Goal: Task Accomplishment & Management: Manage account settings

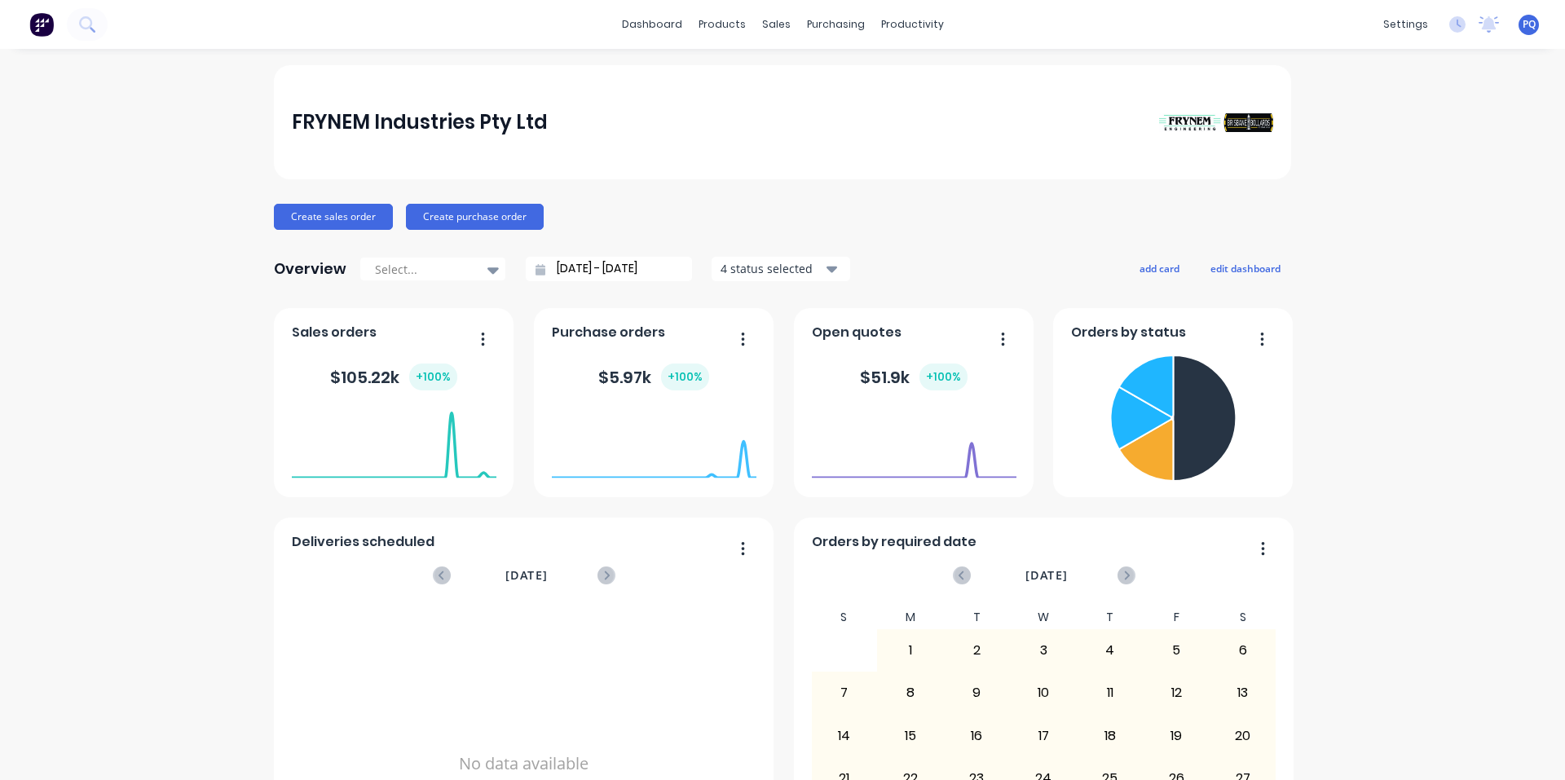
click at [1523, 20] on span "PQ" at bounding box center [1529, 24] width 13 height 15
click at [1424, 205] on button "Sign out" at bounding box center [1428, 204] width 216 height 33
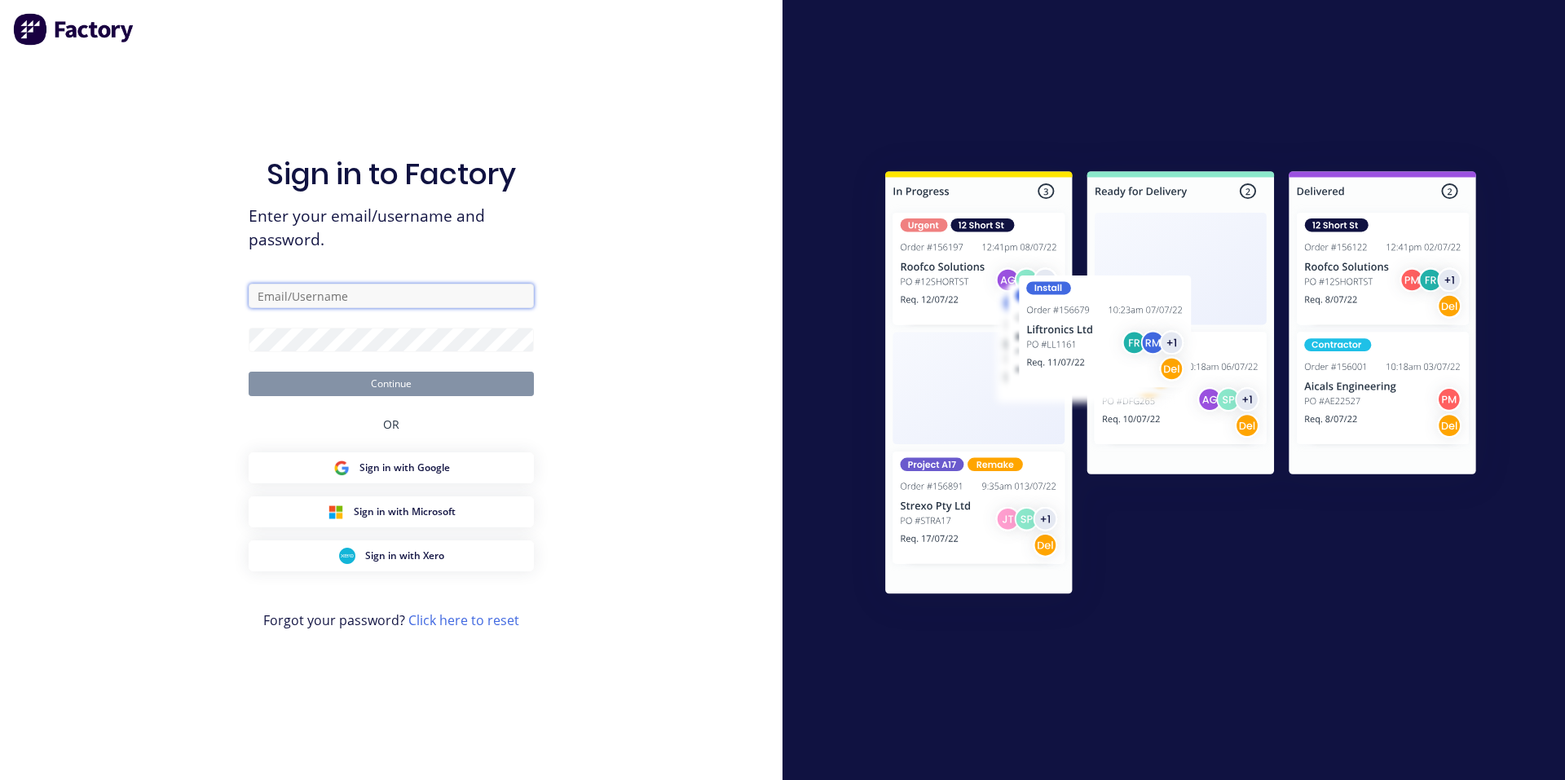
type input "princess@factory.app"
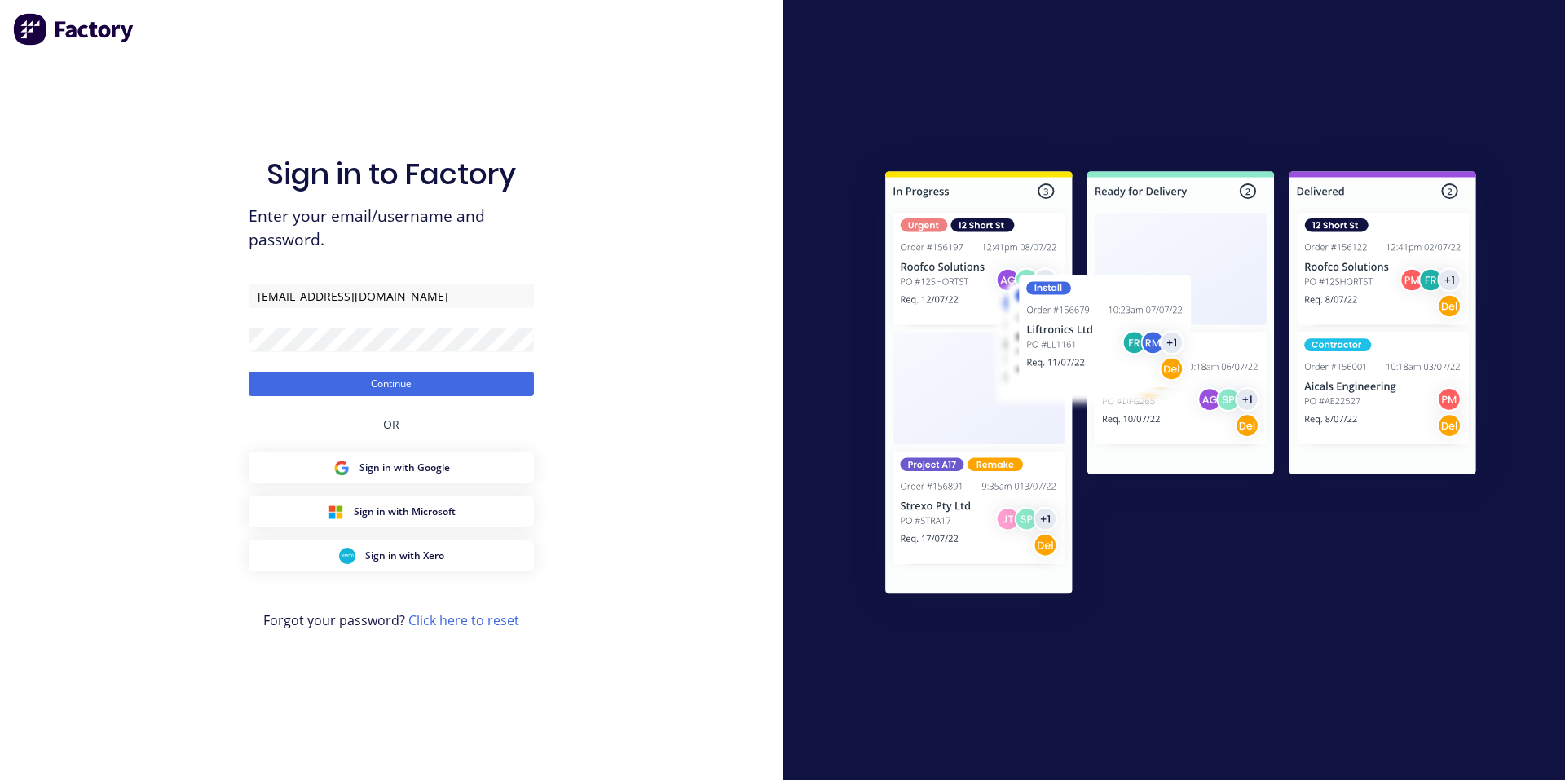
click at [599, 416] on div "Sign in to Factory Enter your email/username and password. princess@factory.app…" at bounding box center [391, 390] width 783 height 780
click at [524, 388] on button "Continue" at bounding box center [391, 384] width 285 height 24
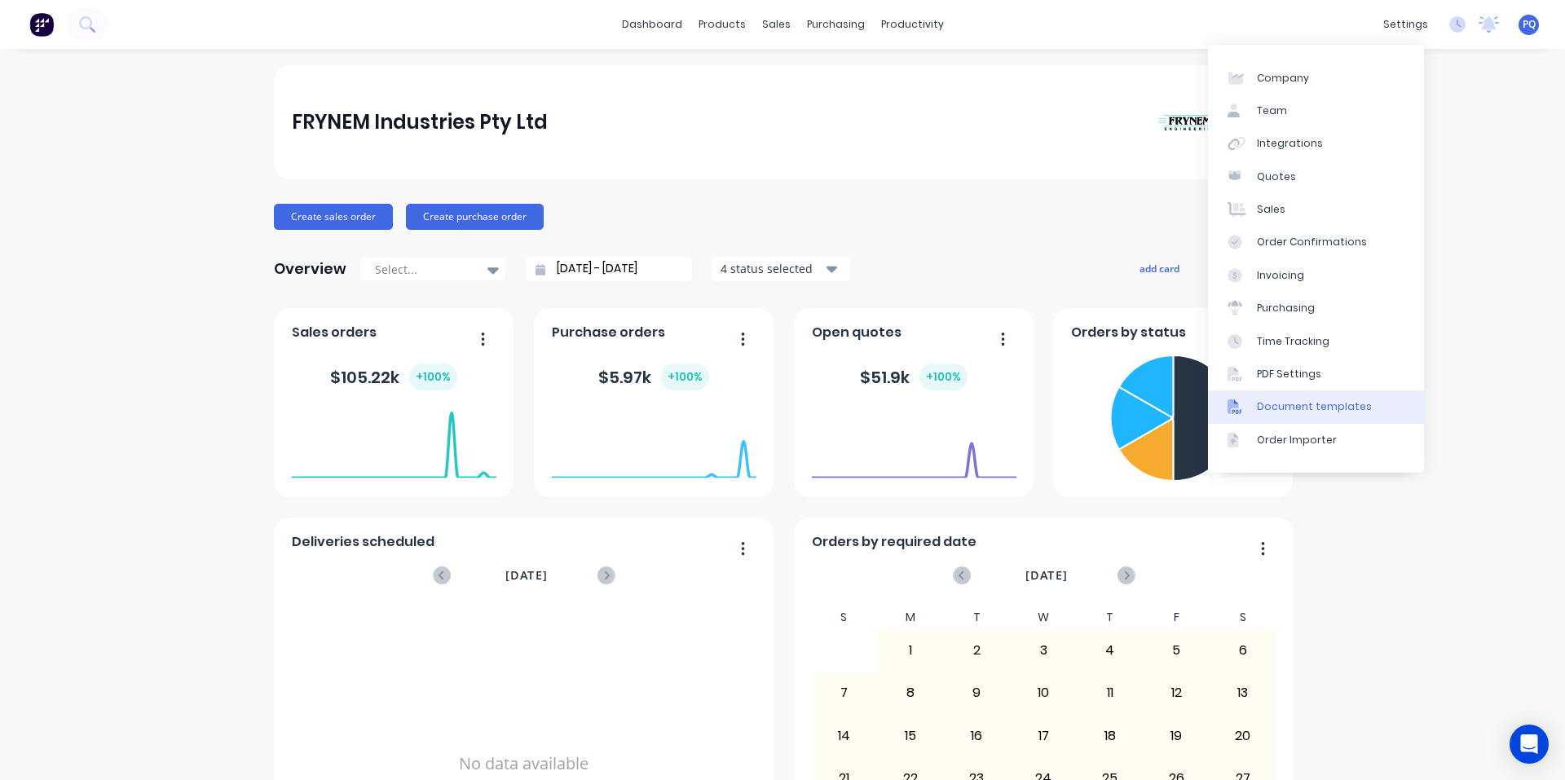
click at [1305, 395] on link "Document templates" at bounding box center [1316, 406] width 216 height 33
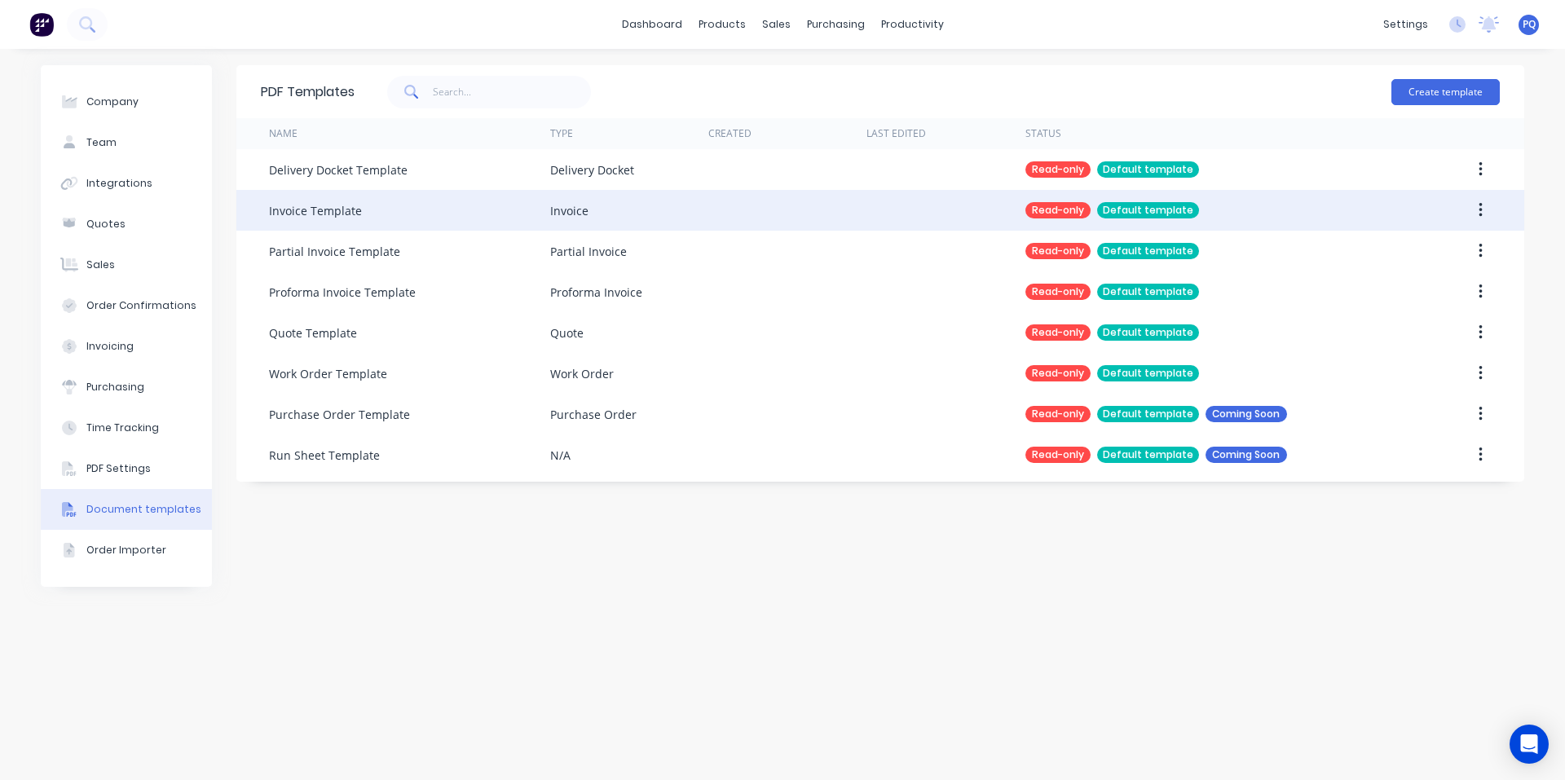
click at [1487, 207] on button "button" at bounding box center [1481, 210] width 38 height 29
click at [1459, 245] on div "Duplicate" at bounding box center [1423, 253] width 126 height 24
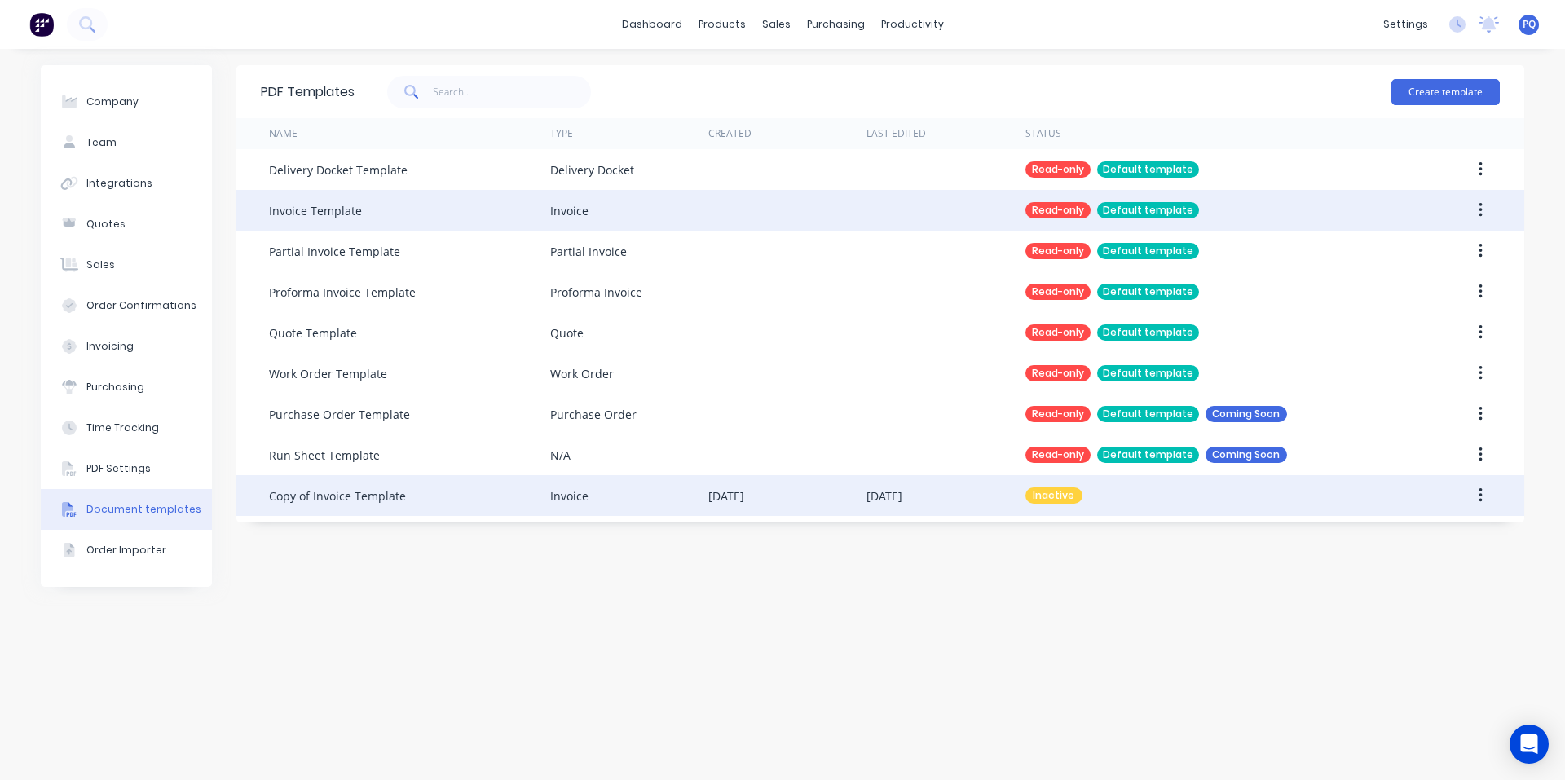
click at [1480, 489] on icon "button" at bounding box center [1480, 495] width 3 height 15
click at [1418, 558] on button "Make default" at bounding box center [1422, 571] width 155 height 33
click at [332, 504] on div "Copy of Invoice Template" at bounding box center [337, 495] width 137 height 17
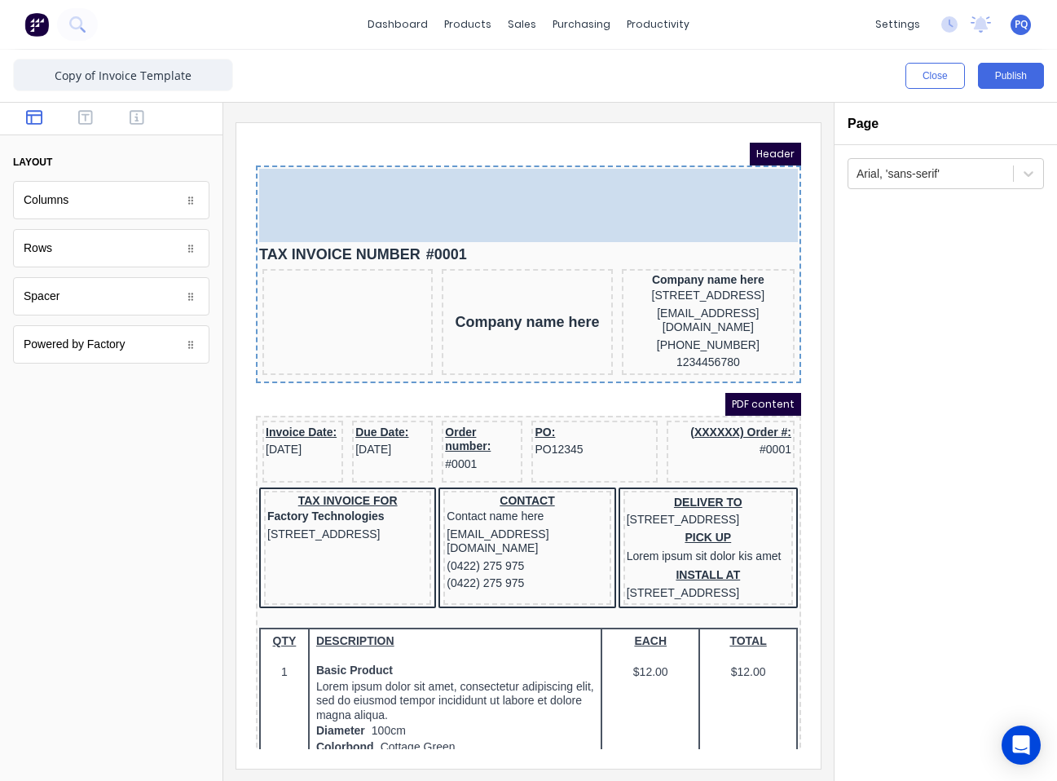
drag, startPoint x: 356, startPoint y: 243, endPoint x: 694, endPoint y: 161, distance: 348.2
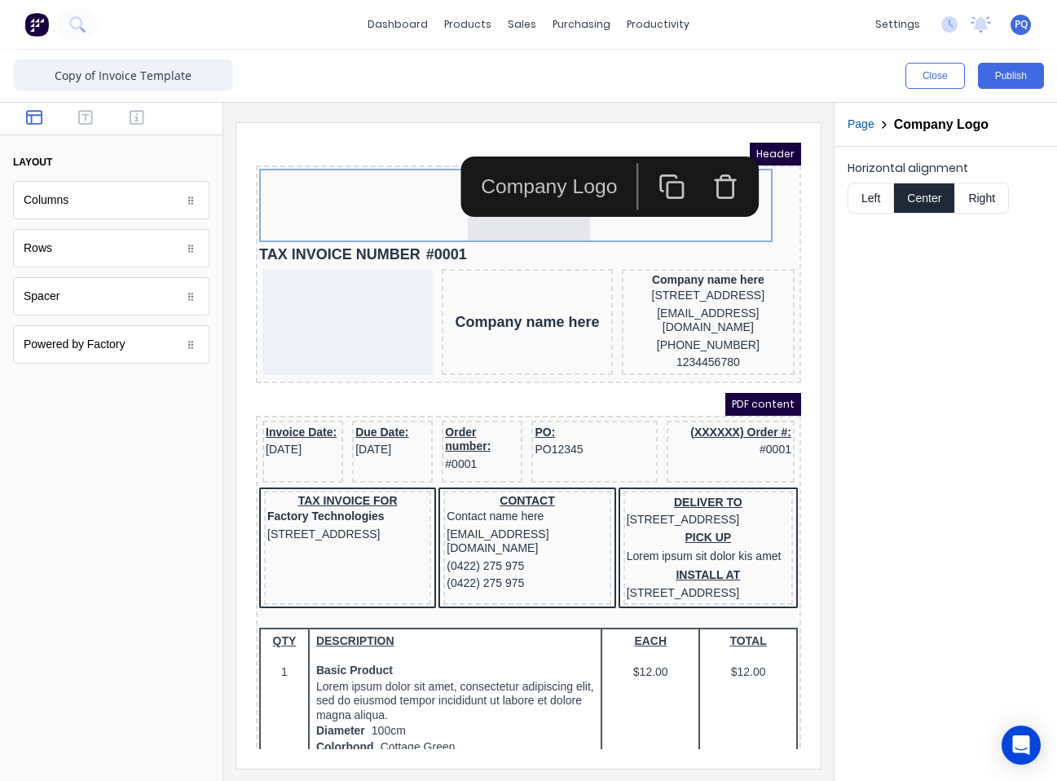
drag, startPoint x: 665, startPoint y: 193, endPoint x: 655, endPoint y: 195, distance: 9.9
click at [664, 193] on div "Company Logo" at bounding box center [590, 166] width 298 height 60
click at [780, 192] on button "Right" at bounding box center [982, 198] width 54 height 31
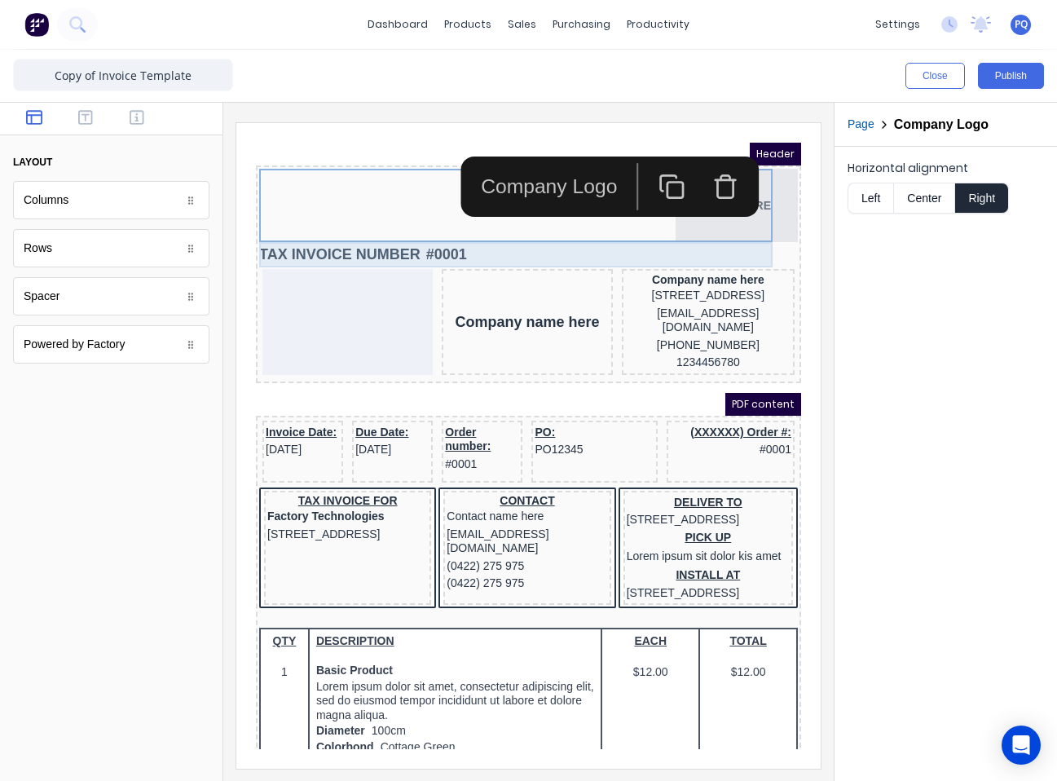
click at [404, 240] on div "TAX INVOICE NUMBER #0001" at bounding box center [509, 235] width 539 height 25
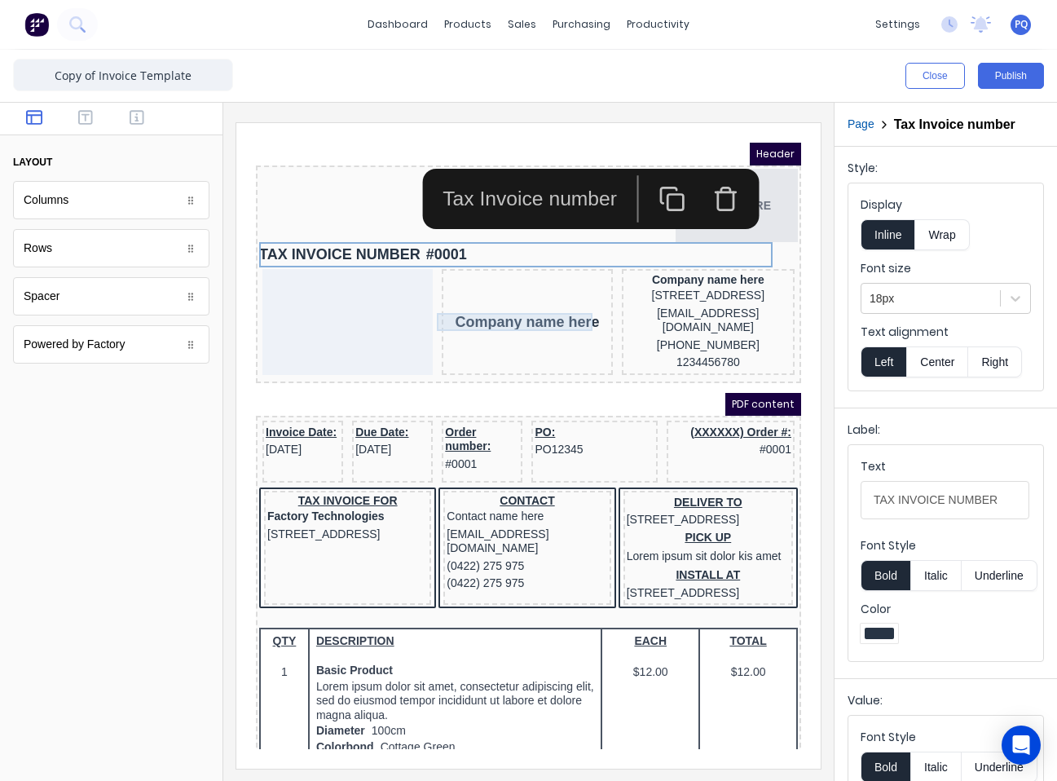
click at [450, 294] on div "Company name here" at bounding box center [508, 302] width 164 height 18
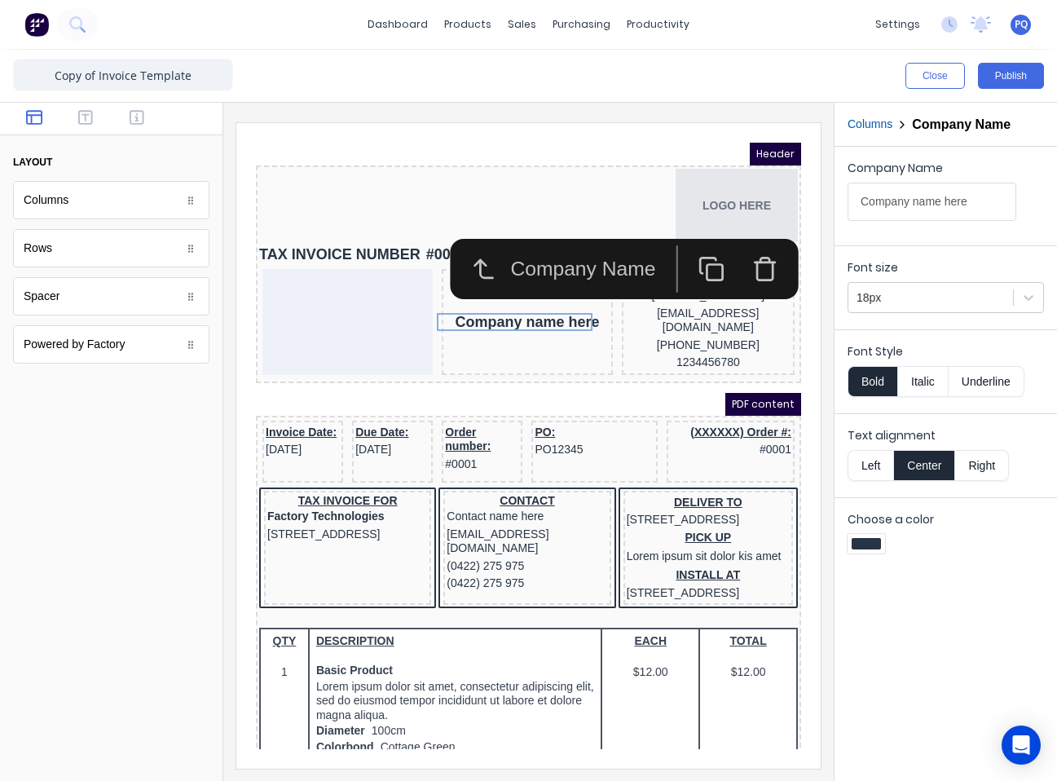
click at [739, 247] on icon "button" at bounding box center [744, 252] width 15 height 18
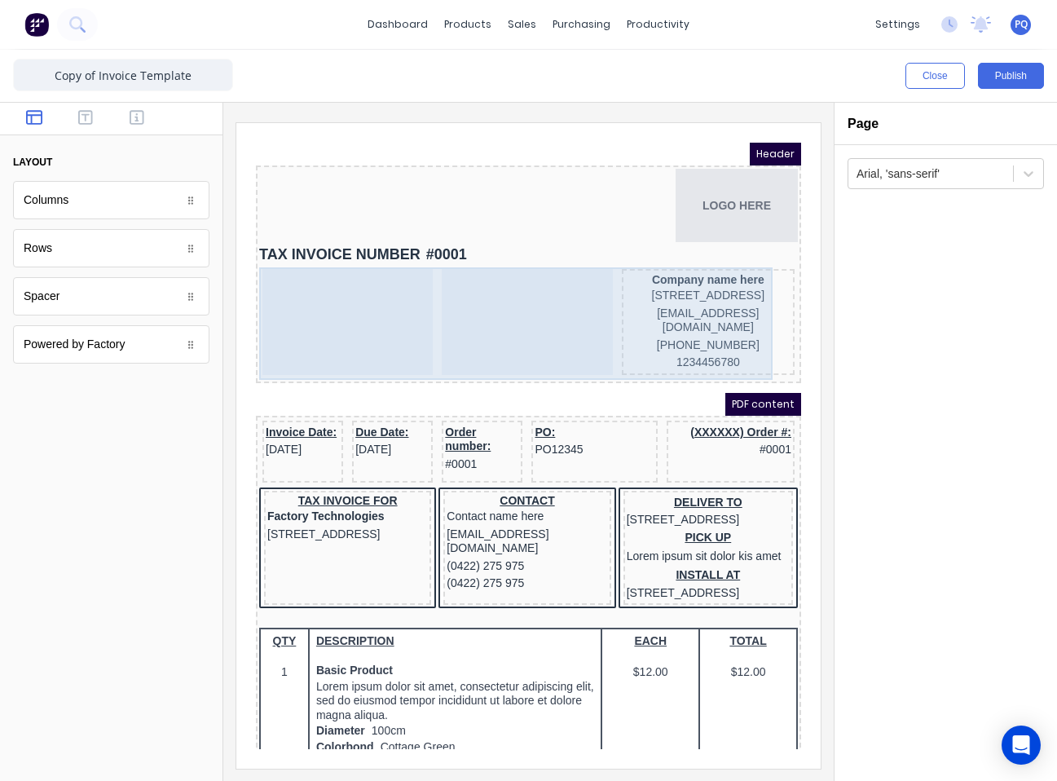
click at [357, 293] on div at bounding box center [328, 302] width 170 height 106
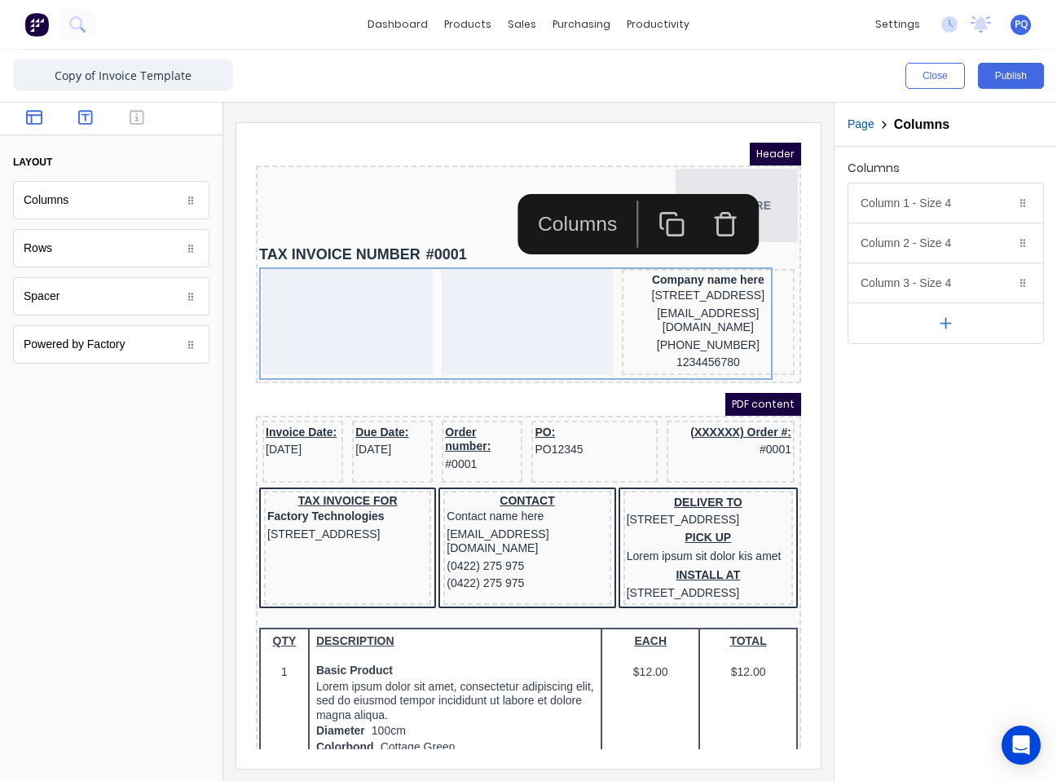
click at [88, 126] on button "button" at bounding box center [85, 119] width 42 height 20
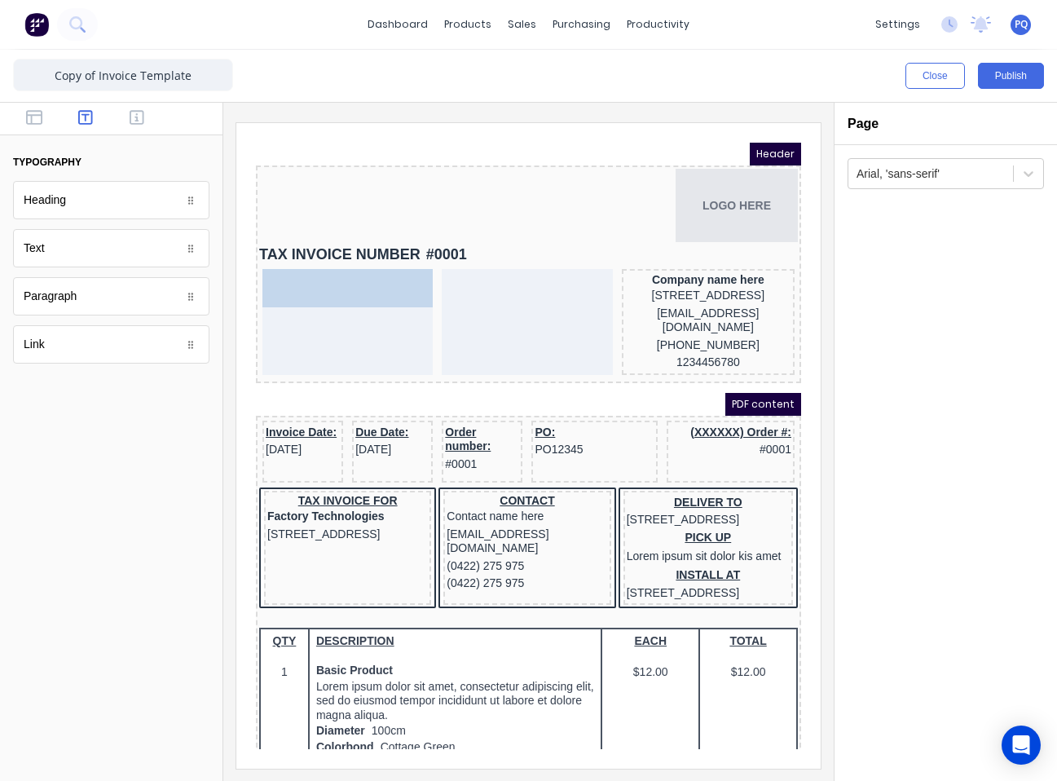
drag, startPoint x: 98, startPoint y: 209, endPoint x: 343, endPoint y: 325, distance: 271.3
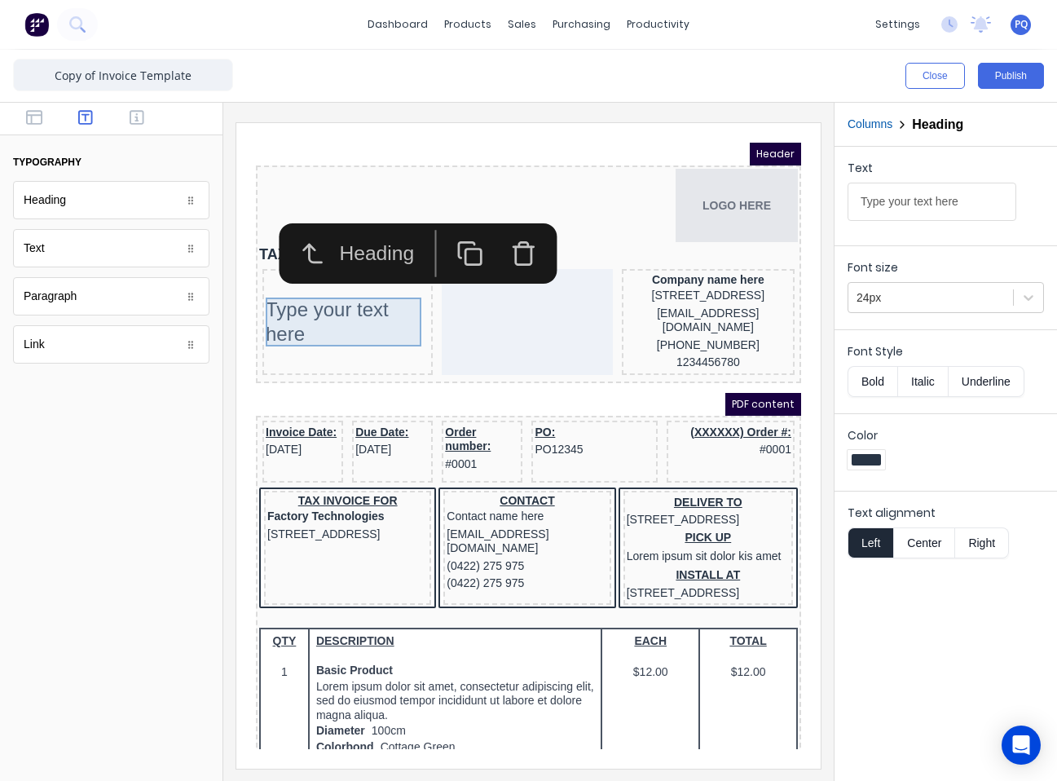
drag, startPoint x: 298, startPoint y: 289, endPoint x: 297, endPoint y: 272, distance: 17.1
click at [297, 272] on body "Header LOGO HERE TAX INVOICE NUMBER #0001 Type your text here Company name here…" at bounding box center [508, 426] width 545 height 606
drag, startPoint x: 492, startPoint y: 227, endPoint x: 451, endPoint y: 358, distance: 136.9
click at [492, 227] on icon "button" at bounding box center [503, 234] width 27 height 27
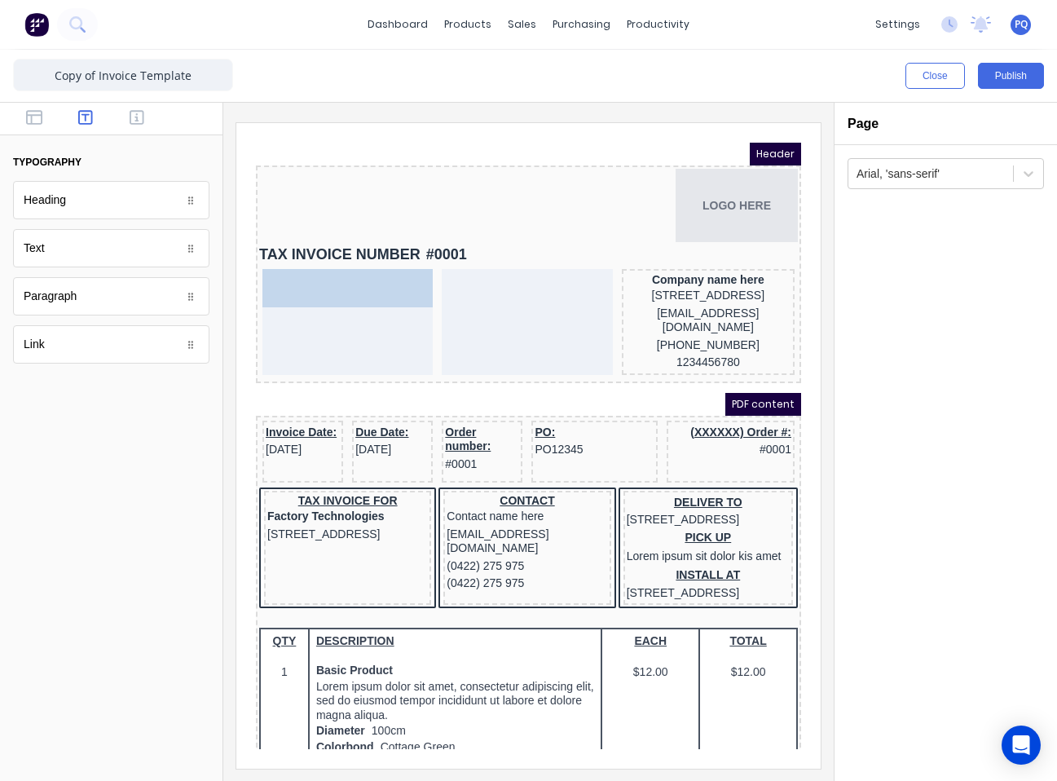
drag, startPoint x: 102, startPoint y: 254, endPoint x: 333, endPoint y: 277, distance: 232.7
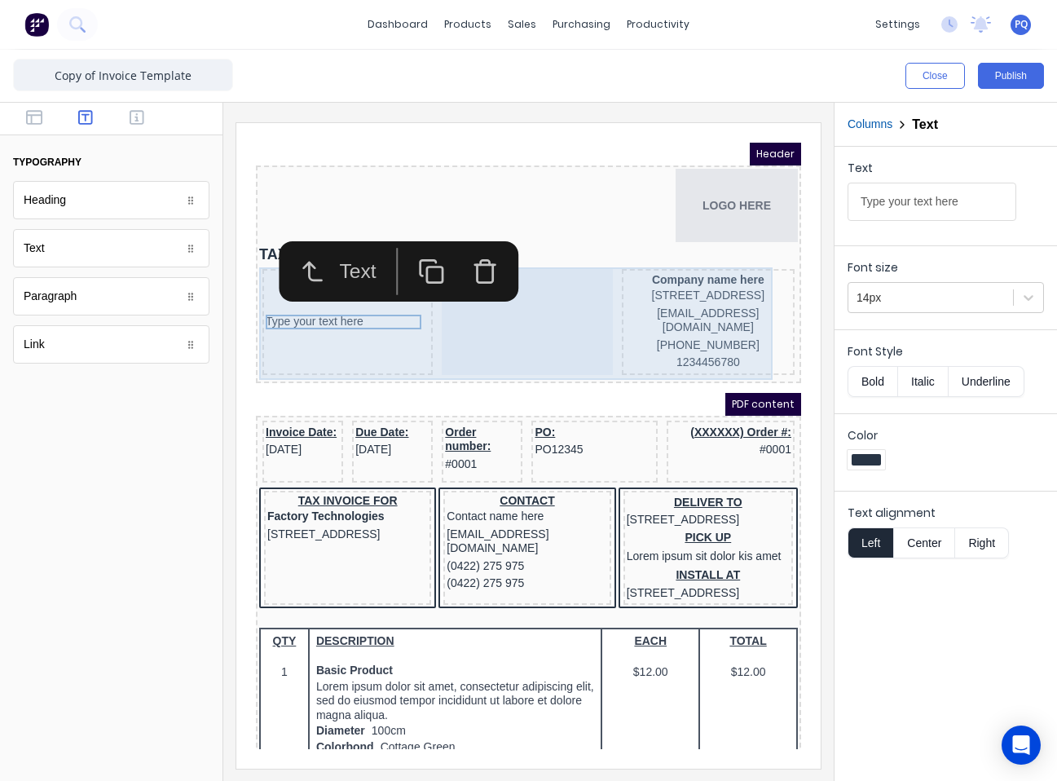
click at [521, 328] on div at bounding box center [507, 302] width 170 height 106
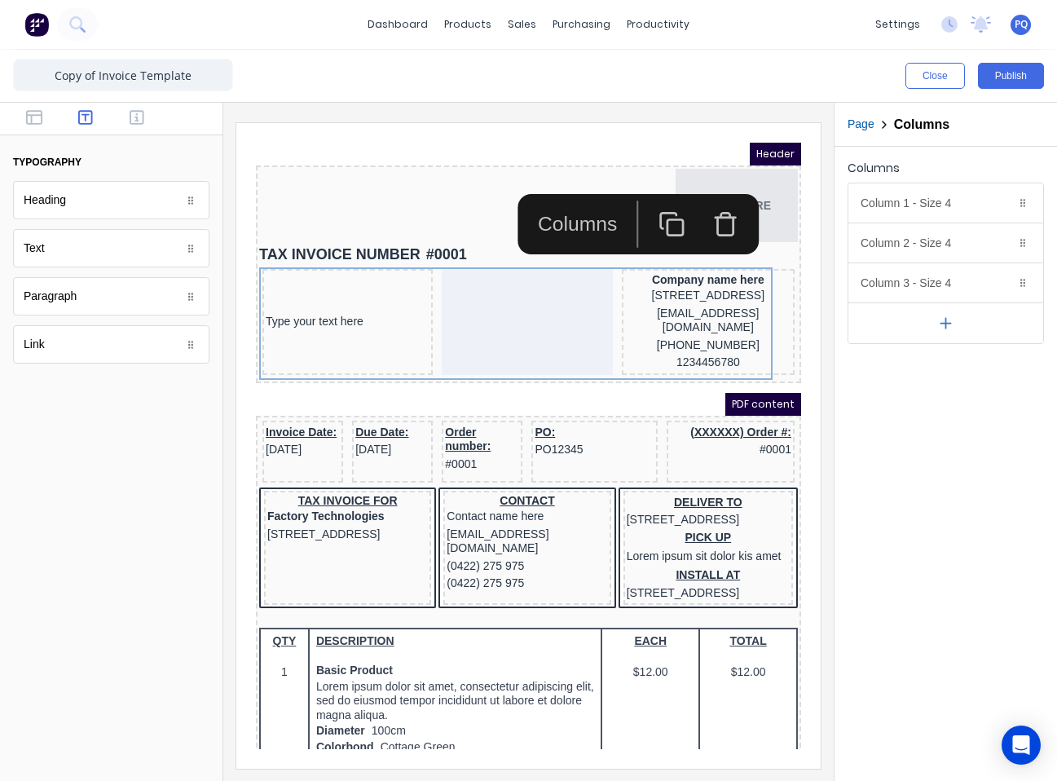
click at [780, 326] on icon "button" at bounding box center [945, 323] width 17 height 17
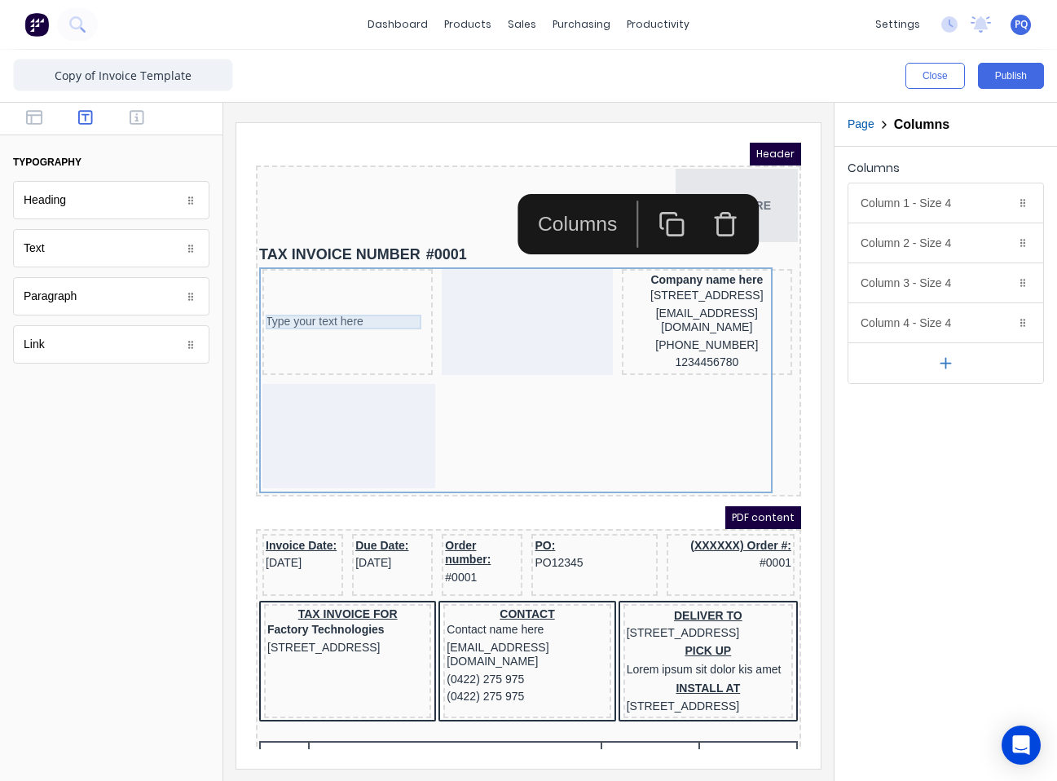
click at [338, 299] on div "Type your text here" at bounding box center [328, 302] width 164 height 15
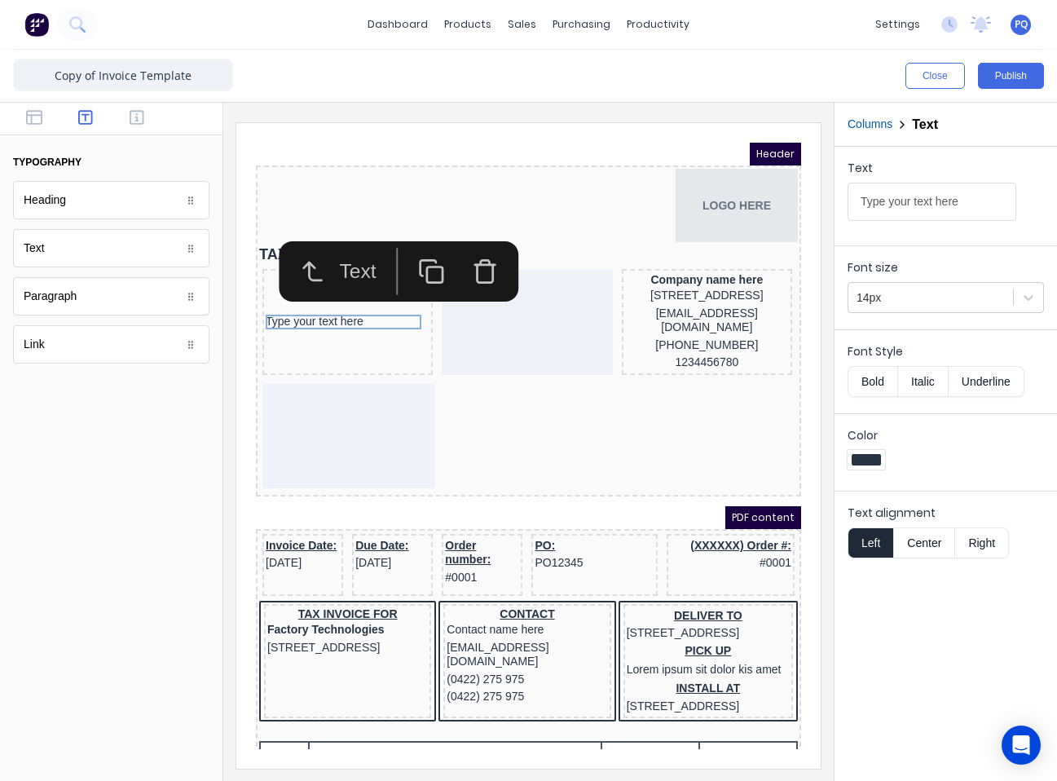
click at [464, 255] on icon "button" at bounding box center [465, 251] width 27 height 27
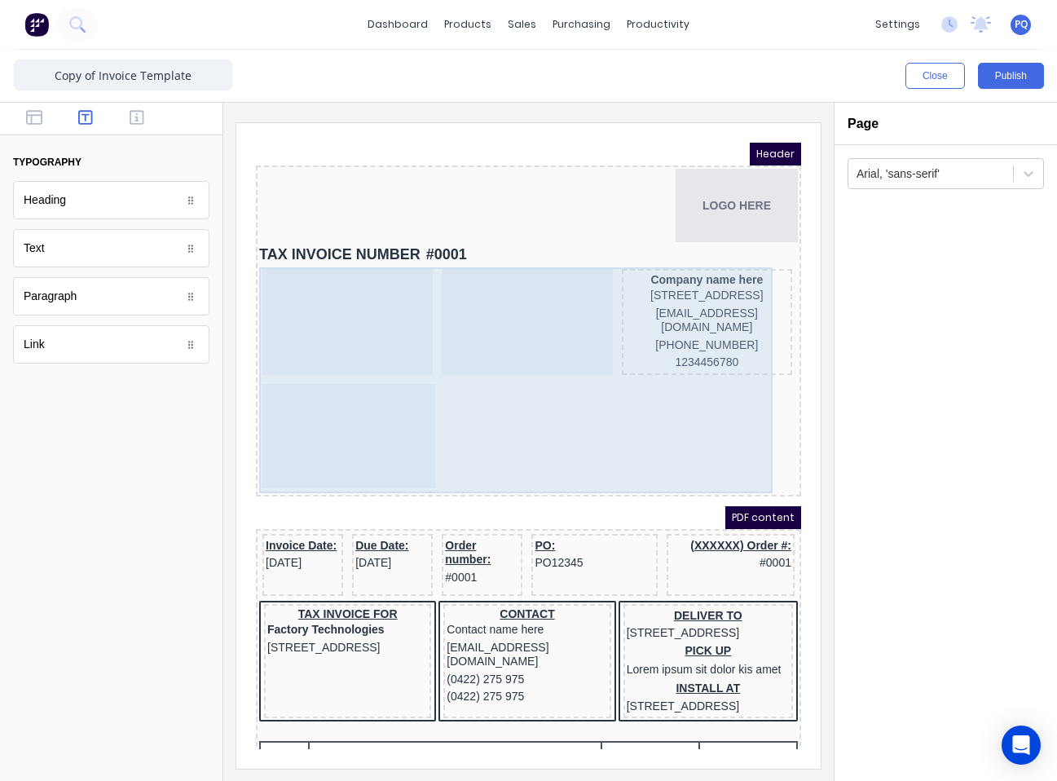
click at [320, 419] on div at bounding box center [329, 416] width 173 height 104
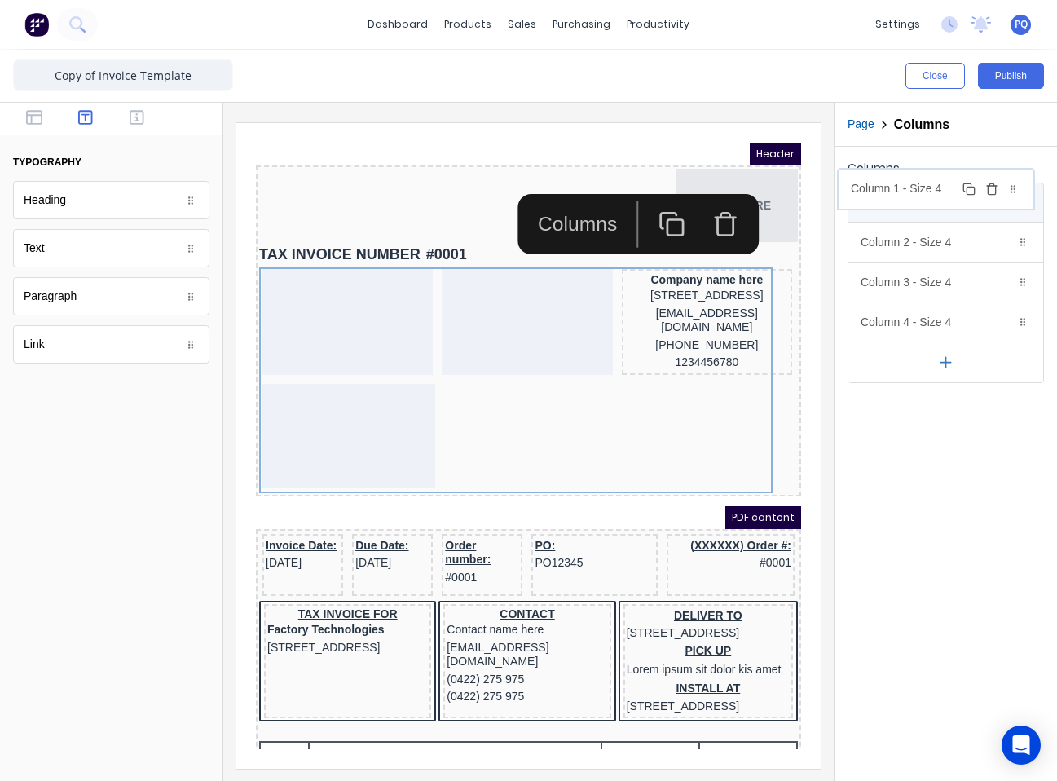
drag, startPoint x: 922, startPoint y: 323, endPoint x: 912, endPoint y: 189, distance: 134.0
click at [780, 189] on body "dashboard products sales purchasing productivity dashboard products Product Cat…" at bounding box center [528, 390] width 1057 height 781
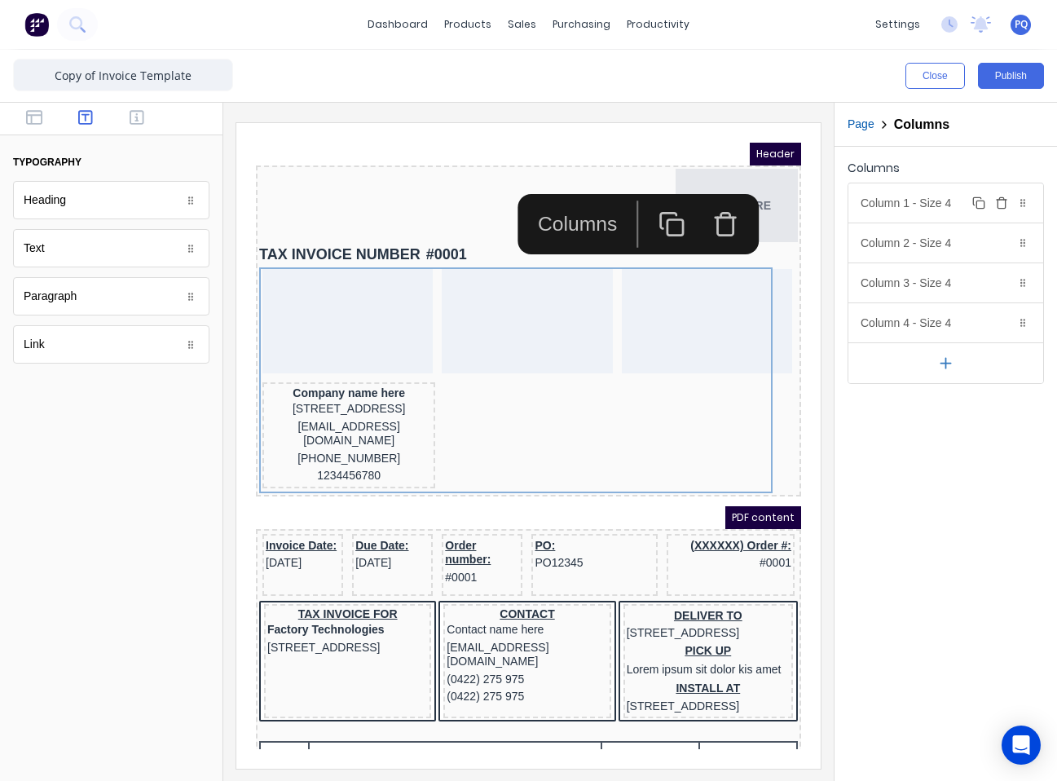
click at [780, 202] on div "Column 1 - Size 4 Duplicate Delete" at bounding box center [946, 202] width 195 height 39
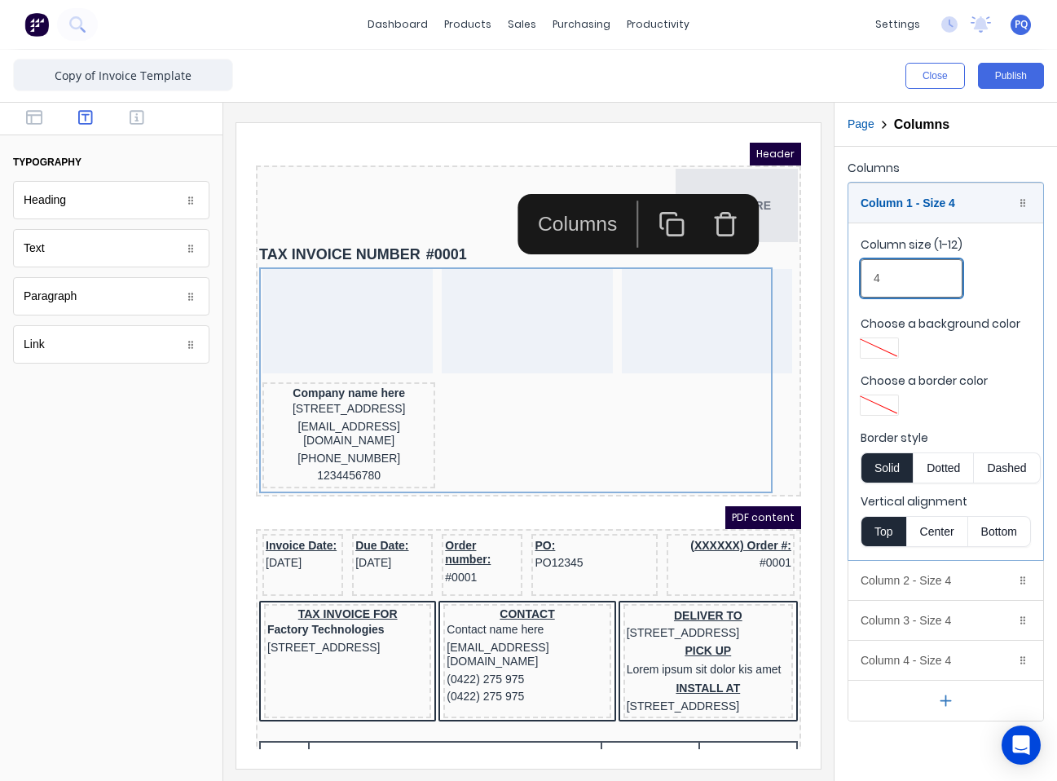
drag, startPoint x: 886, startPoint y: 286, endPoint x: 831, endPoint y: 289, distance: 54.7
click at [780, 289] on div "Close Publish Components typography Heading Heading Text Text Paragraph Paragra…" at bounding box center [528, 415] width 1057 height 731
click at [780, 621] on div "Column 3 - Size 4 Duplicate Delete" at bounding box center [946, 620] width 195 height 39
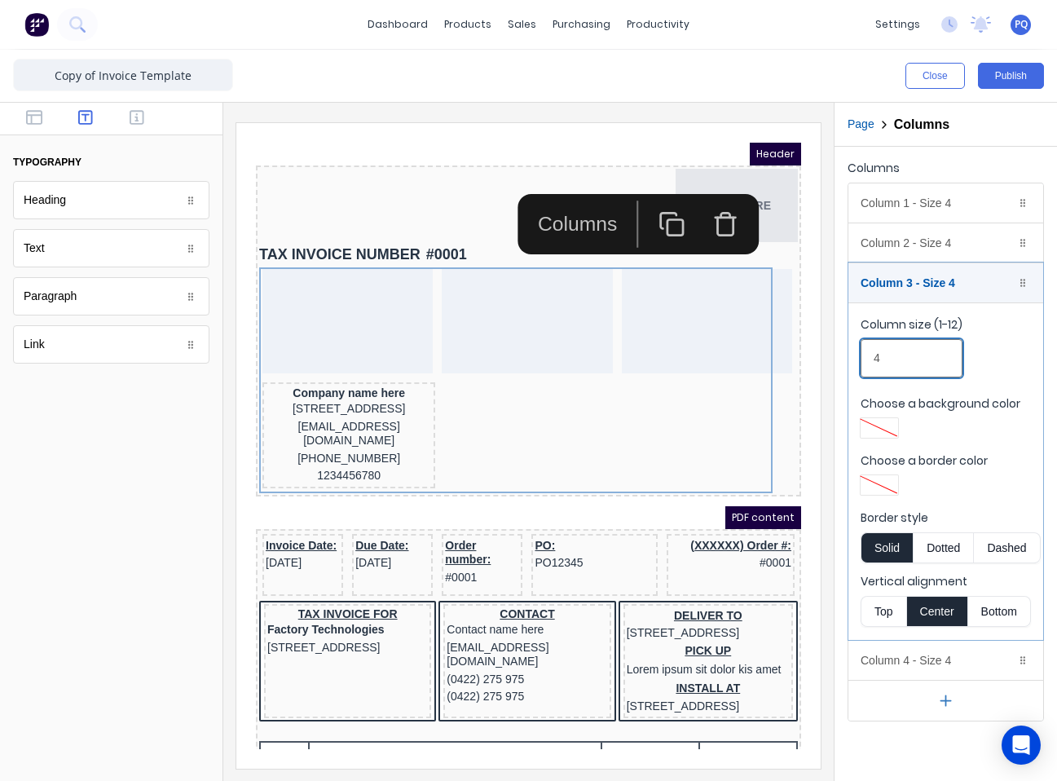
drag, startPoint x: 886, startPoint y: 359, endPoint x: 814, endPoint y: 359, distance: 72.6
click at [780, 359] on div "Close Publish Components typography Heading Heading Text Text Paragraph Paragra…" at bounding box center [528, 415] width 1057 height 731
type input "3"
click at [780, 656] on div "Column 4 - Size 4 Duplicate Delete" at bounding box center [946, 660] width 195 height 39
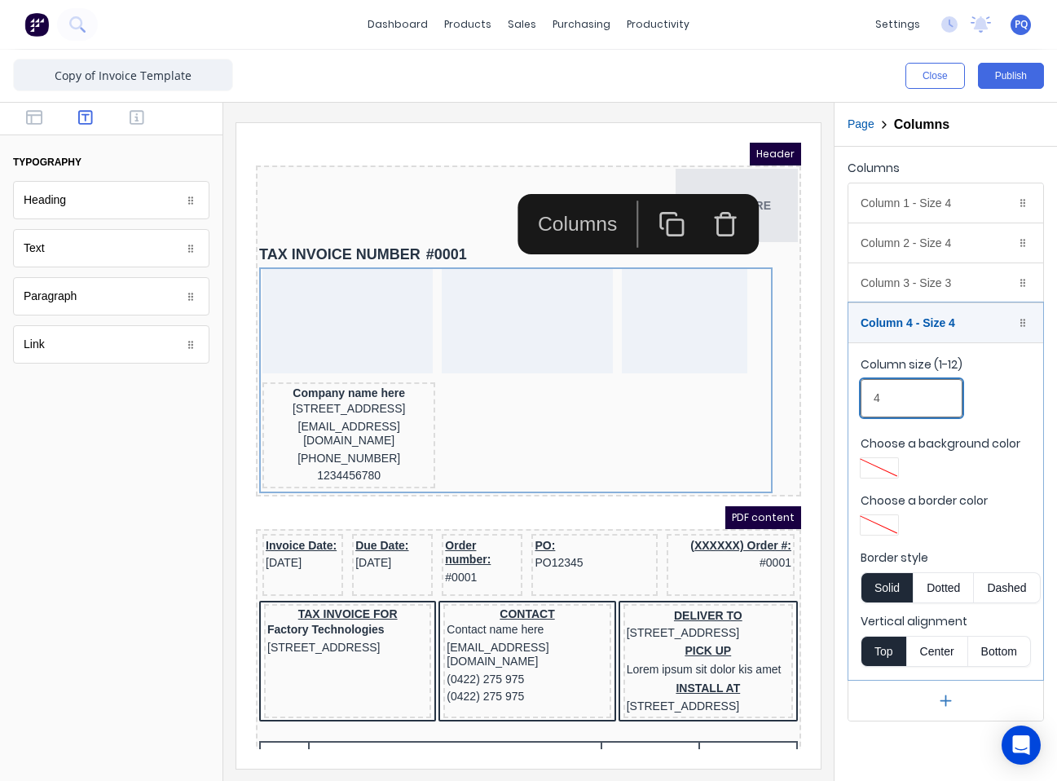
drag, startPoint x: 910, startPoint y: 399, endPoint x: 831, endPoint y: 404, distance: 78.5
click at [780, 404] on div "Close Publish Components typography Heading Heading Text Text Paragraph Paragra…" at bounding box center [528, 415] width 1057 height 731
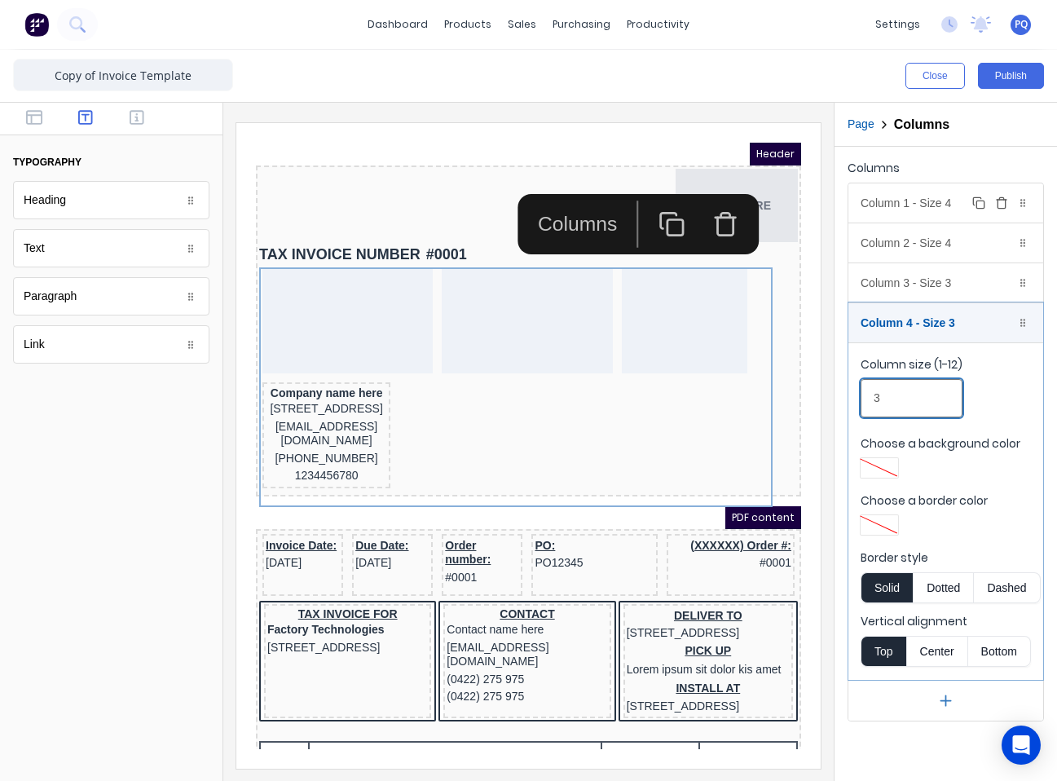
type input "3"
click at [780, 199] on div "Column 1 - Size 4 Duplicate Delete" at bounding box center [946, 202] width 195 height 39
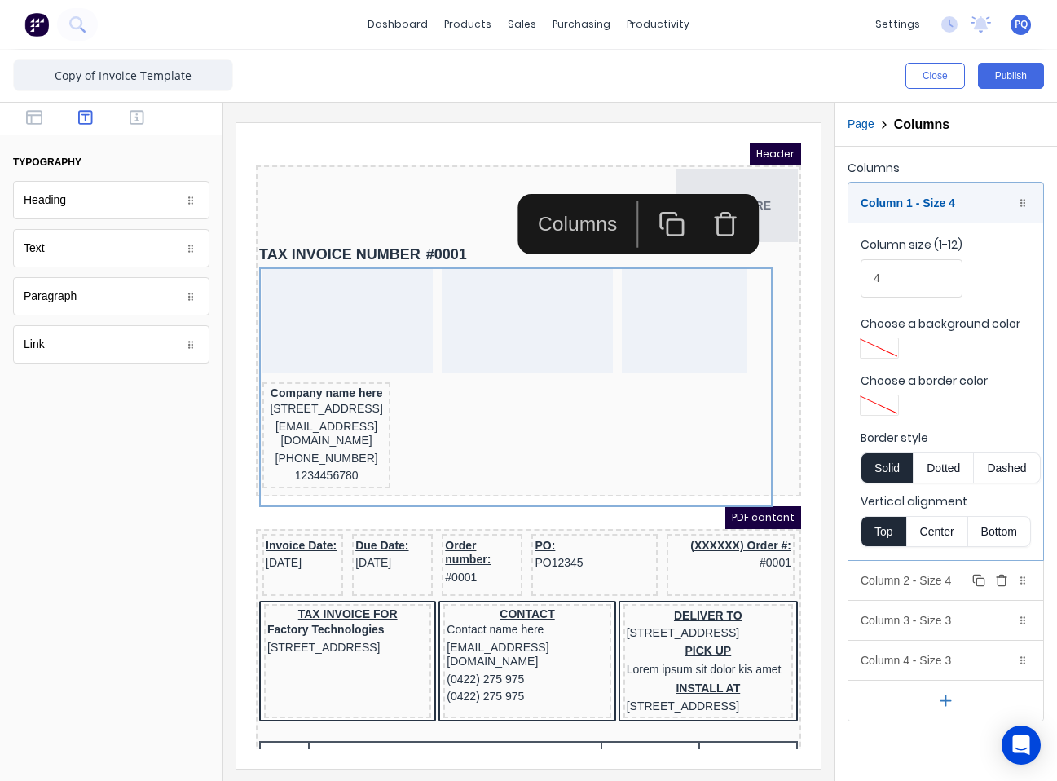
click at [780, 577] on div "Column 2 - Size 4 Duplicate Delete" at bounding box center [946, 580] width 195 height 39
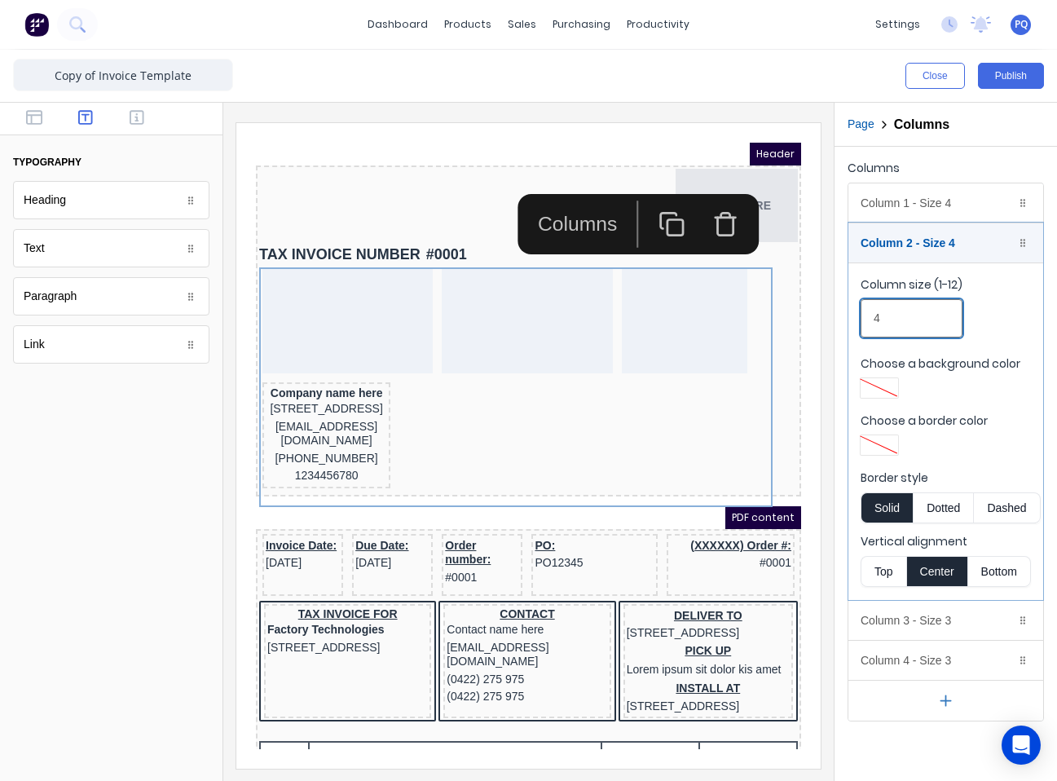
drag, startPoint x: 1111, startPoint y: 436, endPoint x: 761, endPoint y: 287, distance: 380.2
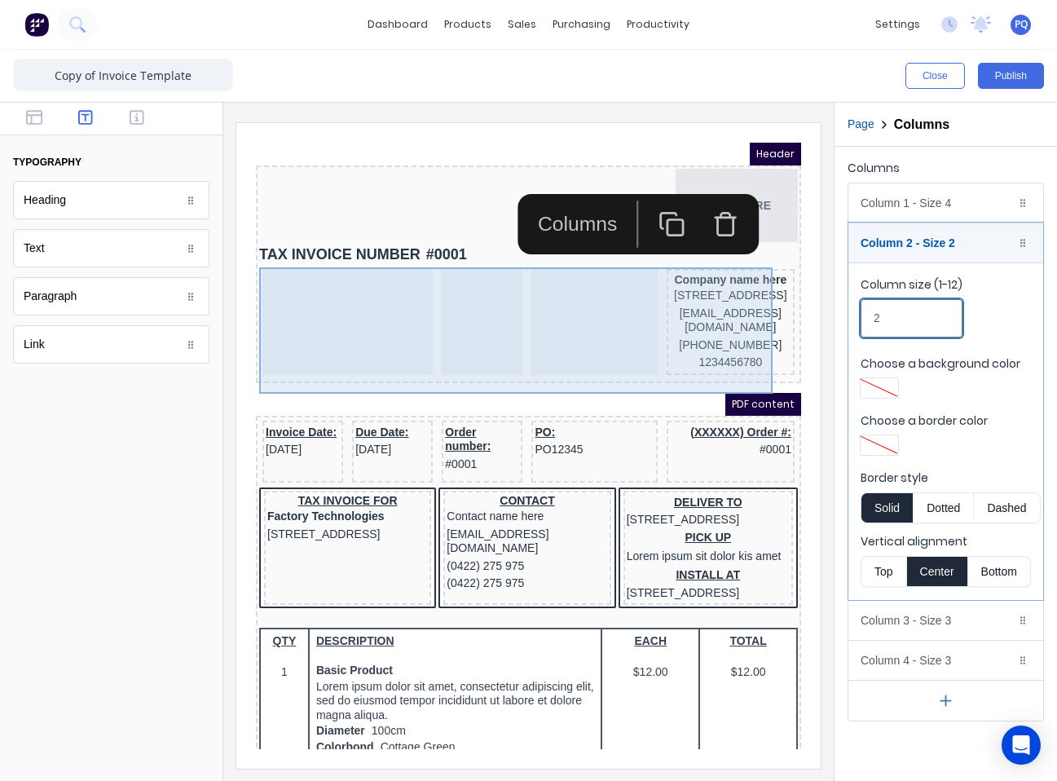
type input "2"
click at [374, 324] on div at bounding box center [328, 302] width 170 height 106
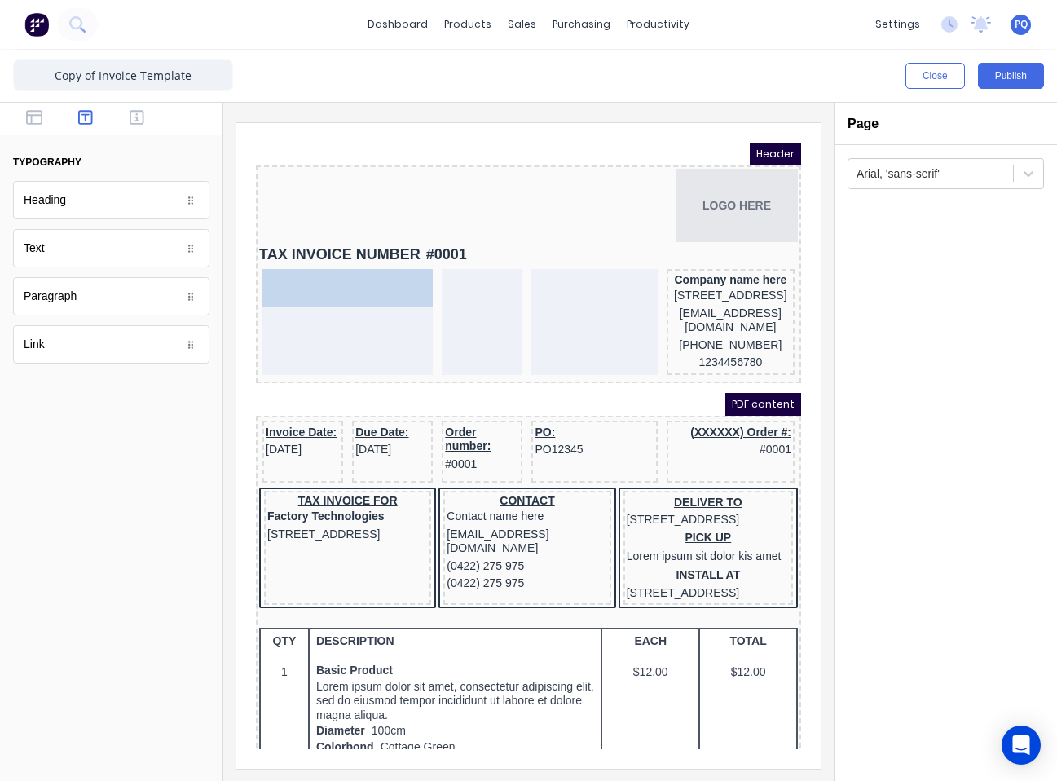
drag, startPoint x: 68, startPoint y: 245, endPoint x: 367, endPoint y: 287, distance: 302.0
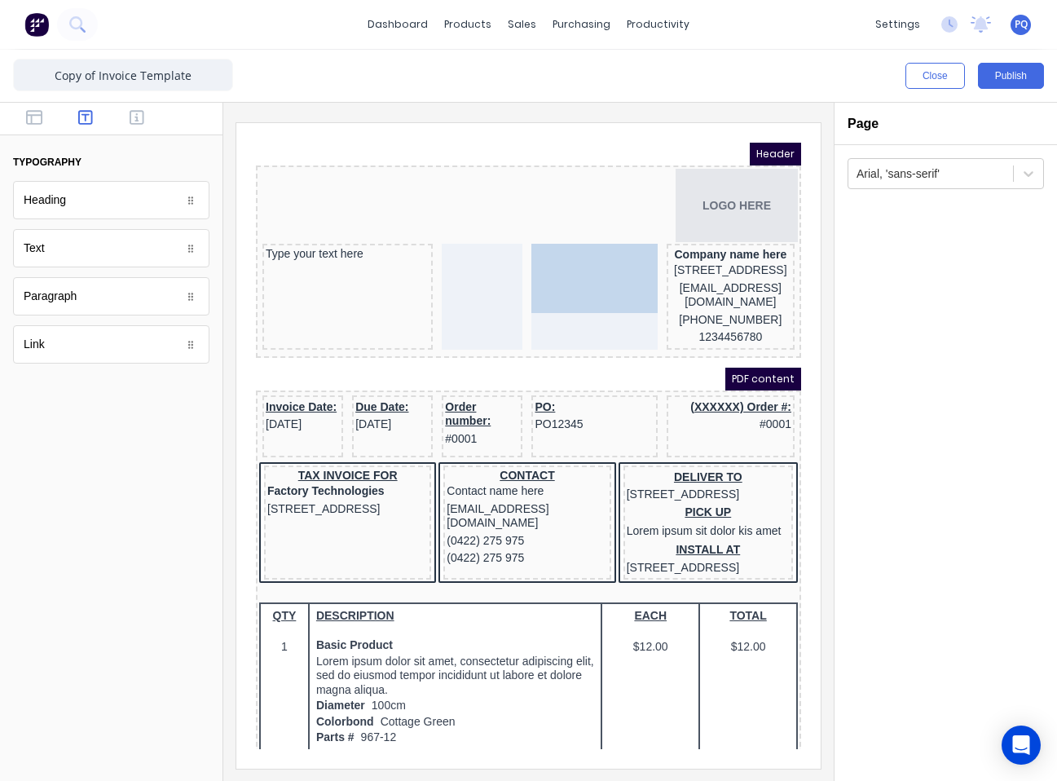
drag, startPoint x: 547, startPoint y: 242, endPoint x: 588, endPoint y: 280, distance: 55.4
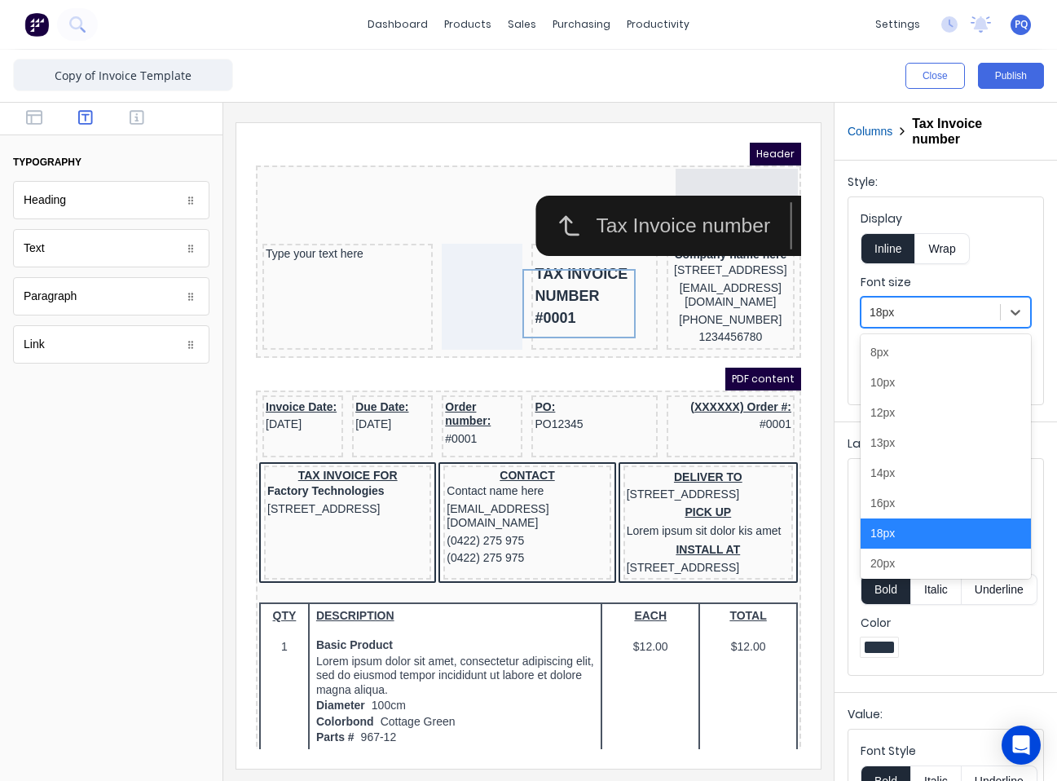
click at [780, 323] on div "18px" at bounding box center [931, 312] width 139 height 27
click at [780, 466] on div "14px" at bounding box center [946, 473] width 170 height 30
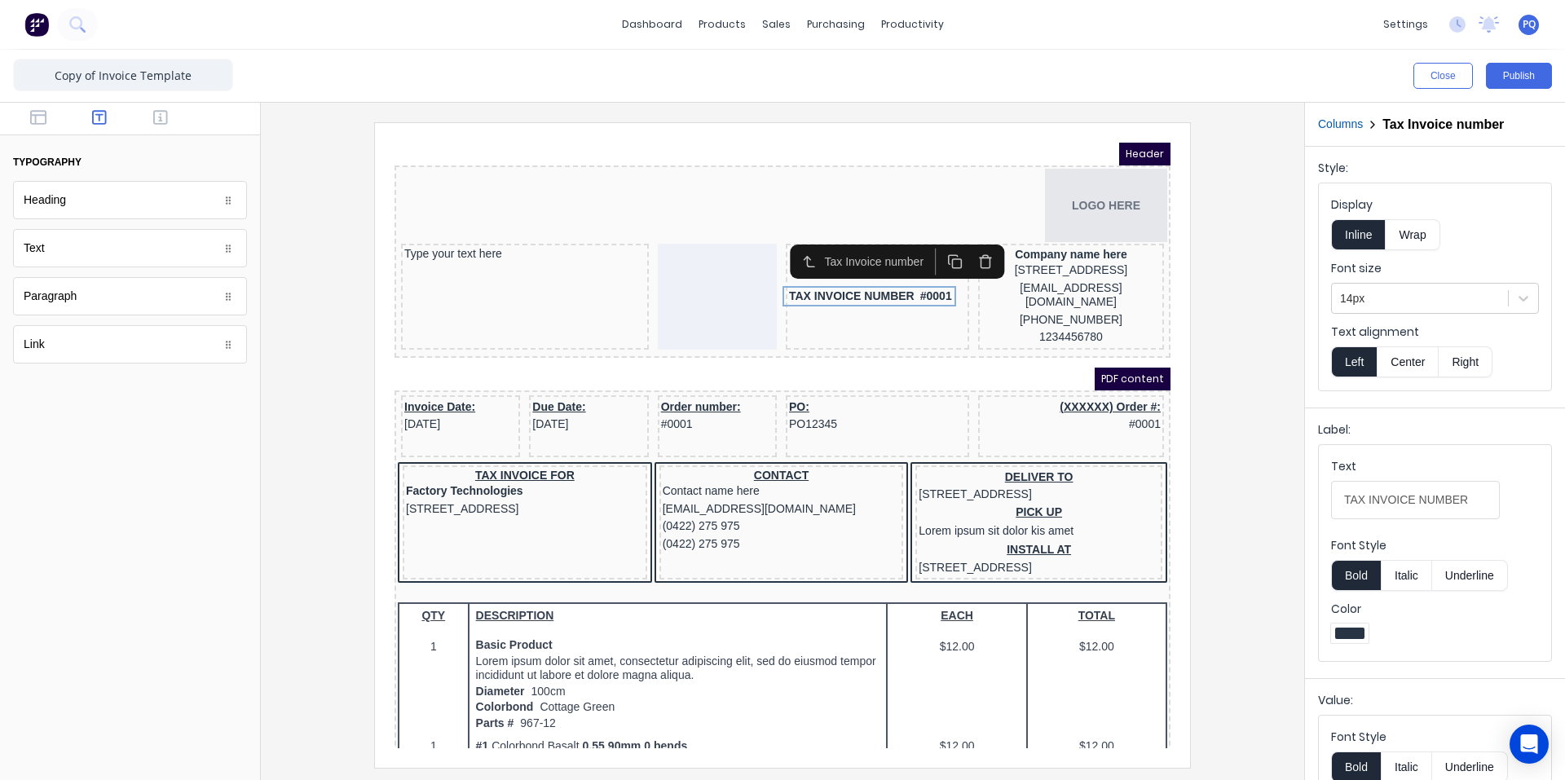
drag, startPoint x: 970, startPoint y: 240, endPoint x: 966, endPoint y: 137, distance: 102.8
click at [780, 240] on icon "button" at bounding box center [966, 242] width 15 height 15
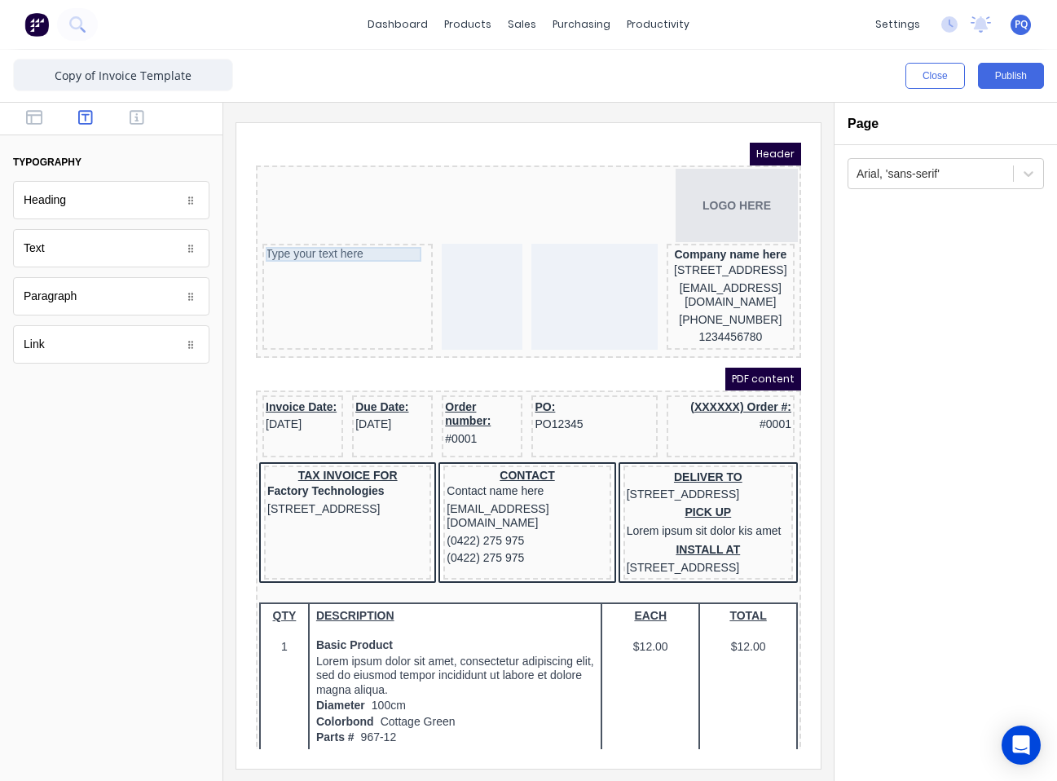
drag, startPoint x: 337, startPoint y: 239, endPoint x: 758, endPoint y: 241, distance: 421.4
click at [336, 239] on div "Type your text here" at bounding box center [328, 234] width 164 height 15
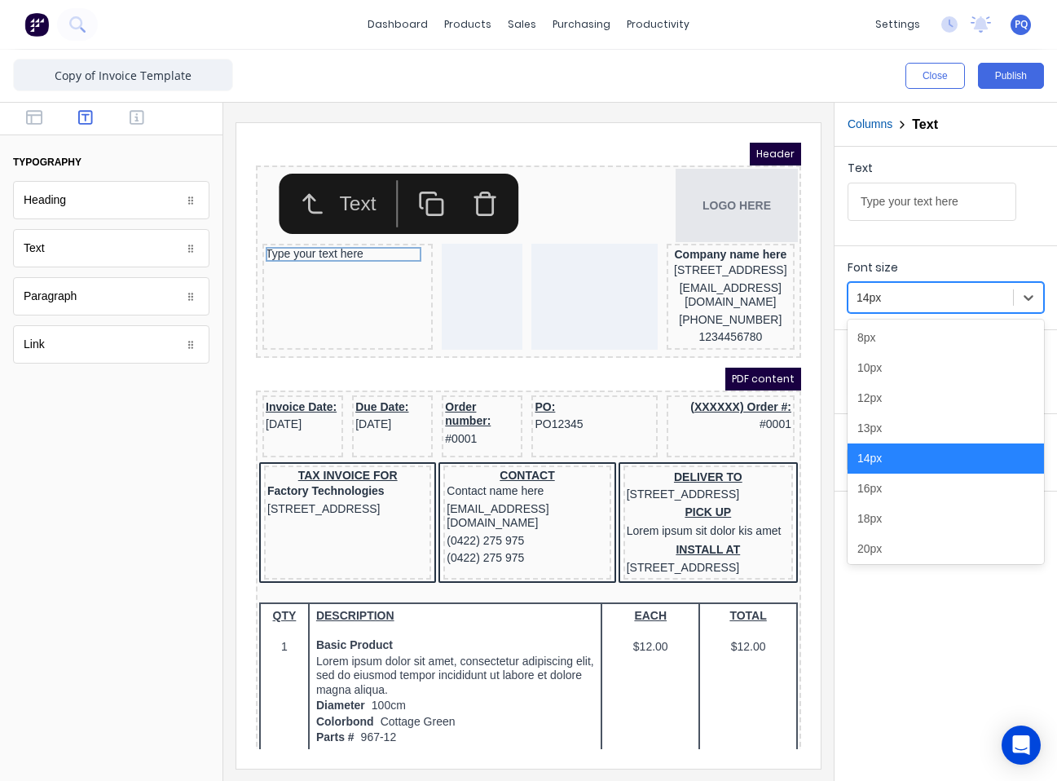
drag, startPoint x: 876, startPoint y: 293, endPoint x: 911, endPoint y: 340, distance: 57.7
click at [780, 294] on div at bounding box center [931, 298] width 148 height 20
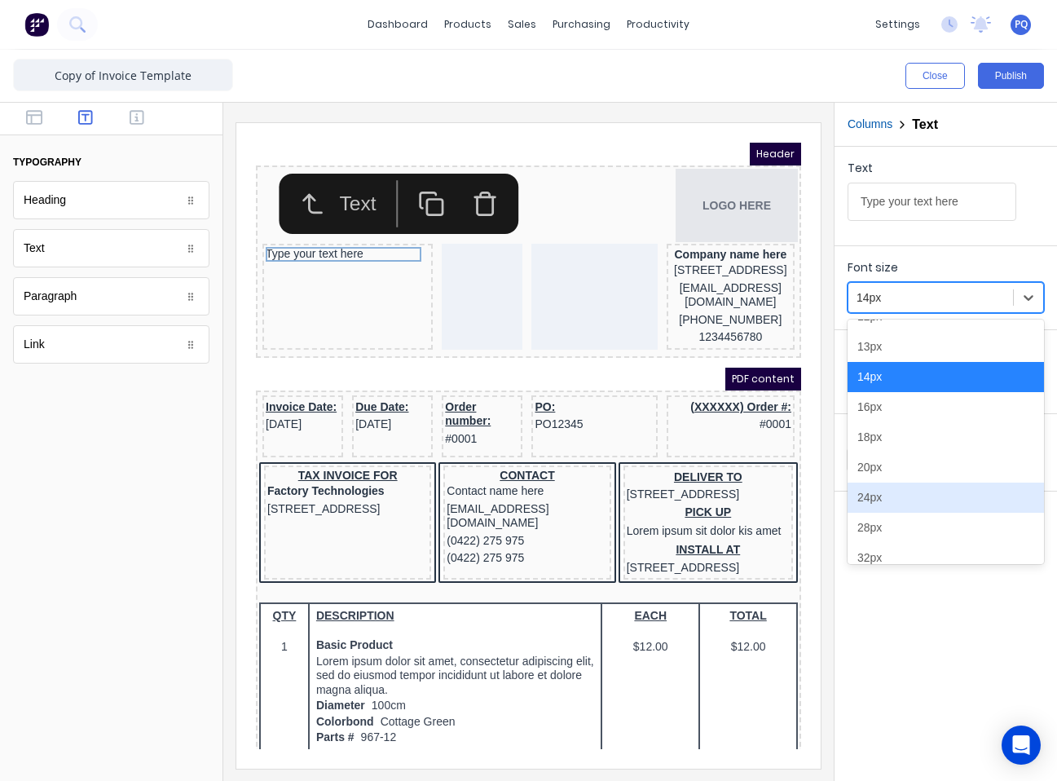
click at [780, 492] on div "24px" at bounding box center [946, 498] width 196 height 30
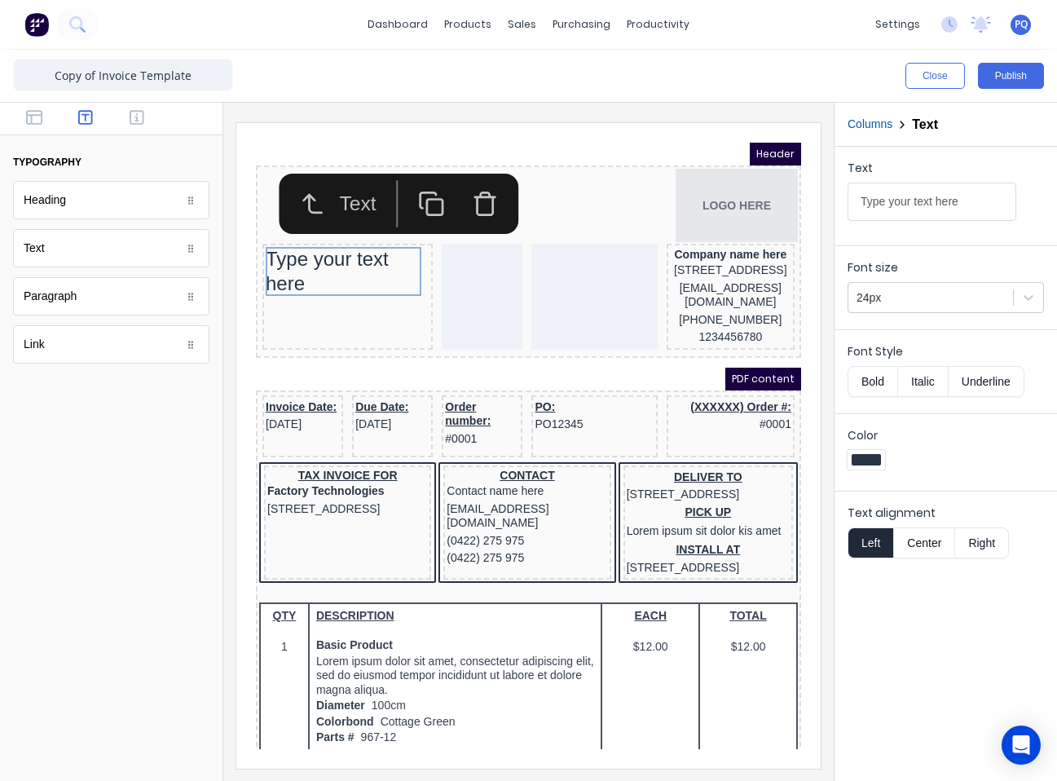
click at [780, 383] on button "Bold" at bounding box center [873, 381] width 50 height 31
click at [780, 200] on input "Type your text here" at bounding box center [932, 202] width 169 height 38
paste input "AX INVOICE"
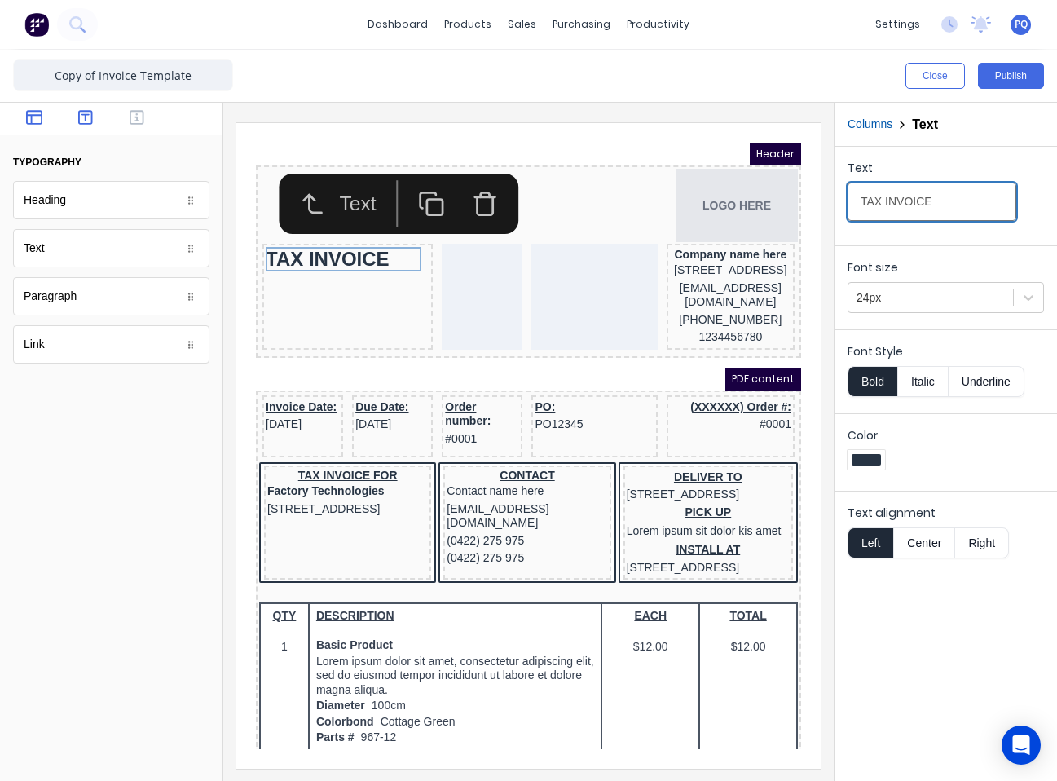
type input "TAX INVOICE"
click at [32, 119] on icon "button" at bounding box center [34, 117] width 16 height 16
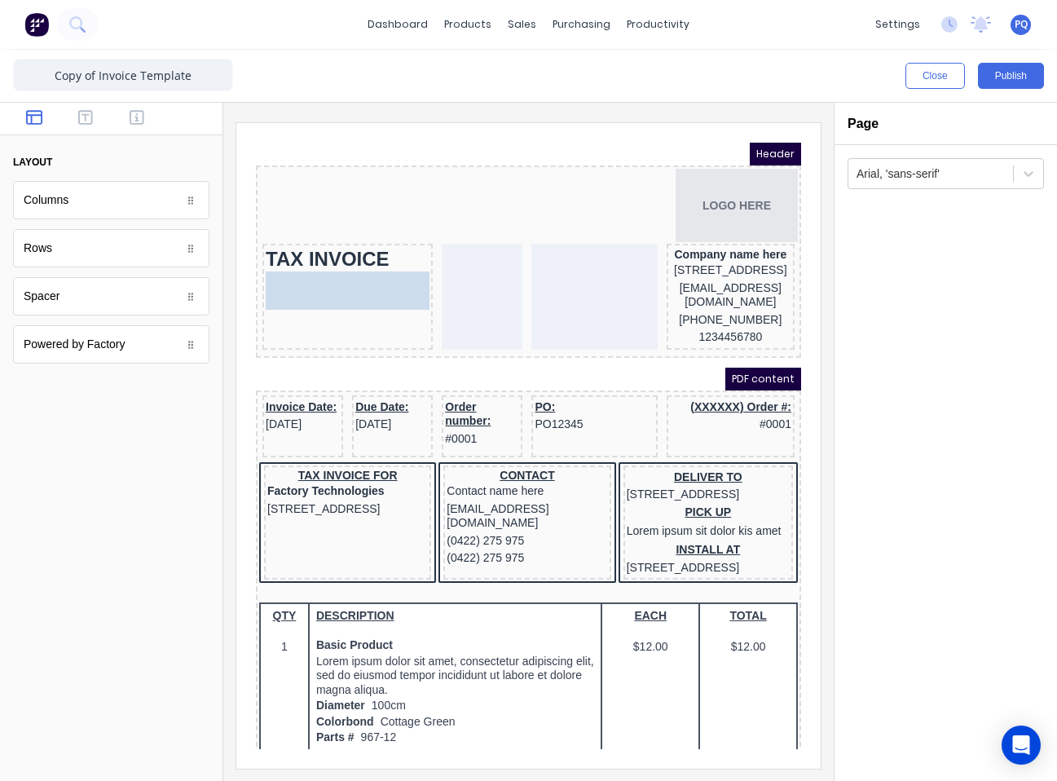
drag, startPoint x: 68, startPoint y: 215, endPoint x: 323, endPoint y: 318, distance: 275.0
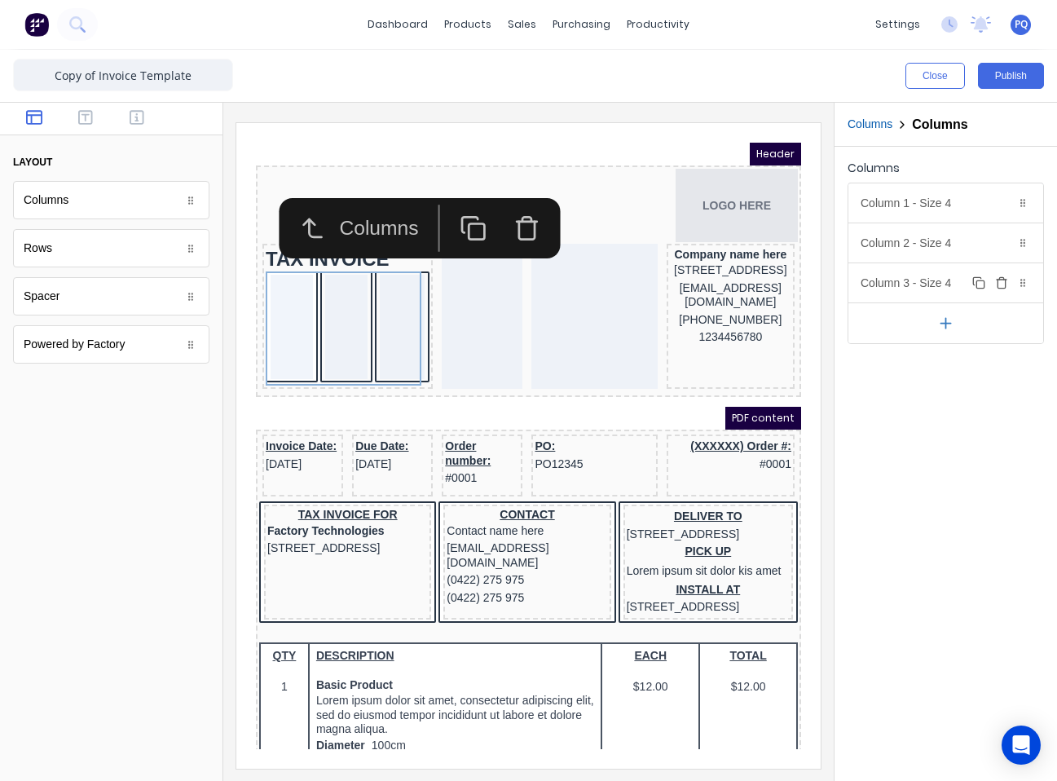
click at [780, 282] on icon "button" at bounding box center [1001, 282] width 13 height 13
click at [780, 244] on icon "button" at bounding box center [1001, 242] width 13 height 13
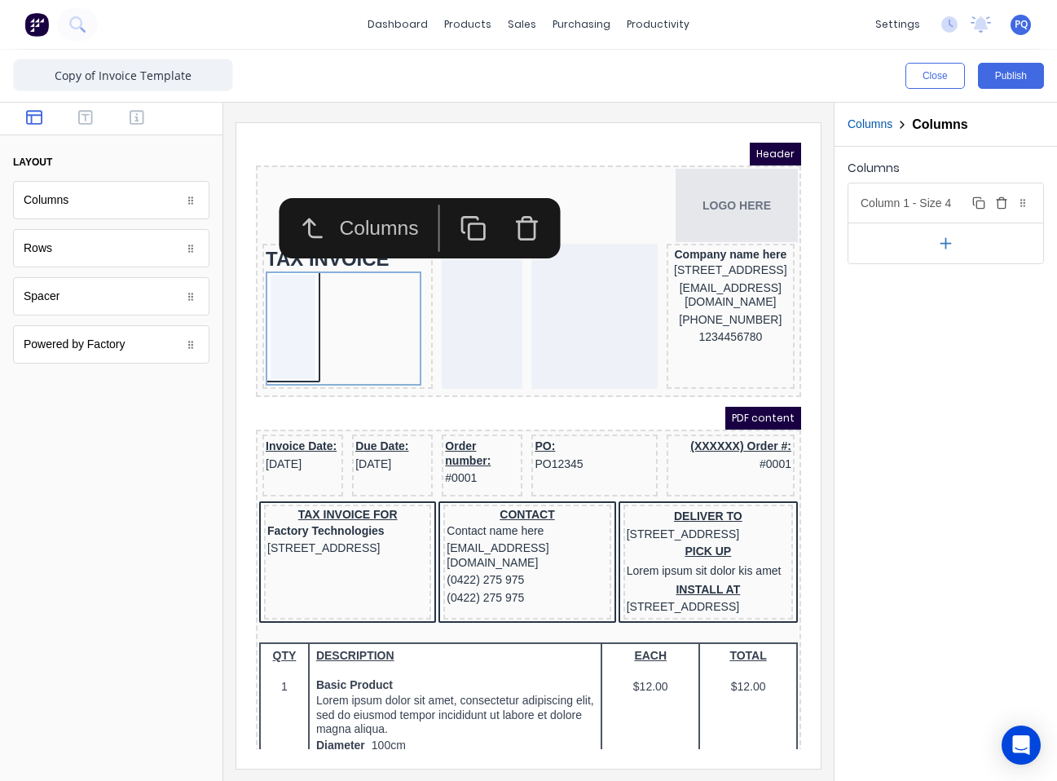
click at [780, 209] on div "Column 1 - Size 4 Duplicate Delete" at bounding box center [946, 202] width 195 height 39
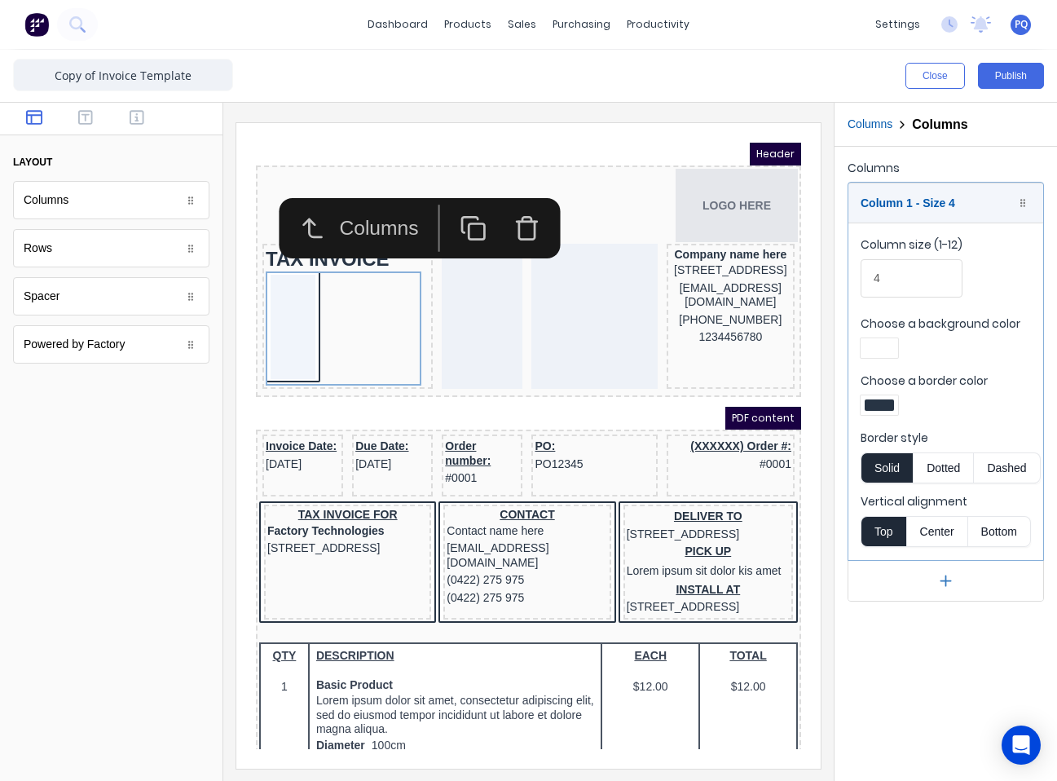
click at [780, 401] on div at bounding box center [879, 404] width 29 height 11
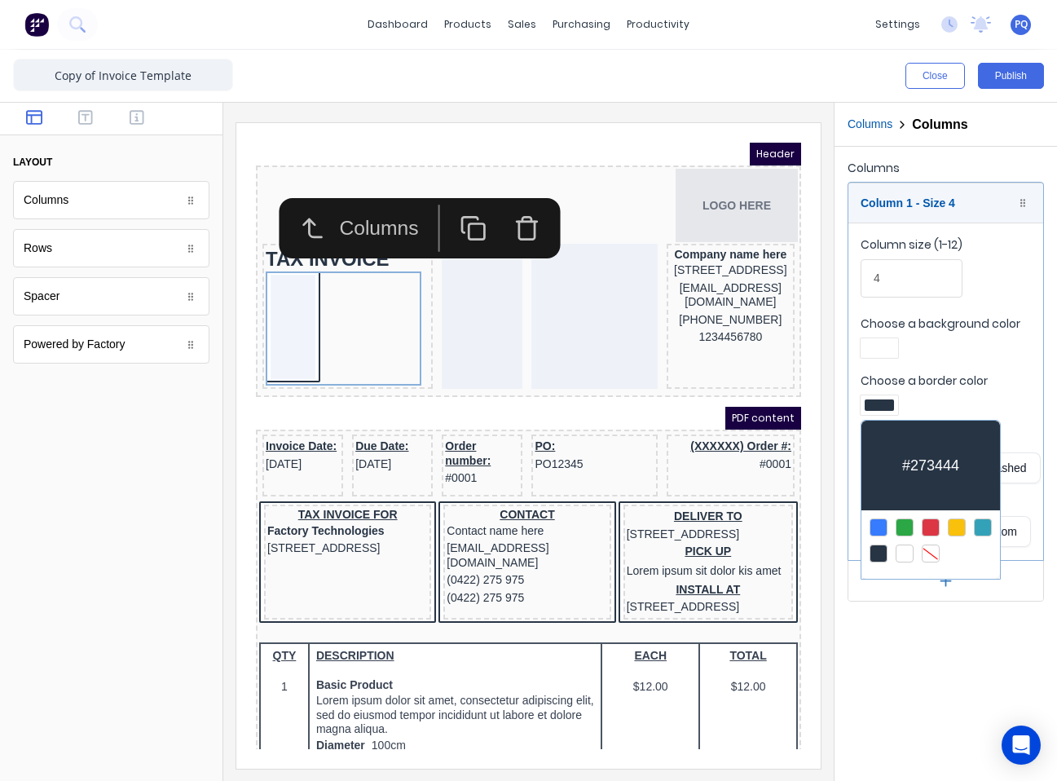
click at [780, 548] on div at bounding box center [931, 554] width 18 height 18
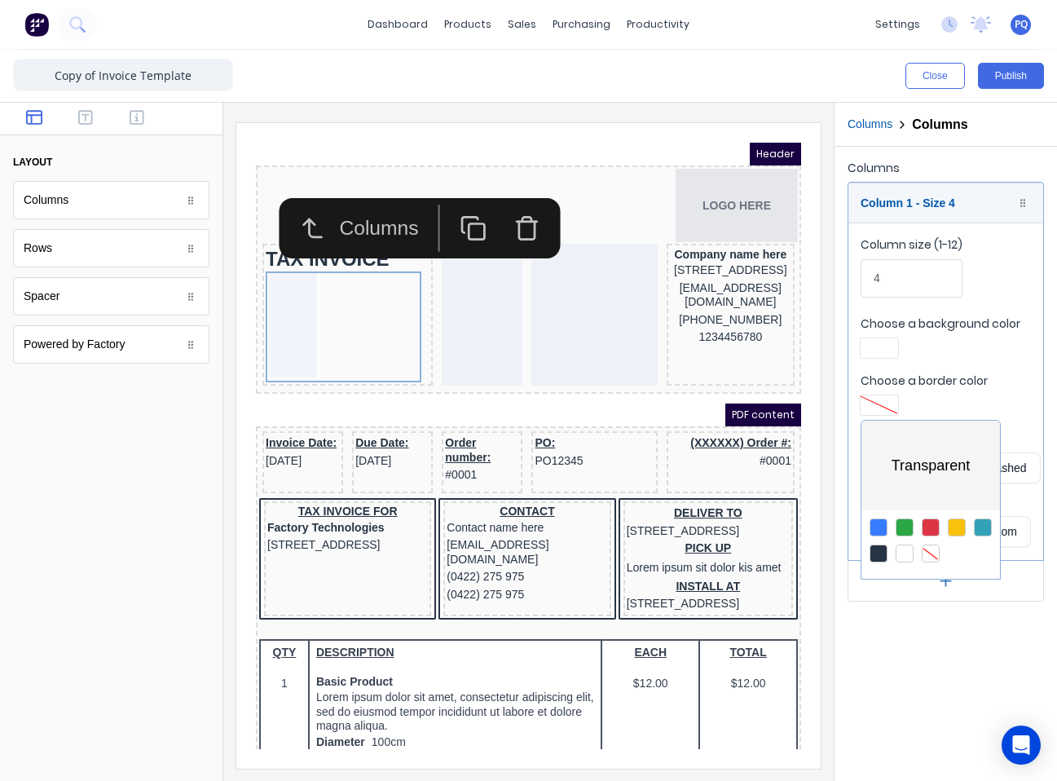
click at [780, 342] on div at bounding box center [528, 390] width 1057 height 781
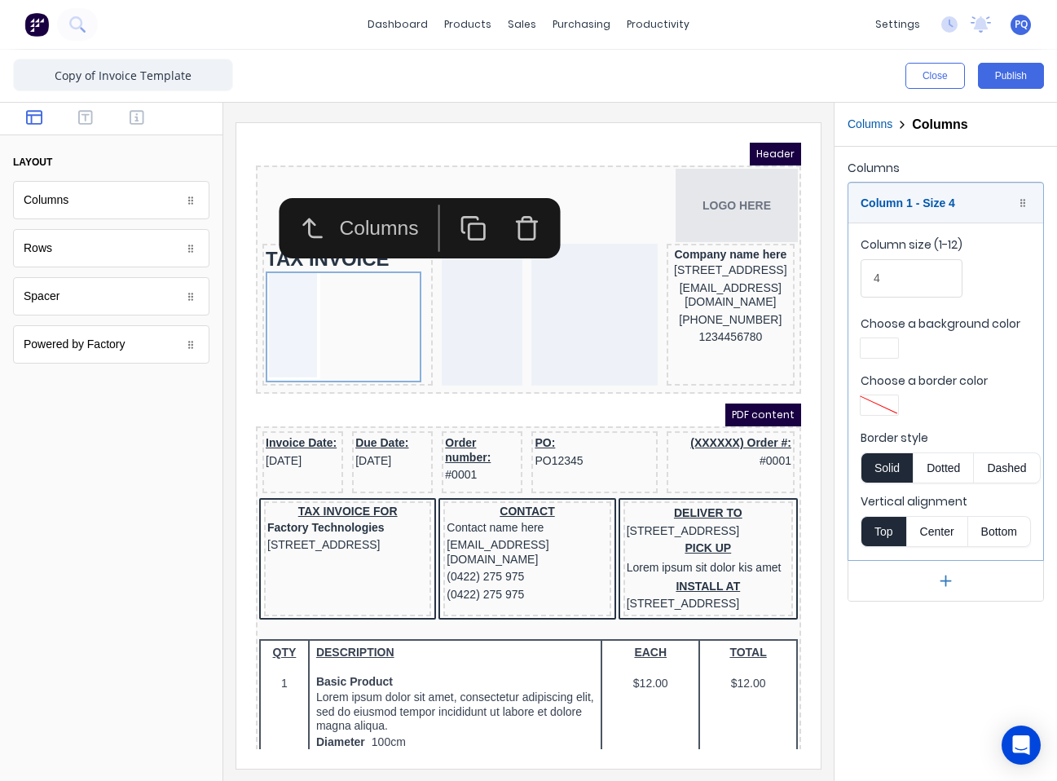
click at [780, 347] on div at bounding box center [879, 347] width 29 height 11
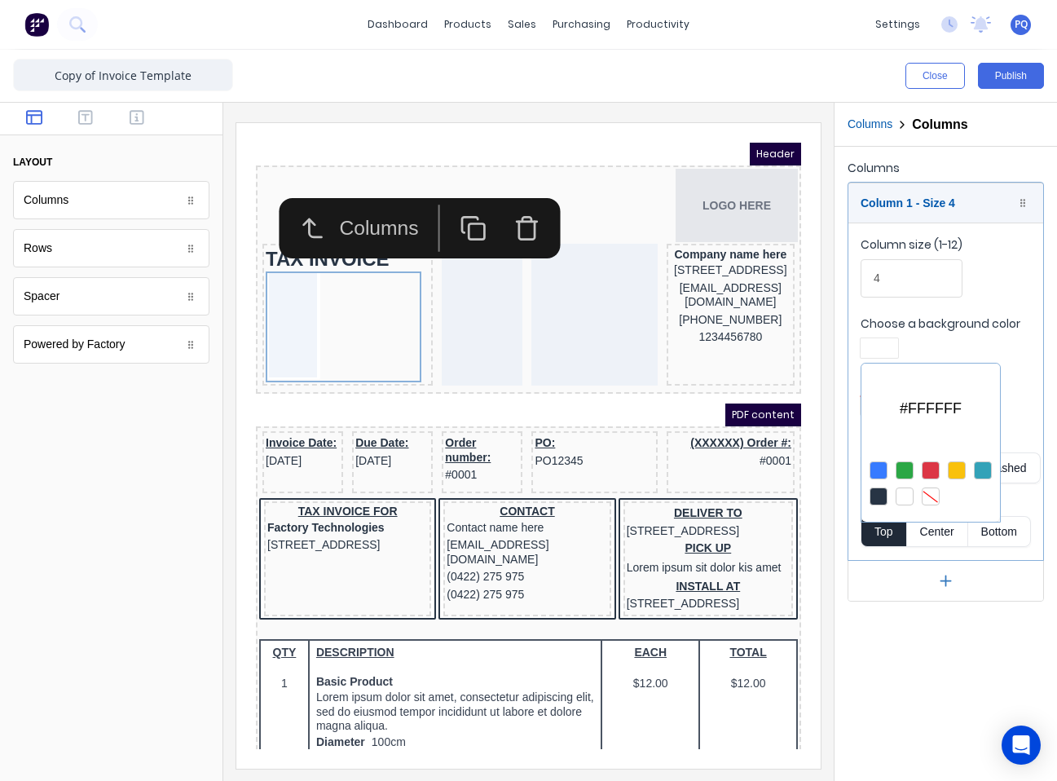
click at [780, 492] on div at bounding box center [931, 496] width 18 height 18
click at [92, 297] on div at bounding box center [528, 390] width 1057 height 781
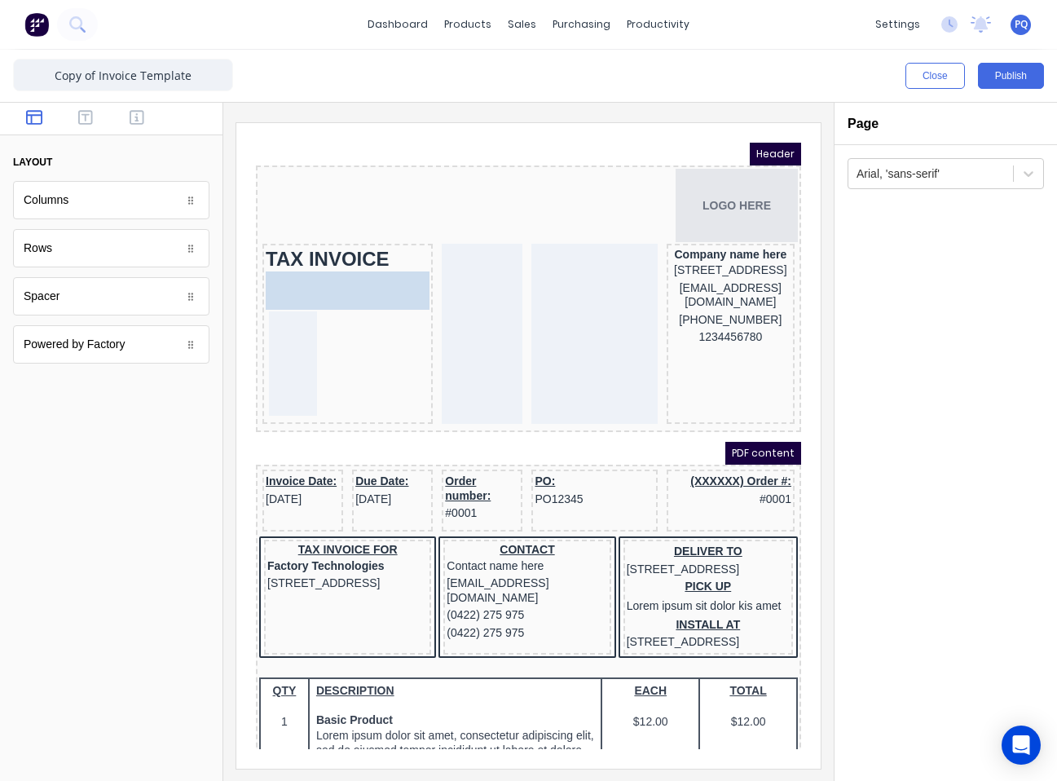
drag, startPoint x: 79, startPoint y: 304, endPoint x: 362, endPoint y: 273, distance: 284.5
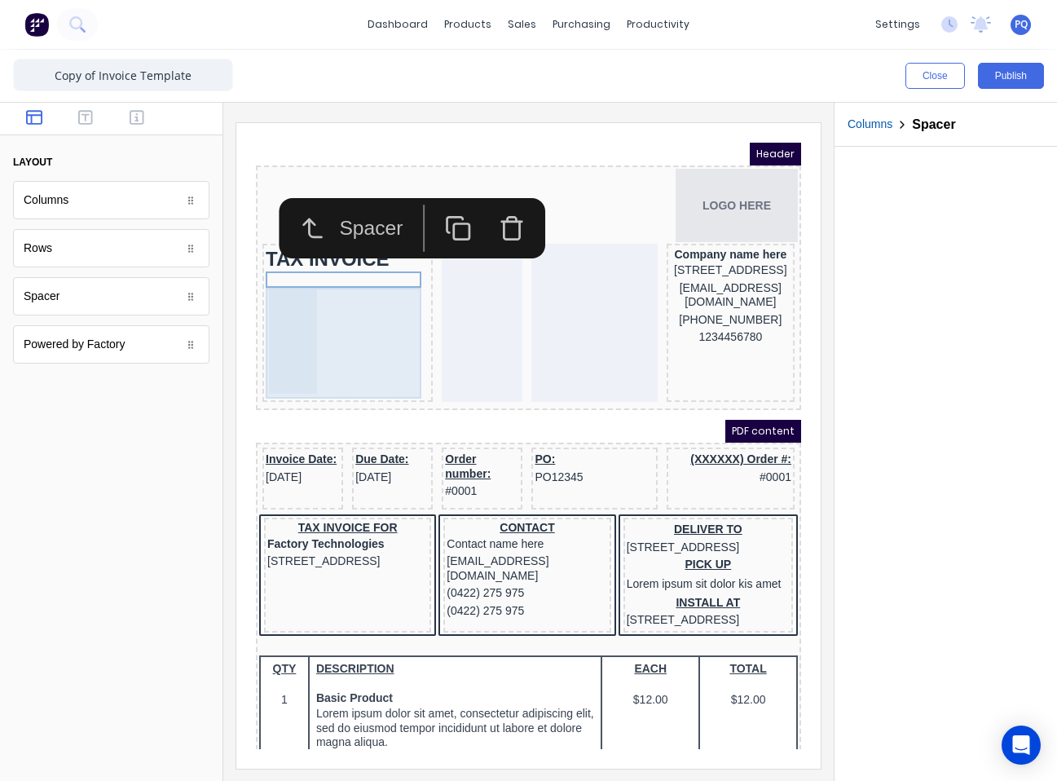
click at [274, 333] on div at bounding box center [273, 322] width 48 height 104
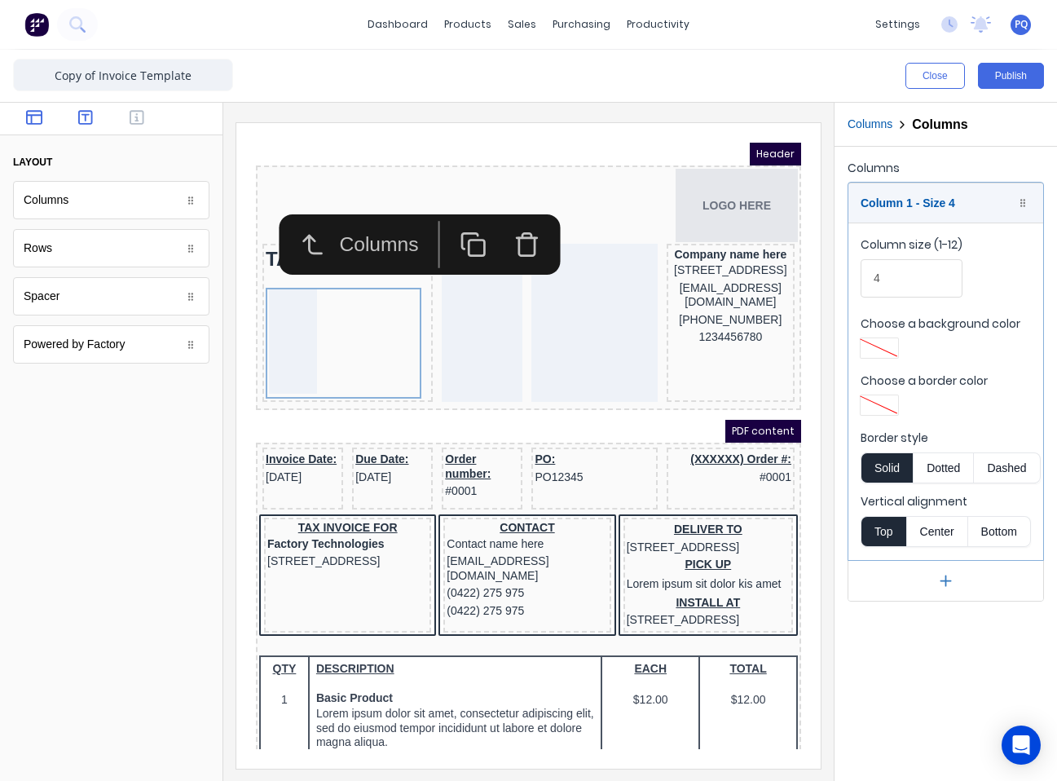
click at [92, 112] on icon "button" at bounding box center [85, 117] width 15 height 15
click at [133, 114] on icon "button" at bounding box center [137, 117] width 15 height 16
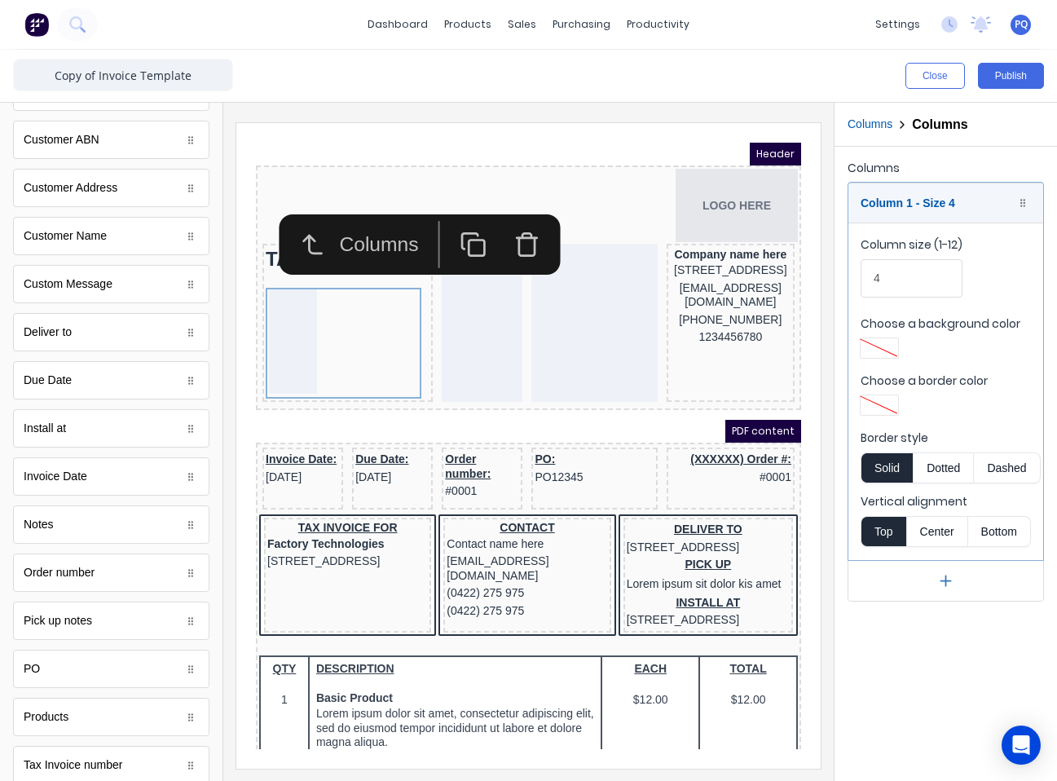
scroll to position [652, 0]
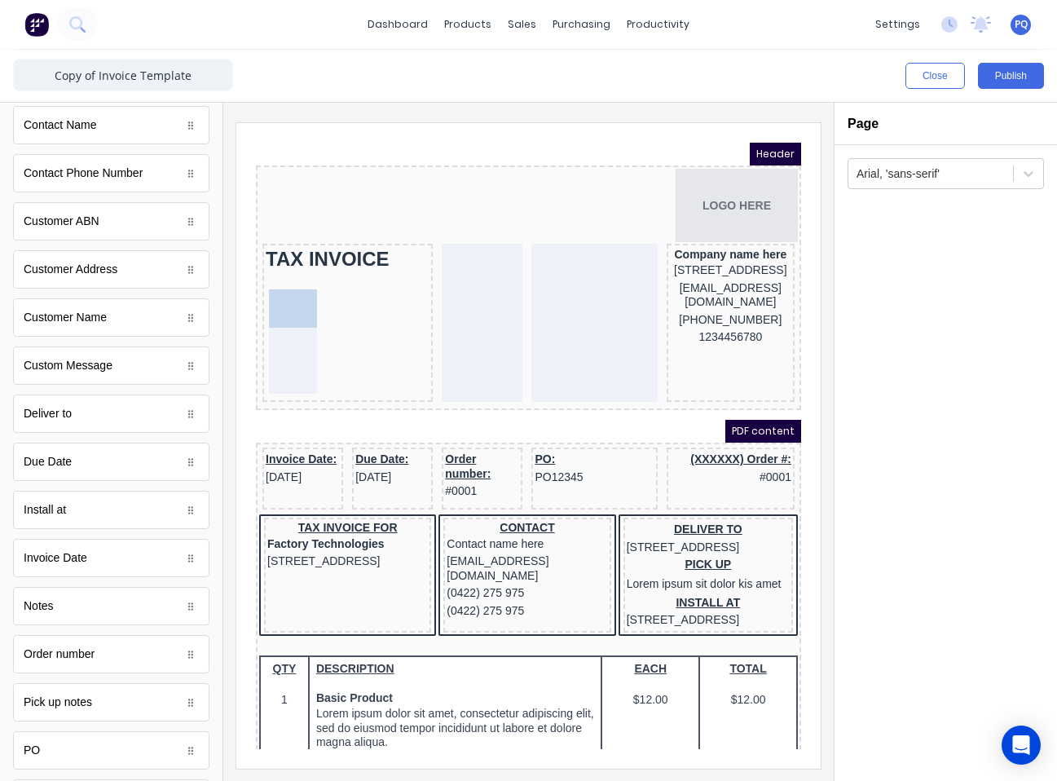
drag, startPoint x: 97, startPoint y: 328, endPoint x: 90, endPoint y: 194, distance: 134.7
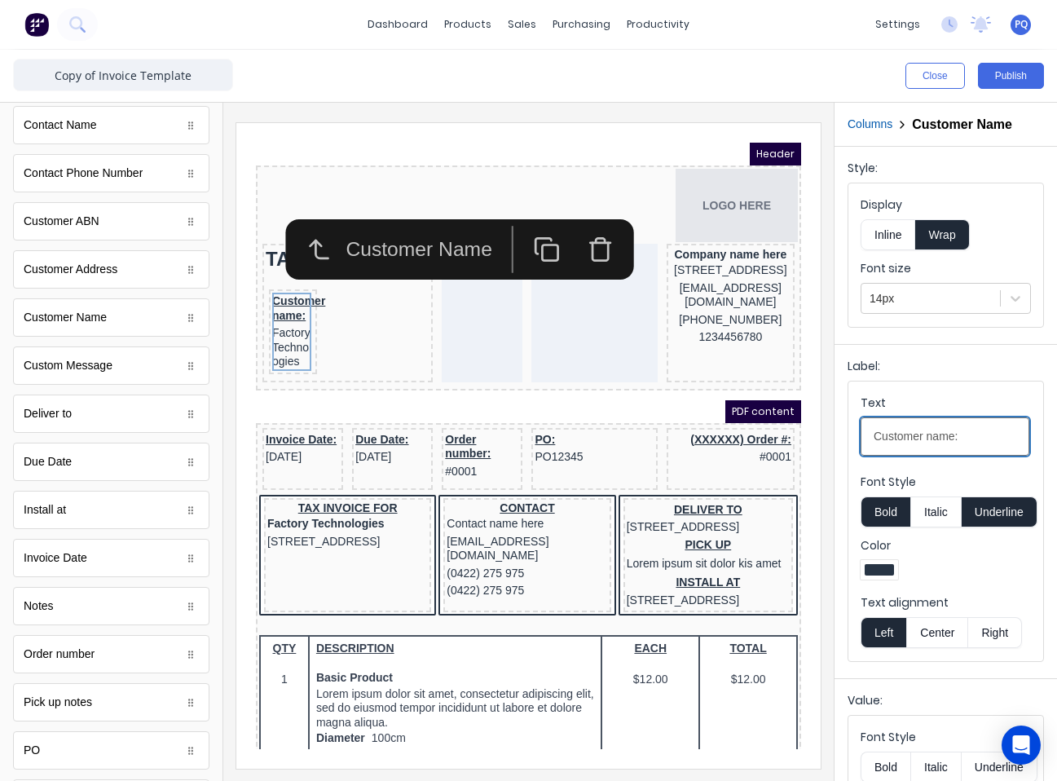
drag, startPoint x: 986, startPoint y: 427, endPoint x: 817, endPoint y: 410, distance: 170.4
click at [780, 410] on div "Close Publish Components standard fields Accounting number Accounting number Ba…" at bounding box center [528, 415] width 1057 height 731
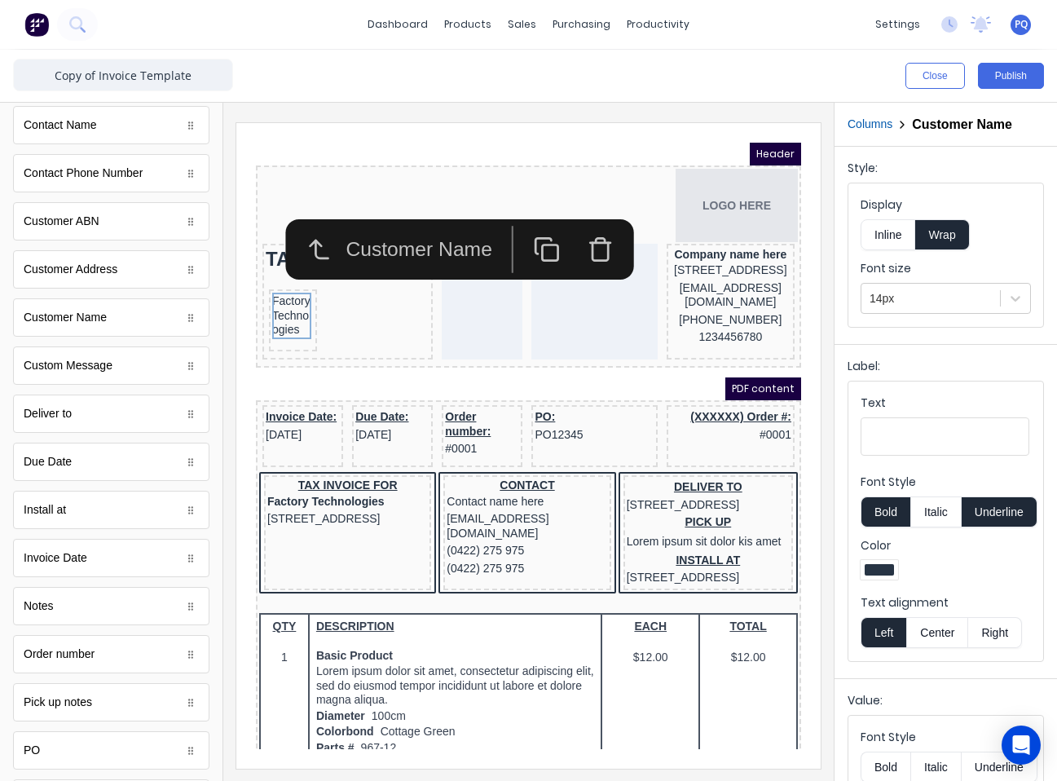
click at [780, 232] on button "Inline" at bounding box center [888, 234] width 55 height 31
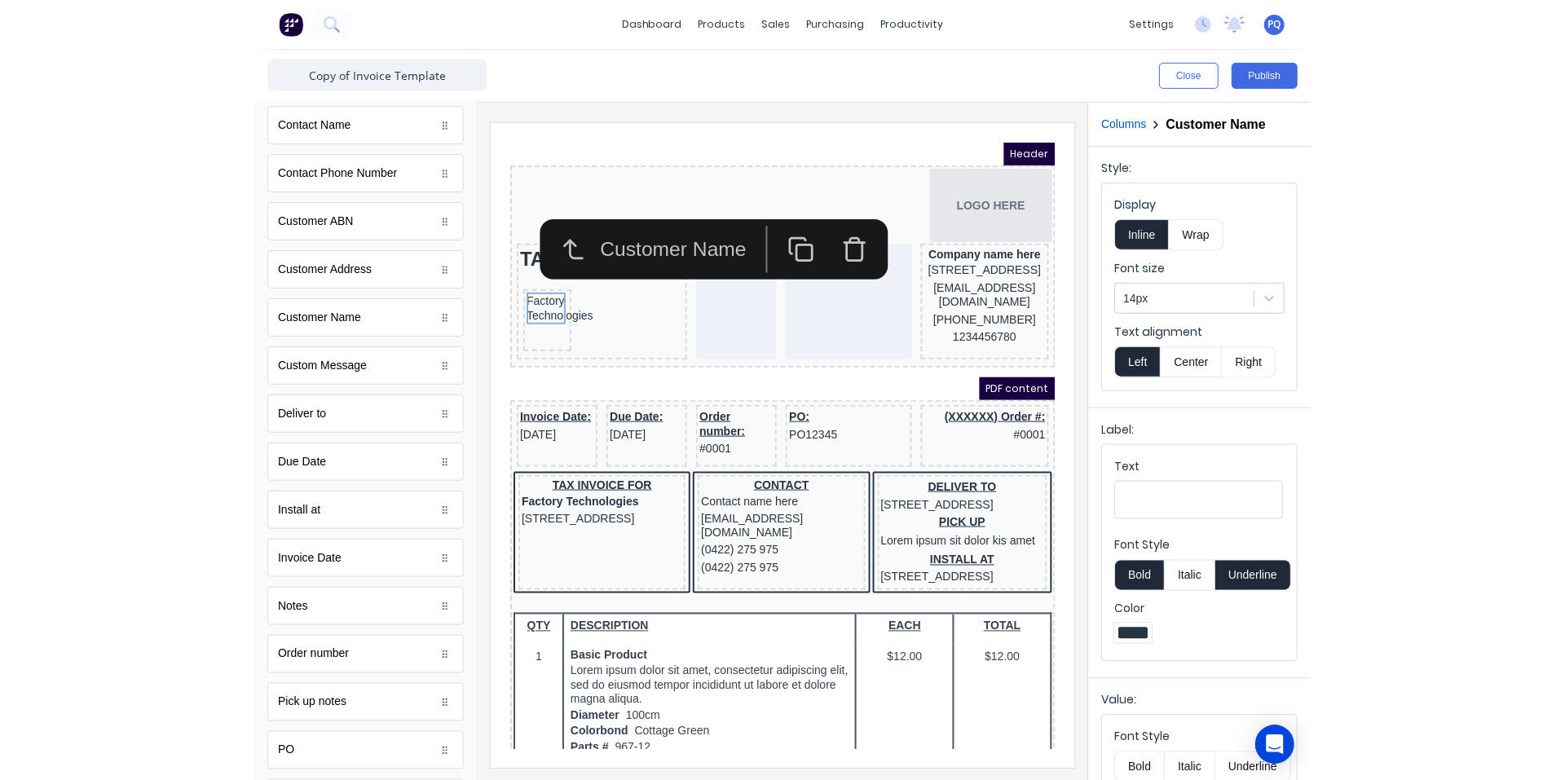
scroll to position [84, 0]
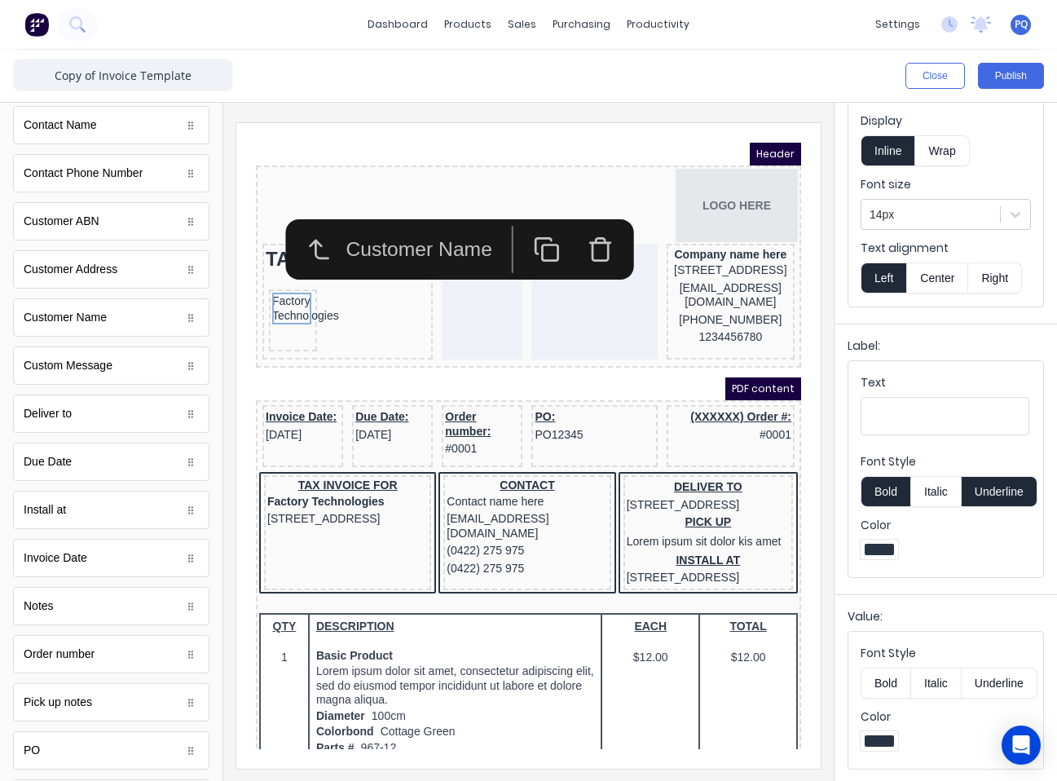
click at [780, 279] on button "Right" at bounding box center [995, 277] width 54 height 31
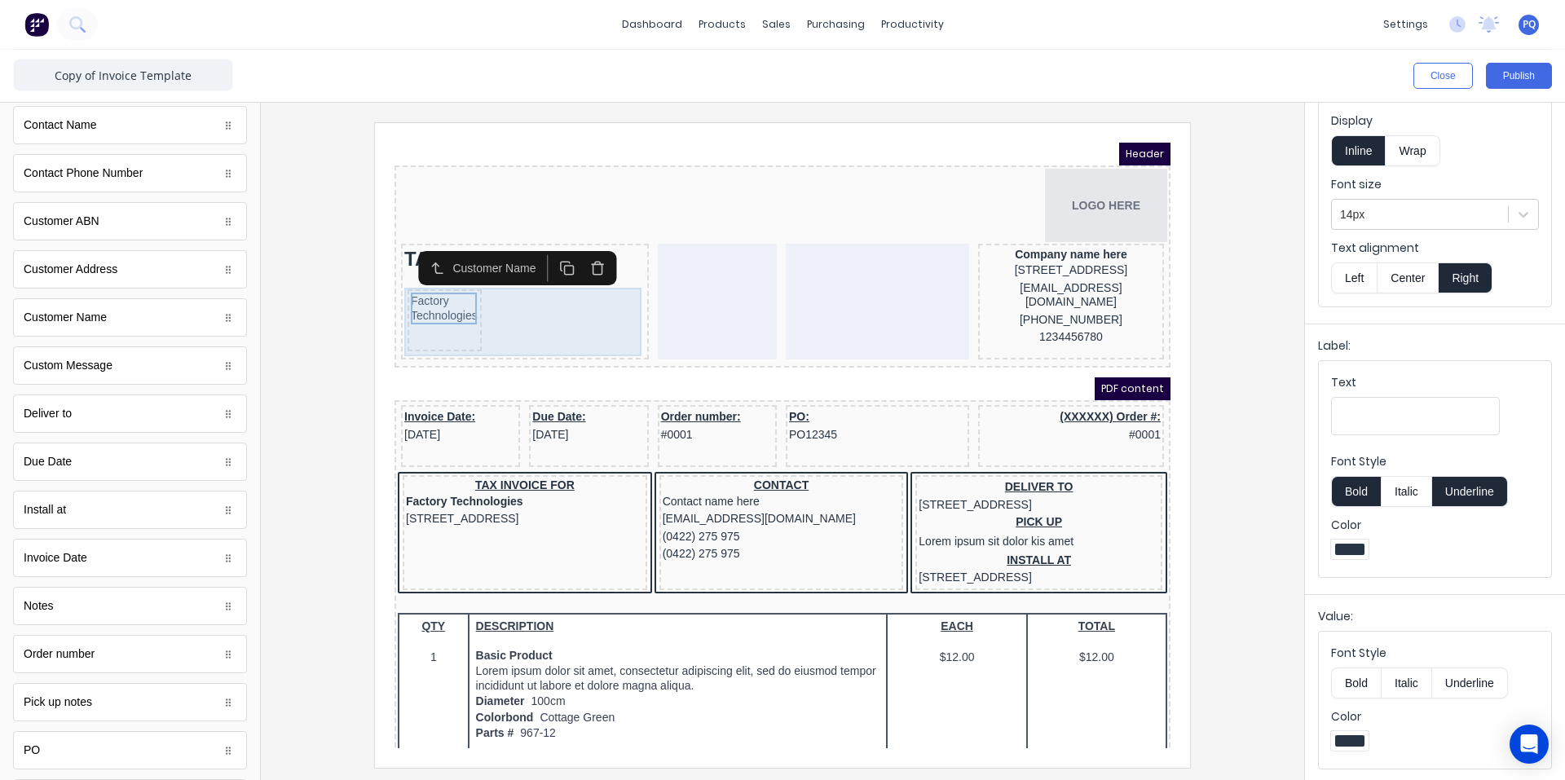
click at [439, 324] on div "Factory Technologies" at bounding box center [425, 301] width 74 height 62
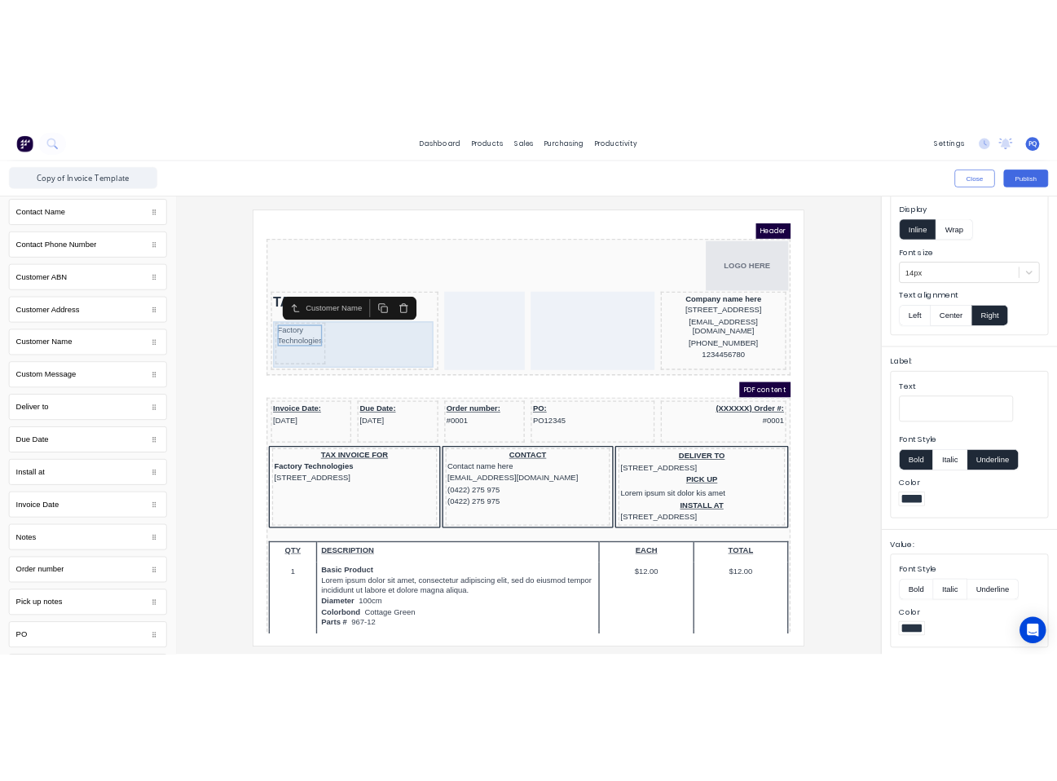
scroll to position [0, 0]
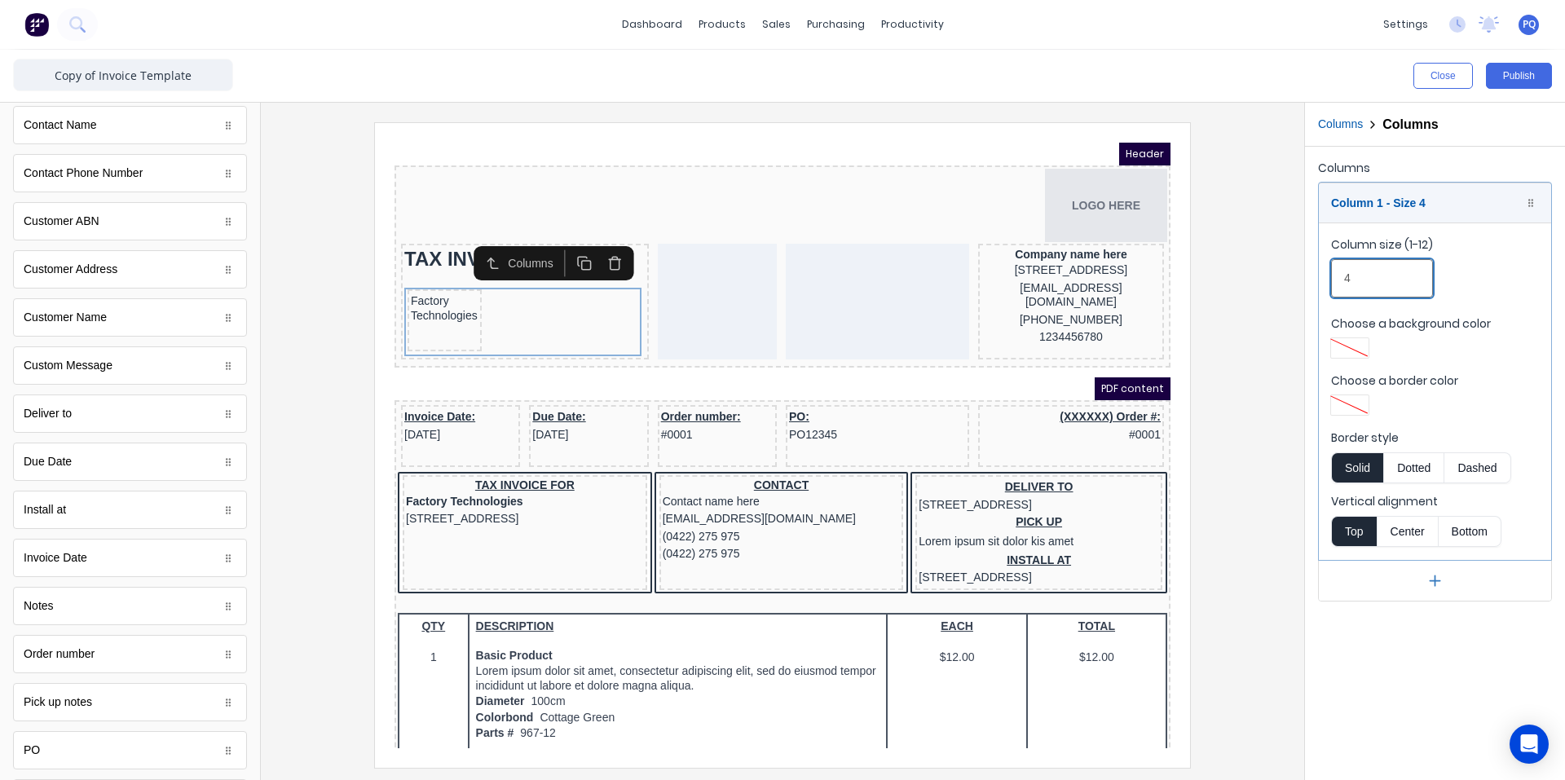
drag, startPoint x: 1378, startPoint y: 274, endPoint x: 1294, endPoint y: 273, distance: 84.8
click at [780, 273] on div "Close Publish Components standard fields Accounting number Accounting number Ba…" at bounding box center [782, 415] width 1565 height 730
drag, startPoint x: 1416, startPoint y: 280, endPoint x: 1307, endPoint y: 280, distance: 109.2
click at [780, 280] on div "Columns Column 1 - Size 6 Duplicate Delete Column size (1-12) 6 Choose a backgr…" at bounding box center [1435, 379] width 260 height 465
type input "10"
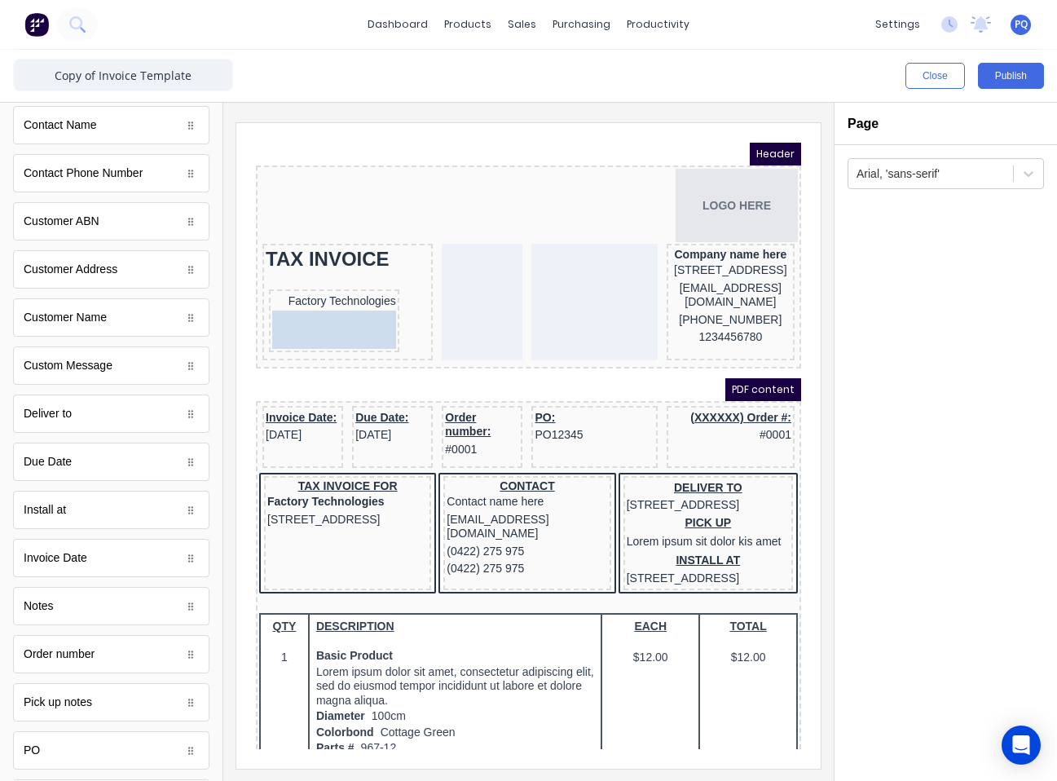
drag, startPoint x: 107, startPoint y: 272, endPoint x: 342, endPoint y: 324, distance: 240.5
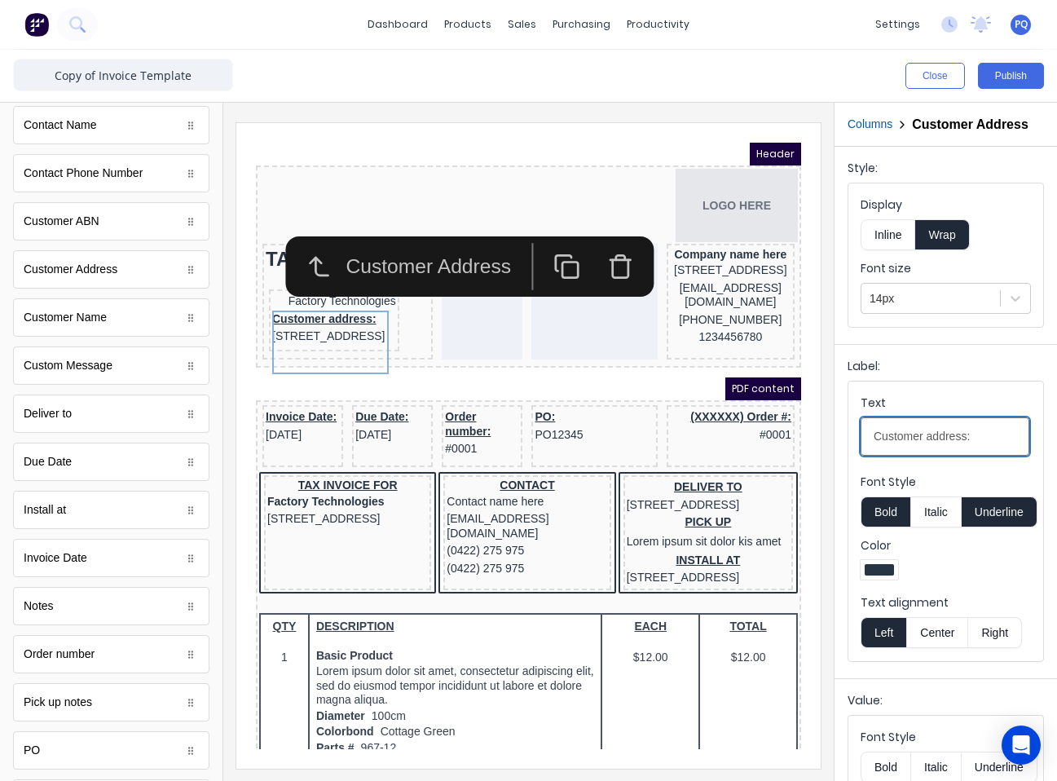
drag, startPoint x: 1218, startPoint y: 575, endPoint x: 732, endPoint y: 426, distance: 508.4
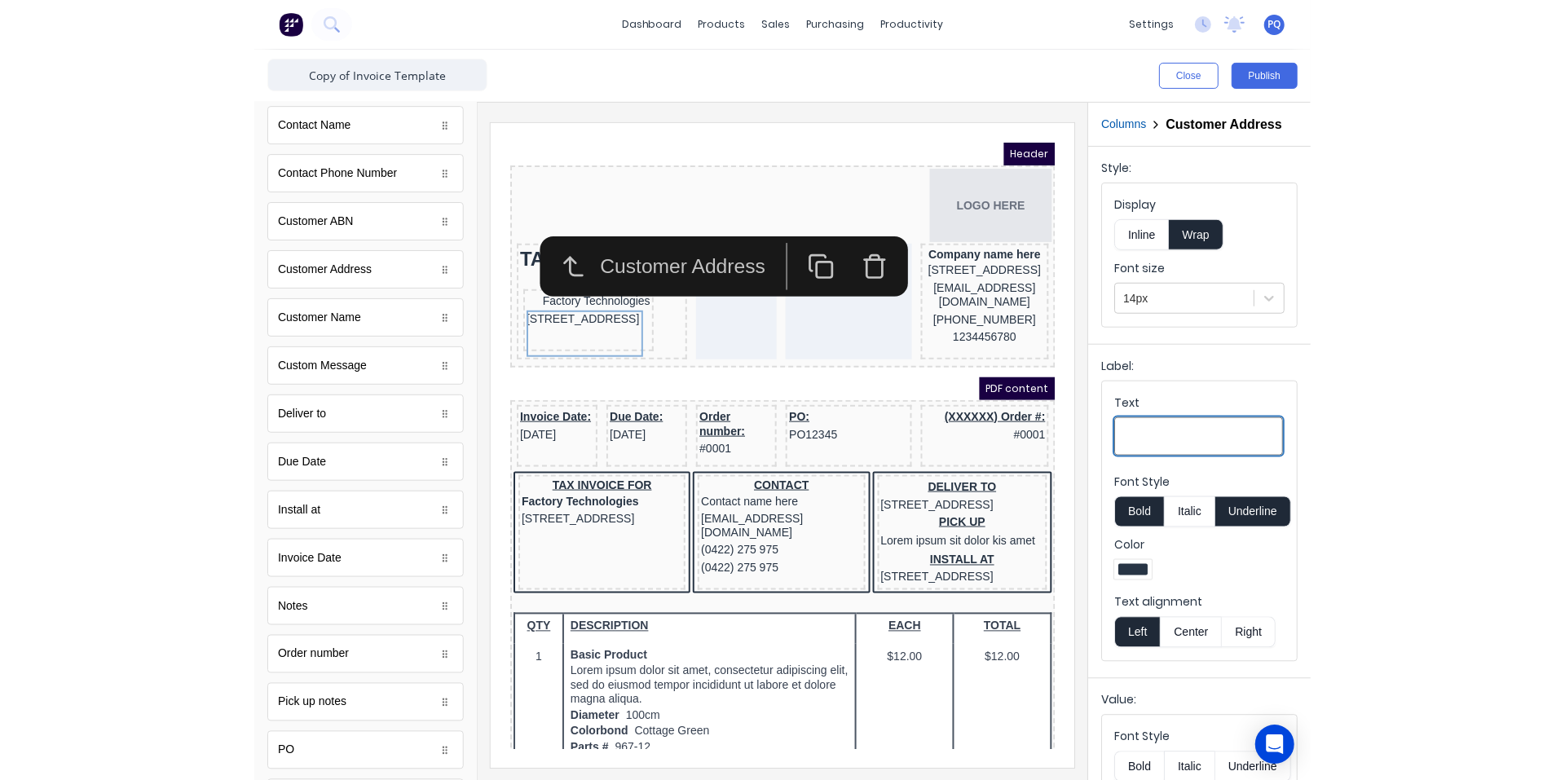
scroll to position [161, 0]
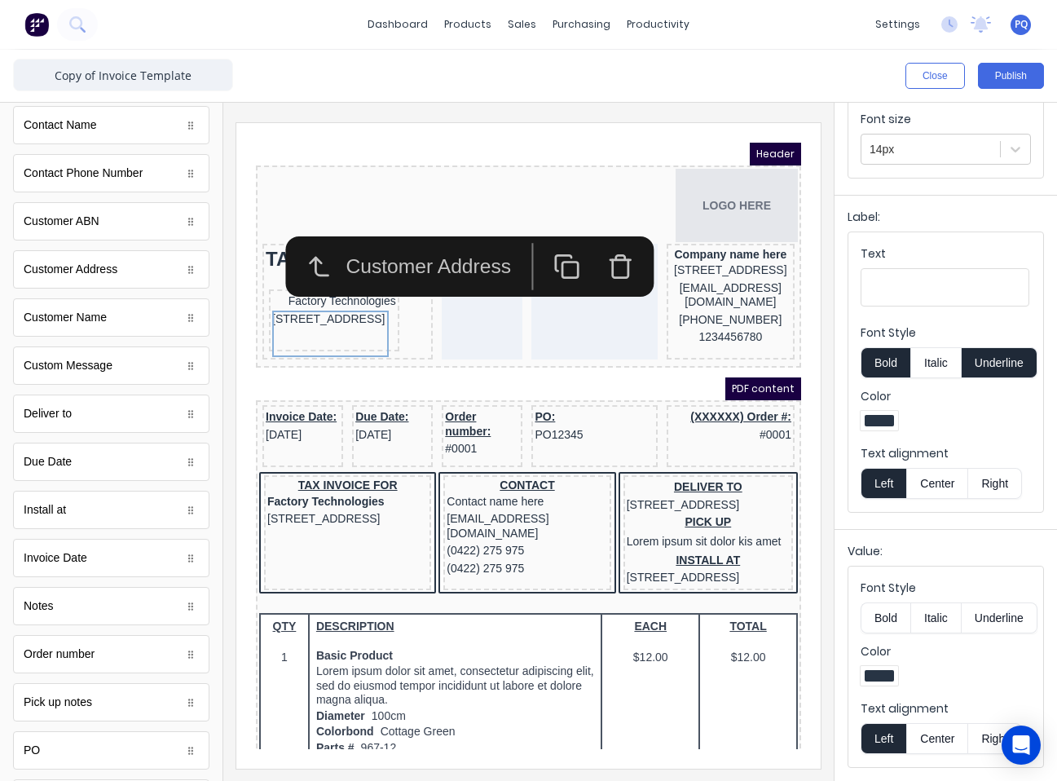
click at [780, 734] on button "Right" at bounding box center [995, 738] width 54 height 31
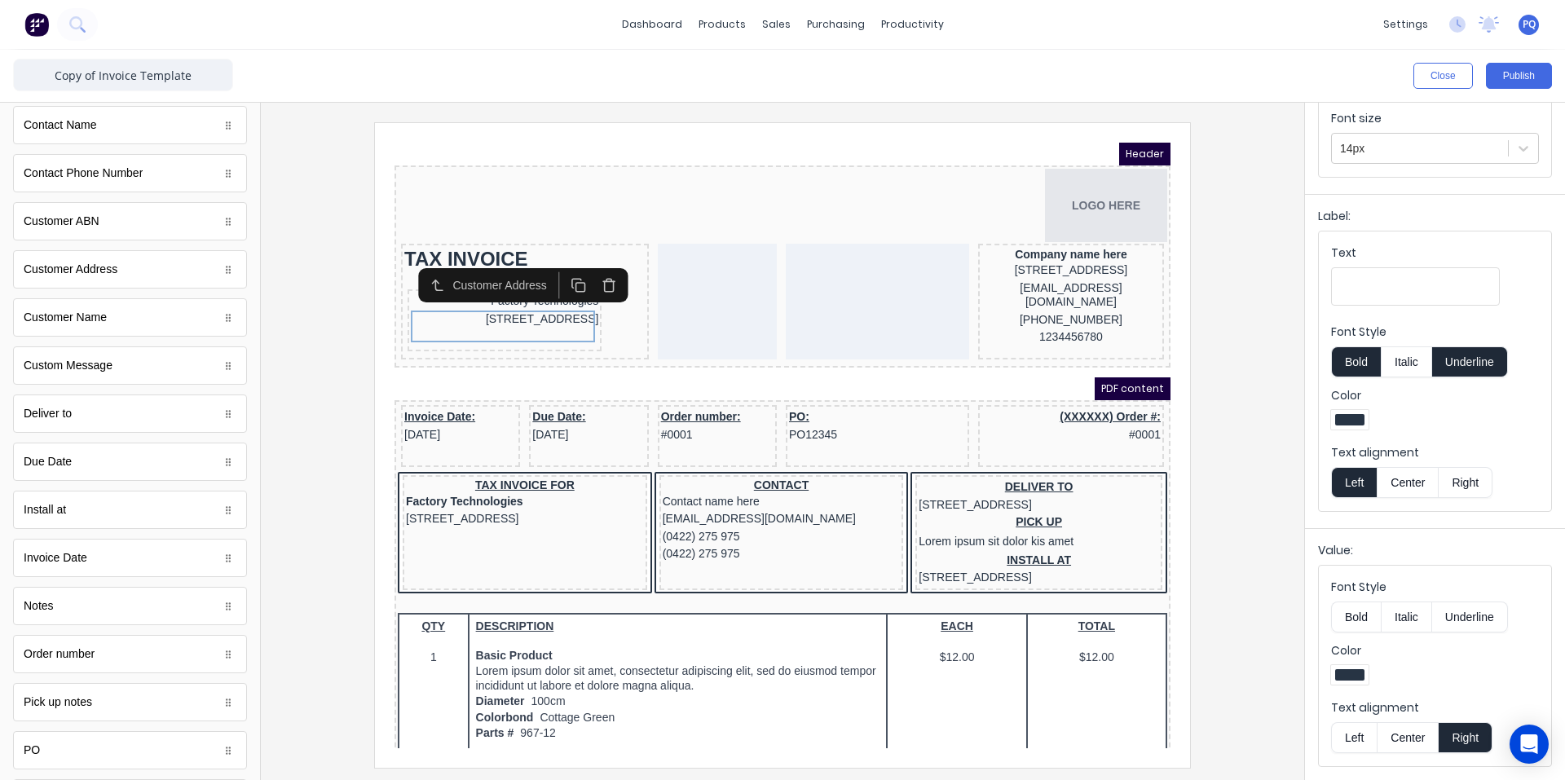
scroll to position [148, 0]
click at [780, 737] on button "Left" at bounding box center [1354, 740] width 46 height 31
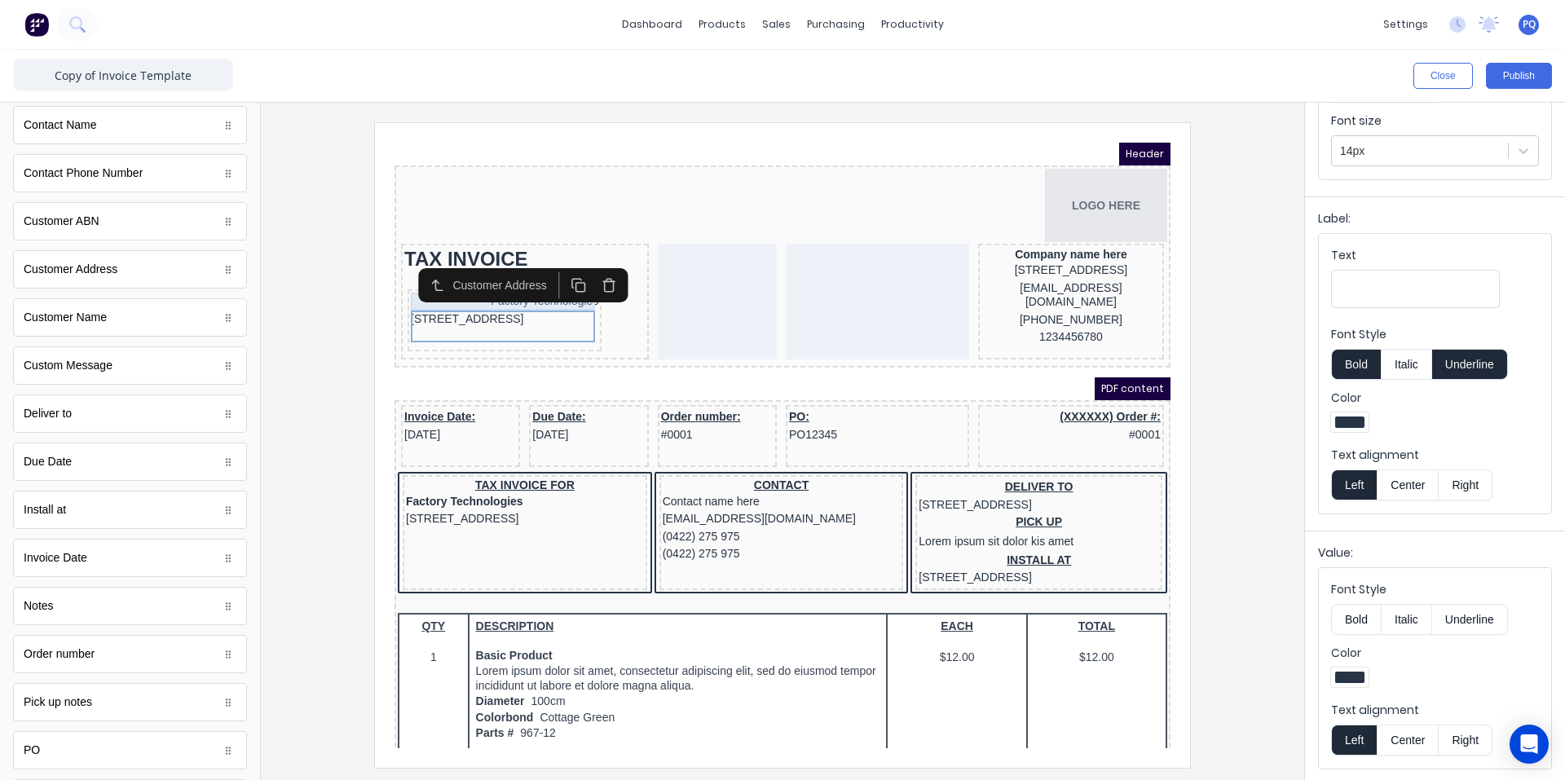
click at [557, 287] on div "Factory Technologies" at bounding box center [484, 282] width 187 height 18
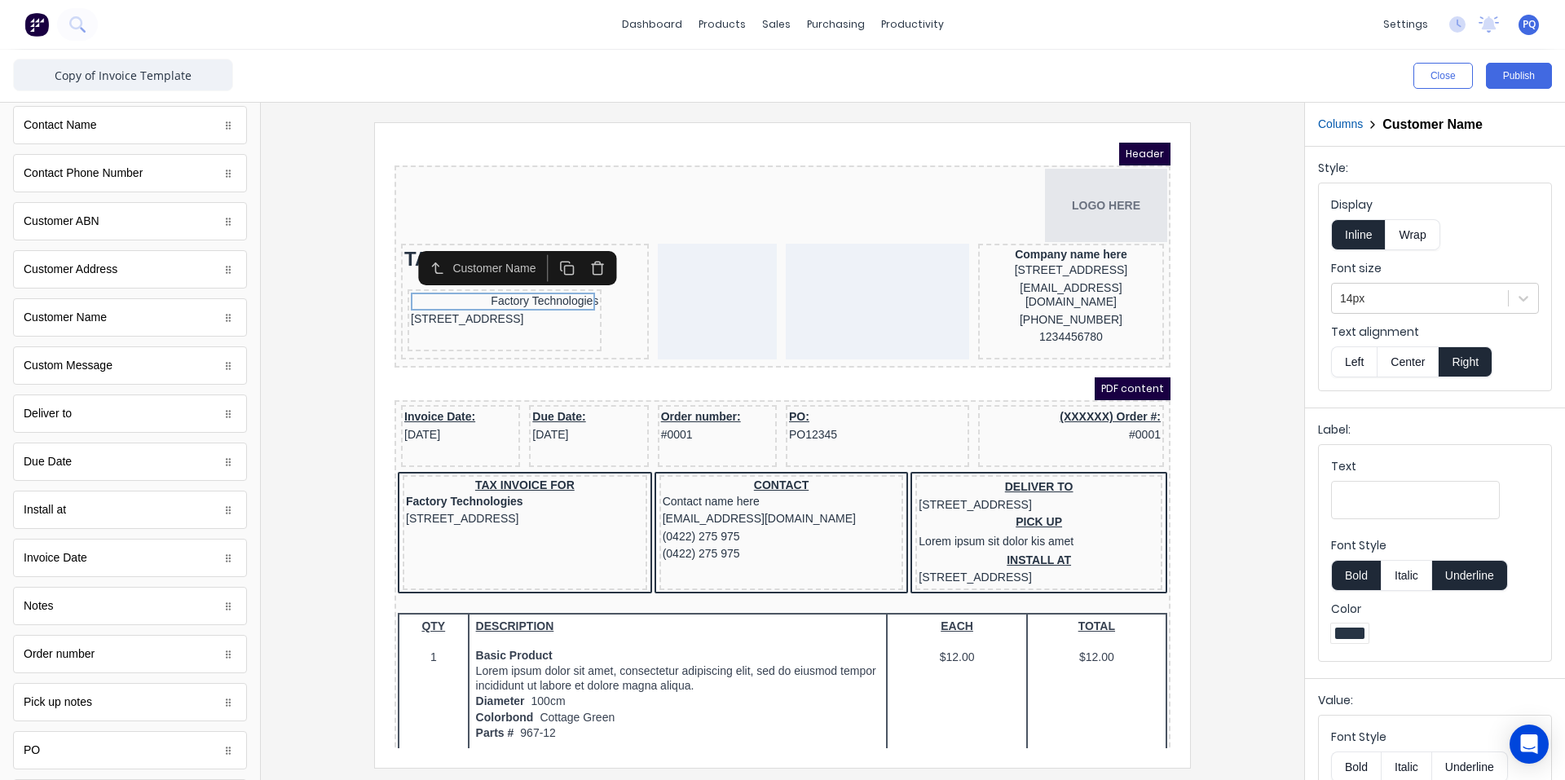
scroll to position [85, 0]
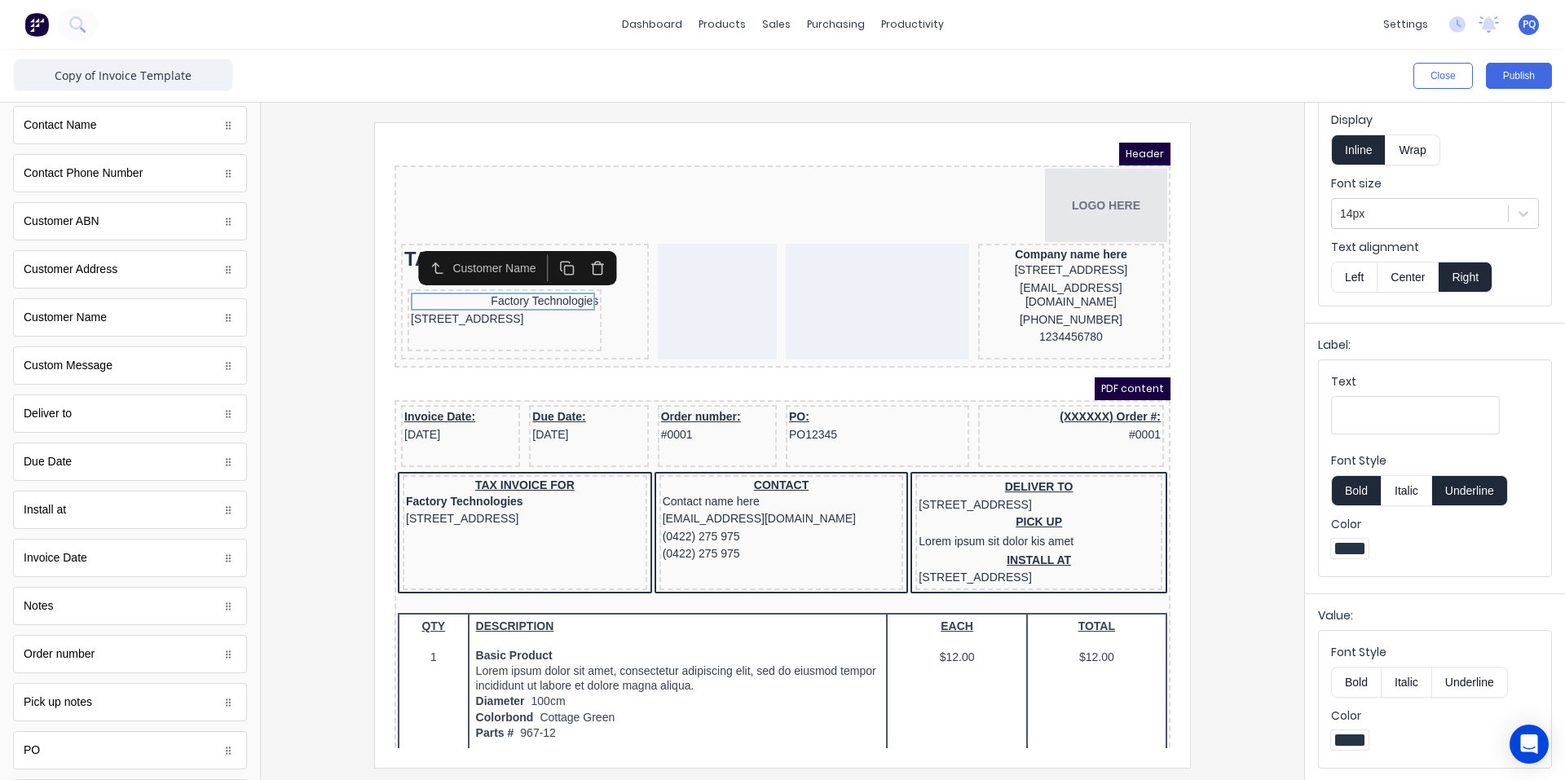
click at [780, 275] on button "Left" at bounding box center [1354, 277] width 46 height 31
click at [450, 279] on div "Factory Technologies" at bounding box center [484, 282] width 187 height 18
click at [780, 269] on button "Center" at bounding box center [1408, 277] width 62 height 31
click at [482, 302] on div "[STREET_ADDRESS]" at bounding box center [484, 300] width 187 height 18
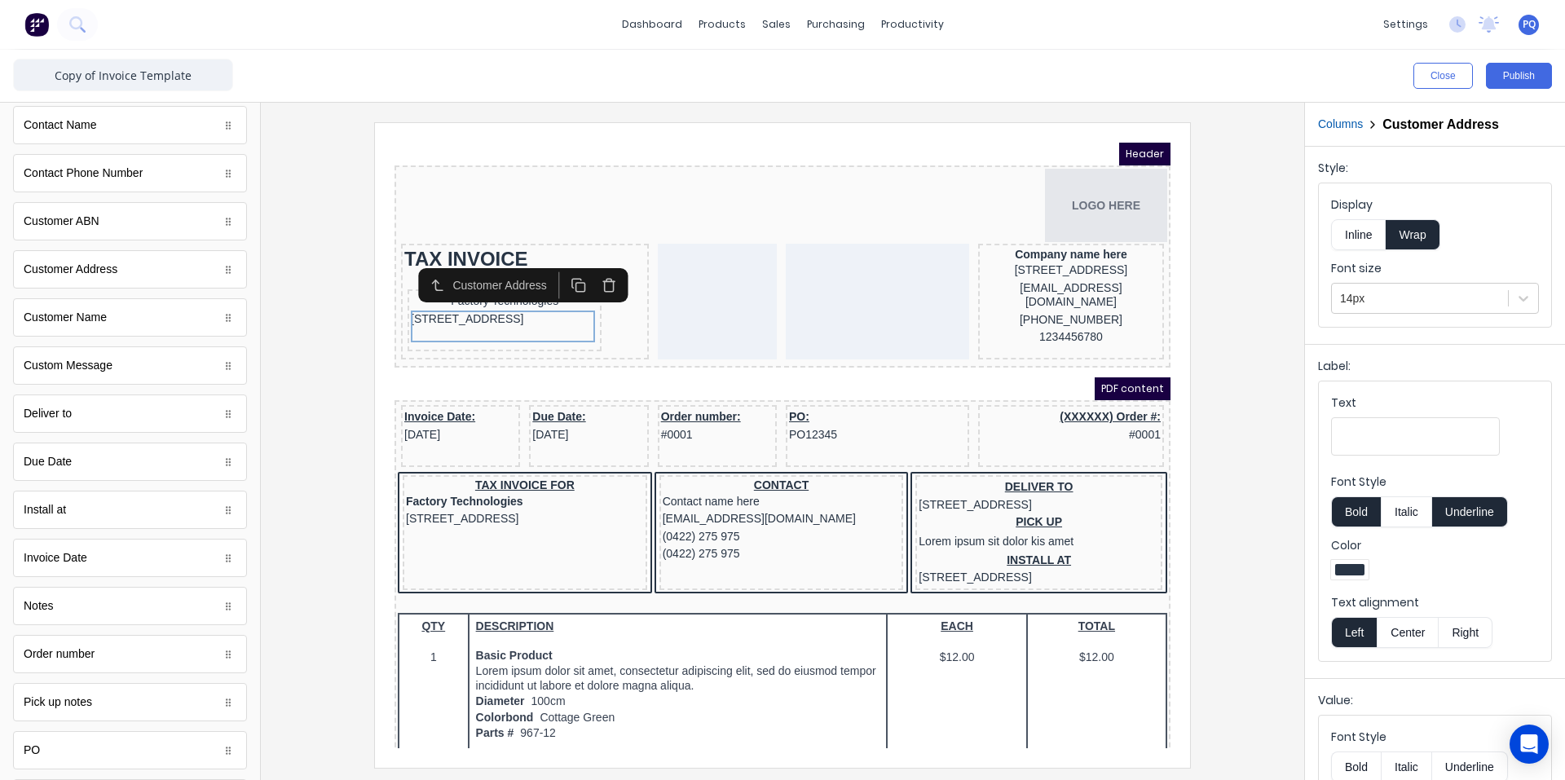
click at [780, 634] on button "Center" at bounding box center [1408, 632] width 62 height 31
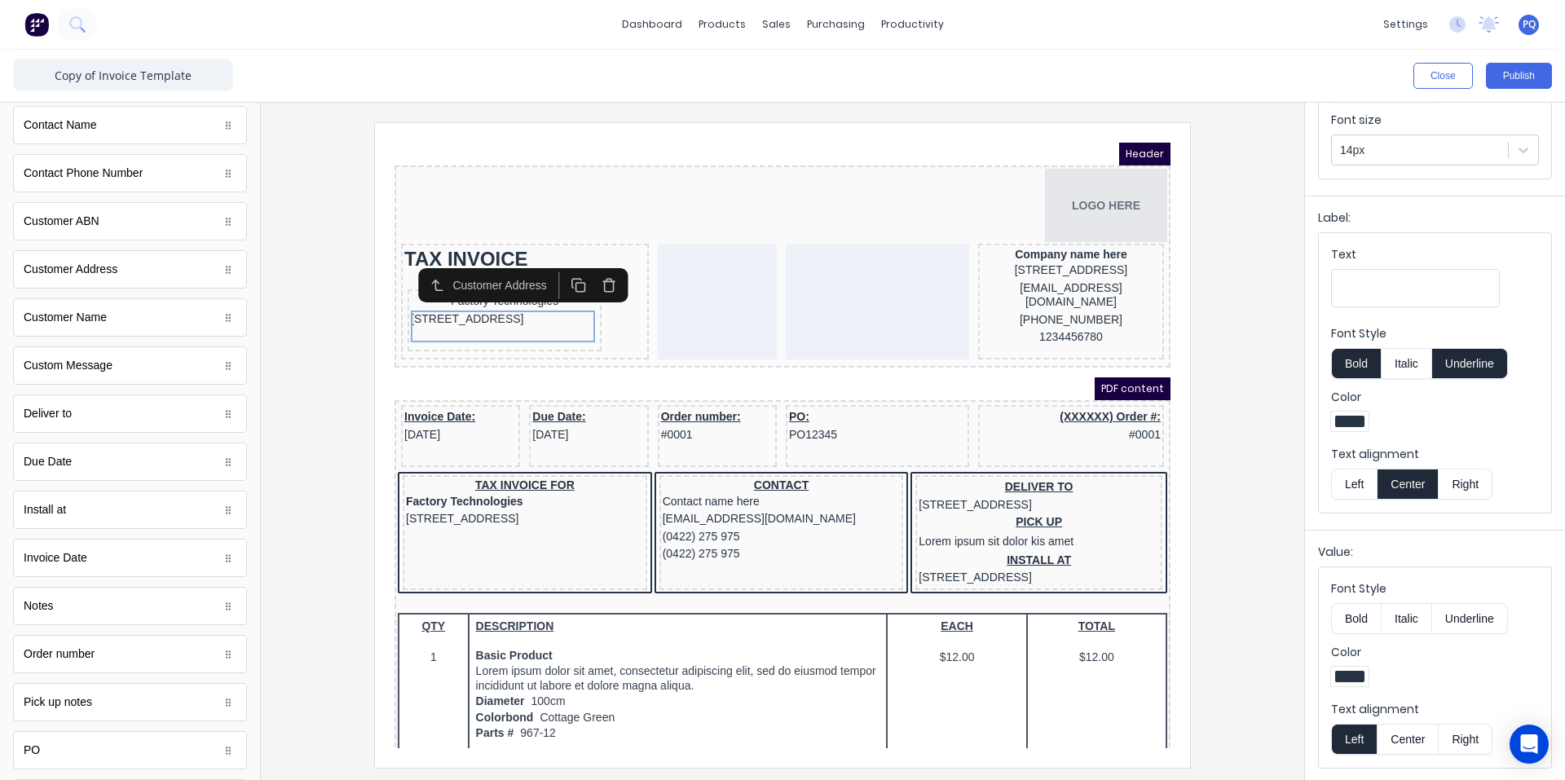
click at [780, 744] on button "Center" at bounding box center [1408, 739] width 62 height 31
click at [780, 260] on div at bounding box center [782, 444] width 1017 height 645
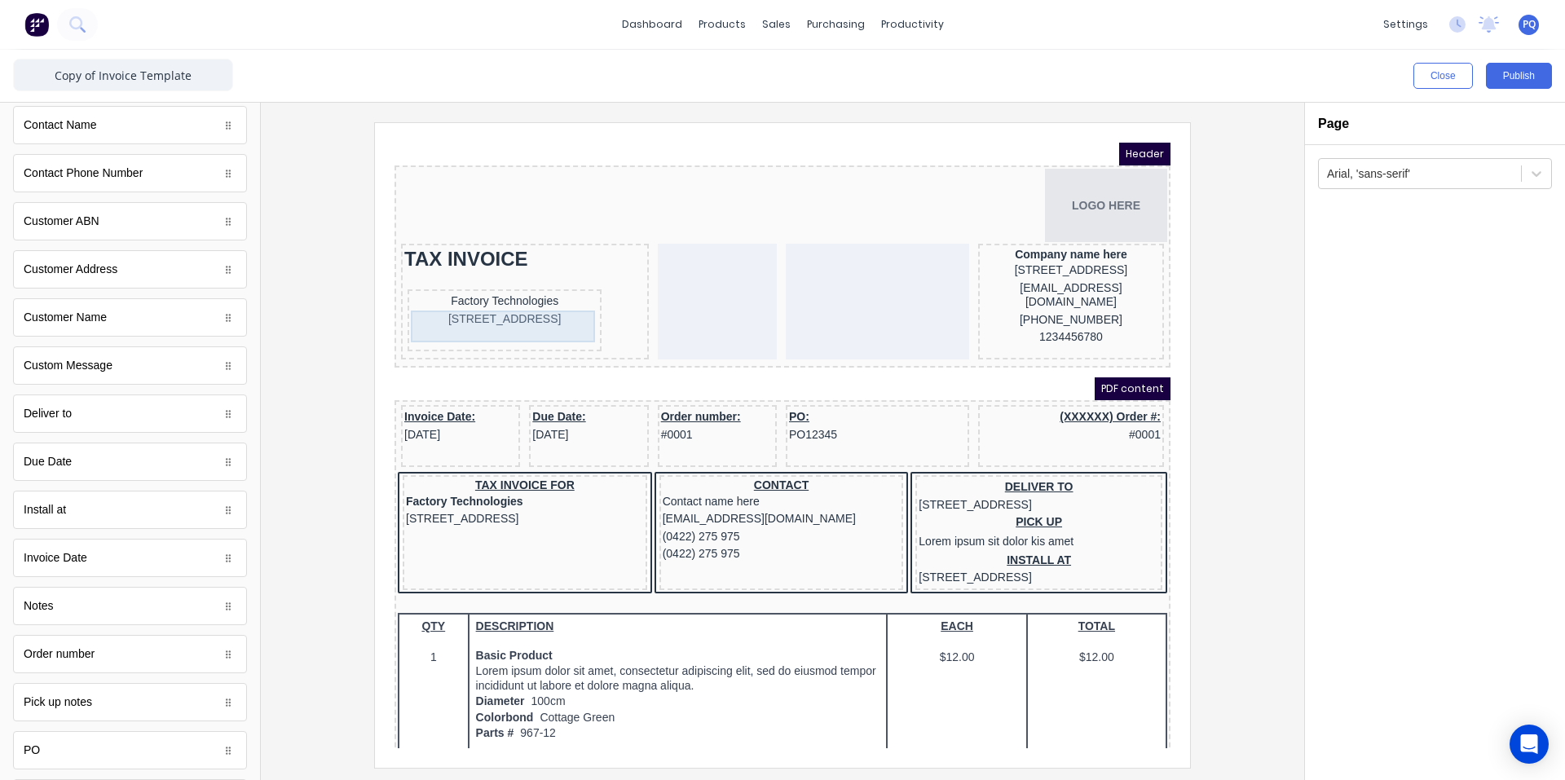
click at [524, 303] on div "[STREET_ADDRESS]" at bounding box center [484, 300] width 187 height 18
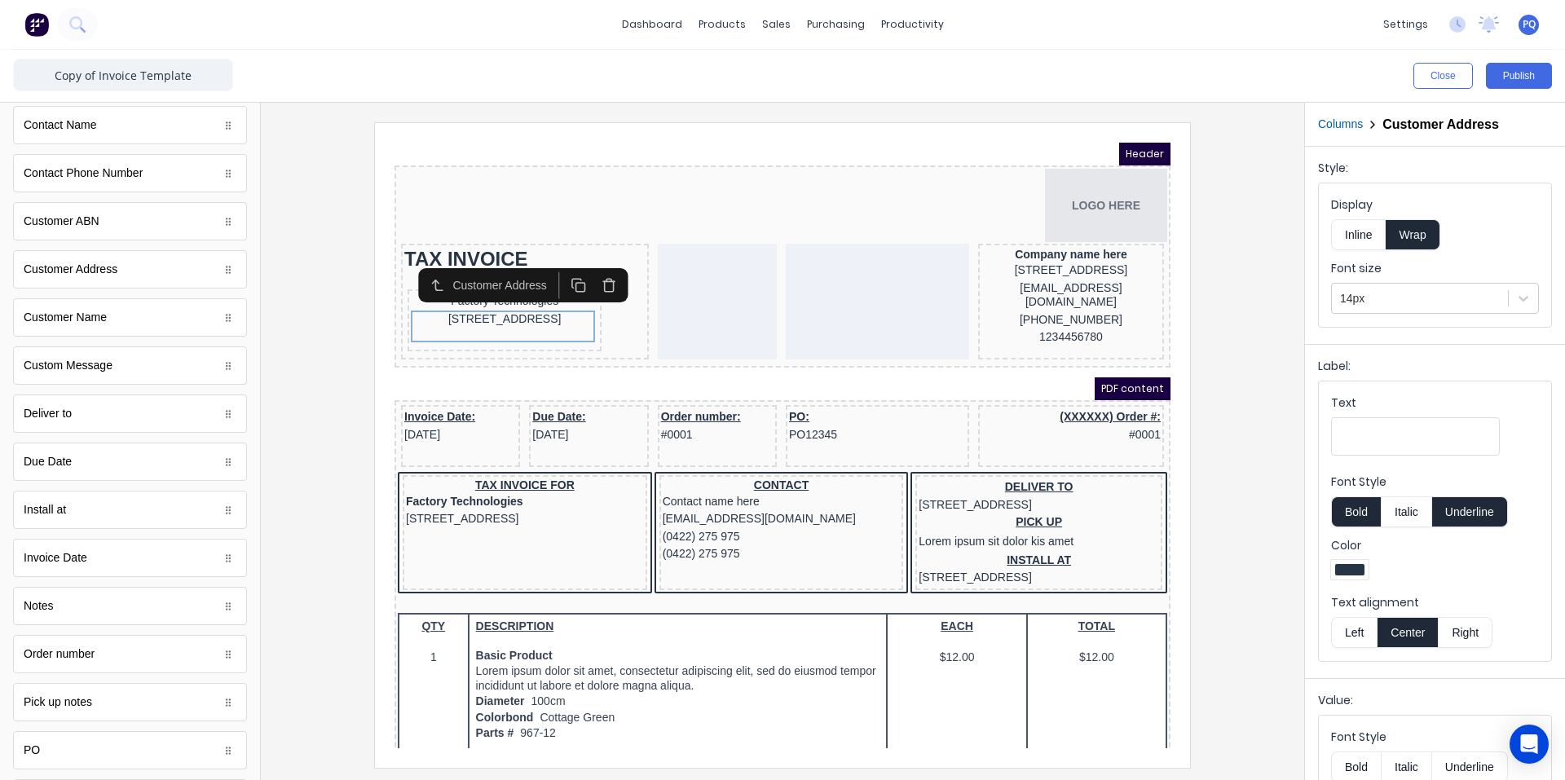
scroll to position [148, 0]
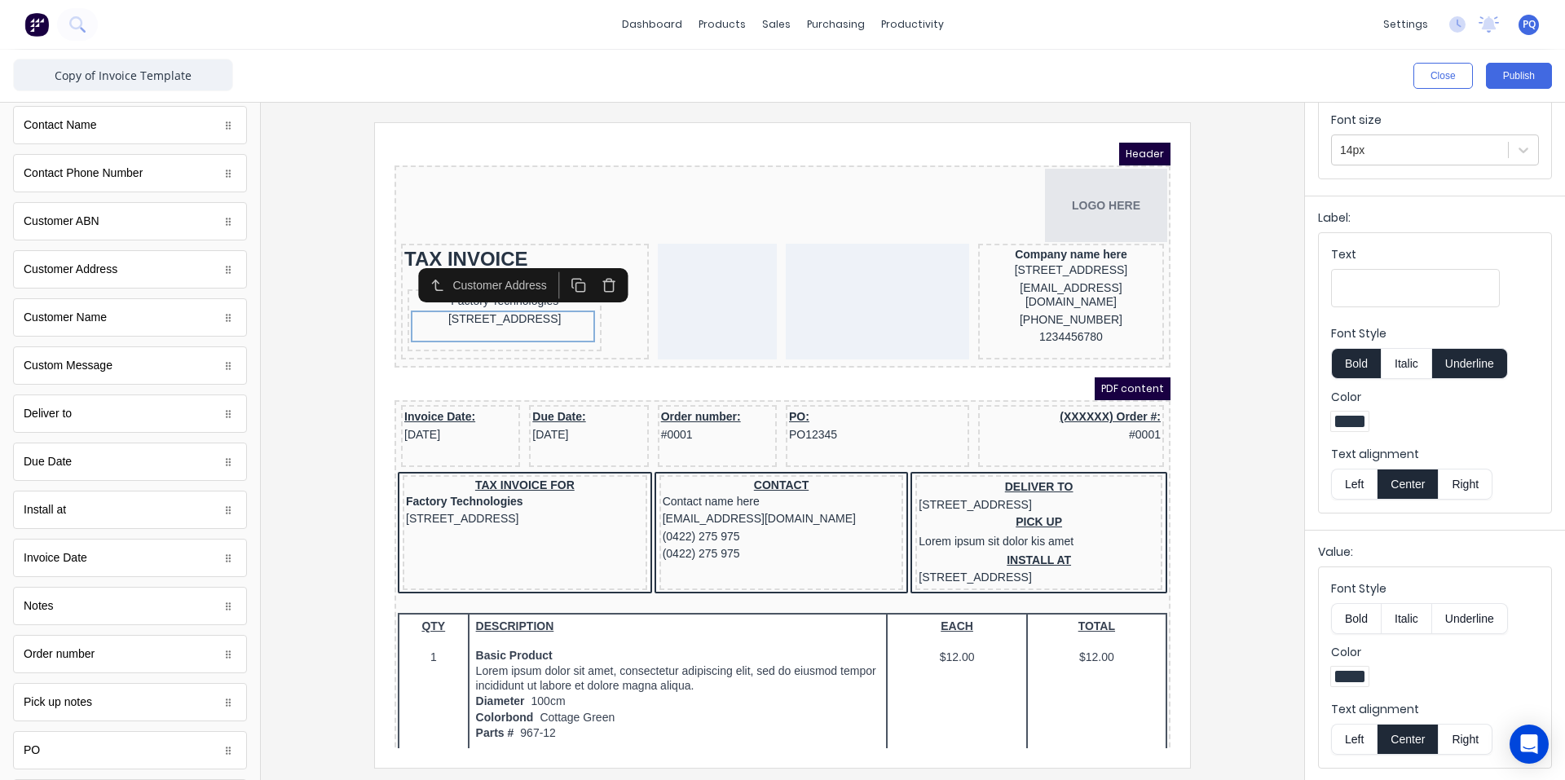
click at [780, 743] on button "Right" at bounding box center [1466, 739] width 54 height 31
click at [509, 285] on div "Factory Technologies" at bounding box center [484, 282] width 187 height 18
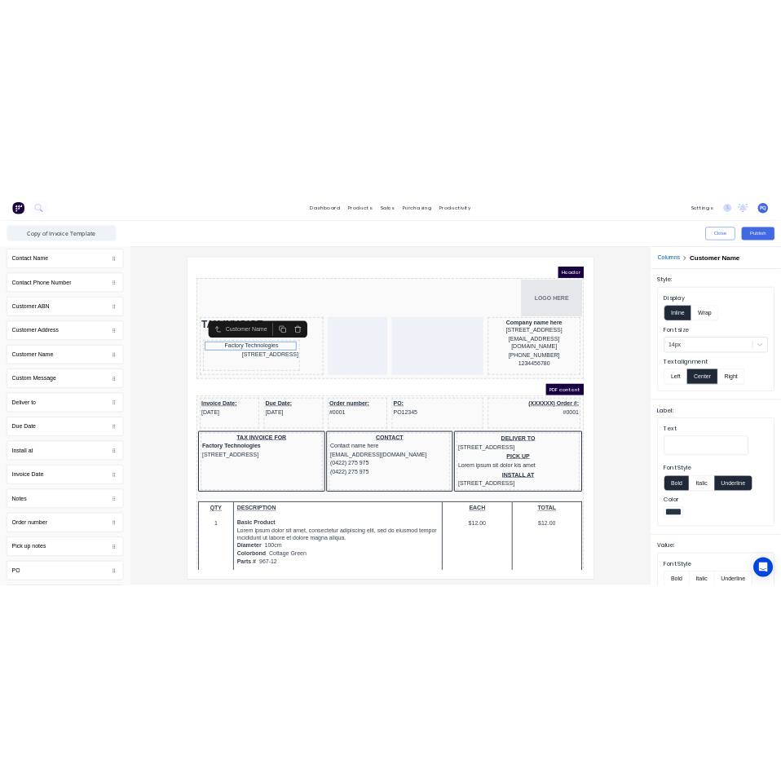
scroll to position [85, 0]
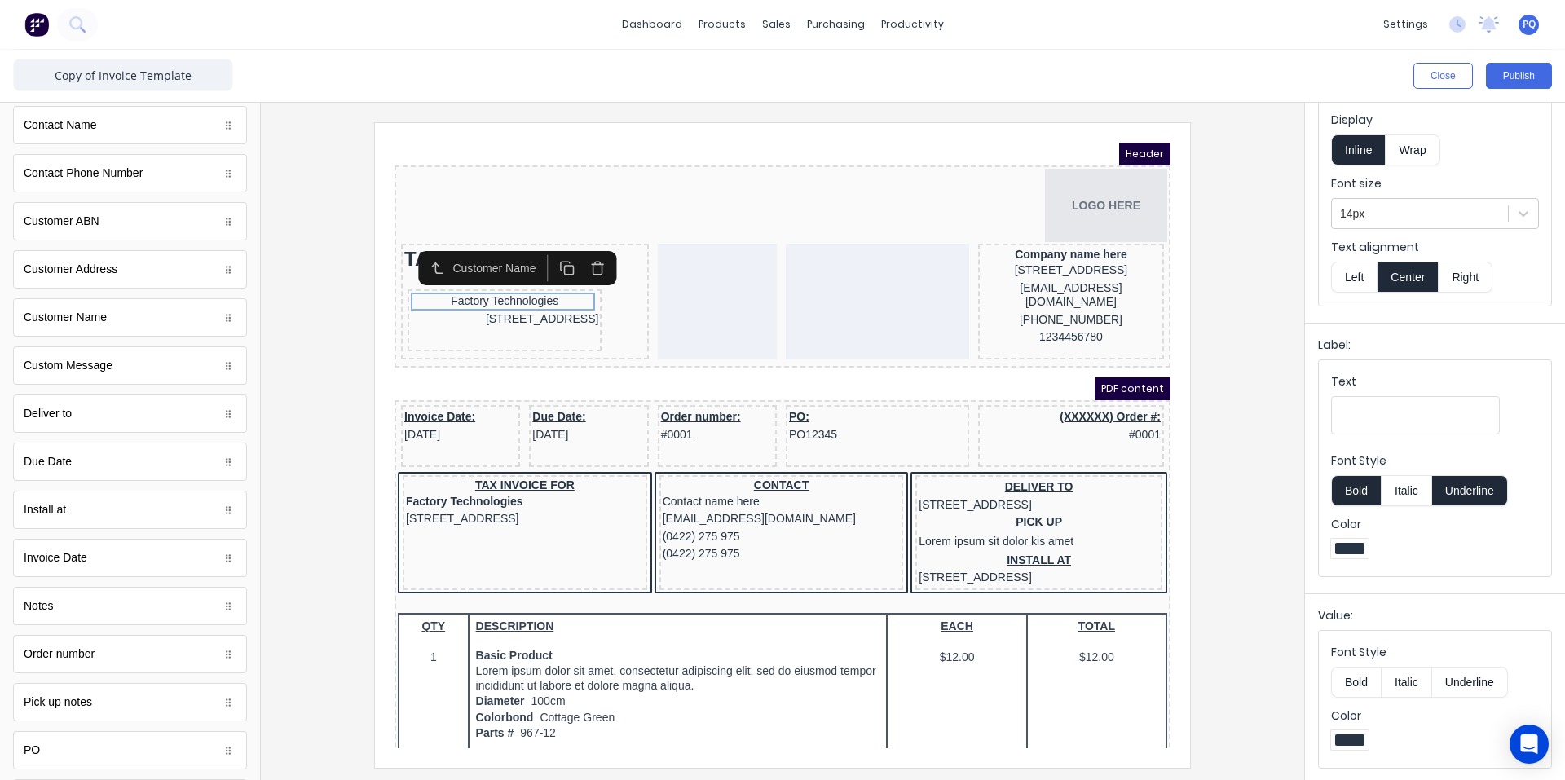
click at [780, 271] on button "Right" at bounding box center [1466, 277] width 54 height 31
click at [678, 111] on div at bounding box center [782, 441] width 1043 height 677
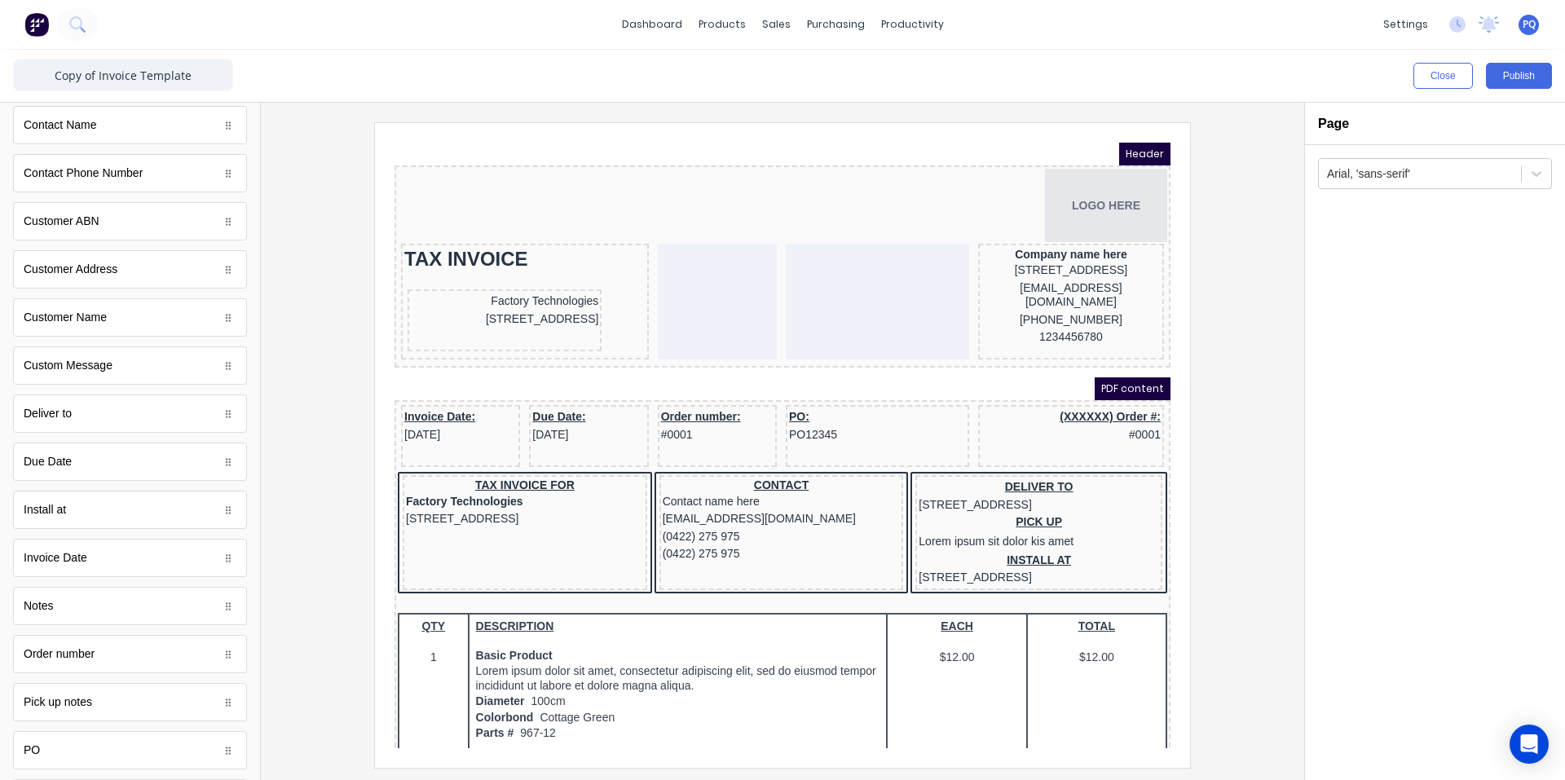
scroll to position [0, 0]
click at [461, 309] on div "[STREET_ADDRESS]" at bounding box center [484, 300] width 187 height 18
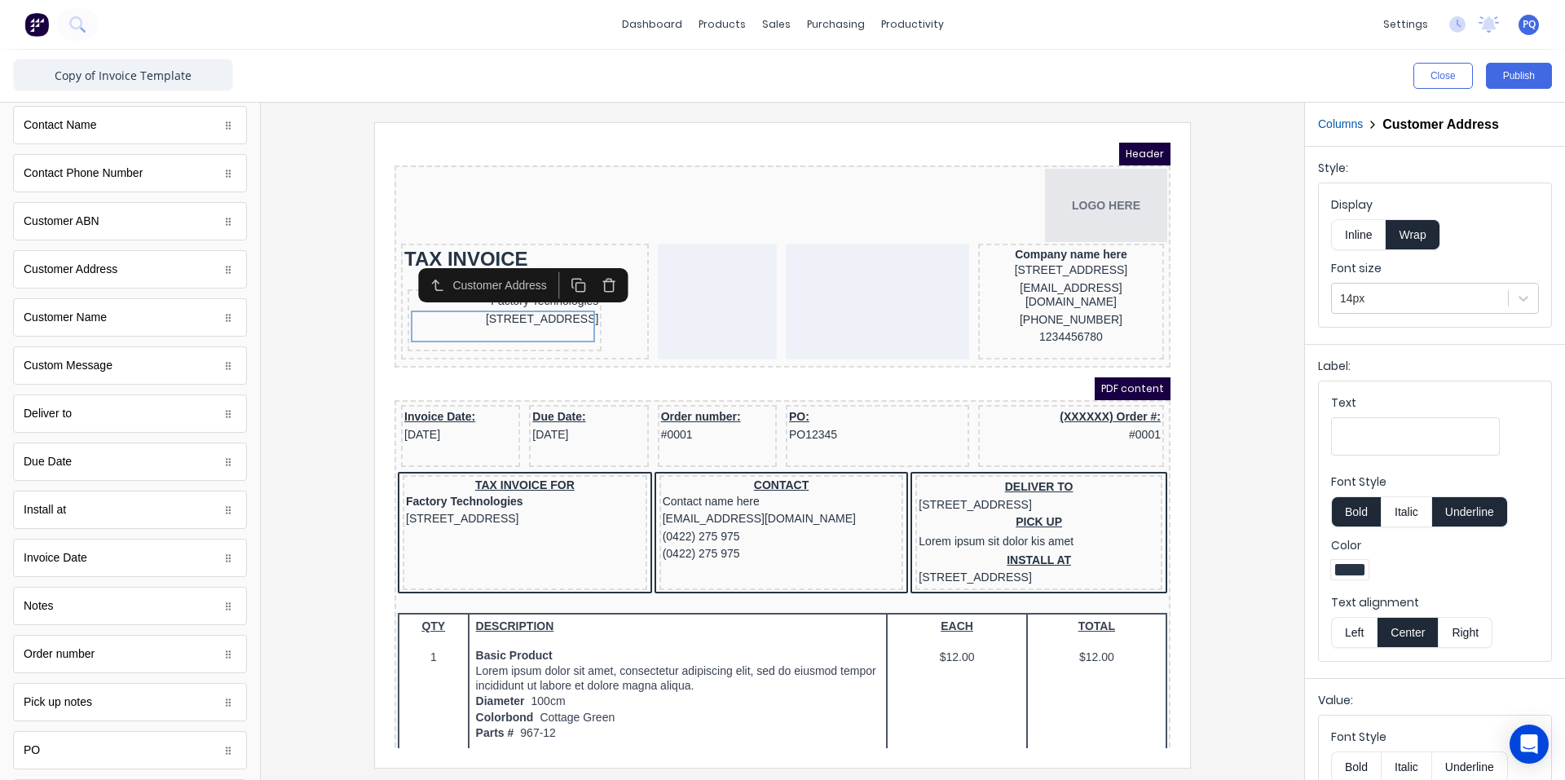
scroll to position [148, 0]
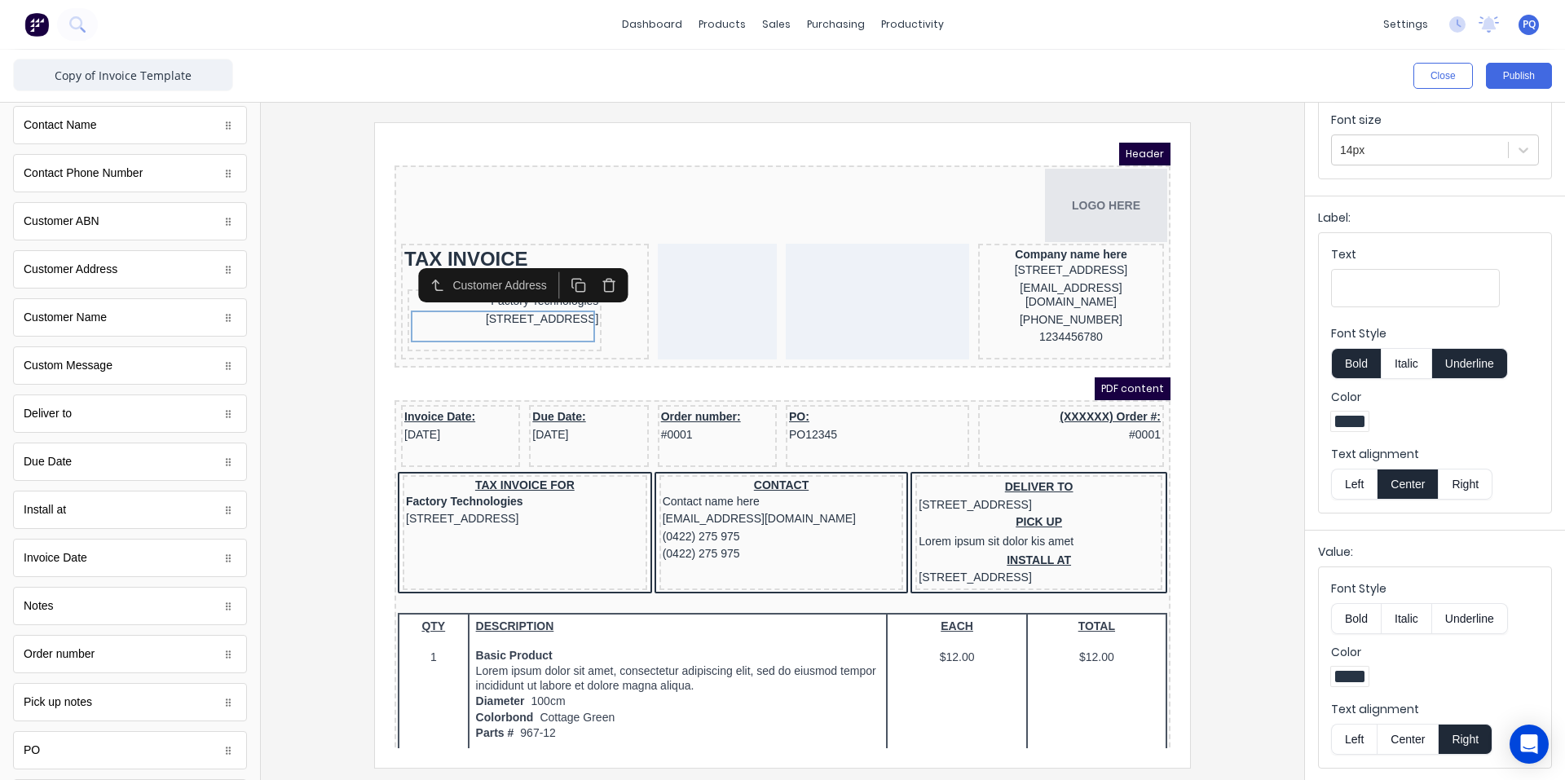
click at [780, 733] on button "Left" at bounding box center [1354, 739] width 46 height 31
click at [557, 287] on div "Factory Technologies" at bounding box center [484, 282] width 187 height 18
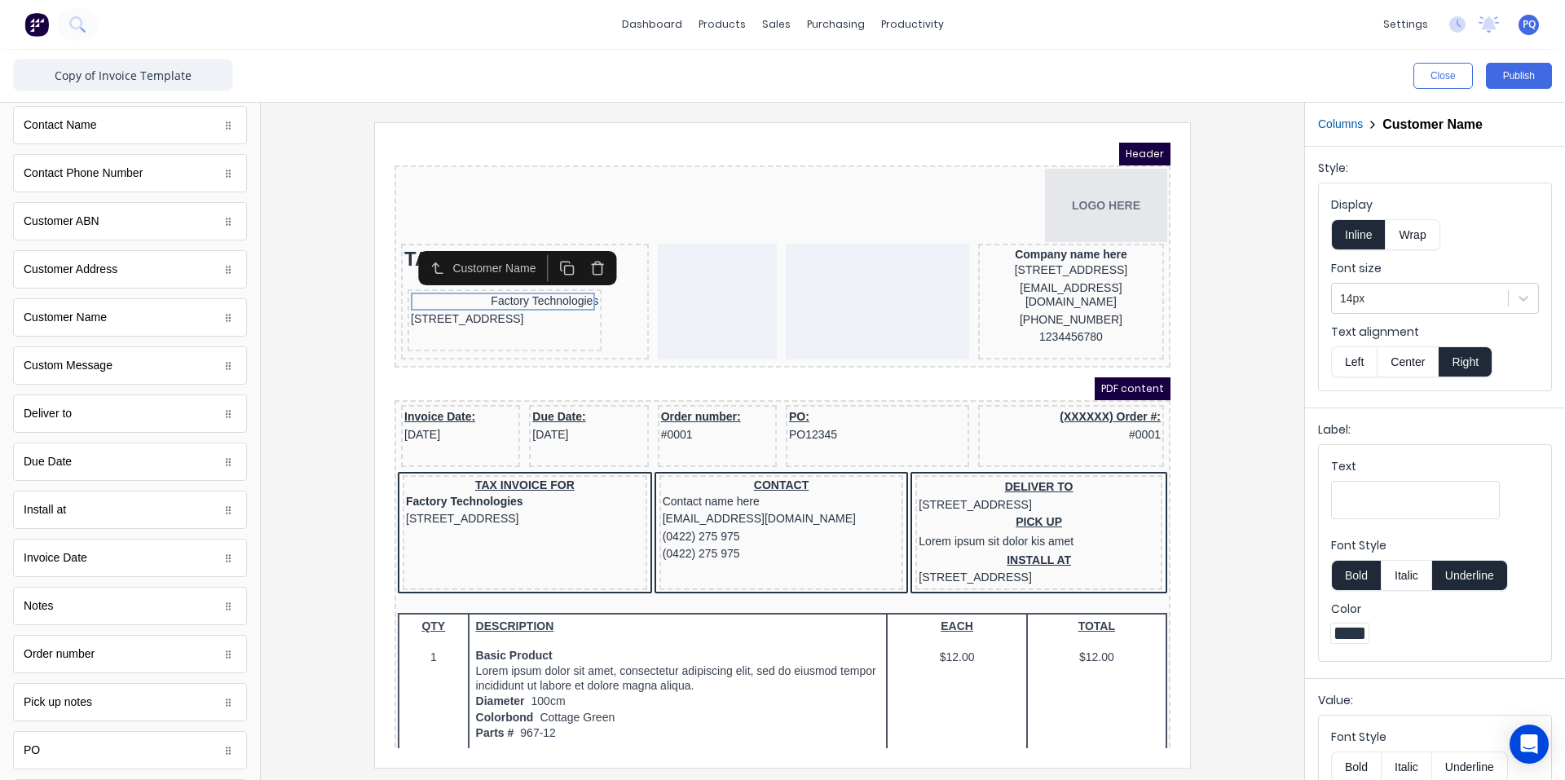
scroll to position [85, 0]
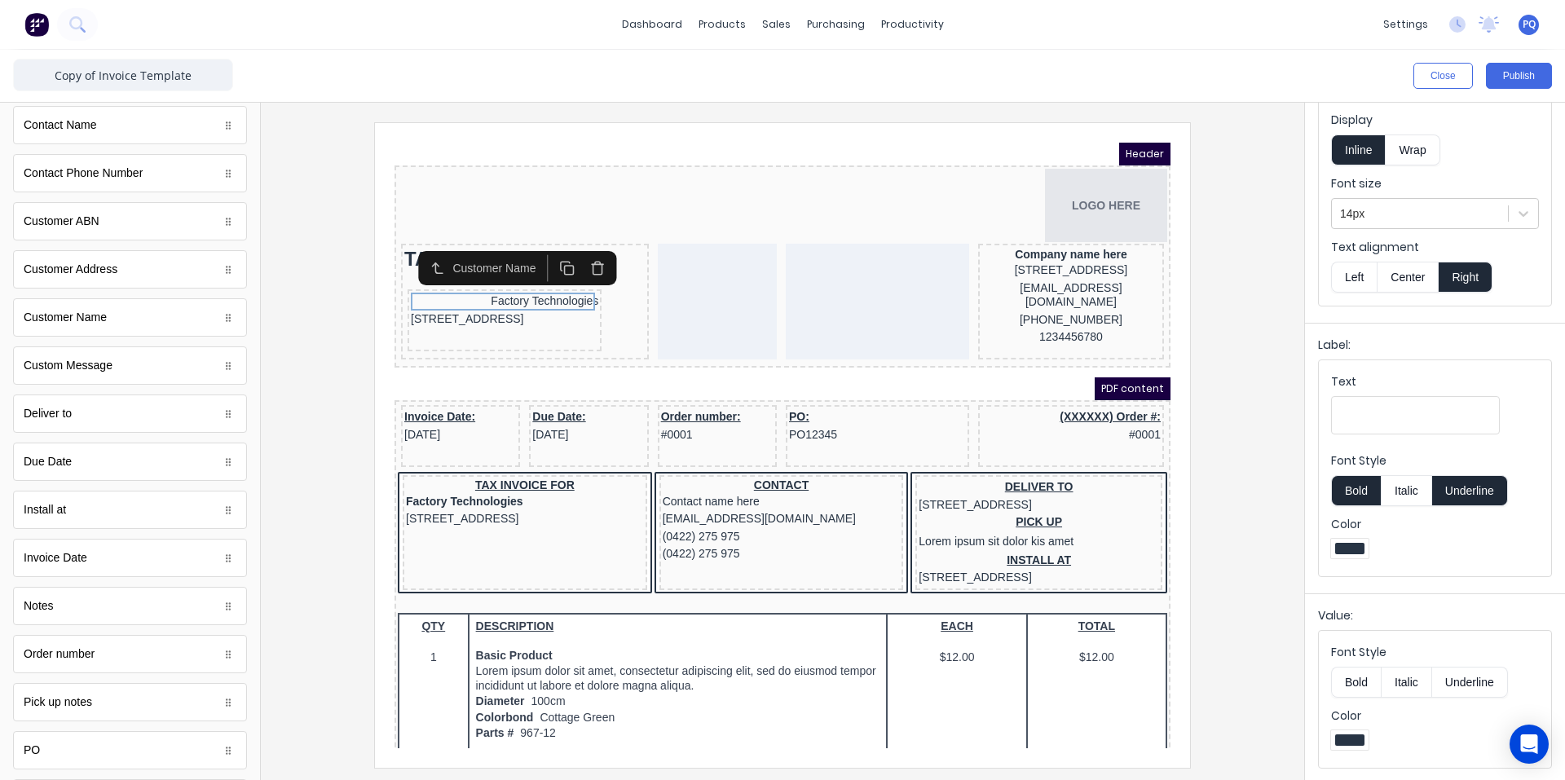
click at [780, 281] on button "Left" at bounding box center [1354, 277] width 46 height 31
click at [780, 116] on div at bounding box center [782, 441] width 1043 height 677
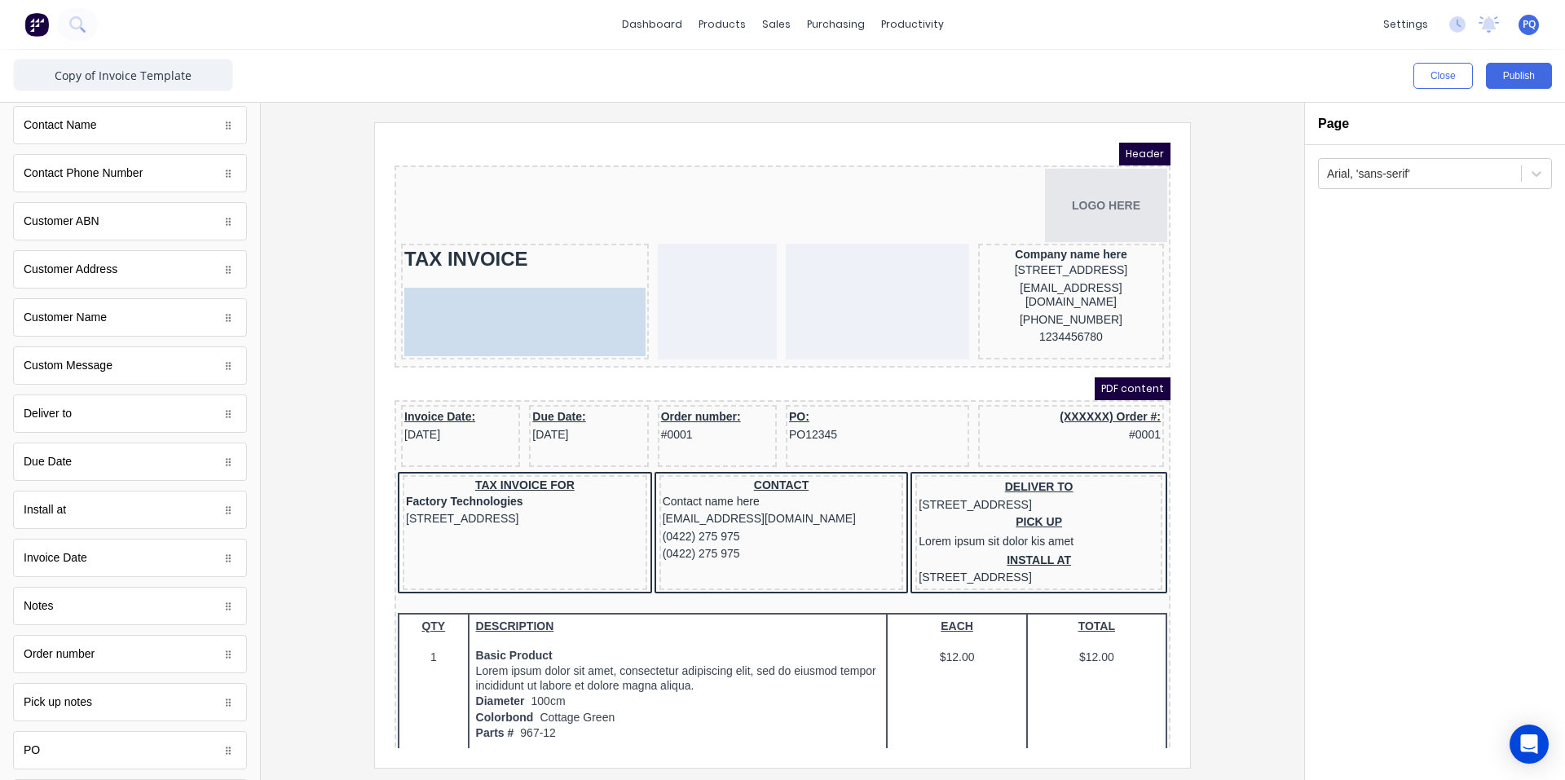
drag, startPoint x: 582, startPoint y: 300, endPoint x: 611, endPoint y: 299, distance: 28.5
click at [611, 299] on body "Header LOGO HERE TAX INVOICE Factory Technologies 234 Beach Road Gold Coast, Qu…" at bounding box center [763, 426] width 776 height 606
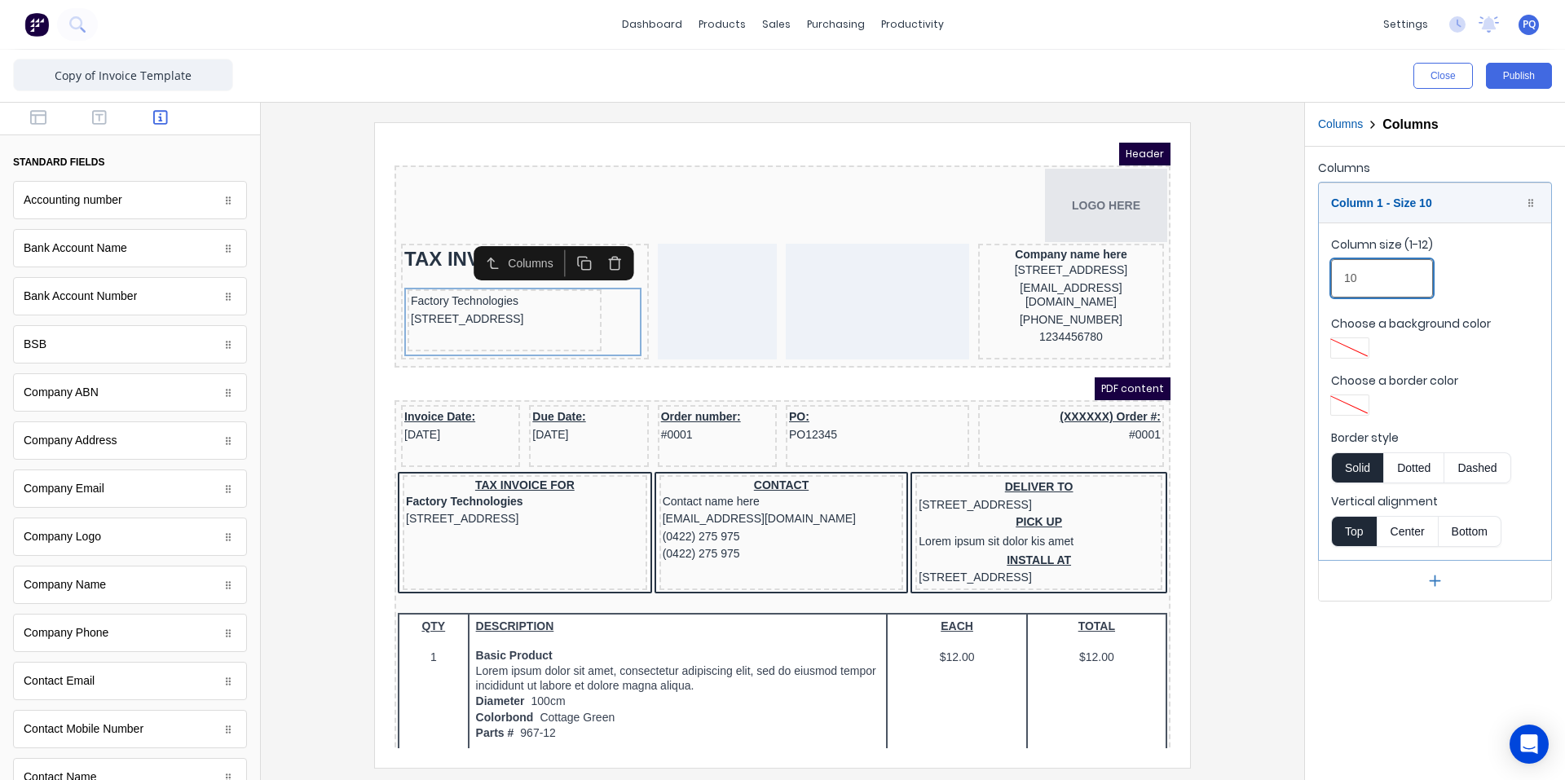
drag, startPoint x: 1400, startPoint y: 278, endPoint x: 1251, endPoint y: 281, distance: 148.4
click at [780, 281] on div "Close Publish Components standard fields Accounting number Accounting number Ba…" at bounding box center [782, 415] width 1565 height 730
type input "12"
click at [504, 309] on div "[STREET_ADDRESS]" at bounding box center [505, 300] width 228 height 18
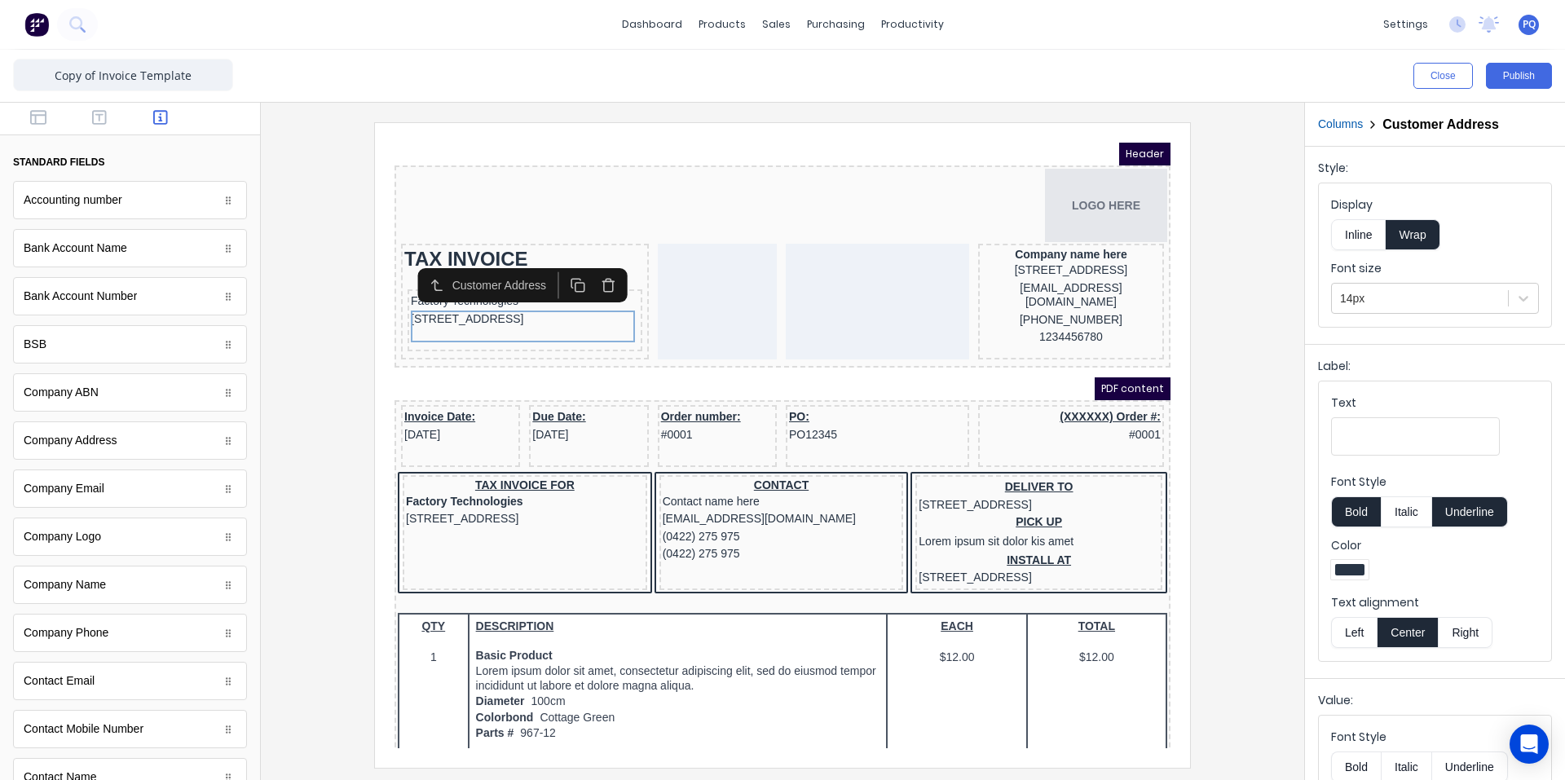
click at [780, 239] on button "Inline" at bounding box center [1358, 234] width 55 height 31
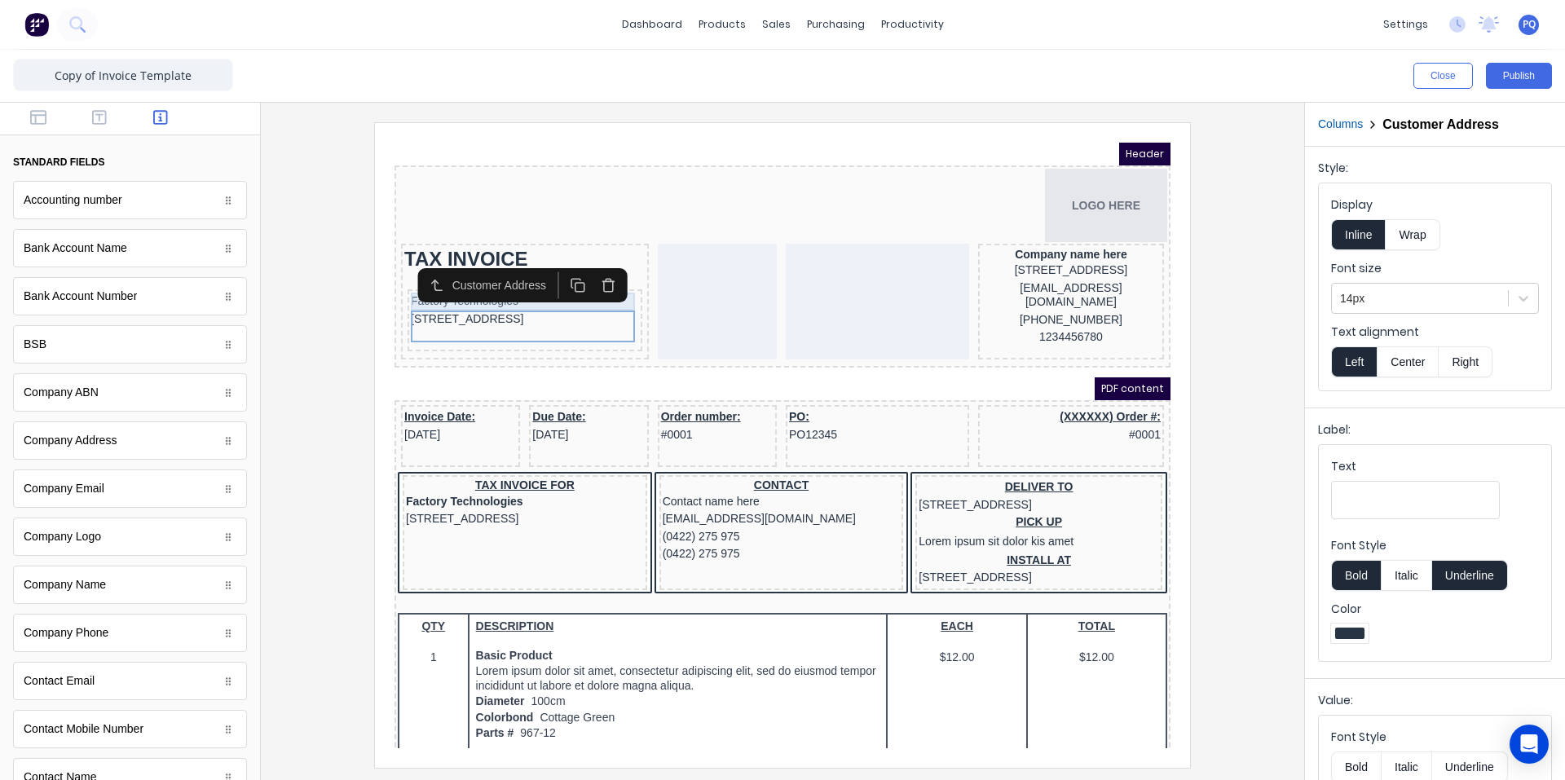
click at [461, 284] on div "Factory Technologies" at bounding box center [505, 282] width 228 height 18
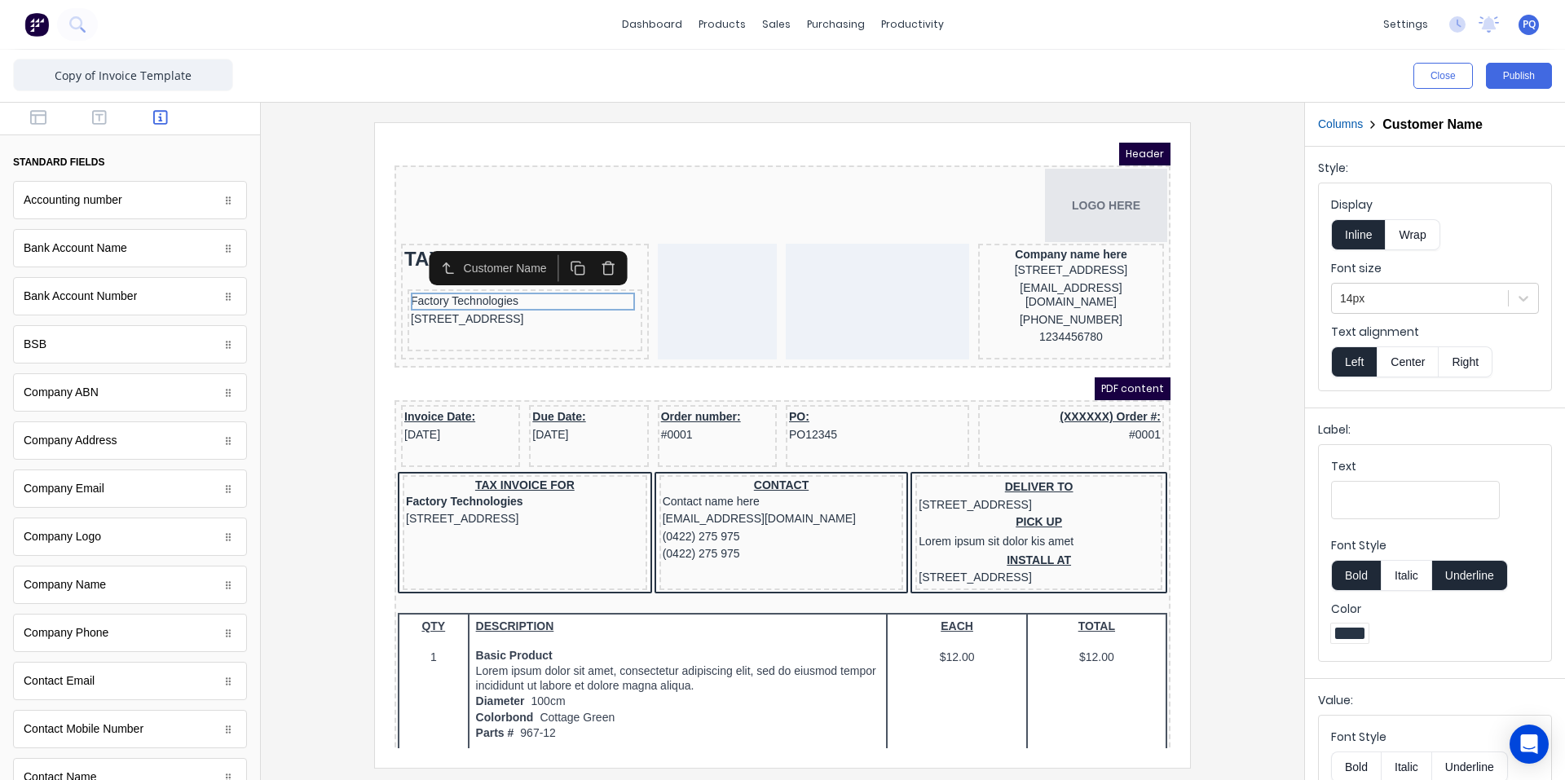
scroll to position [85, 0]
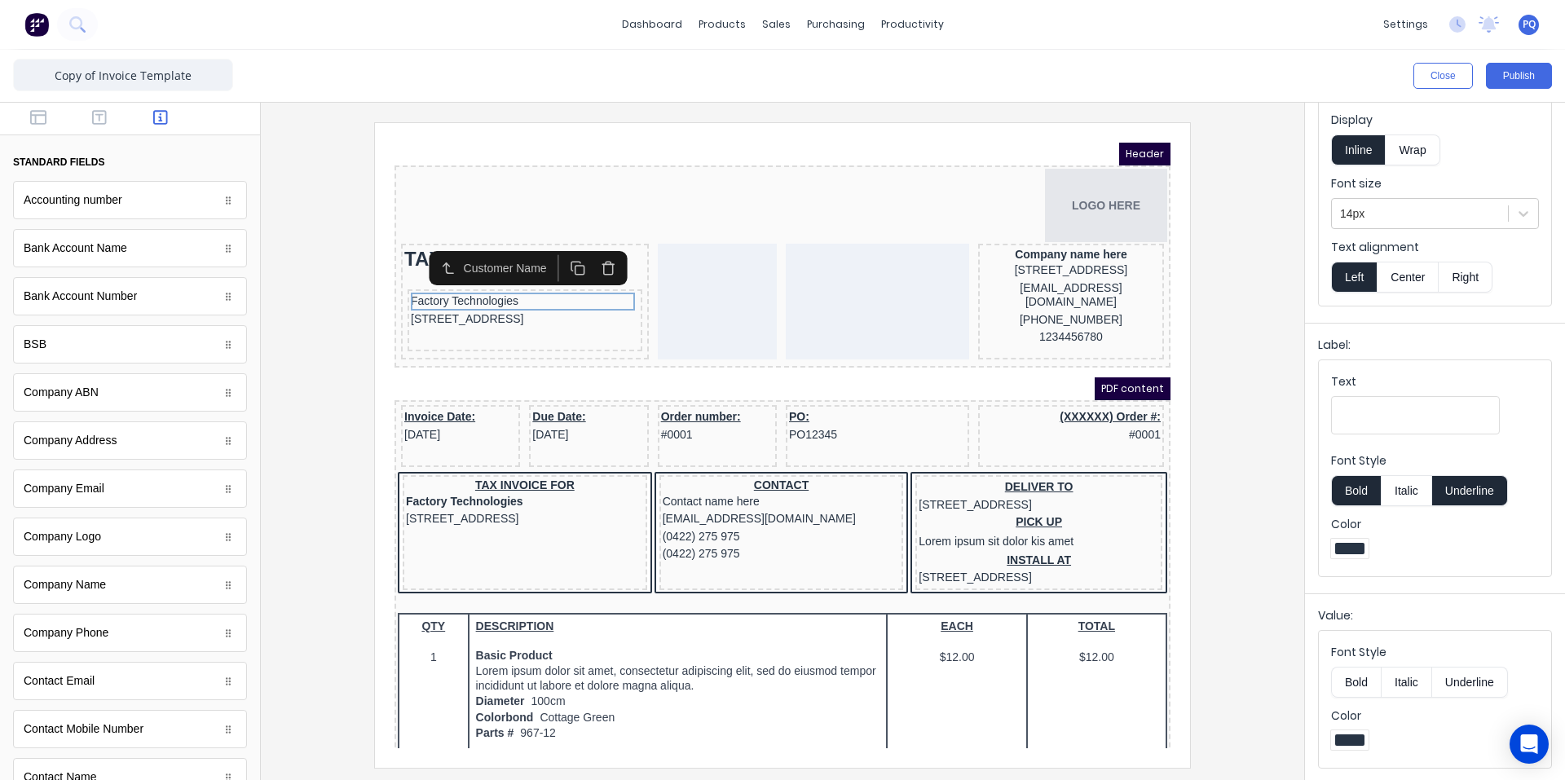
click at [780, 276] on button "Center" at bounding box center [1408, 277] width 62 height 31
click at [780, 272] on button "Right" at bounding box center [1466, 277] width 54 height 31
click at [780, 282] on button "Left" at bounding box center [1354, 277] width 46 height 31
click at [780, 284] on div at bounding box center [782, 444] width 1017 height 645
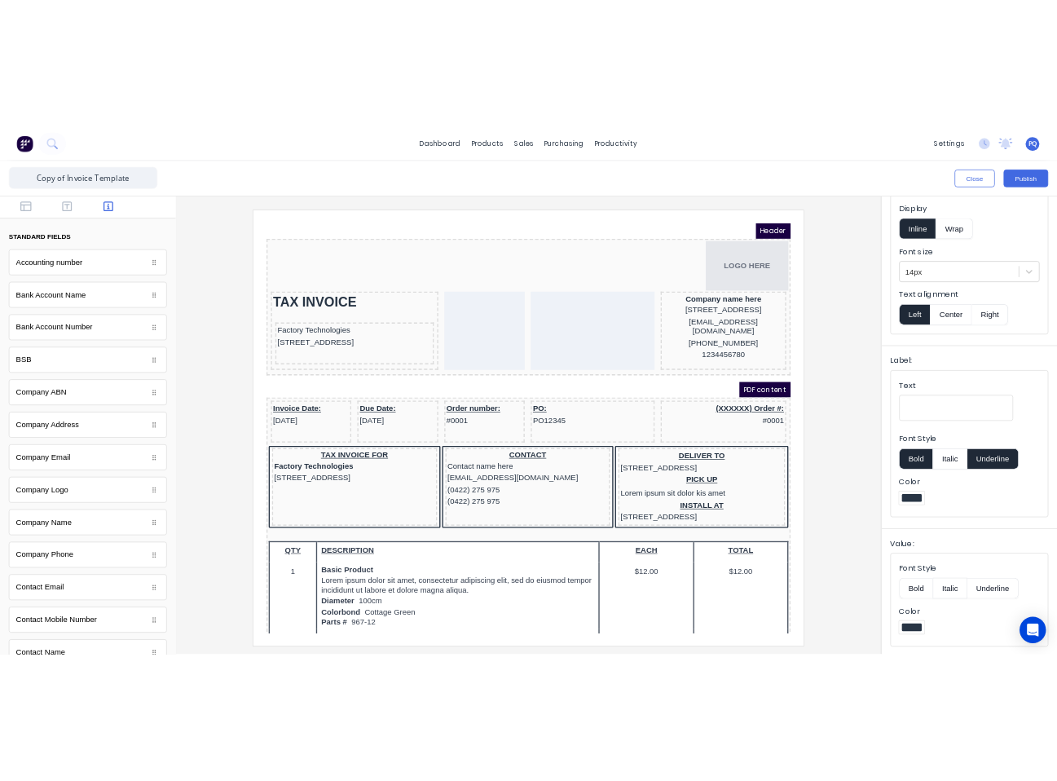
scroll to position [0, 0]
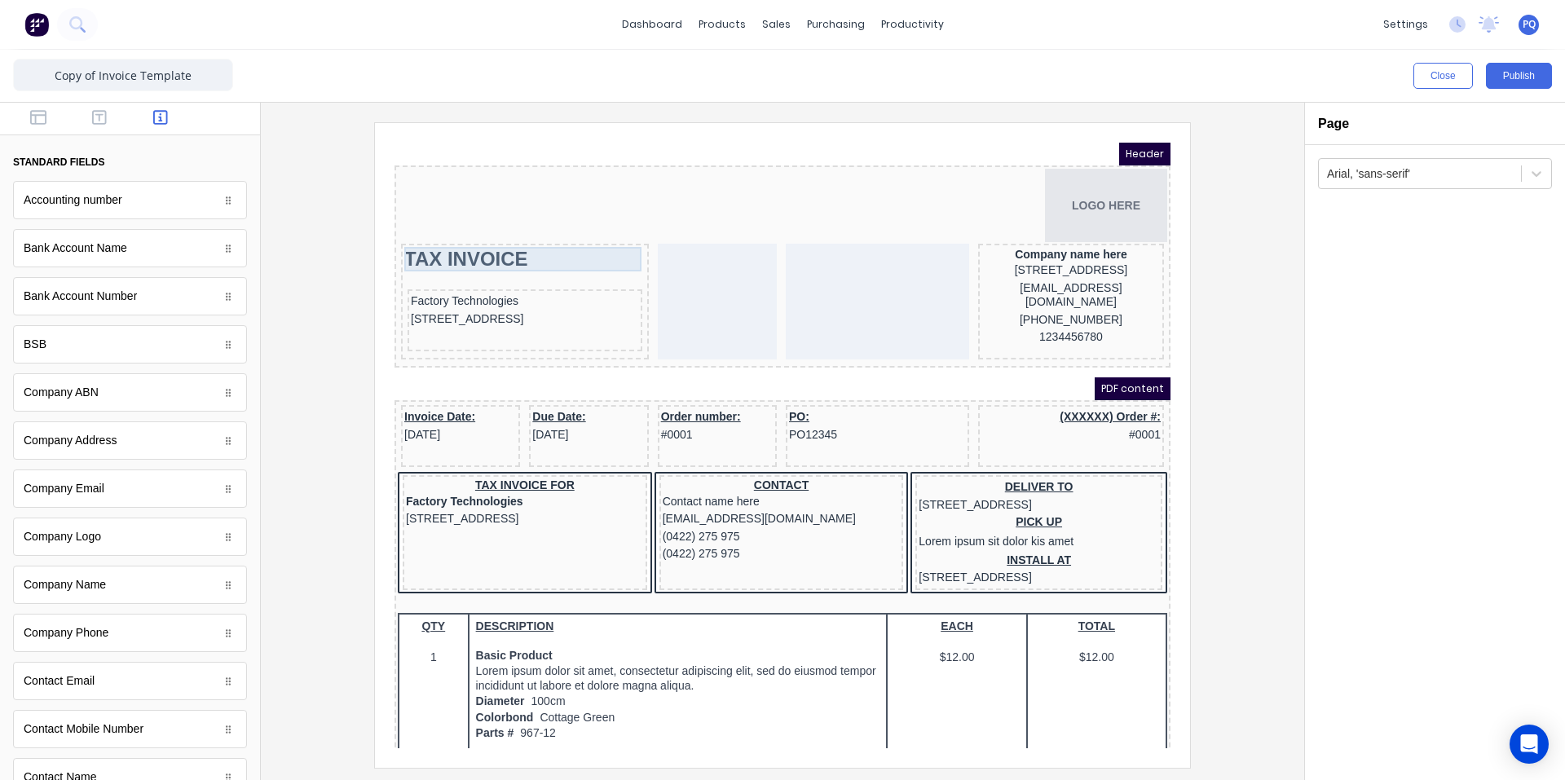
click at [470, 237] on div "TAX INVOICE" at bounding box center [505, 239] width 241 height 24
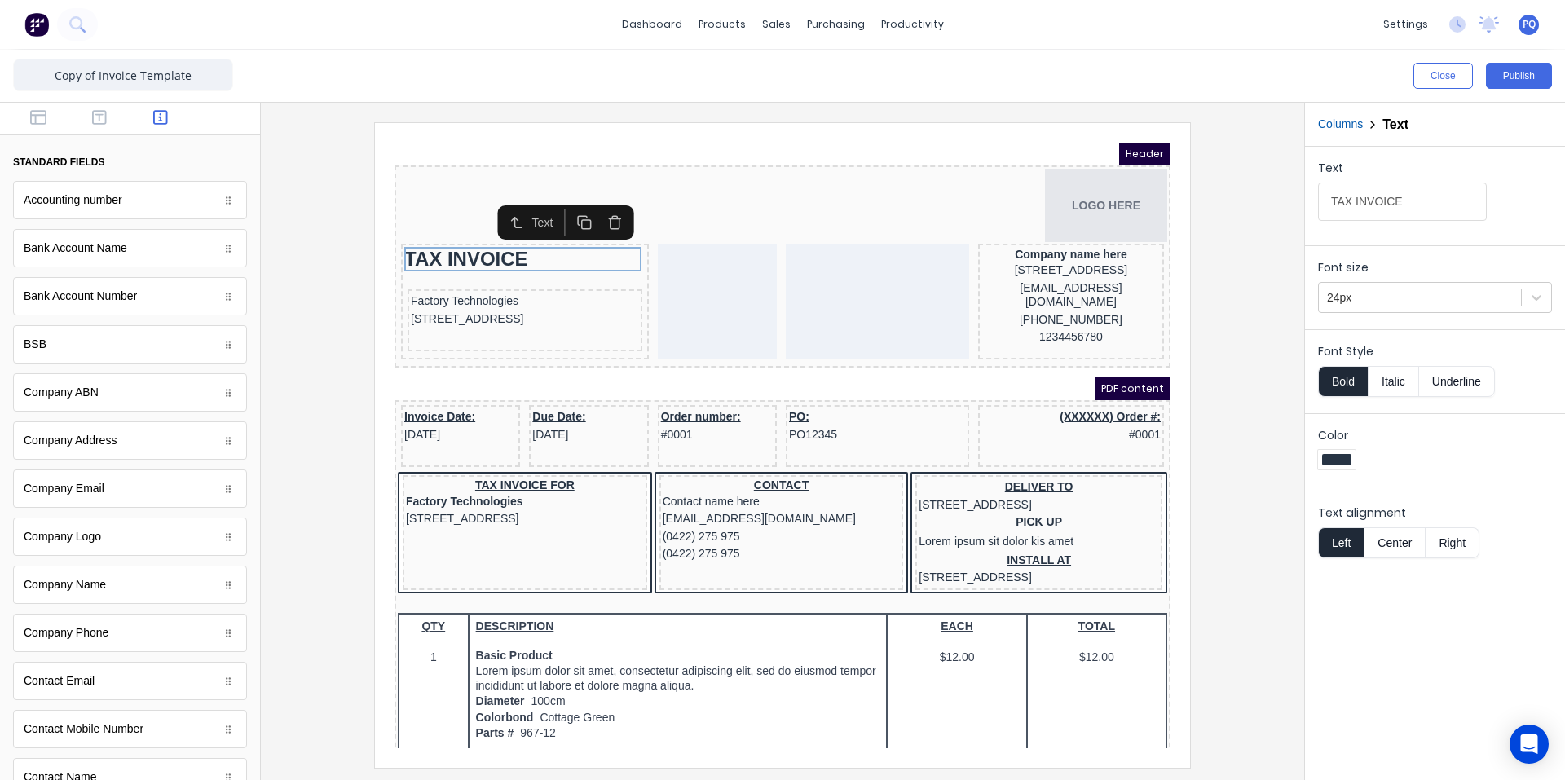
click at [780, 534] on button "Center" at bounding box center [1395, 542] width 62 height 31
click at [780, 537] on button "Right" at bounding box center [1453, 542] width 54 height 31
click at [780, 540] on button "Left" at bounding box center [1341, 542] width 46 height 31
click at [488, 325] on div "Factory Technologies 234 Beach Road Gold Coast, Queensland, Australia, 4217" at bounding box center [505, 301] width 235 height 62
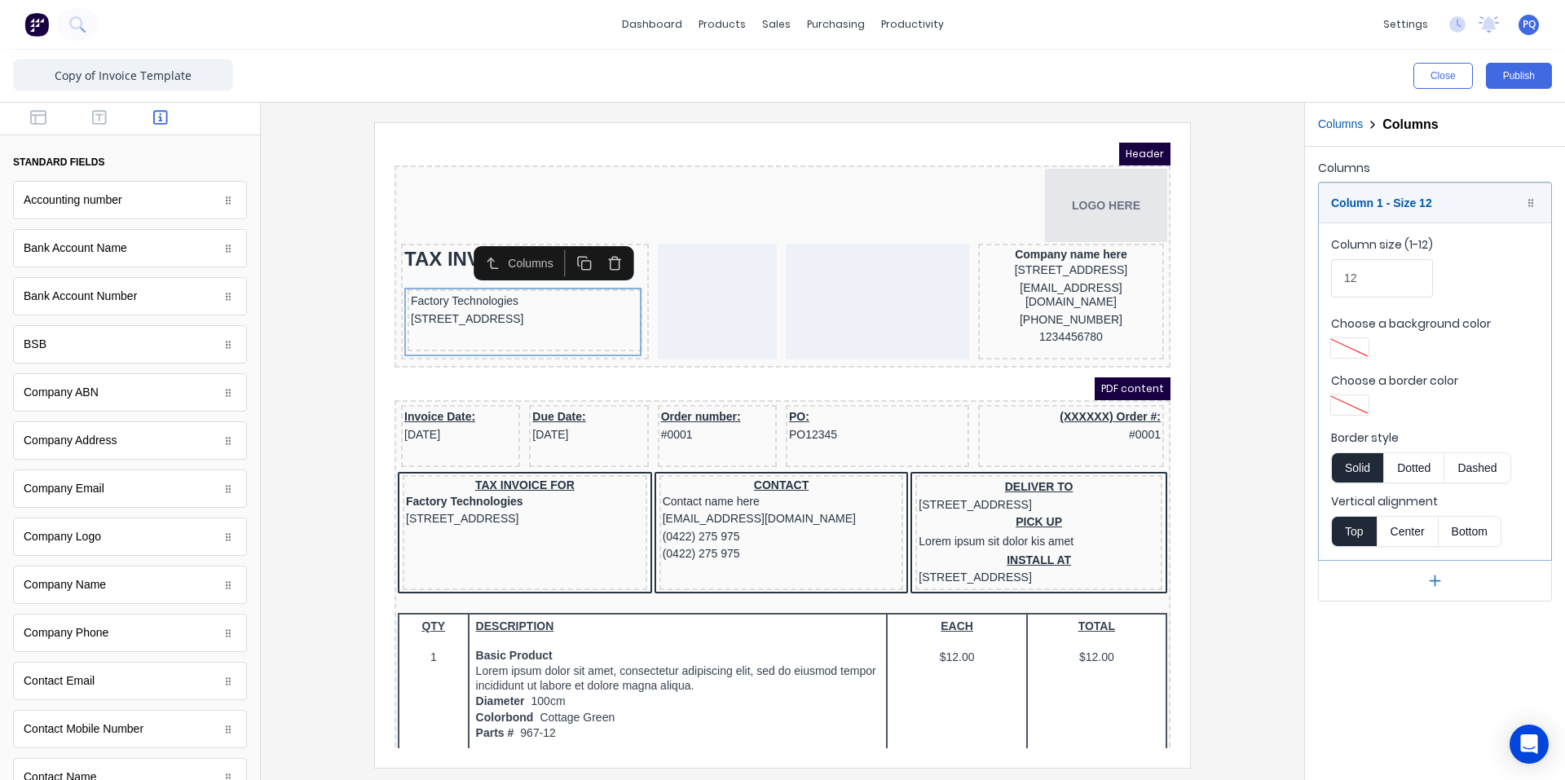
click at [780, 534] on button "Center" at bounding box center [1408, 531] width 62 height 31
click at [780, 529] on button "Bottom" at bounding box center [1470, 531] width 63 height 31
click at [780, 533] on button "Center" at bounding box center [1408, 531] width 62 height 31
click at [780, 524] on button "Top" at bounding box center [1354, 531] width 46 height 31
click at [780, 526] on button "Center" at bounding box center [1408, 531] width 62 height 31
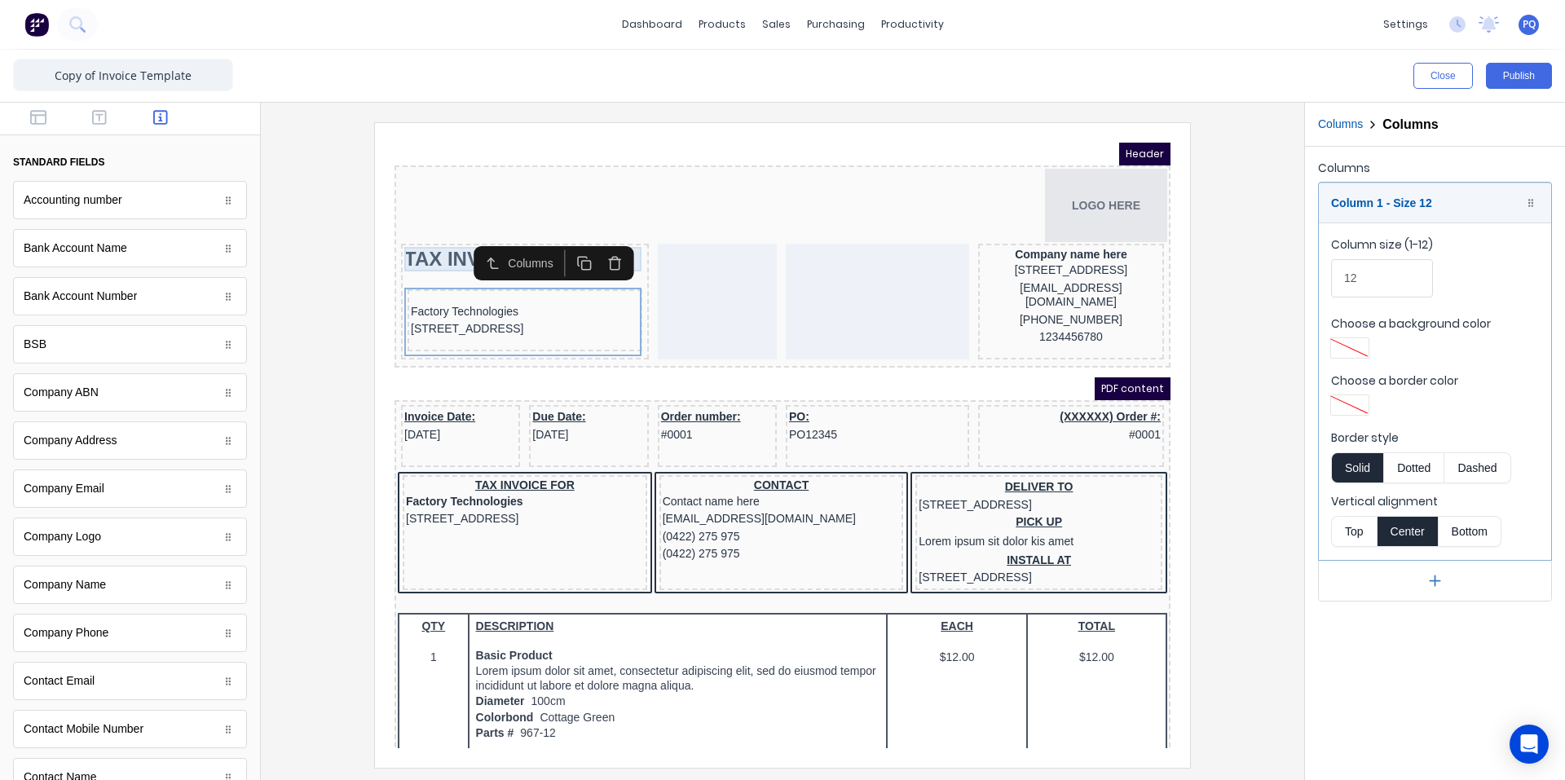
click at [412, 243] on div "TAX INVOICE" at bounding box center [505, 239] width 241 height 24
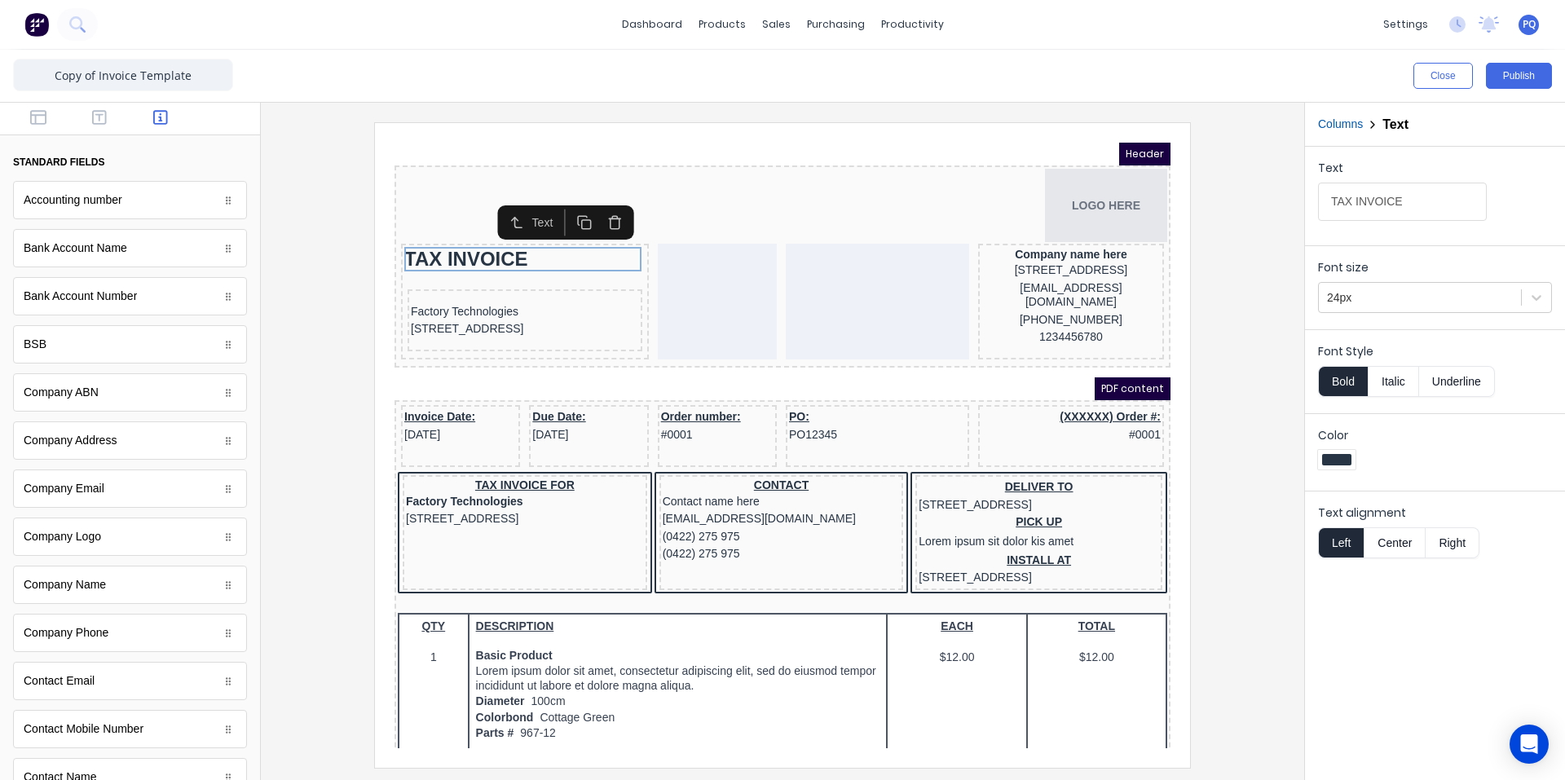
click at [780, 546] on button "Center" at bounding box center [1395, 542] width 62 height 31
click at [780, 549] on div "Text alignment Left Center Right" at bounding box center [1435, 529] width 260 height 77
click at [780, 541] on button "Left" at bounding box center [1341, 542] width 46 height 31
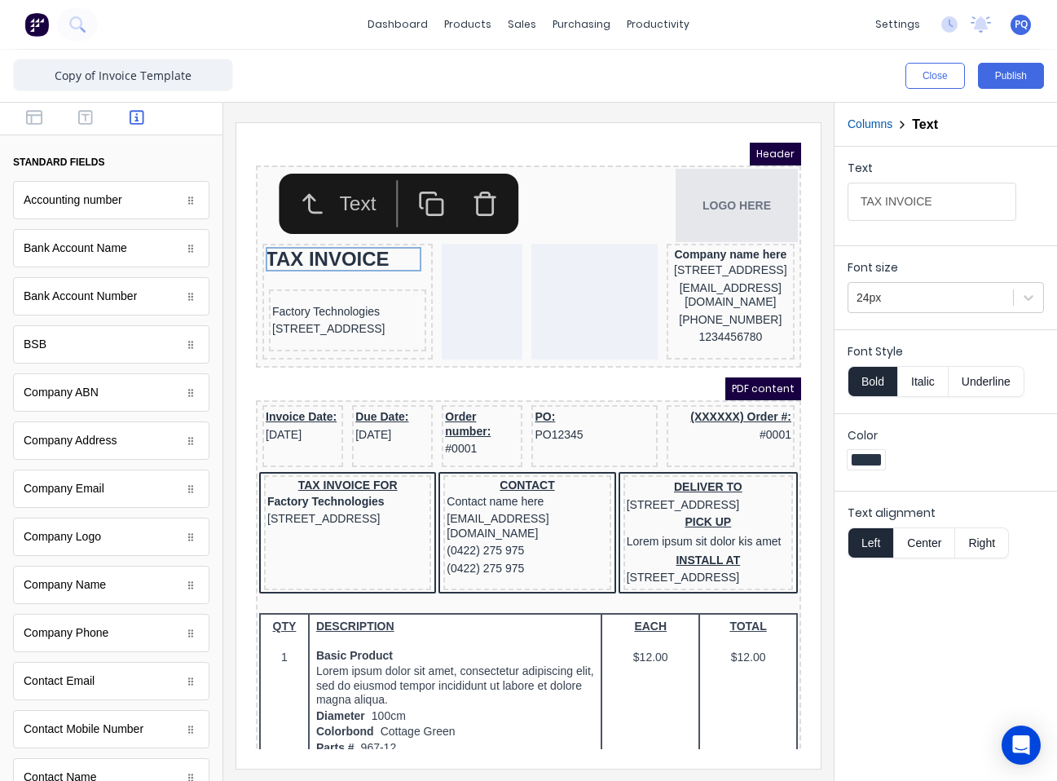
scroll to position [734, 0]
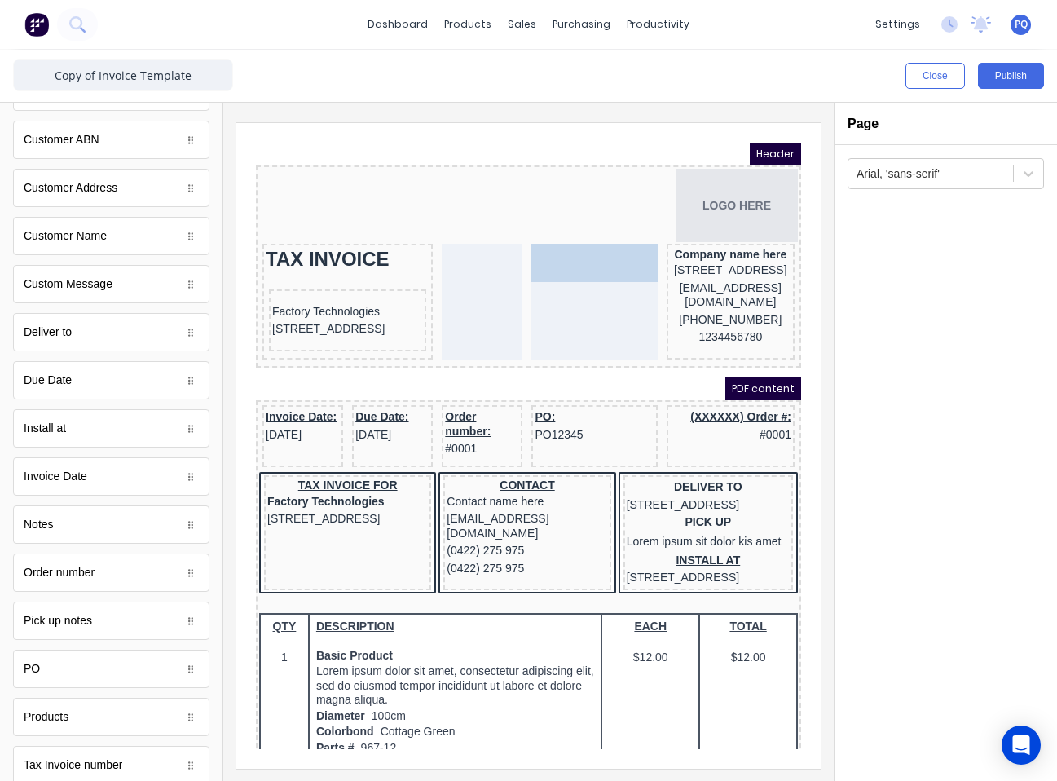
drag, startPoint x: 136, startPoint y: 489, endPoint x: 315, endPoint y: 131, distance: 399.9
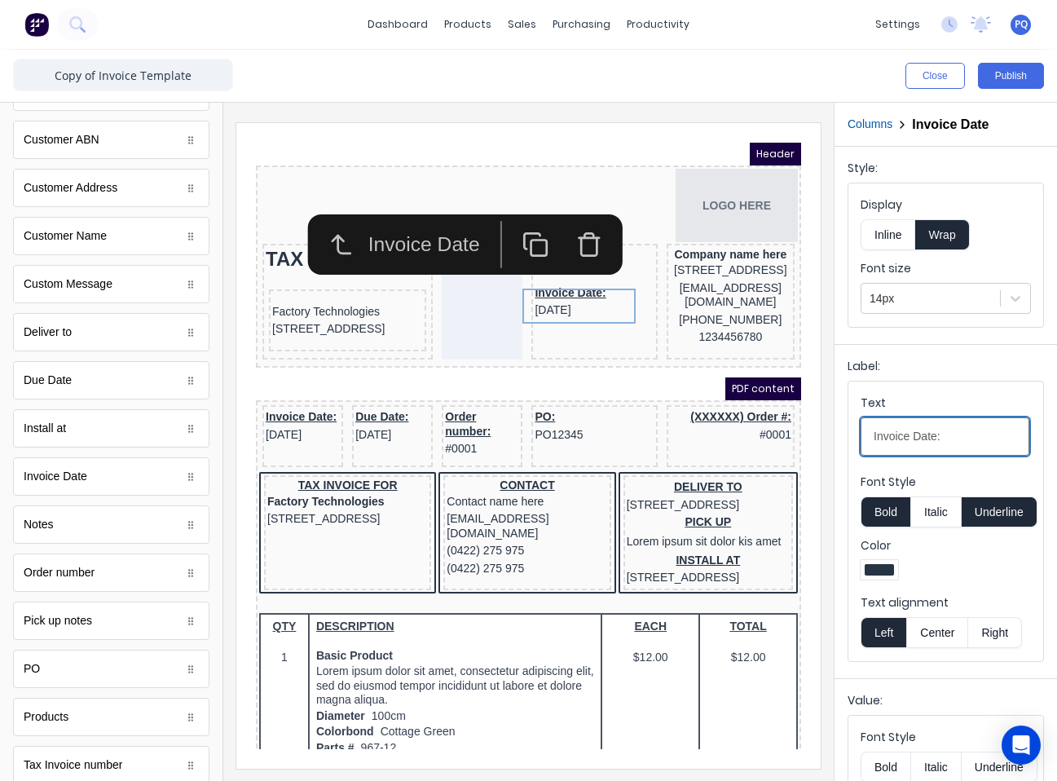
click at [780, 440] on input "Invoice Date:" at bounding box center [945, 436] width 169 height 38
type input "Invoice Date"
click at [780, 514] on button "Underline" at bounding box center [1000, 511] width 76 height 31
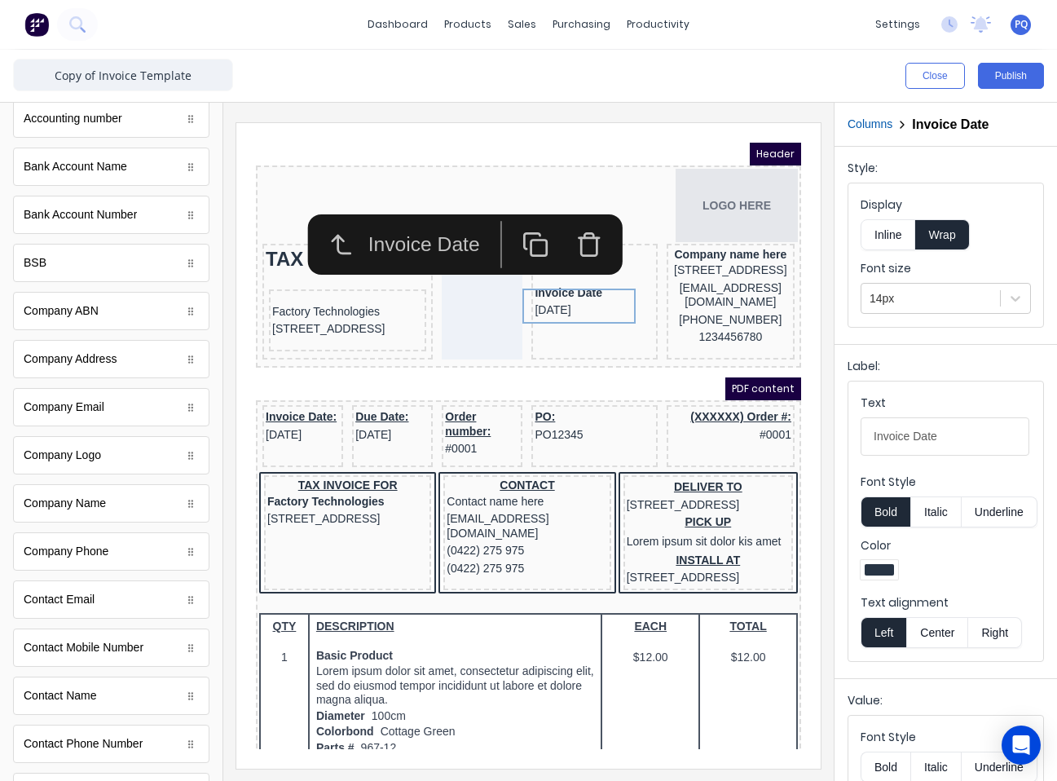
scroll to position [0, 0]
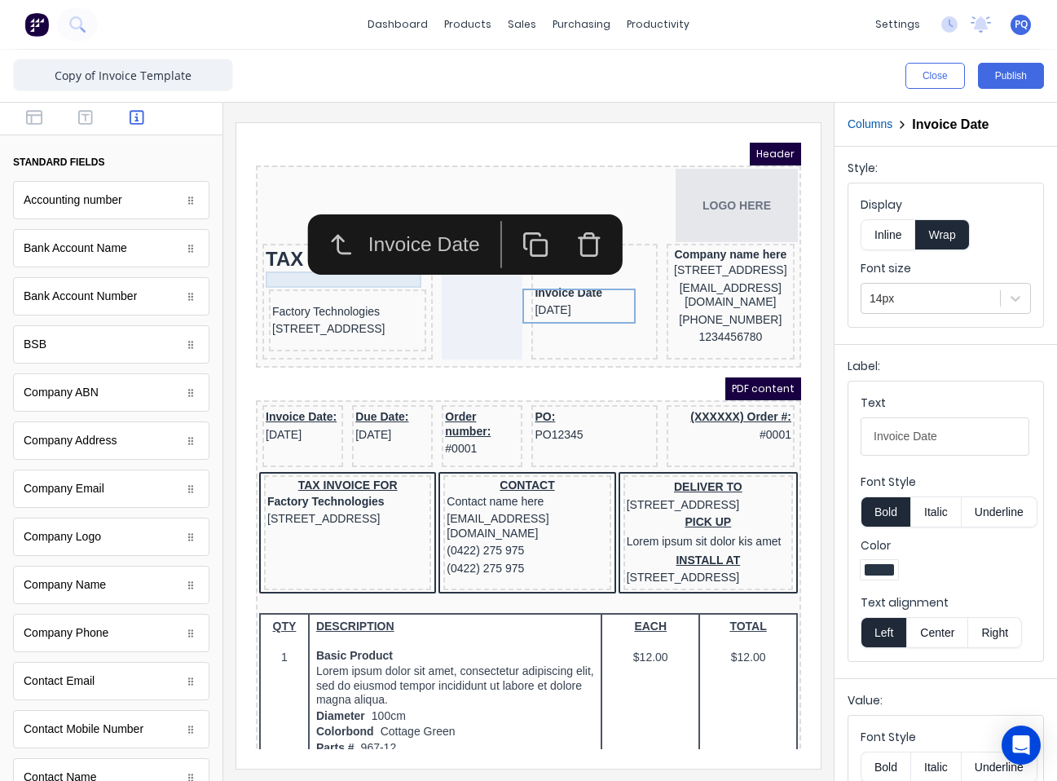
click at [305, 262] on div at bounding box center [328, 260] width 164 height 16
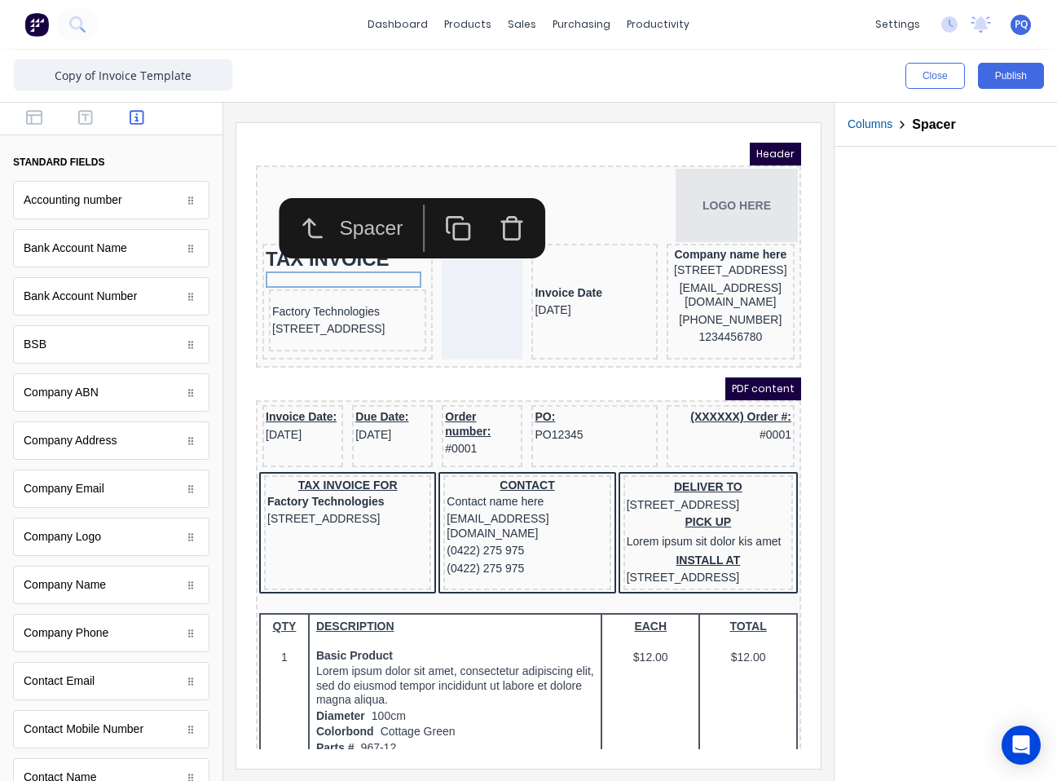
click at [428, 209] on icon "button" at bounding box center [439, 208] width 27 height 27
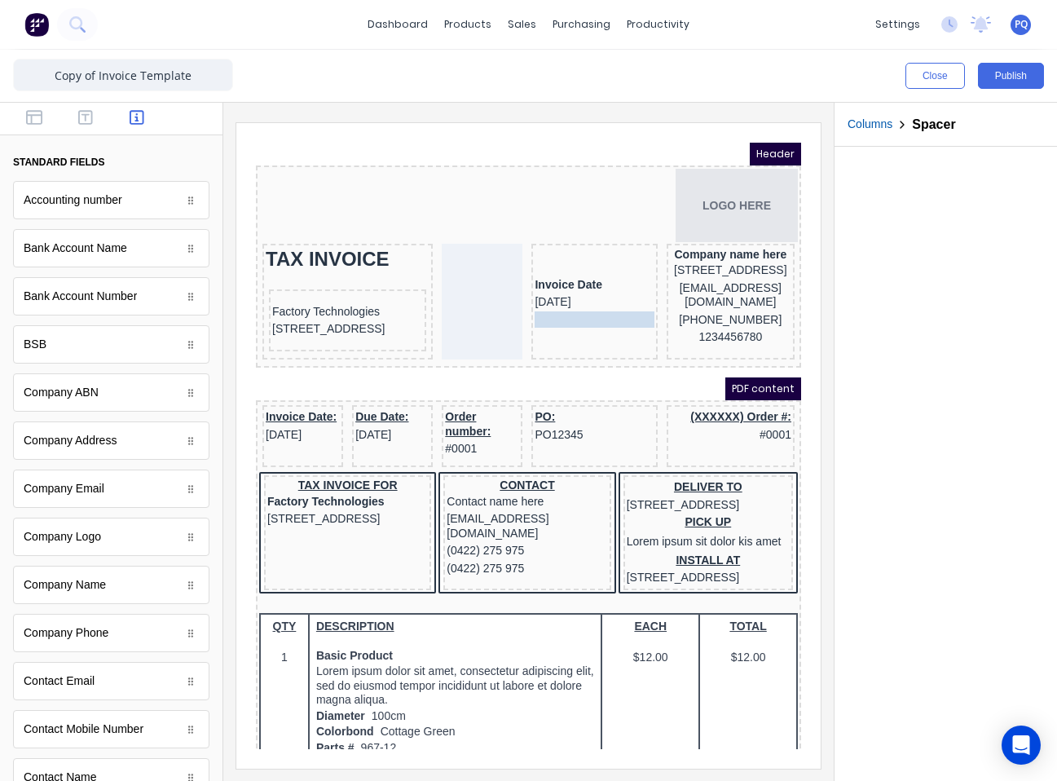
drag, startPoint x: 364, startPoint y: 278, endPoint x: 584, endPoint y: 303, distance: 221.5
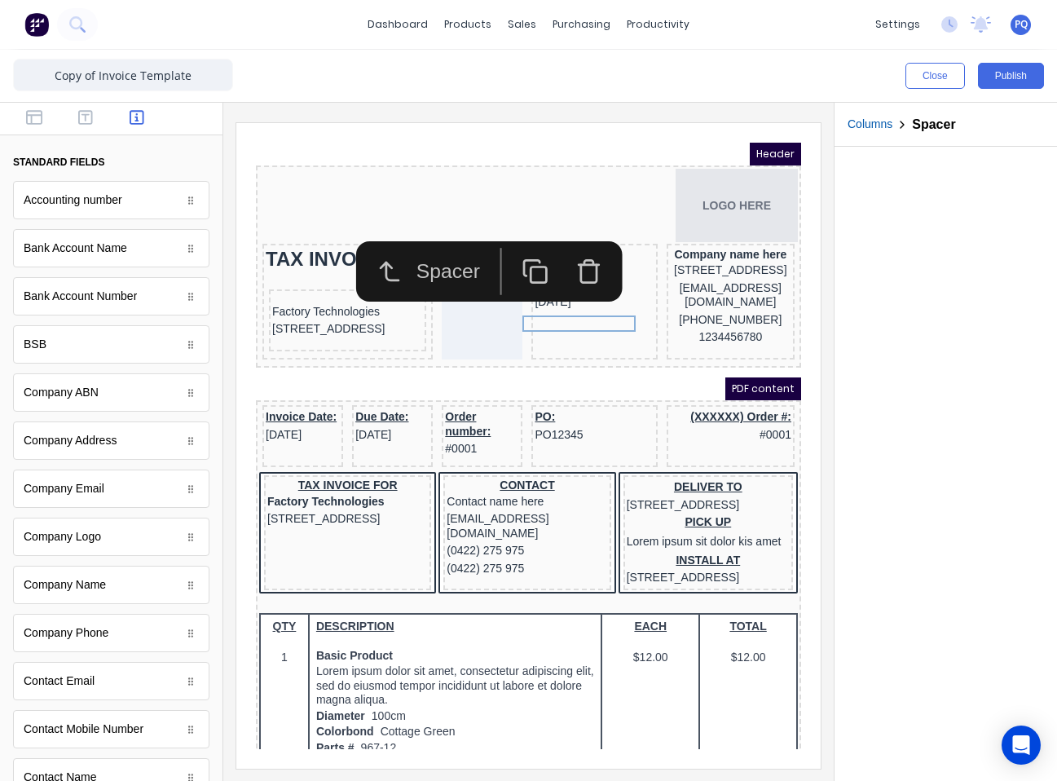
click at [613, 274] on div "Spacer" at bounding box center [469, 252] width 293 height 60
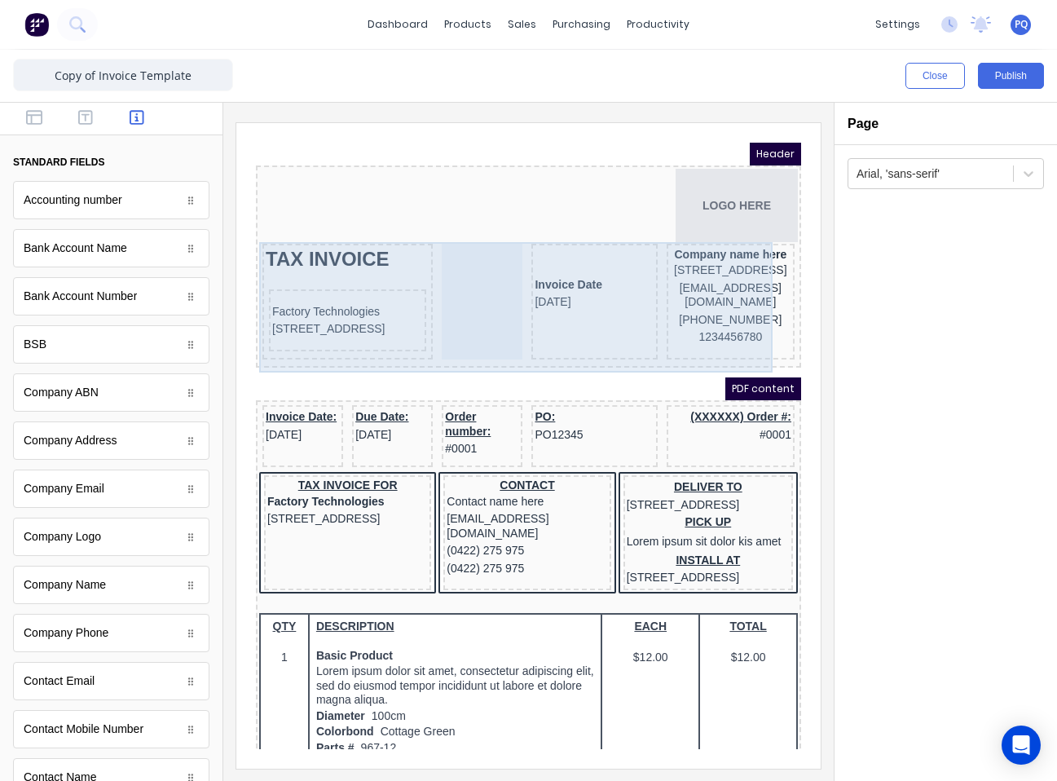
click at [597, 340] on div "Invoice Date 29/10/2024" at bounding box center [575, 282] width 126 height 116
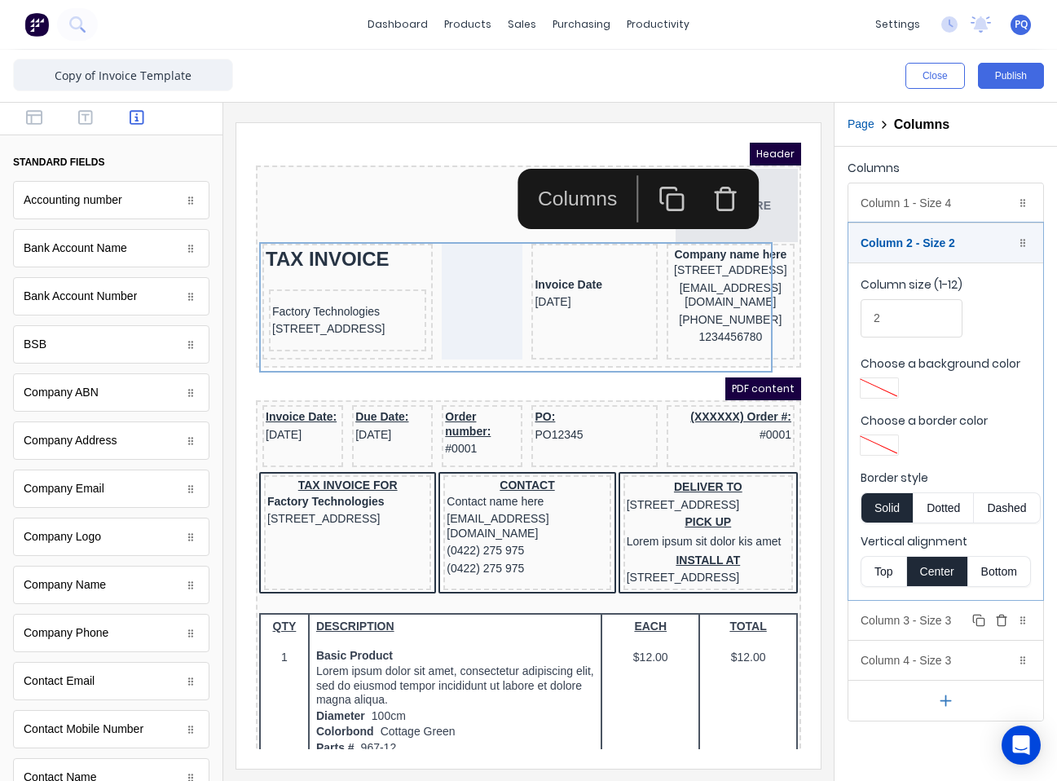
click at [780, 622] on div "Column 3 - Size 3 Duplicate Delete" at bounding box center [946, 620] width 195 height 39
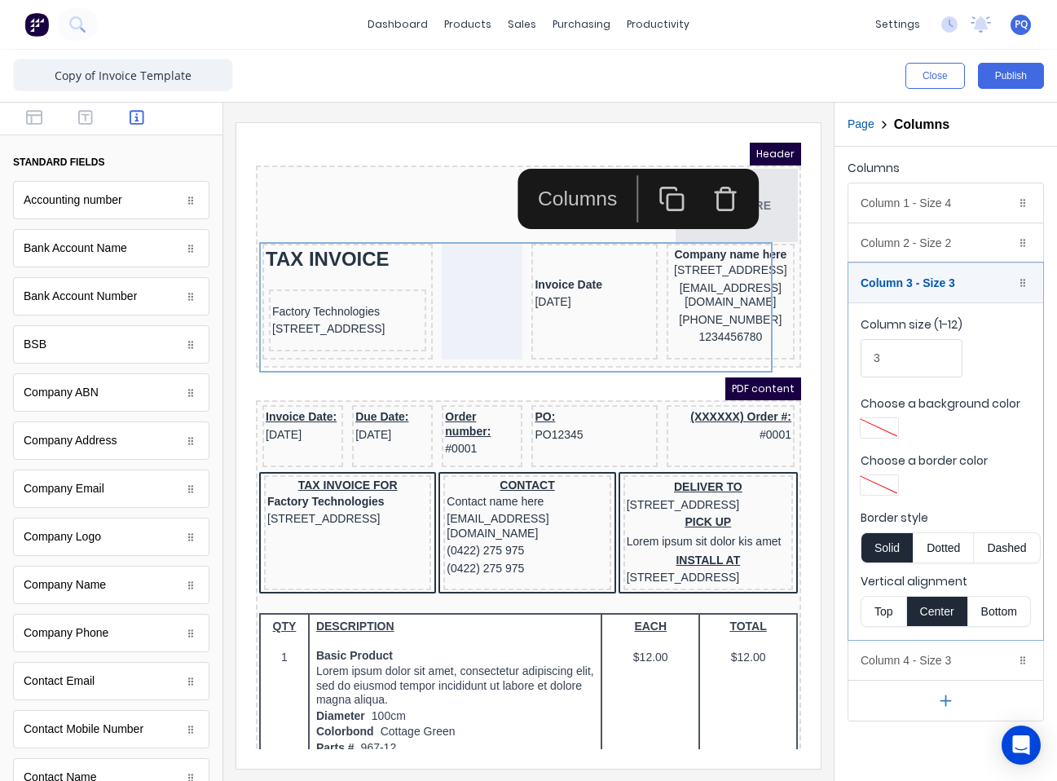
click at [780, 606] on button "Top" at bounding box center [884, 611] width 46 height 31
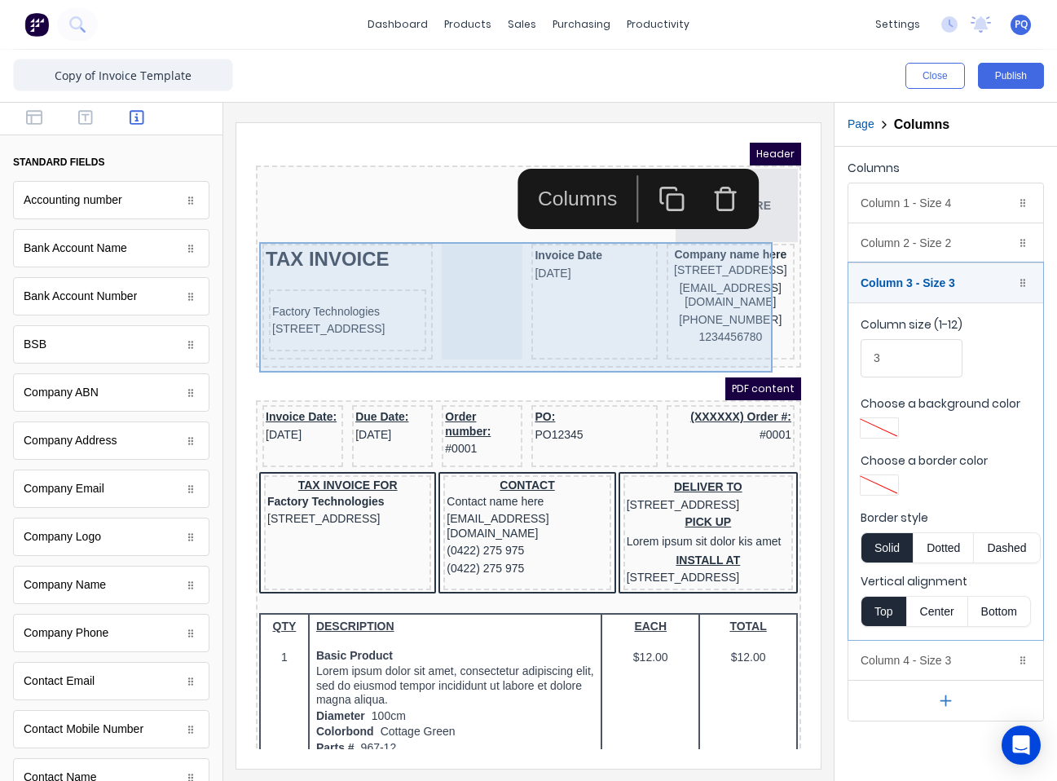
click at [603, 337] on div "Invoice Date 29/10/2024" at bounding box center [575, 282] width 126 height 116
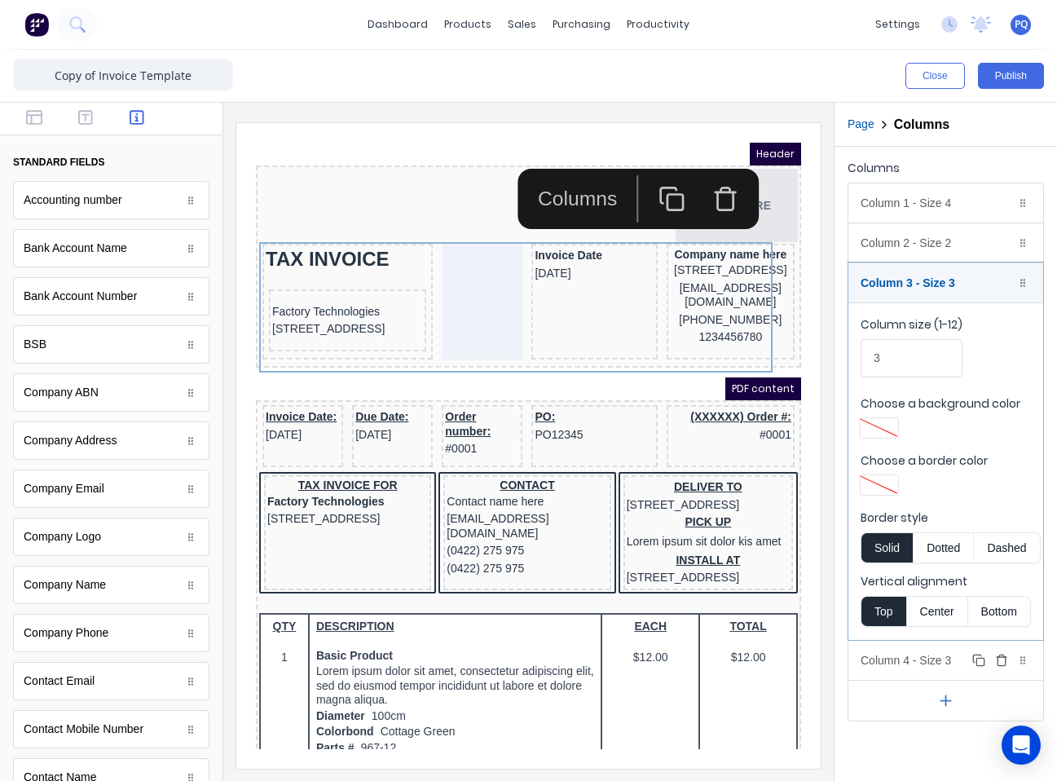
click at [780, 654] on div "Column 4 - Size 3 Duplicate Delete" at bounding box center [946, 660] width 195 height 39
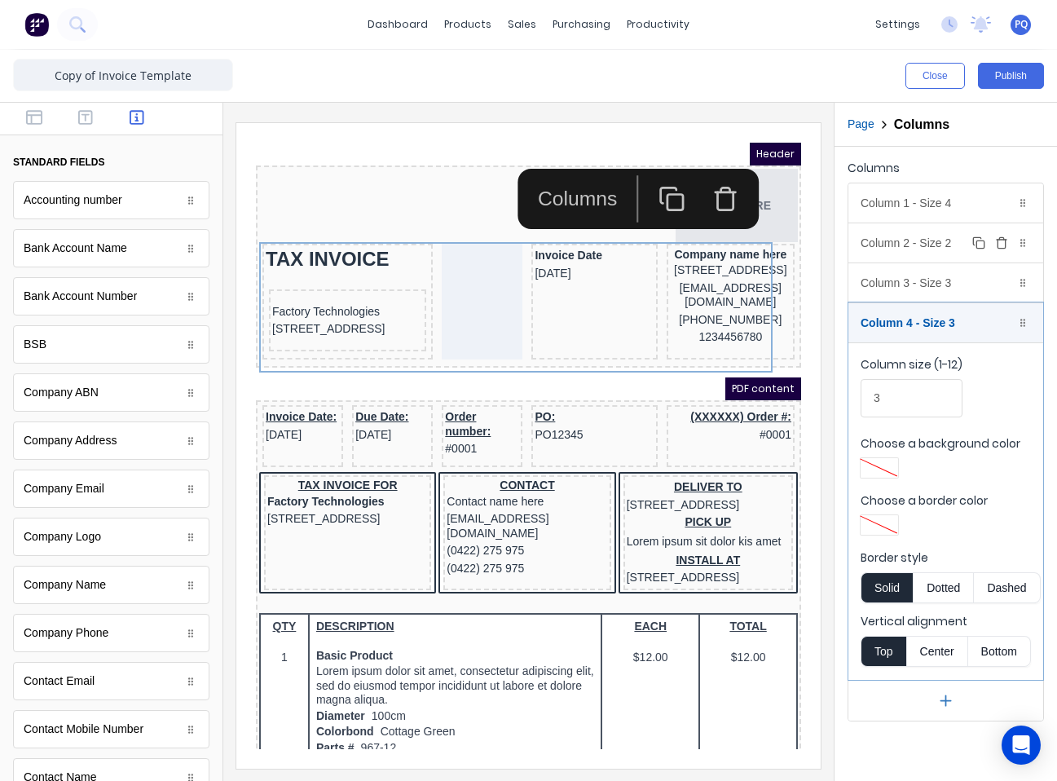
click at [780, 242] on div "Column 2 - Size 2 Duplicate Delete" at bounding box center [946, 242] width 195 height 39
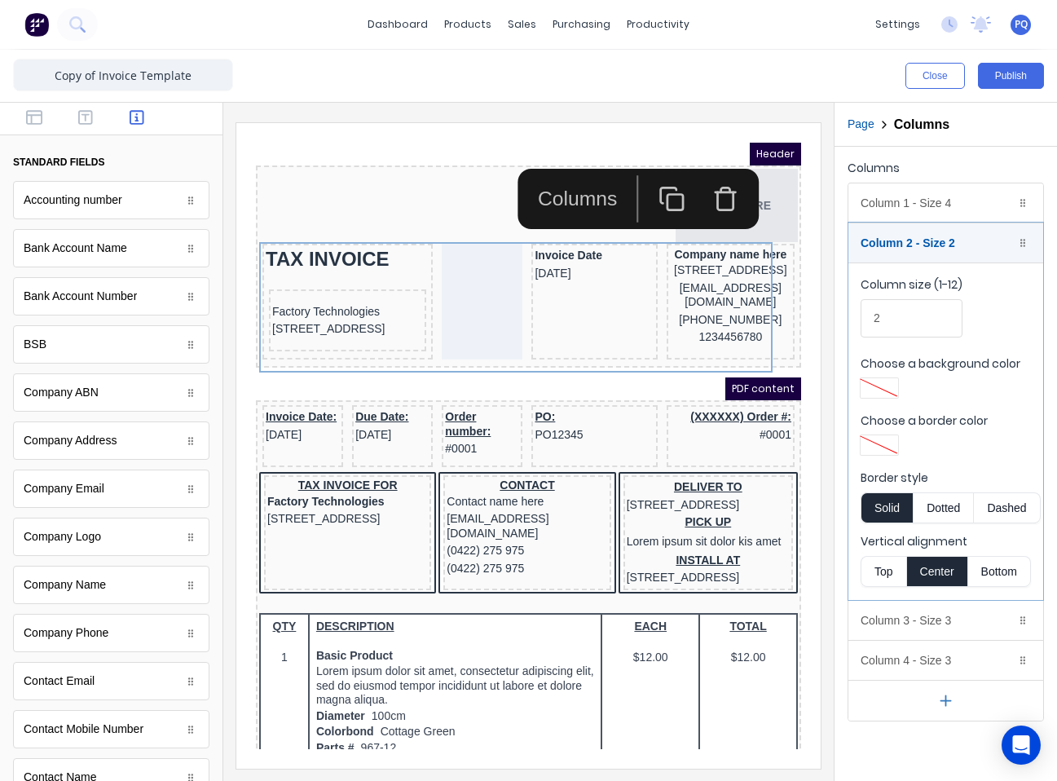
click at [780, 569] on button "Top" at bounding box center [884, 571] width 46 height 31
click at [780, 231] on div "Column 2 - Size 2 Duplicate Delete" at bounding box center [946, 242] width 195 height 39
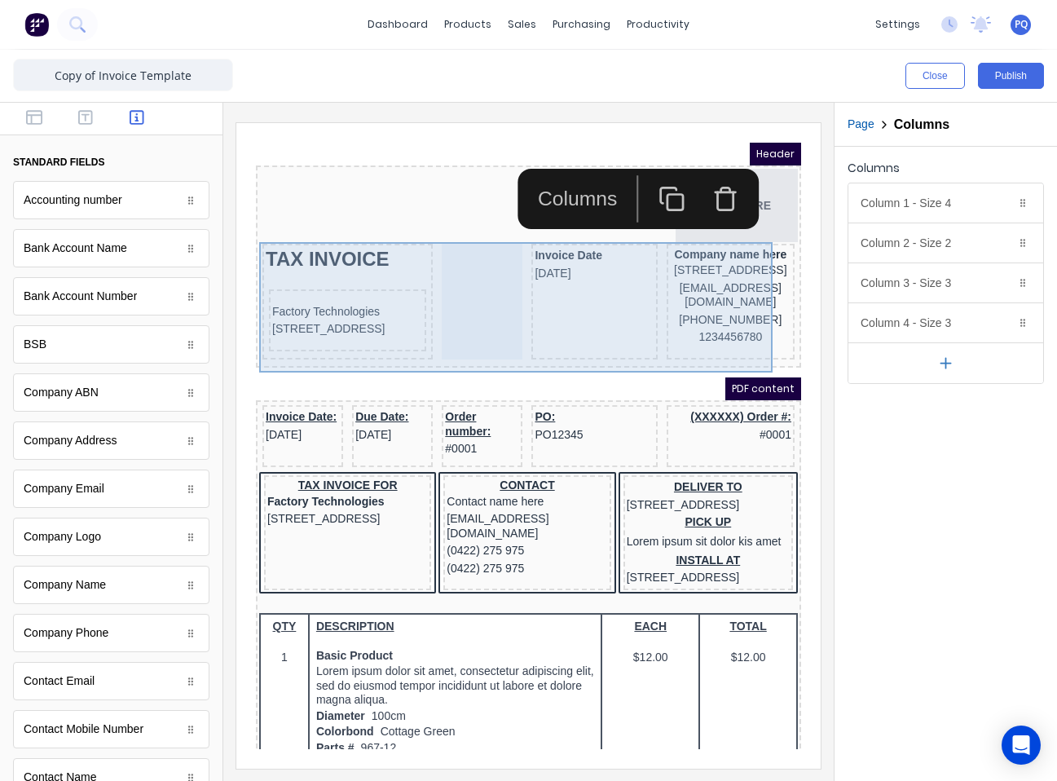
click at [549, 313] on div "Invoice Date 29/10/2024" at bounding box center [575, 282] width 126 height 116
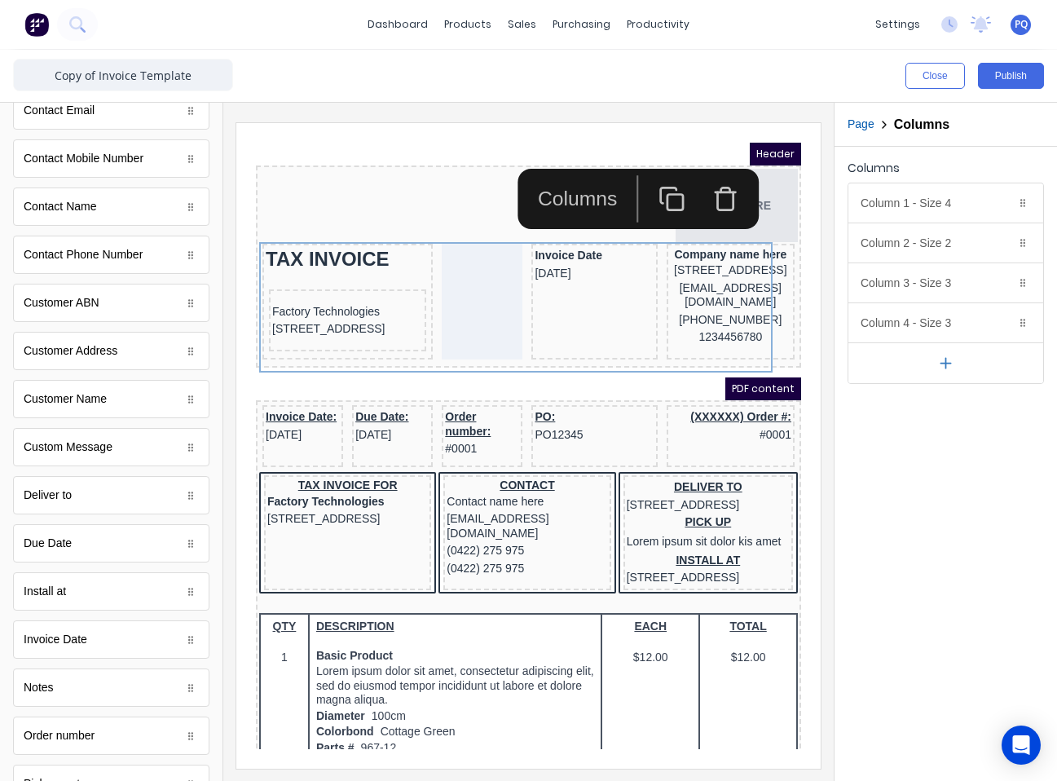
scroll to position [786, 0]
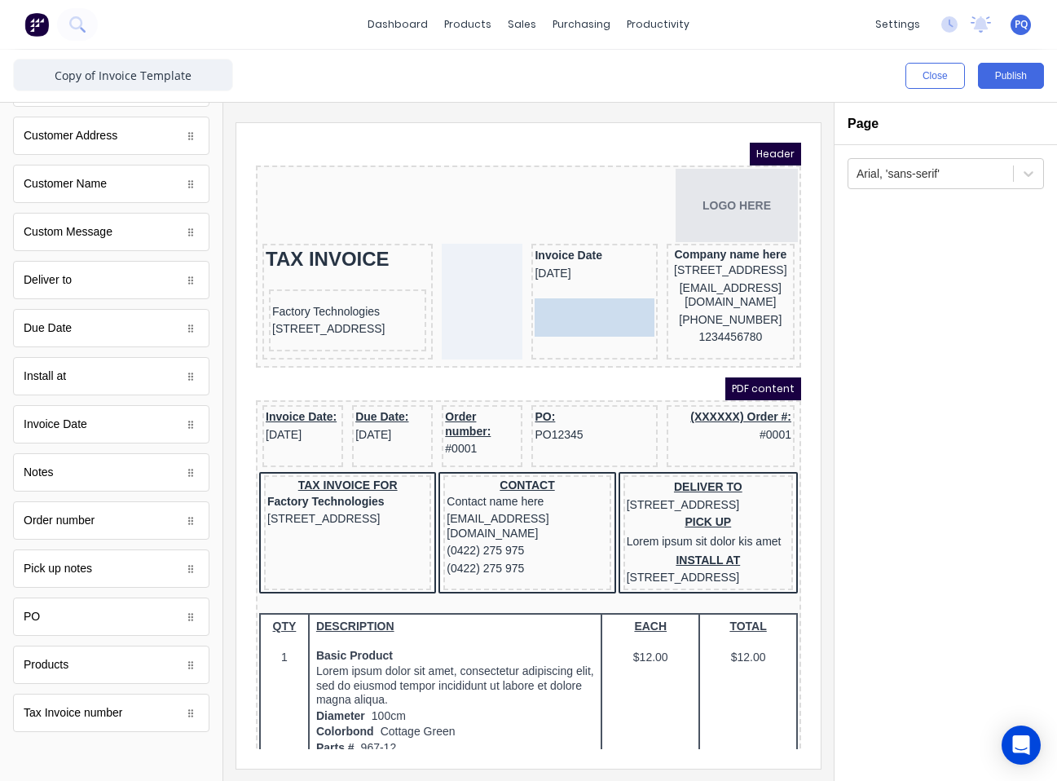
drag, startPoint x: 85, startPoint y: 709, endPoint x: 603, endPoint y: 304, distance: 657.9
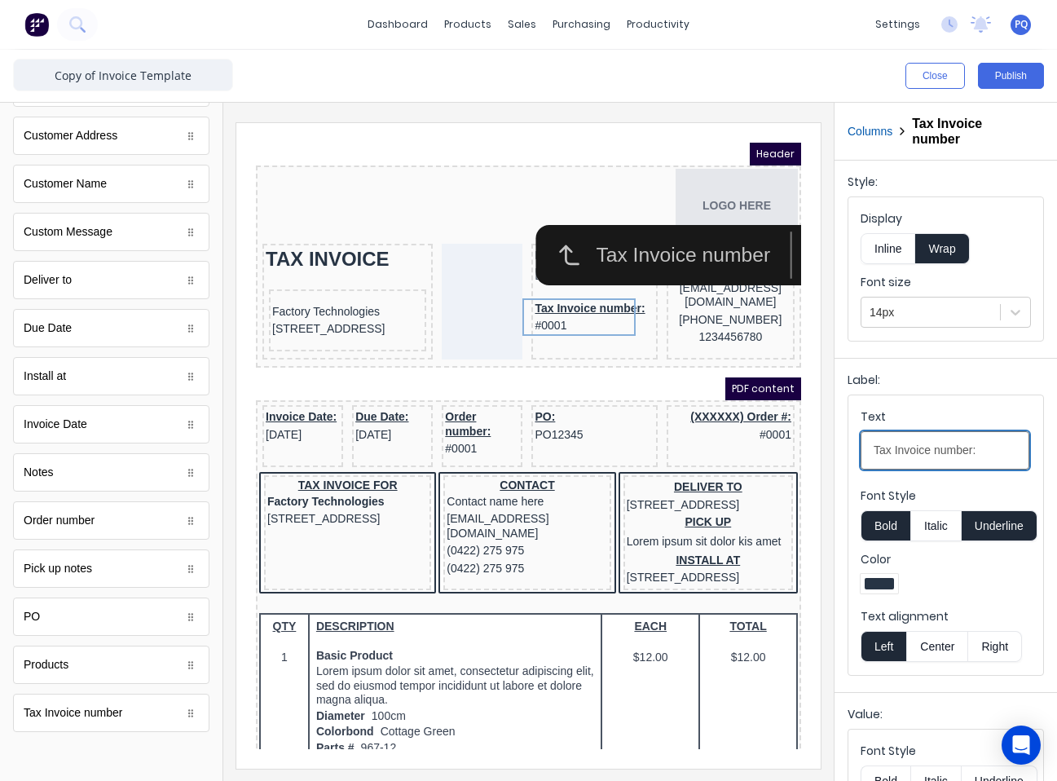
drag, startPoint x: 988, startPoint y: 450, endPoint x: 844, endPoint y: 449, distance: 143.5
click at [780, 447] on div "Close Publish Components standard fields Accounting number Accounting number Ba…" at bounding box center [528, 415] width 1057 height 731
type input "Invoice Number"
click at [780, 515] on button "Underline" at bounding box center [1000, 525] width 76 height 31
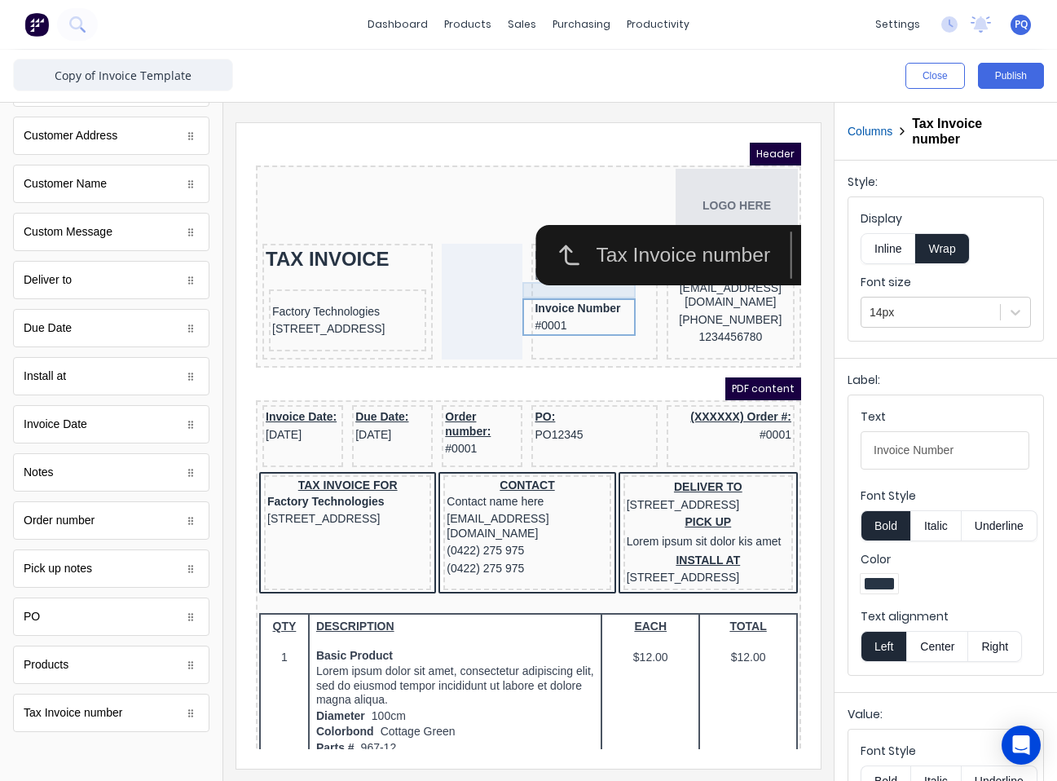
click at [532, 274] on div at bounding box center [574, 270] width 119 height 16
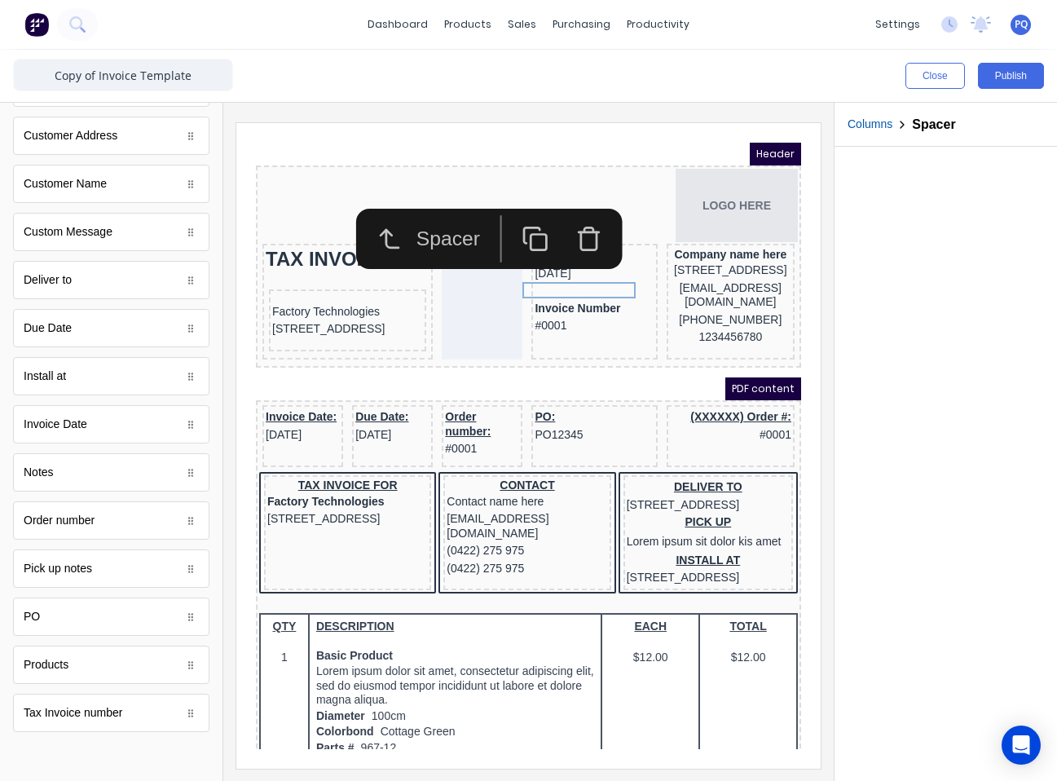
click at [519, 215] on rect "button" at bounding box center [518, 221] width 15 height 15
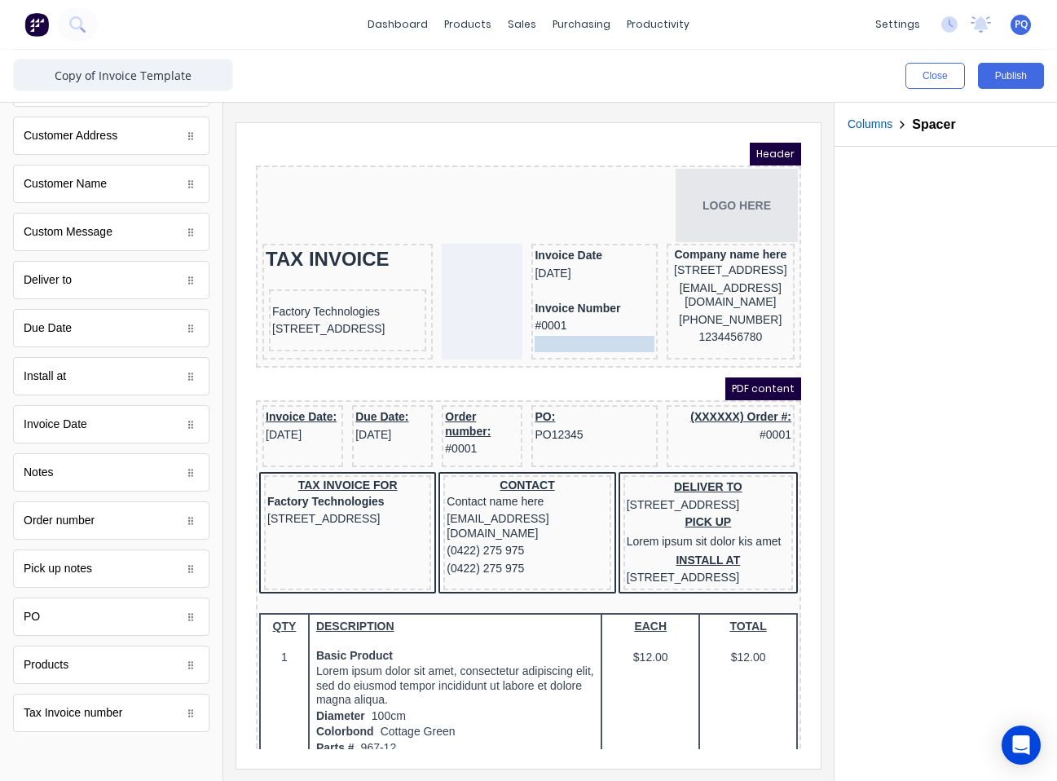
drag, startPoint x: 558, startPoint y: 286, endPoint x: 558, endPoint y: 315, distance: 29.3
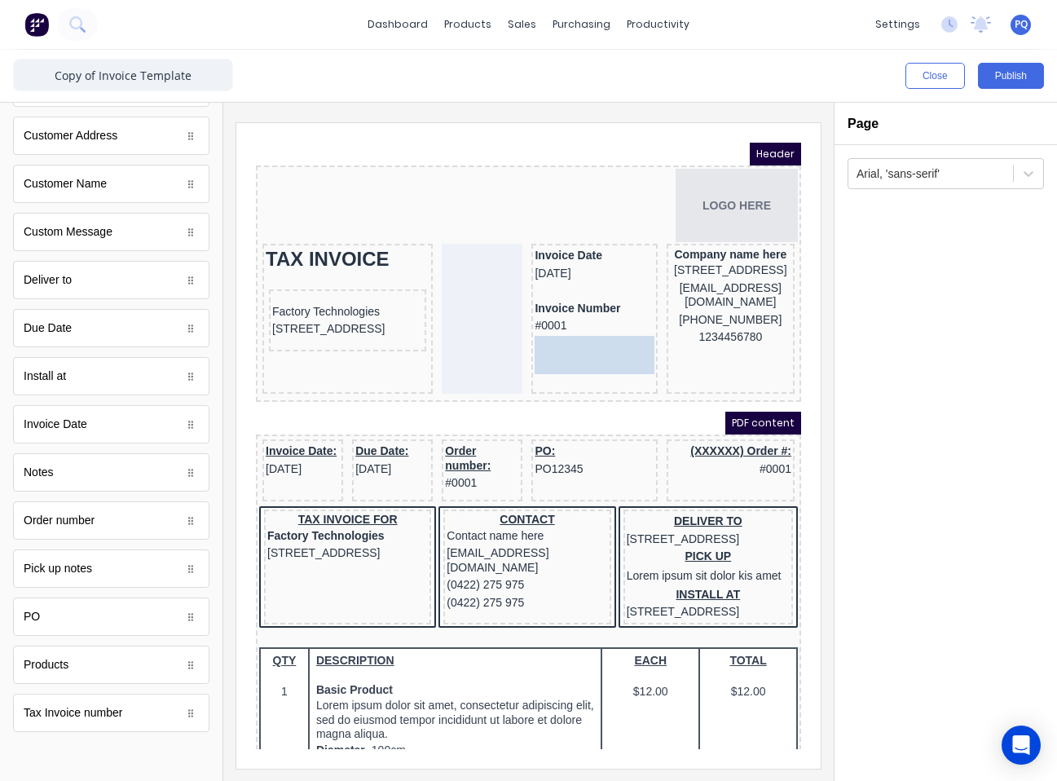
drag, startPoint x: 183, startPoint y: 617, endPoint x: 609, endPoint y: 342, distance: 506.5
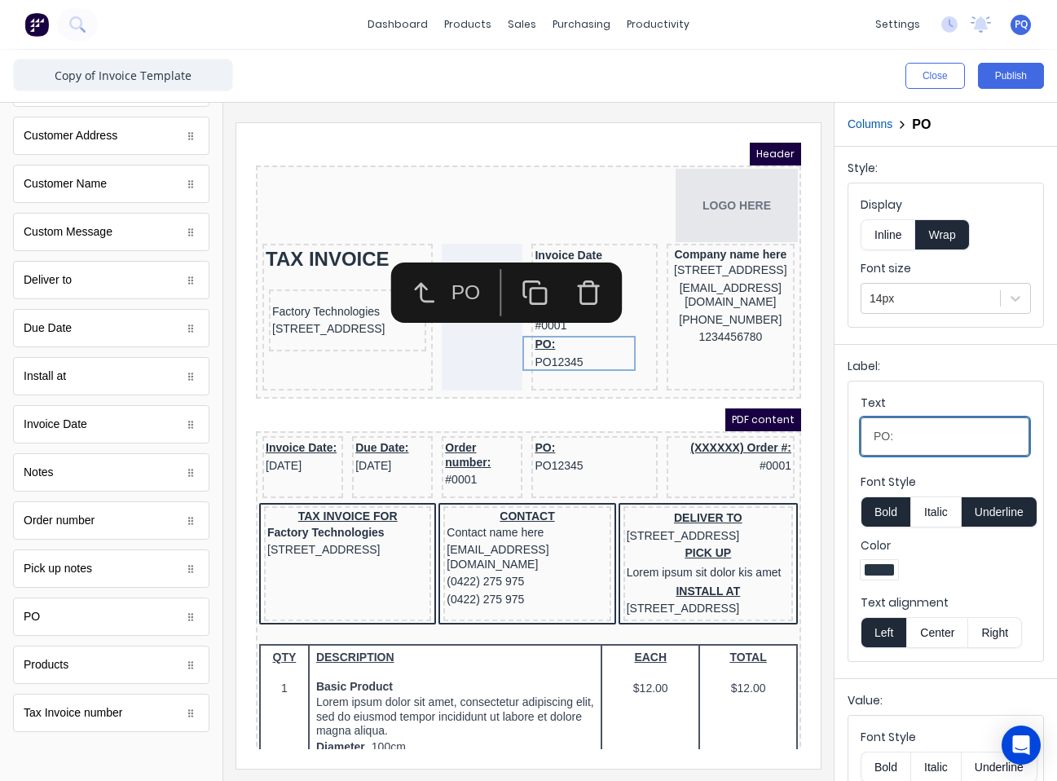
drag, startPoint x: 838, startPoint y: 432, endPoint x: 821, endPoint y: 433, distance: 17.1
click at [780, 433] on div "Close Publish Components standard fields Accounting number Accounting number Ba…" at bounding box center [528, 415] width 1057 height 731
paste input "Reference"
type input "Reference"
click at [780, 504] on button "Underline" at bounding box center [1000, 511] width 76 height 31
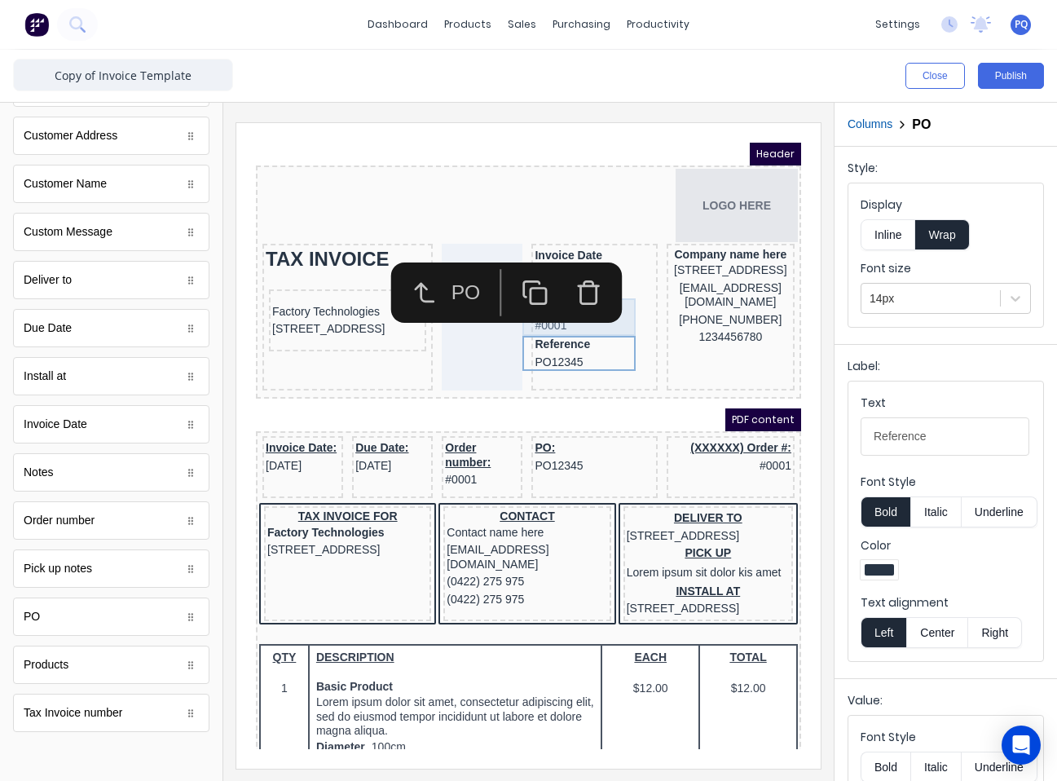
click at [601, 306] on div "Invoice Number #0001" at bounding box center [574, 297] width 119 height 37
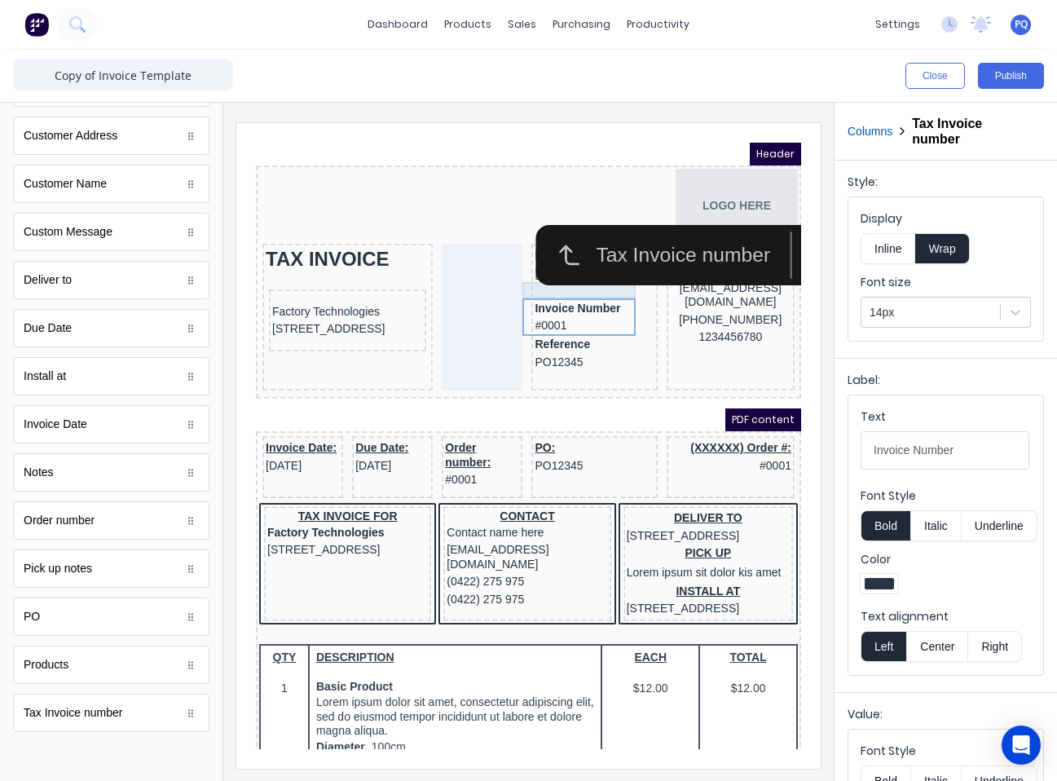
click at [529, 273] on div at bounding box center [574, 270] width 119 height 16
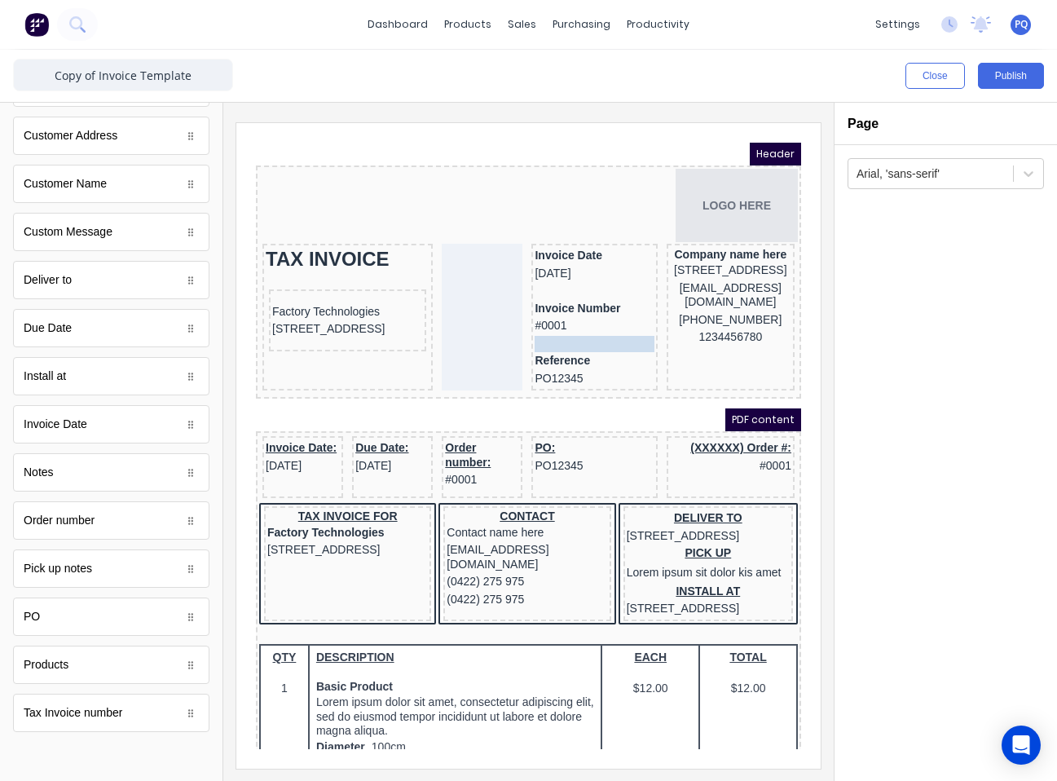
drag, startPoint x: 536, startPoint y: 357, endPoint x: 541, endPoint y: 317, distance: 40.3
click at [541, 317] on body "Header LOGO HERE TAX INVOICE Factory Technologies 234 Beach Road Gold Coast, Qu…" at bounding box center [508, 426] width 545 height 606
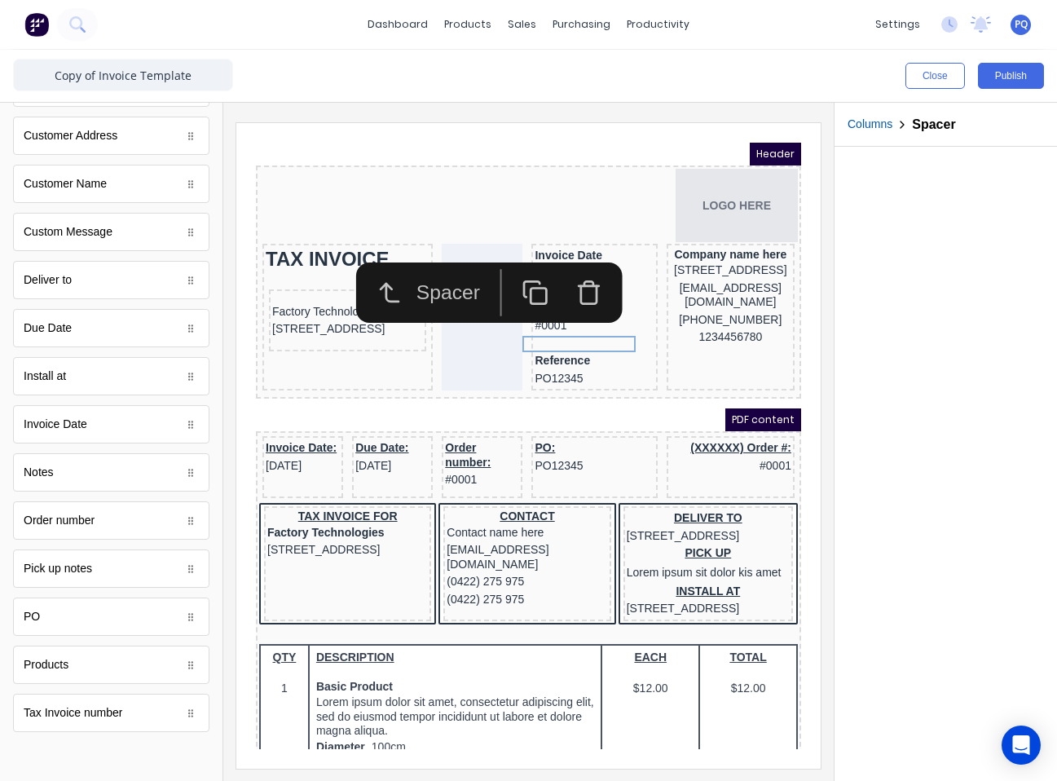
click at [533, 275] on button "button" at bounding box center [516, 272] width 54 height 47
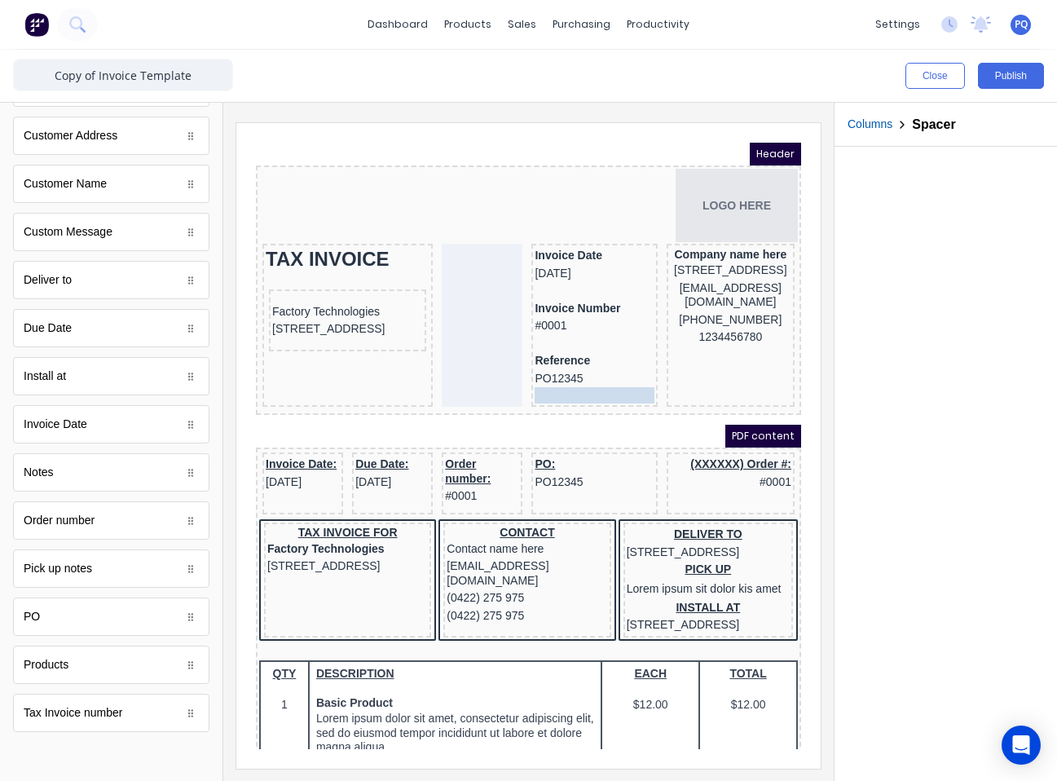
drag, startPoint x: 553, startPoint y: 357, endPoint x: 553, endPoint y: 372, distance: 14.7
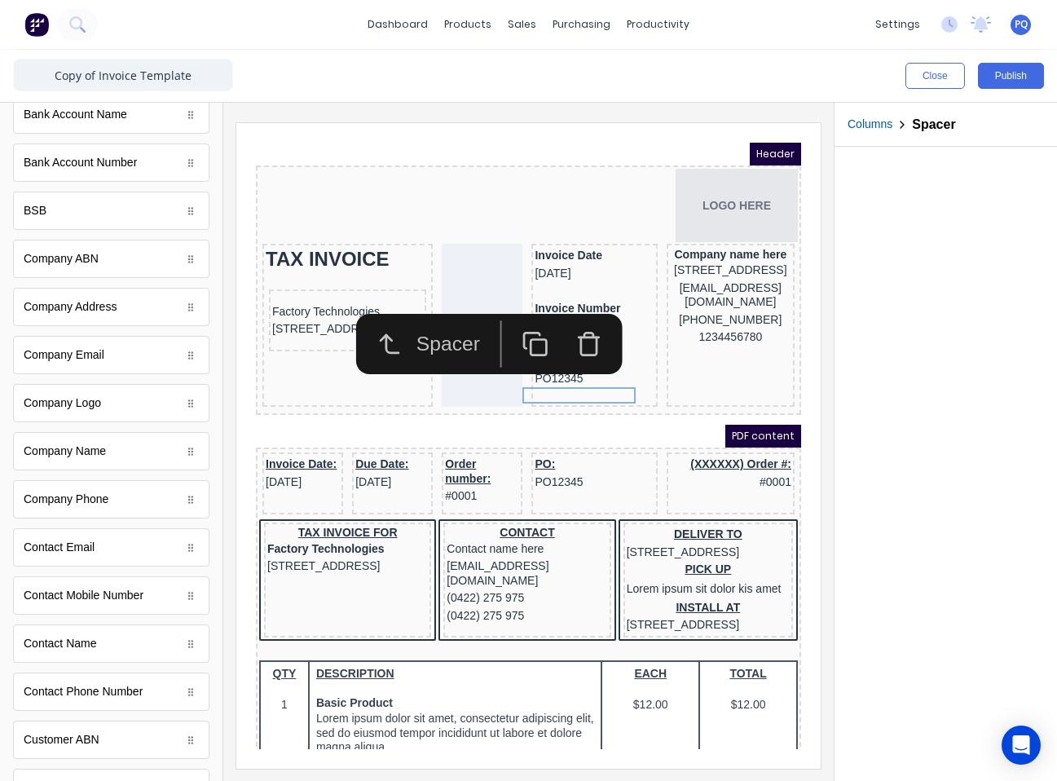
scroll to position [0, 0]
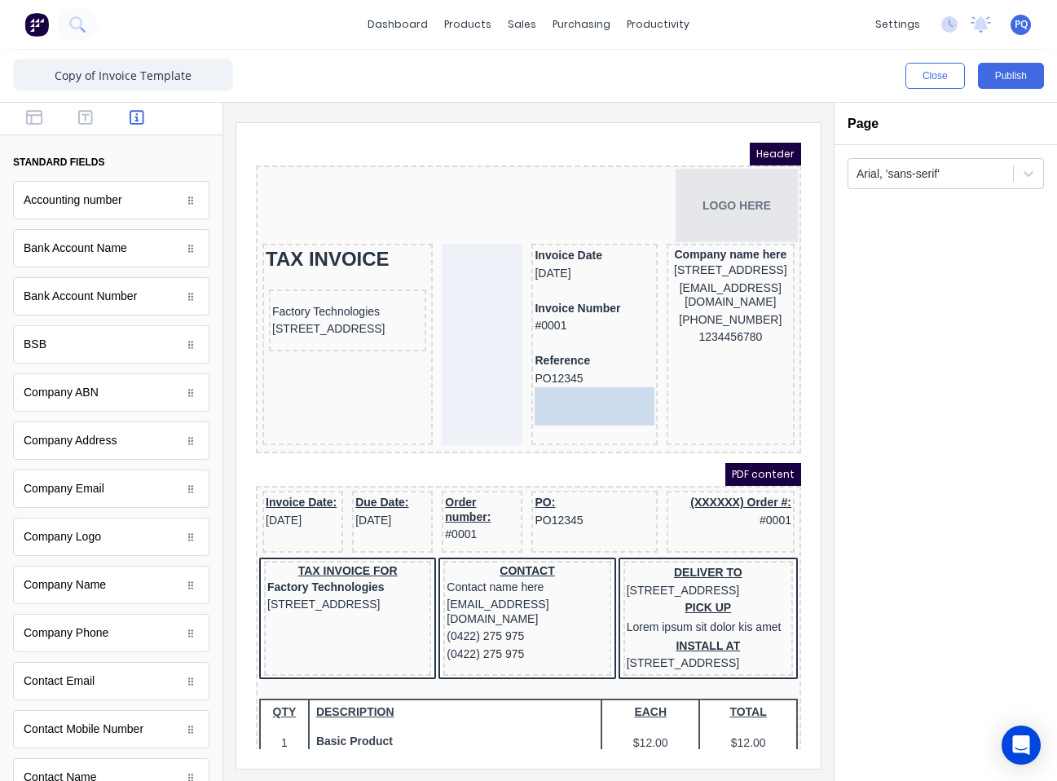
drag, startPoint x: 196, startPoint y: 408, endPoint x: 615, endPoint y: 387, distance: 419.5
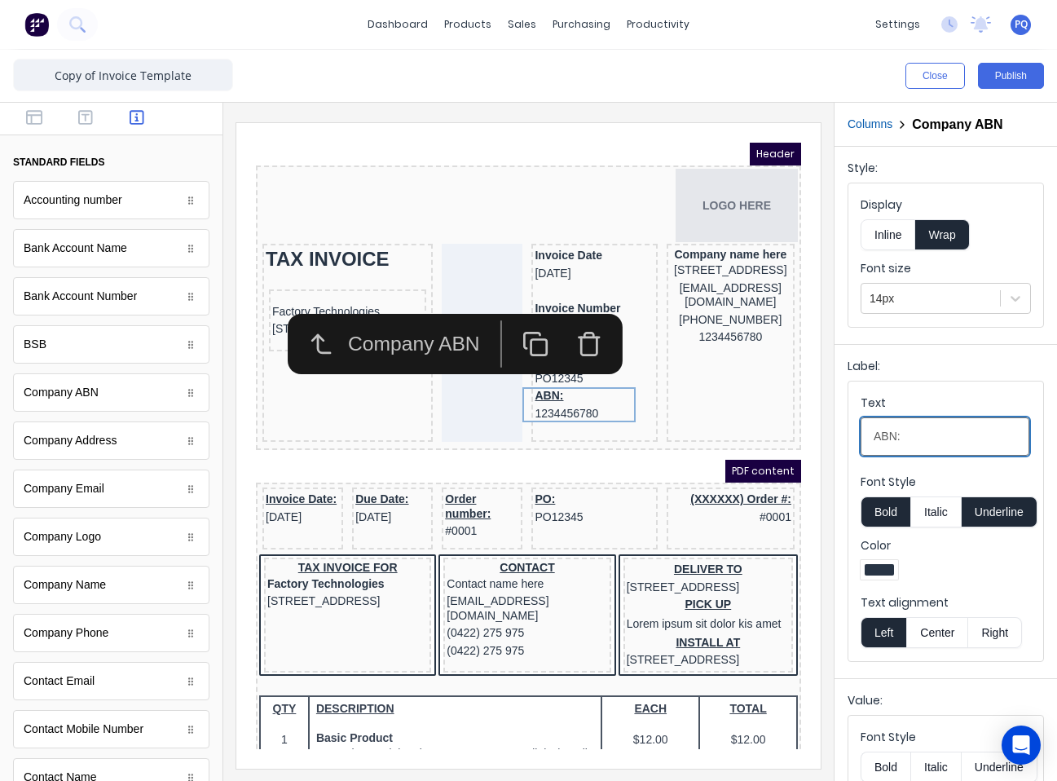
click at [780, 437] on input "ABN:" at bounding box center [945, 436] width 169 height 38
type input "ABN"
click at [780, 518] on button "Underline" at bounding box center [1000, 511] width 76 height 31
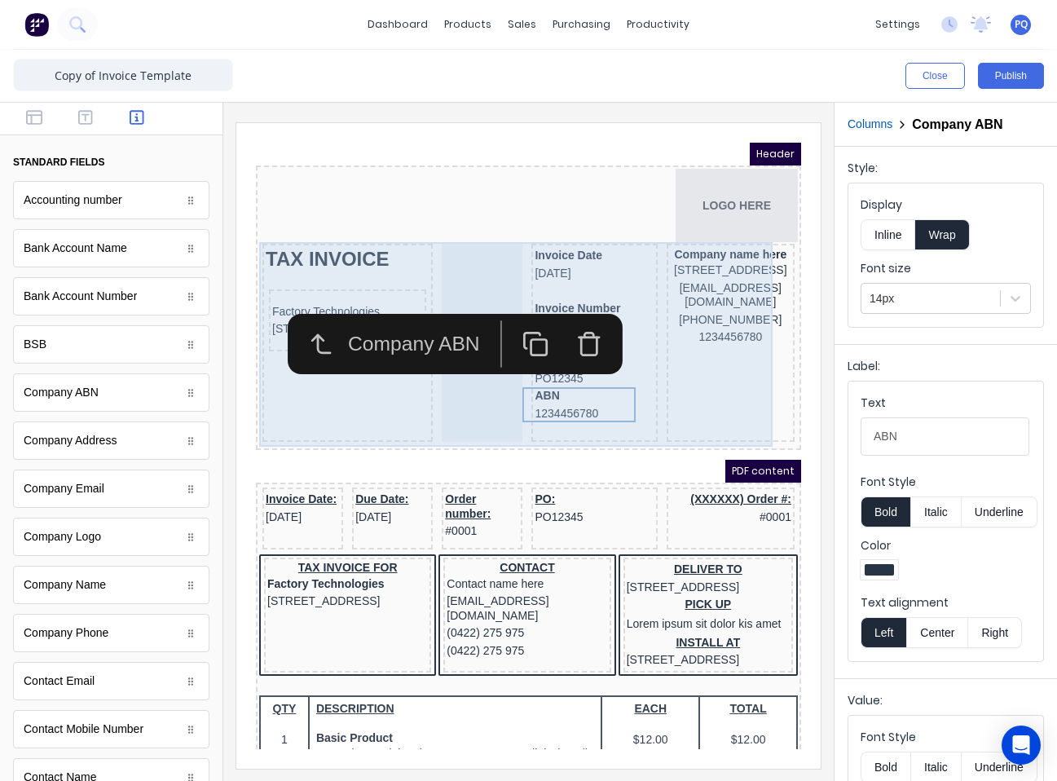
click at [627, 353] on div "TAX INVOICE Factory Technologies 234 Beach Road Gold Coast, Queensland, Austral…" at bounding box center [509, 325] width 539 height 205
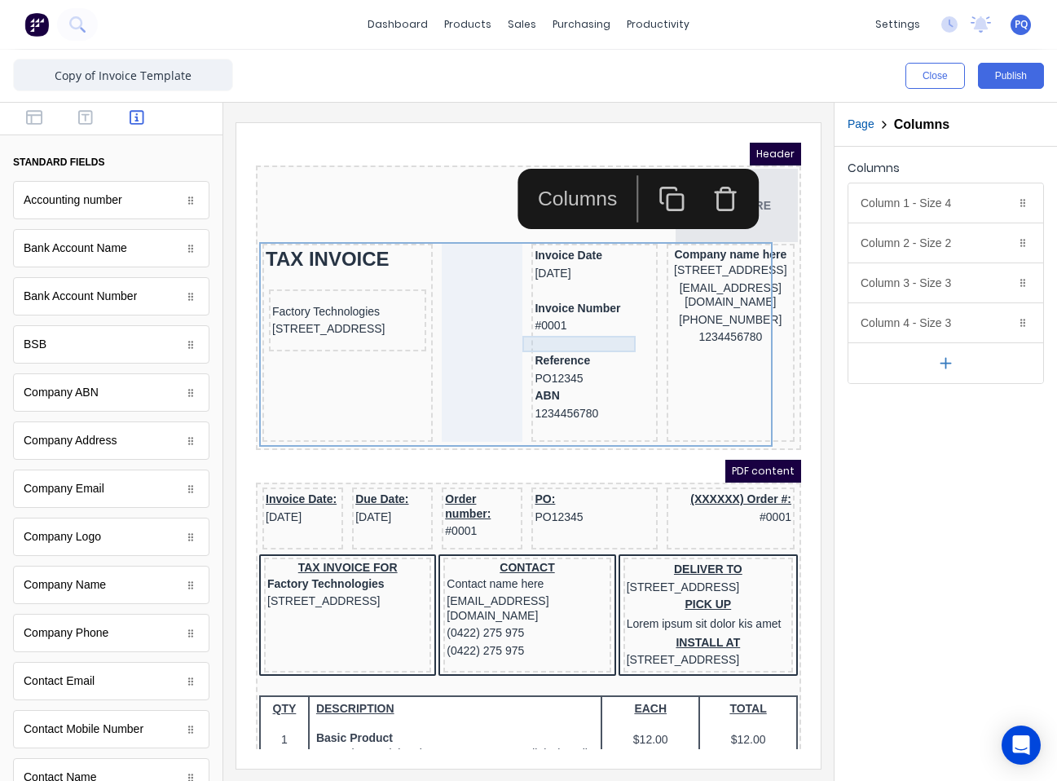
click at [578, 329] on div at bounding box center [574, 324] width 119 height 16
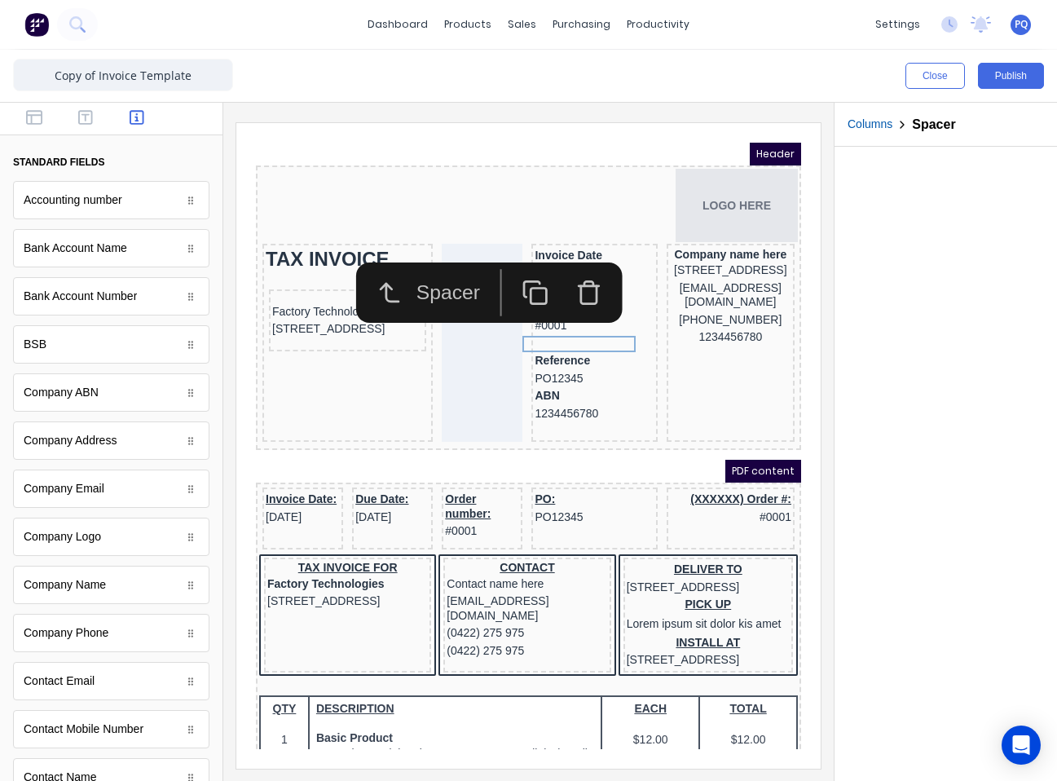
click at [527, 272] on rect "button" at bounding box center [518, 275] width 15 height 15
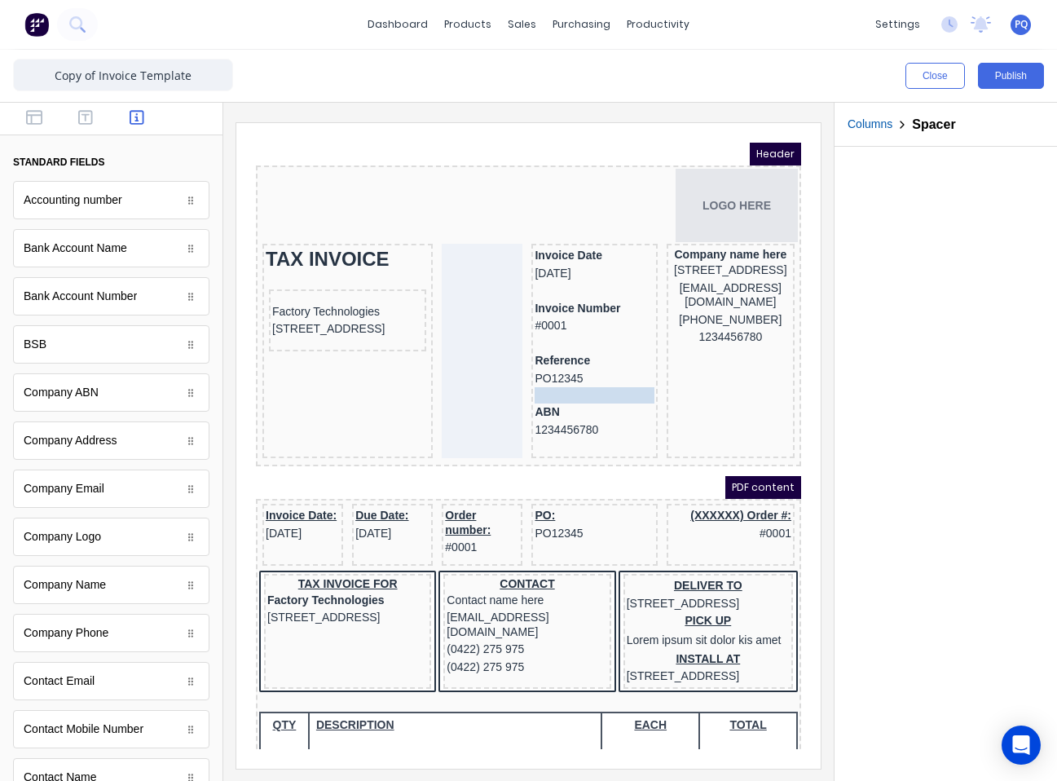
drag, startPoint x: 549, startPoint y: 368, endPoint x: 549, endPoint y: 384, distance: 15.5
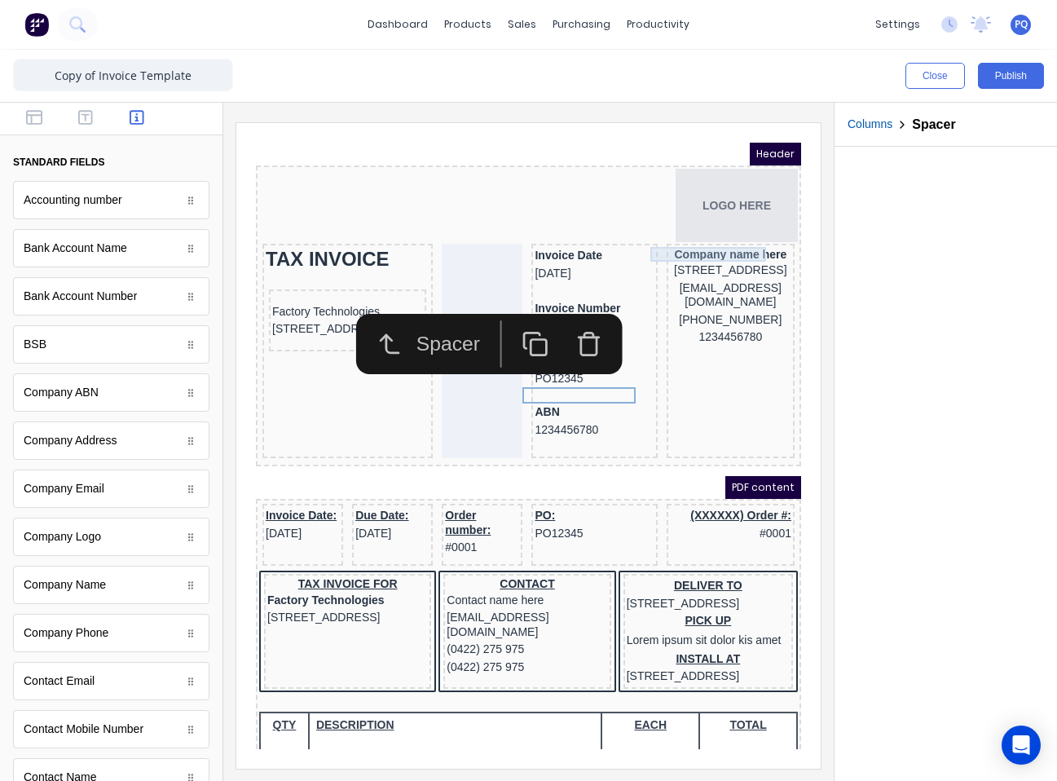
click at [673, 237] on div "Company name here" at bounding box center [710, 234] width 121 height 15
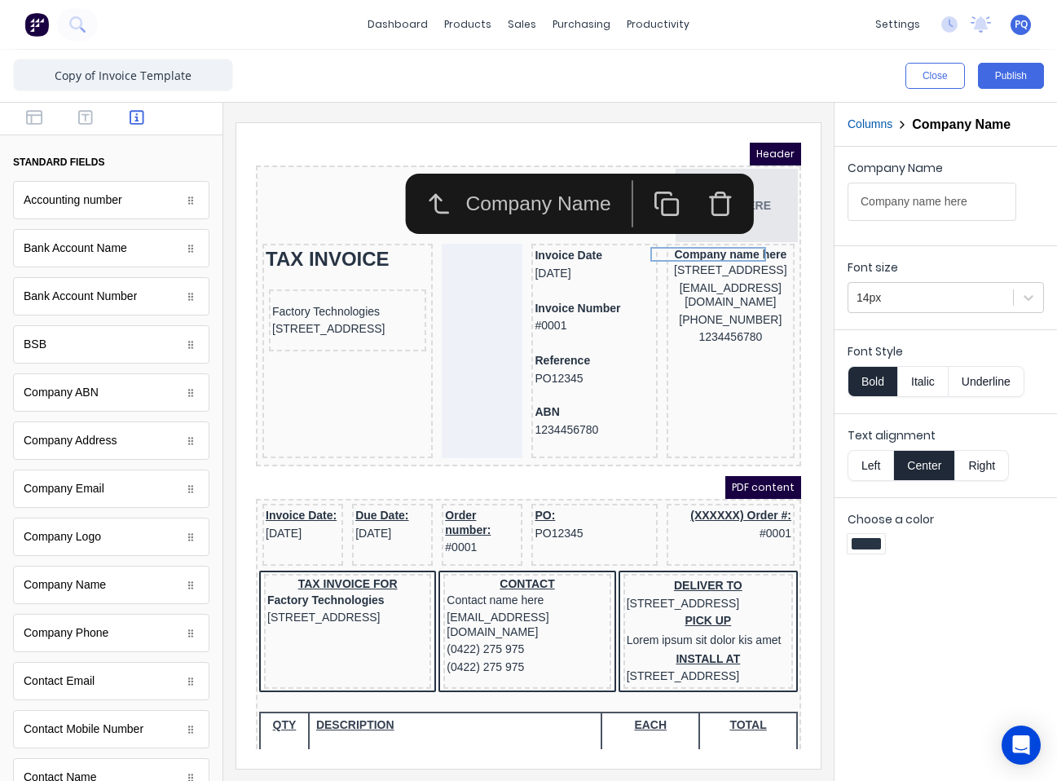
drag, startPoint x: 862, startPoint y: 454, endPoint x: 844, endPoint y: 426, distance: 32.6
click at [780, 454] on button "Left" at bounding box center [871, 465] width 46 height 31
click at [780, 297] on div at bounding box center [931, 298] width 148 height 20
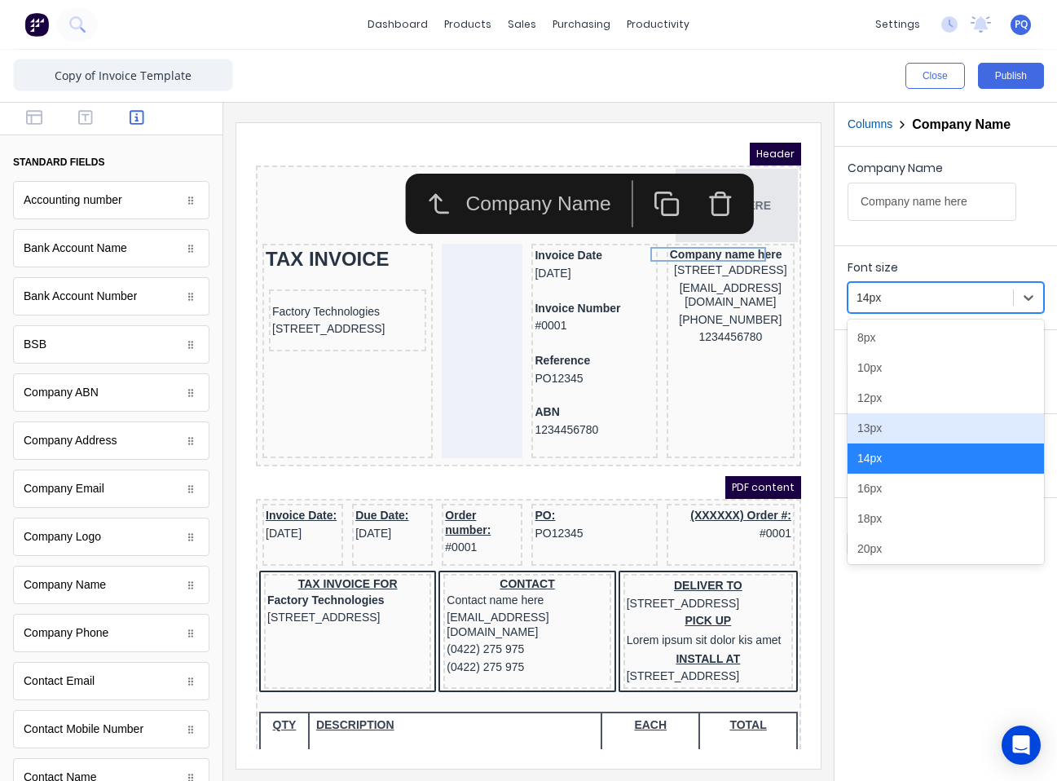
click at [780, 433] on div "13px" at bounding box center [946, 428] width 196 height 30
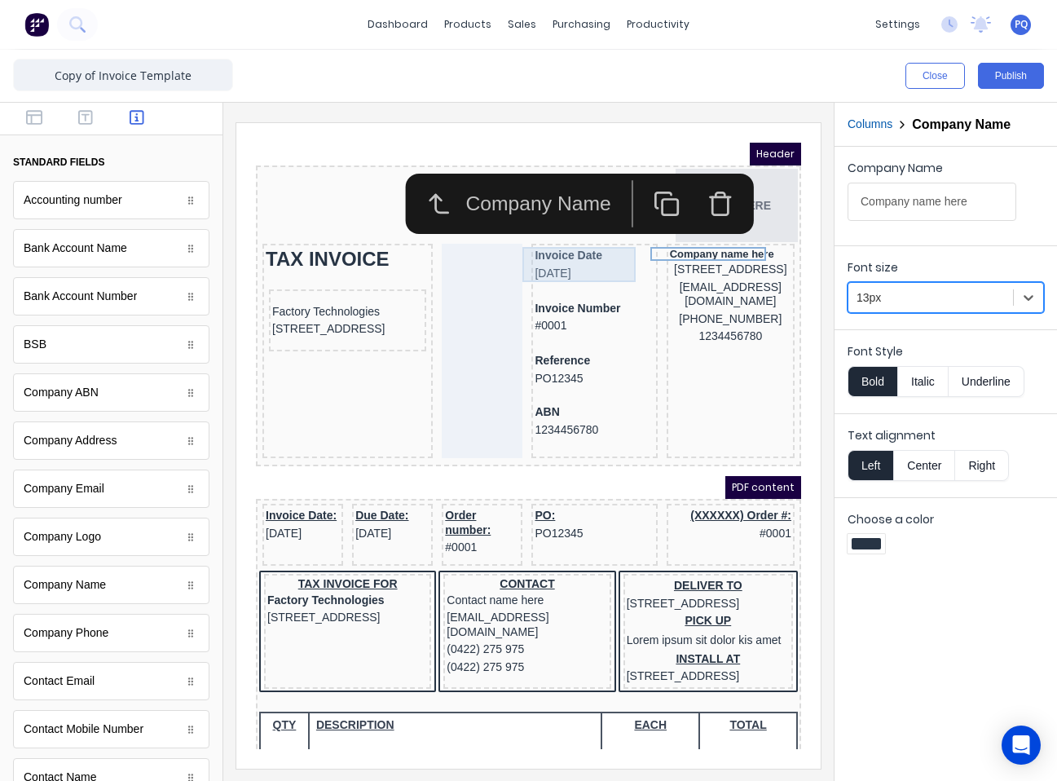
click at [542, 233] on div "Invoice Date 29/10/2024" at bounding box center [574, 244] width 119 height 35
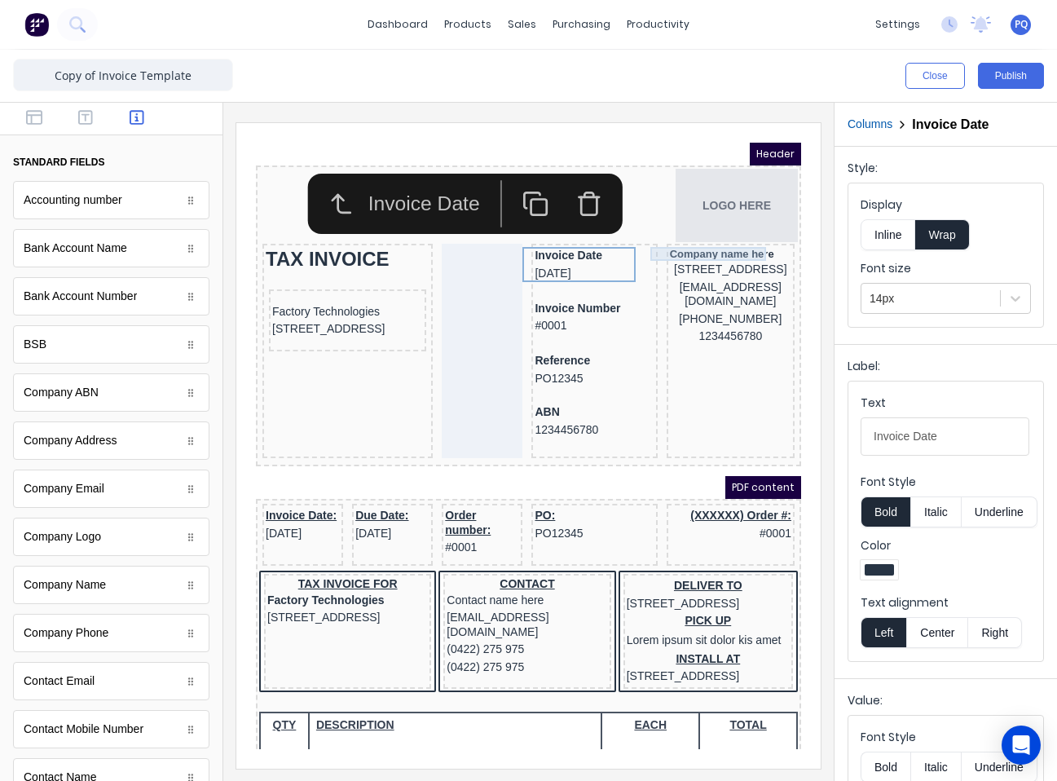
click at [716, 236] on div "Company name here" at bounding box center [710, 234] width 121 height 14
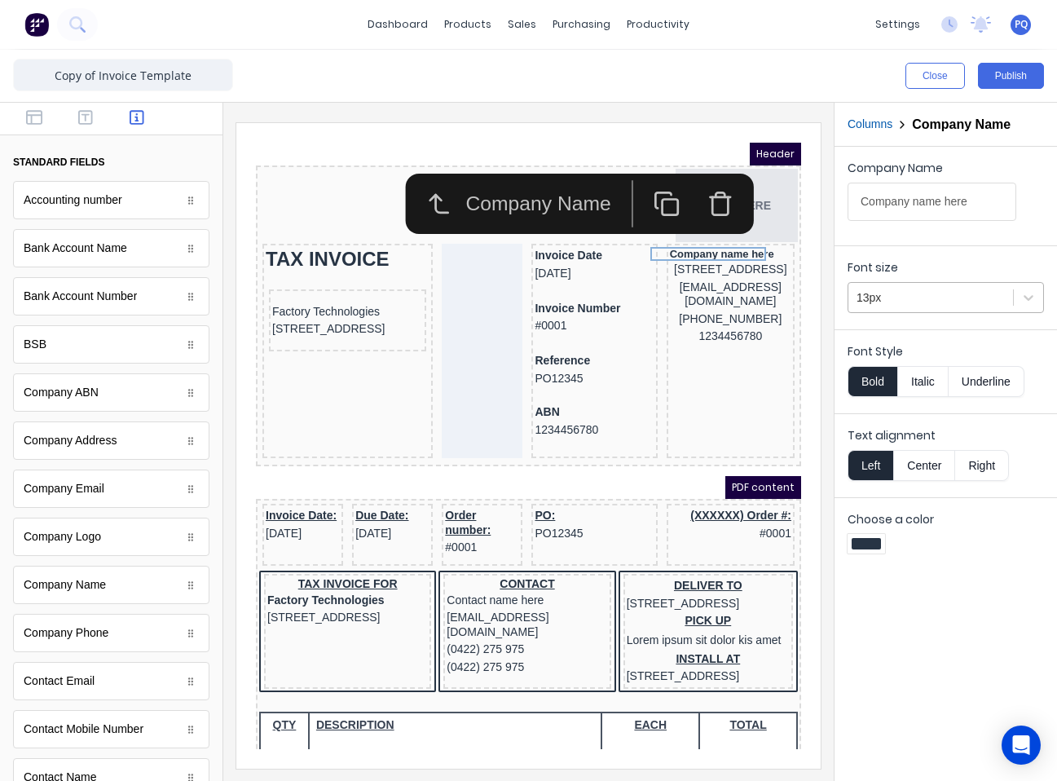
click at [780, 298] on div at bounding box center [931, 298] width 148 height 20
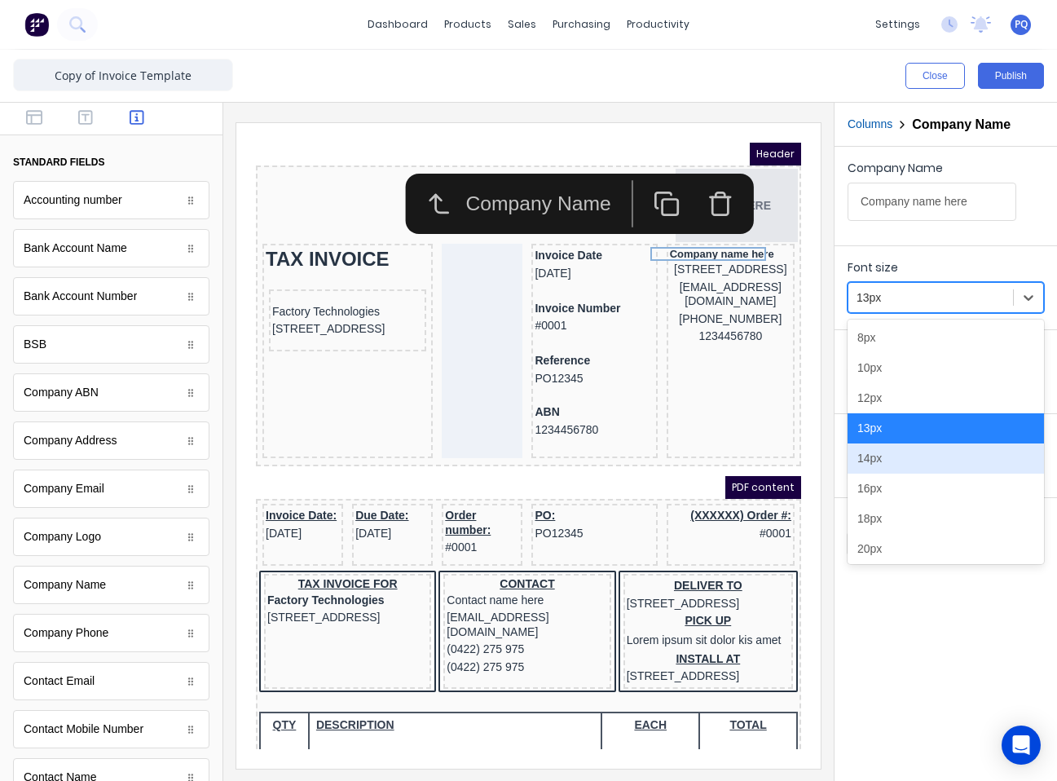
click at [780, 455] on div "14px" at bounding box center [946, 458] width 196 height 30
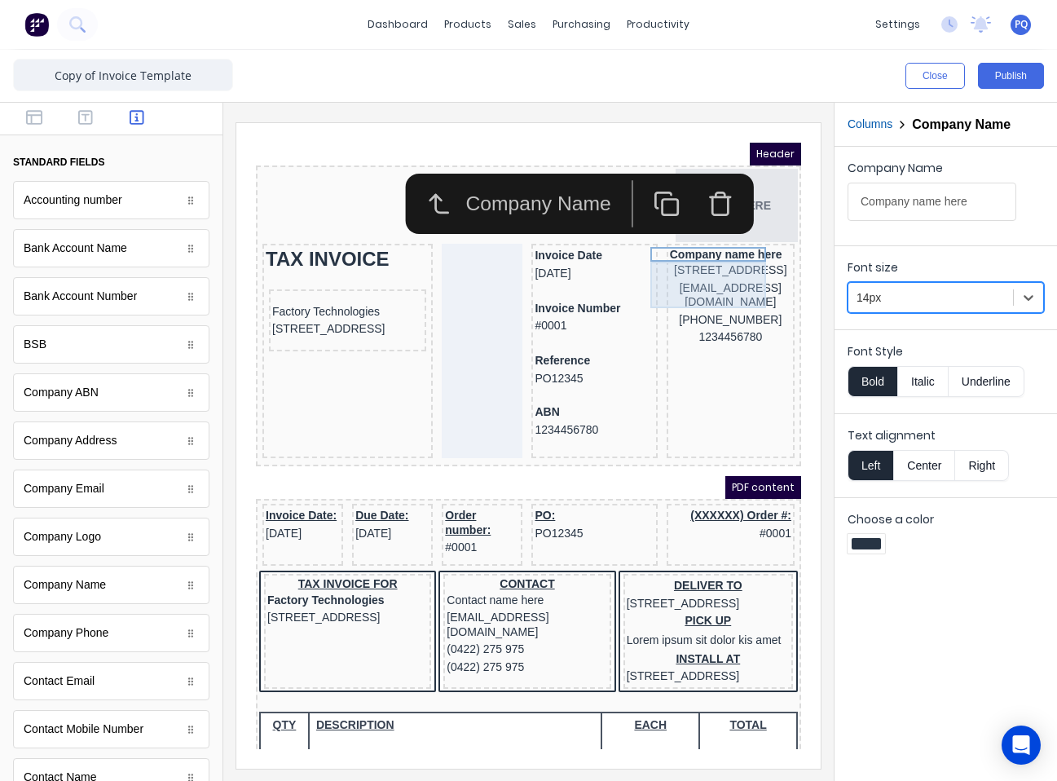
drag, startPoint x: 668, startPoint y: 256, endPoint x: 757, endPoint y: 336, distance: 120.1
click at [668, 259] on div "[STREET_ADDRESS]" at bounding box center [710, 251] width 121 height 18
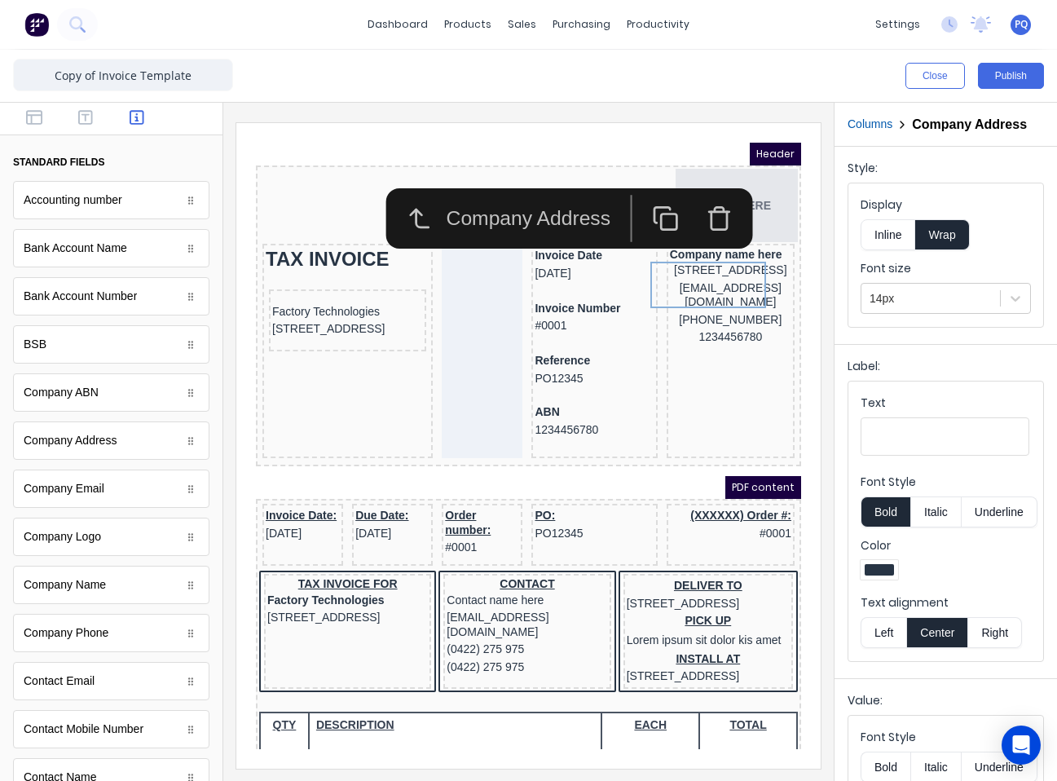
scroll to position [161, 0]
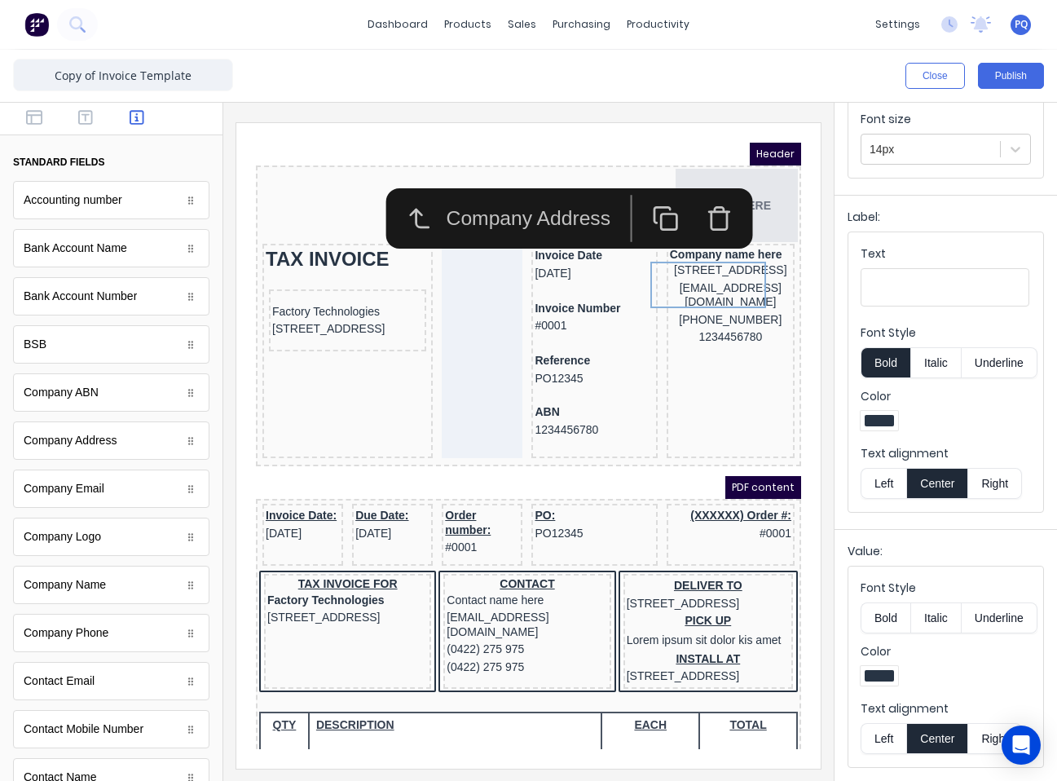
click at [780, 740] on button "Left" at bounding box center [884, 738] width 46 height 31
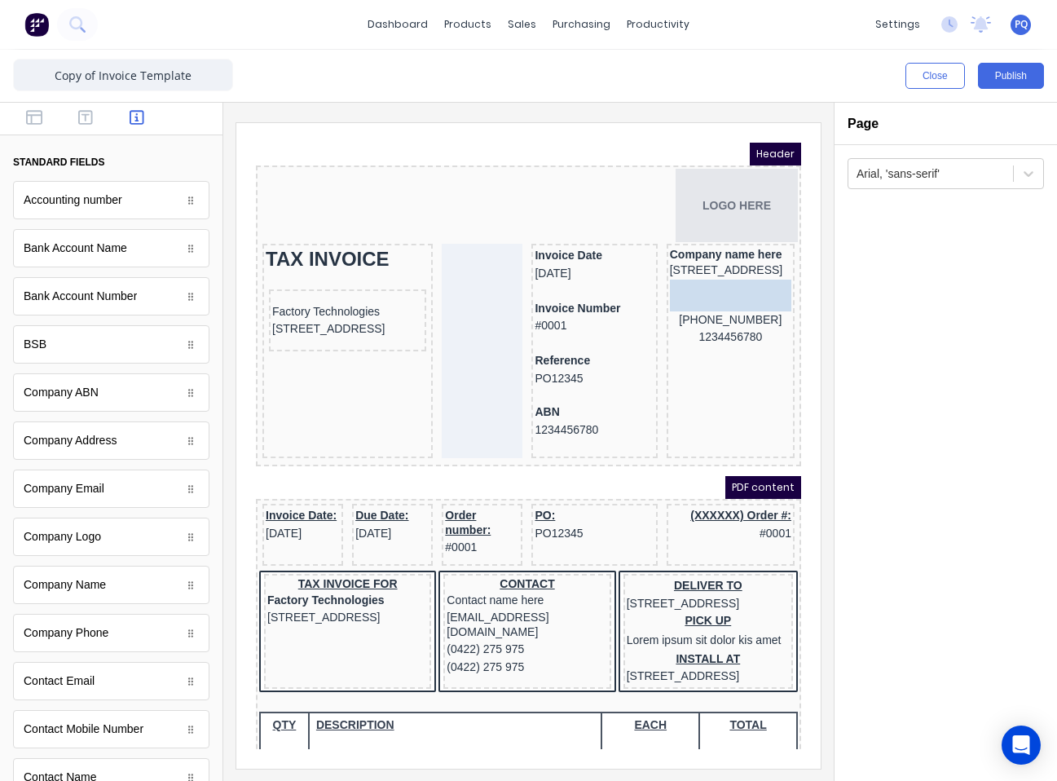
scroll to position [0, 0]
click at [712, 290] on body "Header LOGO HERE TAX INVOICE Factory Technologies 234 Beach Road Gold Coast, Qu…" at bounding box center [508, 426] width 545 height 606
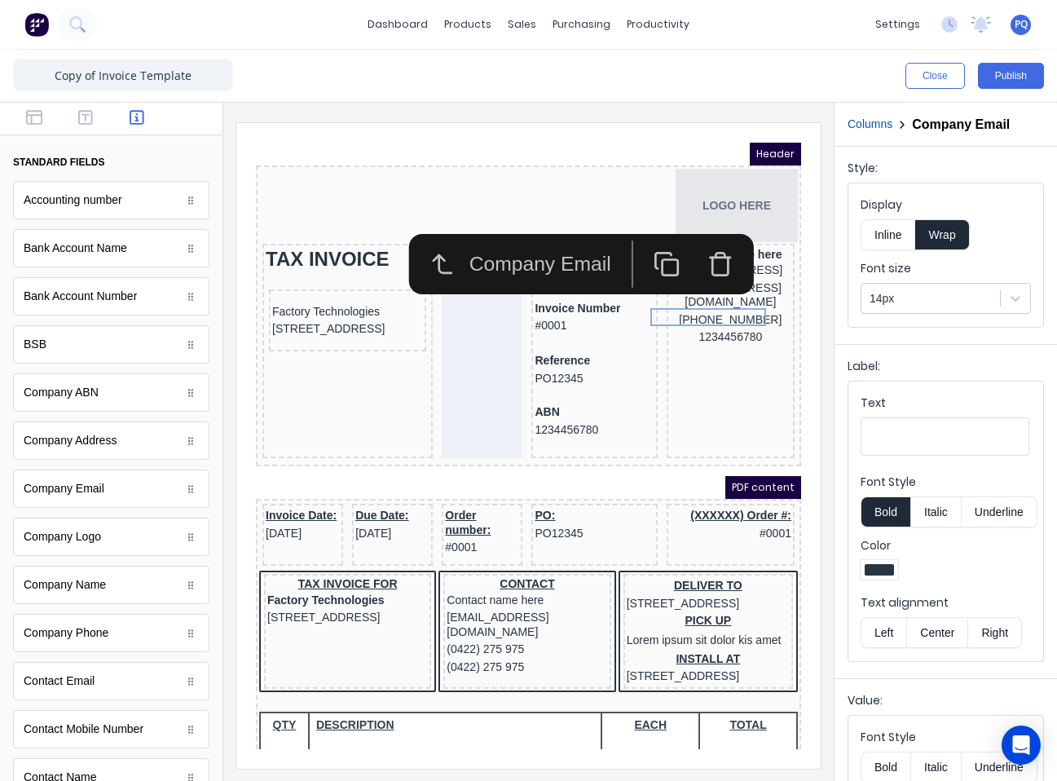
click at [698, 246] on icon "button" at bounding box center [700, 244] width 27 height 27
click at [702, 255] on icon "button" at bounding box center [699, 247] width 15 height 18
click at [702, 264] on button "button" at bounding box center [700, 244] width 54 height 47
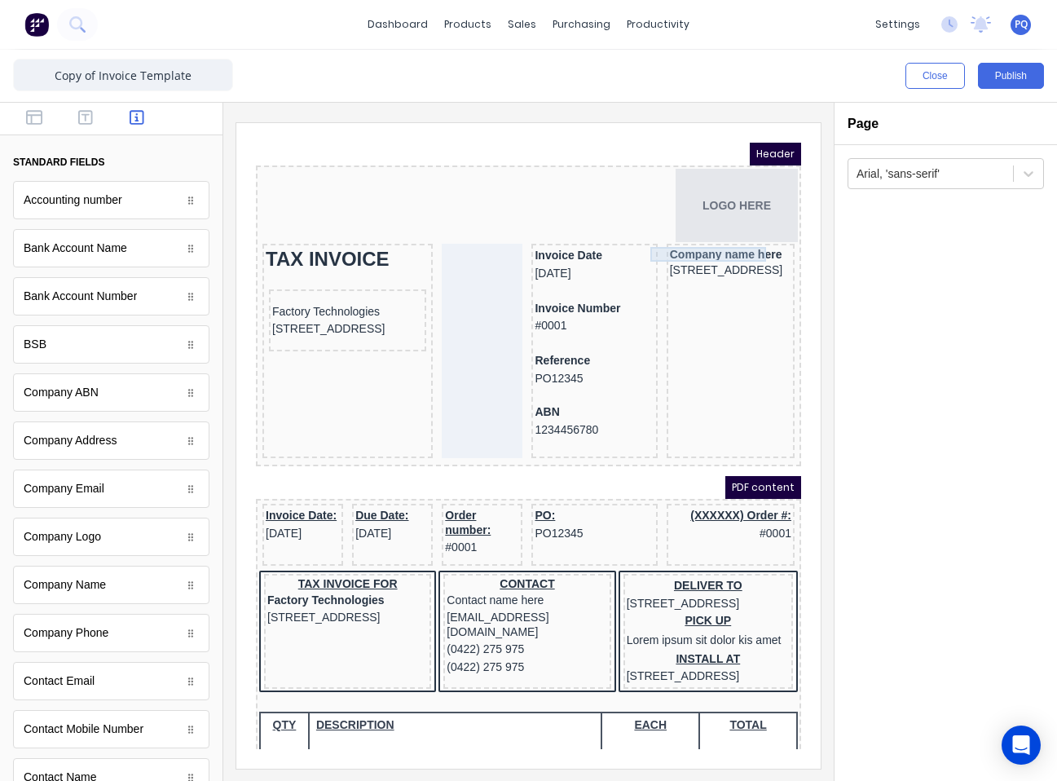
click at [682, 228] on div "Company name here" at bounding box center [710, 234] width 121 height 15
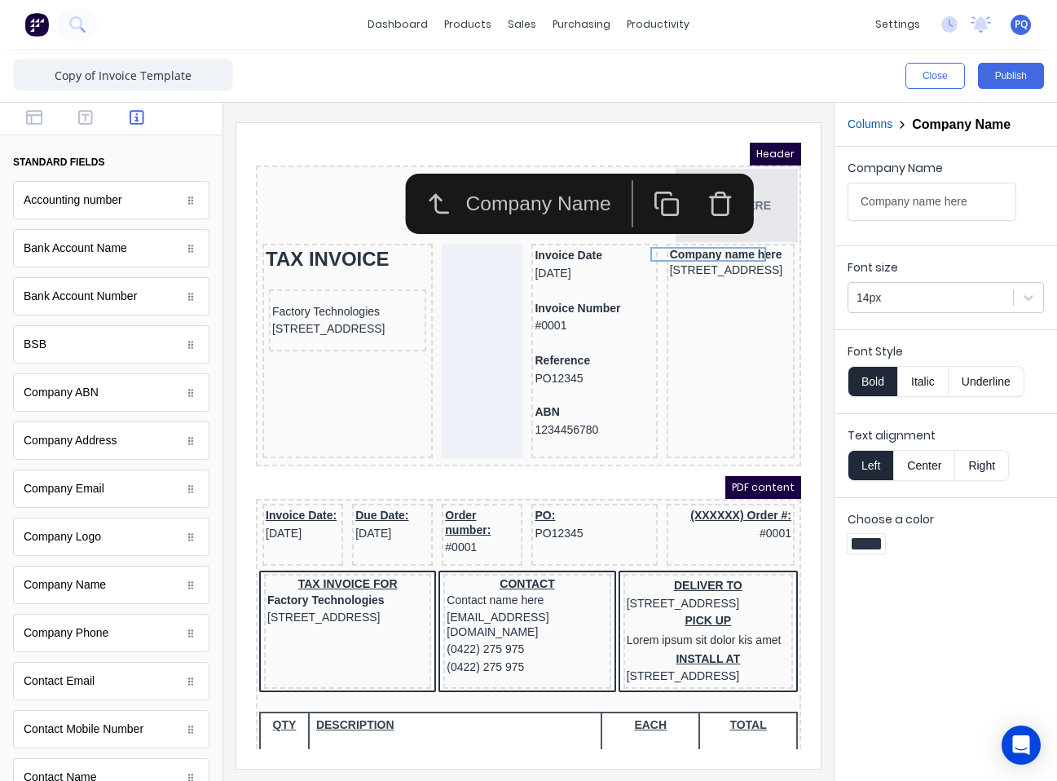
click at [780, 461] on button "Left" at bounding box center [871, 465] width 46 height 31
click at [780, 391] on button "Bold" at bounding box center [873, 381] width 50 height 31
click at [780, 388] on button "Underline" at bounding box center [987, 381] width 76 height 31
click at [780, 387] on button "Underline" at bounding box center [987, 381] width 76 height 31
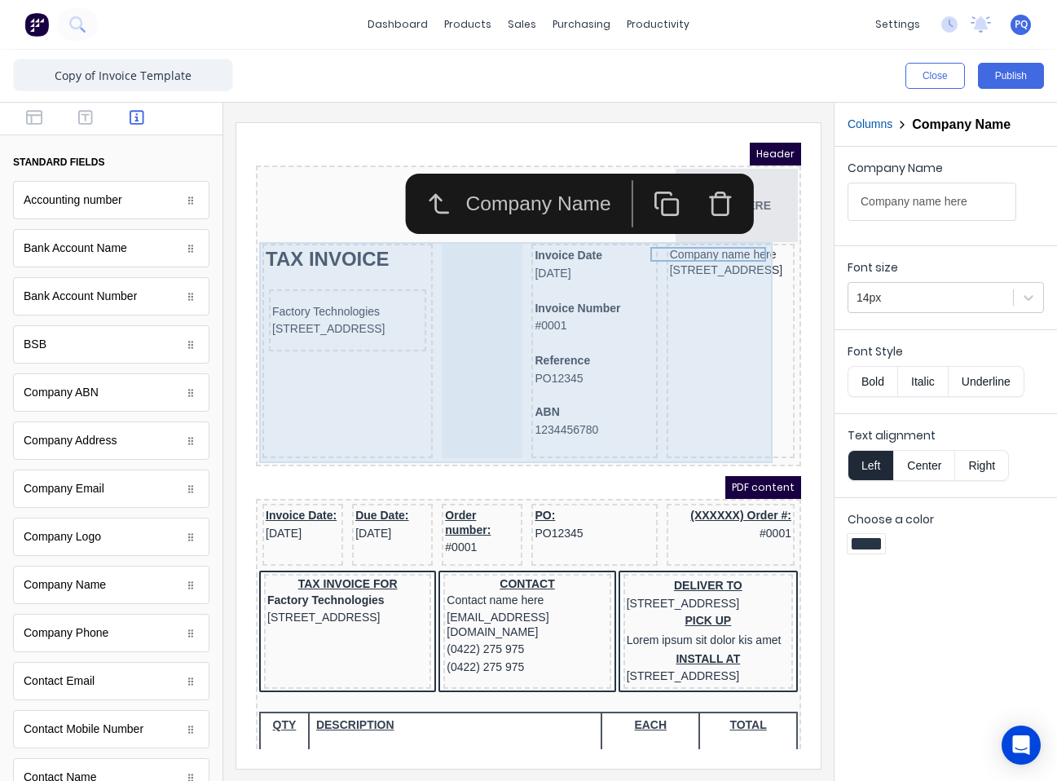
scroll to position [82, 0]
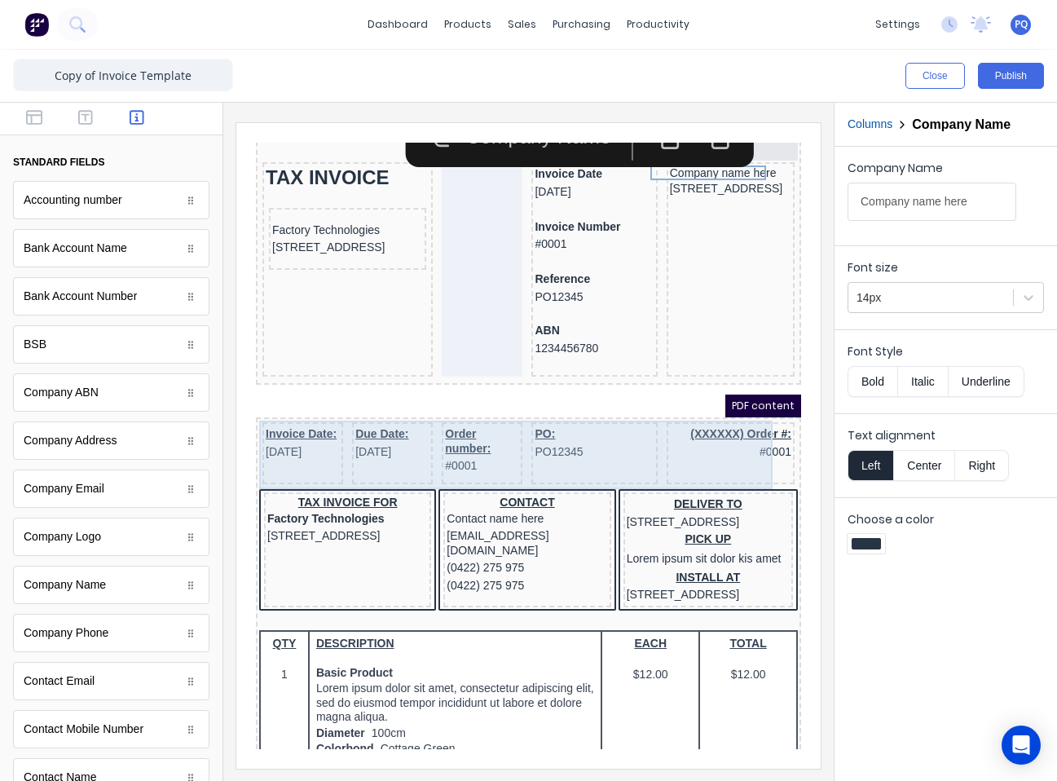
click at [647, 450] on div "(XXXXXX) Order #: #0001" at bounding box center [711, 434] width 128 height 62
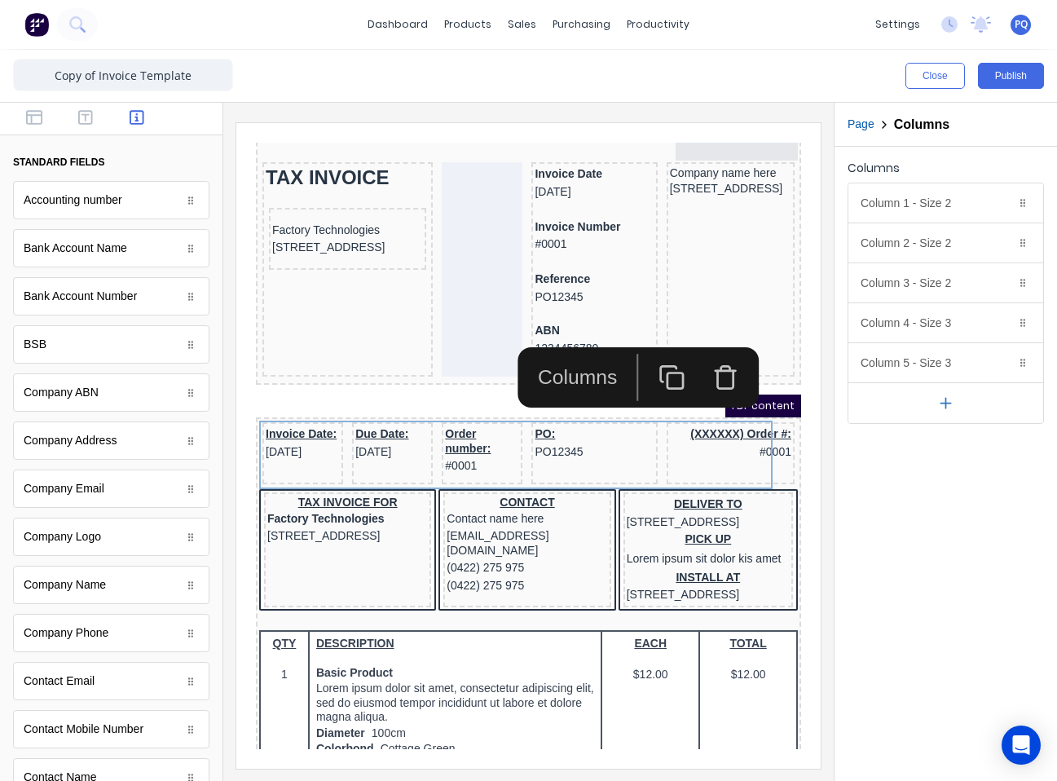
click at [702, 351] on icon "button" at bounding box center [706, 348] width 9 height 4
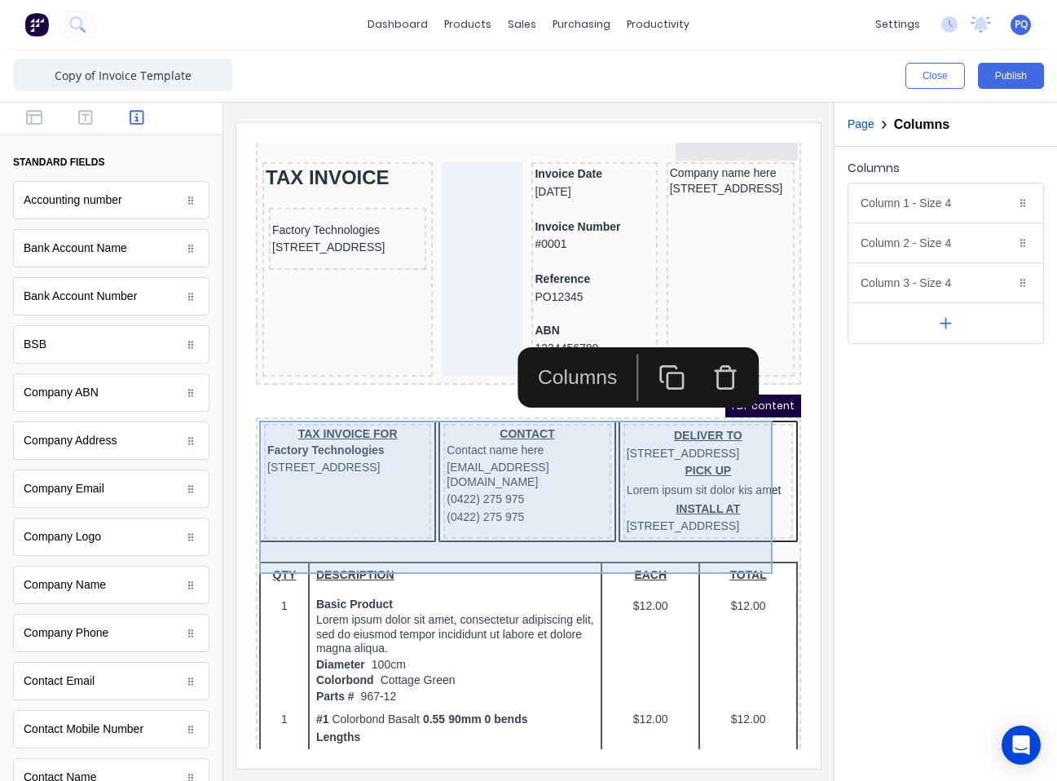
click at [534, 519] on div "CONTACT Contact name here xxxxxxx@xxxxx.com (0422) 275 975 (0422) 275 975" at bounding box center [507, 461] width 167 height 115
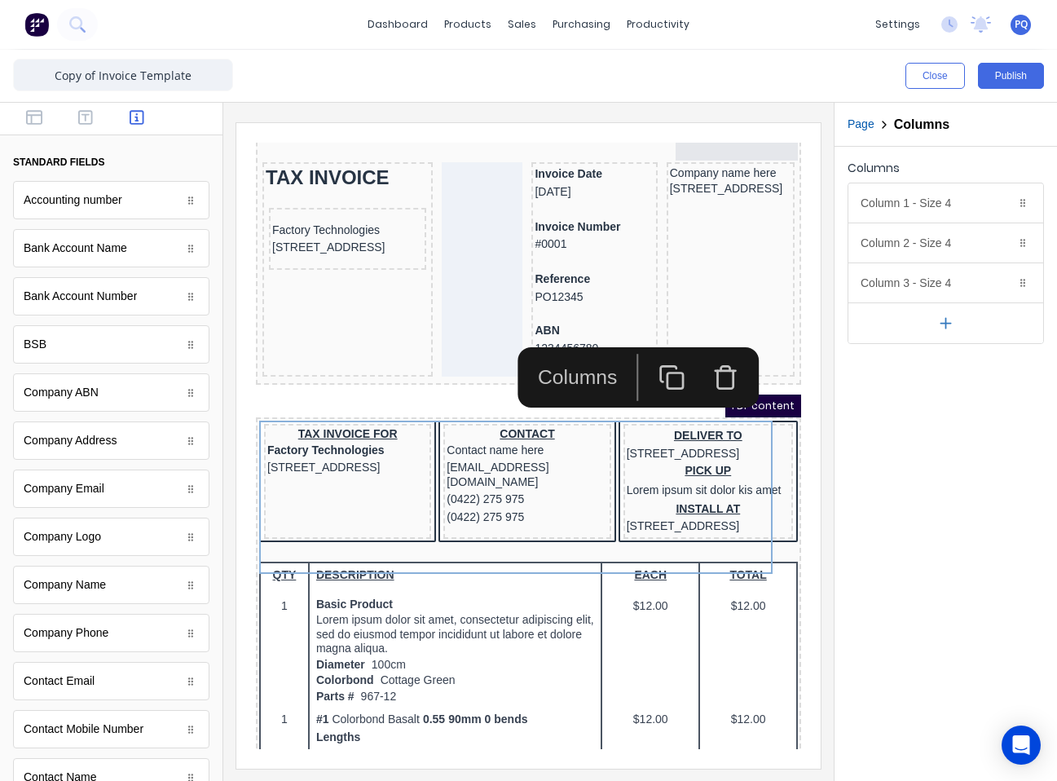
click at [713, 360] on icon "button" at bounding box center [706, 360] width 15 height 18
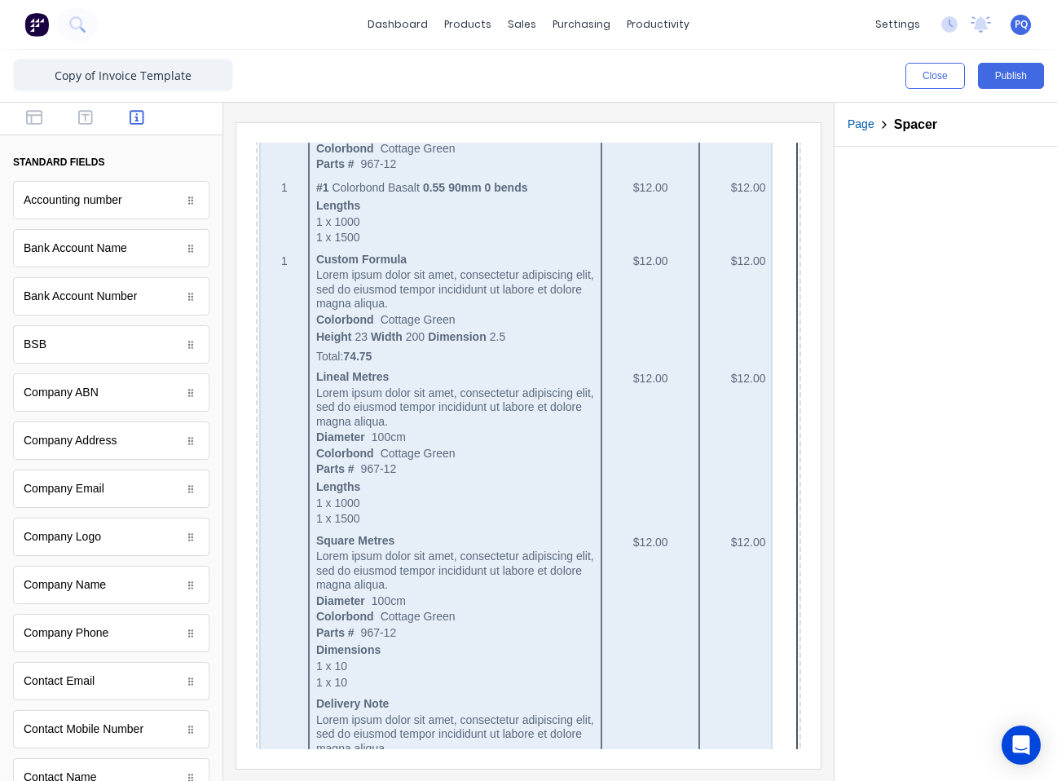
scroll to position [984, 0]
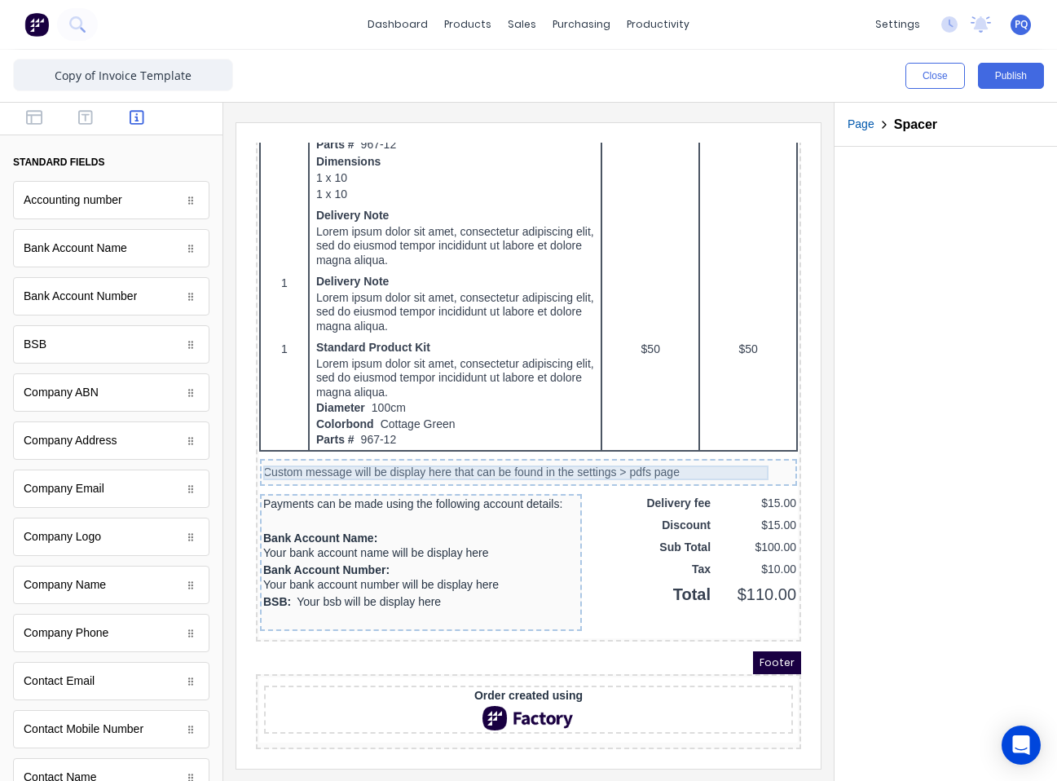
click at [607, 446] on div "Custom message will be display here that can be found in the settings > pdfs pa…" at bounding box center [509, 453] width 531 height 15
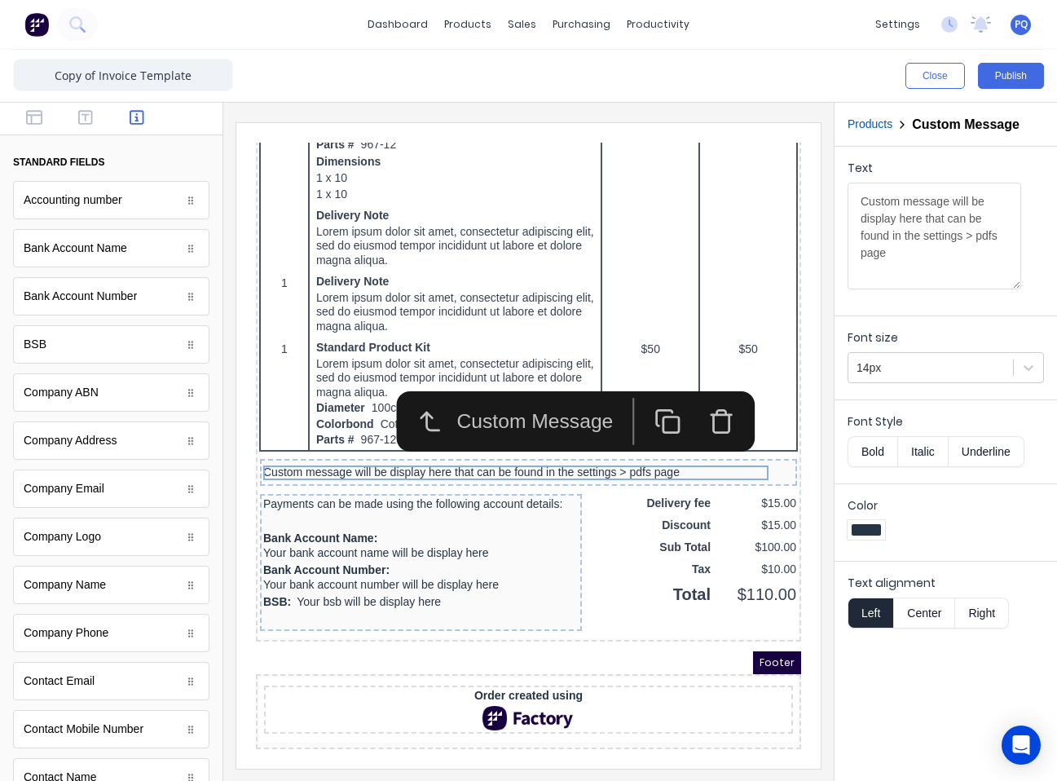
click at [708, 396] on icon "button" at bounding box center [702, 402] width 27 height 27
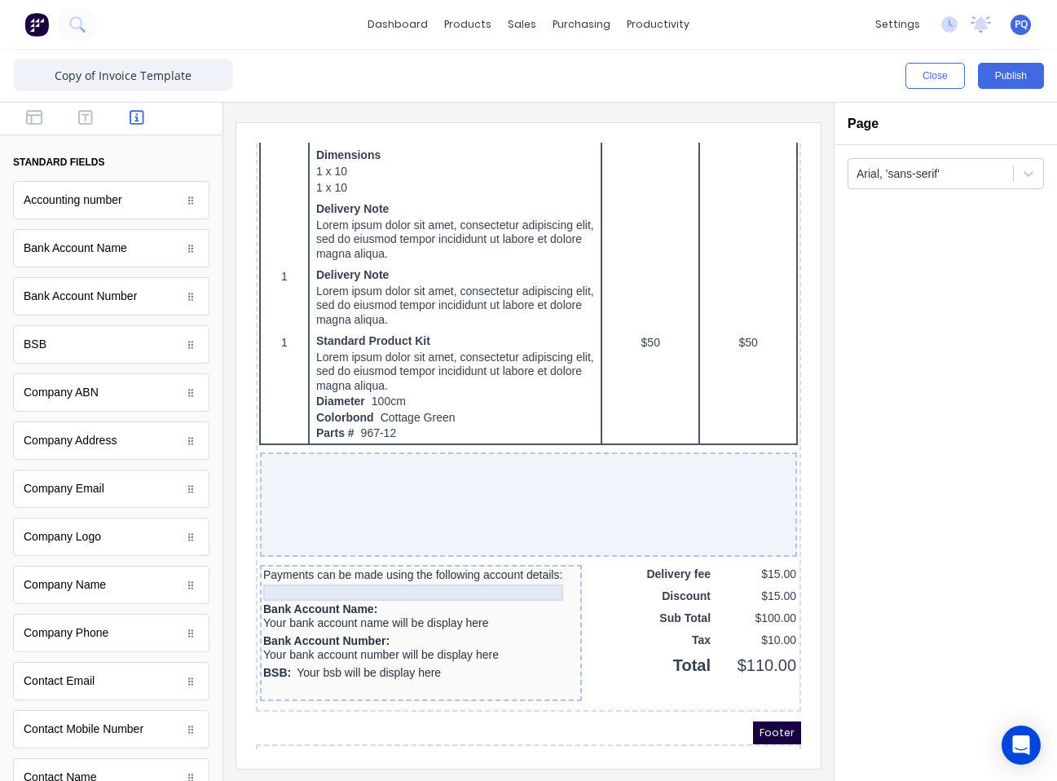
click at [491, 543] on div "QTY DESCRIPTION EACH TOTAL 1 Basic Product Lorem ipsum dolor sit amet, consecte…" at bounding box center [509, 102] width 539 height 1174
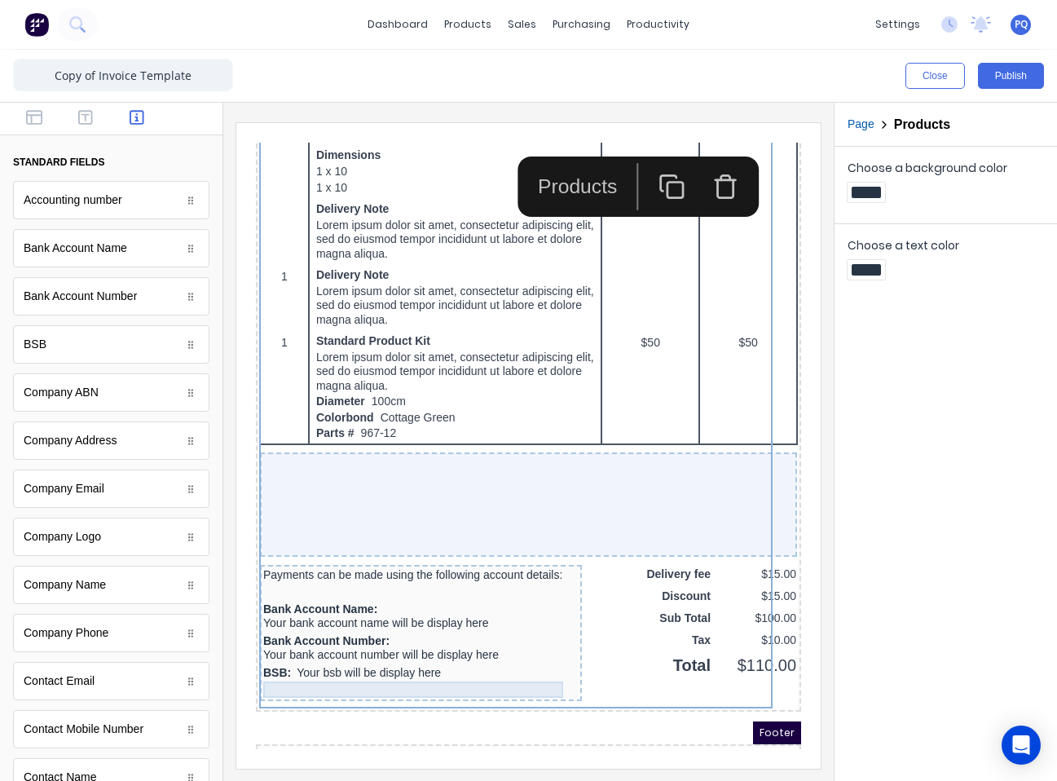
click at [477, 671] on div at bounding box center [401, 670] width 315 height 16
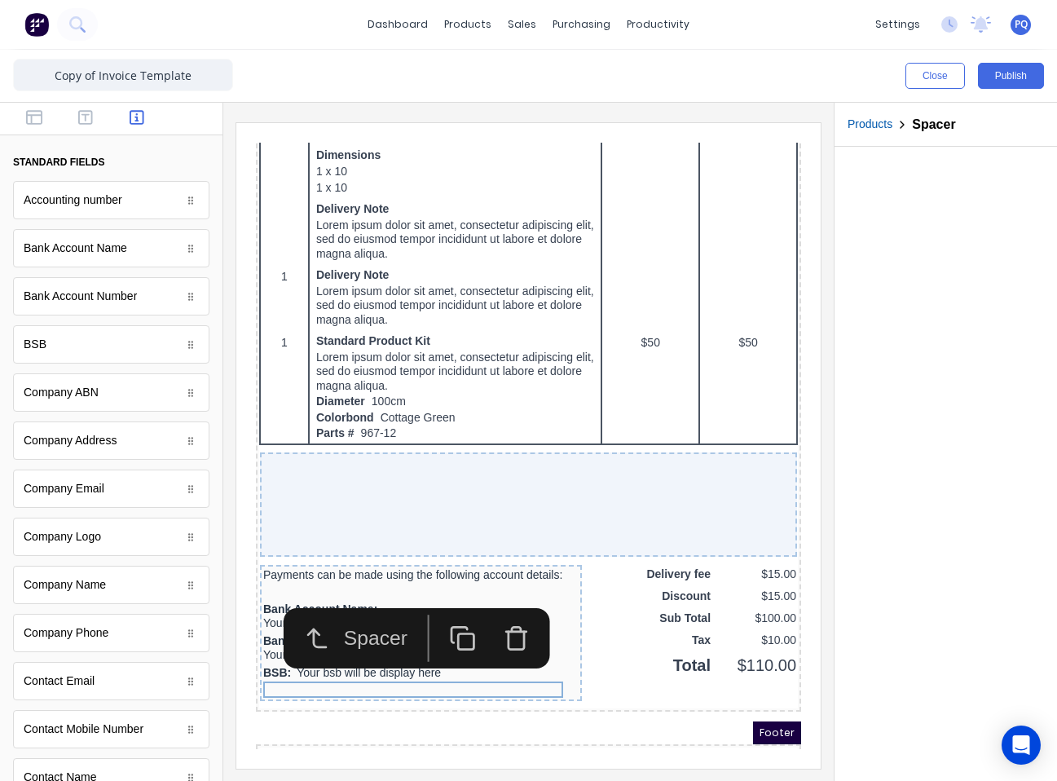
click at [498, 627] on icon "button" at bounding box center [496, 618] width 27 height 27
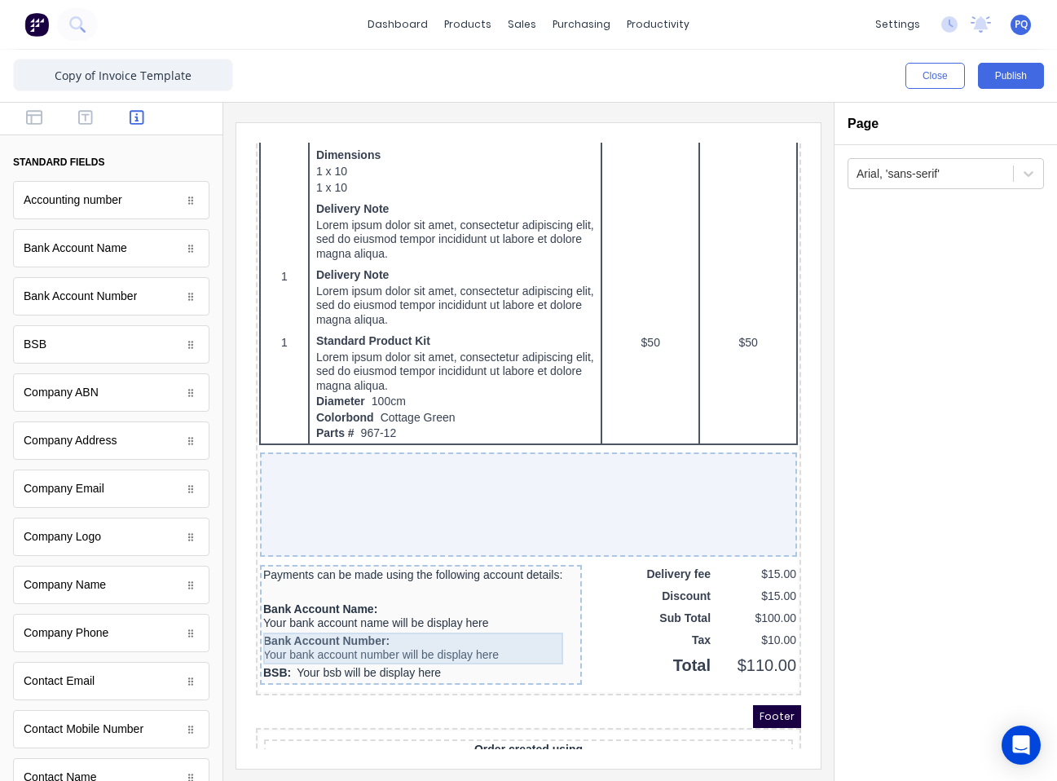
click at [488, 631] on div "Bank Account Number: Your bank account number will be display here" at bounding box center [401, 629] width 315 height 32
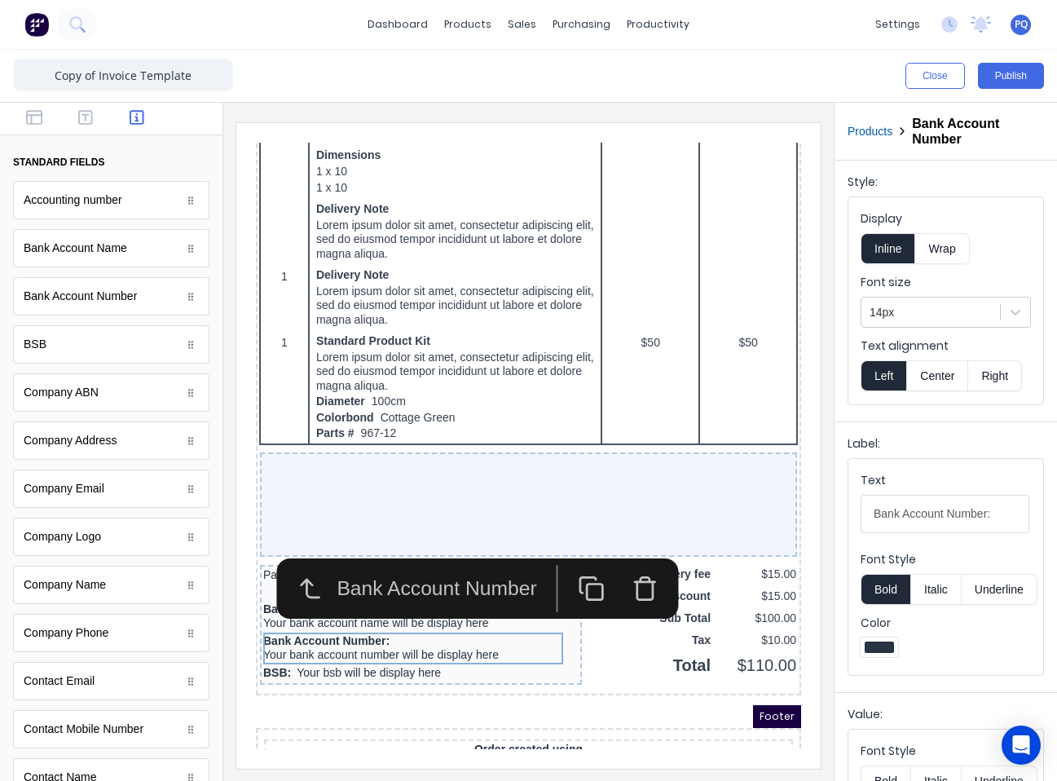
click at [627, 583] on button "button" at bounding box center [626, 568] width 54 height 47
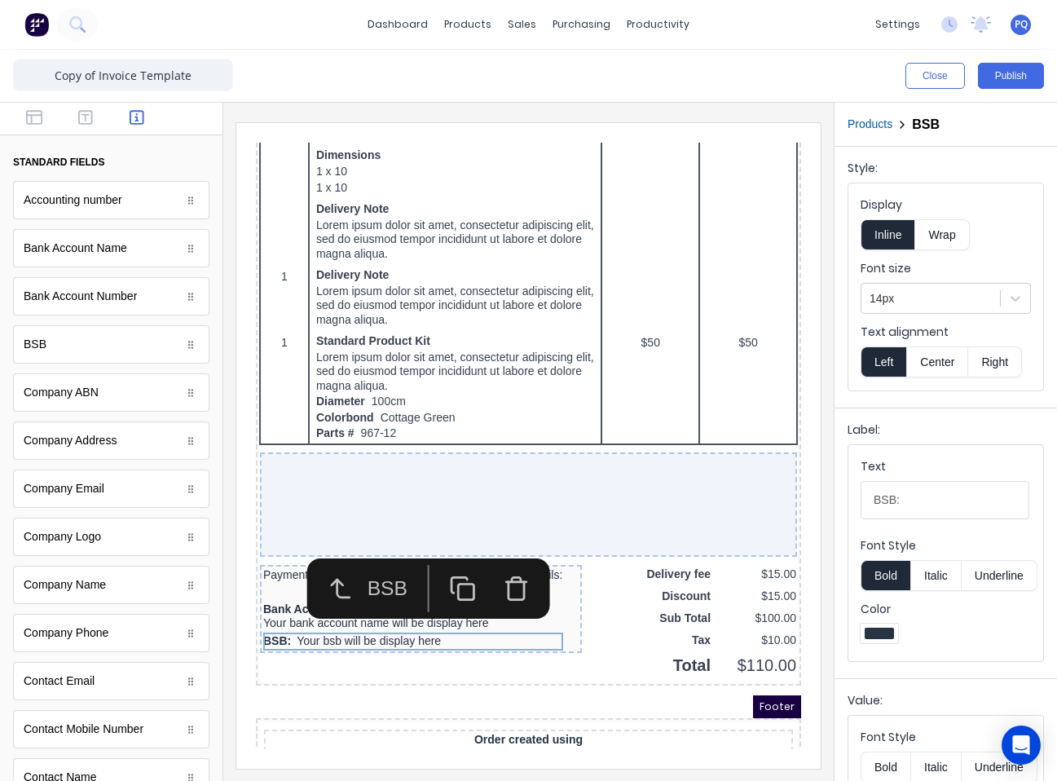
click at [494, 575] on icon "button" at bounding box center [496, 569] width 27 height 27
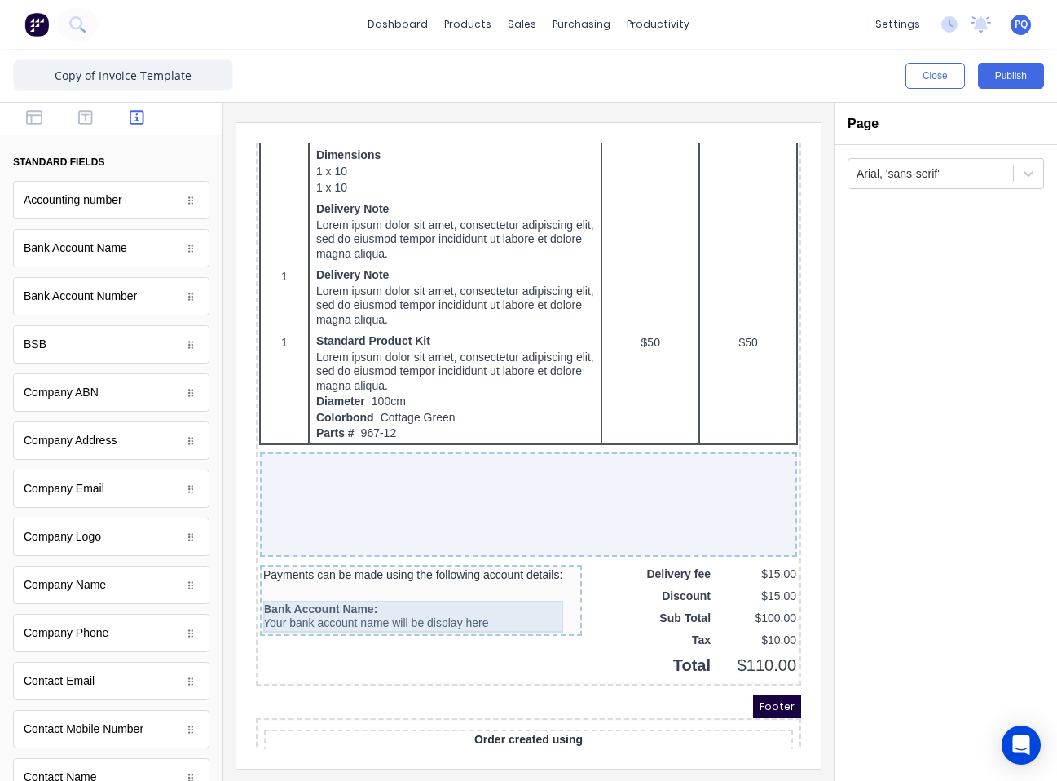
click at [487, 584] on div "Bank Account Name: Your bank account name will be display here" at bounding box center [401, 597] width 315 height 32
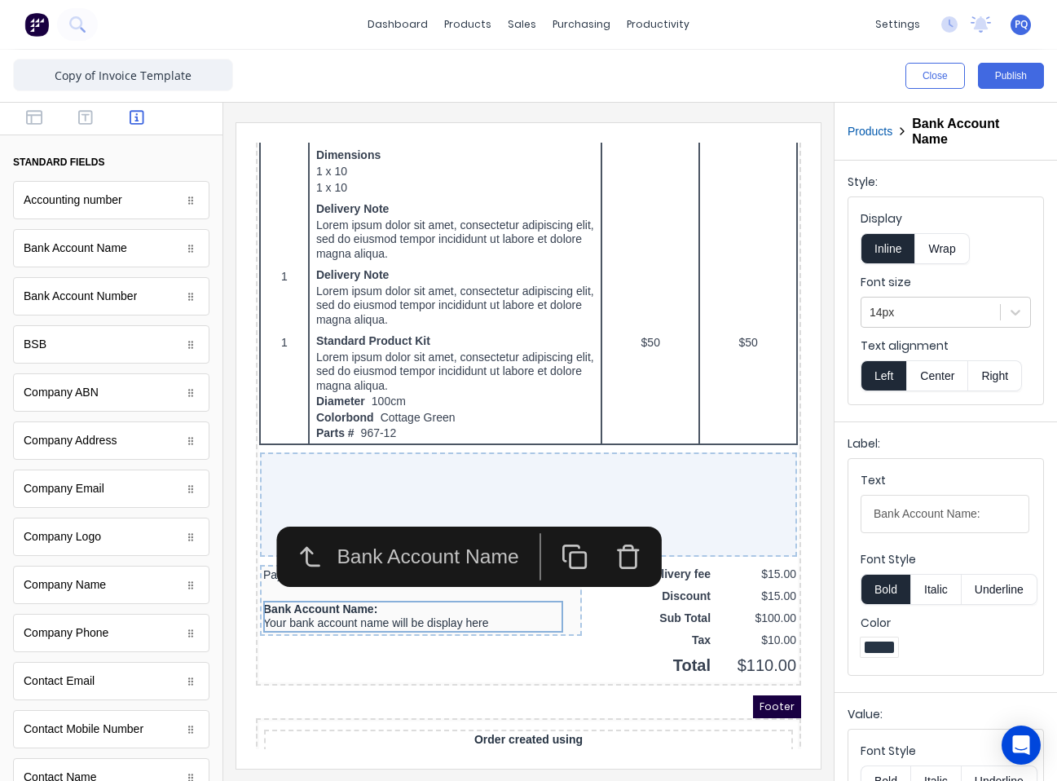
click at [607, 545] on icon "button" at bounding box center [608, 537] width 27 height 27
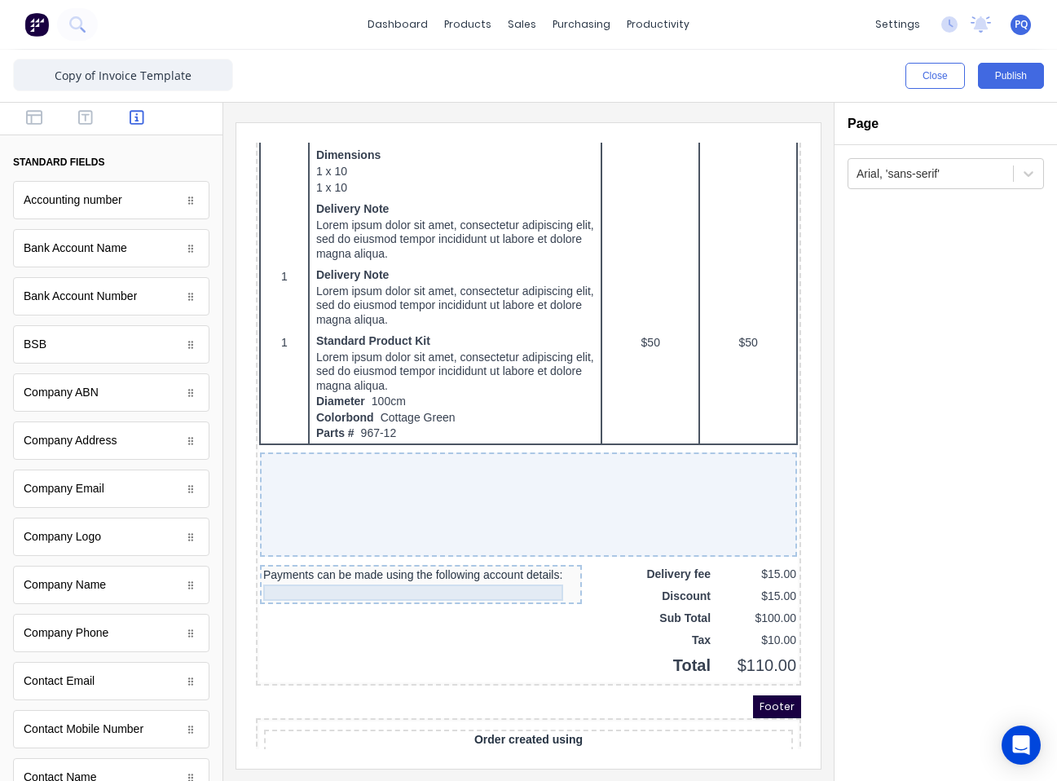
click at [445, 565] on div at bounding box center [401, 573] width 315 height 16
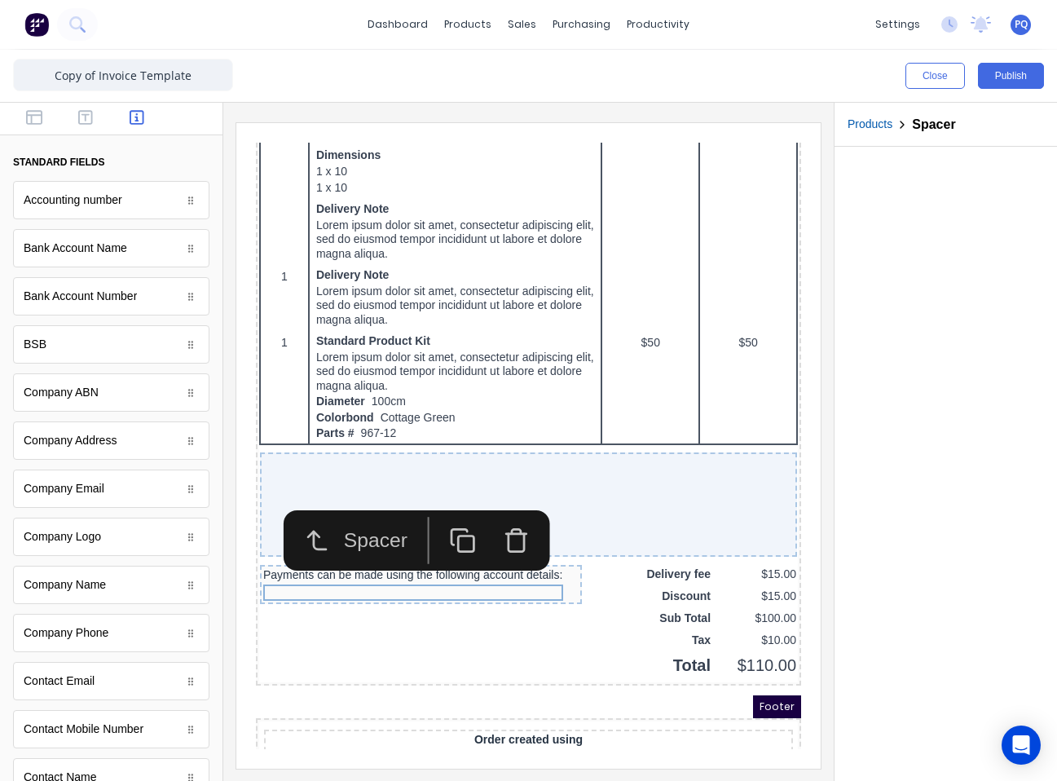
drag, startPoint x: 488, startPoint y: 529, endPoint x: 470, endPoint y: 558, distance: 34.4
click at [489, 530] on icon "button" at bounding box center [496, 523] width 15 height 18
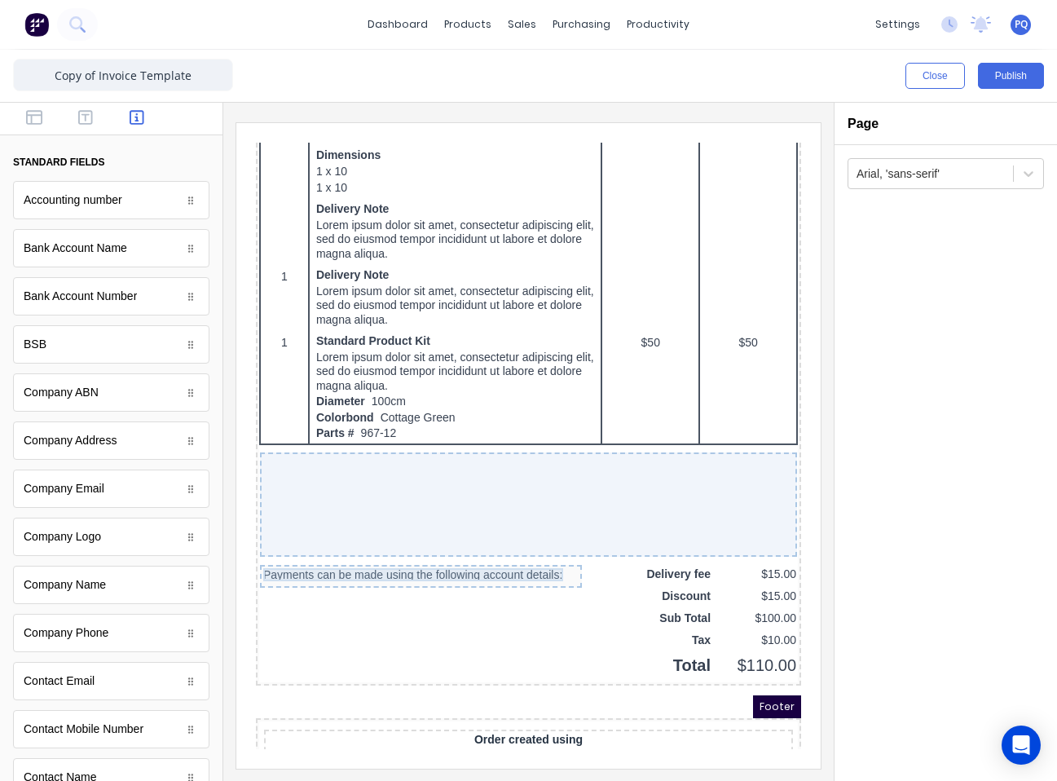
click at [469, 560] on div "Payments can be made using the following account details:" at bounding box center [401, 555] width 315 height 13
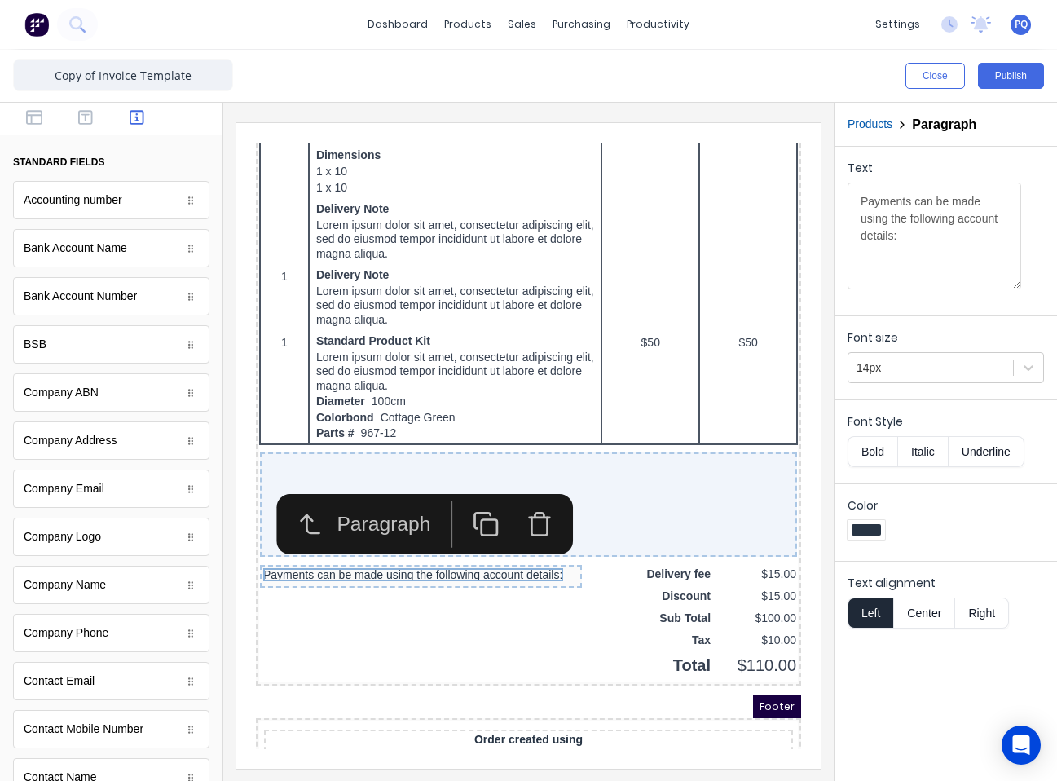
click at [514, 493] on icon "button" at bounding box center [520, 505] width 27 height 27
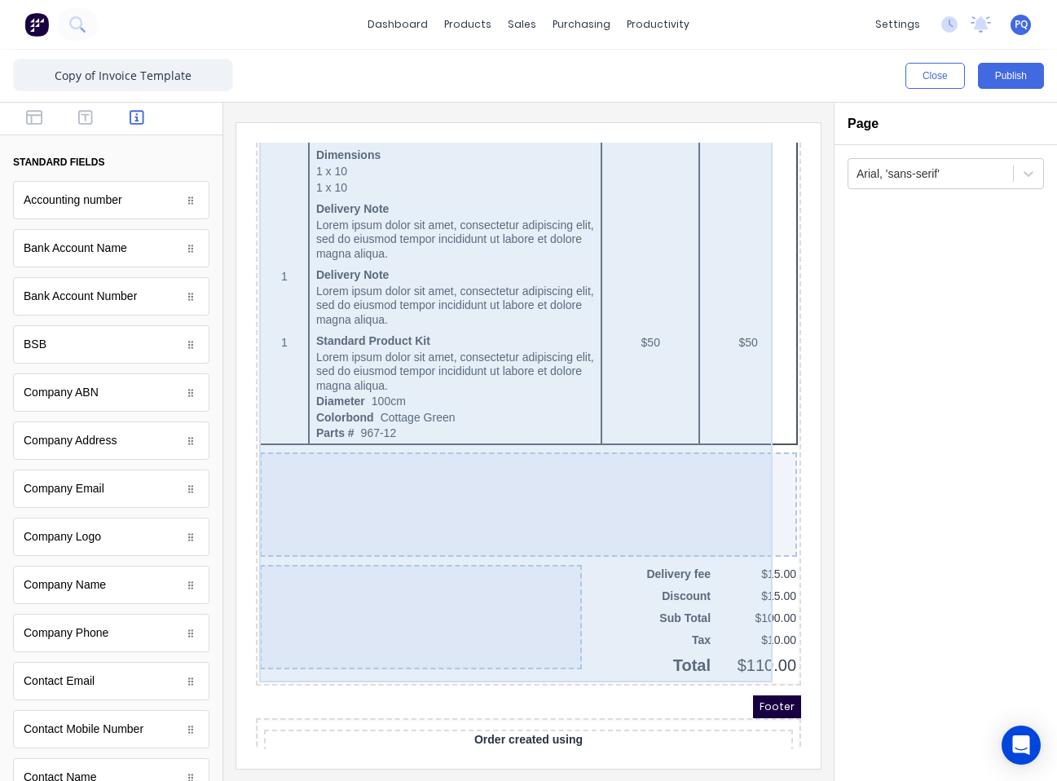
scroll to position [1034, 0]
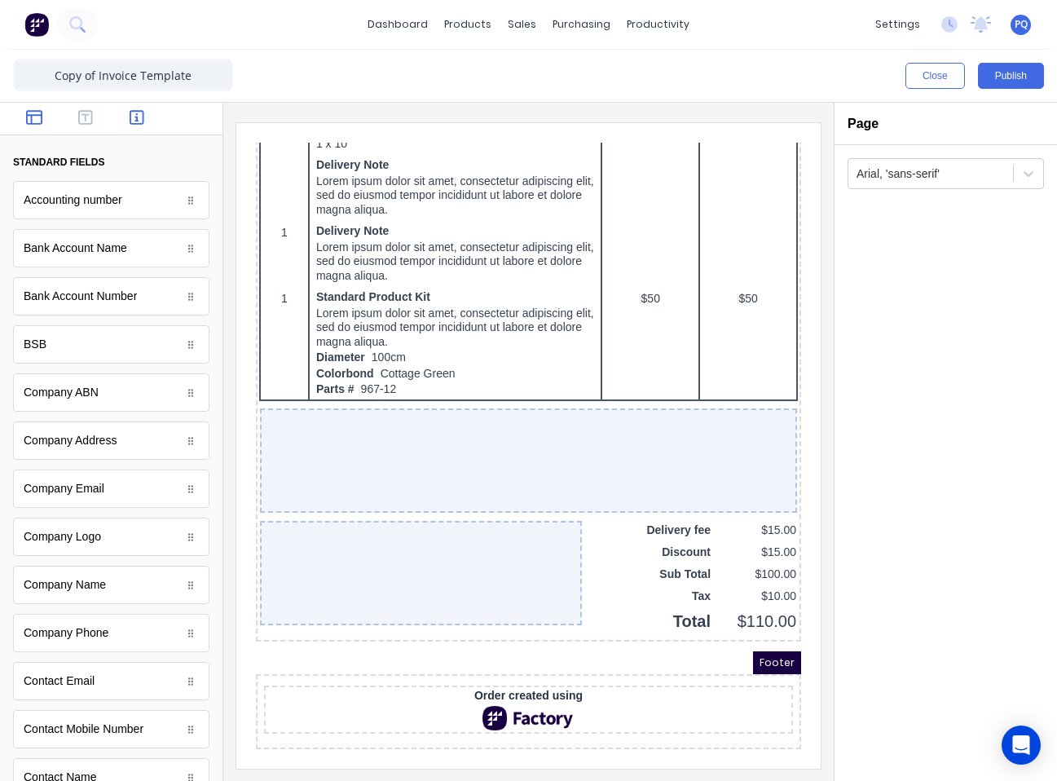
click at [40, 115] on icon "button" at bounding box center [34, 117] width 16 height 15
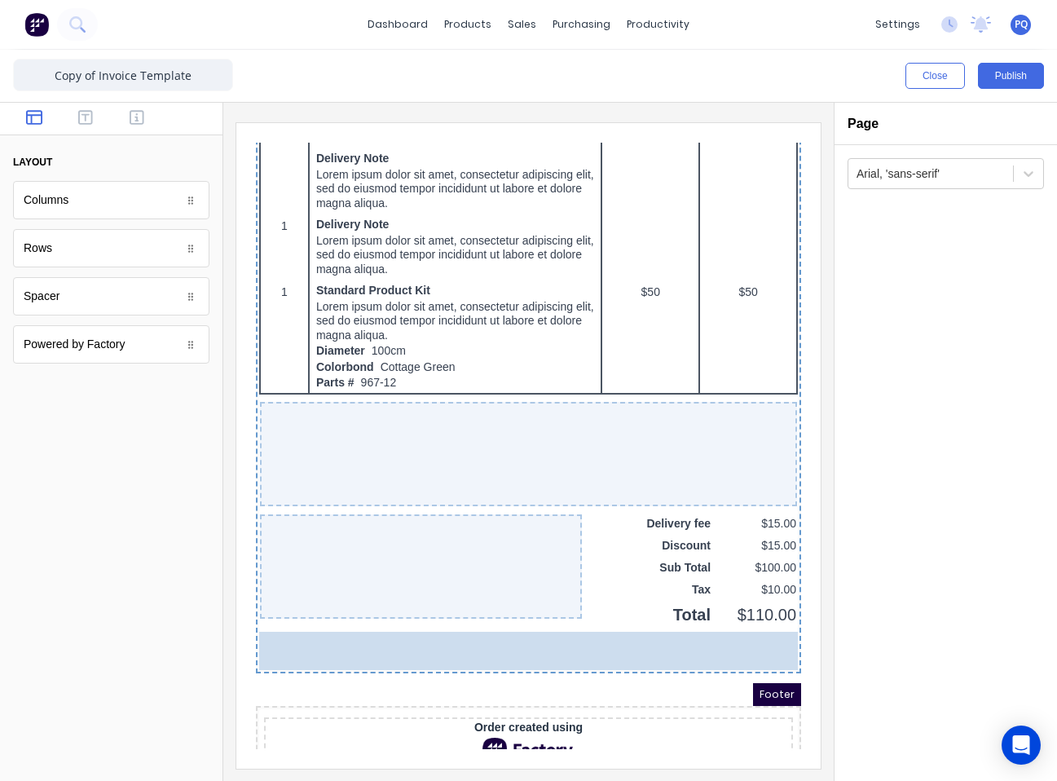
drag, startPoint x: 86, startPoint y: 247, endPoint x: 528, endPoint y: 648, distance: 596.7
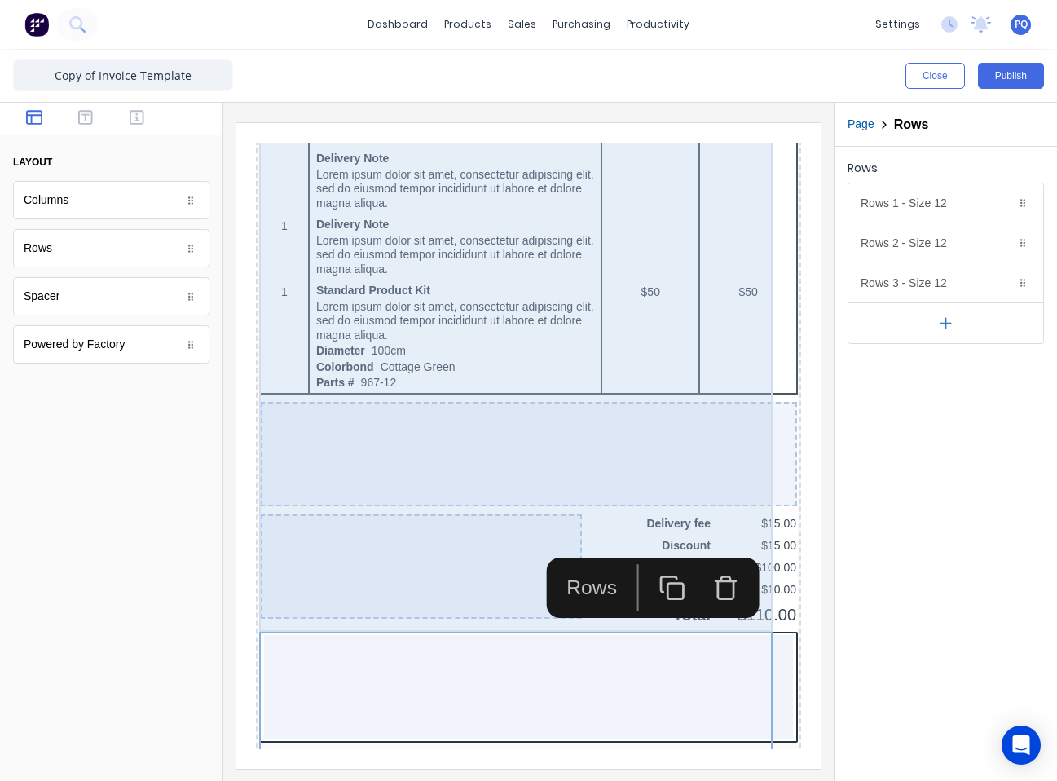
scroll to position [1383, 0]
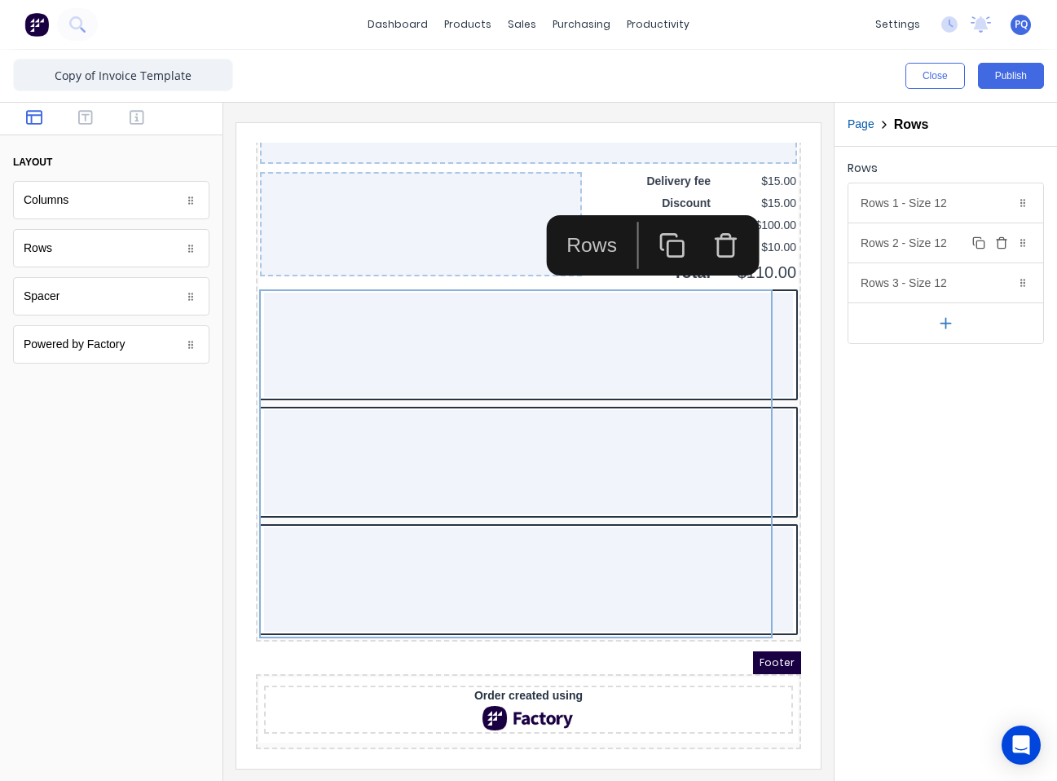
click at [780, 244] on icon "button" at bounding box center [1001, 244] width 7 height 9
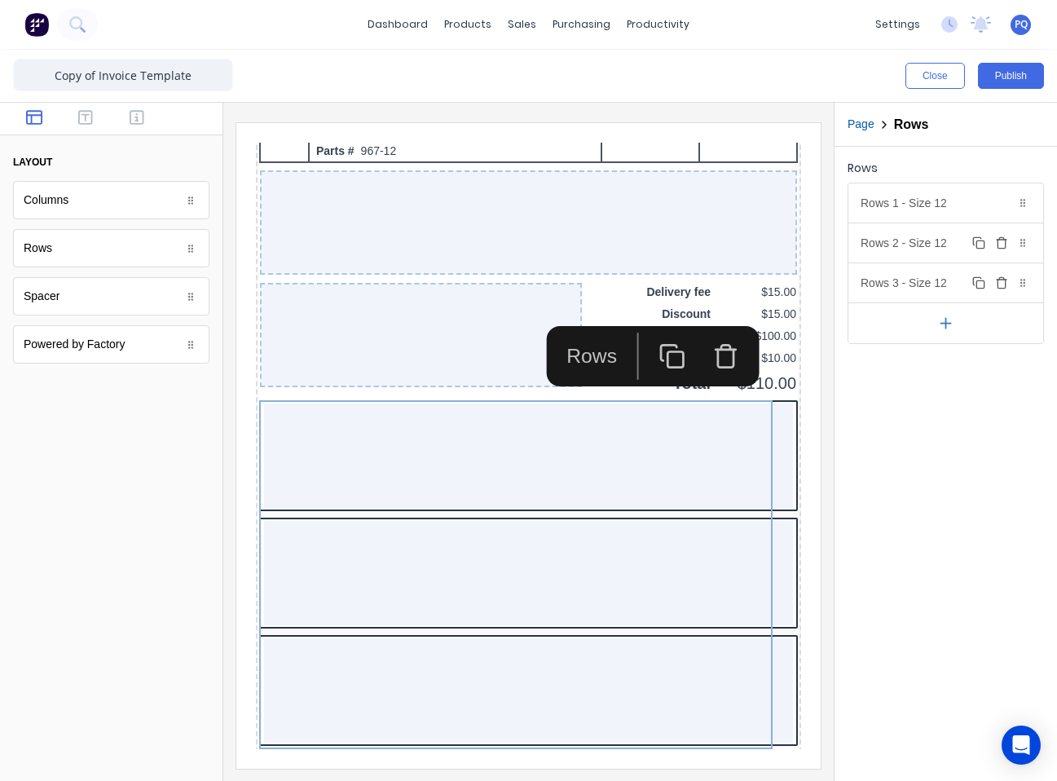
click at [780, 280] on icon "button" at bounding box center [1001, 284] width 7 height 9
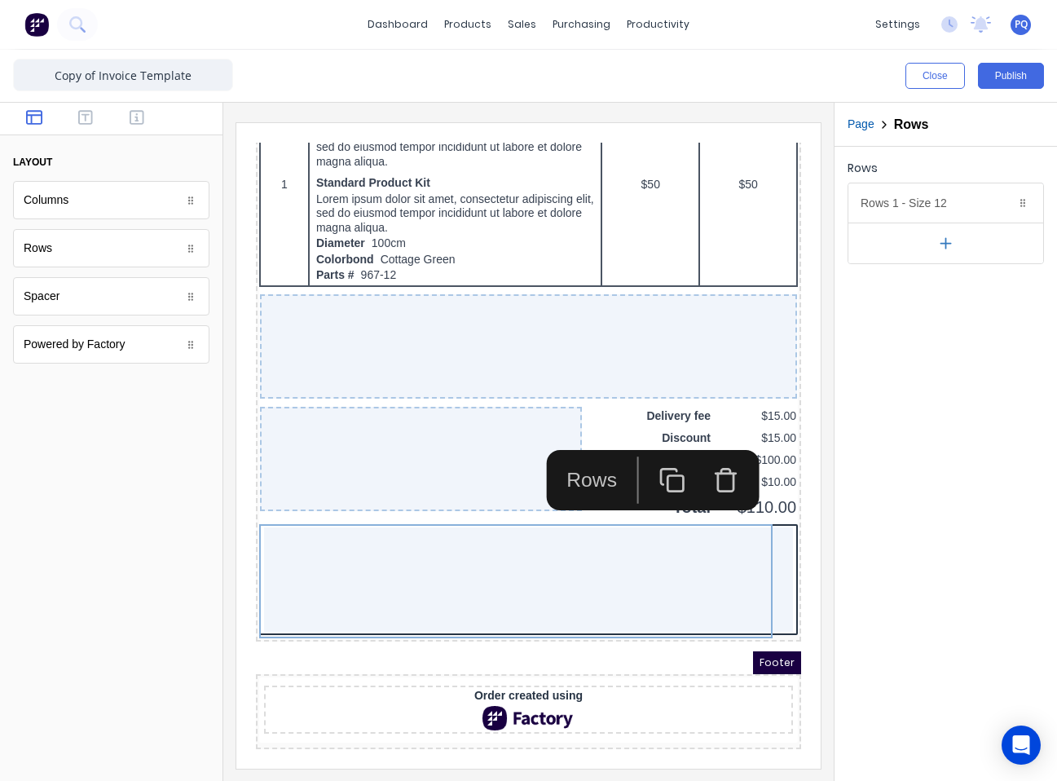
scroll to position [1149, 0]
click at [780, 202] on div "Rows 1 - Size 12 Duplicate Delete" at bounding box center [946, 202] width 195 height 39
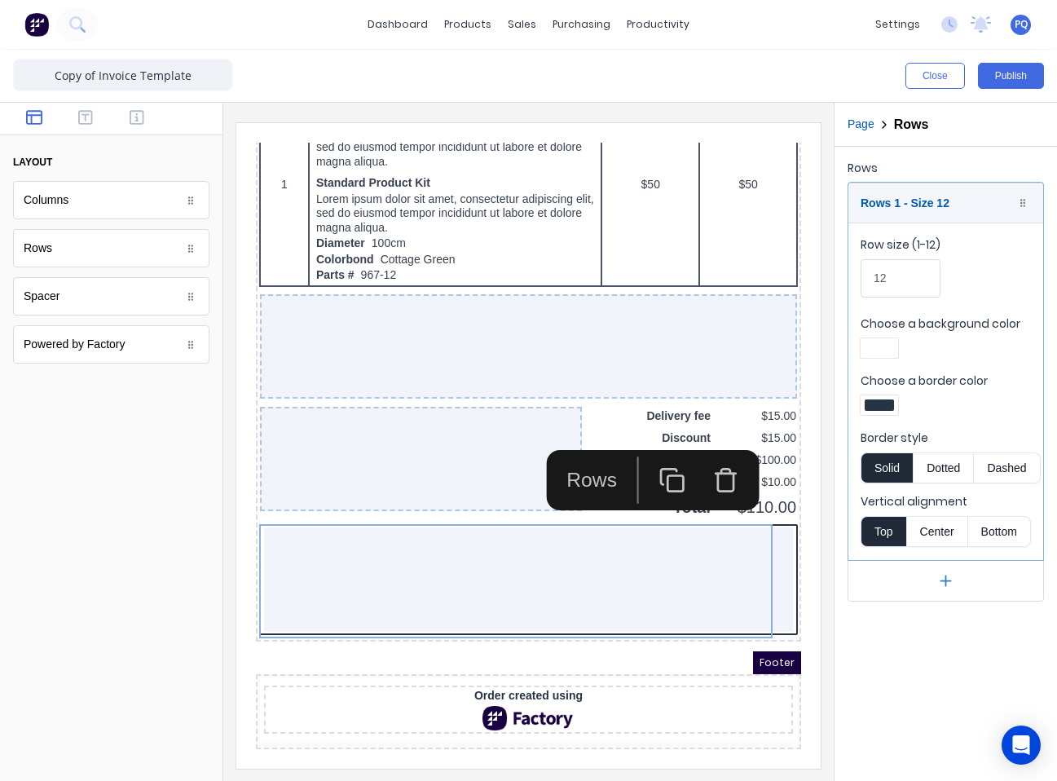
click at [780, 342] on div at bounding box center [879, 347] width 29 height 11
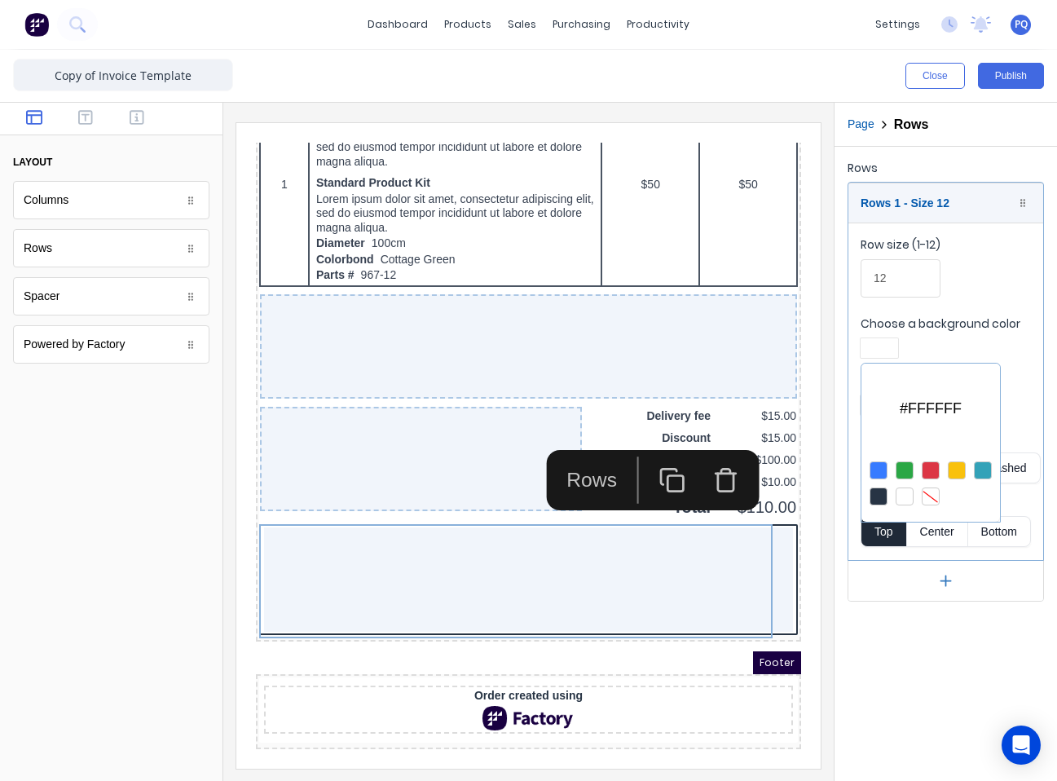
click at [780, 489] on div at bounding box center [931, 496] width 18 height 18
click at [780, 411] on div at bounding box center [528, 390] width 1057 height 781
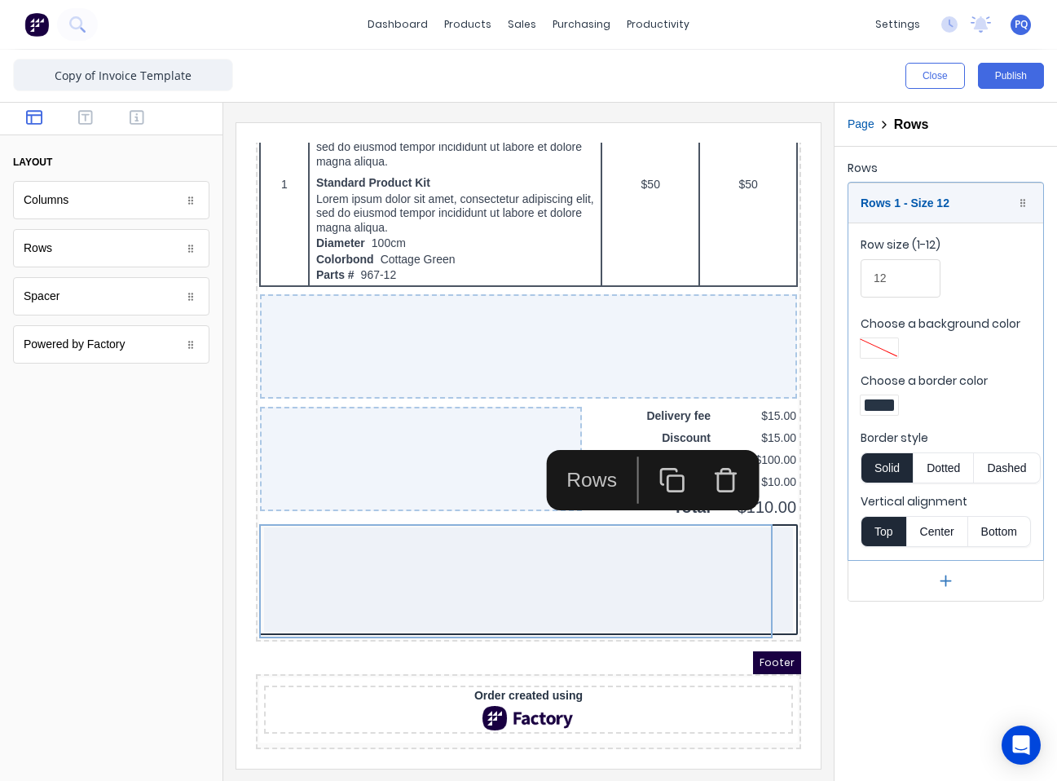
click at [780, 403] on div at bounding box center [879, 404] width 29 height 11
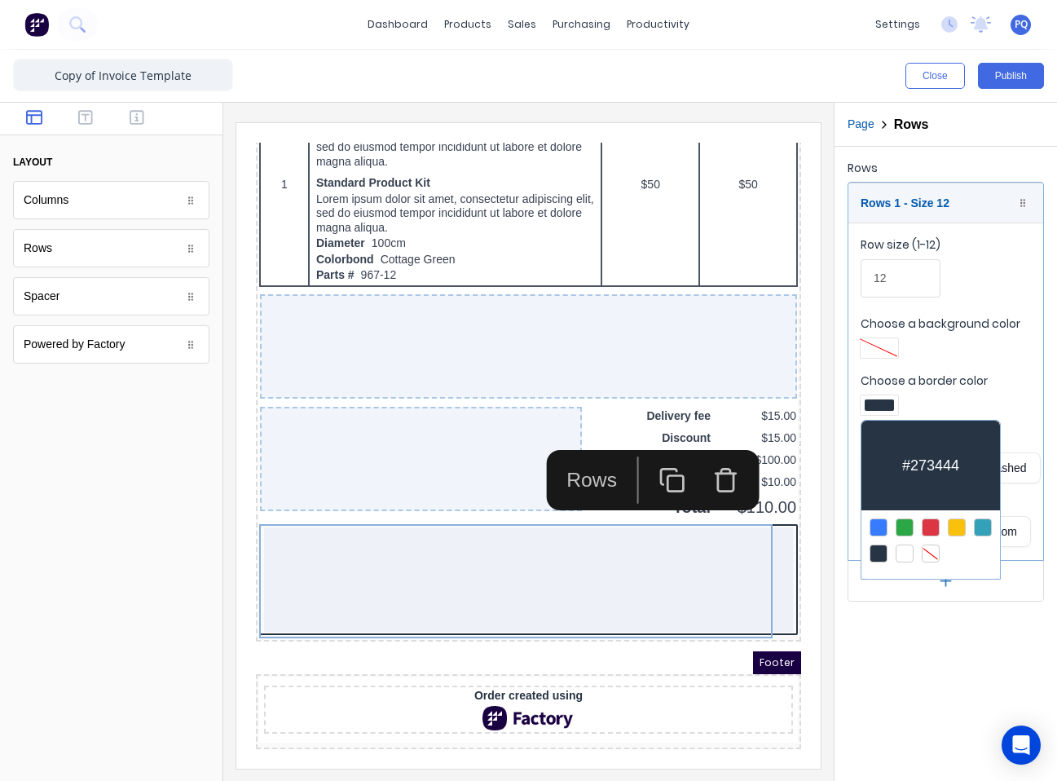
click at [780, 545] on div at bounding box center [931, 554] width 18 height 18
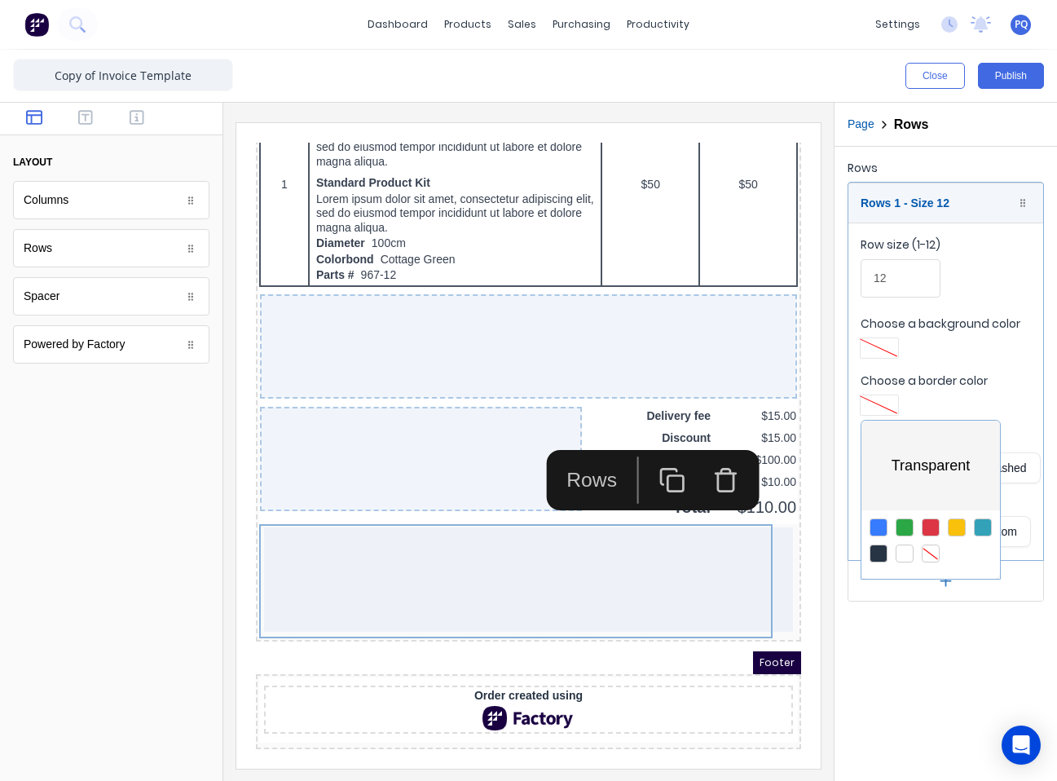
click at [52, 297] on div at bounding box center [528, 390] width 1057 height 781
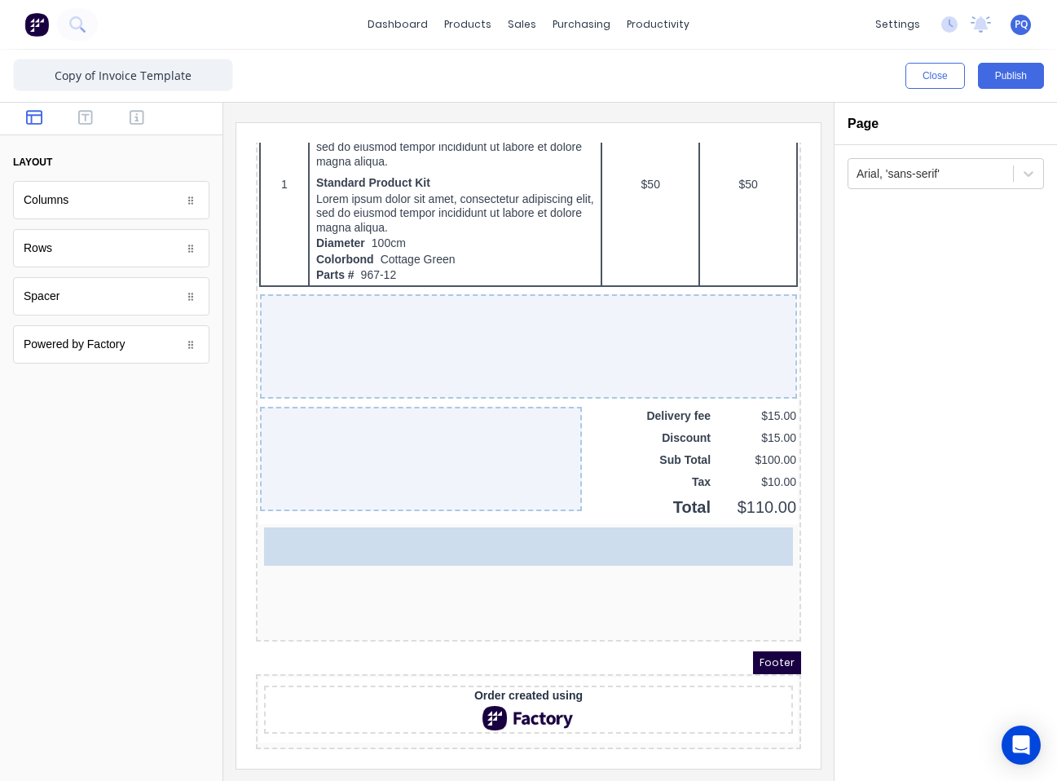
scroll to position [1187, 0]
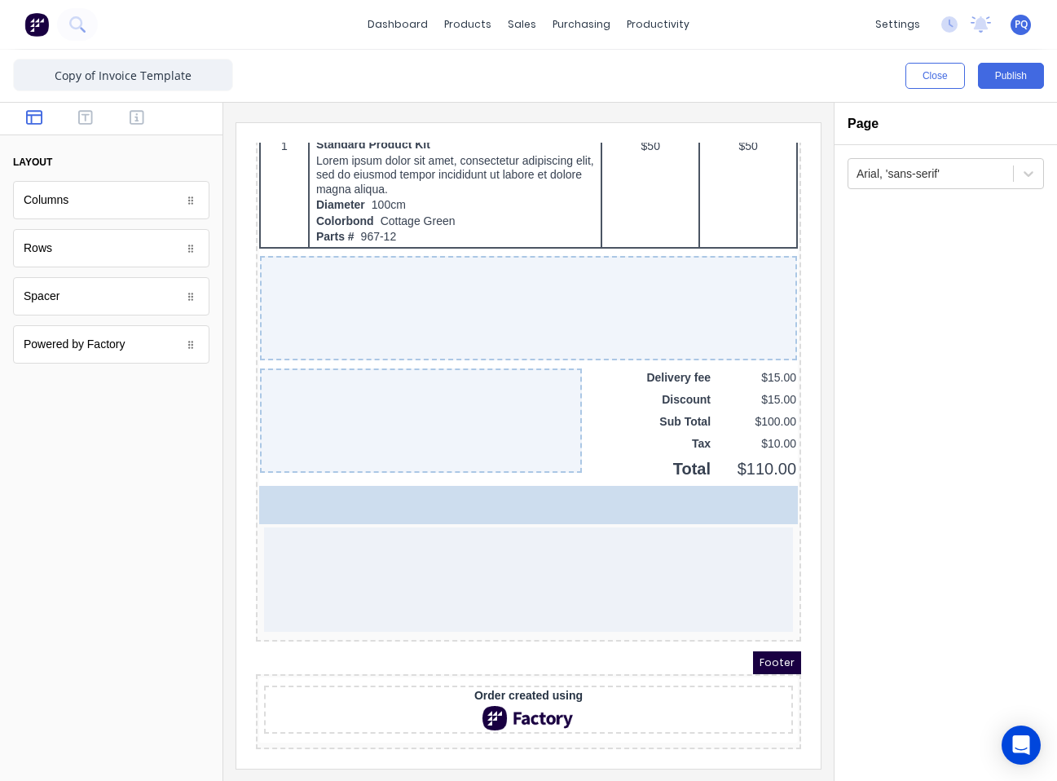
drag, startPoint x: 52, startPoint y: 298, endPoint x: 700, endPoint y: 424, distance: 660.1
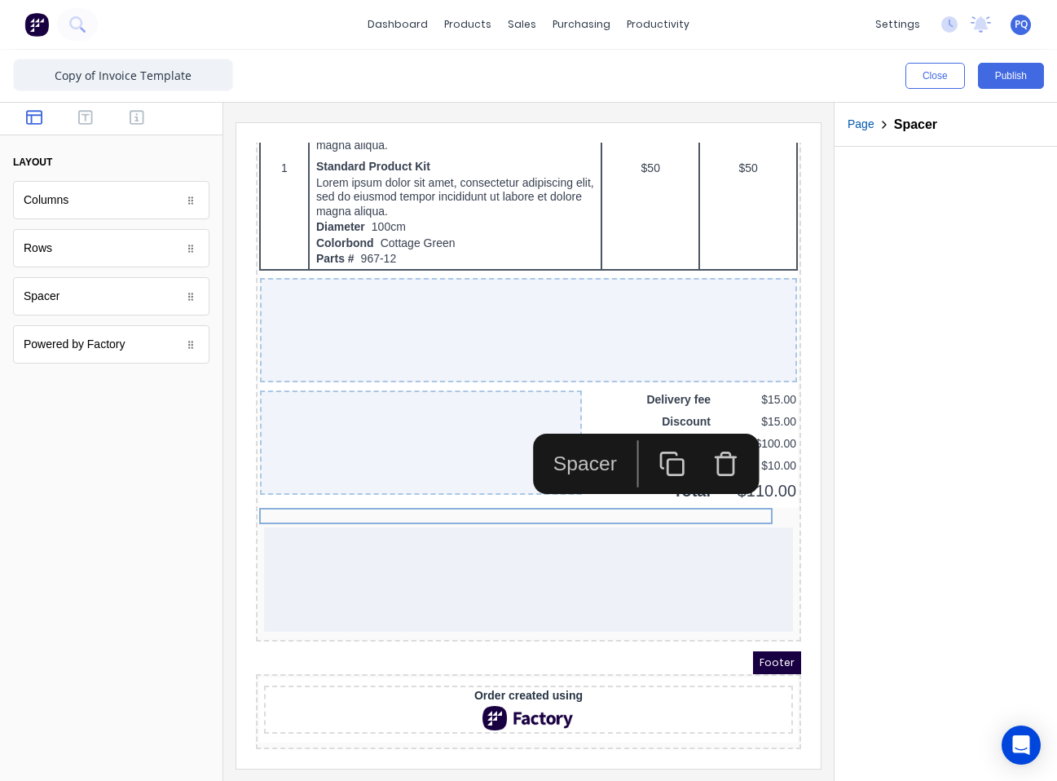
click at [661, 442] on icon "button" at bounding box center [652, 444] width 27 height 27
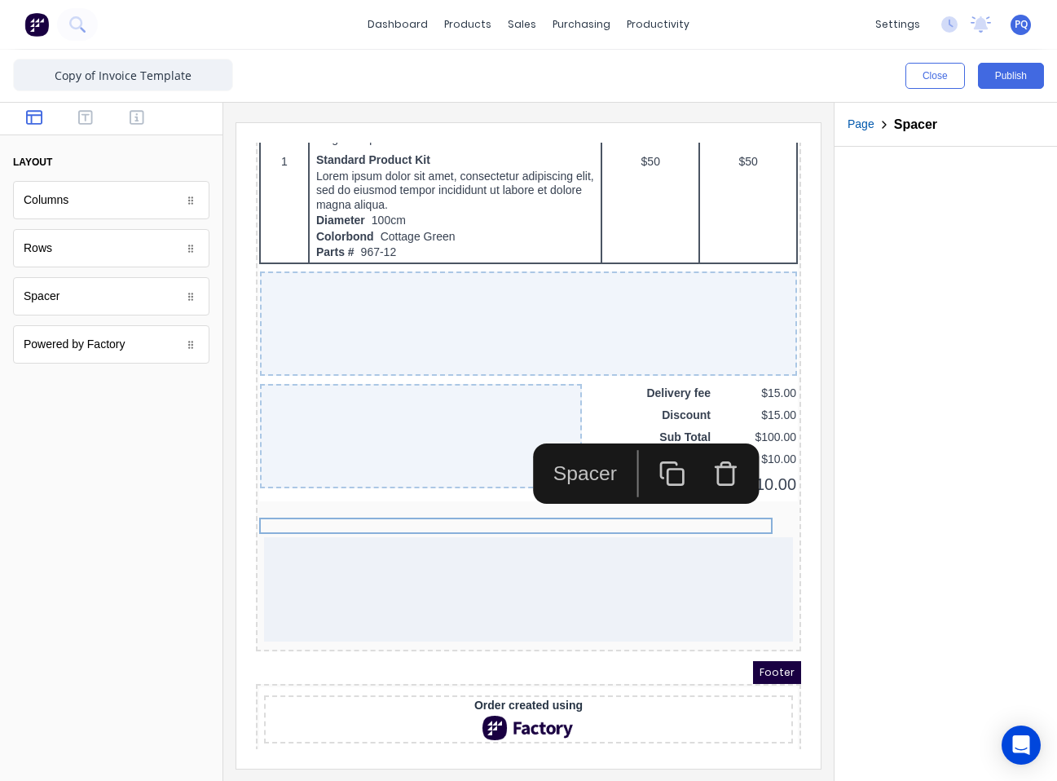
click at [661, 442] on icon "button" at bounding box center [652, 454] width 27 height 27
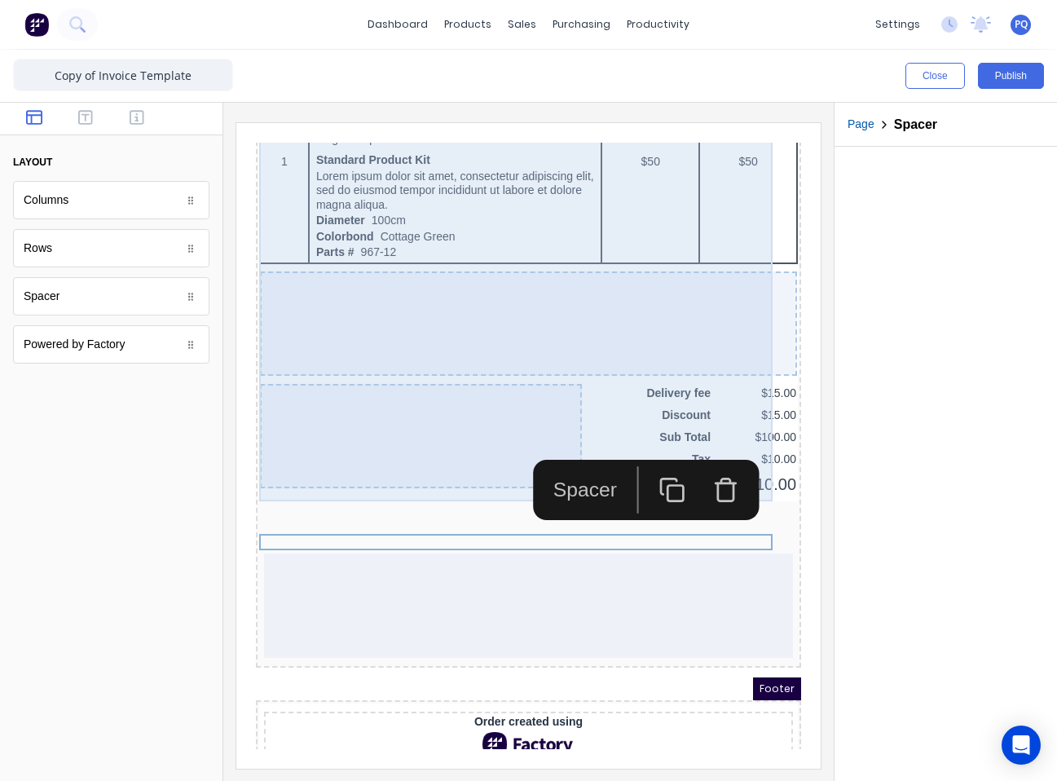
scroll to position [1197, 0]
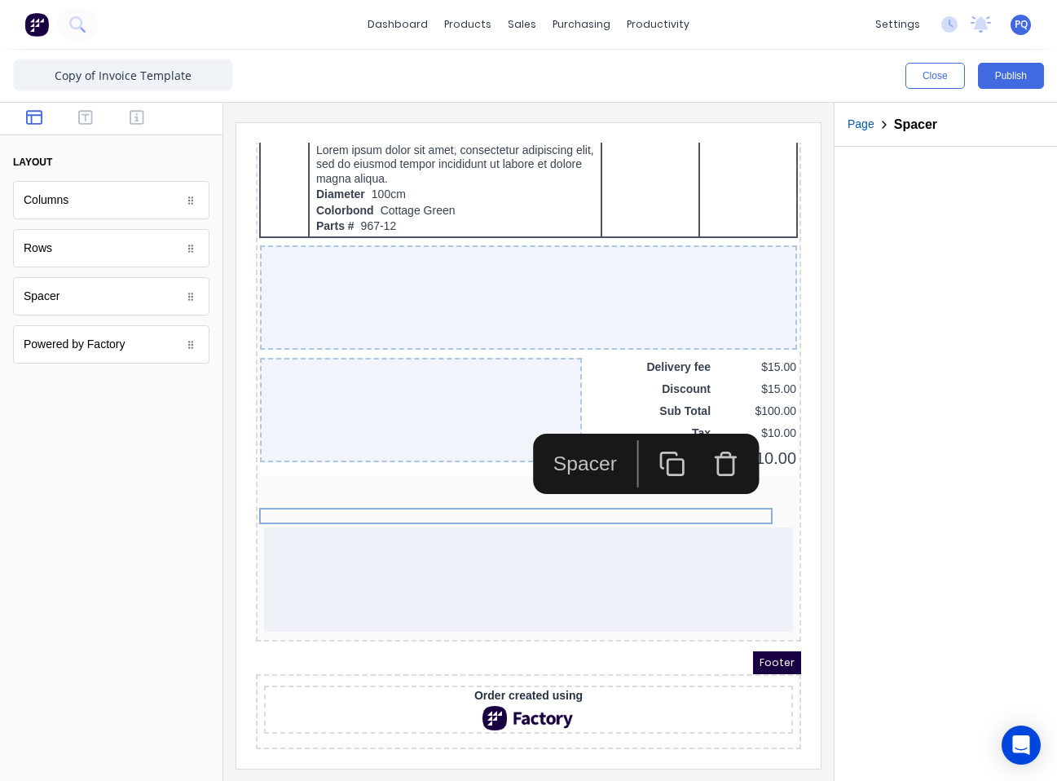
click at [662, 441] on icon "button" at bounding box center [652, 444] width 27 height 27
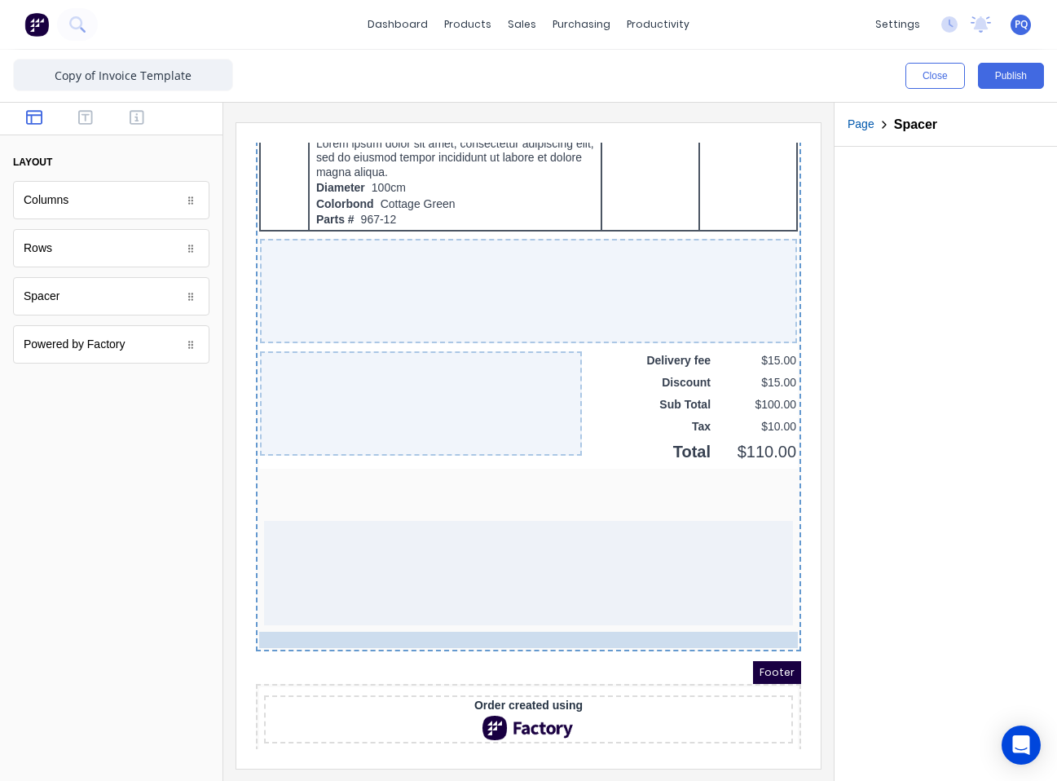
drag, startPoint x: 526, startPoint y: 502, endPoint x: 511, endPoint y: 621, distance: 119.9
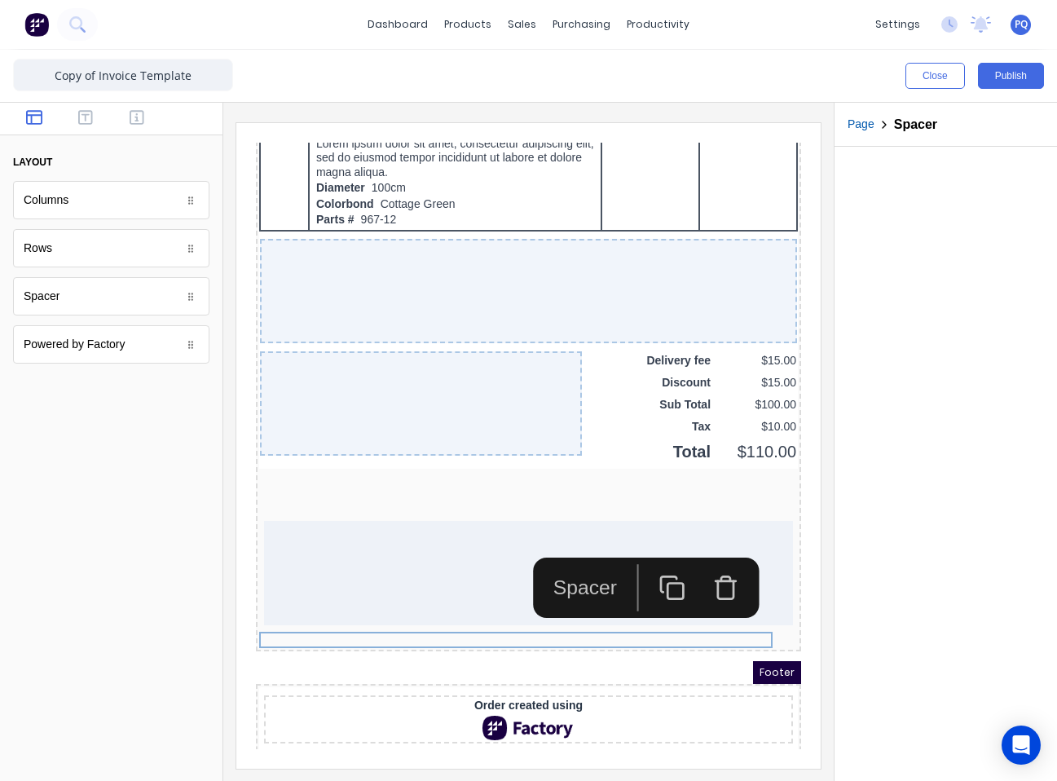
click at [652, 577] on icon "button" at bounding box center [652, 568] width 27 height 27
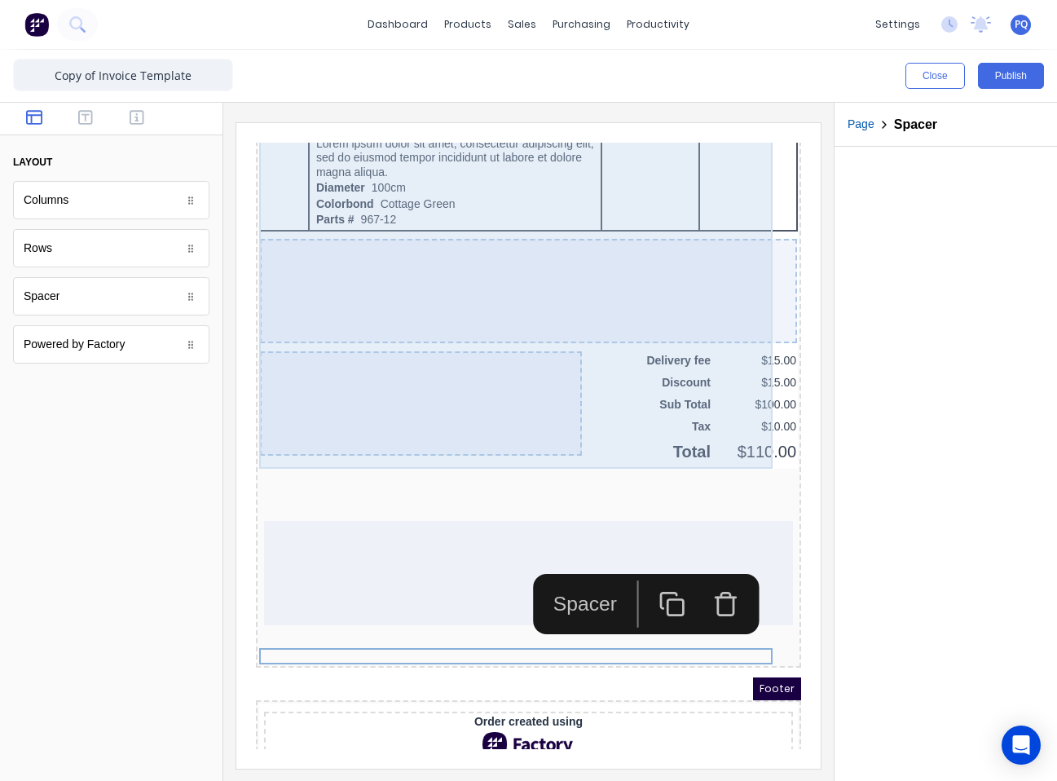
scroll to position [1230, 0]
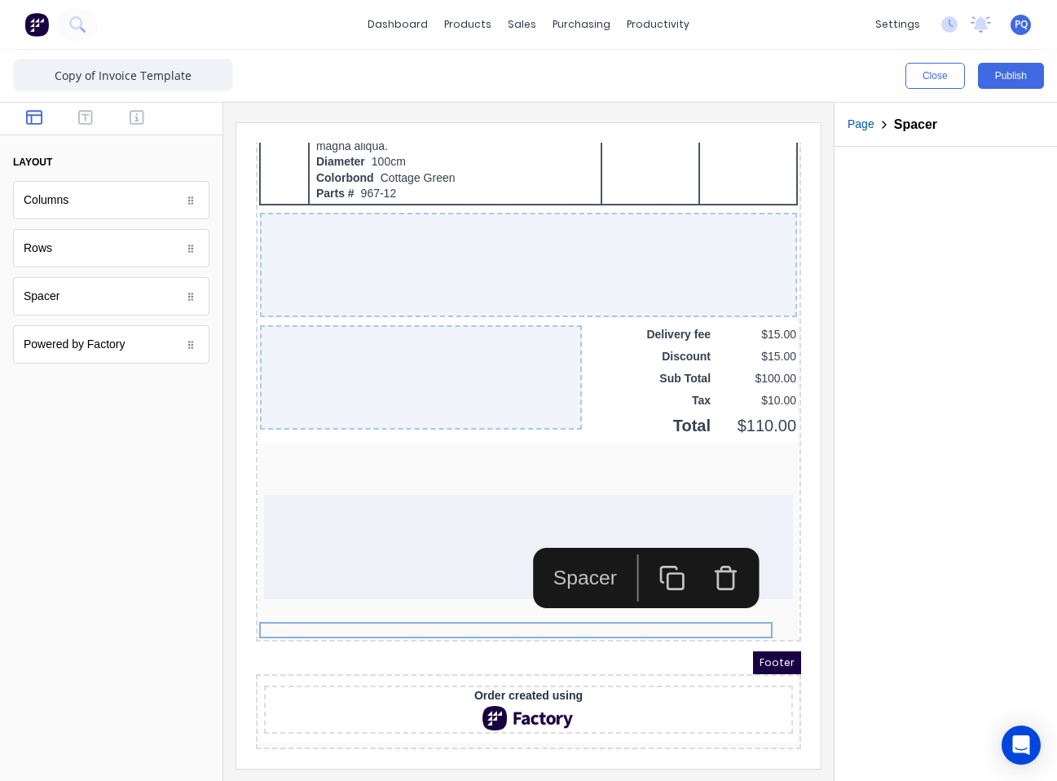
click at [660, 555] on icon "button" at bounding box center [652, 558] width 27 height 27
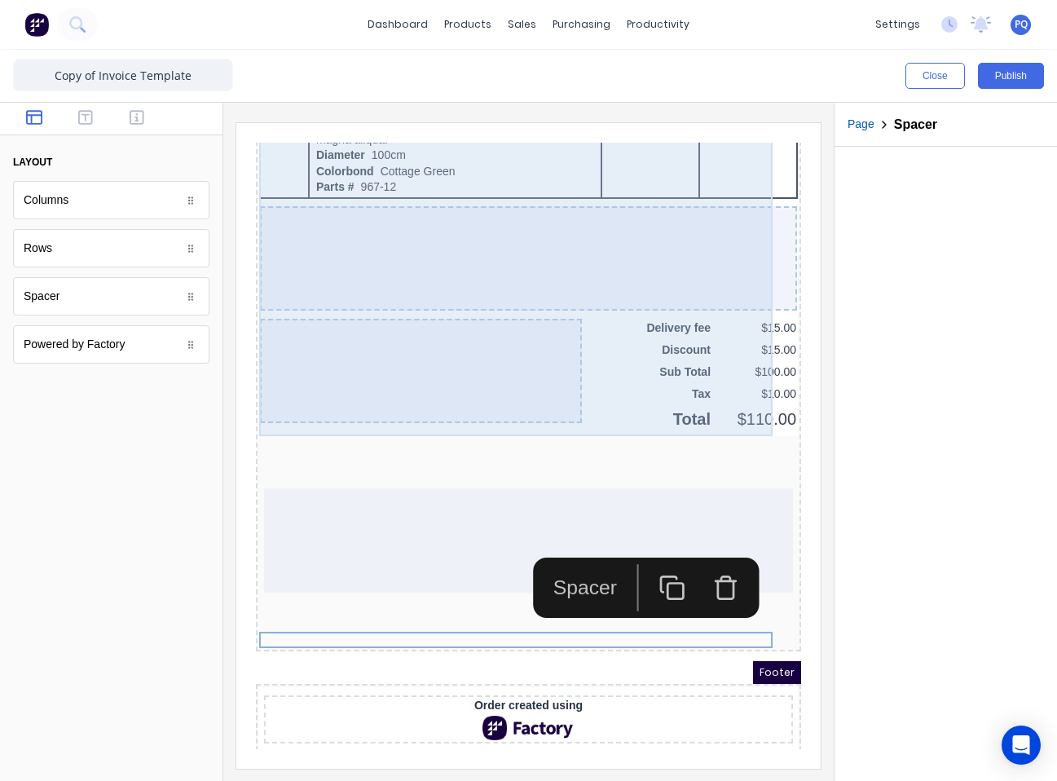
scroll to position [1246, 0]
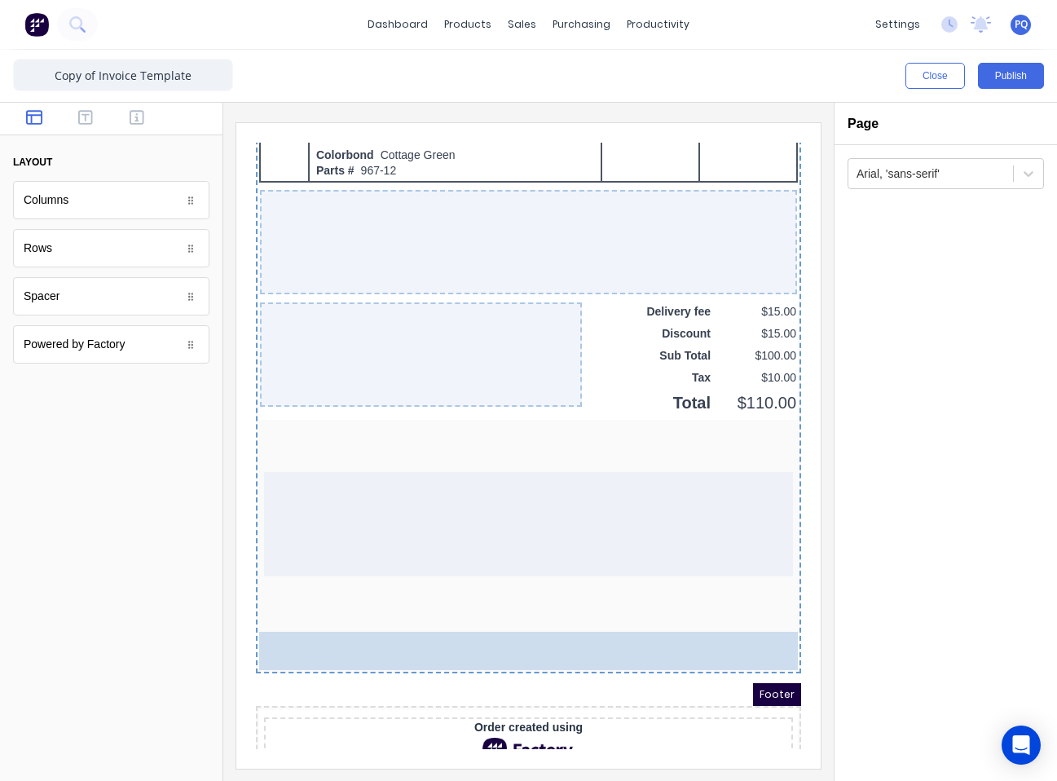
drag, startPoint x: 74, startPoint y: 249, endPoint x: 293, endPoint y: 496, distance: 329.7
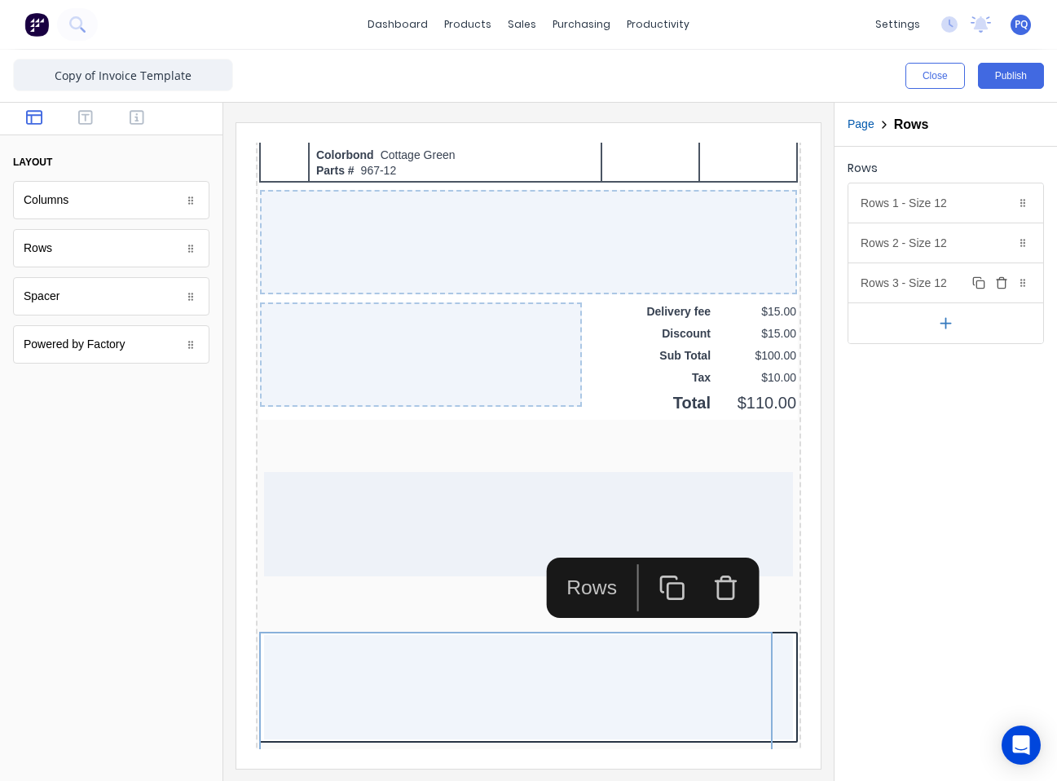
click at [780, 281] on icon "button" at bounding box center [1001, 284] width 7 height 9
click at [780, 239] on icon "button" at bounding box center [1001, 242] width 13 height 13
click at [780, 207] on div "Rows 1 - Size 12 Duplicate Delete" at bounding box center [946, 202] width 195 height 39
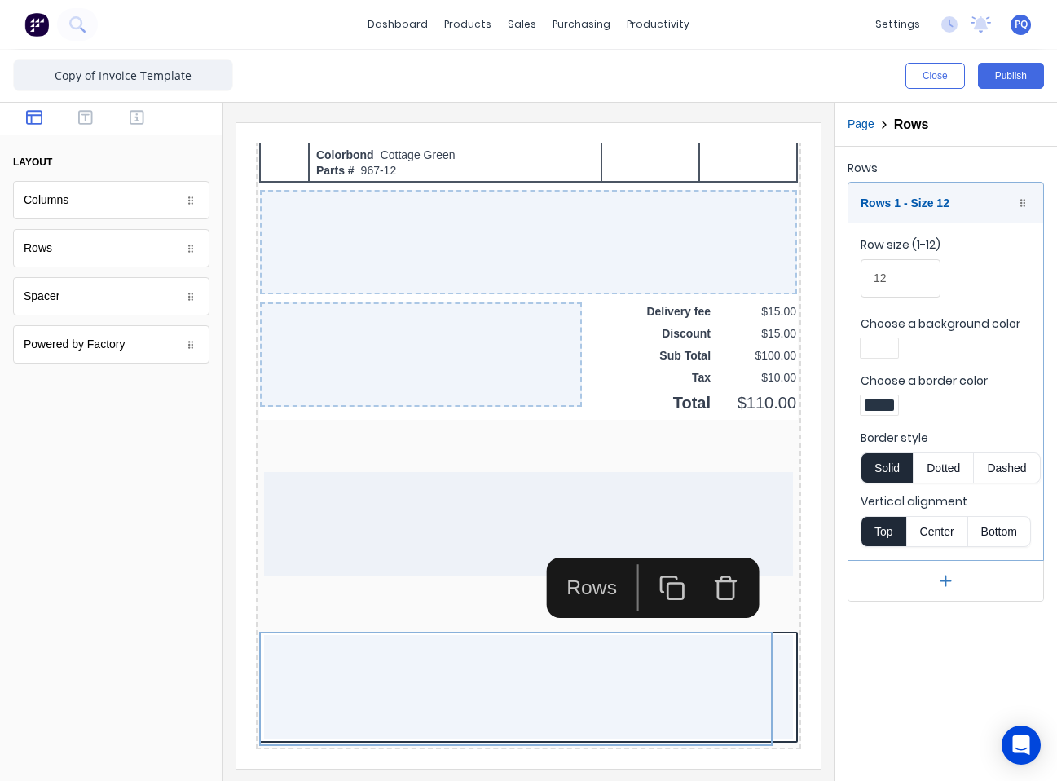
click at [780, 404] on div at bounding box center [879, 404] width 29 height 11
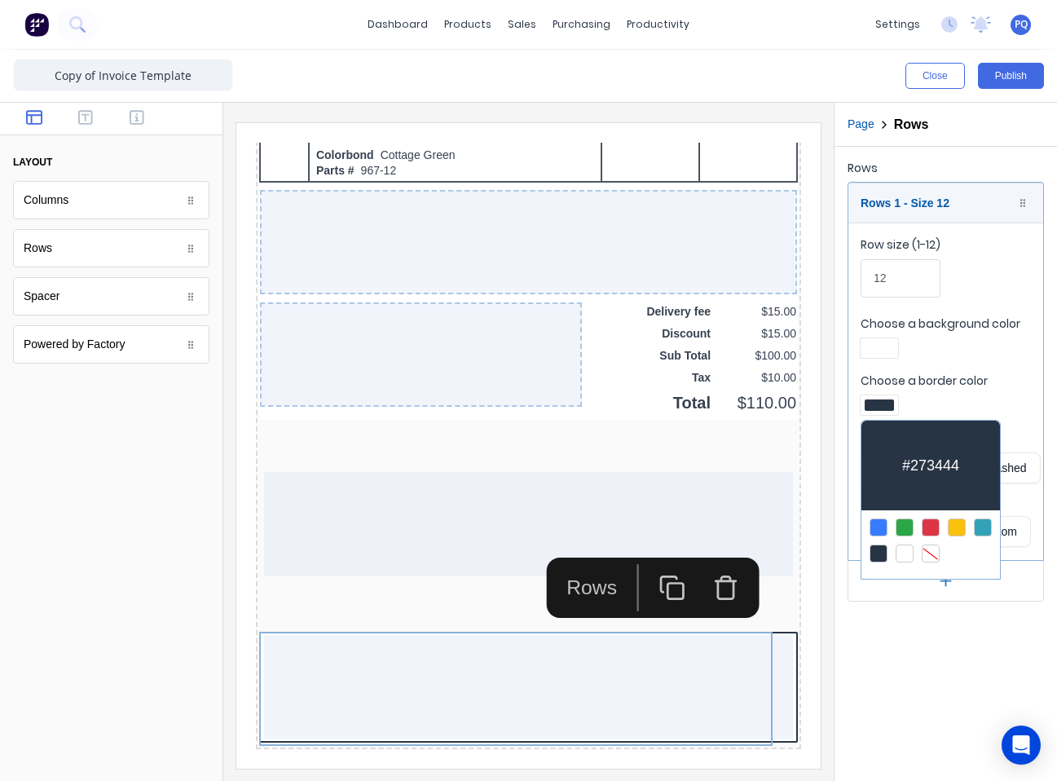
click at [780, 545] on div at bounding box center [931, 554] width 18 height 18
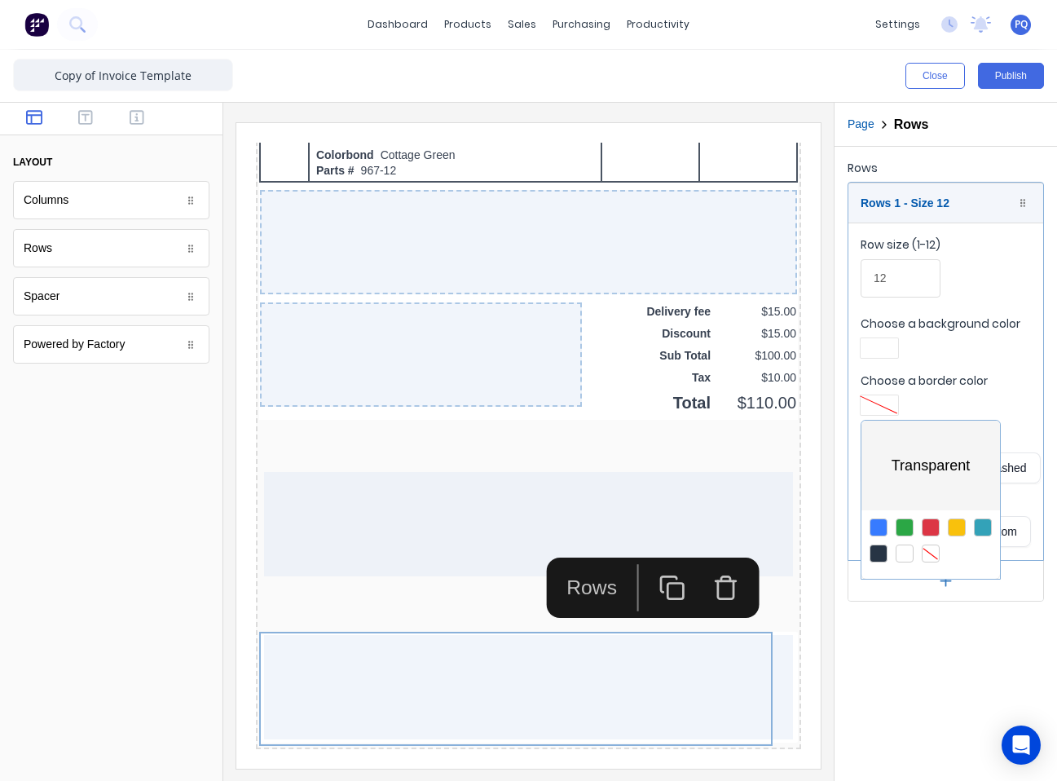
click at [780, 338] on div at bounding box center [528, 390] width 1057 height 781
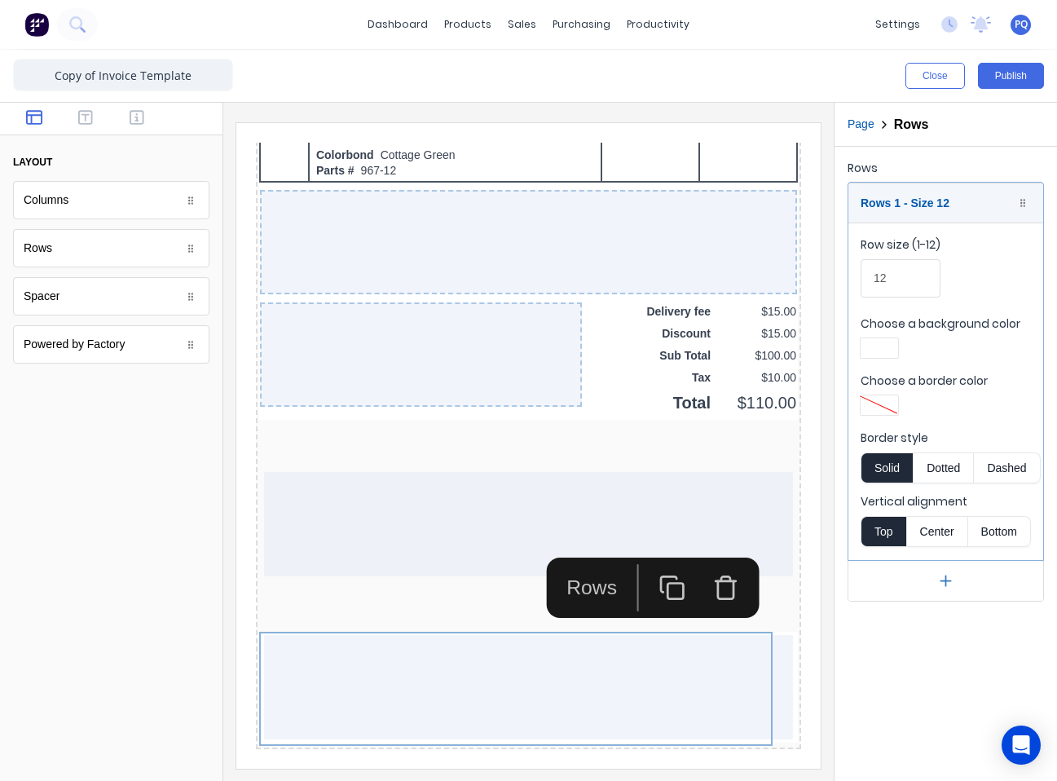
click at [780, 346] on div at bounding box center [879, 347] width 29 height 11
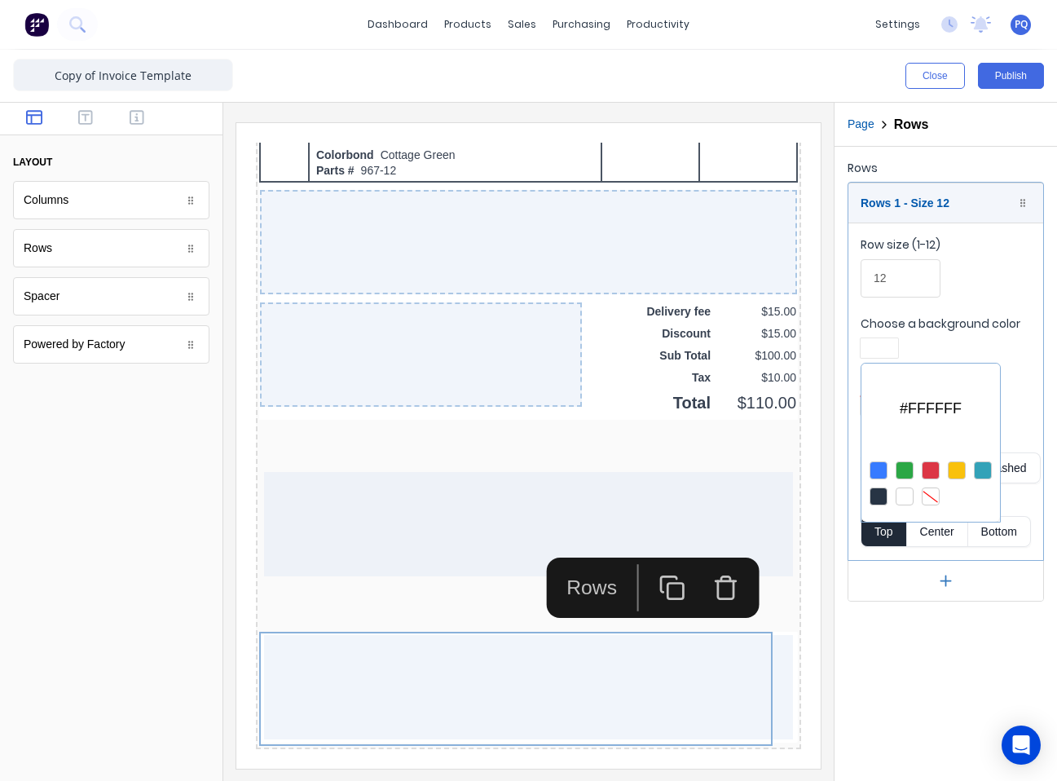
click at [780, 495] on div at bounding box center [931, 496] width 18 height 18
click at [412, 445] on div at bounding box center [528, 390] width 1057 height 781
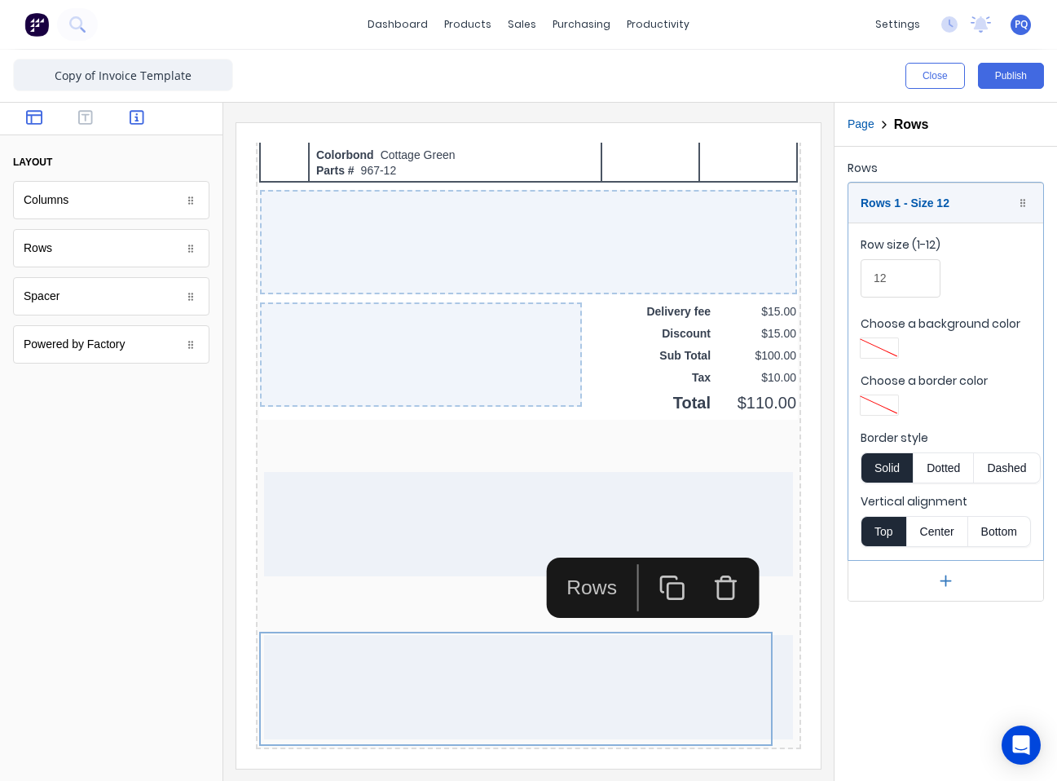
click at [138, 116] on icon "button" at bounding box center [137, 117] width 15 height 16
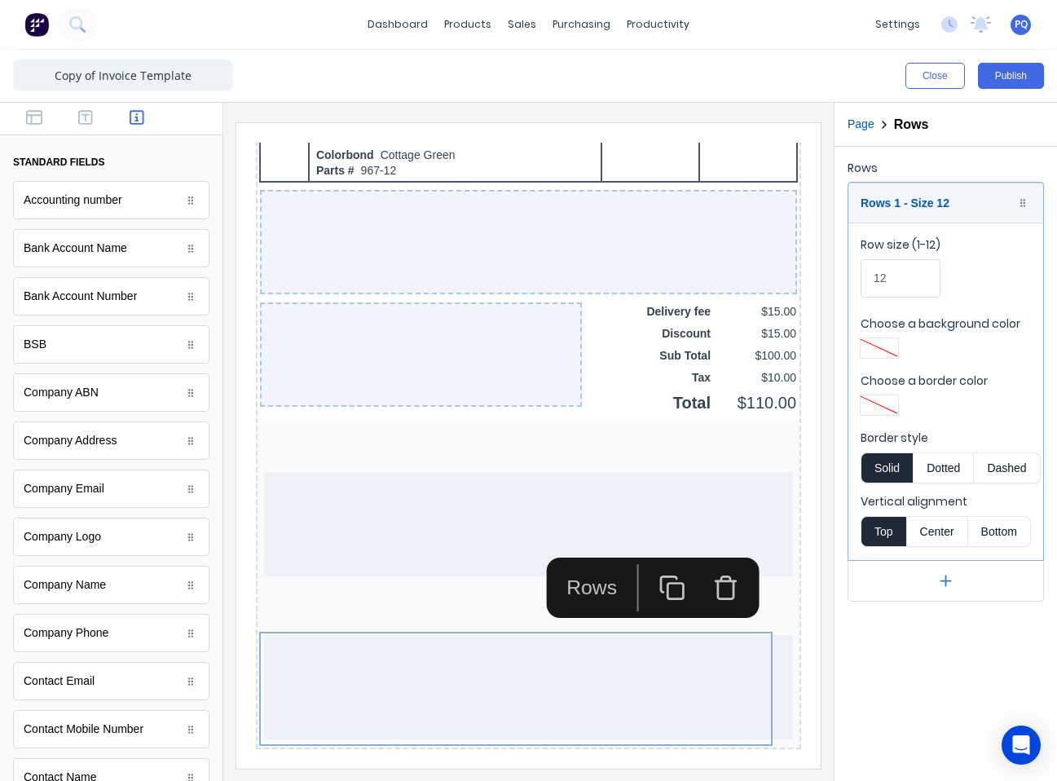
scroll to position [571, 0]
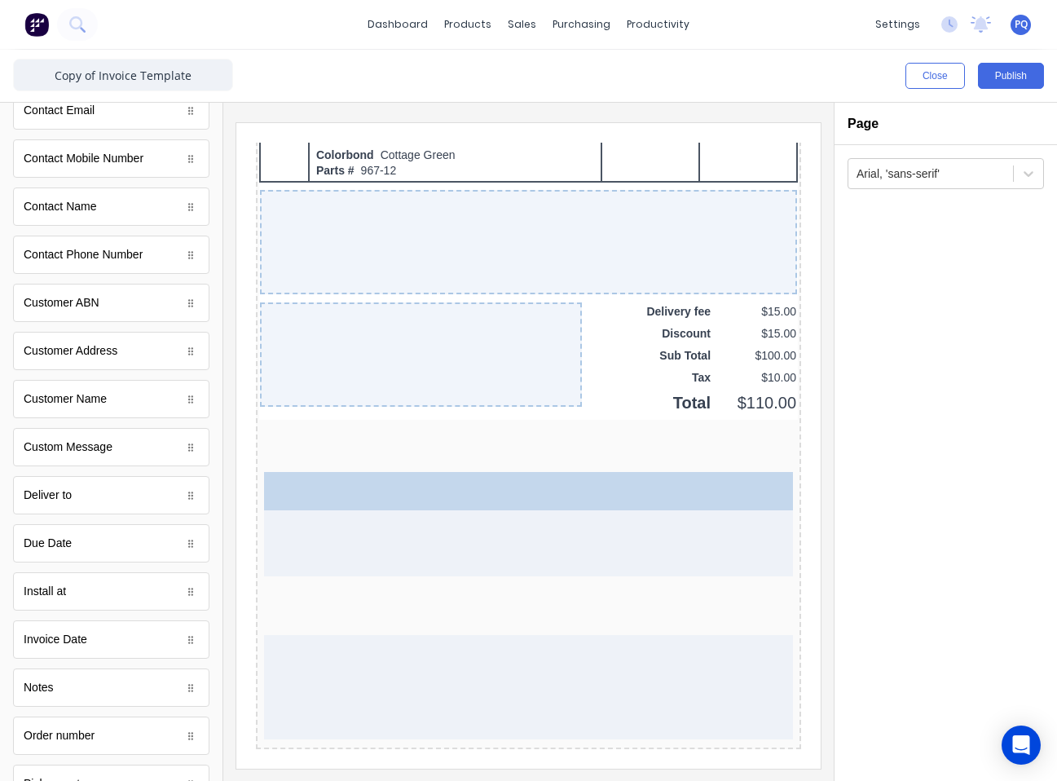
drag, startPoint x: 82, startPoint y: 555, endPoint x: 405, endPoint y: 502, distance: 327.1
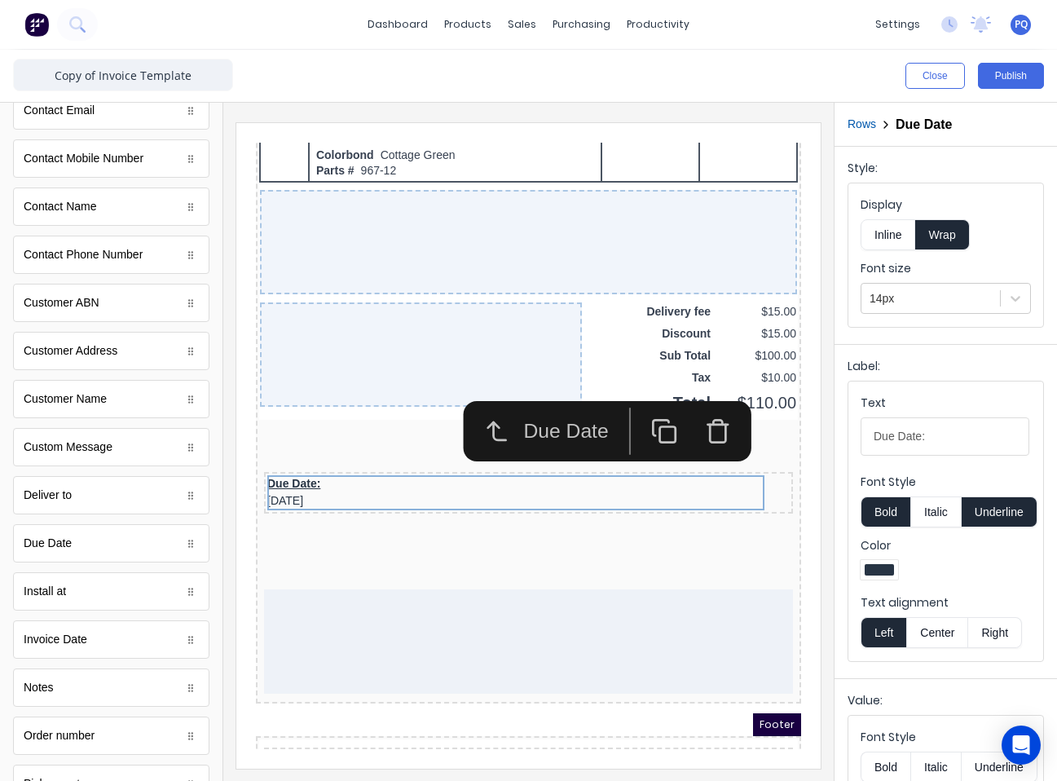
click at [780, 244] on button "Inline" at bounding box center [888, 234] width 55 height 31
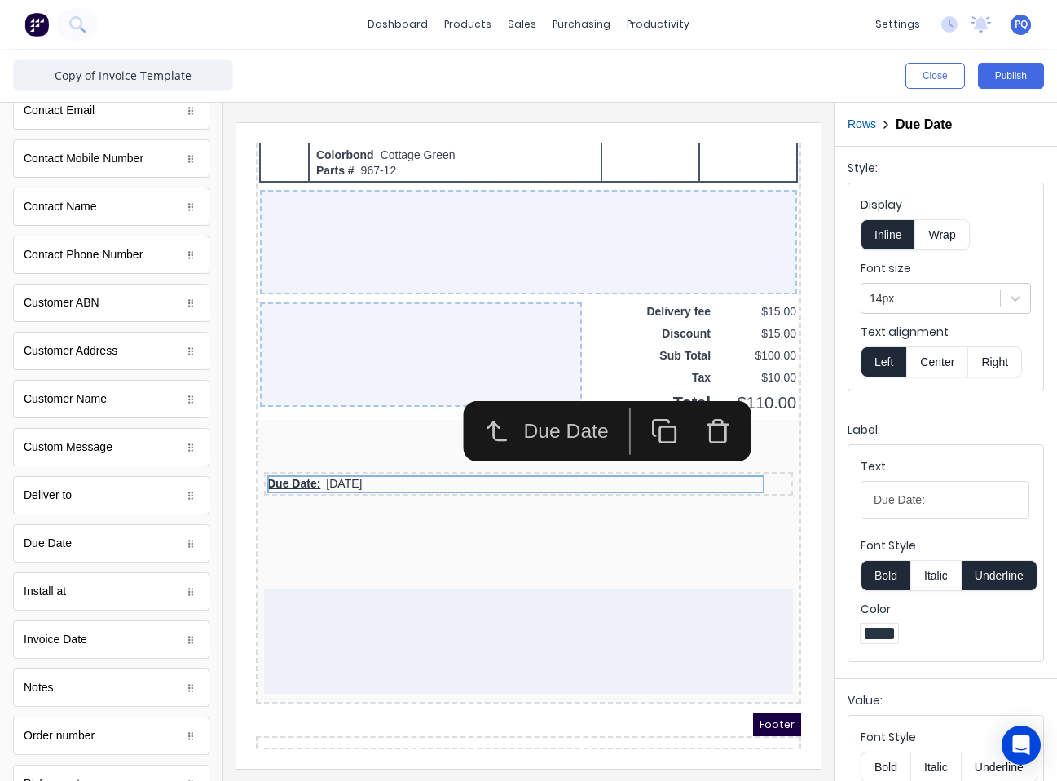
click at [780, 580] on button "Underline" at bounding box center [1000, 575] width 76 height 31
click at [780, 299] on div at bounding box center [931, 299] width 122 height 20
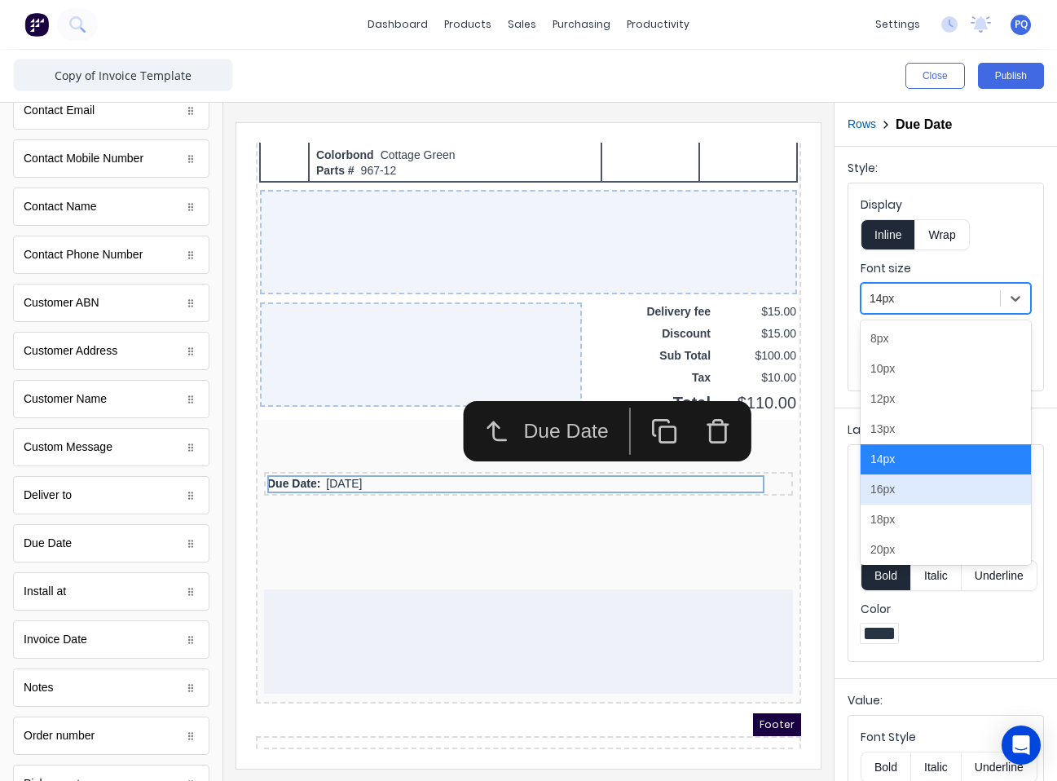
click at [780, 489] on div "16px" at bounding box center [946, 489] width 170 height 30
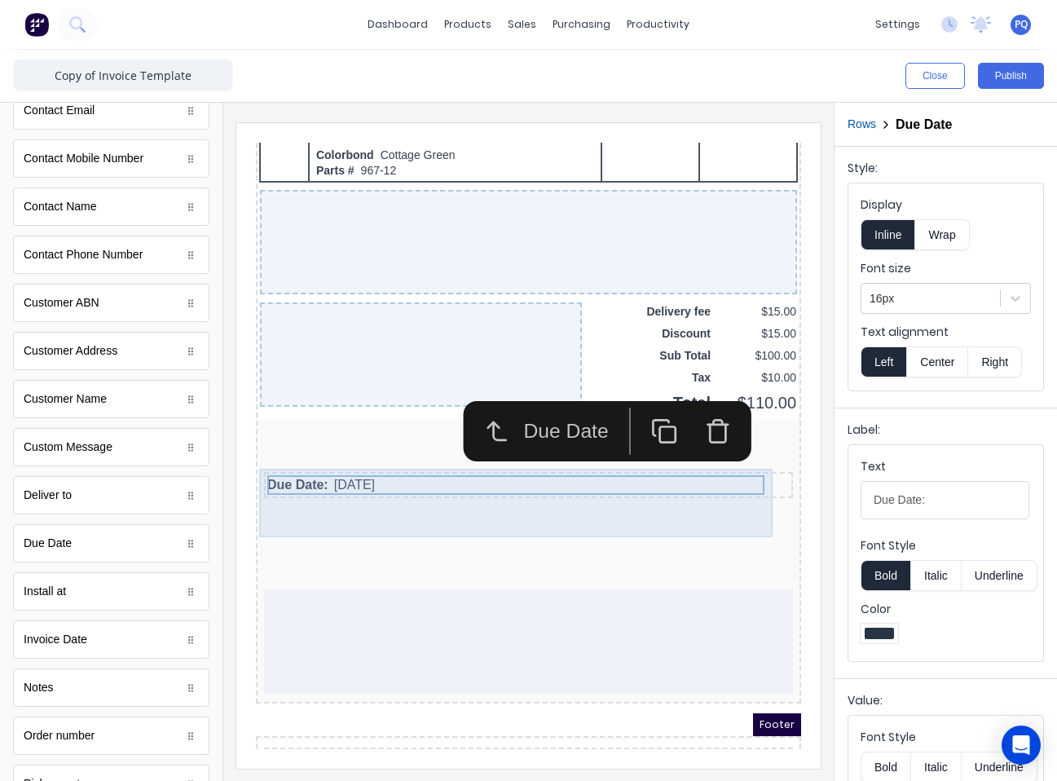
click at [336, 486] on div "Due Date: 29/10/2024" at bounding box center [509, 483] width 539 height 68
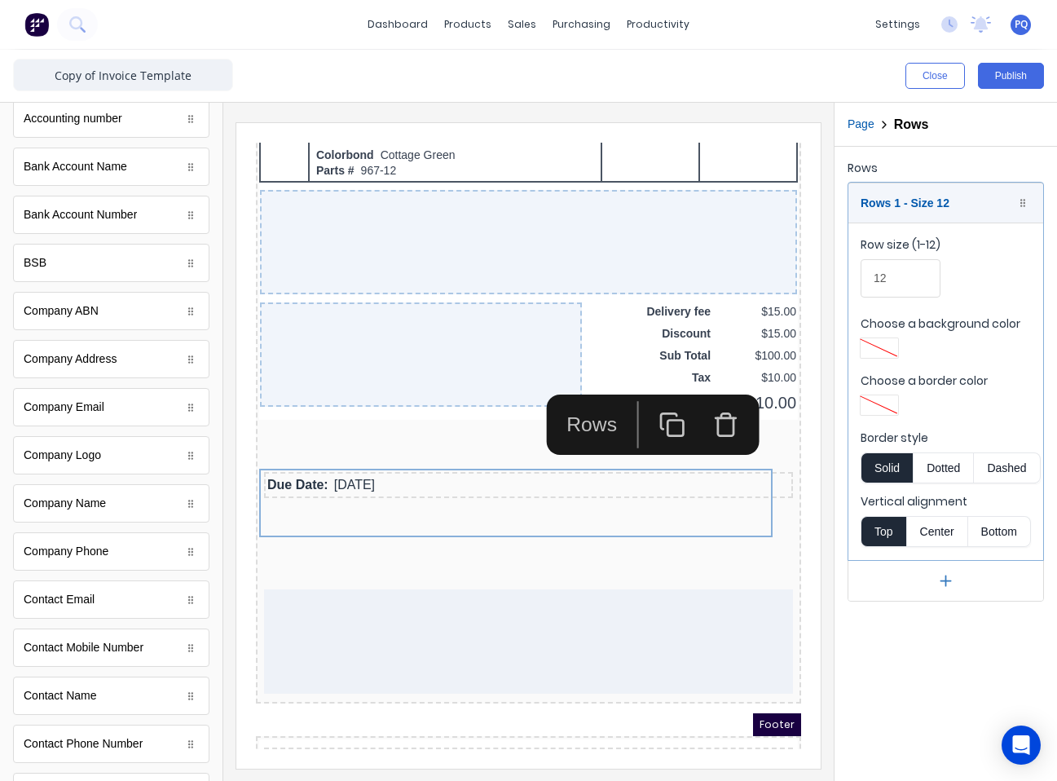
scroll to position [0, 0]
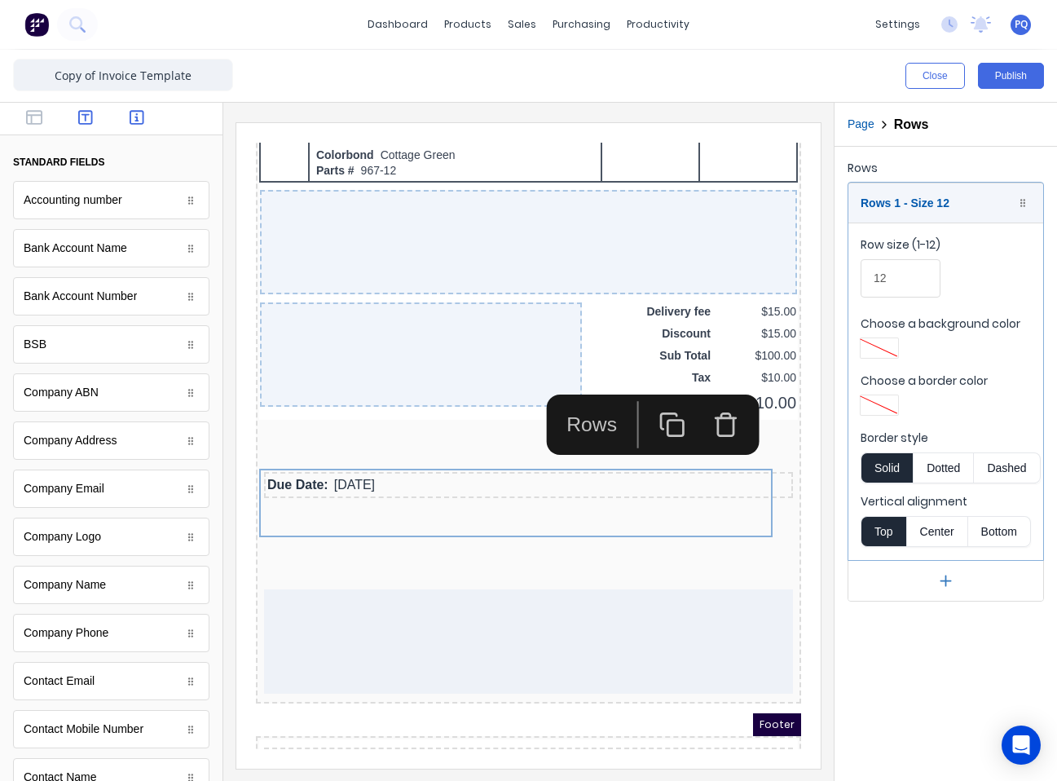
click at [71, 109] on button "button" at bounding box center [85, 119] width 42 height 20
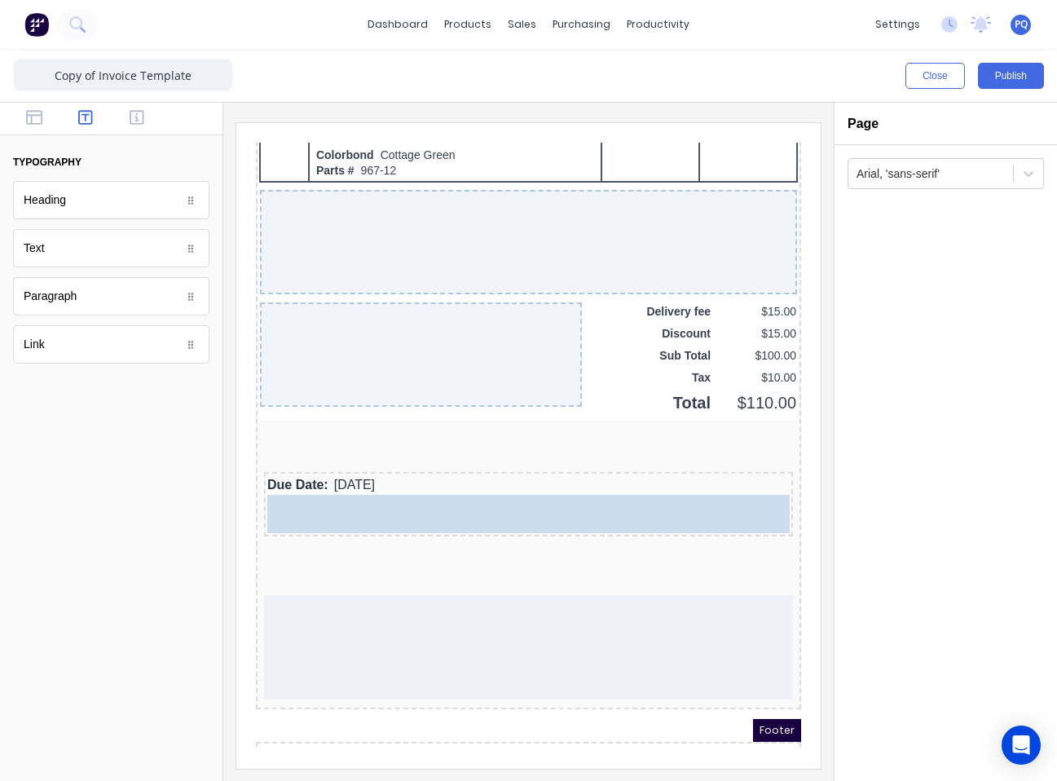
drag, startPoint x: 82, startPoint y: 255, endPoint x: 448, endPoint y: 509, distance: 445.7
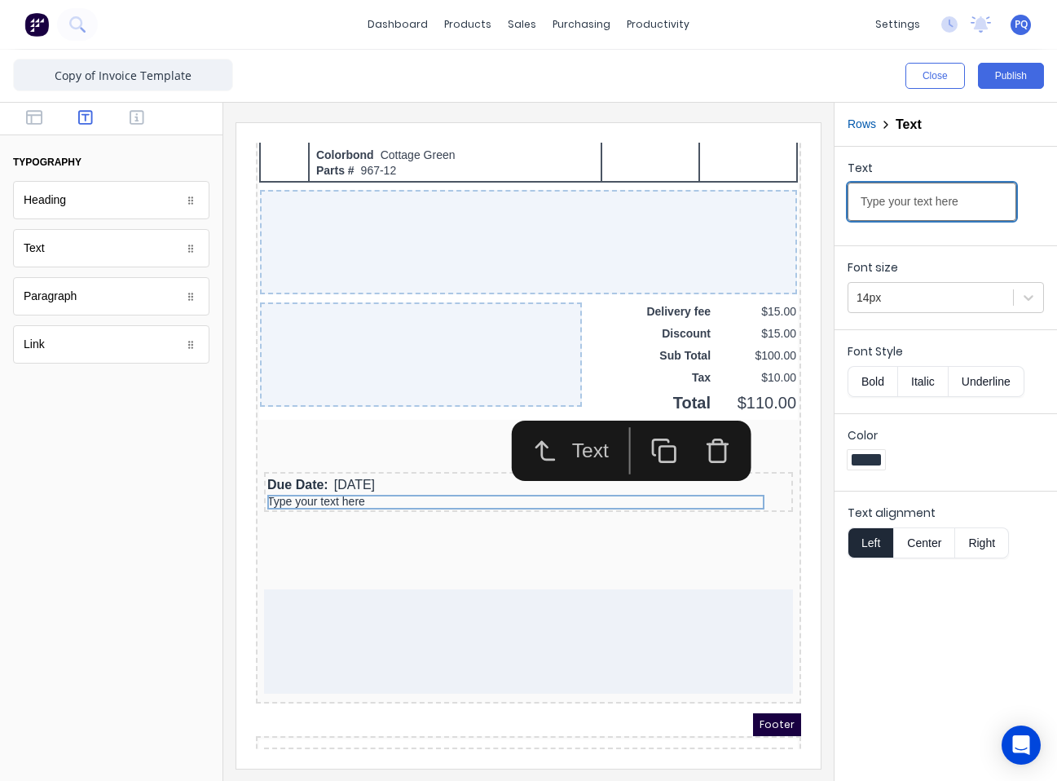
click at [780, 193] on input "Type your text here" at bounding box center [932, 202] width 169 height 38
paste input "Please note new bank details as at 1st July 2025 Payments can be made to:"
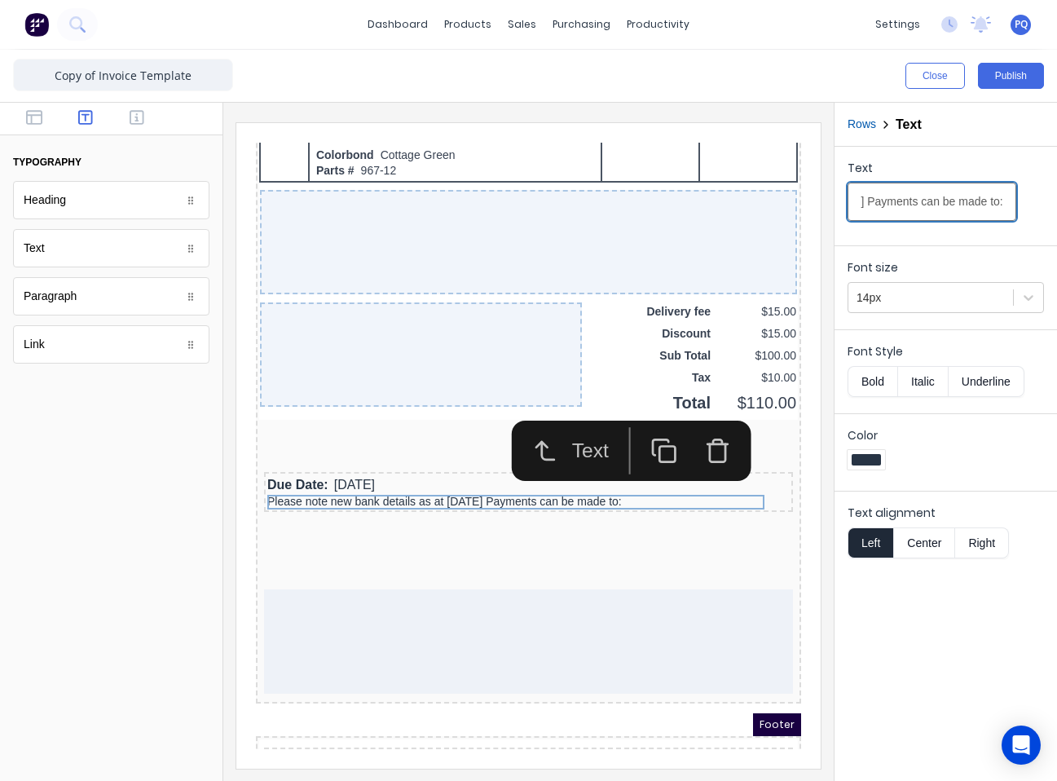
click at [780, 201] on input "Please note new bank details as at 1st July 2025 Payments can be made to:" at bounding box center [932, 202] width 169 height 38
drag, startPoint x: 957, startPoint y: 201, endPoint x: 968, endPoint y: 209, distance: 13.9
click at [780, 209] on input "Please note new bank details as at 1st July 2025 Payments can be made to:" at bounding box center [932, 202] width 169 height 38
click at [780, 205] on input "Please note new bank details as at 1st July 2025 Payments can be made to:" at bounding box center [932, 202] width 169 height 38
click at [780, 204] on input "Please note new bank details as at 1st July 2025 Payments can be made to:" at bounding box center [932, 202] width 169 height 38
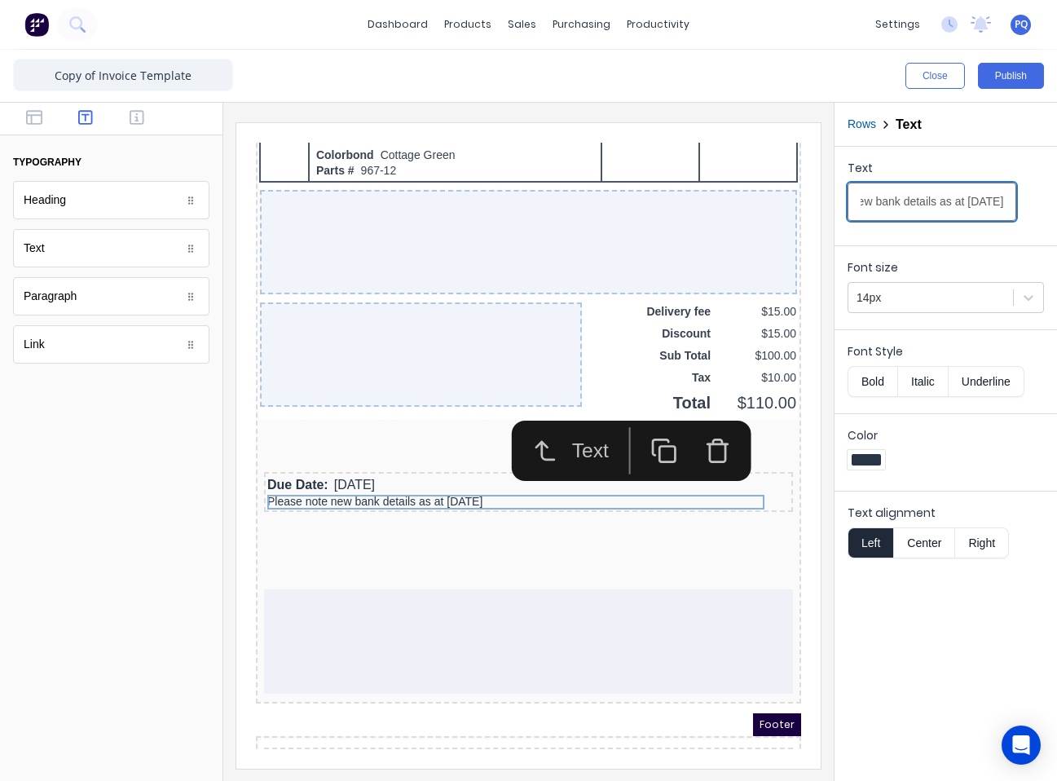
scroll to position [0, 110]
type input "Please note new bank details as at [DATE]"
click at [780, 314] on div "Font size 14px" at bounding box center [946, 283] width 223 height 77
drag, startPoint x: 932, startPoint y: 292, endPoint x: 928, endPoint y: 306, distance: 14.2
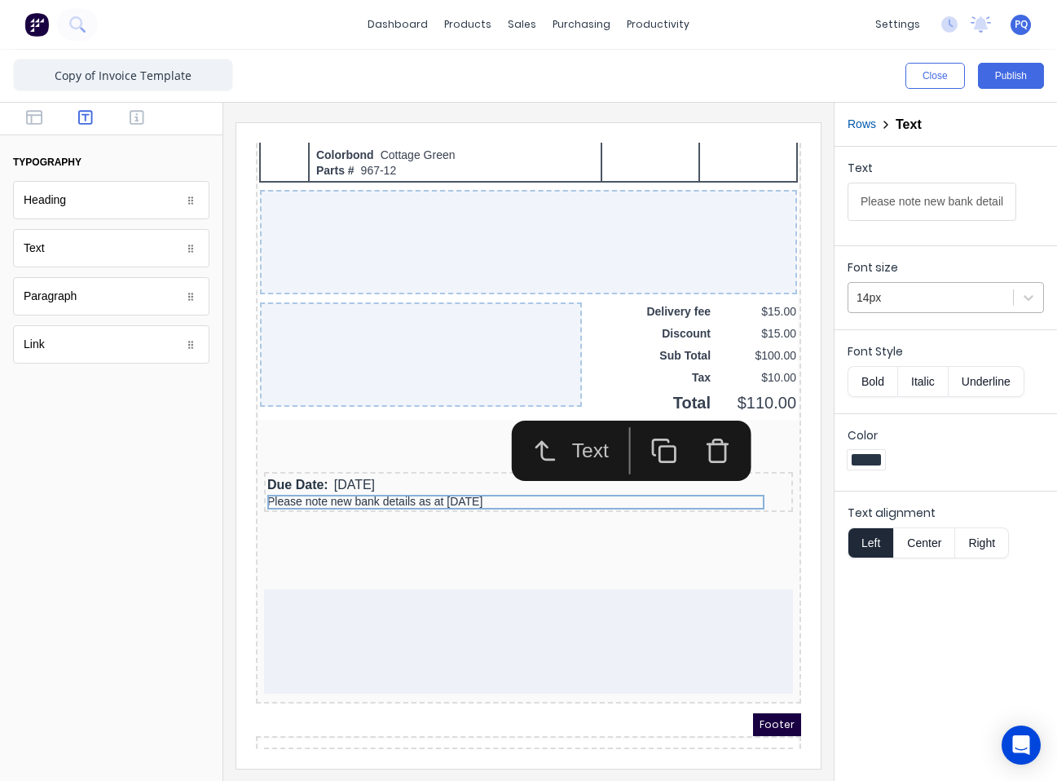
click at [780, 296] on div at bounding box center [931, 298] width 148 height 20
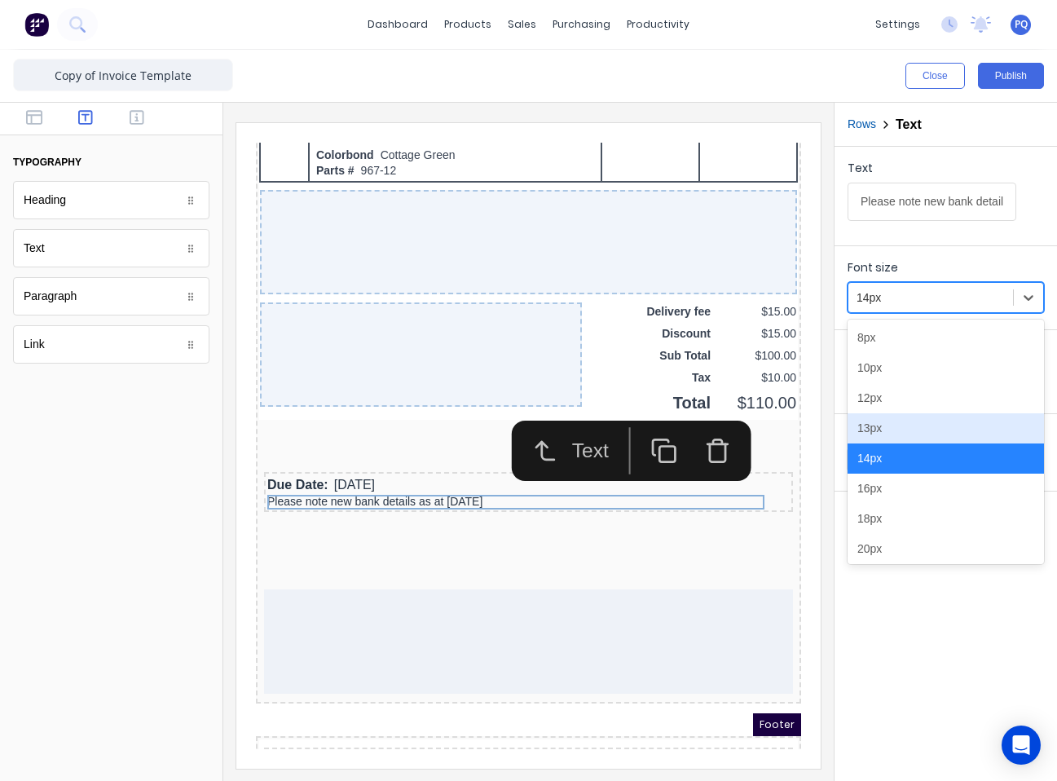
drag, startPoint x: 902, startPoint y: 423, endPoint x: 810, endPoint y: 452, distance: 96.4
click at [780, 425] on div "13px" at bounding box center [946, 428] width 196 height 30
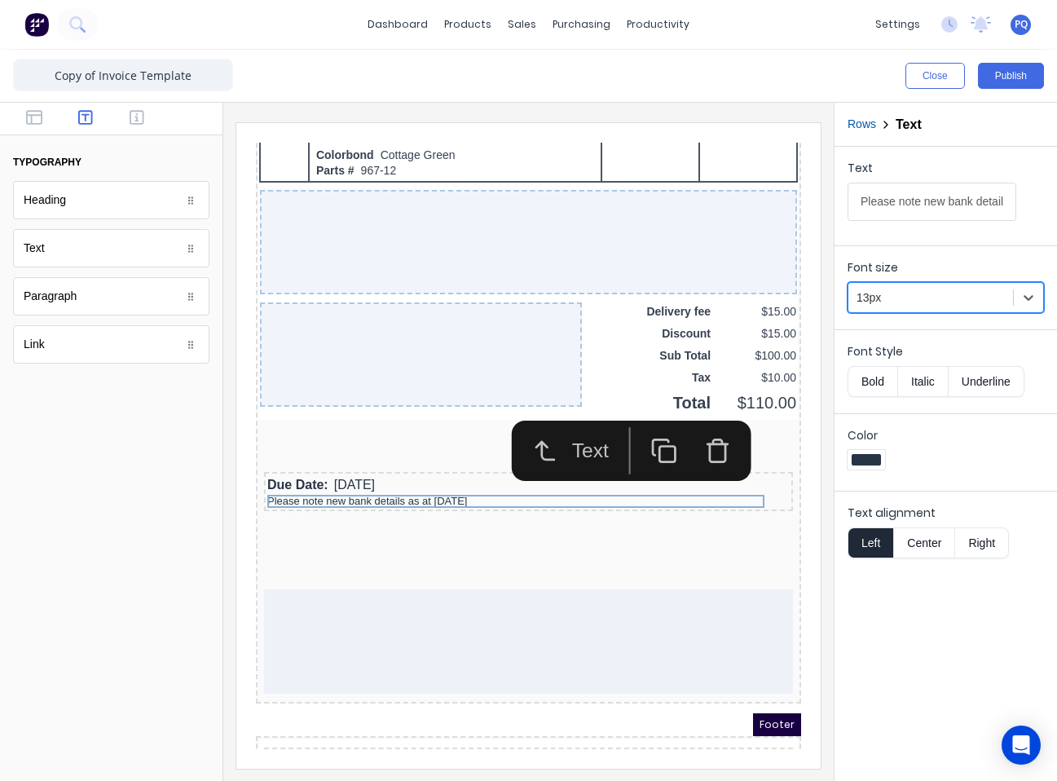
click at [639, 426] on icon "button" at bounding box center [644, 431] width 27 height 27
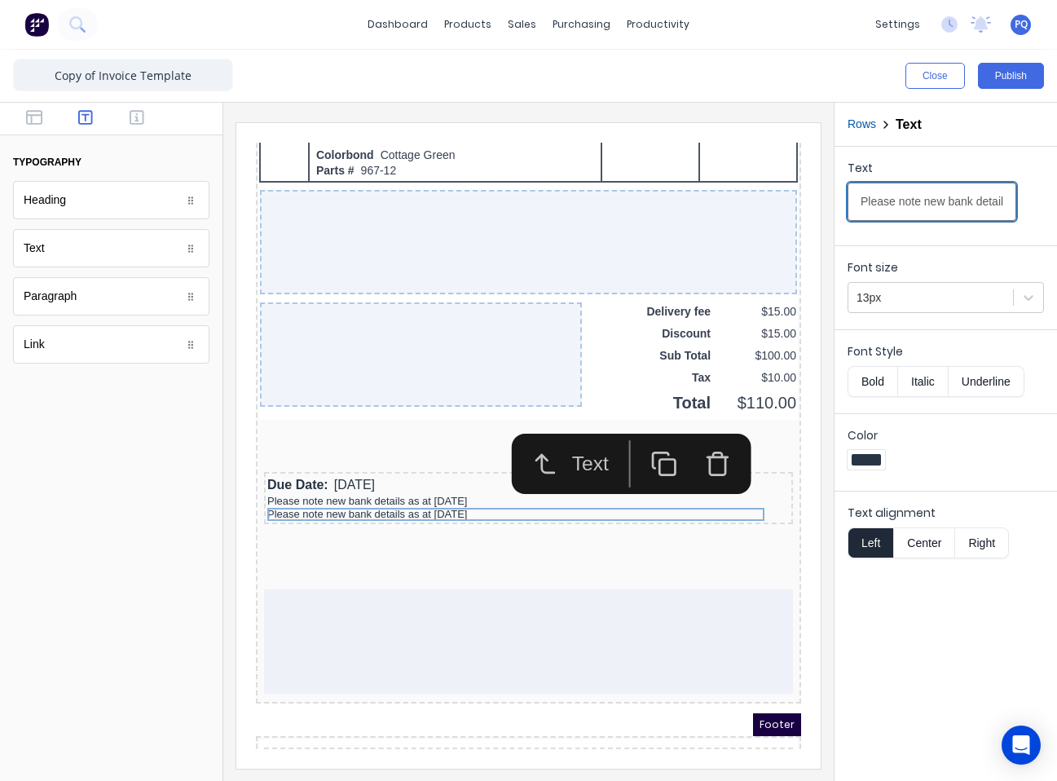
click at [780, 209] on input "Please note new bank details as at [DATE]" at bounding box center [932, 202] width 169 height 38
paste input "Payments can be made to:"
type input "Please note new bank details as at 1st July 2025 Payments can be made to:"
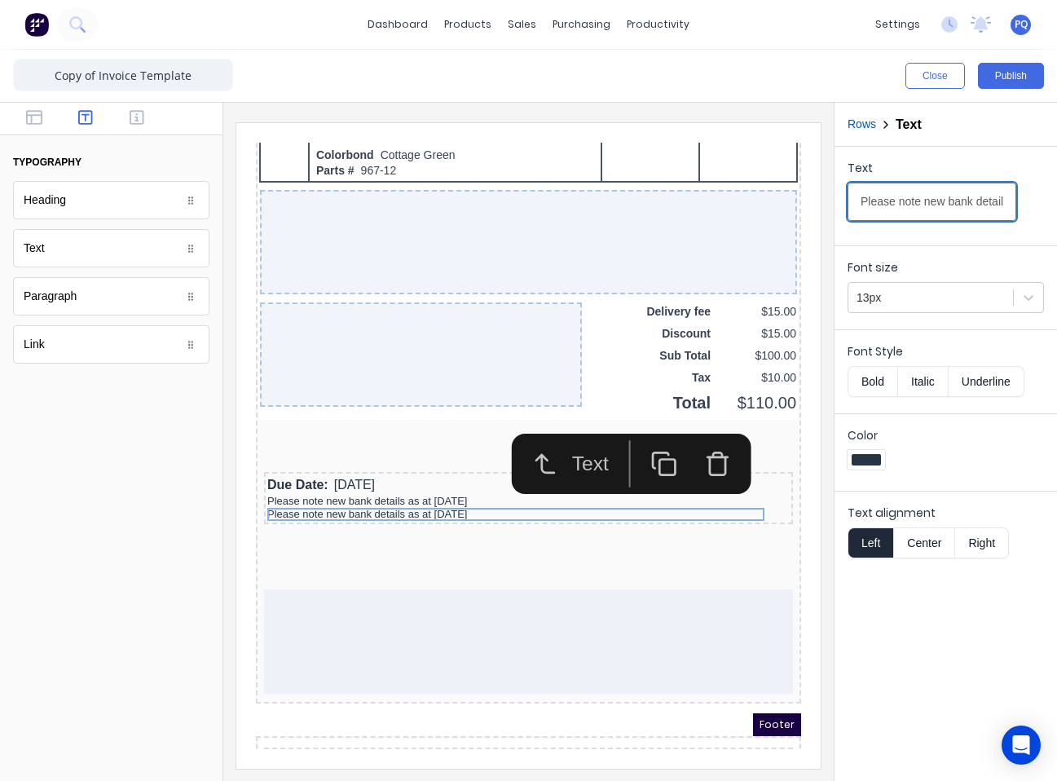
scroll to position [0, 245]
click at [780, 209] on input "Please note new bank details as at 1st July 2025 Payments can be made to:" at bounding box center [932, 202] width 169 height 38
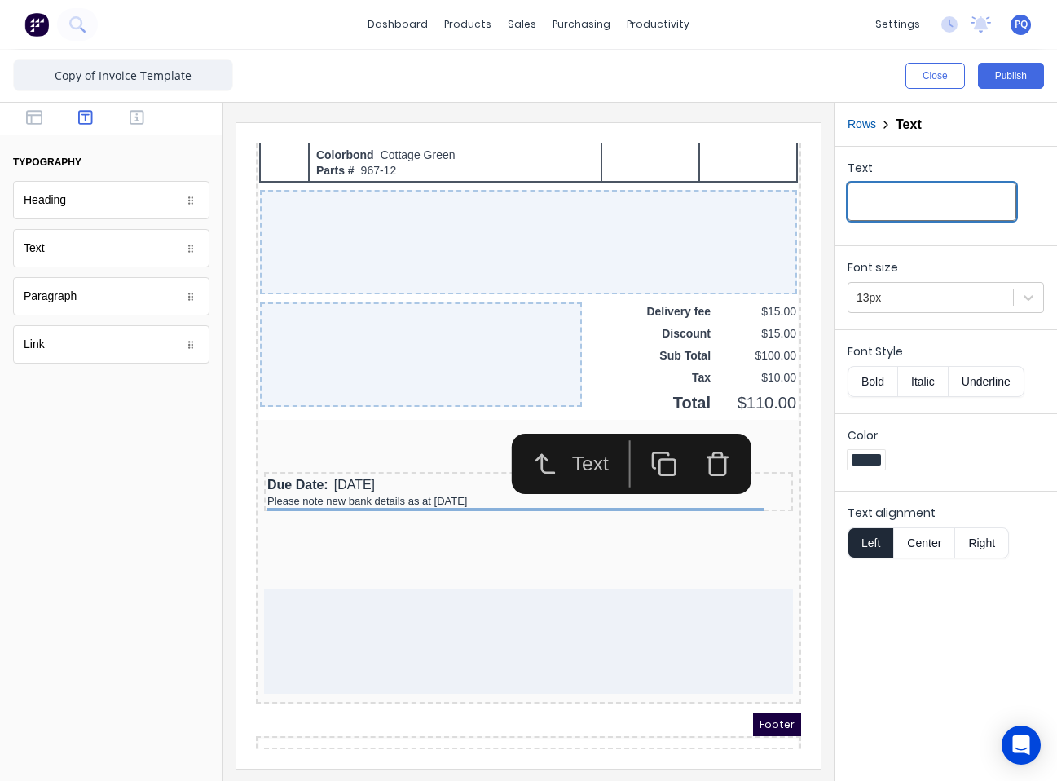
paste input "Please note new bank details as at 1st July 2025 Payments can be made to:"
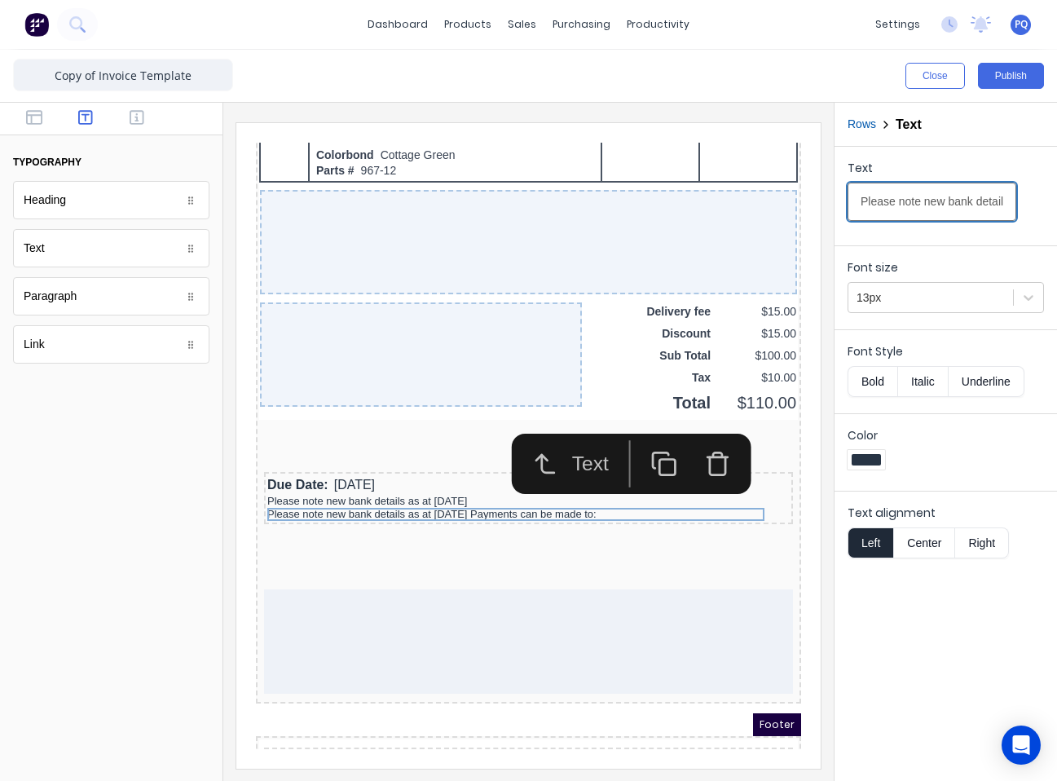
drag, startPoint x: 862, startPoint y: 201, endPoint x: 851, endPoint y: 203, distance: 10.9
click at [780, 203] on input "Please note new bank details as at 1st July 2025 Payments can be made to:" at bounding box center [932, 202] width 169 height 38
type input "Payments can be made to:"
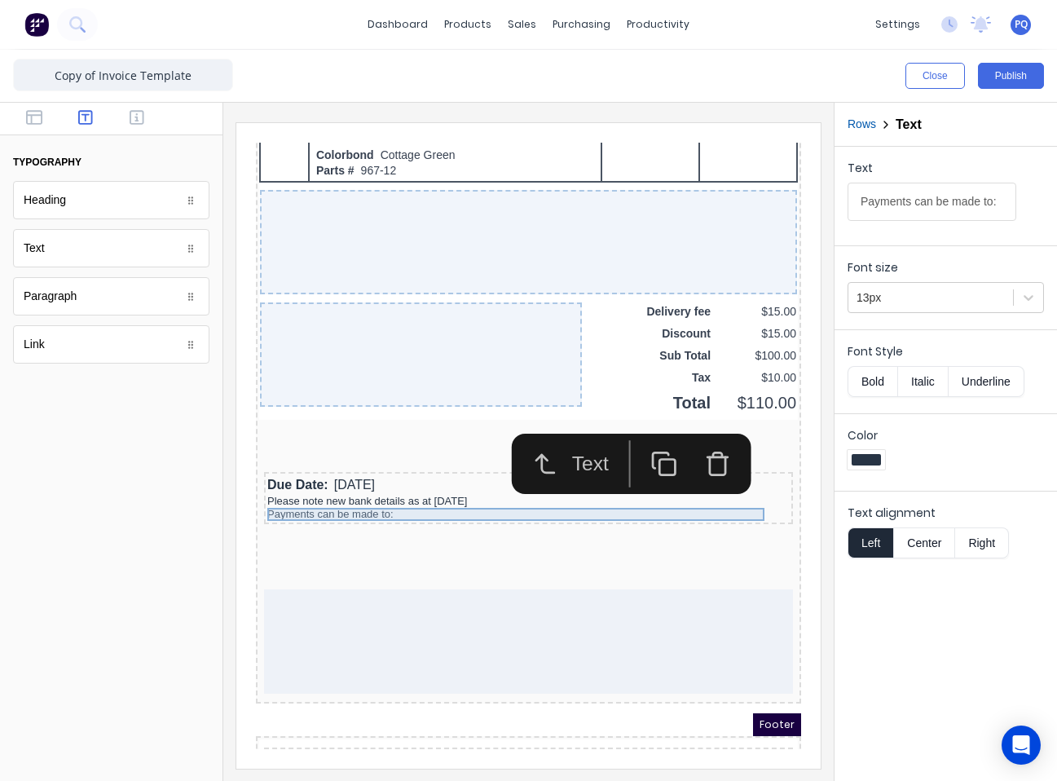
click at [414, 492] on div "Payments can be made to:" at bounding box center [509, 494] width 523 height 13
click at [143, 127] on button "button" at bounding box center [138, 119] width 42 height 20
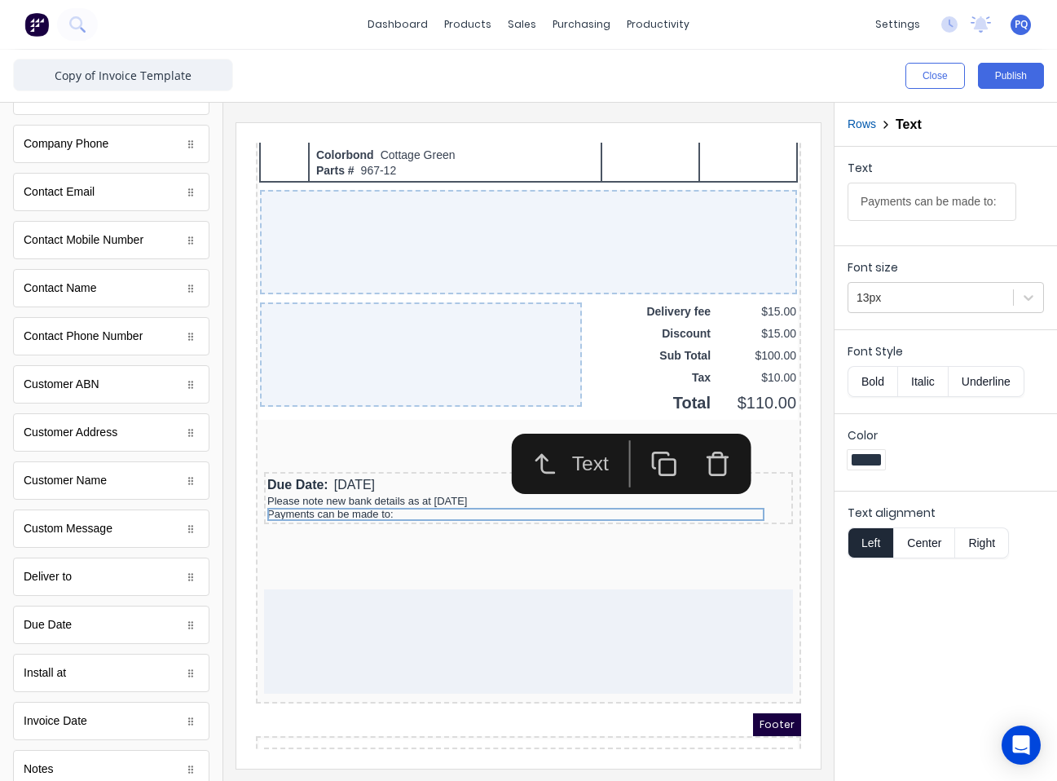
scroll to position [326, 0]
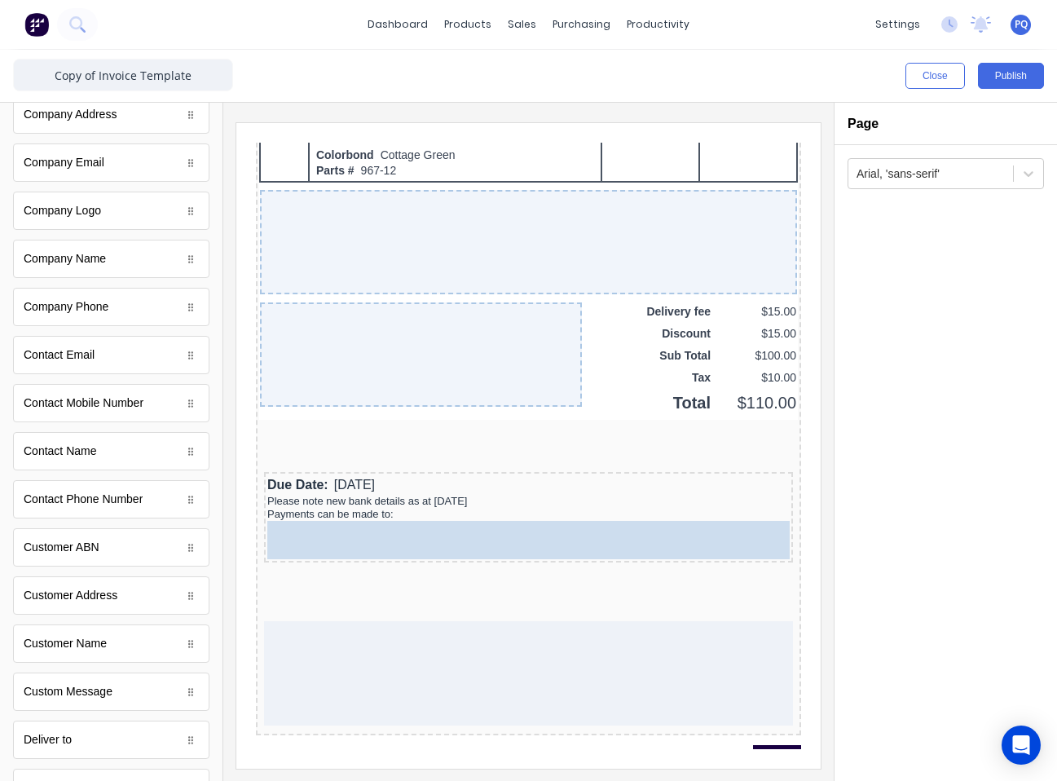
drag, startPoint x: 90, startPoint y: 268, endPoint x: 276, endPoint y: 390, distance: 222.5
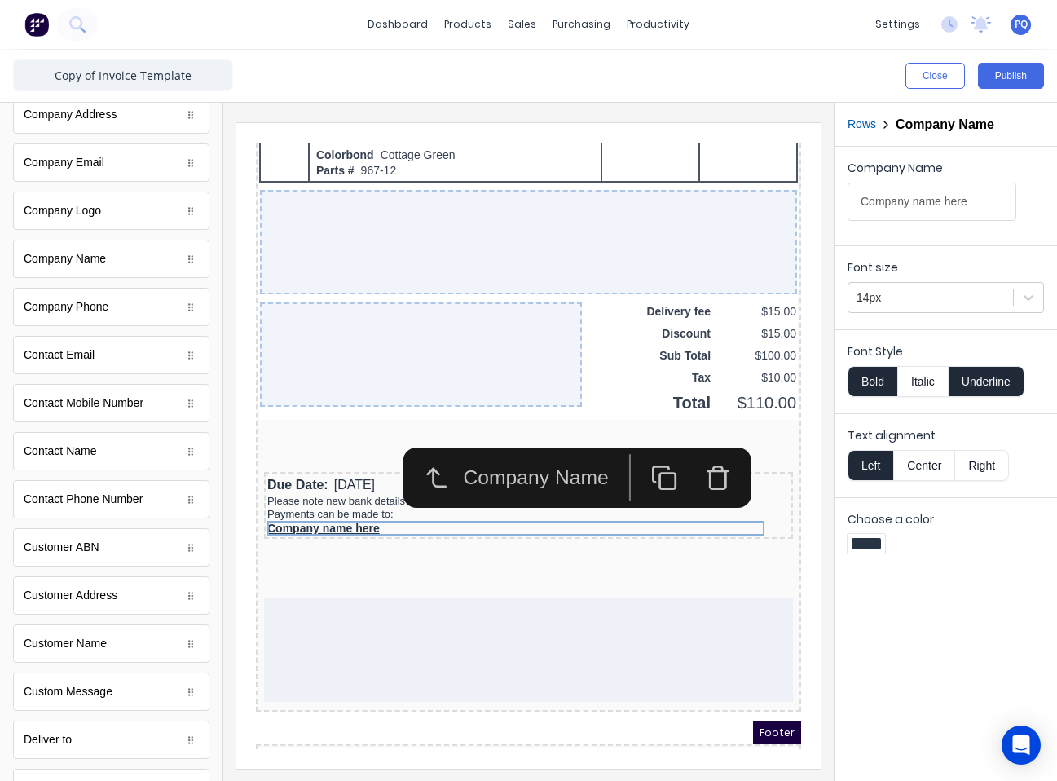
click at [780, 377] on button "Underline" at bounding box center [987, 381] width 76 height 31
click at [780, 313] on div "Font size 14px" at bounding box center [946, 283] width 223 height 77
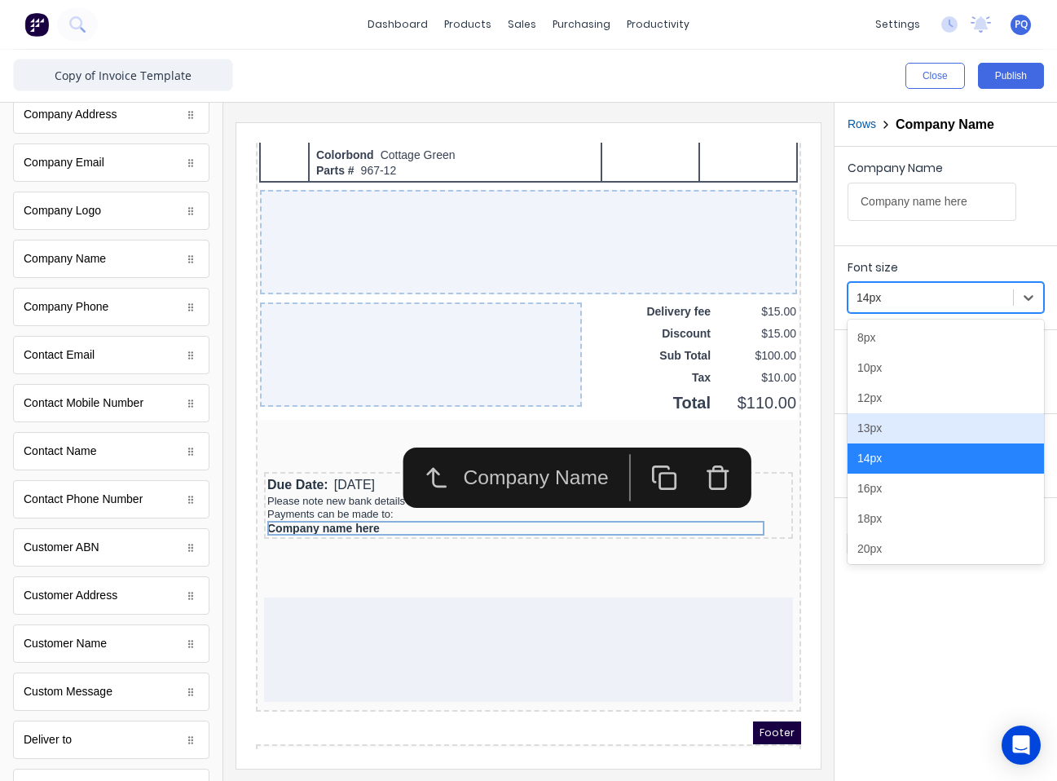
click at [780, 421] on div "13px" at bounding box center [946, 428] width 196 height 30
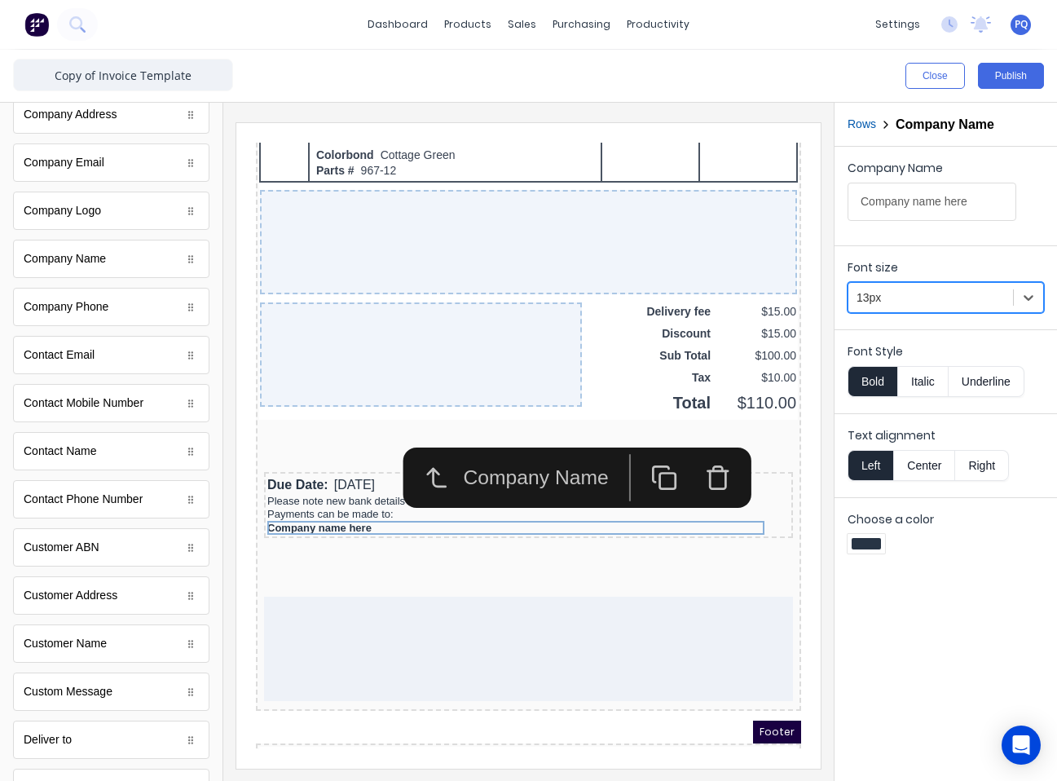
click at [780, 380] on button "Underline" at bounding box center [987, 381] width 76 height 31
click at [780, 381] on button "Underline" at bounding box center [987, 381] width 76 height 31
drag, startPoint x: 881, startPoint y: 387, endPoint x: 881, endPoint y: 403, distance: 16.3
click at [780, 387] on button "Bold" at bounding box center [873, 381] width 50 height 31
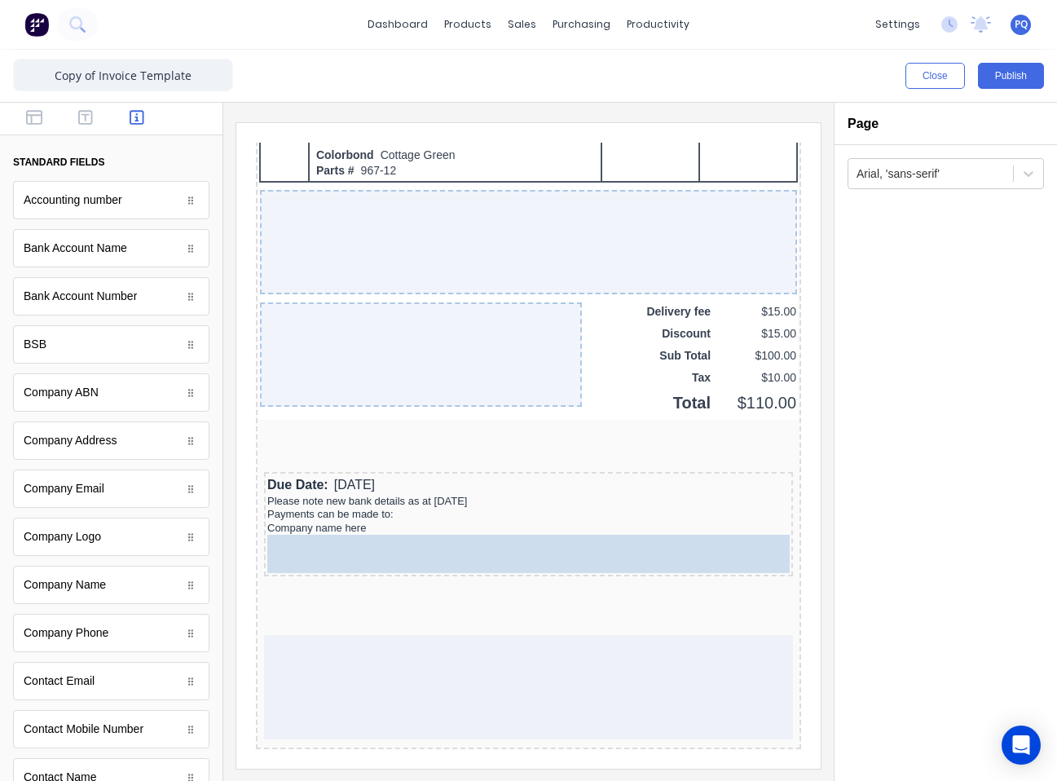
drag, startPoint x: 86, startPoint y: 260, endPoint x: 523, endPoint y: 553, distance: 525.6
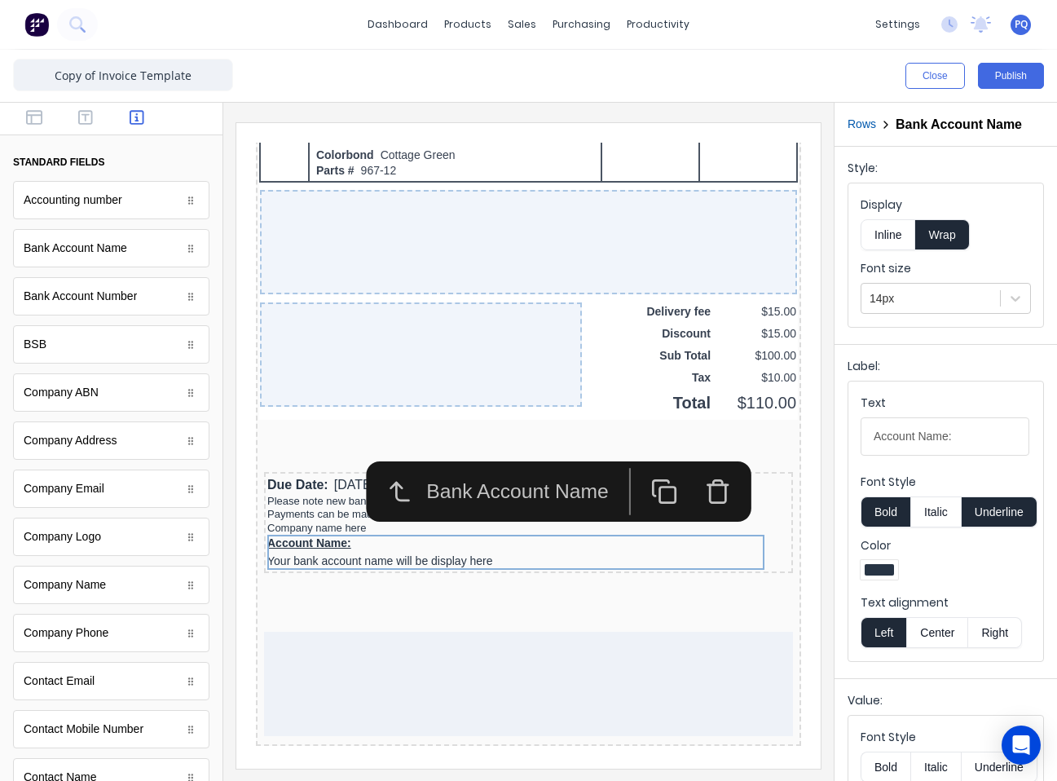
click at [692, 475] on icon "button" at bounding box center [698, 471] width 27 height 27
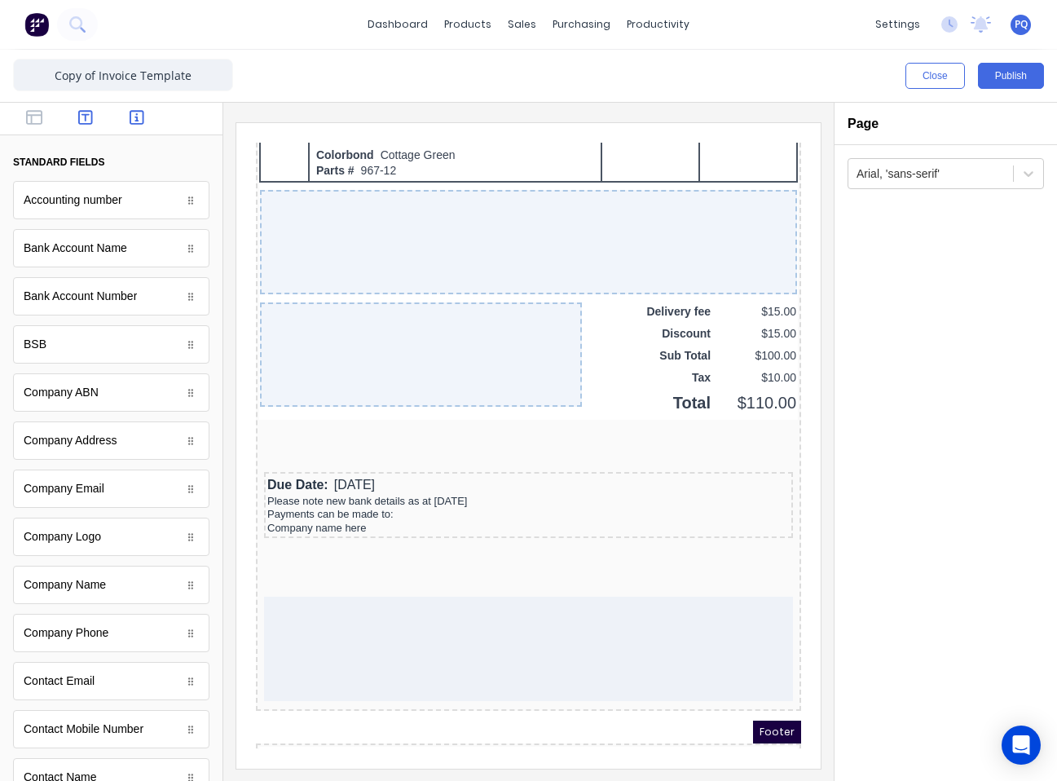
click at [78, 125] on icon "button" at bounding box center [85, 117] width 15 height 16
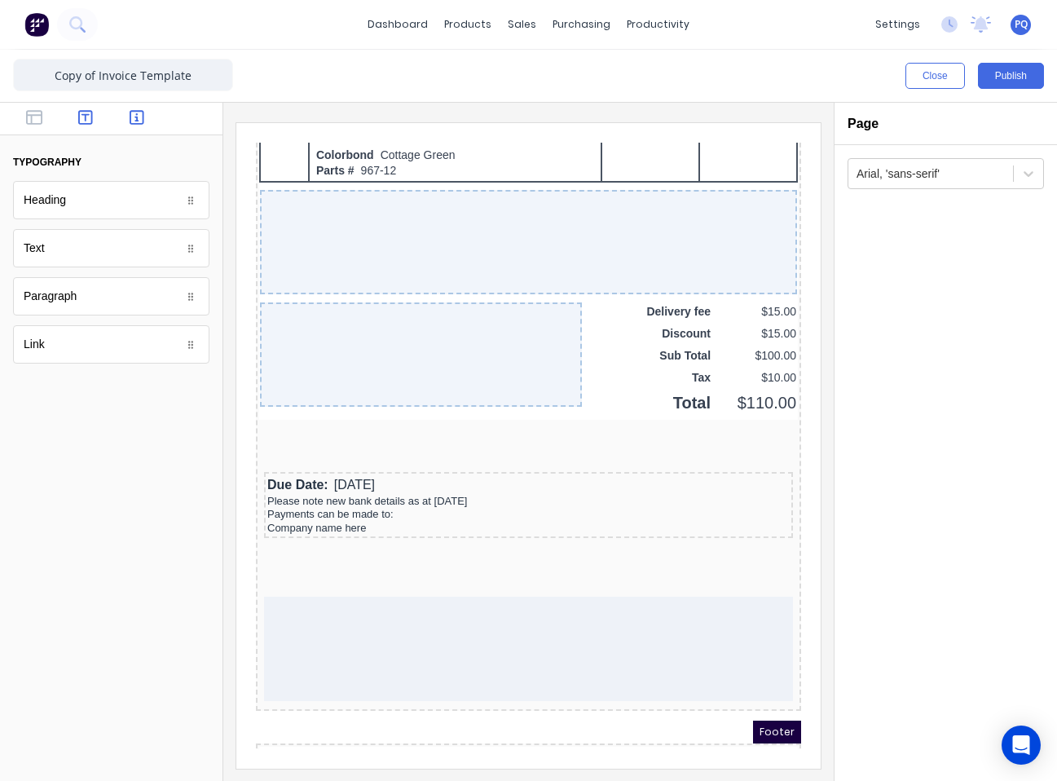
click at [145, 119] on button "button" at bounding box center [138, 119] width 42 height 20
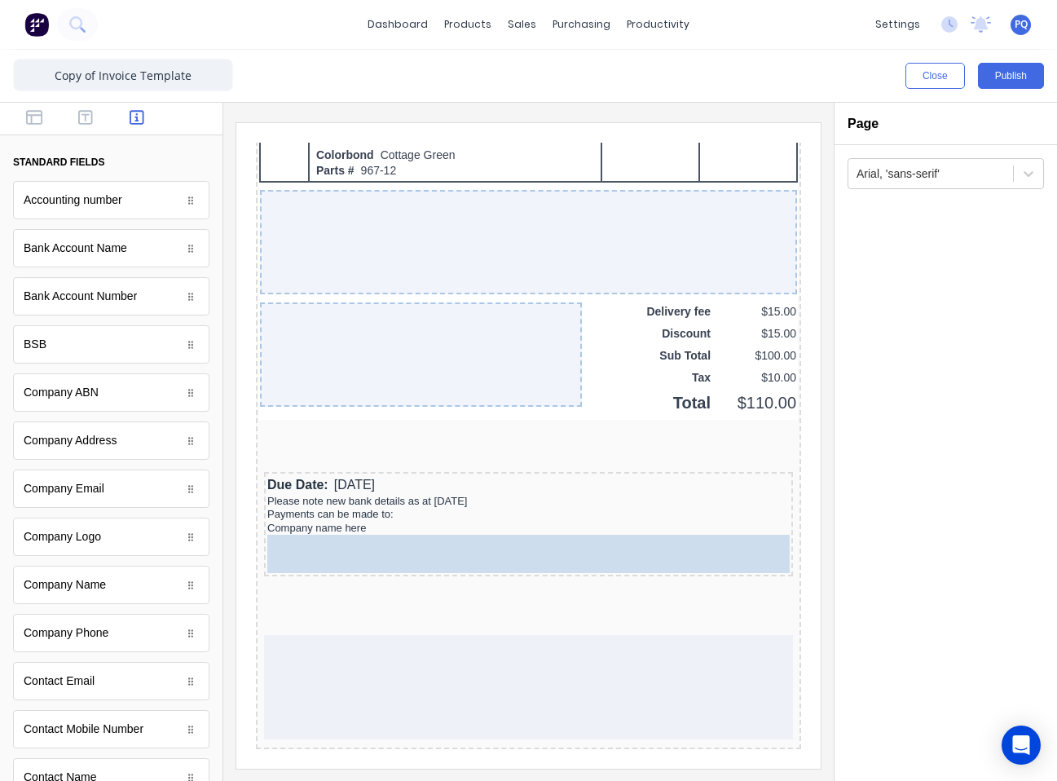
drag, startPoint x: 81, startPoint y: 344, endPoint x: 494, endPoint y: 530, distance: 453.1
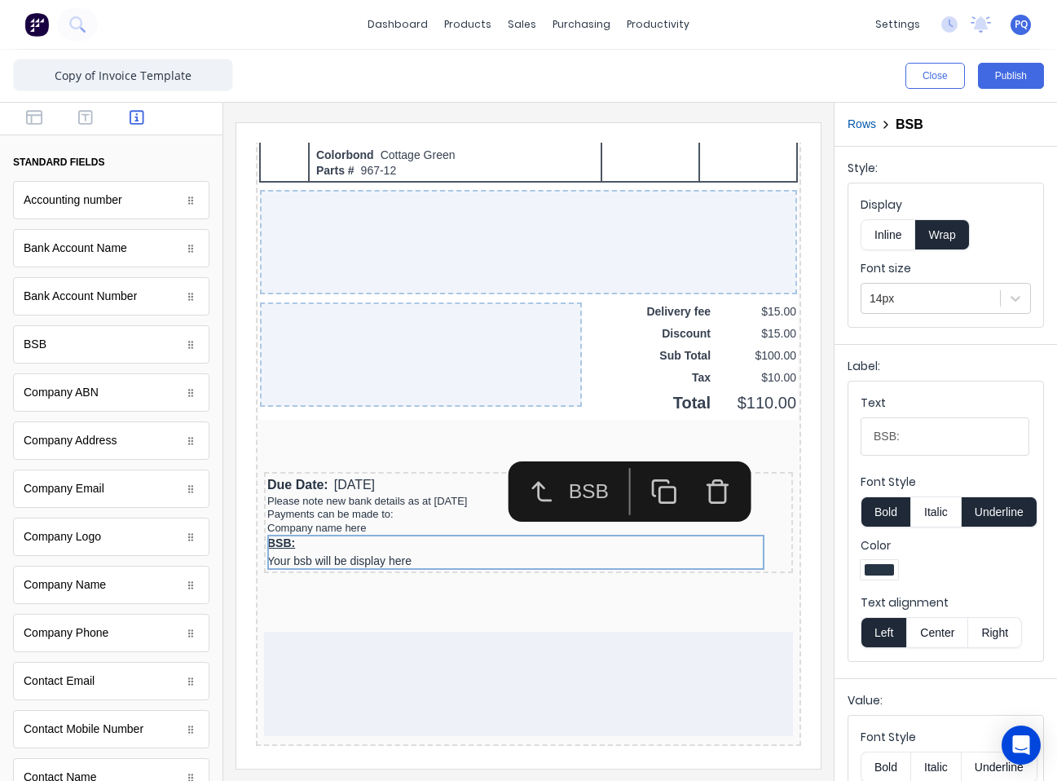
click at [780, 228] on button "Inline" at bounding box center [888, 234] width 55 height 31
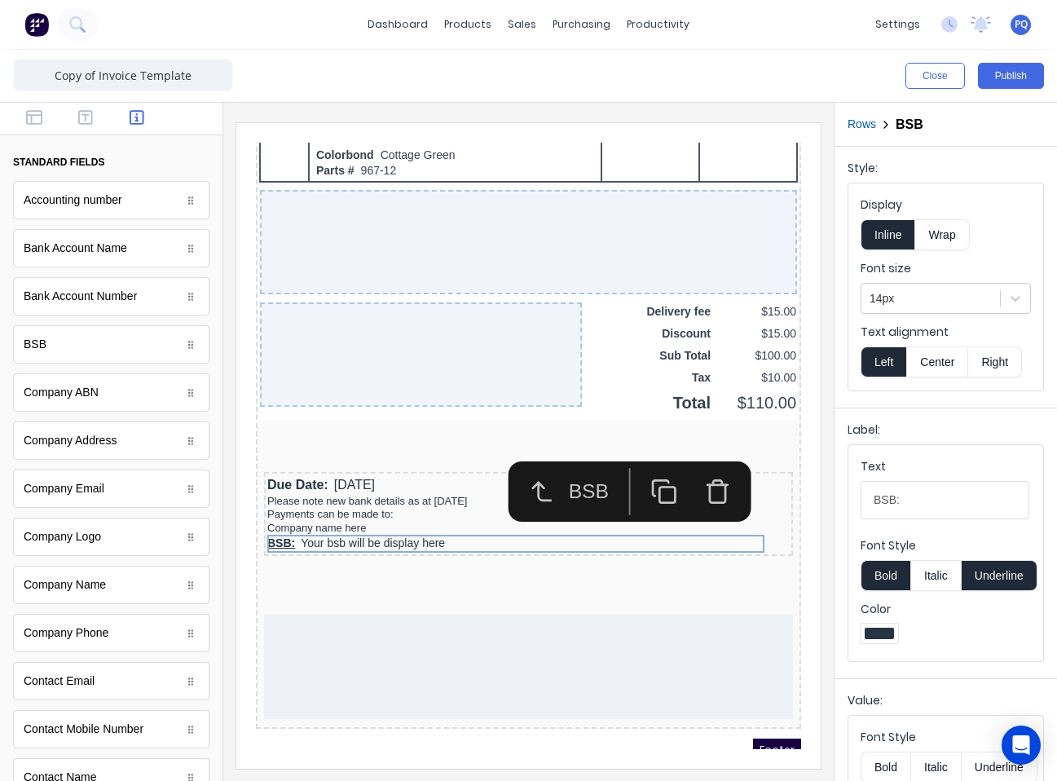
click at [780, 581] on button "Underline" at bounding box center [1000, 575] width 76 height 31
click at [780, 578] on button "Bold" at bounding box center [886, 575] width 50 height 31
click at [780, 310] on div "14px" at bounding box center [931, 298] width 139 height 27
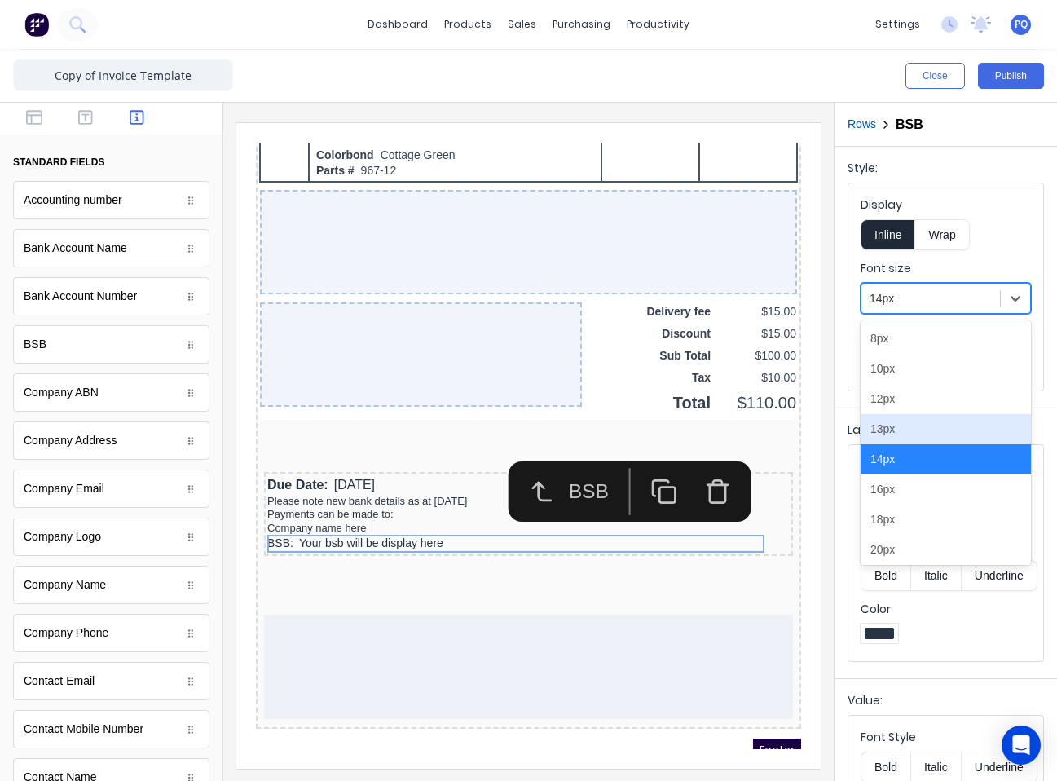
click at [780, 434] on div "13px" at bounding box center [946, 429] width 170 height 30
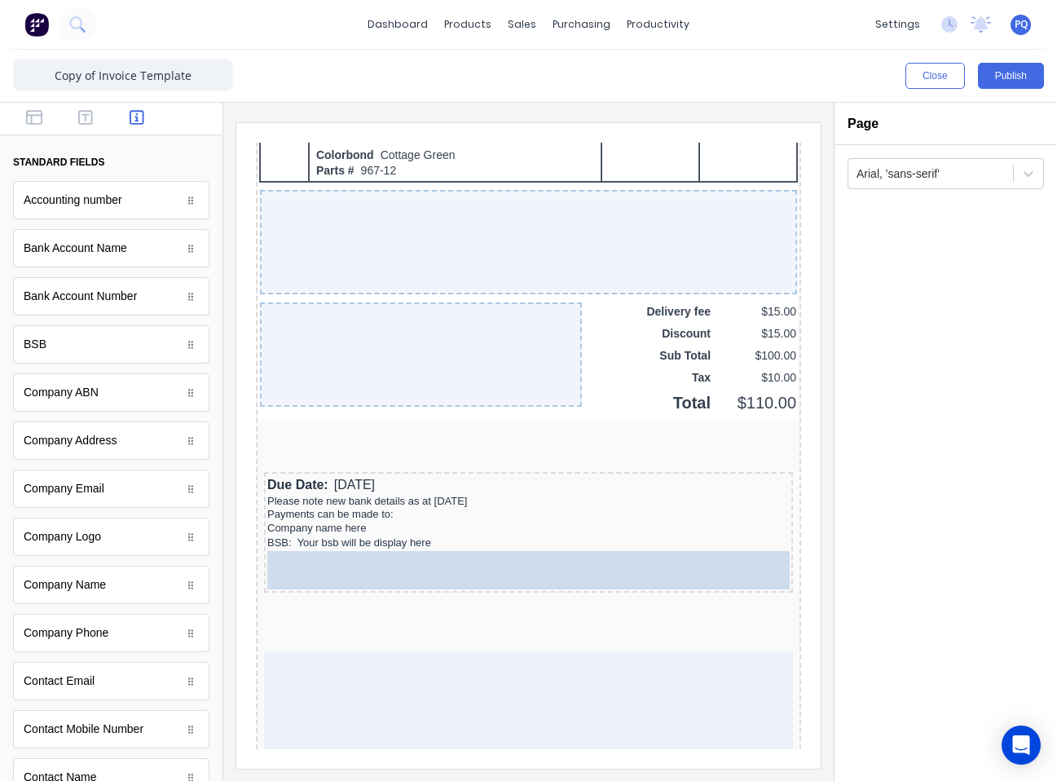
drag, startPoint x: 56, startPoint y: 302, endPoint x: 435, endPoint y: 543, distance: 449.3
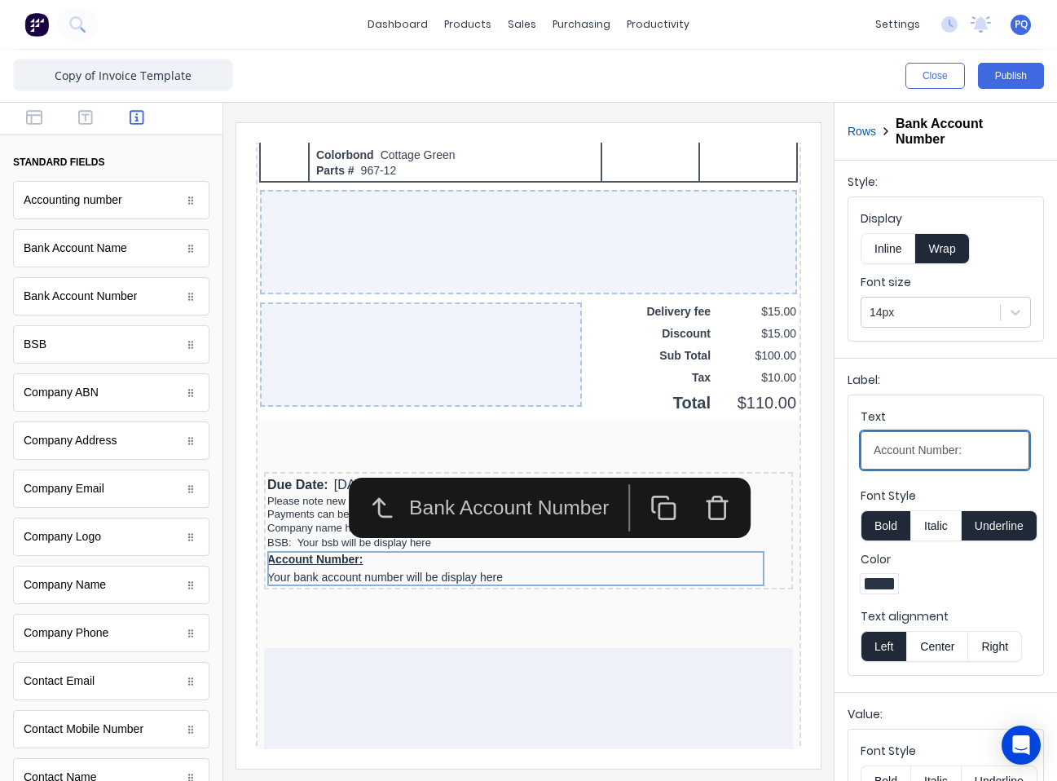
drag, startPoint x: 1210, startPoint y: 570, endPoint x: 696, endPoint y: 417, distance: 536.5
type input "ACC:"
drag, startPoint x: 891, startPoint y: 247, endPoint x: 935, endPoint y: 318, distance: 83.5
click at [780, 249] on button "Inline" at bounding box center [888, 248] width 55 height 31
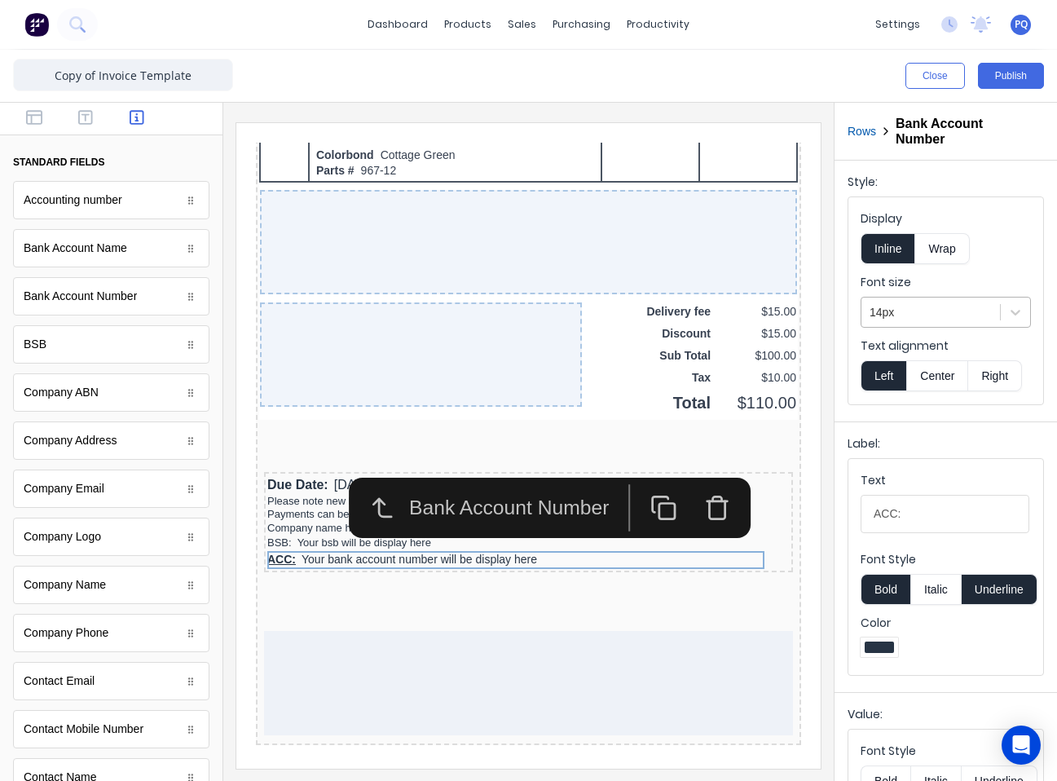
click at [780, 311] on div at bounding box center [931, 312] width 122 height 20
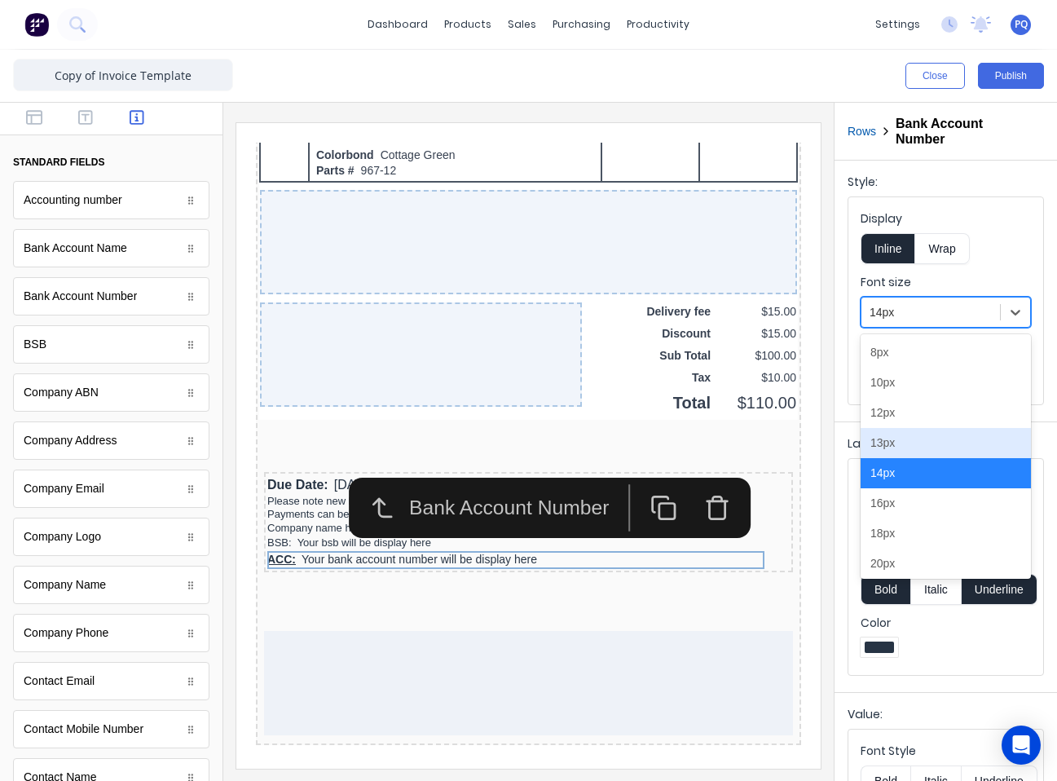
drag, startPoint x: 899, startPoint y: 440, endPoint x: 878, endPoint y: 454, distance: 25.3
click at [780, 441] on div "13px" at bounding box center [946, 443] width 170 height 30
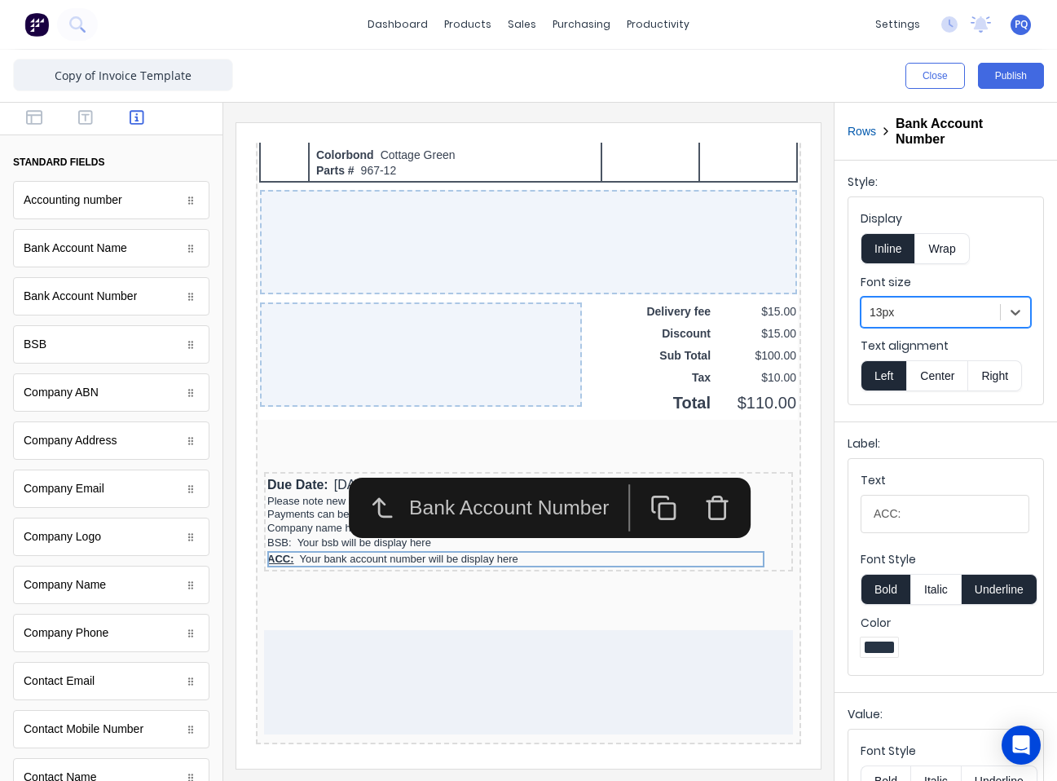
click at [780, 595] on button "Underline" at bounding box center [1000, 589] width 76 height 31
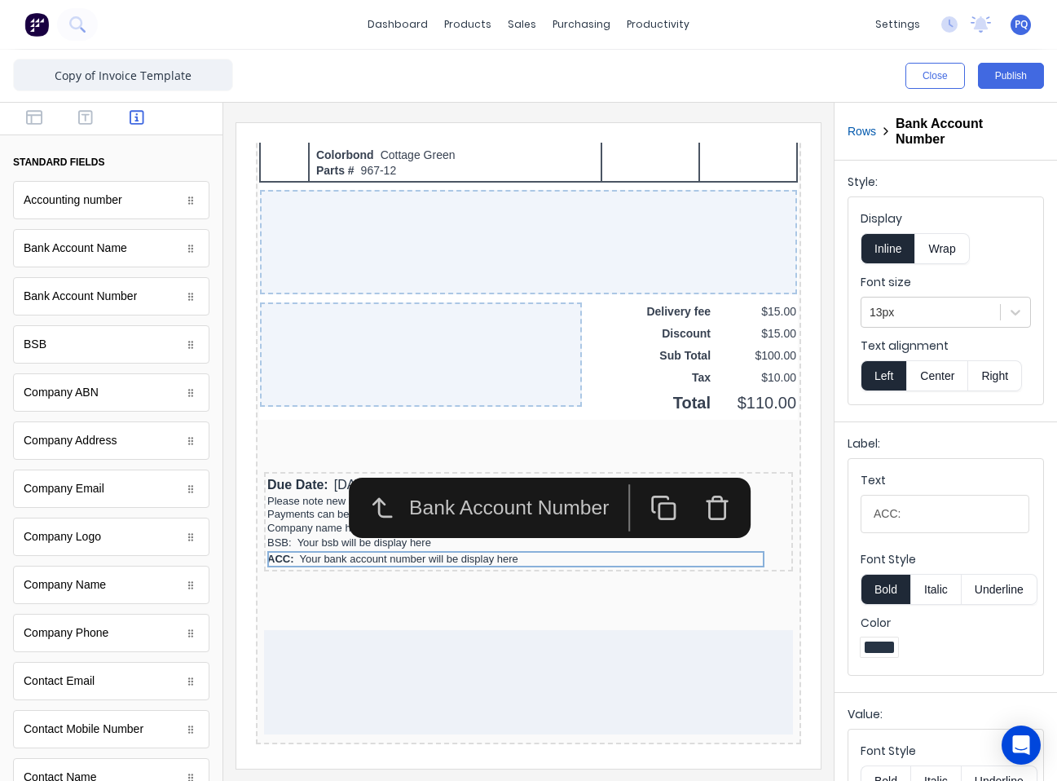
drag, startPoint x: 906, startPoint y: 592, endPoint x: 923, endPoint y: 611, distance: 26.0
click at [780, 592] on button "Bold" at bounding box center [886, 589] width 50 height 31
click at [780, 649] on div at bounding box center [946, 649] width 170 height 24
click at [780, 546] on div at bounding box center [528, 442] width 611 height 678
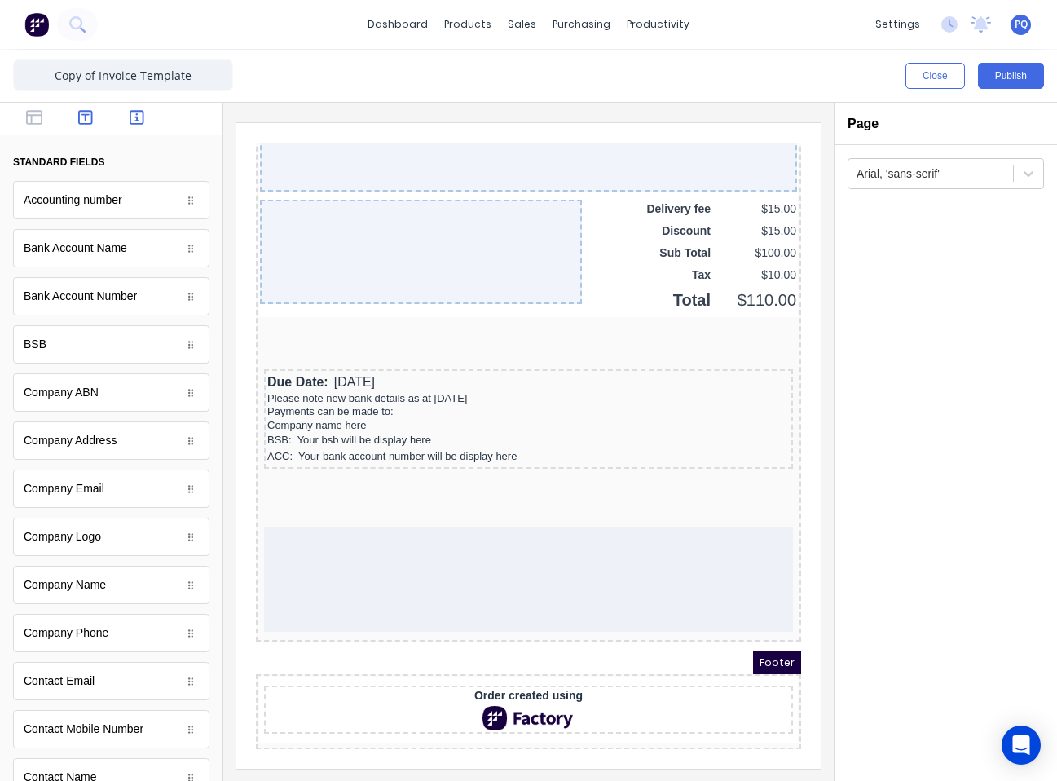
click at [84, 116] on icon "button" at bounding box center [85, 117] width 15 height 16
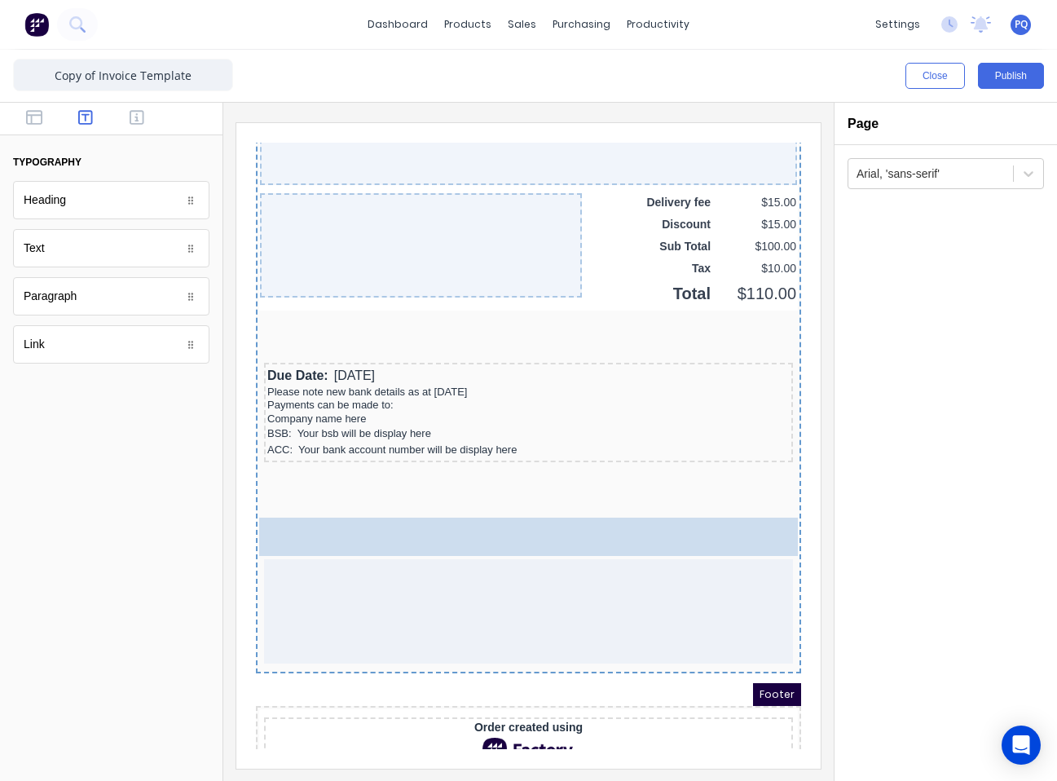
drag, startPoint x: 40, startPoint y: 242, endPoint x: 373, endPoint y: 550, distance: 453.4
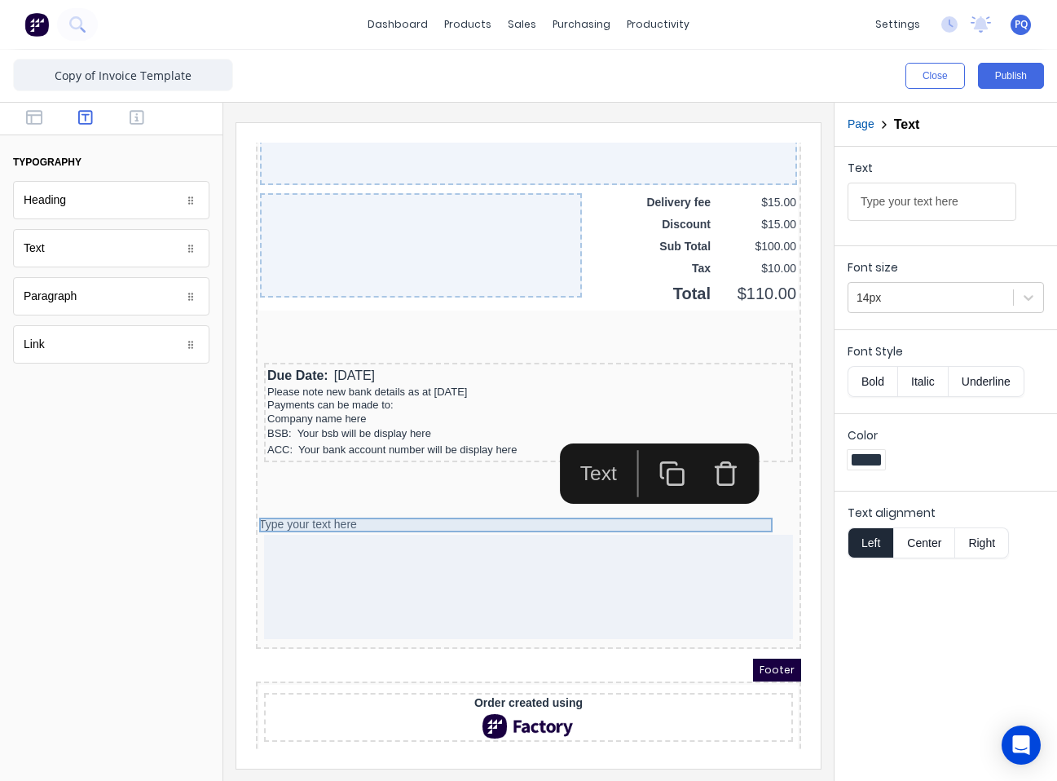
click at [459, 503] on div "Type your text here" at bounding box center [509, 505] width 539 height 15
click at [780, 218] on input "Type your text here" at bounding box center [932, 202] width 169 height 38
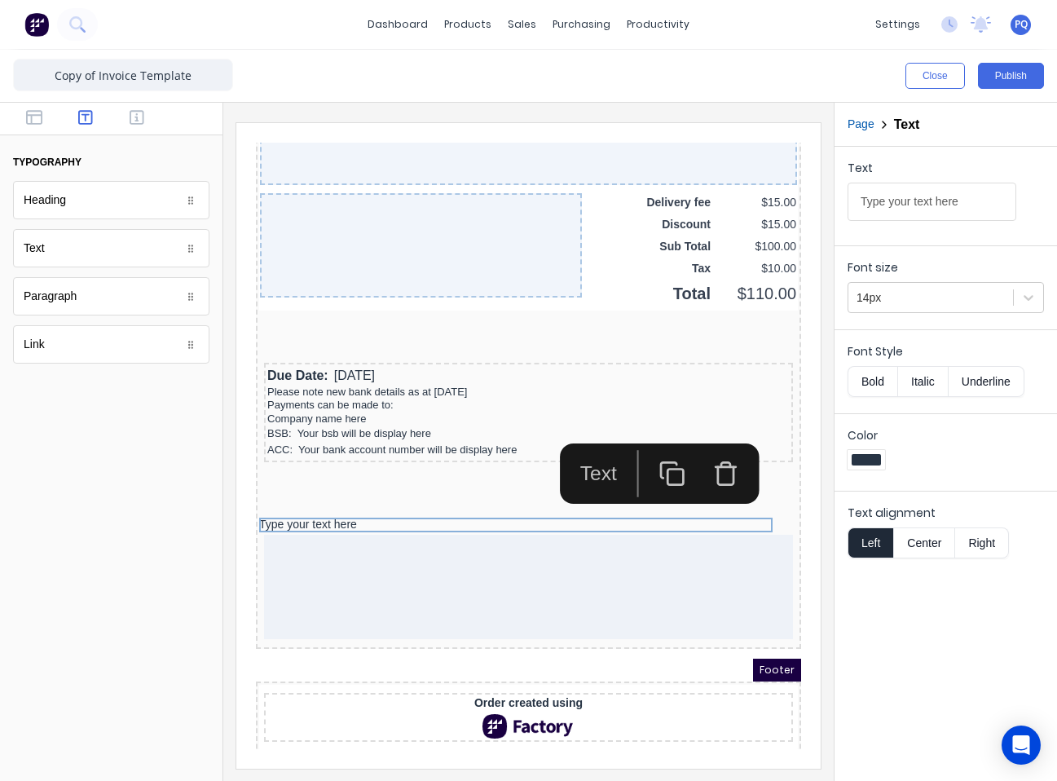
click at [780, 218] on input "Type your text here" at bounding box center [932, 202] width 169 height 38
drag, startPoint x: 880, startPoint y: 207, endPoint x: 833, endPoint y: 213, distance: 46.8
click at [780, 213] on div "Close Publish Components typography Heading Heading Text Text Paragraph Paragra…" at bounding box center [528, 415] width 1057 height 731
drag, startPoint x: 934, startPoint y: 290, endPoint x: 933, endPoint y: 306, distance: 15.5
click at [780, 291] on div at bounding box center [931, 298] width 148 height 20
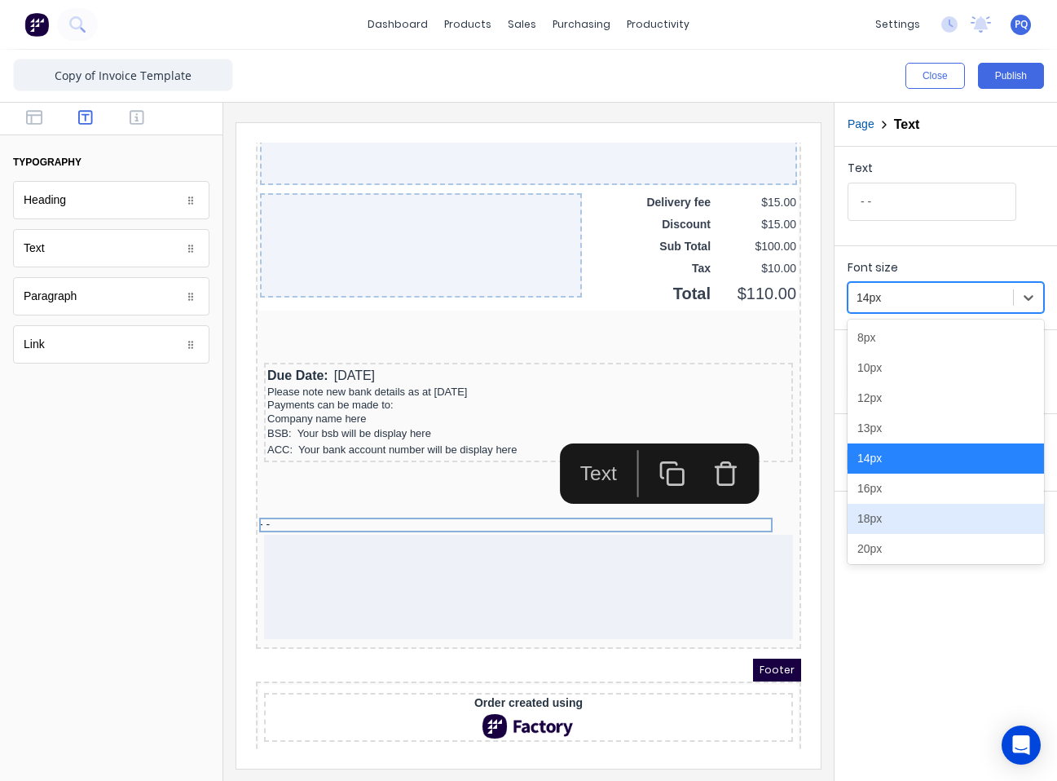
click at [780, 526] on div "18px" at bounding box center [946, 519] width 196 height 30
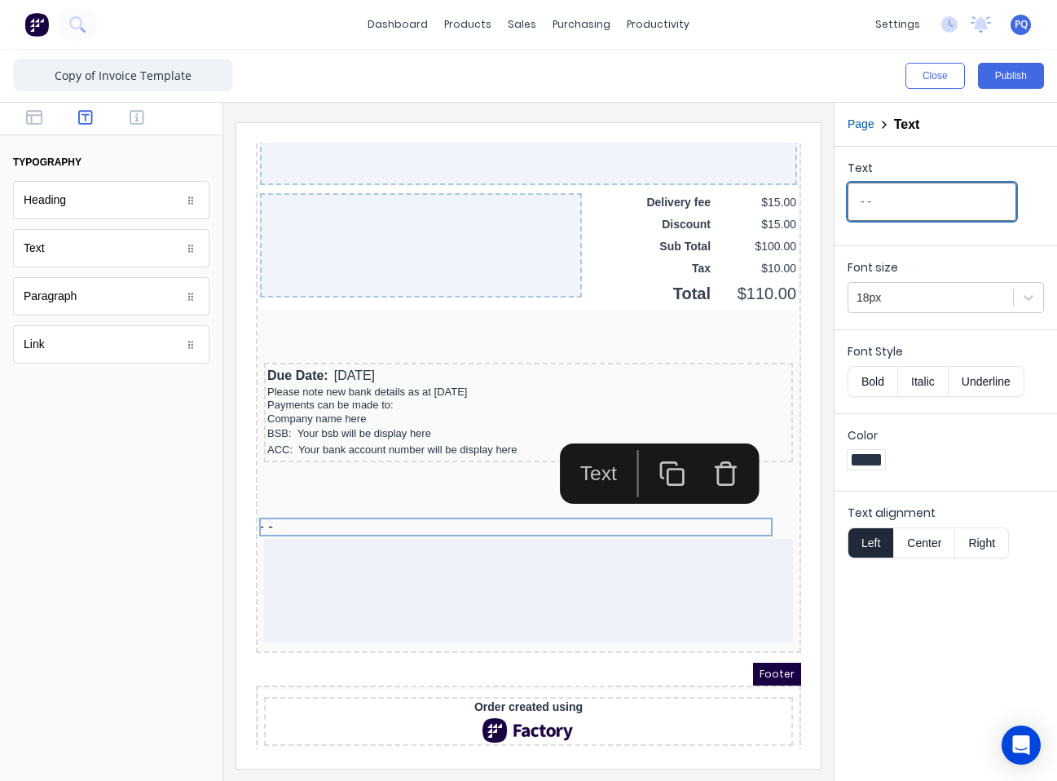
drag, startPoint x: 923, startPoint y: 194, endPoint x: 797, endPoint y: 186, distance: 125.8
click at [780, 186] on div "Close Publish Components typography Heading Heading Text Text Paragraph Paragra…" at bounding box center [528, 415] width 1057 height 731
click at [780, 203] on input "- -" at bounding box center [932, 202] width 169 height 38
click at [780, 206] on div "Text - -" at bounding box center [946, 193] width 223 height 92
click at [780, 205] on input "- -" at bounding box center [932, 202] width 169 height 38
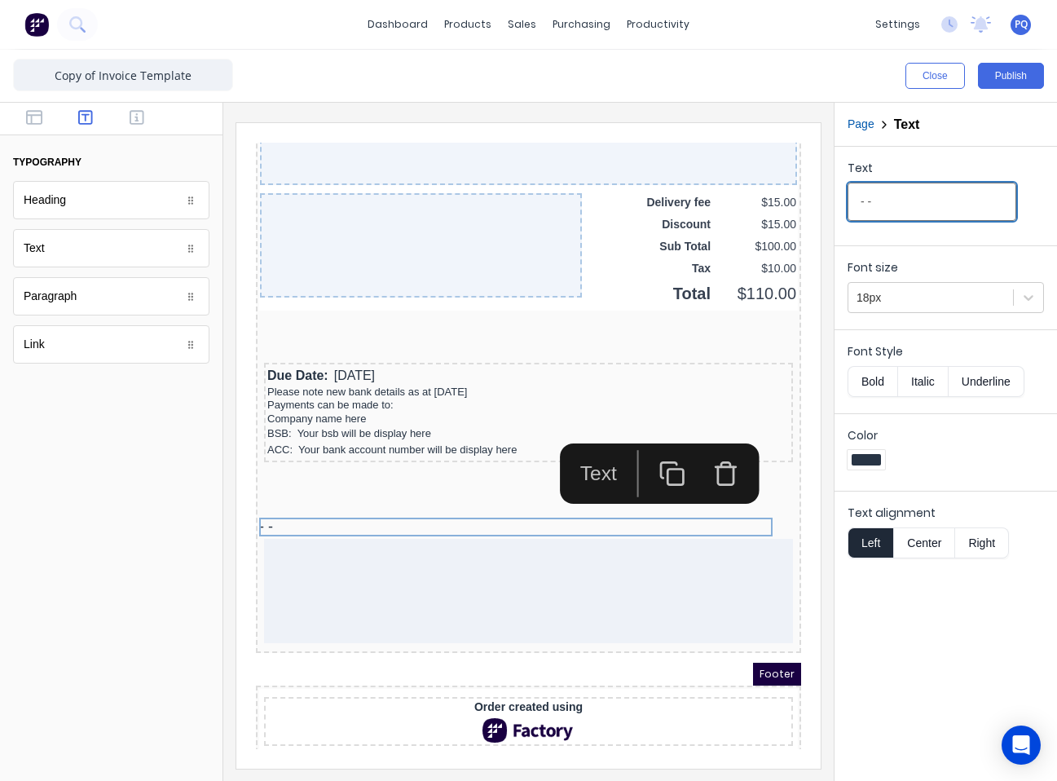
click at [780, 200] on input "- -" at bounding box center [932, 202] width 169 height 38
paste input "- -"
type input "- -- -"
drag, startPoint x: 913, startPoint y: 204, endPoint x: 843, endPoint y: 205, distance: 70.1
click at [780, 205] on div "Text - -- -" at bounding box center [946, 193] width 223 height 92
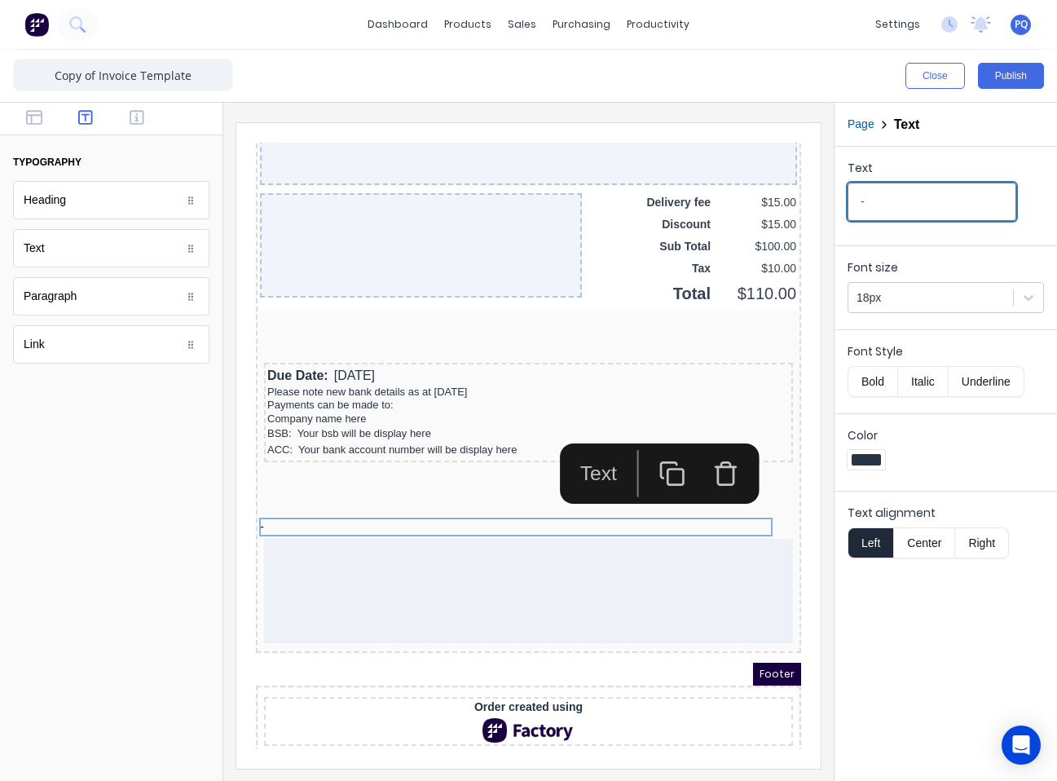
drag, startPoint x: 879, startPoint y: 205, endPoint x: 849, endPoint y: 205, distance: 29.3
click at [780, 205] on input "-" at bounding box center [932, 202] width 169 height 38
paste input "-"
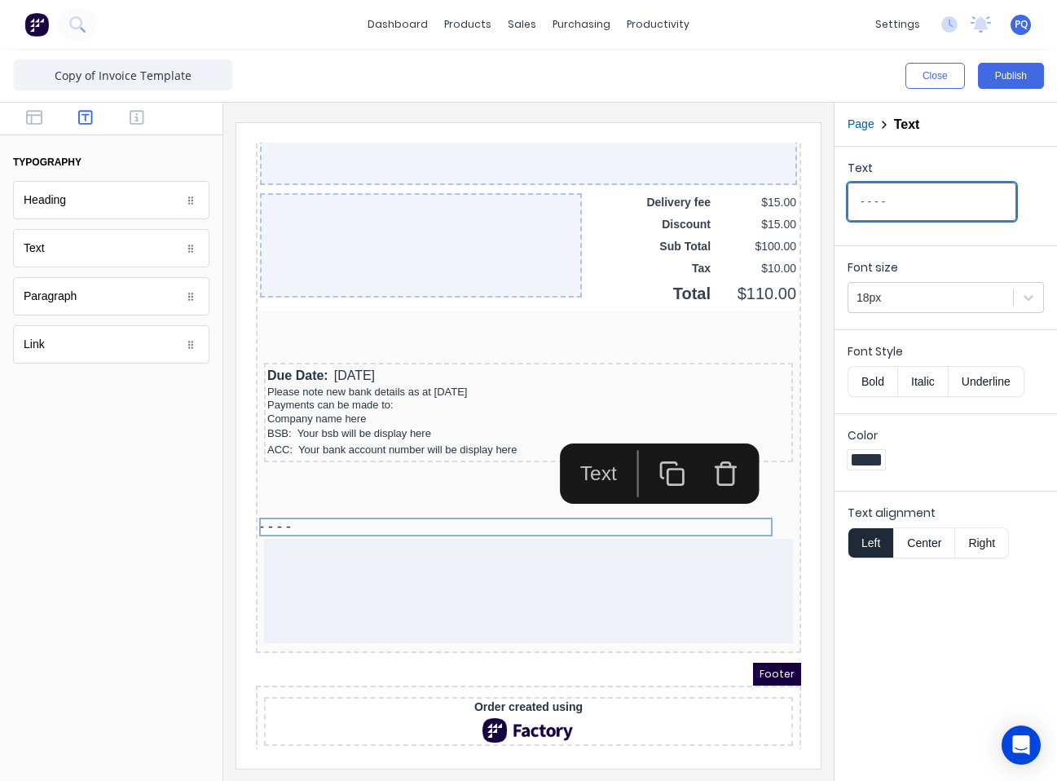
paste input "-"
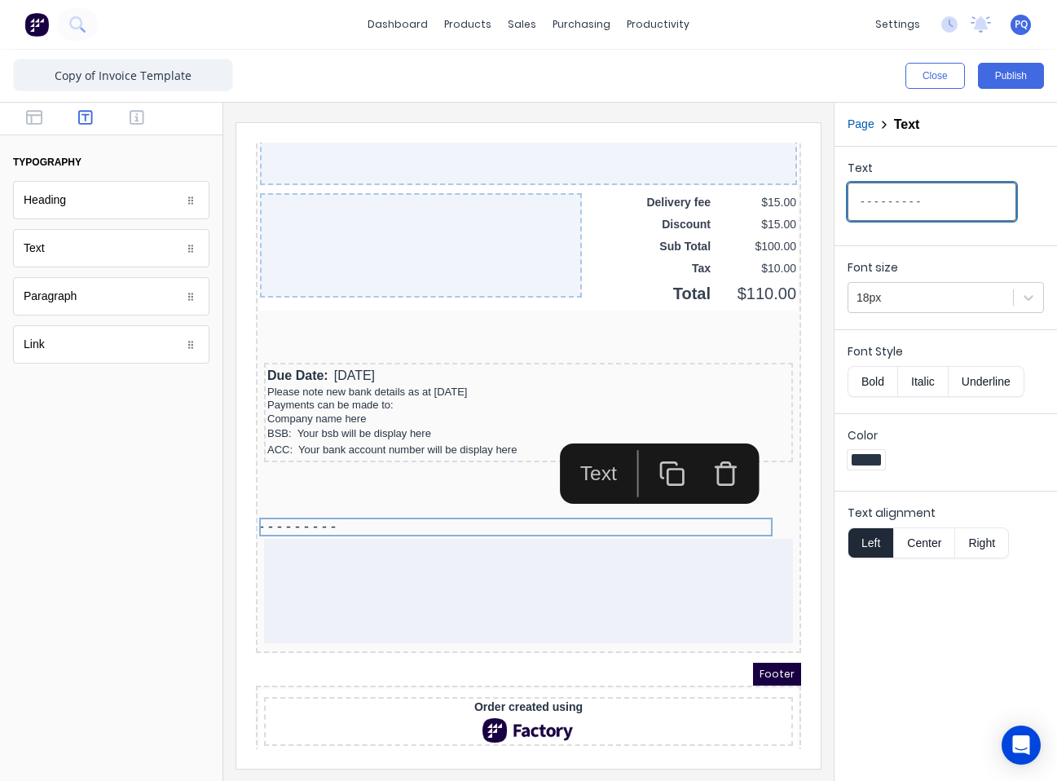
paste input "-"
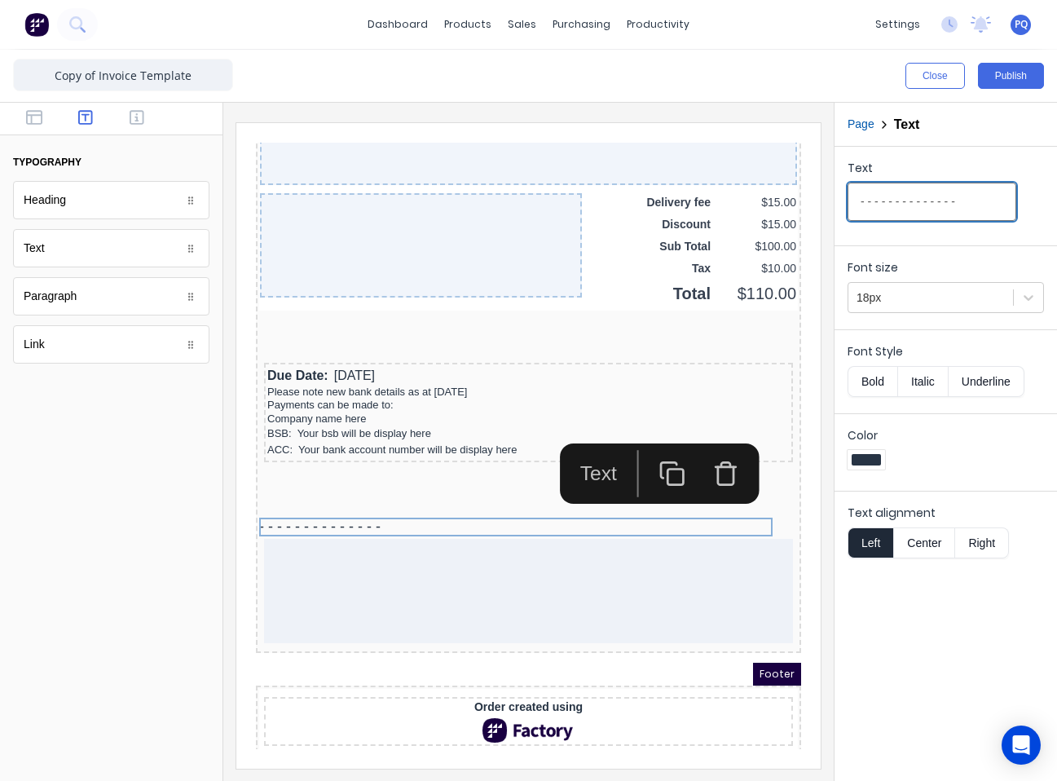
paste input "-"
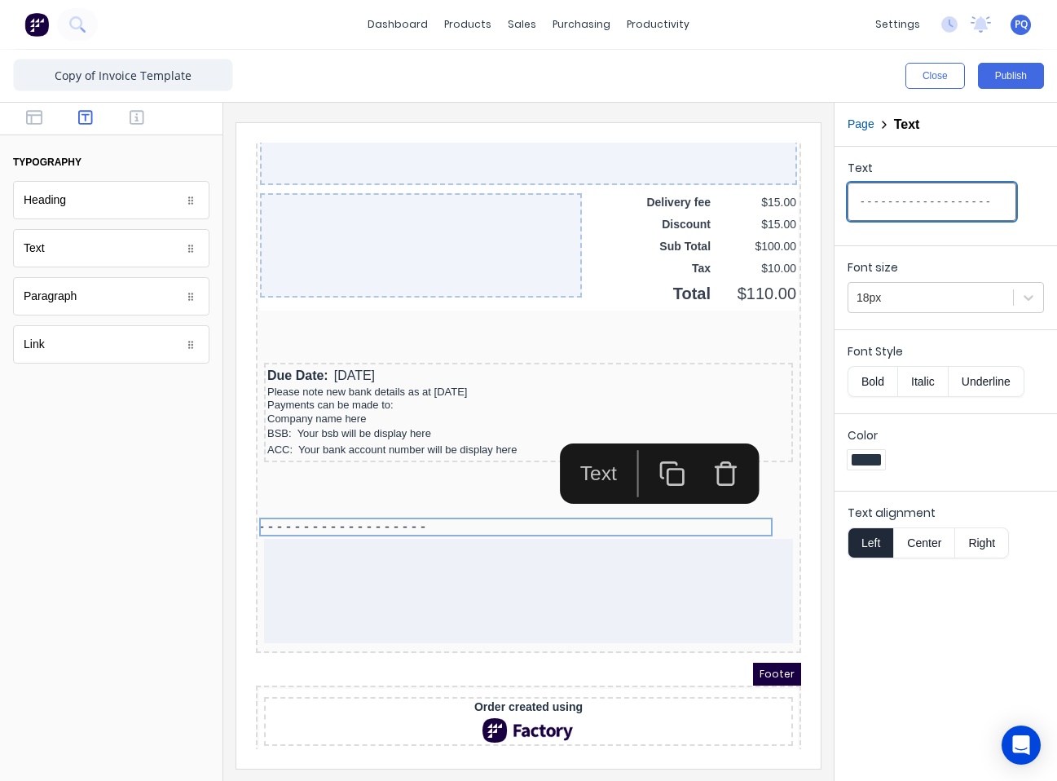
paste input "-"
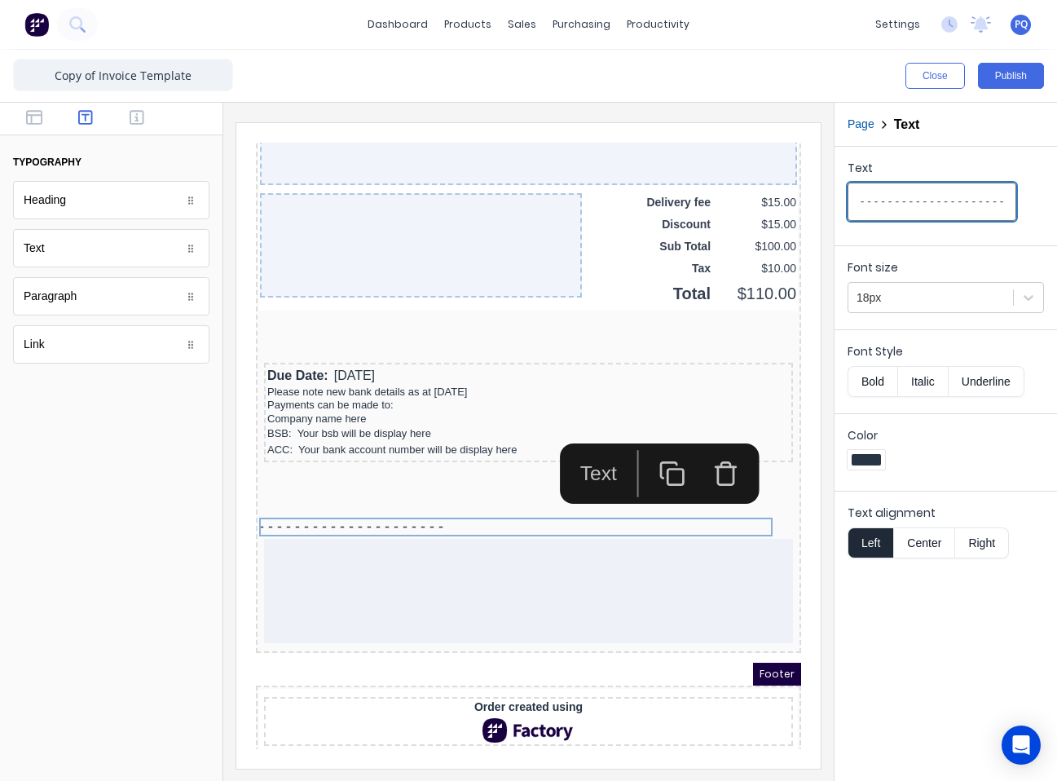
paste input "-"
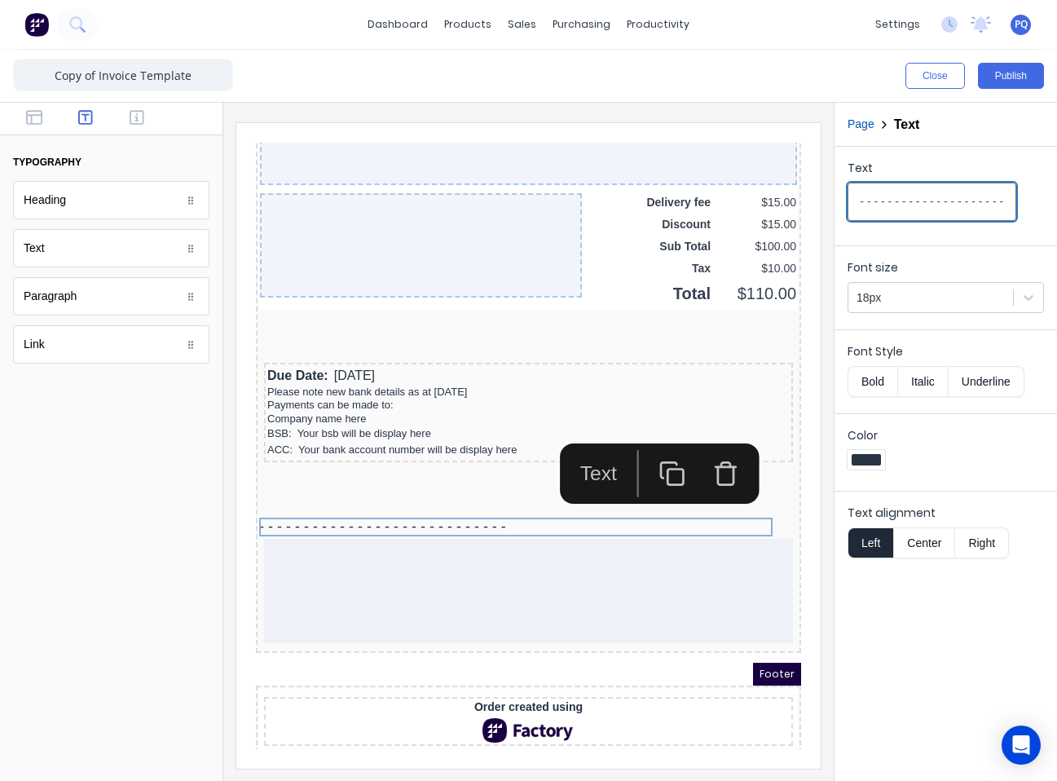
paste input "-"
paste
type input "- - - - - - - - - - - - - - - - - - - - - - - - - - - - - - - - - - - - - - - -…"
click at [780, 666] on div "Text - - - - - - - - - - - - - - - - - - - - - - - - - - - - - - - - - - - - - …" at bounding box center [946, 464] width 223 height 634
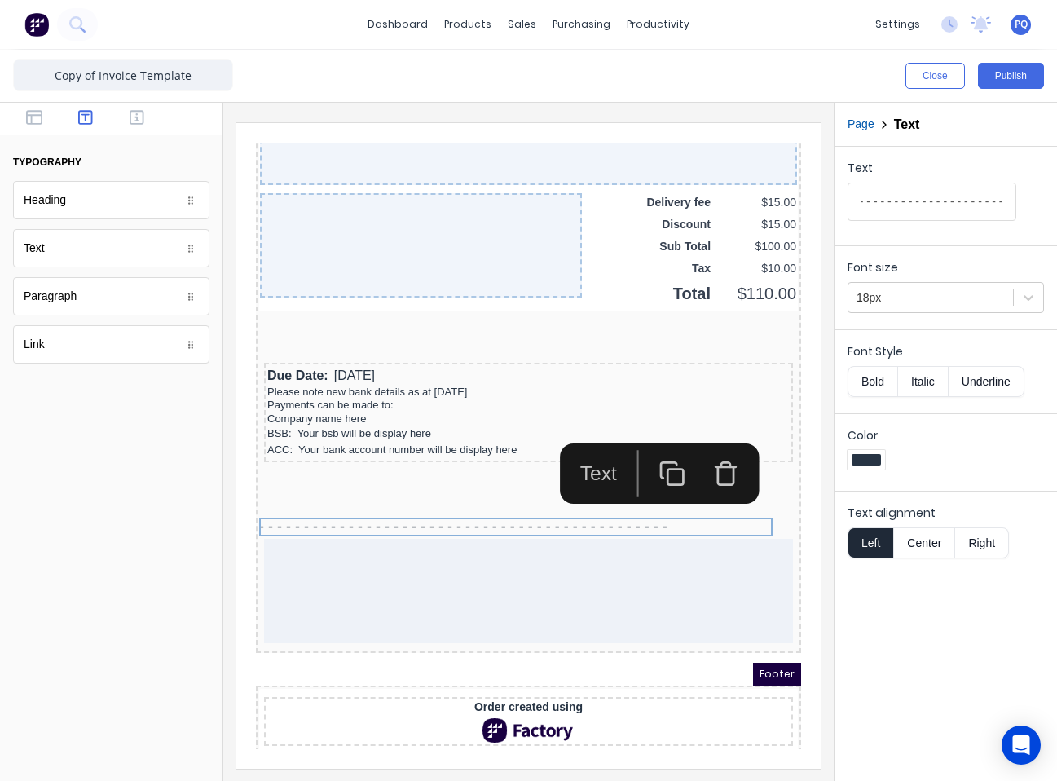
scroll to position [0, 0]
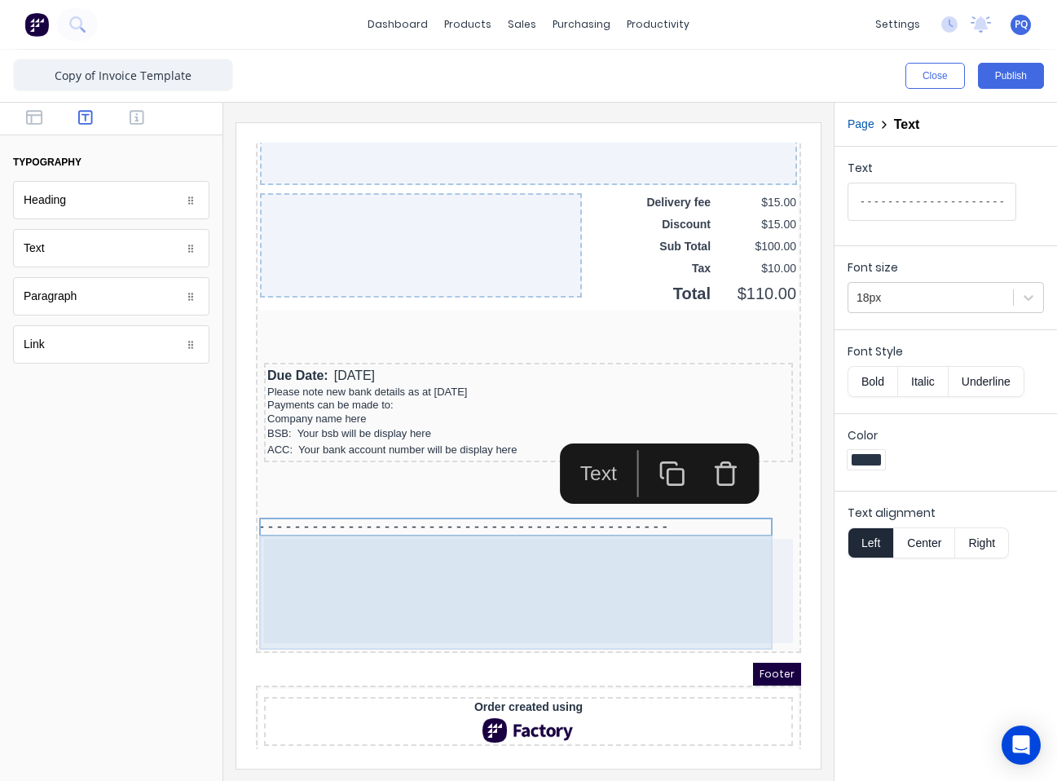
click at [664, 584] on div at bounding box center [509, 571] width 529 height 104
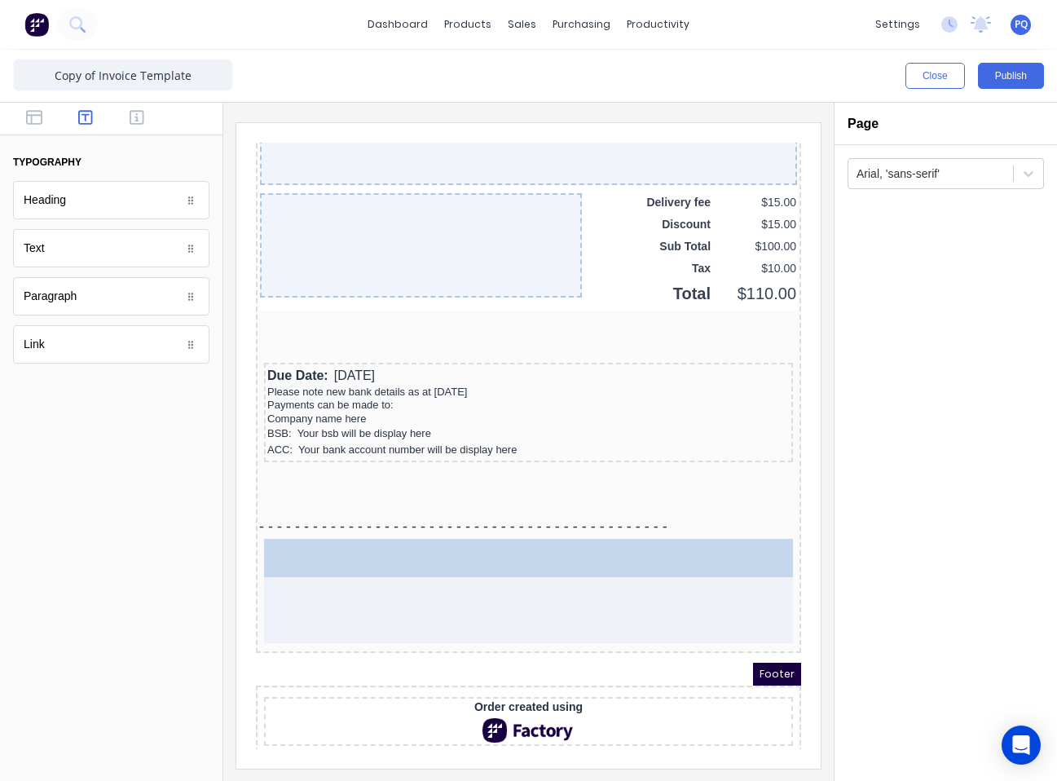
drag, startPoint x: 166, startPoint y: 375, endPoint x: 146, endPoint y: 469, distance: 95.9
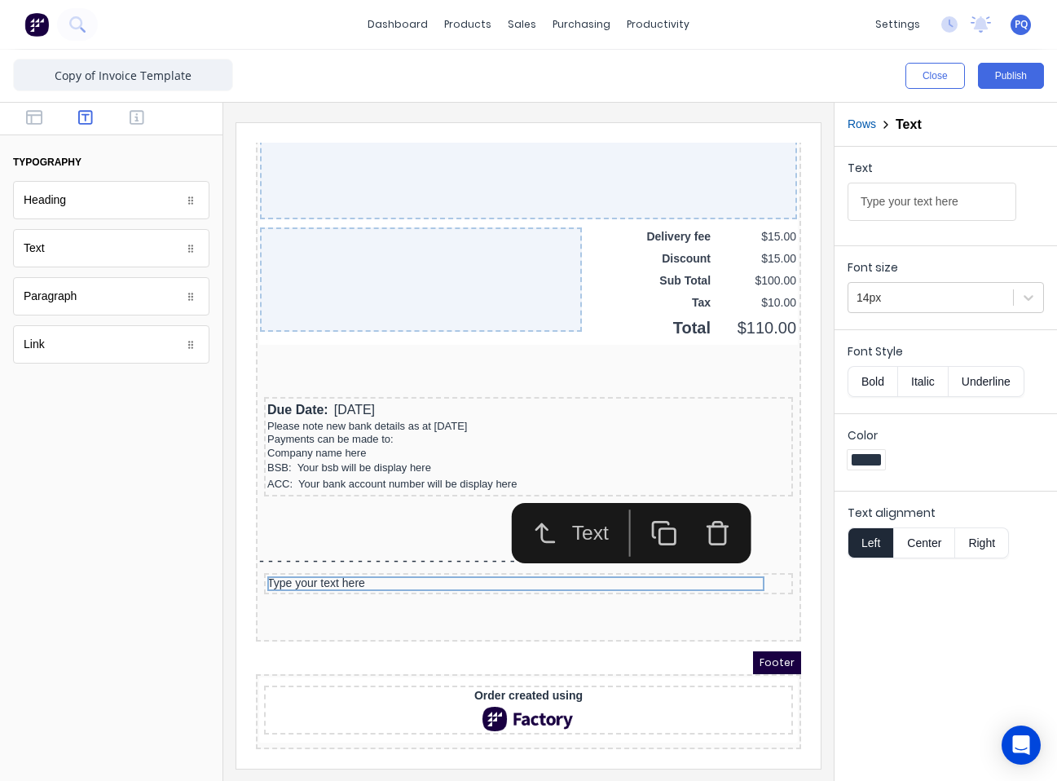
click at [706, 506] on icon "button" at bounding box center [697, 515] width 15 height 18
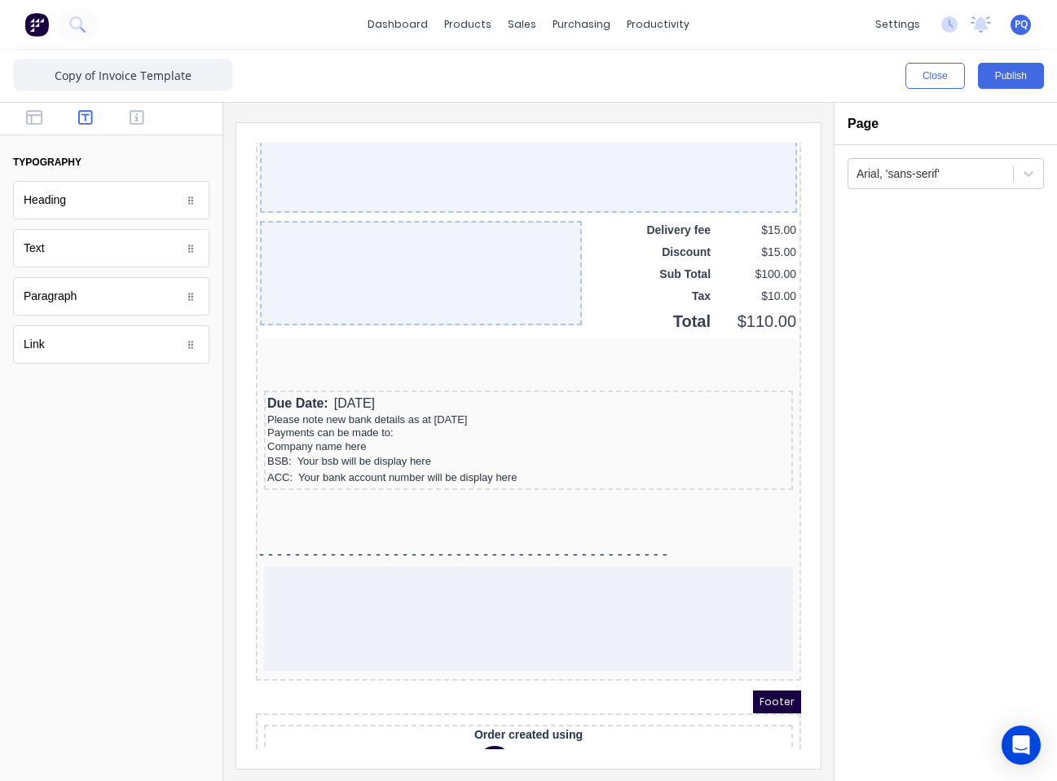
drag, startPoint x: 43, startPoint y: 119, endPoint x: 36, endPoint y: 143, distance: 24.8
click at [40, 121] on button "button" at bounding box center [34, 119] width 42 height 20
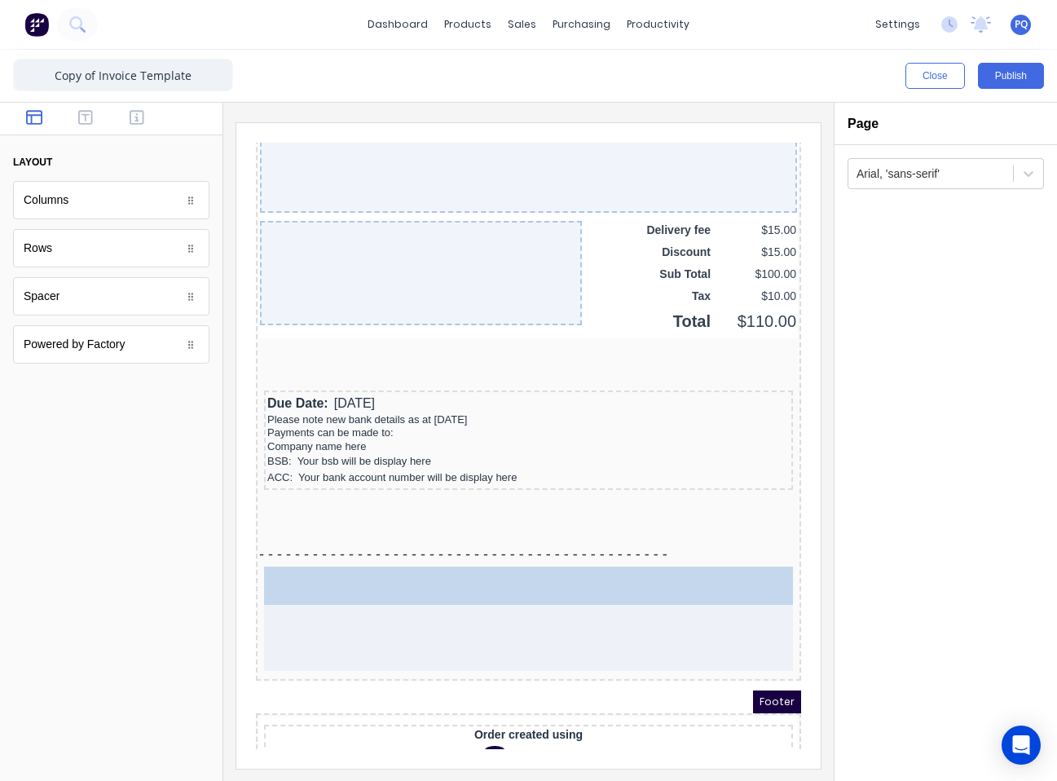
drag, startPoint x: 77, startPoint y: 204, endPoint x: 526, endPoint y: 637, distance: 623.7
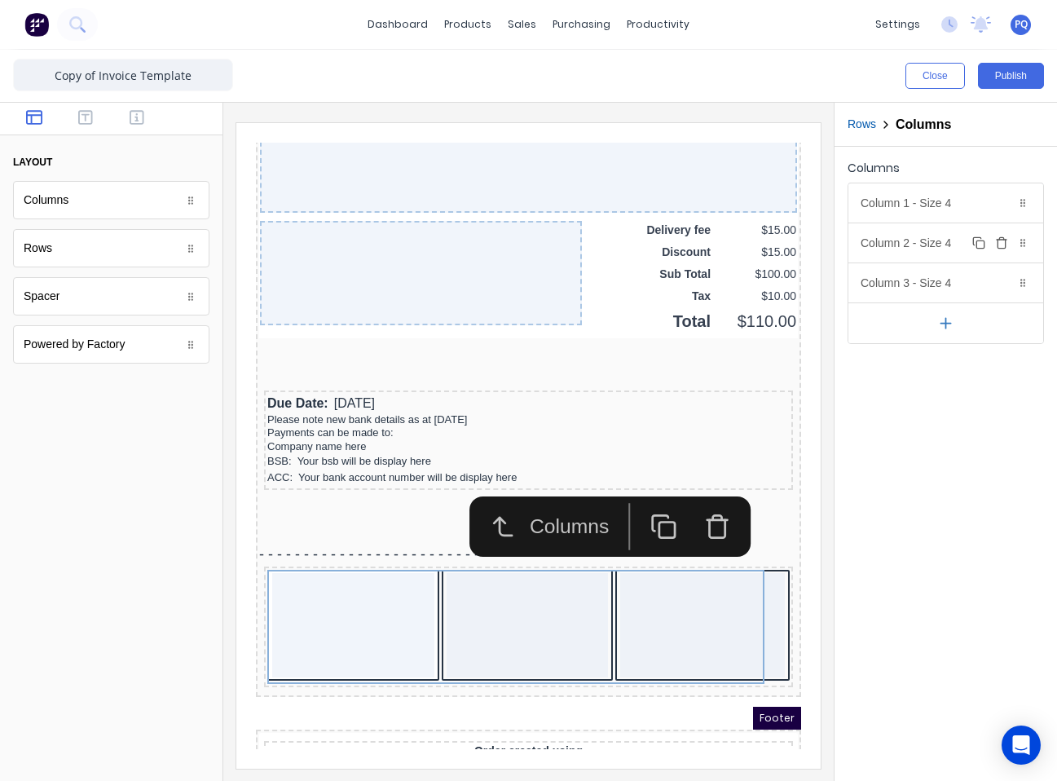
click at [780, 245] on div "Column 2 - Size 4 Duplicate Delete" at bounding box center [946, 242] width 195 height 39
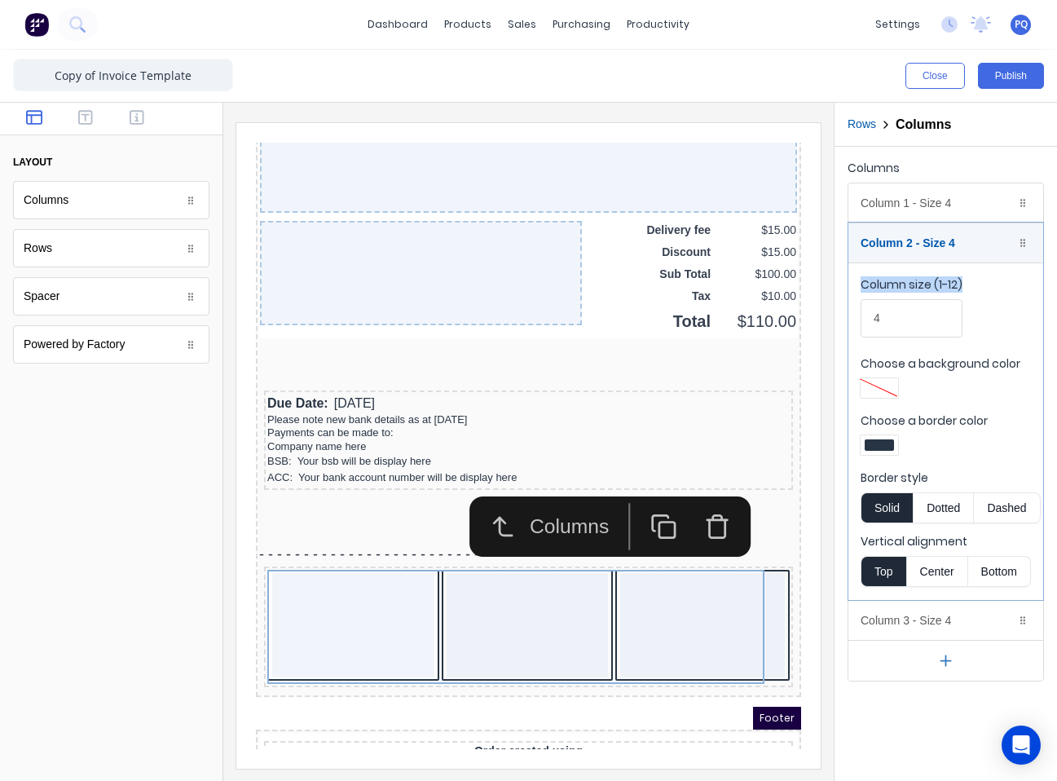
drag, startPoint x: 914, startPoint y: 341, endPoint x: 847, endPoint y: 333, distance: 67.3
click at [780, 333] on div "Columns Column 1 - Size 4 Duplicate Delete Column size (1-12) 4 Choose a backgr…" at bounding box center [946, 419] width 223 height 545
click at [780, 328] on input "4" at bounding box center [912, 318] width 102 height 38
drag, startPoint x: 895, startPoint y: 324, endPoint x: 858, endPoint y: 319, distance: 37.0
click at [780, 319] on fieldset "Column size (1-12) 4 Choose a background color Choose a border color Border sty…" at bounding box center [946, 430] width 195 height 337
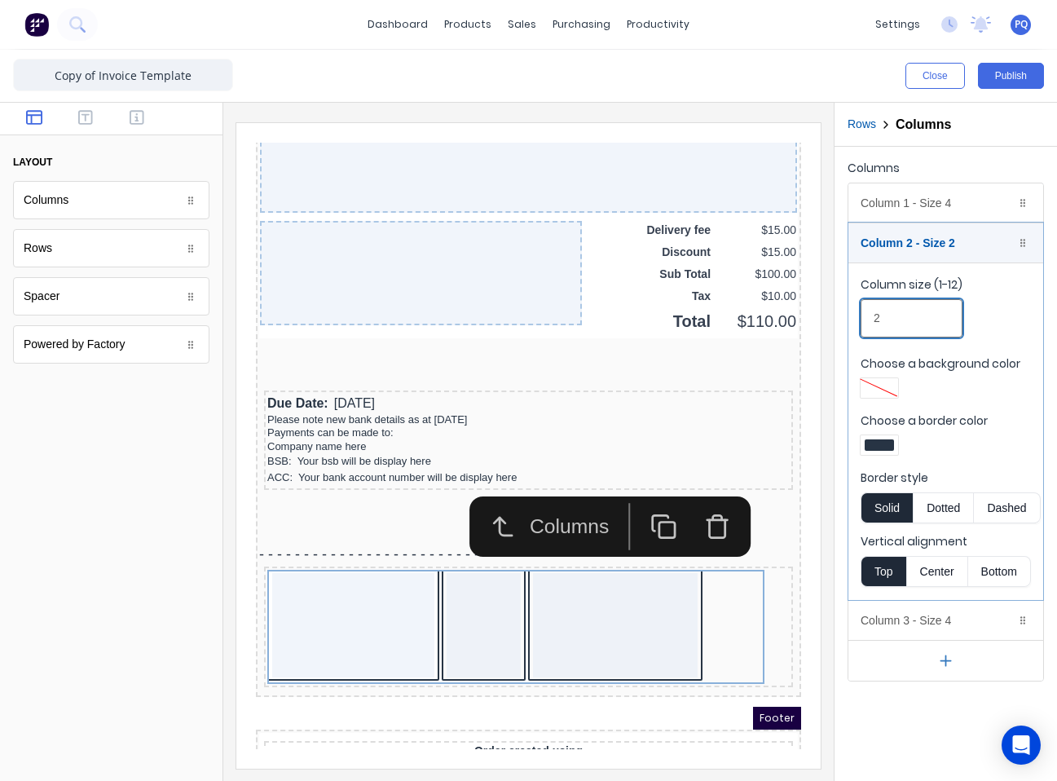
type input "2"
click at [780, 390] on div at bounding box center [879, 387] width 29 height 11
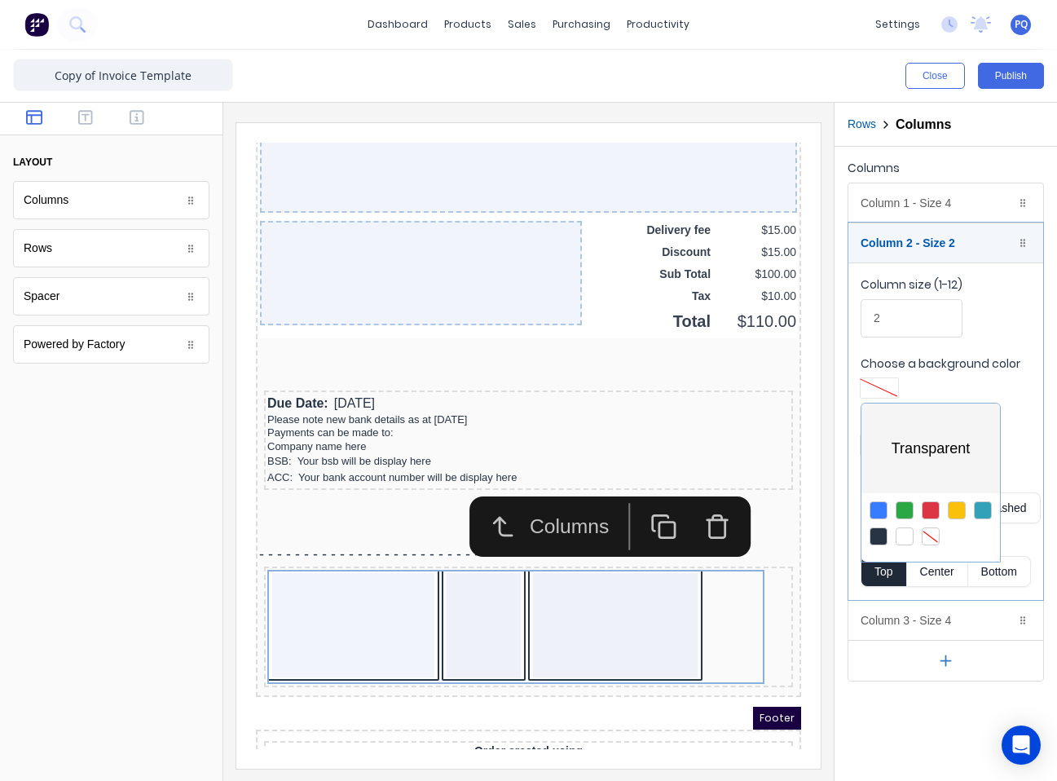
drag, startPoint x: 1021, startPoint y: 456, endPoint x: 1015, endPoint y: 441, distance: 16.5
click at [780, 456] on div at bounding box center [528, 390] width 1057 height 781
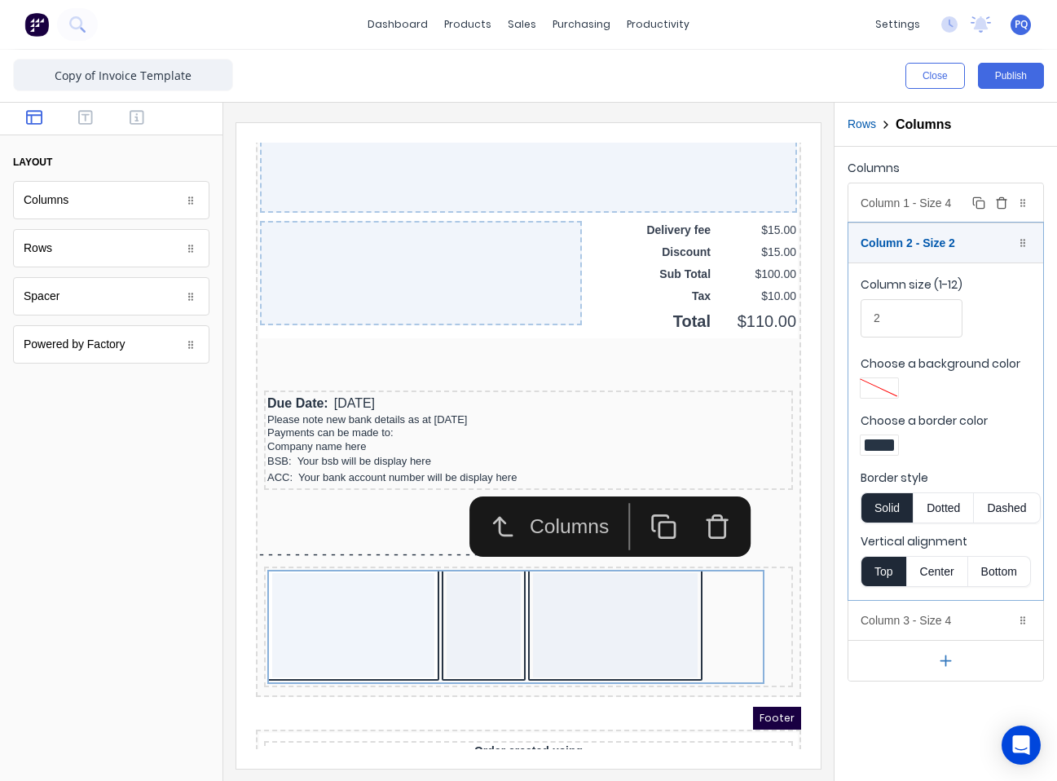
click at [780, 192] on div "Column 1 - Size 4 Duplicate Delete" at bounding box center [946, 202] width 195 height 39
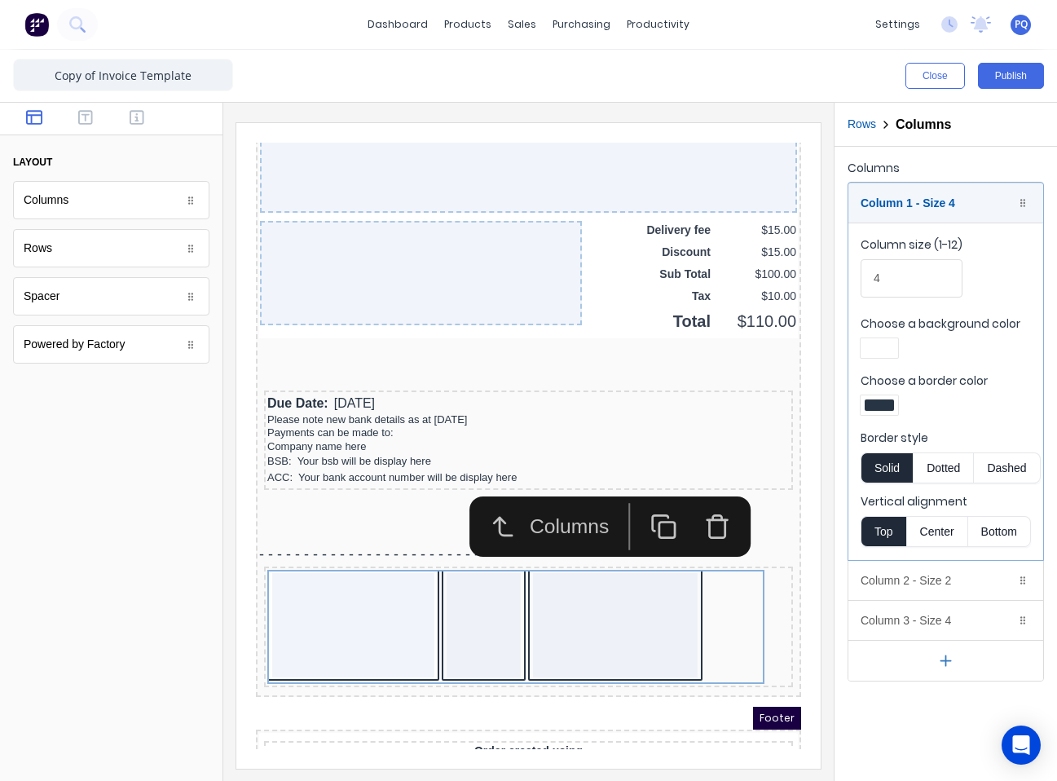
click at [780, 348] on div at bounding box center [879, 347] width 29 height 11
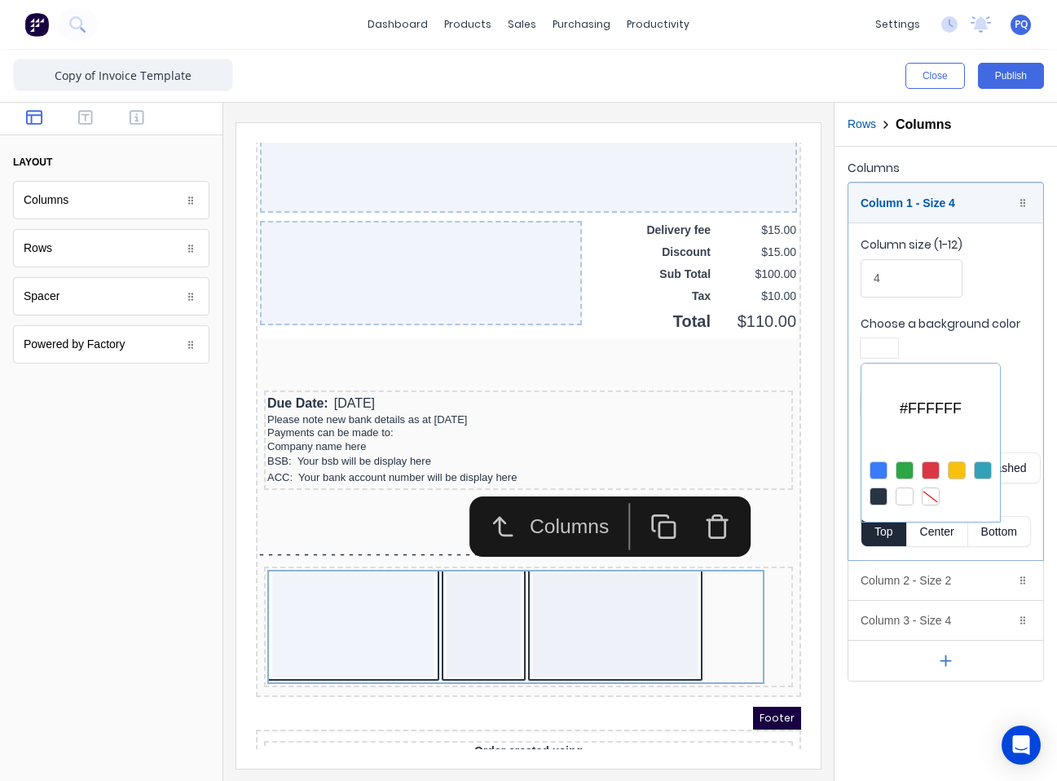
click at [780, 488] on div at bounding box center [931, 496] width 18 height 18
click at [780, 402] on div "#000000" at bounding box center [931, 409] width 139 height 90
click at [780, 404] on div at bounding box center [528, 390] width 1057 height 781
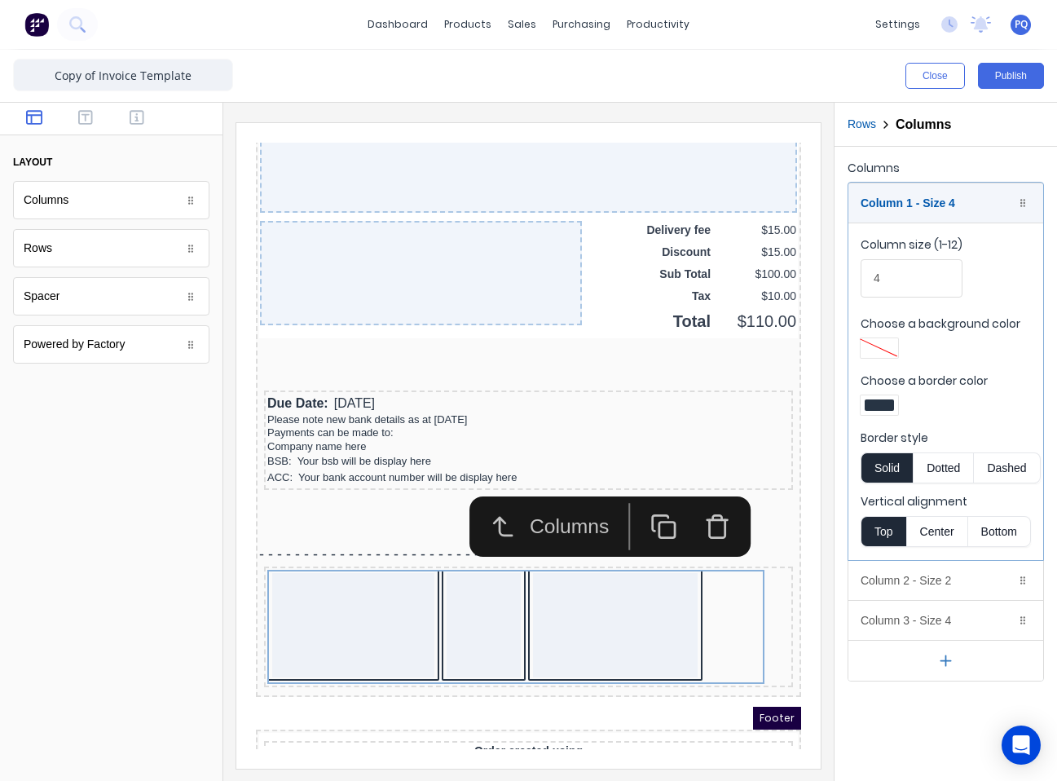
click at [780, 400] on div at bounding box center [879, 404] width 29 height 11
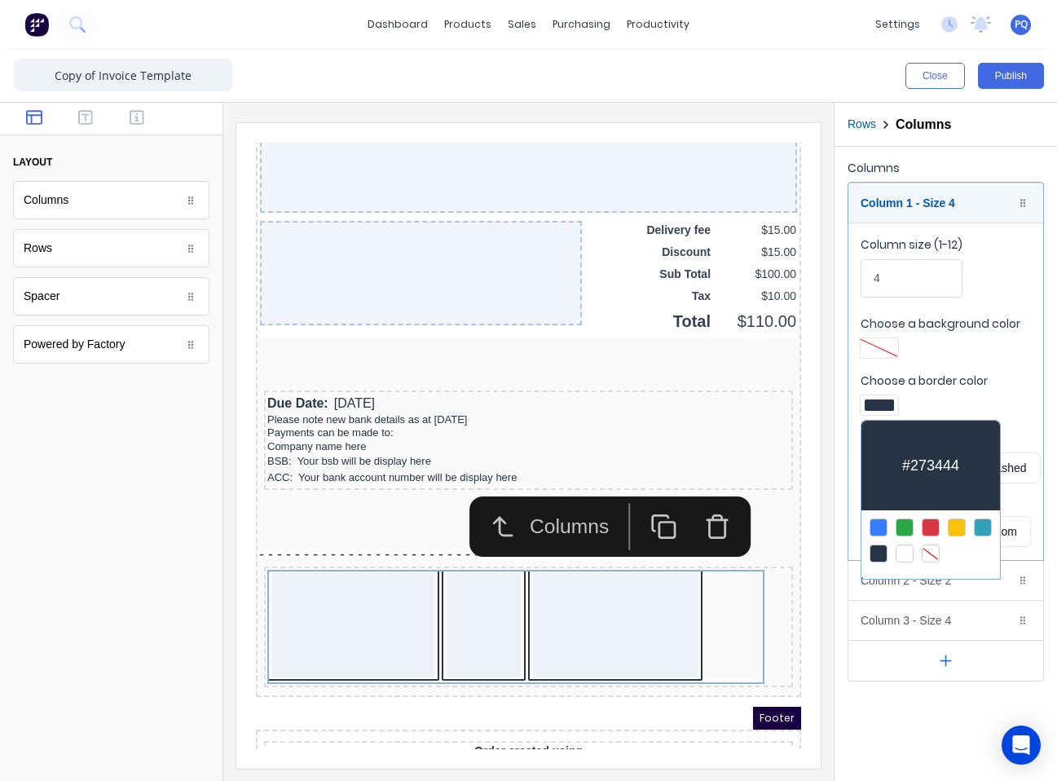
click at [780, 552] on div at bounding box center [931, 554] width 18 height 18
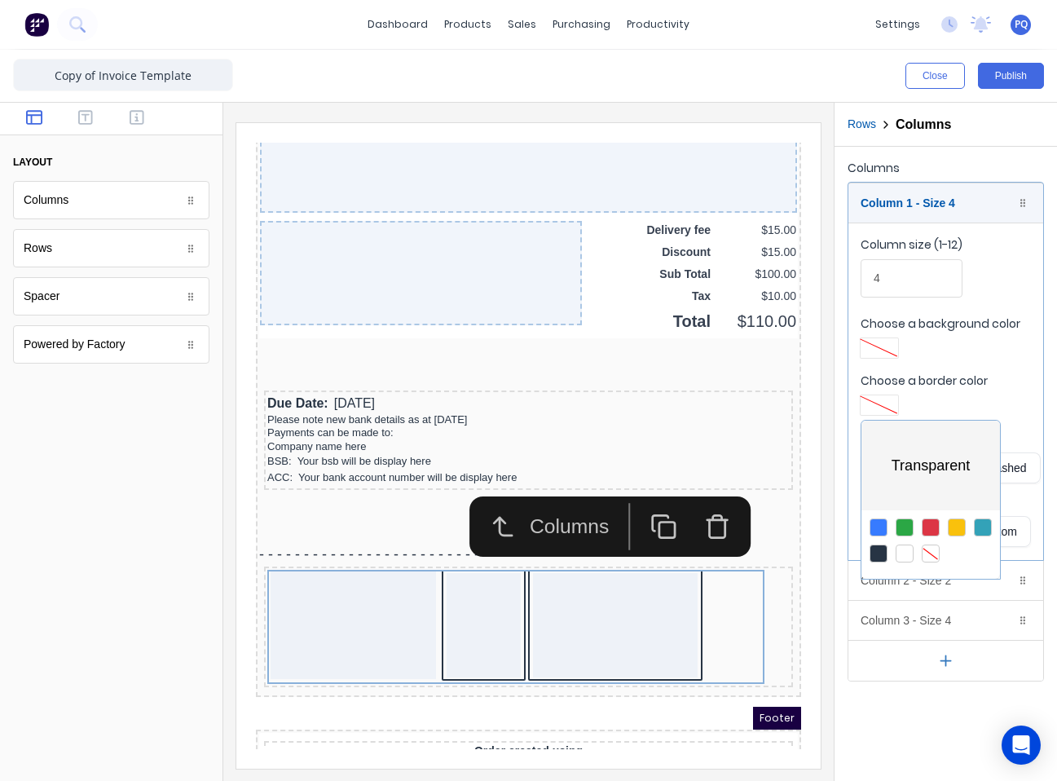
click at [780, 373] on div at bounding box center [528, 390] width 1057 height 781
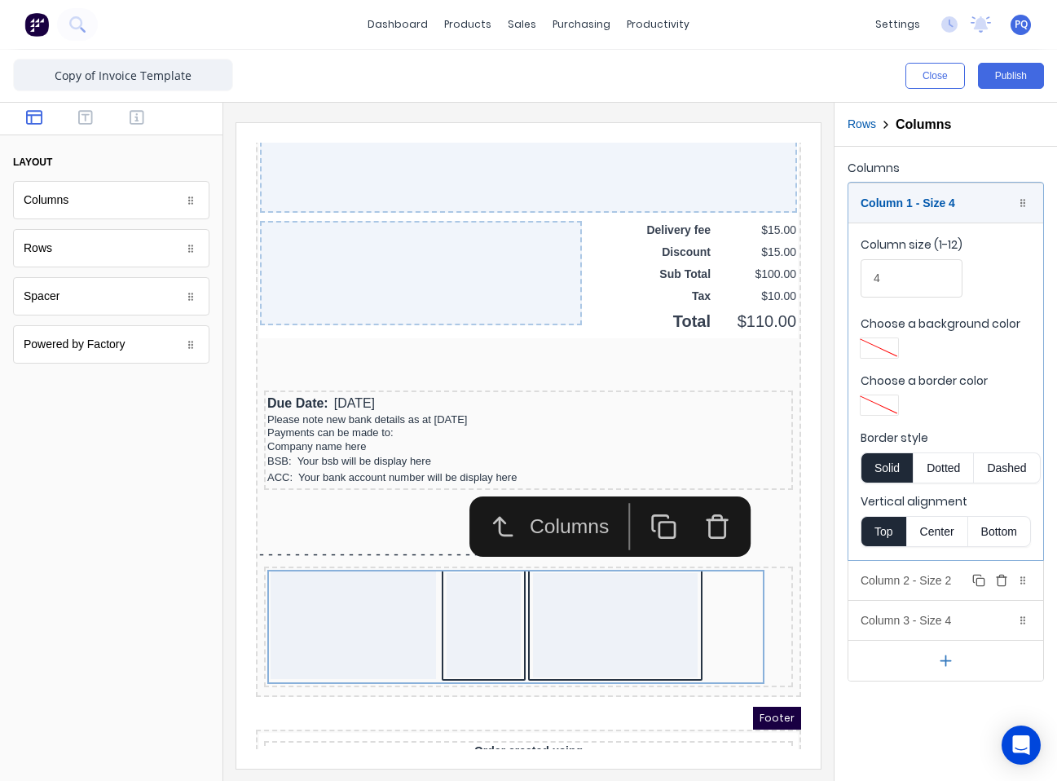
click at [780, 581] on div "Column 2 - Size 2 Duplicate Delete" at bounding box center [946, 580] width 195 height 39
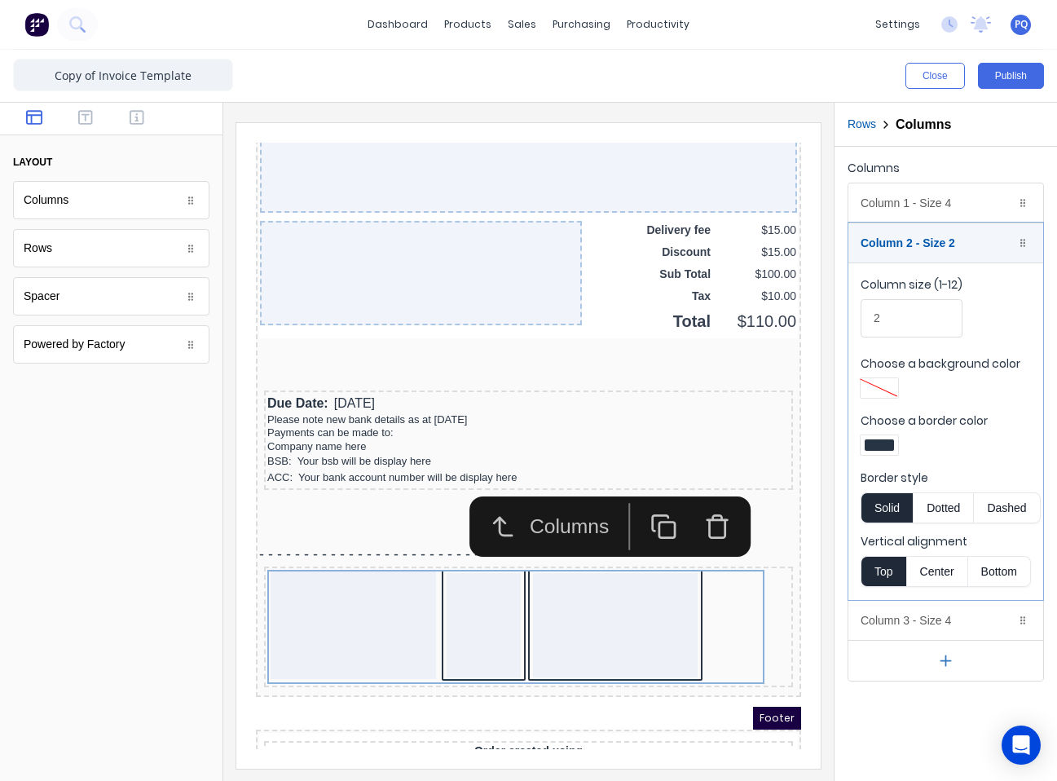
click at [780, 450] on div at bounding box center [879, 445] width 37 height 20
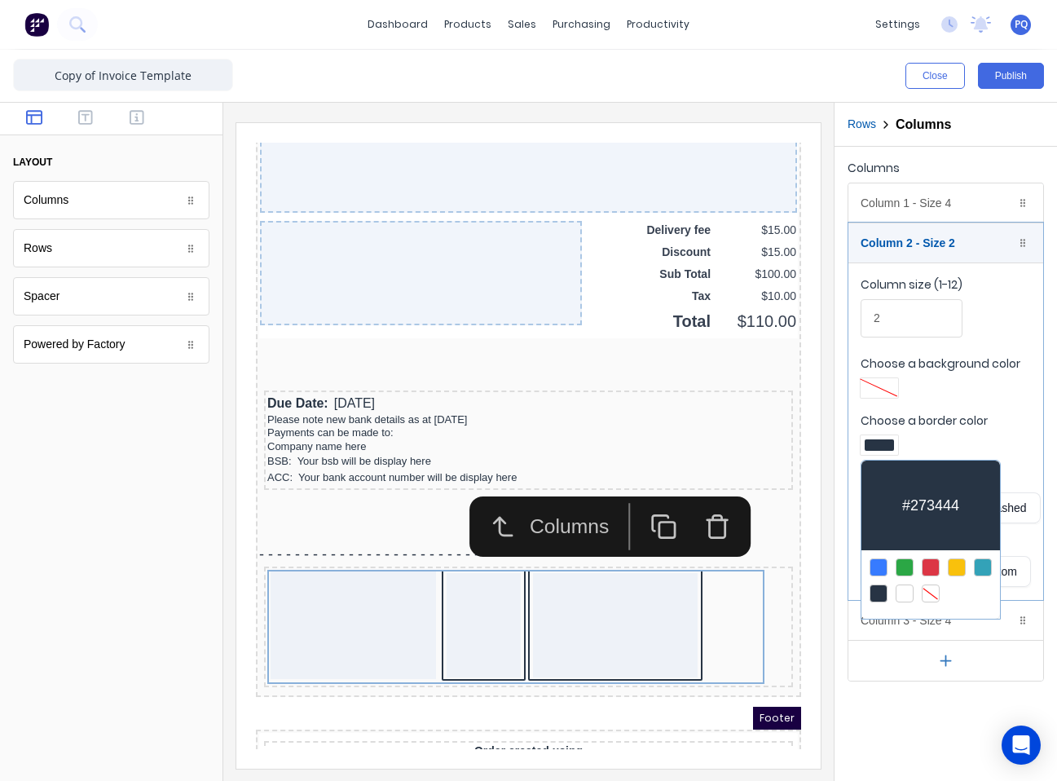
click at [780, 591] on div at bounding box center [931, 593] width 18 height 18
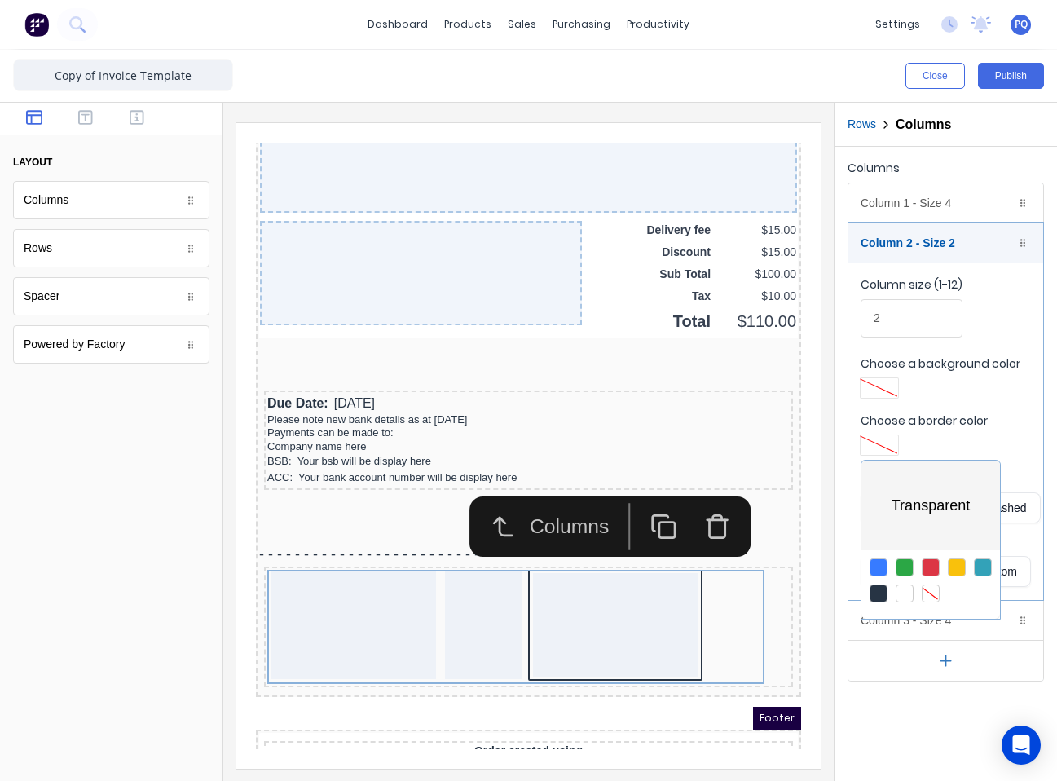
click at [780, 726] on div at bounding box center [528, 390] width 1057 height 781
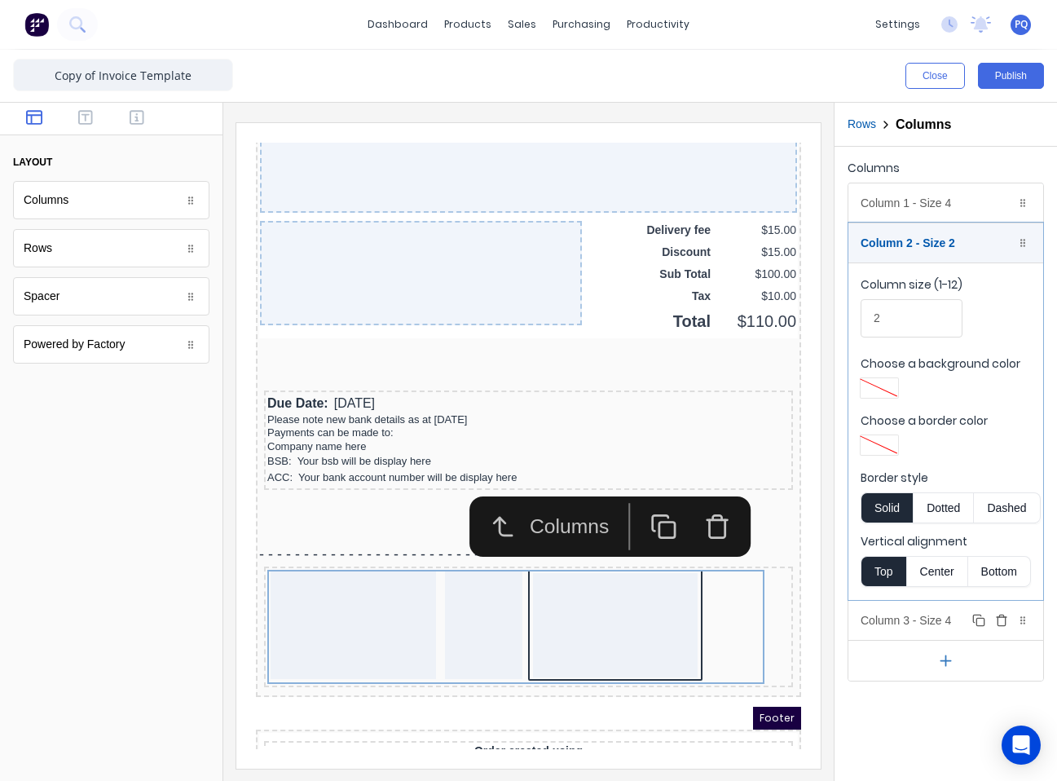
click at [780, 624] on div "Column 3 - Size 4 Duplicate Delete" at bounding box center [946, 620] width 195 height 39
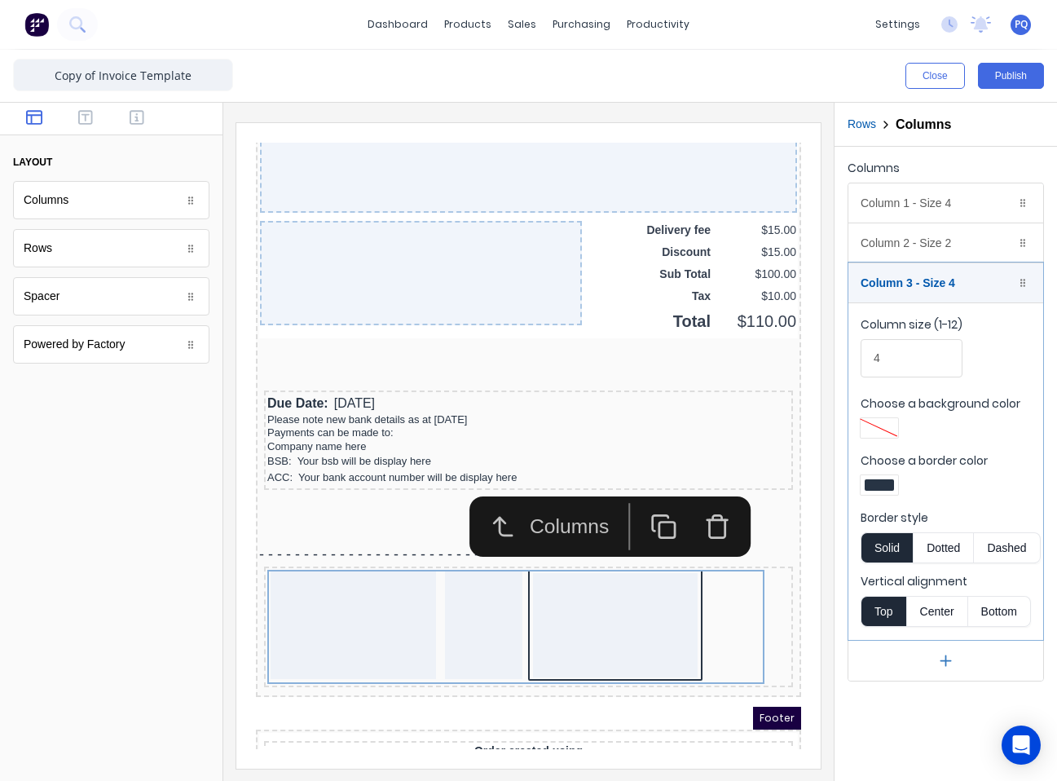
click at [780, 479] on div at bounding box center [879, 485] width 37 height 20
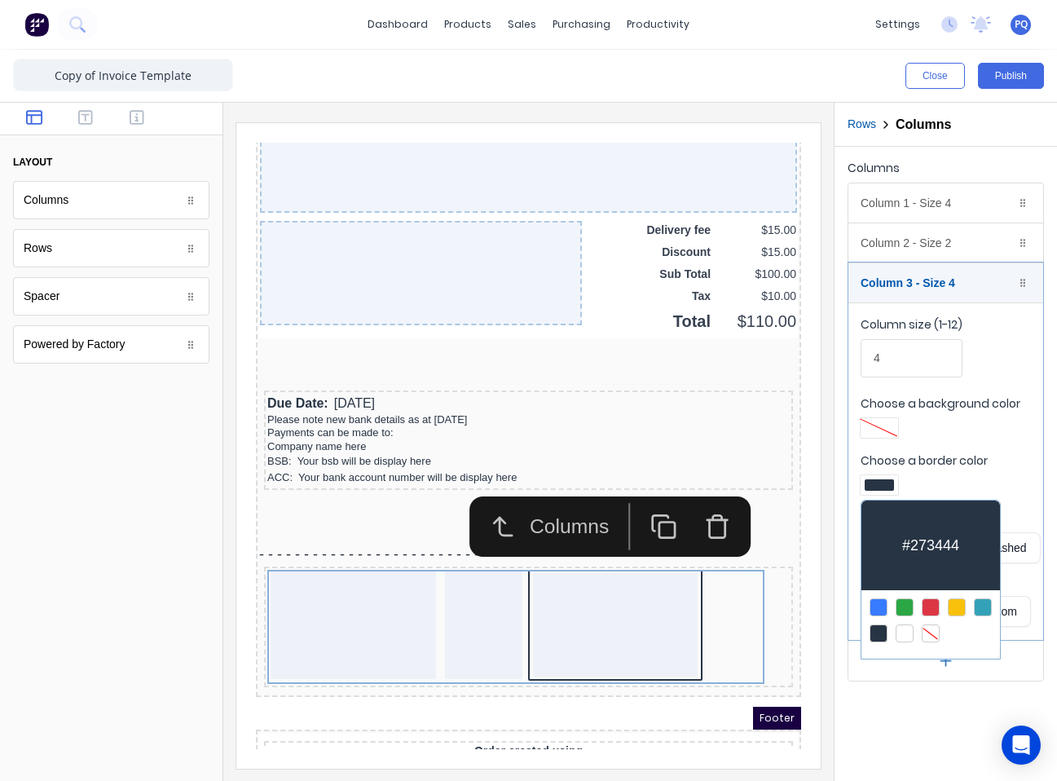
click at [780, 633] on div at bounding box center [931, 633] width 18 height 18
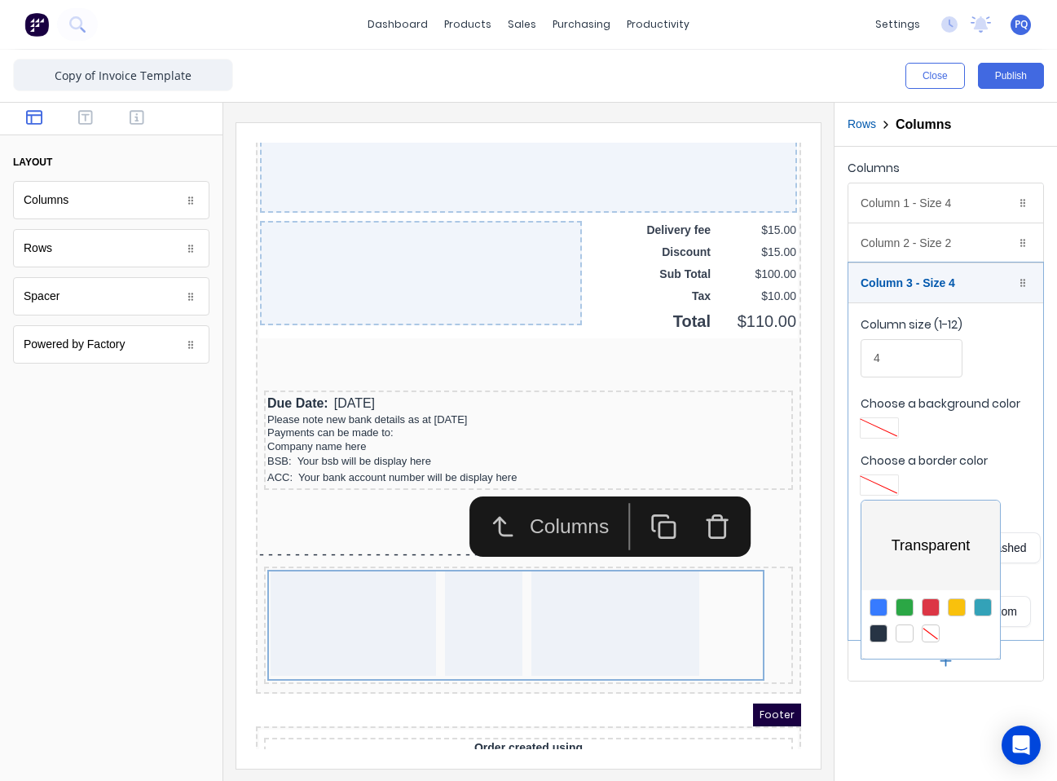
click at [780, 729] on div at bounding box center [528, 390] width 1057 height 781
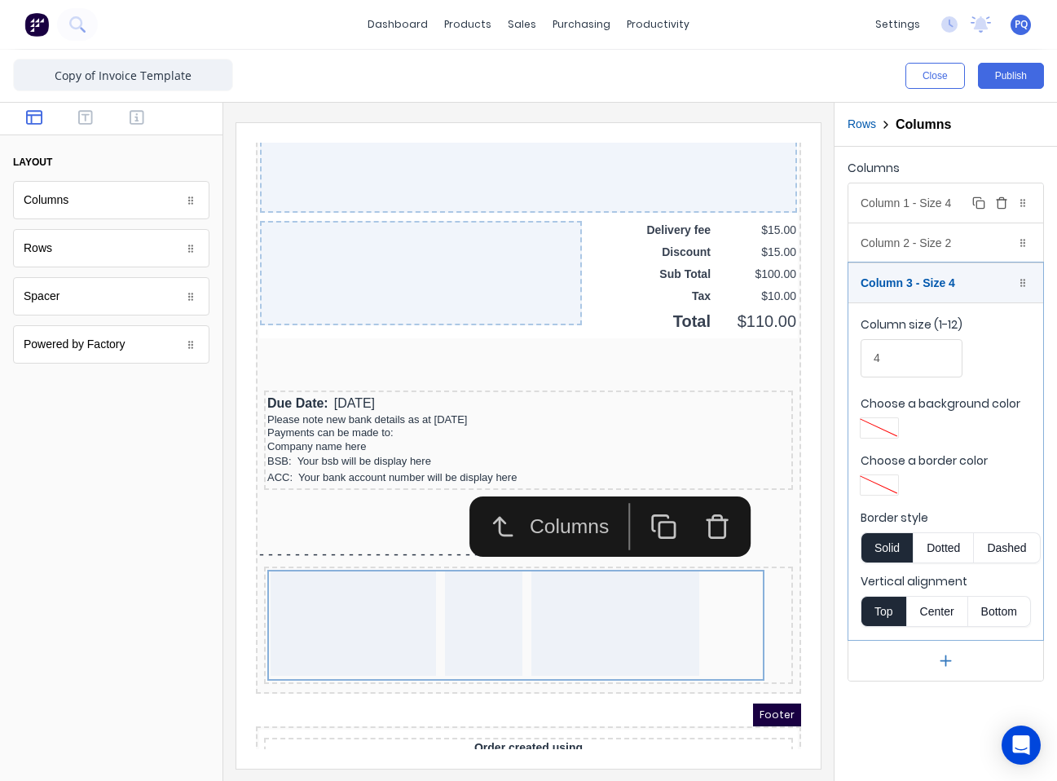
click at [780, 205] on div "Column 1 - Size 4 Duplicate Delete" at bounding box center [946, 202] width 195 height 39
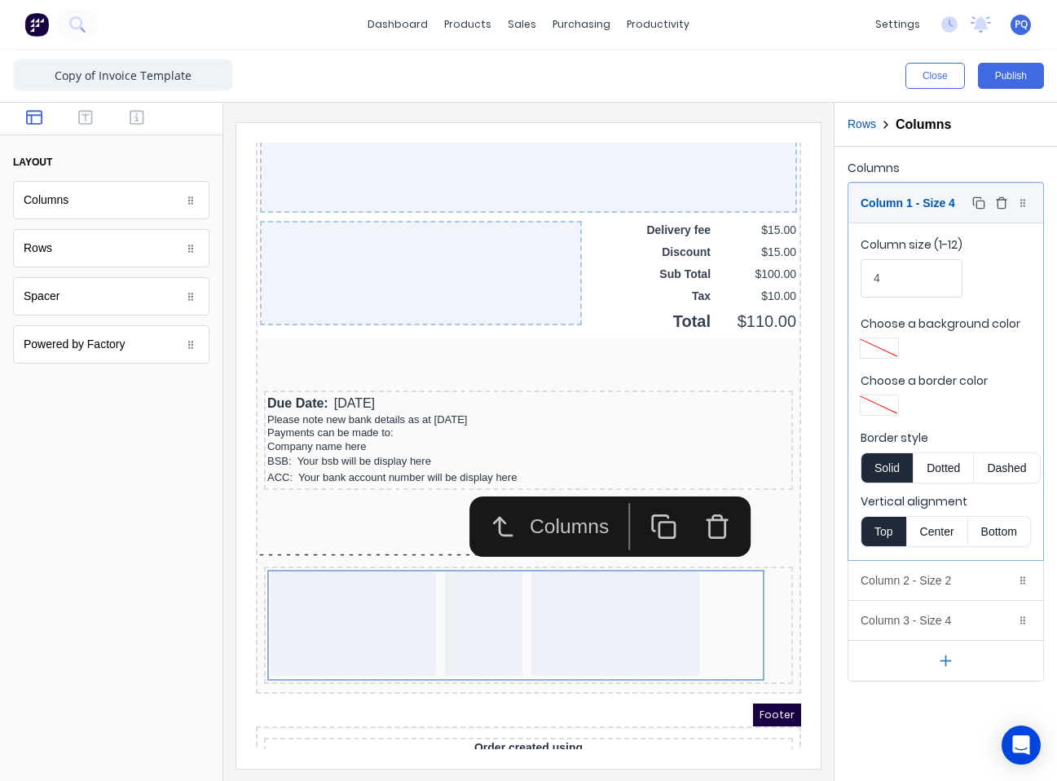
click at [780, 209] on div "Column 1 - Size 4 Duplicate Delete" at bounding box center [946, 202] width 195 height 39
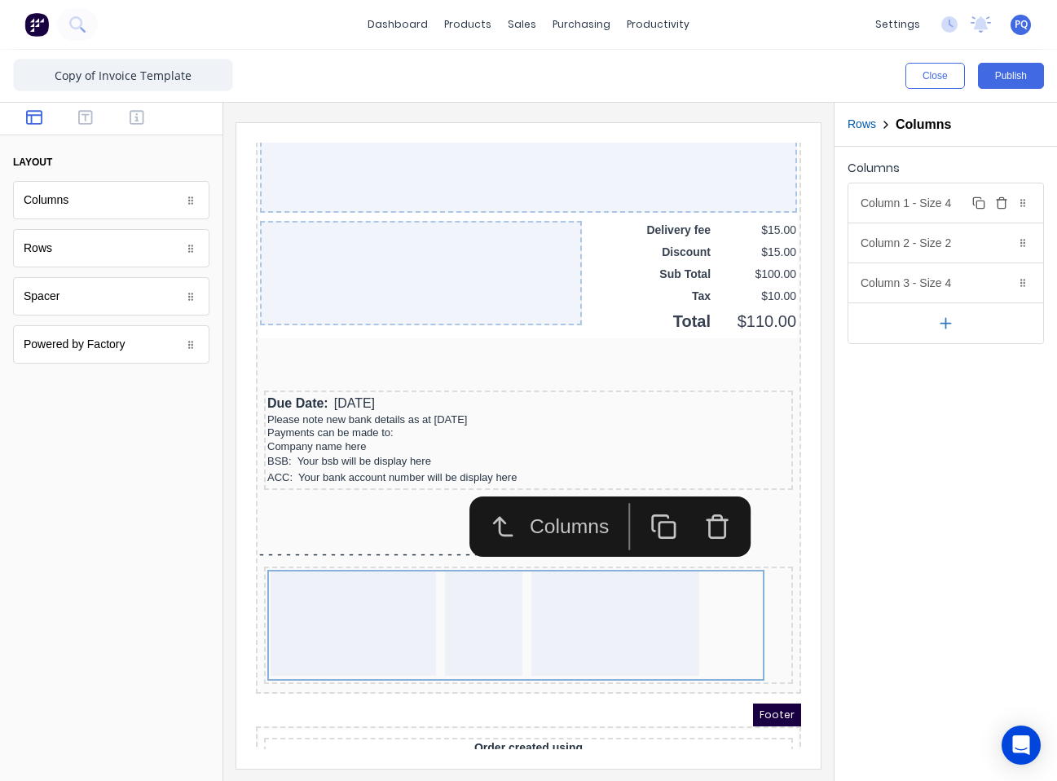
click at [780, 213] on div "Column 1 - Size 4 Duplicate Delete" at bounding box center [946, 202] width 195 height 39
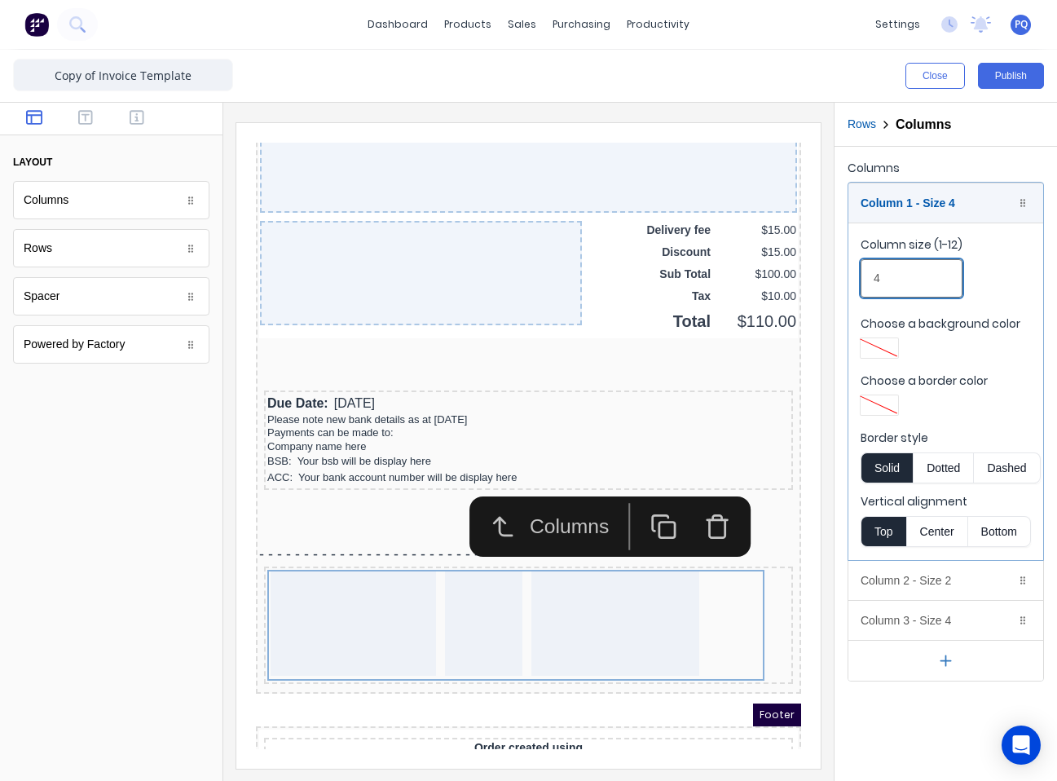
drag, startPoint x: 884, startPoint y: 278, endPoint x: 827, endPoint y: 278, distance: 57.9
click at [780, 278] on div "Close Publish Components layout Columns Columns Rows Rows Spacer Spacer Powered…" at bounding box center [528, 415] width 1057 height 731
type input "6"
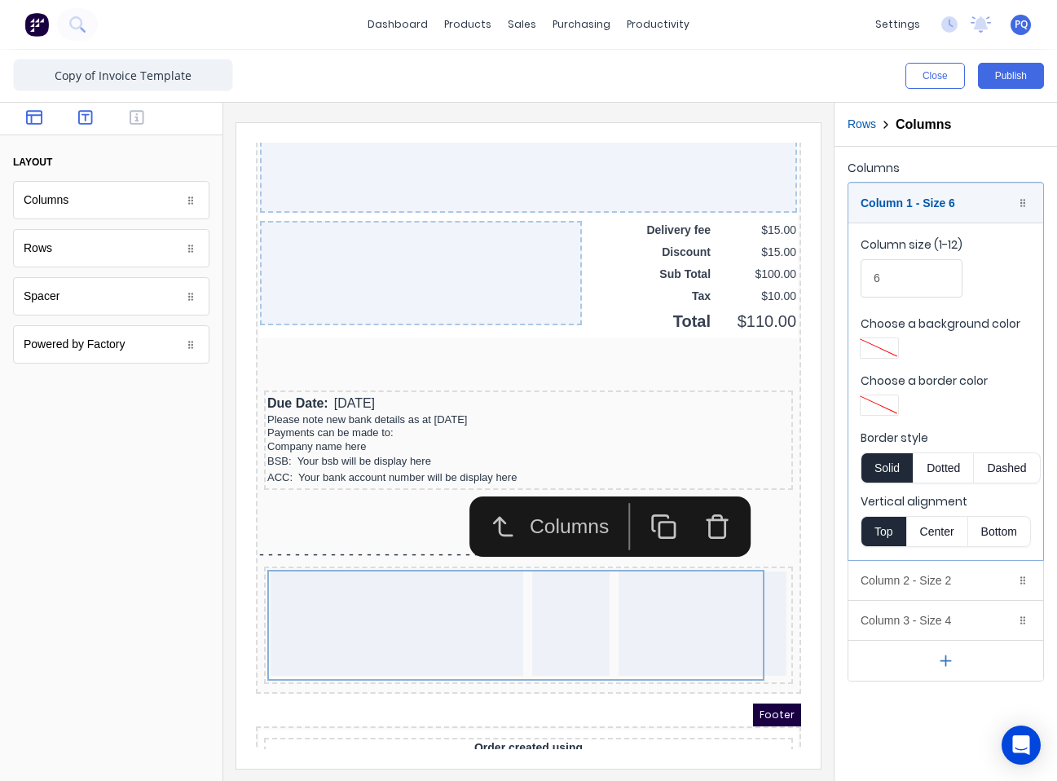
click at [93, 122] on button "button" at bounding box center [85, 119] width 42 height 20
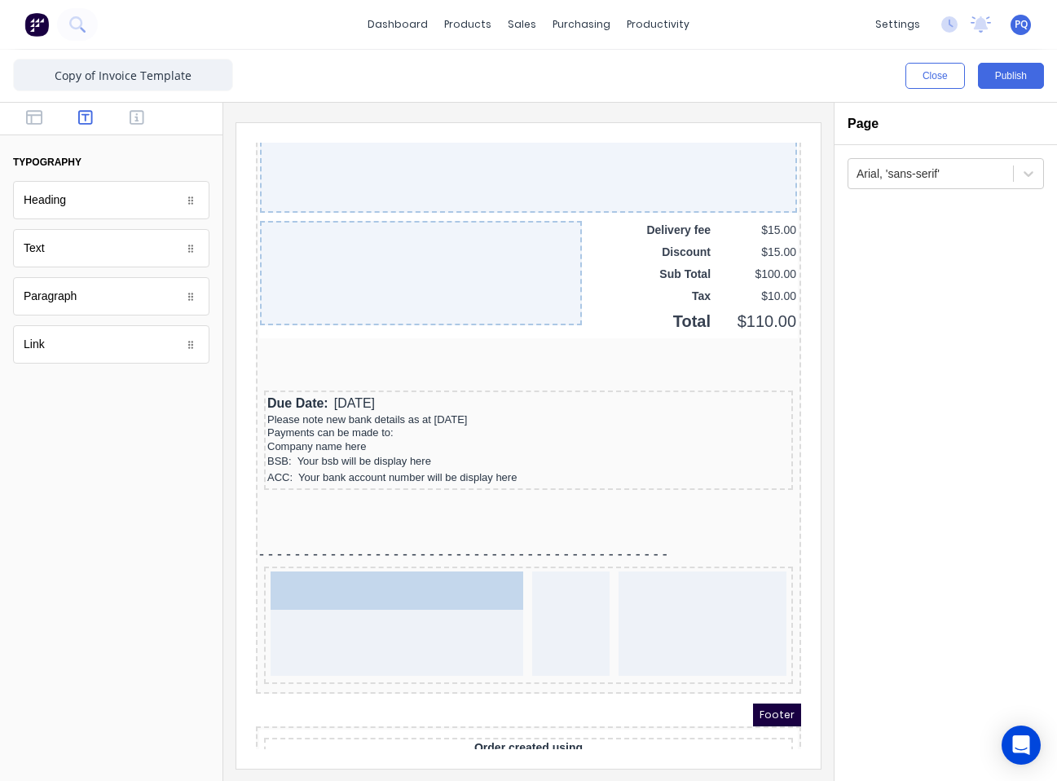
drag, startPoint x: 56, startPoint y: 256, endPoint x: 371, endPoint y: 637, distance: 493.9
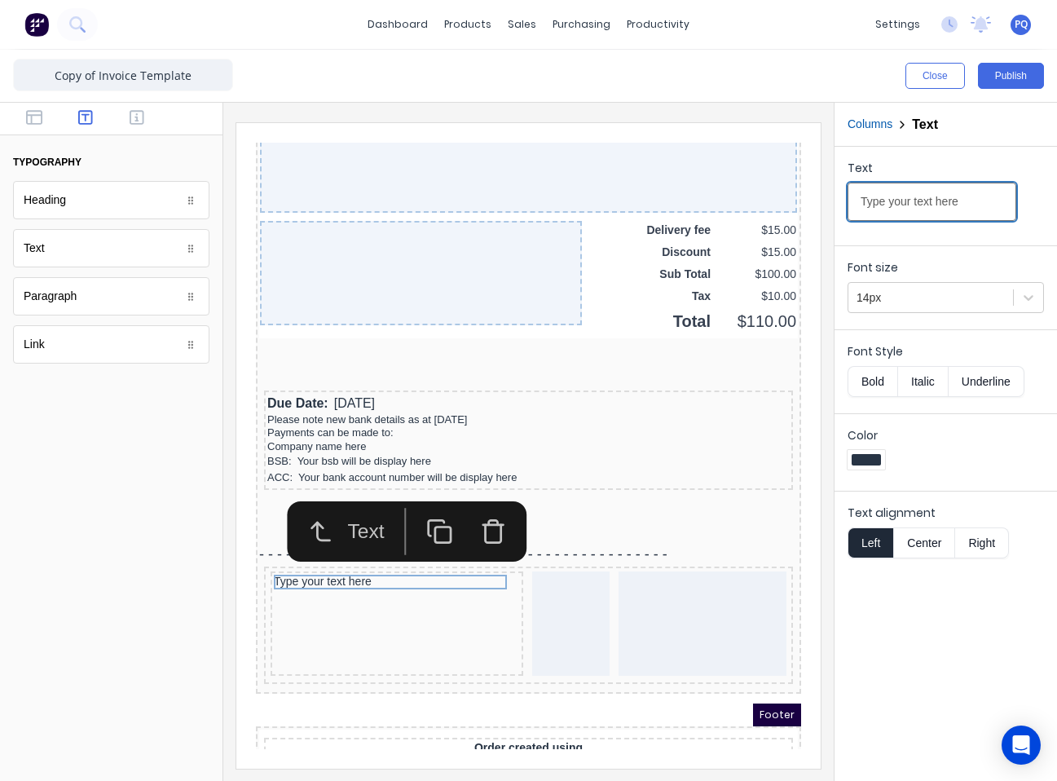
click at [780, 201] on input "Type your text here" at bounding box center [932, 202] width 169 height 38
paste input "PAYMENT ADVICE"
type input "PAYMENT ADVICE"
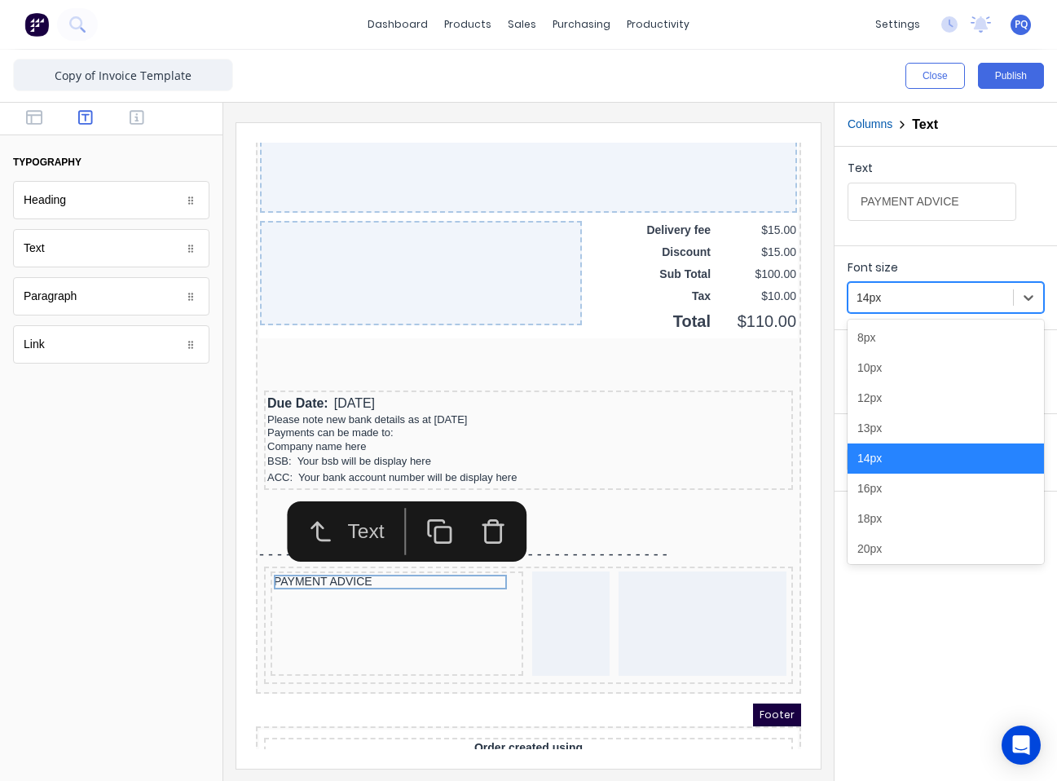
click at [780, 306] on div at bounding box center [931, 298] width 148 height 20
click at [780, 537] on div "20px" at bounding box center [946, 549] width 196 height 30
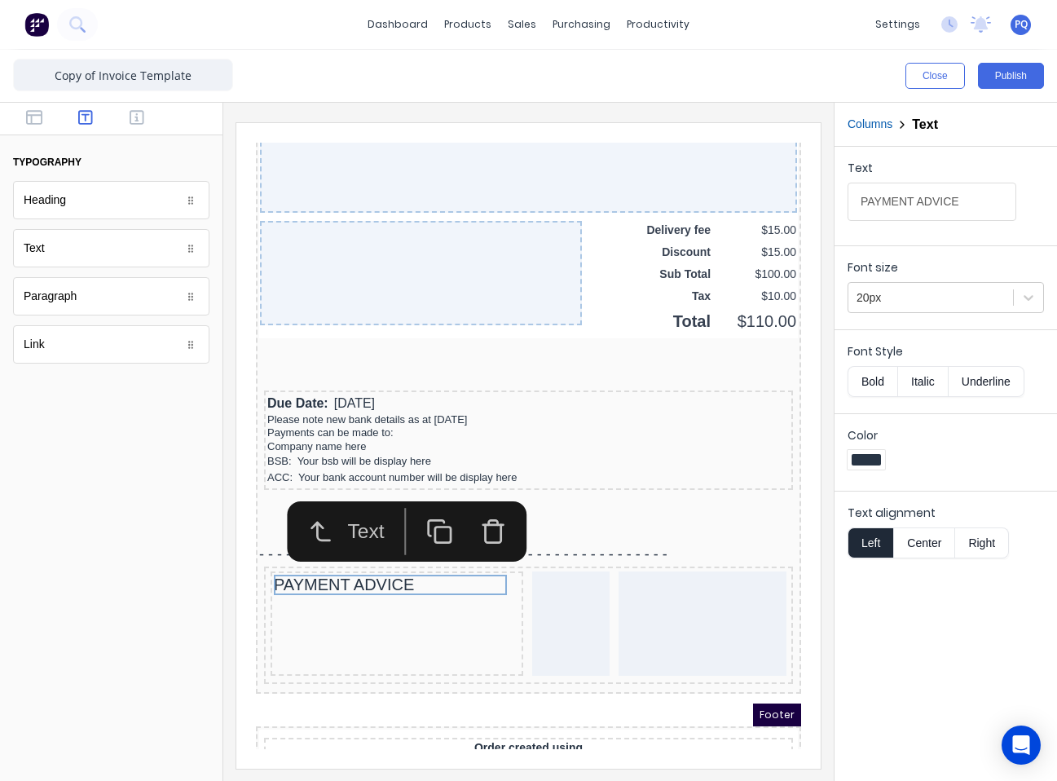
click at [780, 377] on button "Bold" at bounding box center [873, 381] width 50 height 31
click at [780, 659] on div "Text PAYMENT ADVICE Font size 20px Font Style Bold Italic Underline Color Text …" at bounding box center [946, 464] width 223 height 634
click at [38, 119] on icon "button" at bounding box center [34, 117] width 16 height 16
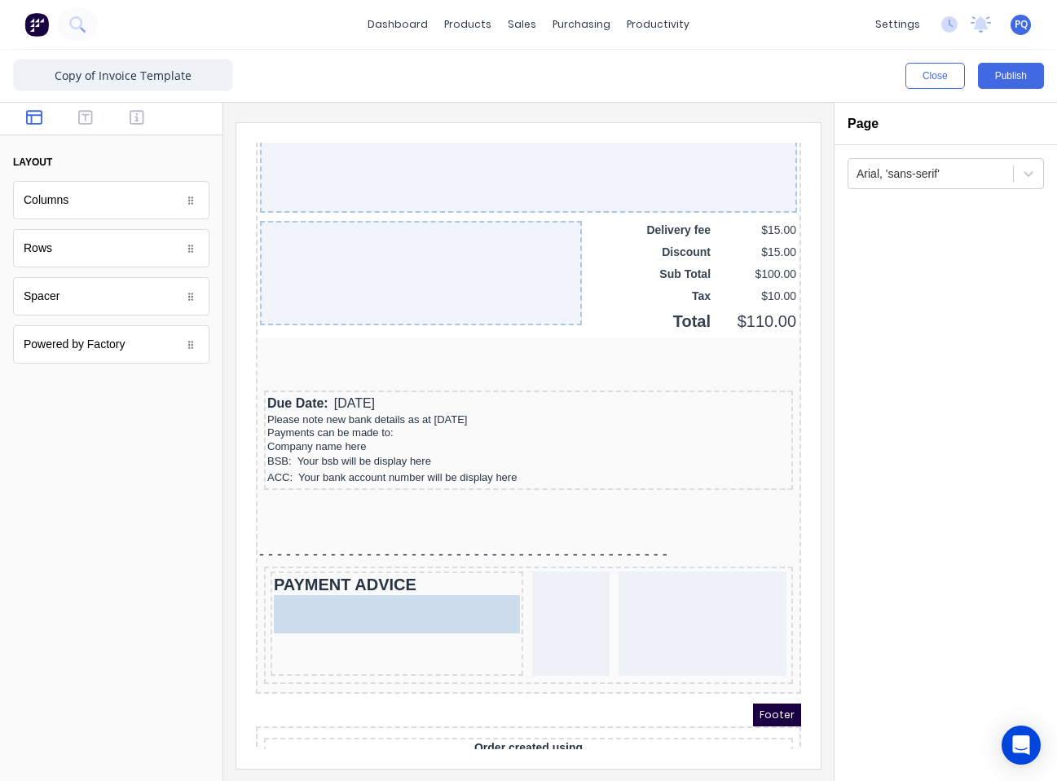
drag, startPoint x: 126, startPoint y: 302, endPoint x: 192, endPoint y: 502, distance: 210.9
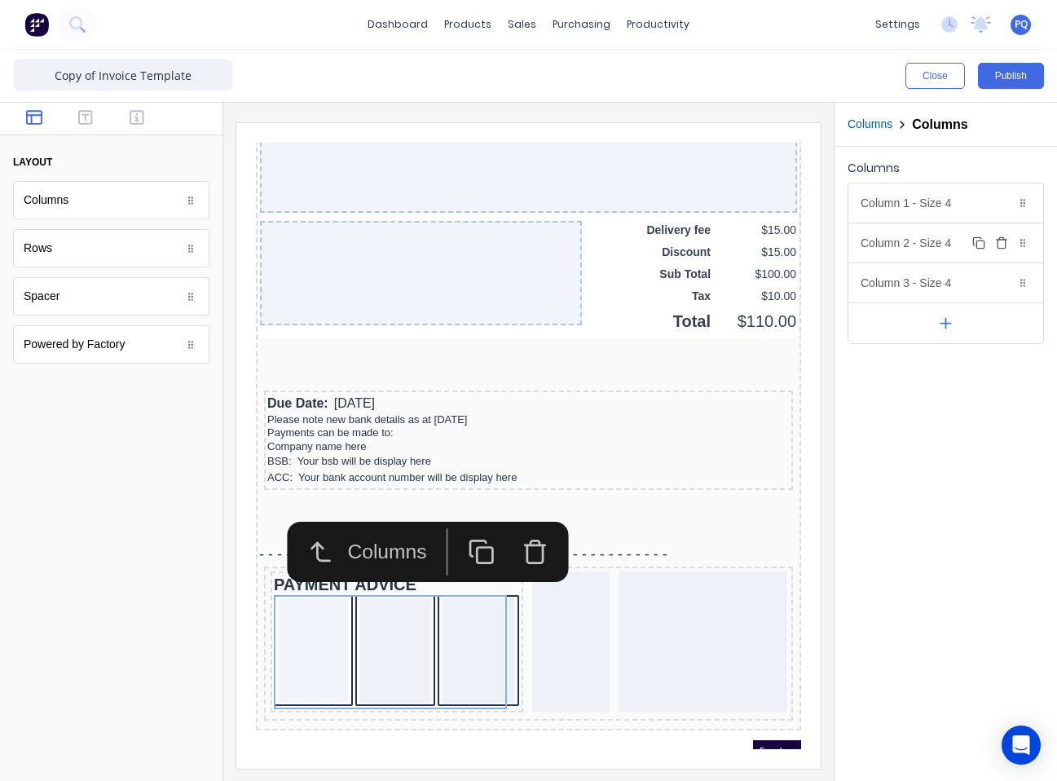
click at [780, 240] on icon "button" at bounding box center [1001, 244] width 7 height 9
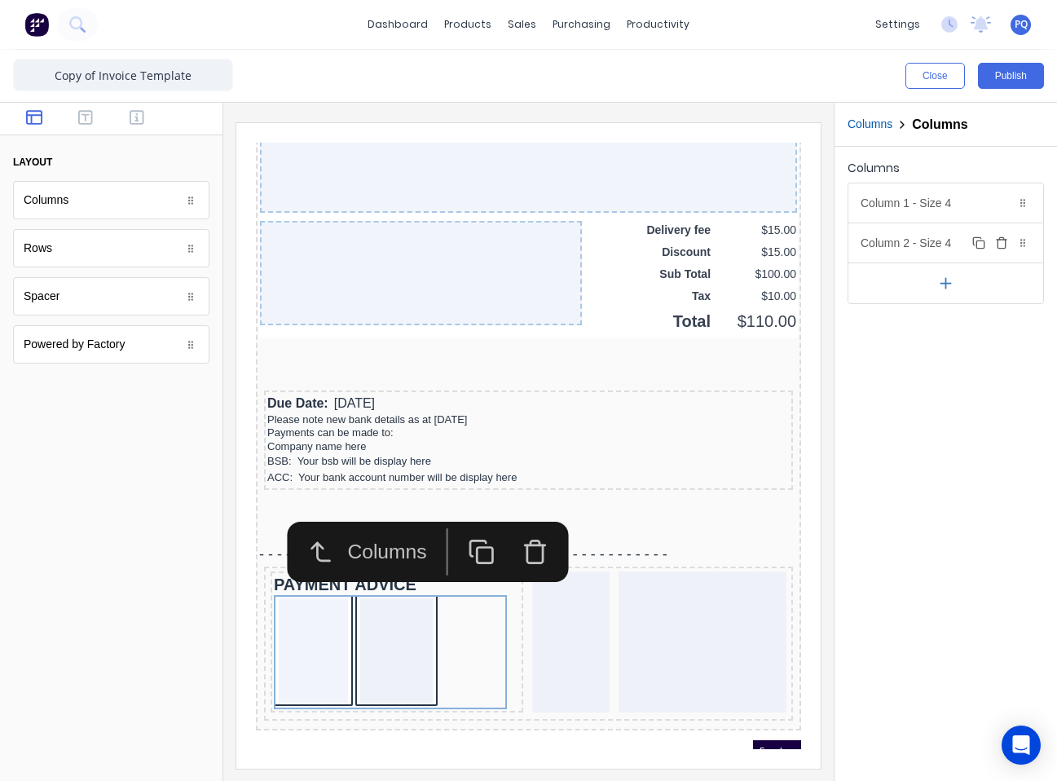
click at [780, 240] on icon "button" at bounding box center [1001, 244] width 7 height 9
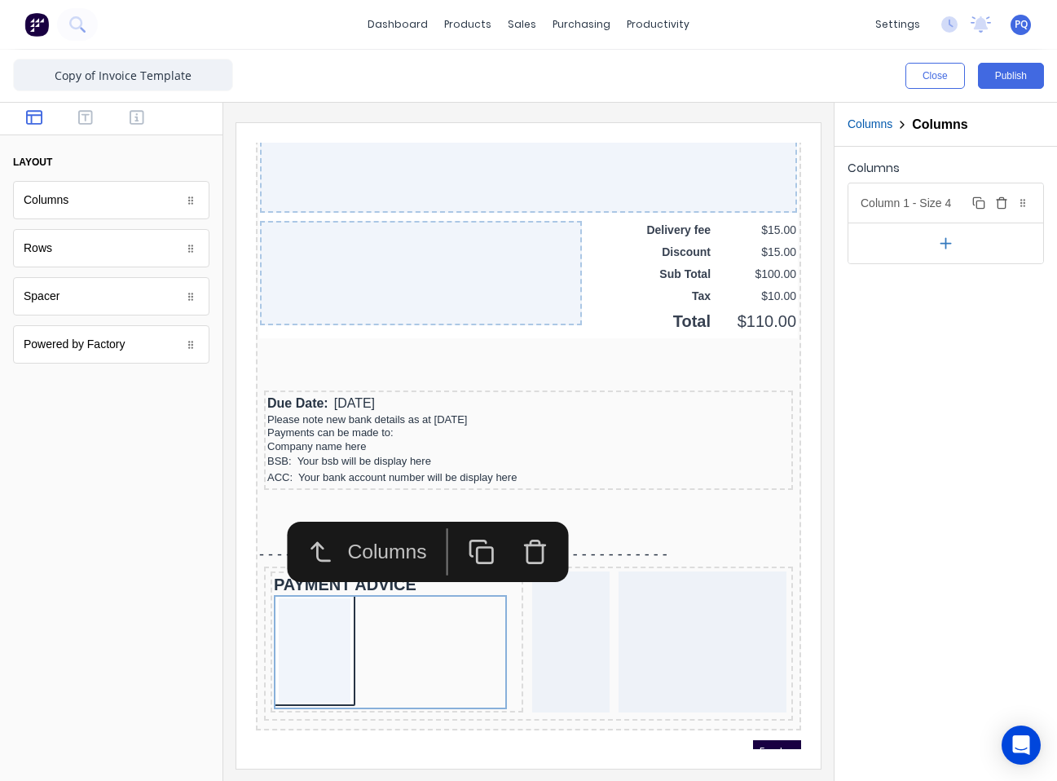
click at [780, 205] on div "Column 1 - Size 4 Duplicate Delete" at bounding box center [946, 202] width 195 height 39
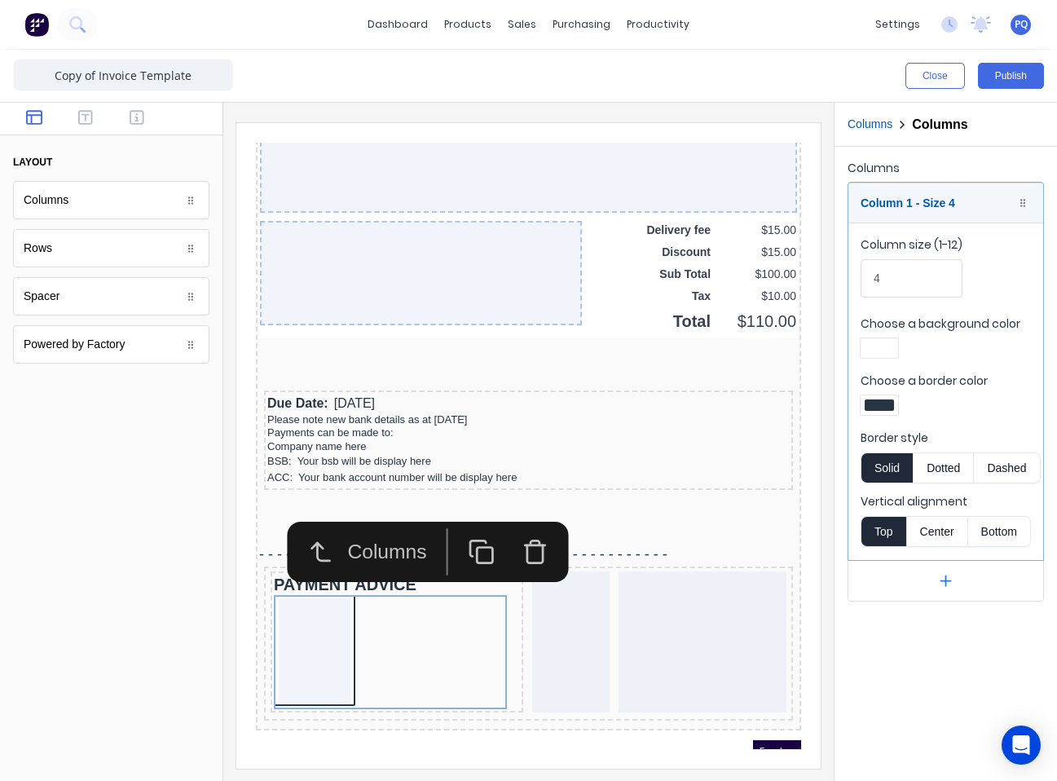
click at [780, 412] on div at bounding box center [879, 405] width 37 height 20
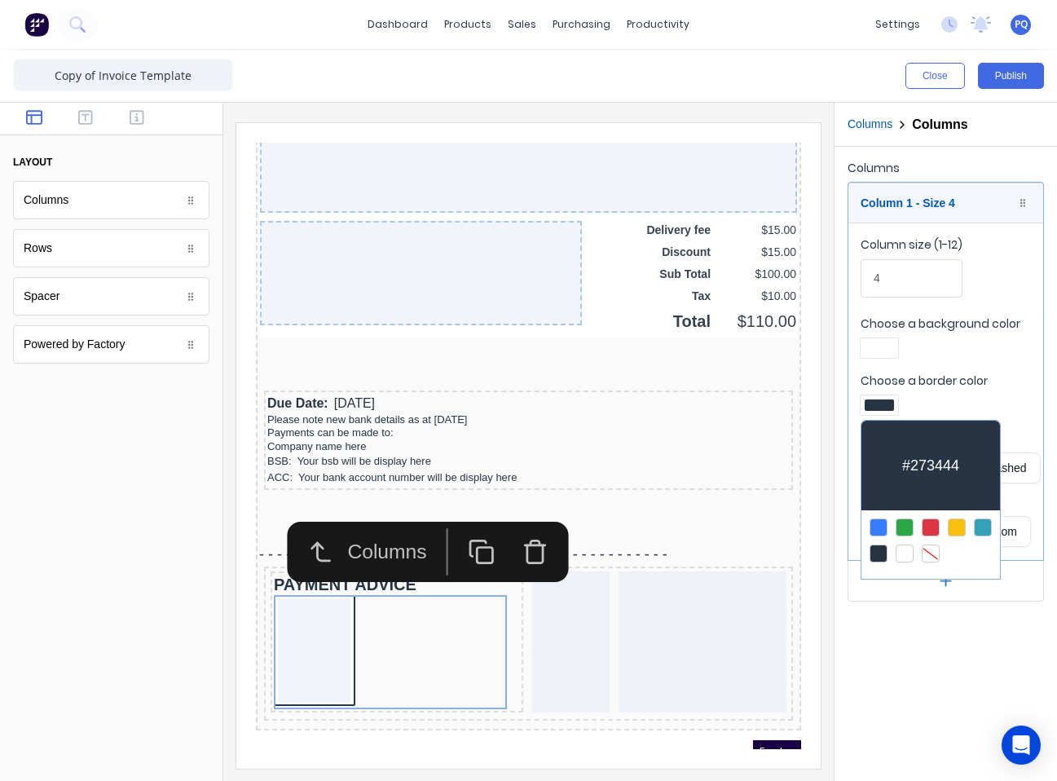
click at [780, 550] on div at bounding box center [931, 554] width 18 height 18
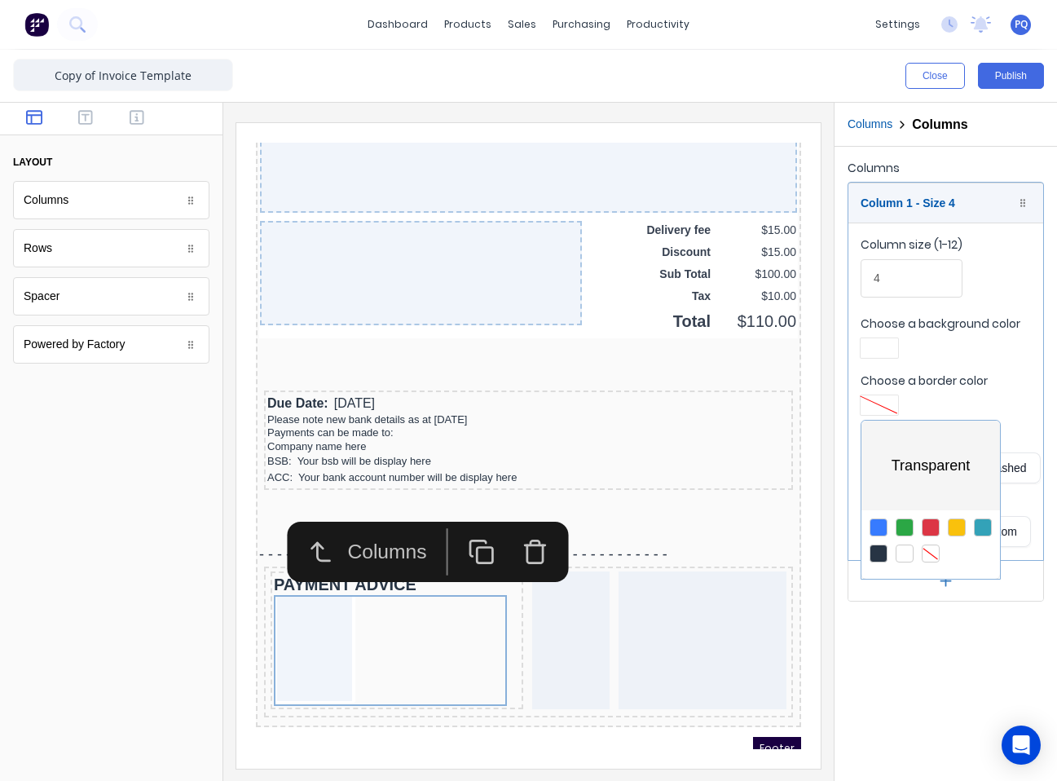
click at [780, 342] on div at bounding box center [528, 390] width 1057 height 781
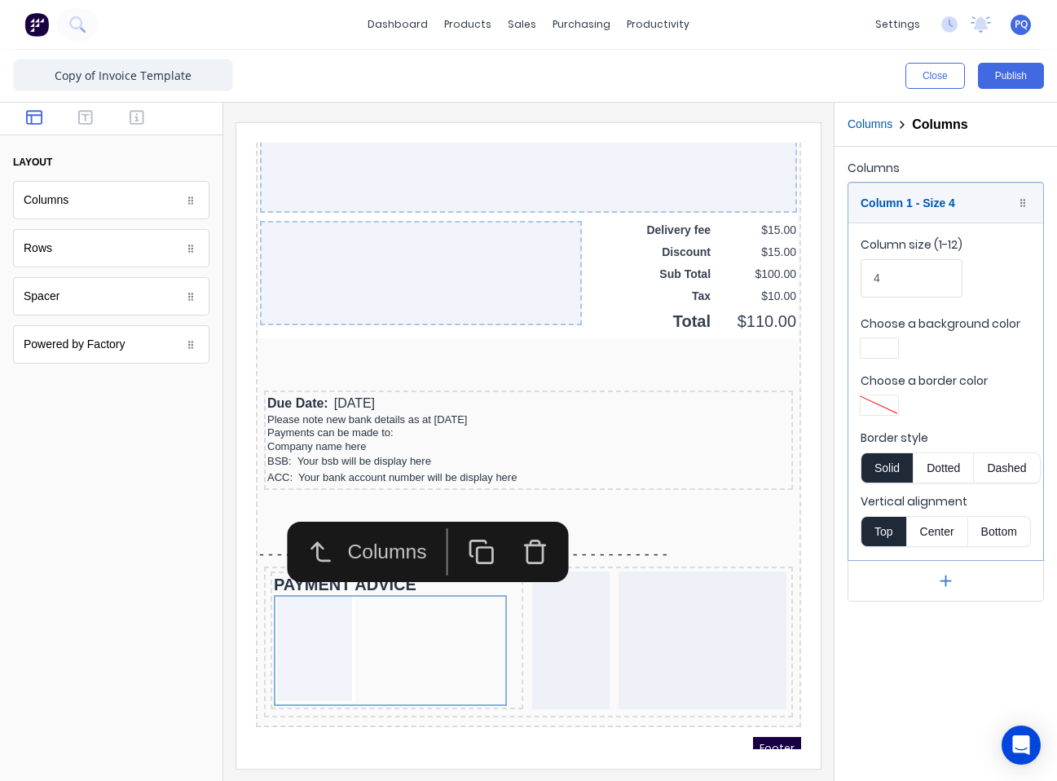
click at [780, 342] on div at bounding box center [879, 347] width 29 height 11
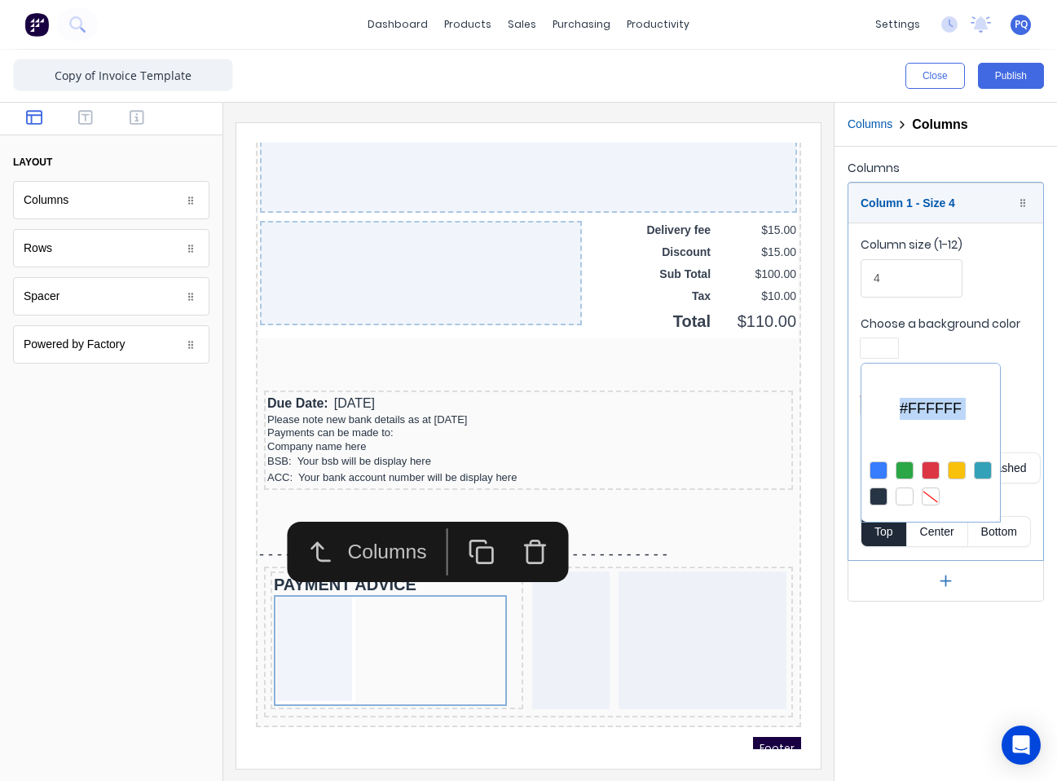
click at [780, 505] on div at bounding box center [931, 483] width 139 height 60
click at [75, 298] on div at bounding box center [528, 390] width 1057 height 781
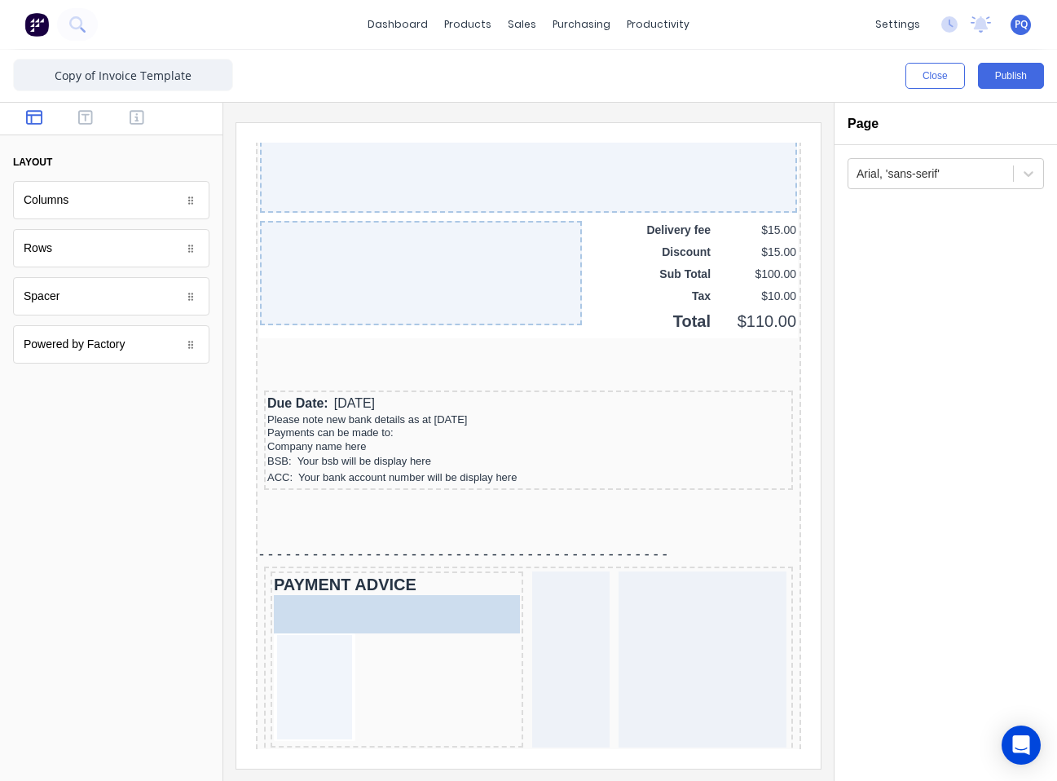
drag, startPoint x: 68, startPoint y: 304, endPoint x: 233, endPoint y: 493, distance: 250.7
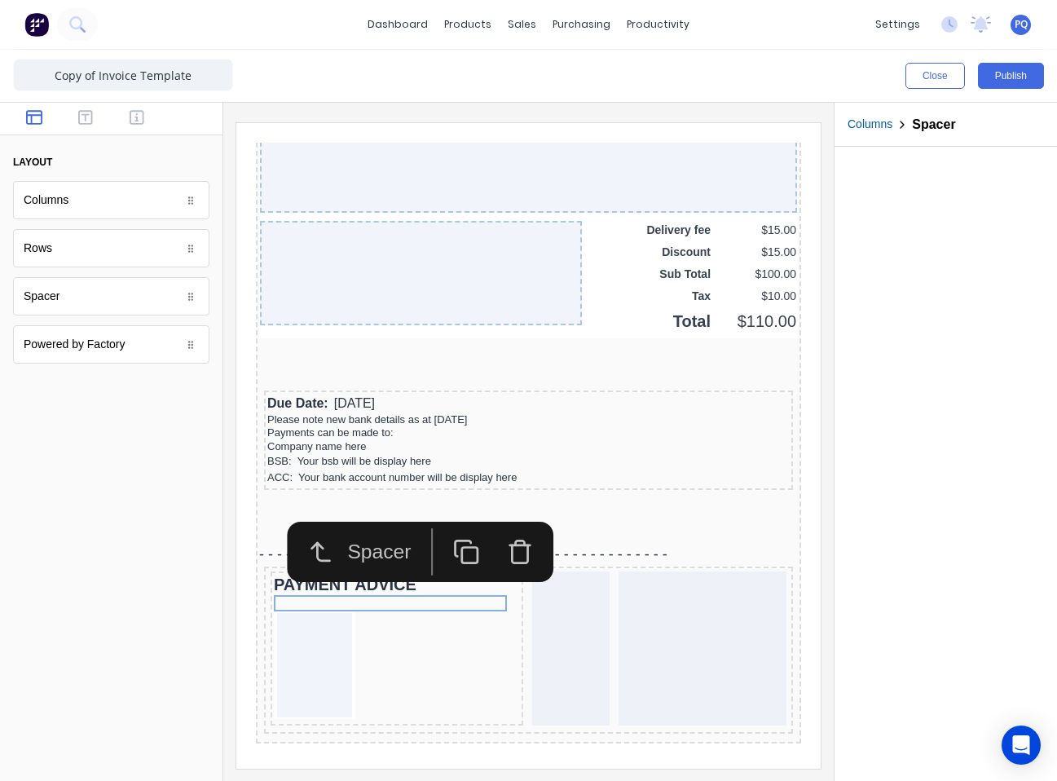
click at [443, 531] on icon "button" at bounding box center [447, 531] width 27 height 27
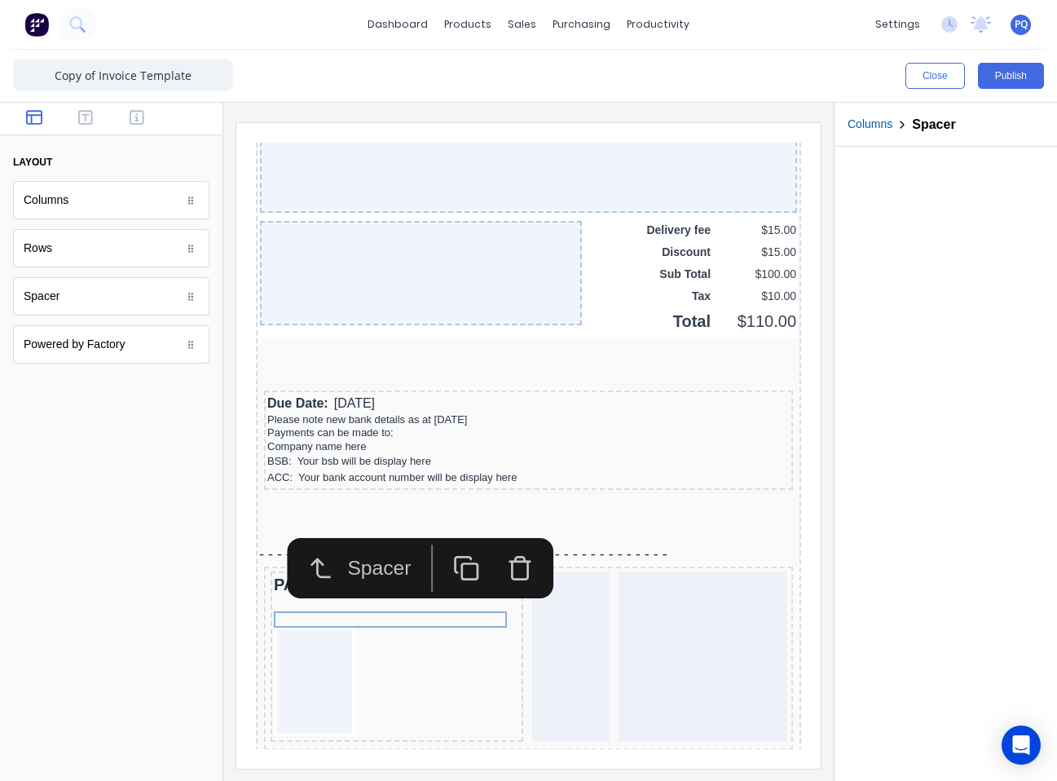
click at [443, 531] on button "button" at bounding box center [447, 548] width 54 height 47
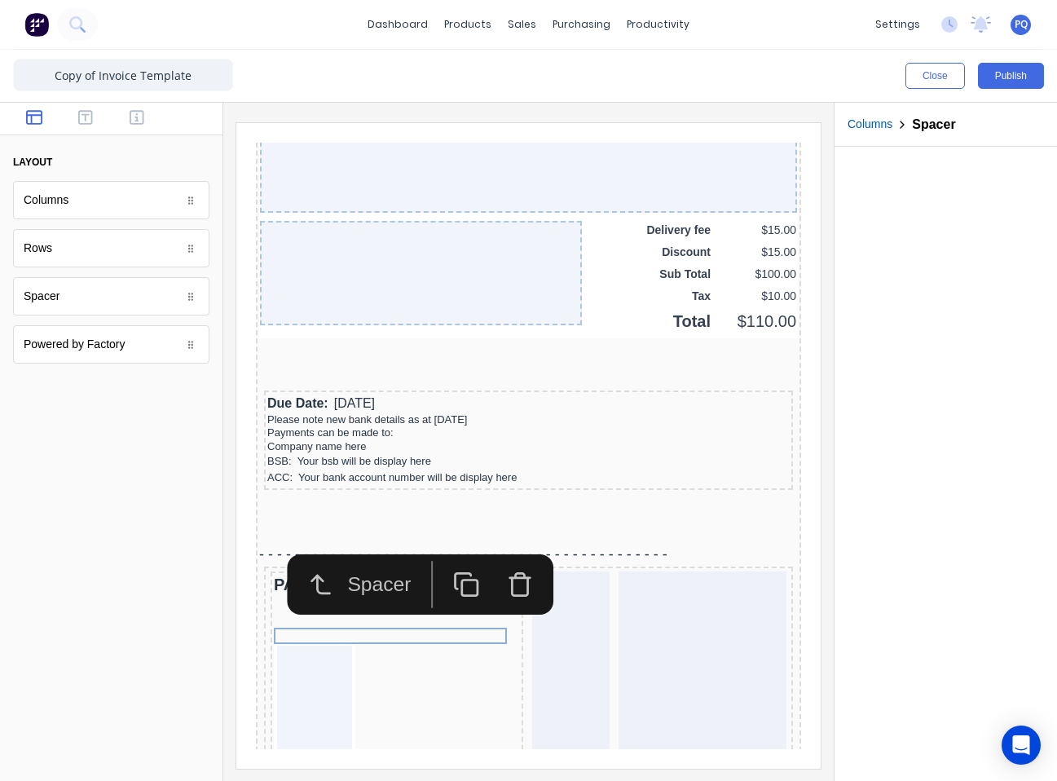
click at [500, 564] on icon "button" at bounding box center [500, 564] width 27 height 27
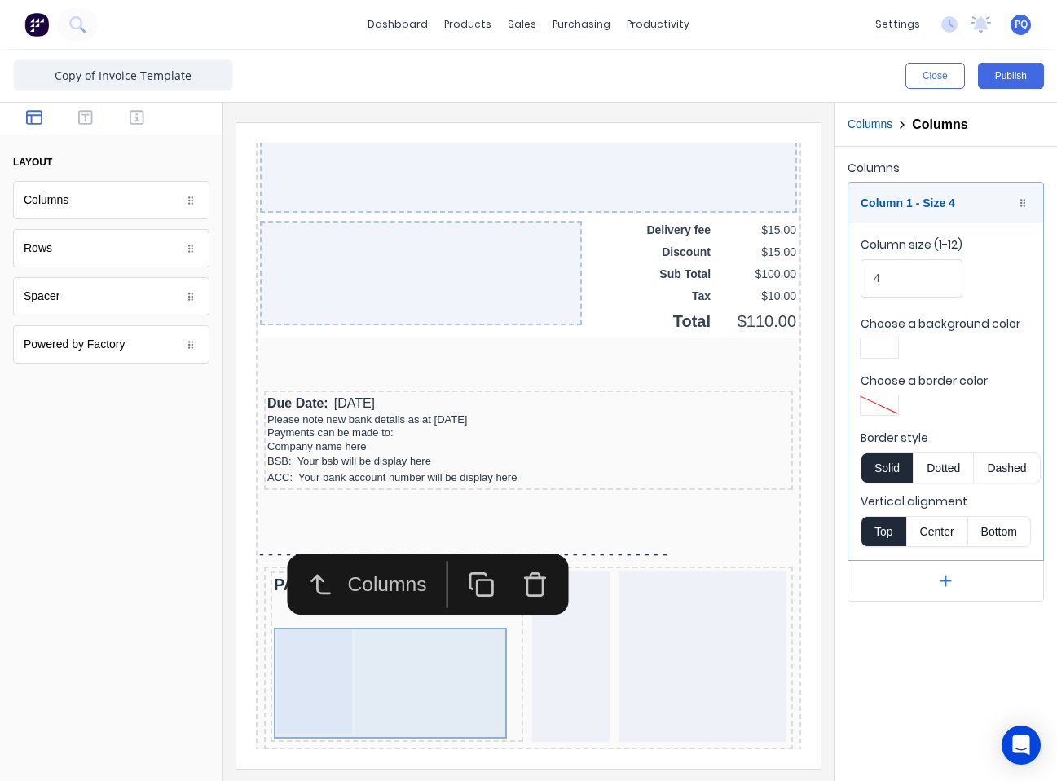
click at [289, 657] on div at bounding box center [295, 662] width 75 height 104
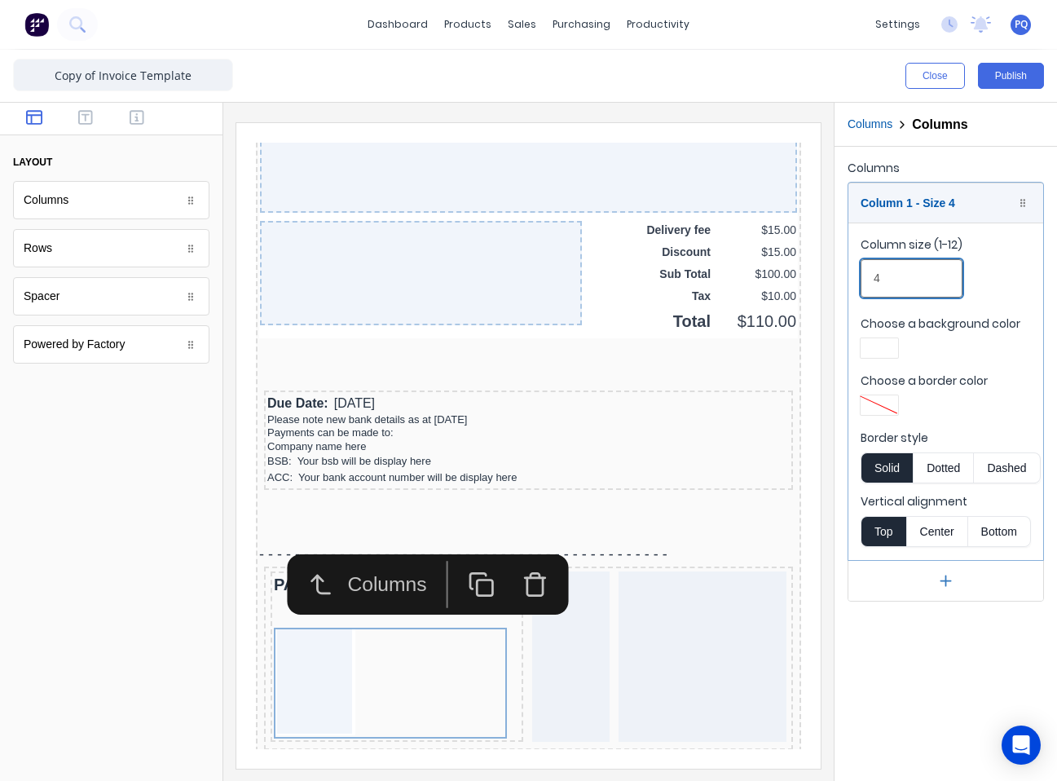
drag, startPoint x: 900, startPoint y: 280, endPoint x: 856, endPoint y: 282, distance: 44.0
click at [780, 282] on fieldset "Column size (1-12) 4 Choose a background color Choose a border color Border sty…" at bounding box center [946, 391] width 195 height 337
drag, startPoint x: 895, startPoint y: 278, endPoint x: 834, endPoint y: 276, distance: 61.2
click at [780, 276] on div "Columns Columns Columns Column 1 - Size 10 Duplicate Delete Column size (1-12) …" at bounding box center [945, 442] width 223 height 678
type input "11"
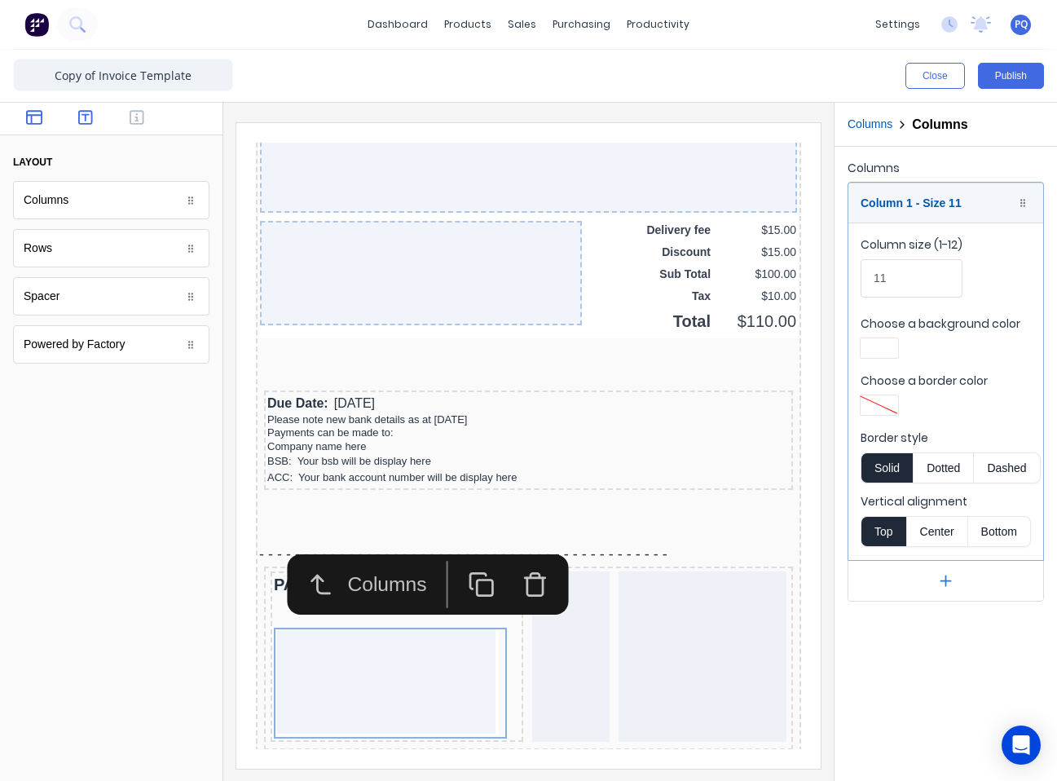
click at [90, 123] on icon "button" at bounding box center [85, 117] width 15 height 16
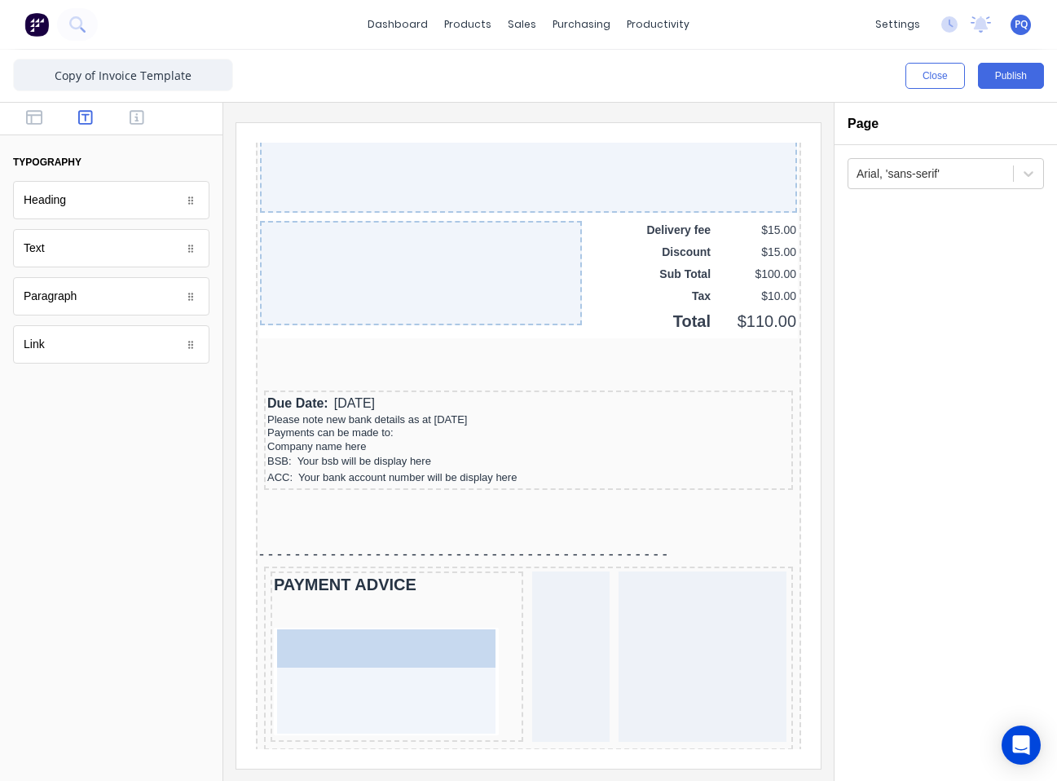
drag, startPoint x: 42, startPoint y: 261, endPoint x: 343, endPoint y: 700, distance: 532.5
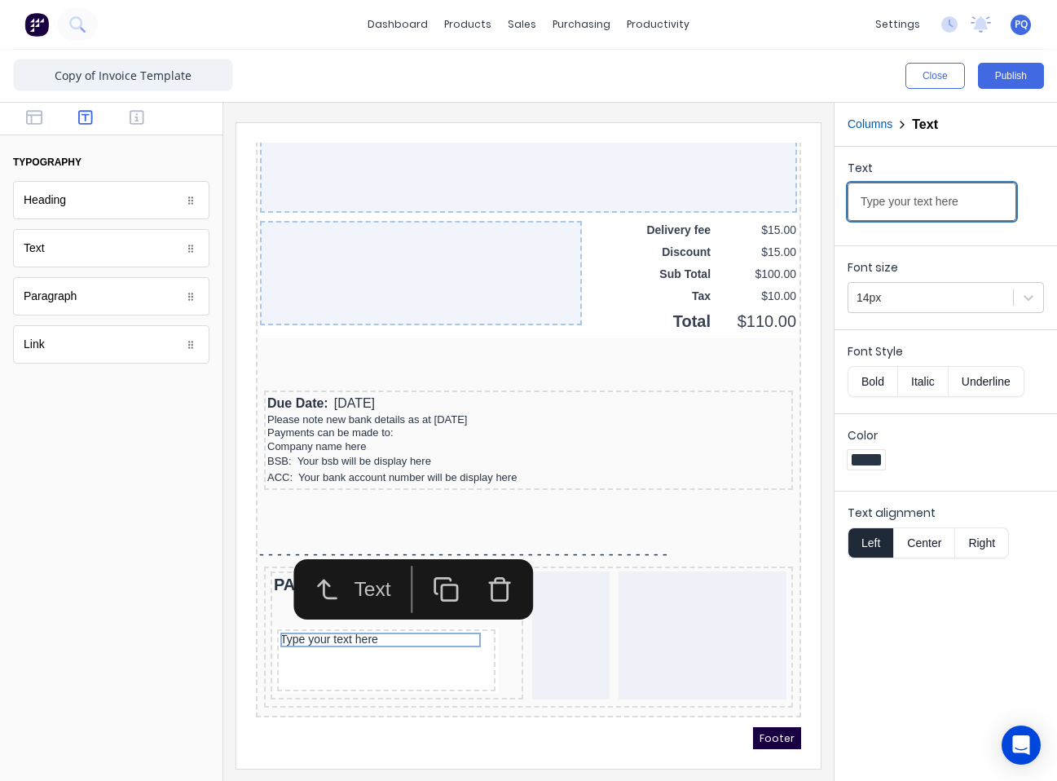
drag, startPoint x: 1196, startPoint y: 329, endPoint x: 642, endPoint y: 167, distance: 577.5
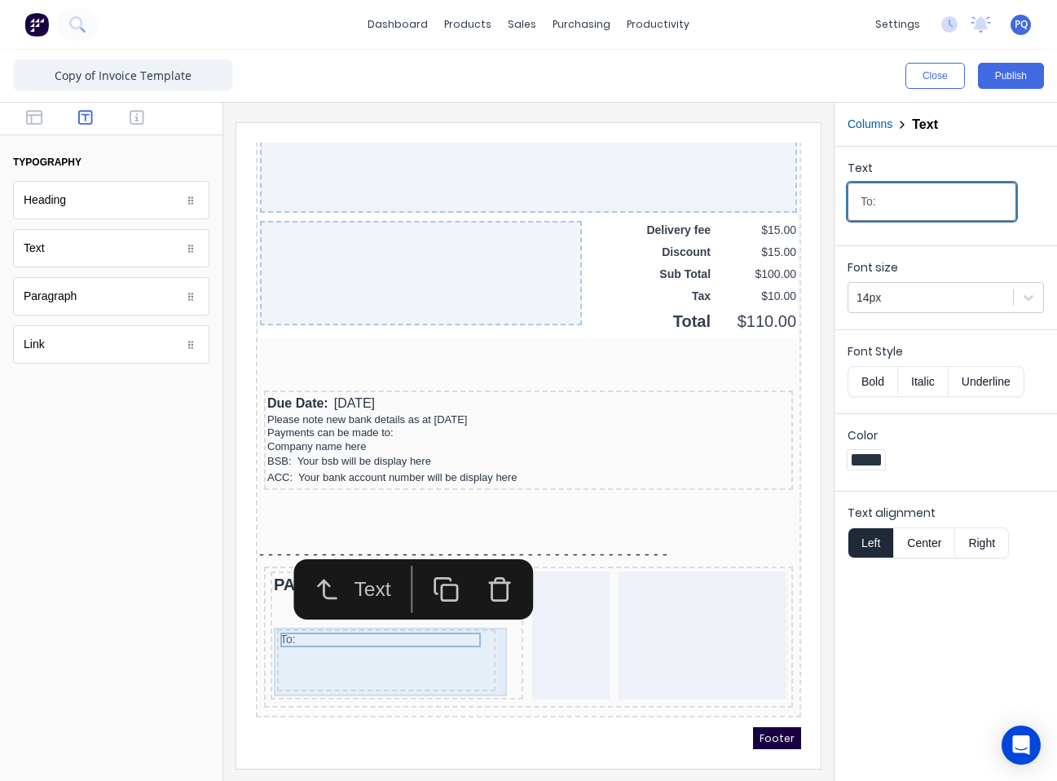
type input "To:"
click at [433, 649] on div "To:" at bounding box center [367, 641] width 218 height 62
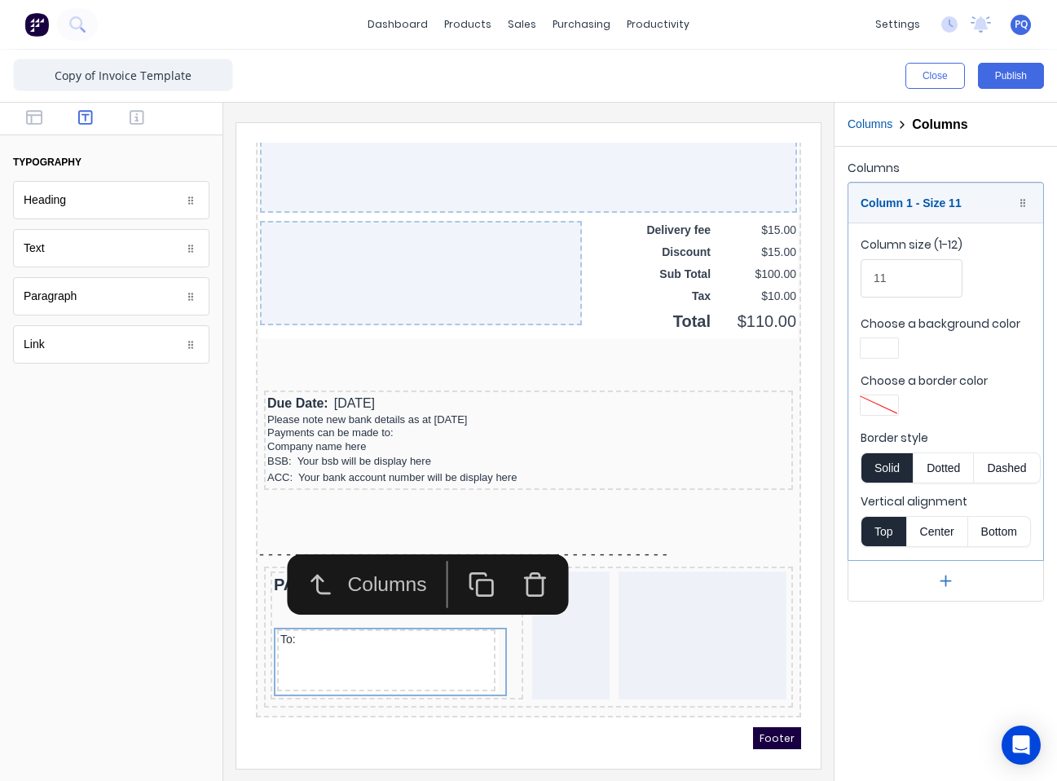
click at [780, 574] on icon "button" at bounding box center [945, 580] width 17 height 17
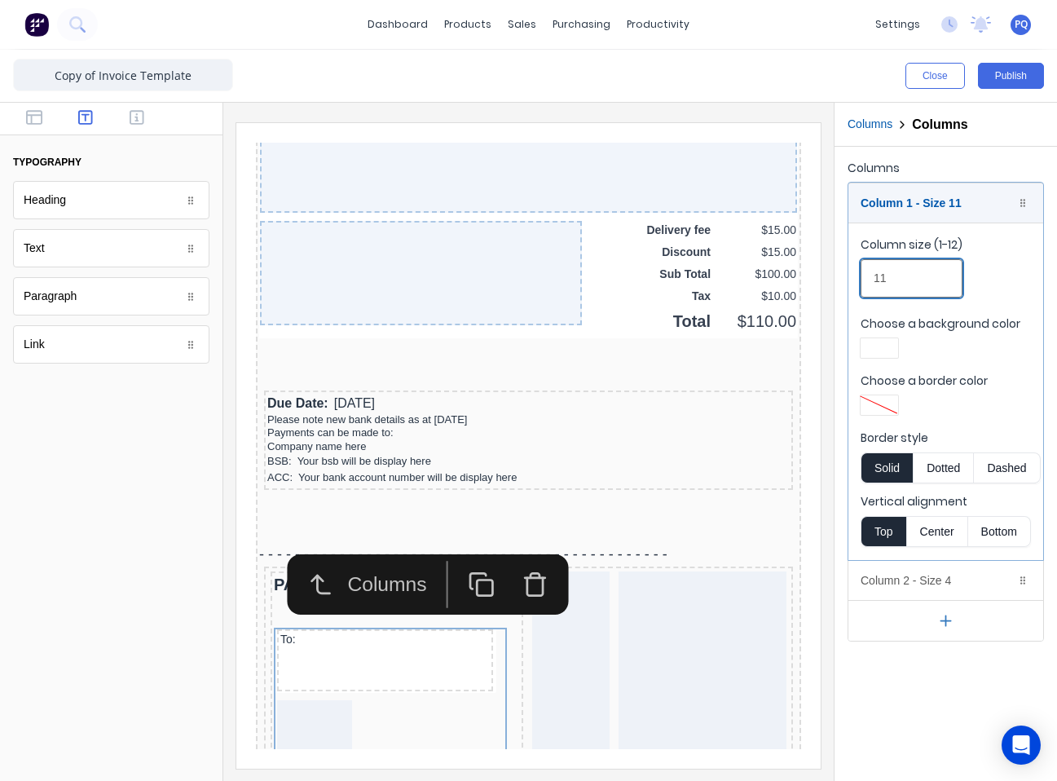
drag, startPoint x: 865, startPoint y: 271, endPoint x: 833, endPoint y: 271, distance: 31.8
click at [780, 271] on div "Close Publish Components typography Heading Heading Text Text Paragraph Paragra…" at bounding box center [528, 415] width 1057 height 731
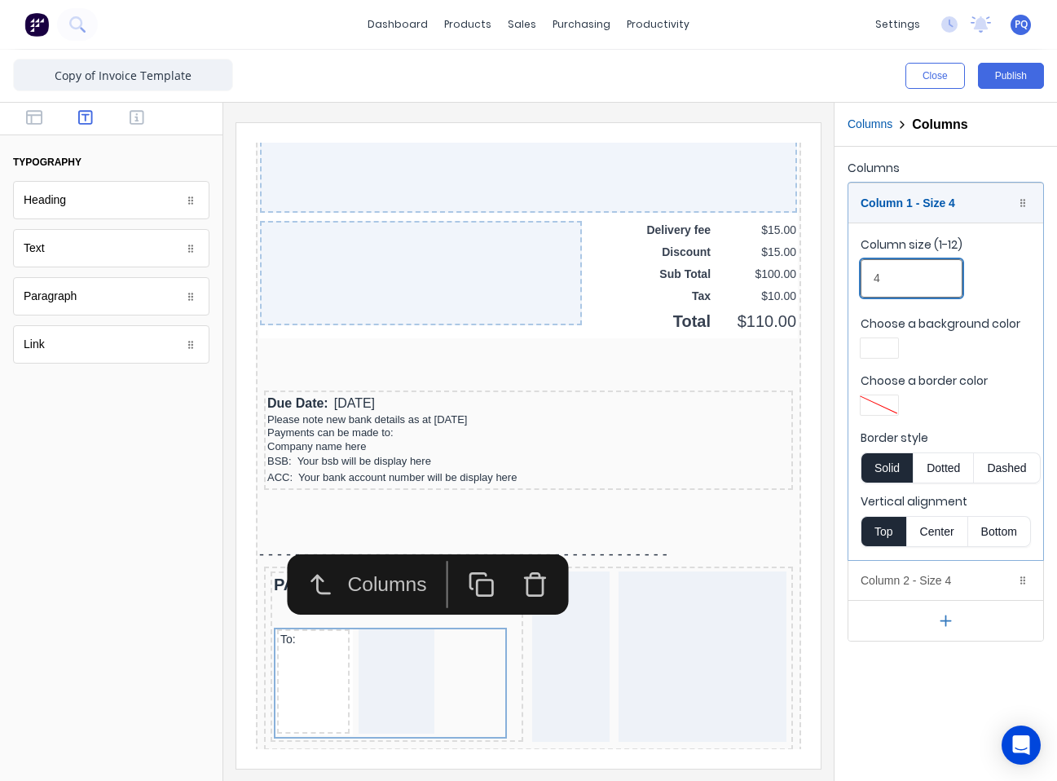
type input "4"
click at [780, 352] on div at bounding box center [879, 347] width 29 height 11
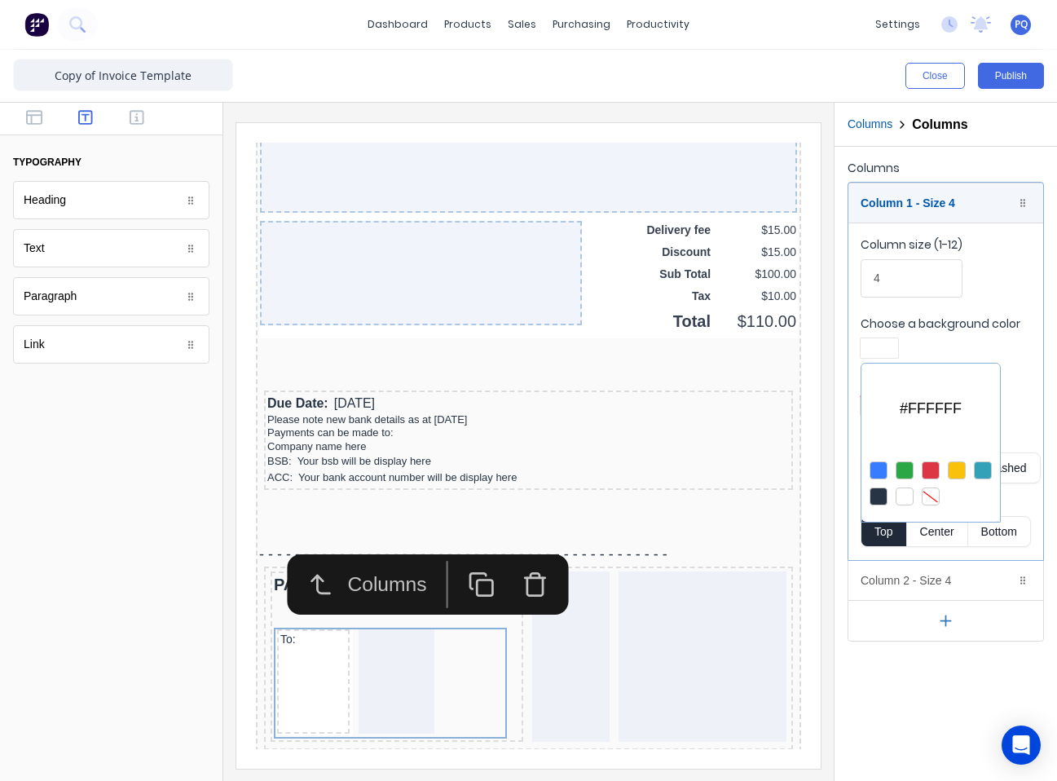
click at [780, 492] on div at bounding box center [931, 496] width 18 height 18
click at [780, 577] on div at bounding box center [528, 390] width 1057 height 781
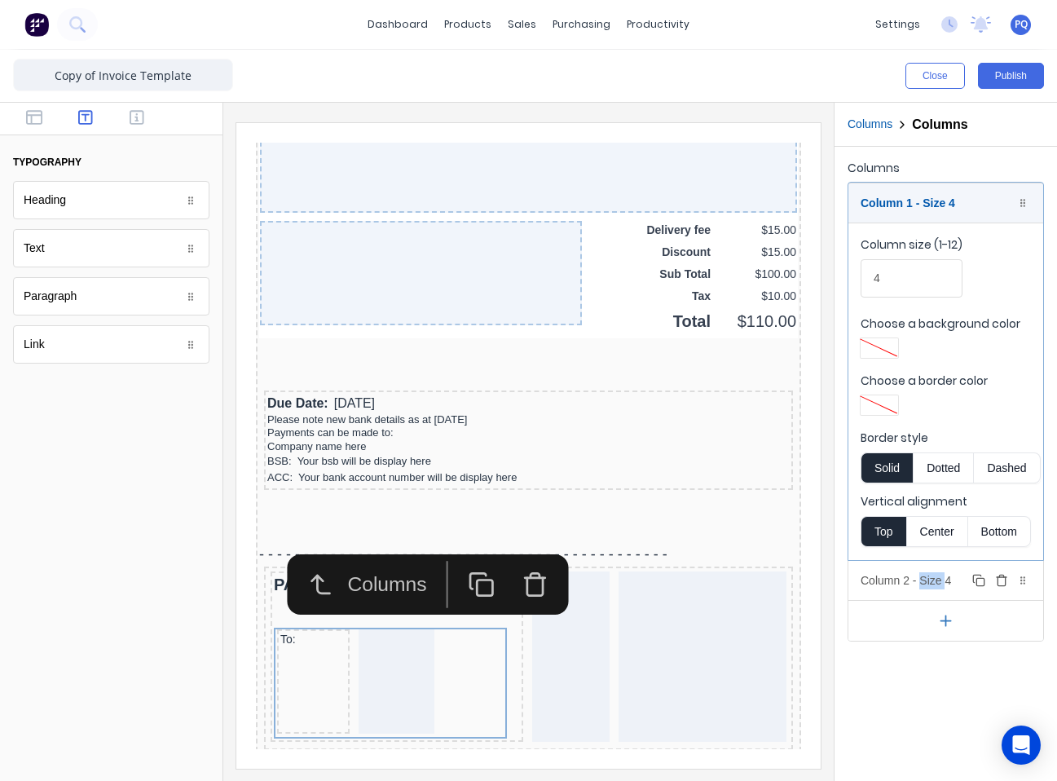
click at [780, 578] on div "Column 2 - Size 4 Duplicate Delete" at bounding box center [946, 580] width 195 height 39
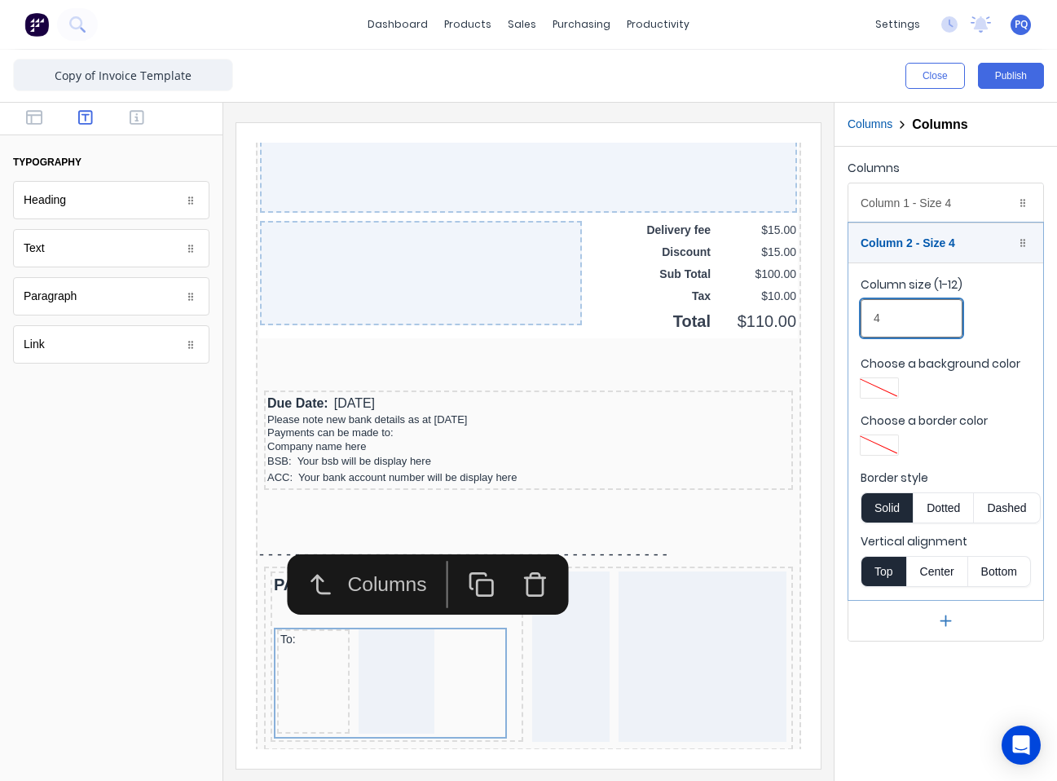
drag, startPoint x: 1135, startPoint y: 434, endPoint x: 646, endPoint y: 305, distance: 506.0
drag, startPoint x: 1127, startPoint y: 443, endPoint x: 766, endPoint y: 292, distance: 391.6
type input "8"
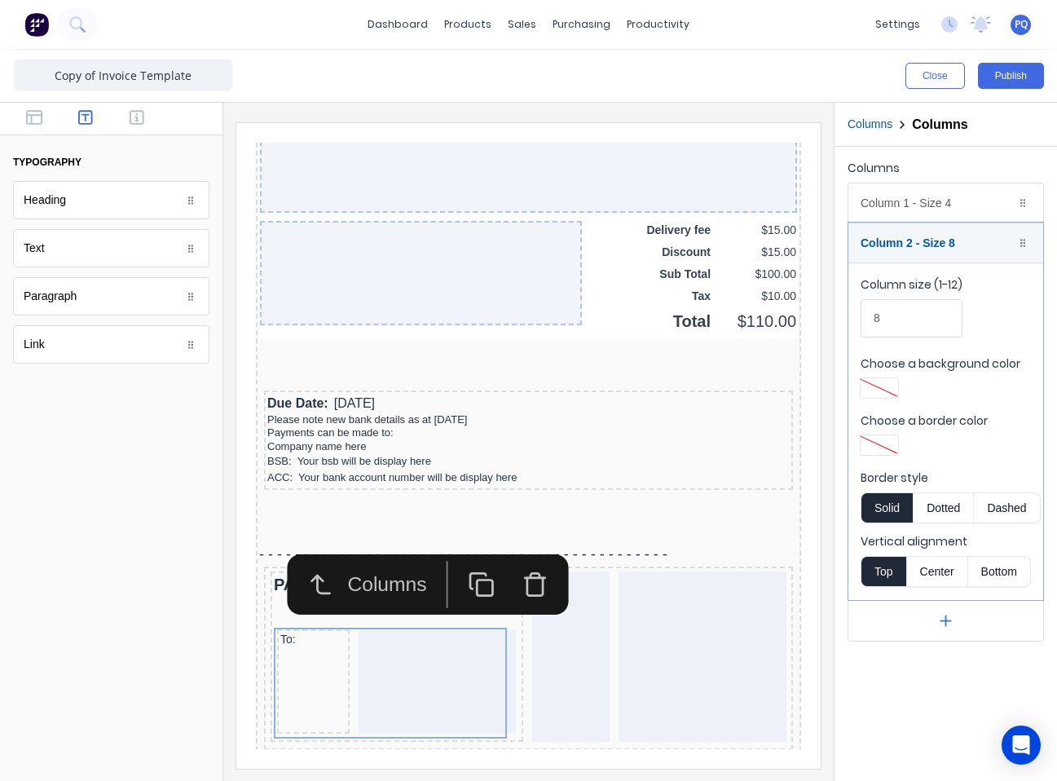
click at [780, 694] on div "Columns Column 1 - Size 4 Duplicate Delete Column size (1-12) 4 Choose a backgr…" at bounding box center [946, 464] width 223 height 634
click at [139, 123] on icon "button" at bounding box center [137, 117] width 15 height 16
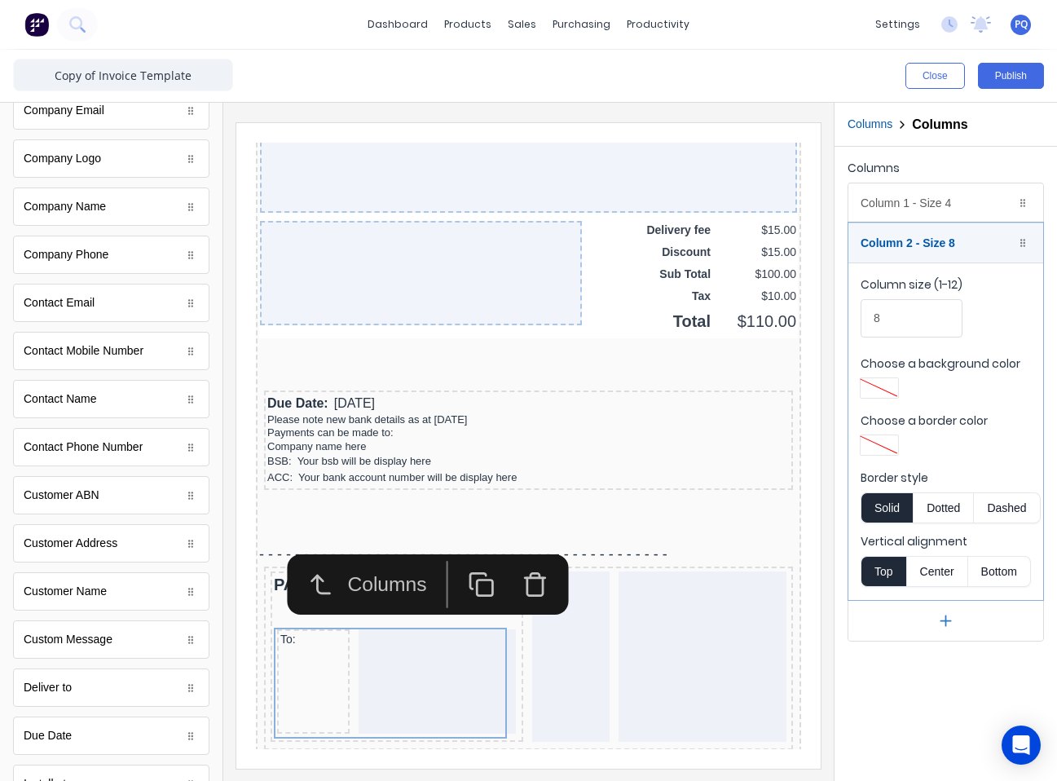
scroll to position [0, 0]
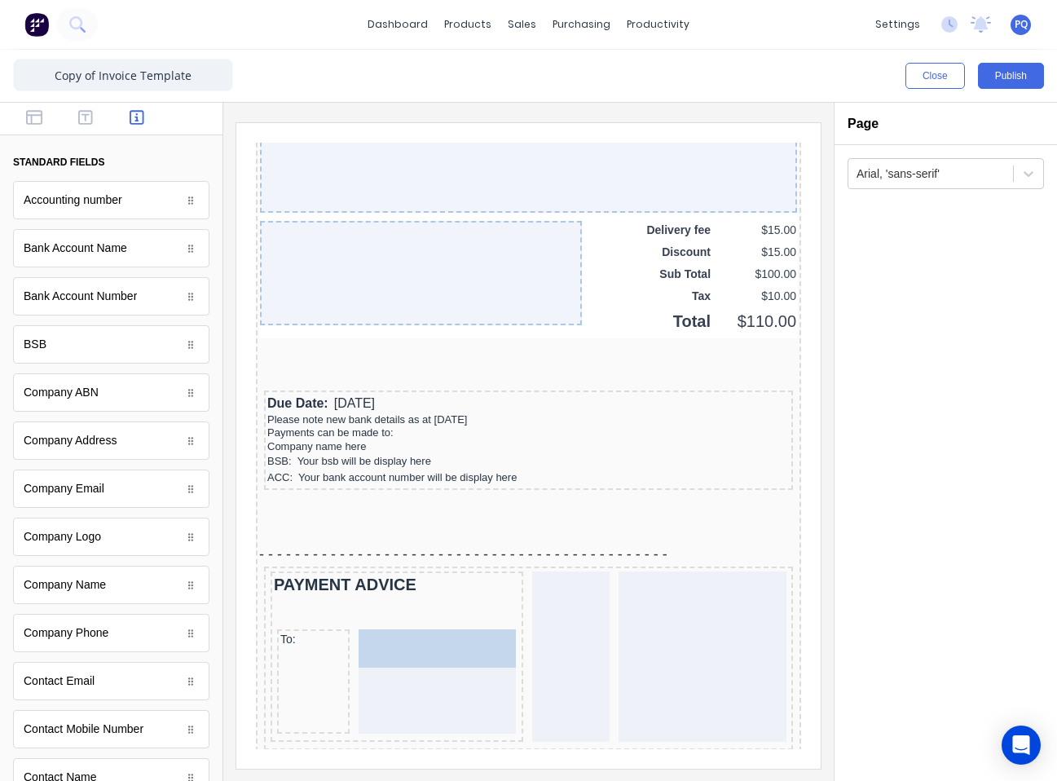
drag, startPoint x: 95, startPoint y: 591, endPoint x: 183, endPoint y: 527, distance: 109.7
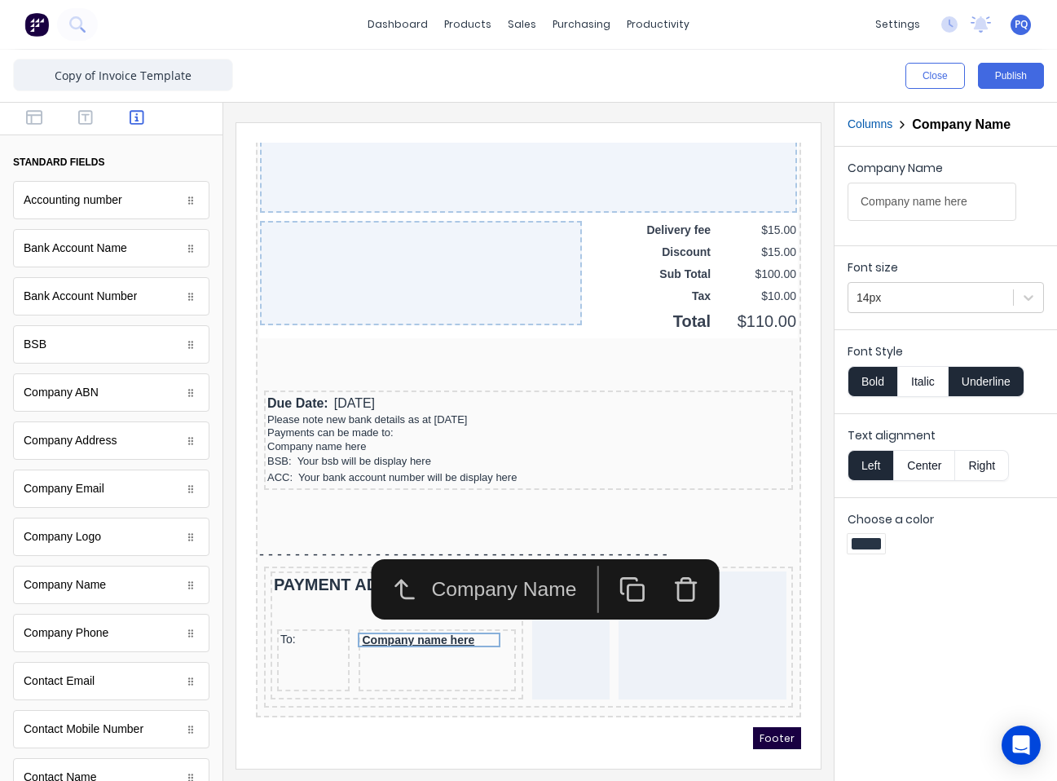
drag, startPoint x: 1017, startPoint y: 376, endPoint x: 937, endPoint y: 386, distance: 81.3
click at [780, 377] on button "Underline" at bounding box center [987, 381] width 76 height 31
click at [780, 381] on button "Bold" at bounding box center [873, 381] width 50 height 31
click at [283, 621] on div "To:" at bounding box center [294, 620] width 66 height 15
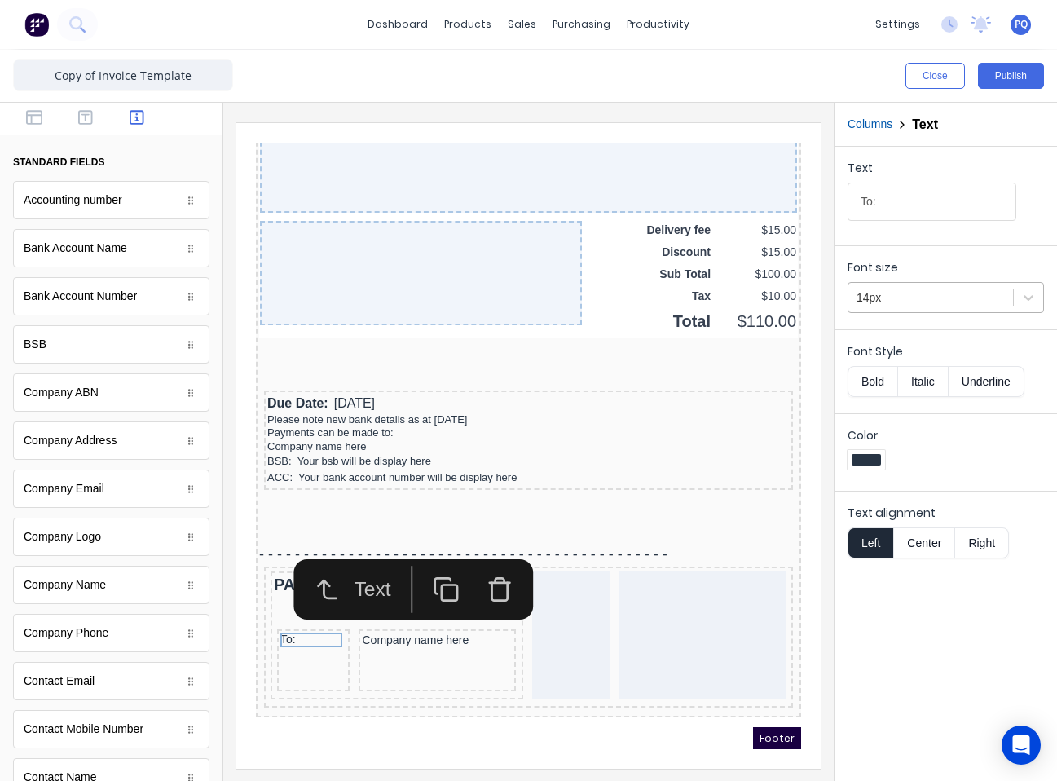
click at [780, 297] on div at bounding box center [931, 298] width 148 height 20
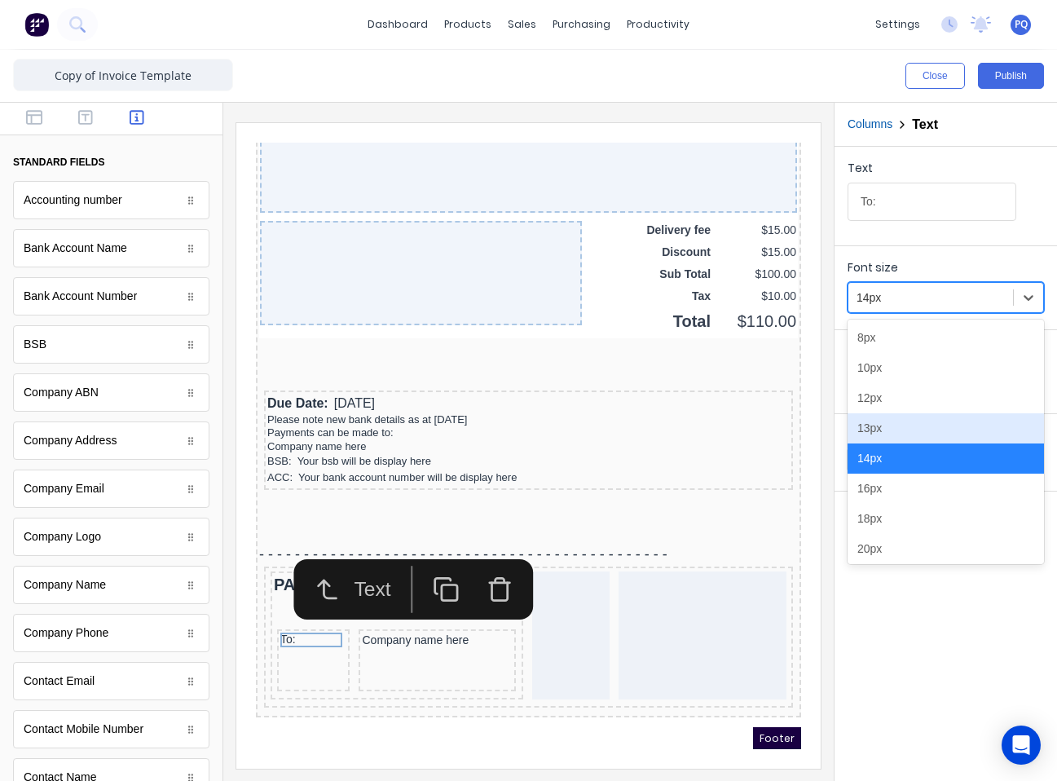
click at [780, 422] on div "13px" at bounding box center [946, 428] width 196 height 30
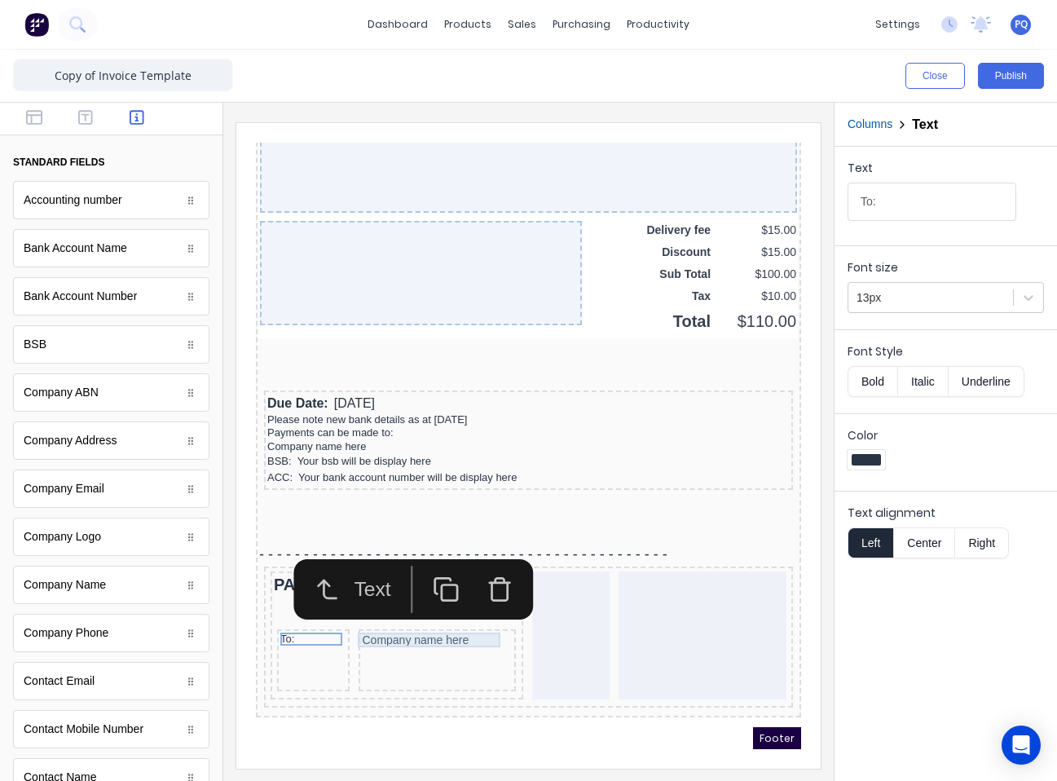
click at [392, 618] on div "Company name here" at bounding box center [417, 620] width 151 height 15
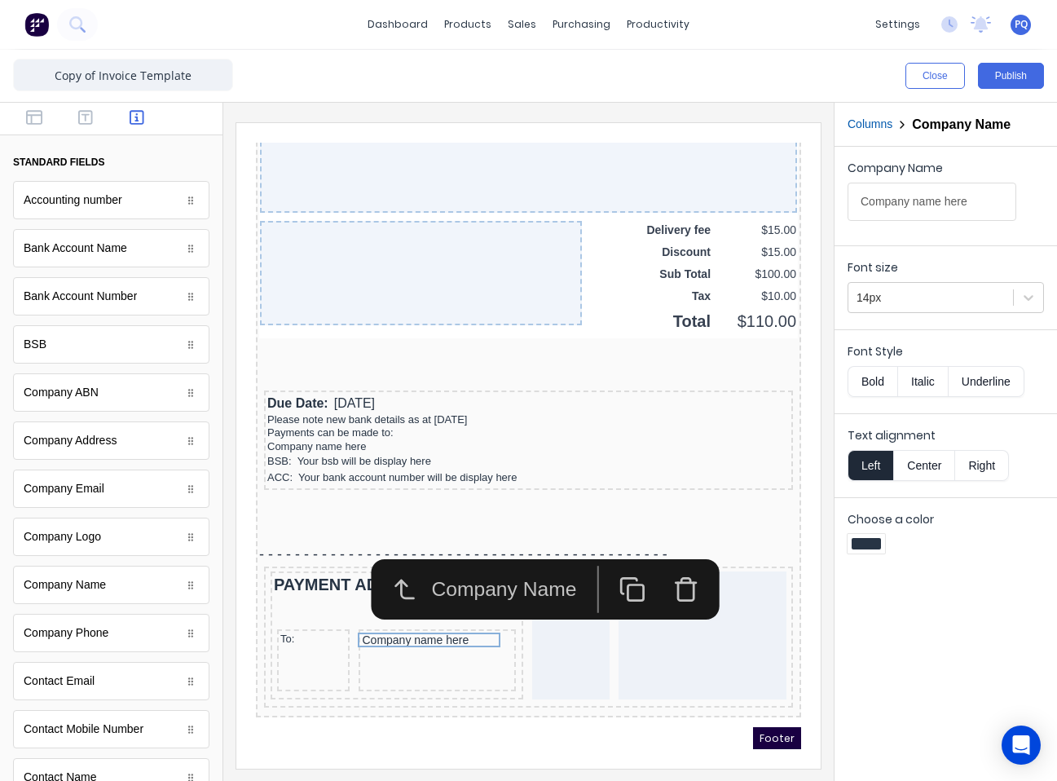
drag, startPoint x: 910, startPoint y: 294, endPoint x: 904, endPoint y: 315, distance: 21.9
click at [780, 298] on div at bounding box center [931, 298] width 148 height 20
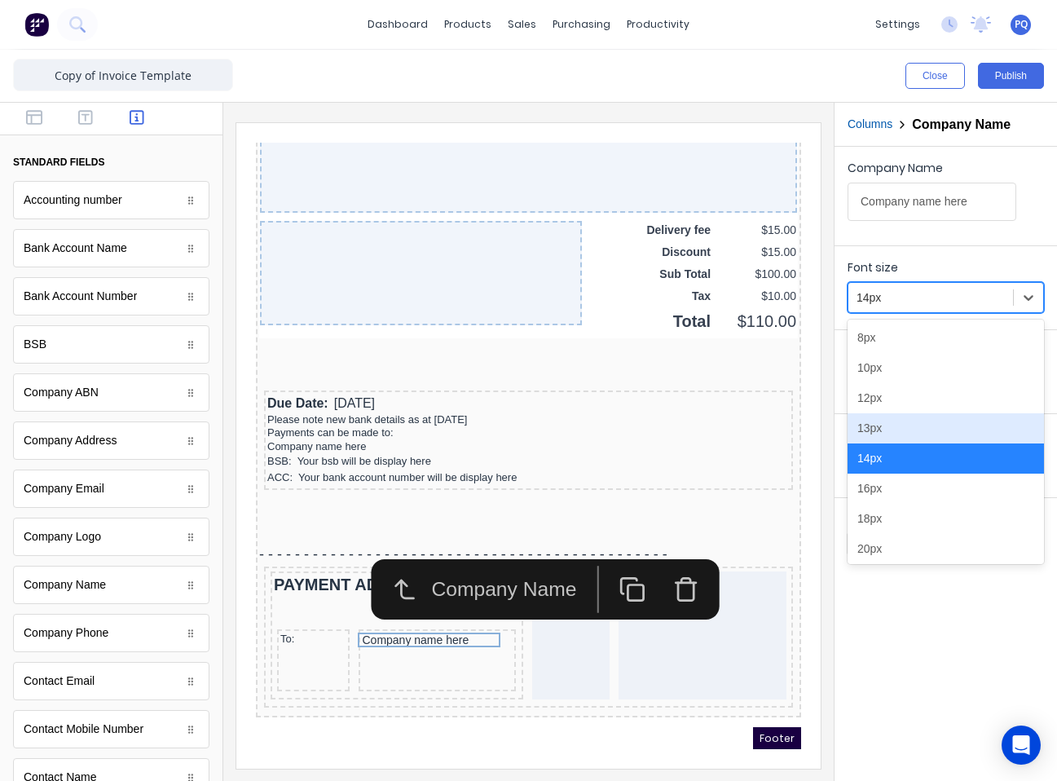
click at [780, 420] on div "13px" at bounding box center [946, 428] width 196 height 30
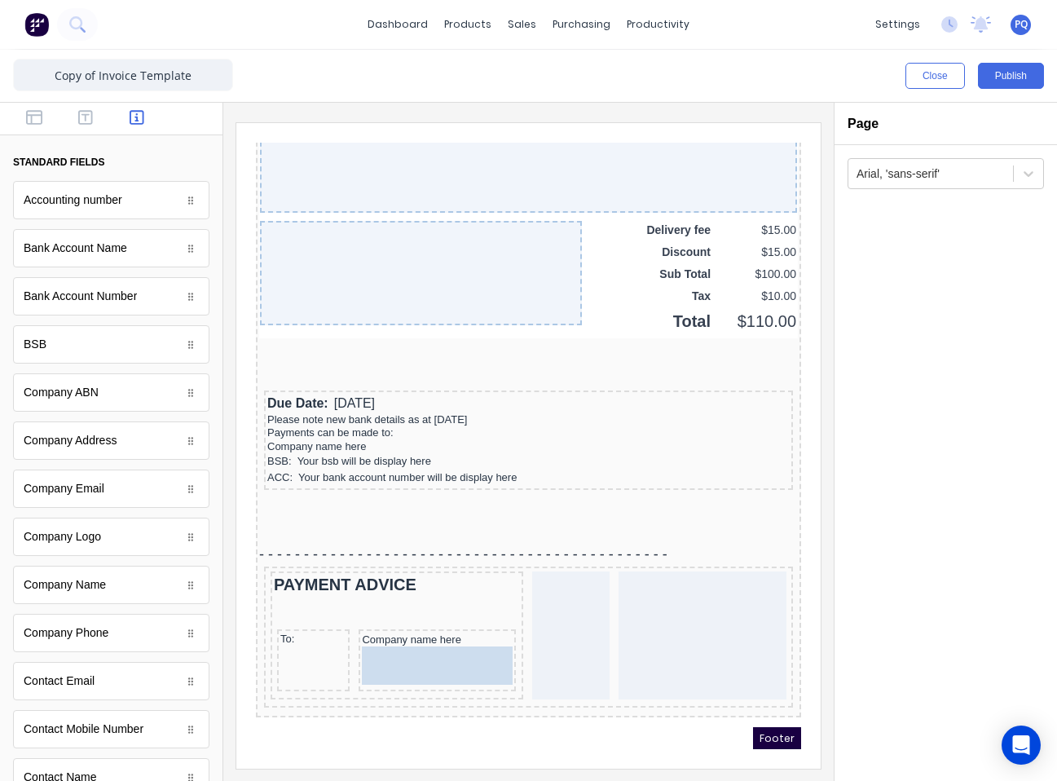
drag, startPoint x: 98, startPoint y: 435, endPoint x: 301, endPoint y: 513, distance: 217.2
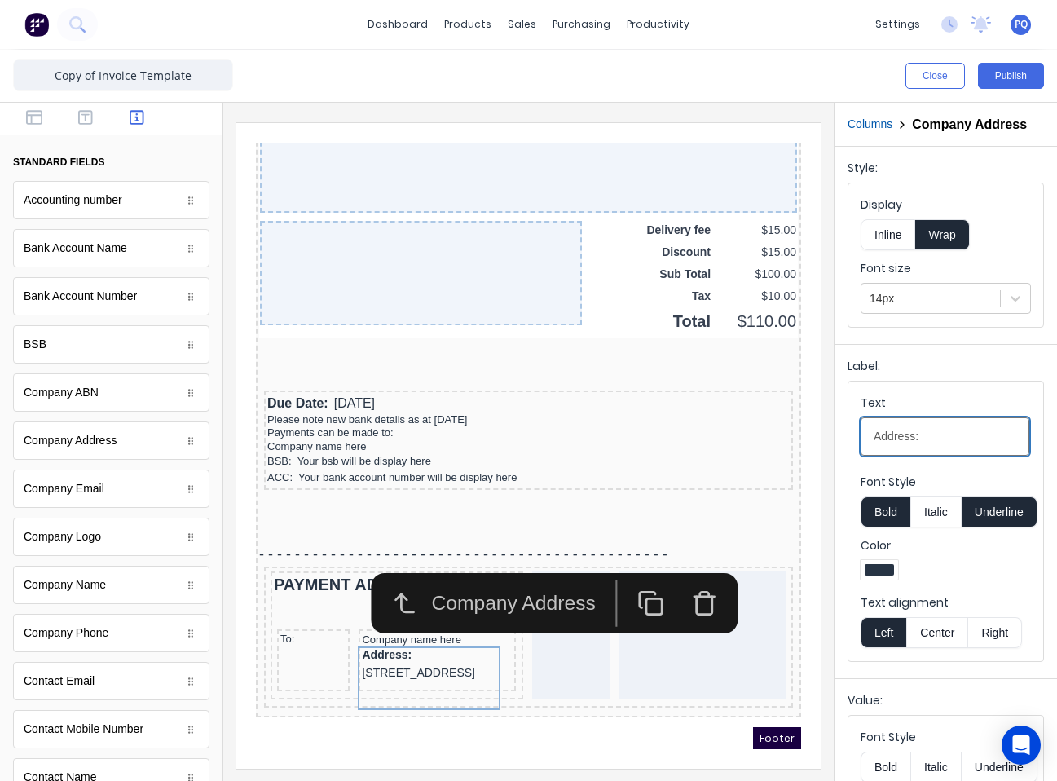
drag, startPoint x: 918, startPoint y: 444, endPoint x: 915, endPoint y: 467, distance: 23.1
click at [780, 456] on input "Address:" at bounding box center [945, 436] width 169 height 38
drag, startPoint x: 938, startPoint y: 445, endPoint x: 963, endPoint y: 452, distance: 25.3
click at [780, 450] on input "Address:" at bounding box center [945, 436] width 169 height 38
drag, startPoint x: 1206, startPoint y: 575, endPoint x: 729, endPoint y: 432, distance: 498.7
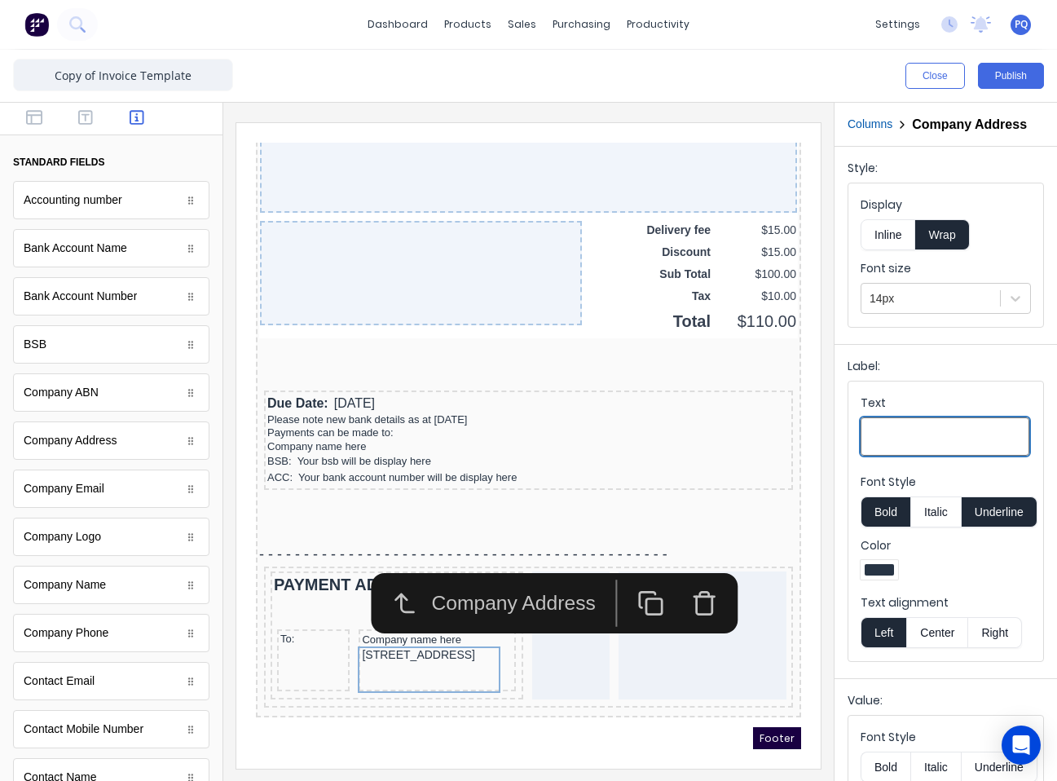
scroll to position [161, 0]
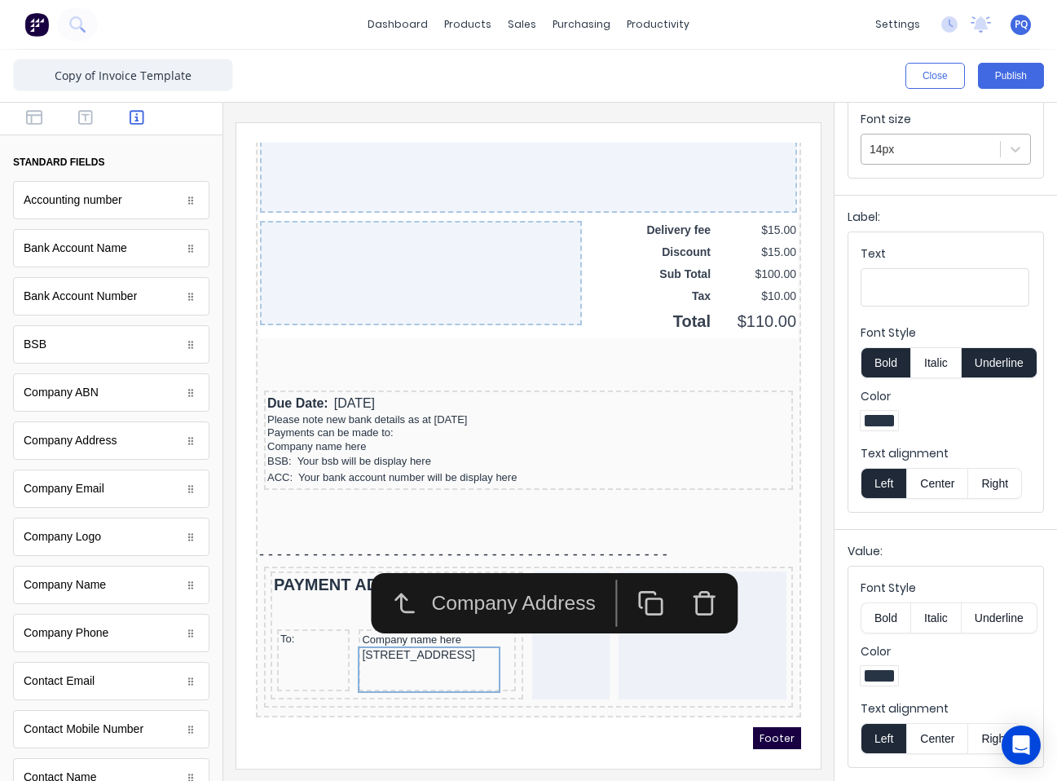
click at [780, 152] on div at bounding box center [931, 149] width 122 height 20
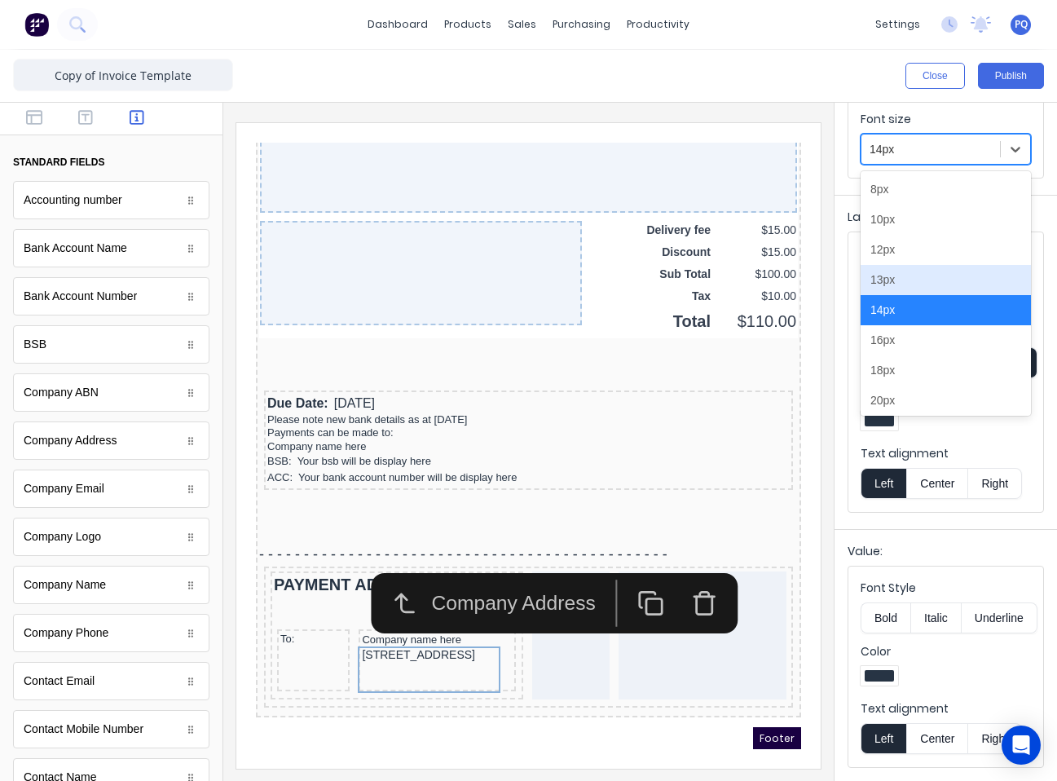
click at [780, 284] on div "13px" at bounding box center [946, 280] width 170 height 30
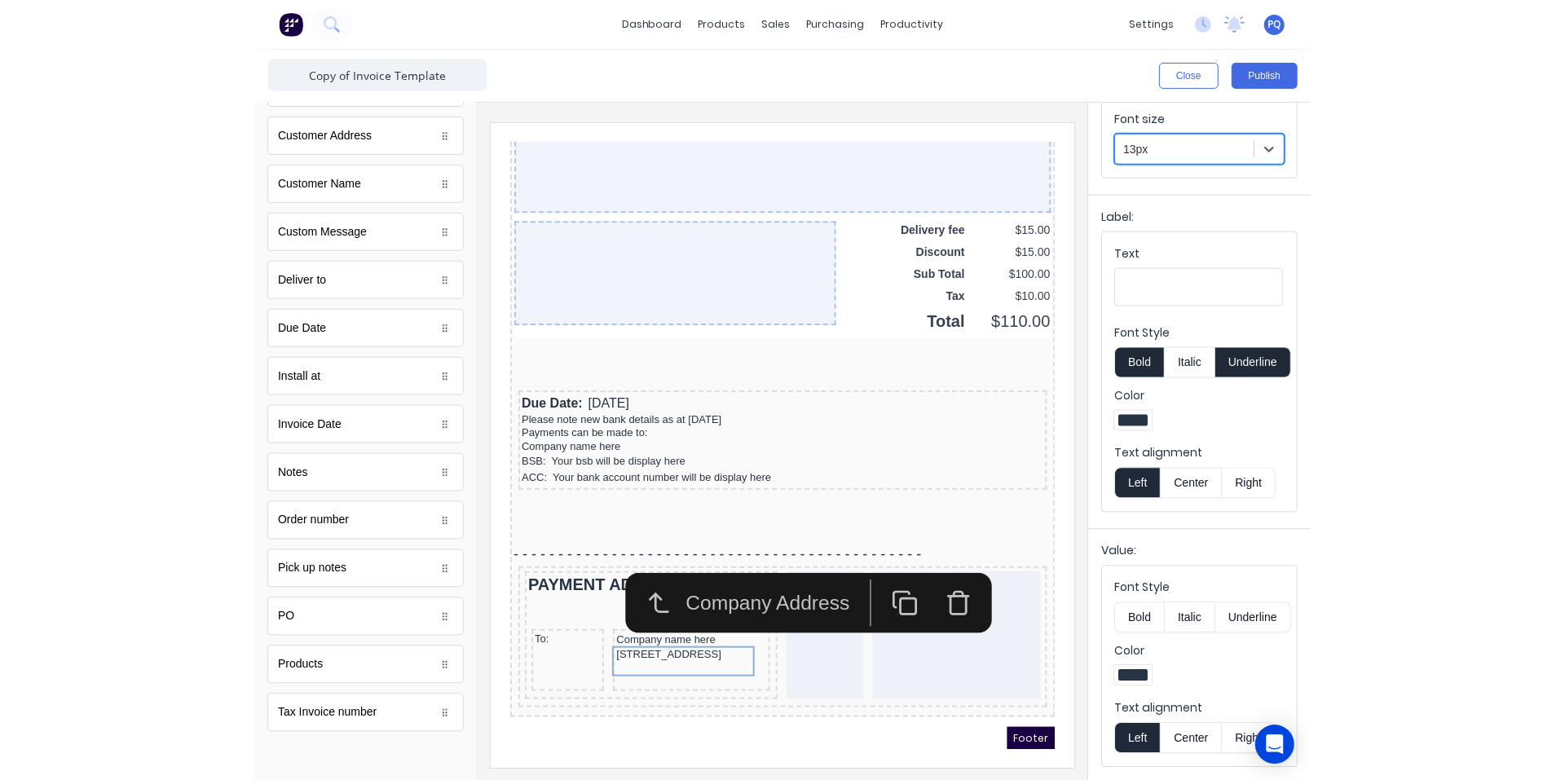
scroll to position [0, 0]
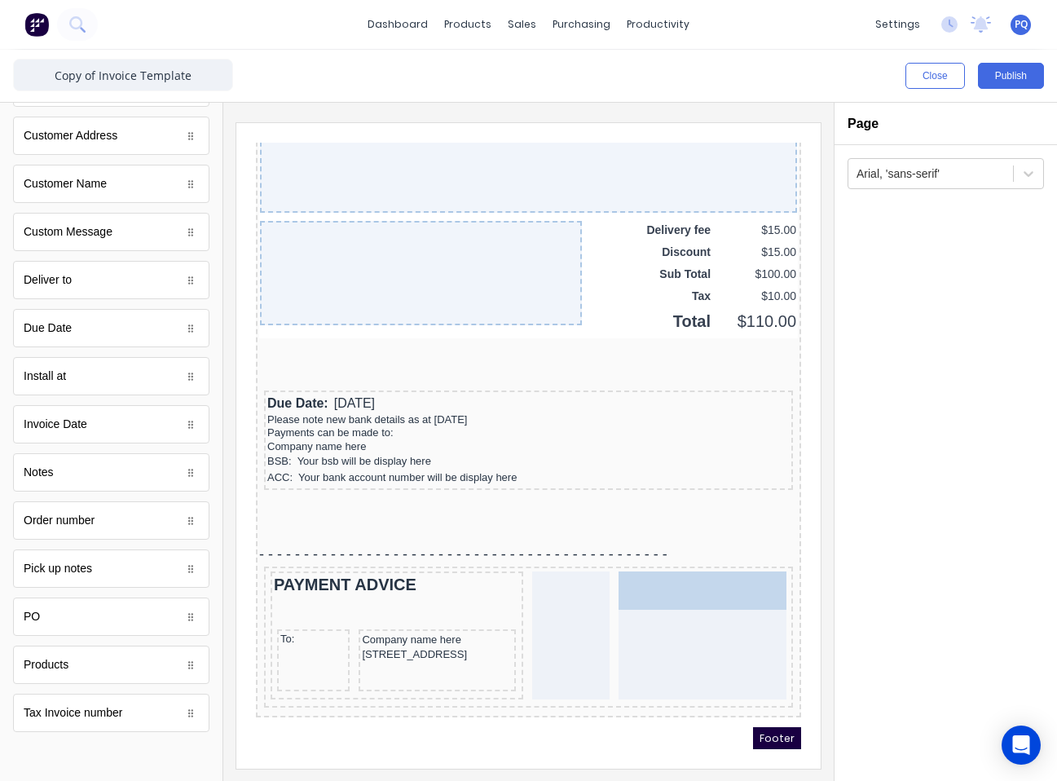
drag, startPoint x: 83, startPoint y: 184, endPoint x: 747, endPoint y: 608, distance: 788.0
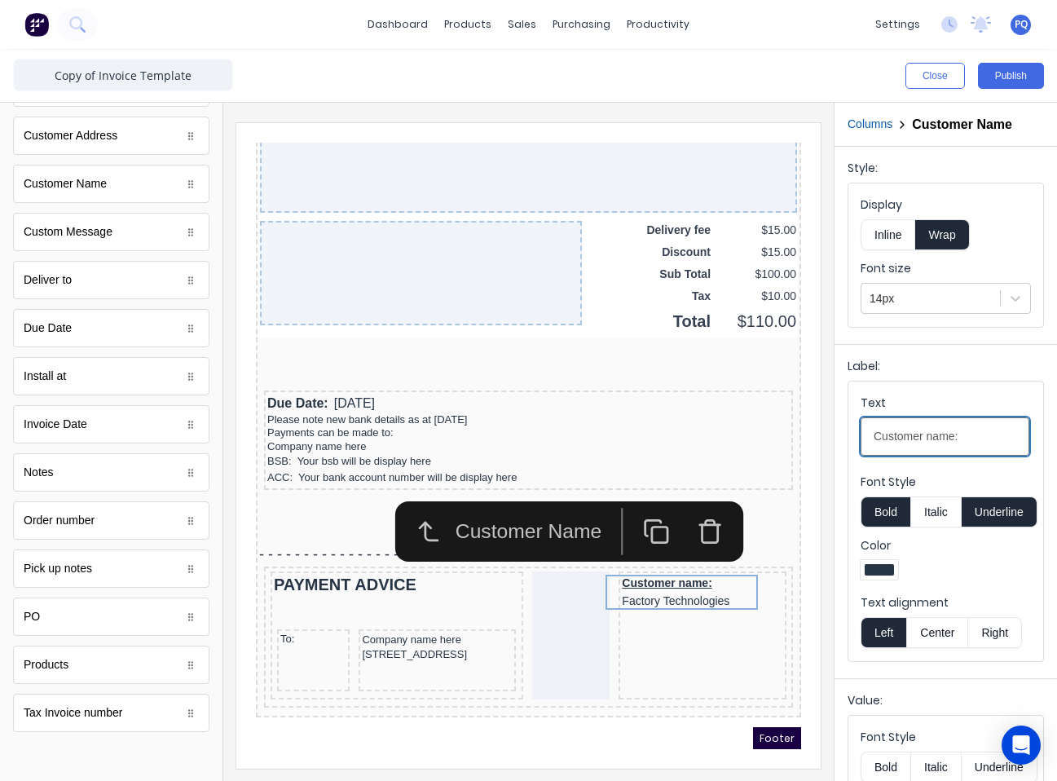
click at [780, 430] on input "Customer name:" at bounding box center [945, 436] width 169 height 38
type input "Customer"
click at [780, 223] on button "Inline" at bounding box center [888, 234] width 55 height 31
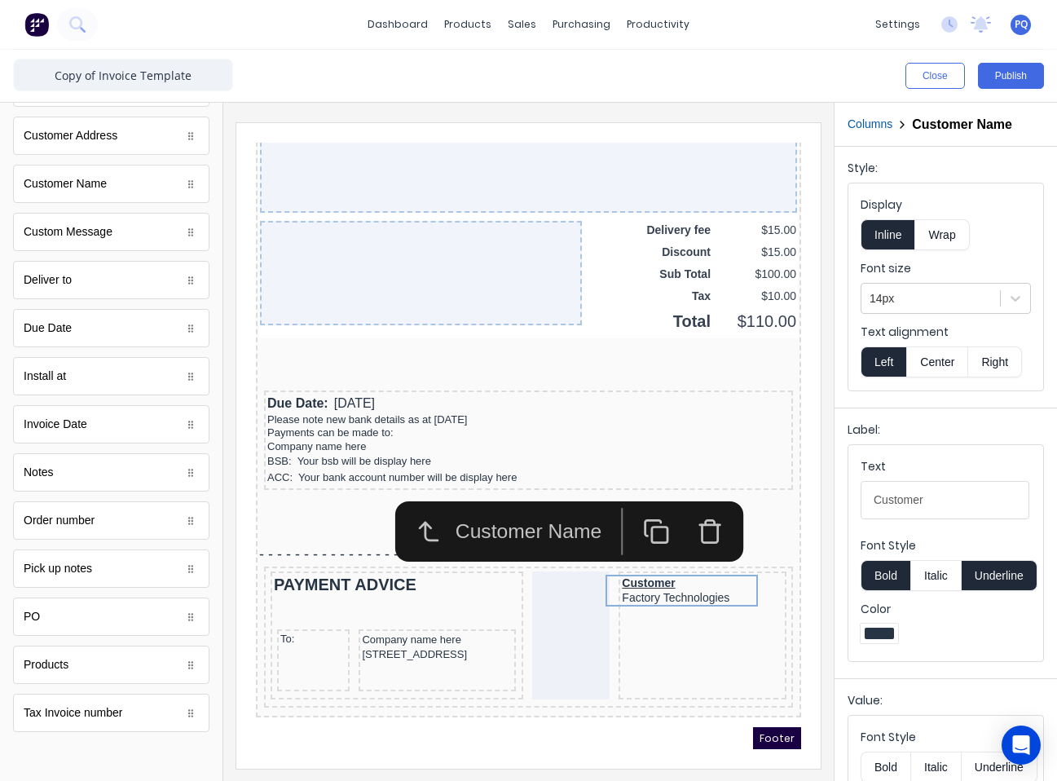
click at [780, 574] on button "Underline" at bounding box center [1000, 575] width 76 height 31
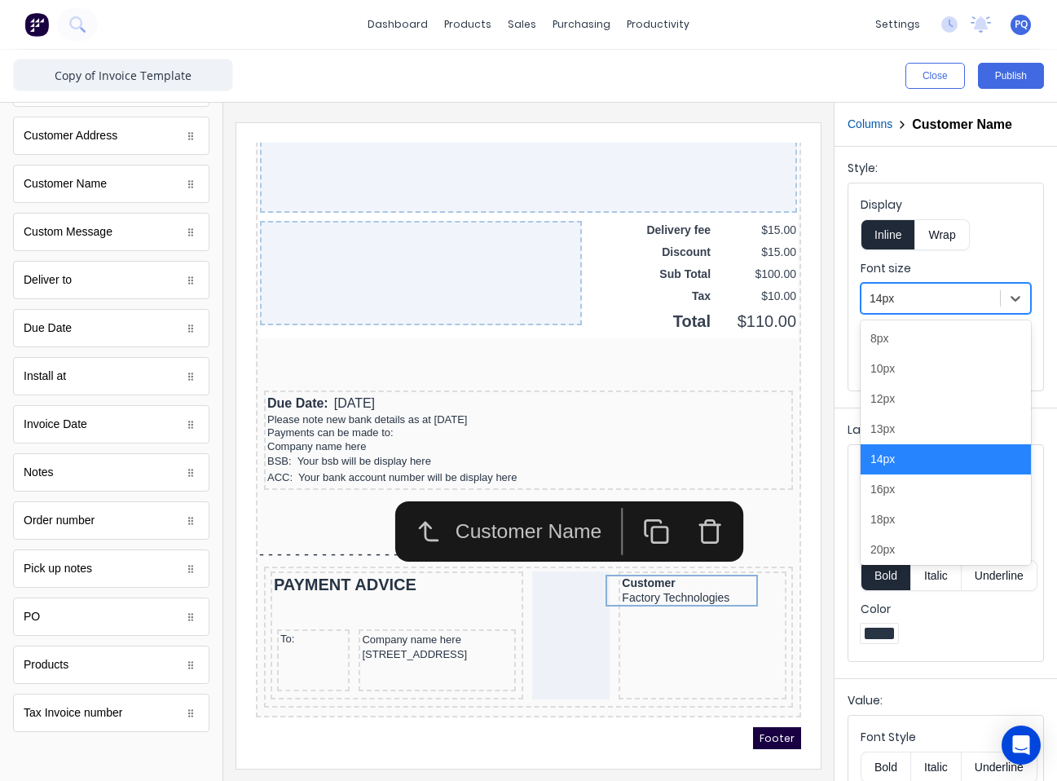
drag, startPoint x: 924, startPoint y: 302, endPoint x: 927, endPoint y: 367, distance: 64.4
click at [780, 302] on div at bounding box center [931, 299] width 122 height 20
click at [780, 439] on div "13px" at bounding box center [946, 429] width 170 height 30
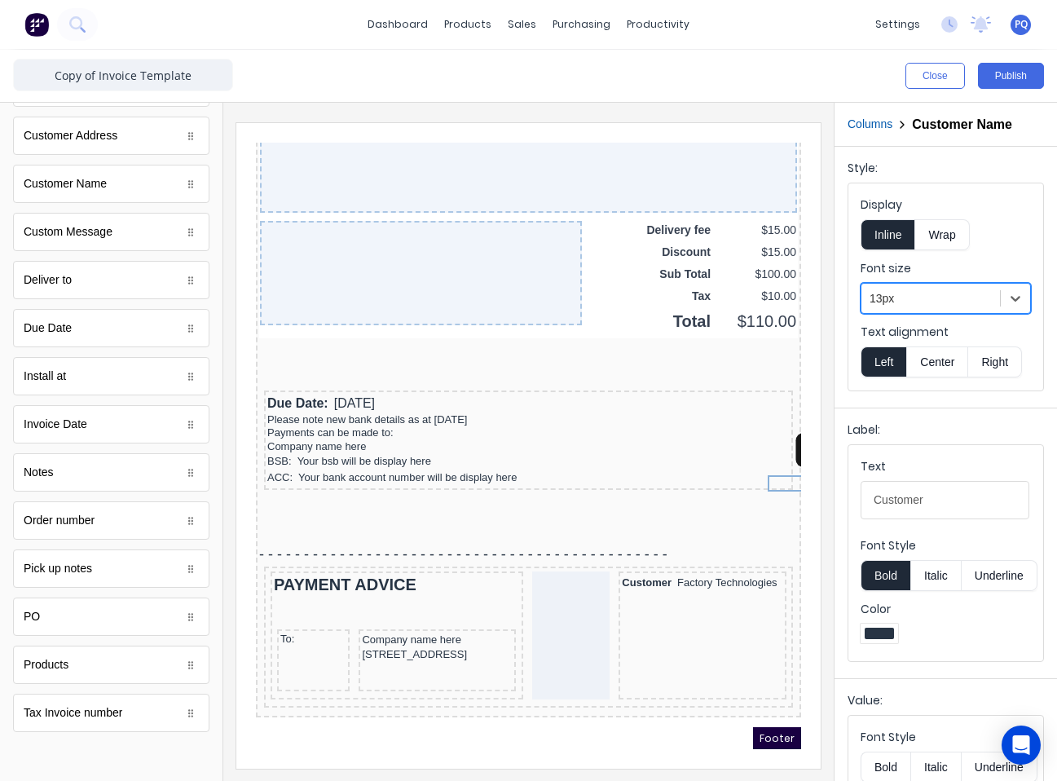
scroll to position [1312, 0]
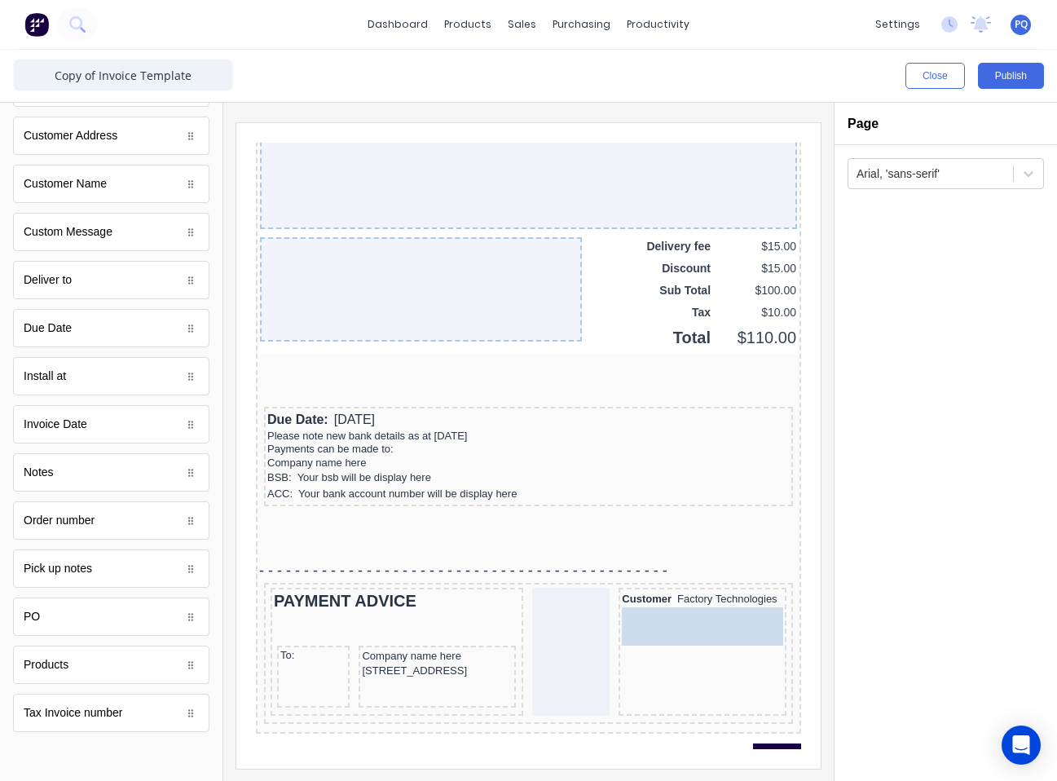
drag, startPoint x: 106, startPoint y: 725, endPoint x: 730, endPoint y: 651, distance: 627.9
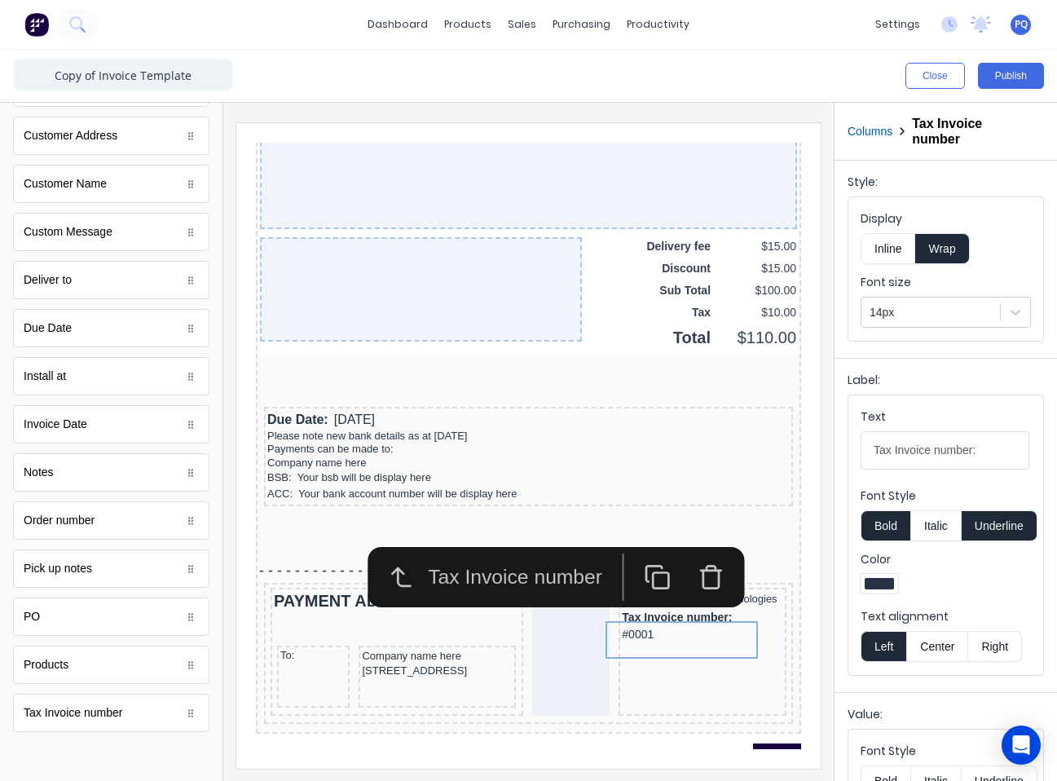
click at [780, 249] on button "Inline" at bounding box center [888, 248] width 55 height 31
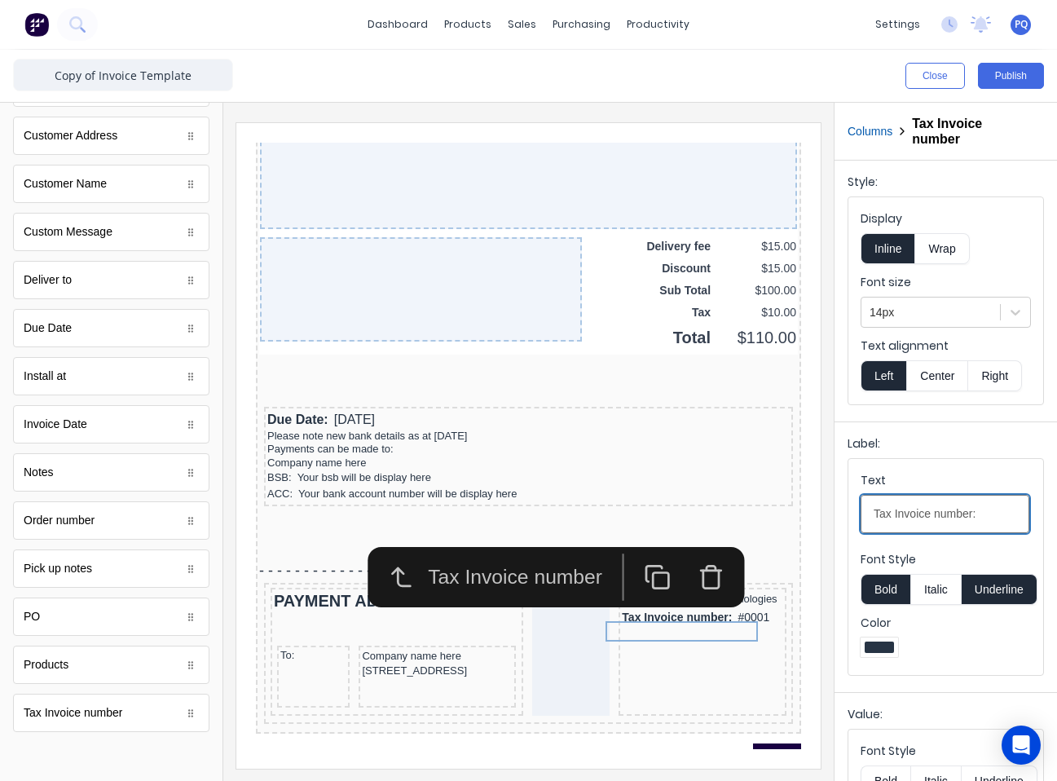
click at [780, 505] on div "Label: Text Tax Invoice number: Font Style Bold Italic Underline Color" at bounding box center [946, 553] width 223 height 264
paste input "Invoice Number"
type input "Invoice Number"
click at [780, 313] on div at bounding box center [931, 312] width 122 height 20
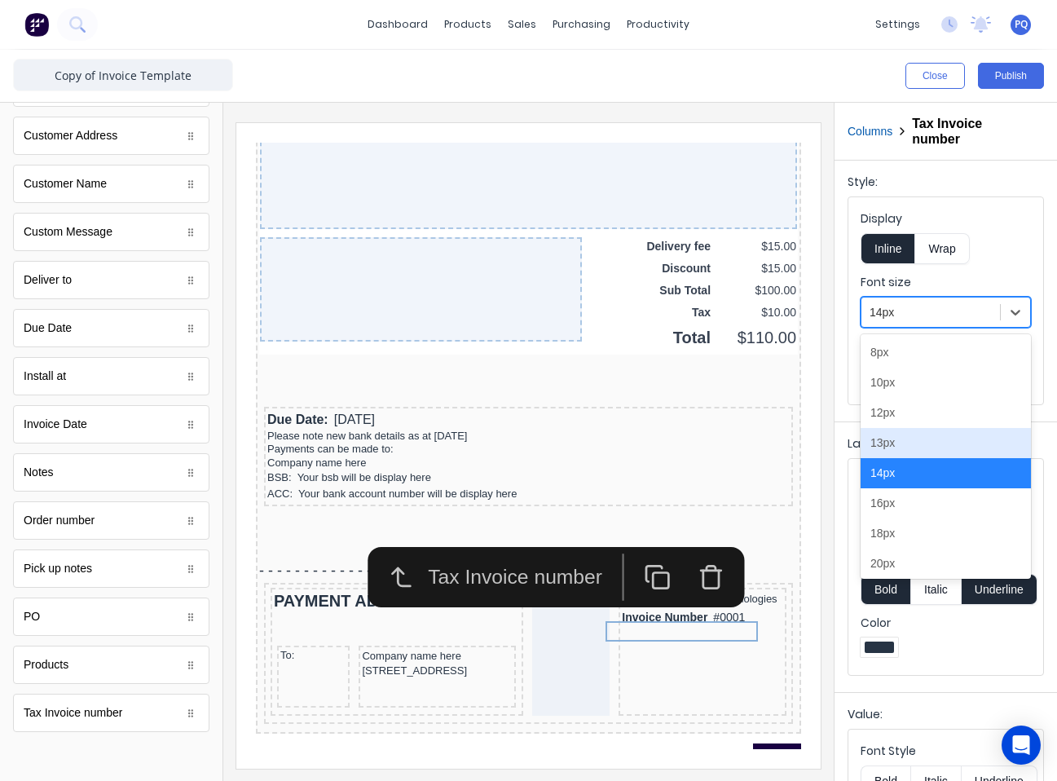
click at [780, 446] on div "13px" at bounding box center [946, 443] width 170 height 30
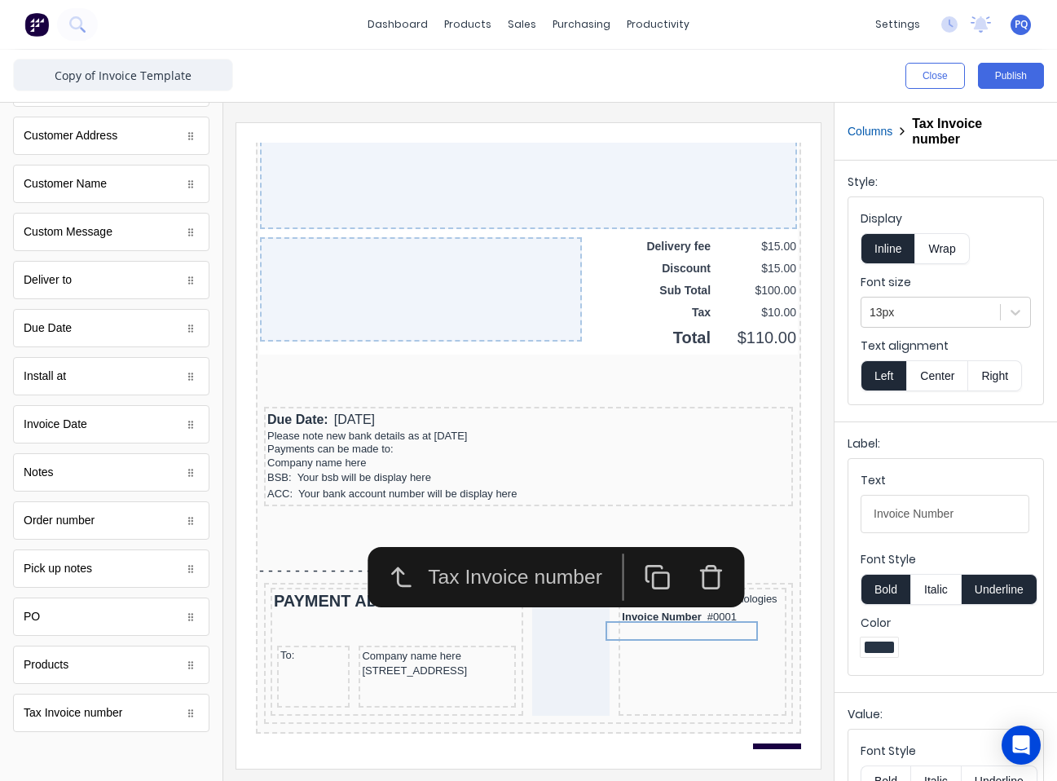
click at [780, 586] on button "Underline" at bounding box center [1000, 589] width 76 height 31
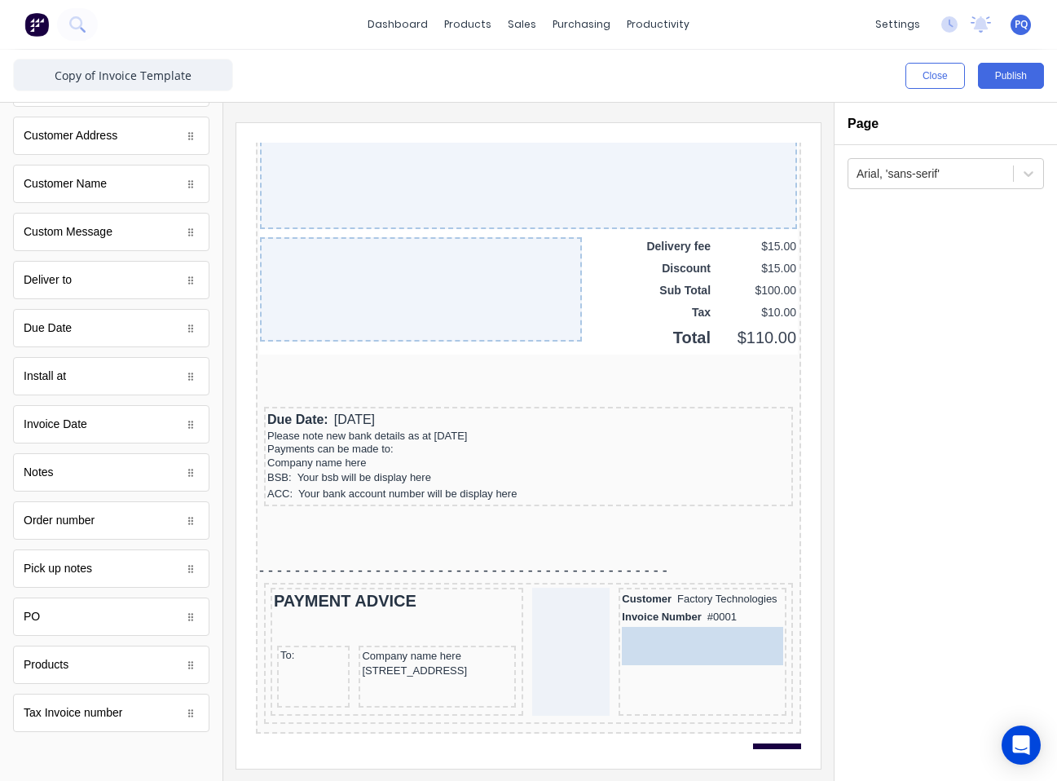
drag, startPoint x: 71, startPoint y: 334, endPoint x: 727, endPoint y: 646, distance: 726.3
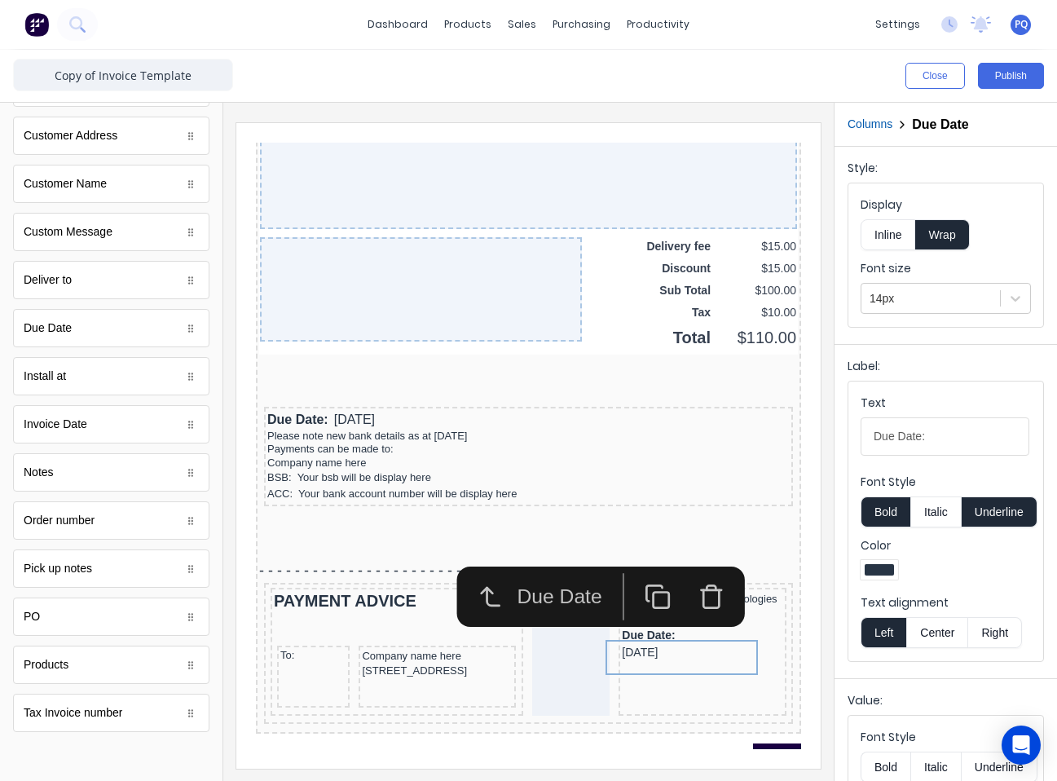
click at [780, 233] on button "Inline" at bounding box center [888, 234] width 55 height 31
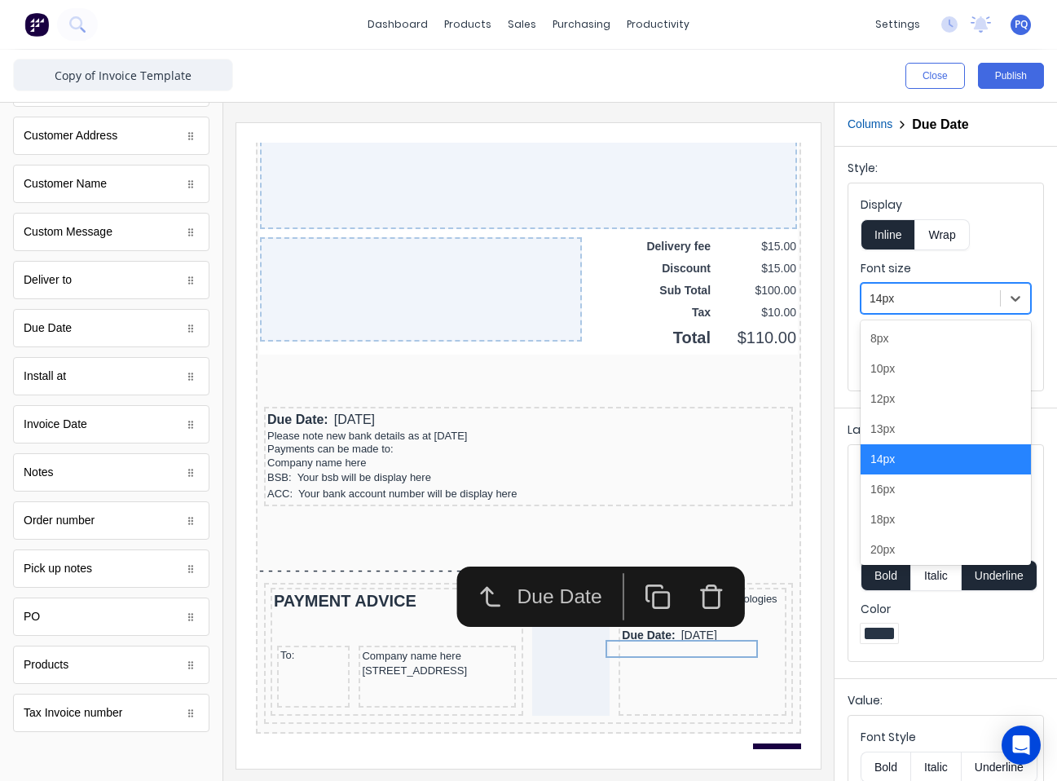
click at [780, 291] on div at bounding box center [931, 299] width 122 height 20
click at [780, 426] on div "13px" at bounding box center [946, 429] width 170 height 30
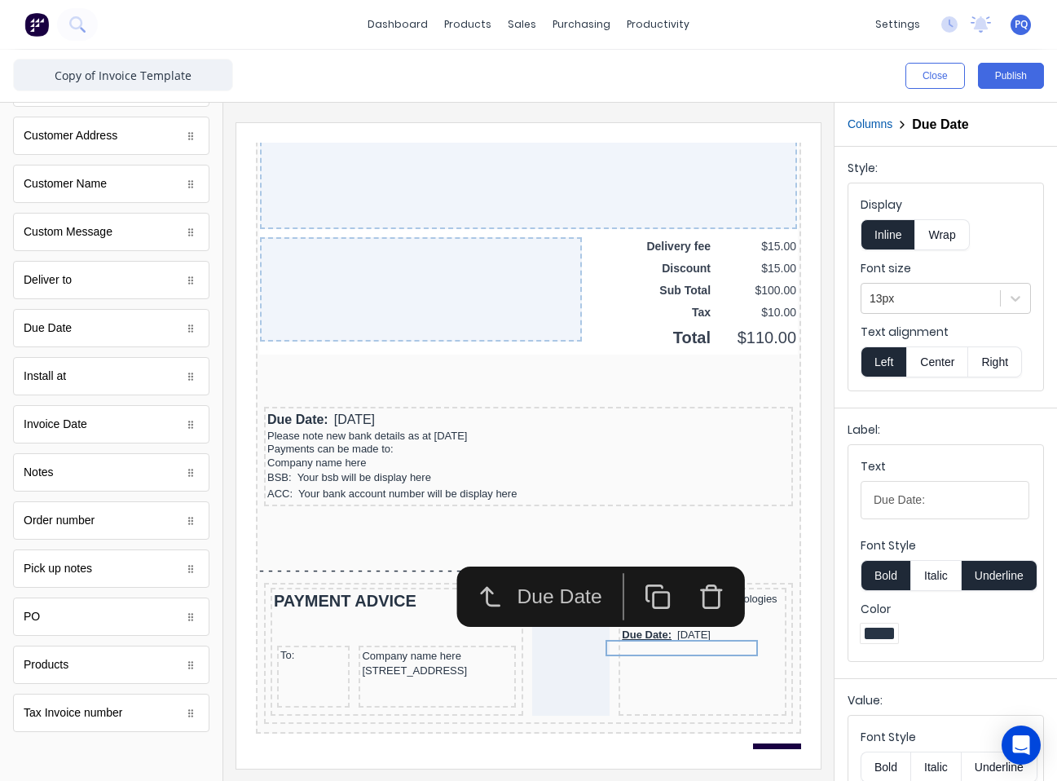
click at [780, 563] on button "Underline" at bounding box center [1000, 575] width 76 height 31
click at [315, 607] on div at bounding box center [377, 600] width 246 height 16
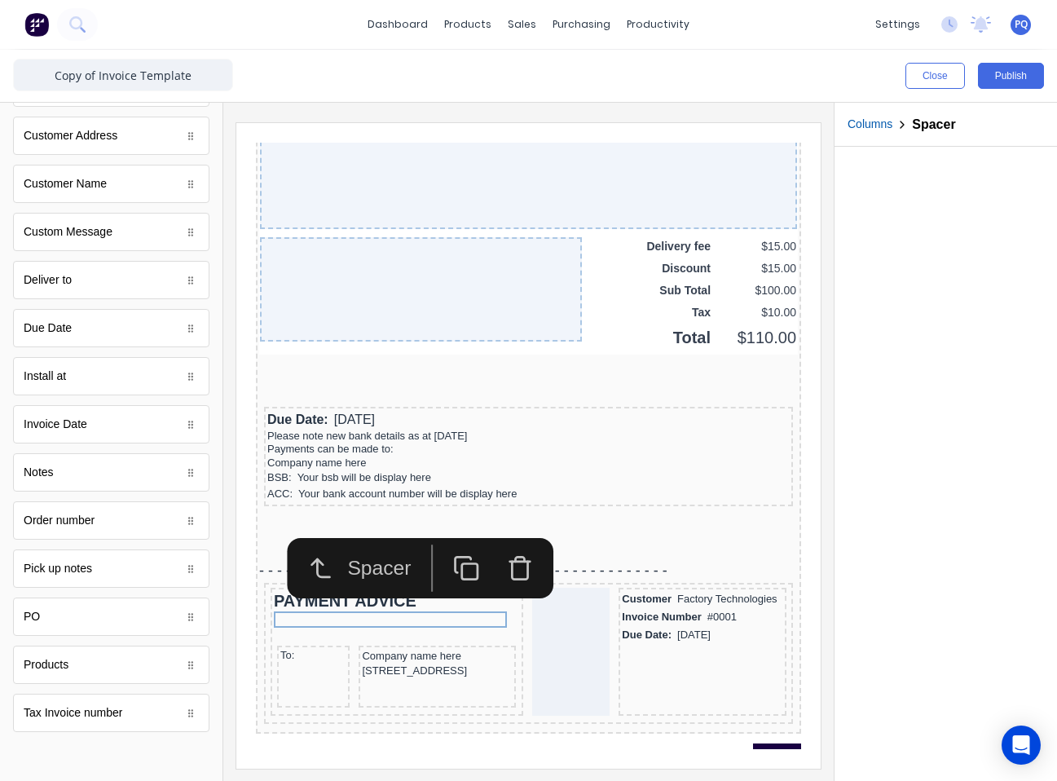
drag, startPoint x: 445, startPoint y: 546, endPoint x: 439, endPoint y: 553, distance: 9.8
click at [443, 548] on icon "button" at bounding box center [447, 548] width 27 height 27
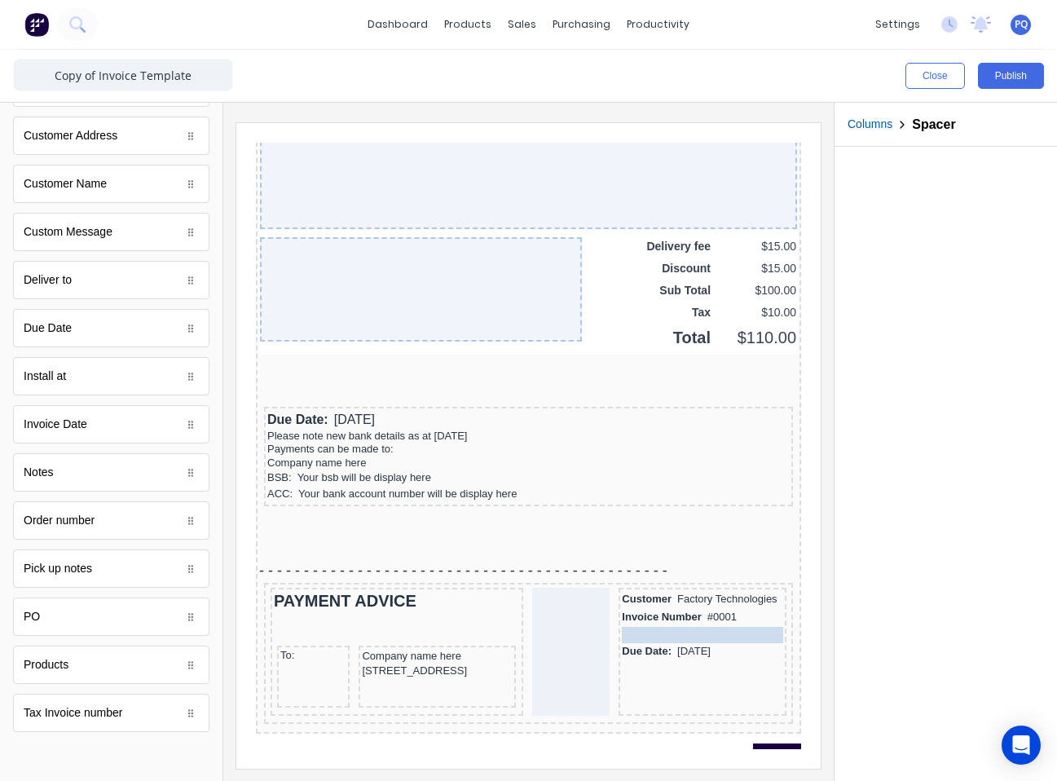
drag, startPoint x: 417, startPoint y: 616, endPoint x: 681, endPoint y: 626, distance: 264.3
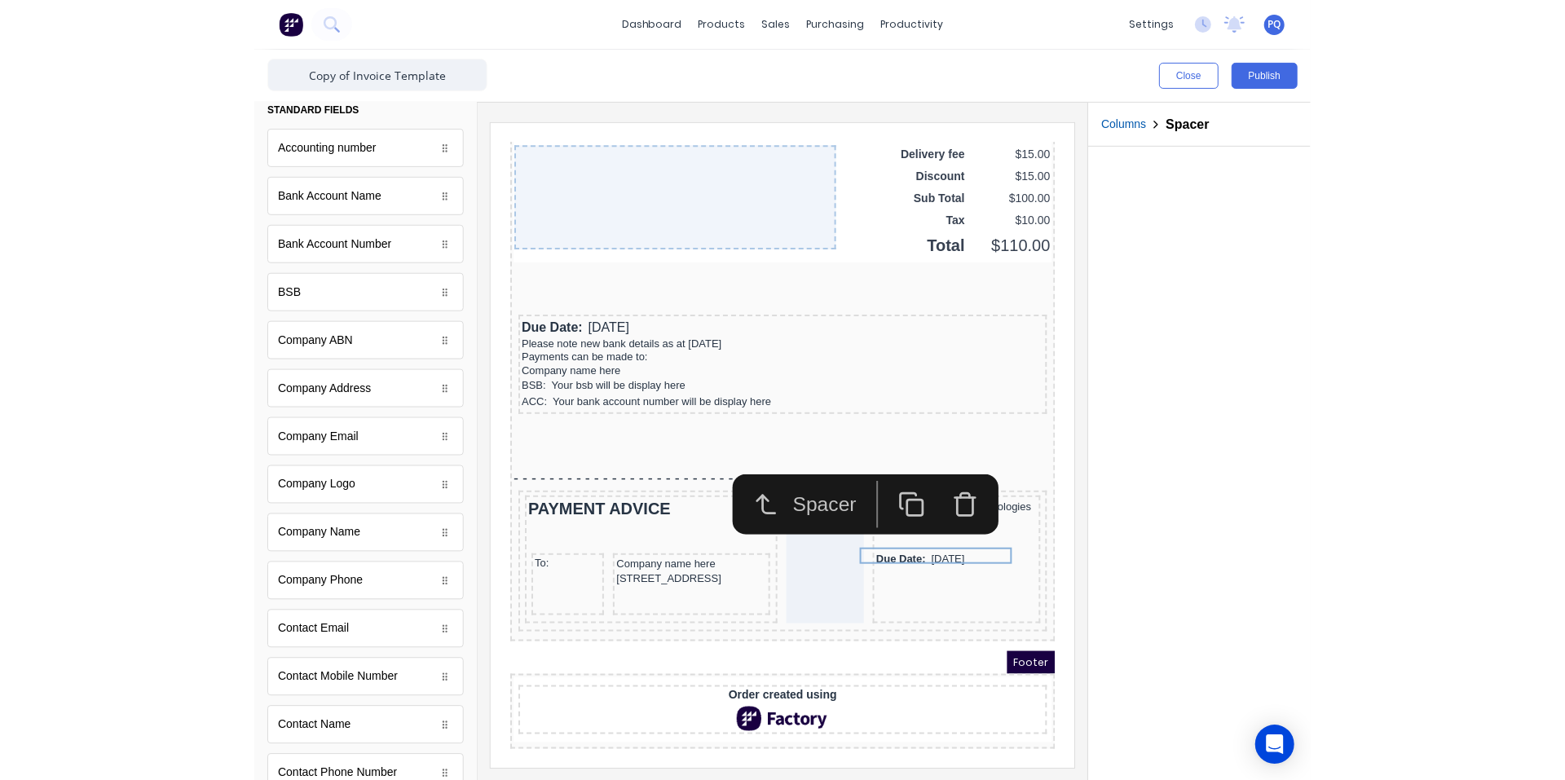
scroll to position [0, 0]
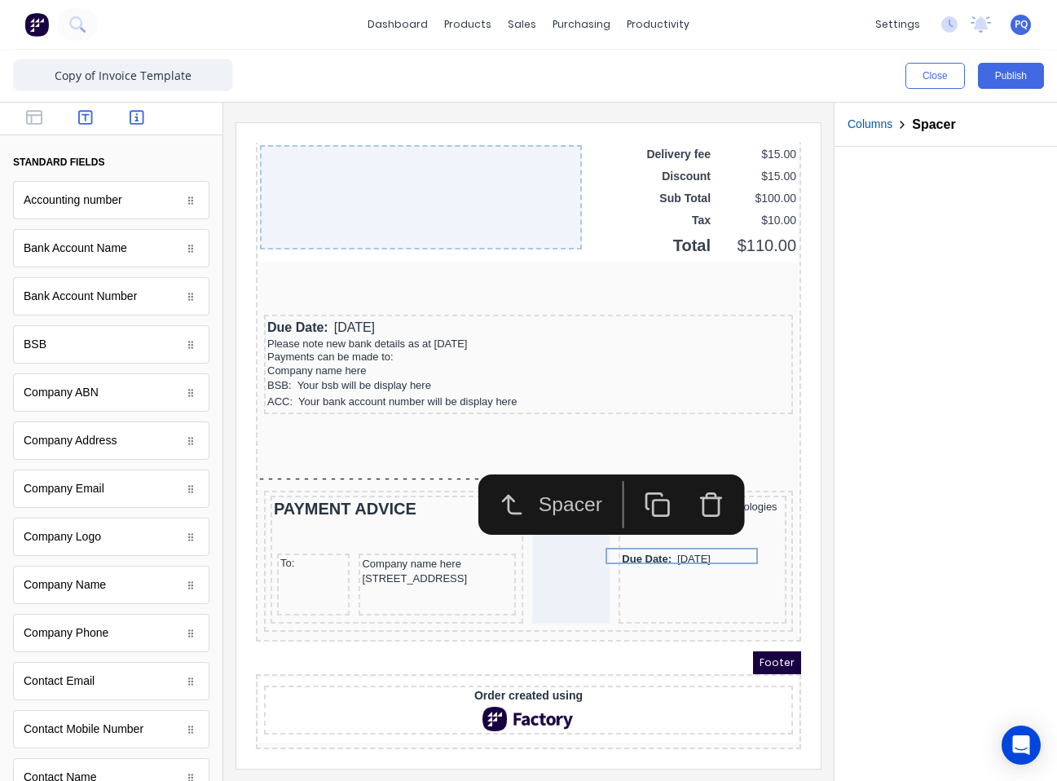
click at [83, 124] on icon "button" at bounding box center [85, 117] width 15 height 15
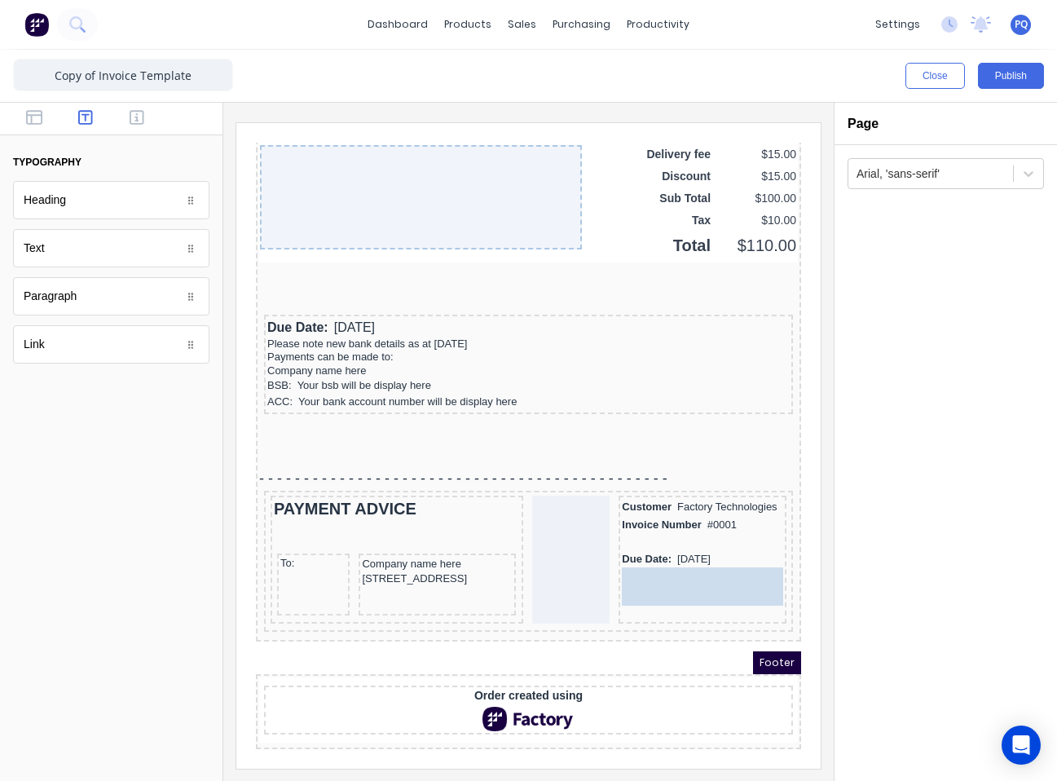
drag, startPoint x: 81, startPoint y: 263, endPoint x: 458, endPoint y: 467, distance: 428.9
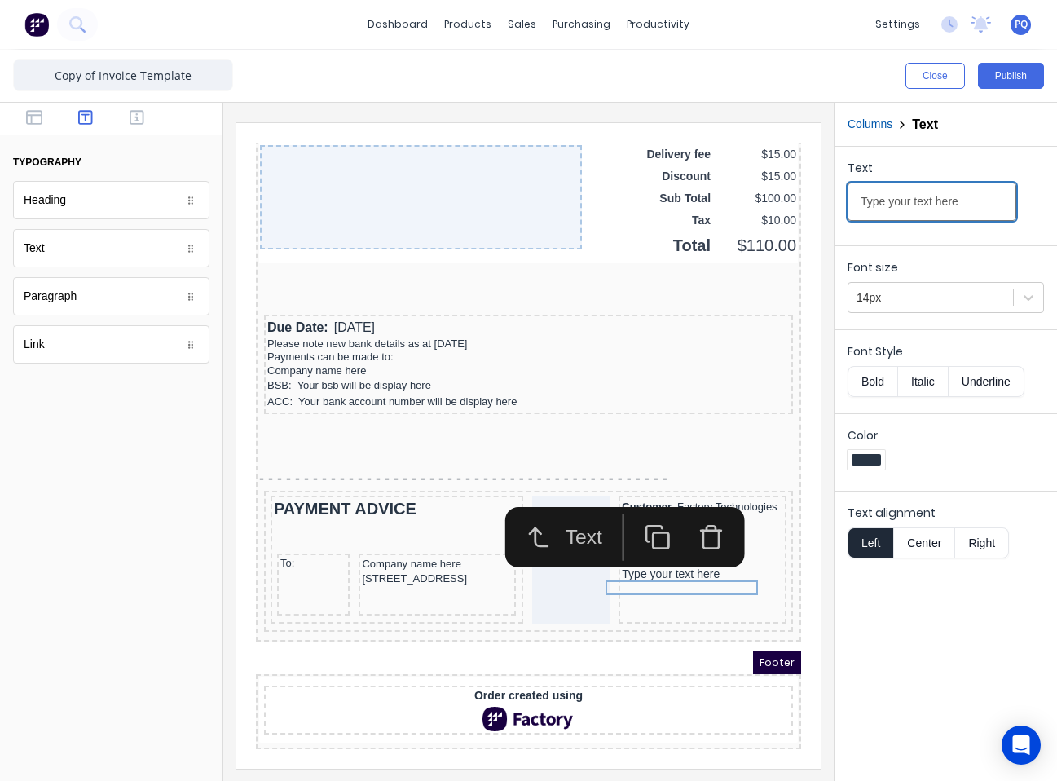
click at [780, 196] on input "Type your text here" at bounding box center [932, 202] width 169 height 38
paste input "Amount Enclosed"
type input "Amount Enclosed"
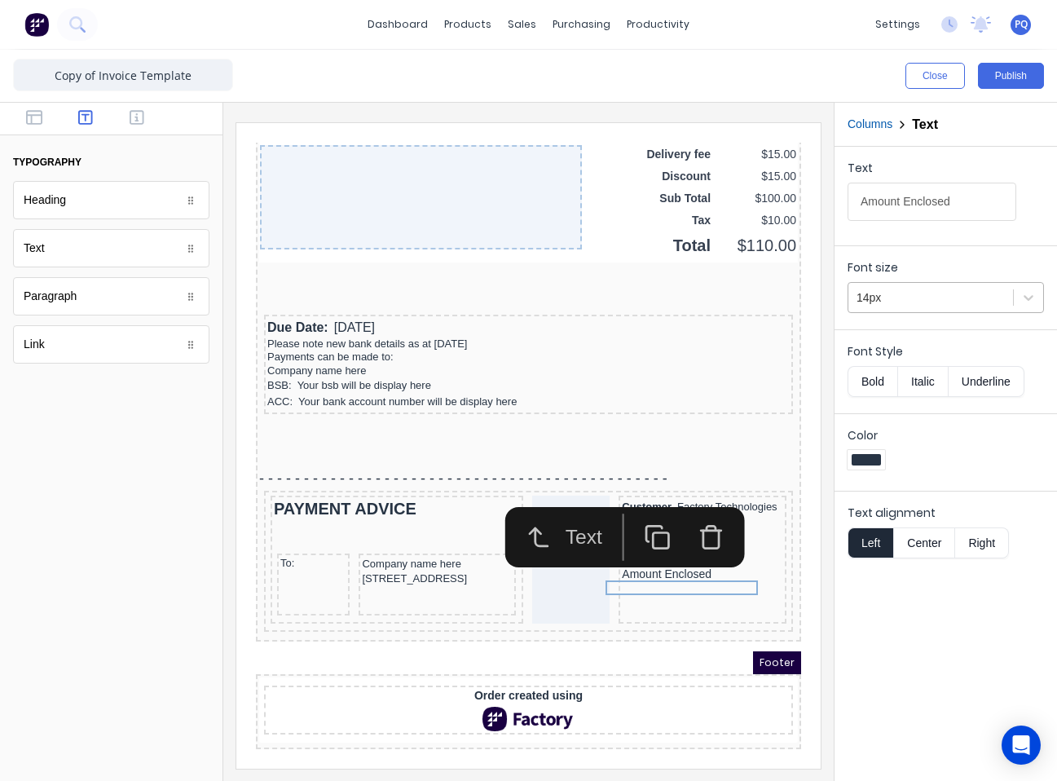
click at [780, 296] on div at bounding box center [931, 298] width 148 height 20
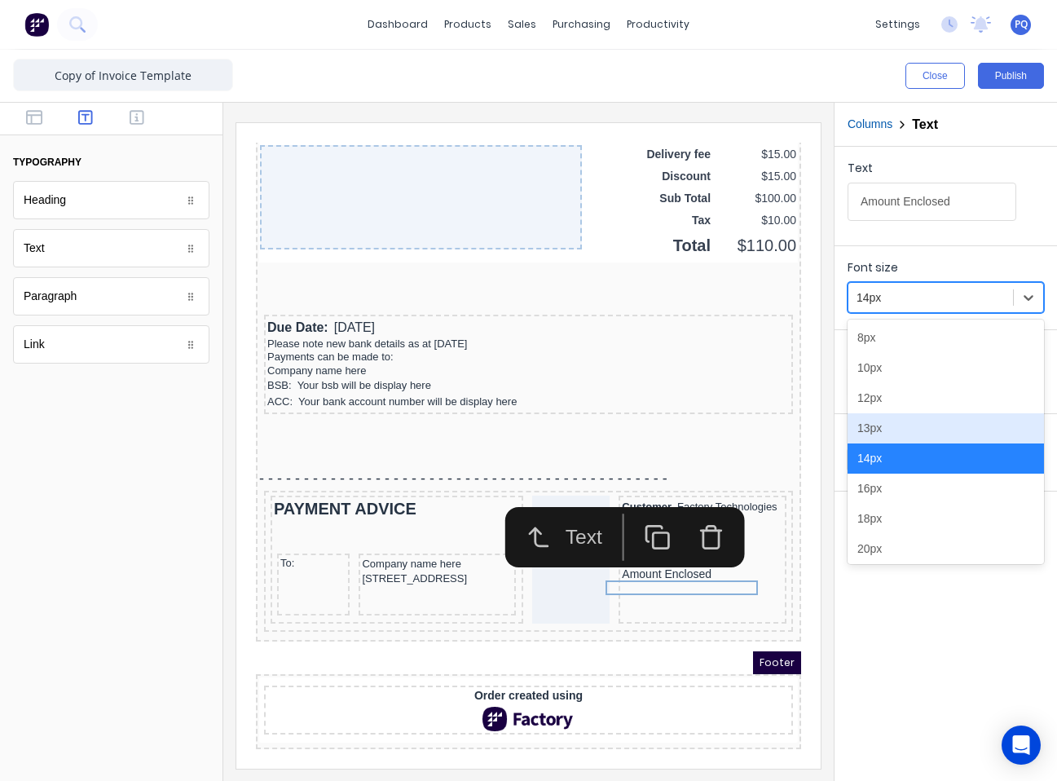
click at [780, 433] on div "13px" at bounding box center [946, 428] width 196 height 30
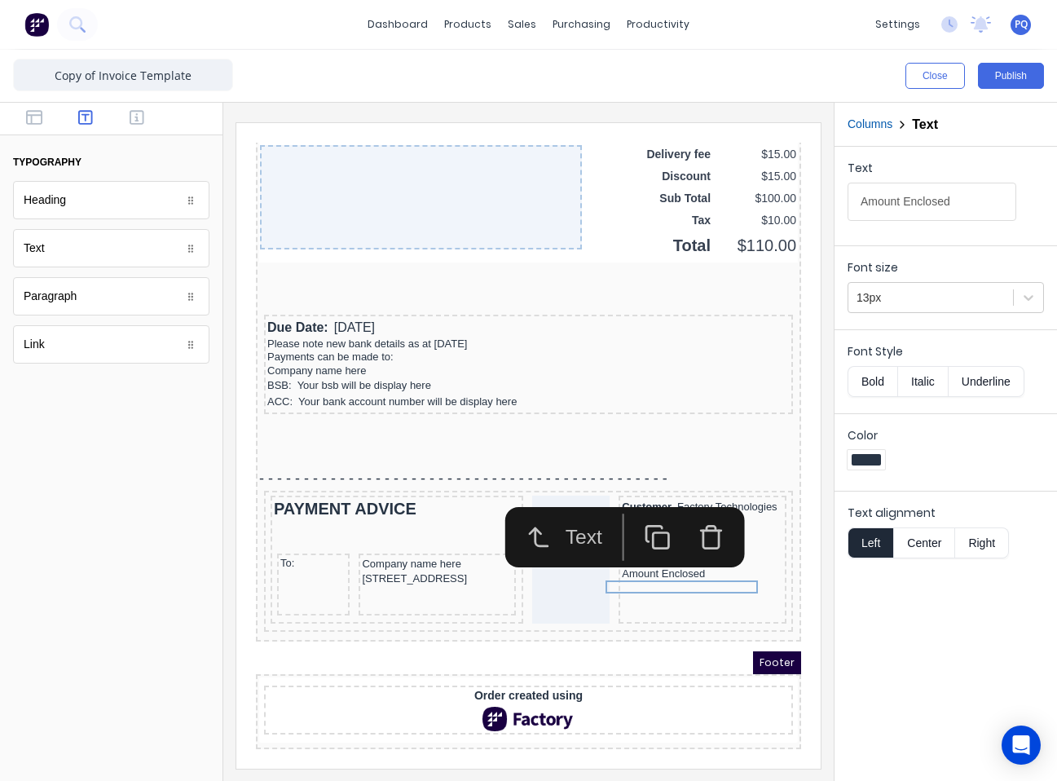
click at [780, 380] on button "Bold" at bounding box center [873, 381] width 50 height 31
click at [42, 113] on icon "button" at bounding box center [34, 117] width 16 height 15
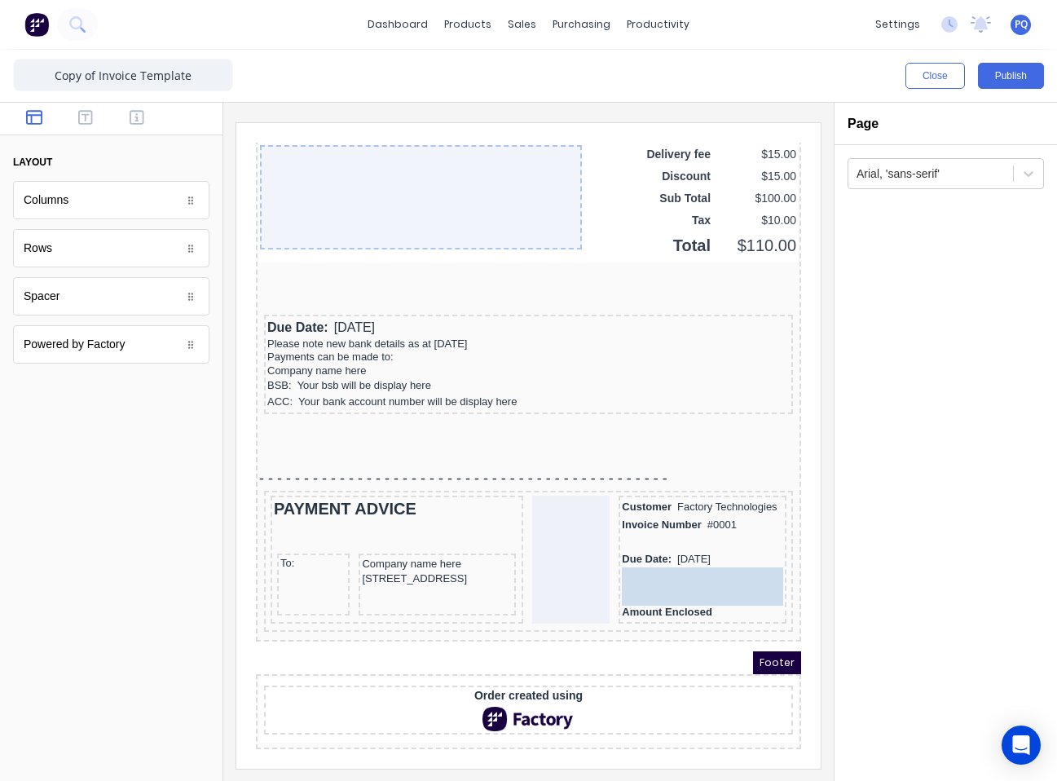
drag, startPoint x: 73, startPoint y: 305, endPoint x: 512, endPoint y: 465, distance: 467.0
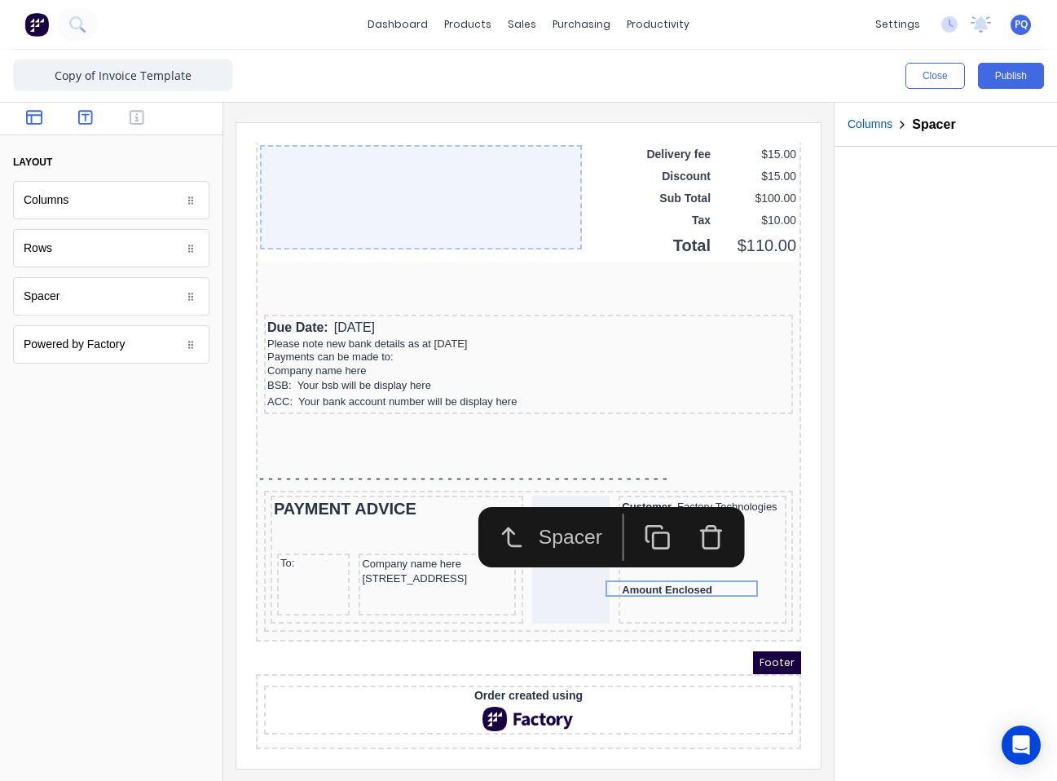
click at [92, 121] on icon "button" at bounding box center [85, 117] width 15 height 15
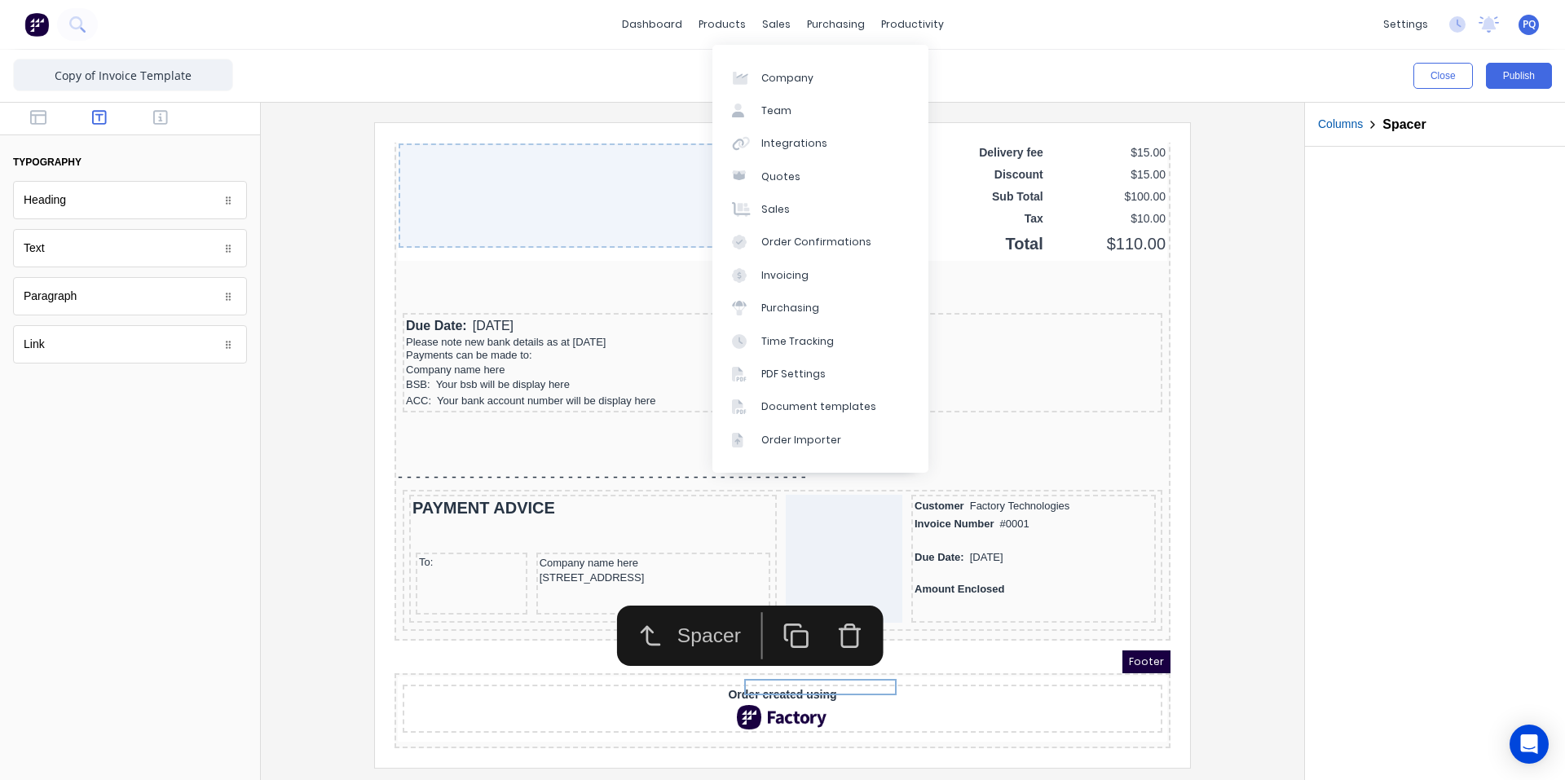
scroll to position [1312, 0]
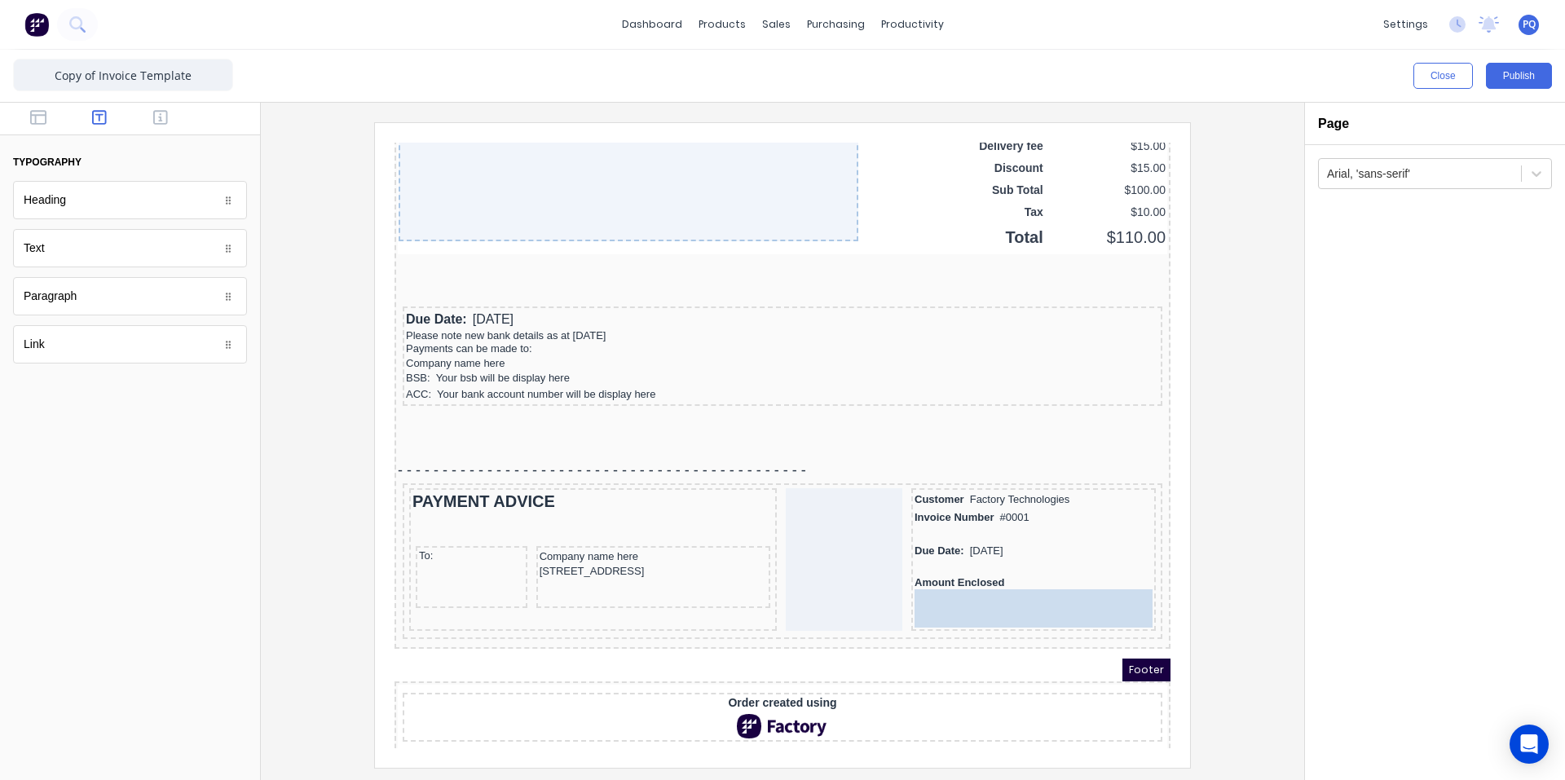
drag, startPoint x: 139, startPoint y: 277, endPoint x: 1058, endPoint y: 615, distance: 979.4
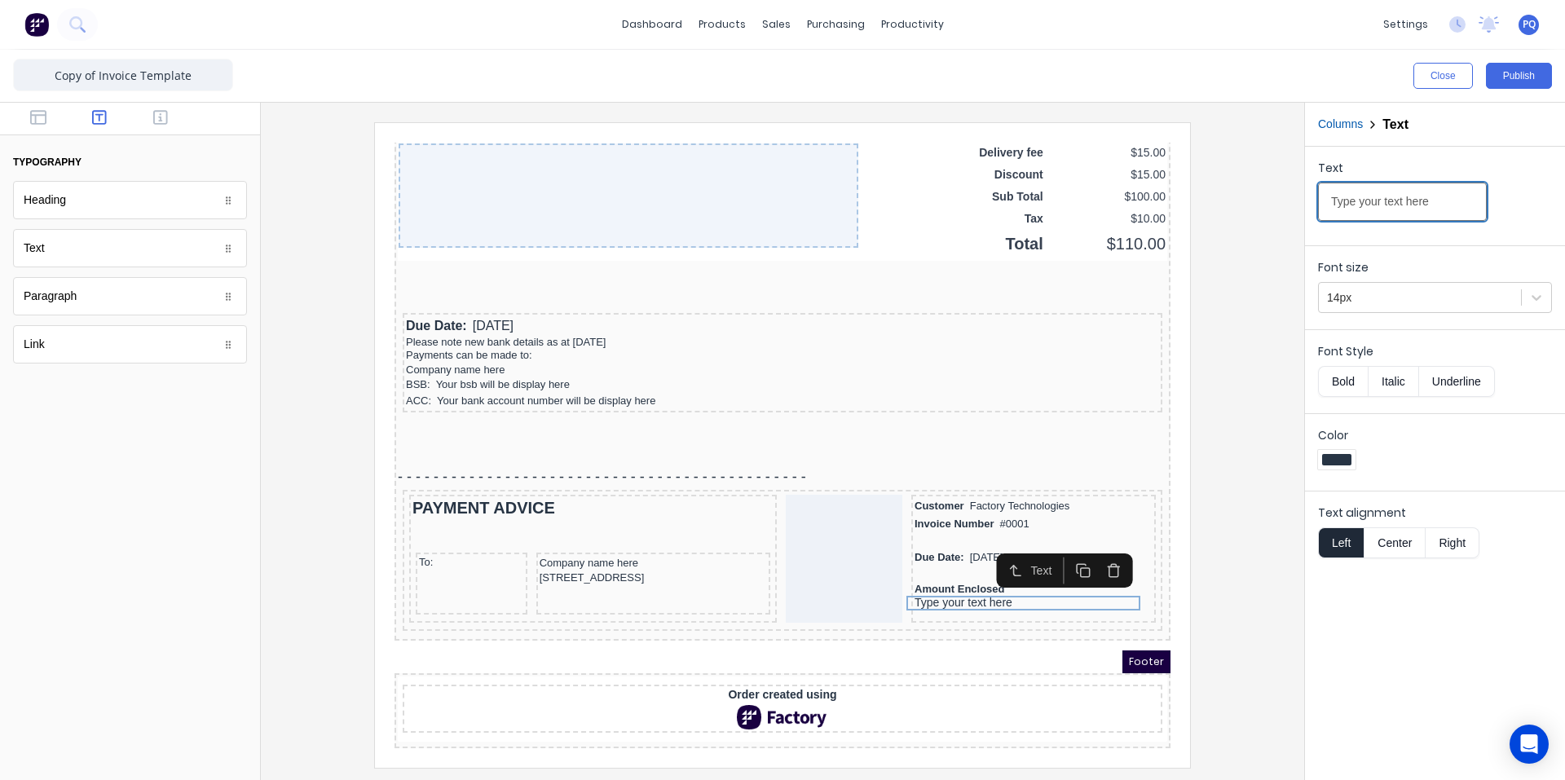
drag, startPoint x: 1453, startPoint y: 196, endPoint x: 1214, endPoint y: 176, distance: 240.5
click at [780, 188] on div "Close Publish Components typography Heading Heading Text Text Paragraph Paragra…" at bounding box center [782, 415] width 1565 height 730
type input "-"
click at [780, 545] on icon "button" at bounding box center [1094, 551] width 15 height 15
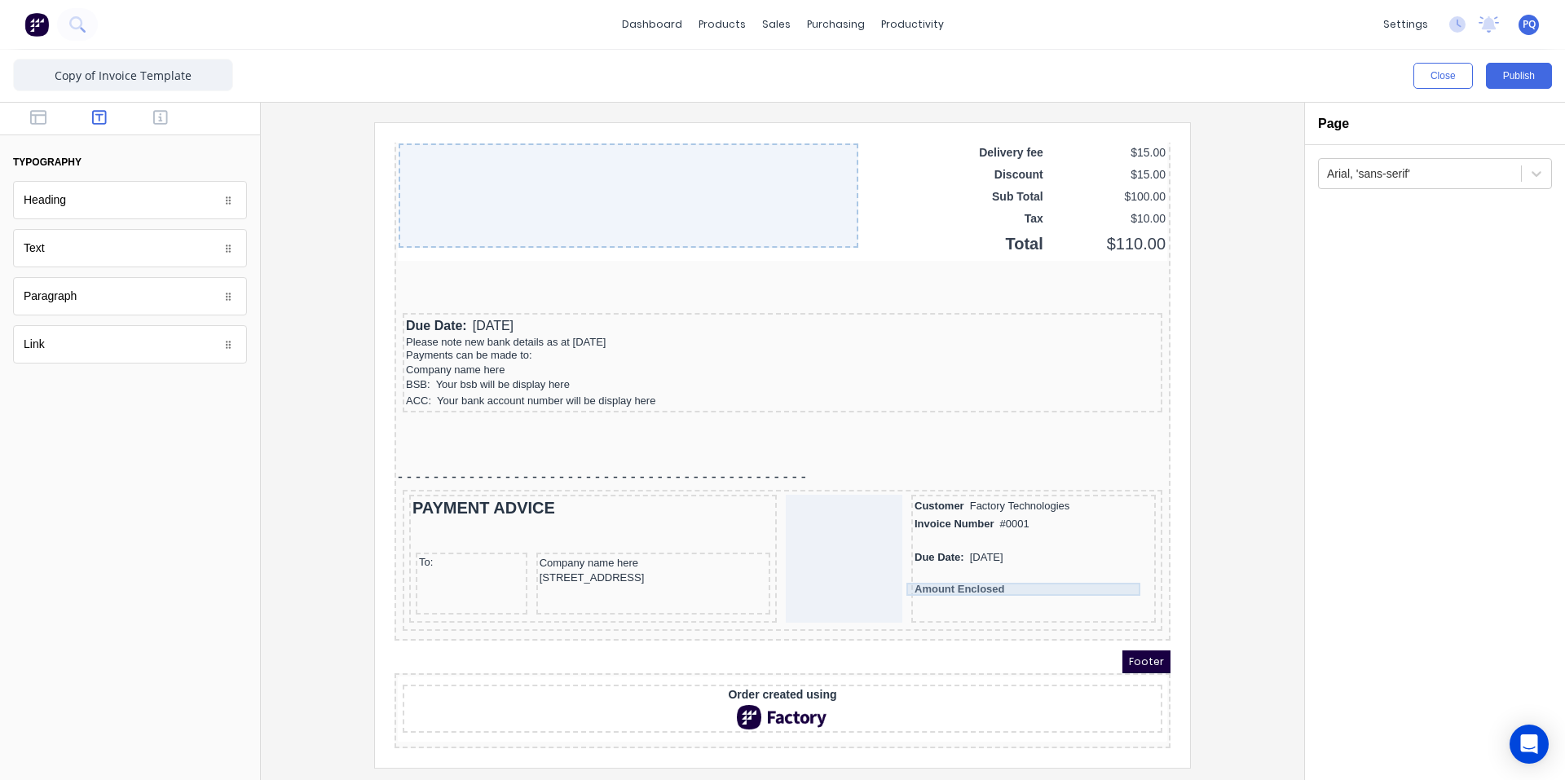
click at [780, 563] on div "Amount Enclosed" at bounding box center [1014, 569] width 238 height 13
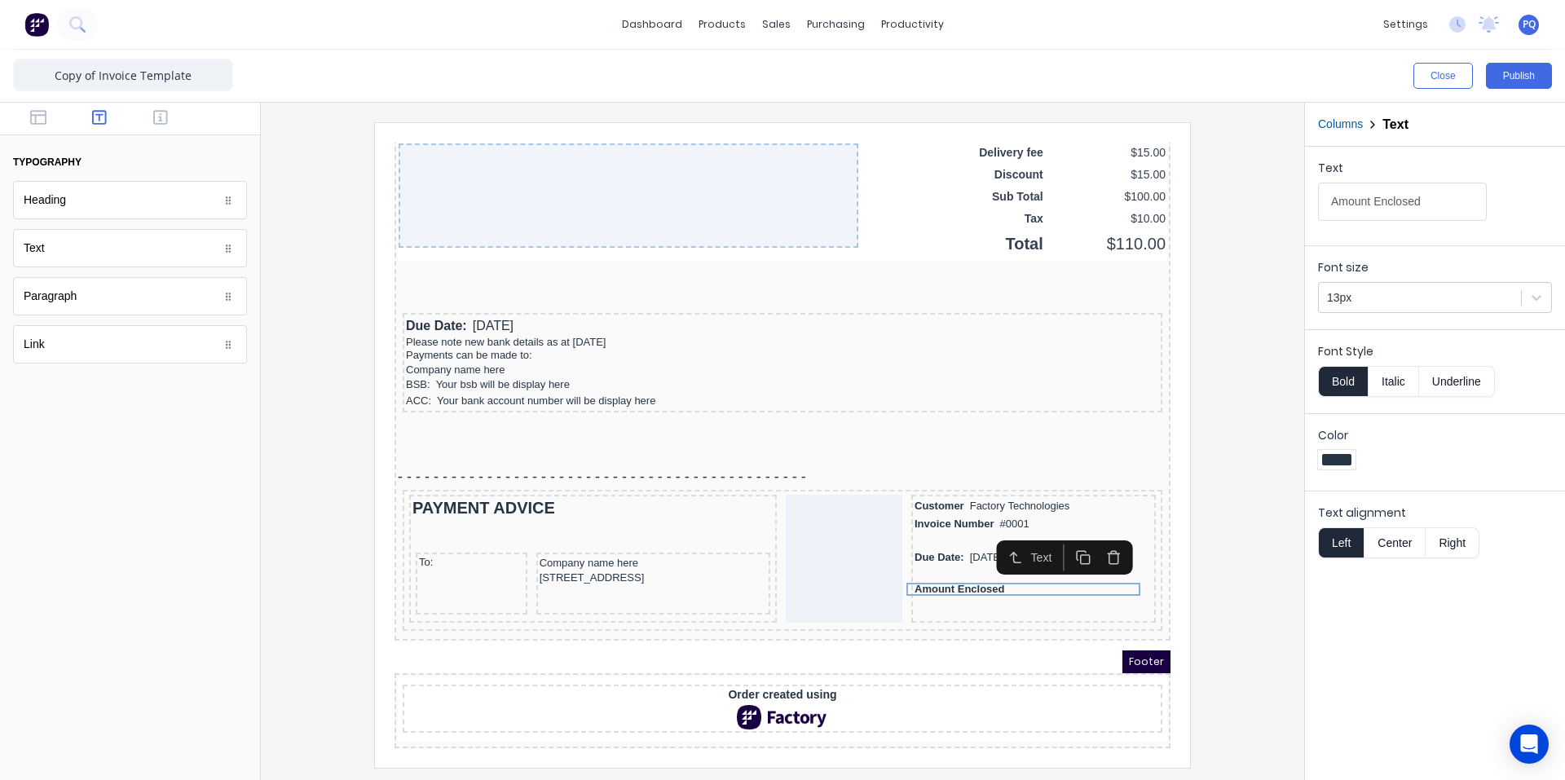
click at [780, 199] on input "Amount Enclosed" at bounding box center [1402, 202] width 169 height 38
type input "Amount Enclosed _________"
click at [780, 538] on div at bounding box center [782, 444] width 1017 height 645
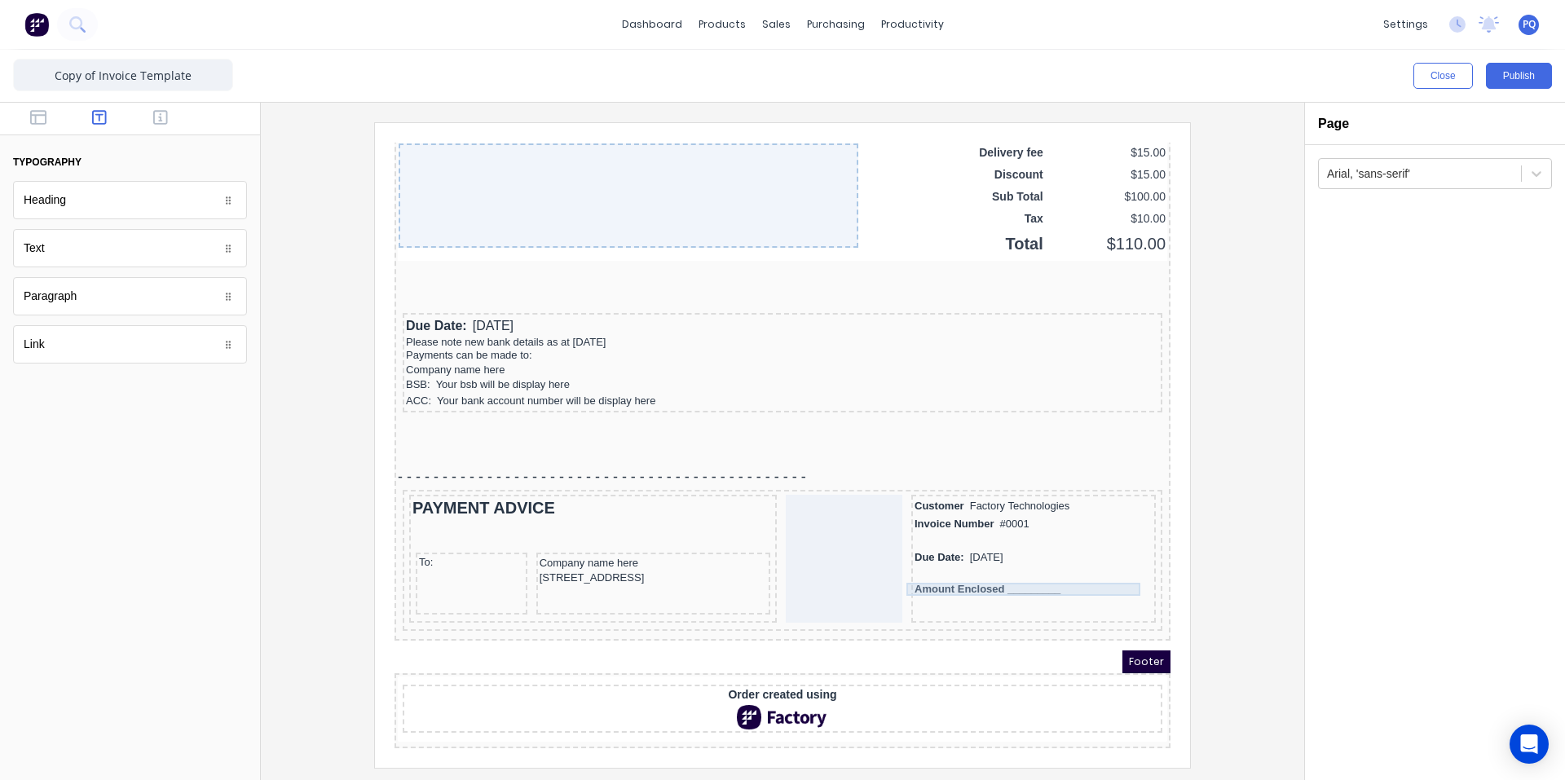
click at [780, 563] on div "Amount Enclosed _________" at bounding box center [1014, 569] width 238 height 13
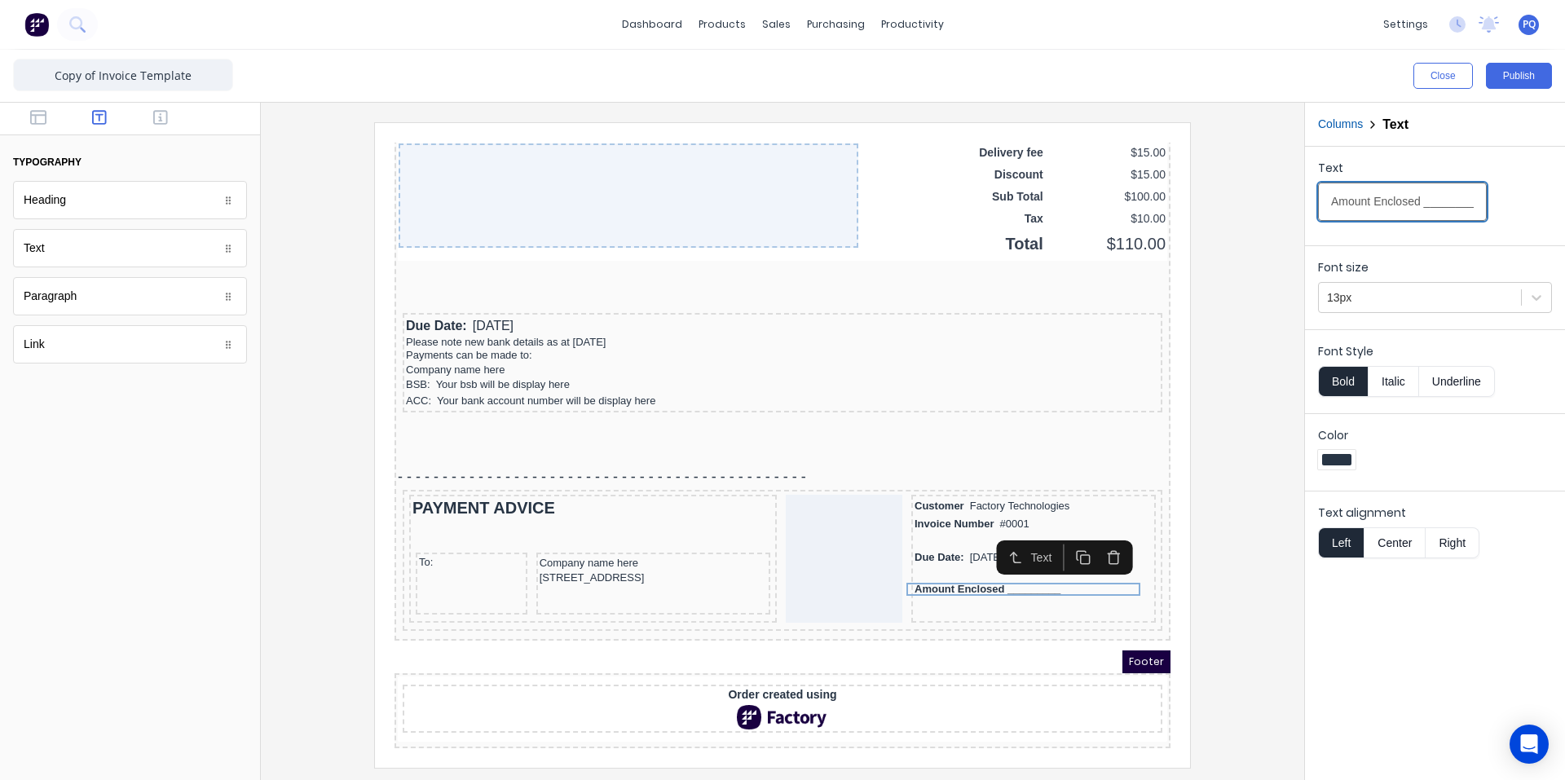
click at [780, 203] on input "Amount Enclosed _________" at bounding box center [1402, 202] width 169 height 38
type input "Amount Enclosed _____________________"
click at [780, 562] on div at bounding box center [782, 444] width 1017 height 645
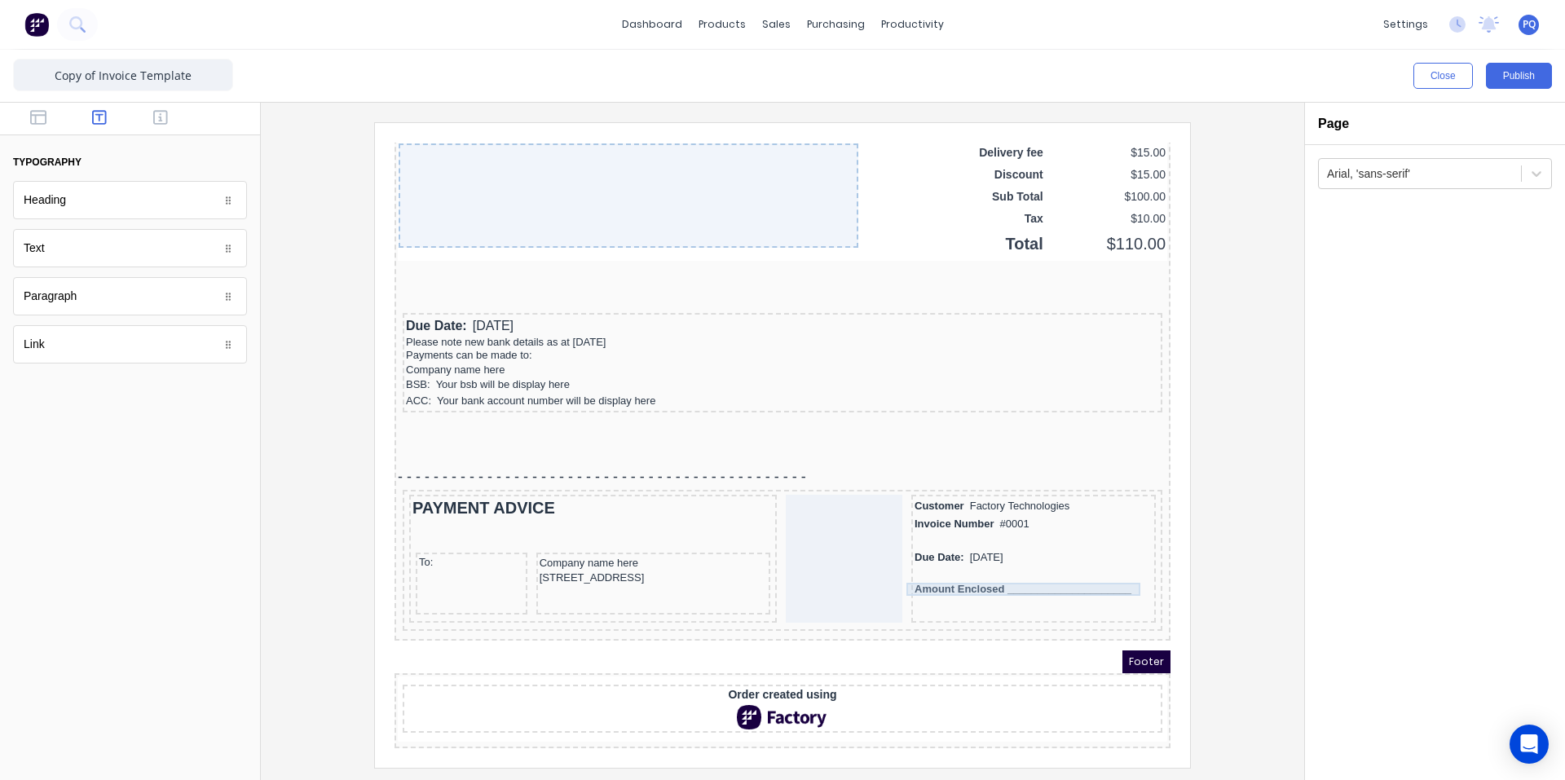
click at [780, 565] on div "Amount Enclosed _____________________" at bounding box center [1014, 569] width 238 height 13
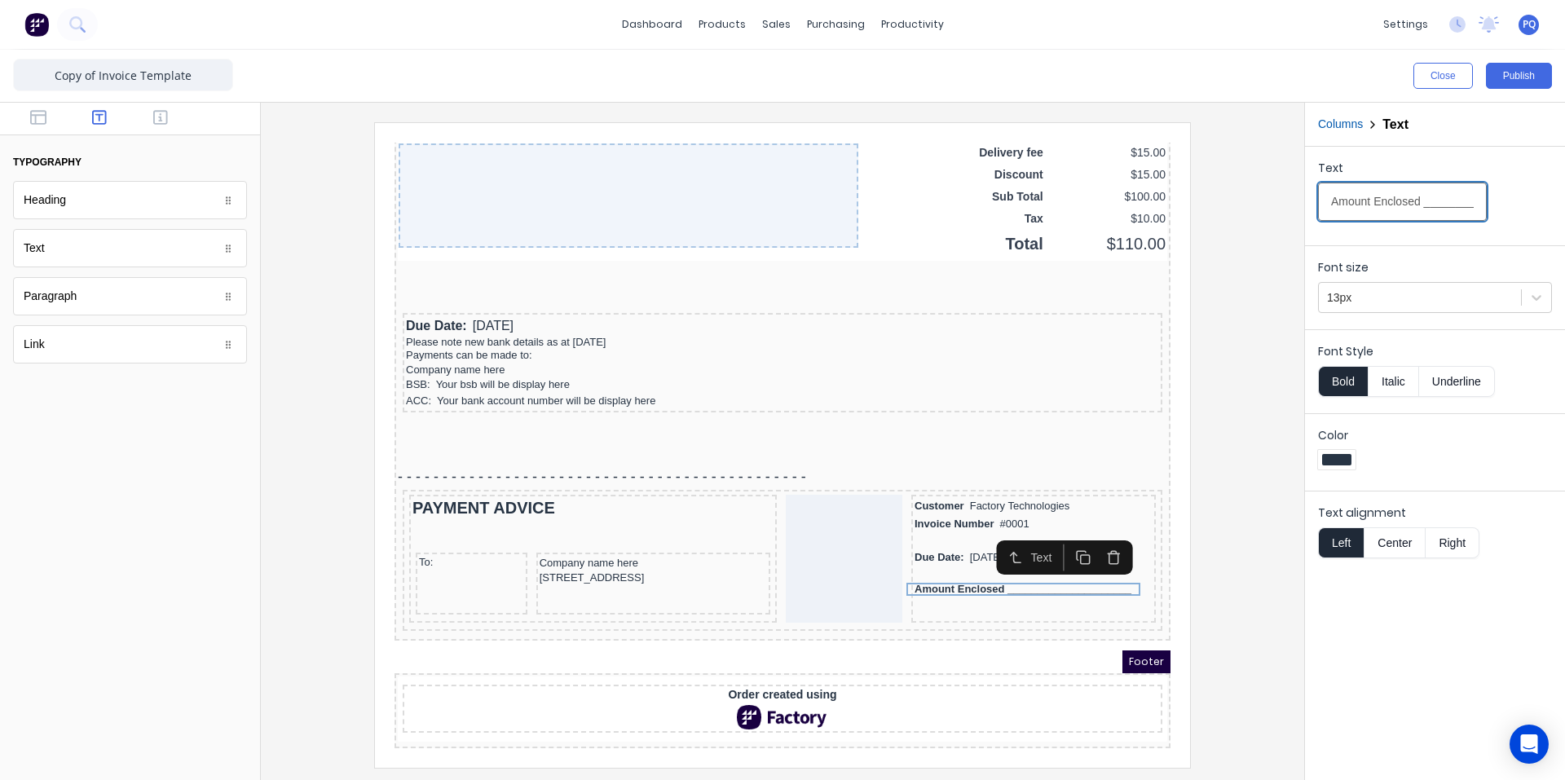
click at [780, 202] on input "Amount Enclosed _____________________" at bounding box center [1402, 202] width 169 height 38
click at [780, 204] on input "Amount Enclosed _____________________" at bounding box center [1402, 202] width 169 height 38
click at [780, 204] on input "Amount Enclosed ____________________" at bounding box center [1402, 202] width 169 height 38
type input "Amount Enclosed ____________________"
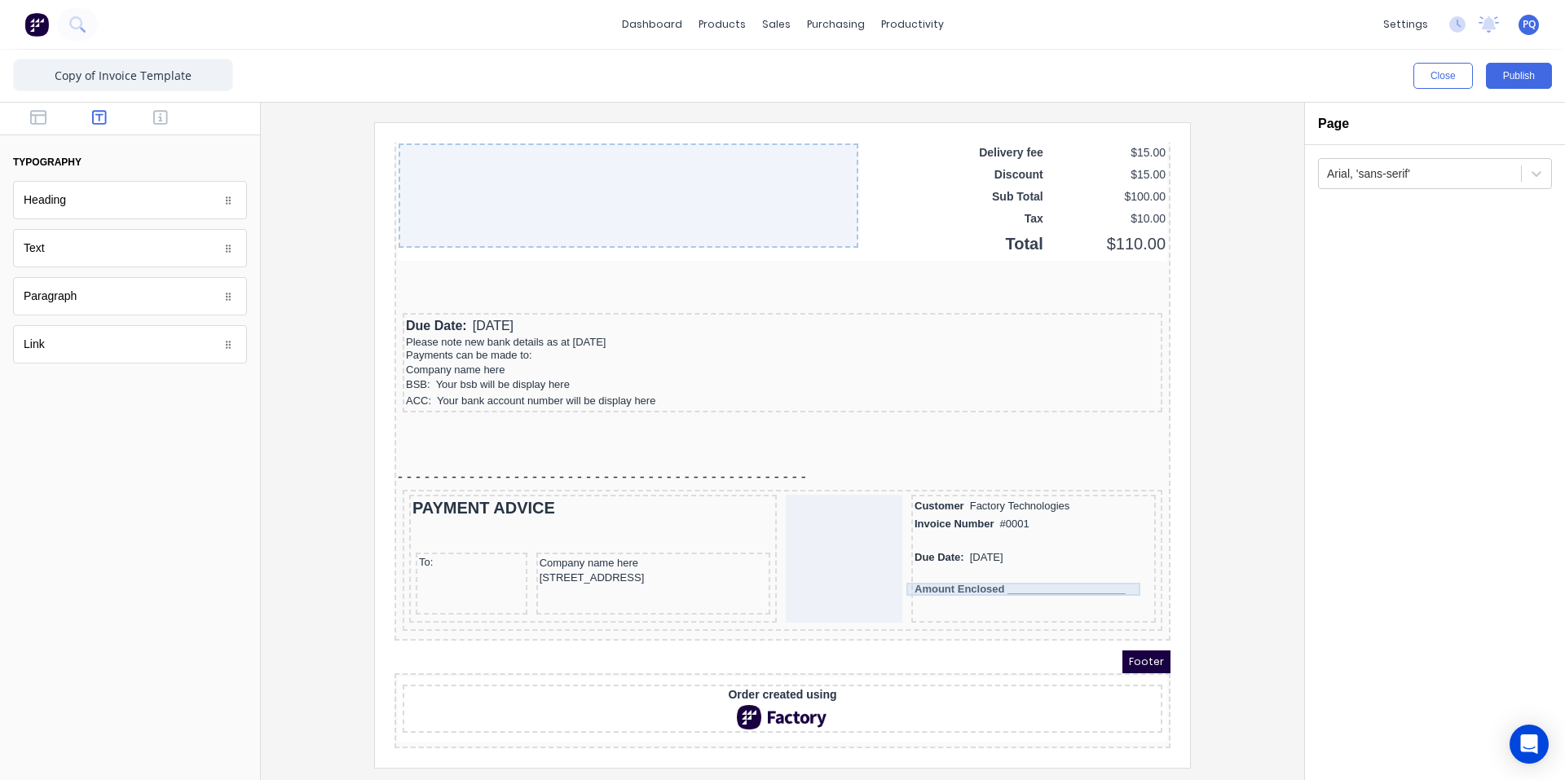
click at [780, 563] on div "Amount Enclosed ____________________" at bounding box center [1014, 569] width 238 height 13
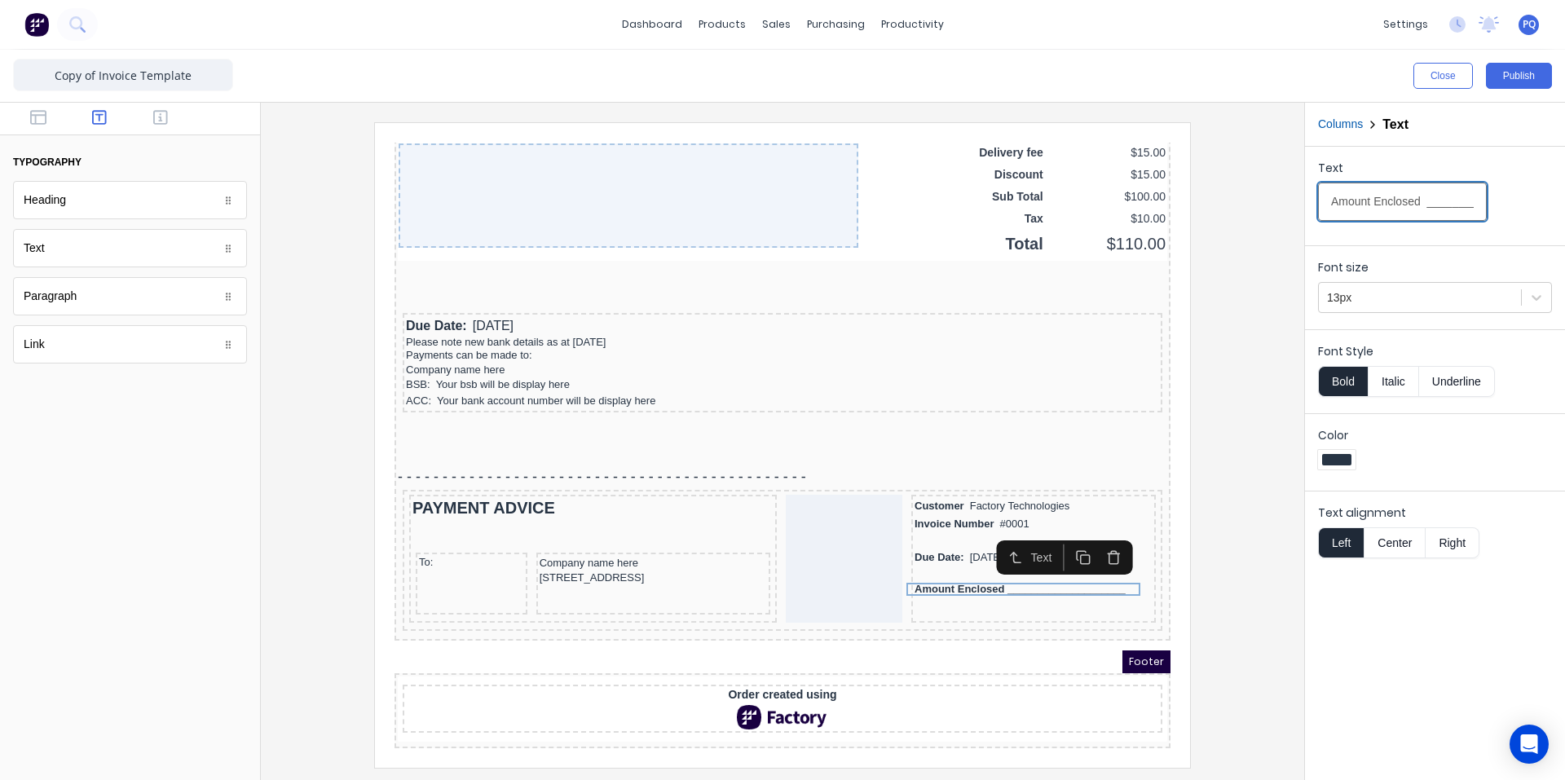
click at [780, 203] on input "Amount Enclosed ____________________" at bounding box center [1402, 202] width 169 height 38
type input "Amount Enclosed ____________________"
click at [780, 550] on iframe at bounding box center [782, 445] width 815 height 645
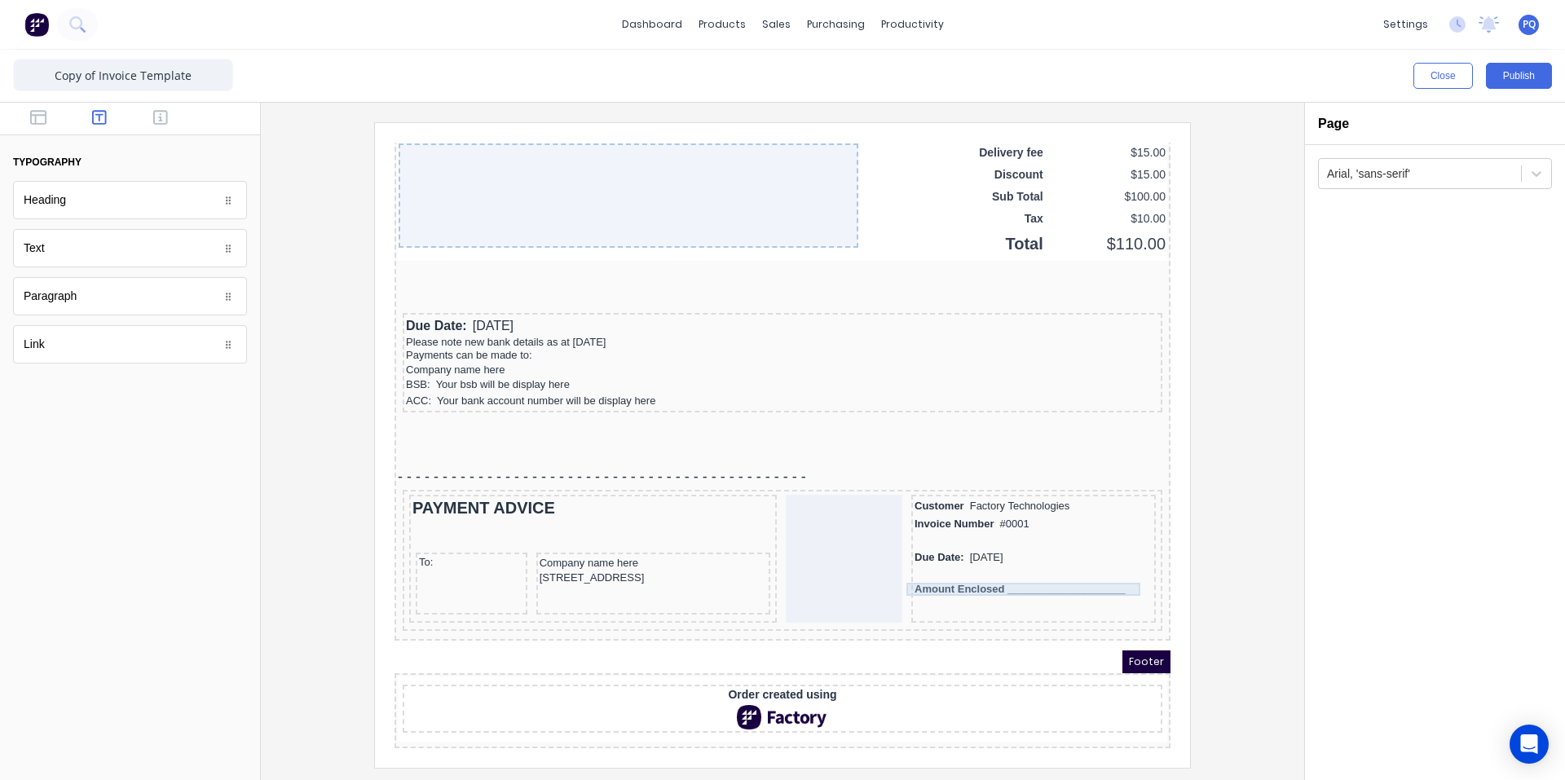
click at [780, 563] on div "Amount Enclosed ____________________" at bounding box center [1014, 569] width 238 height 13
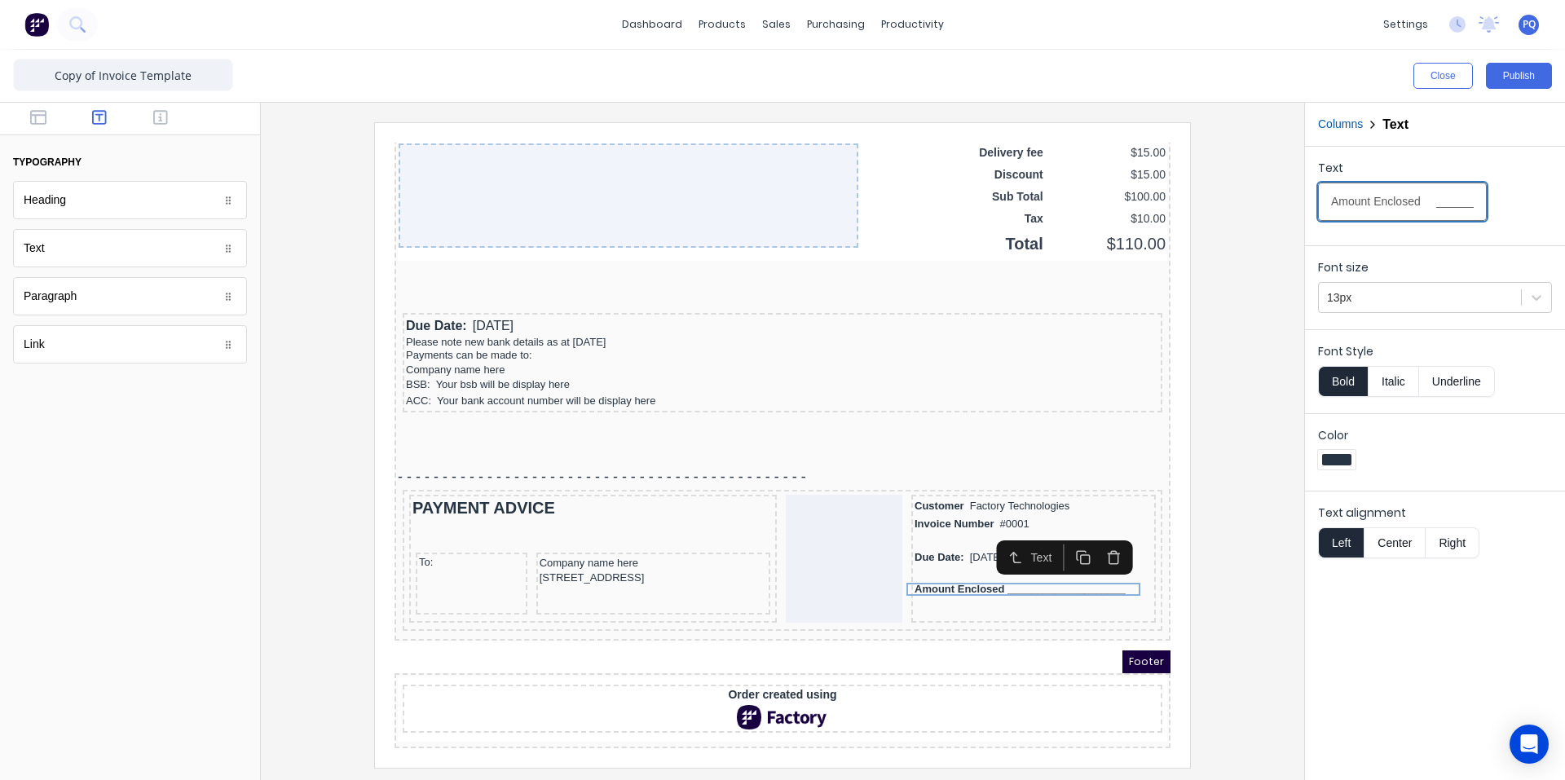
click at [780, 208] on input "Amount Enclosed ____________________" at bounding box center [1402, 202] width 169 height 38
type input "Amount Enclosed __________________"
click at [780, 596] on div at bounding box center [782, 444] width 1017 height 645
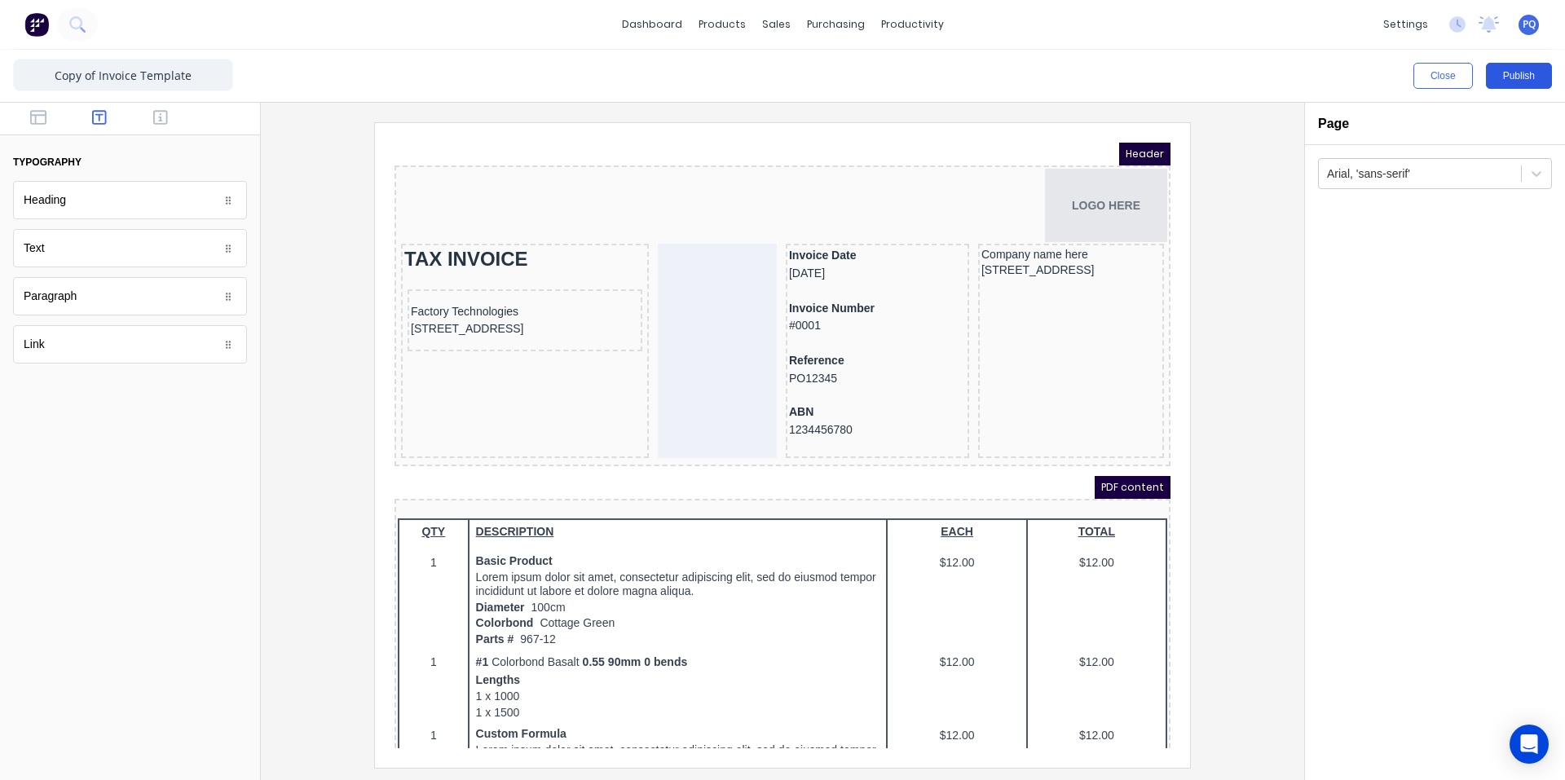
click at [780, 68] on button "Publish" at bounding box center [1519, 76] width 66 height 26
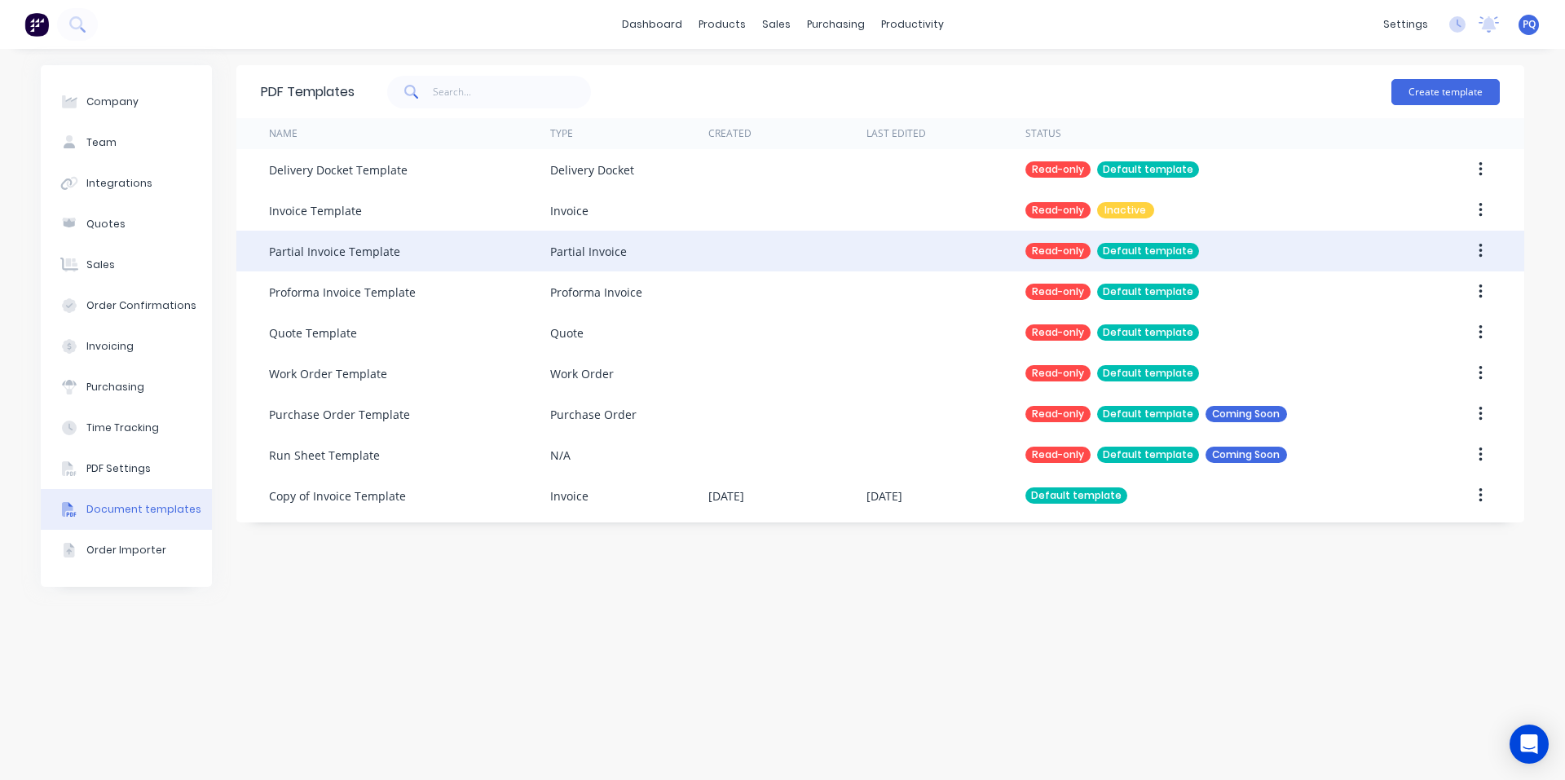
click at [780, 249] on button "button" at bounding box center [1481, 250] width 38 height 29
click at [780, 298] on div "Duplicate" at bounding box center [1423, 294] width 126 height 24
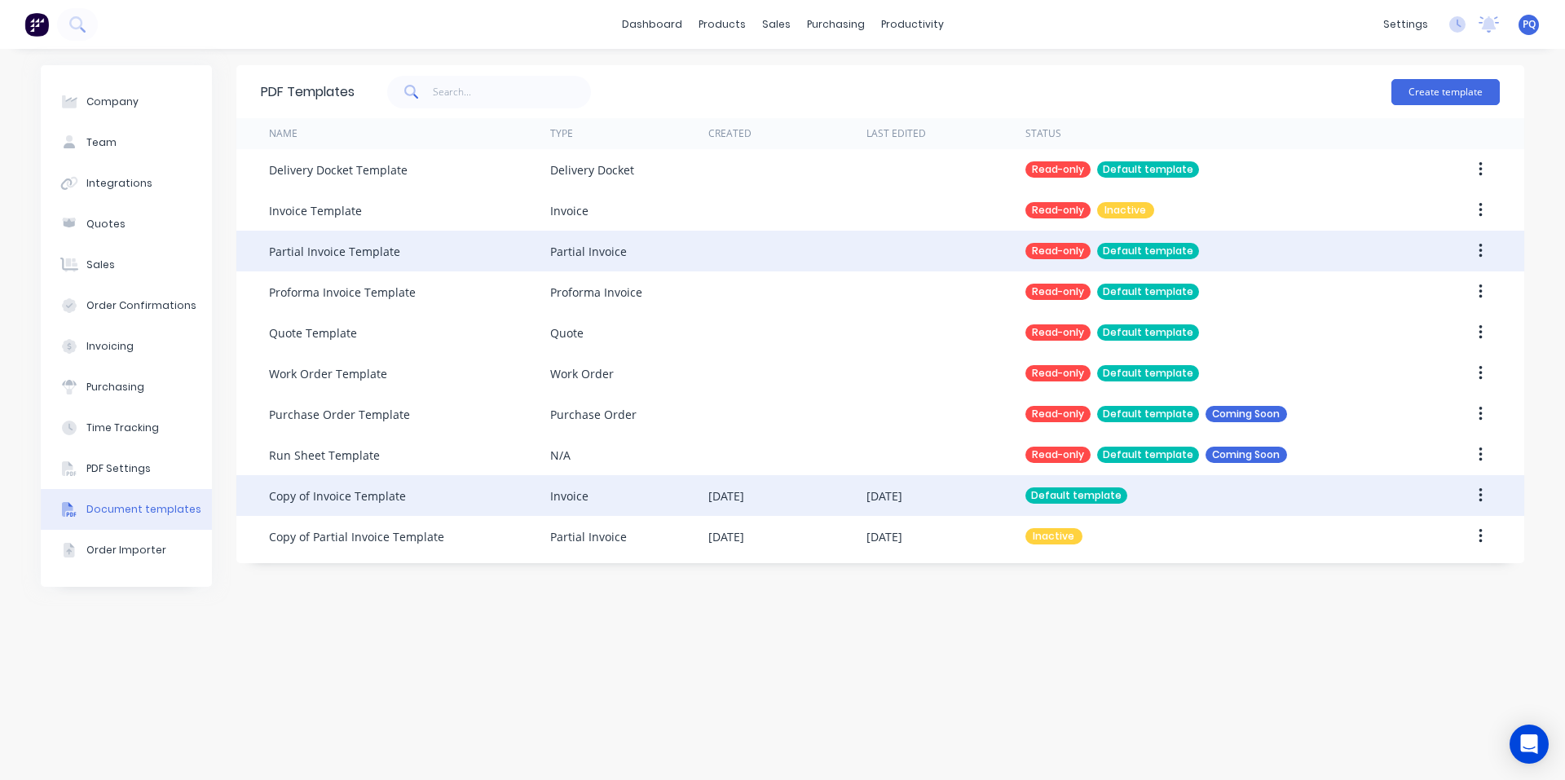
click at [571, 502] on div "Invoice" at bounding box center [569, 495] width 38 height 17
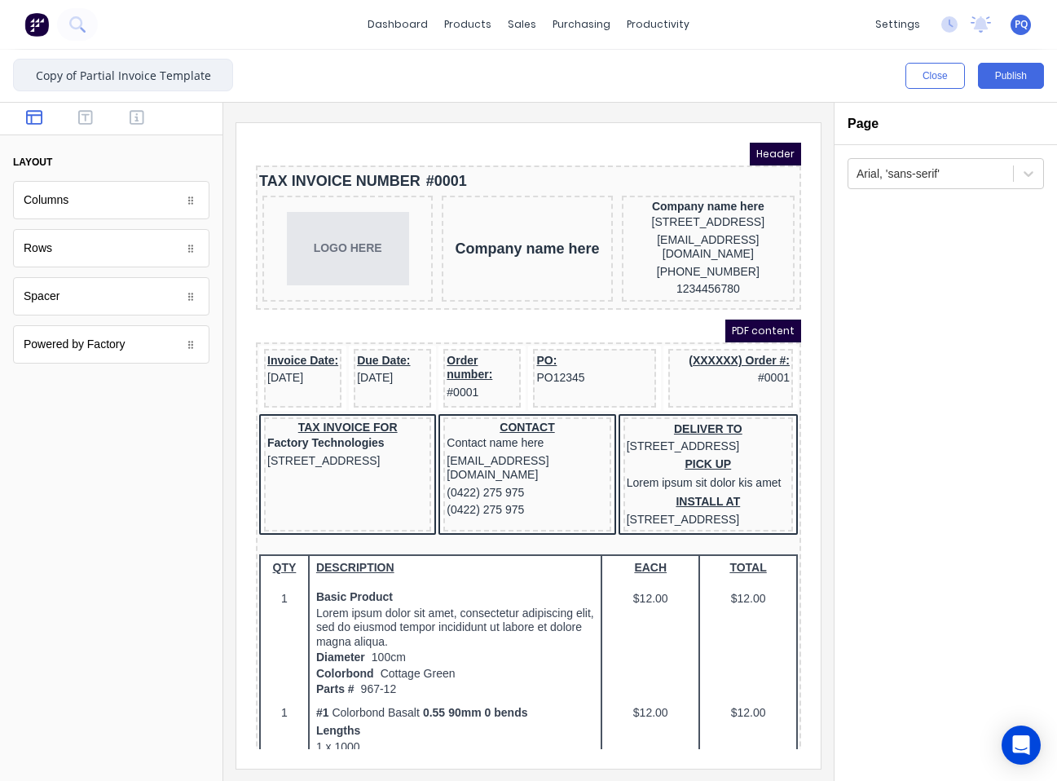
drag, startPoint x: 78, startPoint y: 76, endPoint x: -1, endPoint y: 61, distance: 80.4
click at [0, 61] on html "dashboard products sales purchasing productivity dashboard products Product Cat…" at bounding box center [528, 390] width 1057 height 781
type input "Updated Partial Invoice Template"
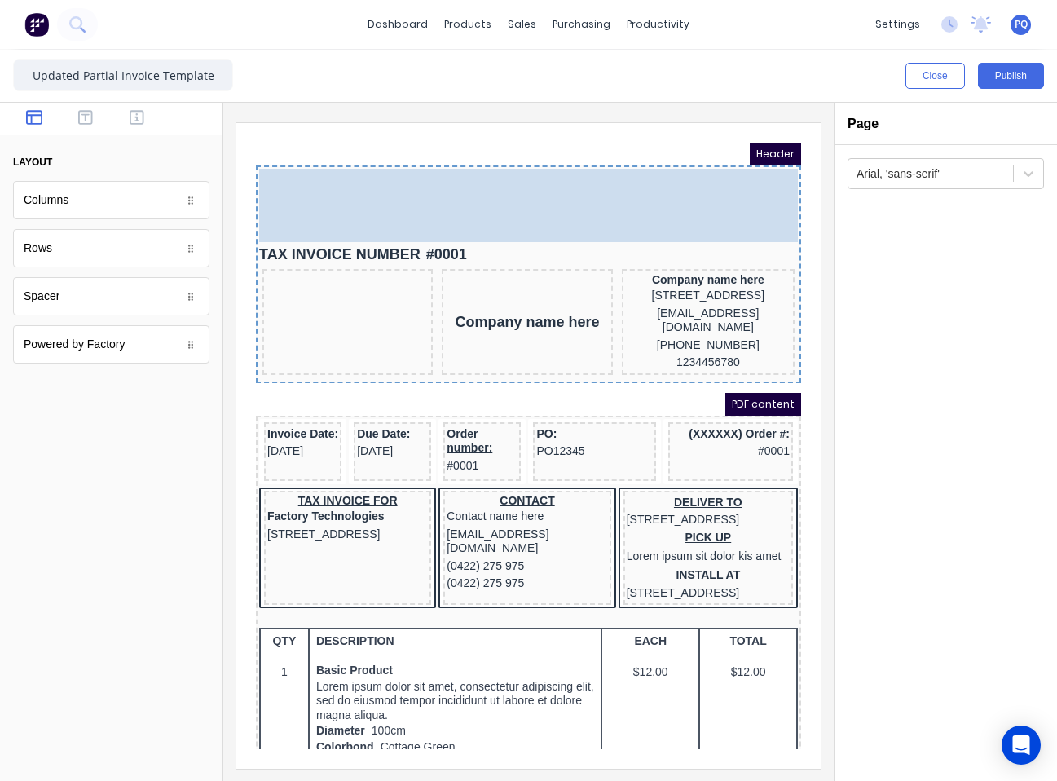
drag, startPoint x: 342, startPoint y: 248, endPoint x: 634, endPoint y: 164, distance: 303.7
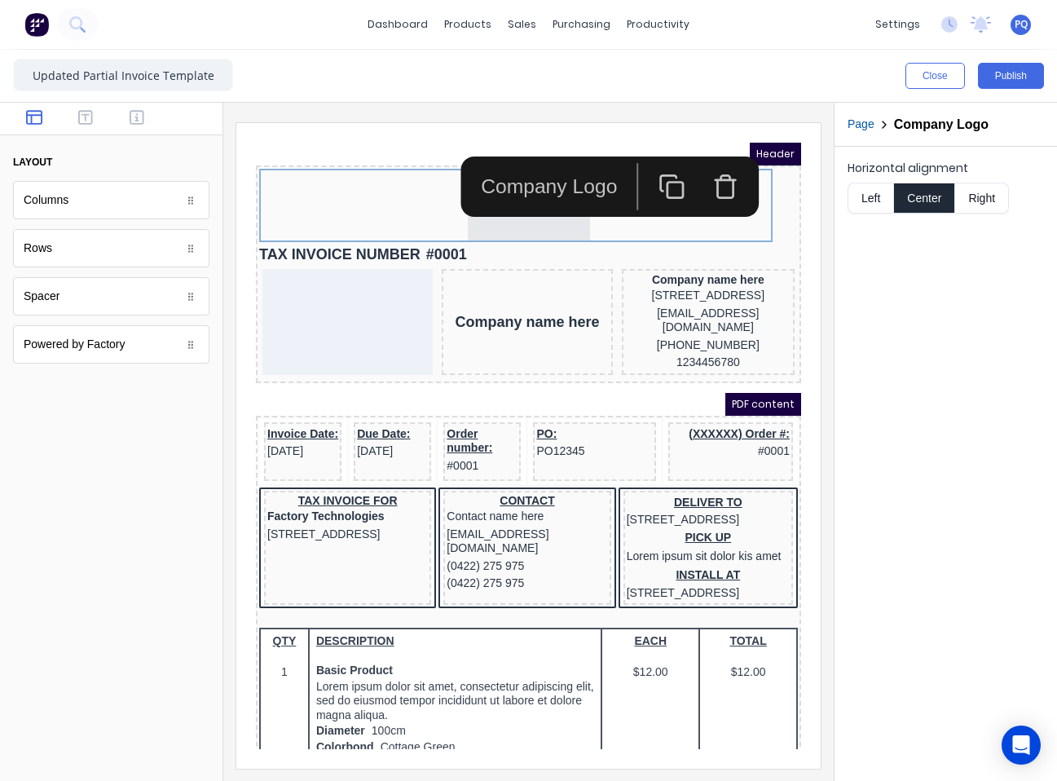
click at [973, 189] on button "Right" at bounding box center [982, 198] width 54 height 31
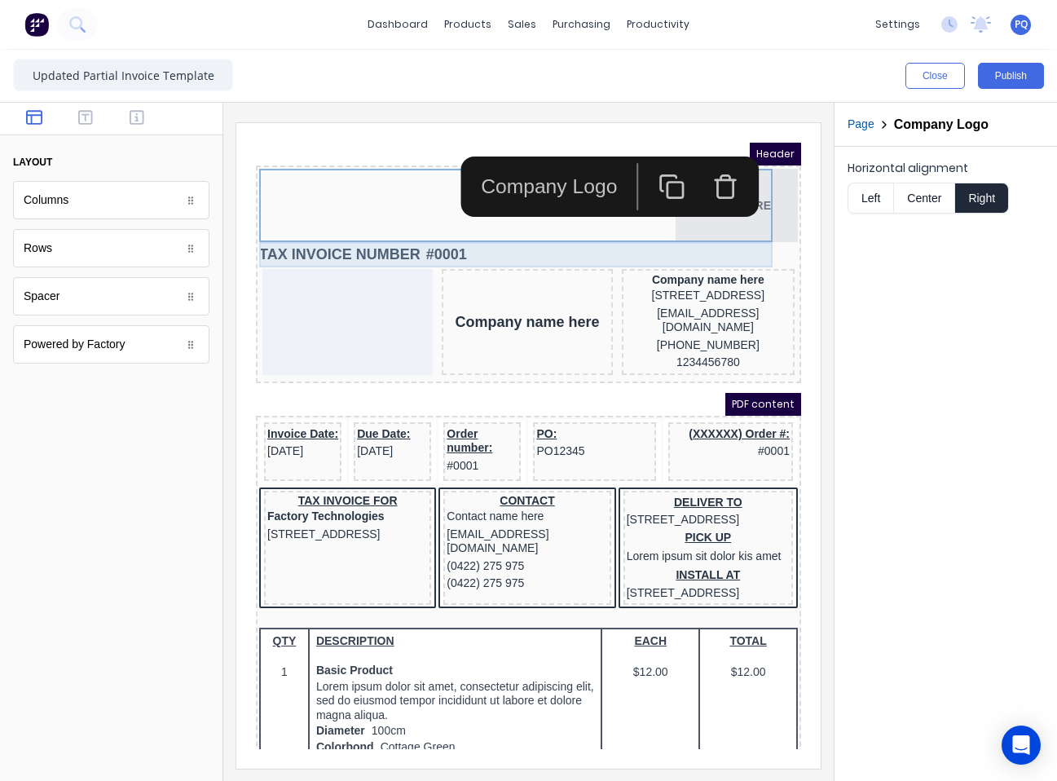
click at [441, 238] on div "TAX INVOICE NUMBER #0001" at bounding box center [509, 235] width 539 height 25
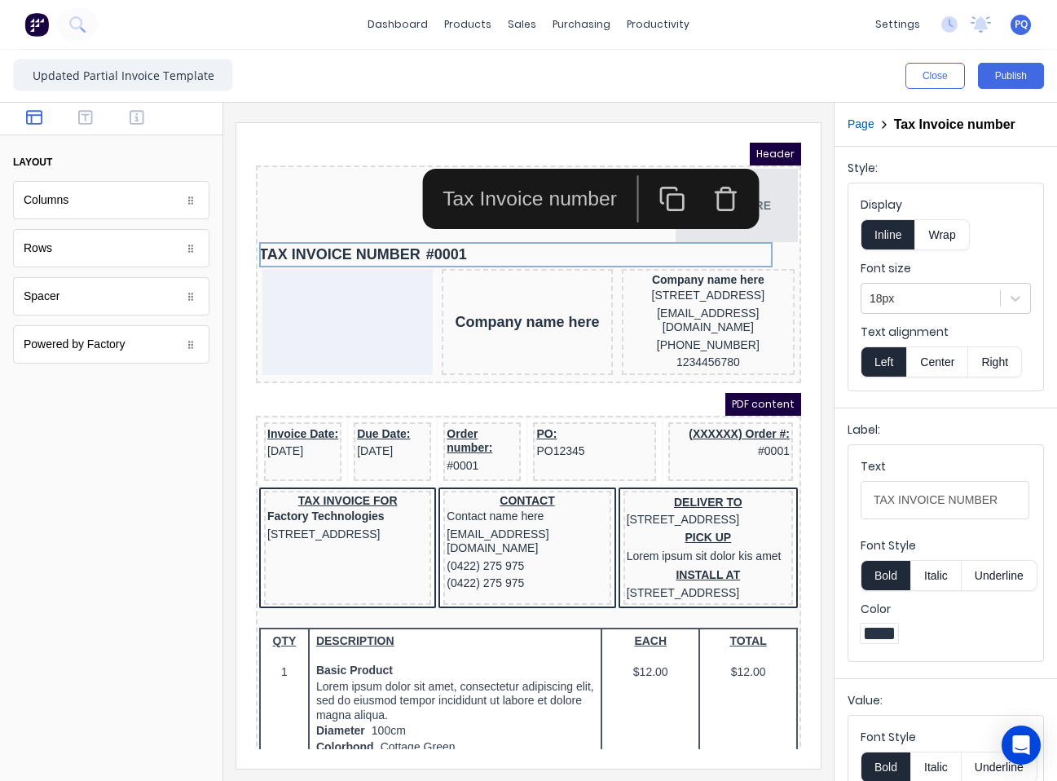
click at [694, 187] on icon "button" at bounding box center [706, 178] width 27 height 27
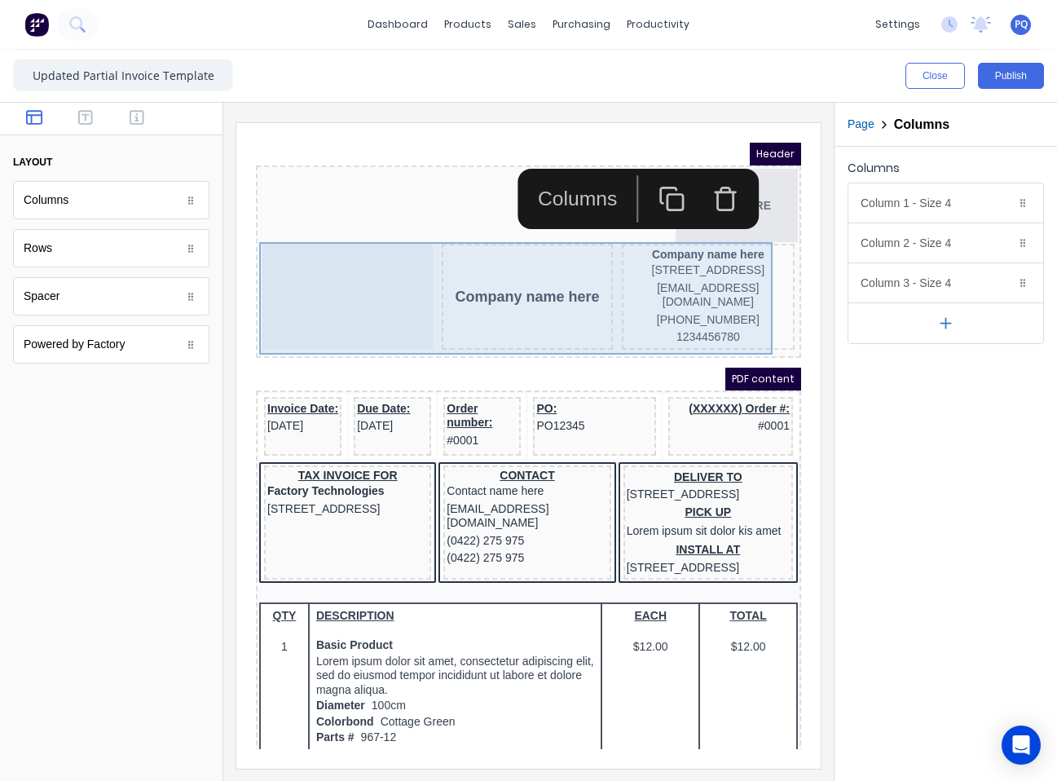
click at [376, 267] on div at bounding box center [328, 277] width 170 height 106
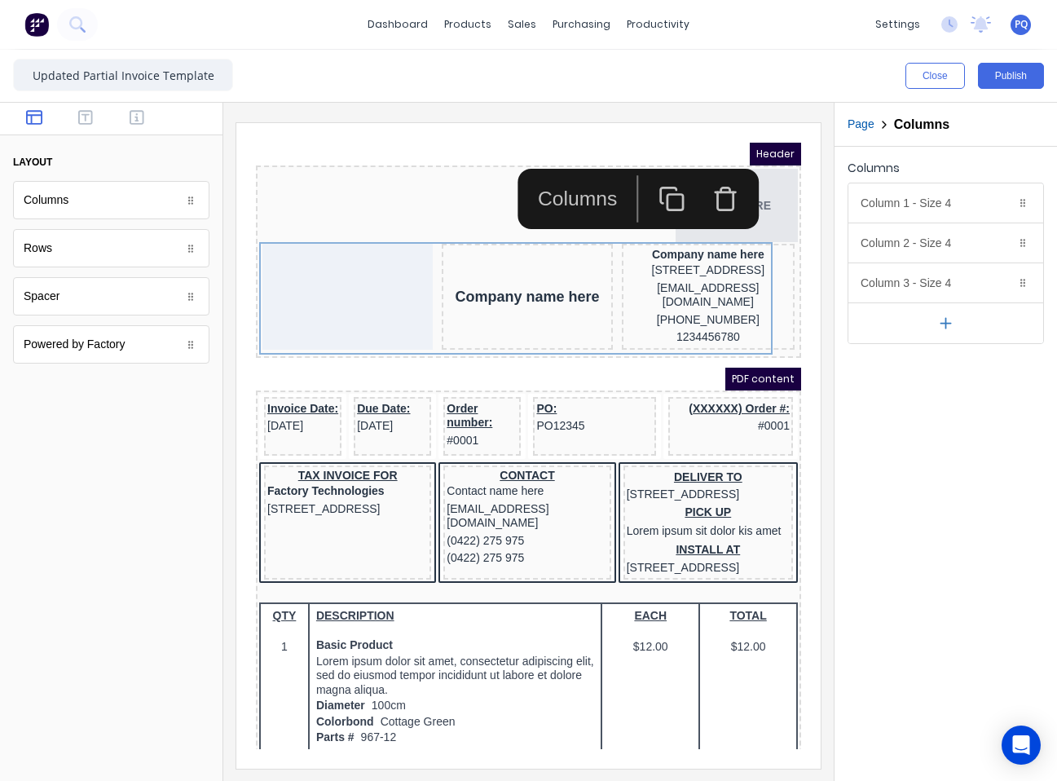
click at [950, 327] on icon "button" at bounding box center [945, 323] width 17 height 17
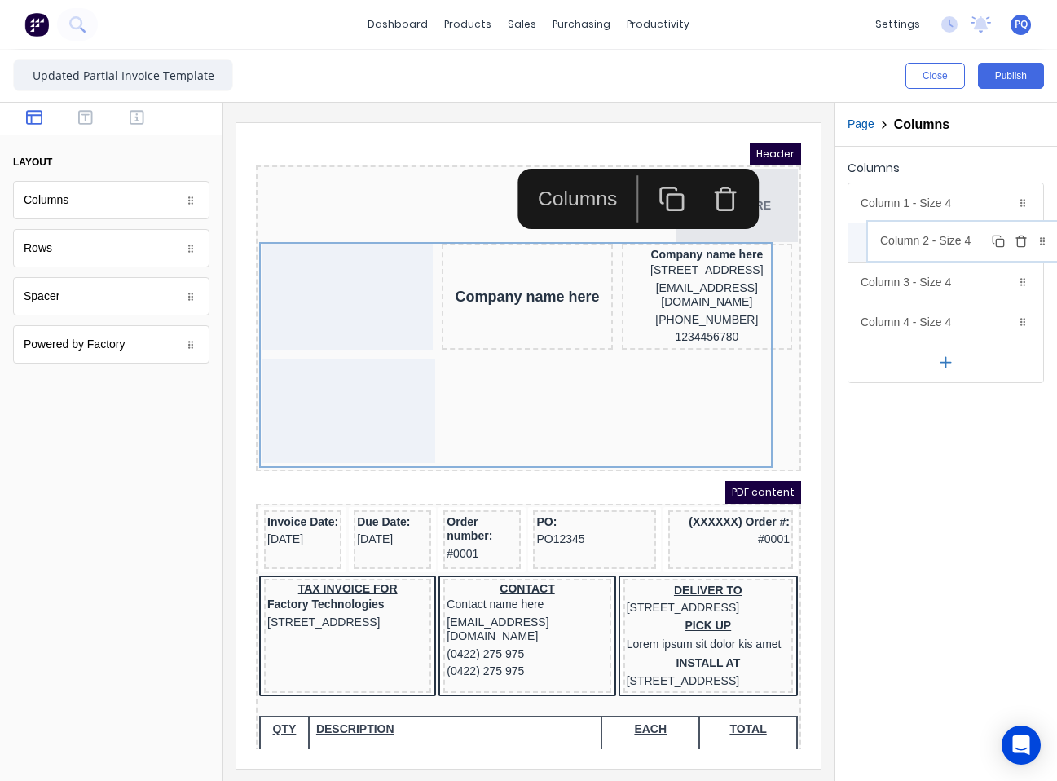
drag, startPoint x: 924, startPoint y: 326, endPoint x: 942, endPoint y: 250, distance: 77.9
click at [942, 250] on body "dashboard products sales purchasing productivity dashboard products Product Cat…" at bounding box center [528, 390] width 1057 height 781
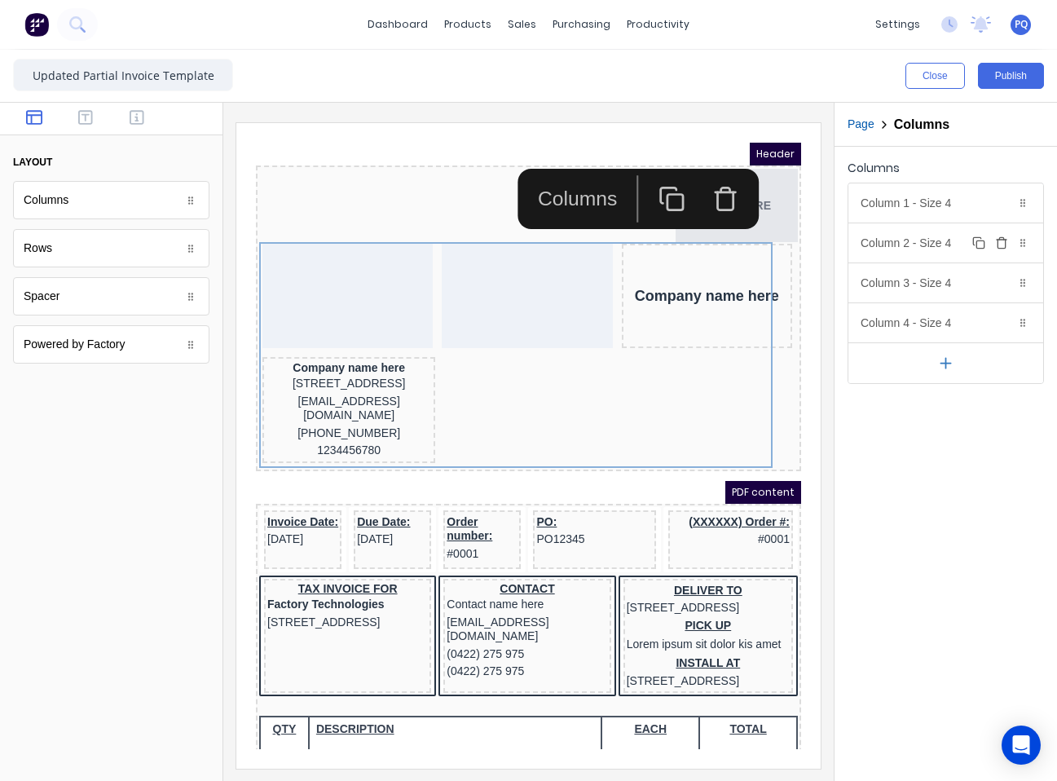
click at [933, 245] on div "Column 2 - Size 4 Duplicate Delete" at bounding box center [946, 242] width 195 height 39
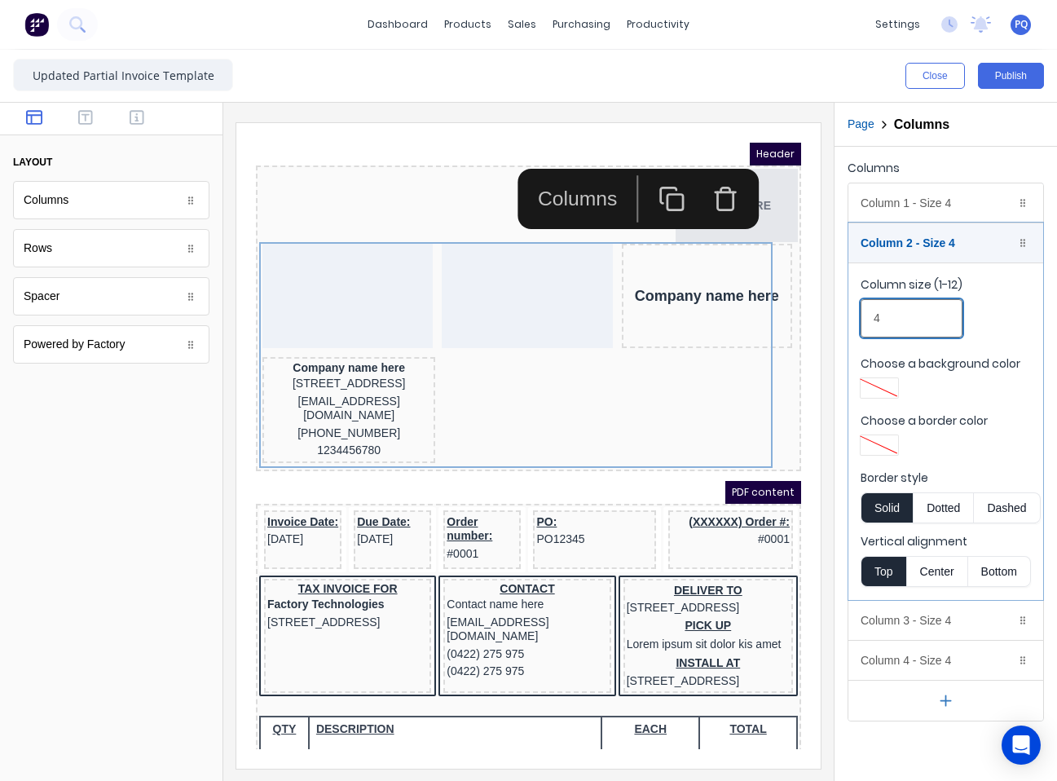
drag, startPoint x: 841, startPoint y: 321, endPoint x: 796, endPoint y: 315, distance: 46.1
click at [801, 315] on div "Close Publish Components layout Columns Columns Rows Rows Spacer Spacer Powered…" at bounding box center [528, 415] width 1057 height 731
type input "2"
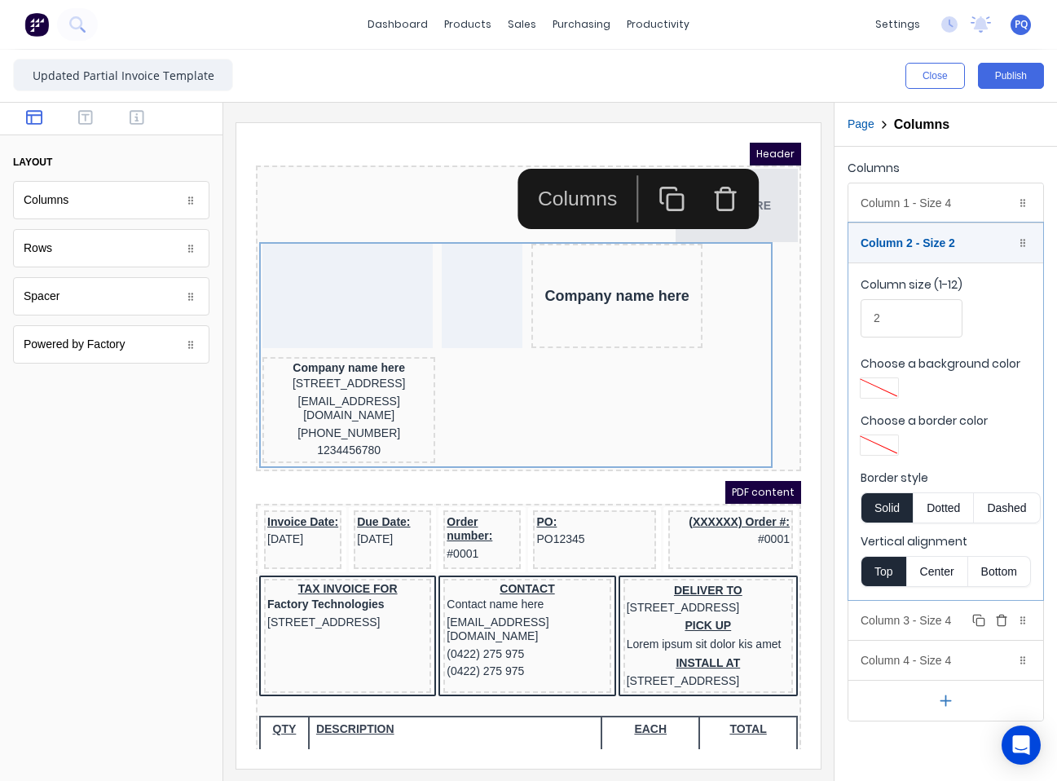
click at [914, 628] on div "Column 3 - Size 4 Duplicate Delete" at bounding box center [946, 620] width 195 height 39
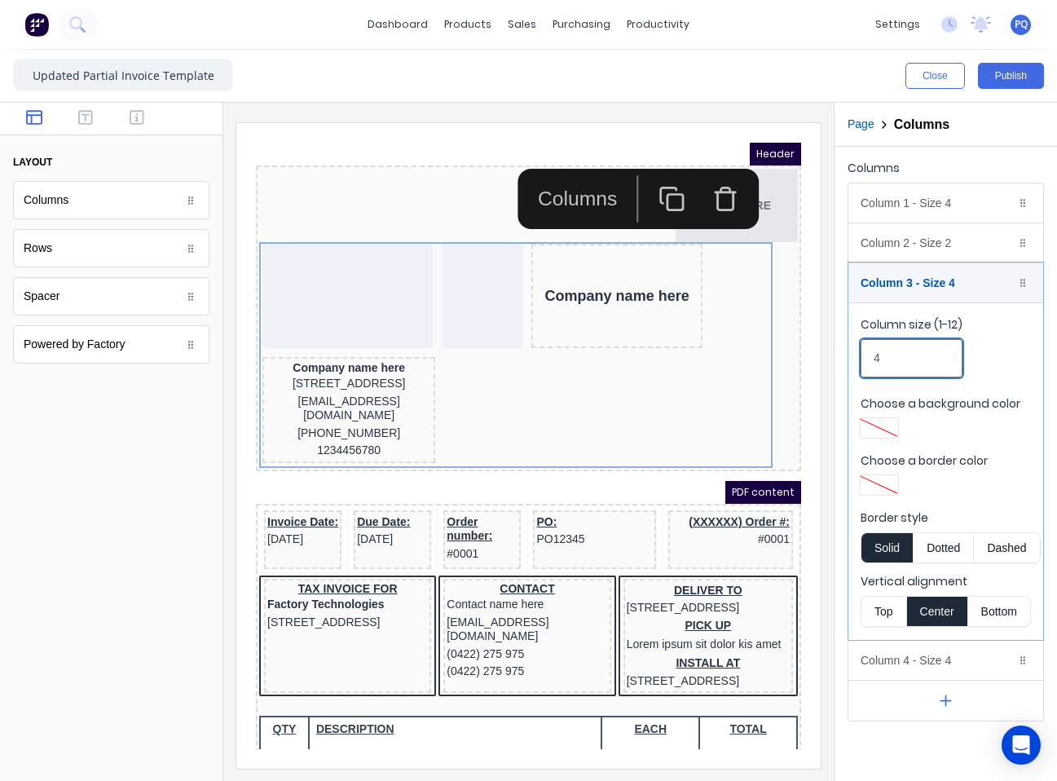
drag, startPoint x: 842, startPoint y: 358, endPoint x: 832, endPoint y: 358, distance: 9.8
click at [832, 358] on div "Close Publish Components layout Columns Columns Rows Rows Spacer Spacer Powered…" at bounding box center [528, 415] width 1057 height 731
type input "3"
click at [919, 652] on div "Column 4 - Size 4 Duplicate Delete" at bounding box center [946, 660] width 195 height 39
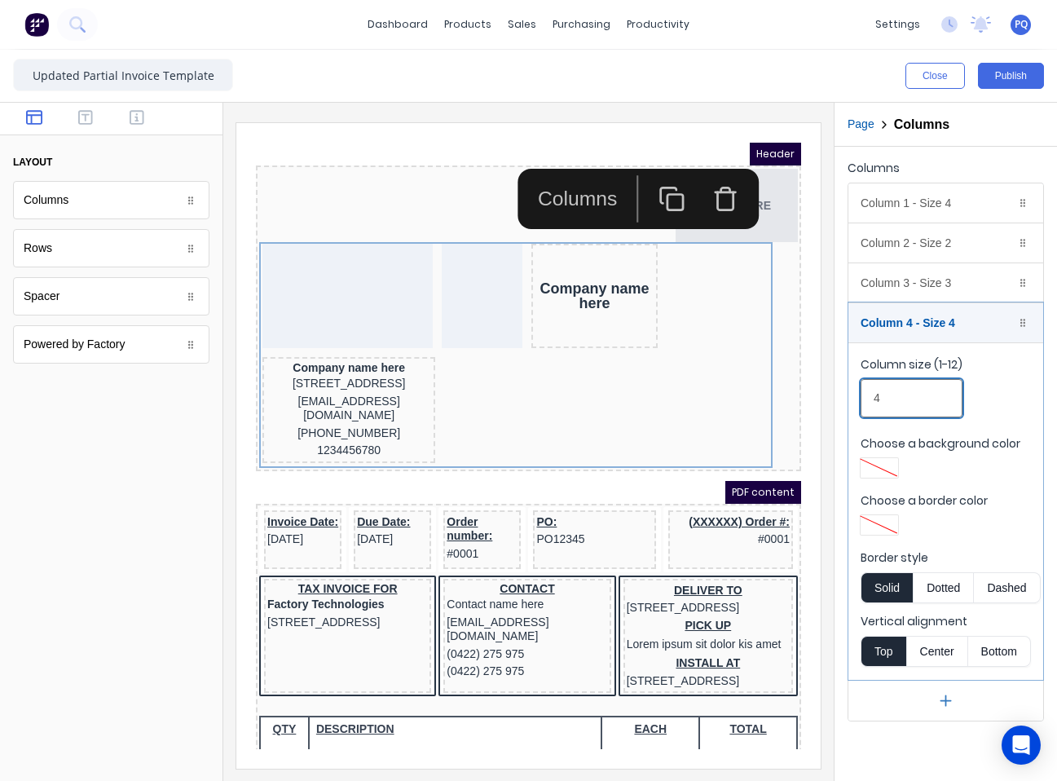
drag, startPoint x: 1043, startPoint y: 544, endPoint x: 721, endPoint y: 403, distance: 351.2
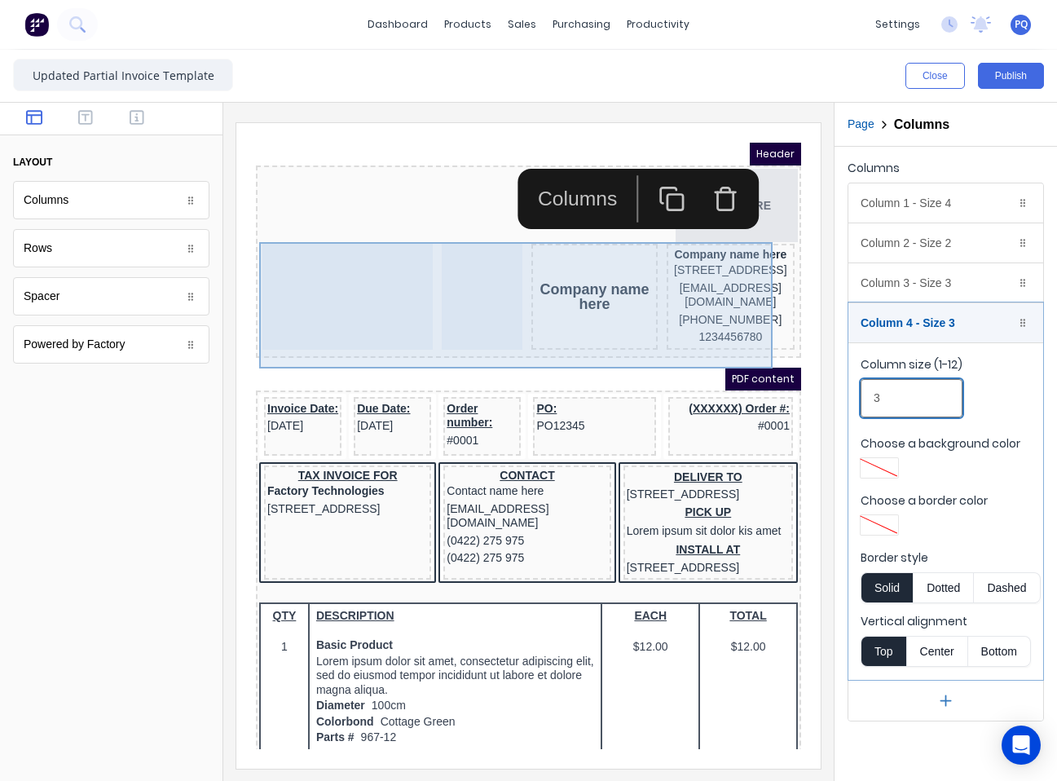
type input "3"
click at [422, 315] on div at bounding box center [462, 277] width 81 height 106
click at [337, 290] on div at bounding box center [328, 277] width 170 height 106
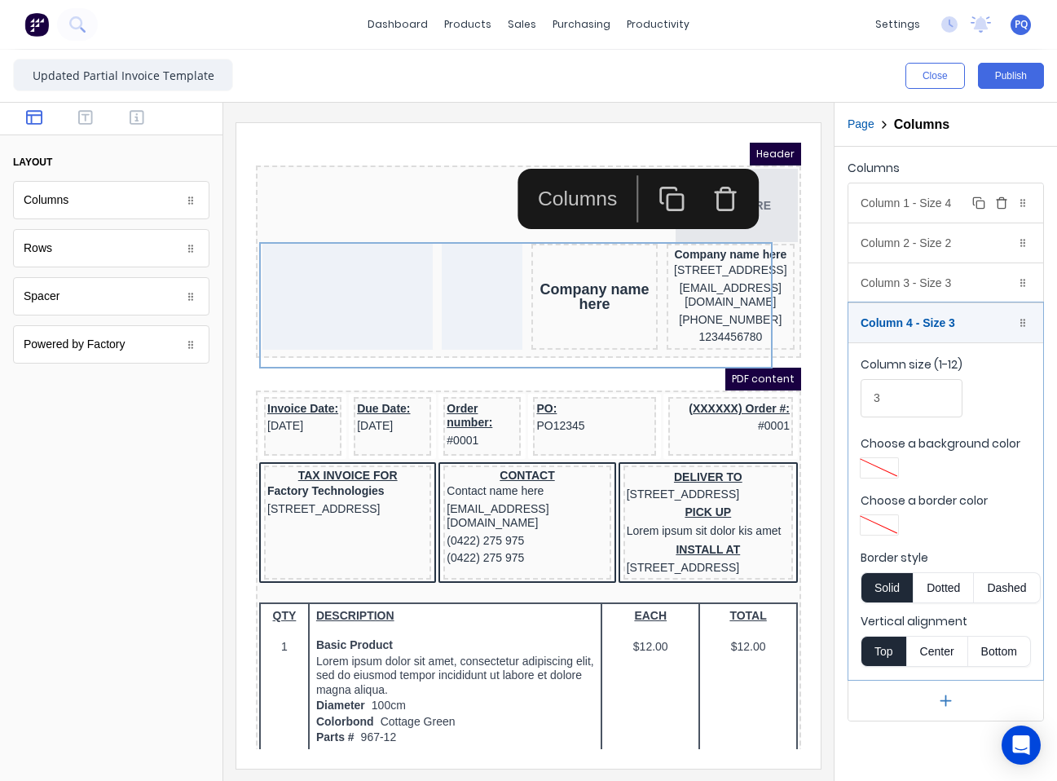
click at [952, 196] on div "Column 1 - Size 4 Duplicate Delete" at bounding box center [946, 202] width 195 height 39
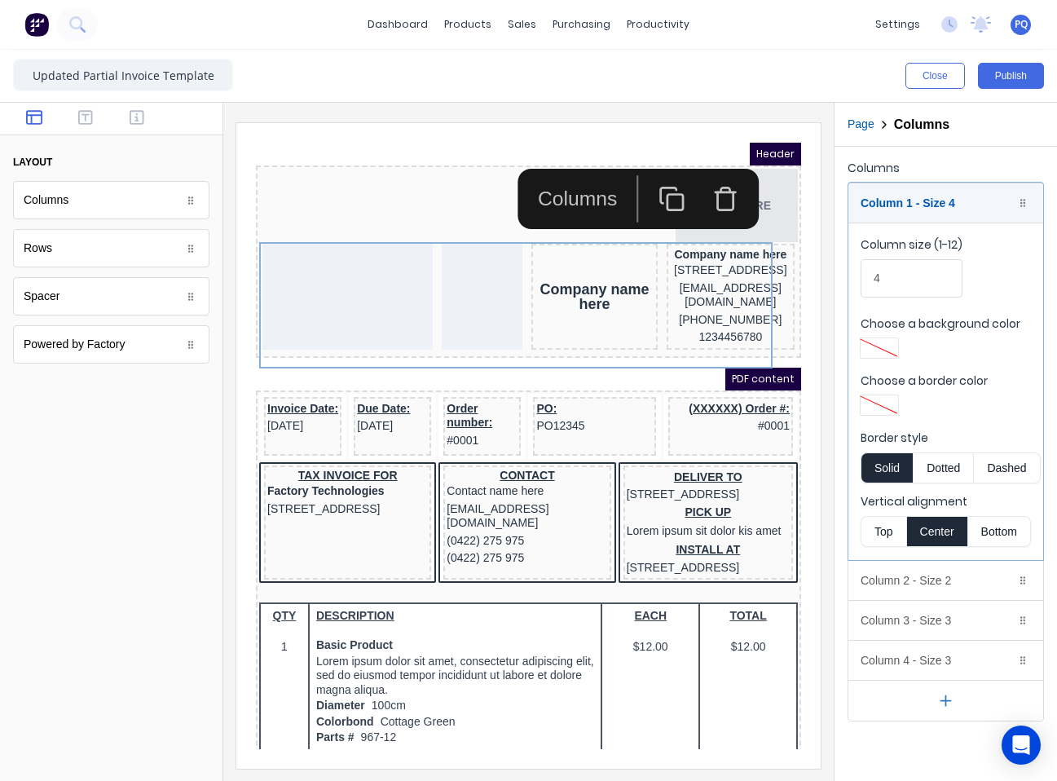
click at [884, 535] on button "Top" at bounding box center [884, 531] width 46 height 31
click at [82, 125] on icon "button" at bounding box center [85, 117] width 15 height 15
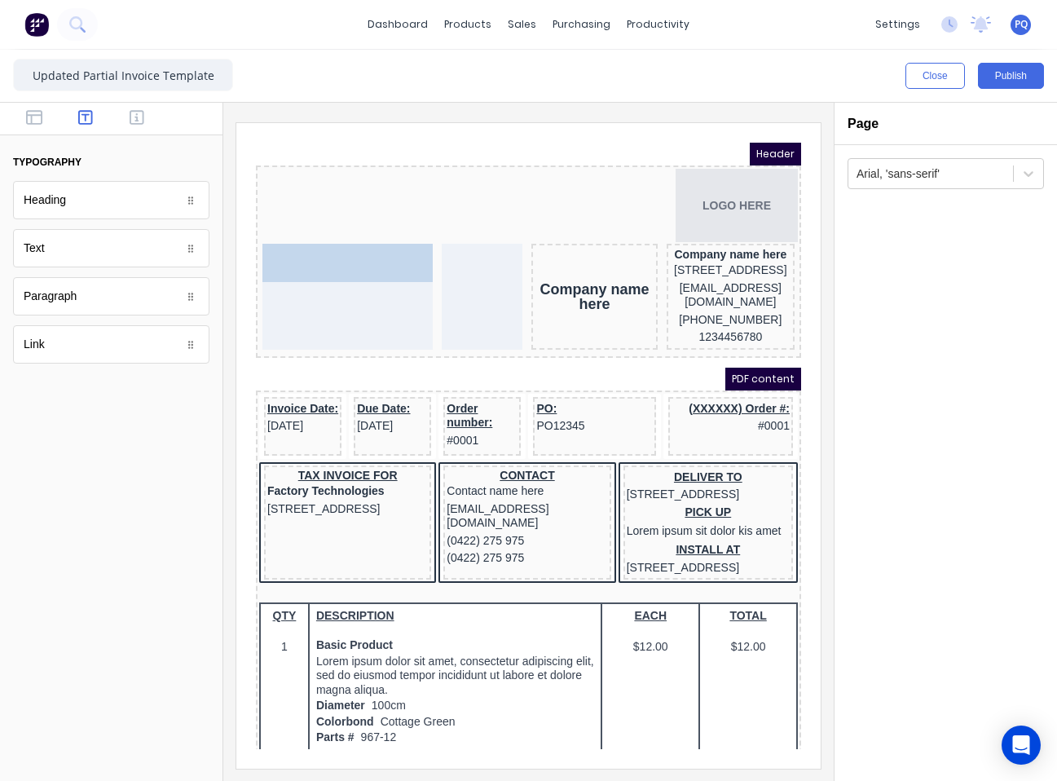
drag, startPoint x: 233, startPoint y: 269, endPoint x: 109, endPoint y: 121, distance: 192.7
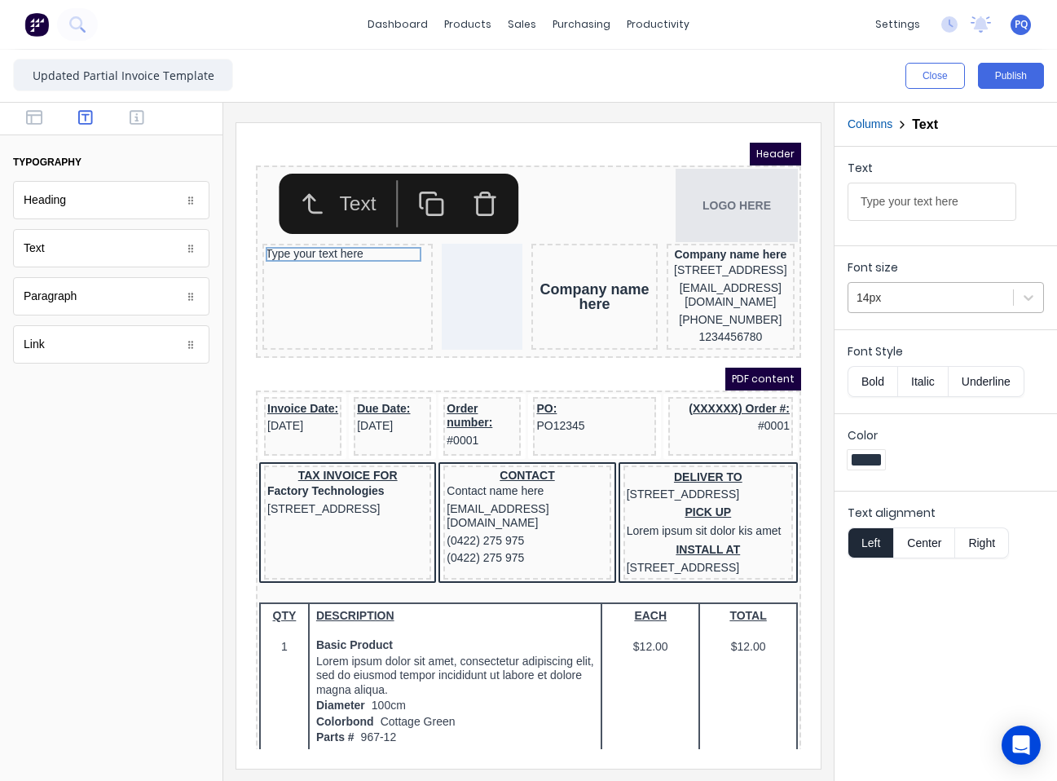
click at [977, 293] on div at bounding box center [931, 298] width 148 height 20
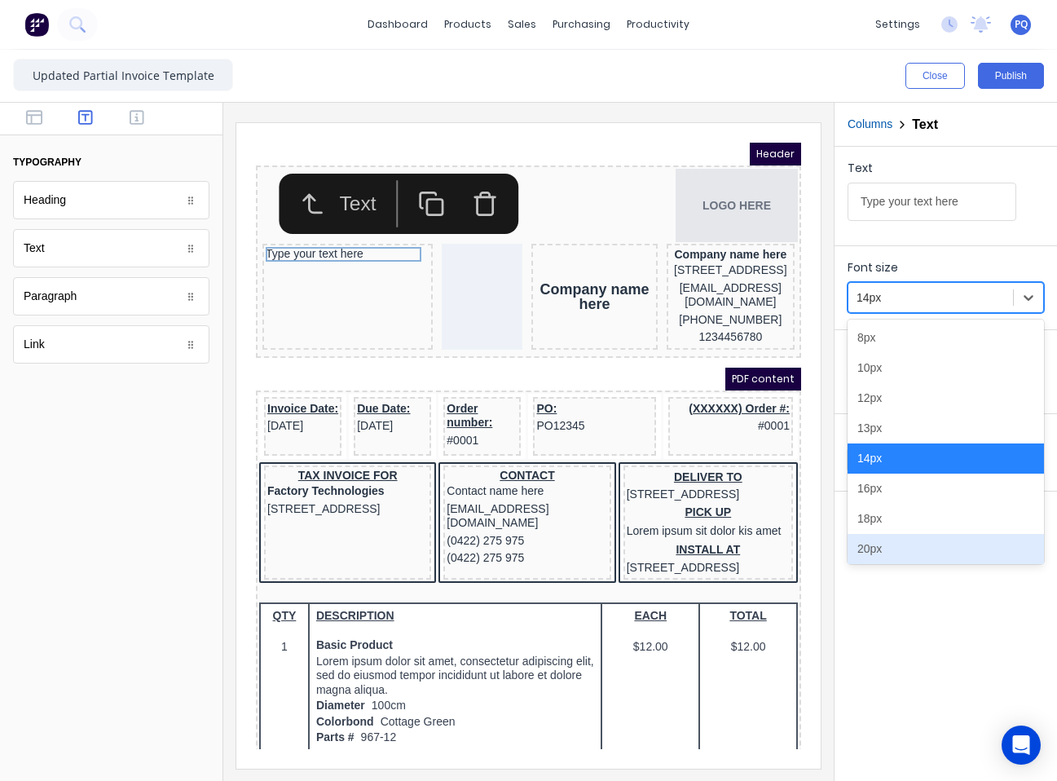
click at [915, 539] on div "20px" at bounding box center [946, 549] width 196 height 30
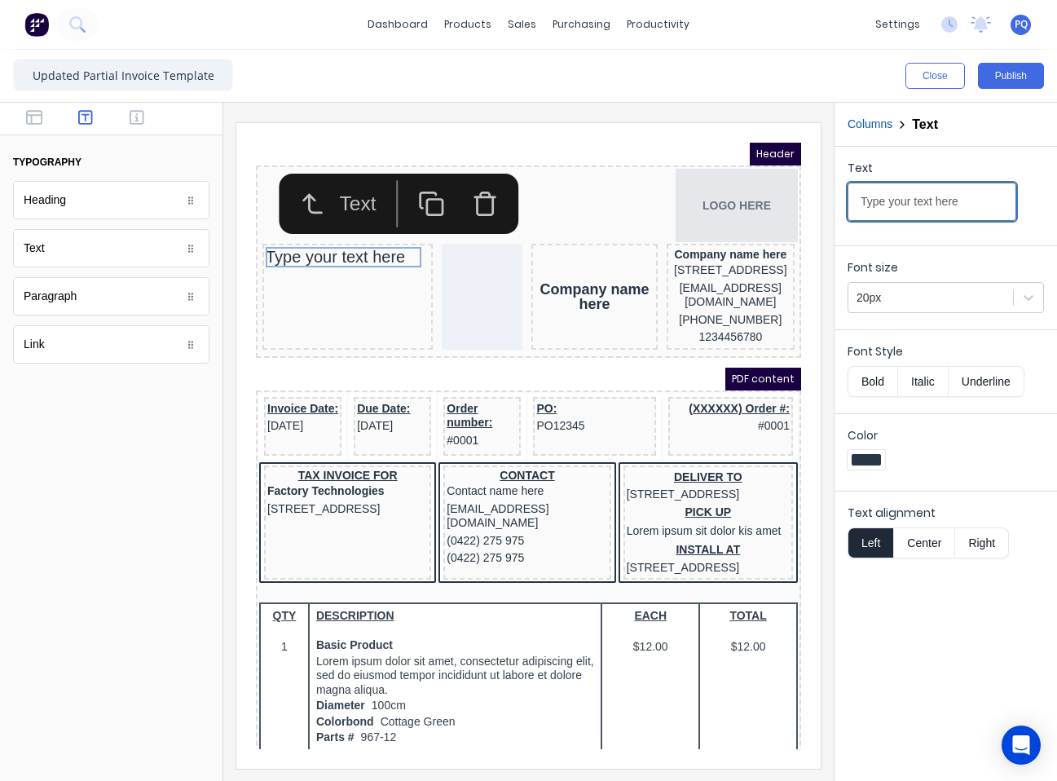
click at [941, 193] on input "Type your text here" at bounding box center [932, 202] width 169 height 38
paste input "AX INVOICE"
type input "TAX INVOICE"
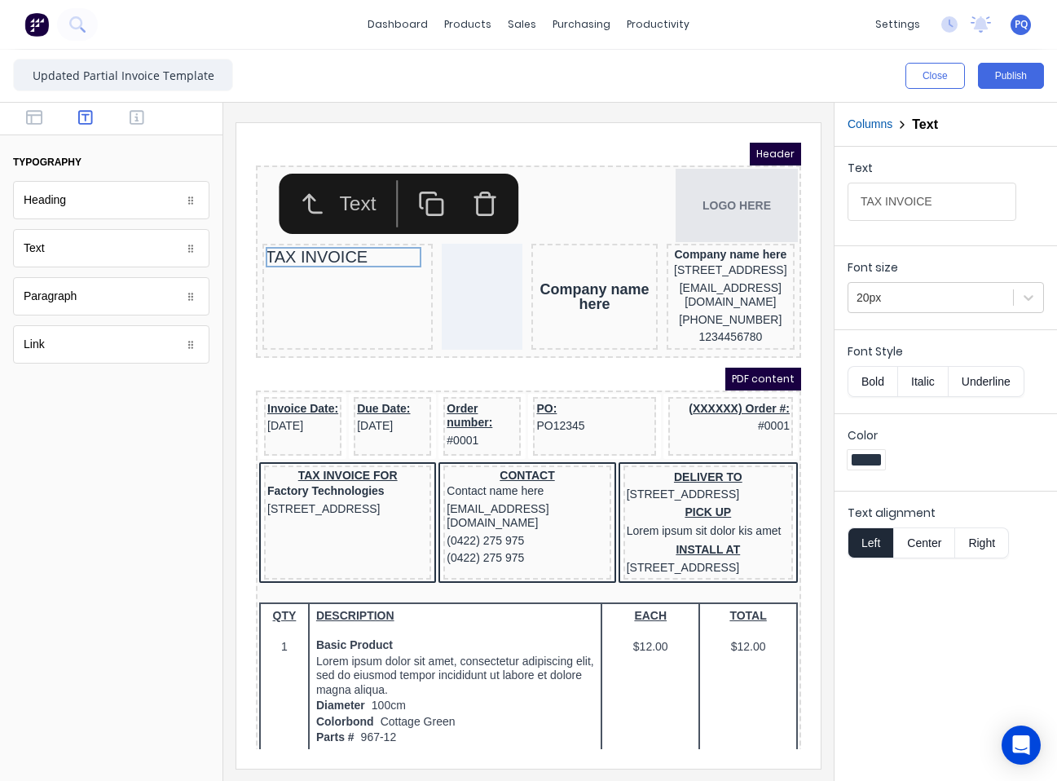
drag, startPoint x: 866, startPoint y: 381, endPoint x: 1052, endPoint y: 491, distance: 216.0
click at [866, 382] on button "Bold" at bounding box center [873, 381] width 50 height 31
click at [994, 80] on button "Publish" at bounding box center [1011, 76] width 66 height 26
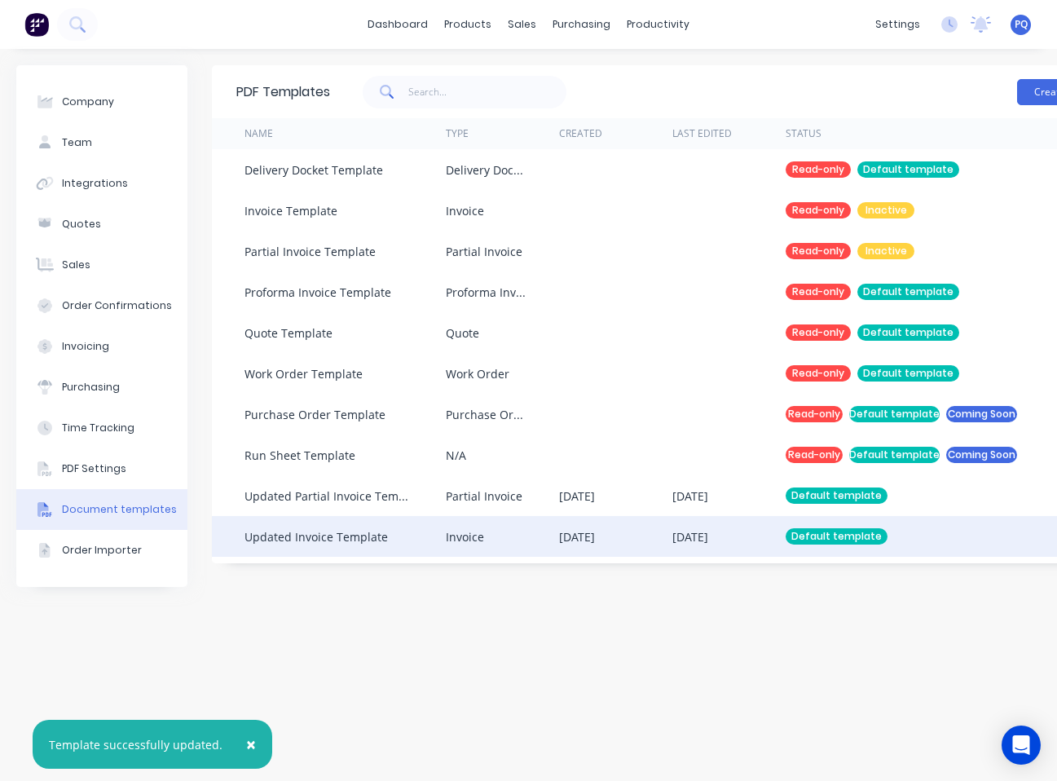
click at [455, 540] on div "Invoice" at bounding box center [465, 536] width 38 height 17
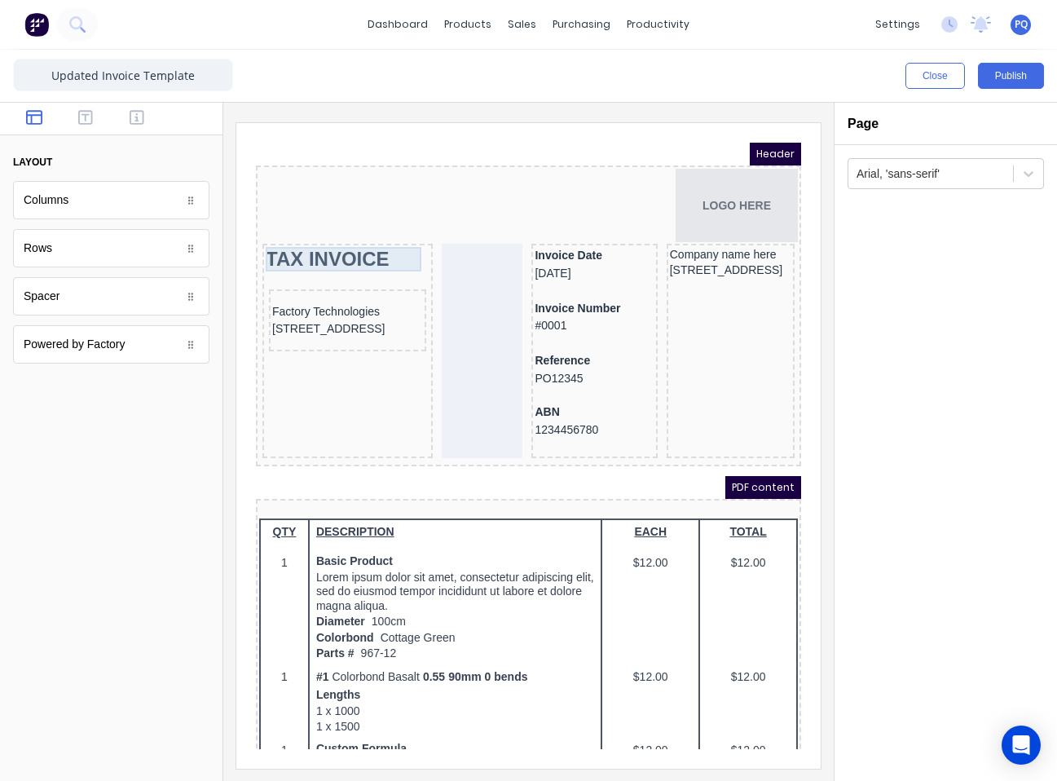
click at [315, 232] on div "TAX INVOICE" at bounding box center [328, 239] width 164 height 24
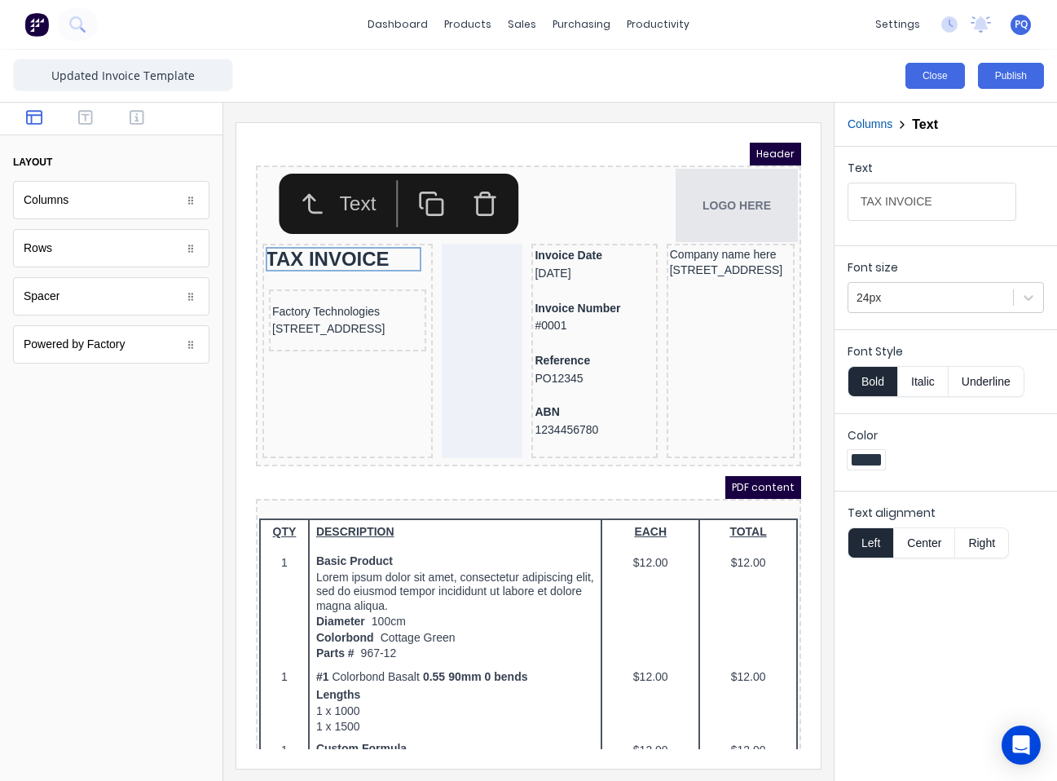
click at [936, 76] on button "Close" at bounding box center [936, 76] width 60 height 26
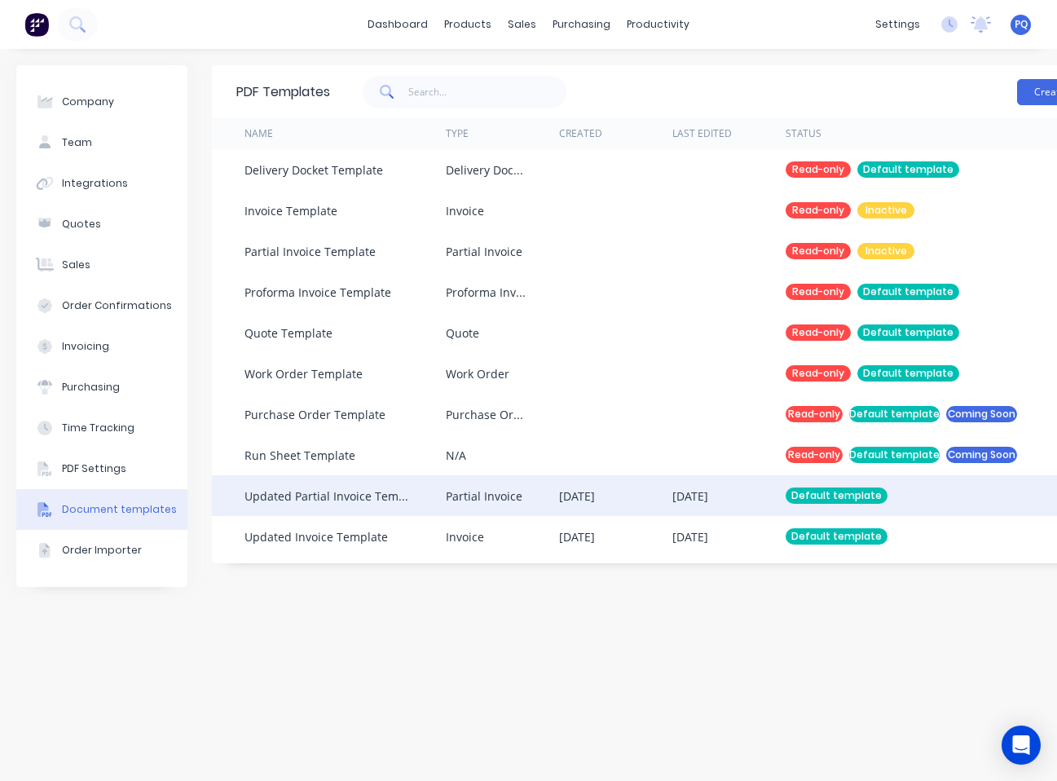
click at [613, 505] on div "[DATE]" at bounding box center [615, 495] width 113 height 41
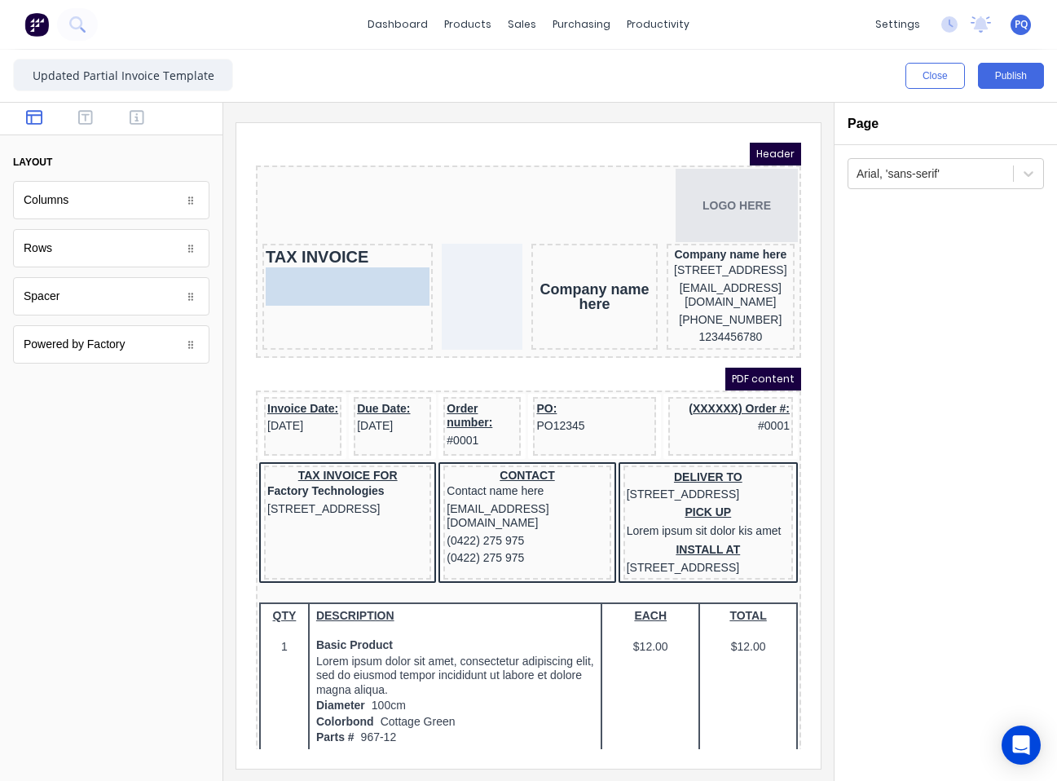
drag, startPoint x: 98, startPoint y: 201, endPoint x: 381, endPoint y: 334, distance: 312.5
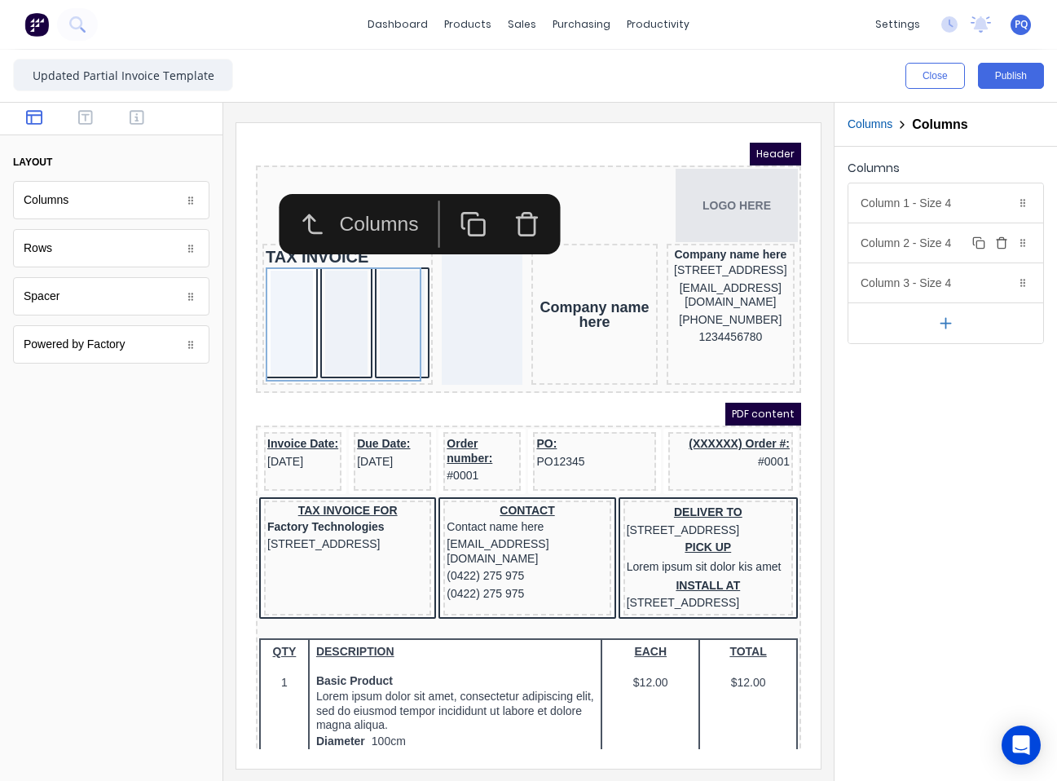
click at [998, 239] on icon "button" at bounding box center [1001, 242] width 13 height 13
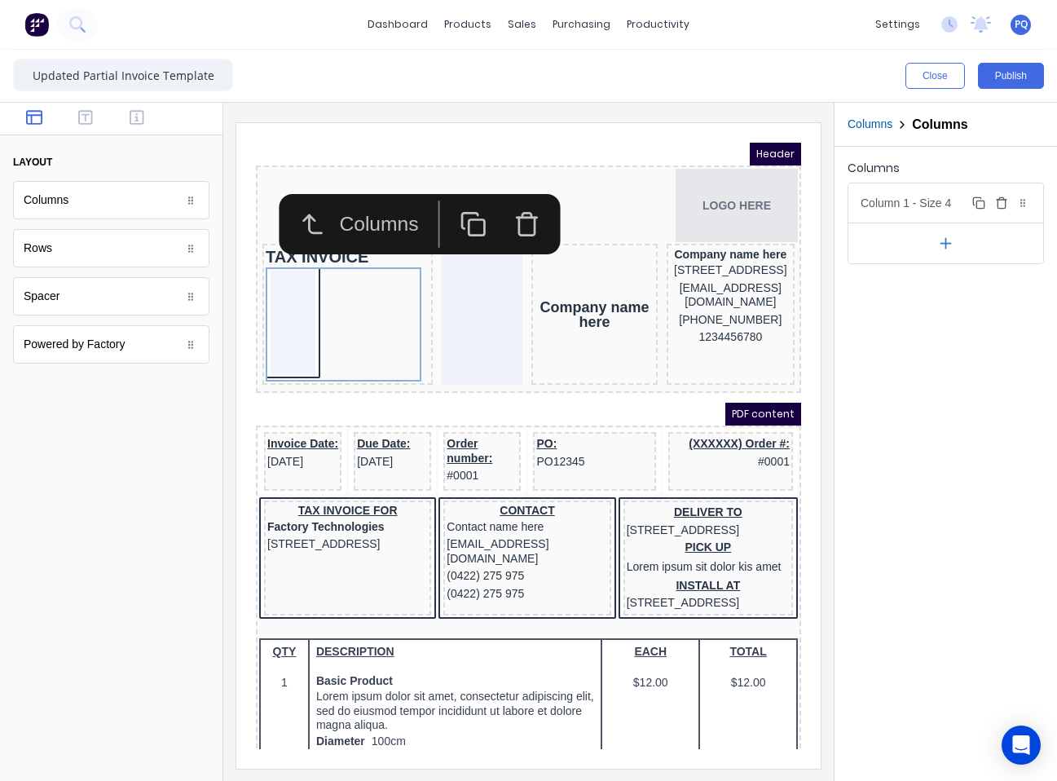
click at [940, 199] on div "Column 1 - Size 4 Duplicate Delete" at bounding box center [946, 202] width 195 height 39
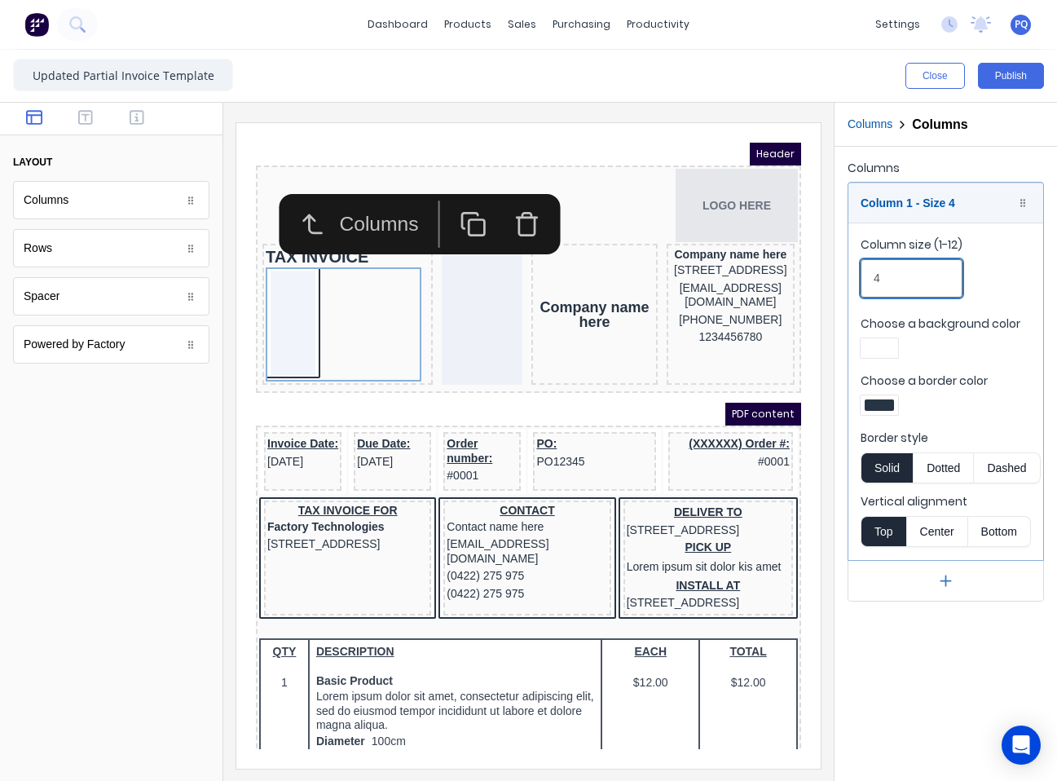
drag, startPoint x: 910, startPoint y: 273, endPoint x: 799, endPoint y: 267, distance: 111.0
click at [829, 274] on div "Close Publish Components layout Columns Columns Rows Rows Spacer Spacer Powered…" at bounding box center [528, 415] width 1057 height 731
drag, startPoint x: 901, startPoint y: 272, endPoint x: 828, endPoint y: 275, distance: 72.6
click at [870, 275] on input "10" at bounding box center [912, 278] width 102 height 38
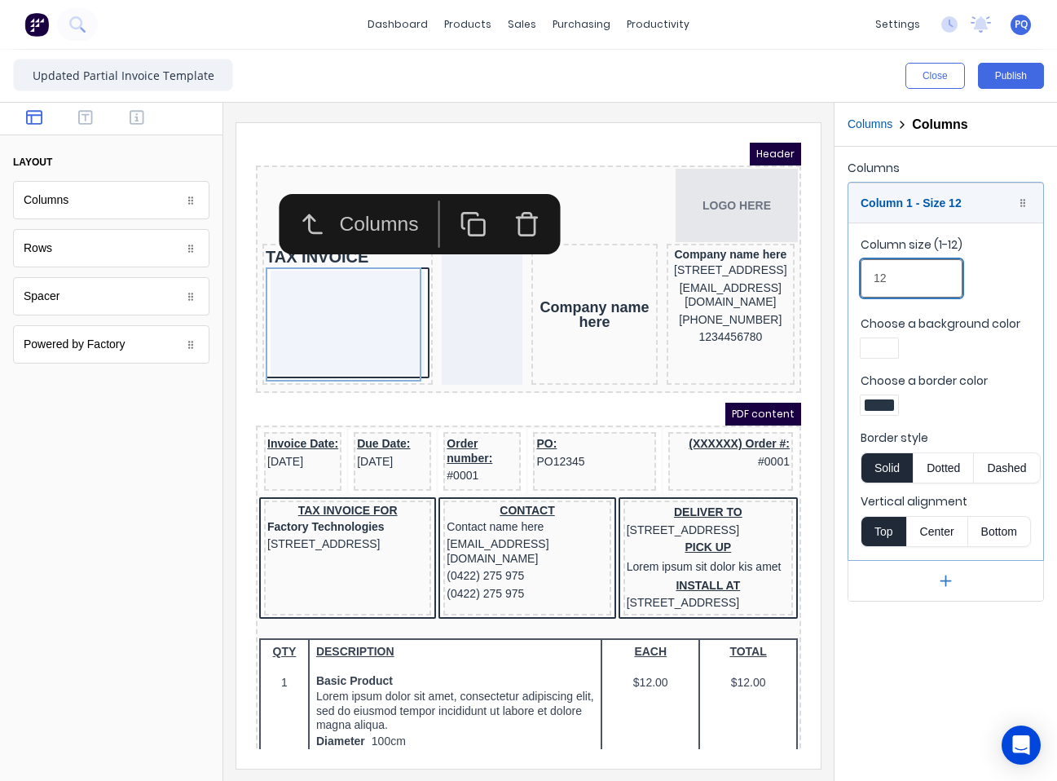
type input "12"
click at [183, 105] on div at bounding box center [103, 81] width 160 height 47
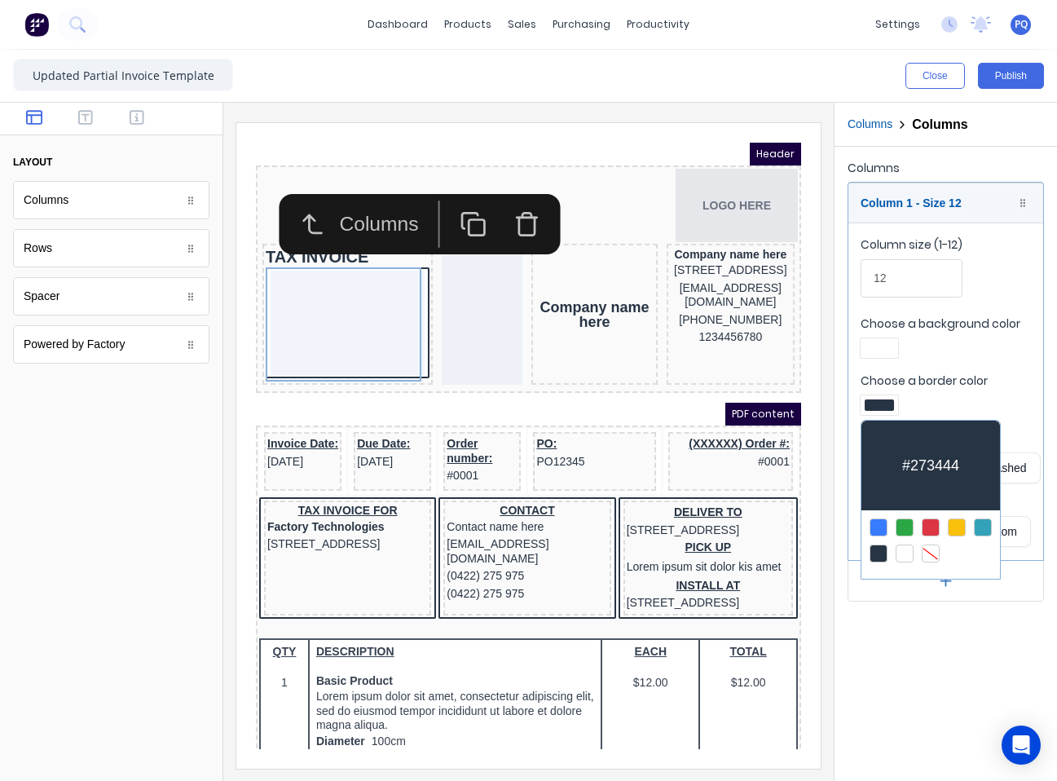
click at [929, 546] on div at bounding box center [931, 554] width 18 height 18
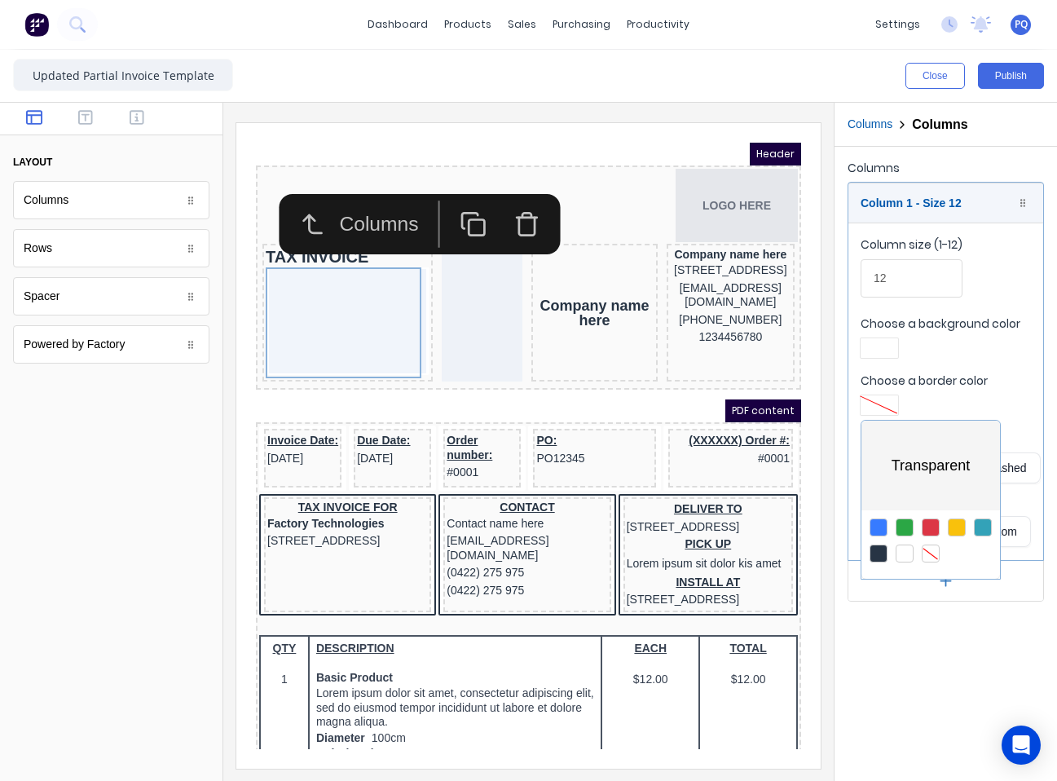
click at [877, 340] on div at bounding box center [528, 390] width 1057 height 781
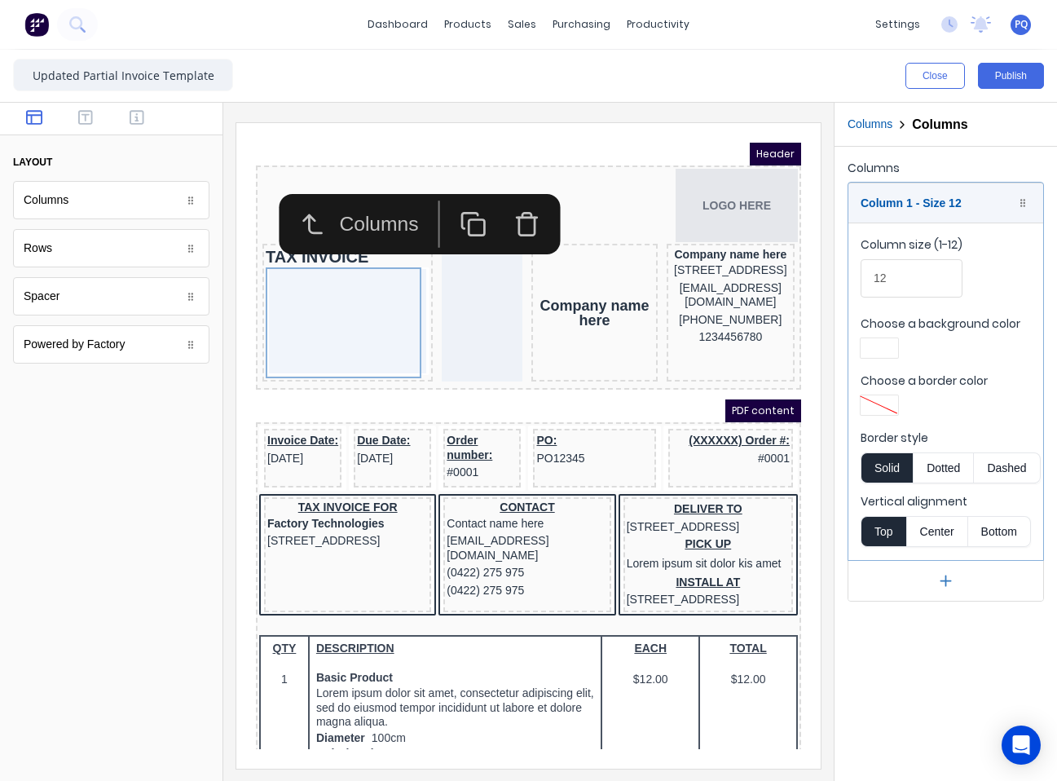
click at [875, 341] on div at bounding box center [879, 348] width 37 height 20
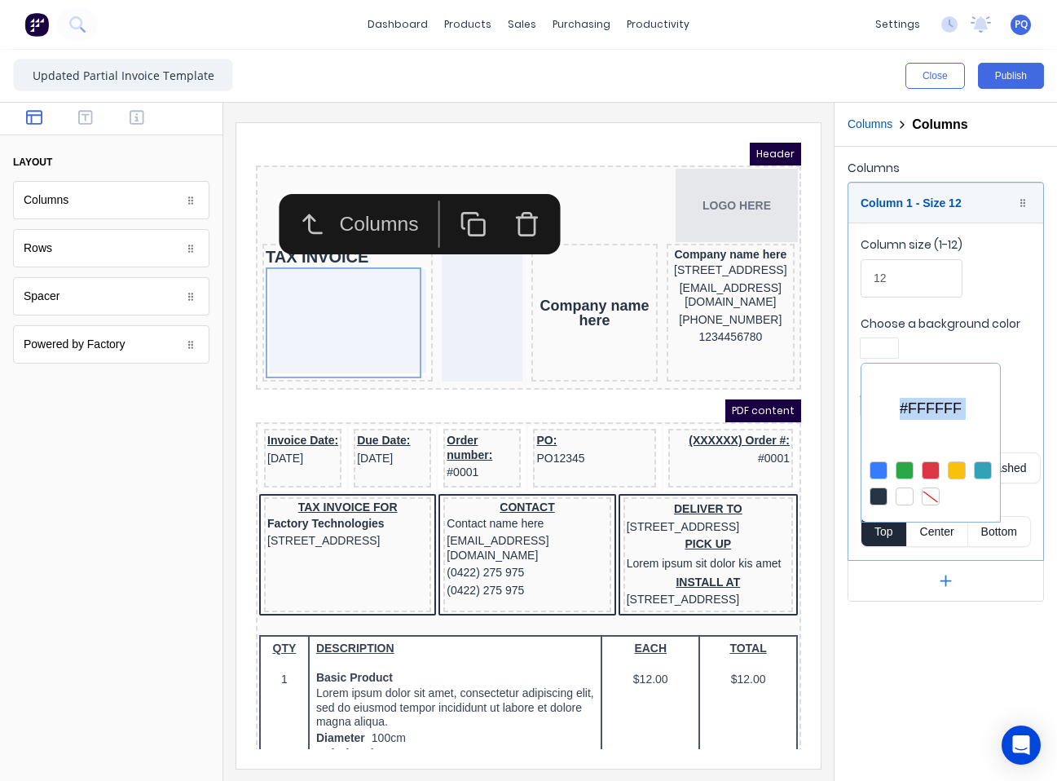
click at [928, 497] on div at bounding box center [931, 496] width 18 height 18
drag, startPoint x: 88, startPoint y: 303, endPoint x: 151, endPoint y: 304, distance: 62.8
click at [151, 304] on div at bounding box center [528, 390] width 1057 height 781
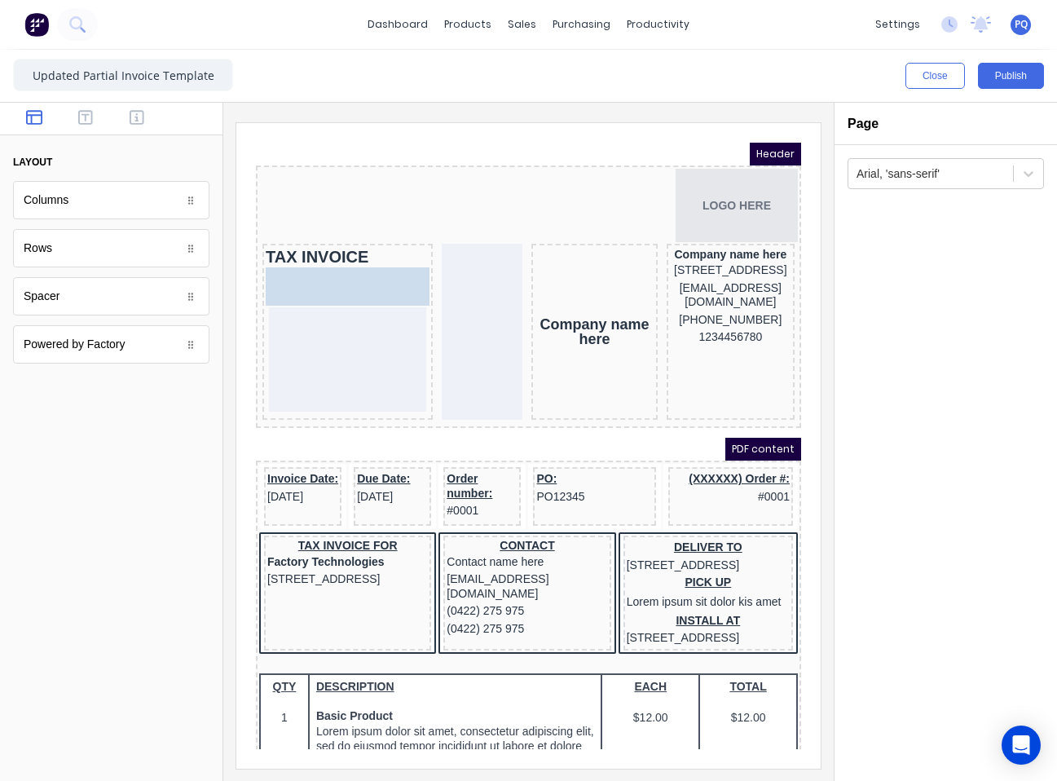
drag, startPoint x: 241, startPoint y: 308, endPoint x: 86, endPoint y: 133, distance: 233.9
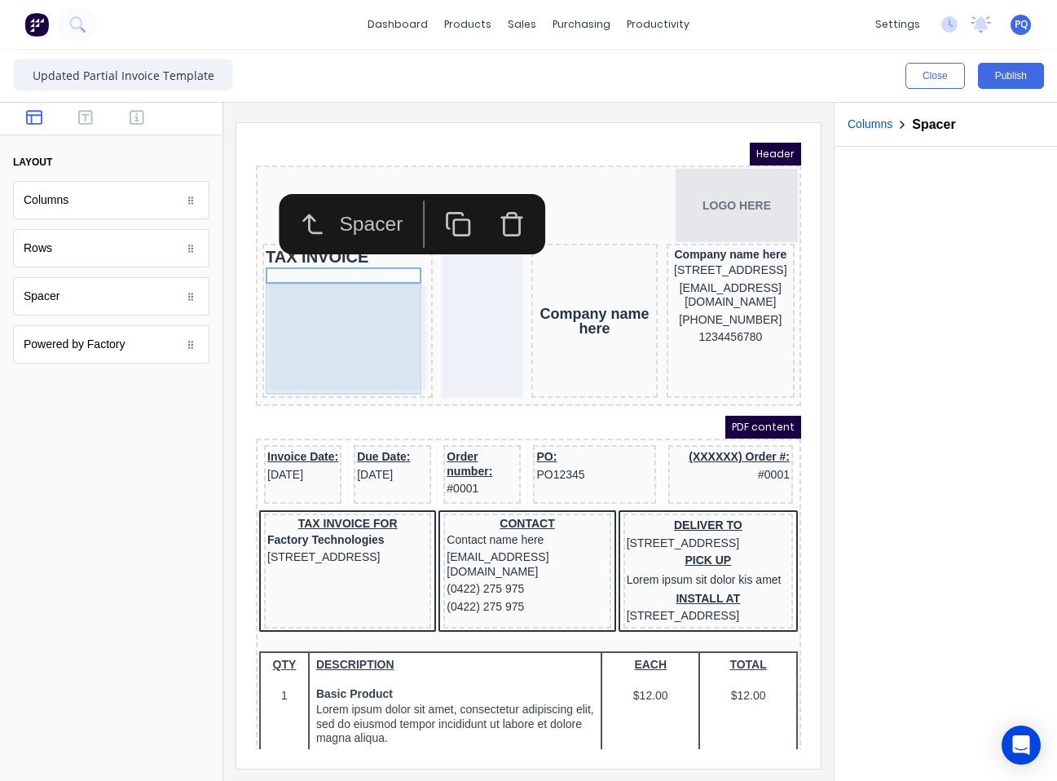
click at [309, 307] on div at bounding box center [327, 318] width 157 height 104
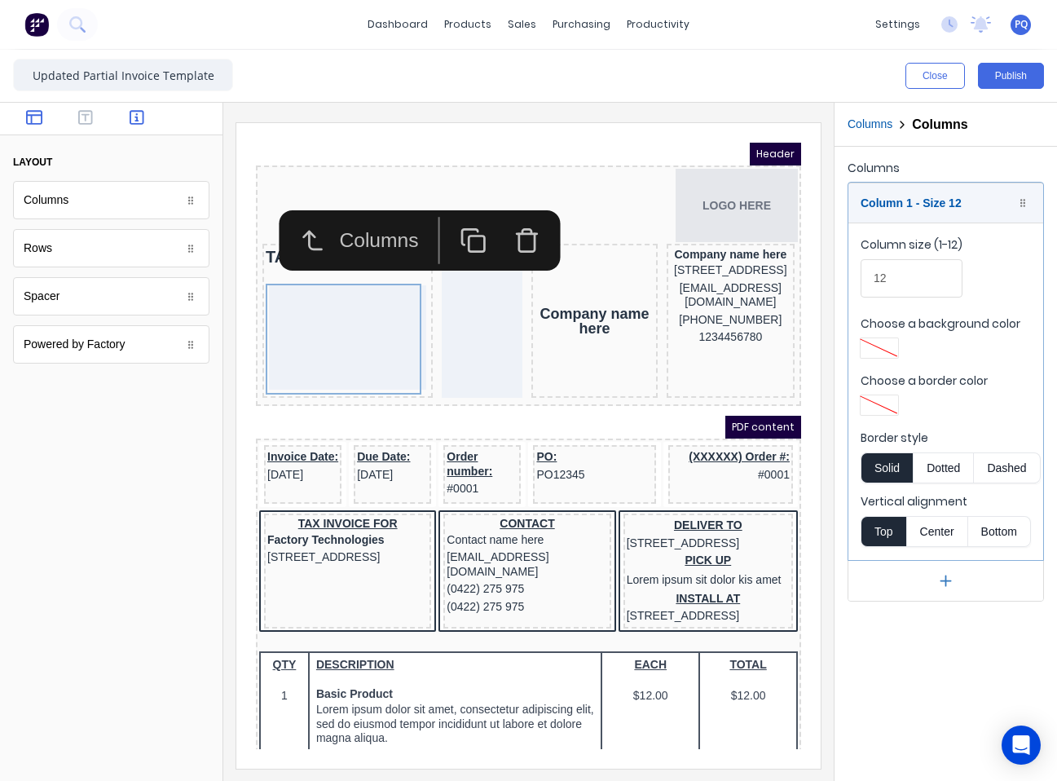
click at [136, 122] on icon "button" at bounding box center [137, 117] width 15 height 16
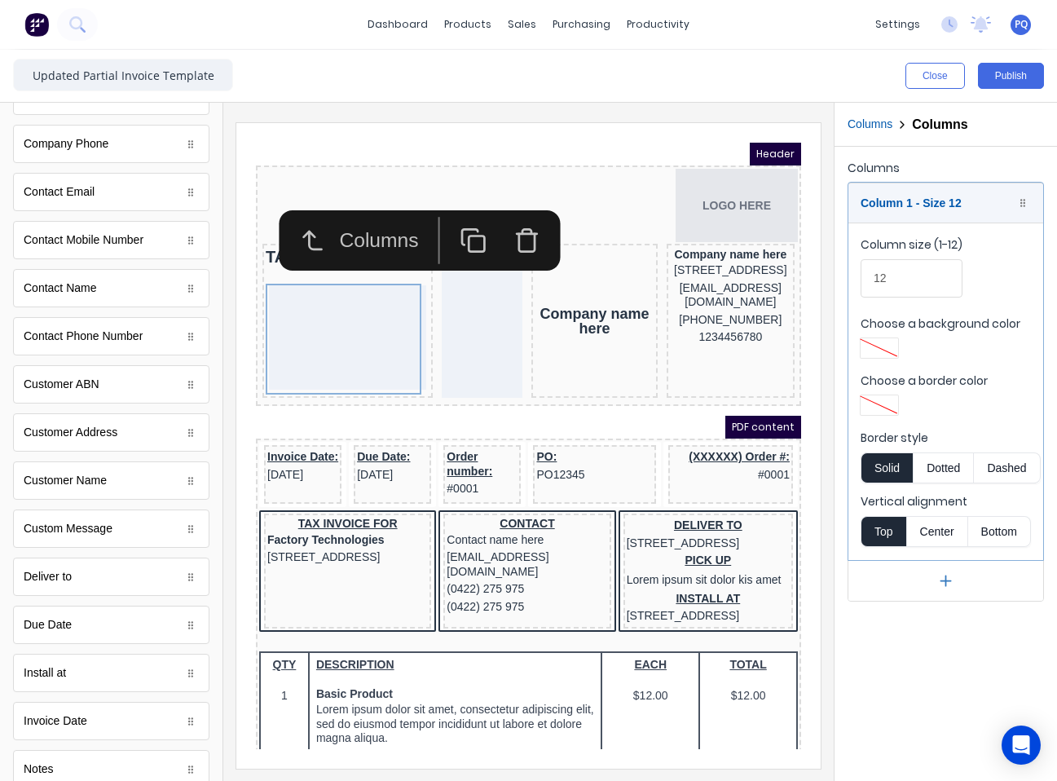
scroll to position [652, 0]
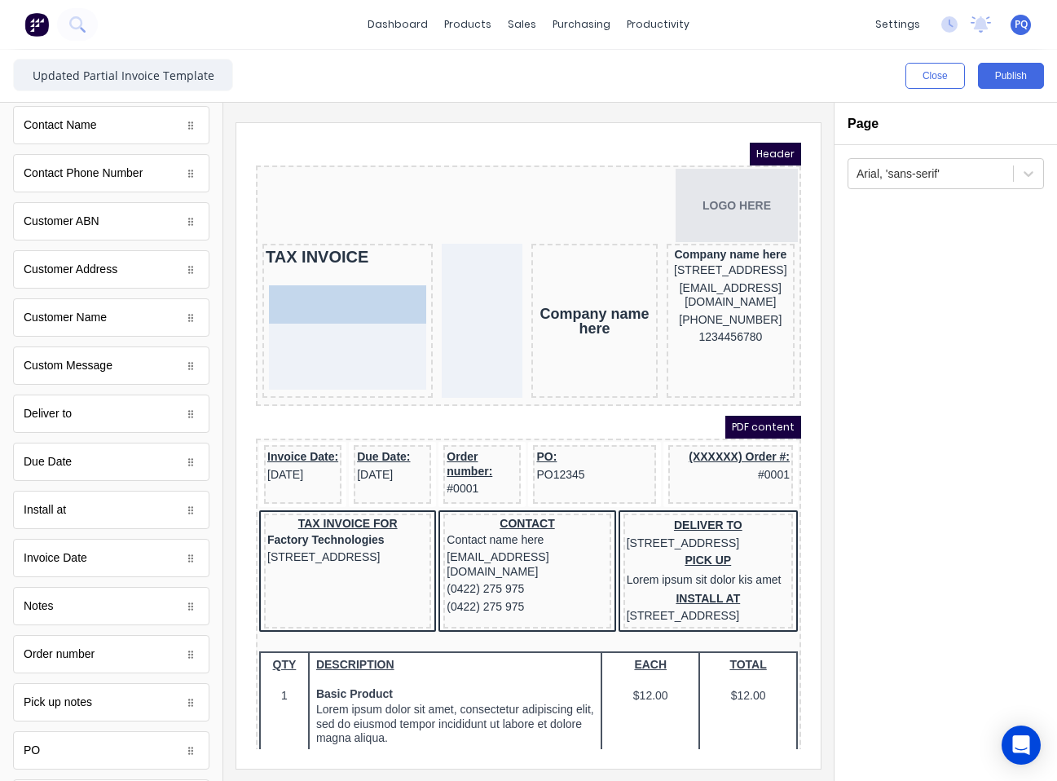
drag, startPoint x: 97, startPoint y: 324, endPoint x: 387, endPoint y: 324, distance: 290.2
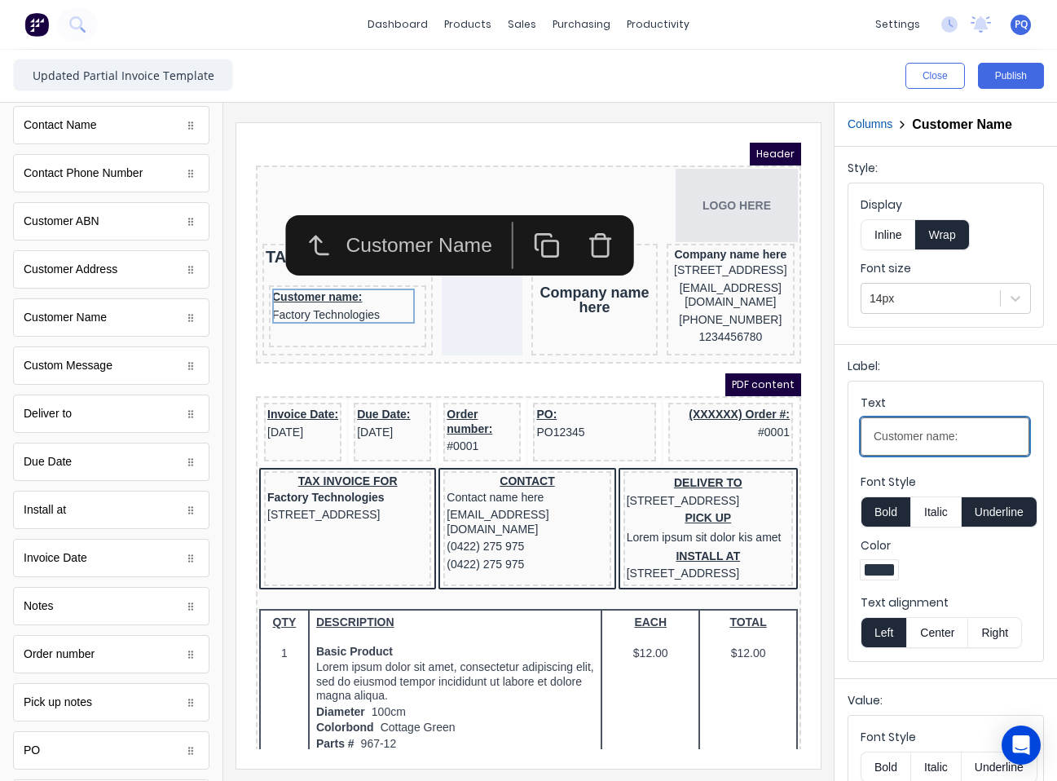
drag, startPoint x: 1213, startPoint y: 554, endPoint x: 761, endPoint y: 393, distance: 479.6
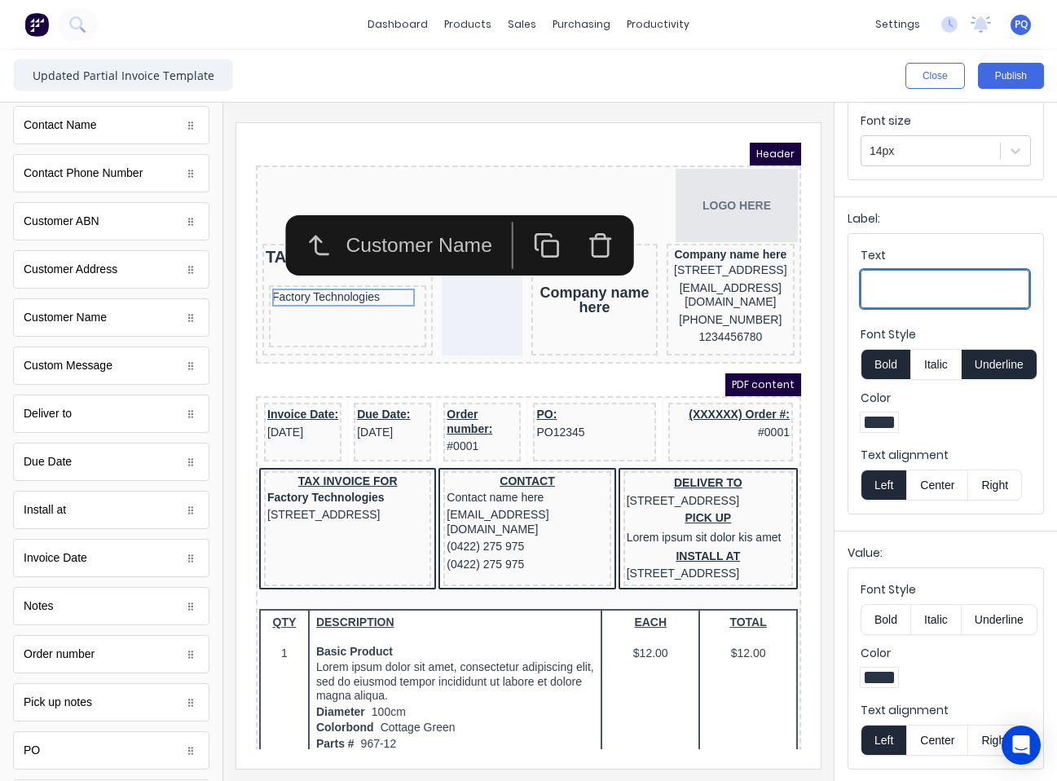
scroll to position [0, 0]
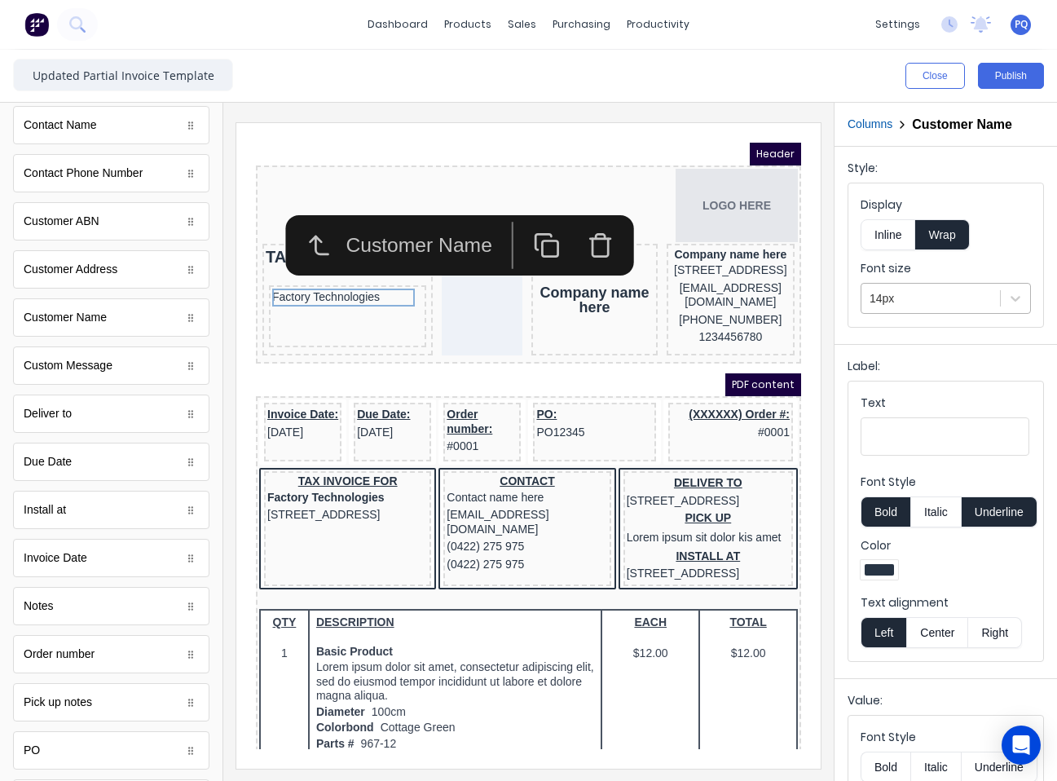
click at [913, 306] on div at bounding box center [931, 299] width 122 height 20
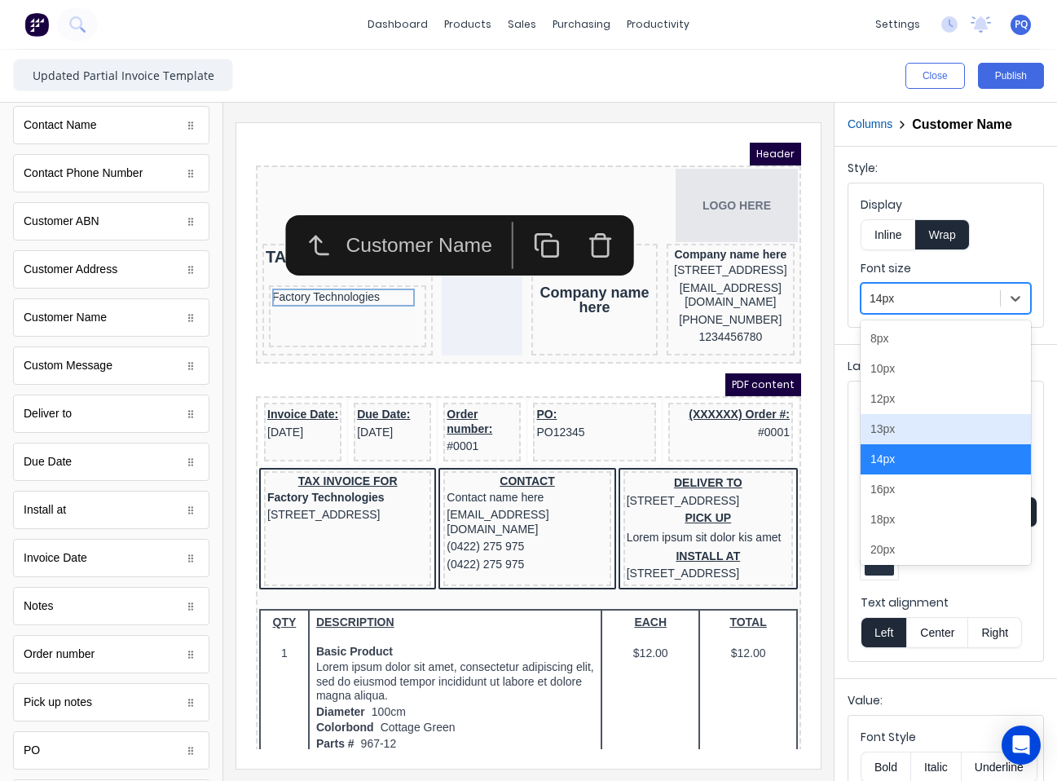
click at [918, 442] on div "13px" at bounding box center [946, 429] width 170 height 30
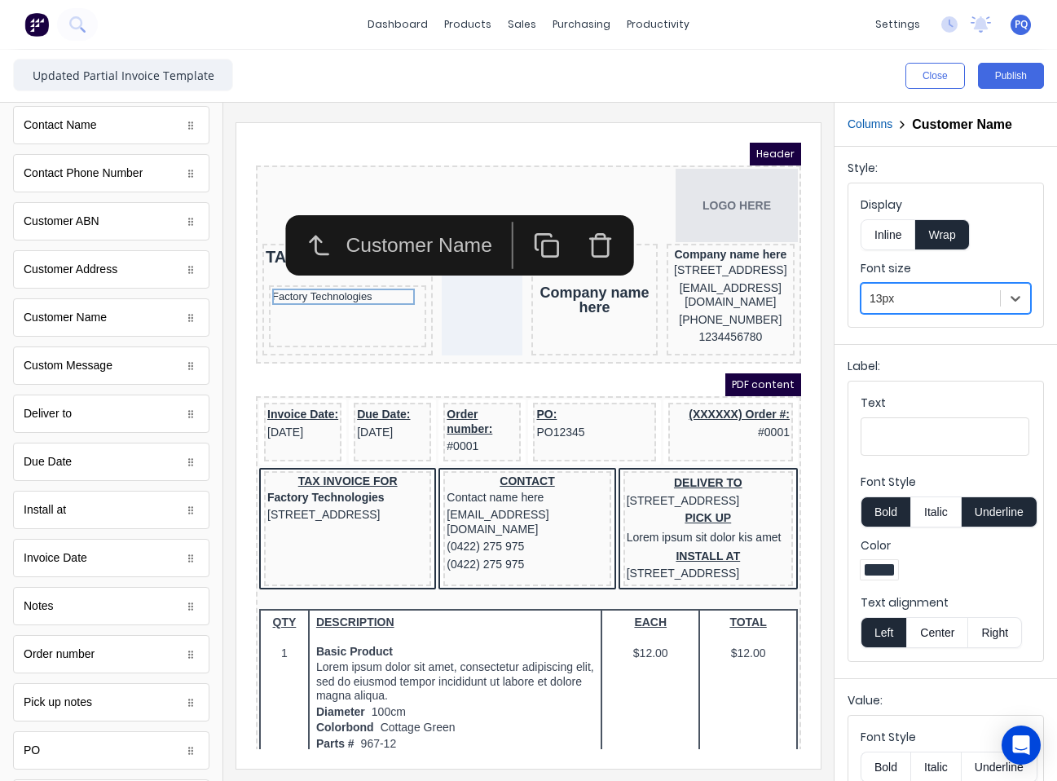
drag, startPoint x: 893, startPoint y: 289, endPoint x: 890, endPoint y: 319, distance: 30.3
click at [891, 311] on div "13px" at bounding box center [931, 298] width 139 height 27
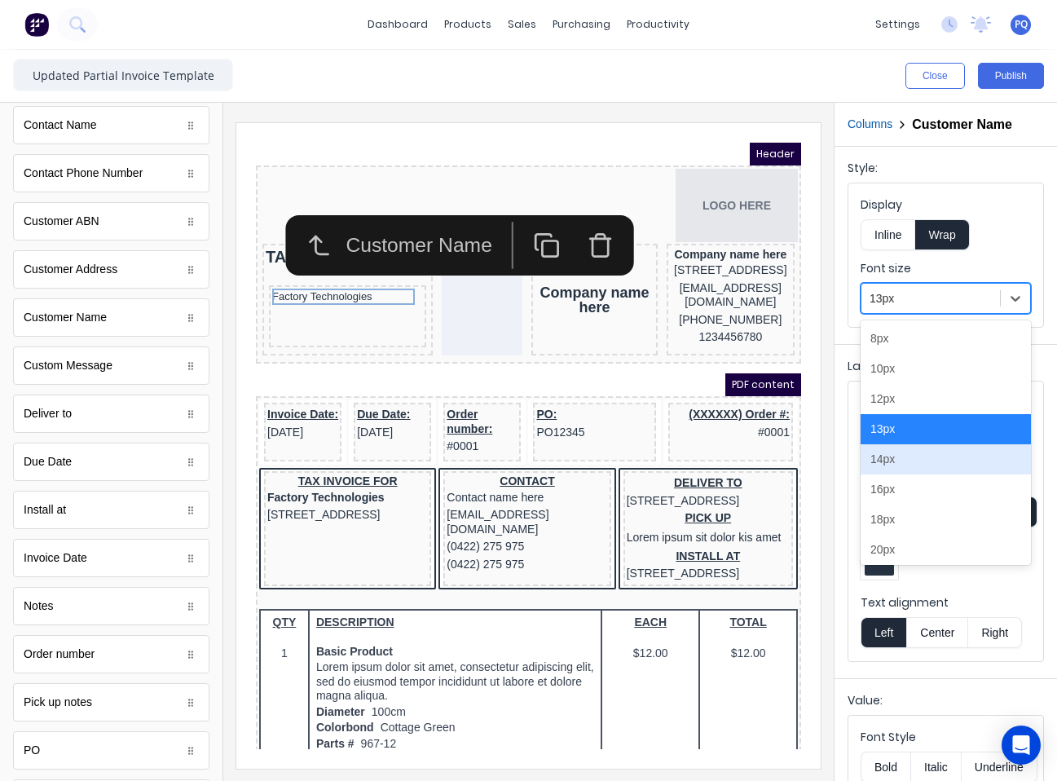
click at [880, 465] on div "14px" at bounding box center [946, 459] width 170 height 30
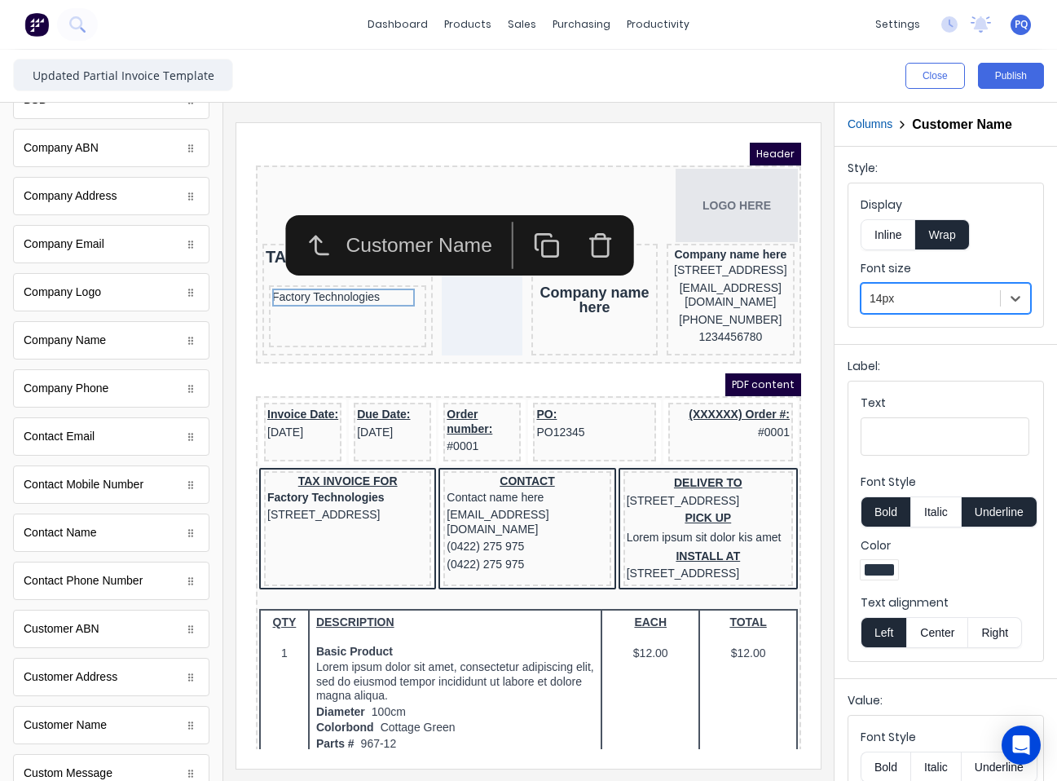
scroll to position [489, 0]
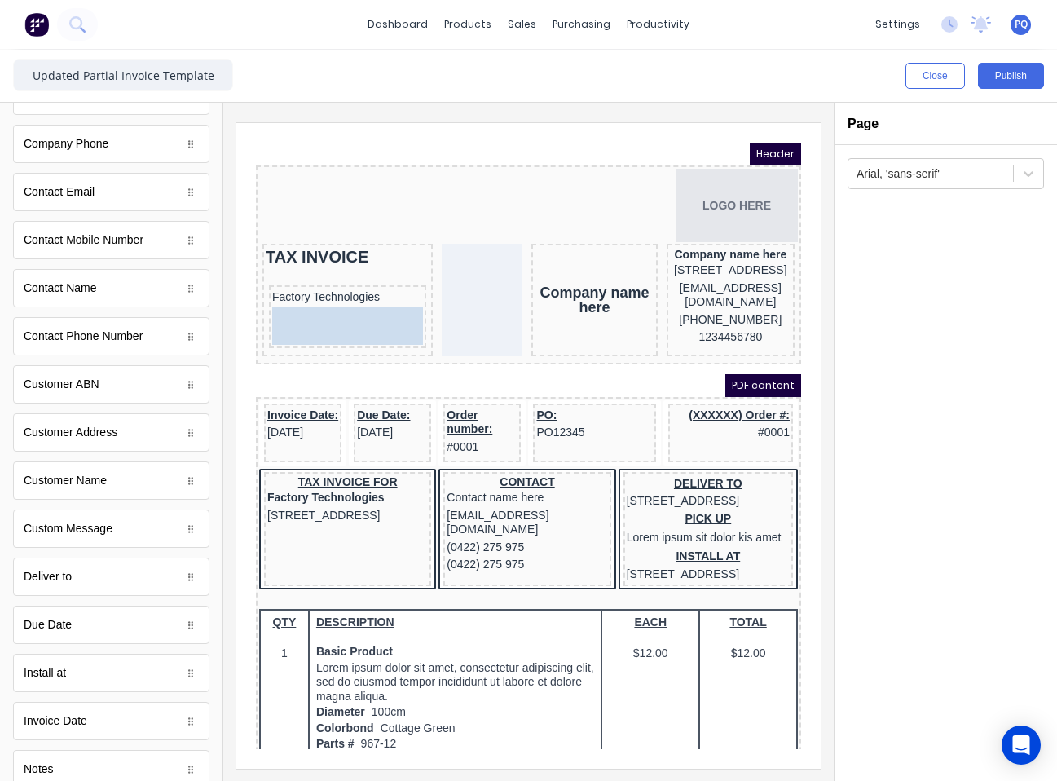
drag, startPoint x: 142, startPoint y: 418, endPoint x: 77, endPoint y: 174, distance: 252.9
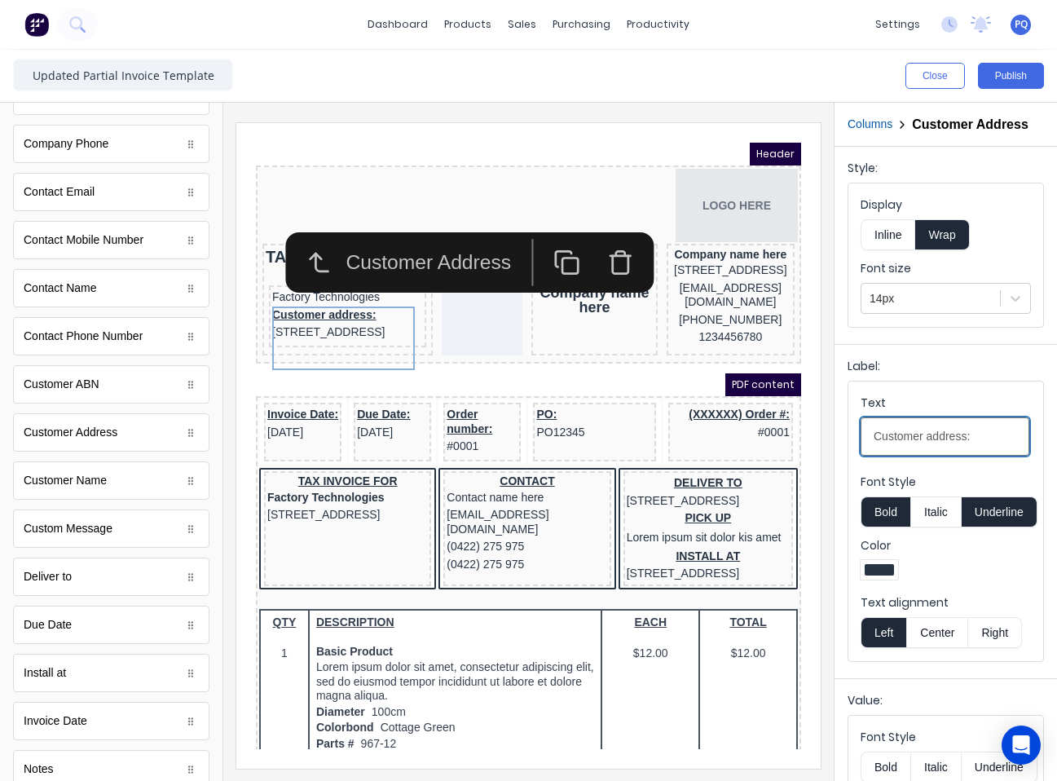
drag, startPoint x: 1206, startPoint y: 566, endPoint x: 663, endPoint y: 401, distance: 568.1
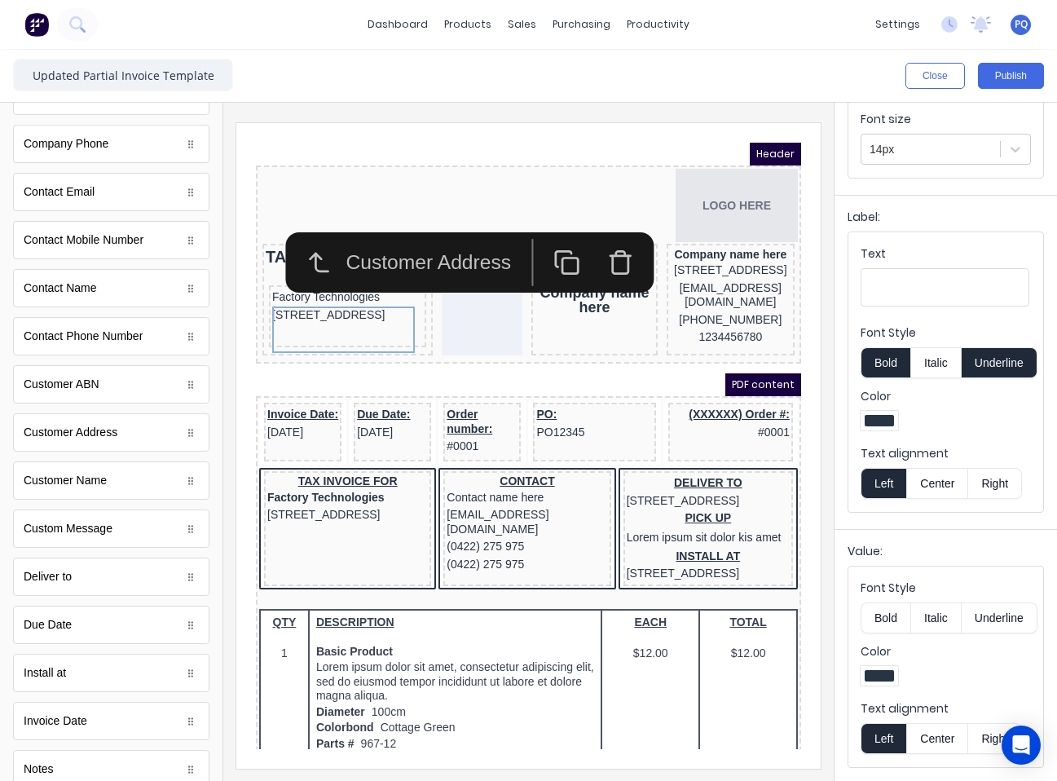
click at [554, 324] on div "Company name here" at bounding box center [575, 280] width 126 height 112
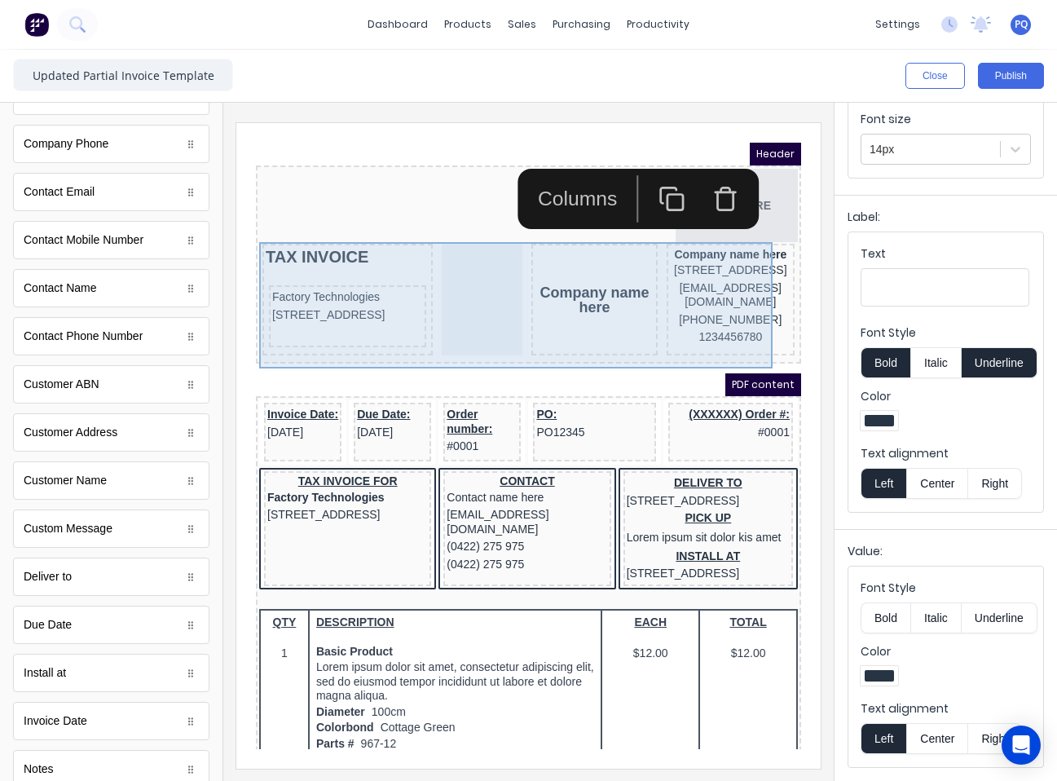
scroll to position [0, 0]
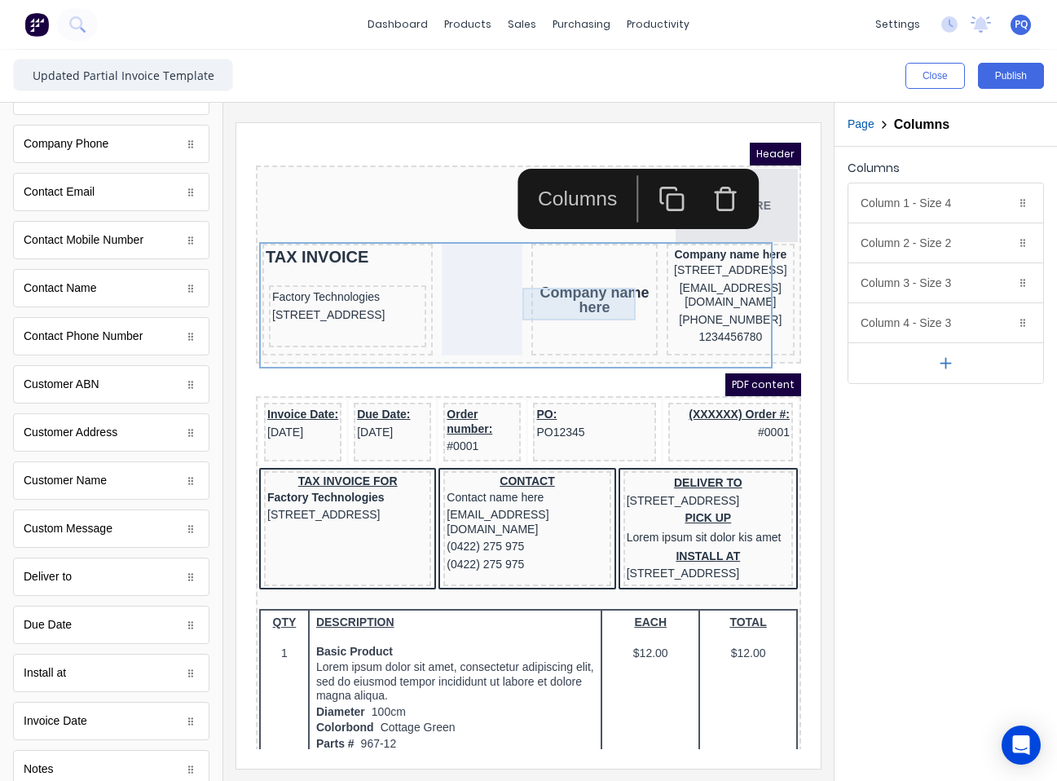
click at [560, 288] on div "Company name here" at bounding box center [574, 280] width 119 height 33
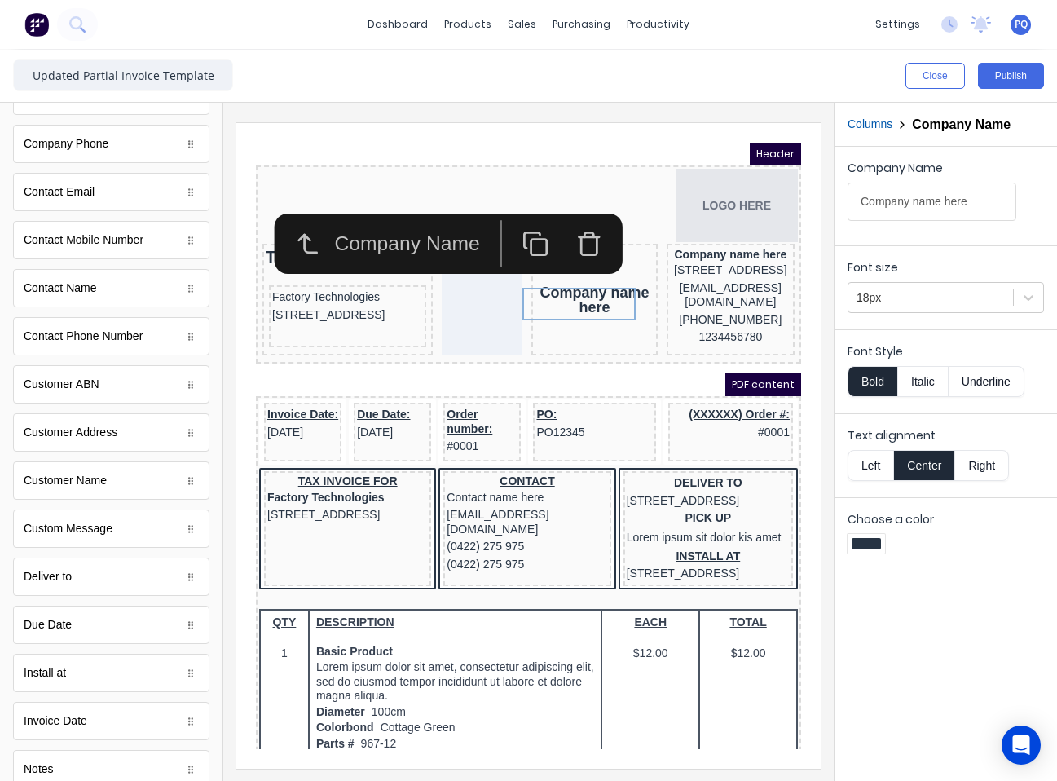
click at [567, 231] on icon "button" at bounding box center [569, 224] width 27 height 27
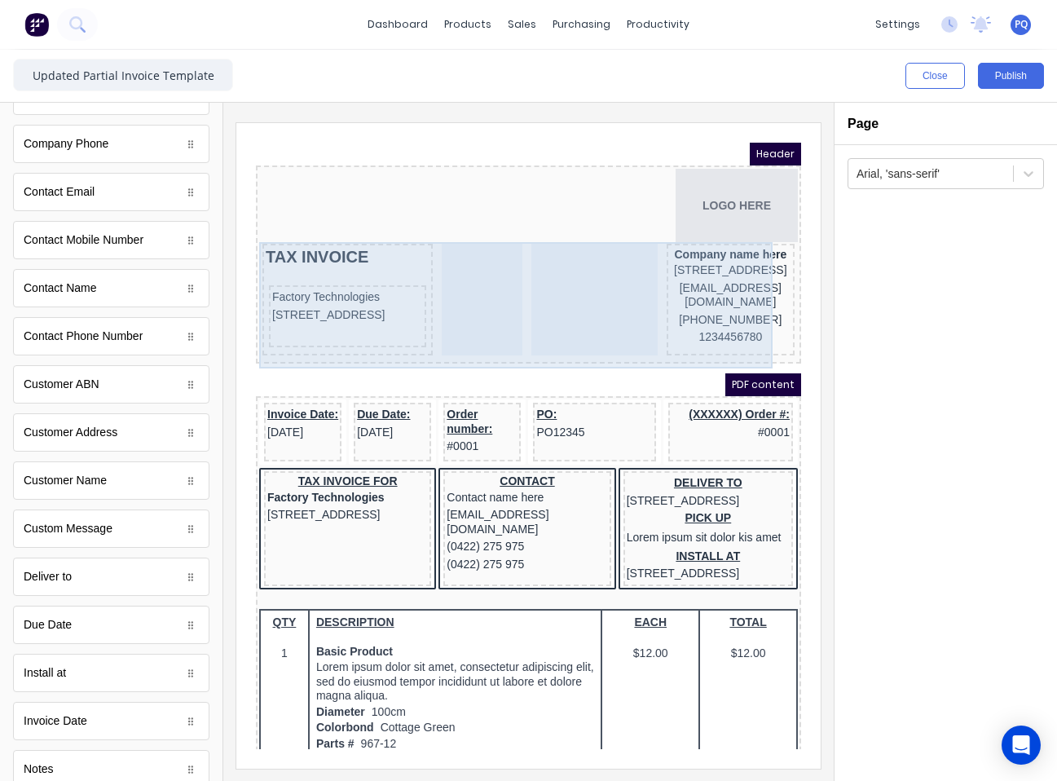
click at [597, 320] on div at bounding box center [575, 280] width 126 height 112
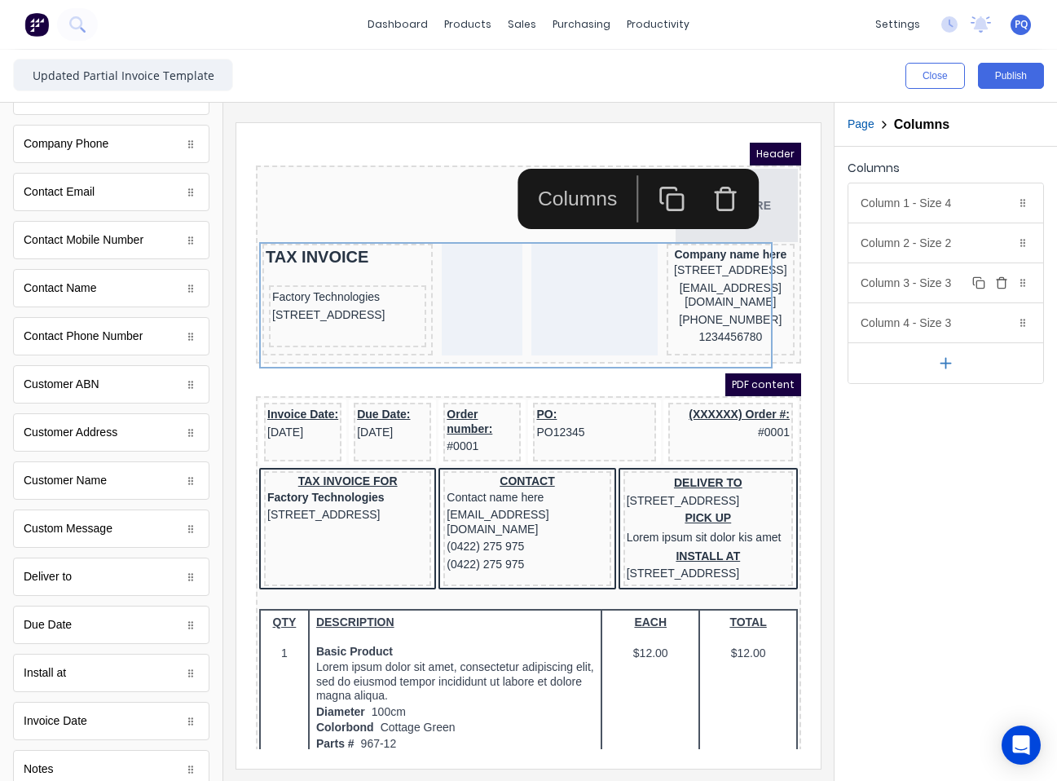
click at [924, 280] on div "Column 3 - Size 3 Duplicate Delete" at bounding box center [946, 282] width 195 height 39
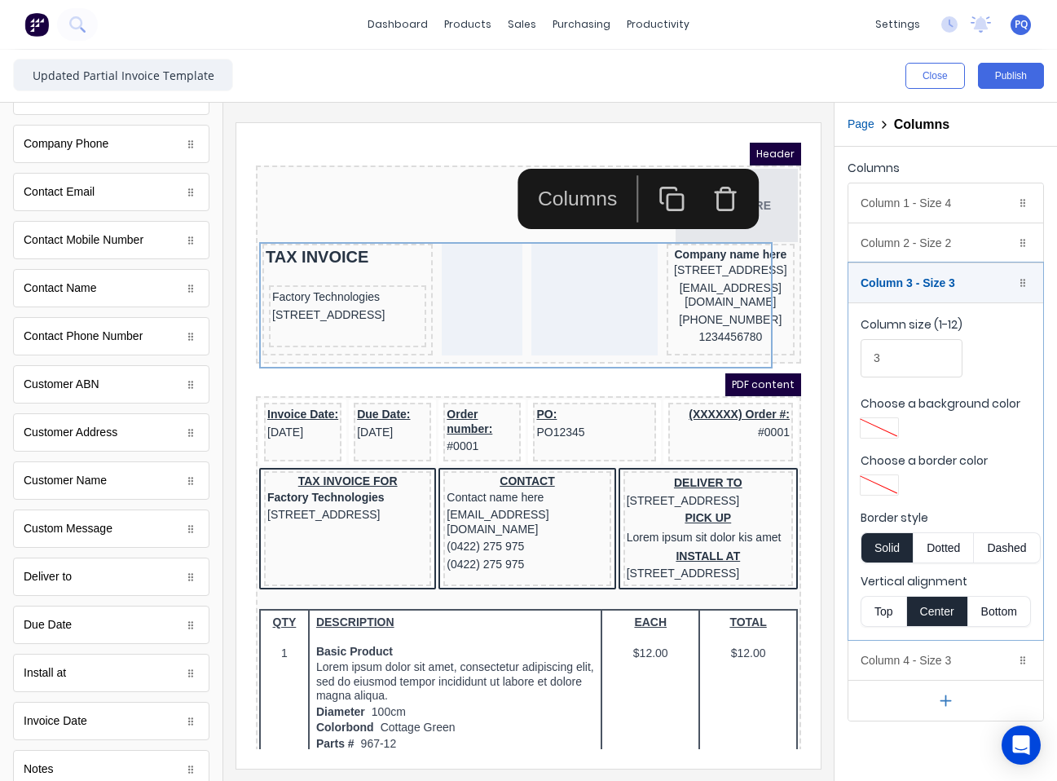
click at [883, 606] on button "Top" at bounding box center [884, 611] width 46 height 31
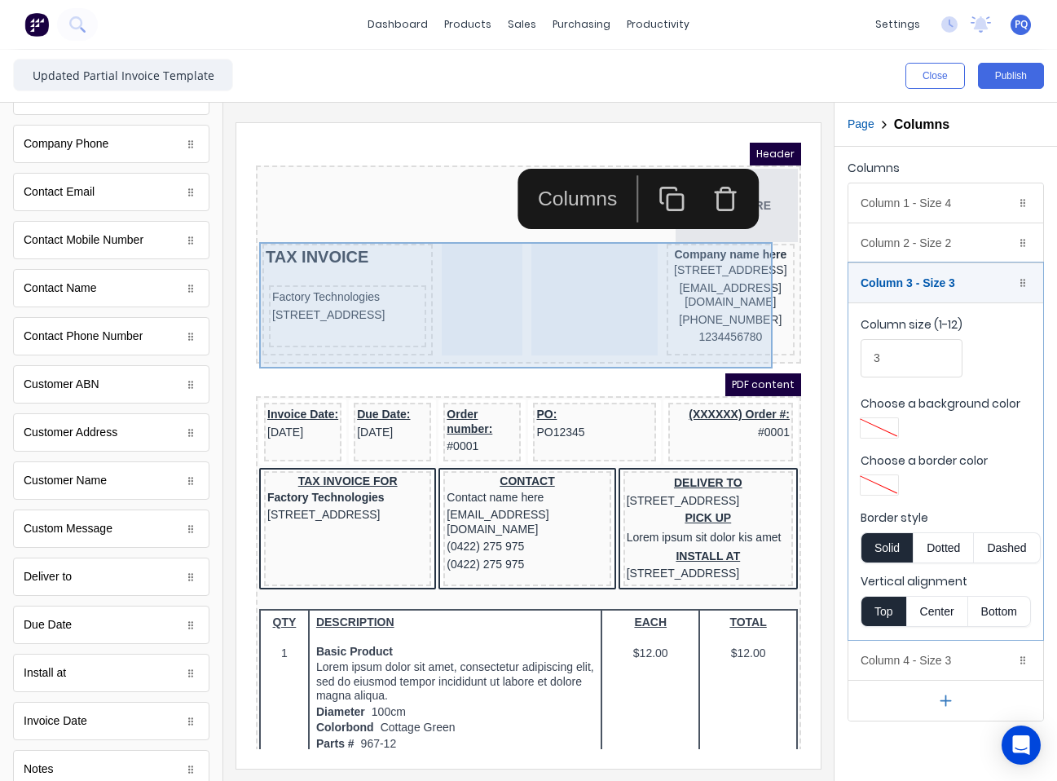
click at [580, 290] on div at bounding box center [575, 280] width 126 height 112
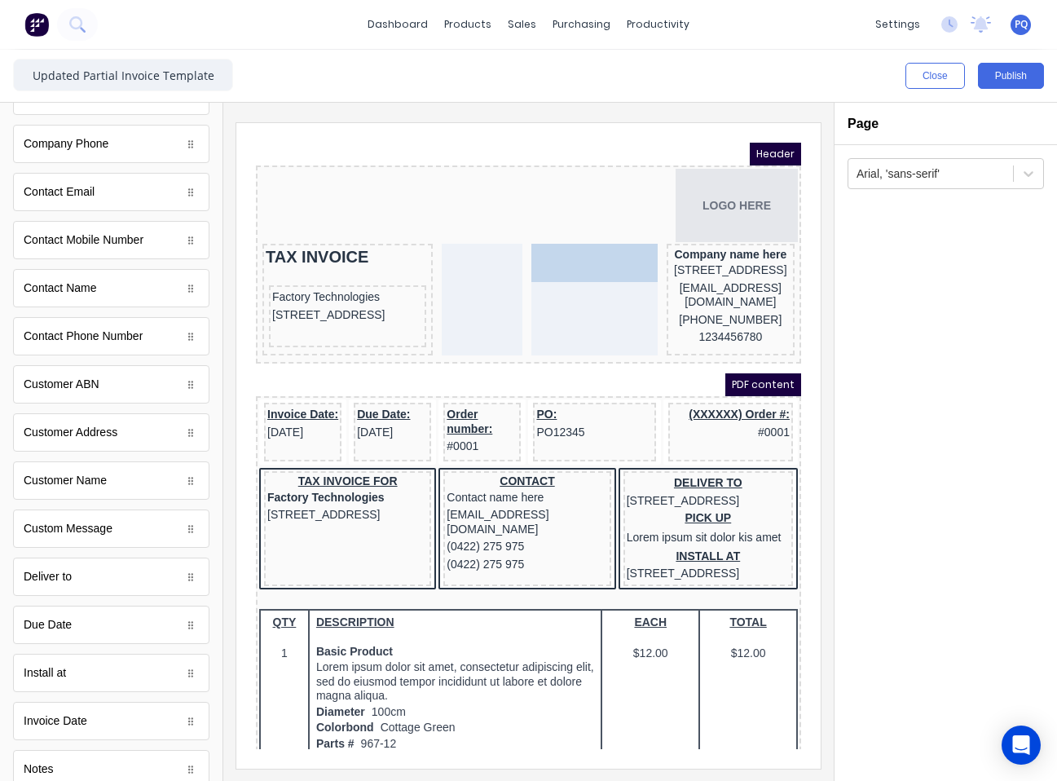
drag, startPoint x: 62, startPoint y: 721, endPoint x: 303, endPoint y: 108, distance: 658.0
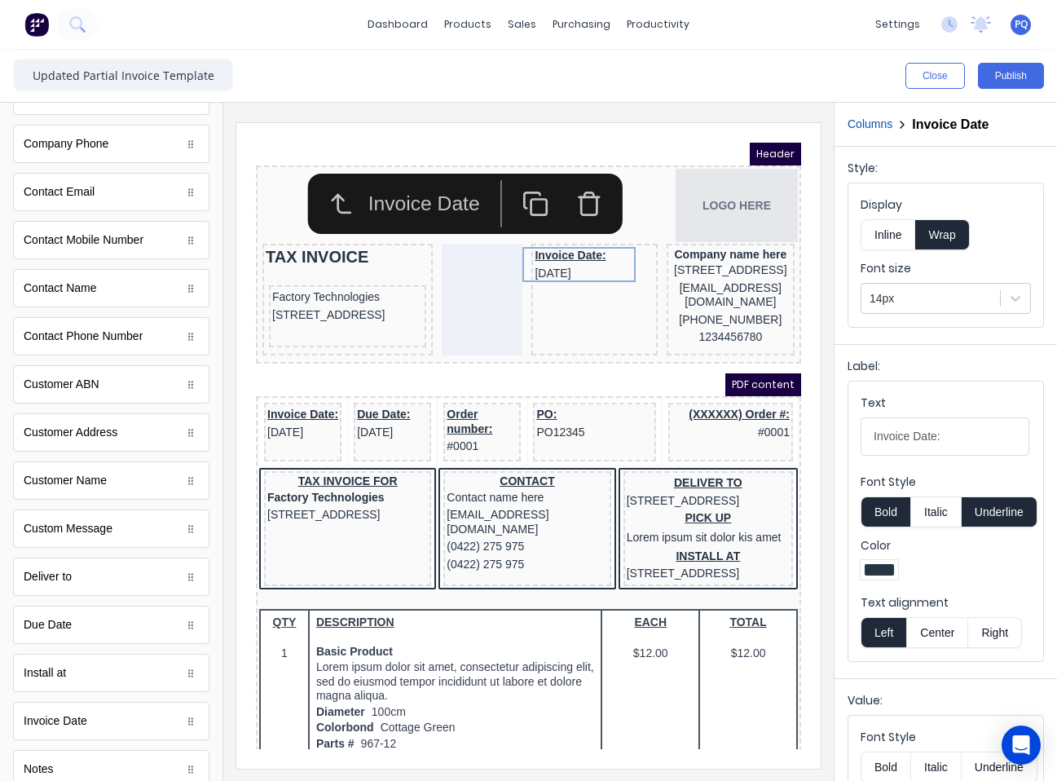
click at [990, 518] on button "Underline" at bounding box center [1000, 511] width 76 height 31
click at [969, 439] on input "Invoice Date:" at bounding box center [945, 436] width 169 height 38
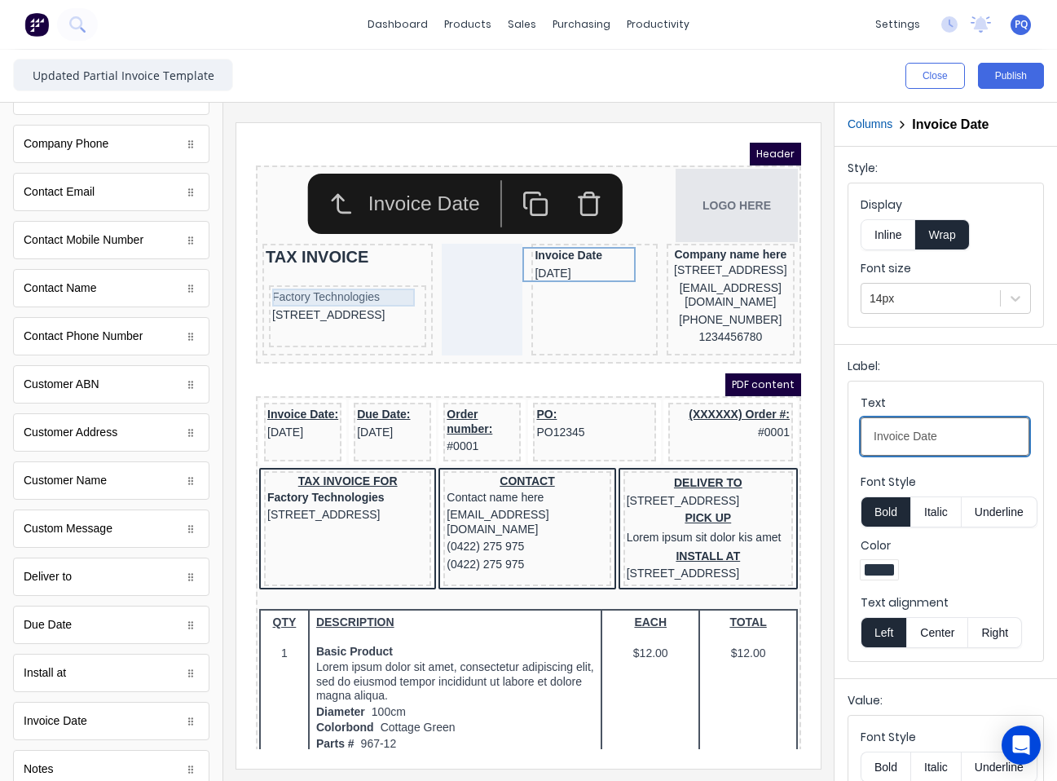
type input "Invoice Date"
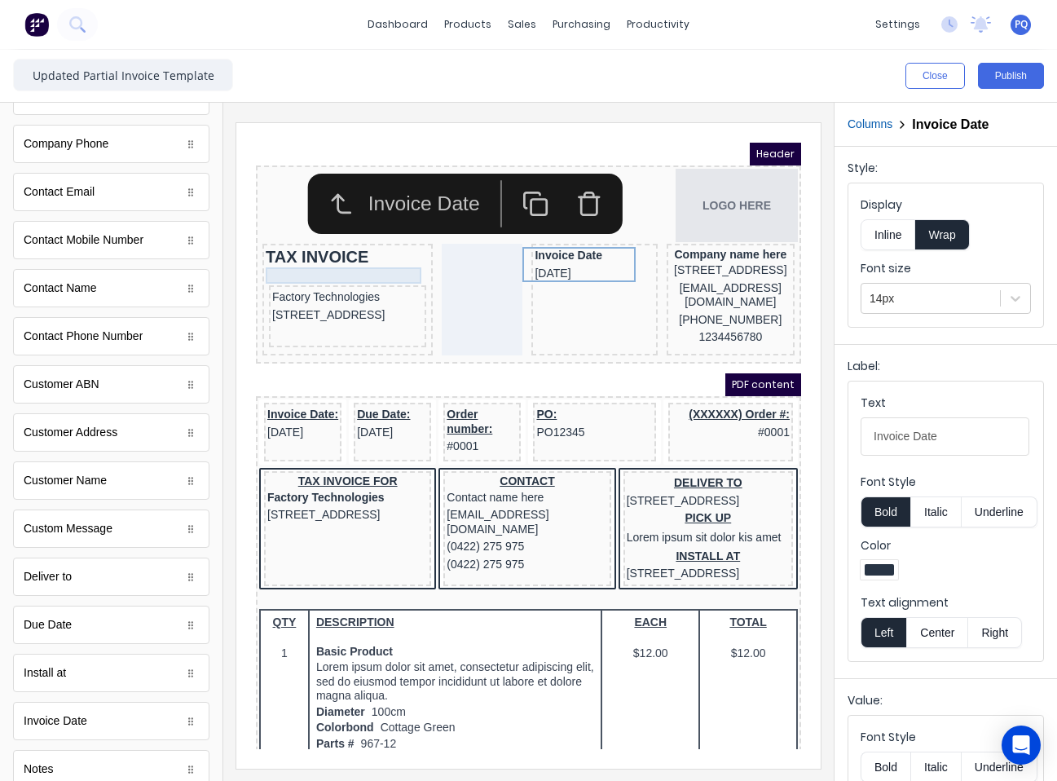
click at [313, 249] on div at bounding box center [328, 256] width 164 height 16
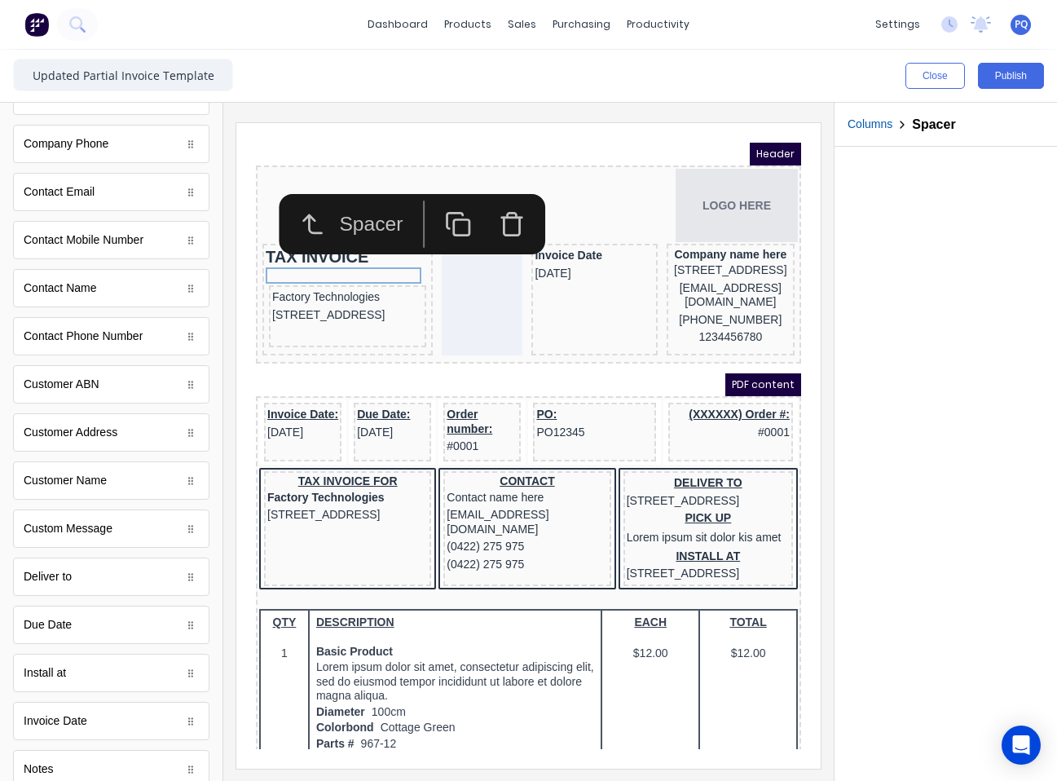
click at [444, 193] on icon "button" at bounding box center [439, 204] width 27 height 27
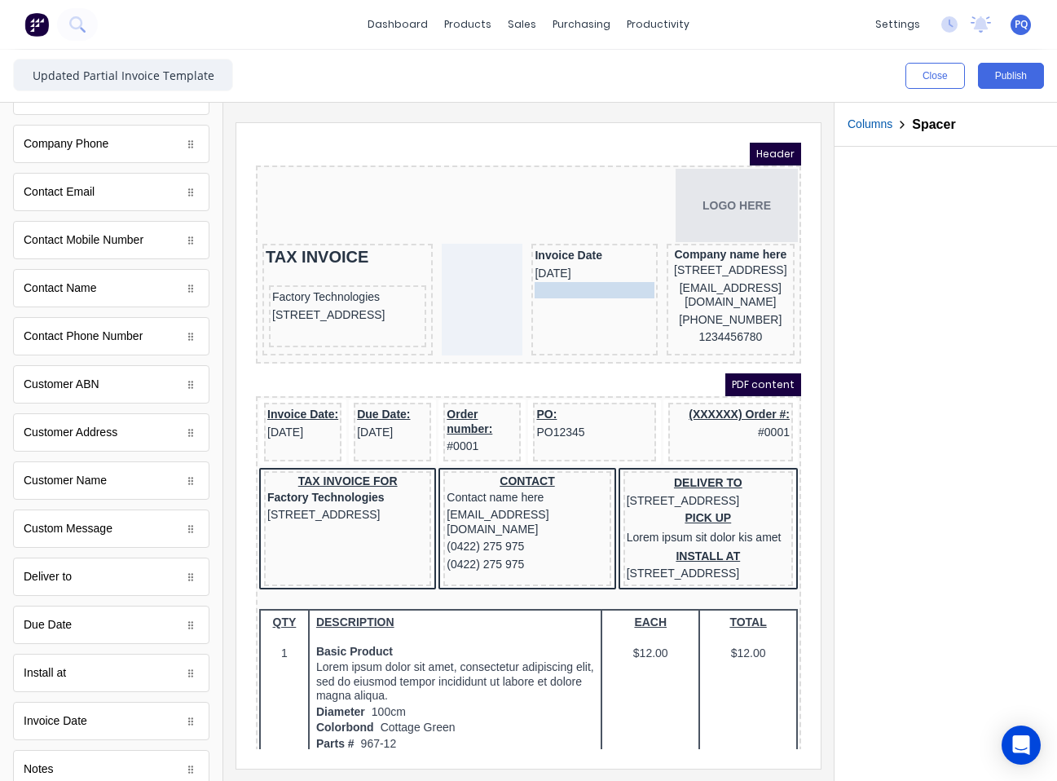
drag, startPoint x: 346, startPoint y: 274, endPoint x: 571, endPoint y: 274, distance: 224.2
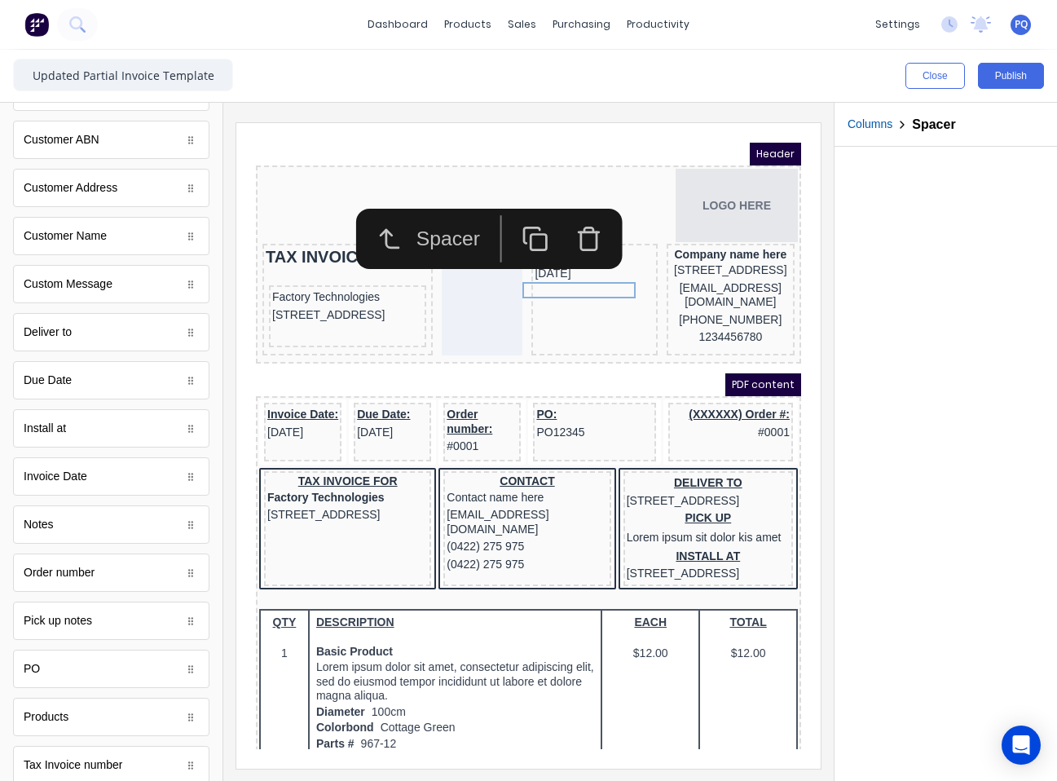
scroll to position [786, 0]
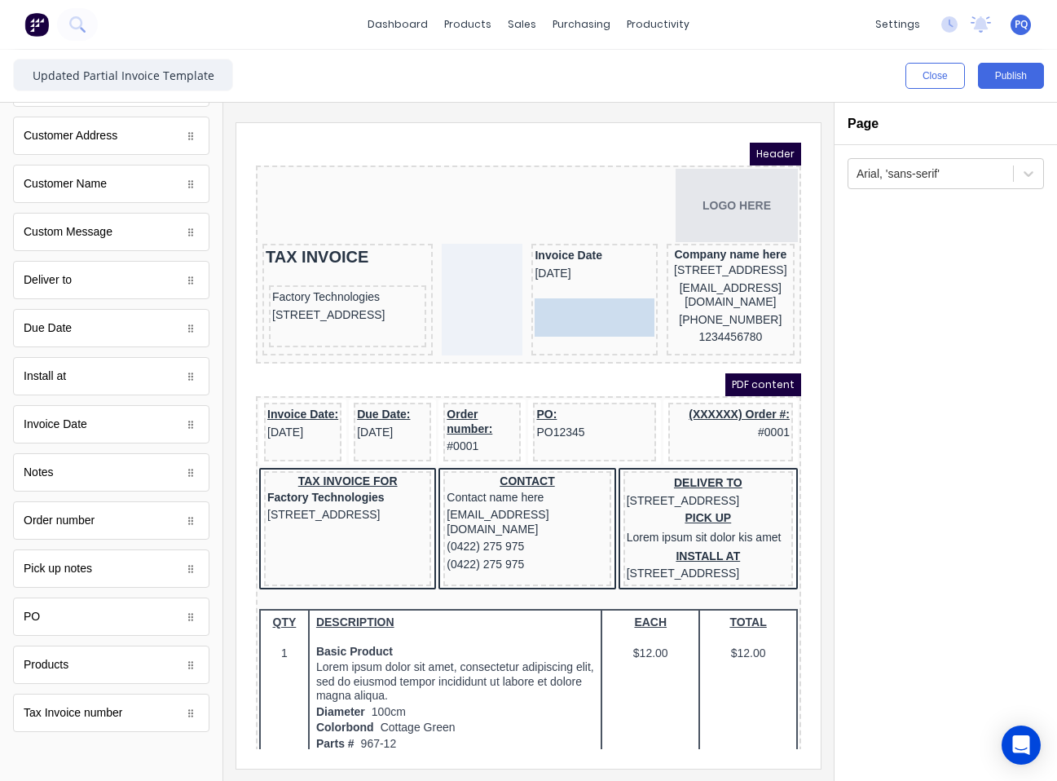
drag, startPoint x: 102, startPoint y: 723, endPoint x: 310, endPoint y: 157, distance: 602.7
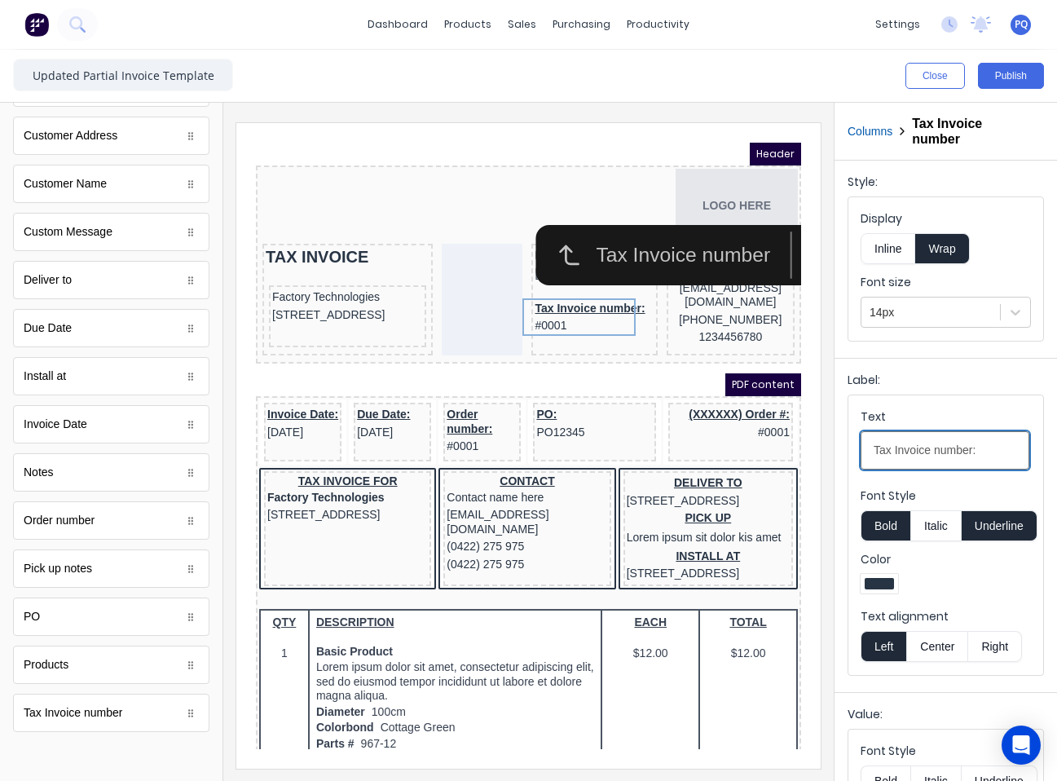
click at [932, 455] on input "Tax Invoice number:" at bounding box center [945, 450] width 169 height 38
paste input "Invoice Number"
type input "Invoice Number"
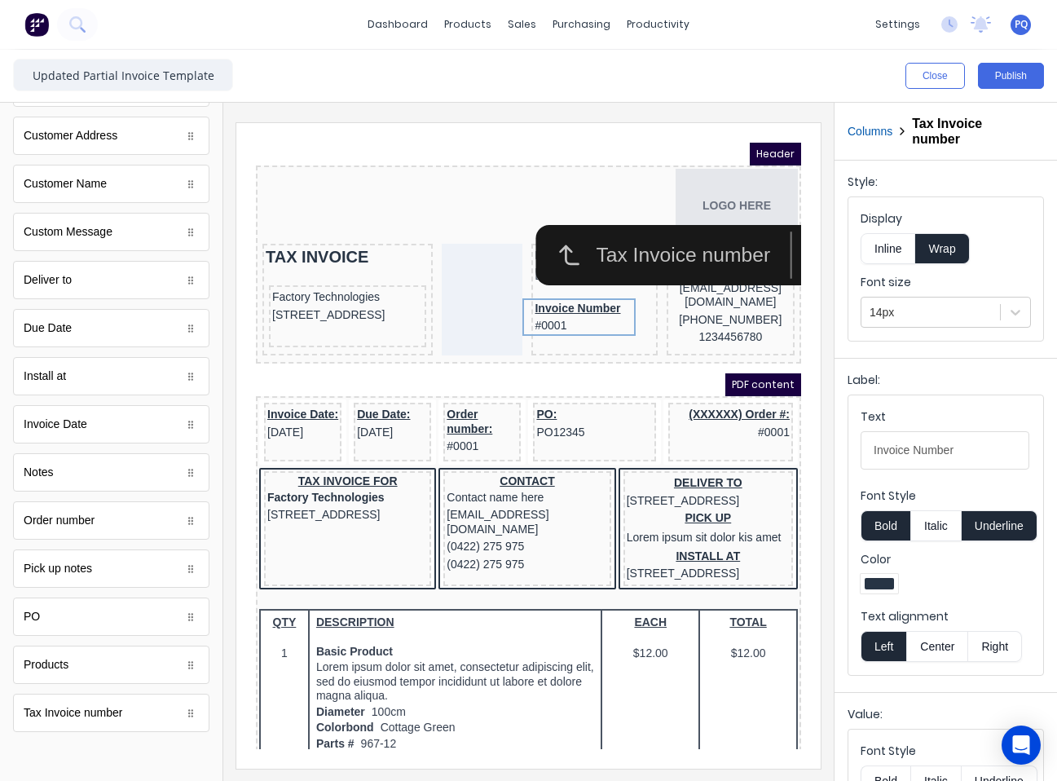
click at [1000, 513] on button "Underline" at bounding box center [1000, 525] width 76 height 31
click at [534, 267] on div at bounding box center [574, 270] width 119 height 16
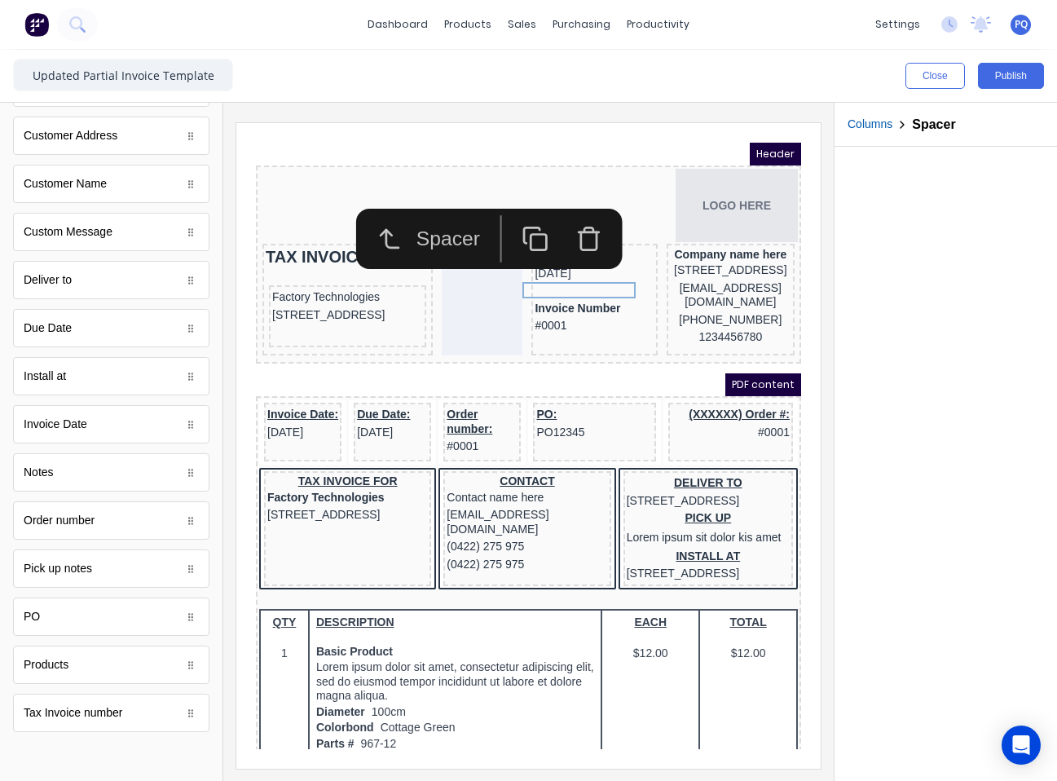
click at [525, 223] on icon "button" at bounding box center [515, 218] width 27 height 27
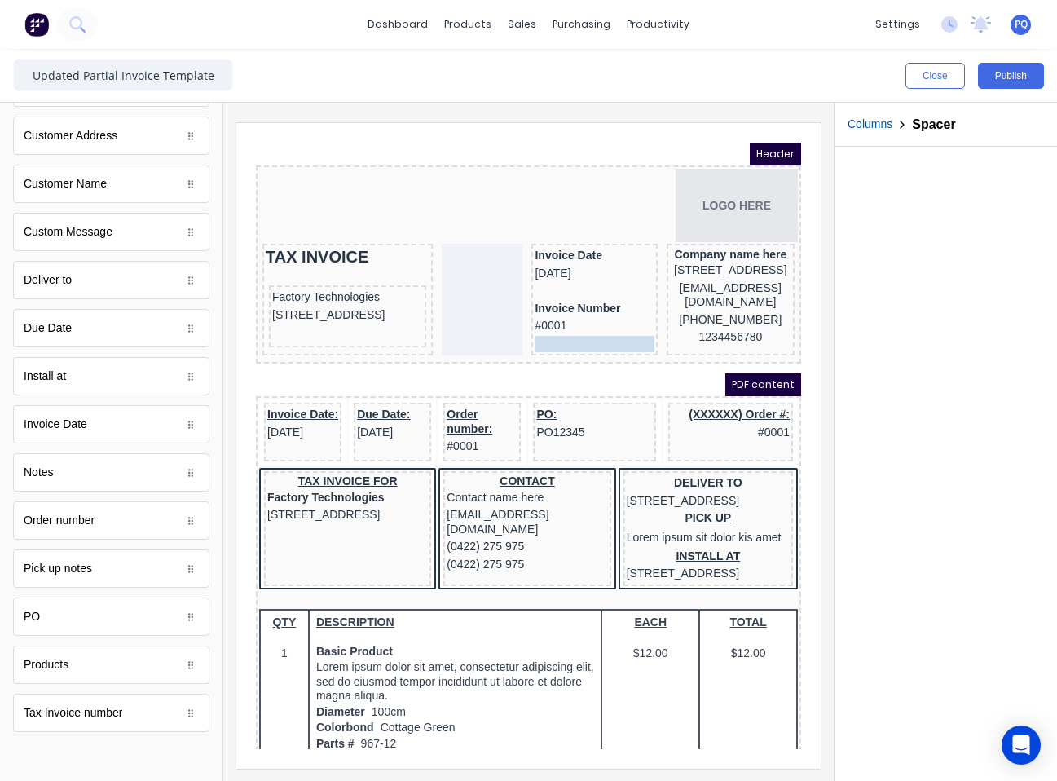
drag, startPoint x: 562, startPoint y: 283, endPoint x: 557, endPoint y: 318, distance: 35.4
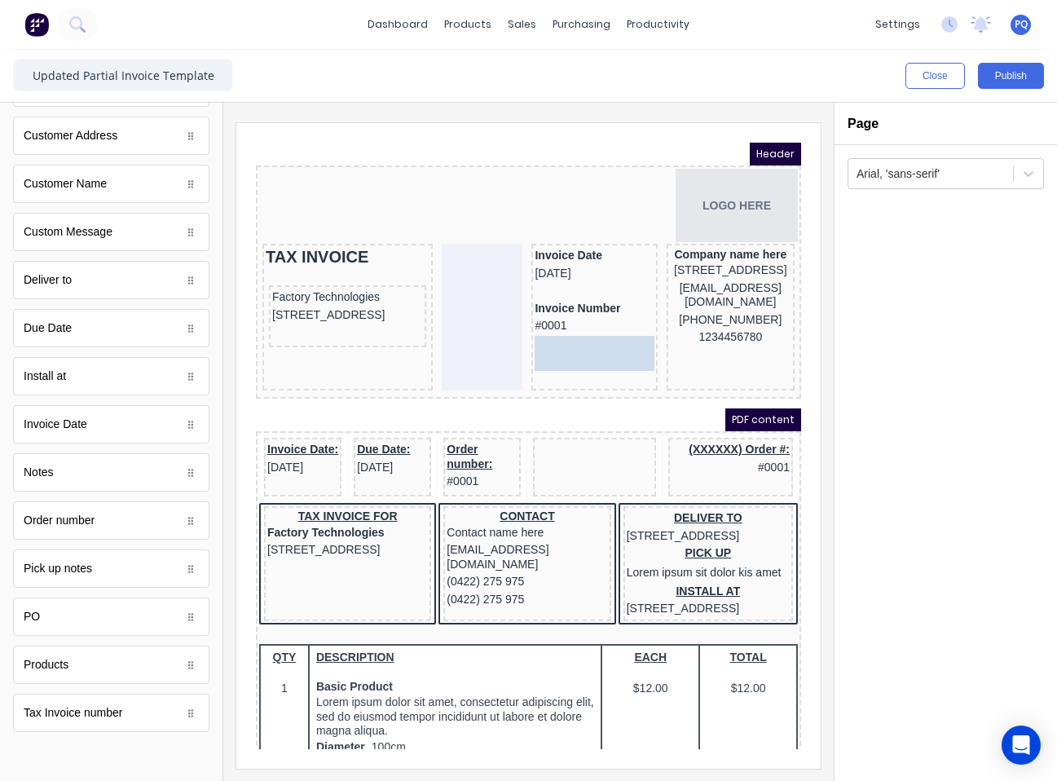
drag, startPoint x: 521, startPoint y: 408, endPoint x: 536, endPoint y: 327, distance: 82.0
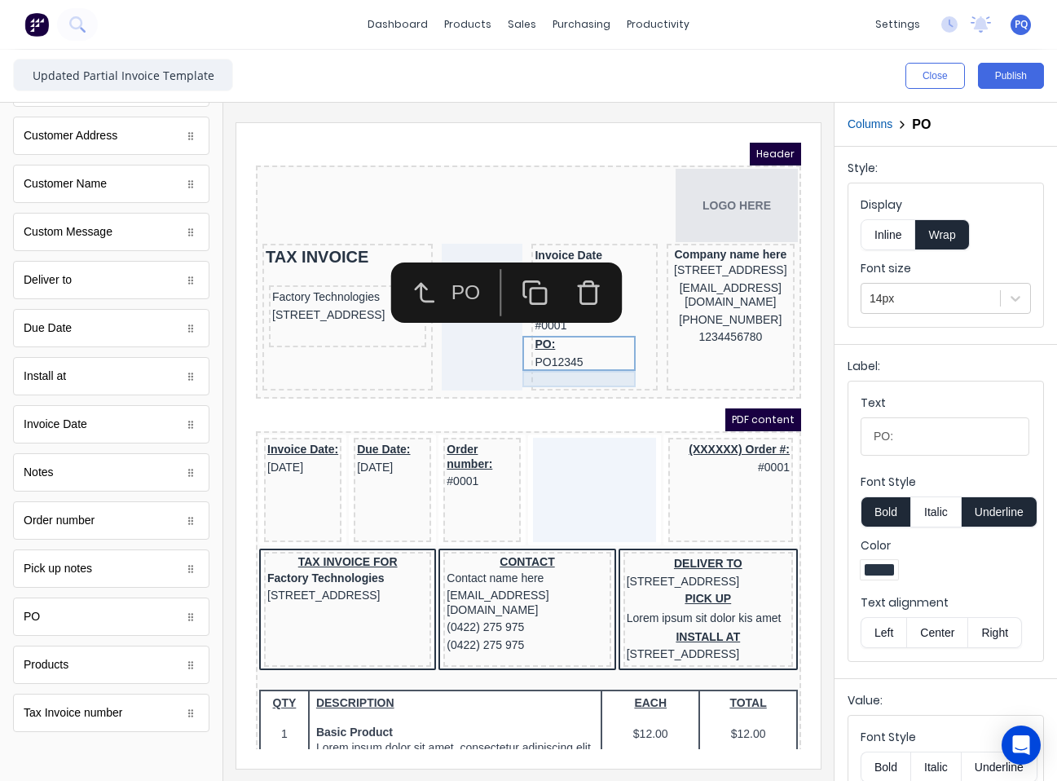
click at [552, 359] on div at bounding box center [574, 359] width 119 height 16
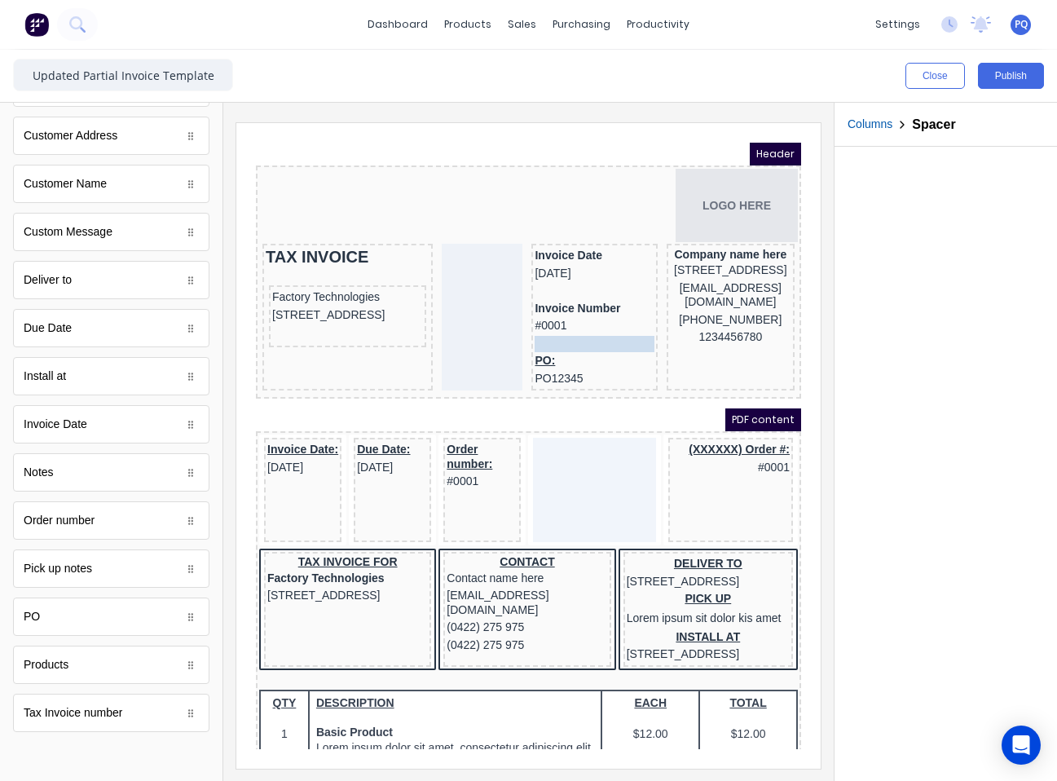
drag, startPoint x: 552, startPoint y: 359, endPoint x: 559, endPoint y: 325, distance: 35.0
click at [559, 325] on body "Header LOGO HERE TAX INVOICE Factory Technologies 234 Beach Road Gold Coast, Qu…" at bounding box center [508, 426] width 545 height 606
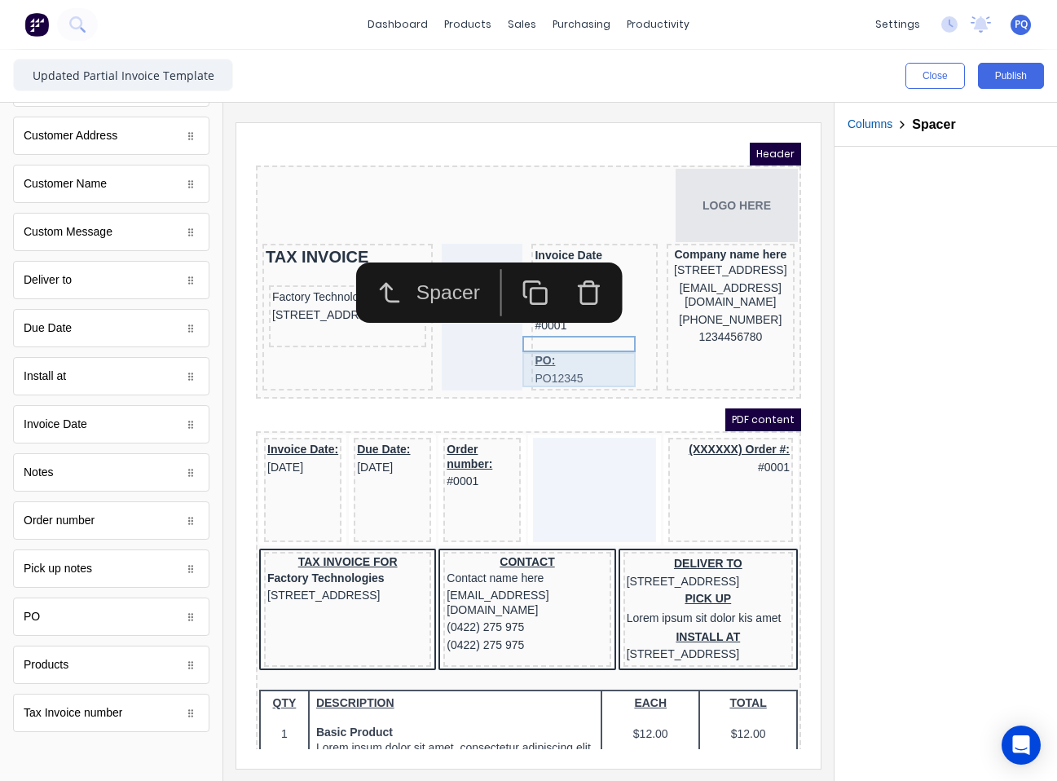
click at [516, 360] on div "PO: PO12345" at bounding box center [574, 350] width 119 height 35
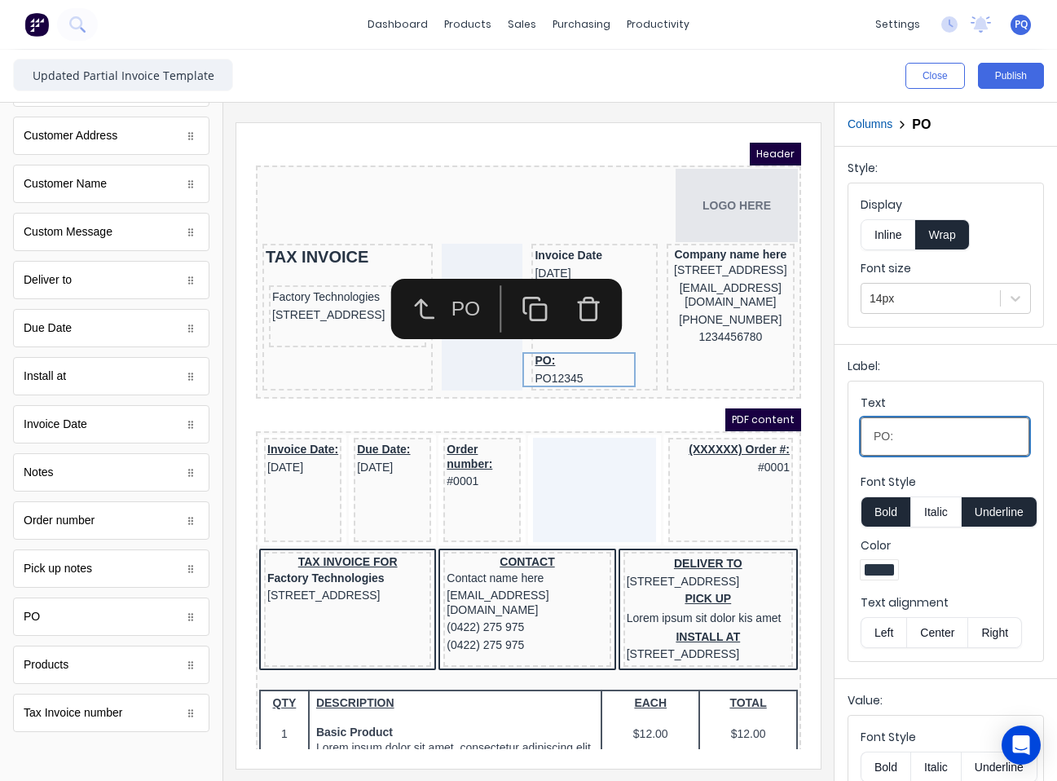
click at [912, 435] on input "PO:" at bounding box center [945, 436] width 169 height 38
type input "Reference"
click at [997, 505] on button "Underline" at bounding box center [1000, 511] width 76 height 31
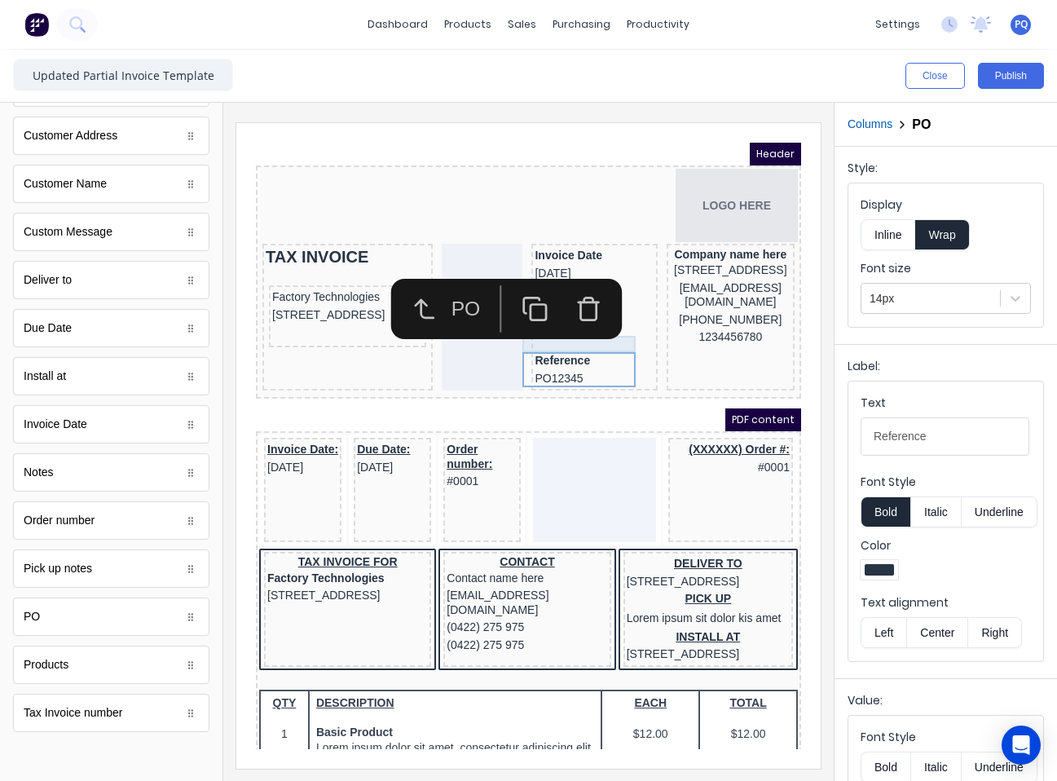
click at [522, 323] on div at bounding box center [574, 324] width 119 height 16
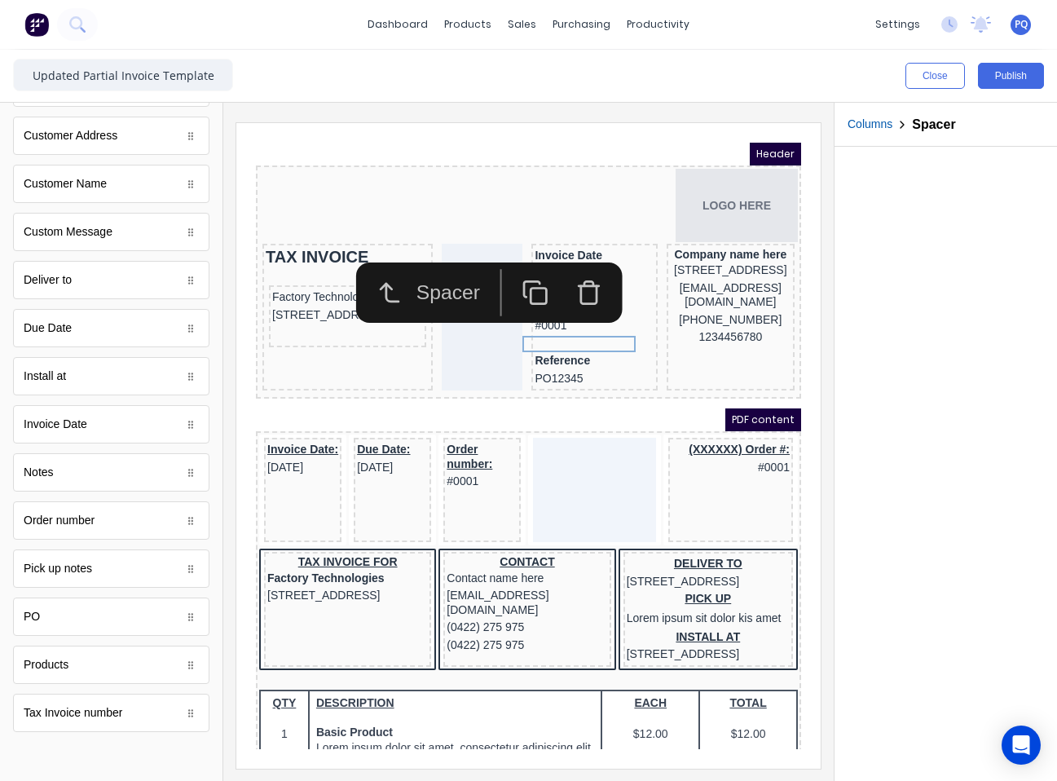
click at [523, 271] on icon "button" at bounding box center [515, 272] width 27 height 27
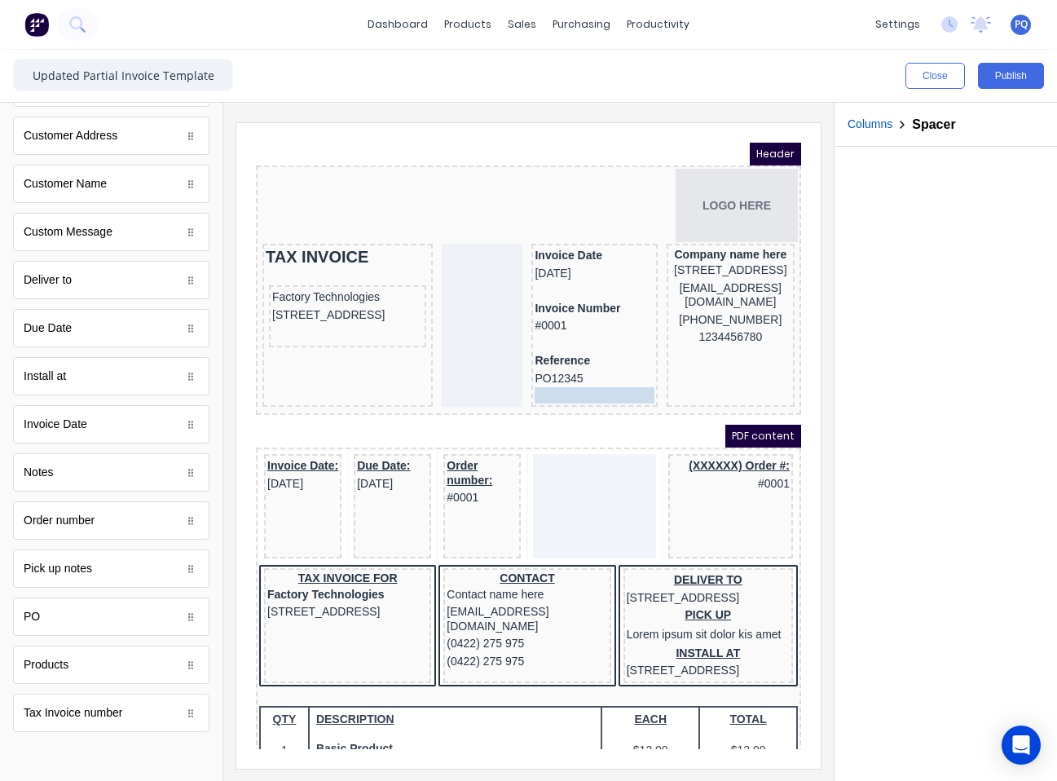
drag, startPoint x: 555, startPoint y: 360, endPoint x: 558, endPoint y: 373, distance: 12.5
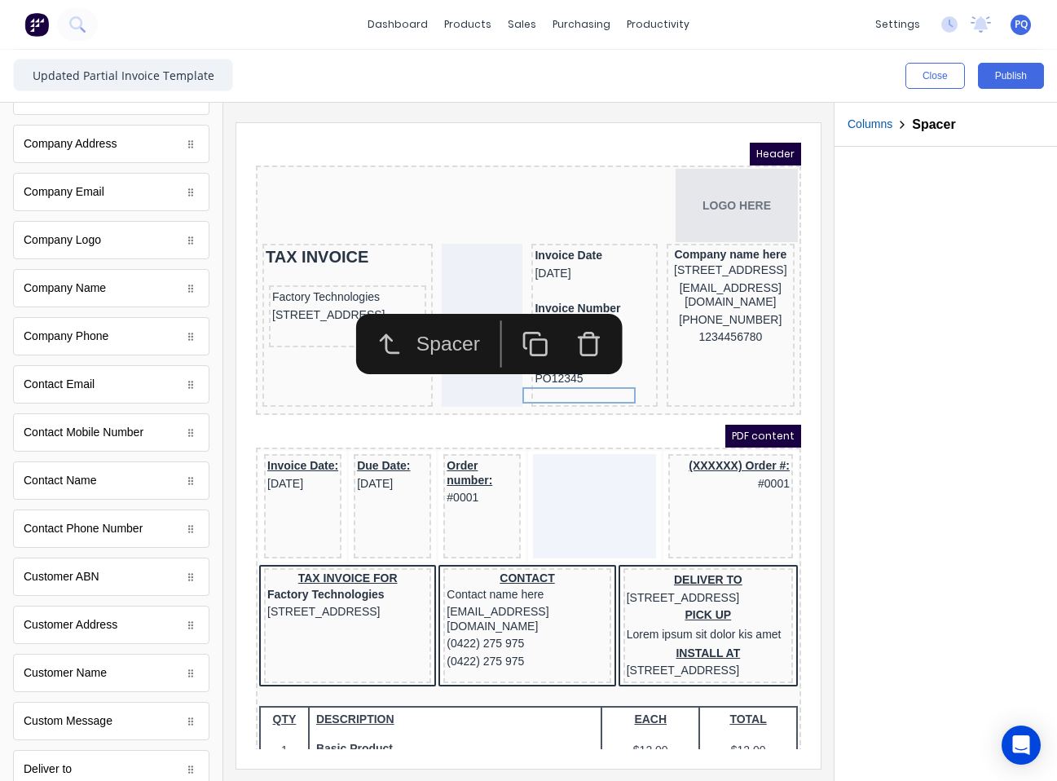
scroll to position [0, 0]
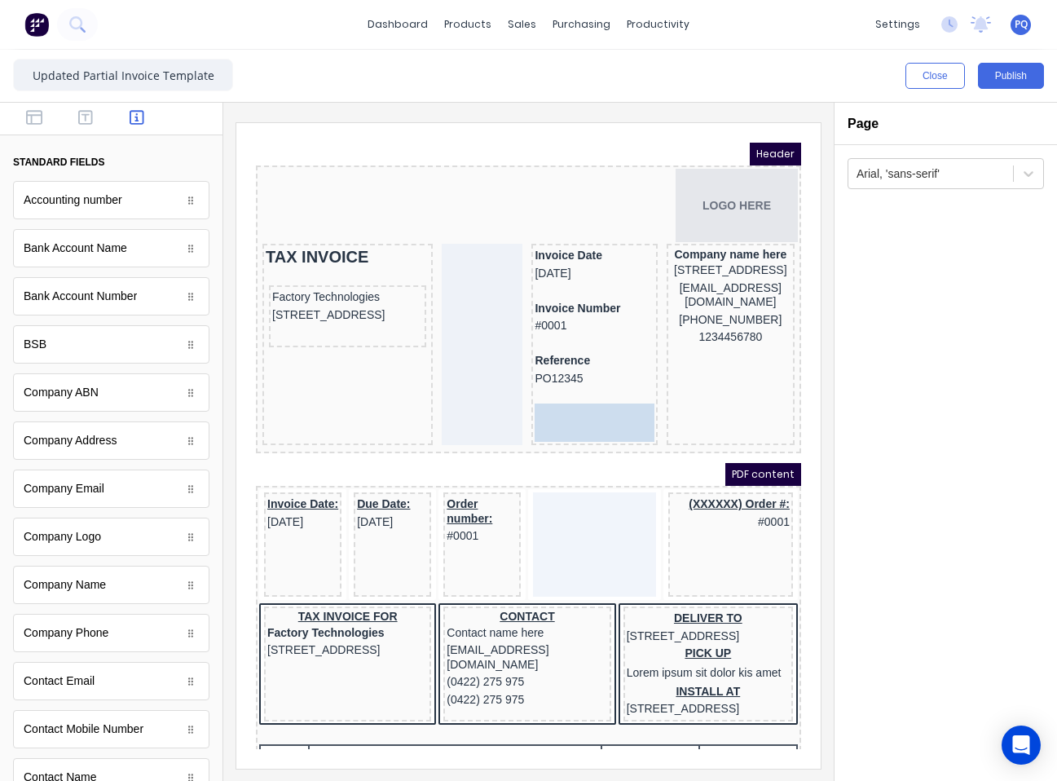
drag, startPoint x: 98, startPoint y: 408, endPoint x: 327, endPoint y: 281, distance: 261.6
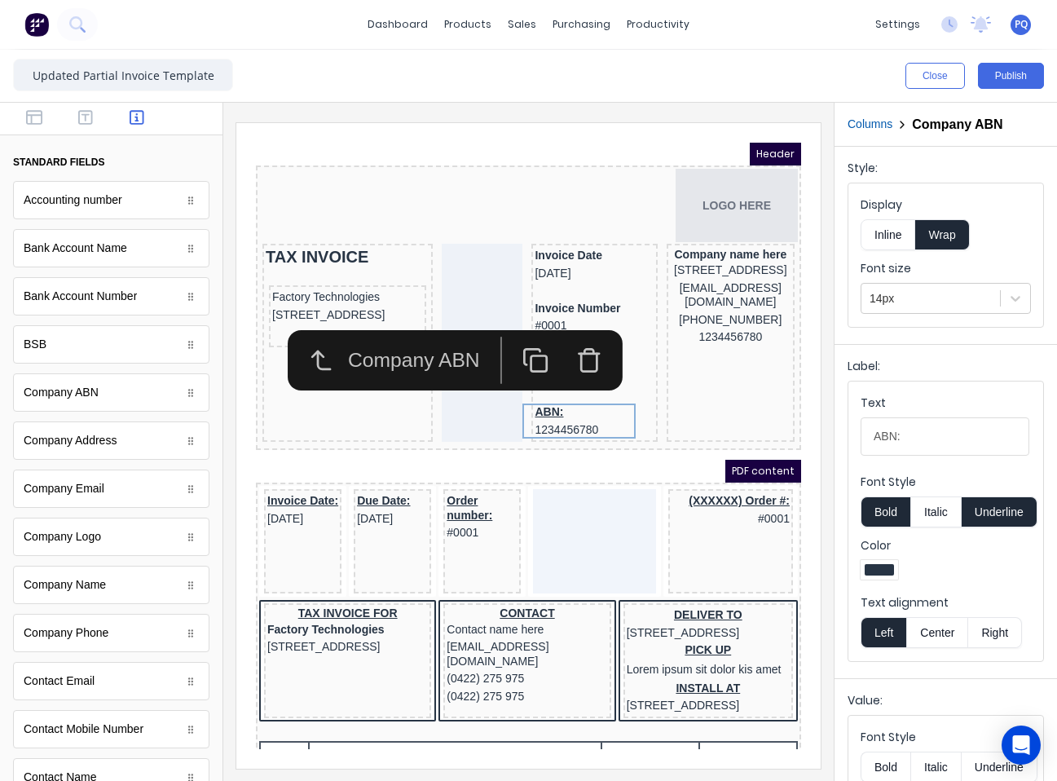
click at [1013, 508] on button "Underline" at bounding box center [1000, 511] width 76 height 31
click at [939, 432] on input "ABN:" at bounding box center [945, 436] width 169 height 38
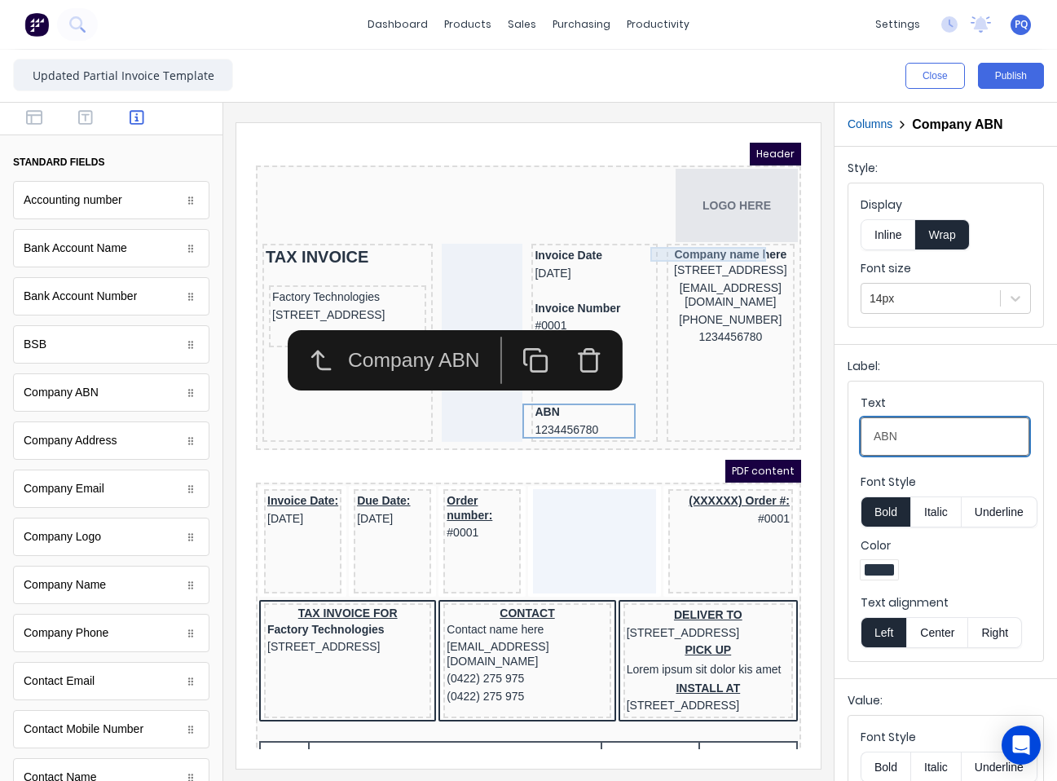
type input "ABN"
click at [650, 239] on div "Company name here" at bounding box center [710, 234] width 121 height 15
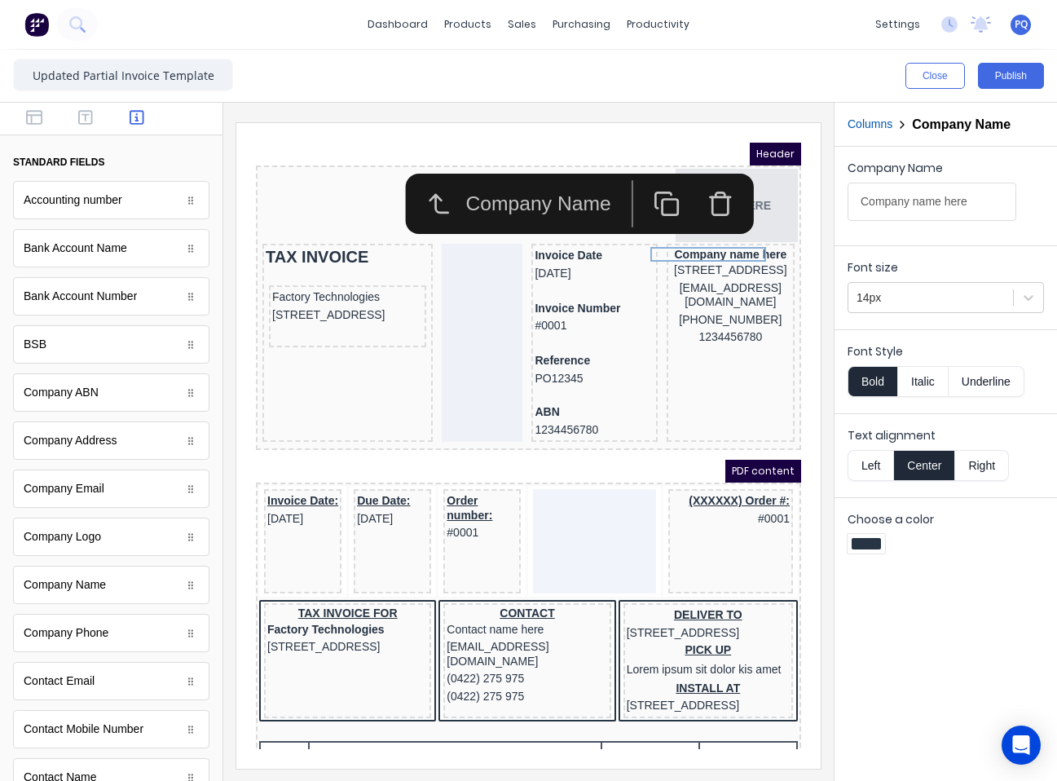
drag, startPoint x: 879, startPoint y: 470, endPoint x: 855, endPoint y: 388, distance: 85.7
click at [879, 468] on button "Left" at bounding box center [871, 465] width 46 height 31
click at [858, 377] on button "Bold" at bounding box center [873, 381] width 50 height 31
click at [1016, 388] on button "Underline" at bounding box center [987, 381] width 76 height 31
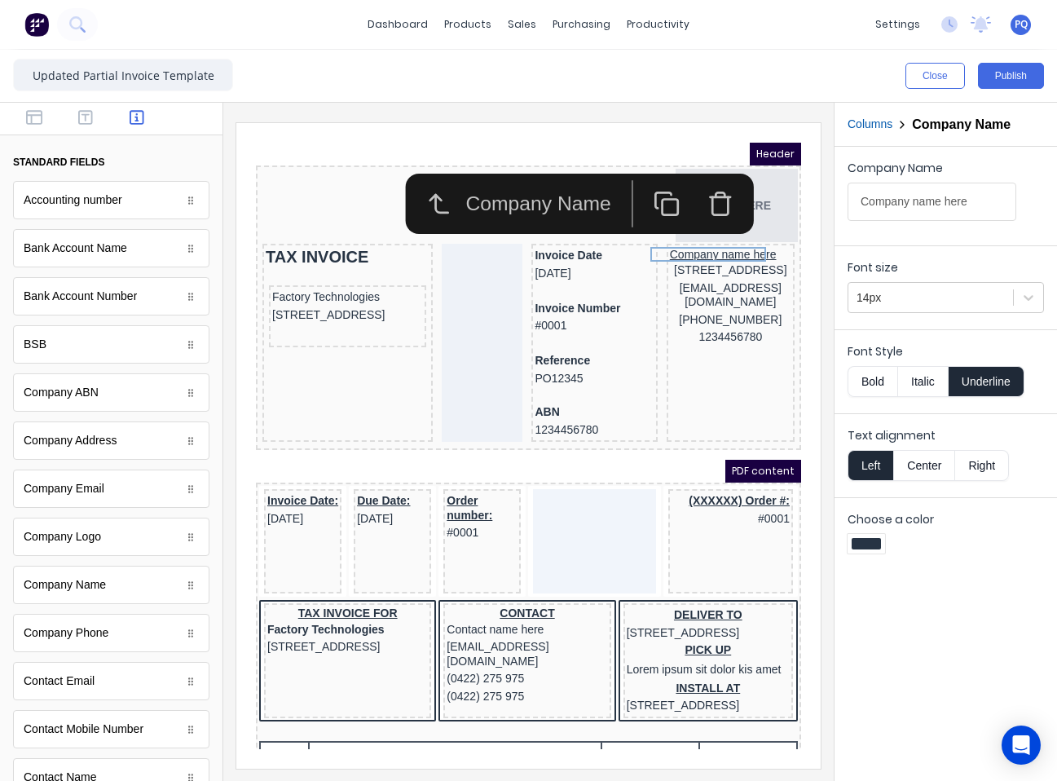
click at [1005, 388] on button "Underline" at bounding box center [987, 381] width 76 height 31
click at [686, 260] on div "[STREET_ADDRESS]" at bounding box center [710, 251] width 121 height 18
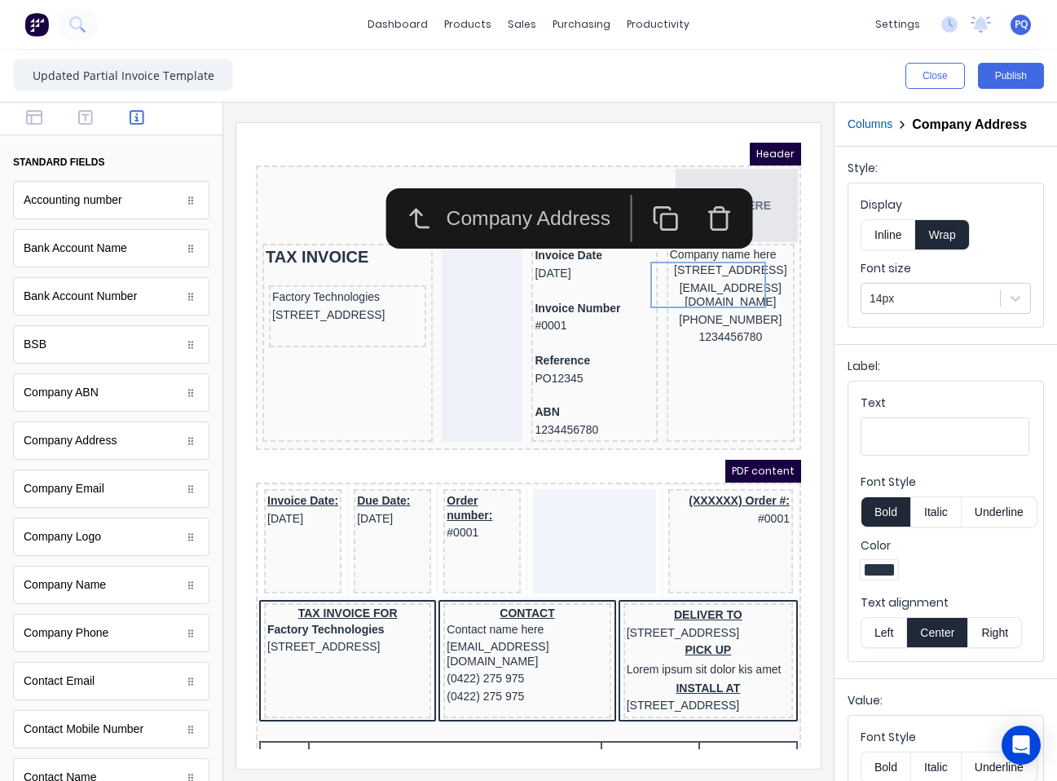
click at [876, 646] on button "Left" at bounding box center [884, 632] width 46 height 31
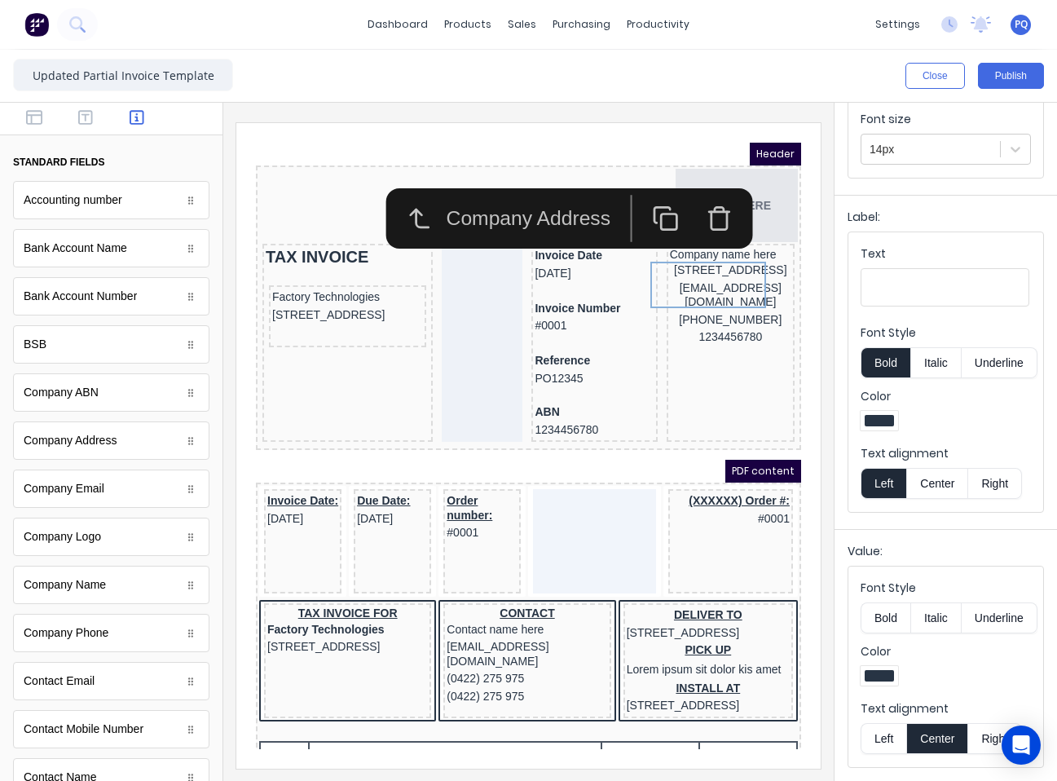
click at [875, 736] on button "Left" at bounding box center [884, 738] width 46 height 31
click at [700, 292] on div "xxxxxxx@xxxxx.com" at bounding box center [710, 276] width 121 height 32
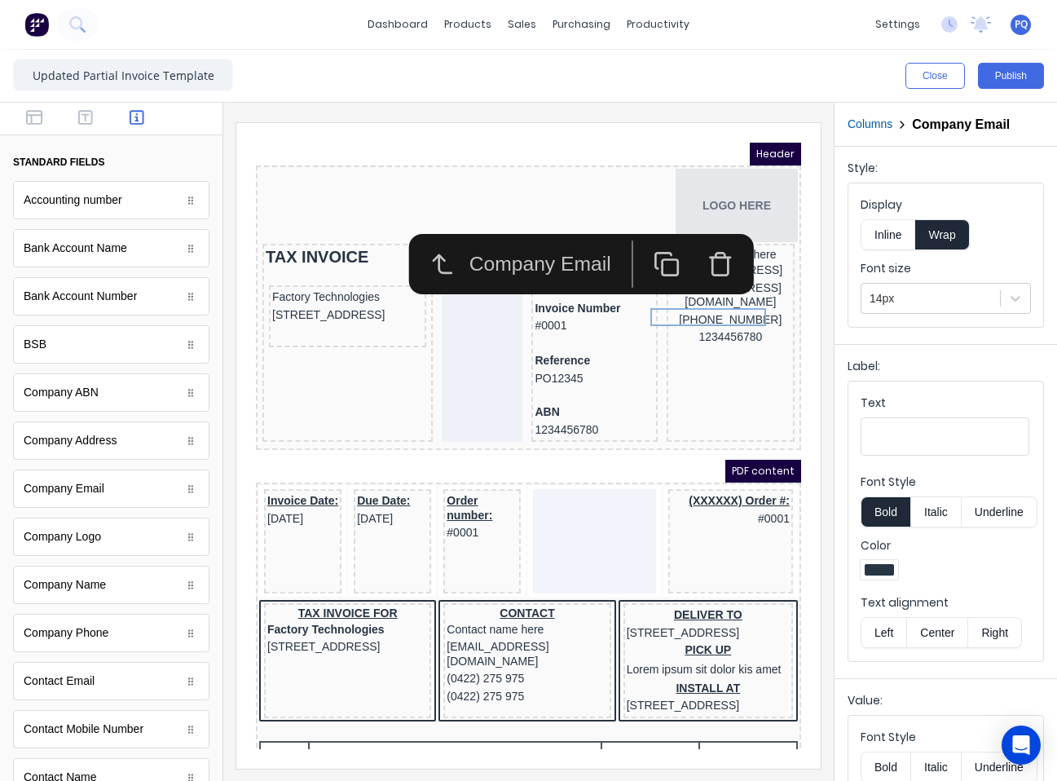
click at [692, 247] on icon "button" at bounding box center [699, 247] width 15 height 18
drag, startPoint x: 705, startPoint y: 245, endPoint x: 704, endPoint y: 275, distance: 30.2
click at [704, 245] on icon "button" at bounding box center [700, 244] width 27 height 27
click at [697, 230] on button "button" at bounding box center [700, 244] width 54 height 47
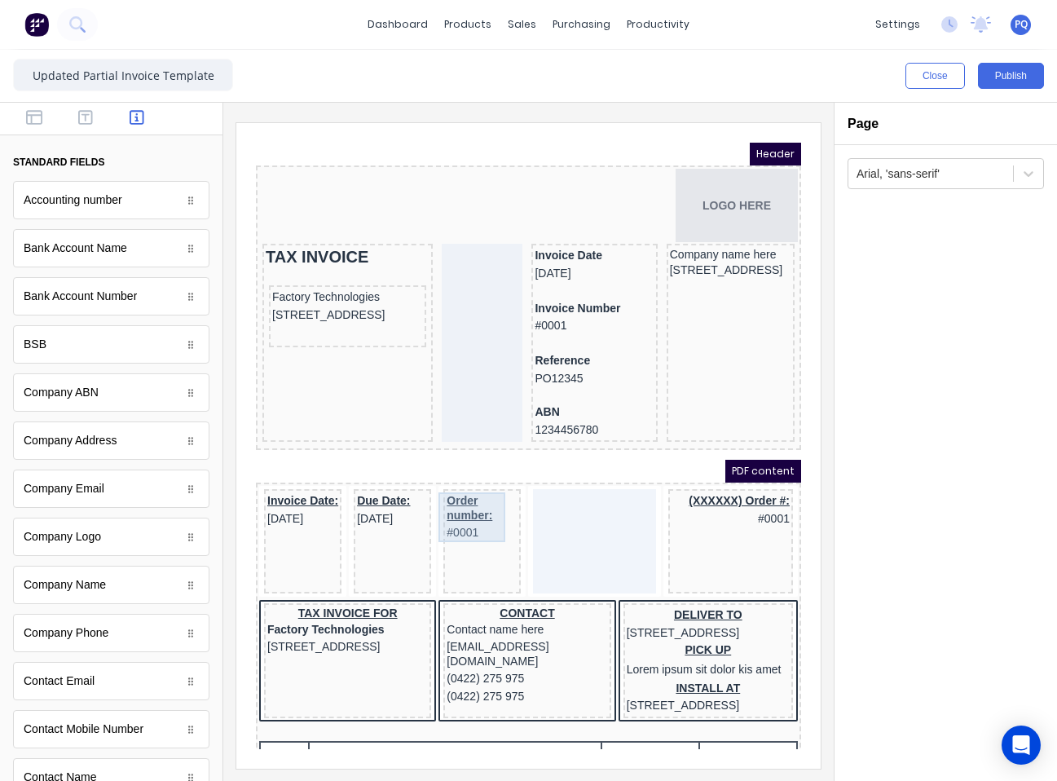
click at [467, 519] on div "Order number: #0001" at bounding box center [462, 498] width 71 height 50
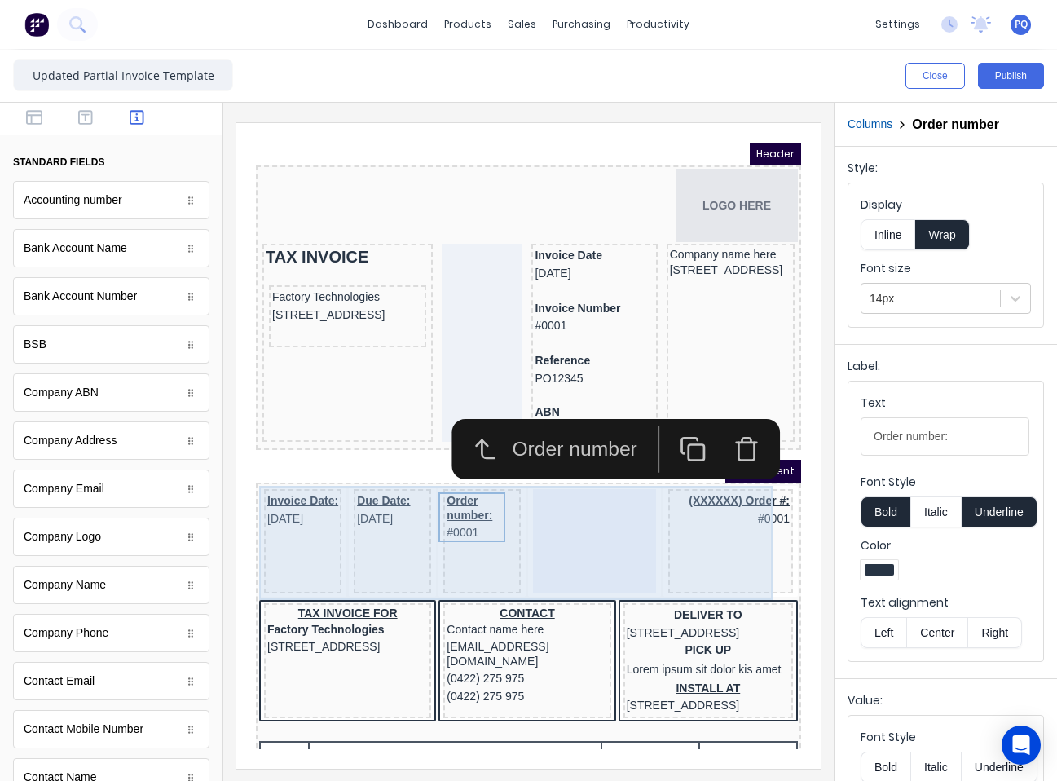
click at [554, 540] on div at bounding box center [575, 522] width 122 height 104
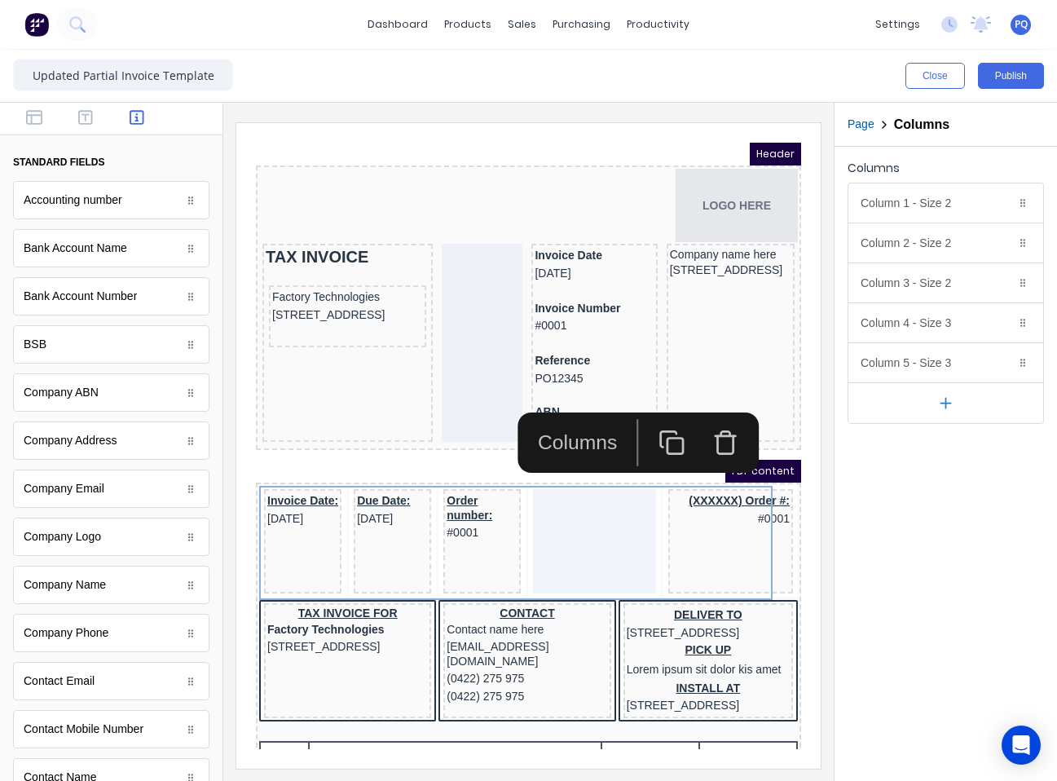
click at [696, 427] on icon "button" at bounding box center [706, 422] width 27 height 27
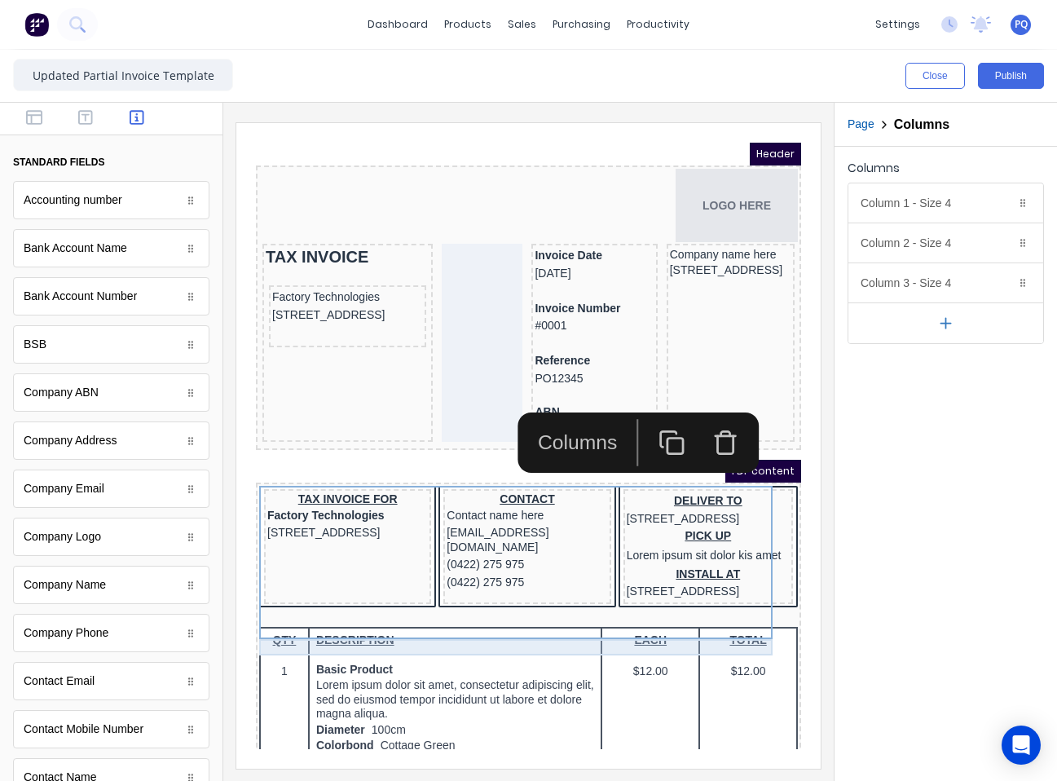
click at [527, 607] on div at bounding box center [509, 599] width 539 height 16
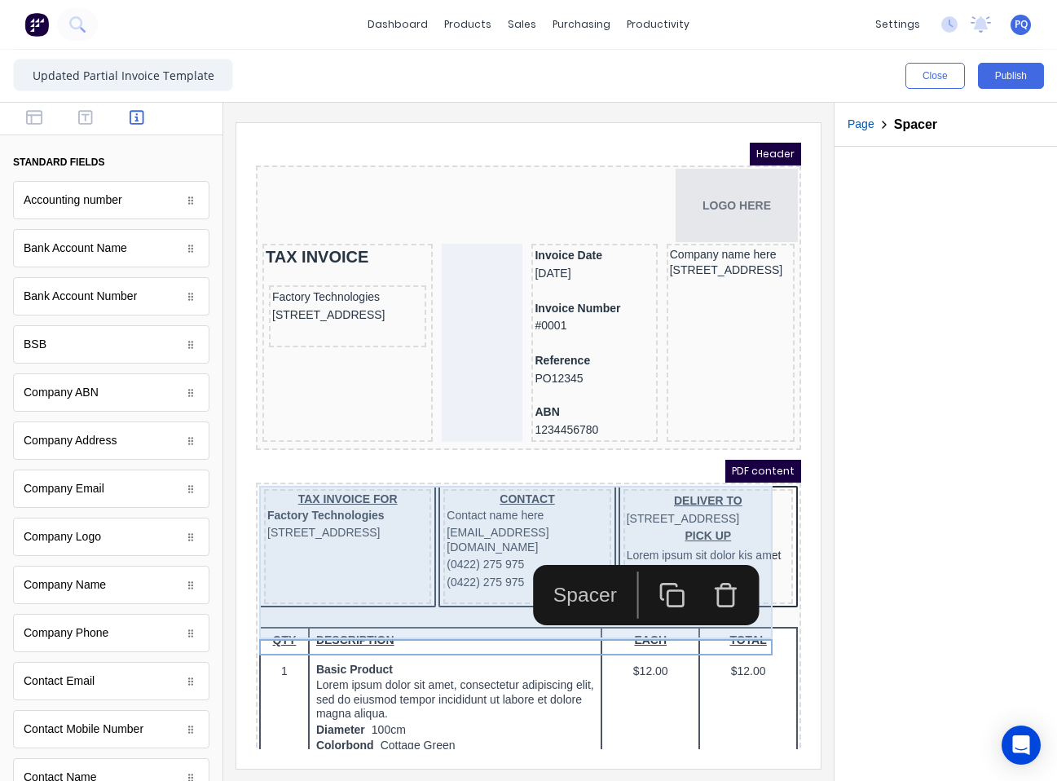
click at [465, 574] on div "CONTACT Contact name here xxxxxxx@xxxxx.com (0422) 275 975 (0422) 275 975" at bounding box center [507, 527] width 167 height 115
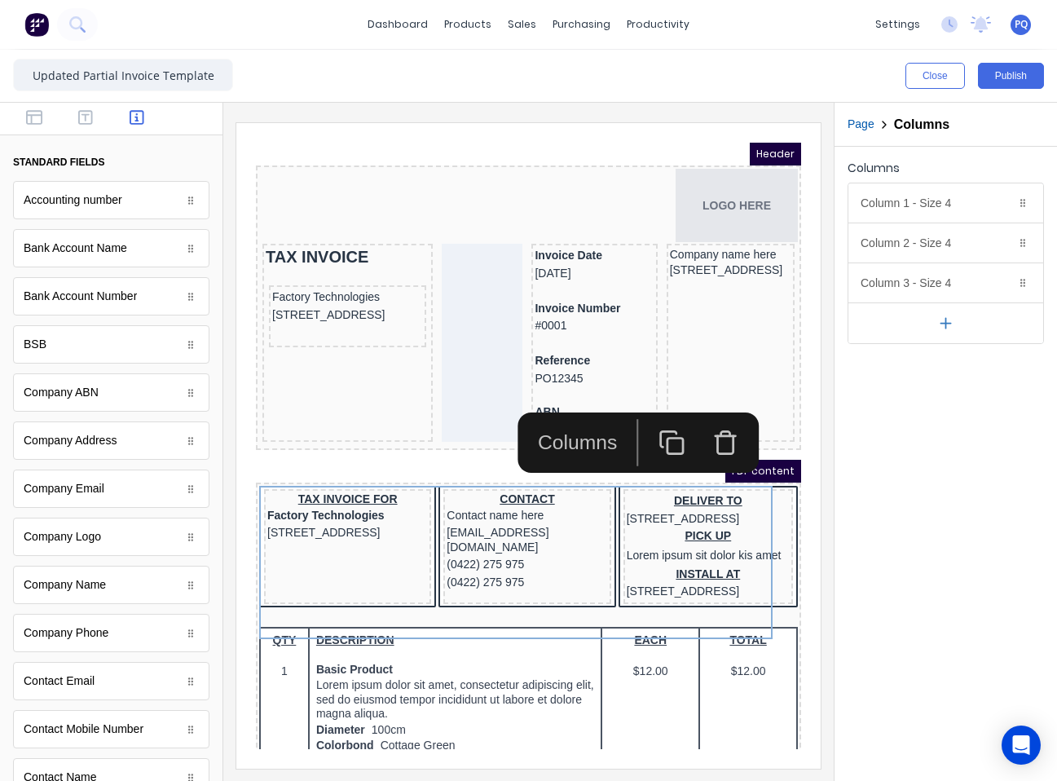
click at [708, 421] on icon "button" at bounding box center [706, 422] width 27 height 27
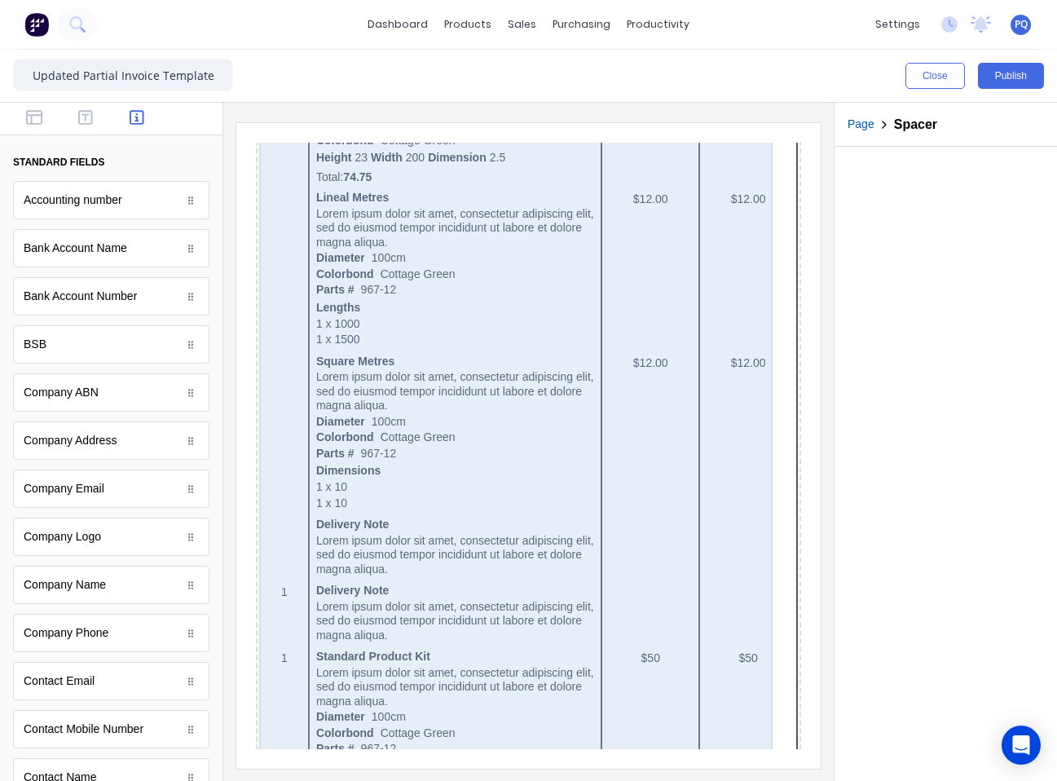
scroll to position [977, 0]
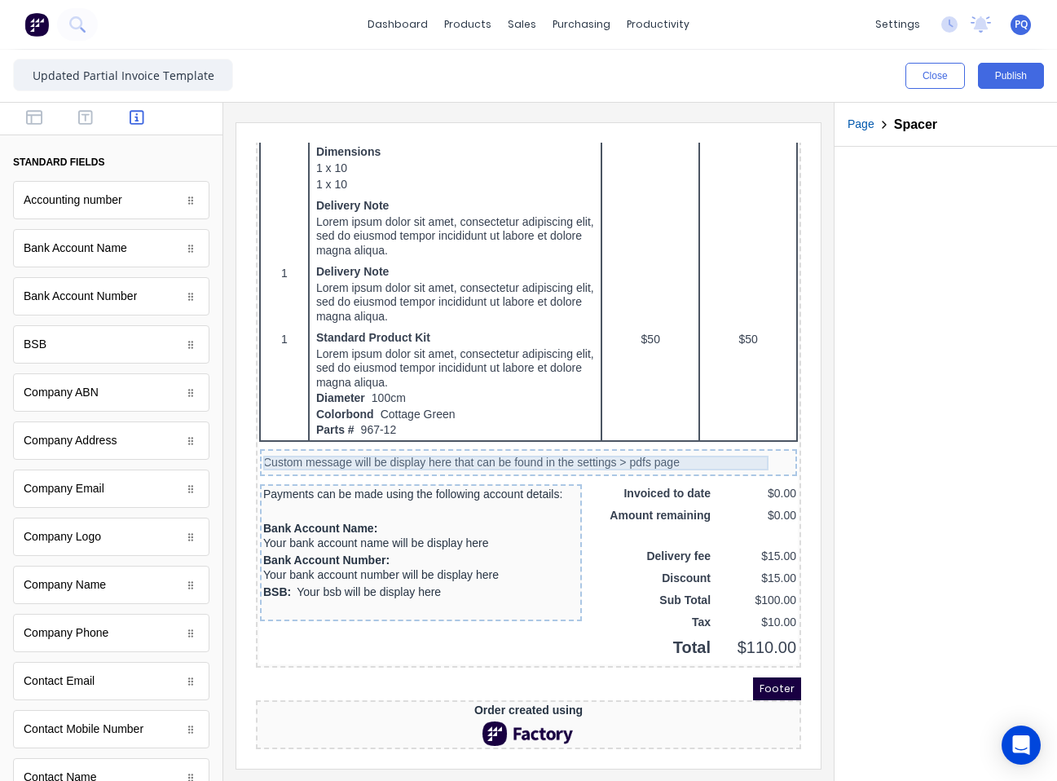
click at [446, 436] on div "Custom message will be display here that can be found in the settings > pdfs pa…" at bounding box center [509, 443] width 531 height 15
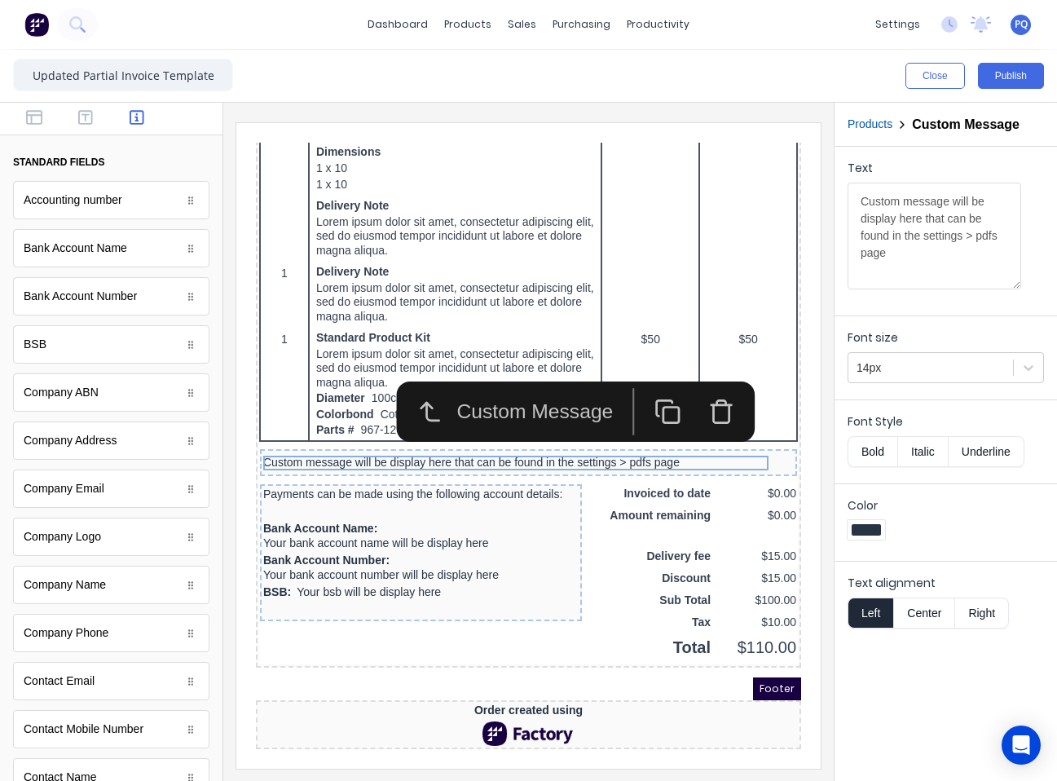
click at [699, 379] on icon "button" at bounding box center [702, 392] width 27 height 27
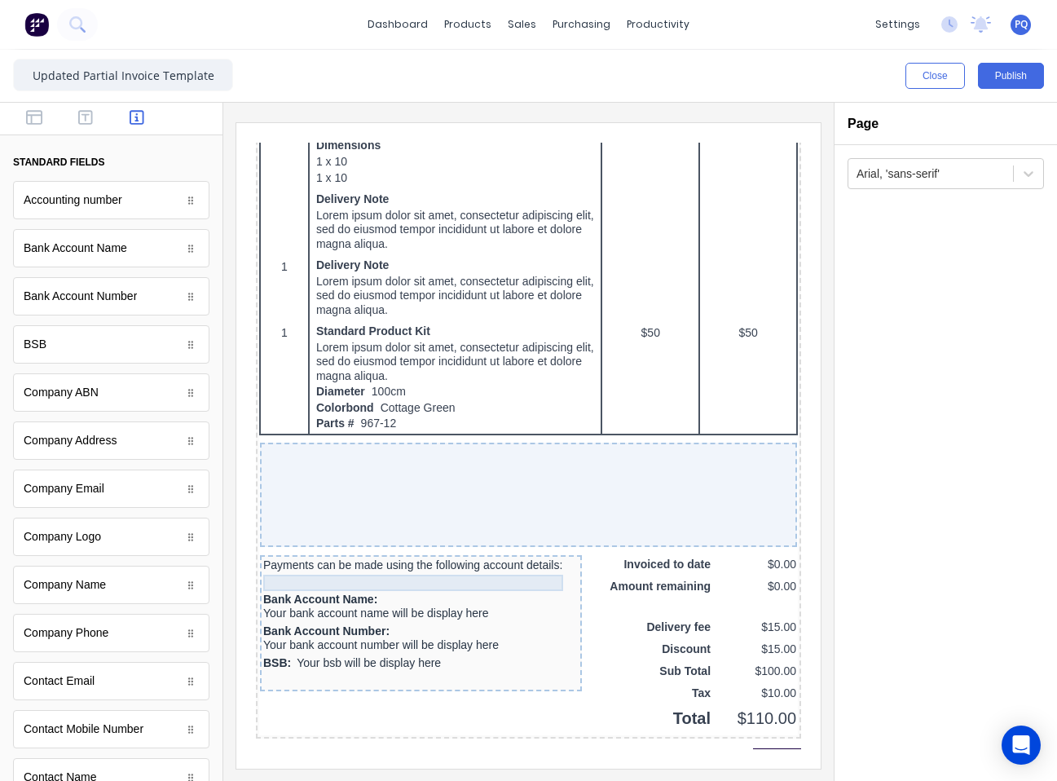
click at [474, 564] on div at bounding box center [401, 563] width 315 height 16
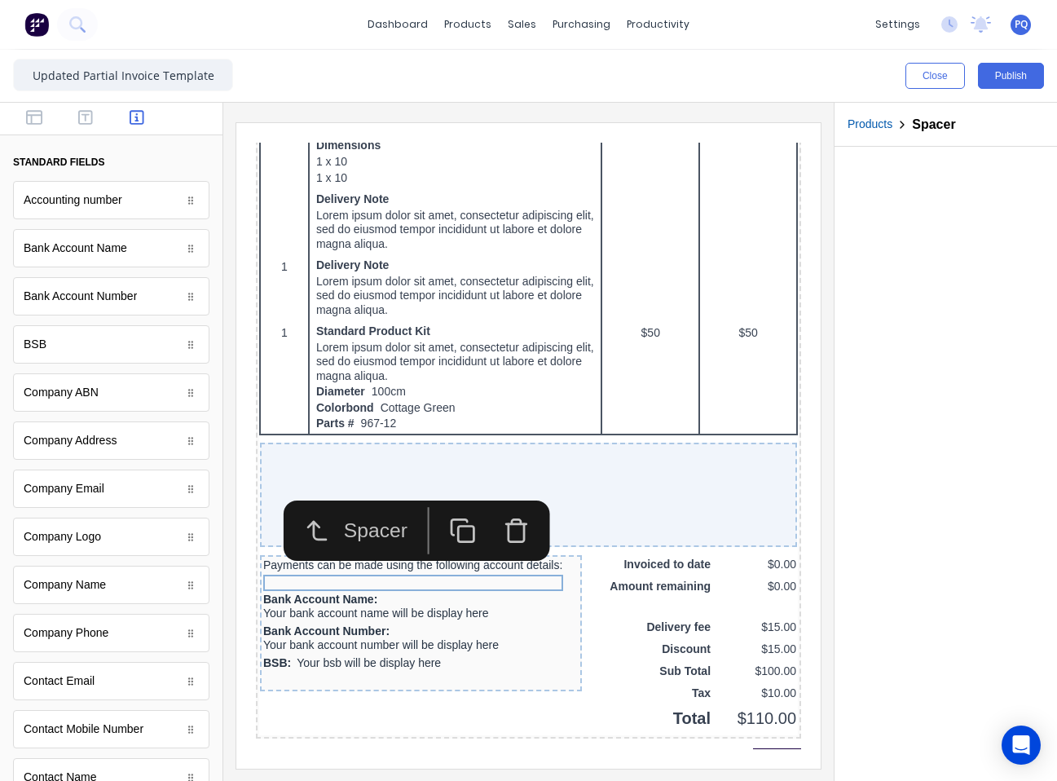
click at [499, 520] on icon "button" at bounding box center [496, 511] width 27 height 27
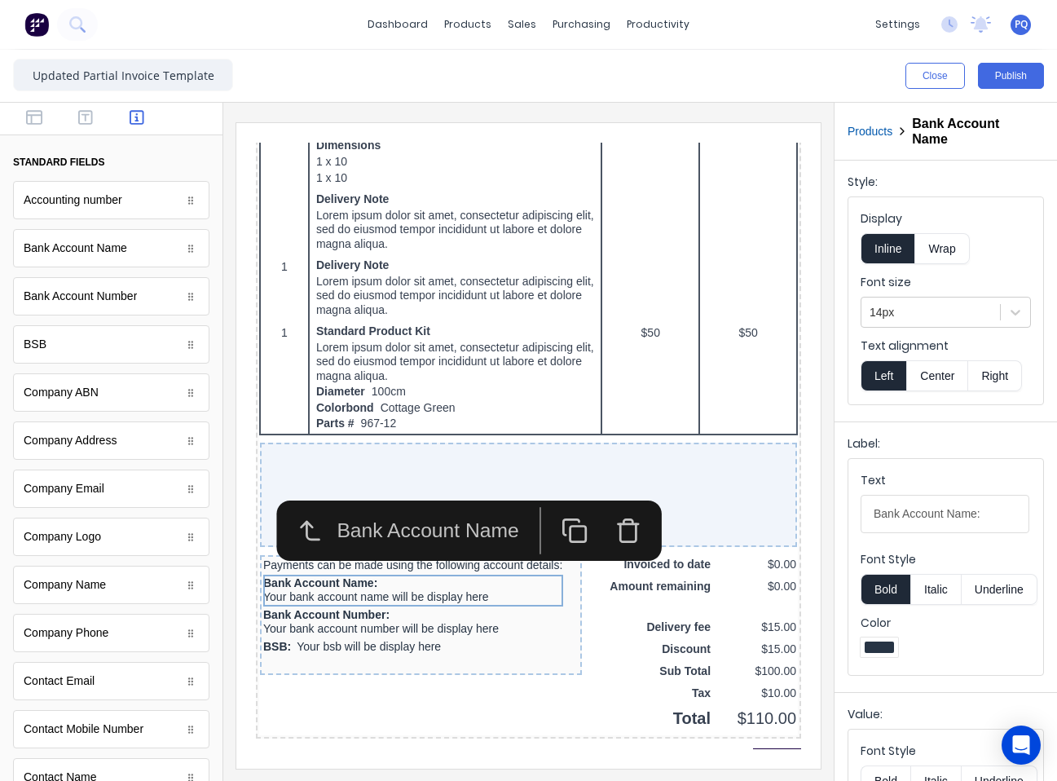
click at [498, 523] on div "Bank Account Name" at bounding box center [415, 511] width 196 height 30
click at [605, 505] on icon "button" at bounding box center [608, 514] width 15 height 18
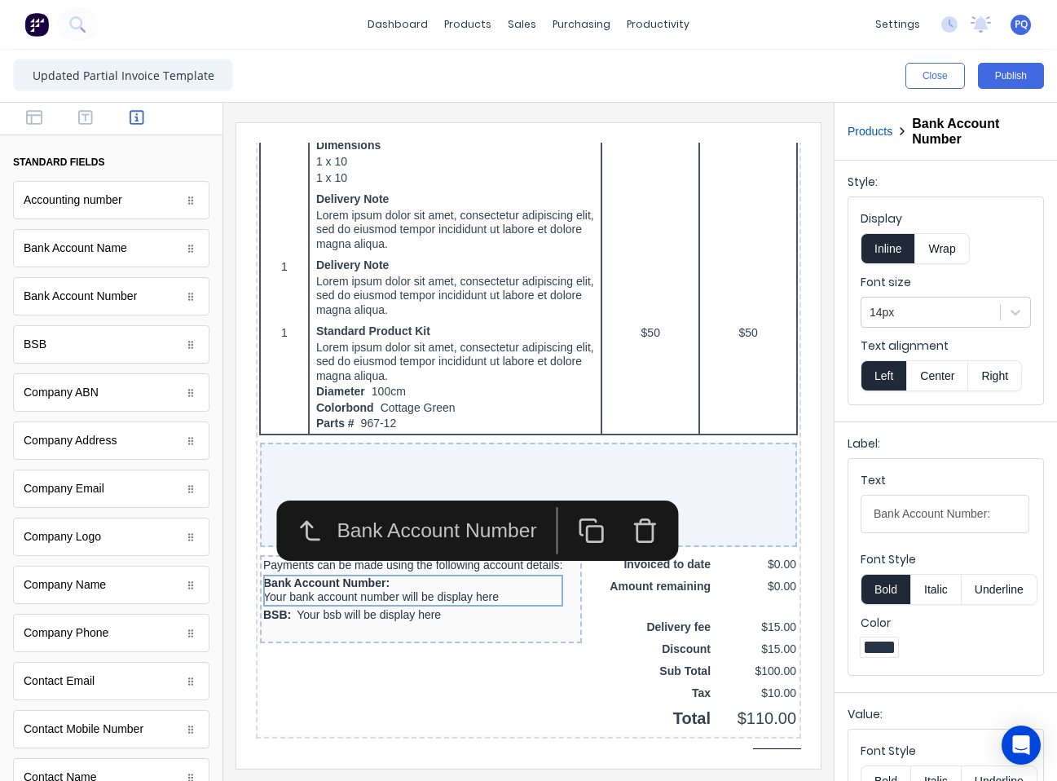
click at [612, 505] on button "button" at bounding box center [626, 510] width 54 height 47
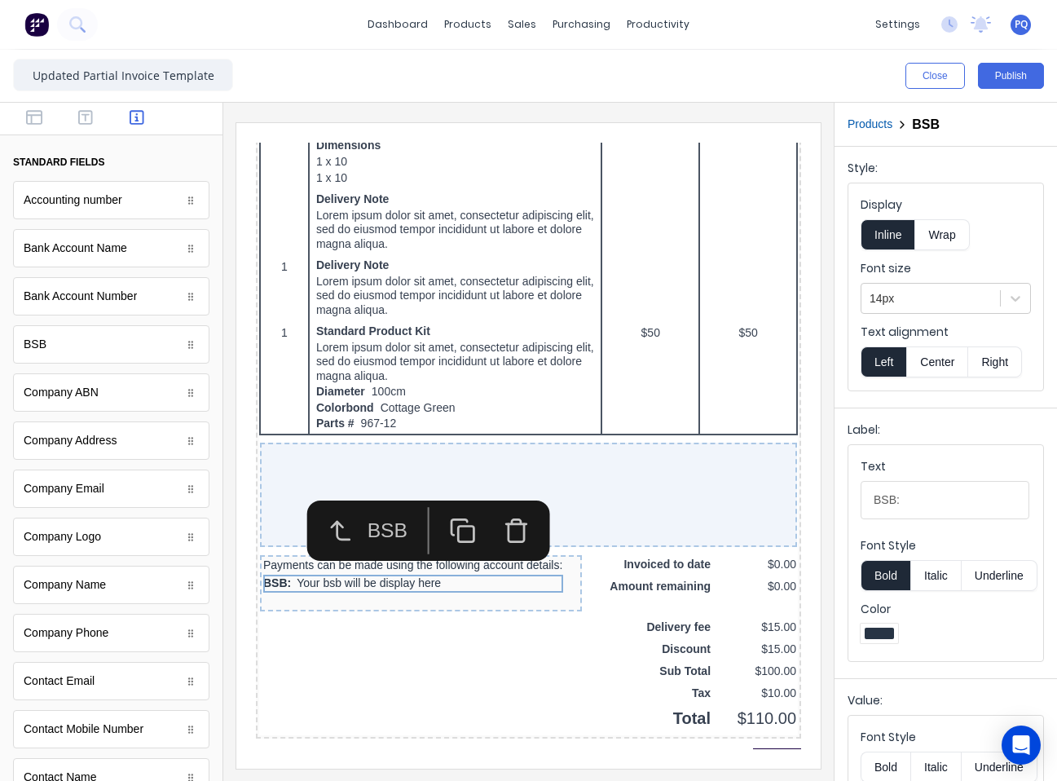
click at [497, 514] on icon "button" at bounding box center [496, 511] width 27 height 27
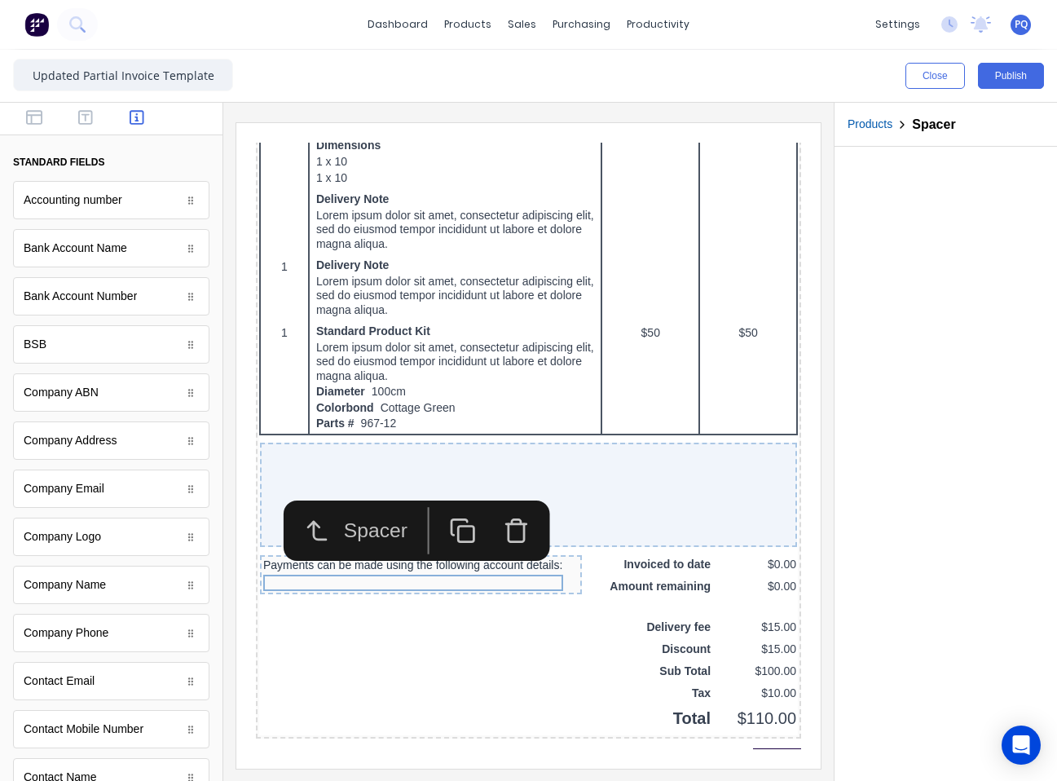
click at [494, 524] on icon "button" at bounding box center [496, 511] width 27 height 27
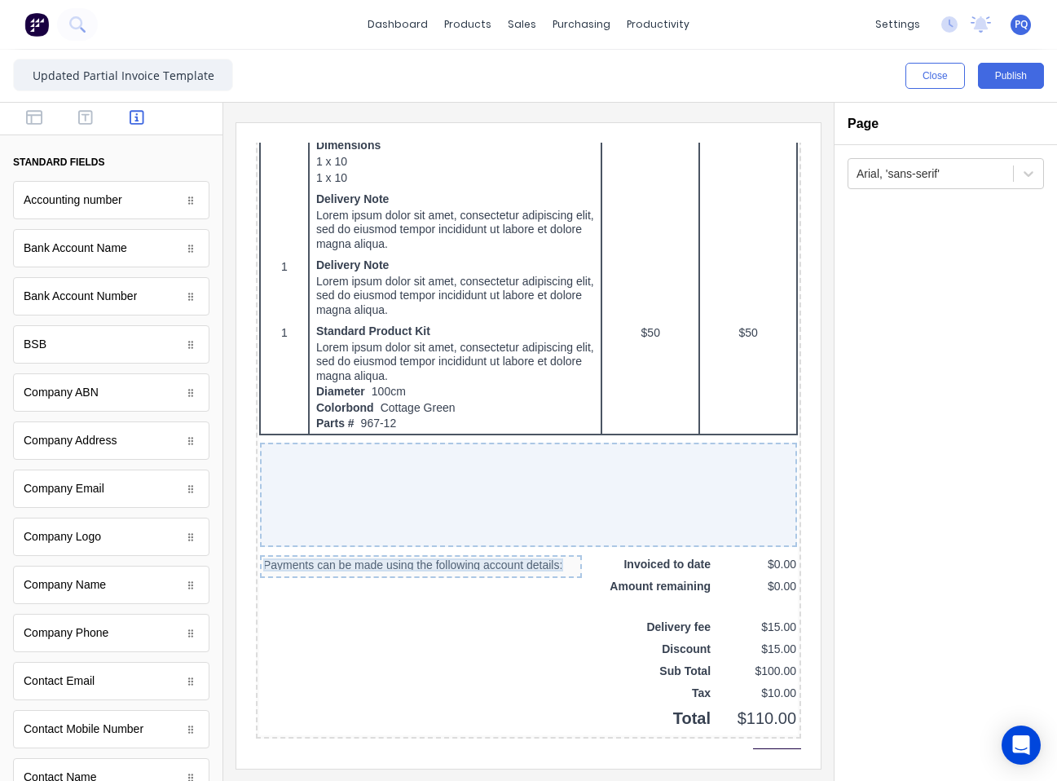
click at [491, 546] on div "Payments can be made using the following account details:" at bounding box center [401, 545] width 315 height 13
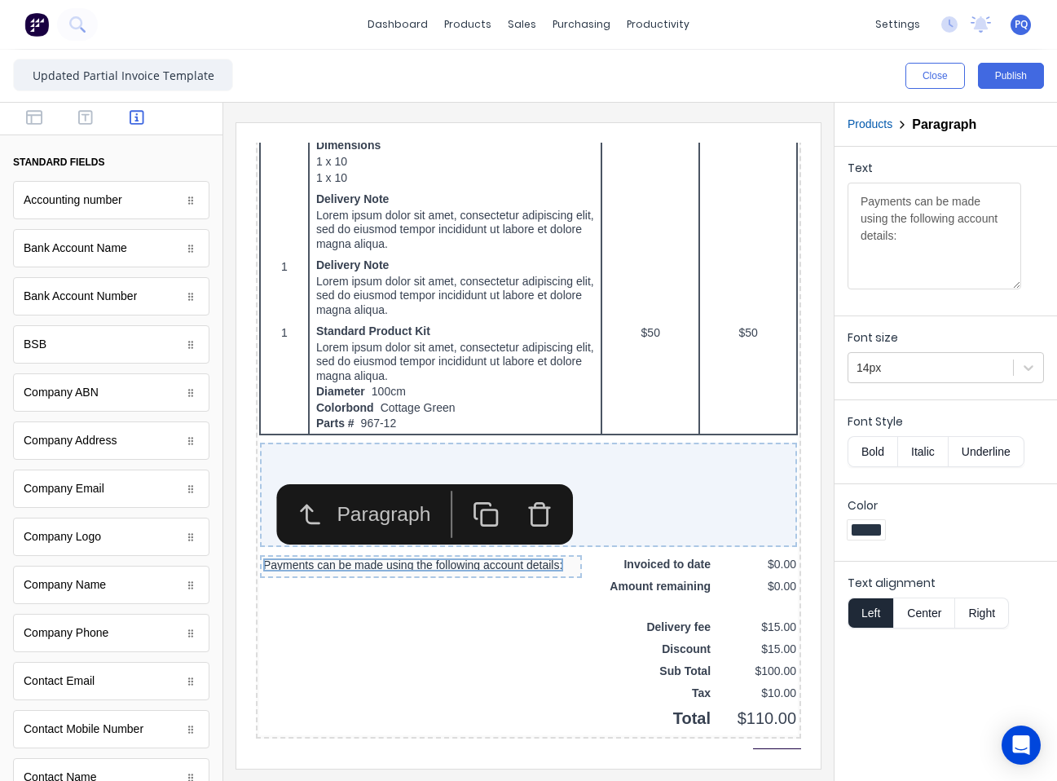
click at [515, 498] on icon "button" at bounding box center [520, 495] width 27 height 27
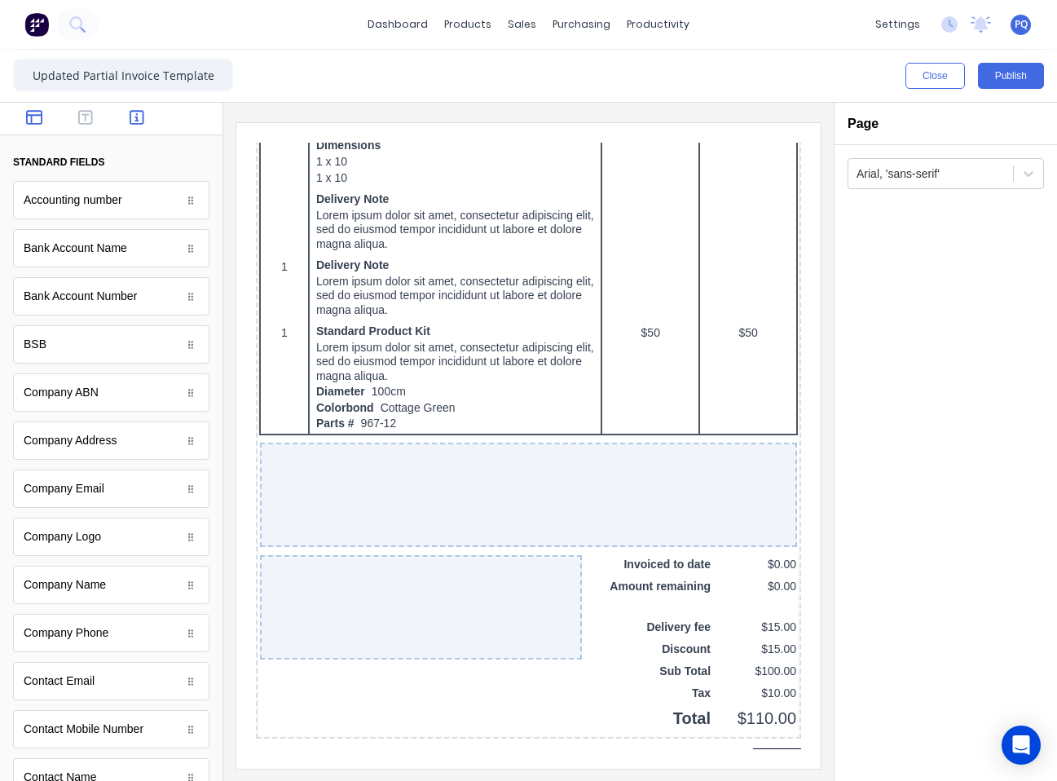
click at [46, 114] on button "button" at bounding box center [34, 119] width 42 height 20
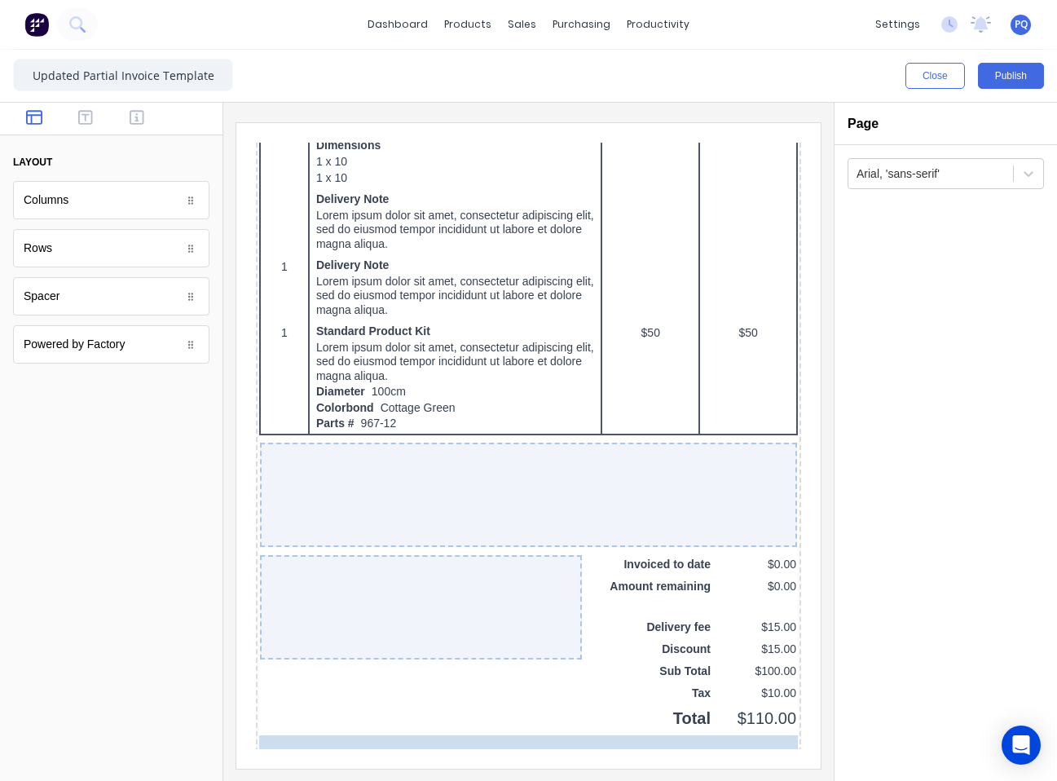
drag, startPoint x: 119, startPoint y: 326, endPoint x: 576, endPoint y: 697, distance: 588.8
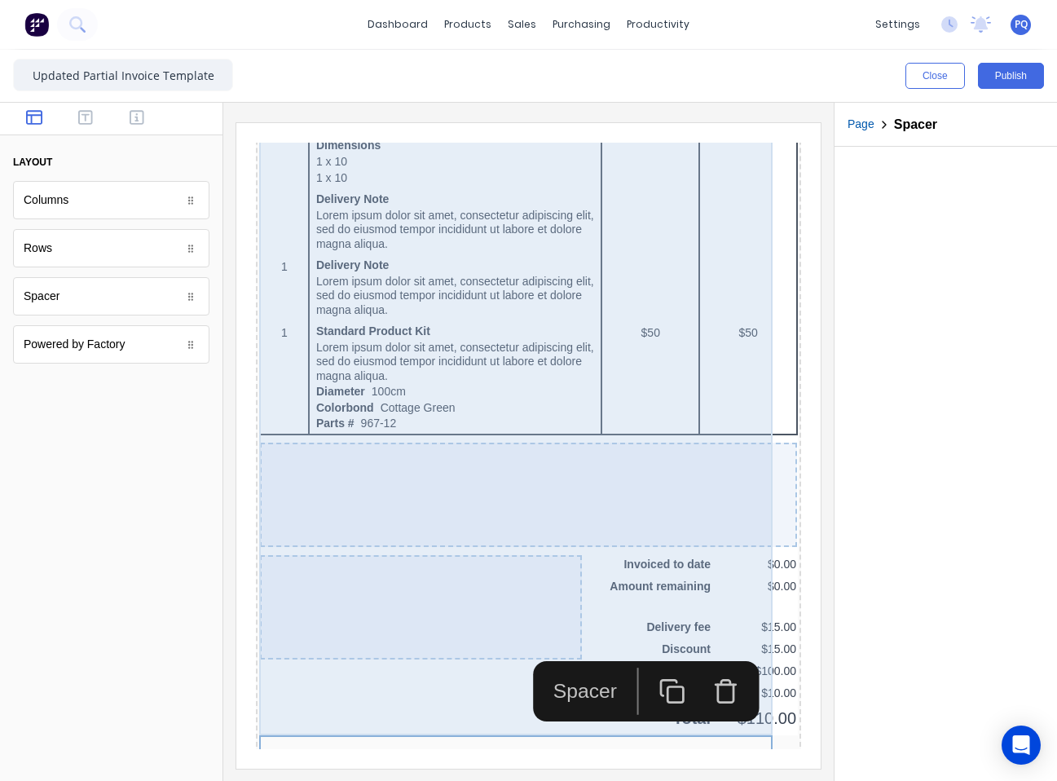
scroll to position [1070, 0]
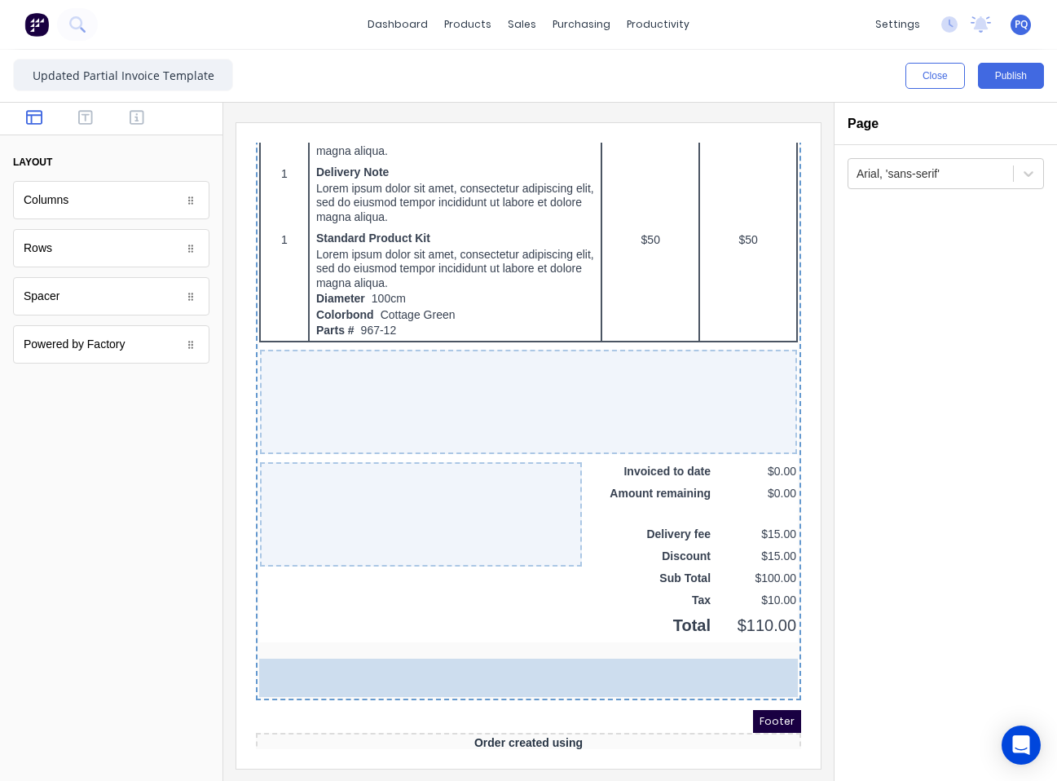
drag, startPoint x: 214, startPoint y: 373, endPoint x: 488, endPoint y: 668, distance: 403.7
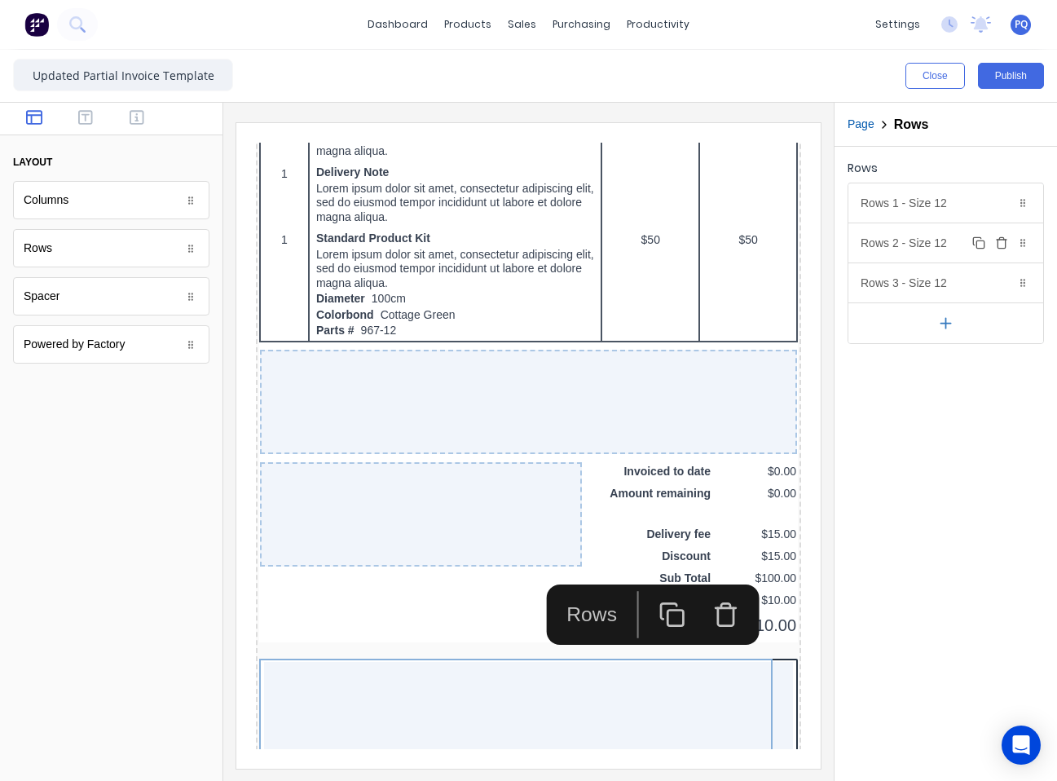
click at [997, 245] on icon "button" at bounding box center [1001, 242] width 13 height 13
click at [1000, 245] on icon "button" at bounding box center [1001, 242] width 13 height 13
click at [914, 209] on div "Rows 1 - Size 12 Duplicate Delete" at bounding box center [946, 202] width 195 height 39
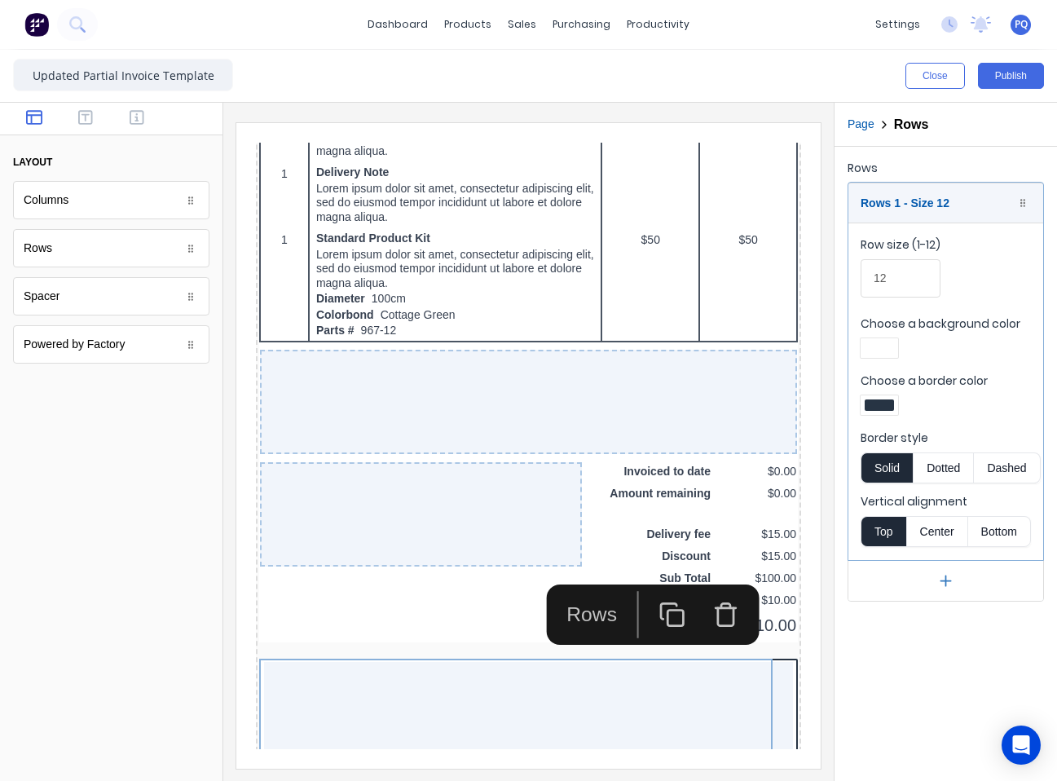
click at [887, 403] on div at bounding box center [879, 404] width 29 height 11
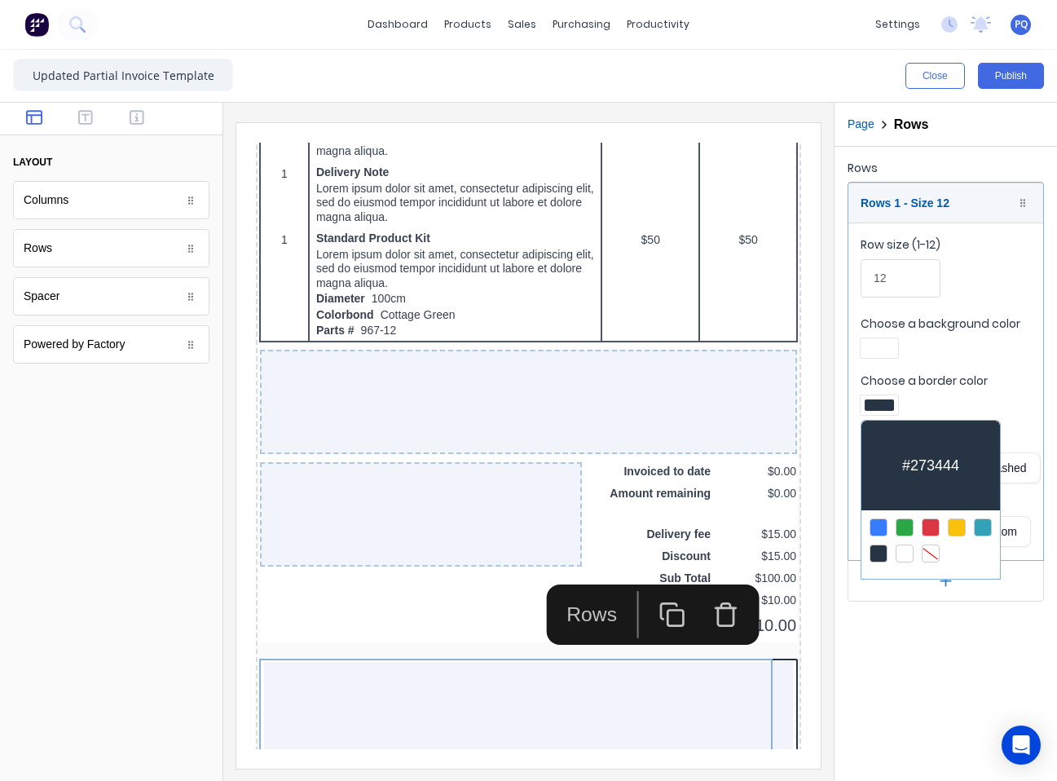
drag, startPoint x: 934, startPoint y: 549, endPoint x: 859, endPoint y: 296, distance: 263.6
click at [934, 545] on div at bounding box center [931, 554] width 18 height 18
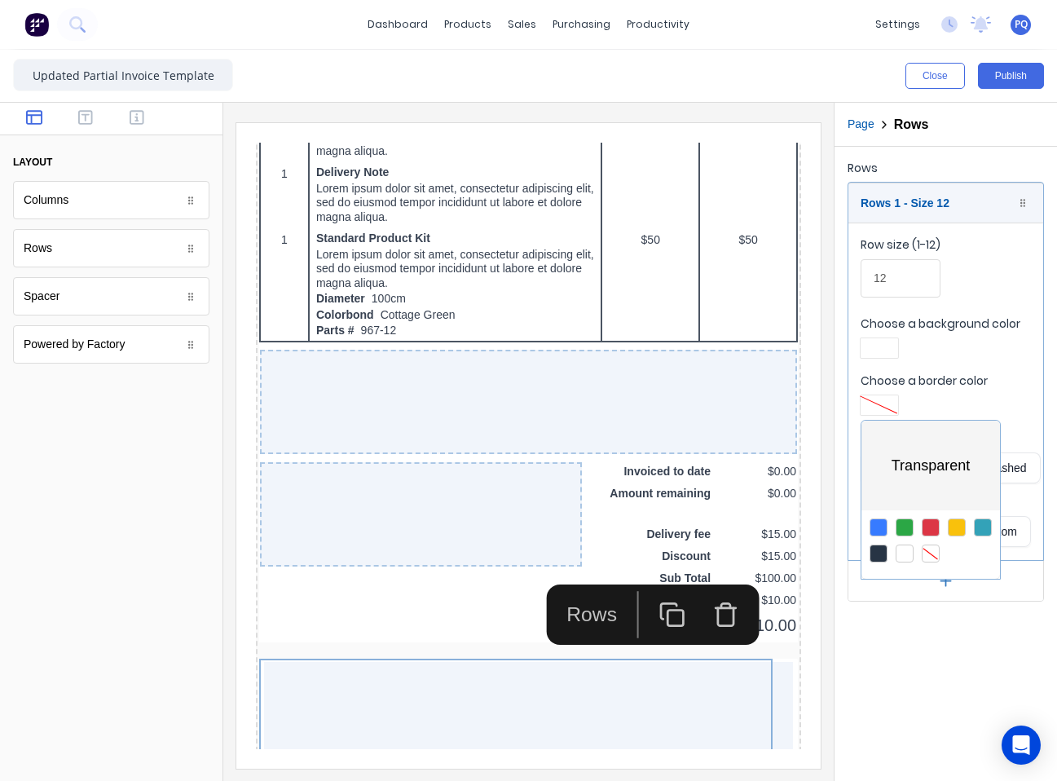
click at [880, 351] on div at bounding box center [528, 390] width 1057 height 781
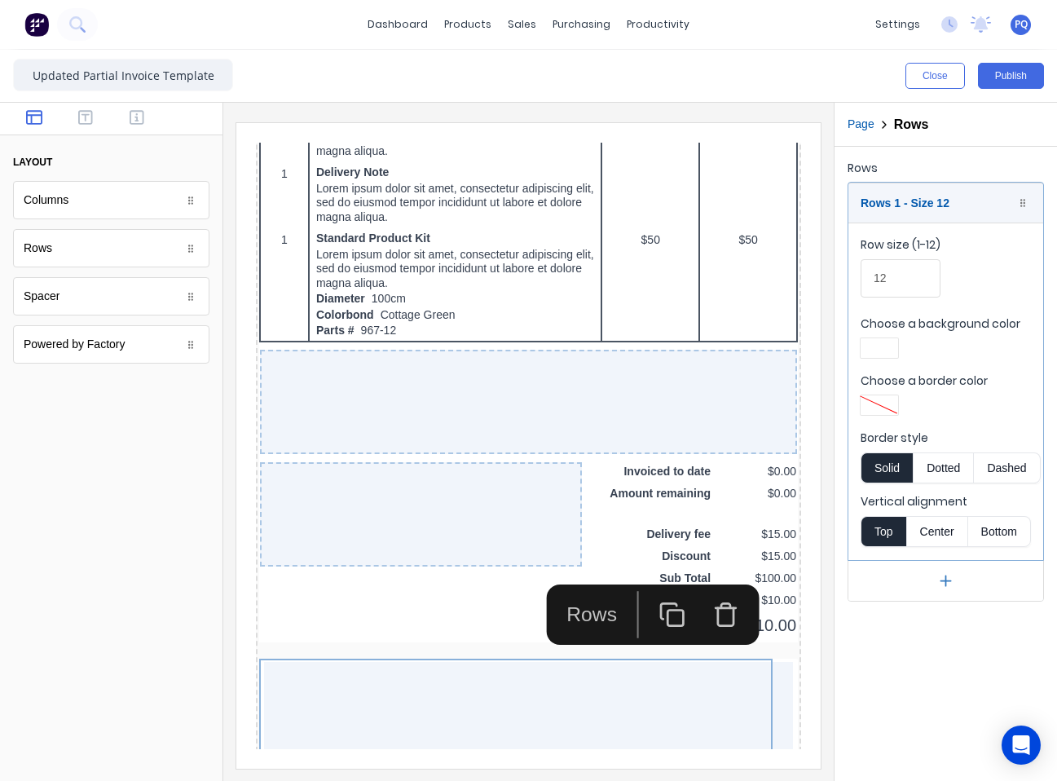
click at [880, 351] on div at bounding box center [879, 347] width 29 height 11
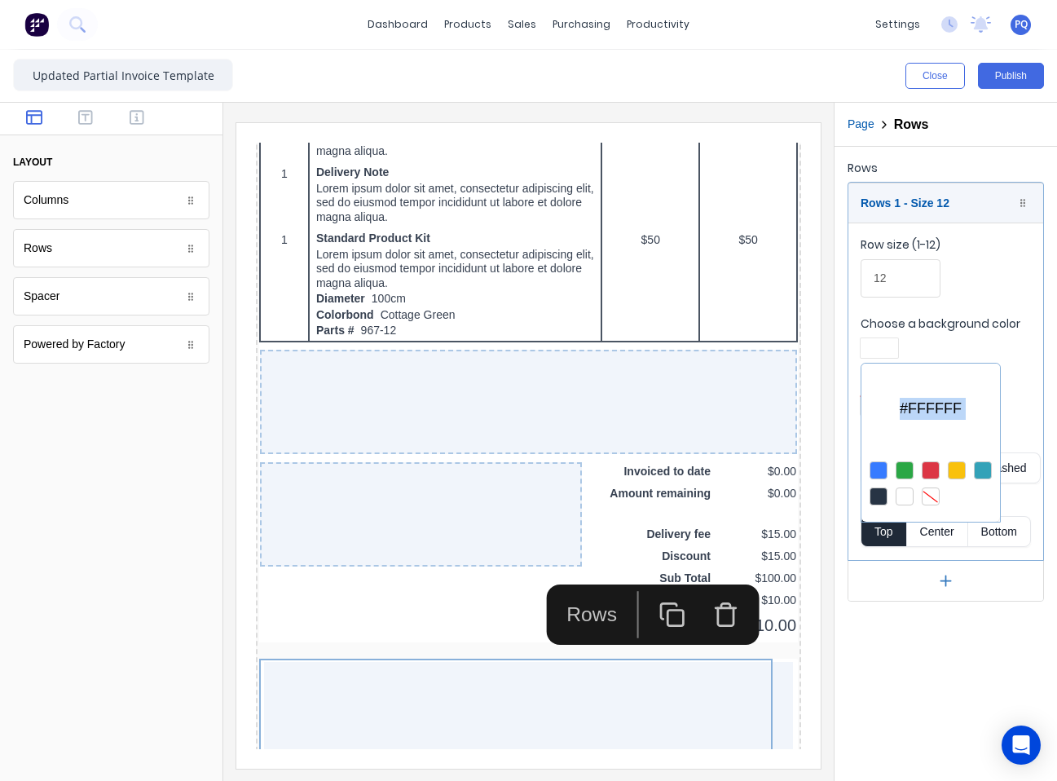
click at [936, 490] on div at bounding box center [931, 496] width 18 height 18
click at [889, 659] on div at bounding box center [528, 390] width 1057 height 781
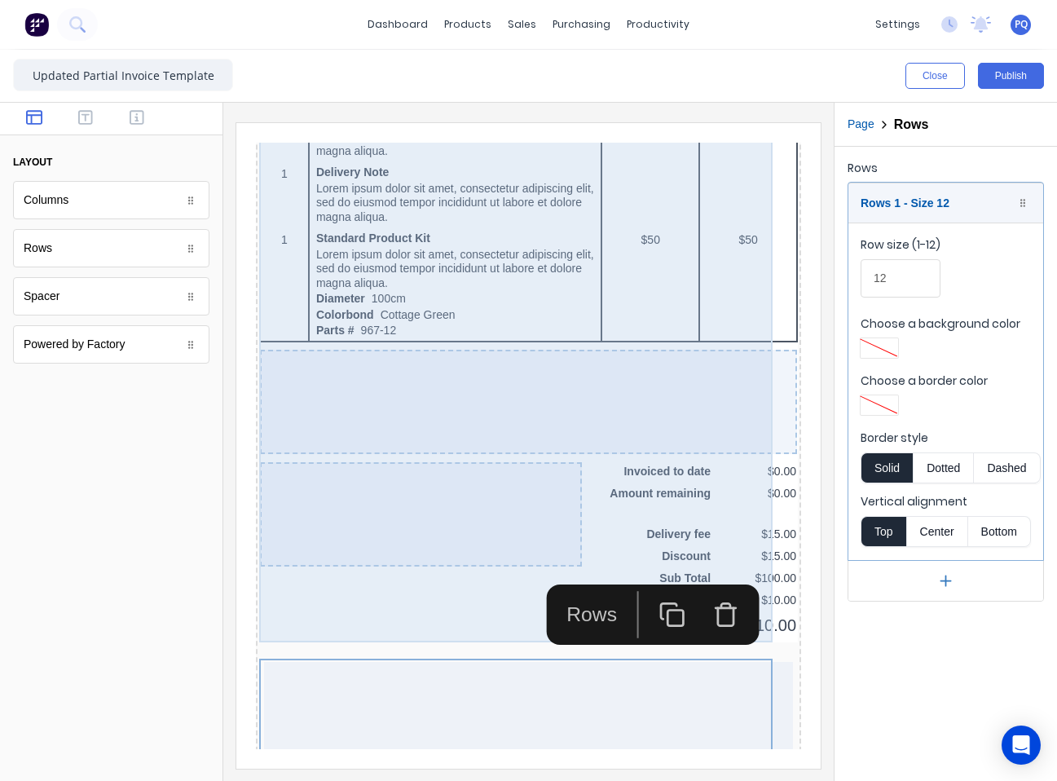
scroll to position [1184, 0]
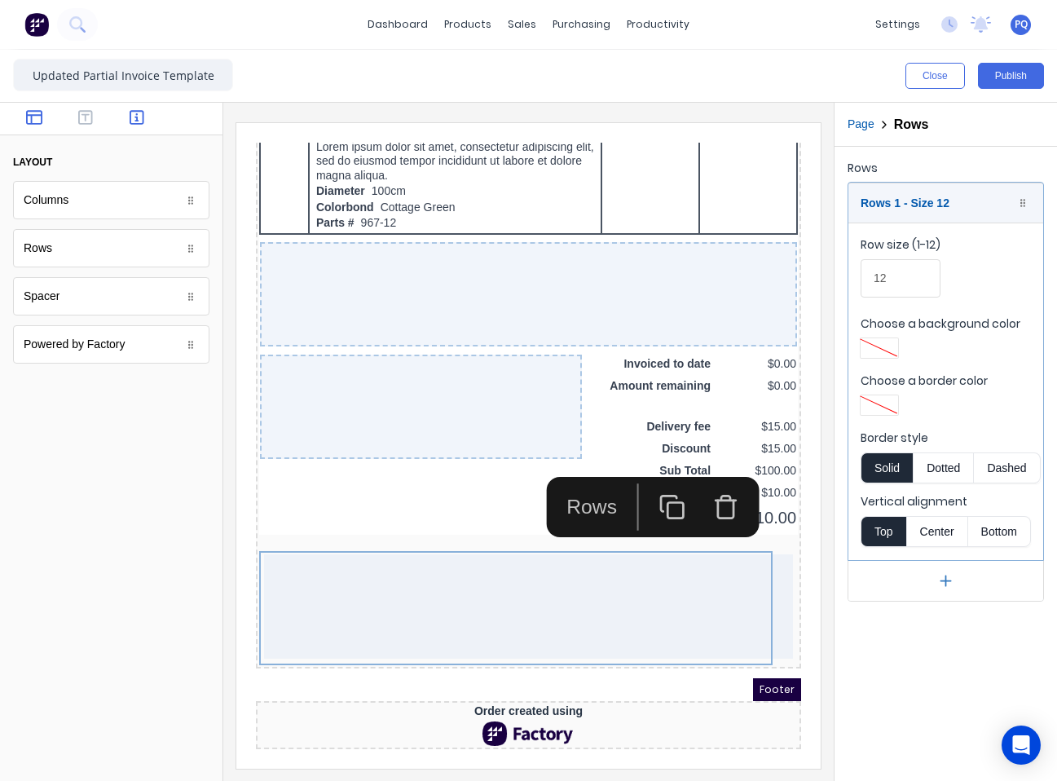
click at [134, 111] on button "button" at bounding box center [138, 119] width 42 height 20
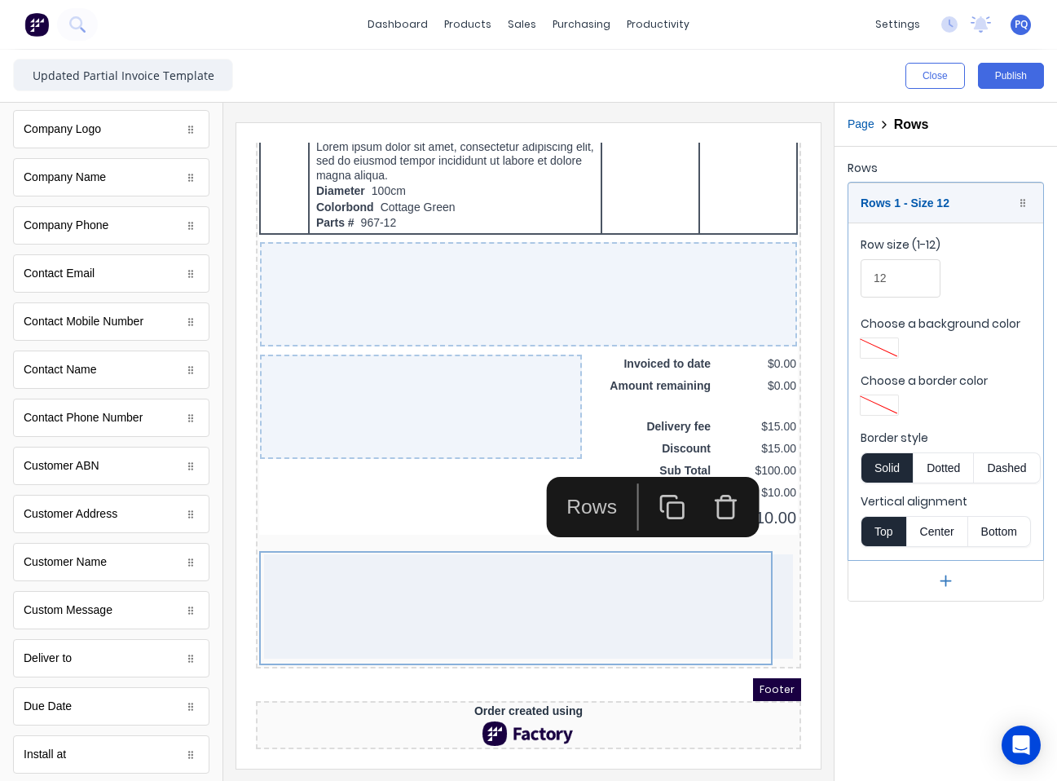
scroll to position [652, 0]
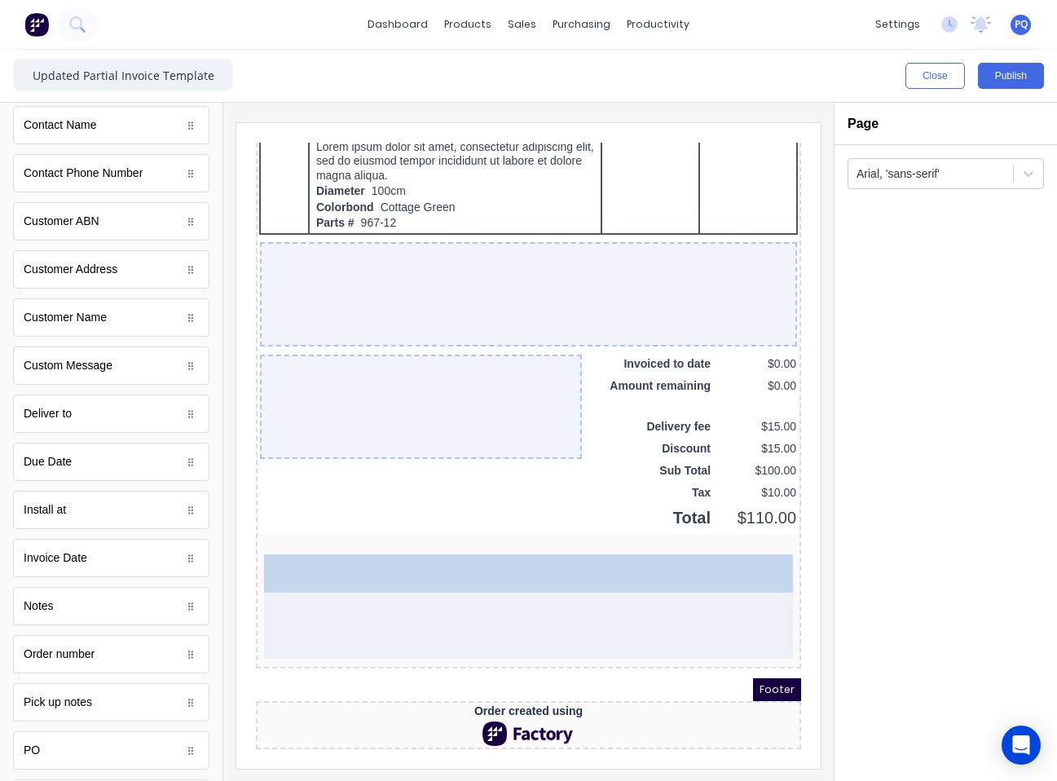
drag, startPoint x: 43, startPoint y: 466, endPoint x: 127, endPoint y: 443, distance: 87.2
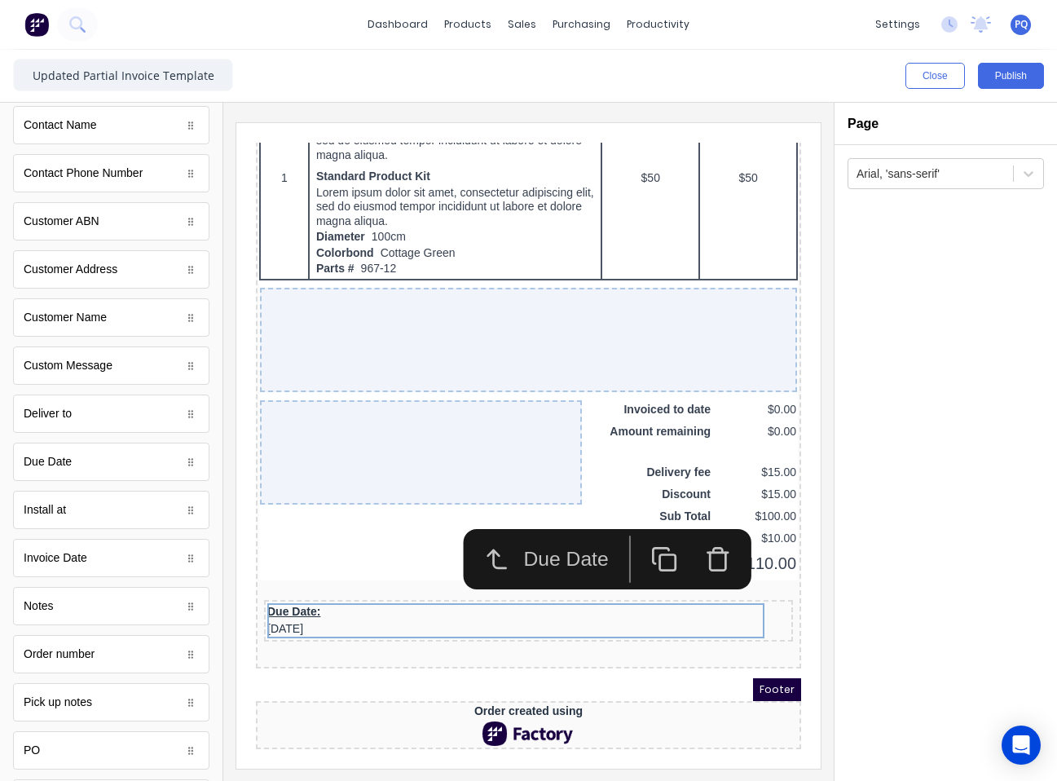
scroll to position [1139, 0]
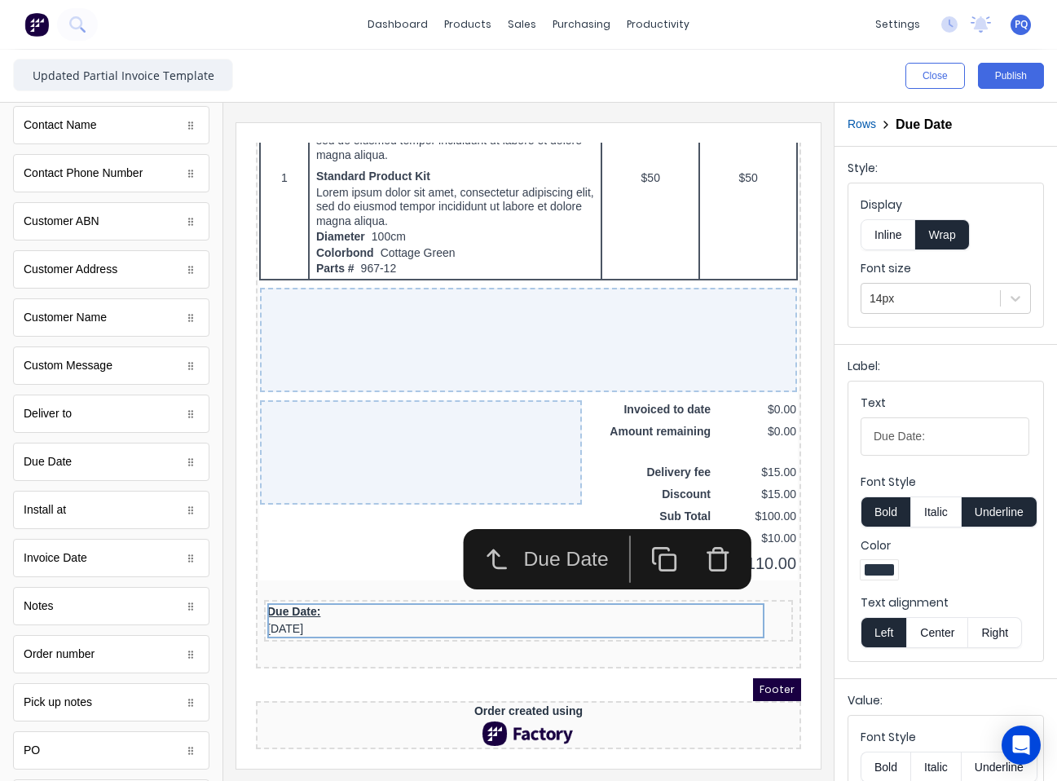
drag, startPoint x: 878, startPoint y: 224, endPoint x: 1002, endPoint y: 415, distance: 227.5
click at [878, 225] on button "Inline" at bounding box center [888, 234] width 55 height 31
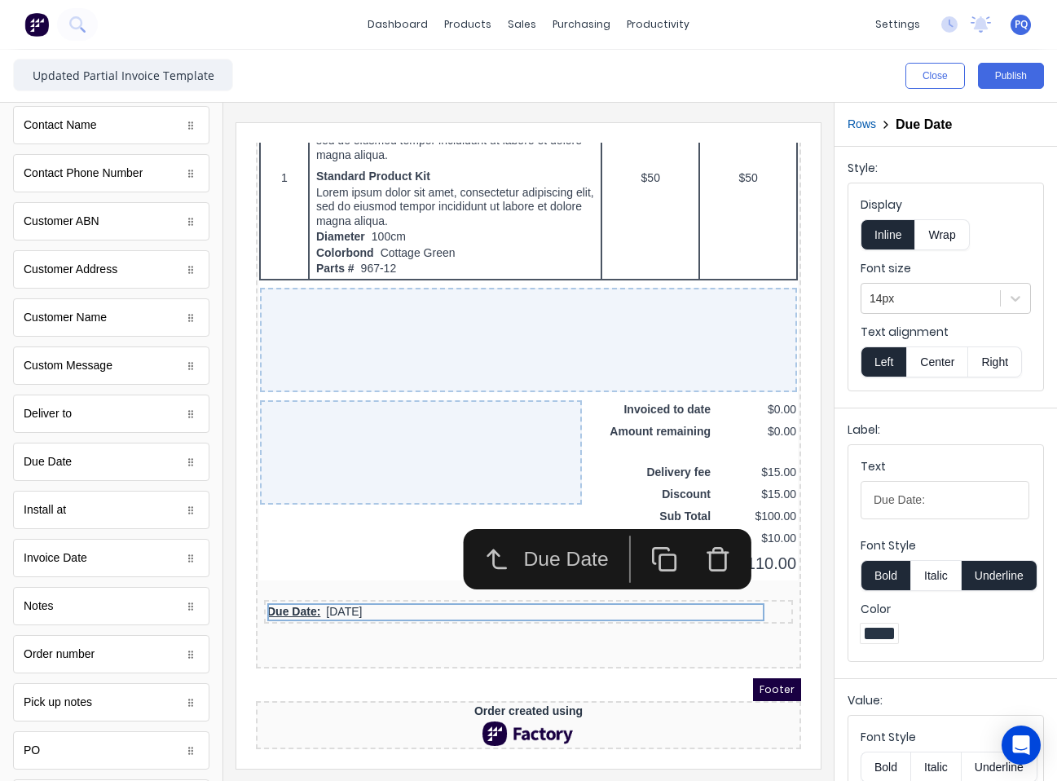
click at [1016, 575] on button "Underline" at bounding box center [1000, 575] width 76 height 31
drag, startPoint x: 964, startPoint y: 300, endPoint x: 961, endPoint y: 310, distance: 10.3
click at [963, 300] on div at bounding box center [931, 299] width 122 height 20
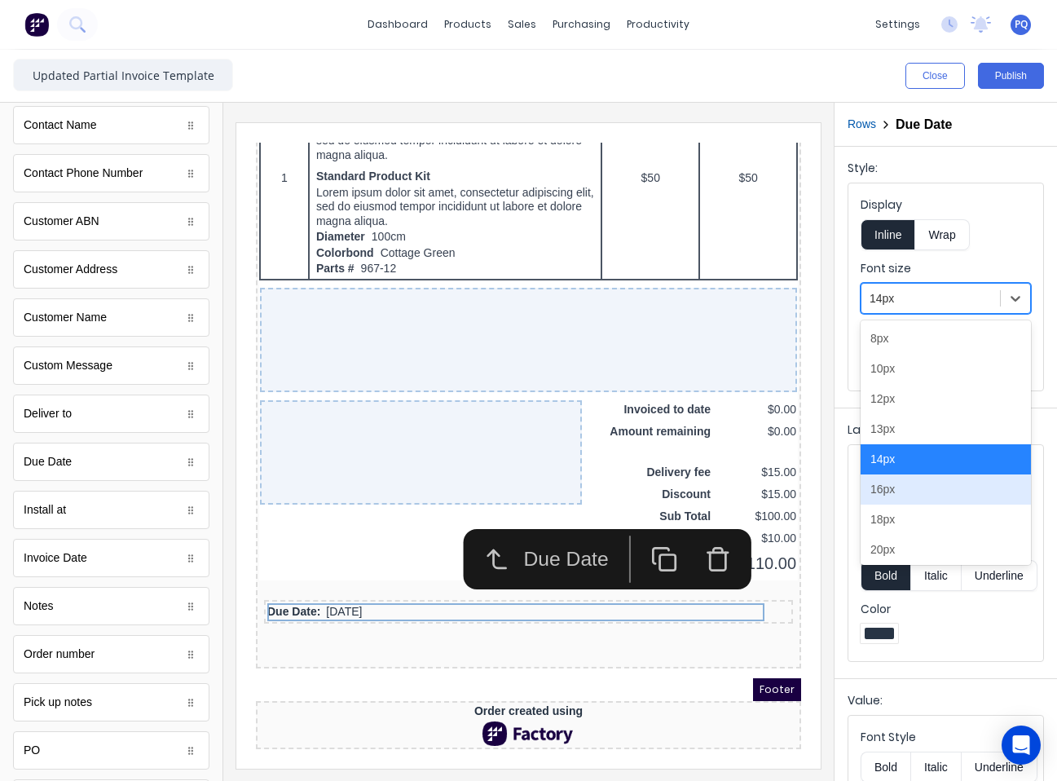
drag, startPoint x: 928, startPoint y: 497, endPoint x: 421, endPoint y: 461, distance: 508.3
click at [928, 497] on div "16px" at bounding box center [946, 489] width 170 height 30
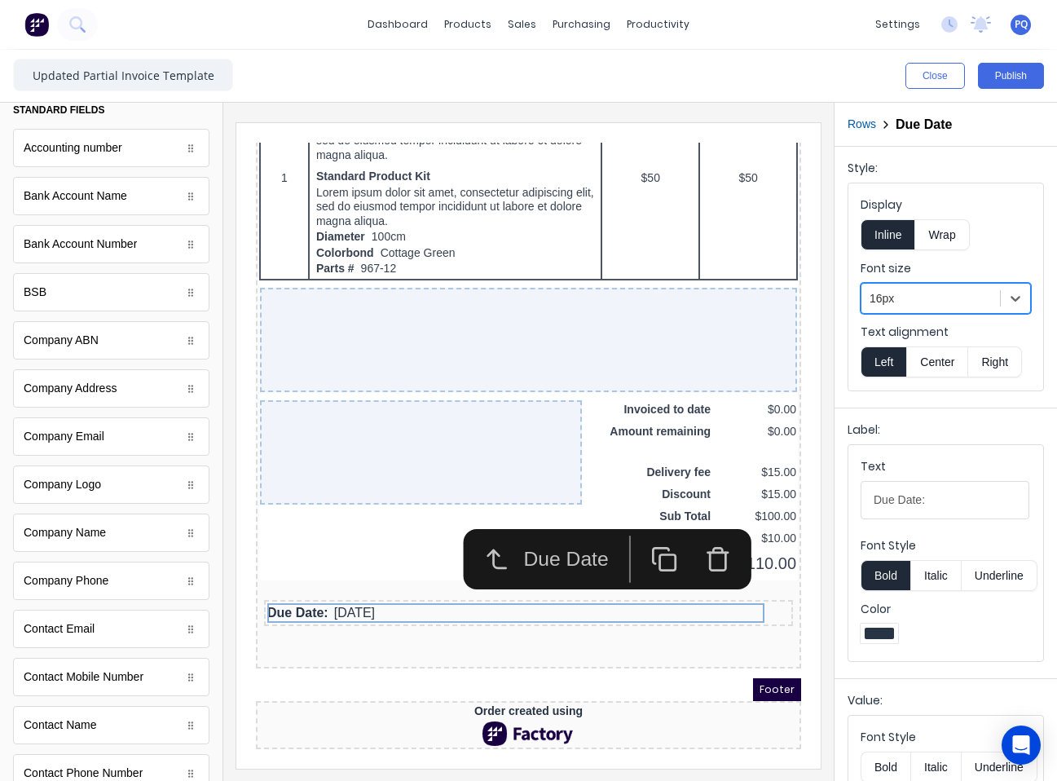
scroll to position [0, 0]
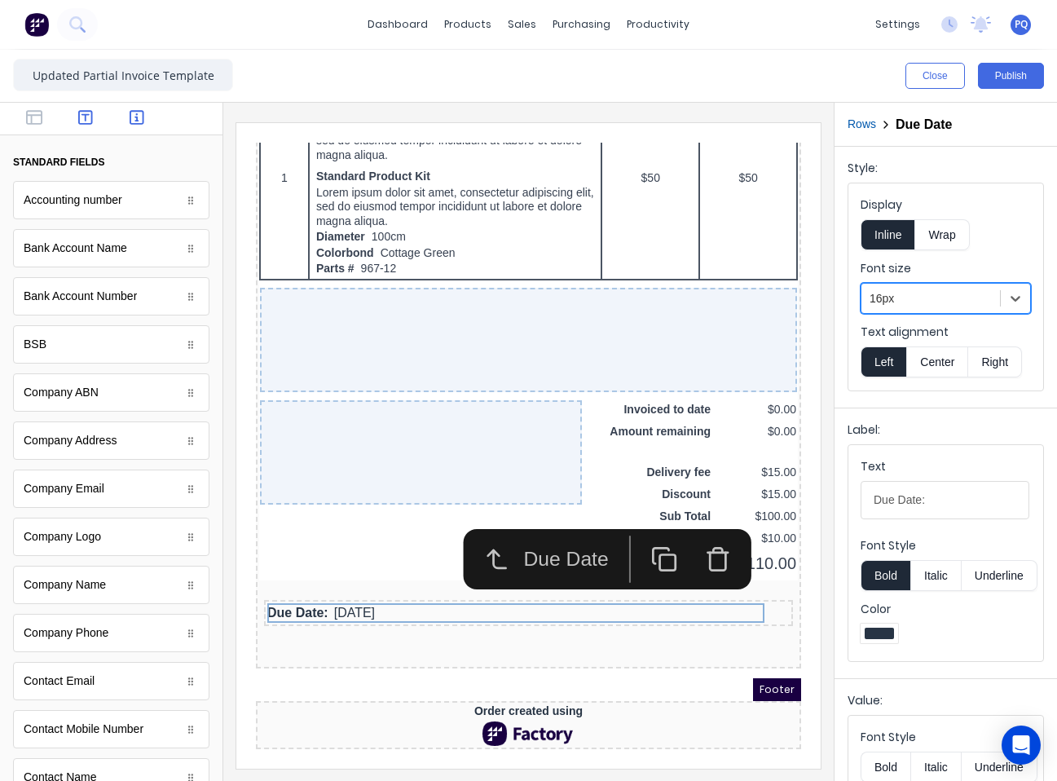
click at [88, 121] on button "button" at bounding box center [85, 119] width 42 height 20
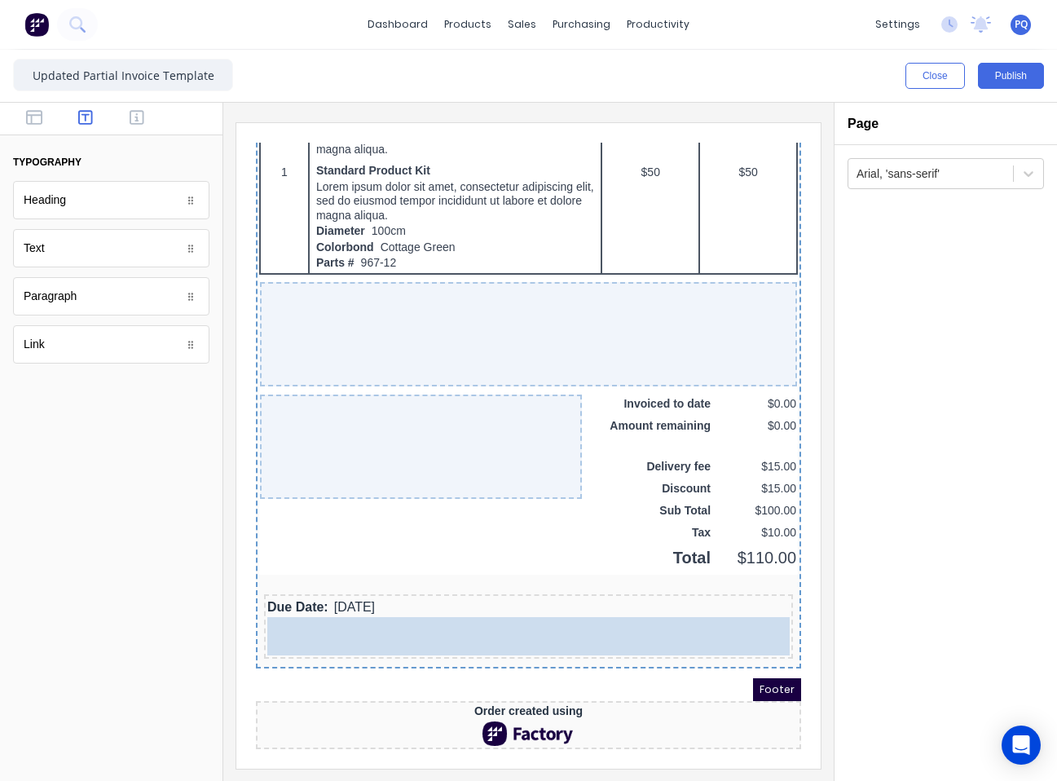
scroll to position [1177, 0]
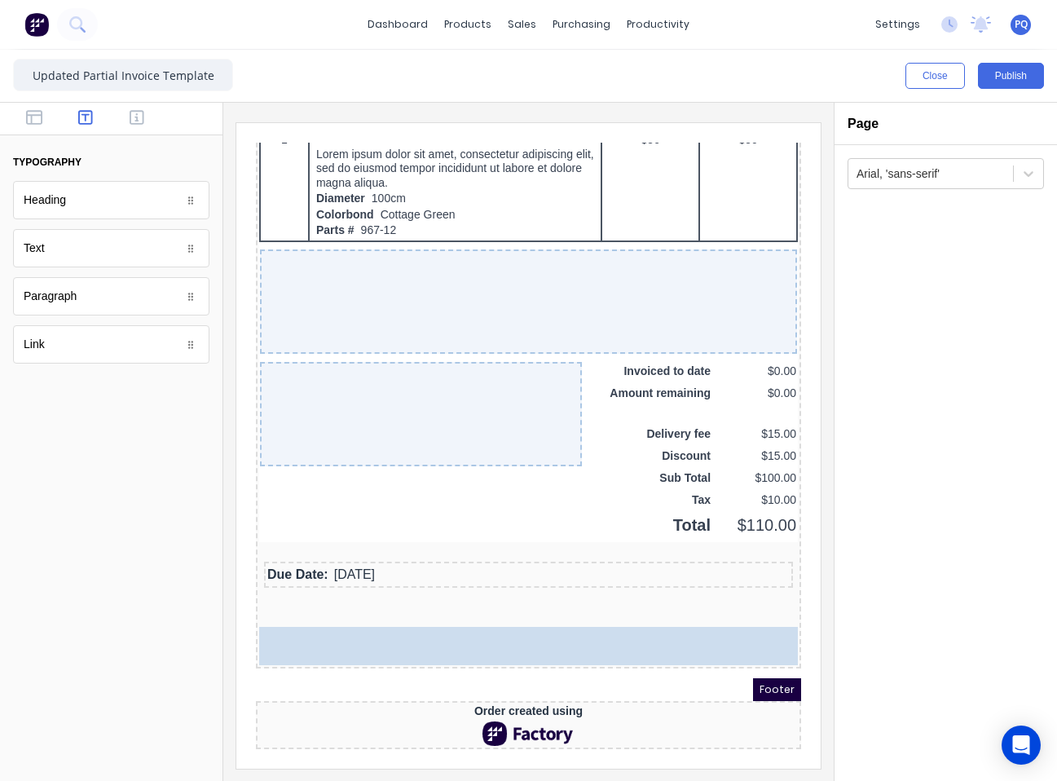
drag, startPoint x: 98, startPoint y: 260, endPoint x: 267, endPoint y: 452, distance: 255.9
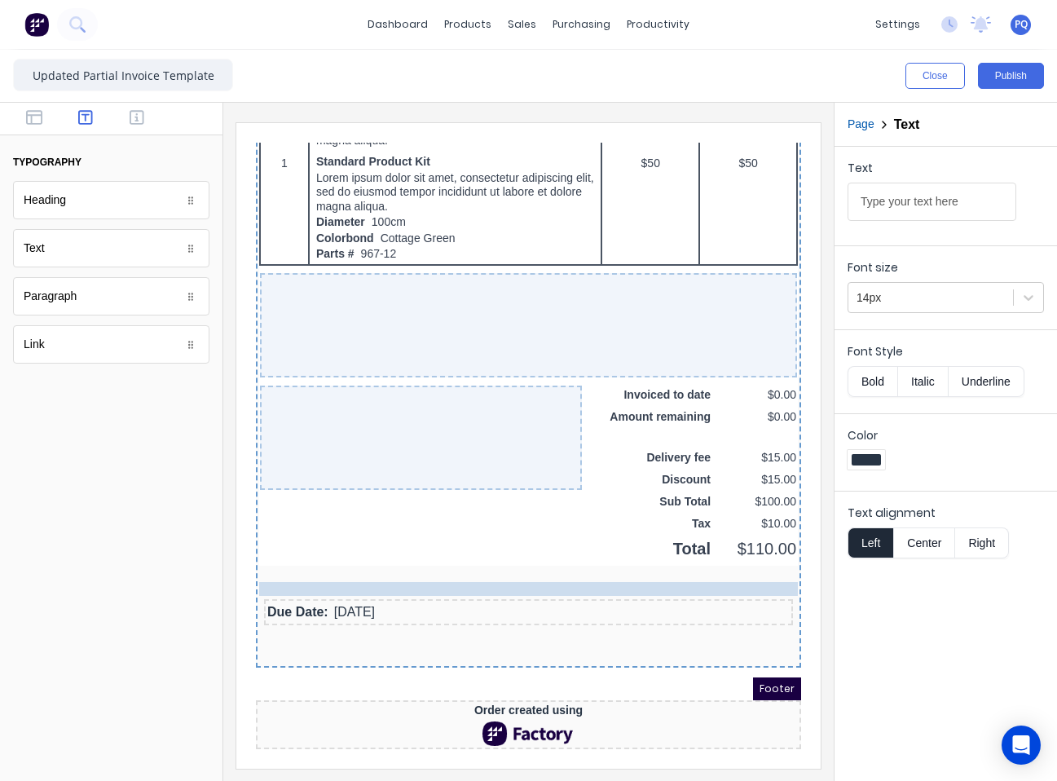
scroll to position [1139, 0]
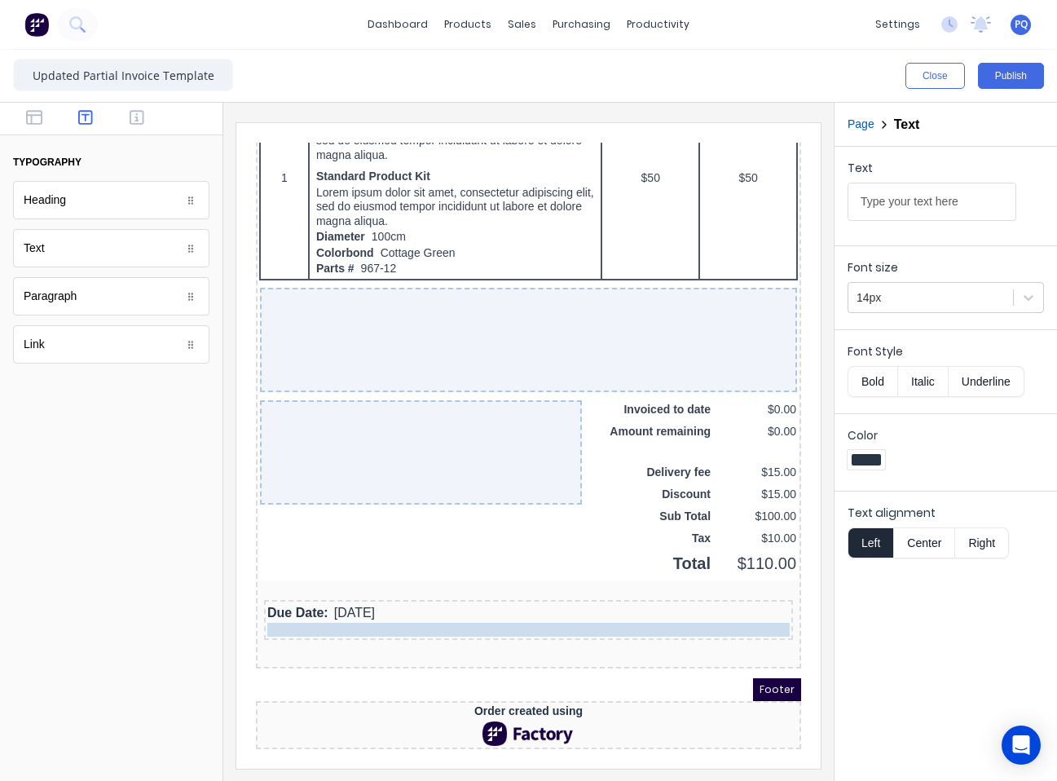
drag, startPoint x: 376, startPoint y: 629, endPoint x: 399, endPoint y: 590, distance: 45.3
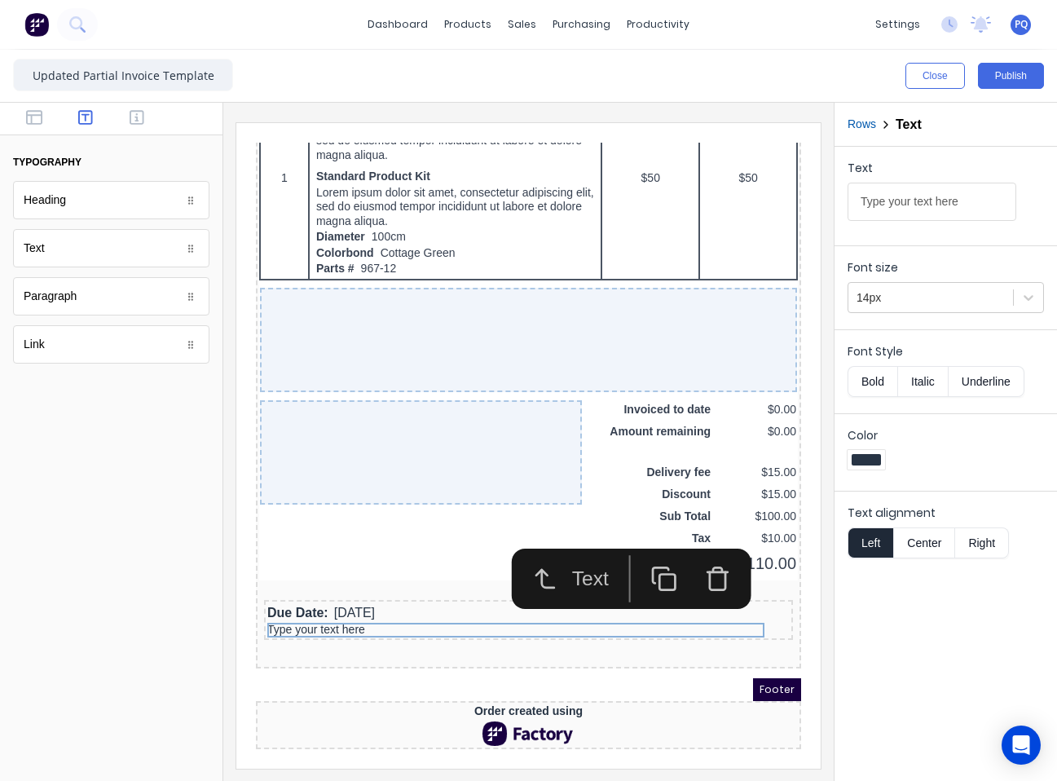
click at [641, 555] on rect "button" at bounding box center [647, 562] width 15 height 15
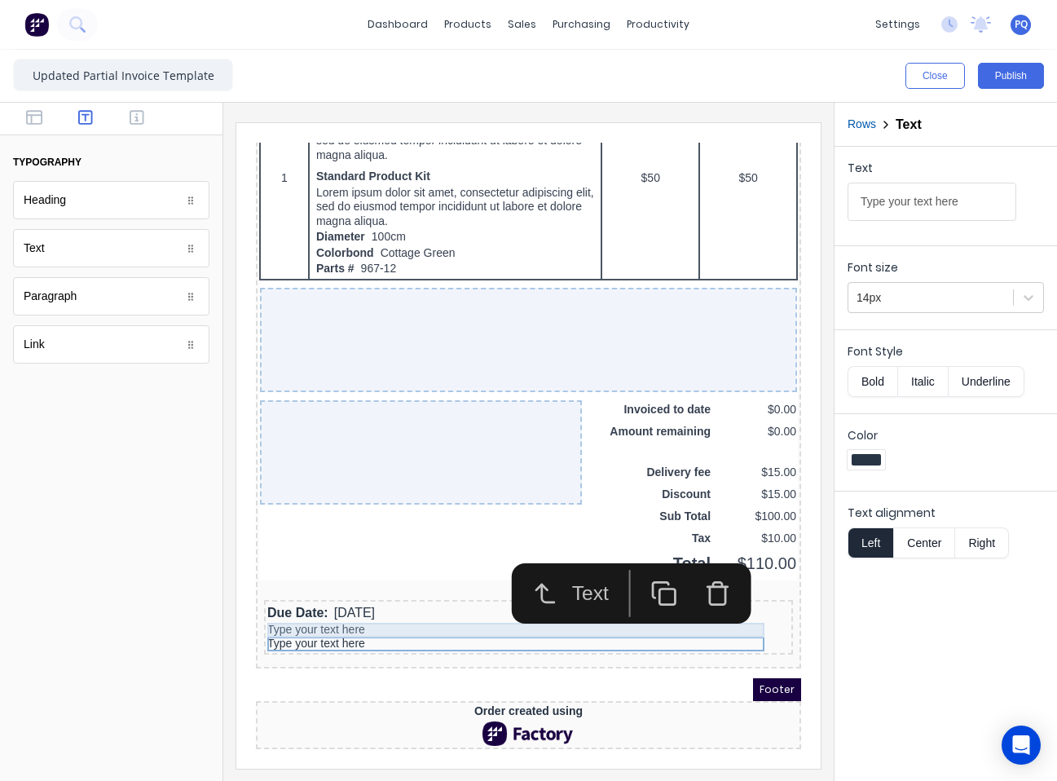
click at [293, 607] on div "Type your text here" at bounding box center [509, 610] width 523 height 15
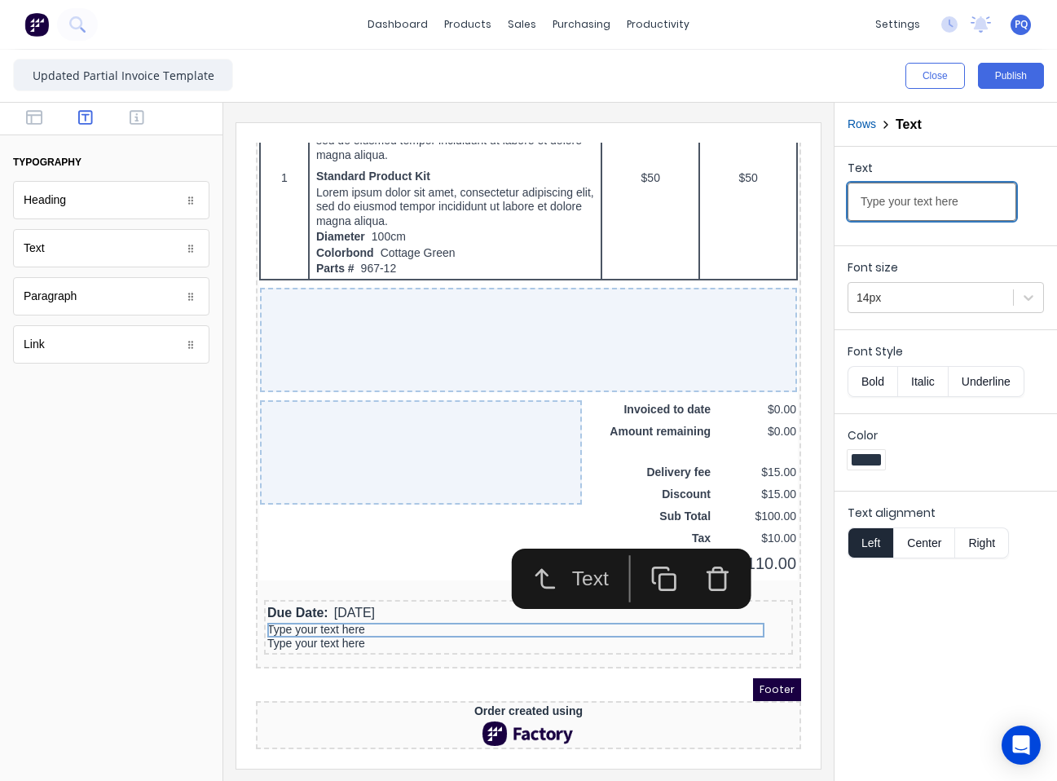
click at [873, 202] on input "Type your text here" at bounding box center [932, 202] width 169 height 38
click at [873, 203] on input "Type your text here" at bounding box center [932, 202] width 169 height 38
type input "Please note new bank details as at [DATE]"
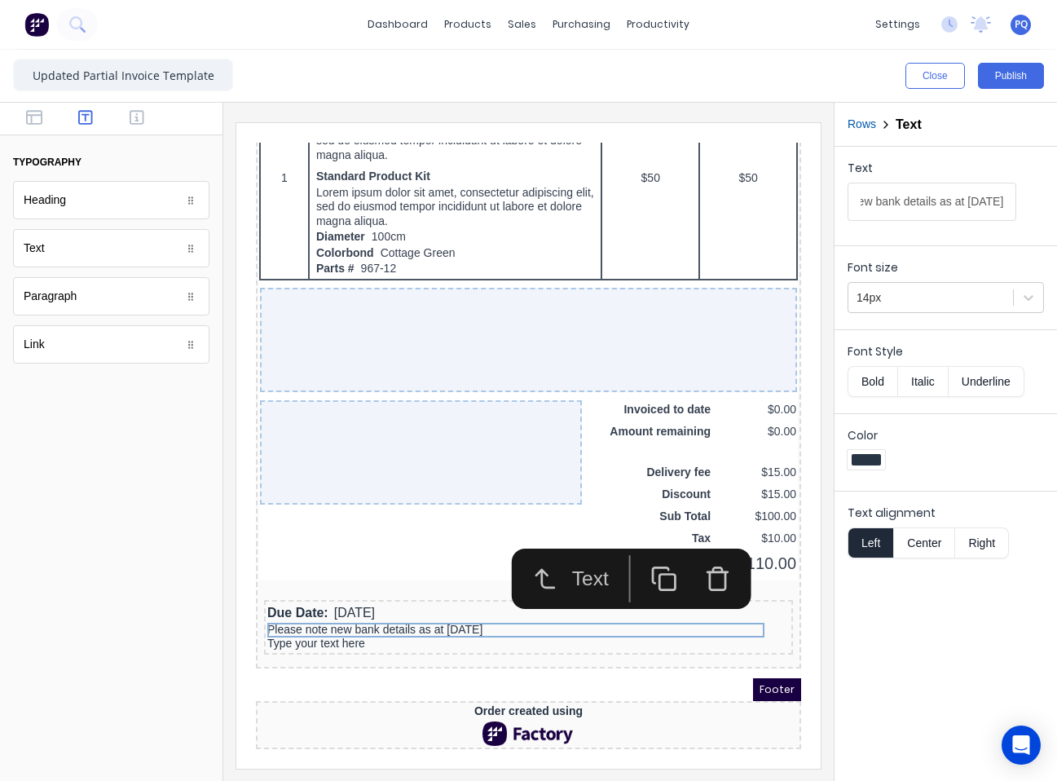
scroll to position [0, 0]
drag, startPoint x: 386, startPoint y: 623, endPoint x: 396, endPoint y: 615, distance: 12.9
click at [386, 623] on div "Type your text here" at bounding box center [509, 624] width 523 height 15
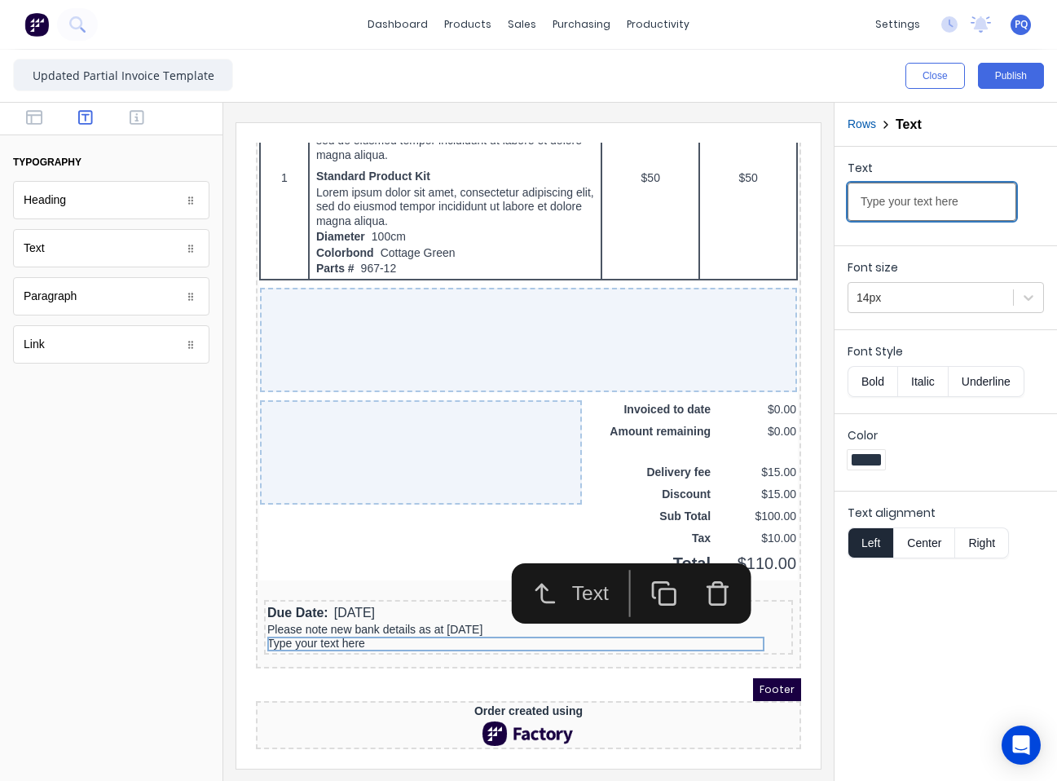
click at [871, 206] on input "Type your text here" at bounding box center [932, 202] width 169 height 38
type input "Payments can be made to:"
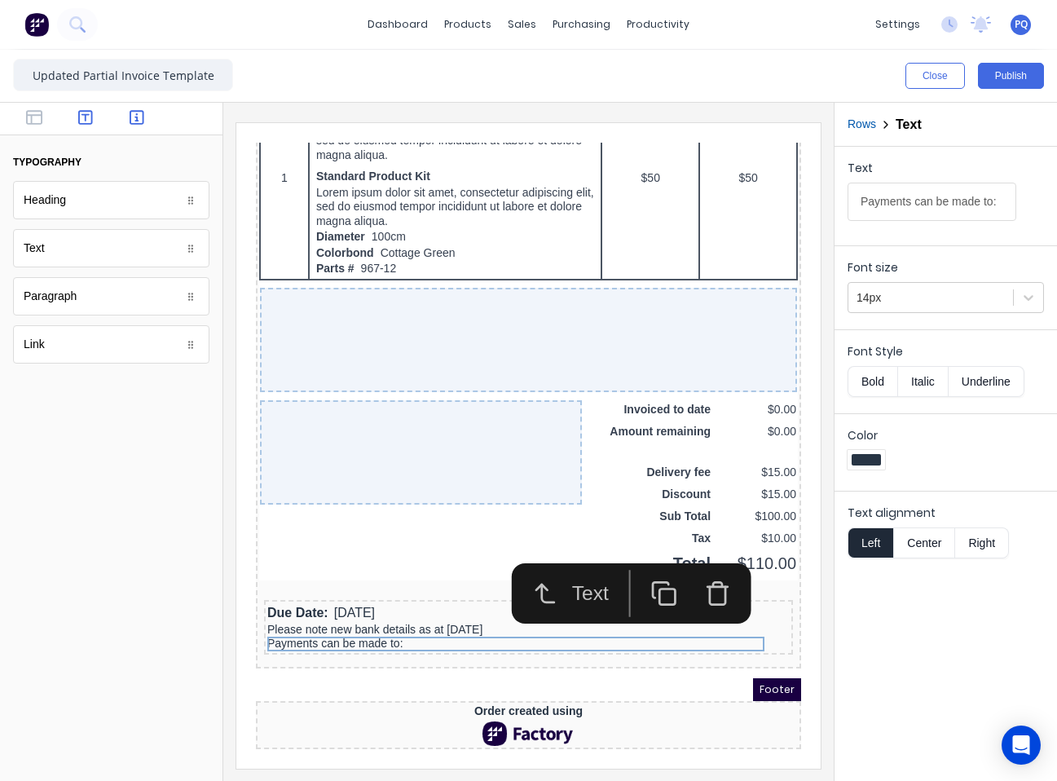
scroll to position [0, 0]
click at [139, 114] on icon "button" at bounding box center [137, 117] width 15 height 16
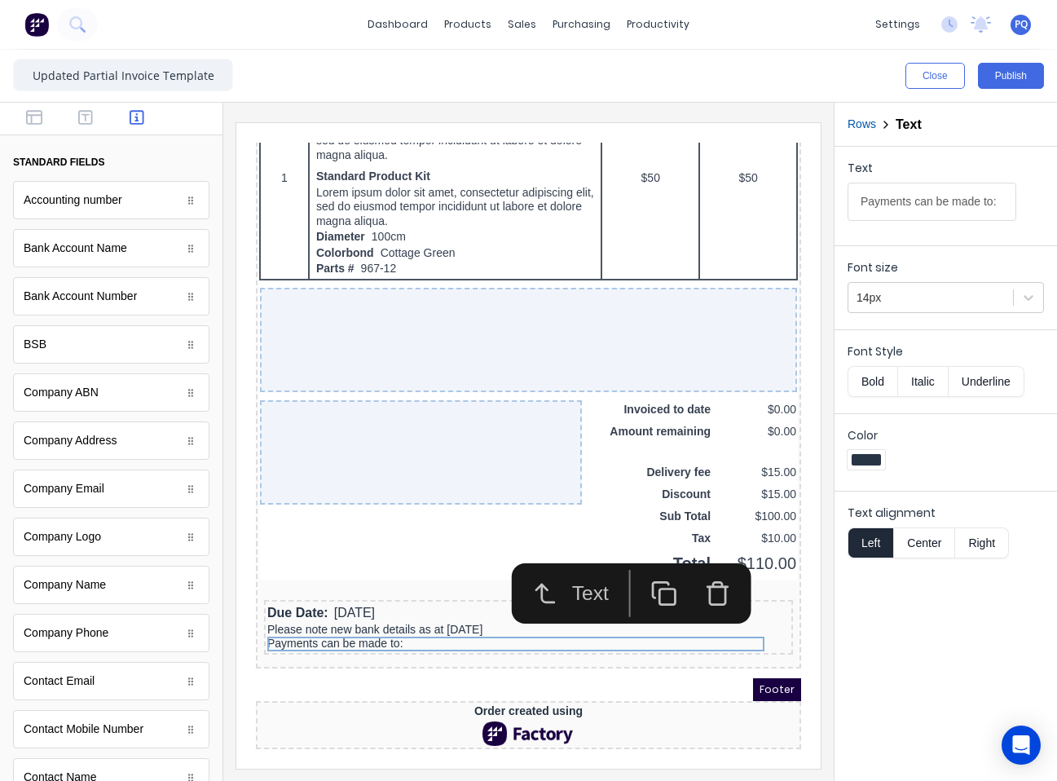
scroll to position [163, 0]
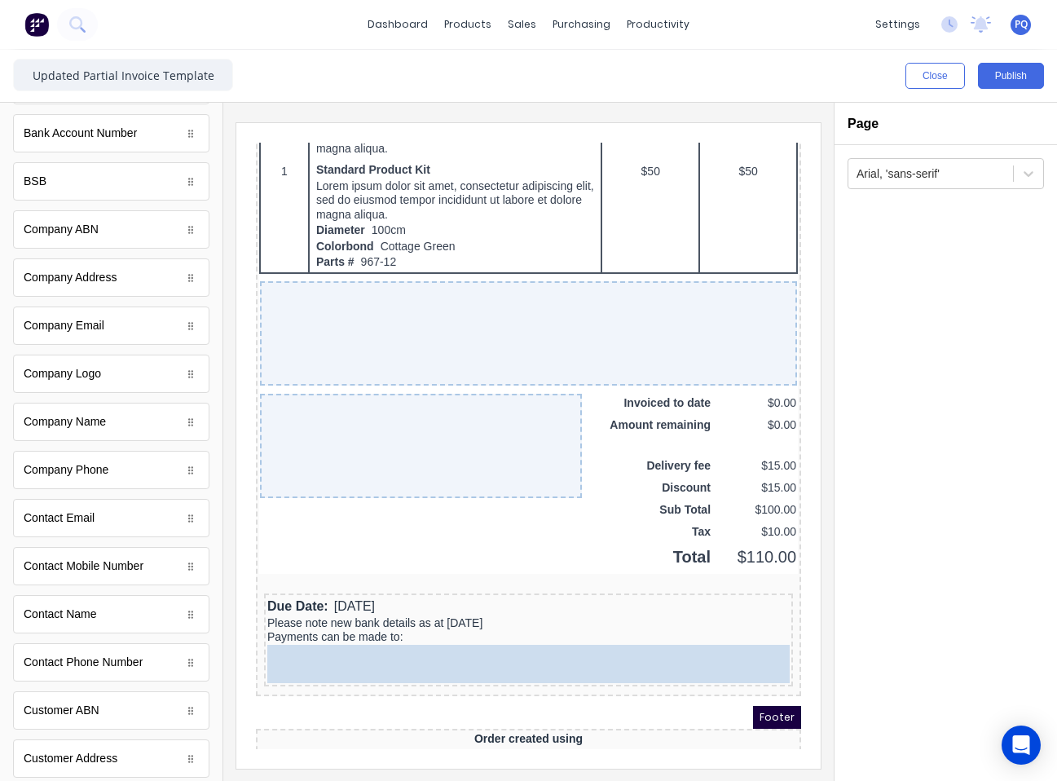
drag, startPoint x: 189, startPoint y: 490, endPoint x: 655, endPoint y: 650, distance: 493.1
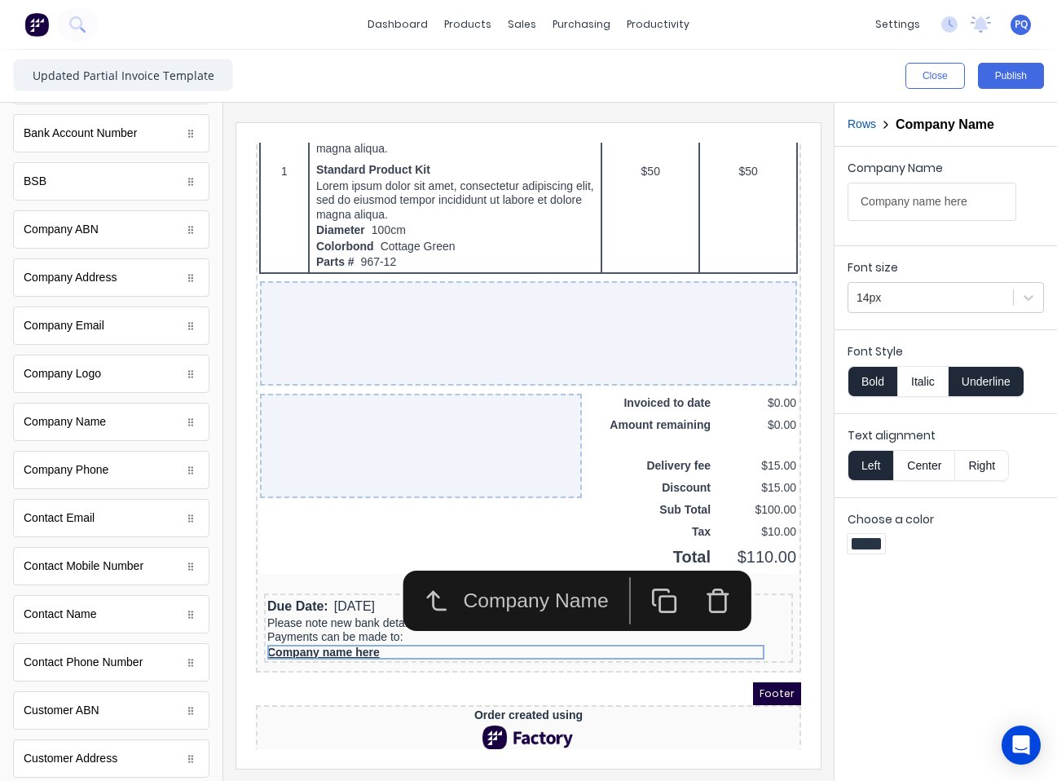
drag, startPoint x: 986, startPoint y: 364, endPoint x: 858, endPoint y: 363, distance: 128.0
click at [984, 364] on div "Font Style Bold Italic Underline" at bounding box center [946, 370] width 196 height 54
drag, startPoint x: 997, startPoint y: 384, endPoint x: 891, endPoint y: 373, distance: 106.6
click at [990, 383] on button "Underline" at bounding box center [987, 381] width 76 height 31
drag, startPoint x: 867, startPoint y: 375, endPoint x: 879, endPoint y: 348, distance: 29.2
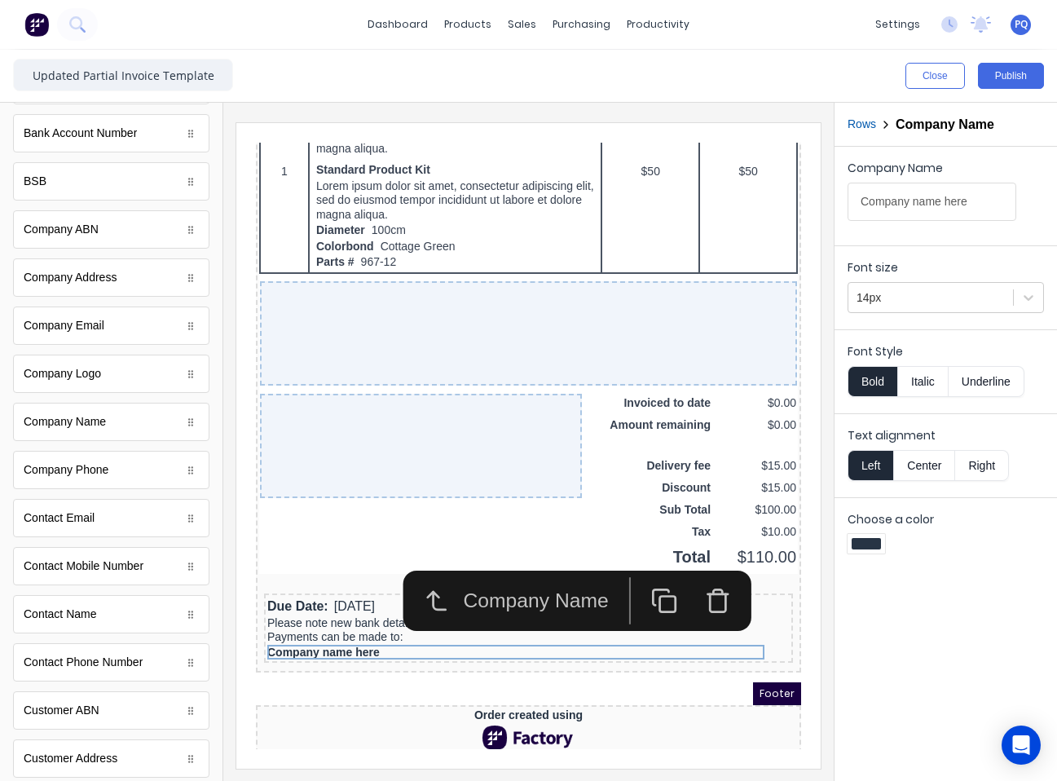
click at [868, 374] on button "Bold" at bounding box center [873, 381] width 50 height 31
drag, startPoint x: 888, startPoint y: 315, endPoint x: 893, endPoint y: 303, distance: 12.4
click at [889, 314] on div "Font size 14px" at bounding box center [946, 283] width 223 height 77
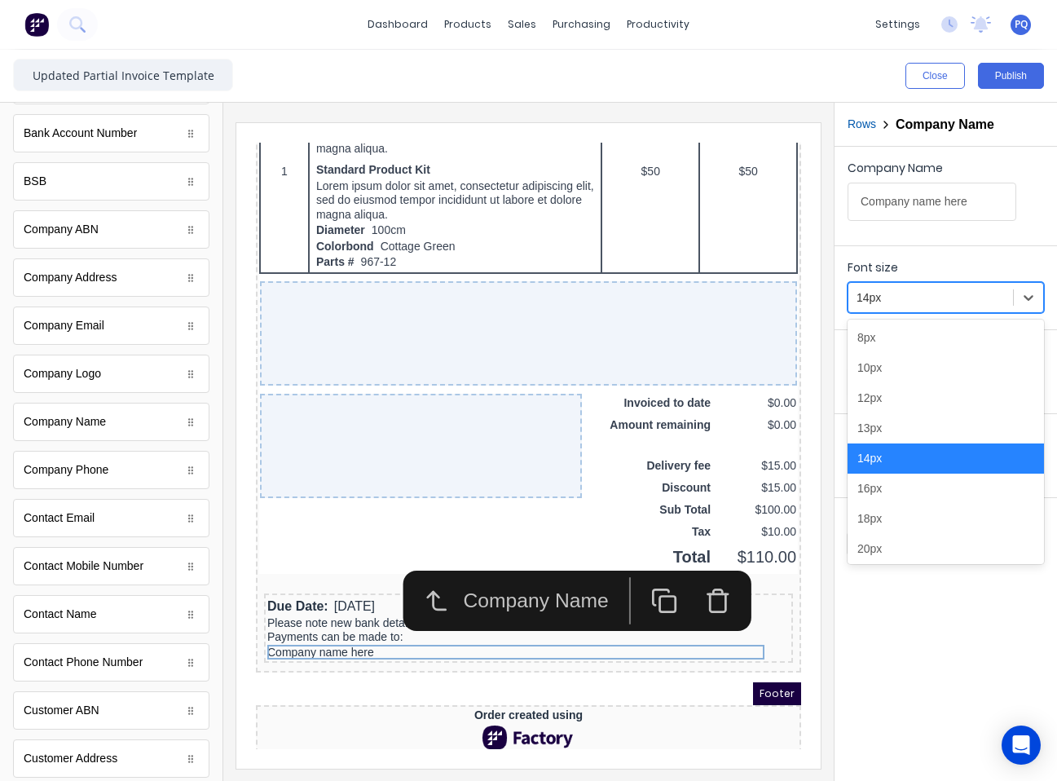
click at [893, 303] on div at bounding box center [931, 298] width 148 height 20
drag, startPoint x: 905, startPoint y: 430, endPoint x: 822, endPoint y: 434, distance: 83.2
click at [903, 430] on div "13px" at bounding box center [946, 428] width 196 height 30
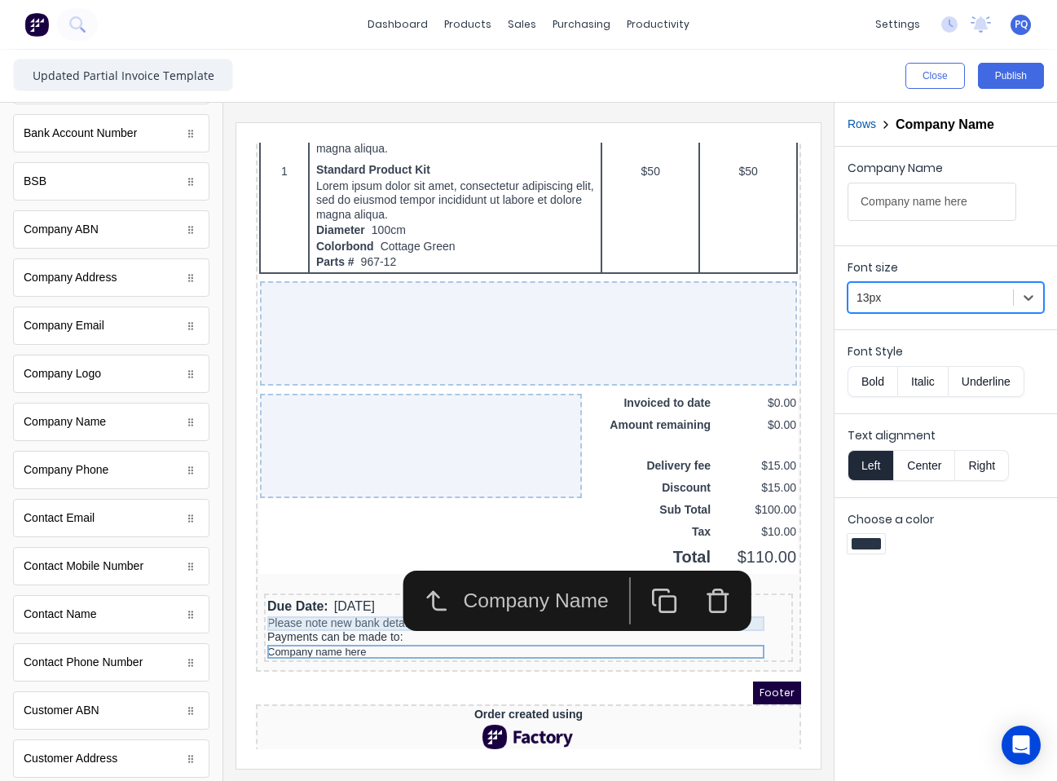
click at [320, 604] on div "Please note new bank details as at [DATE]" at bounding box center [509, 604] width 523 height 15
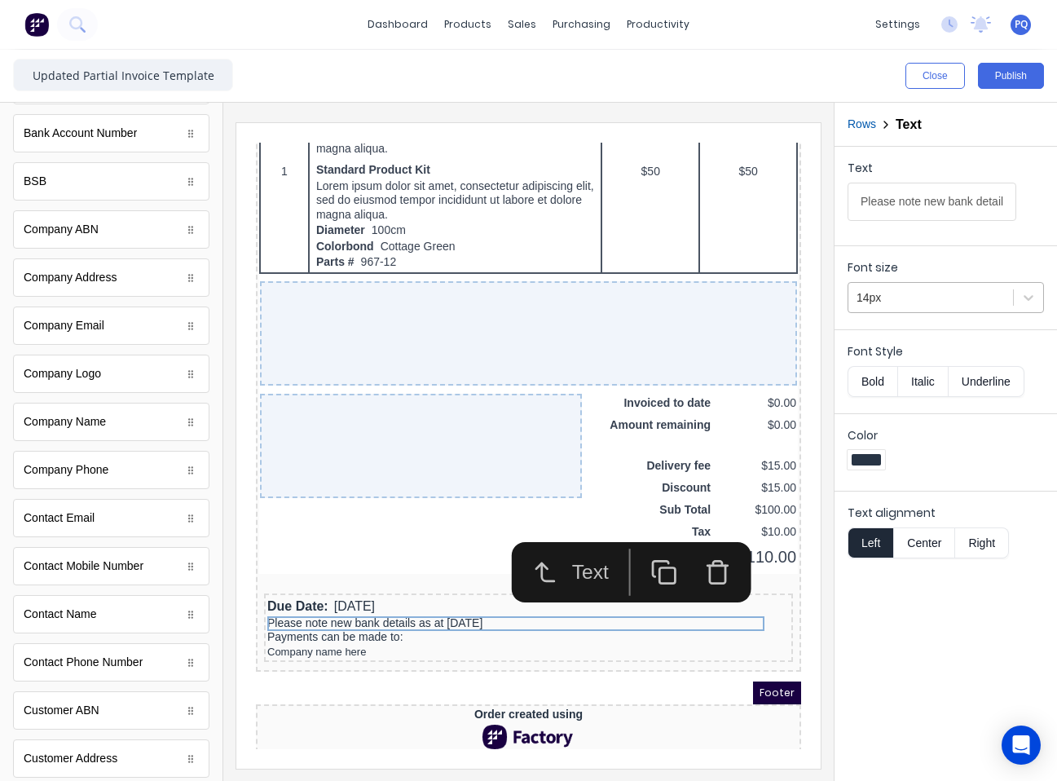
click at [896, 290] on div at bounding box center [931, 298] width 148 height 20
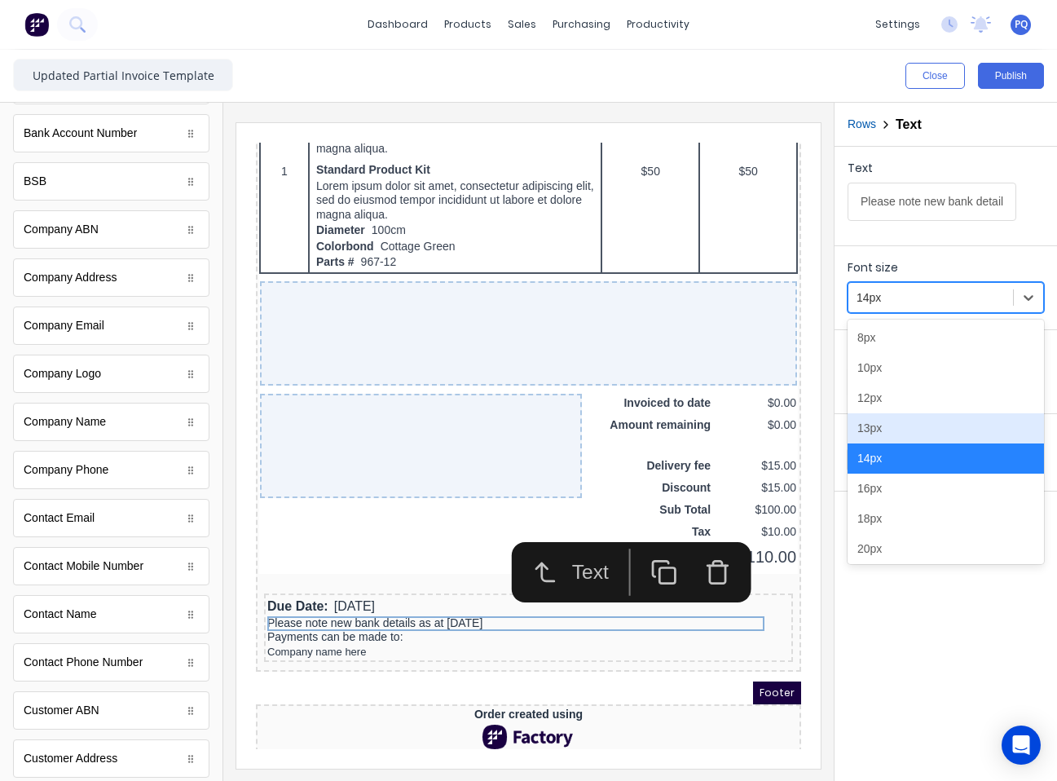
drag, startPoint x: 900, startPoint y: 421, endPoint x: 422, endPoint y: 404, distance: 478.0
click at [900, 421] on div "13px" at bounding box center [946, 428] width 196 height 30
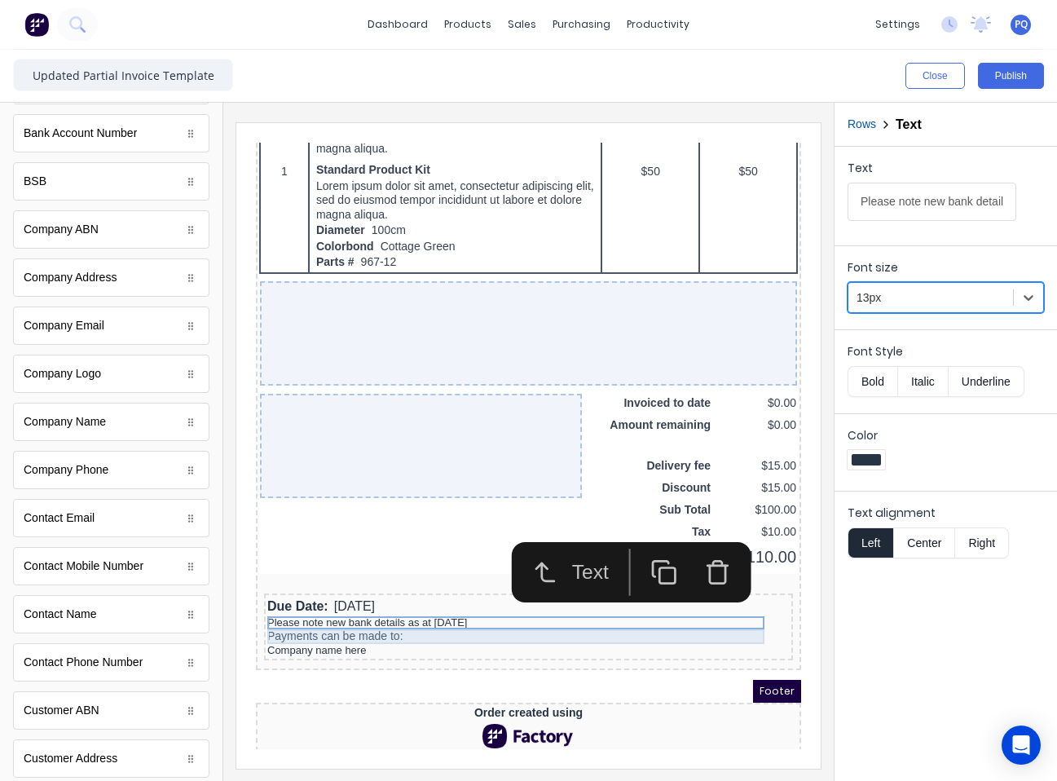
click at [428, 621] on div "Payments can be made to:" at bounding box center [509, 617] width 523 height 15
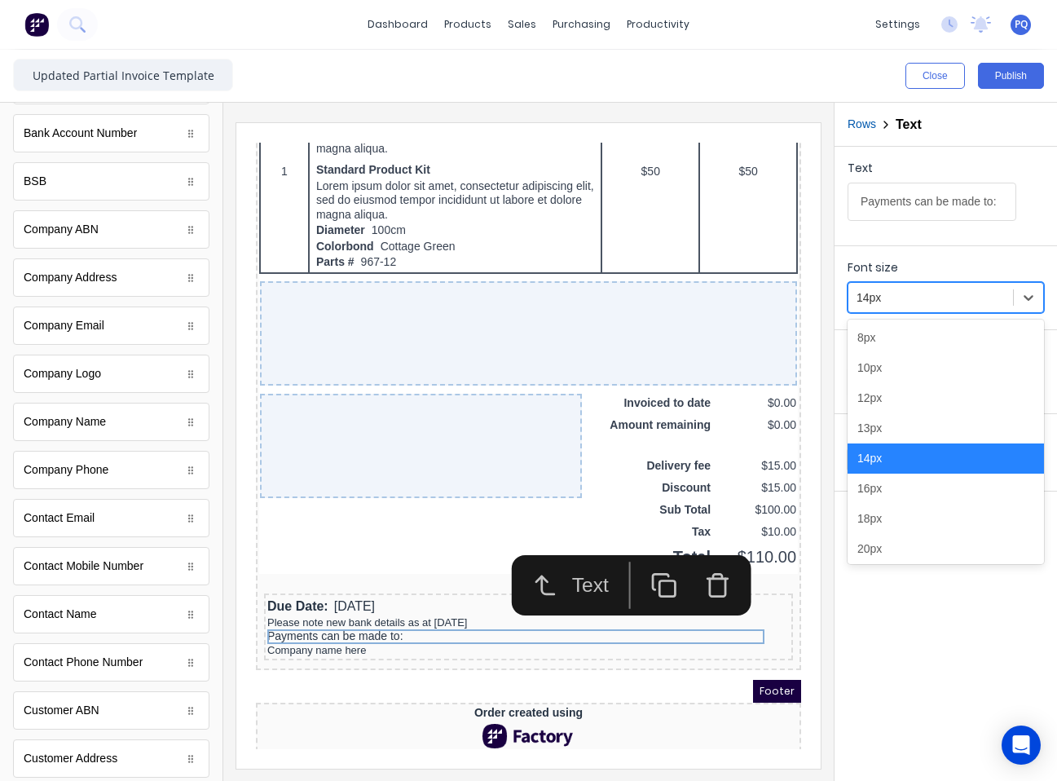
click at [876, 289] on div at bounding box center [931, 298] width 148 height 20
click at [893, 437] on div "13px" at bounding box center [946, 428] width 196 height 30
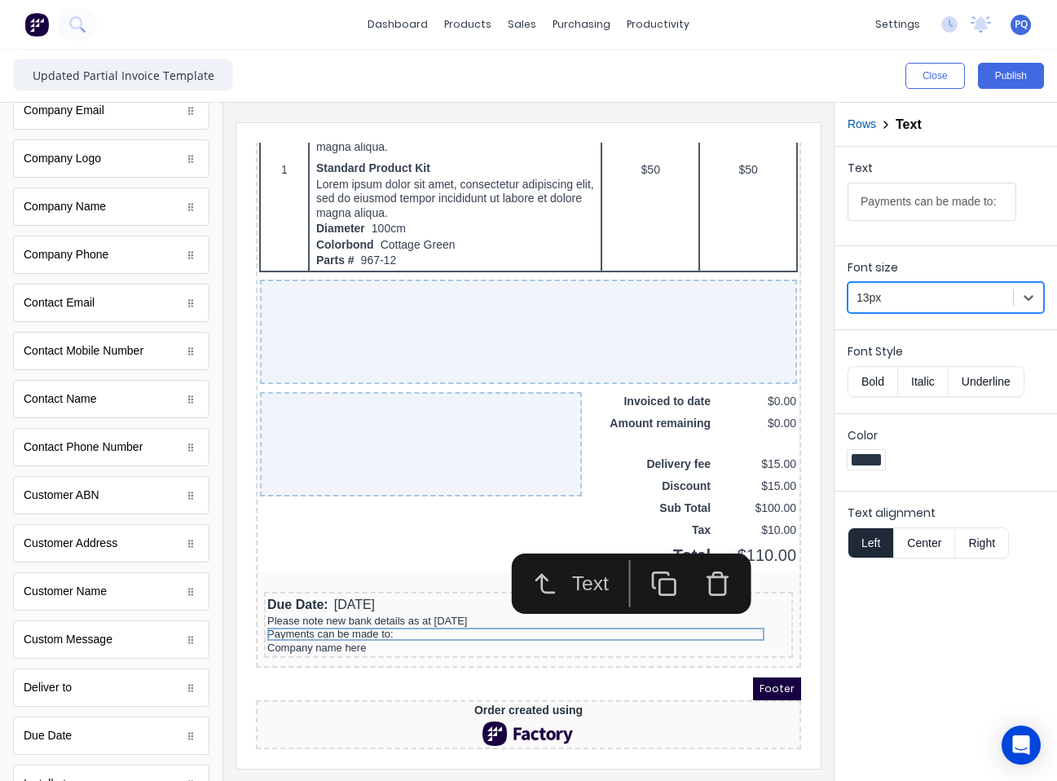
scroll to position [0, 0]
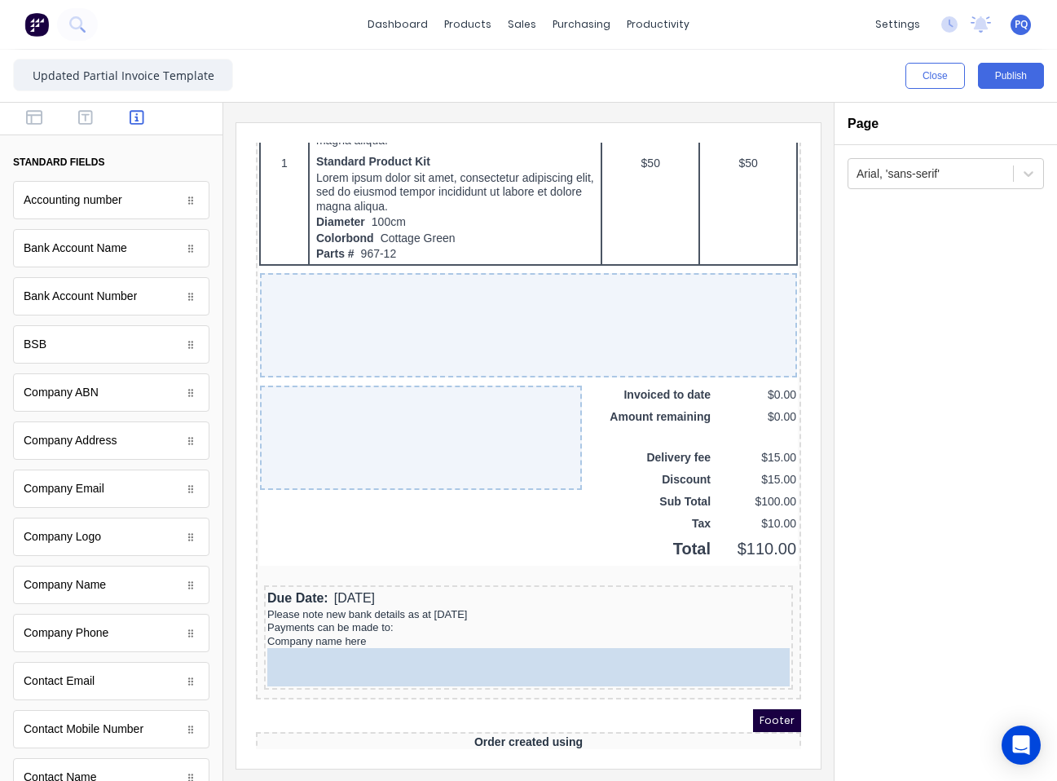
drag, startPoint x: 77, startPoint y: 350, endPoint x: 452, endPoint y: 668, distance: 492.1
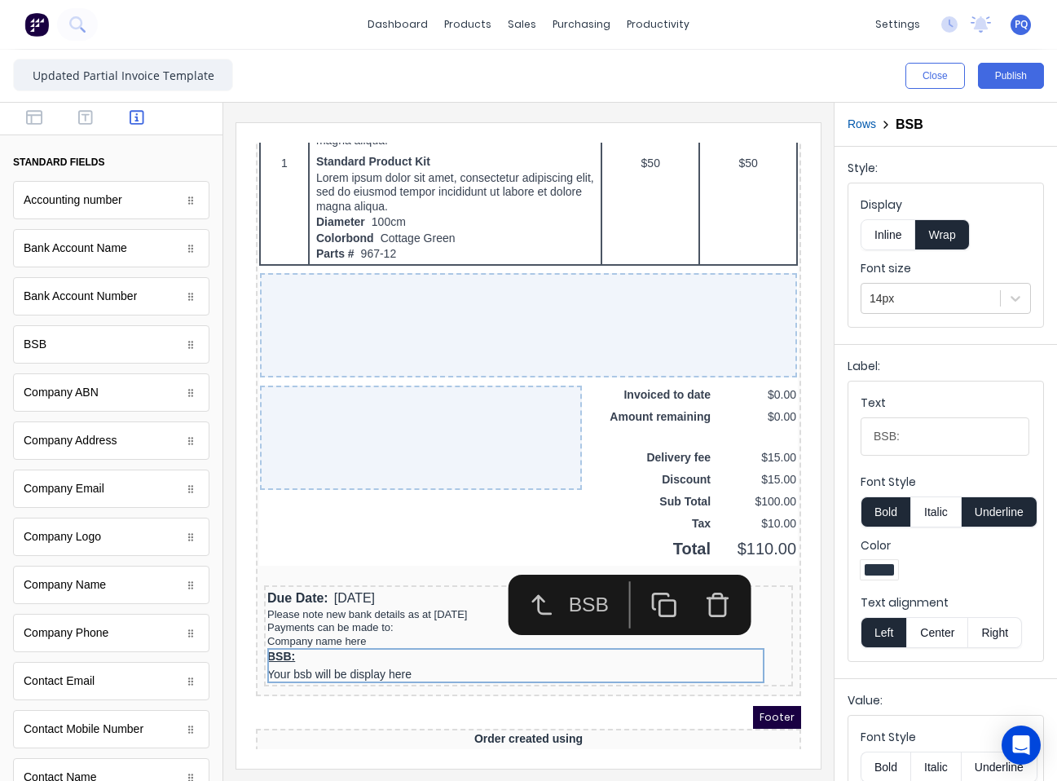
click at [900, 227] on button "Inline" at bounding box center [888, 234] width 55 height 31
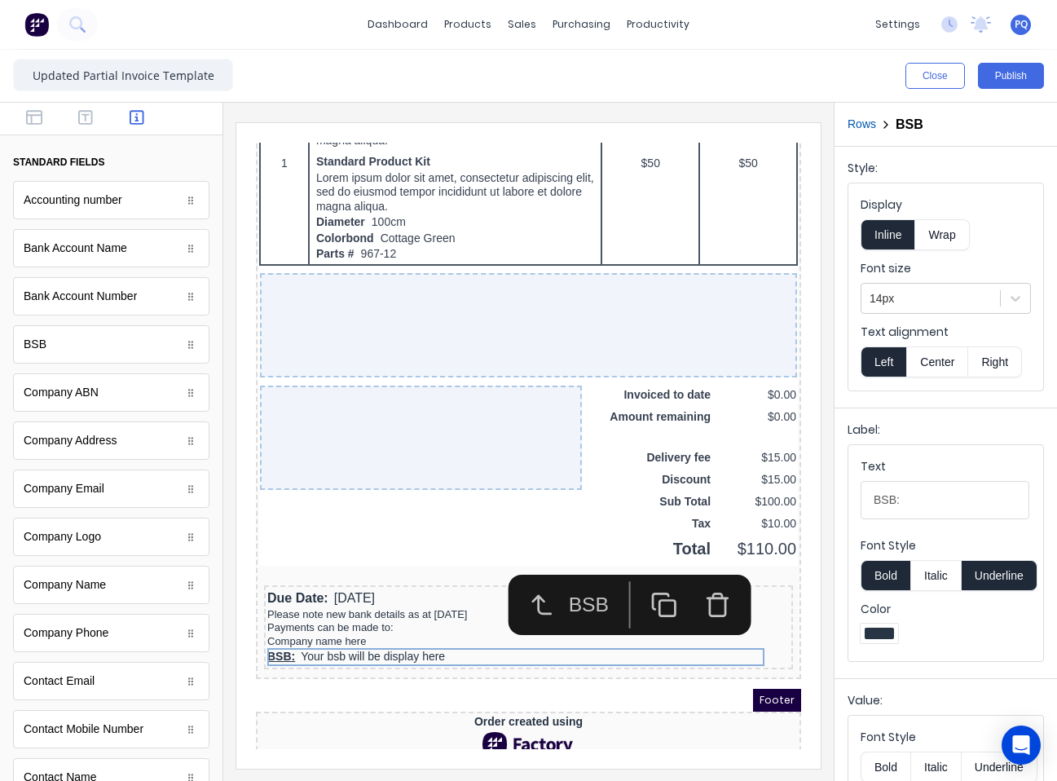
drag, startPoint x: 902, startPoint y: 292, endPoint x: 905, endPoint y: 314, distance: 22.2
click at [902, 292] on div at bounding box center [931, 299] width 122 height 20
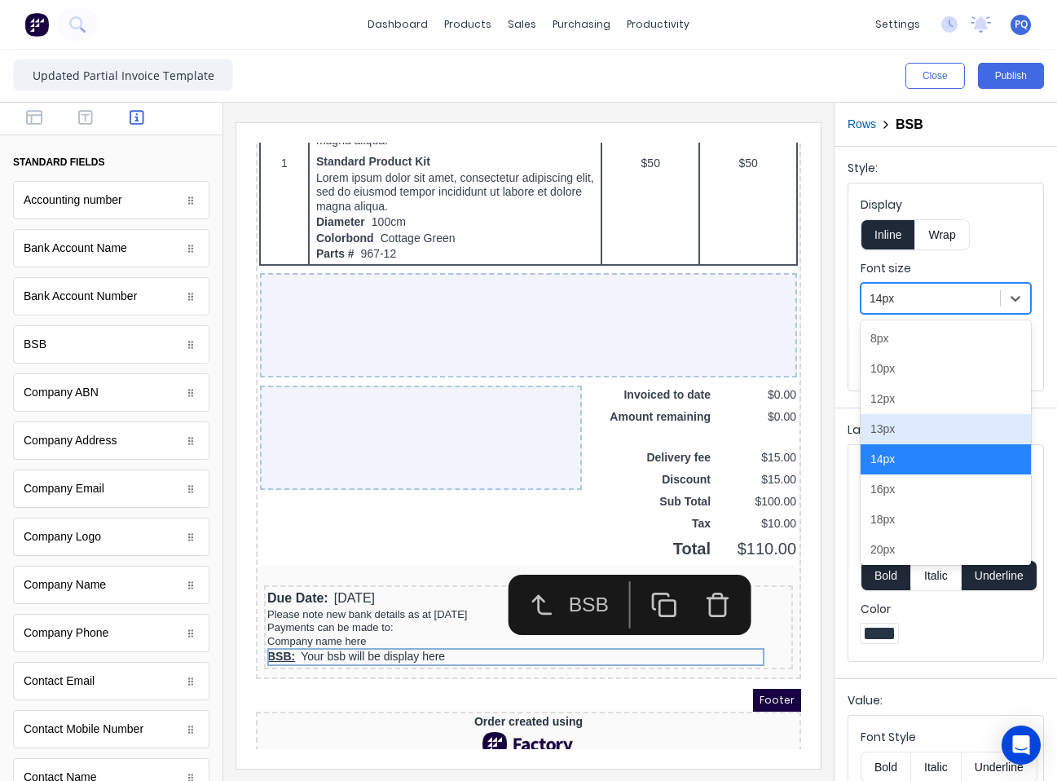
click at [914, 426] on div "13px" at bounding box center [946, 429] width 170 height 30
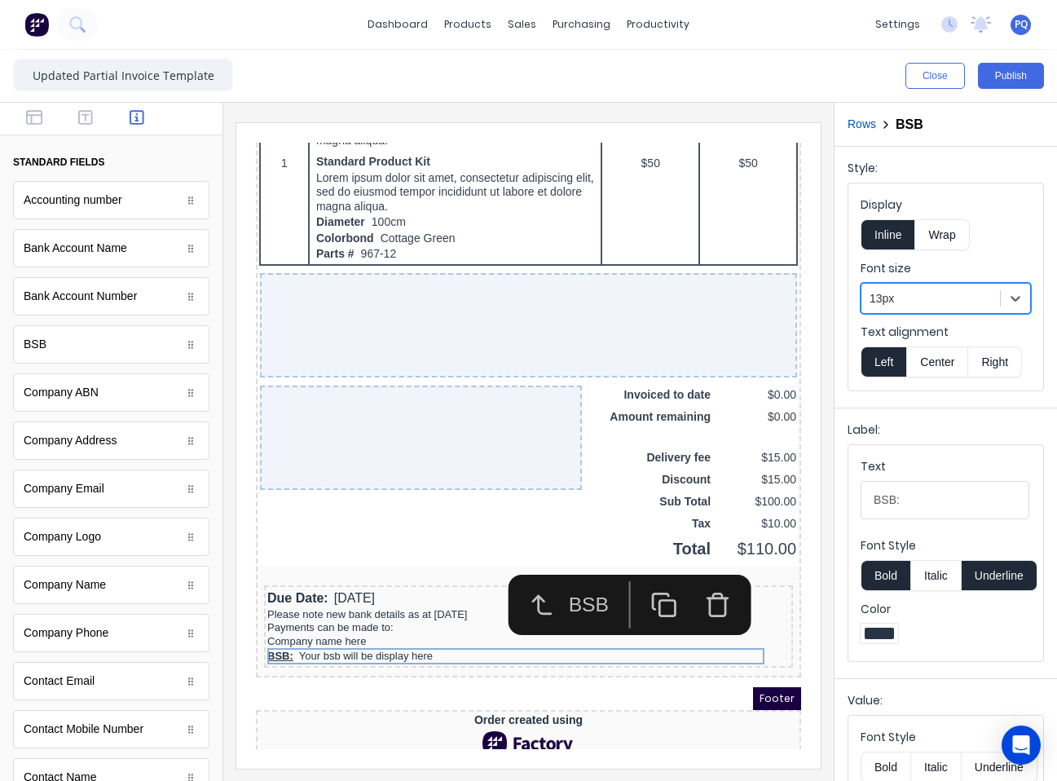
click at [986, 582] on button "Underline" at bounding box center [1000, 575] width 76 height 31
click at [879, 580] on button "Bold" at bounding box center [886, 575] width 50 height 31
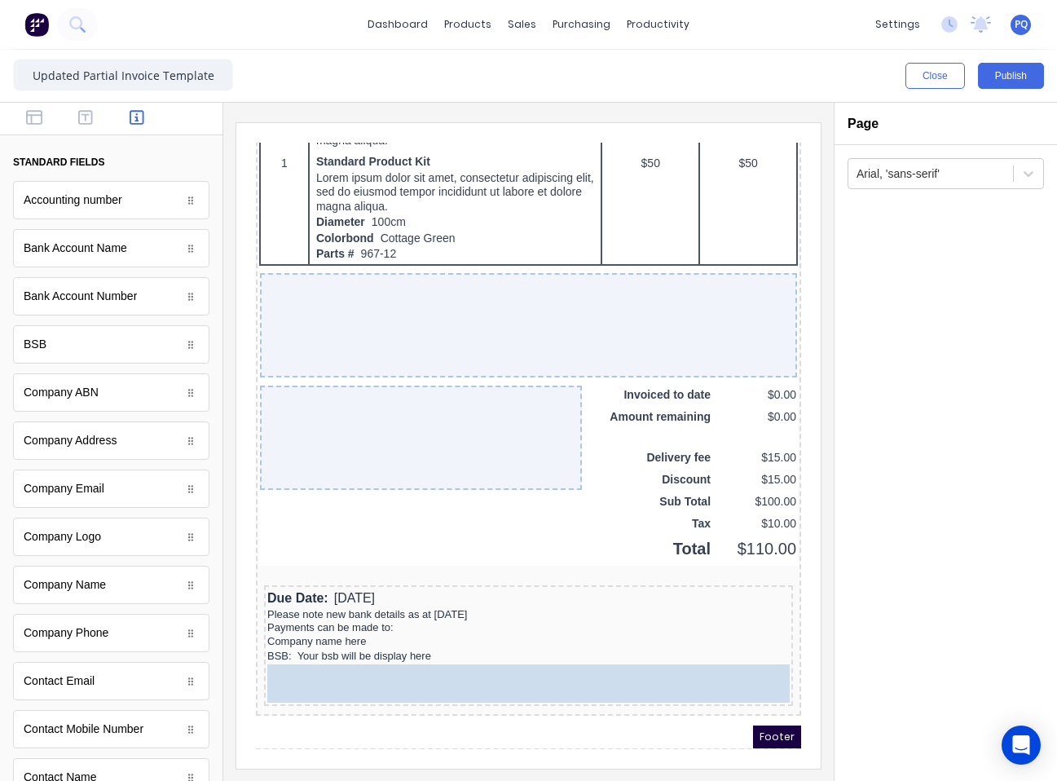
drag, startPoint x: 205, startPoint y: 408, endPoint x: 519, endPoint y: 442, distance: 316.4
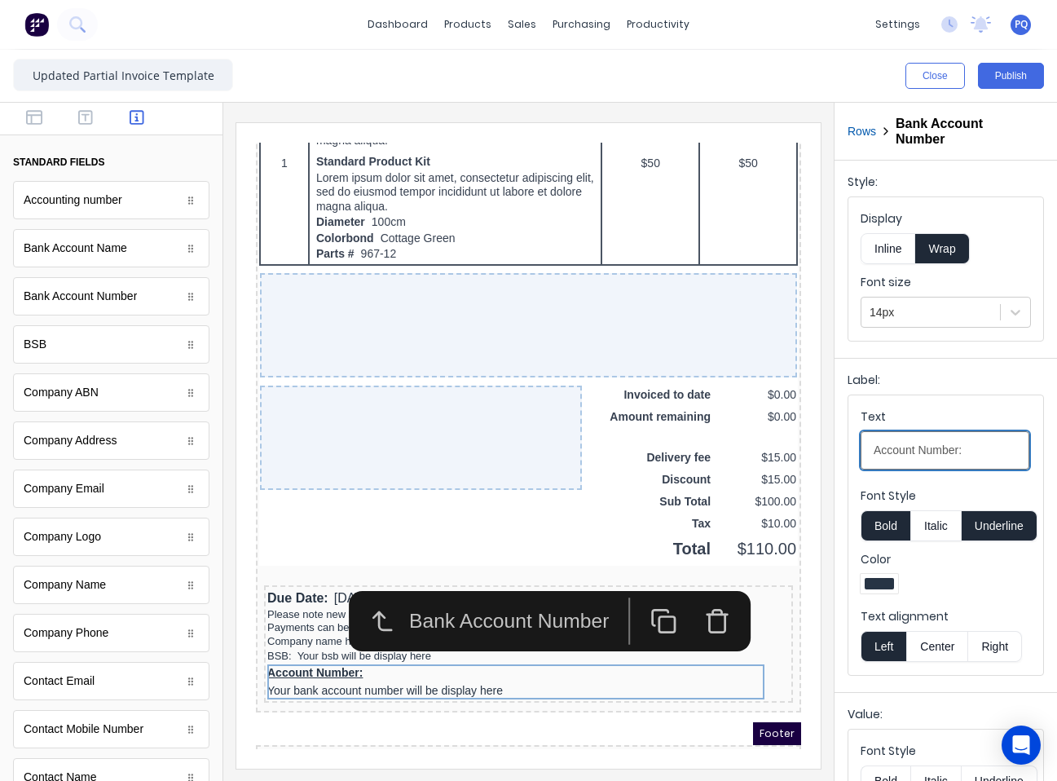
drag, startPoint x: 1224, startPoint y: 580, endPoint x: 734, endPoint y: 427, distance: 512.5
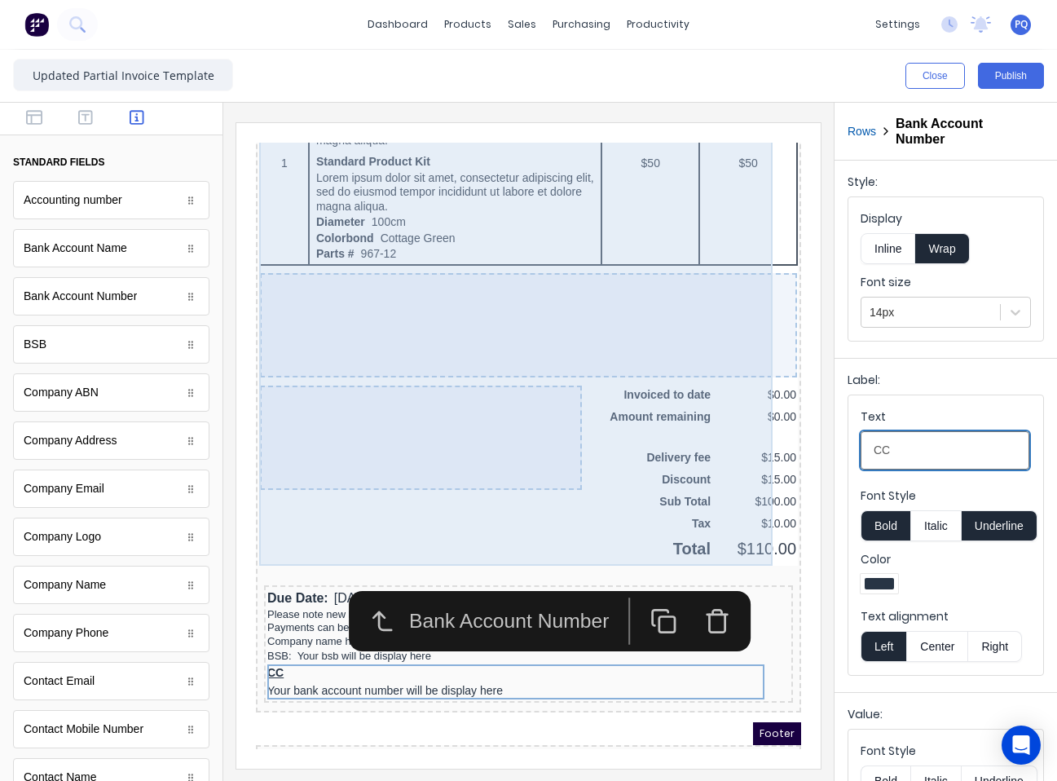
type input "C"
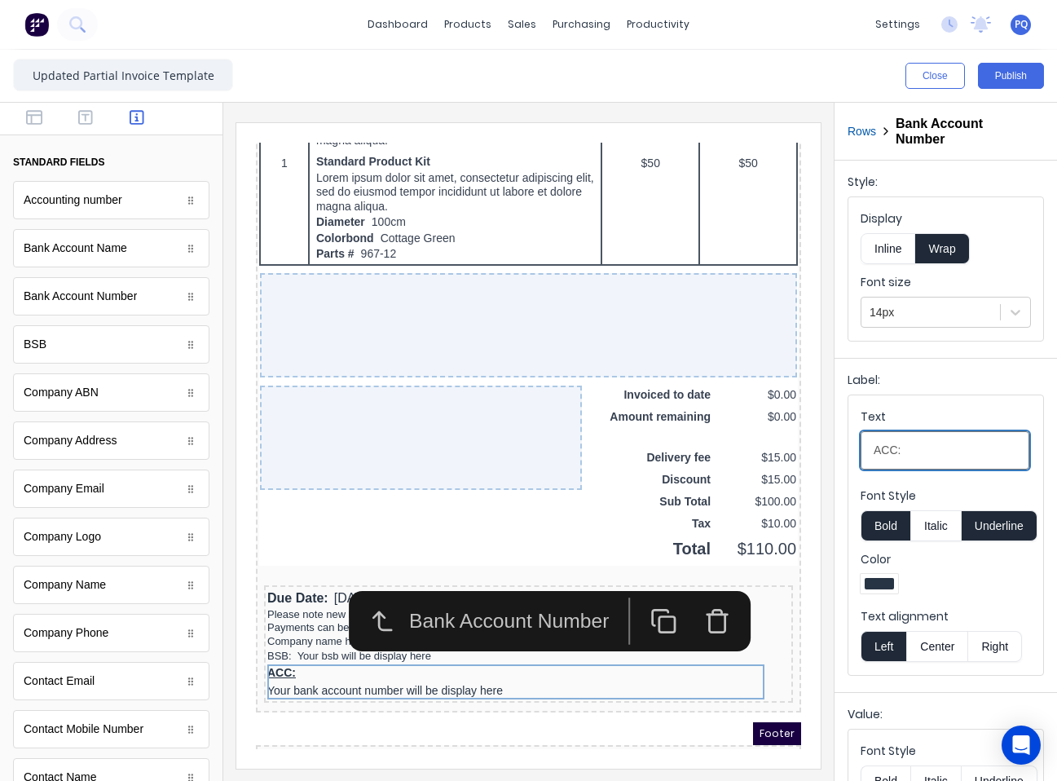
type input "ACC:"
click at [963, 518] on button "Underline" at bounding box center [1000, 525] width 76 height 31
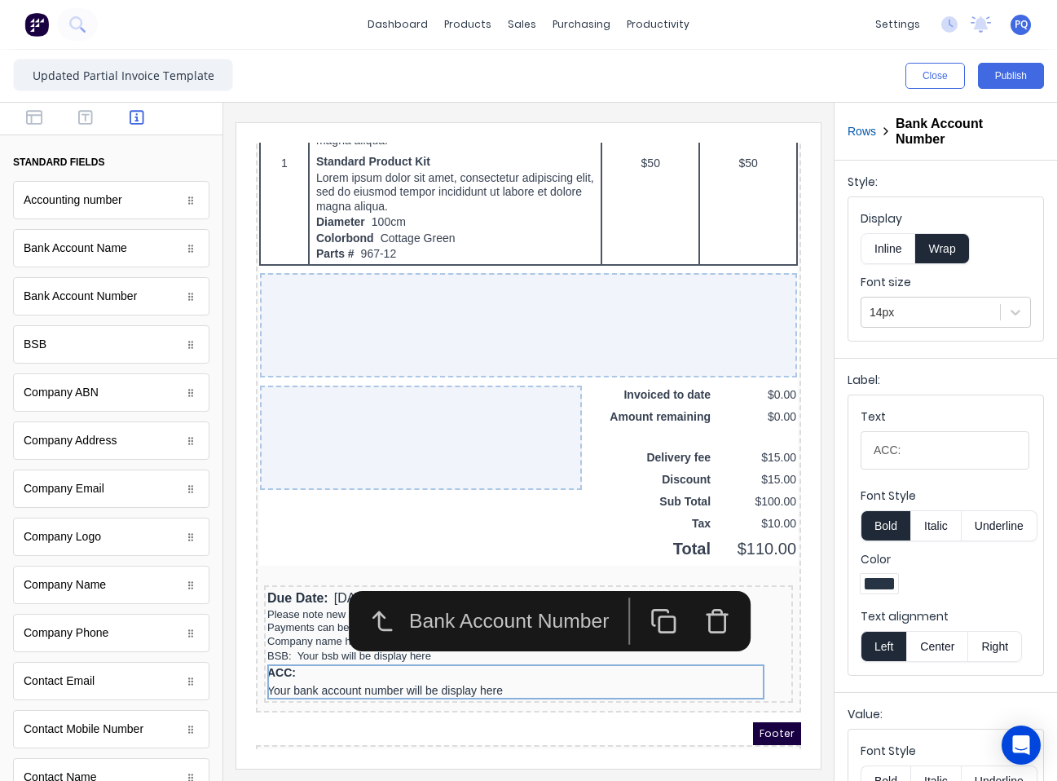
click at [876, 524] on button "Bold" at bounding box center [886, 525] width 50 height 31
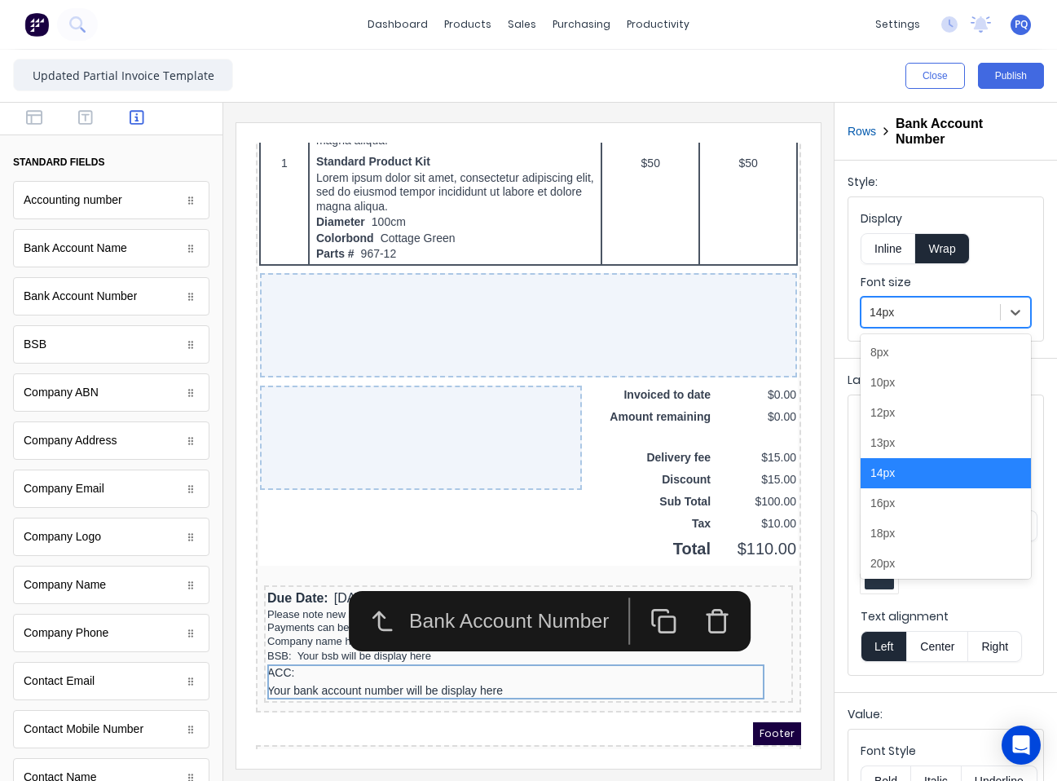
click at [907, 312] on div at bounding box center [931, 312] width 122 height 20
drag, startPoint x: 917, startPoint y: 448, endPoint x: 880, endPoint y: 311, distance: 141.0
click at [918, 443] on div "13px" at bounding box center [946, 443] width 170 height 30
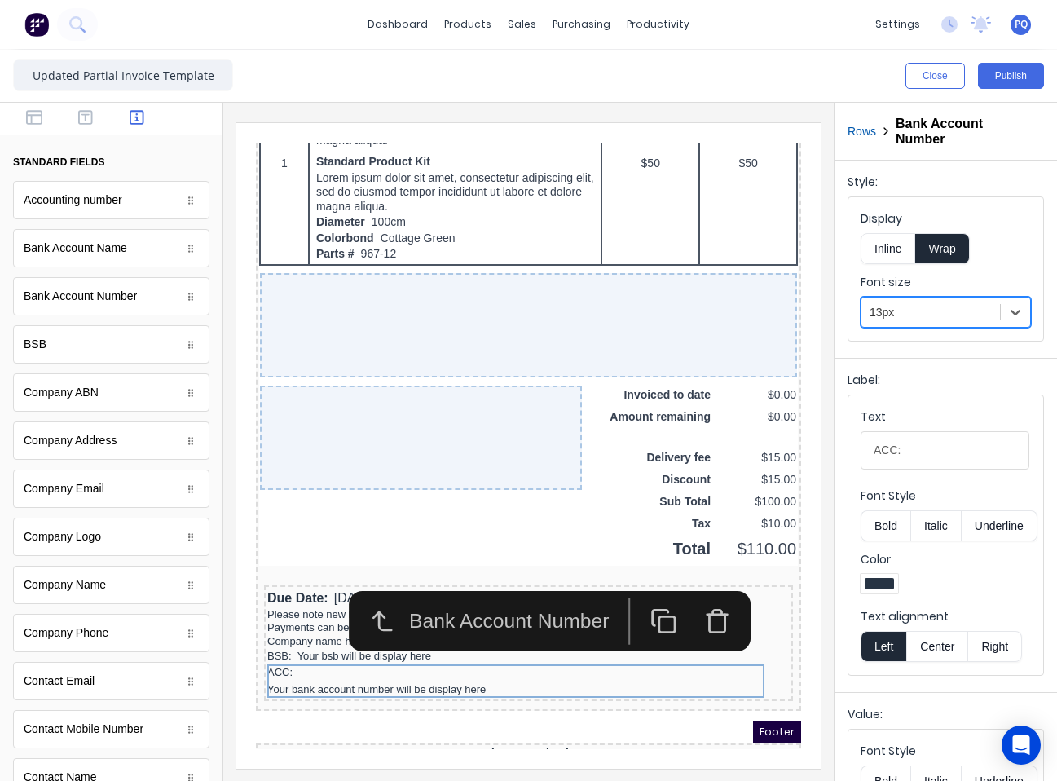
click at [889, 258] on button "Inline" at bounding box center [888, 248] width 55 height 31
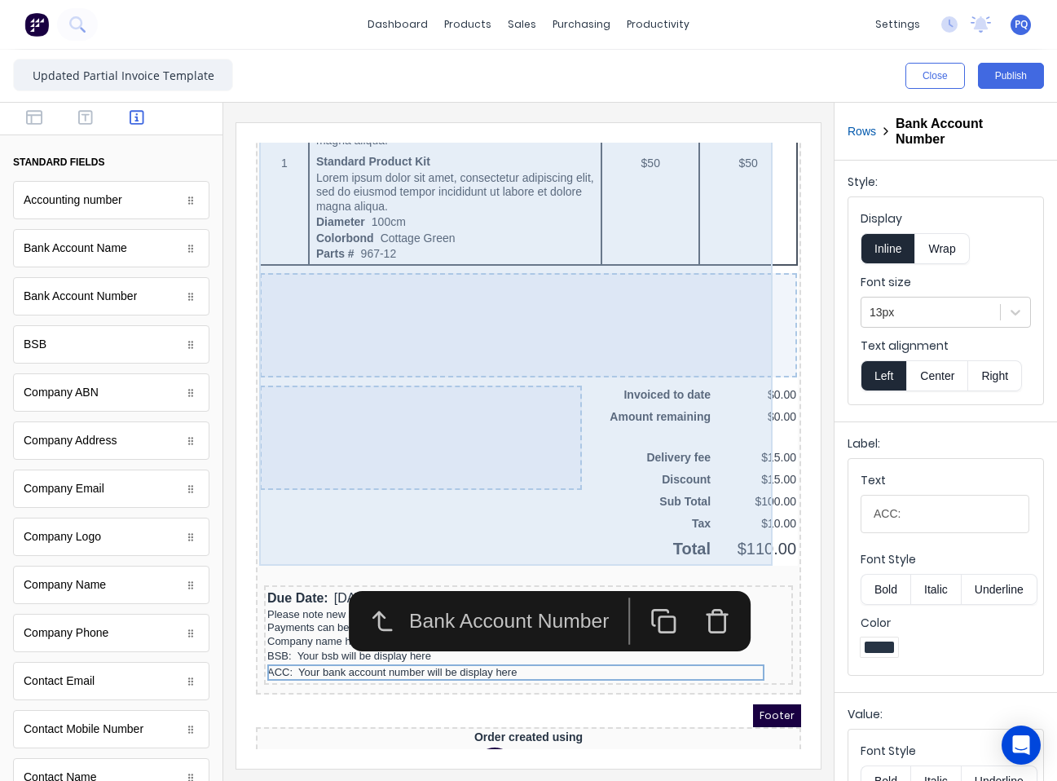
scroll to position [1179, 0]
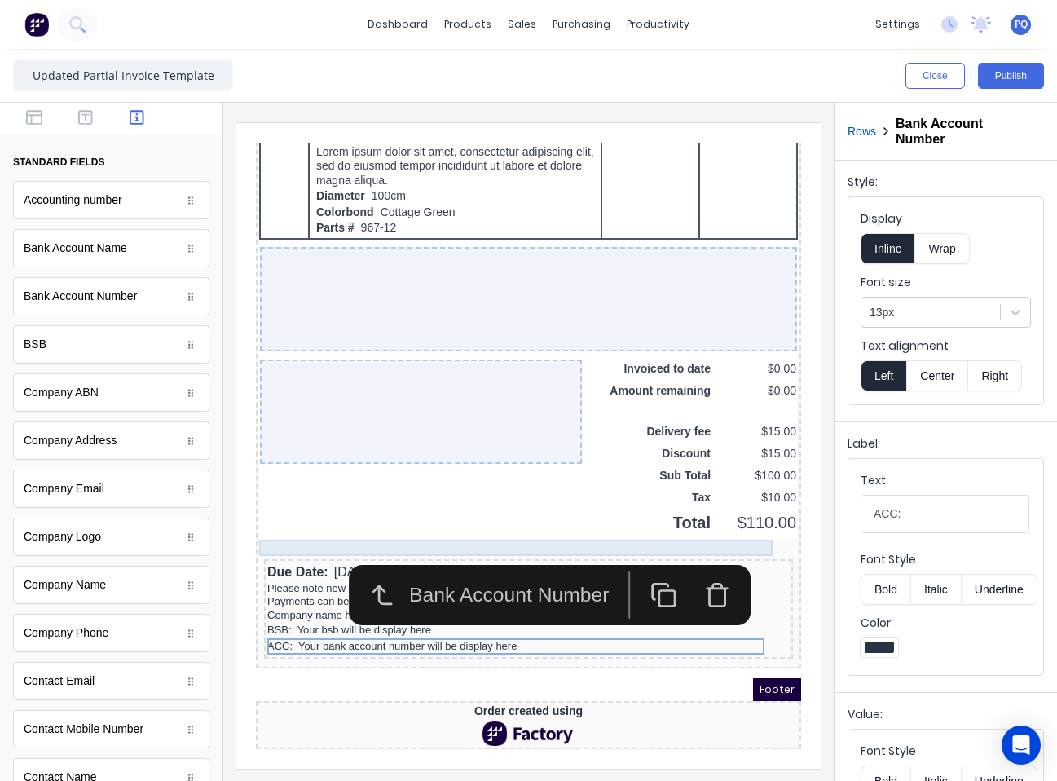
click at [288, 520] on div at bounding box center [509, 528] width 539 height 16
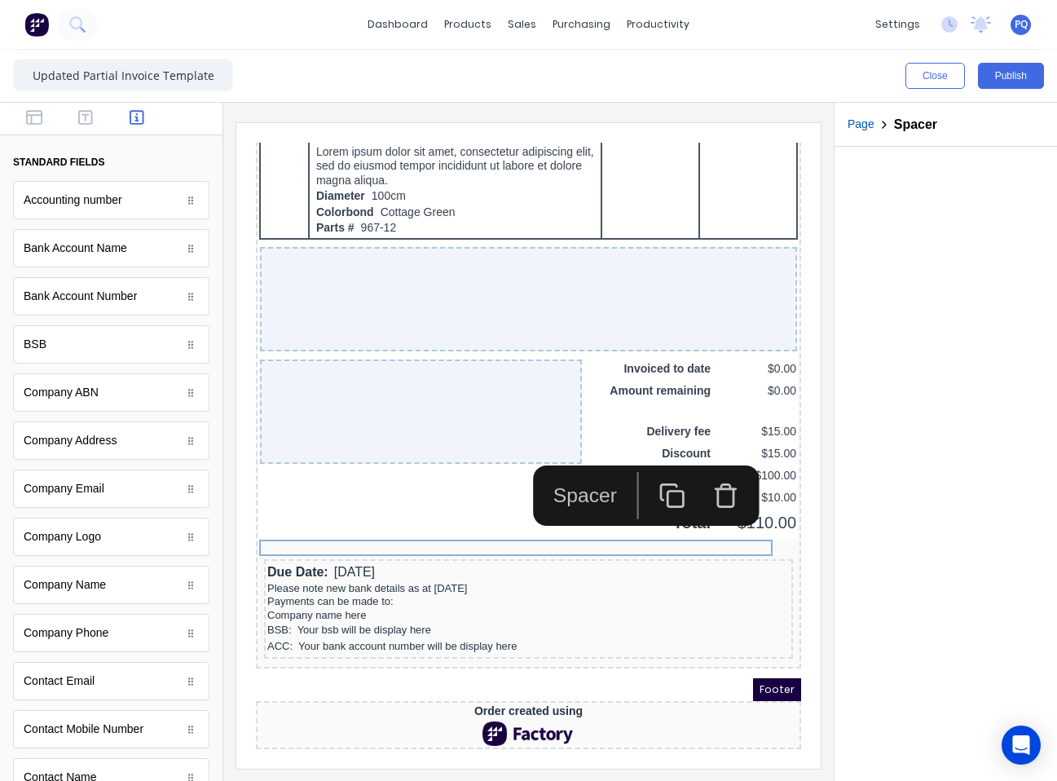
click at [653, 465] on icon "button" at bounding box center [649, 472] width 15 height 15
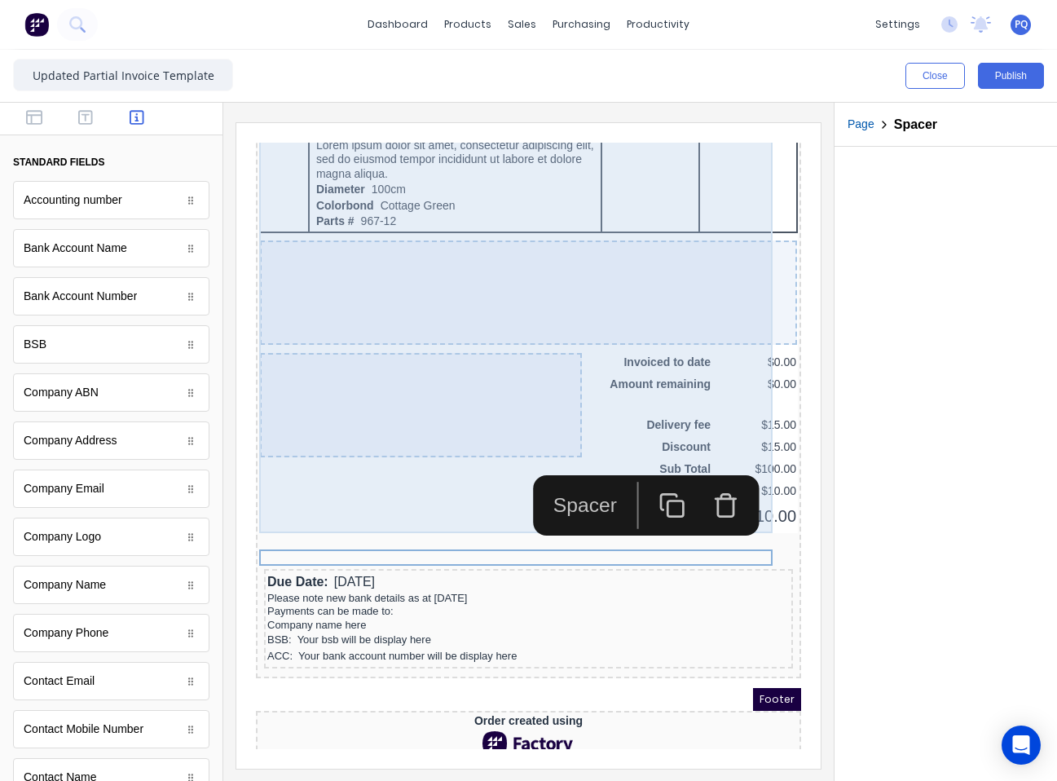
click at [653, 457] on div "Spacer" at bounding box center [627, 486] width 226 height 60
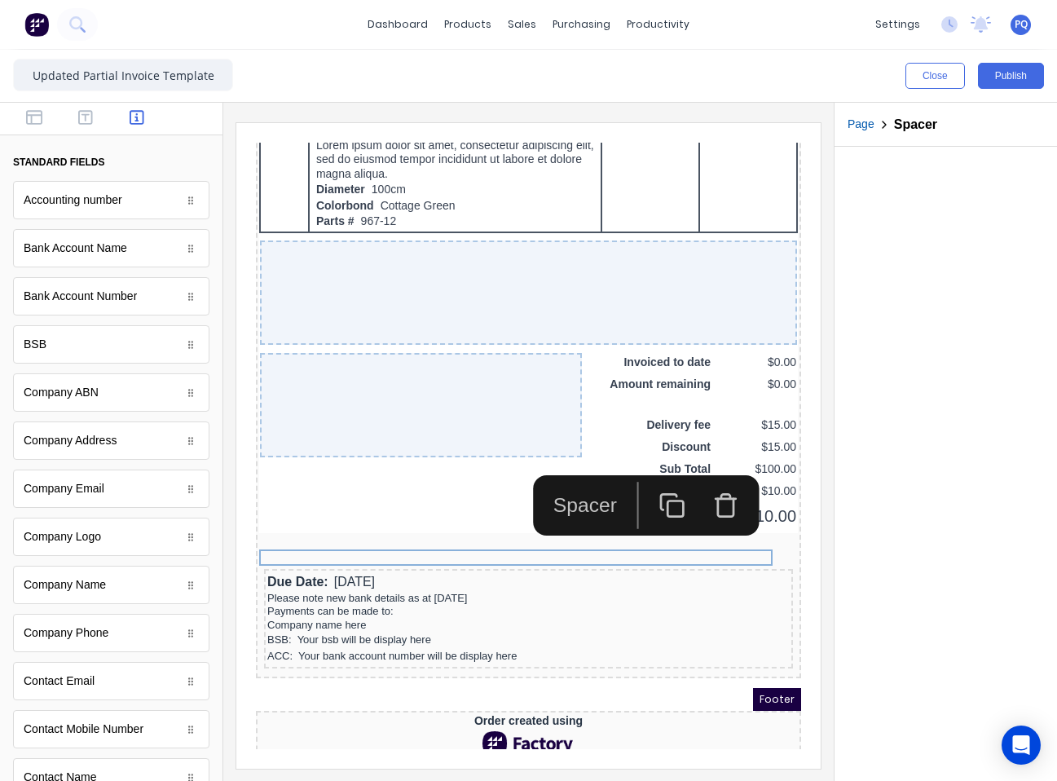
click at [646, 487] on icon "button" at bounding box center [652, 486] width 27 height 27
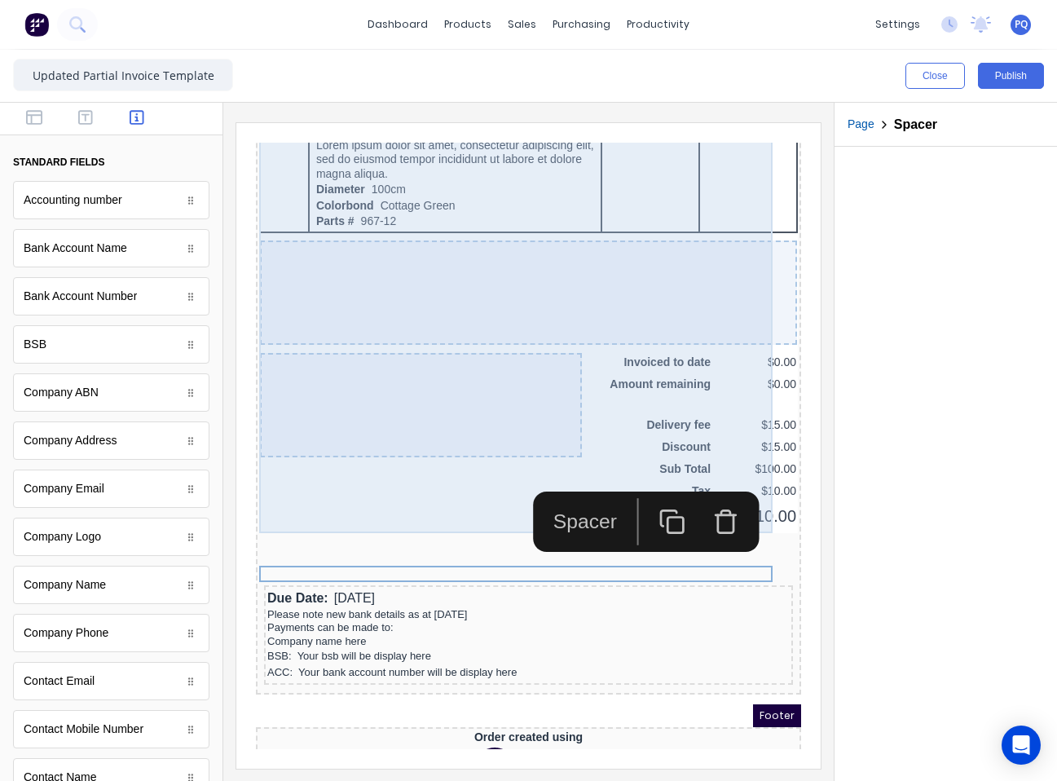
scroll to position [1212, 0]
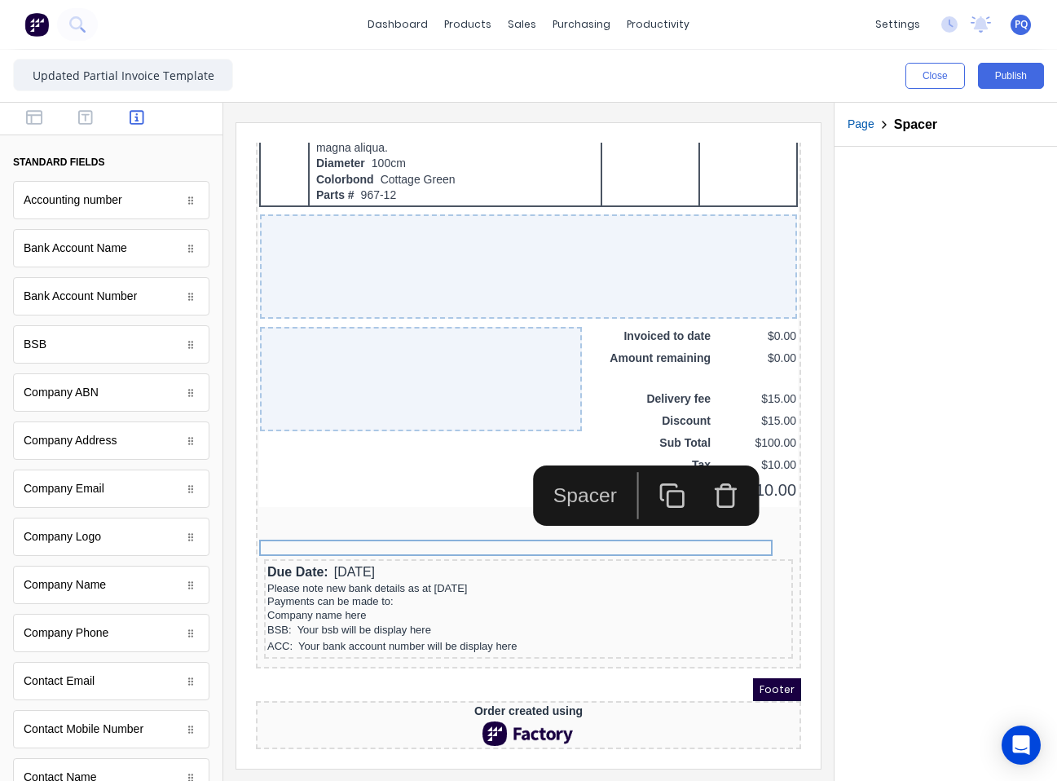
click at [638, 474] on button "button" at bounding box center [653, 475] width 54 height 47
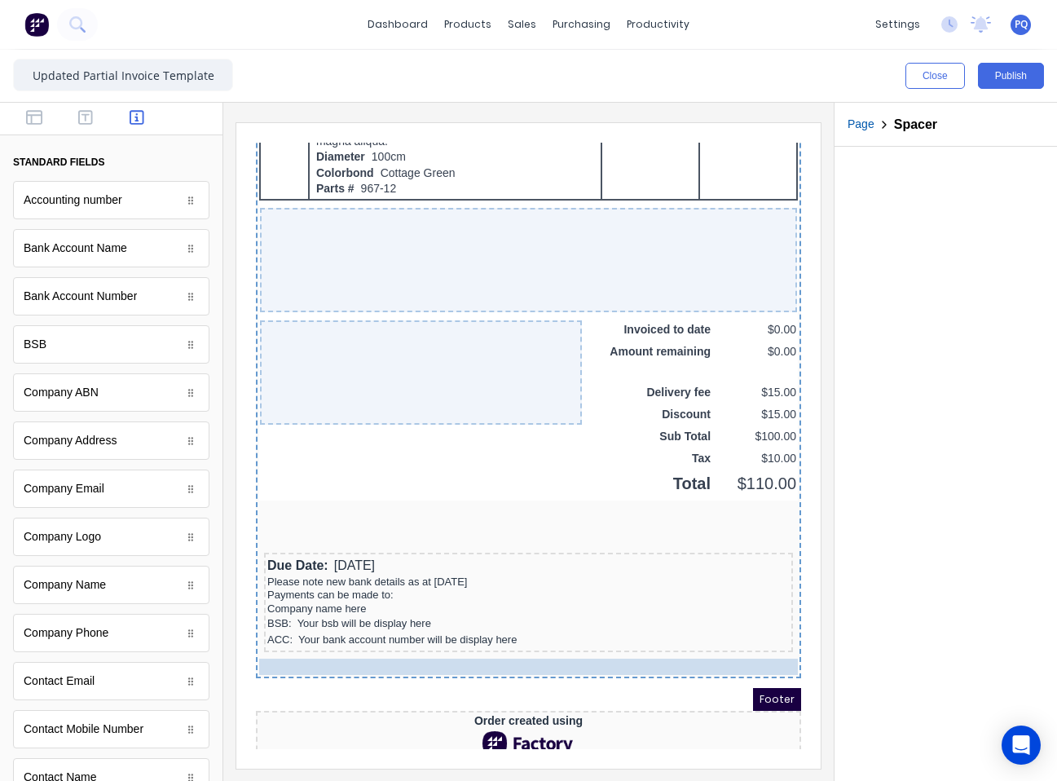
drag, startPoint x: 337, startPoint y: 538, endPoint x: 368, endPoint y: 664, distance: 129.3
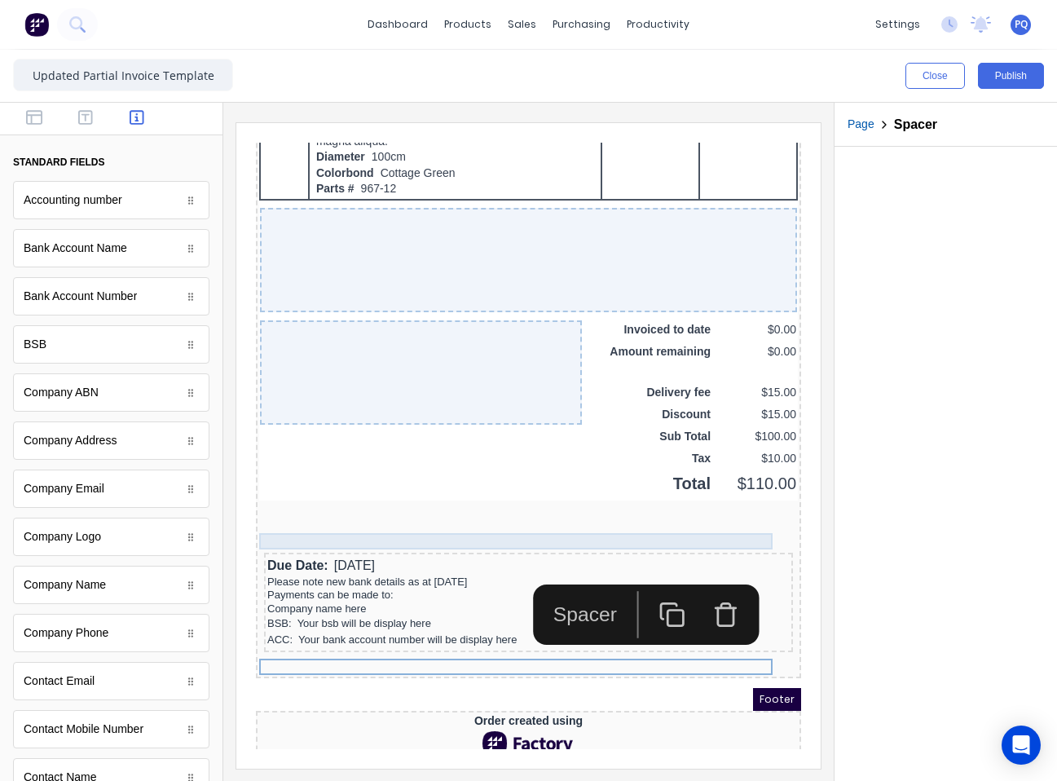
click at [562, 505] on div at bounding box center [509, 505] width 539 height 16
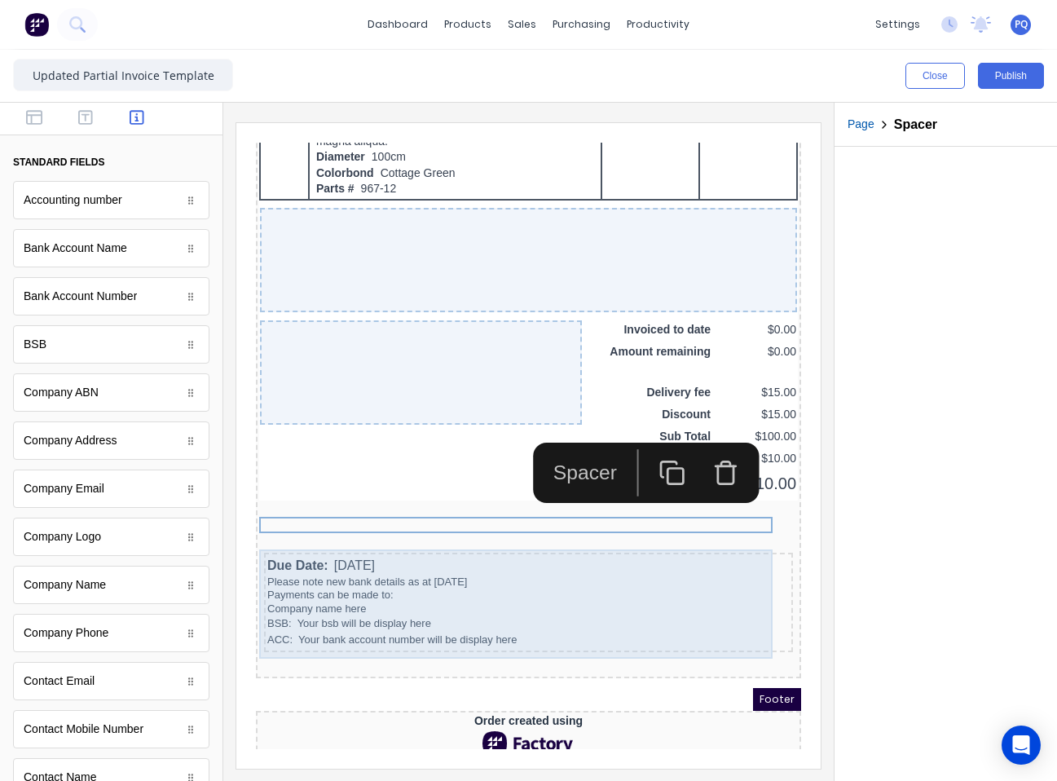
click at [750, 635] on div "Due Date: 29/10/2024 Please note new bank details as at 1st July 2025 Payments …" at bounding box center [509, 584] width 539 height 109
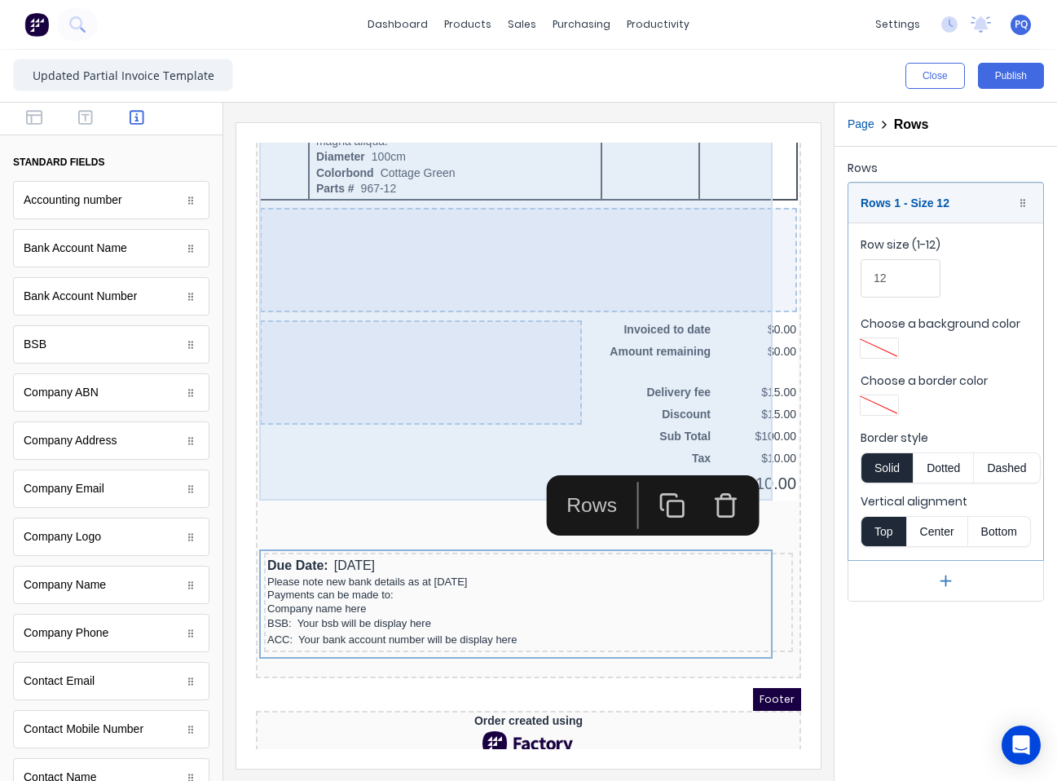
scroll to position [1228, 0]
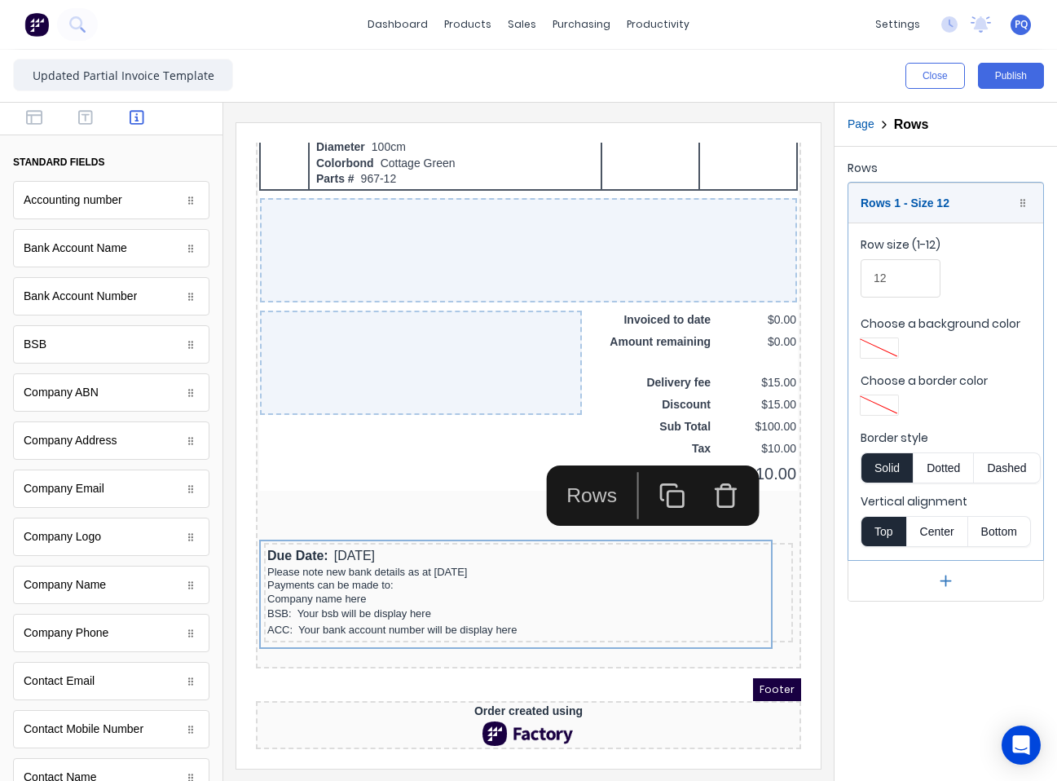
drag, startPoint x: 656, startPoint y: 470, endPoint x: 642, endPoint y: 470, distance: 13.9
click at [654, 470] on icon "button" at bounding box center [652, 476] width 27 height 27
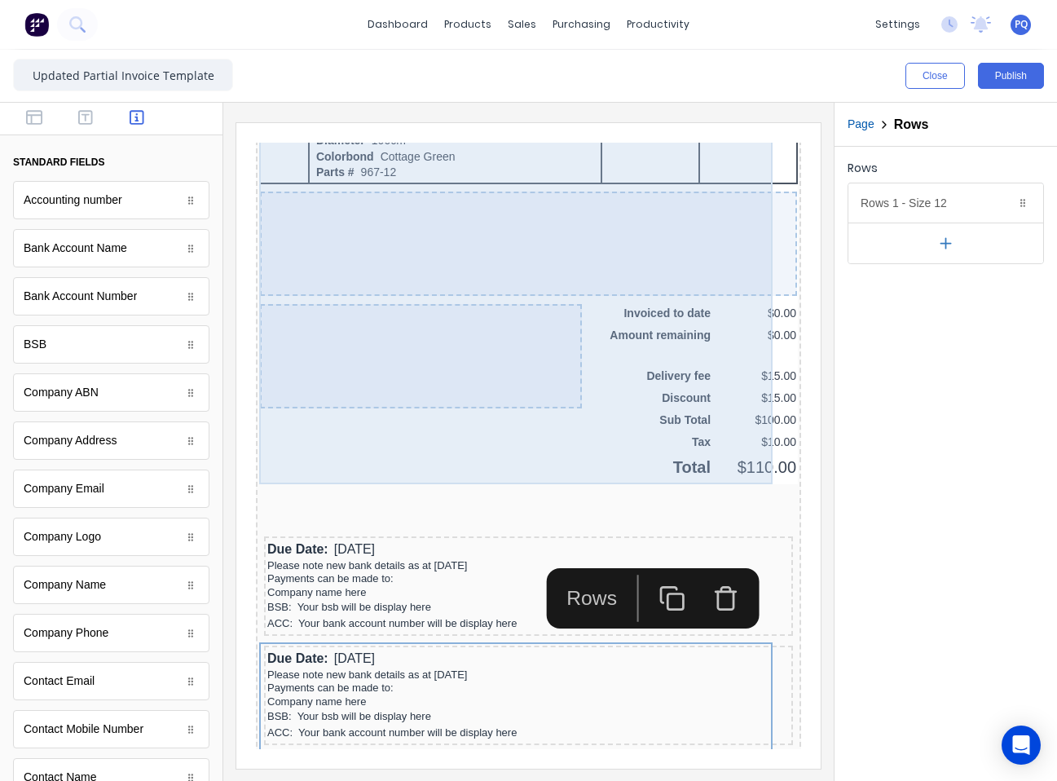
scroll to position [1338, 0]
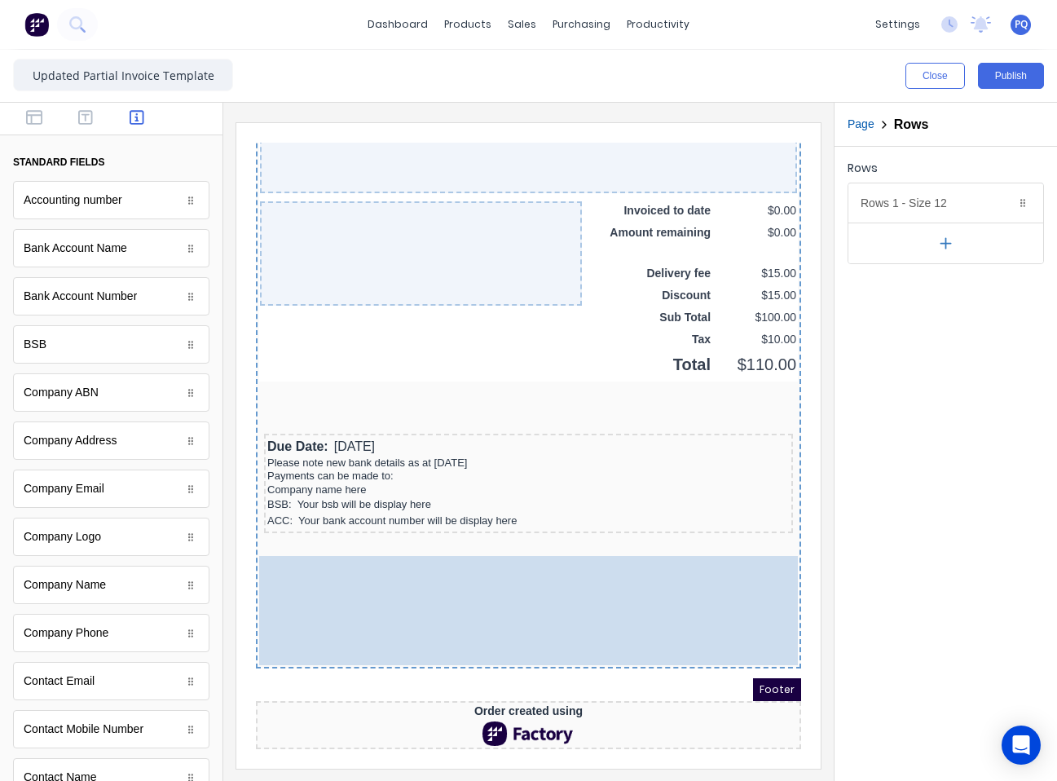
drag, startPoint x: 573, startPoint y: 613, endPoint x: 634, endPoint y: 663, distance: 78.8
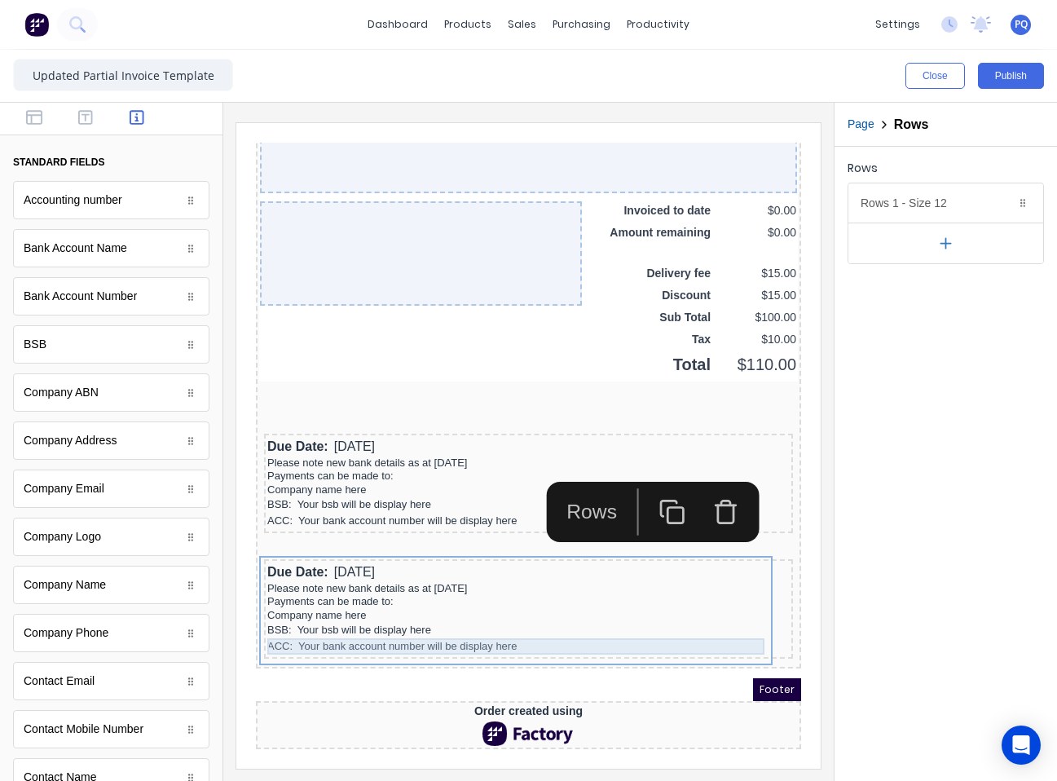
click at [471, 620] on div "ACC: Your bank account number will be display here" at bounding box center [509, 627] width 523 height 16
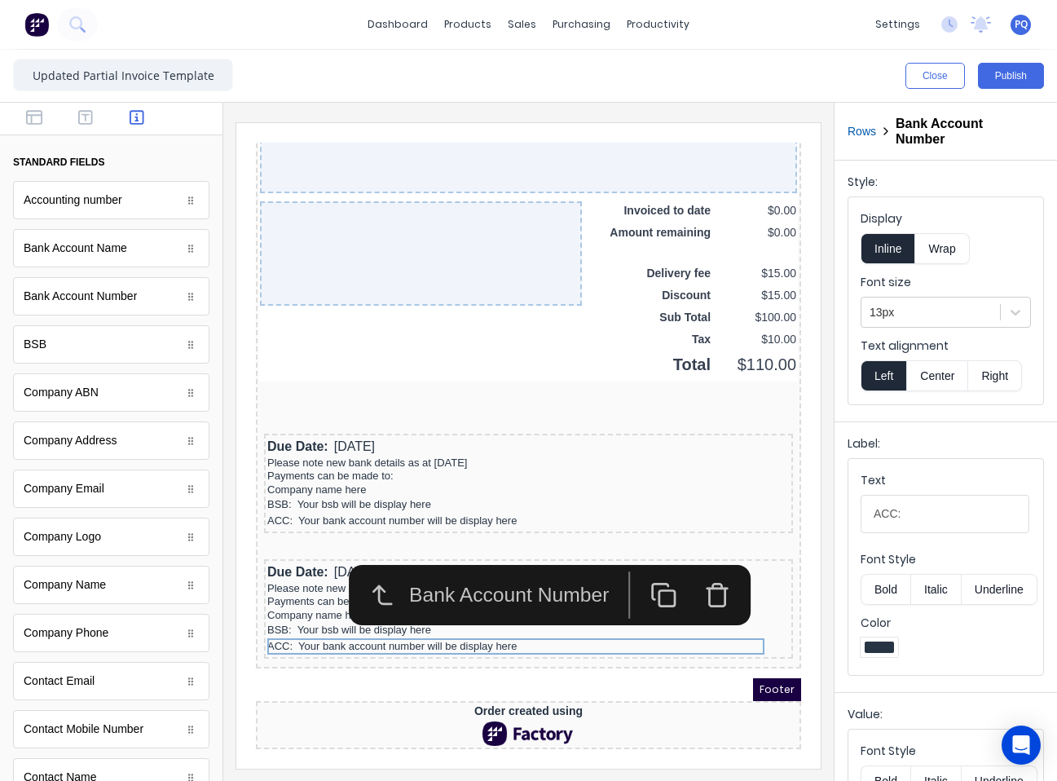
click at [702, 571] on icon "button" at bounding box center [698, 575] width 27 height 27
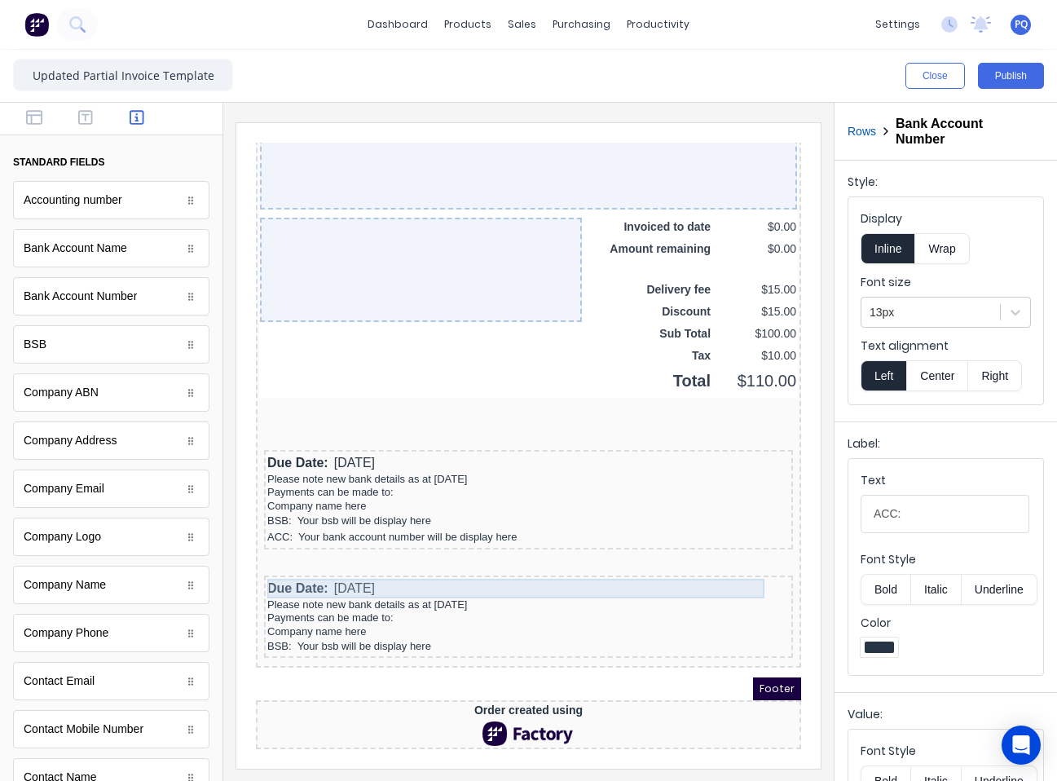
scroll to position [1321, 0]
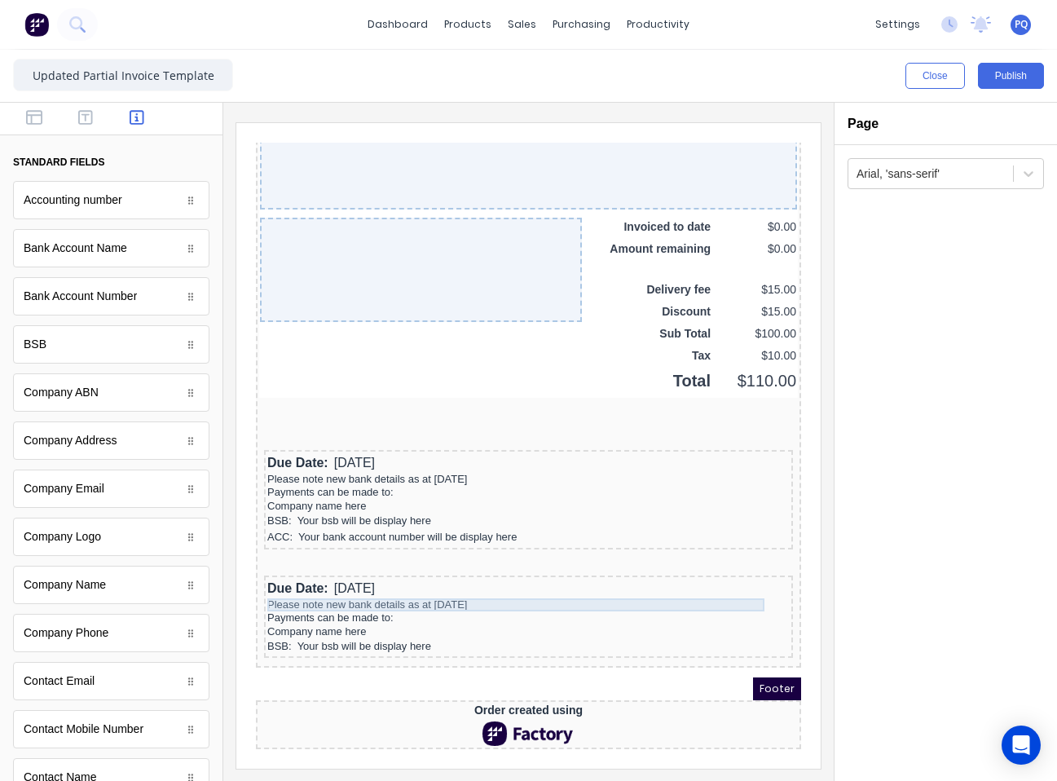
click at [628, 580] on div "Please note new bank details as at [DATE]" at bounding box center [509, 585] width 523 height 13
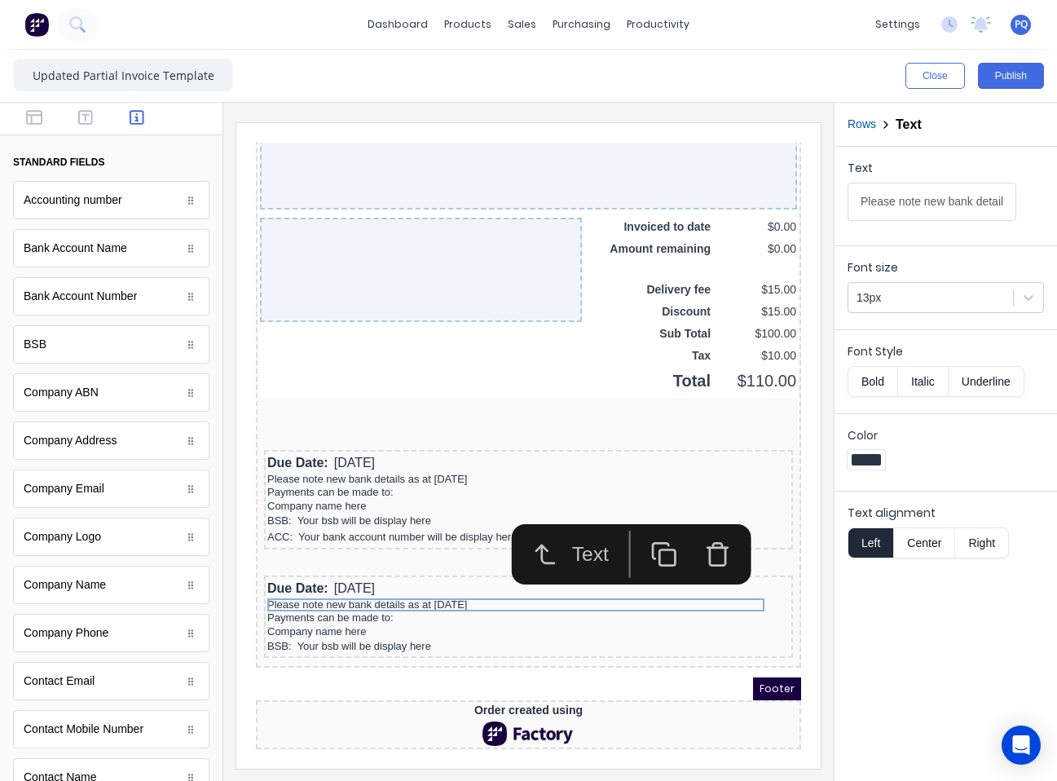
click at [706, 531] on icon "button" at bounding box center [697, 537] width 15 height 18
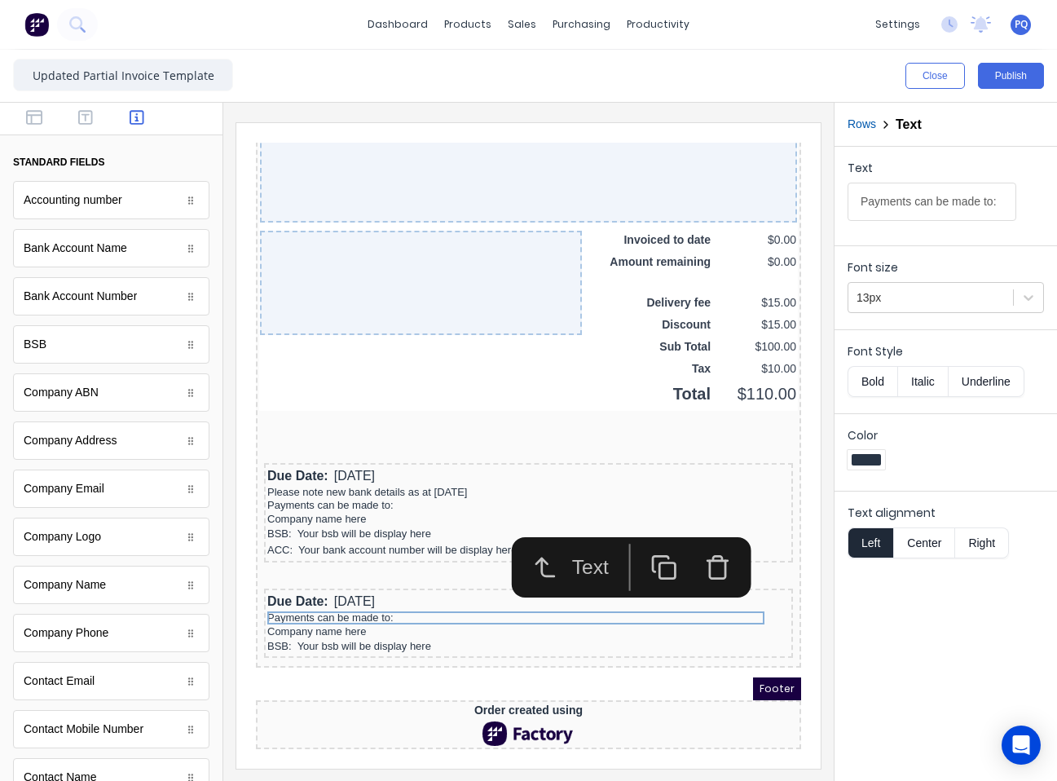
click at [696, 545] on icon "button" at bounding box center [698, 548] width 27 height 27
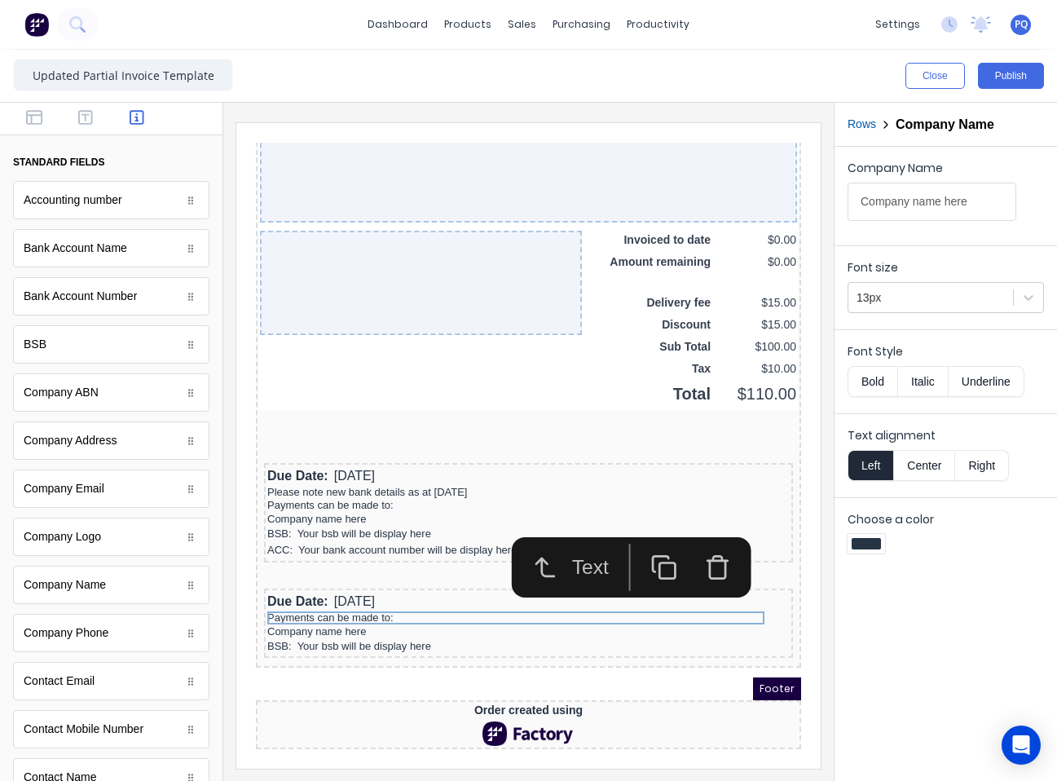
scroll to position [1297, 0]
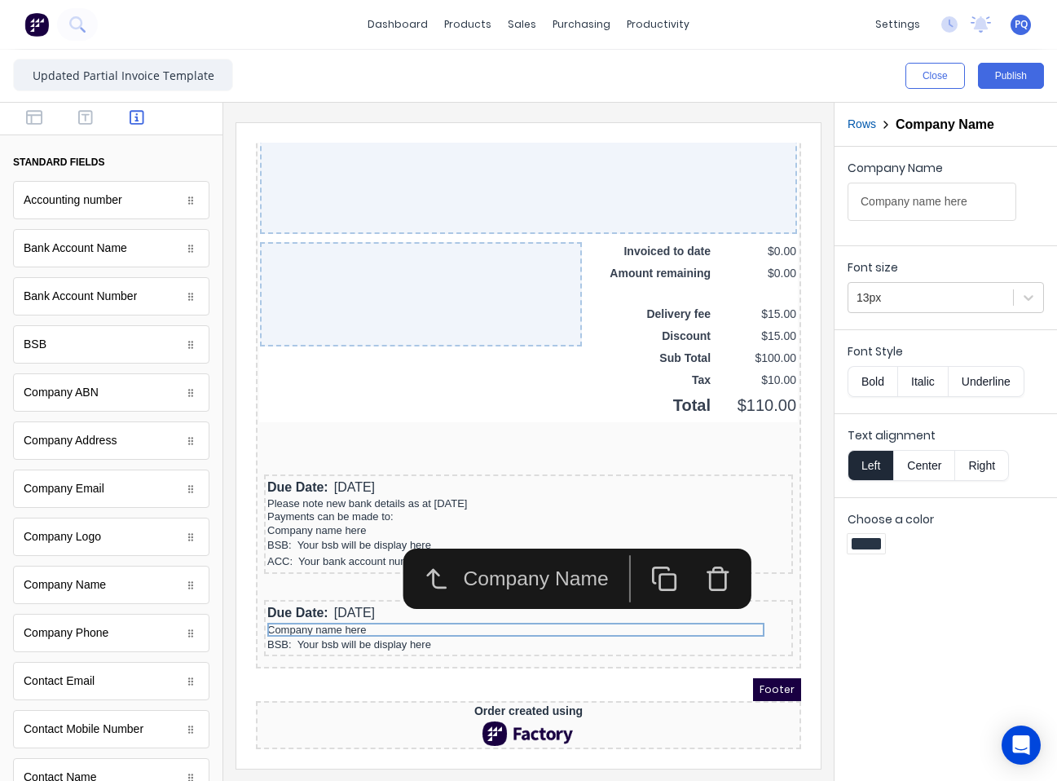
click at [697, 551] on icon "button" at bounding box center [698, 559] width 27 height 27
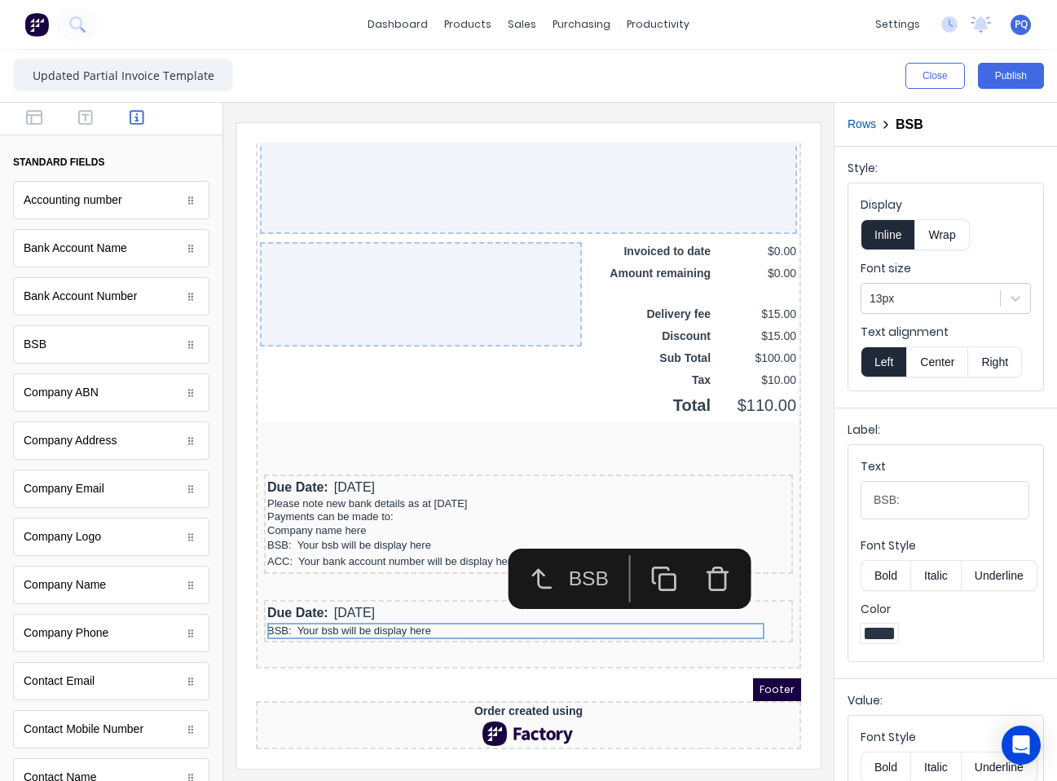
click at [698, 553] on icon "button" at bounding box center [698, 559] width 27 height 27
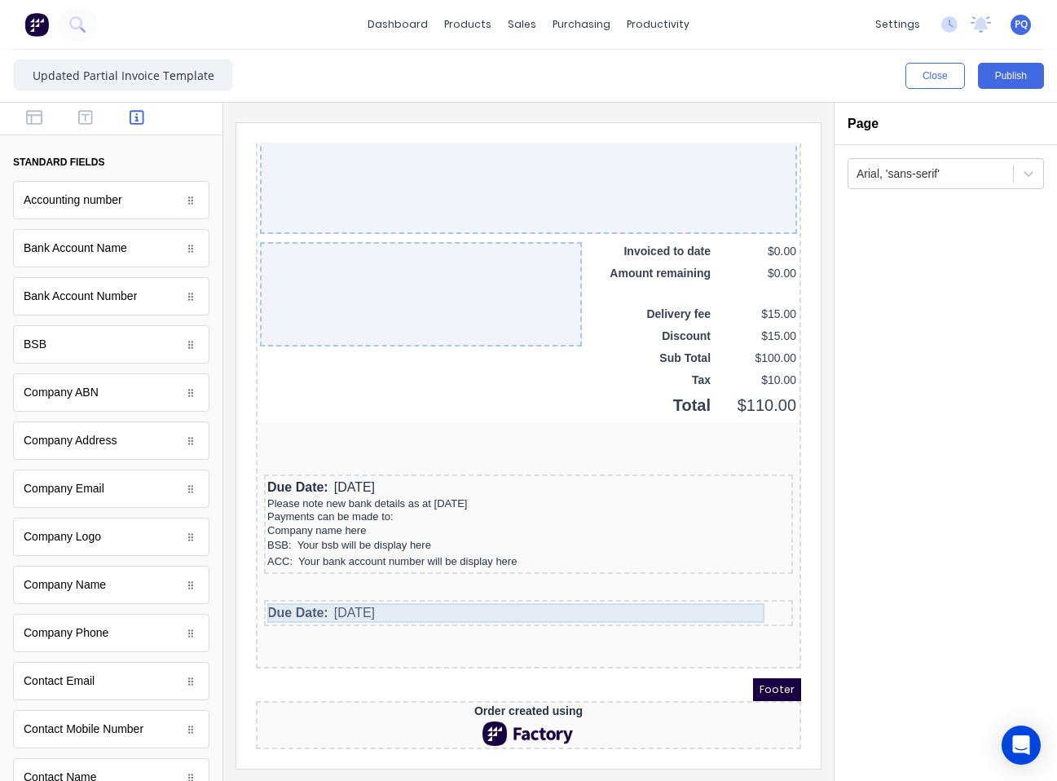
click at [647, 592] on div "Due Date: 29/10/2024" at bounding box center [509, 594] width 523 height 20
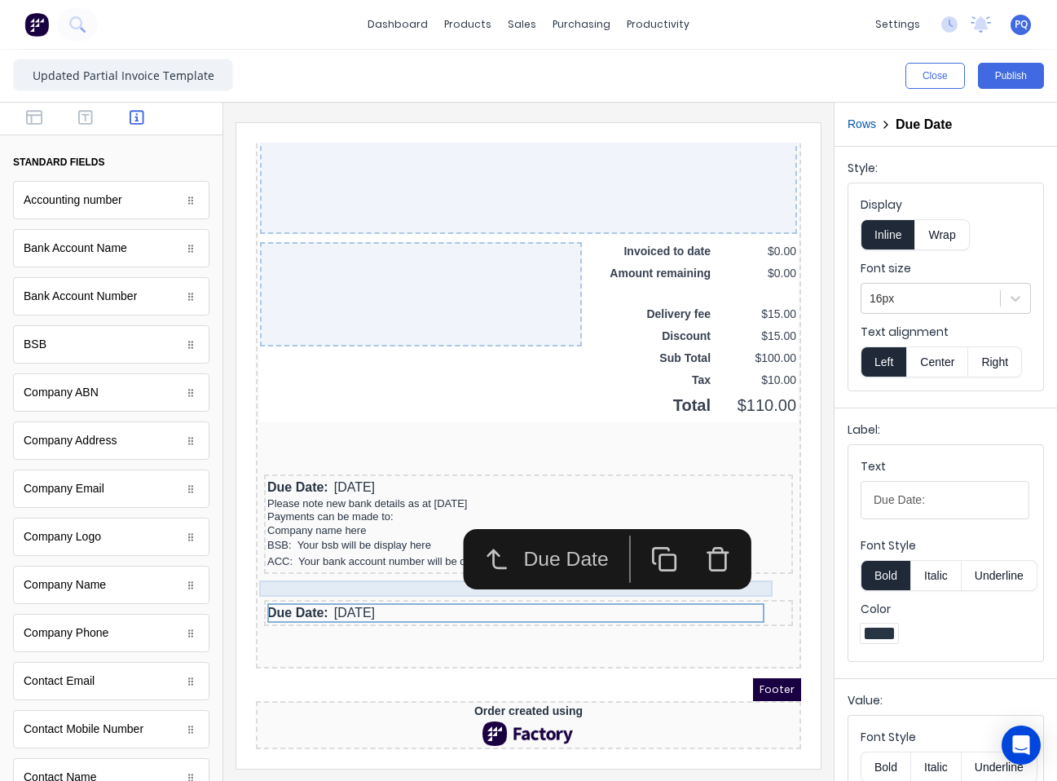
click at [696, 542] on icon "button" at bounding box center [698, 540] width 27 height 27
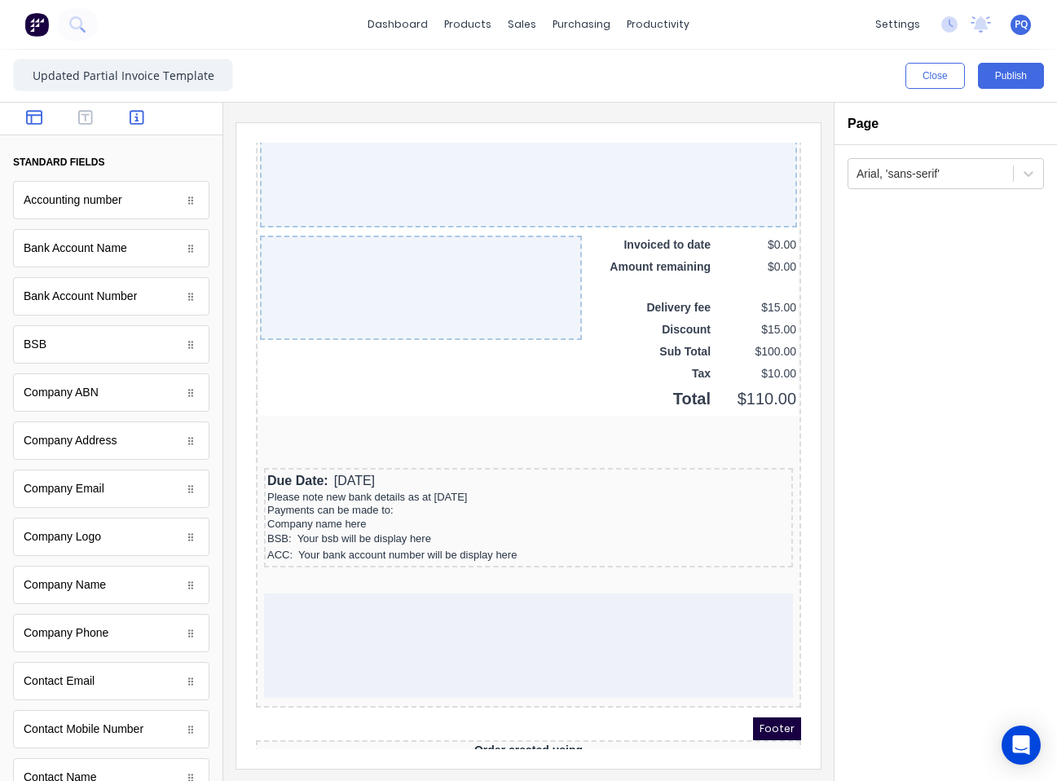
click at [30, 121] on icon "button" at bounding box center [34, 117] width 16 height 15
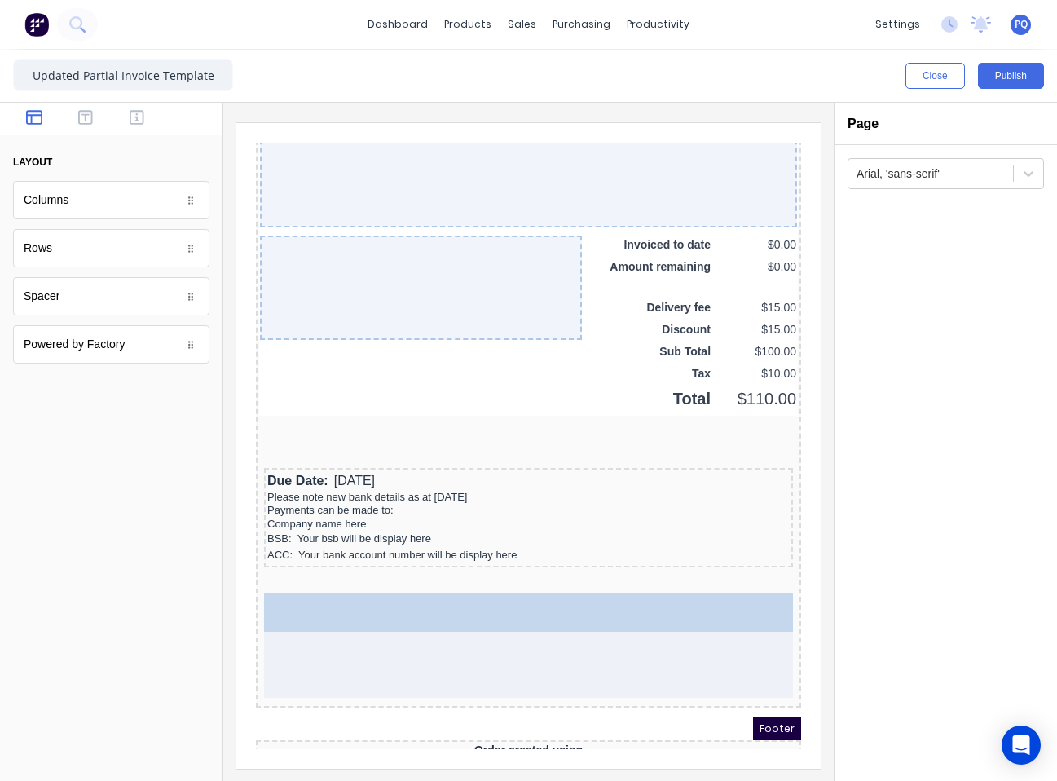
drag, startPoint x: 101, startPoint y: 197, endPoint x: 432, endPoint y: 484, distance: 438.0
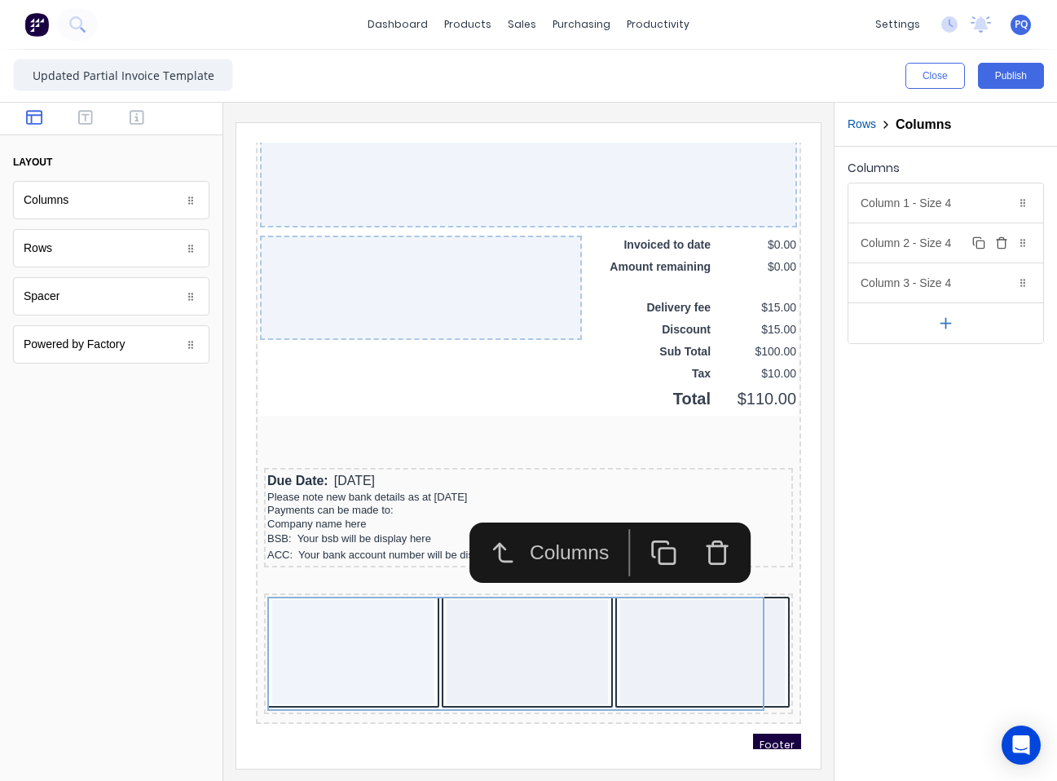
click at [957, 250] on div "Column 2 - Size 4 Duplicate Delete" at bounding box center [946, 242] width 195 height 39
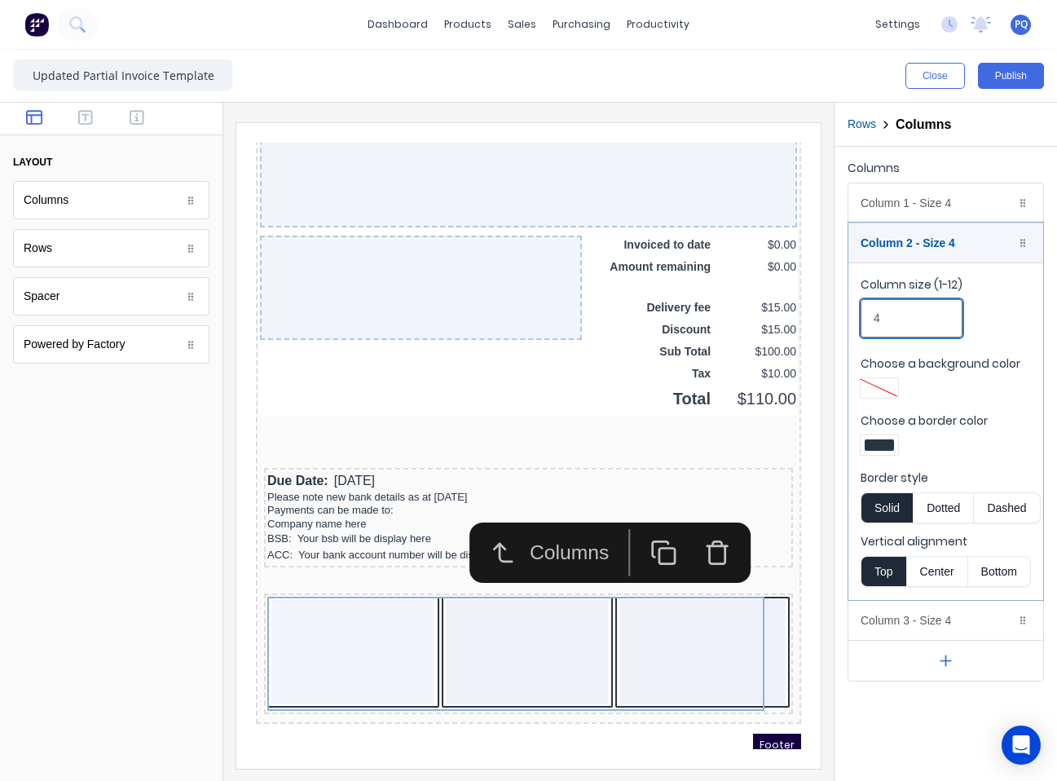
drag, startPoint x: 877, startPoint y: 315, endPoint x: 796, endPoint y: 308, distance: 81.0
click at [799, 308] on div "Close Publish Components layout Columns Columns Rows Rows Spacer Spacer Powered…" at bounding box center [528, 415] width 1057 height 731
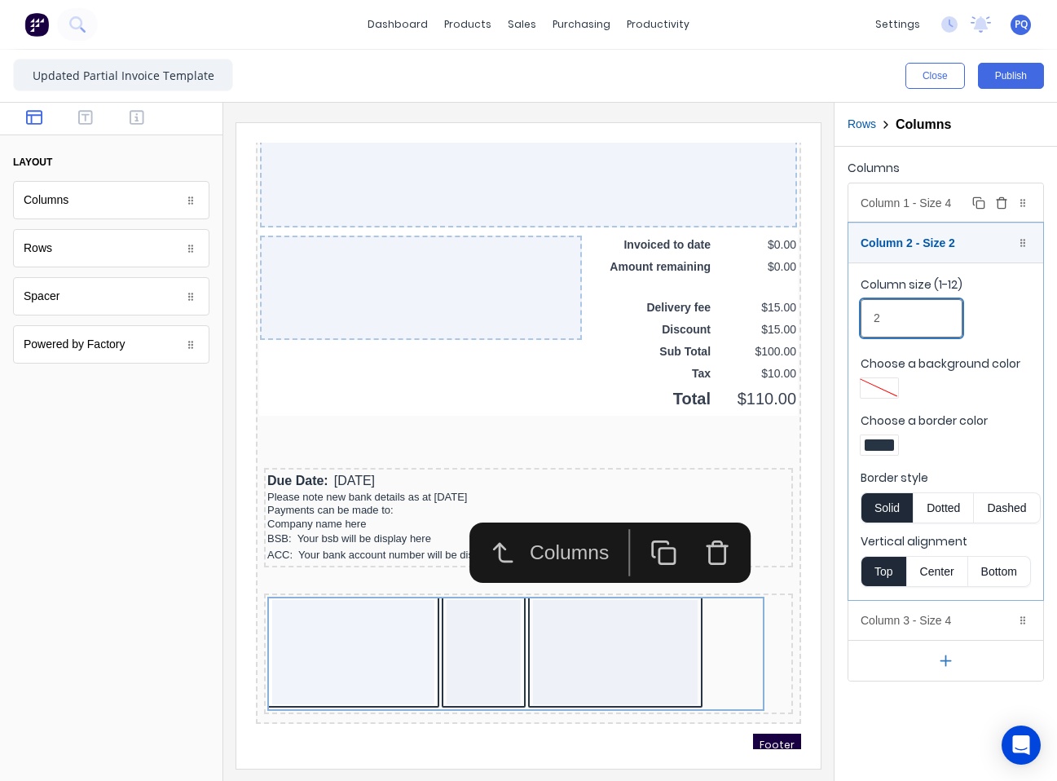
type input "2"
click at [910, 201] on div "Column 1 - Size 4 Duplicate Delete" at bounding box center [946, 202] width 195 height 39
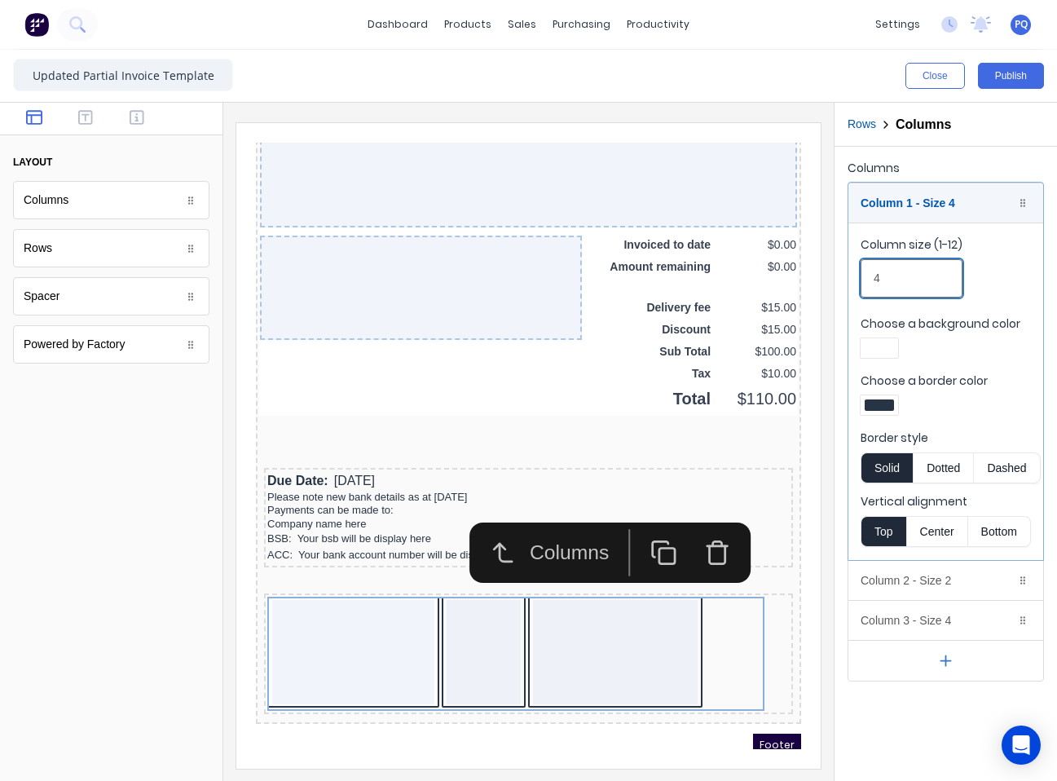
drag, startPoint x: 1115, startPoint y: 410, endPoint x: 752, endPoint y: 255, distance: 394.4
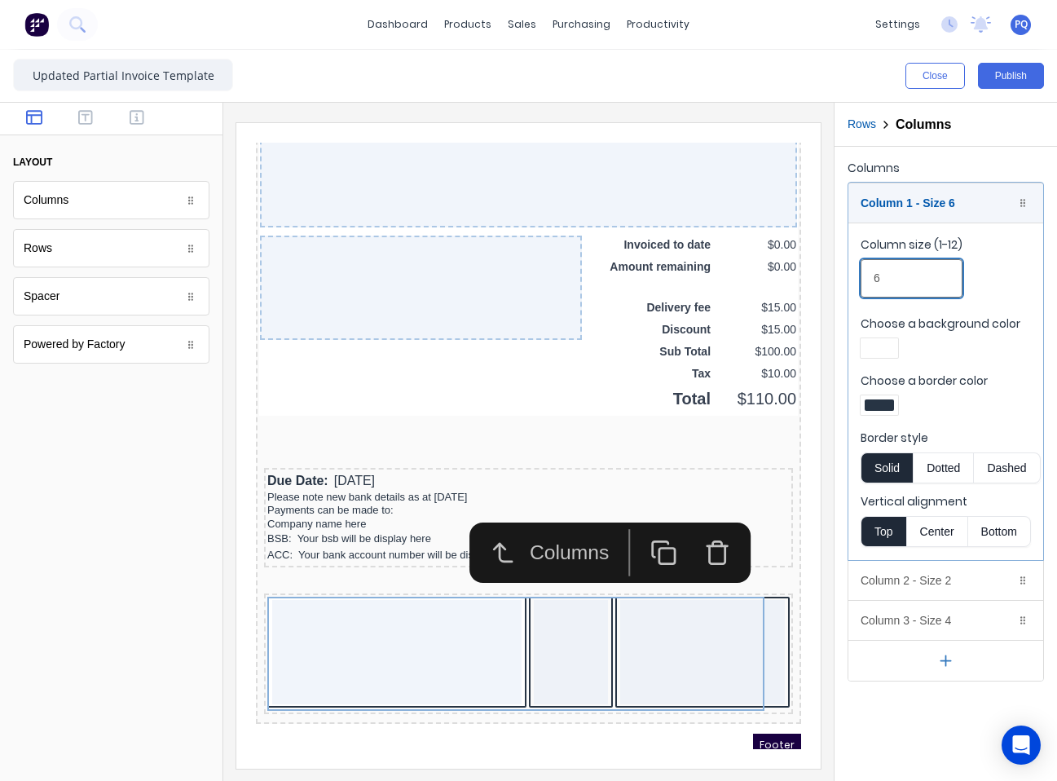
type input "6"
click at [890, 404] on div at bounding box center [879, 404] width 29 height 11
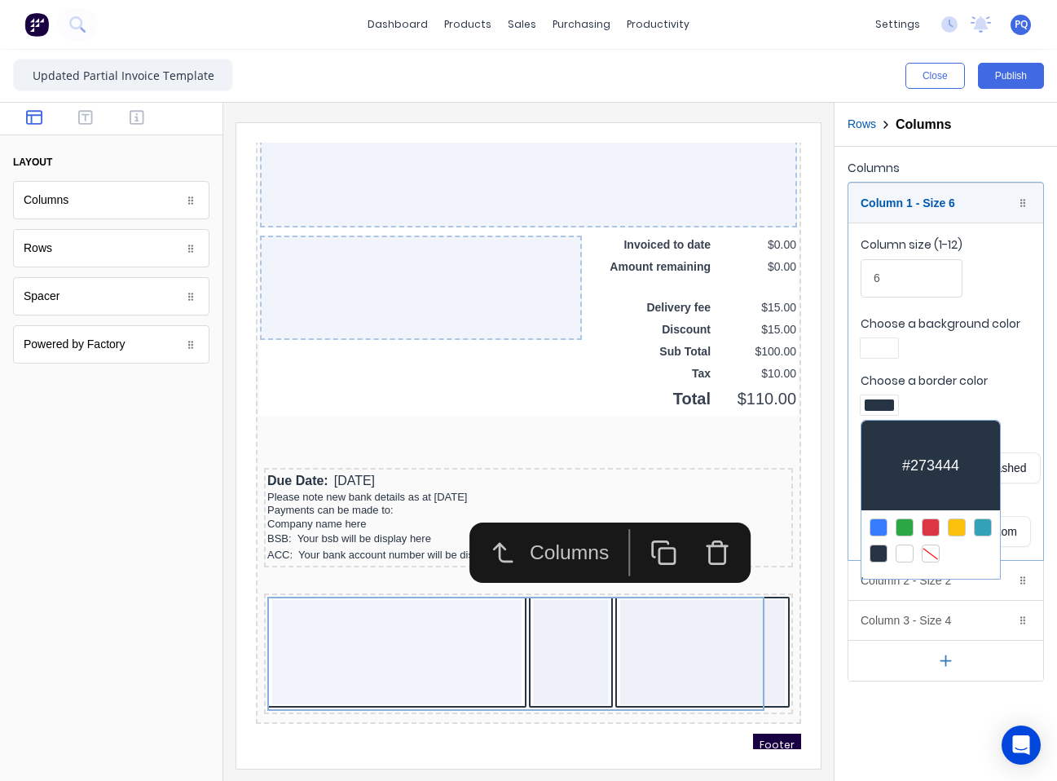
drag, startPoint x: 934, startPoint y: 552, endPoint x: 888, endPoint y: 399, distance: 159.4
click at [933, 550] on div at bounding box center [931, 554] width 18 height 18
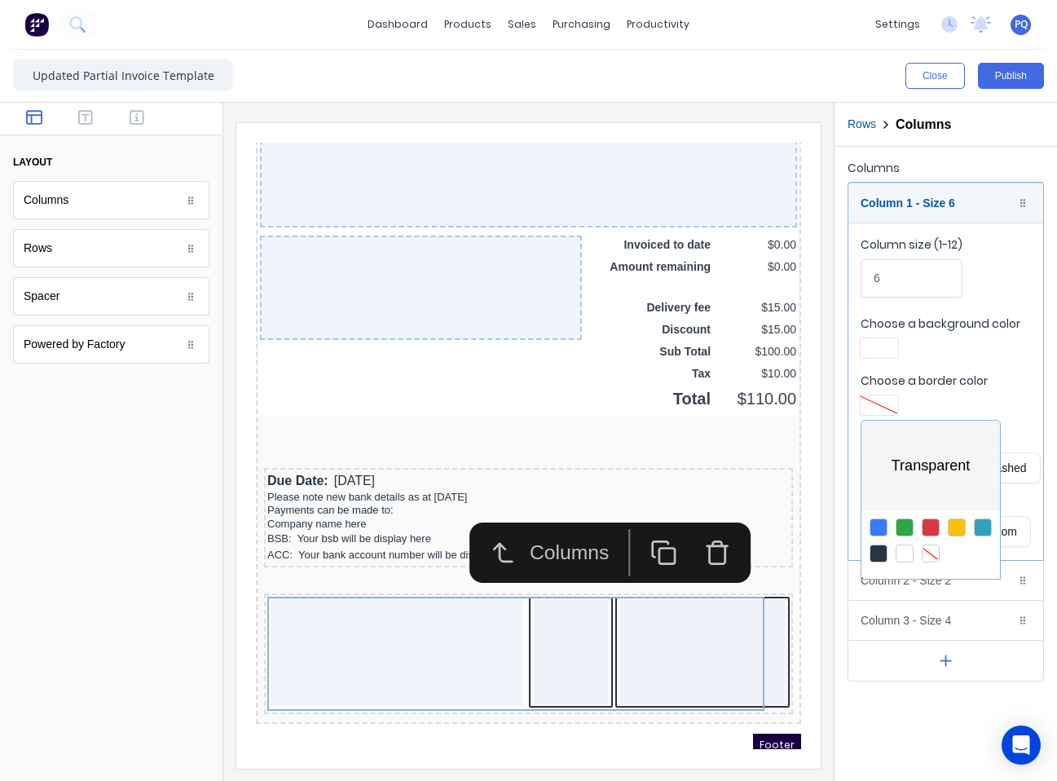
click at [880, 347] on div at bounding box center [528, 390] width 1057 height 781
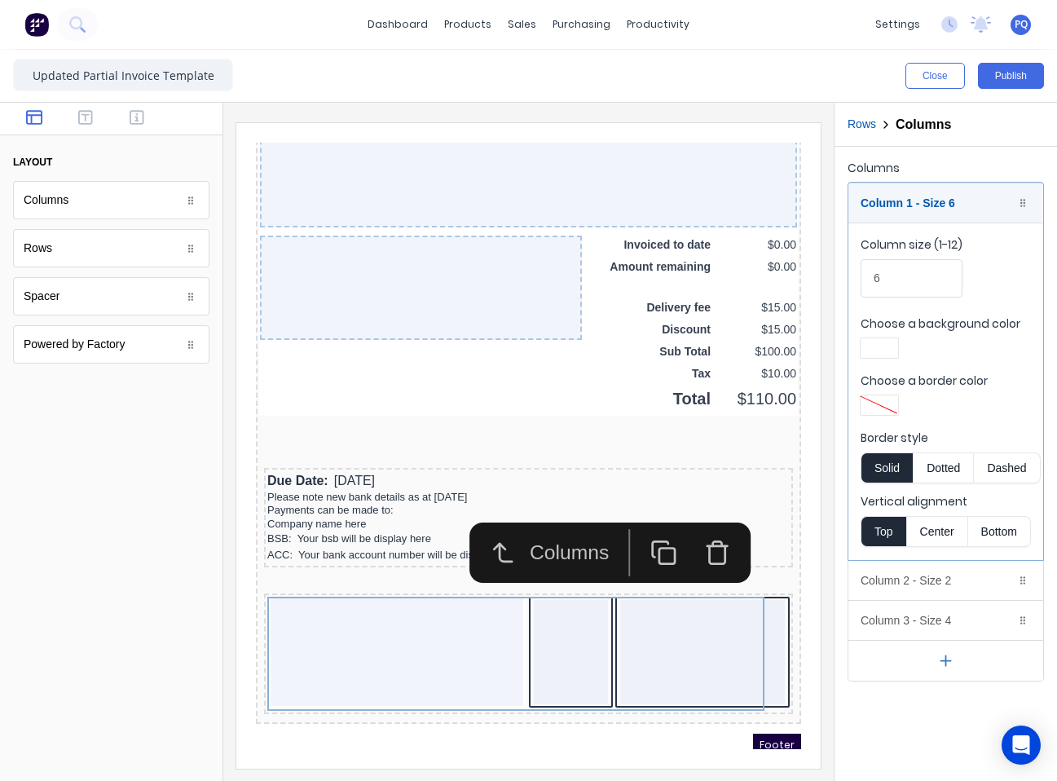
click at [878, 347] on div at bounding box center [879, 347] width 29 height 11
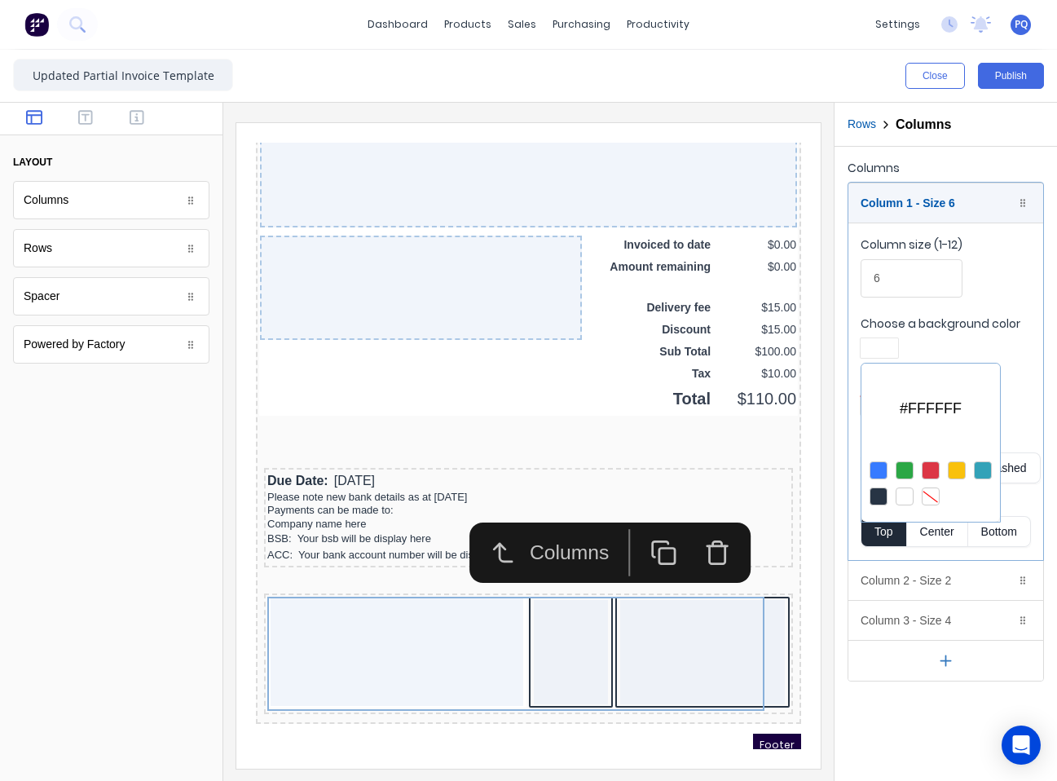
drag, startPoint x: 928, startPoint y: 485, endPoint x: 942, endPoint y: 540, distance: 56.3
click at [928, 487] on div at bounding box center [931, 496] width 18 height 18
click at [946, 615] on div at bounding box center [528, 390] width 1057 height 781
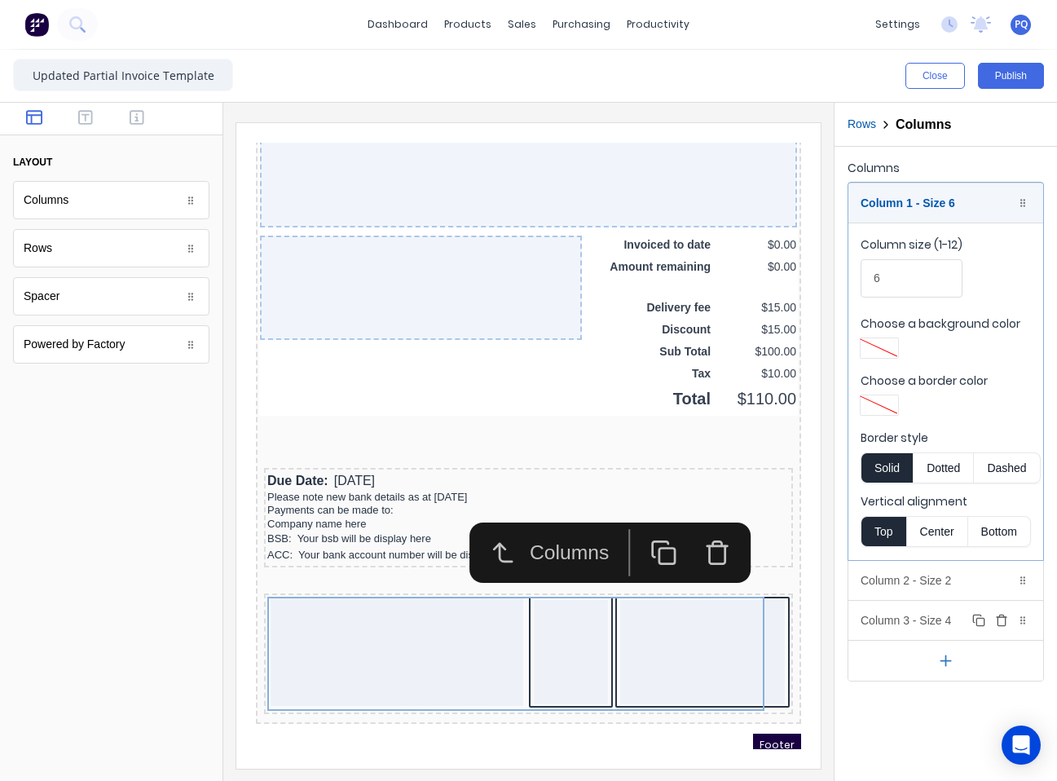
click at [946, 623] on div "Column 3 - Size 4 Duplicate Delete" at bounding box center [946, 620] width 195 height 39
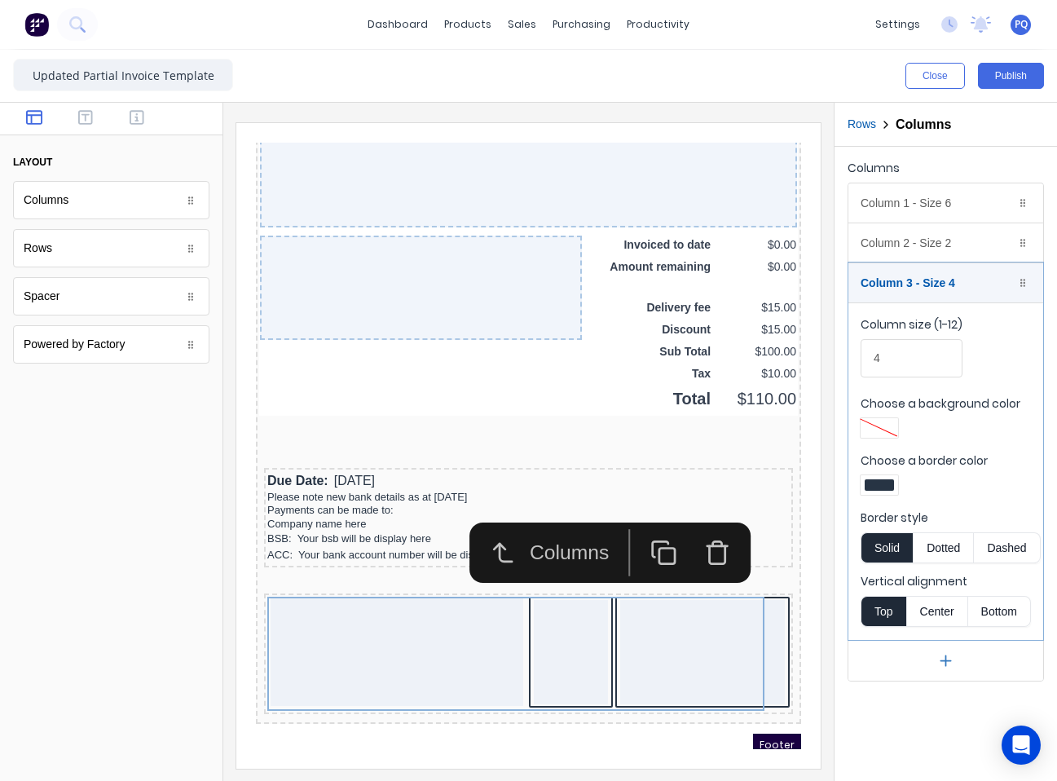
click at [884, 484] on div at bounding box center [879, 484] width 29 height 11
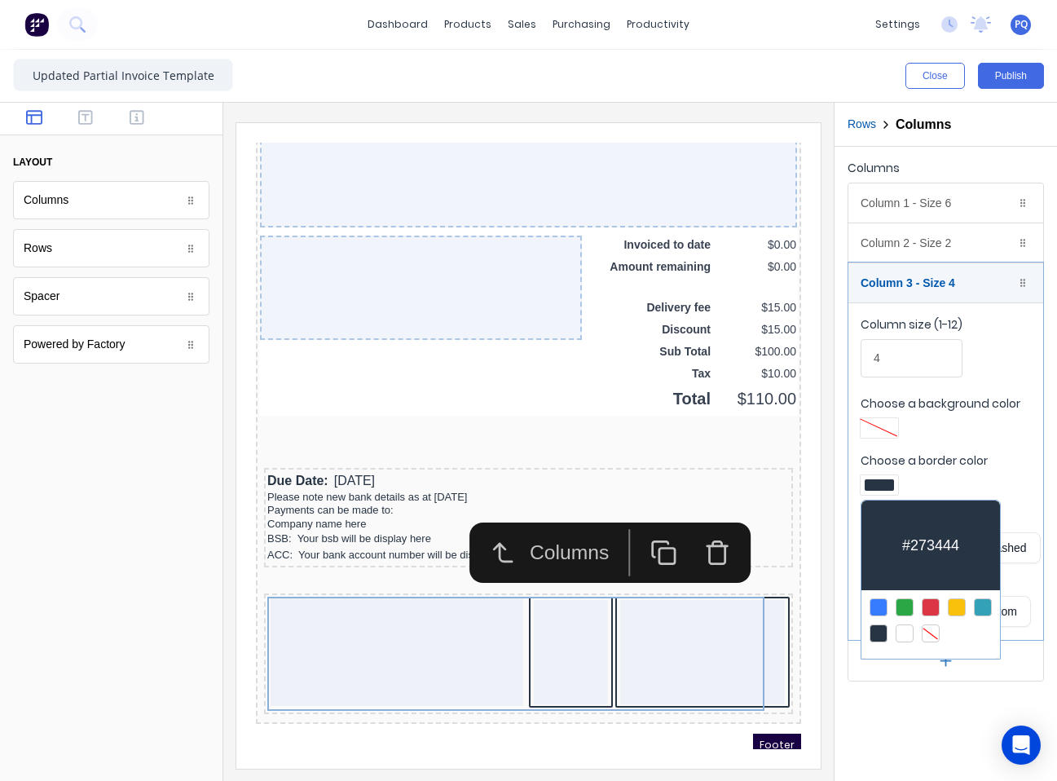
drag, startPoint x: 924, startPoint y: 624, endPoint x: 924, endPoint y: 615, distance: 9.0
click at [924, 622] on div at bounding box center [931, 620] width 139 height 60
click at [931, 626] on div at bounding box center [931, 633] width 18 height 18
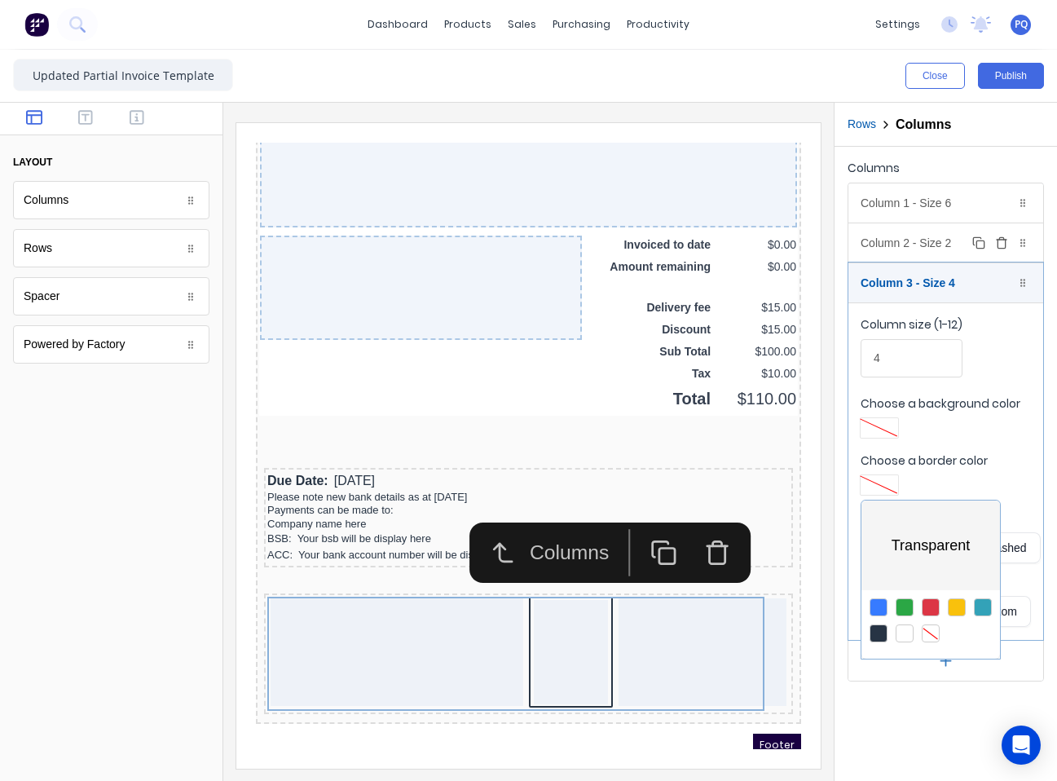
click at [912, 239] on div at bounding box center [528, 390] width 1057 height 781
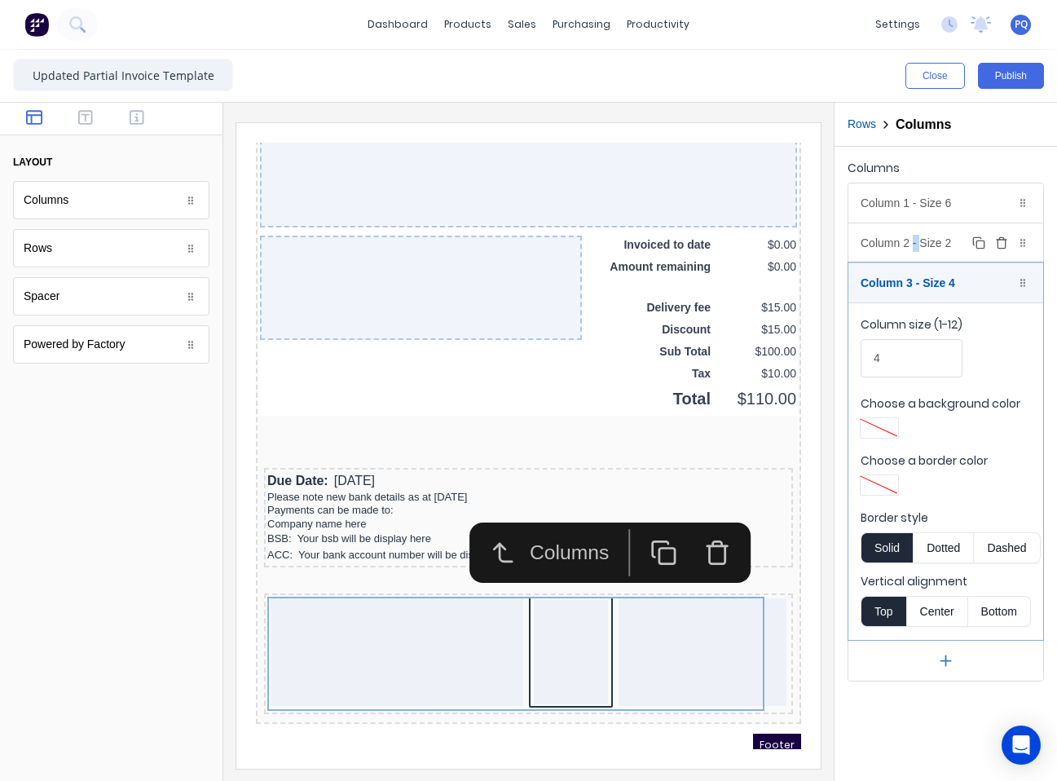
click at [911, 241] on div "Column 2 - Size 2 Duplicate Delete" at bounding box center [946, 242] width 195 height 39
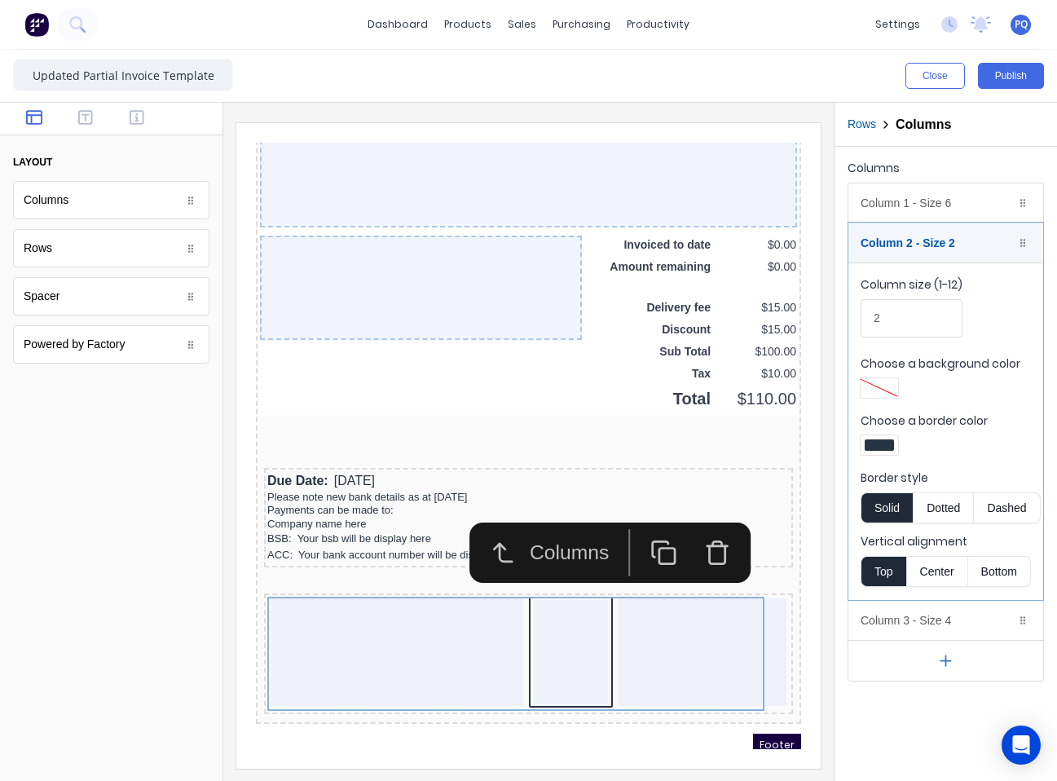
click at [884, 448] on div at bounding box center [879, 444] width 29 height 11
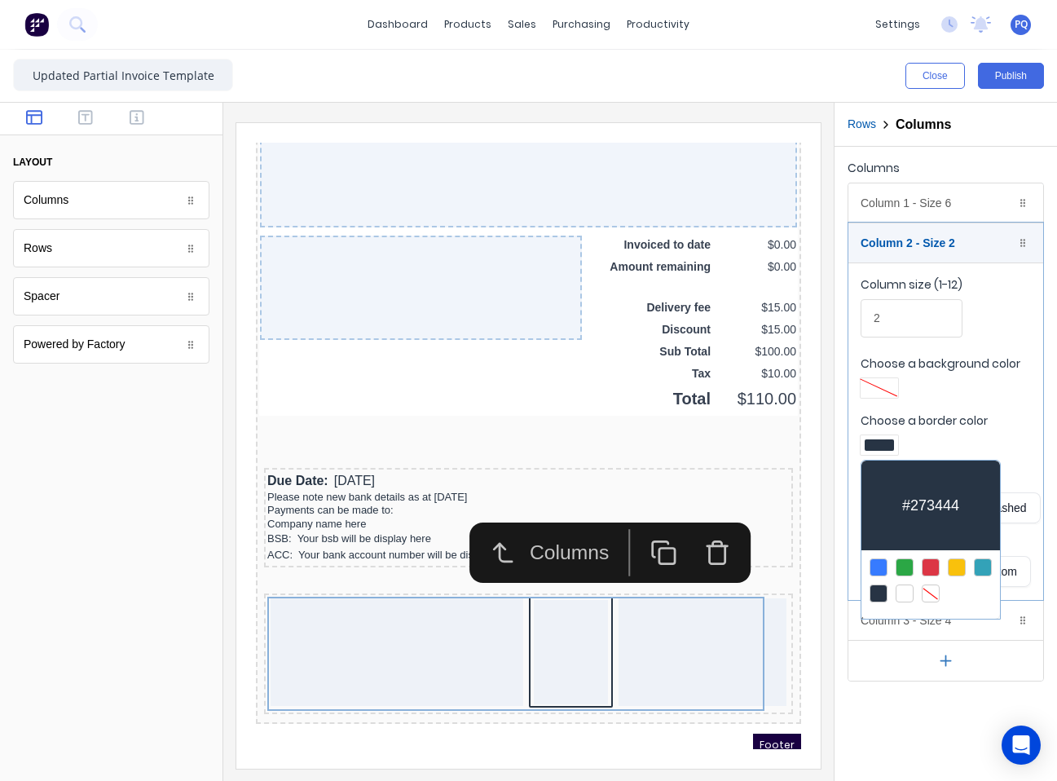
drag, startPoint x: 928, startPoint y: 591, endPoint x: 934, endPoint y: 663, distance: 72.0
click at [928, 592] on div at bounding box center [931, 593] width 18 height 18
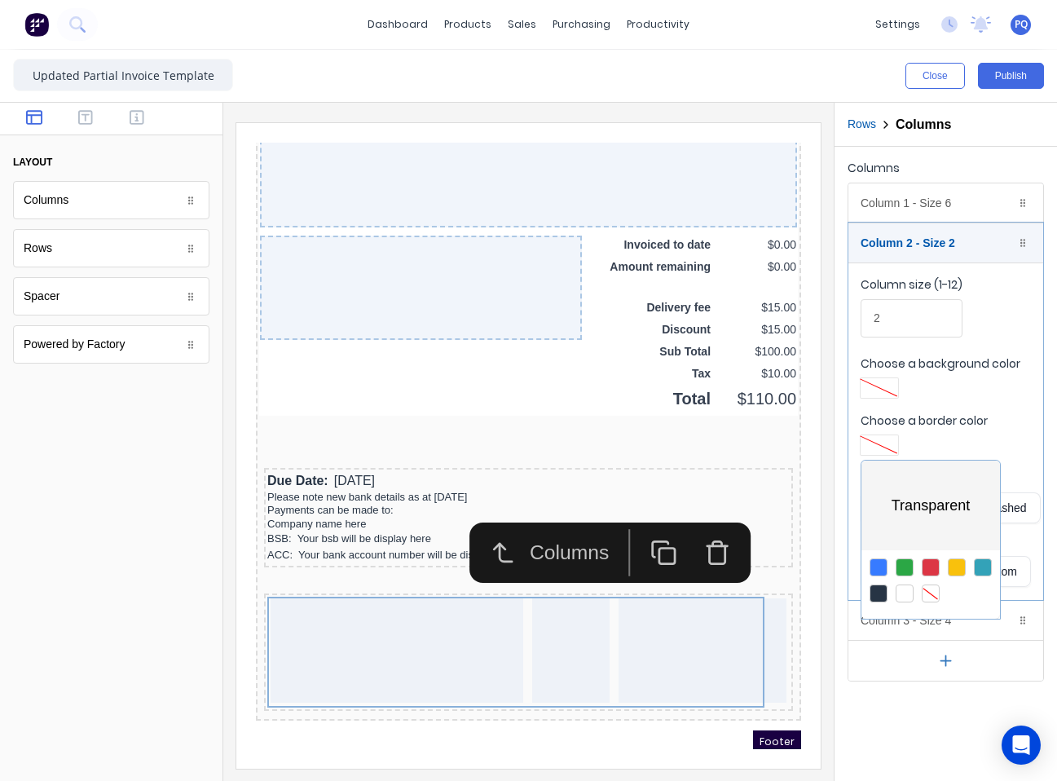
click at [919, 734] on div at bounding box center [528, 390] width 1057 height 781
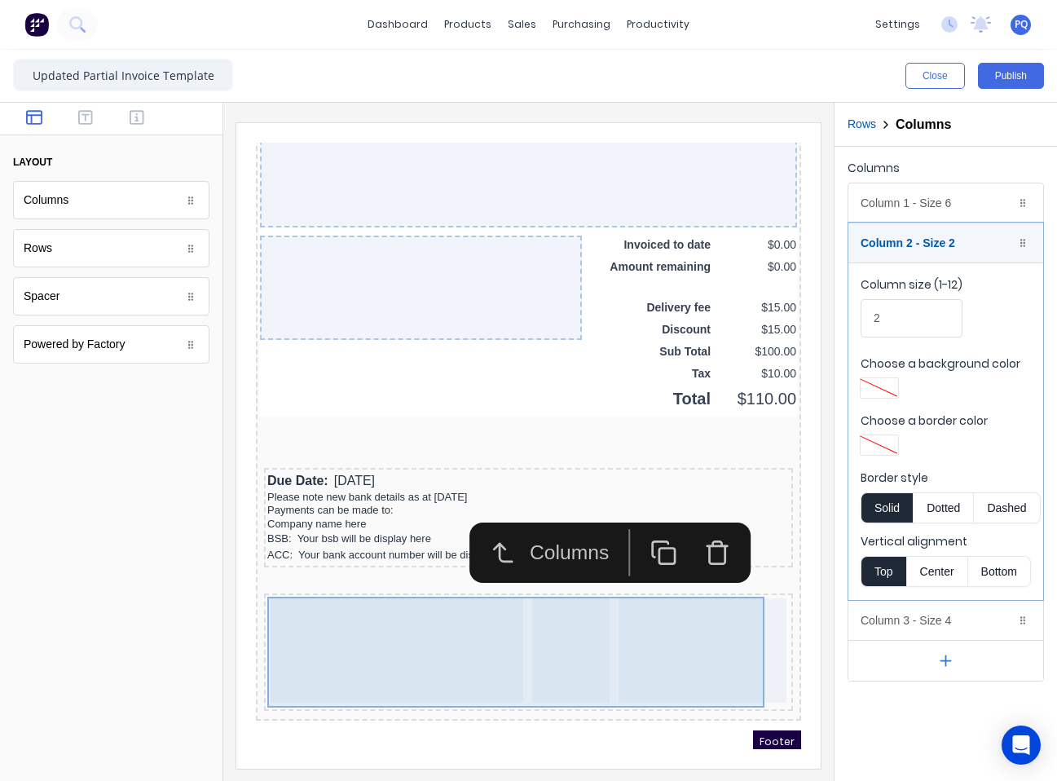
click at [318, 650] on div at bounding box center [377, 631] width 253 height 104
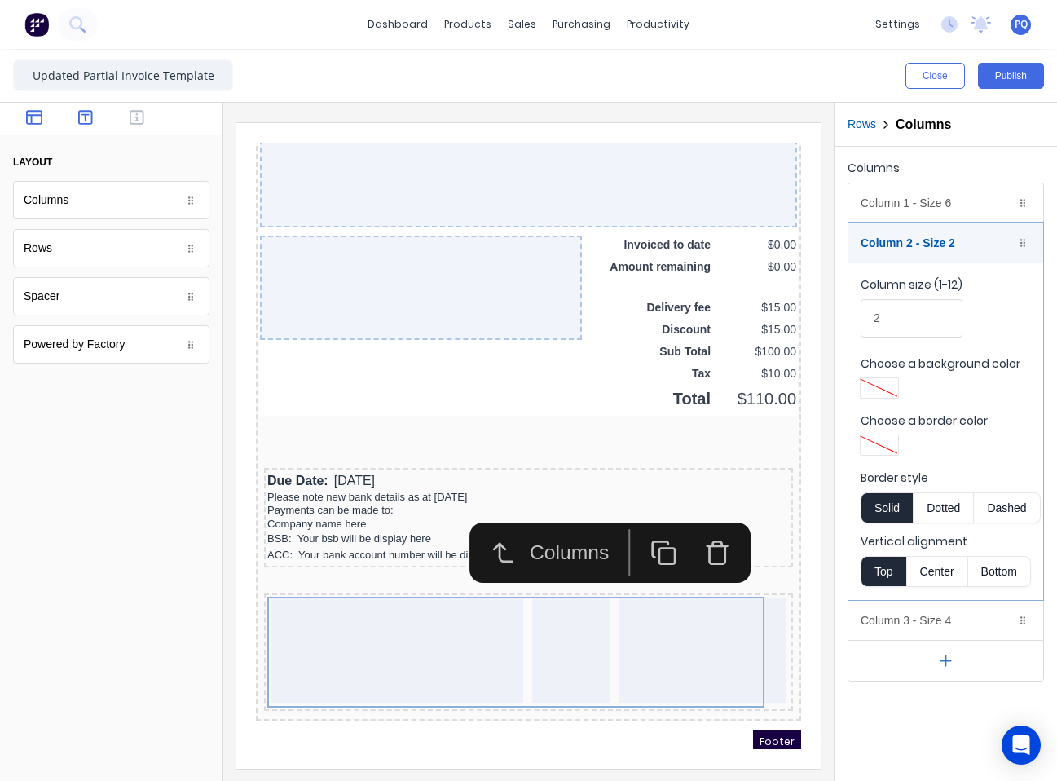
click at [94, 119] on button "button" at bounding box center [85, 119] width 42 height 20
click at [75, 269] on div "Heading Heading Text Text Paragraph Paragraph Link Link" at bounding box center [111, 272] width 196 height 183
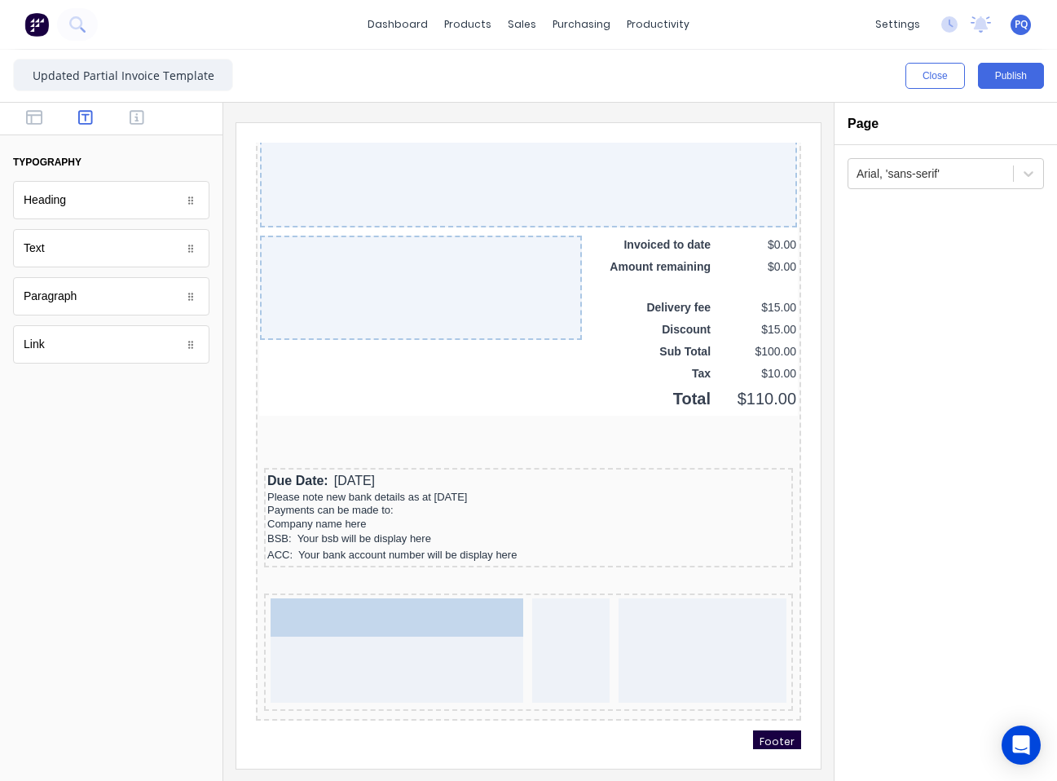
drag, startPoint x: 75, startPoint y: 250, endPoint x: 420, endPoint y: 631, distance: 513.6
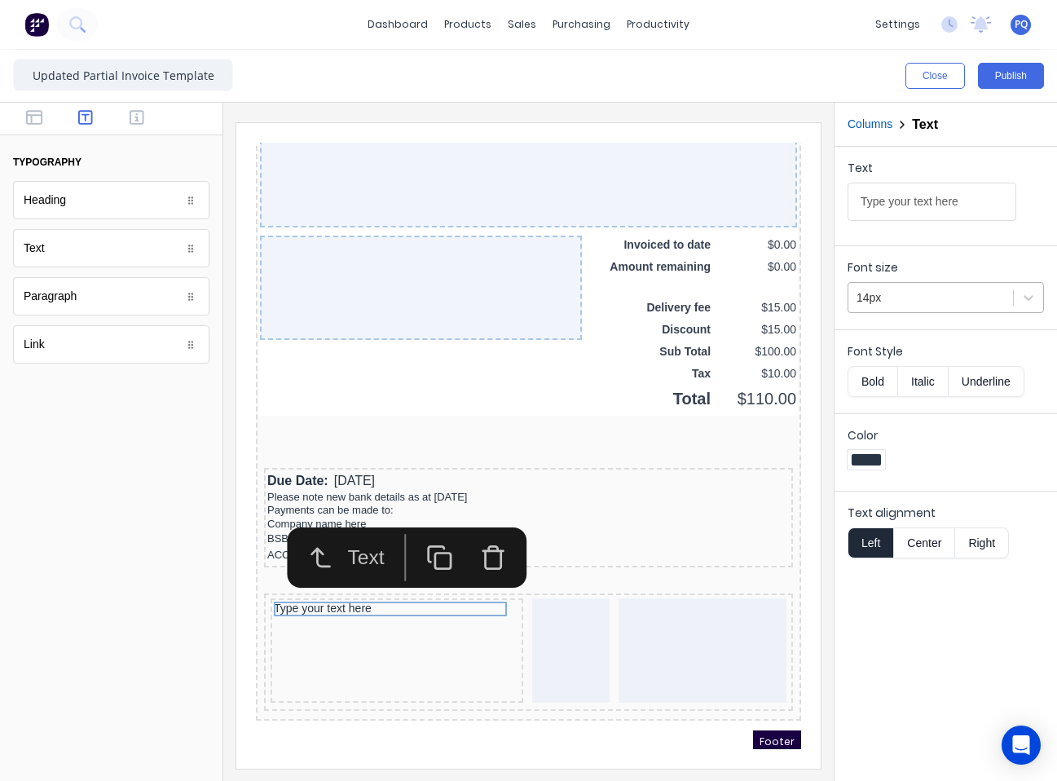
click at [928, 291] on div at bounding box center [931, 298] width 148 height 20
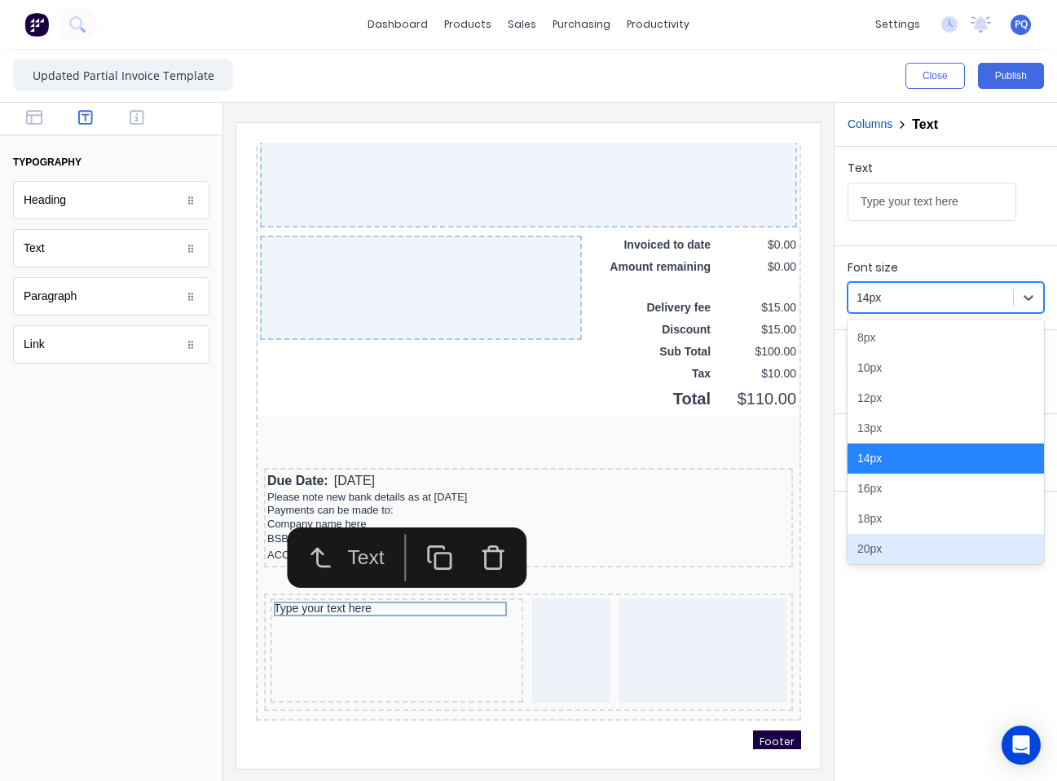
click at [908, 540] on div "20px" at bounding box center [946, 549] width 196 height 30
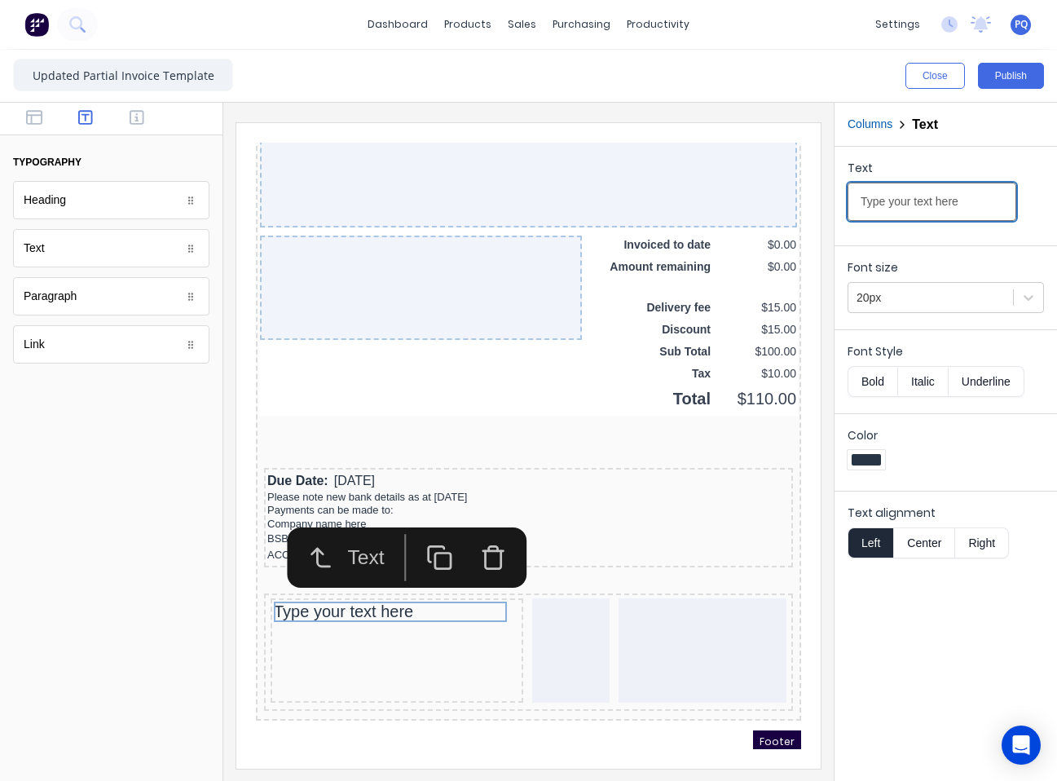
click at [889, 183] on input "Type your text here" at bounding box center [932, 202] width 169 height 38
paste input "PAYMENT ADVICE"
type input "PAYMENT ADVICE"
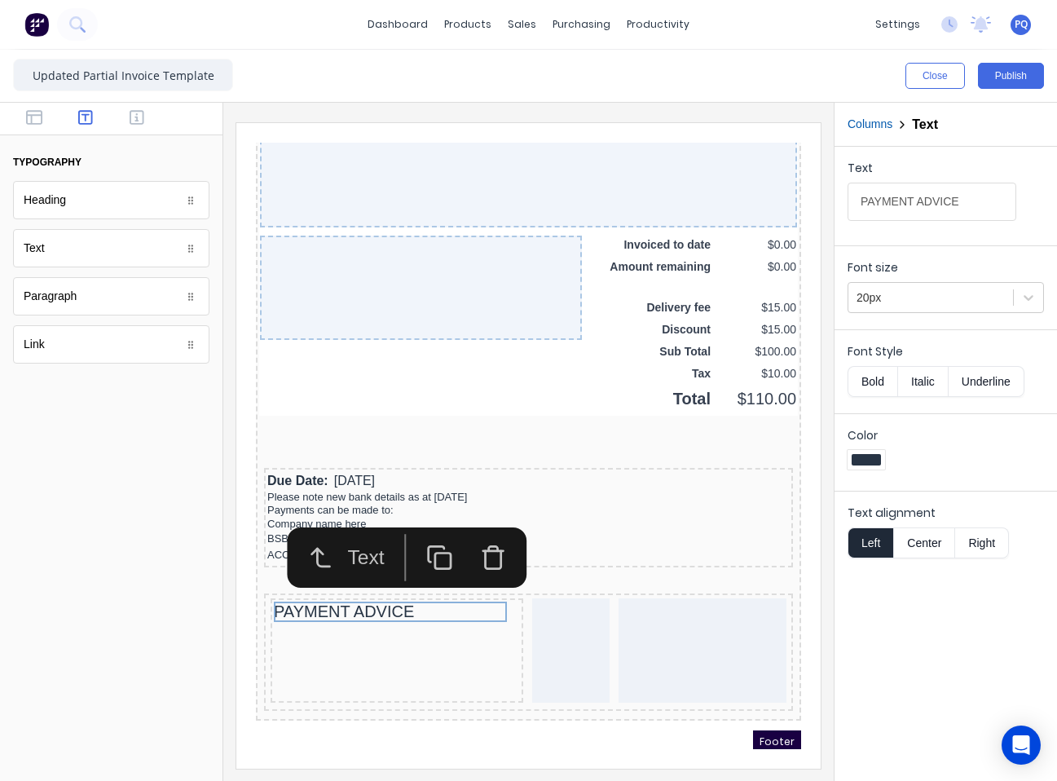
click at [866, 383] on button "Bold" at bounding box center [873, 381] width 50 height 31
click at [26, 114] on icon "button" at bounding box center [34, 117] width 16 height 16
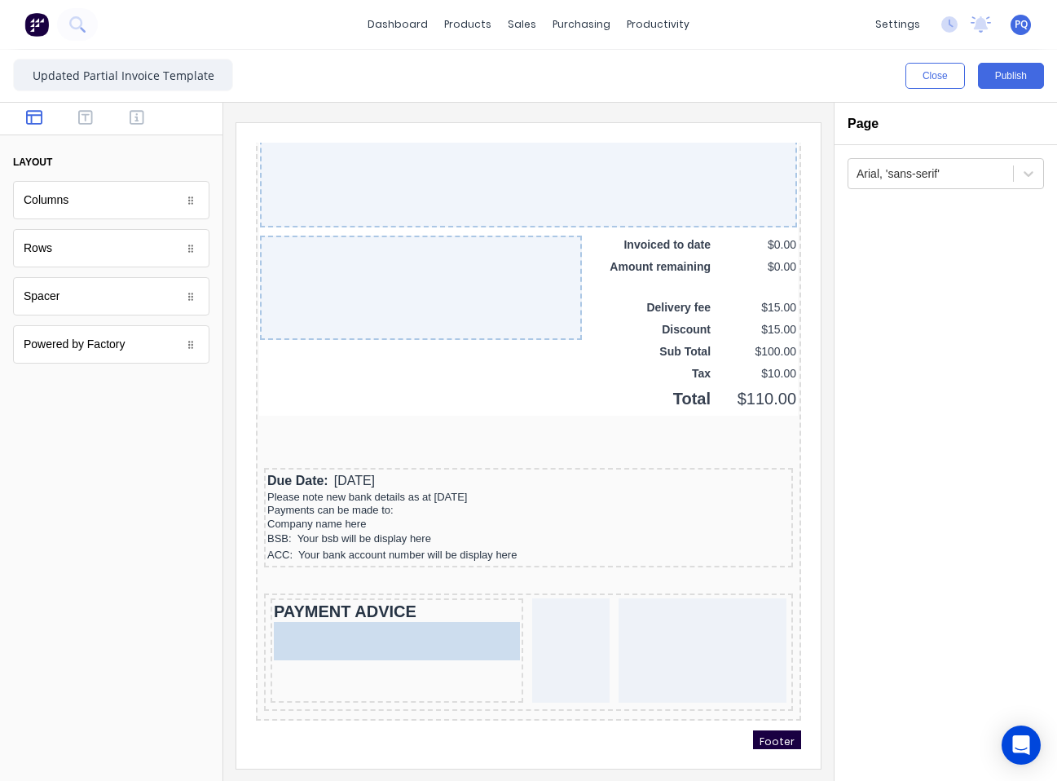
drag, startPoint x: 65, startPoint y: 209, endPoint x: 386, endPoint y: 658, distance: 551.0
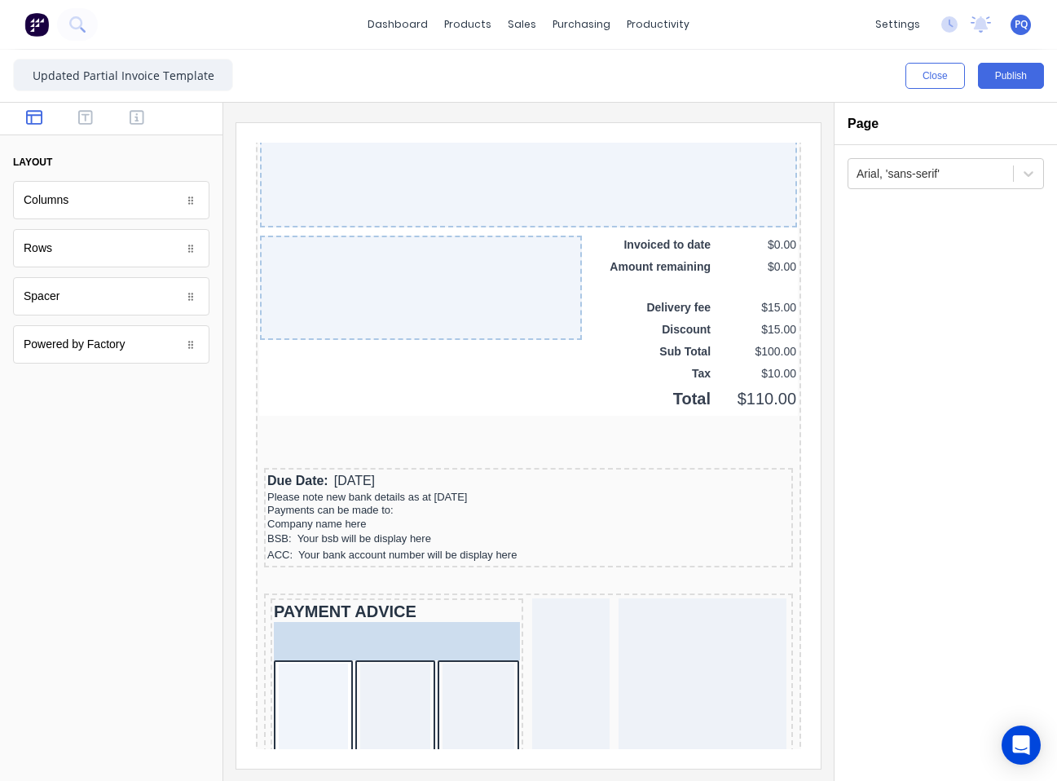
drag, startPoint x: 77, startPoint y: 308, endPoint x: 433, endPoint y: 685, distance: 518.4
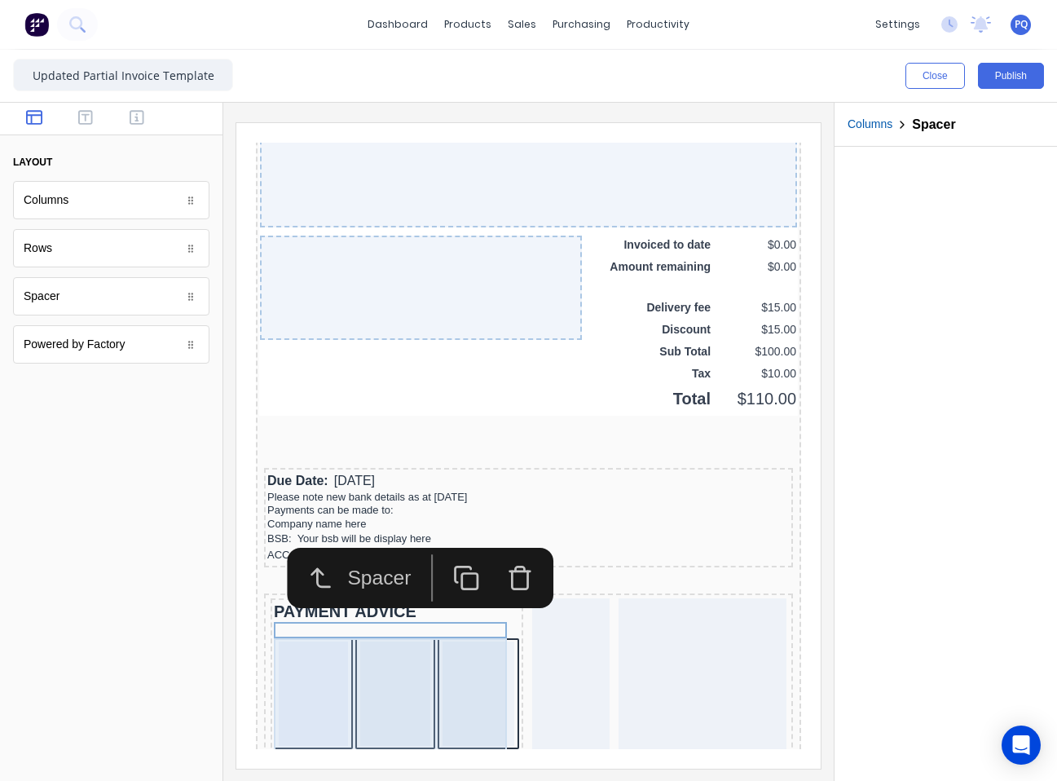
click at [423, 677] on div at bounding box center [459, 674] width 72 height 104
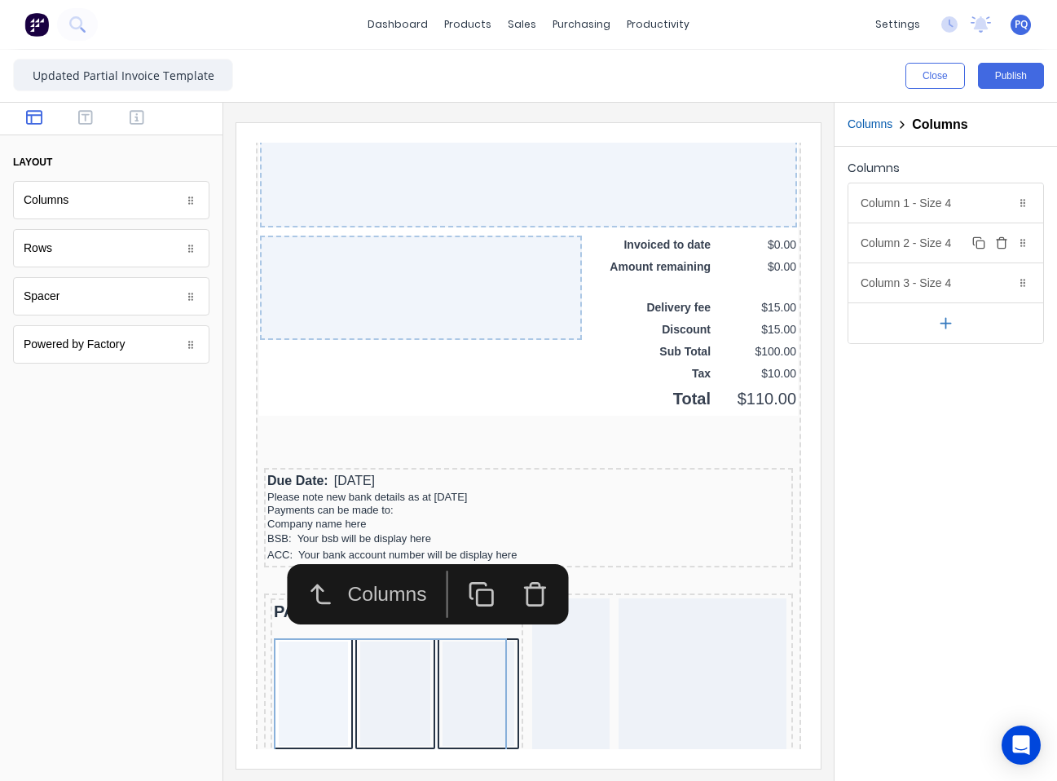
click at [1003, 245] on icon "button" at bounding box center [1001, 242] width 13 height 13
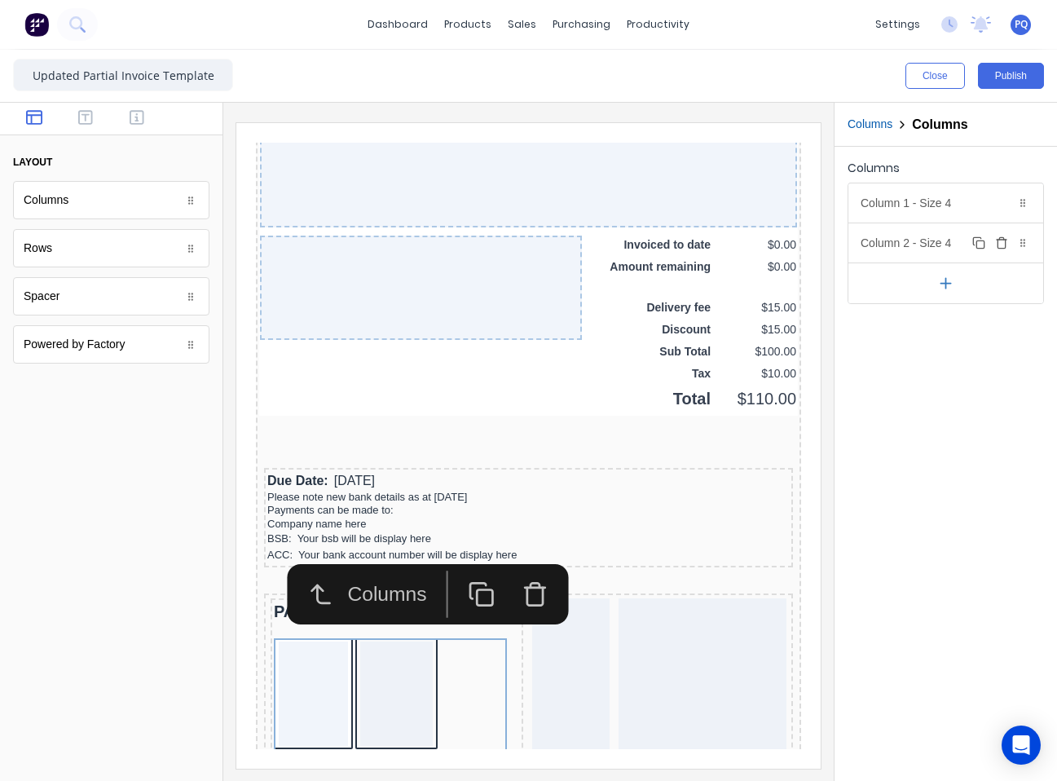
click at [1003, 245] on icon "button" at bounding box center [1001, 242] width 13 height 13
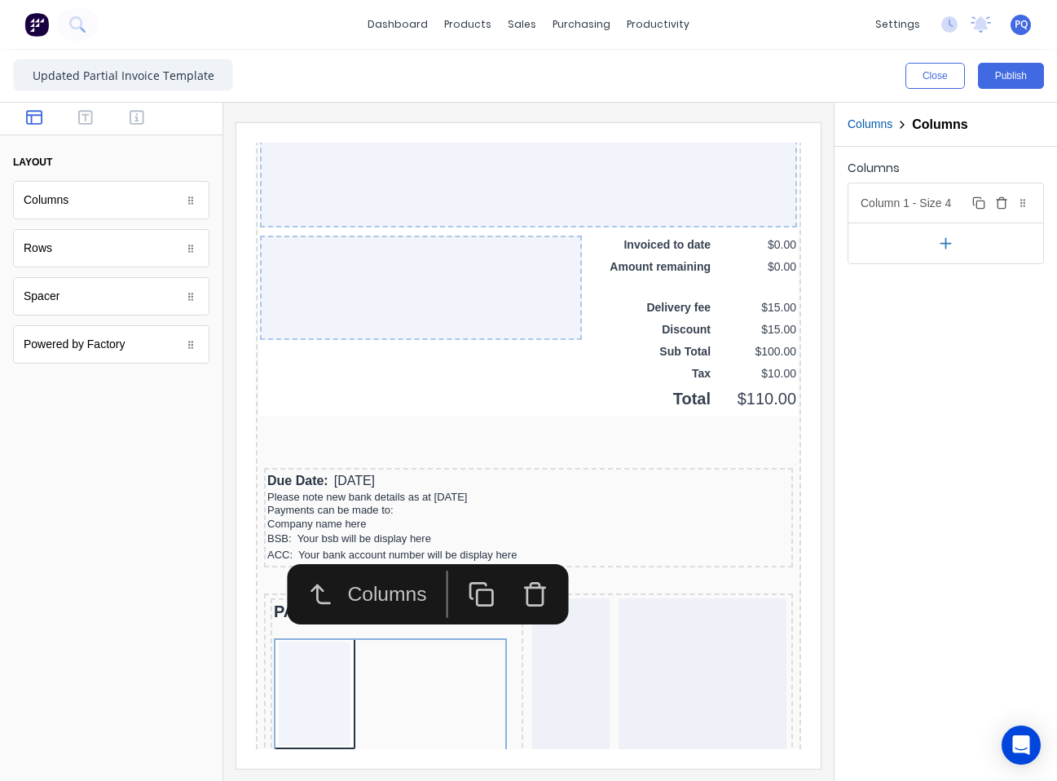
drag, startPoint x: 966, startPoint y: 201, endPoint x: 954, endPoint y: 212, distance: 16.7
click at [965, 201] on div "Column 1 - Size 4 Duplicate Delete" at bounding box center [946, 202] width 195 height 39
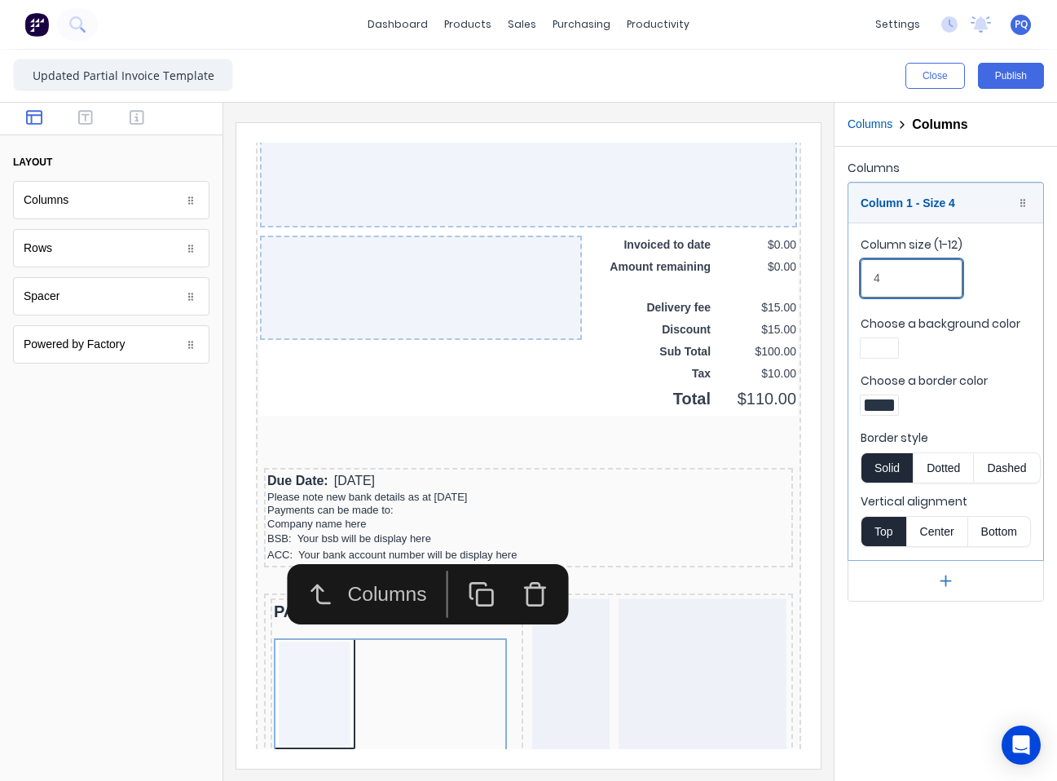
drag, startPoint x: 1031, startPoint y: 412, endPoint x: 554, endPoint y: 245, distance: 505.3
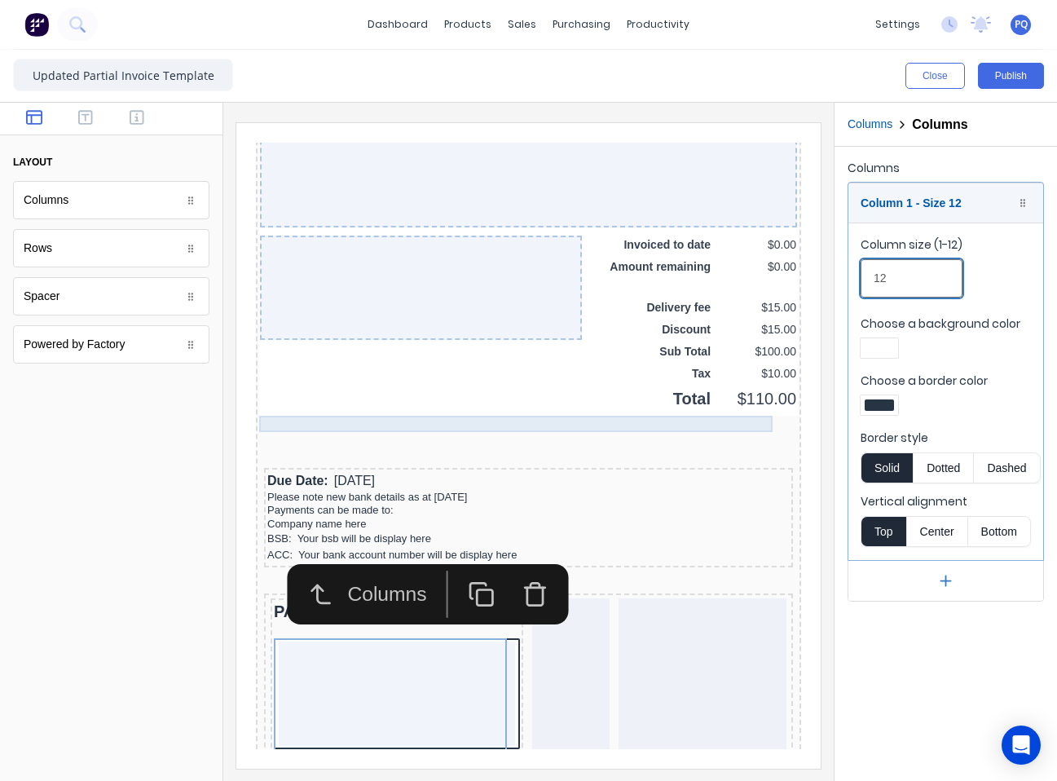
scroll to position [1409, 0]
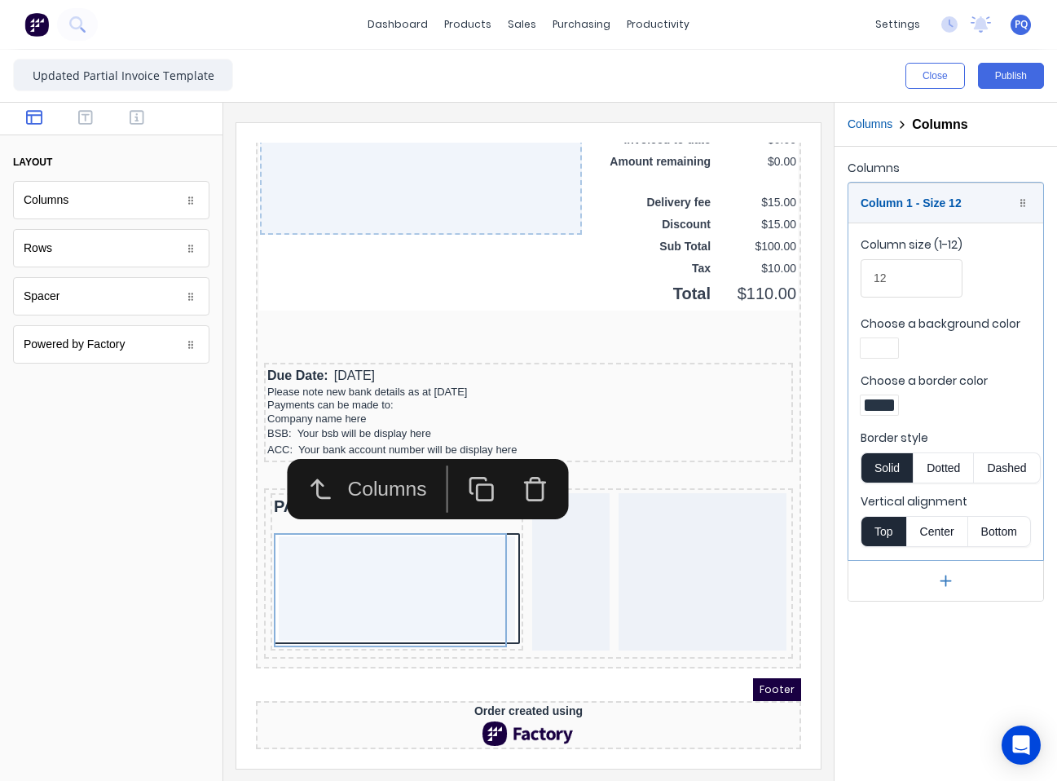
click at [875, 403] on div at bounding box center [879, 404] width 29 height 11
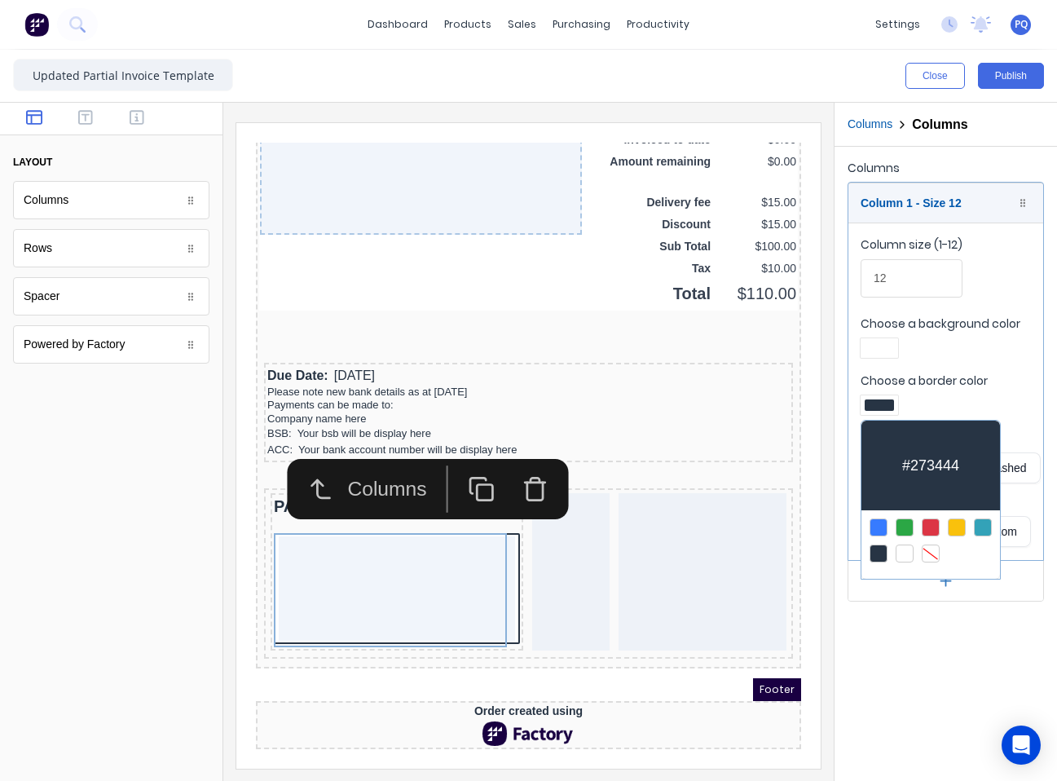
drag, startPoint x: 938, startPoint y: 553, endPoint x: 886, endPoint y: 439, distance: 125.5
click at [937, 548] on div at bounding box center [931, 554] width 18 height 18
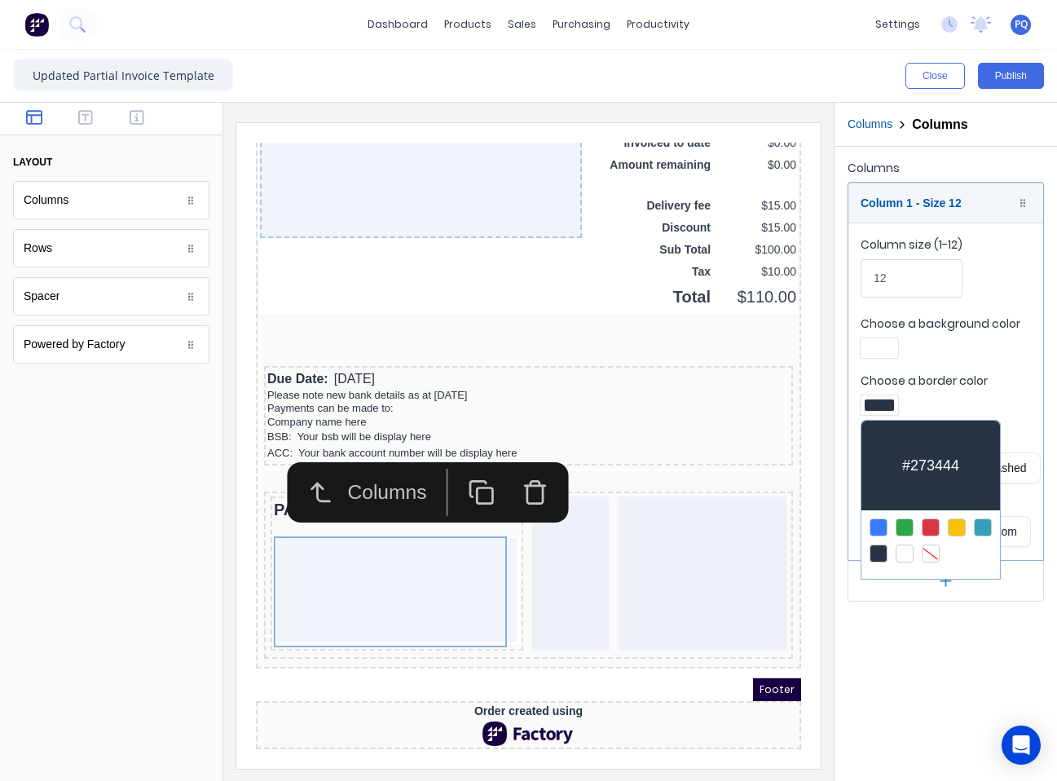
scroll to position [1405, 0]
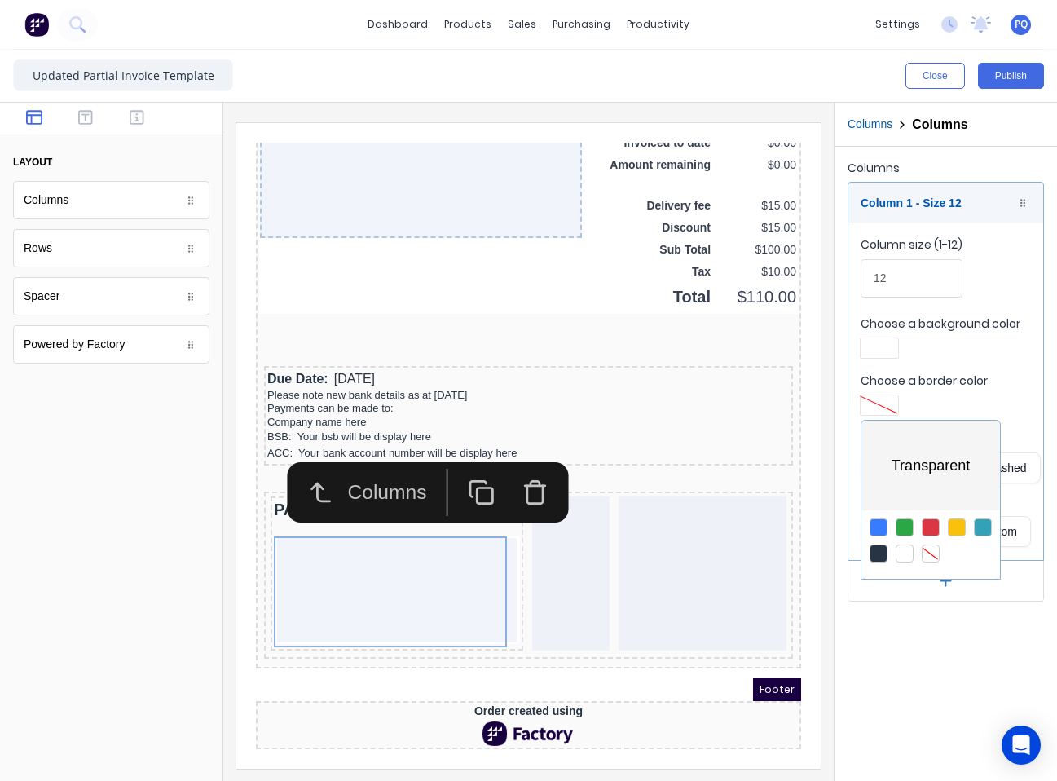
click at [880, 349] on div at bounding box center [528, 390] width 1057 height 781
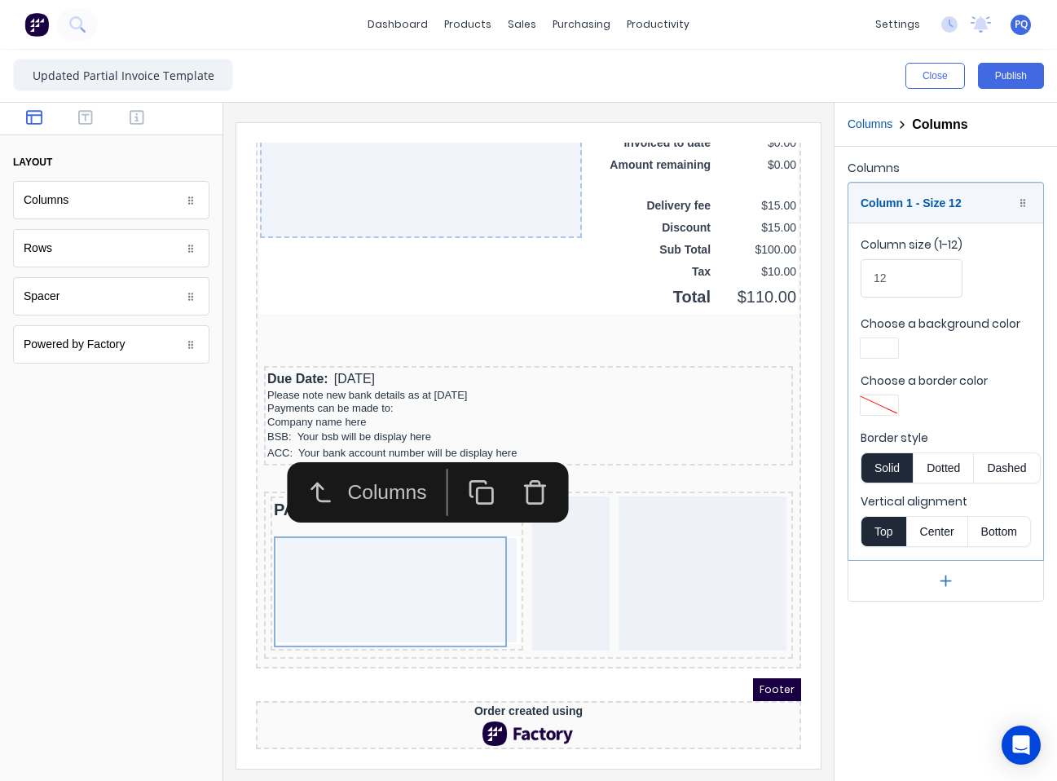
click at [879, 349] on div at bounding box center [879, 347] width 29 height 11
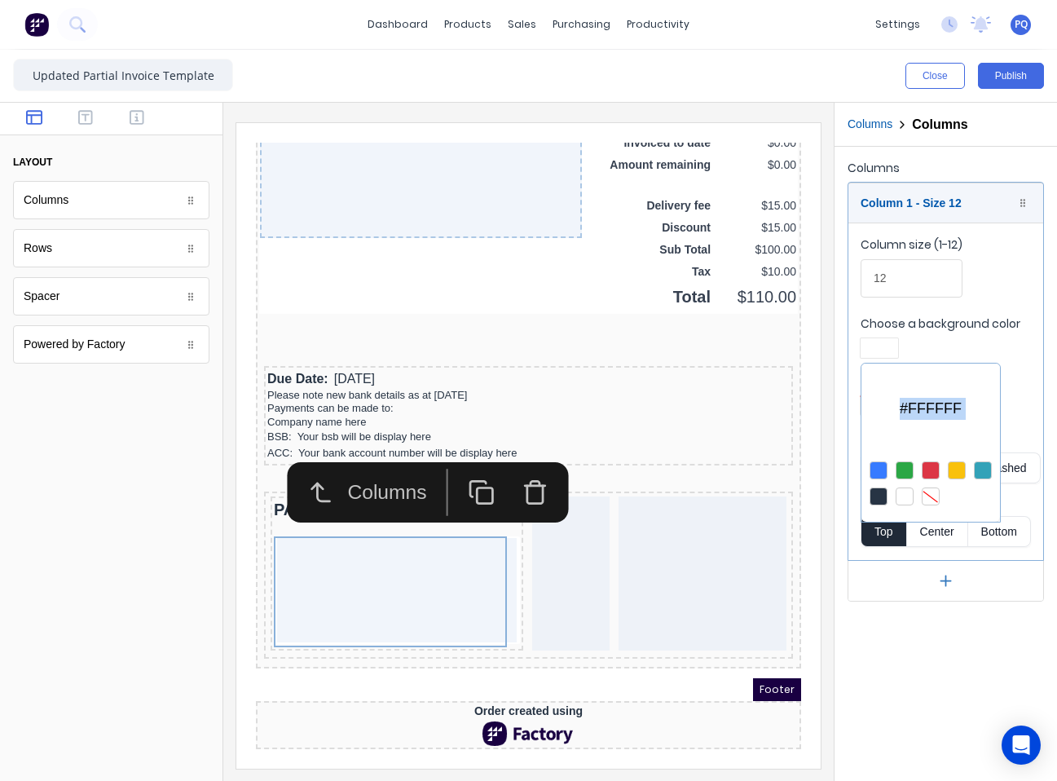
click at [929, 503] on div at bounding box center [931, 496] width 18 height 18
drag, startPoint x: 403, startPoint y: 566, endPoint x: 508, endPoint y: 403, distance: 194.0
click at [403, 566] on div at bounding box center [528, 390] width 1057 height 781
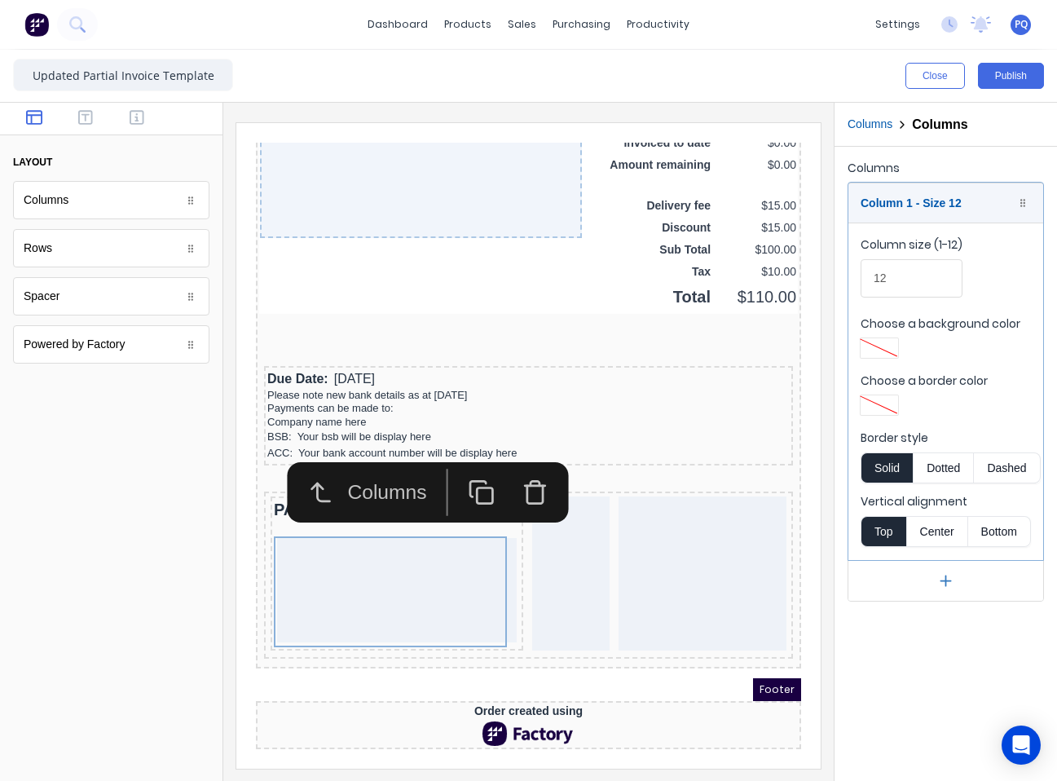
drag, startPoint x: 953, startPoint y: 577, endPoint x: 963, endPoint y: 544, distance: 34.8
click at [952, 577] on icon "button" at bounding box center [945, 580] width 17 height 17
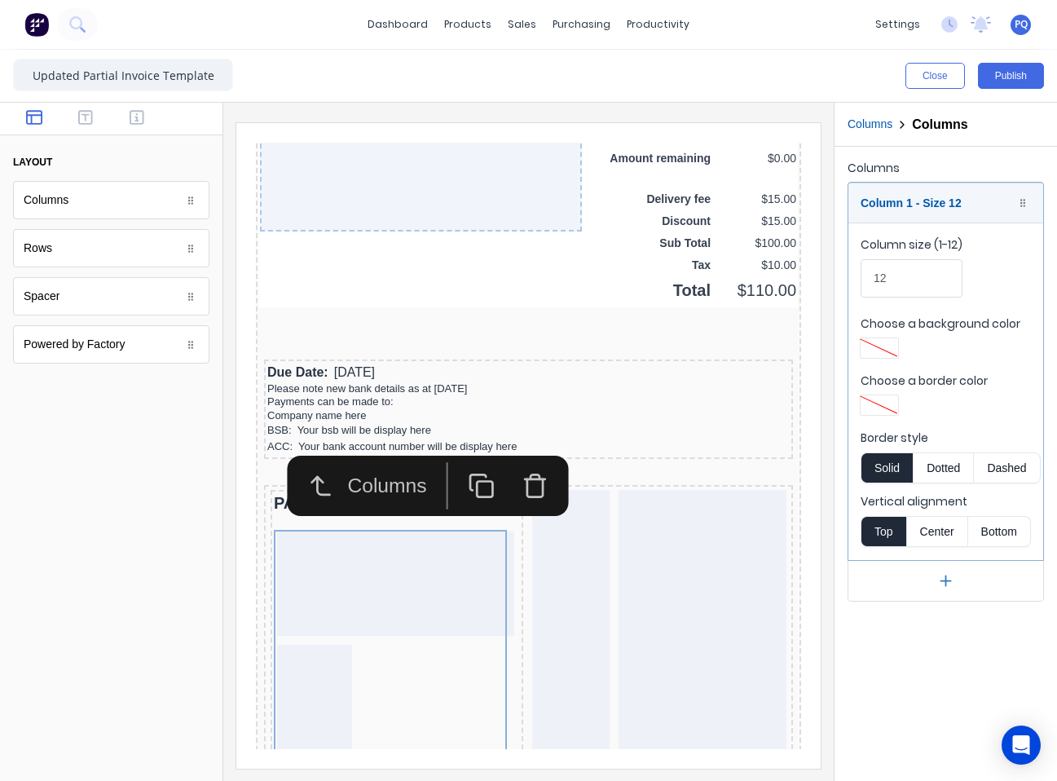
scroll to position [1409, 0]
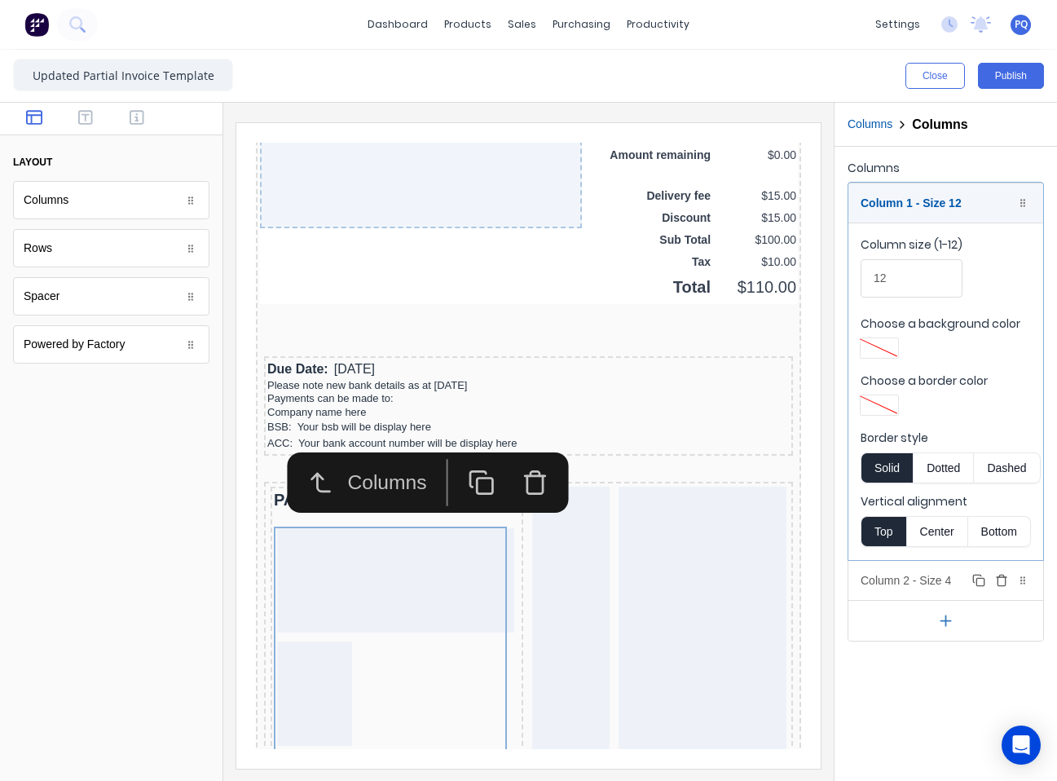
click at [937, 576] on div "Column 2 - Size 4 Duplicate Delete" at bounding box center [946, 580] width 195 height 39
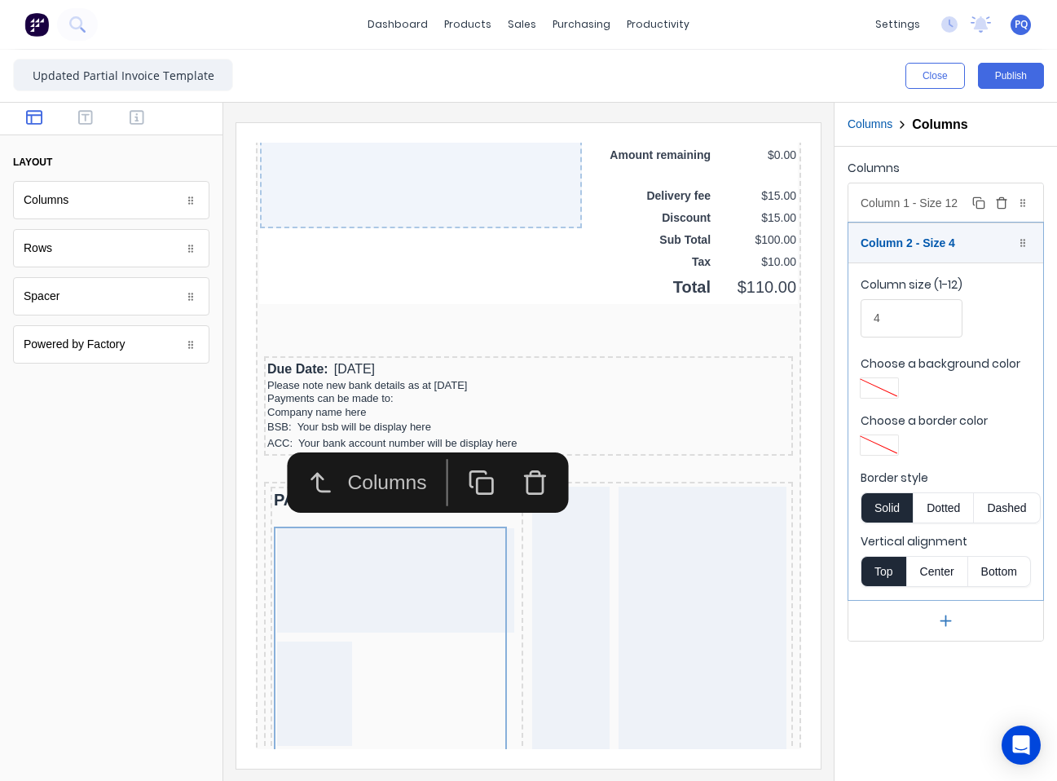
click at [938, 204] on div "Column 1 - Size 12 Duplicate Delete" at bounding box center [946, 202] width 195 height 39
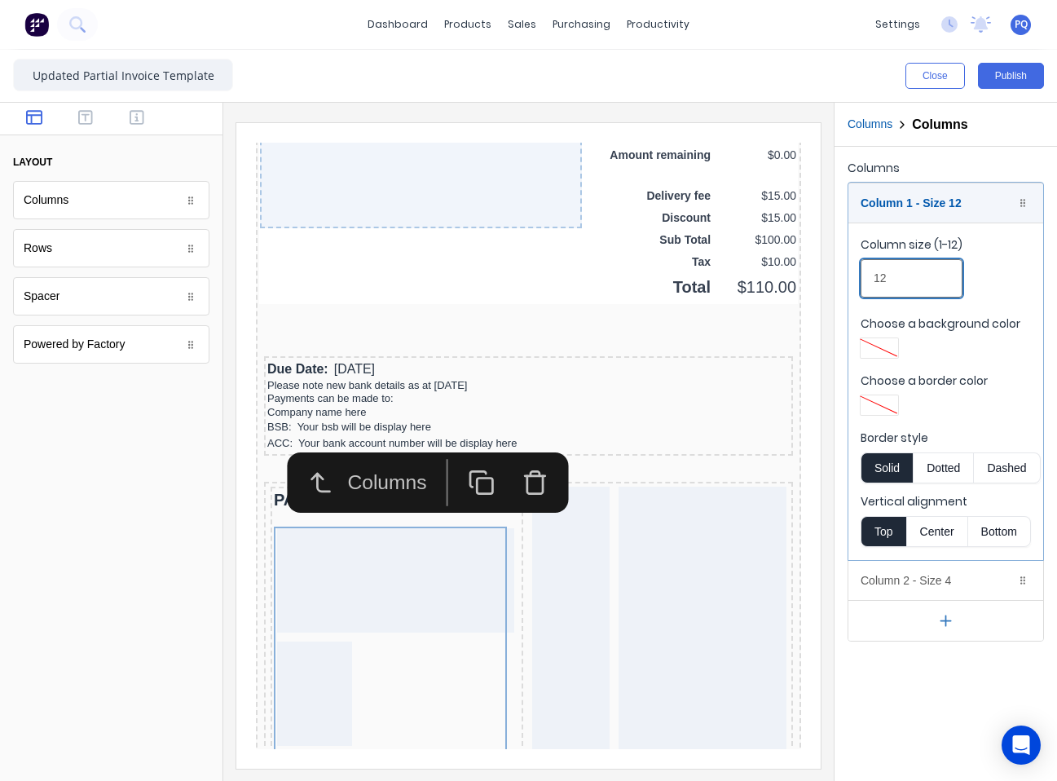
drag, startPoint x: 924, startPoint y: 289, endPoint x: 801, endPoint y: 289, distance: 123.1
click at [844, 292] on div "Columns Column 1 - Size 12 Duplicate Delete Column size (1-12) 12 Choose a back…" at bounding box center [946, 399] width 223 height 505
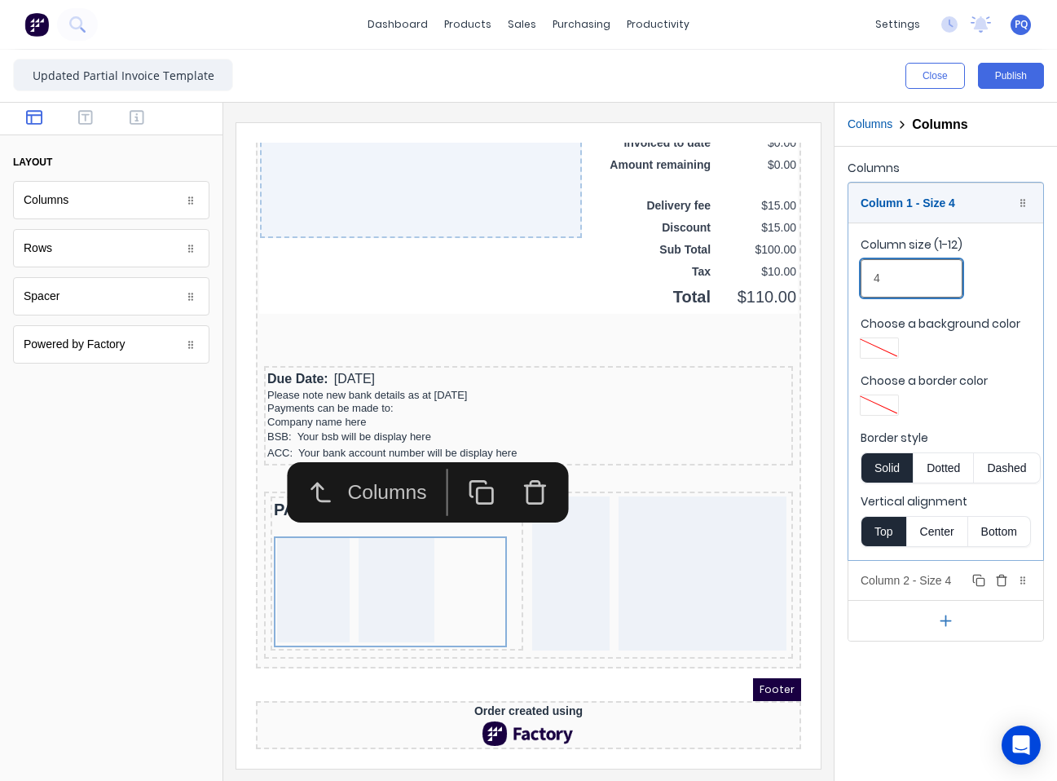
type input "4"
click at [958, 587] on div "Column 2 - Size 4 Duplicate Delete" at bounding box center [946, 580] width 195 height 39
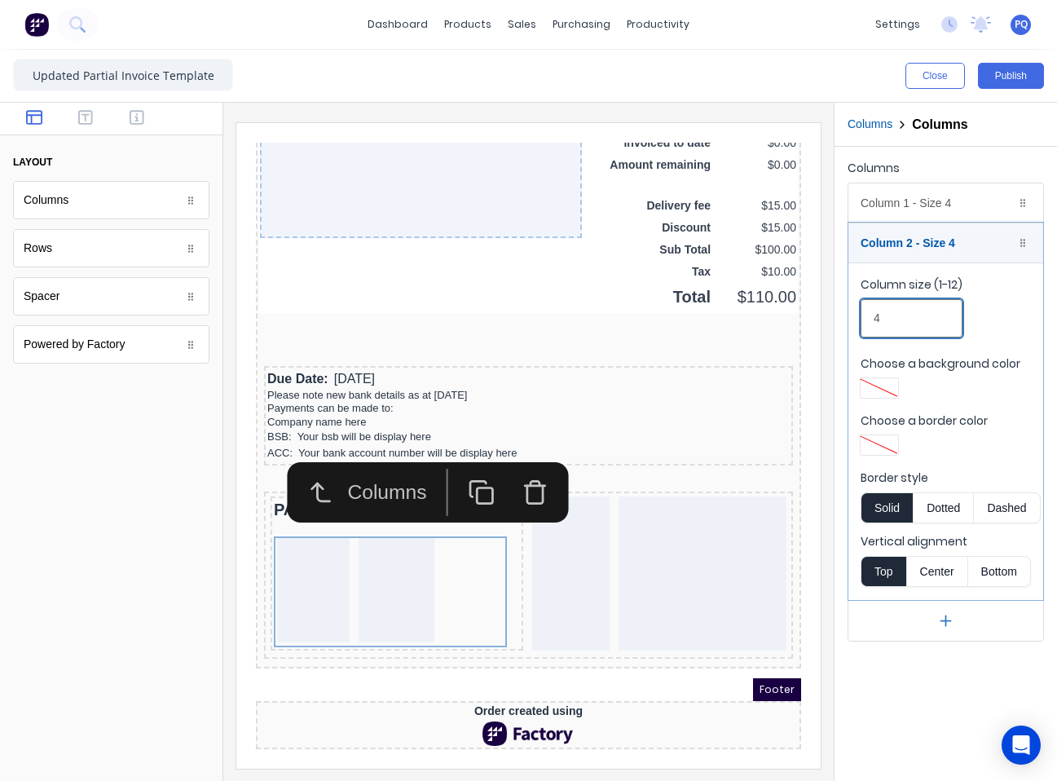
drag, startPoint x: 906, startPoint y: 328, endPoint x: 800, endPoint y: 316, distance: 105.9
click at [820, 316] on div "Close Publish Components layout Columns Columns Rows Rows Spacer Spacer Powered…" at bounding box center [528, 415] width 1057 height 731
type input "8"
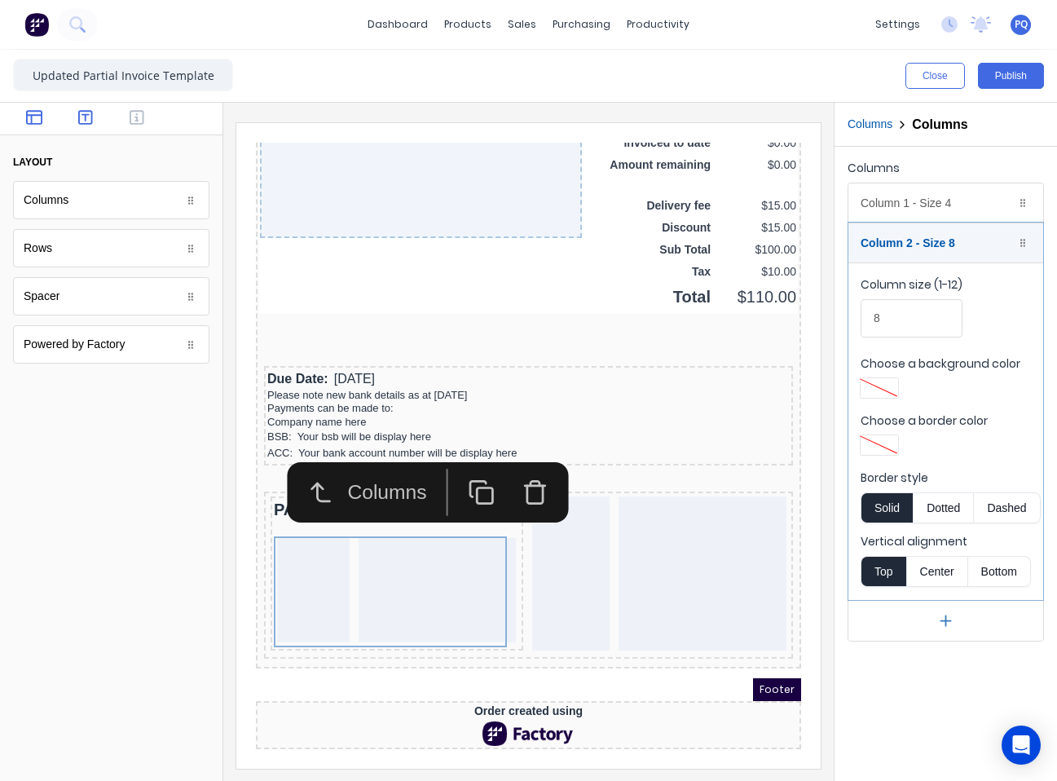
click at [99, 123] on button "button" at bounding box center [85, 119] width 42 height 20
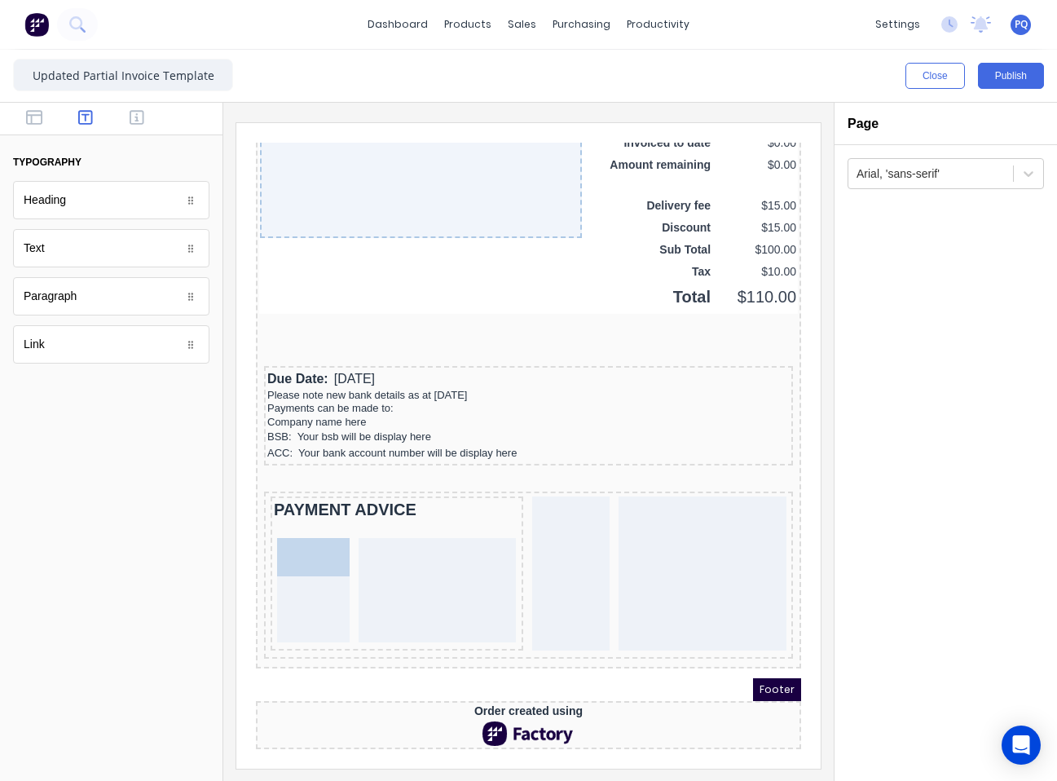
drag, startPoint x: 272, startPoint y: 435, endPoint x: 309, endPoint y: 584, distance: 152.8
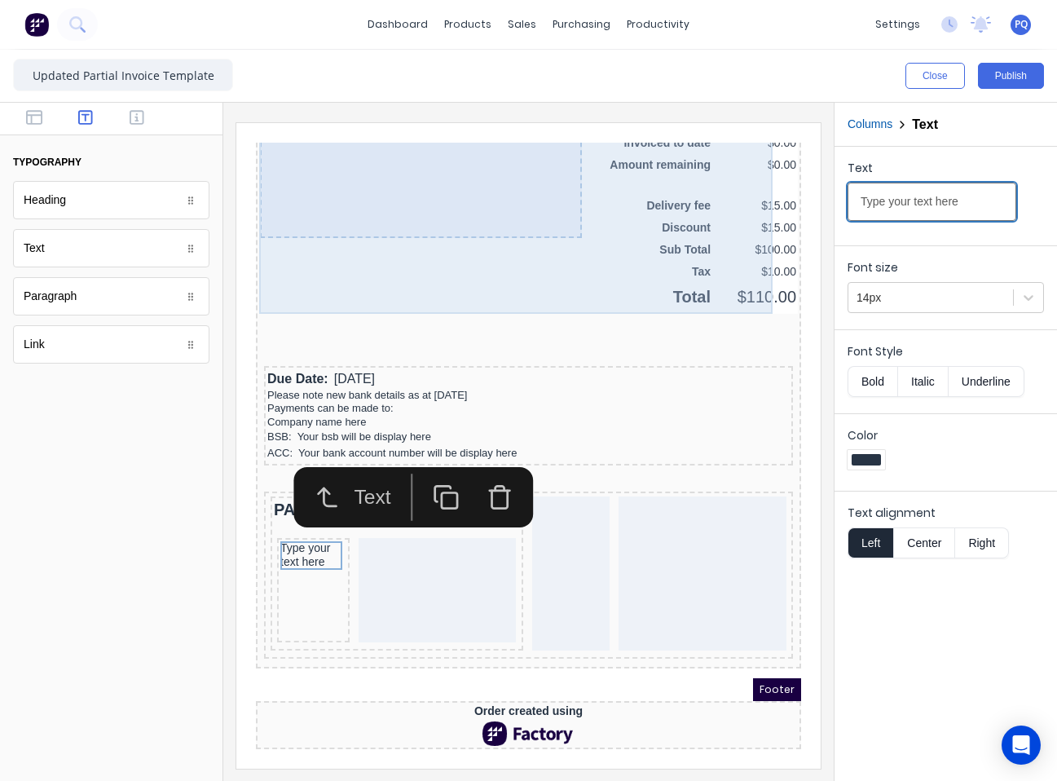
drag, startPoint x: 1044, startPoint y: 320, endPoint x: 320, endPoint y: 128, distance: 749.5
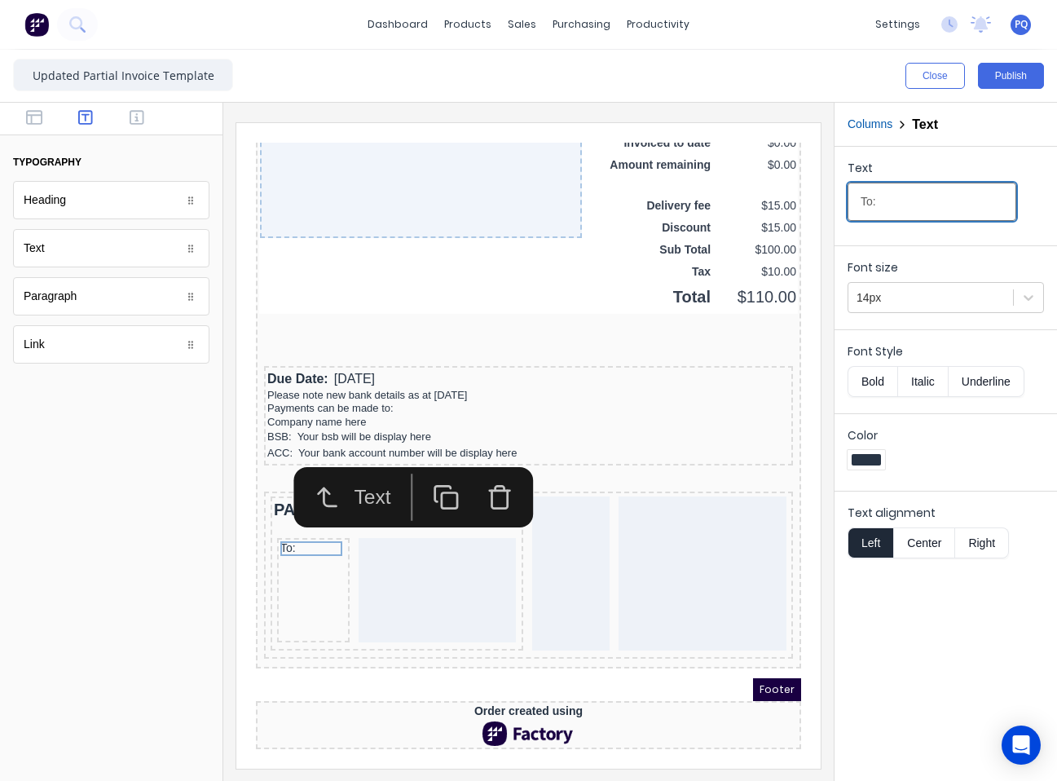
type input "To:"
click at [152, 541] on div at bounding box center [111, 583] width 223 height 395
click at [131, 116] on icon "button" at bounding box center [137, 117] width 15 height 16
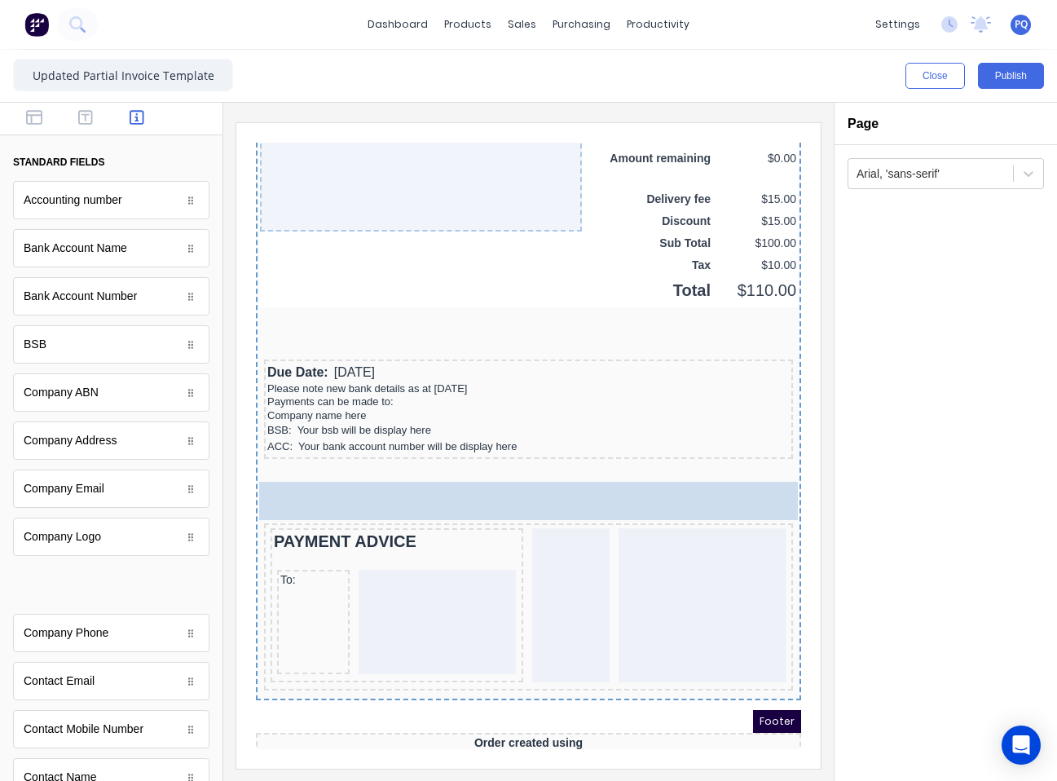
scroll to position [1409, 0]
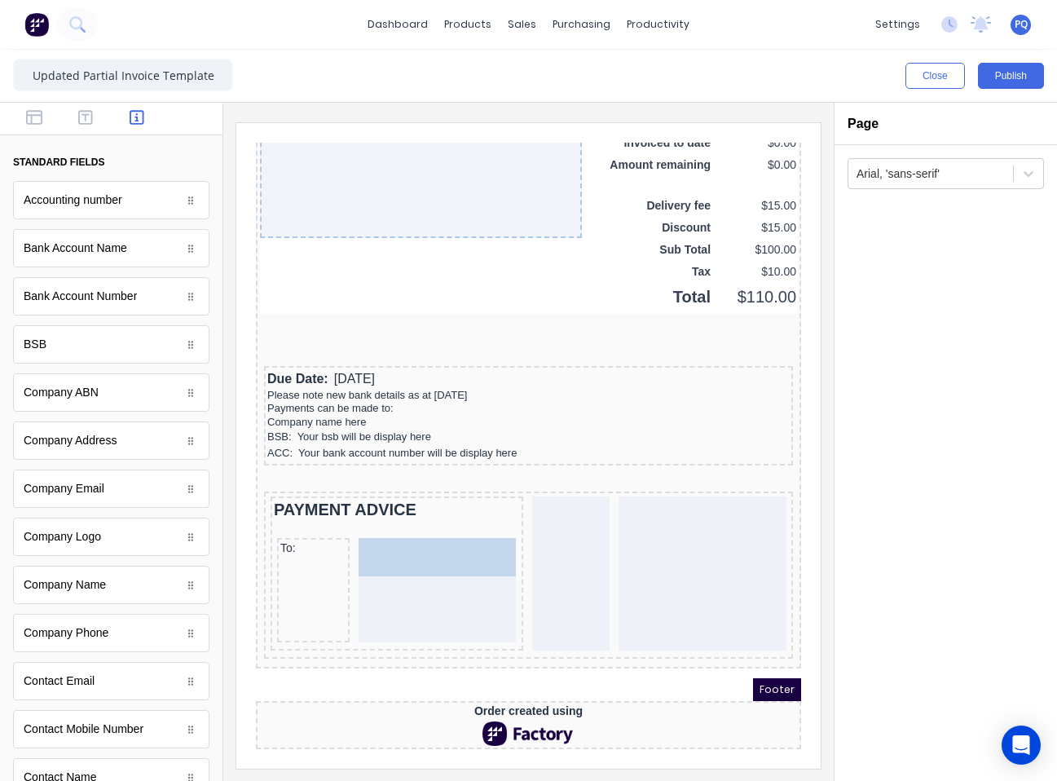
drag, startPoint x: 112, startPoint y: 597, endPoint x: 443, endPoint y: 577, distance: 330.7
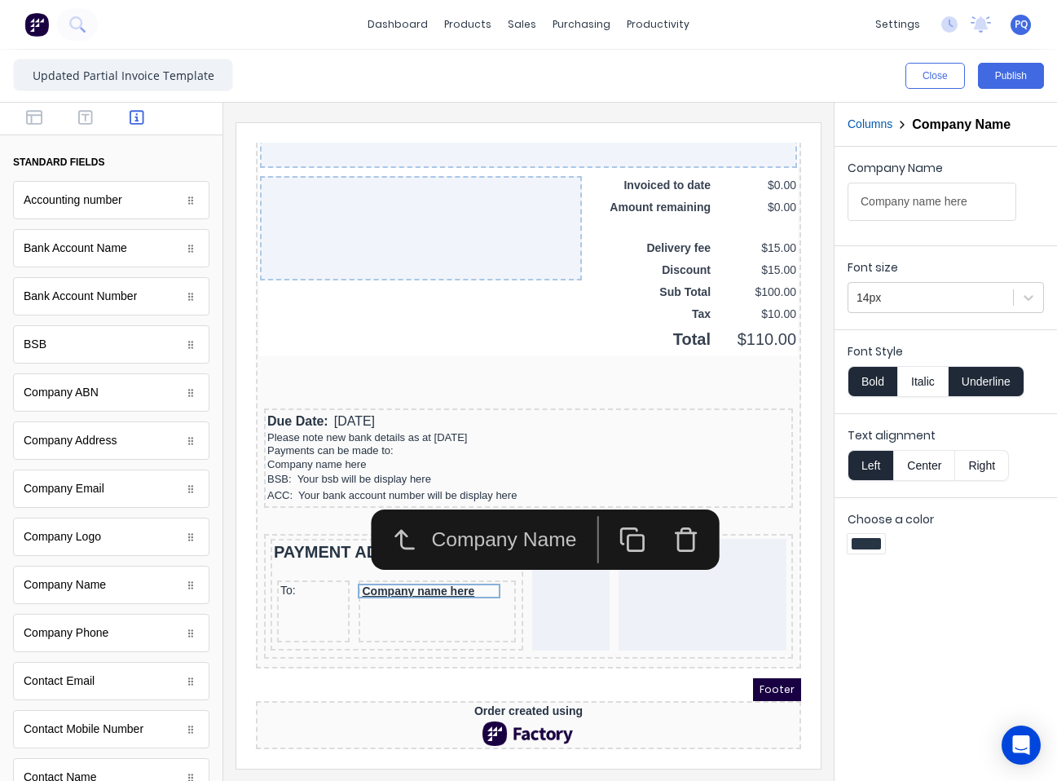
scroll to position [1363, 0]
click at [987, 380] on button "Underline" at bounding box center [987, 381] width 76 height 31
click at [878, 374] on button "Bold" at bounding box center [873, 381] width 50 height 31
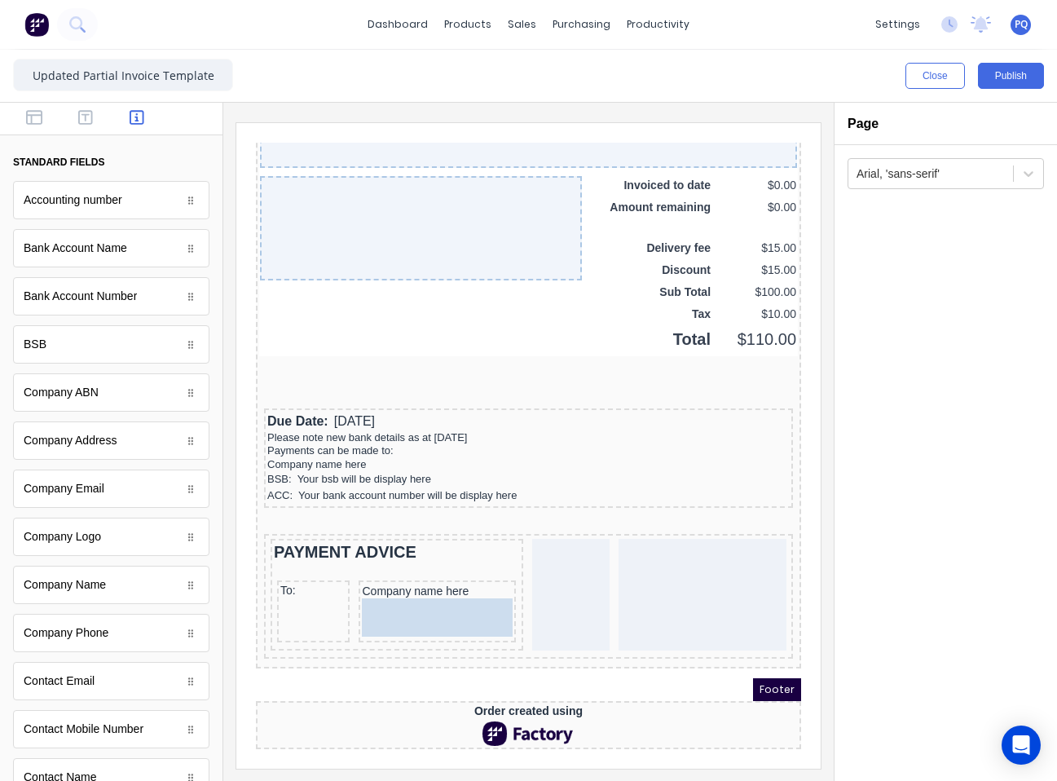
drag, startPoint x: 132, startPoint y: 455, endPoint x: 472, endPoint y: 635, distance: 384.7
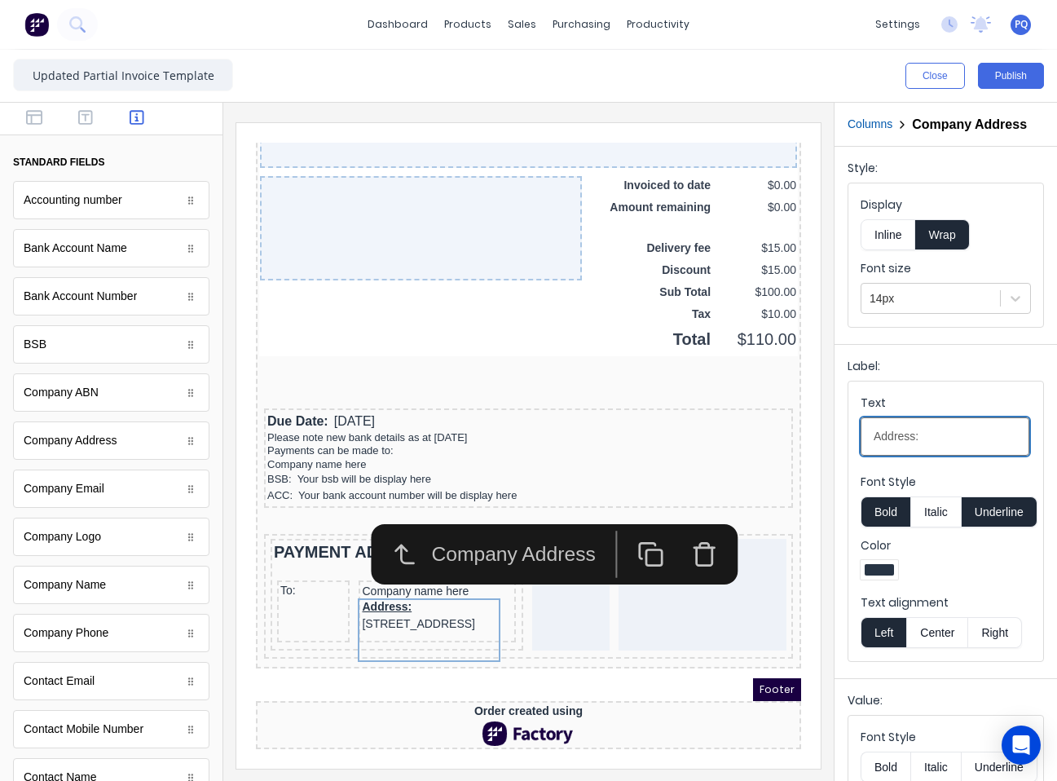
drag, startPoint x: 1197, startPoint y: 575, endPoint x: 704, endPoint y: 434, distance: 513.1
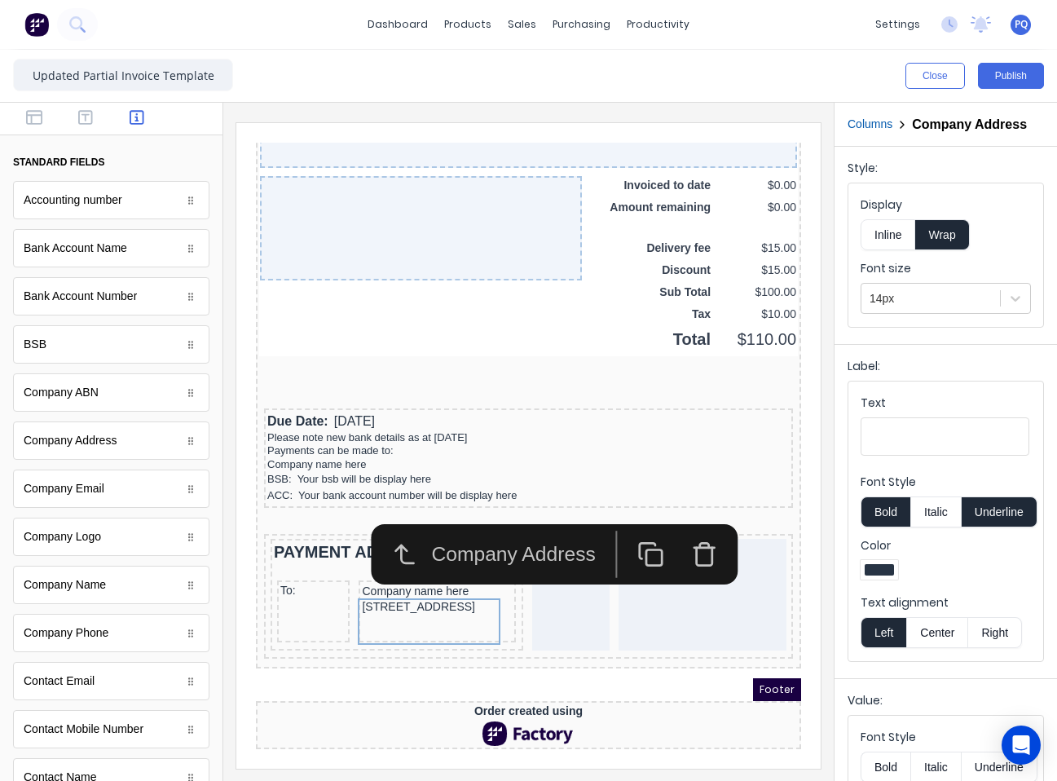
click at [990, 527] on button "Underline" at bounding box center [1000, 511] width 76 height 31
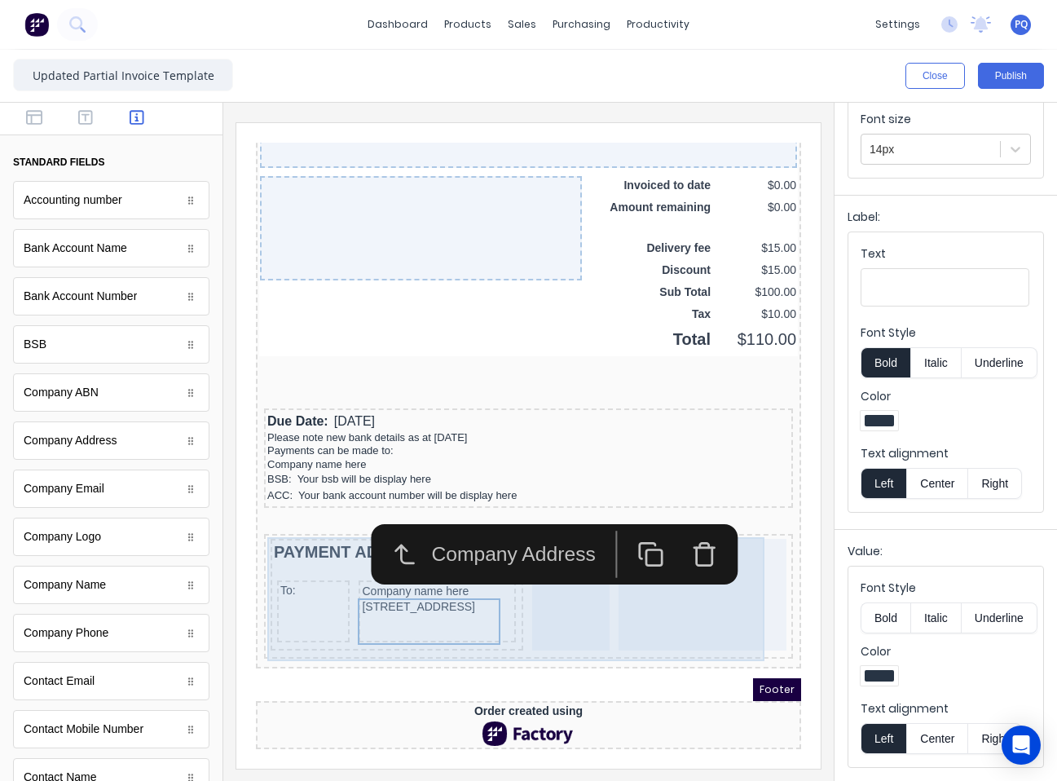
click at [572, 595] on div at bounding box center [552, 575] width 78 height 112
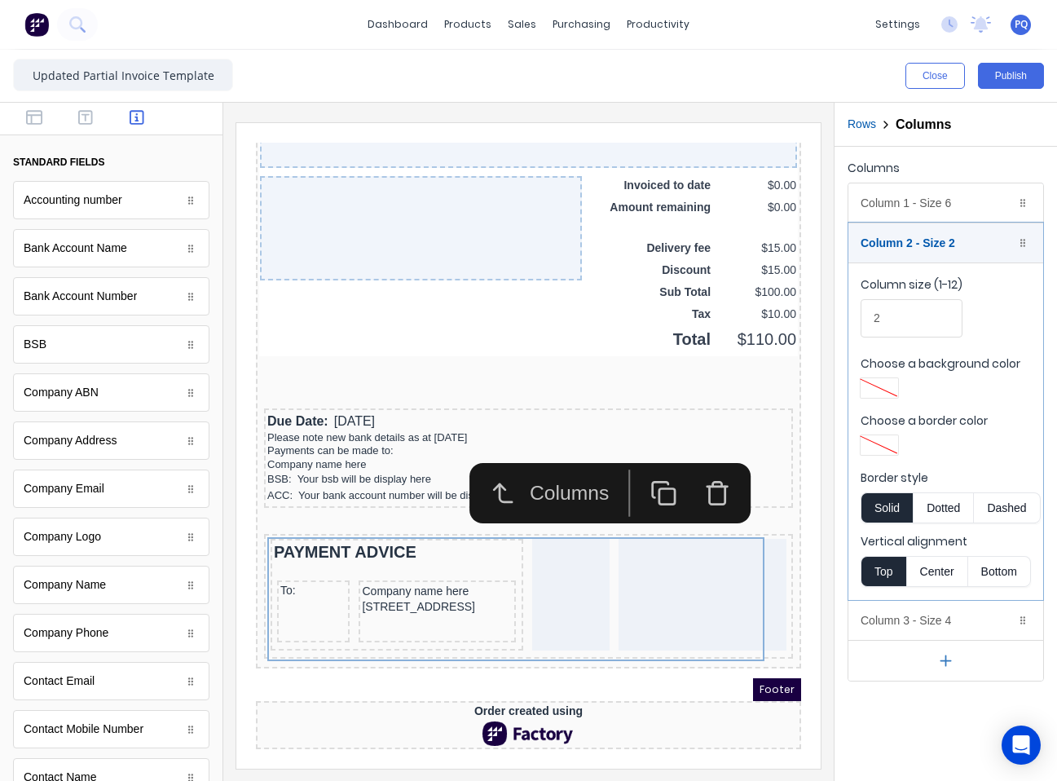
scroll to position [245, 0]
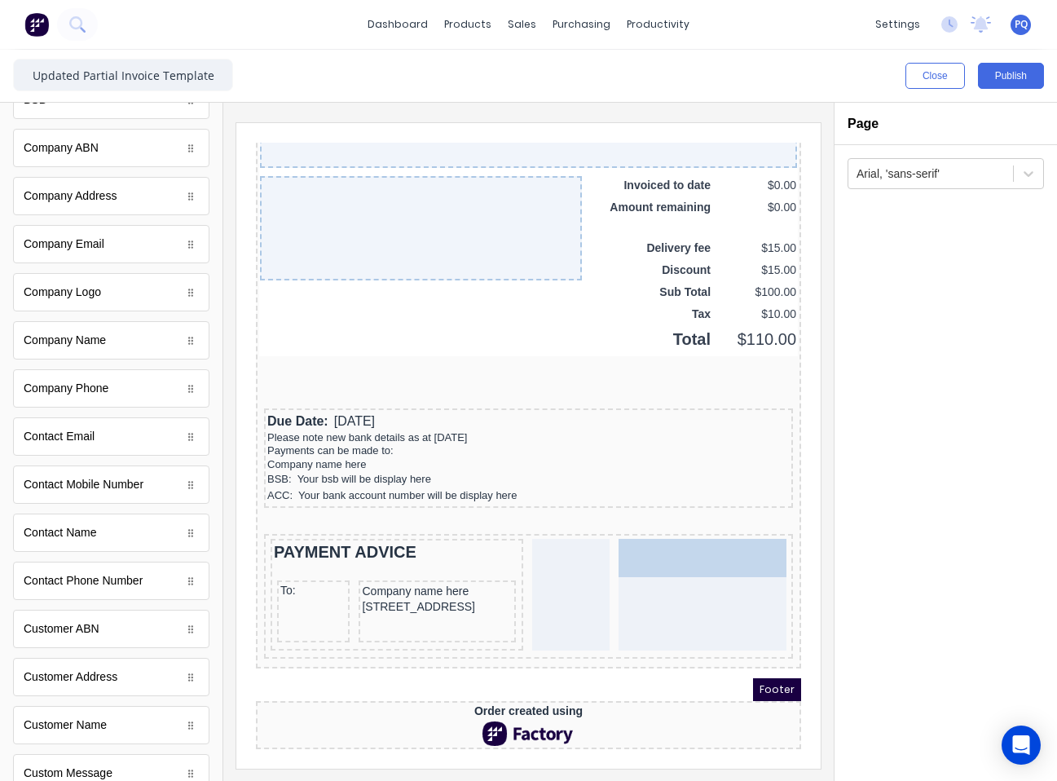
drag, startPoint x: 100, startPoint y: 737, endPoint x: 711, endPoint y: 567, distance: 633.6
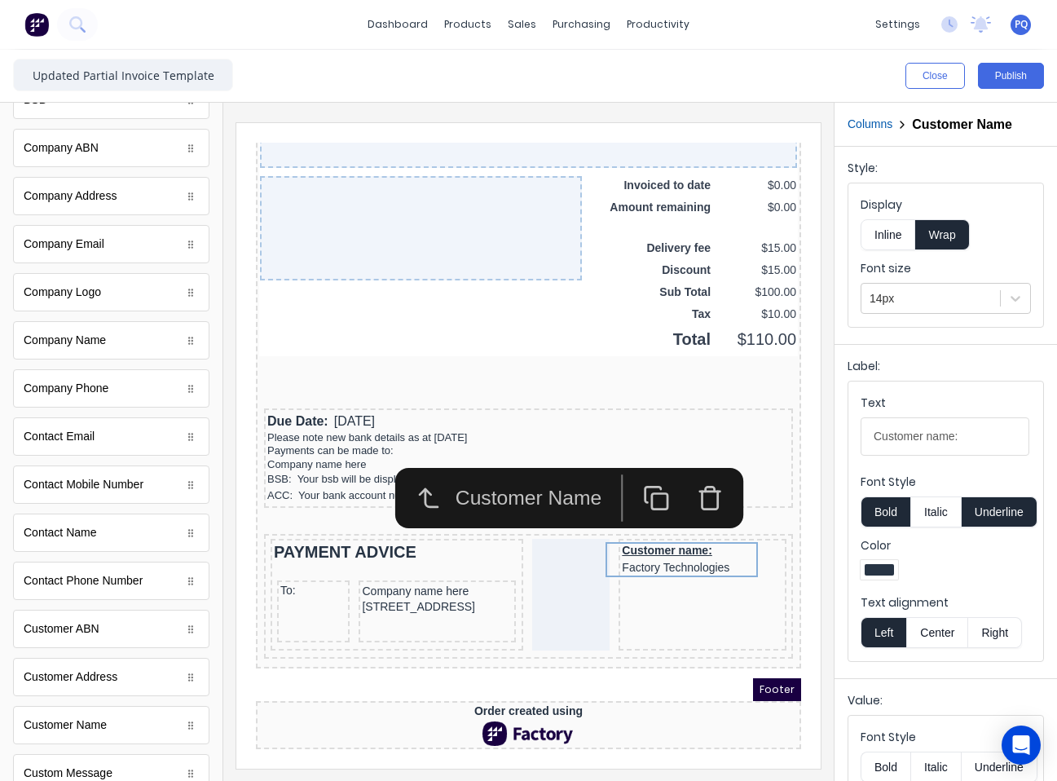
click at [973, 439] on input "Customer name:" at bounding box center [945, 436] width 169 height 38
type input "Customer"
click at [880, 237] on button "Inline" at bounding box center [888, 234] width 55 height 31
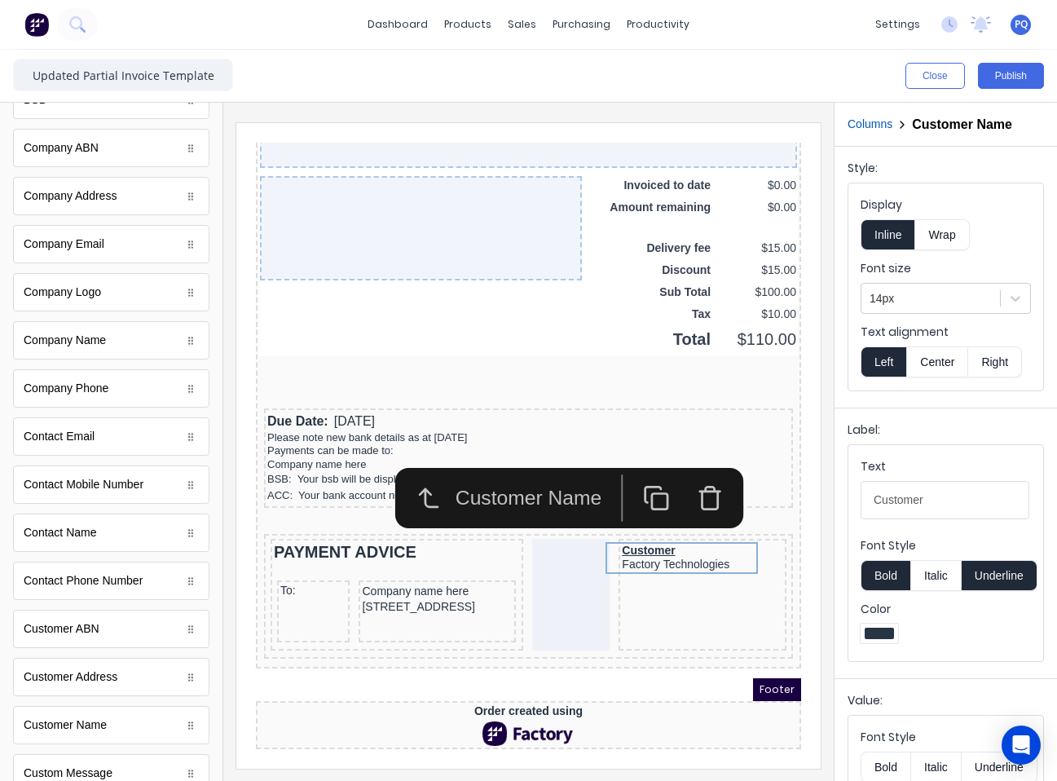
click at [1006, 589] on button "Underline" at bounding box center [1000, 575] width 76 height 31
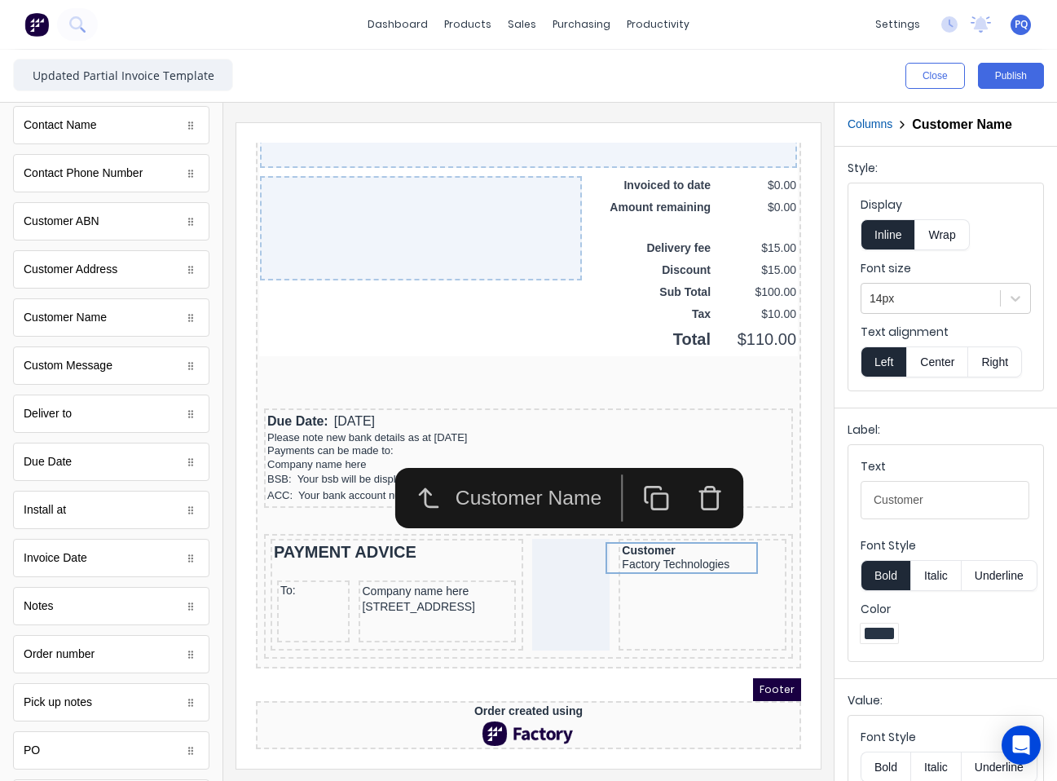
scroll to position [786, 0]
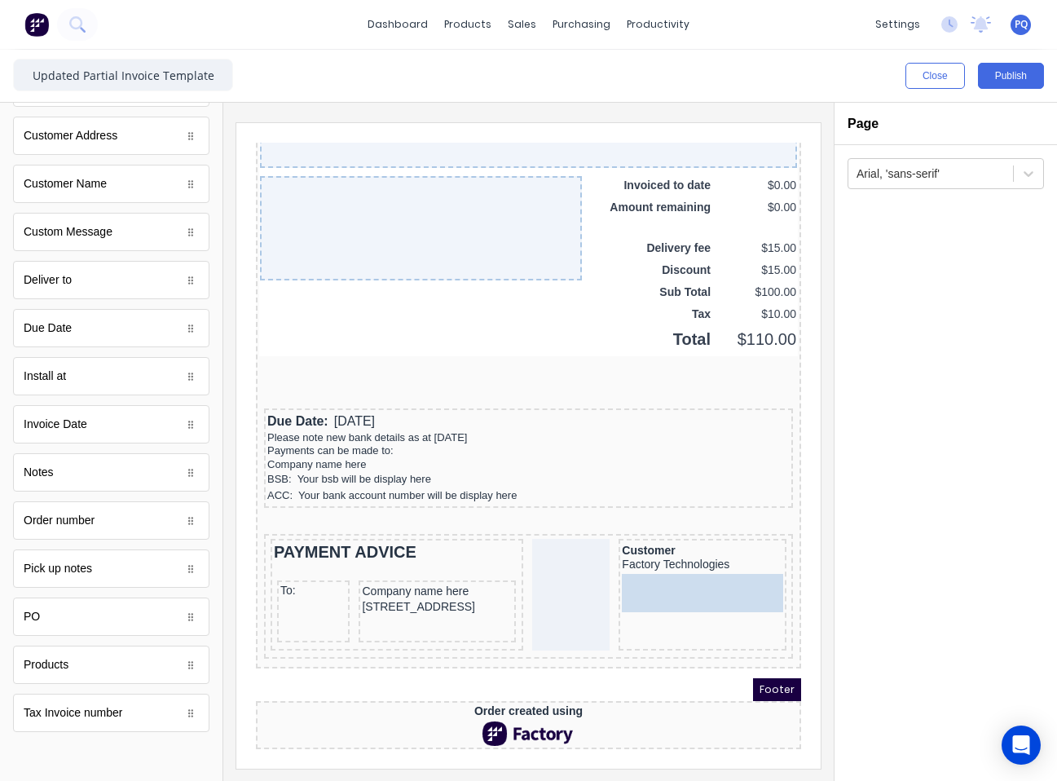
drag, startPoint x: 214, startPoint y: 721, endPoint x: 730, endPoint y: 585, distance: 533.4
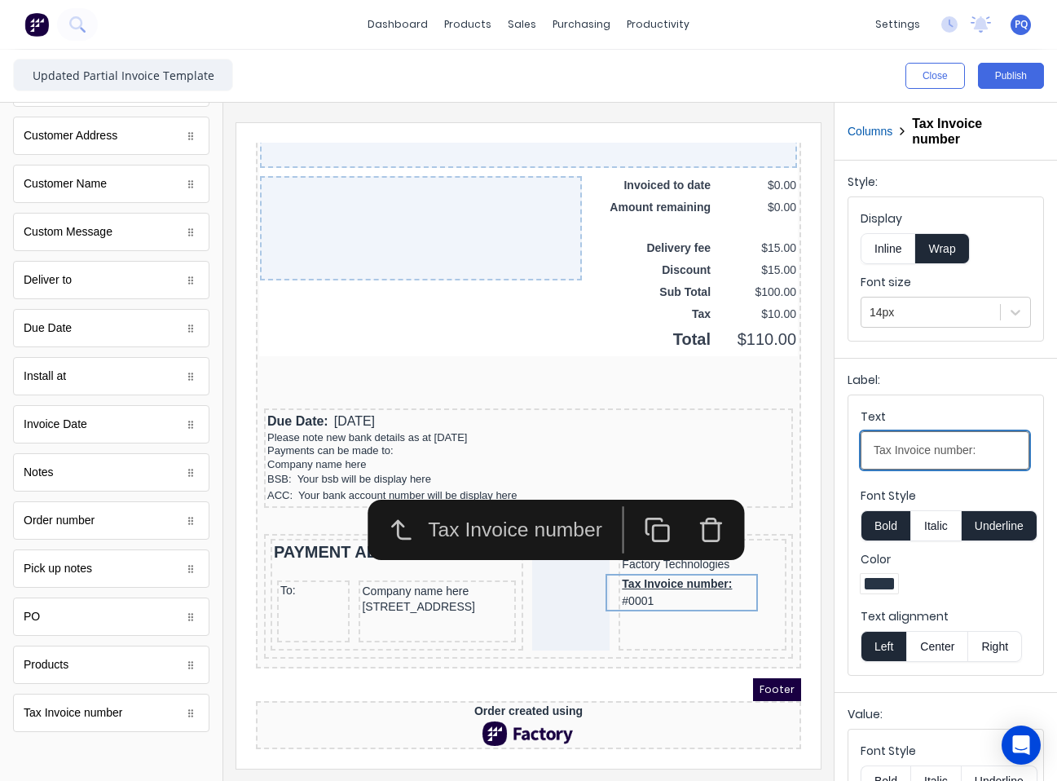
click at [968, 449] on input "Tax Invoice number:" at bounding box center [945, 450] width 169 height 38
paste input "Invoice Number"
type input "Invoice Number"
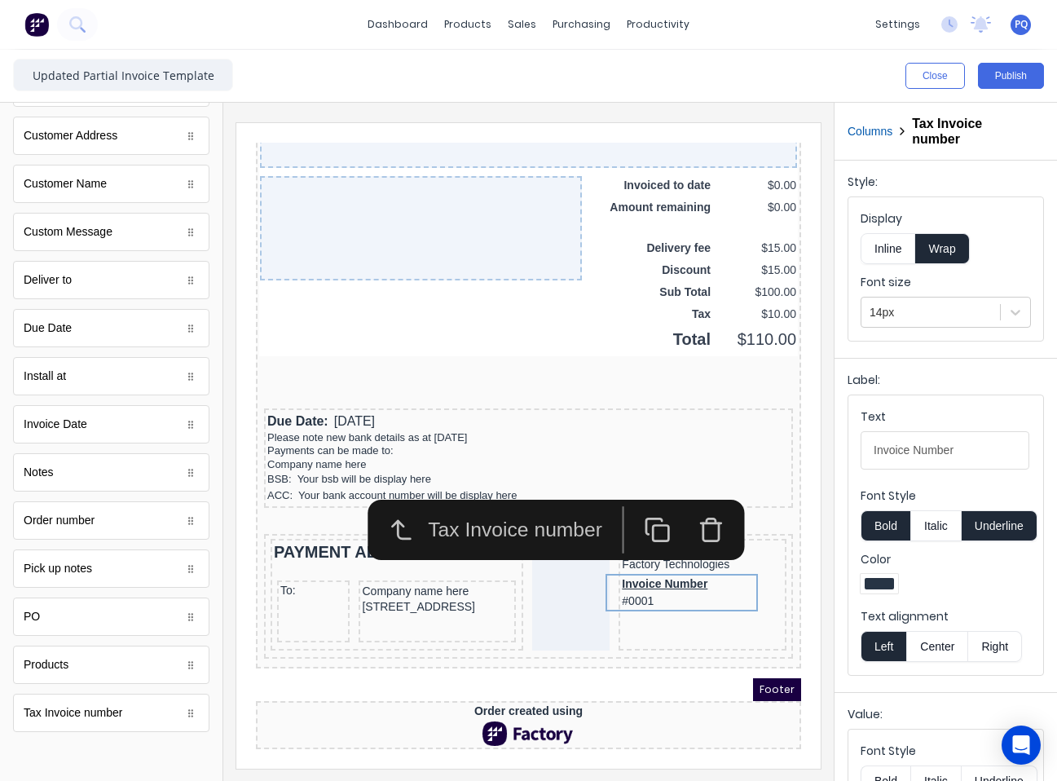
click at [998, 514] on button "Underline" at bounding box center [1000, 525] width 76 height 31
click at [903, 239] on button "Inline" at bounding box center [888, 248] width 55 height 31
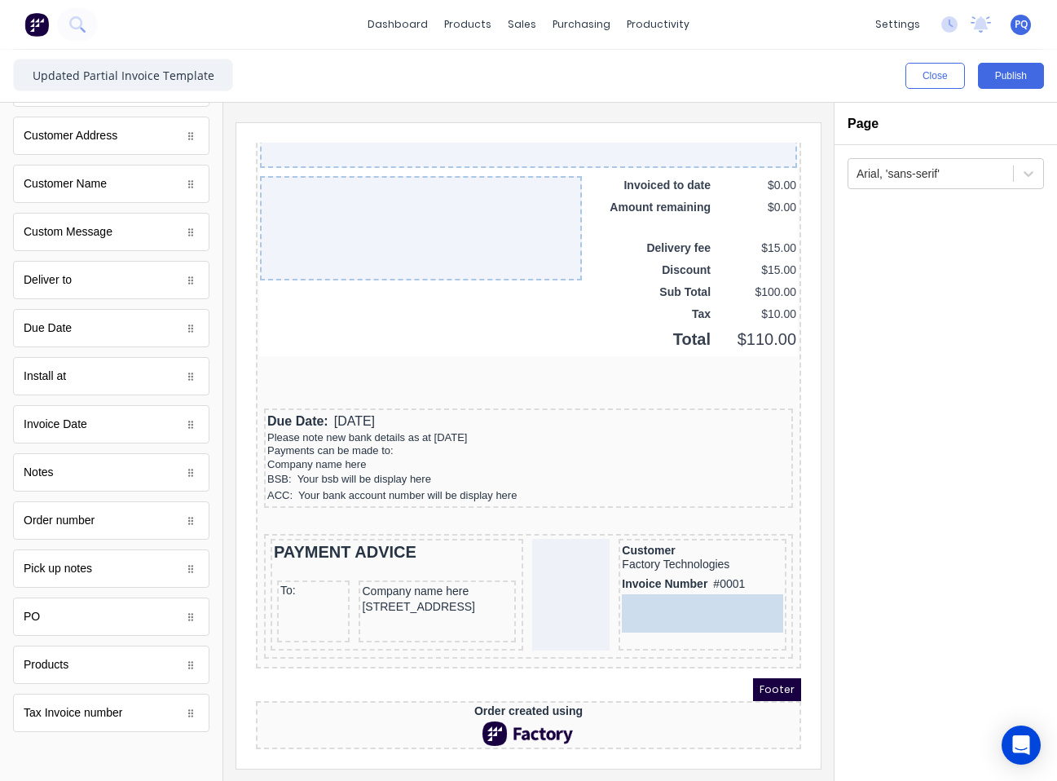
drag, startPoint x: 57, startPoint y: 333, endPoint x: 426, endPoint y: 458, distance: 389.2
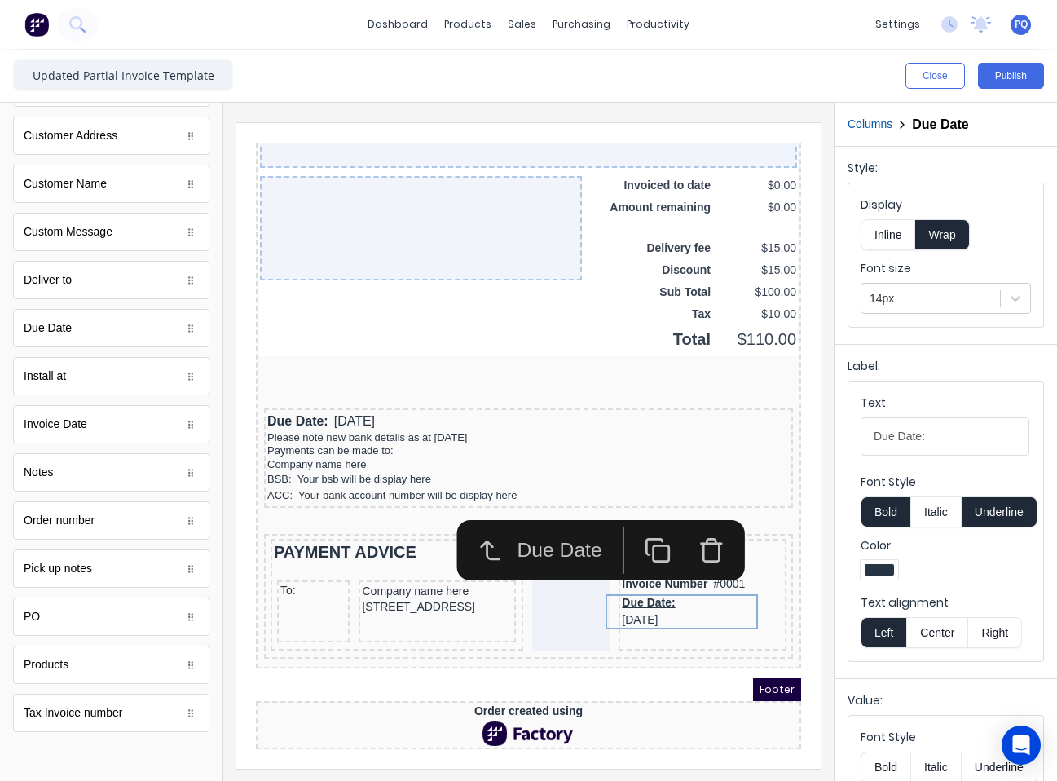
drag, startPoint x: 873, startPoint y: 226, endPoint x: 903, endPoint y: 275, distance: 57.5
click at [875, 227] on button "Inline" at bounding box center [888, 234] width 55 height 31
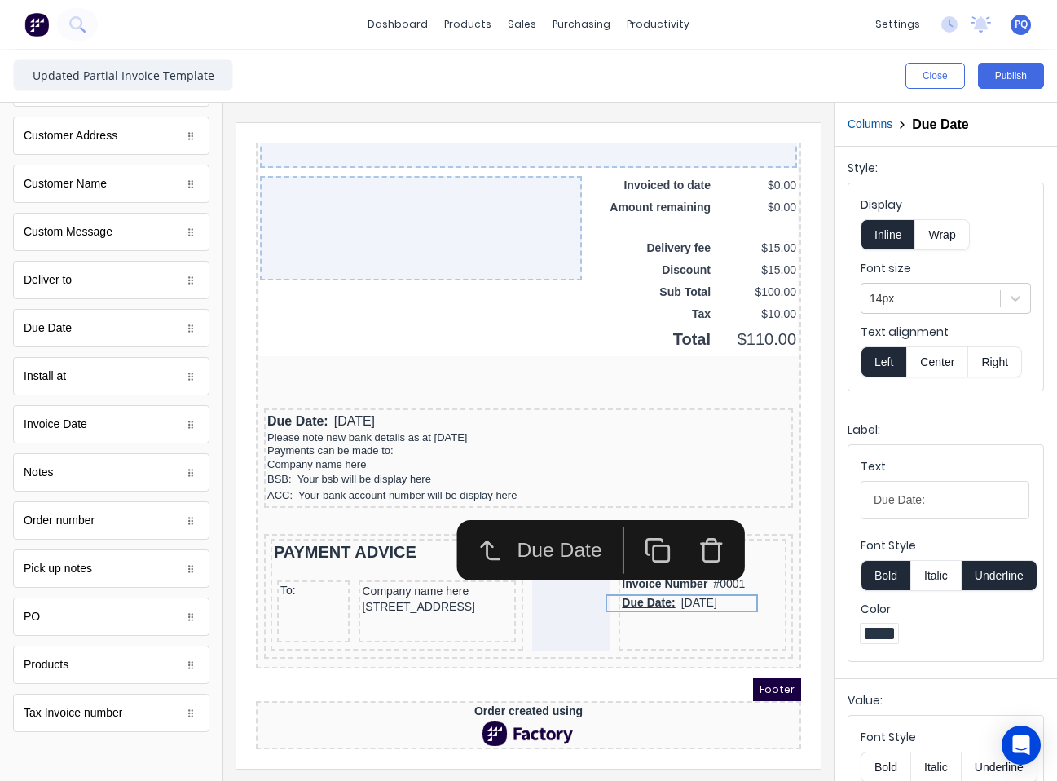
click at [1008, 575] on button "Underline" at bounding box center [1000, 575] width 76 height 31
click at [350, 543] on div at bounding box center [377, 551] width 246 height 16
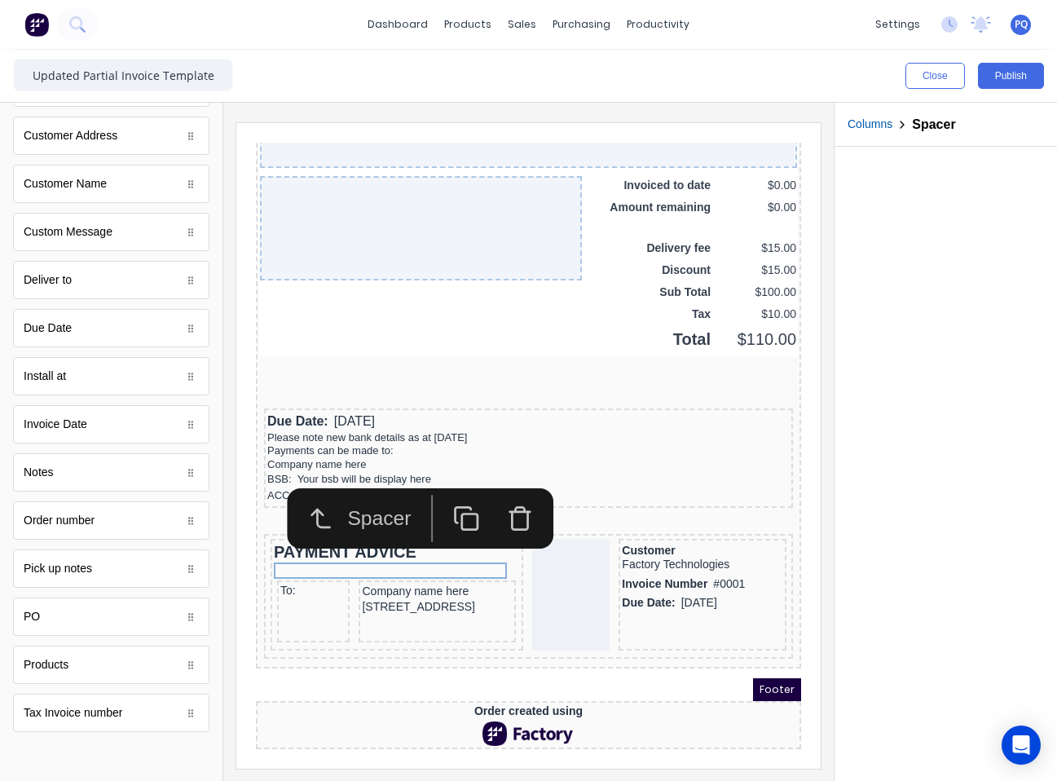
click at [444, 486] on icon "button" at bounding box center [447, 499] width 27 height 27
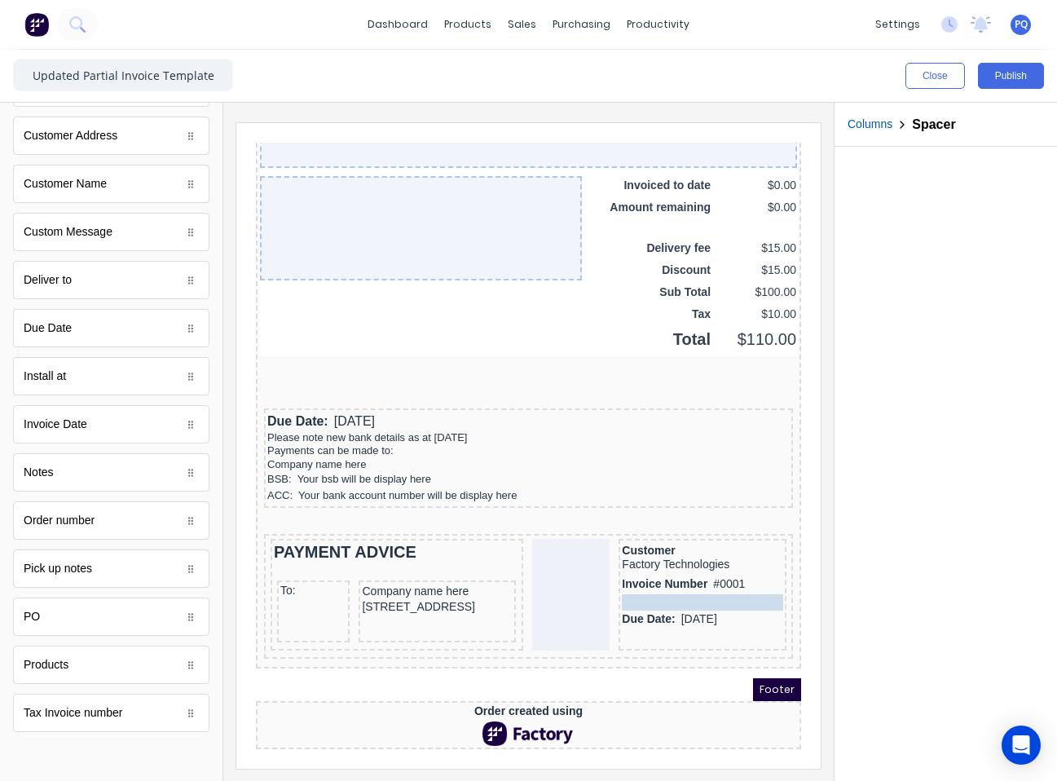
drag, startPoint x: 437, startPoint y: 551, endPoint x: 701, endPoint y: 571, distance: 264.8
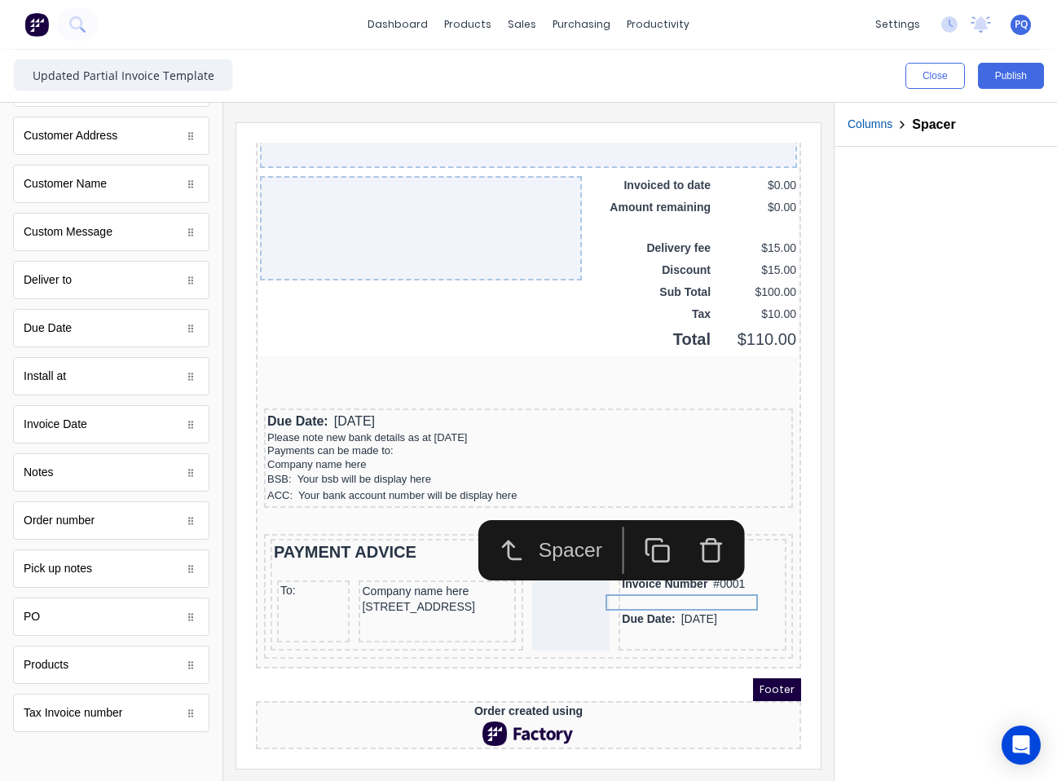
drag, startPoint x: 651, startPoint y: 522, endPoint x: 673, endPoint y: 576, distance: 58.9
click at [651, 523] on button "button" at bounding box center [638, 530] width 54 height 47
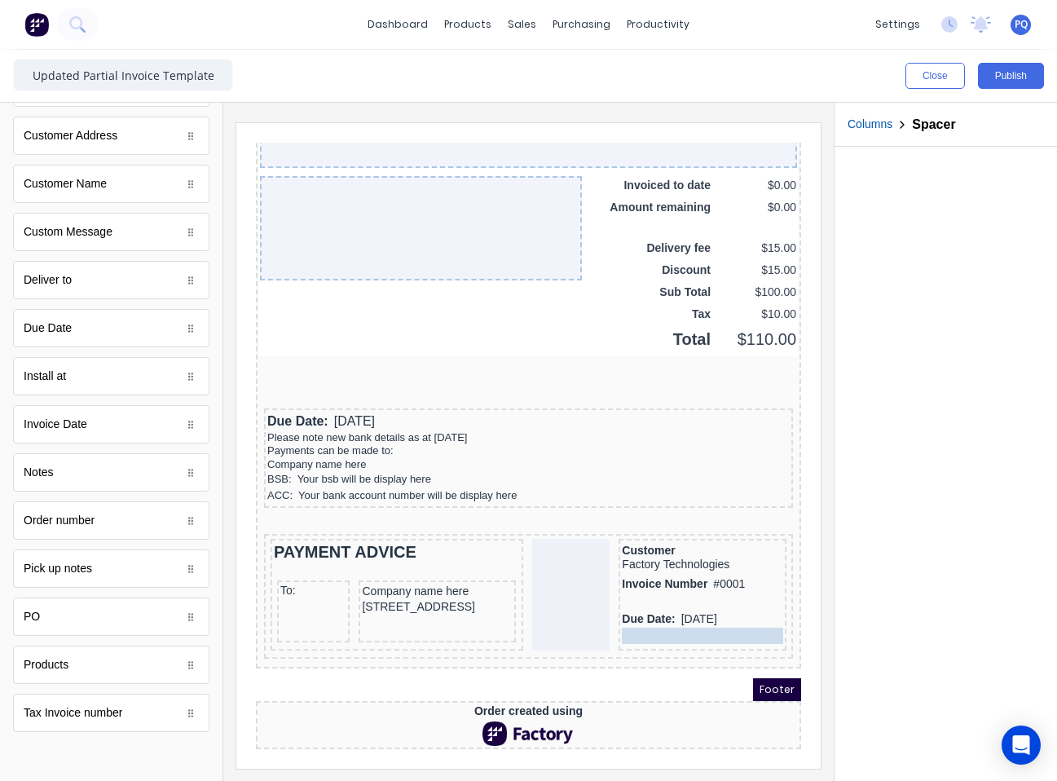
drag, startPoint x: 673, startPoint y: 576, endPoint x: 683, endPoint y: 620, distance: 45.1
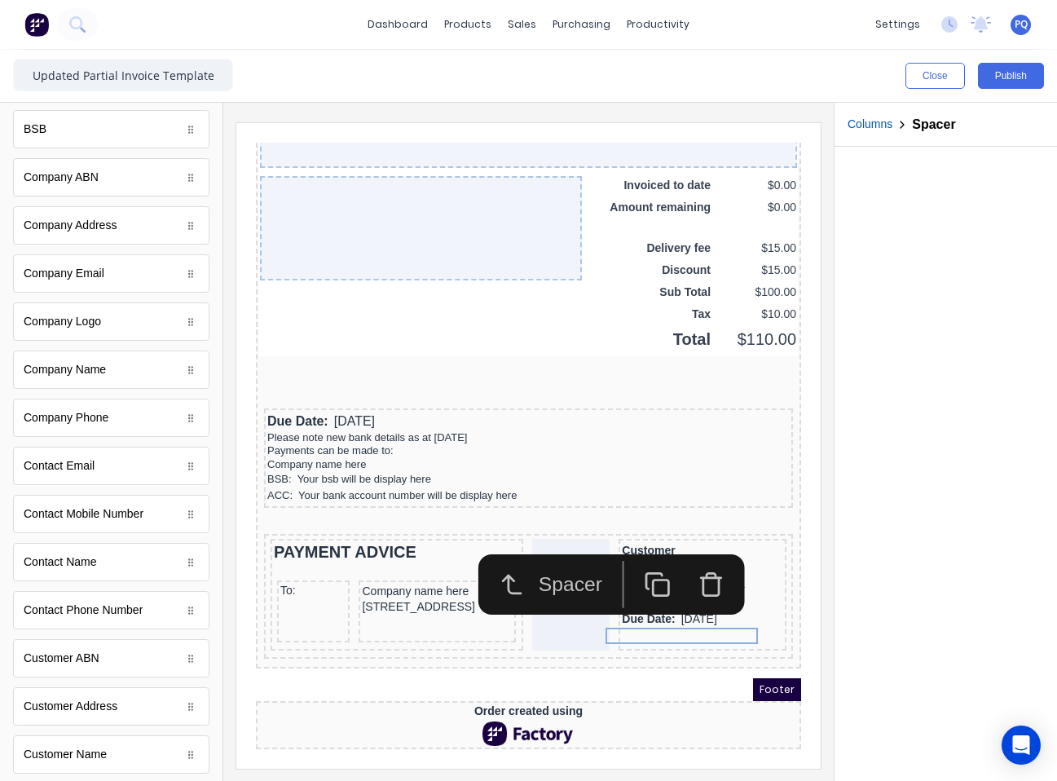
scroll to position [0, 0]
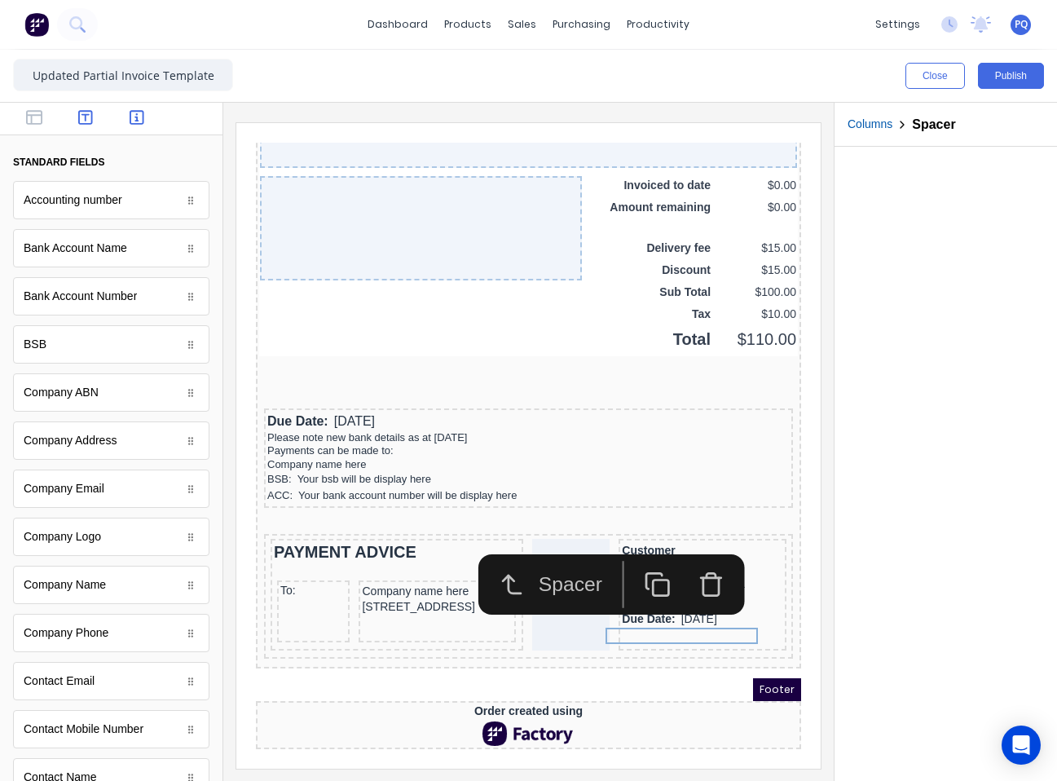
click at [80, 113] on icon "button" at bounding box center [85, 117] width 15 height 16
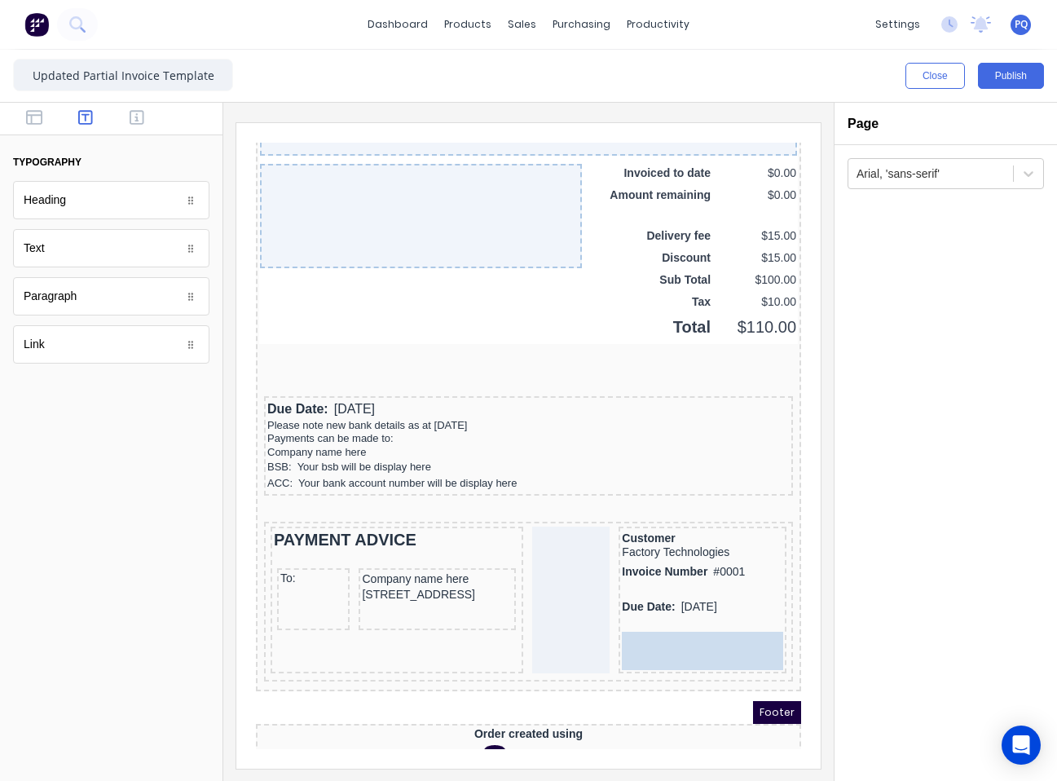
drag, startPoint x: 237, startPoint y: 350, endPoint x: 702, endPoint y: 627, distance: 541.0
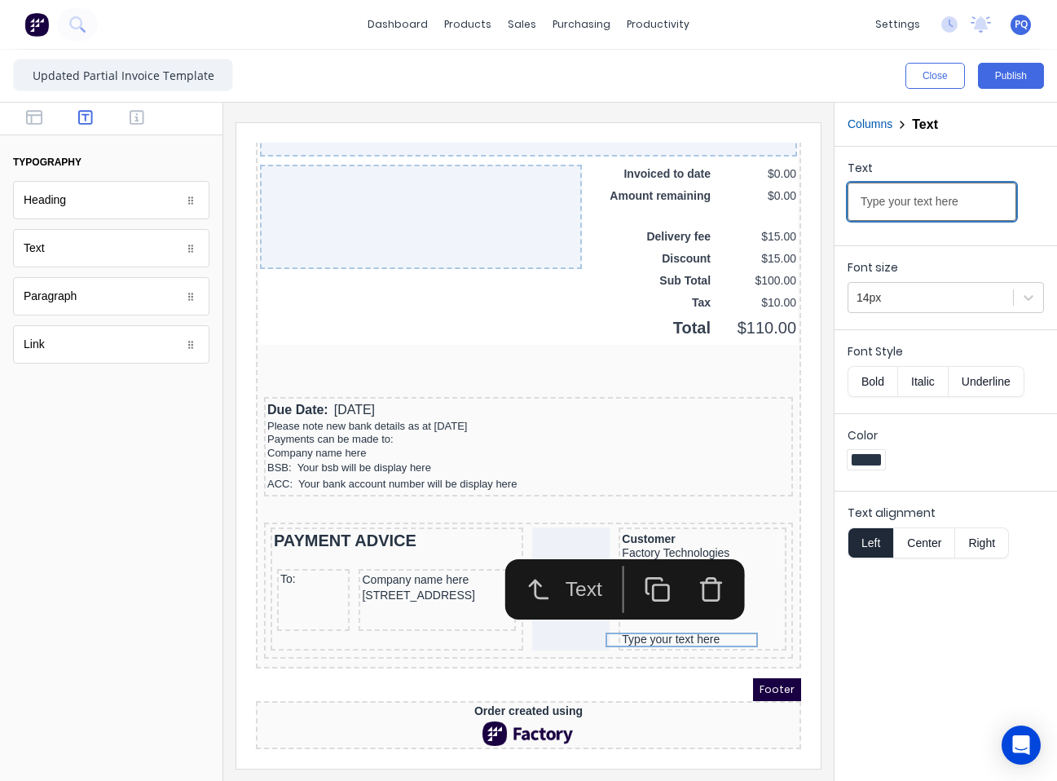
click at [937, 201] on input "Type your text here" at bounding box center [932, 202] width 169 height 38
paste input "Amount Enclosed __________________"
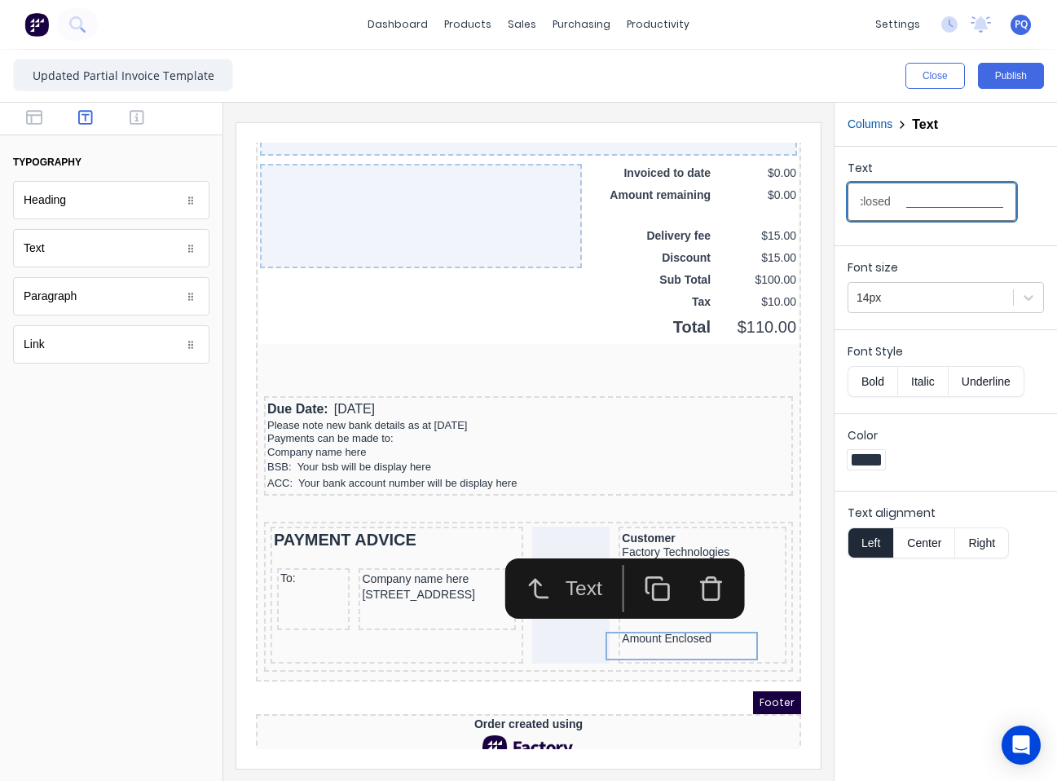
type input "Amount Enclosed __________________"
click at [920, 314] on div "Font size 14px" at bounding box center [946, 283] width 223 height 77
click at [916, 302] on div at bounding box center [931, 298] width 148 height 20
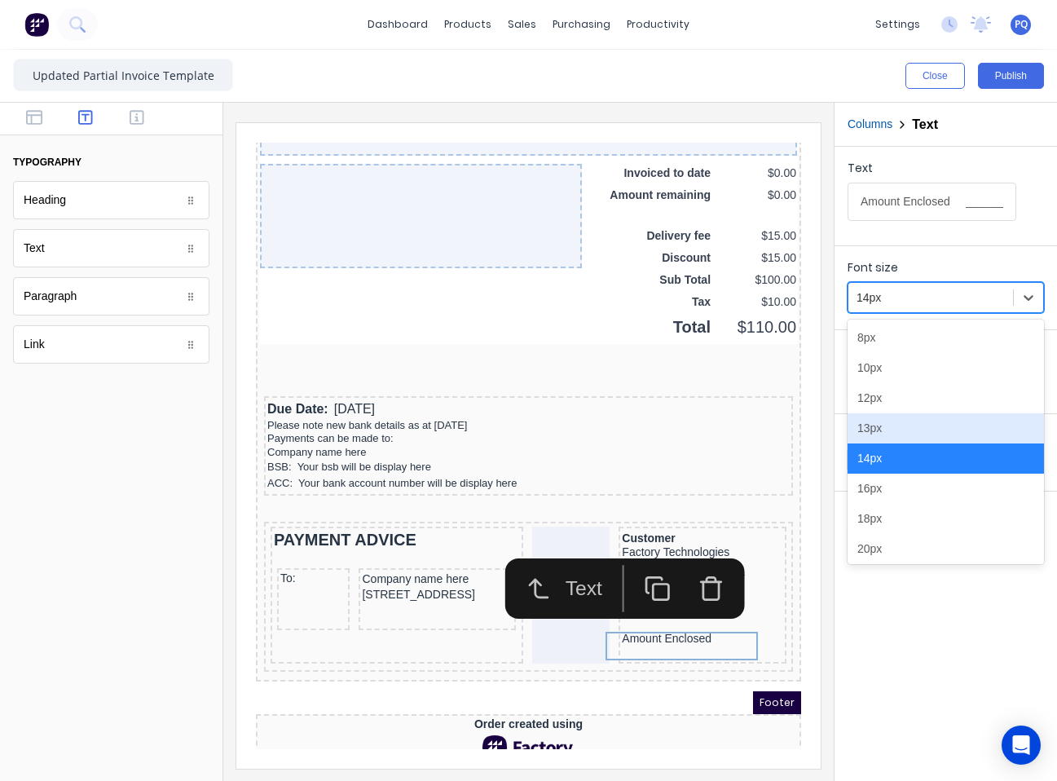
drag, startPoint x: 888, startPoint y: 438, endPoint x: 811, endPoint y: 479, distance: 87.2
click at [887, 438] on div "13px" at bounding box center [946, 428] width 196 height 30
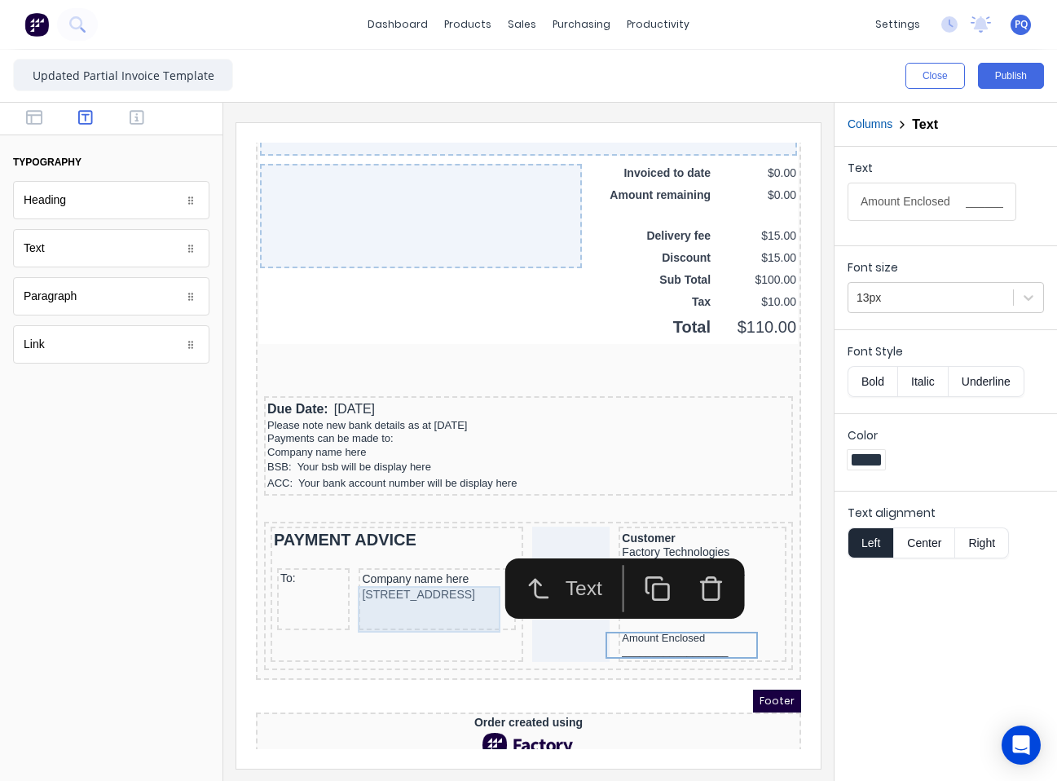
click at [412, 584] on div "[STREET_ADDRESS]" at bounding box center [417, 576] width 151 height 18
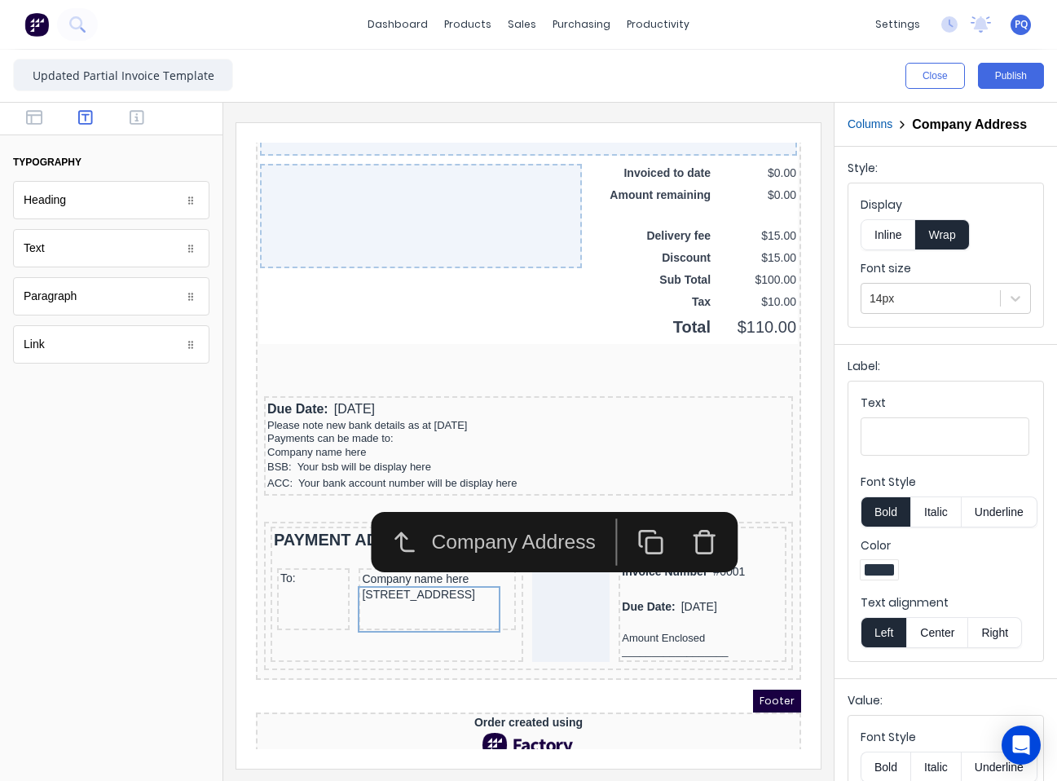
click at [929, 309] on div at bounding box center [931, 299] width 122 height 20
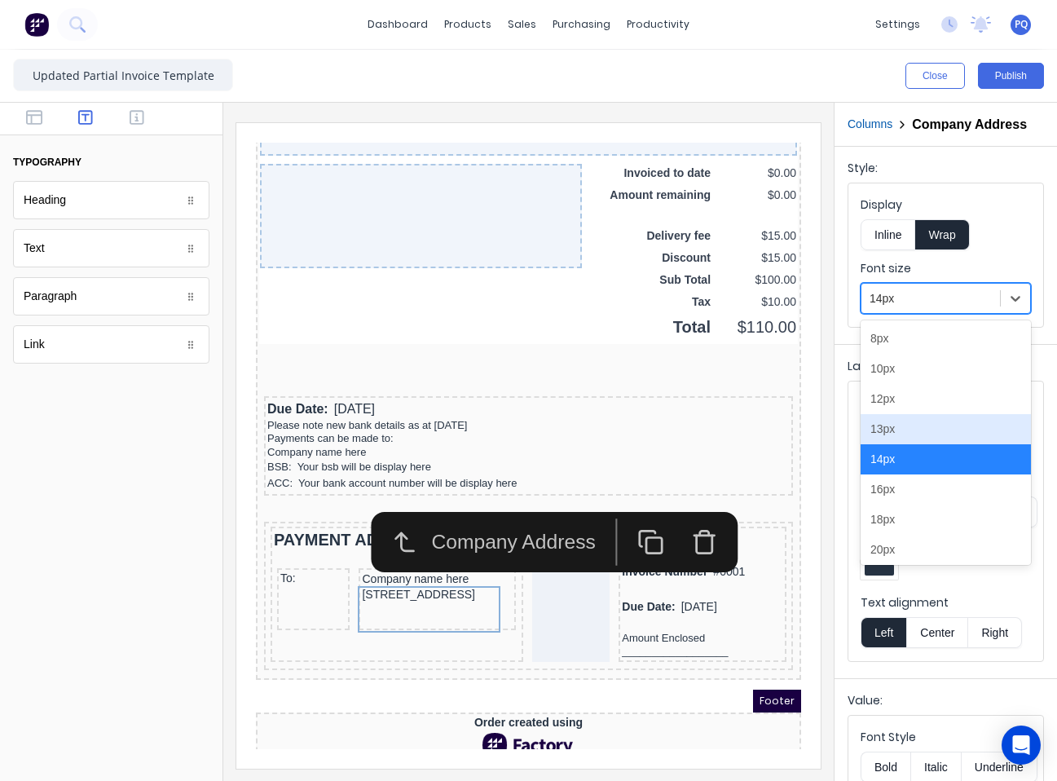
click at [875, 443] on div "13px" at bounding box center [946, 429] width 170 height 30
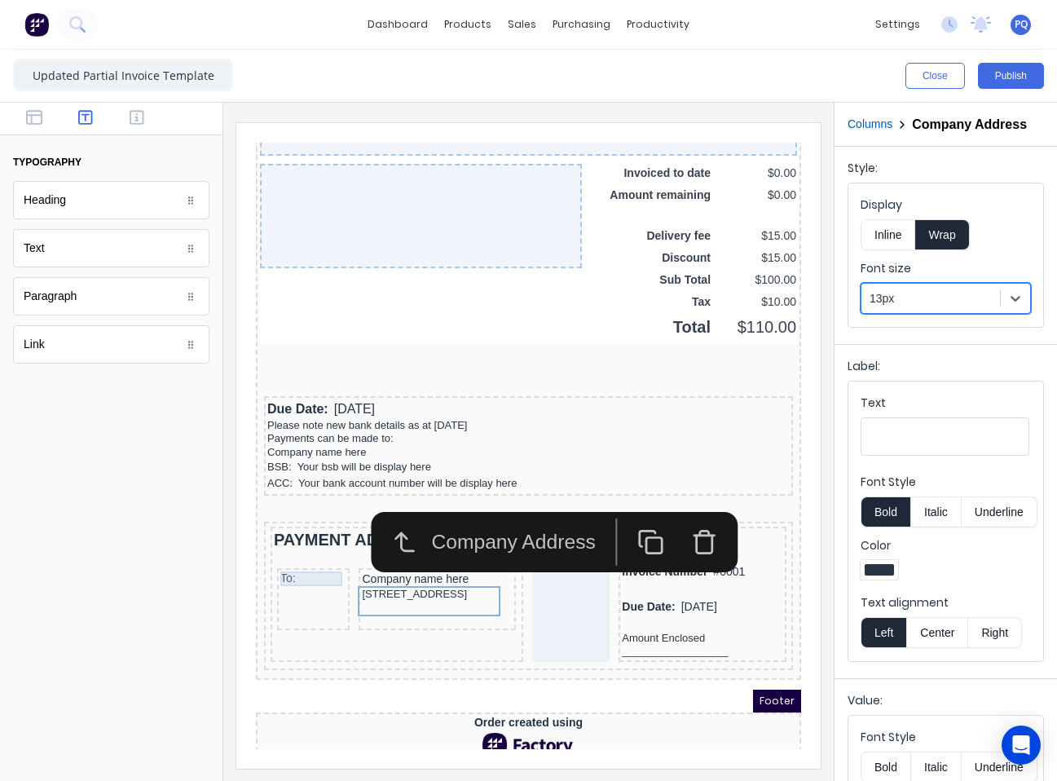
click at [281, 553] on div "To:" at bounding box center [294, 559] width 66 height 15
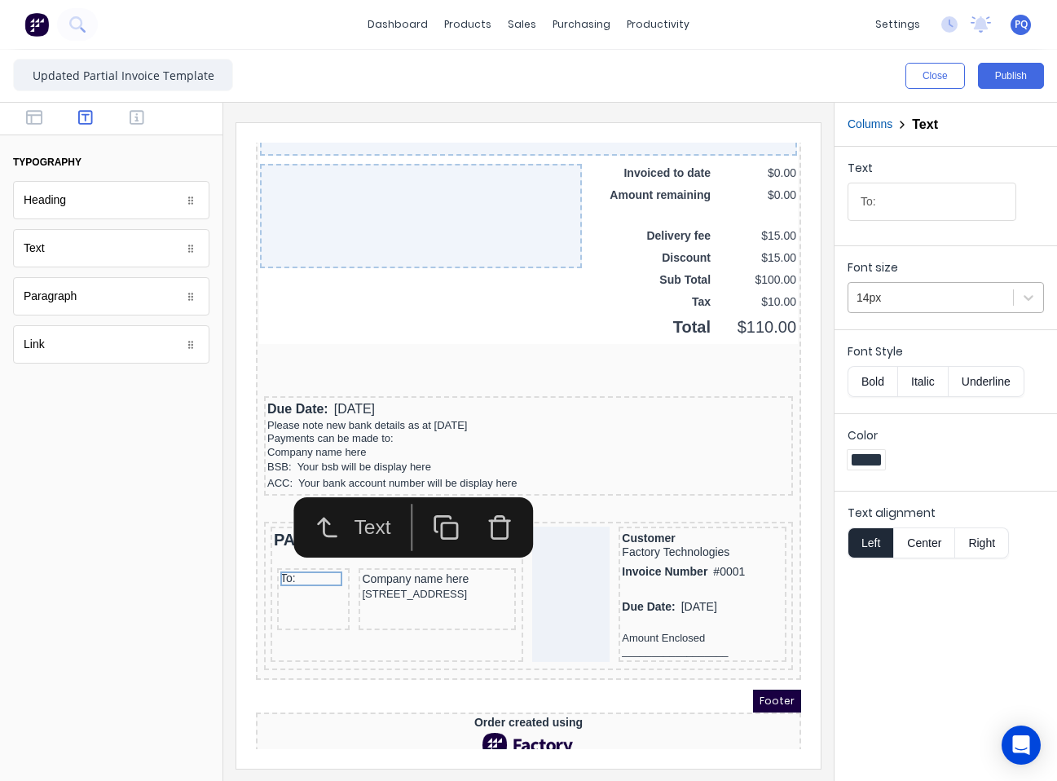
click at [910, 300] on div at bounding box center [931, 298] width 148 height 20
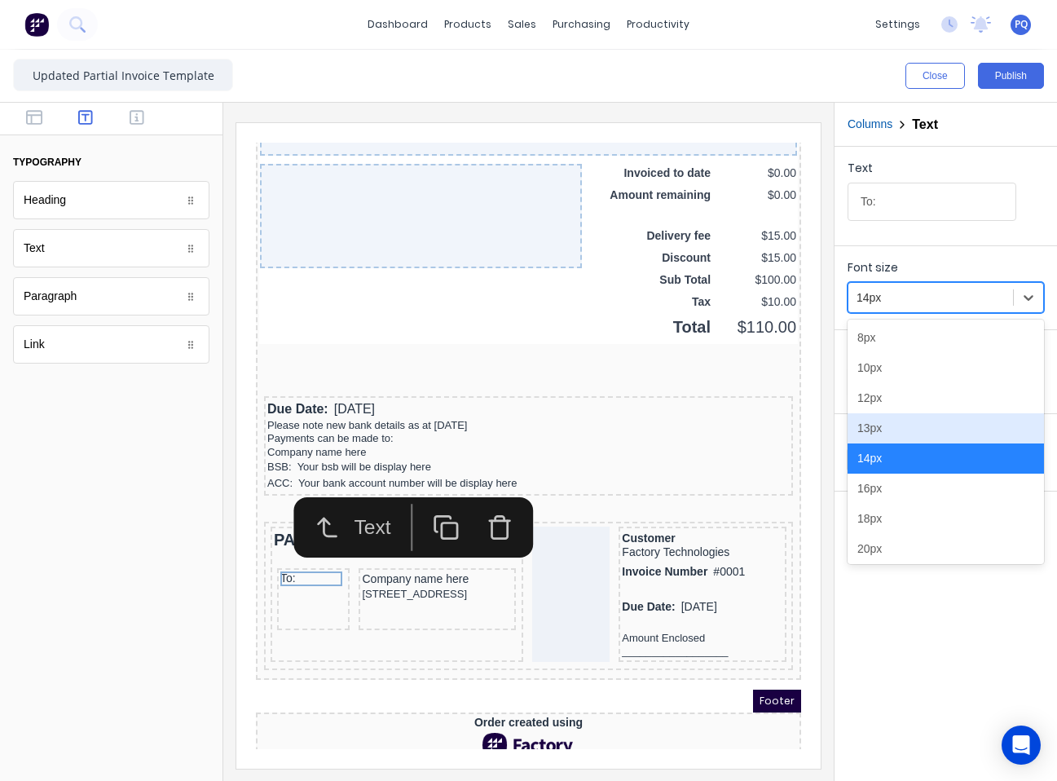
drag, startPoint x: 888, startPoint y: 430, endPoint x: 812, endPoint y: 352, distance: 109.0
click at [887, 430] on div "13px" at bounding box center [946, 428] width 196 height 30
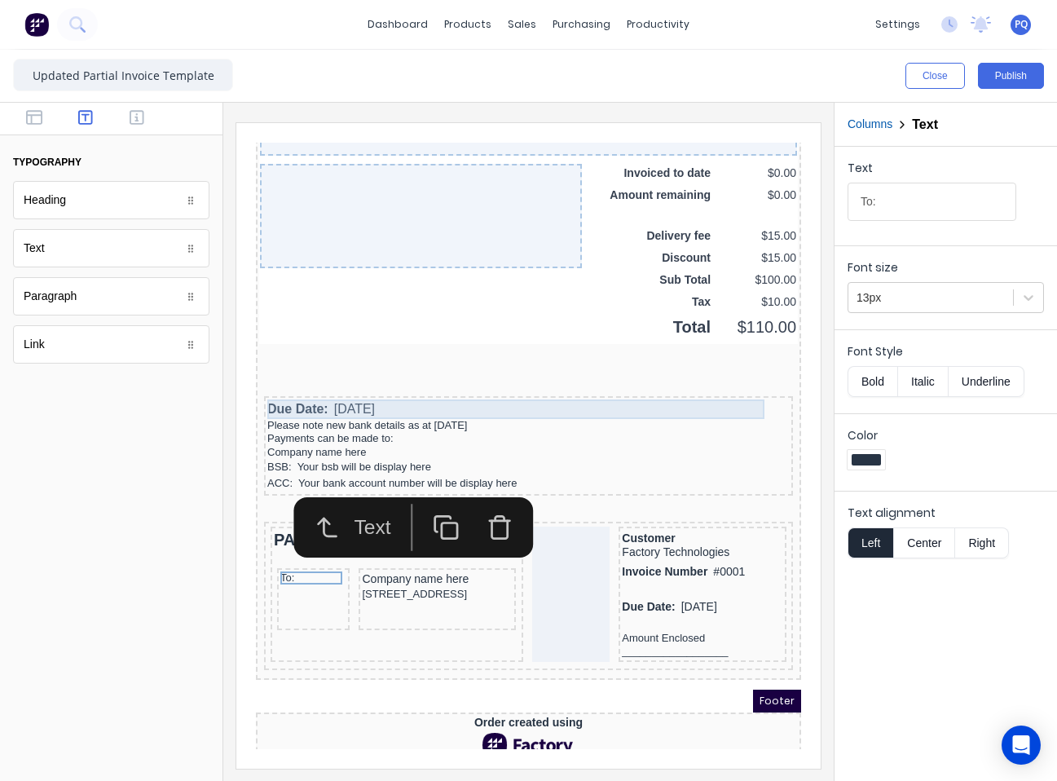
click at [282, 390] on div "Due Date: 29/10/2024" at bounding box center [509, 390] width 523 height 20
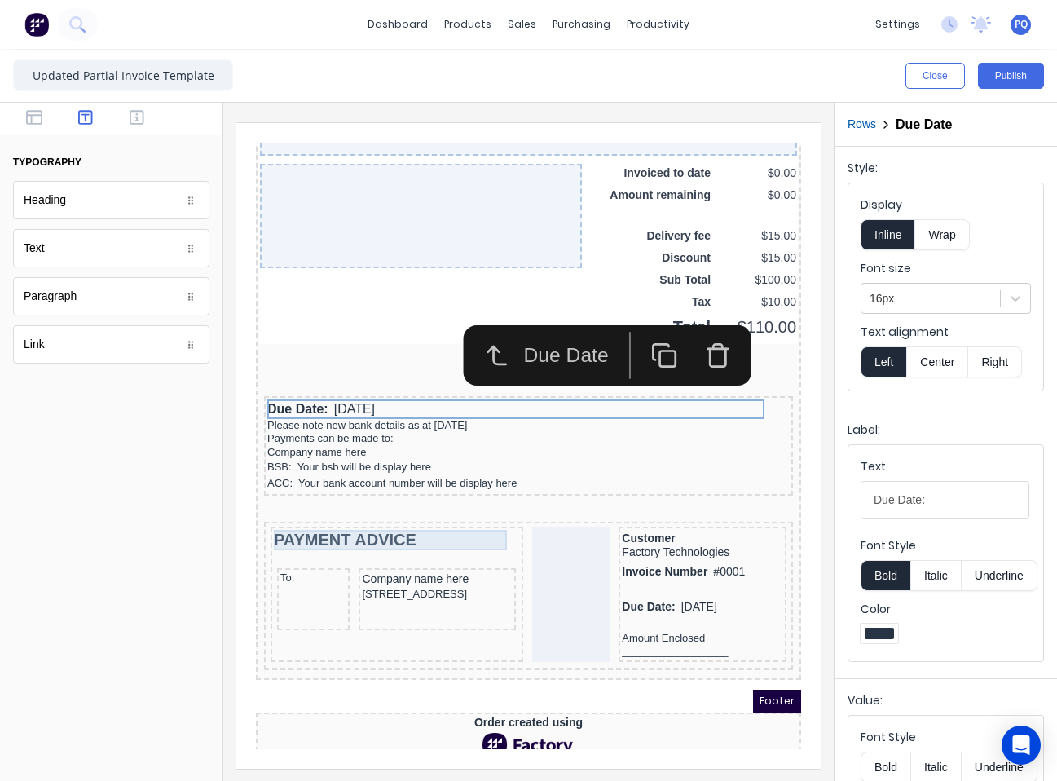
click at [302, 513] on div "PAYMENT ADVICE" at bounding box center [377, 520] width 246 height 20
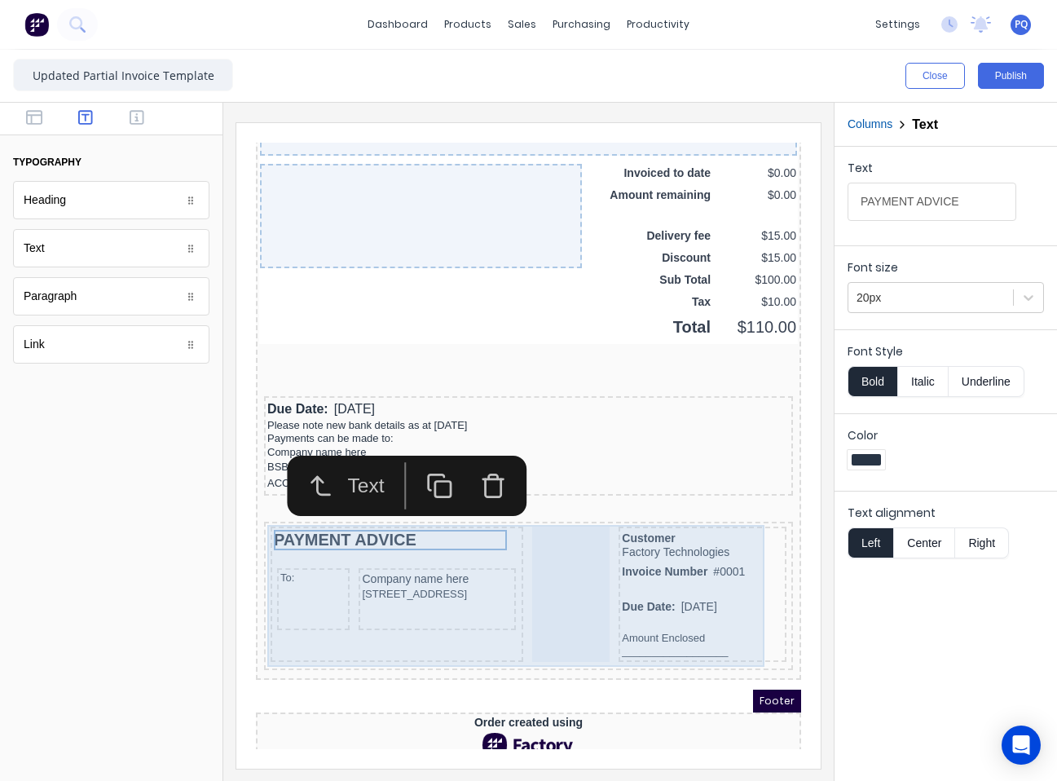
click at [646, 521] on div "Customer Factory Technologies" at bounding box center [682, 526] width 161 height 32
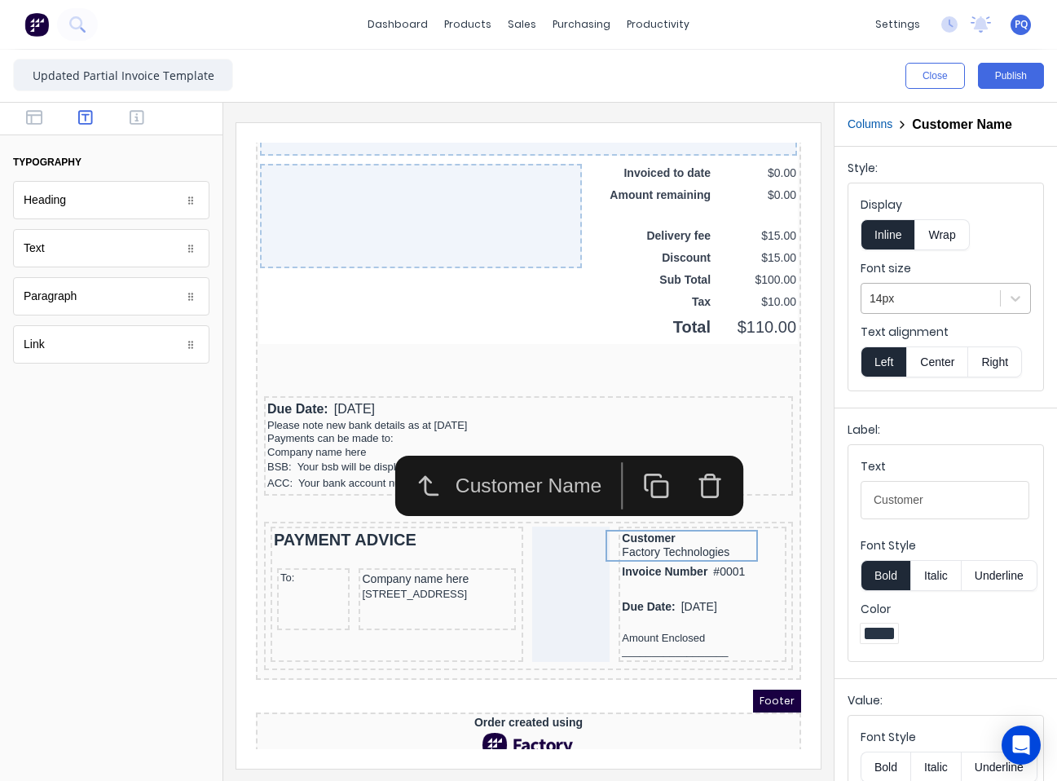
drag, startPoint x: 897, startPoint y: 289, endPoint x: 897, endPoint y: 304, distance: 14.7
click at [896, 289] on div at bounding box center [931, 299] width 122 height 20
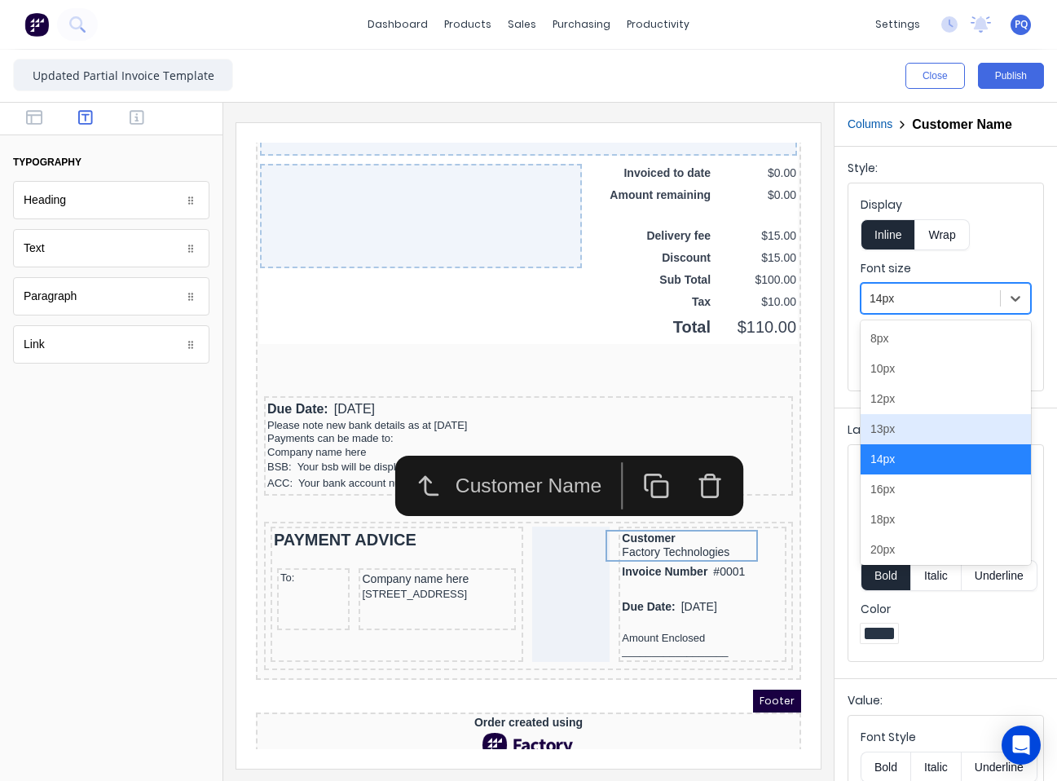
drag, startPoint x: 899, startPoint y: 424, endPoint x: 519, endPoint y: 388, distance: 381.5
click at [899, 424] on div "13px" at bounding box center [946, 429] width 170 height 30
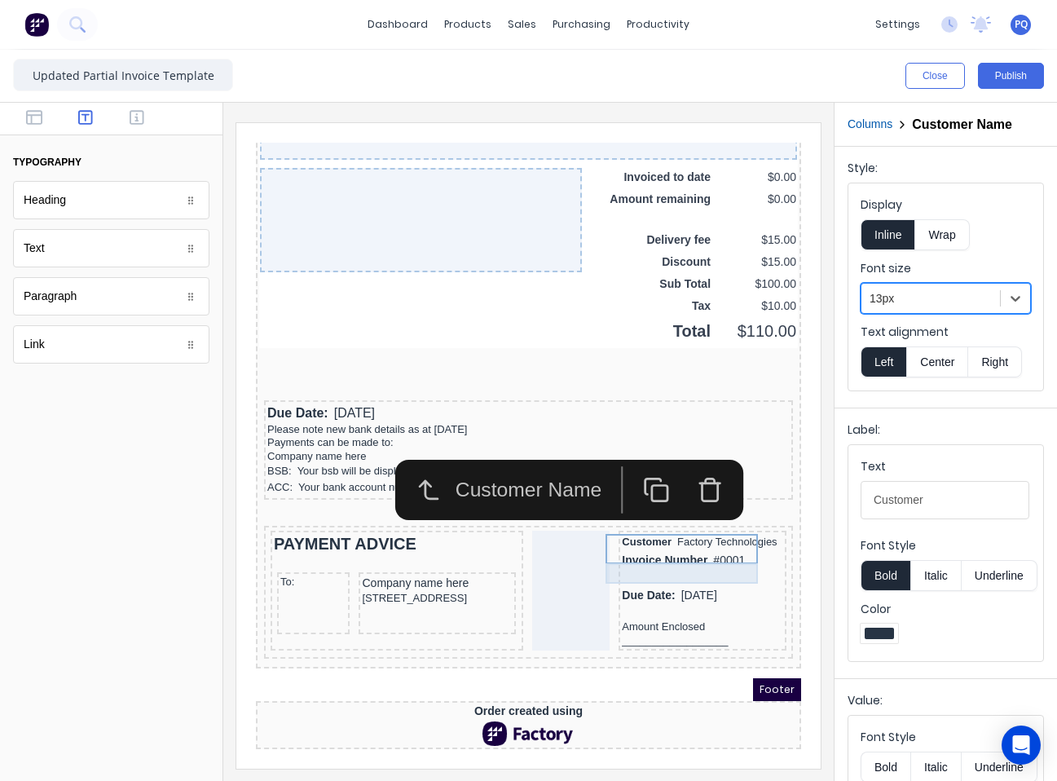
click at [709, 546] on div "Invoice Number #0001" at bounding box center [682, 541] width 161 height 20
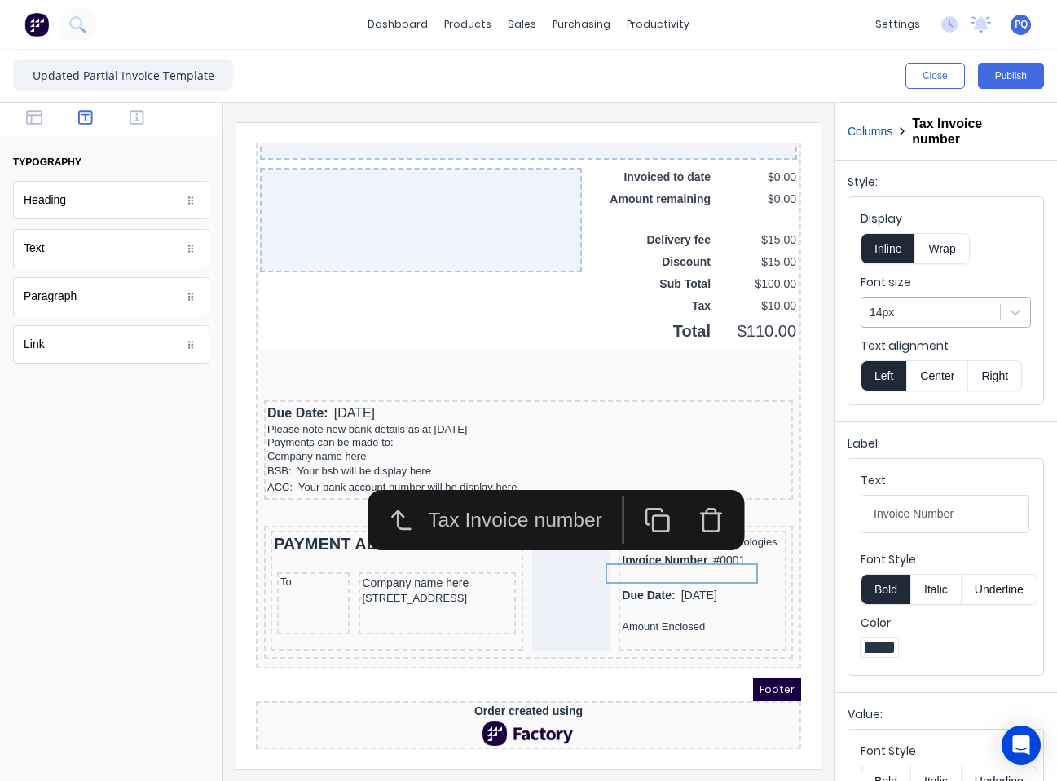
click at [902, 315] on div at bounding box center [931, 312] width 122 height 20
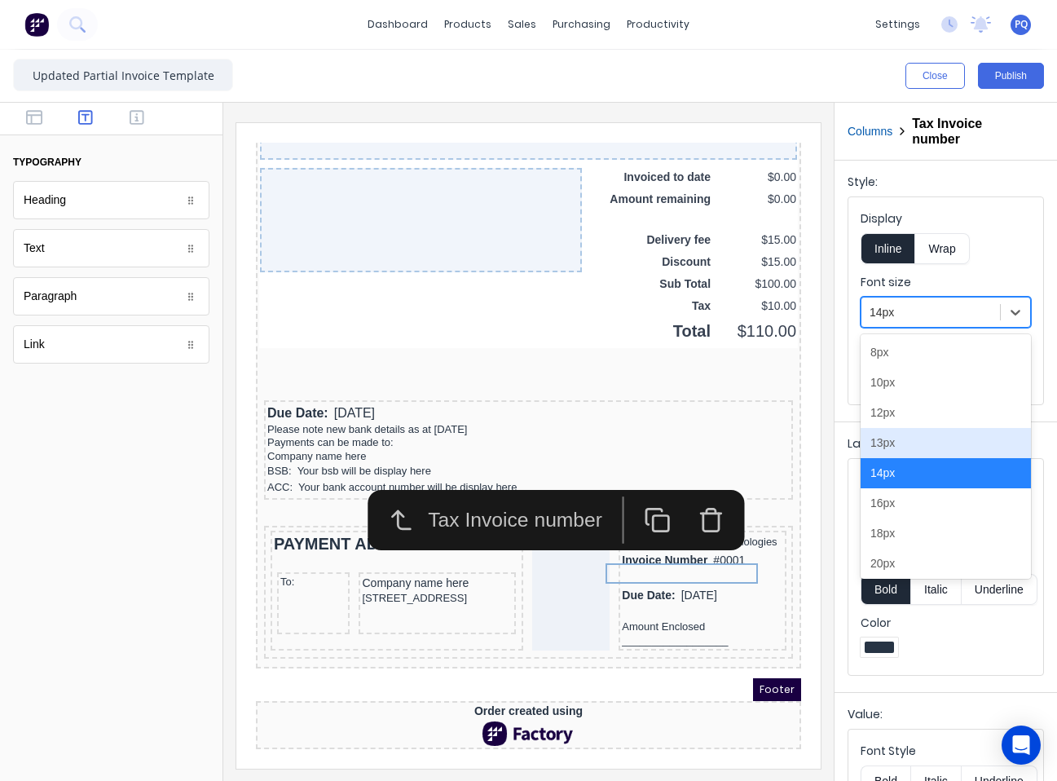
drag, startPoint x: 879, startPoint y: 439, endPoint x: 474, endPoint y: 422, distance: 405.4
click at [879, 439] on div "13px" at bounding box center [946, 443] width 170 height 30
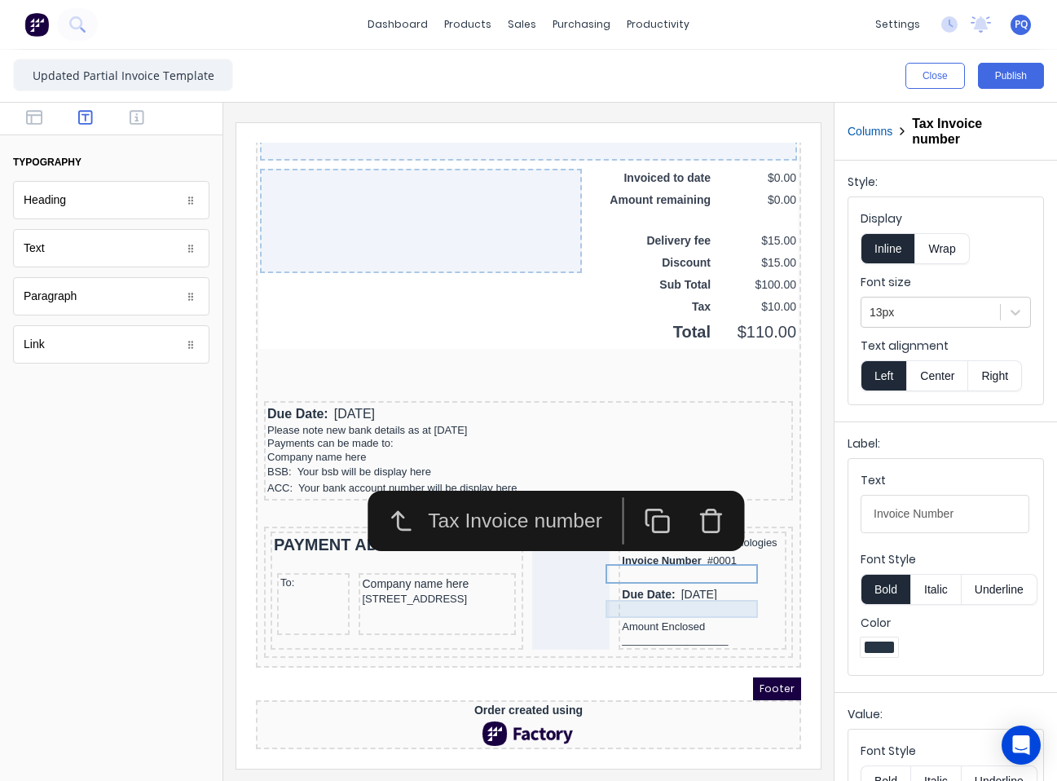
click at [689, 580] on div "Due Date: 29/10/2024" at bounding box center [682, 576] width 161 height 18
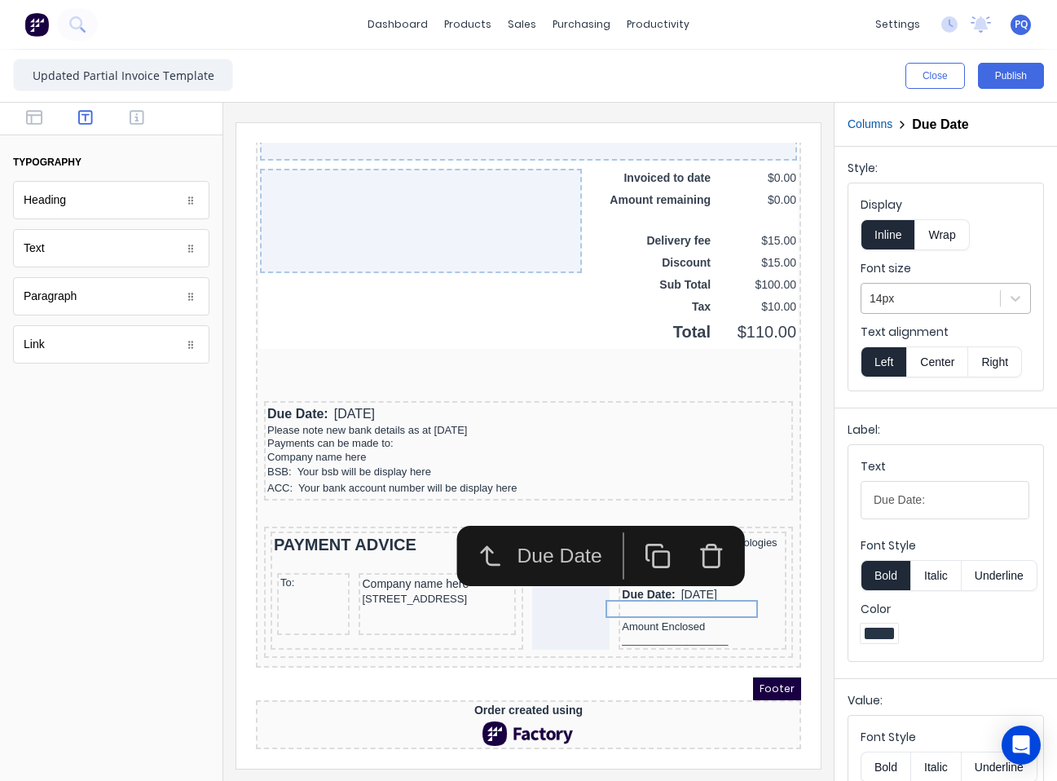
click at [942, 302] on div at bounding box center [931, 299] width 122 height 20
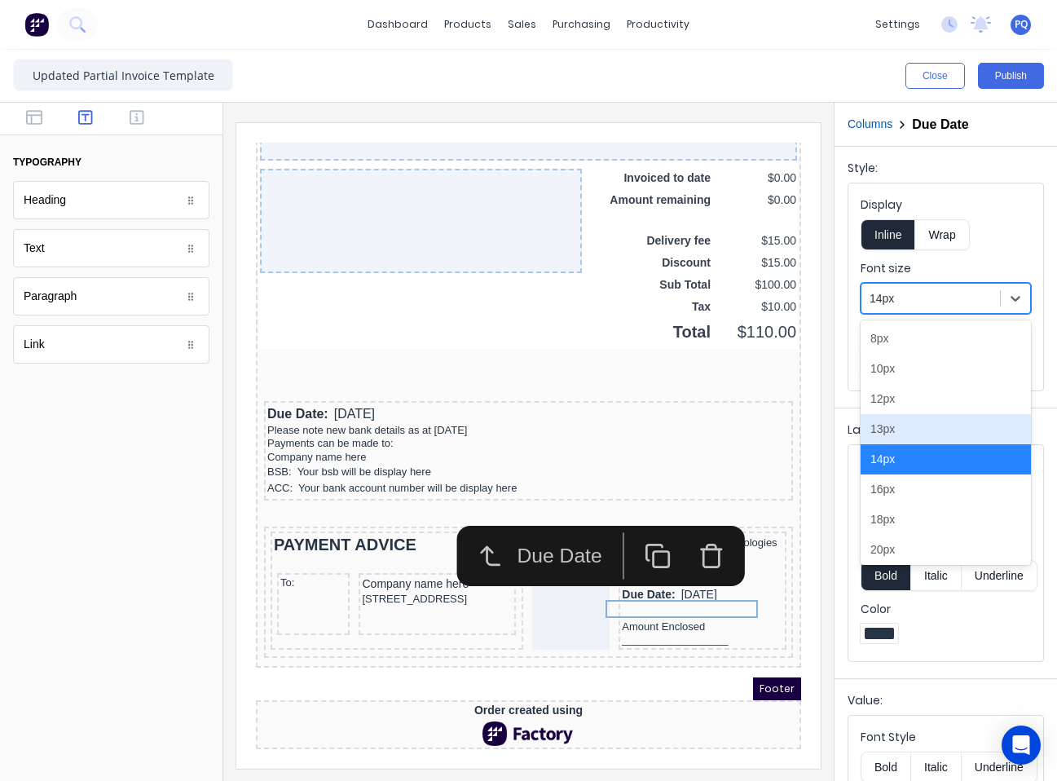
click at [911, 430] on div "13px" at bounding box center [946, 429] width 170 height 30
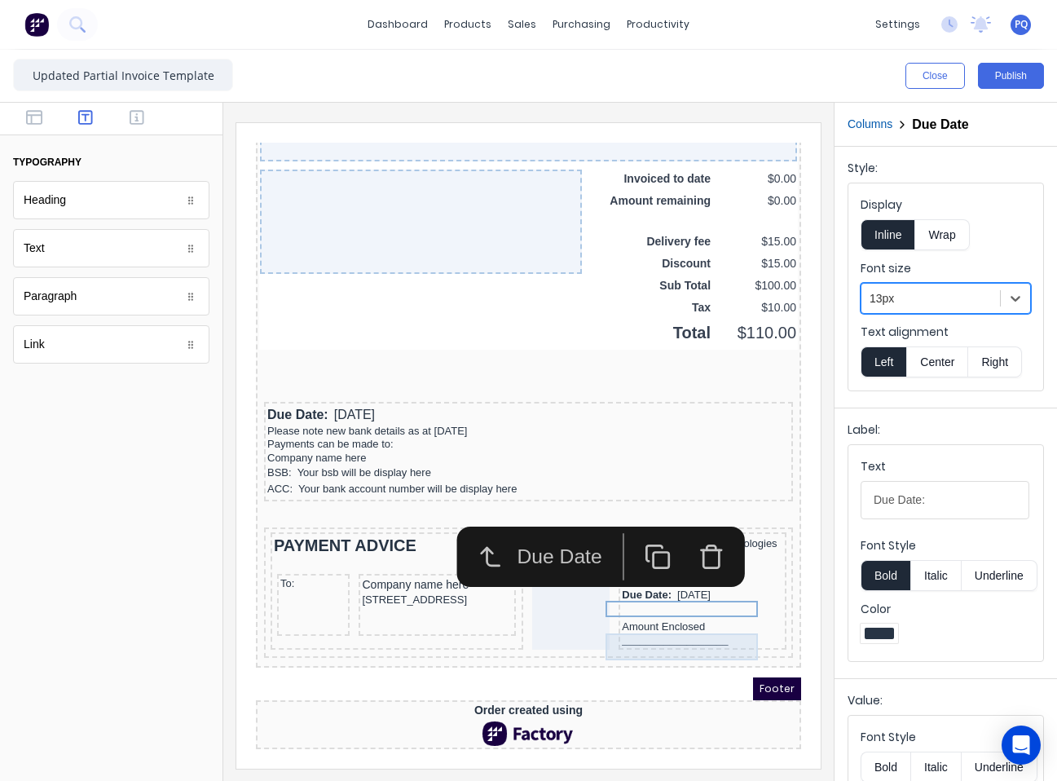
click at [660, 626] on div "Amount Enclosed __________________" at bounding box center [682, 614] width 161 height 27
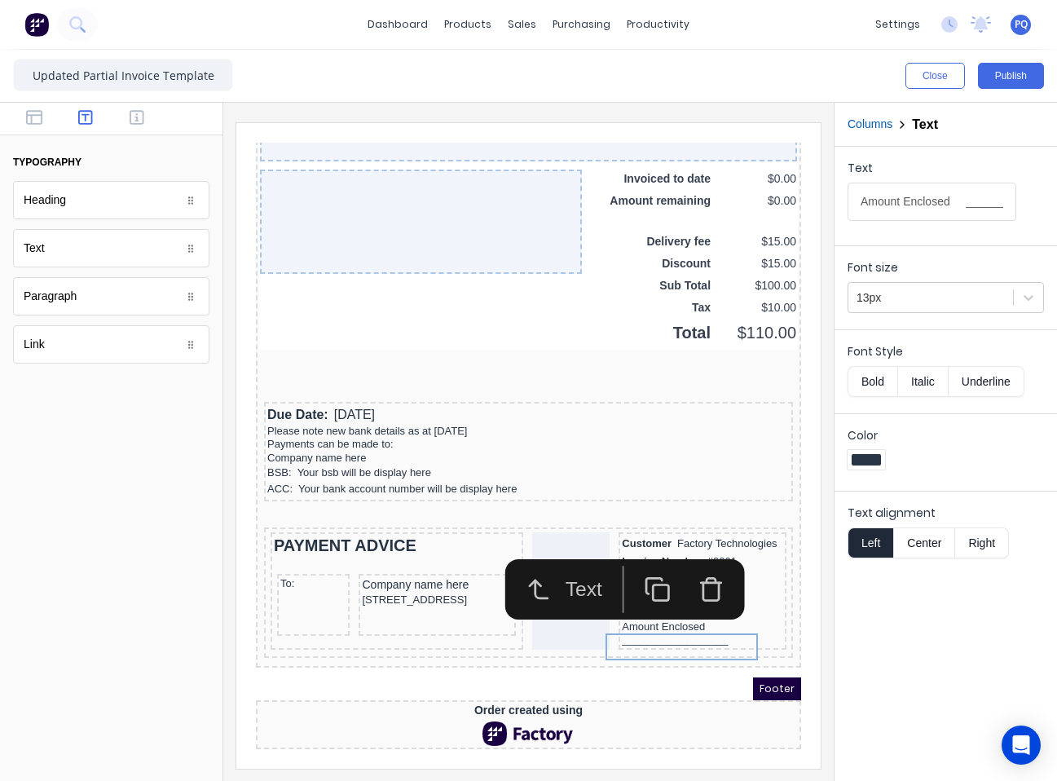
click at [868, 382] on button "Bold" at bounding box center [873, 381] width 50 height 31
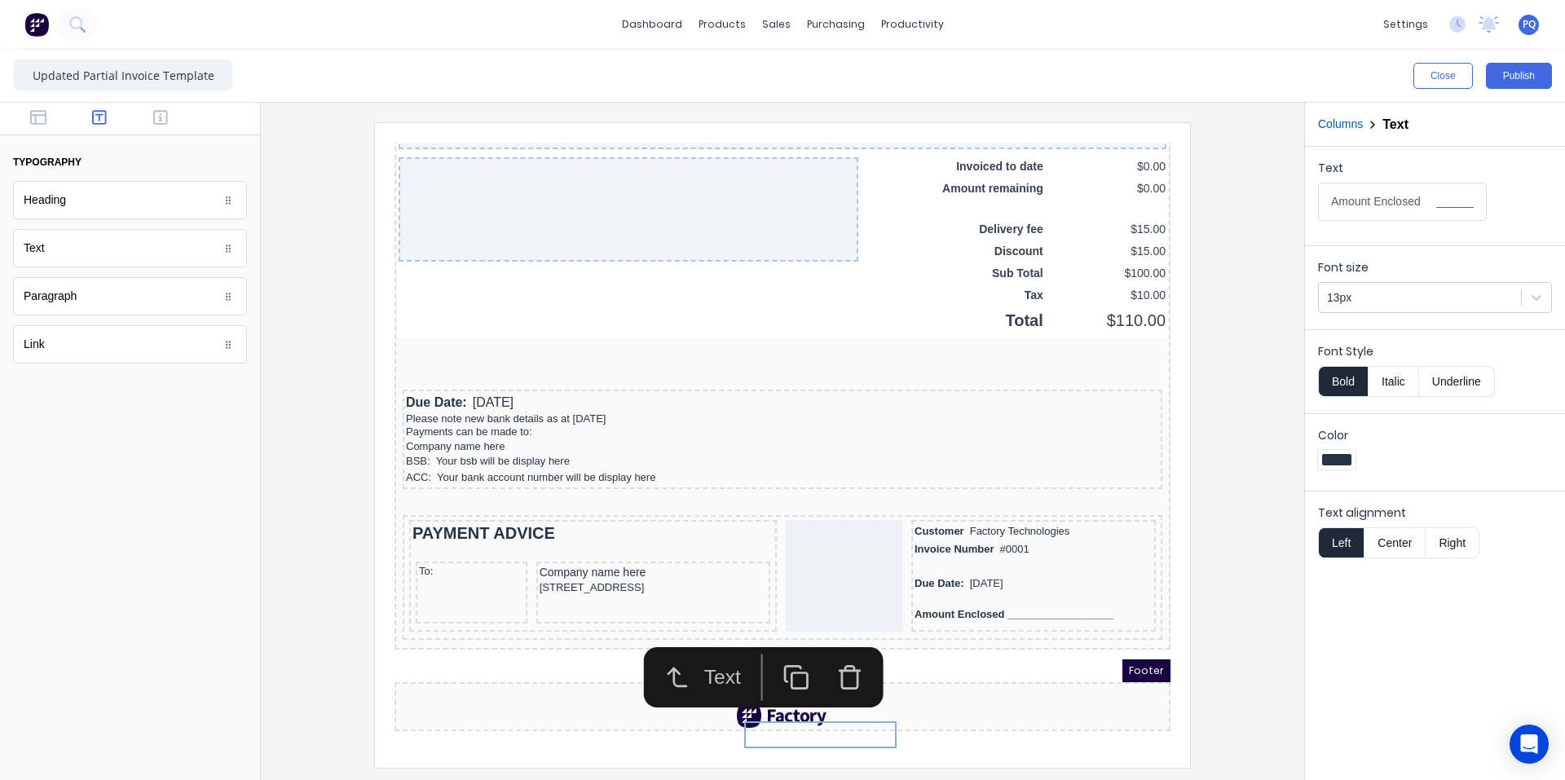
scroll to position [1264, 0]
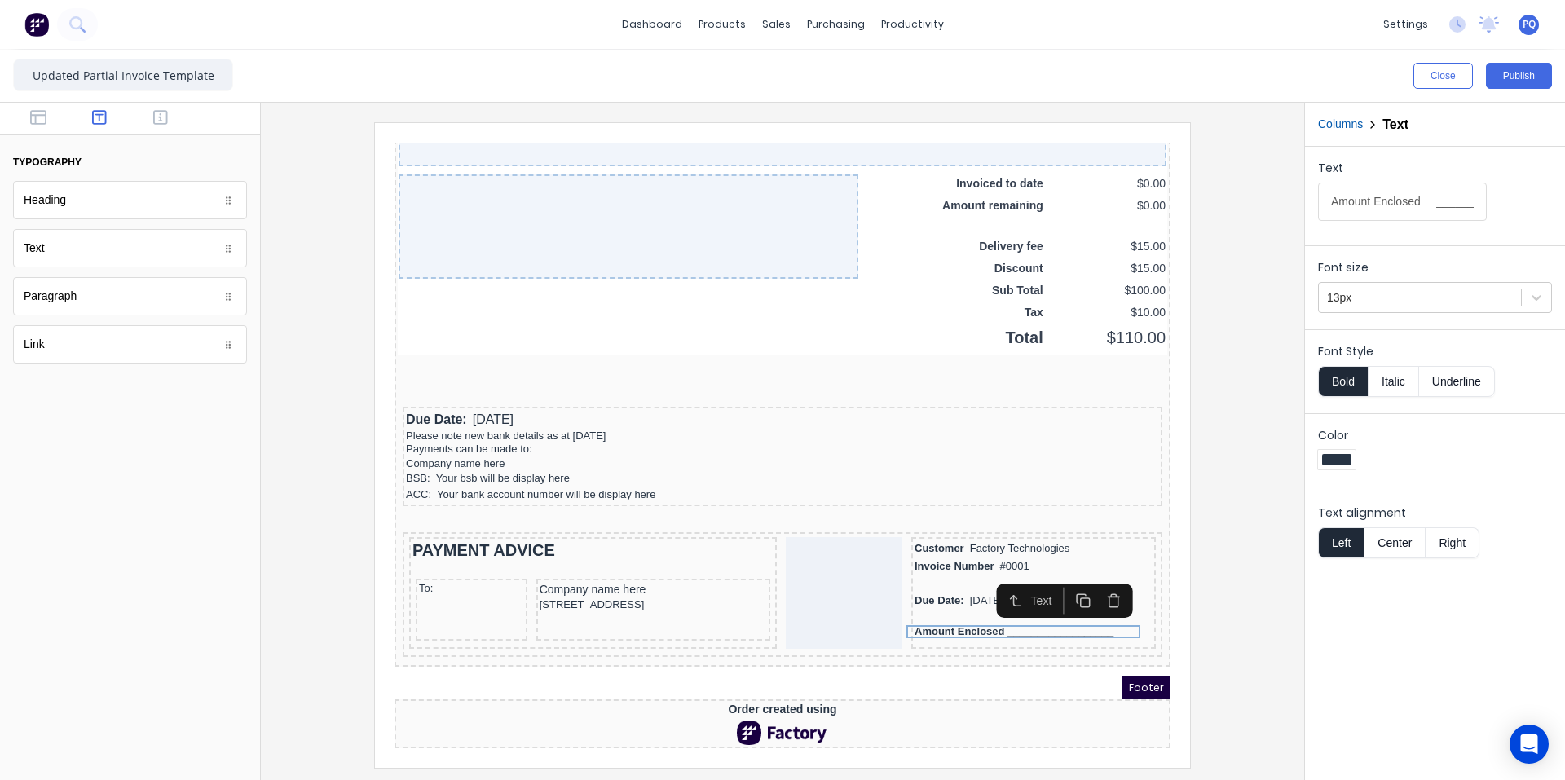
click at [1056, 611] on div at bounding box center [782, 444] width 1017 height 645
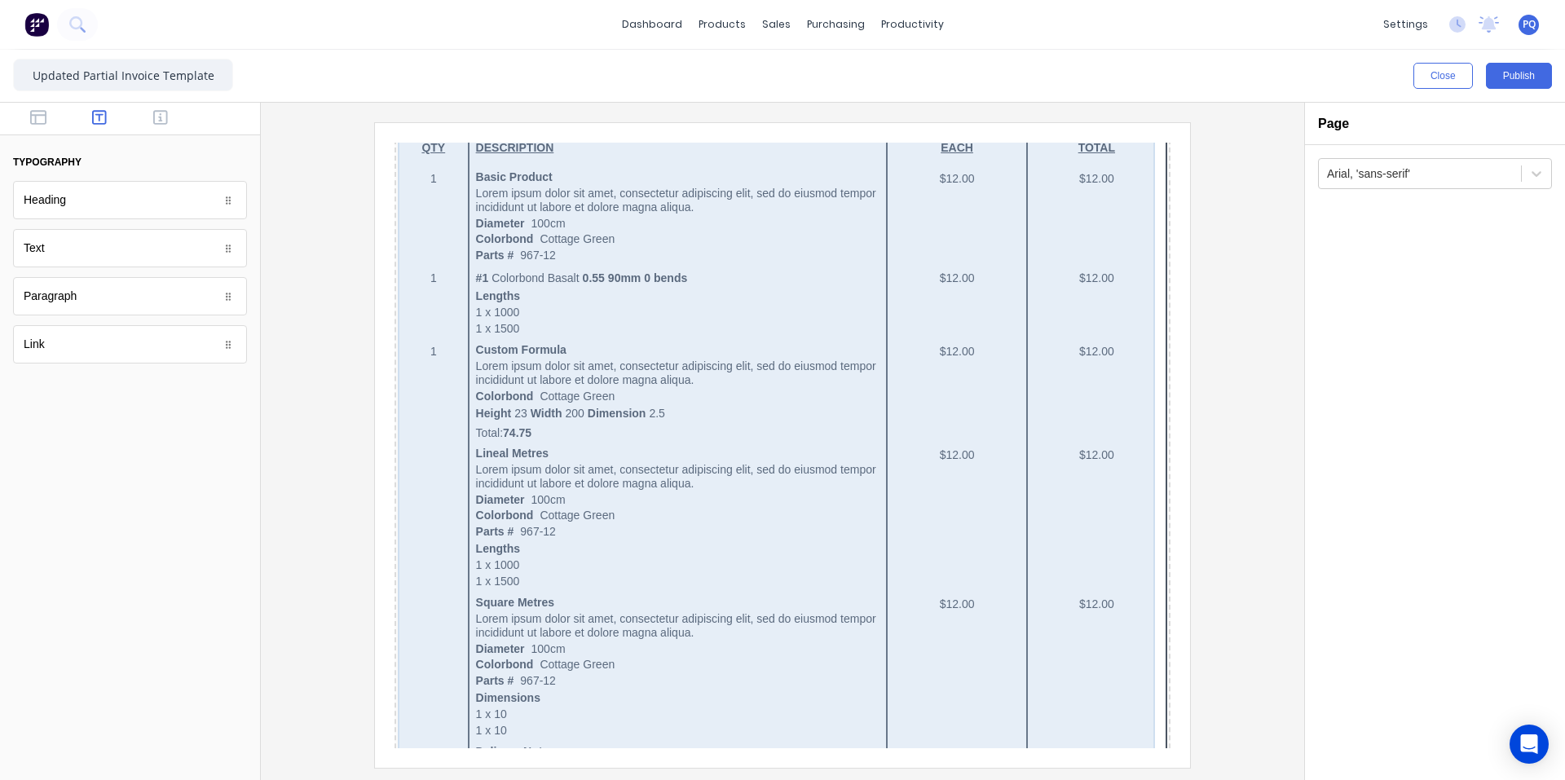
scroll to position [42, 0]
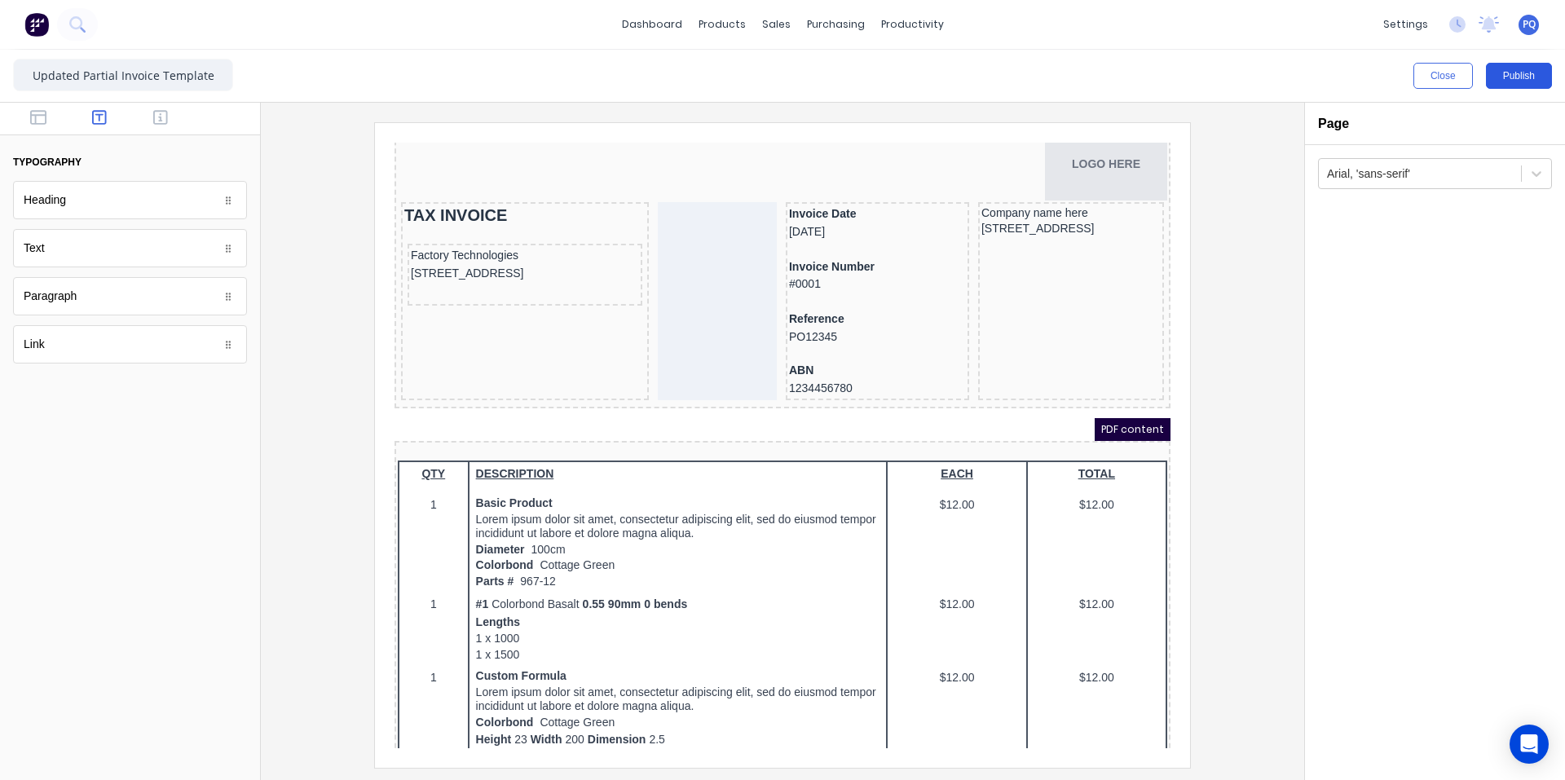
click at [1056, 76] on button "Publish" at bounding box center [1519, 76] width 66 height 26
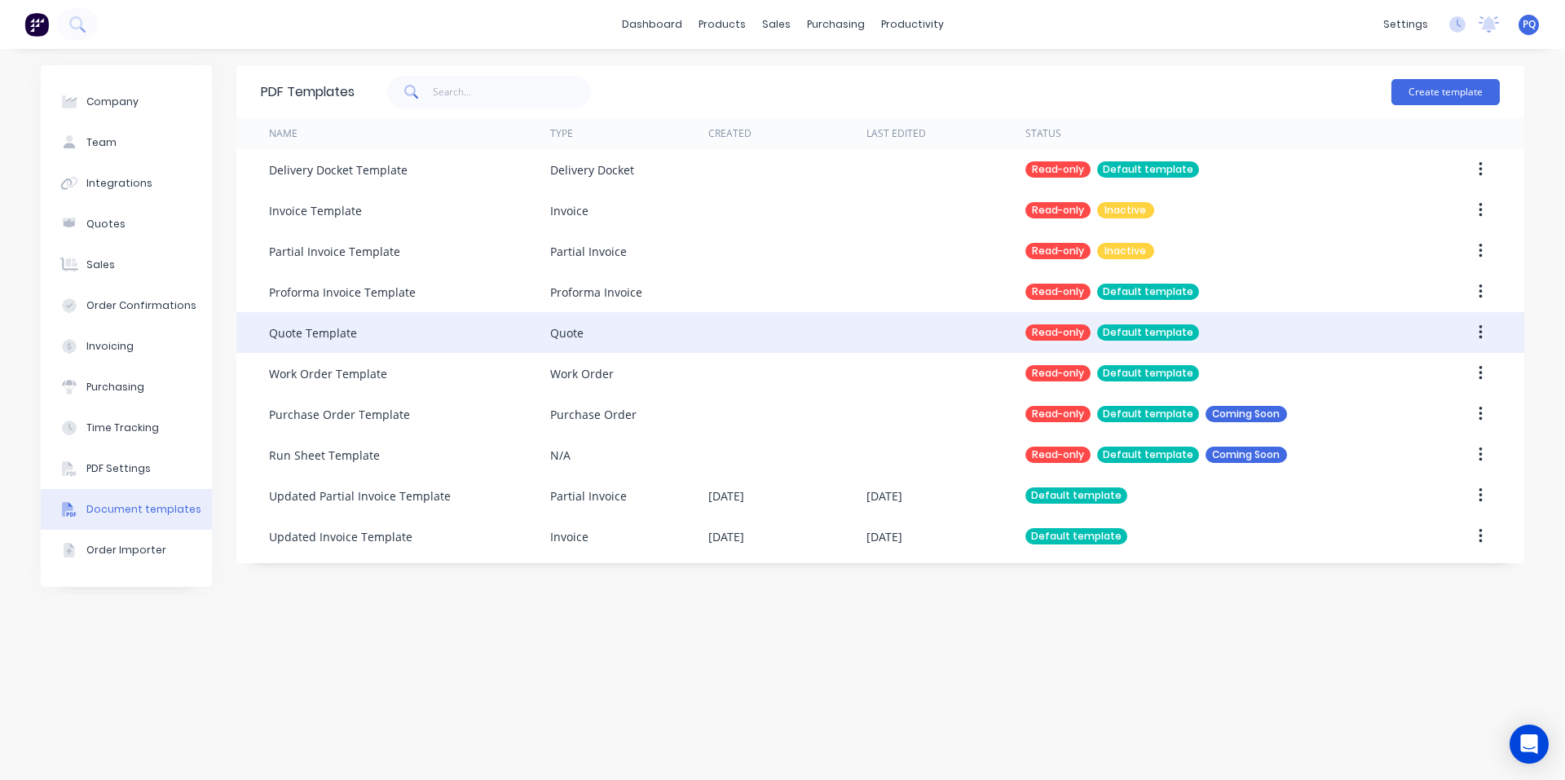
drag, startPoint x: 1480, startPoint y: 325, endPoint x: 1467, endPoint y: 341, distance: 20.2
click at [1056, 326] on icon "button" at bounding box center [1481, 333] width 4 height 18
click at [1056, 381] on div "Duplicate" at bounding box center [1423, 376] width 126 height 24
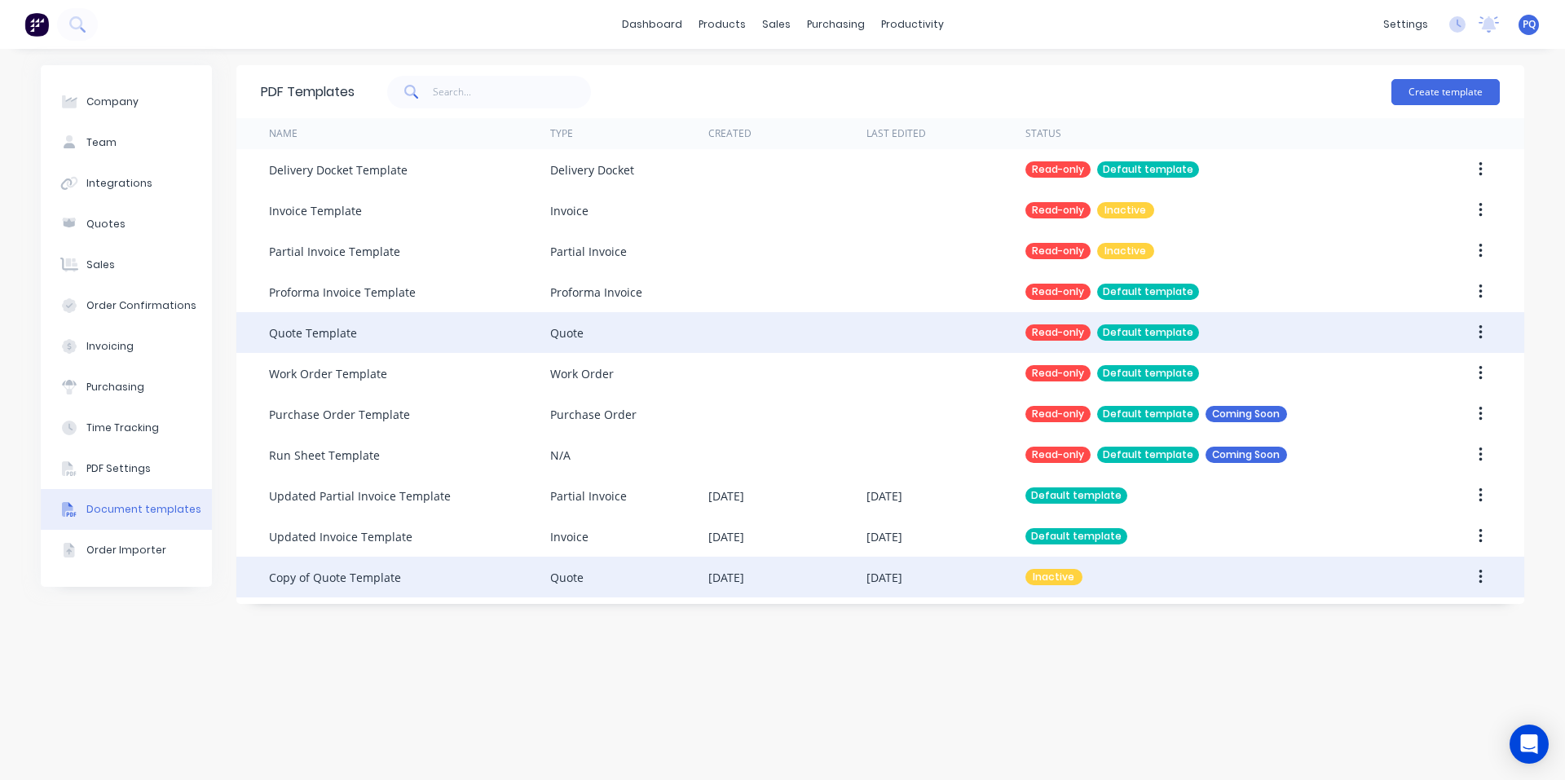
click at [1056, 584] on icon "button" at bounding box center [1480, 577] width 3 height 15
click at [1056, 659] on div "Make default" at bounding box center [1423, 653] width 126 height 24
click at [426, 560] on div "Copy of Quote Template" at bounding box center [409, 577] width 281 height 41
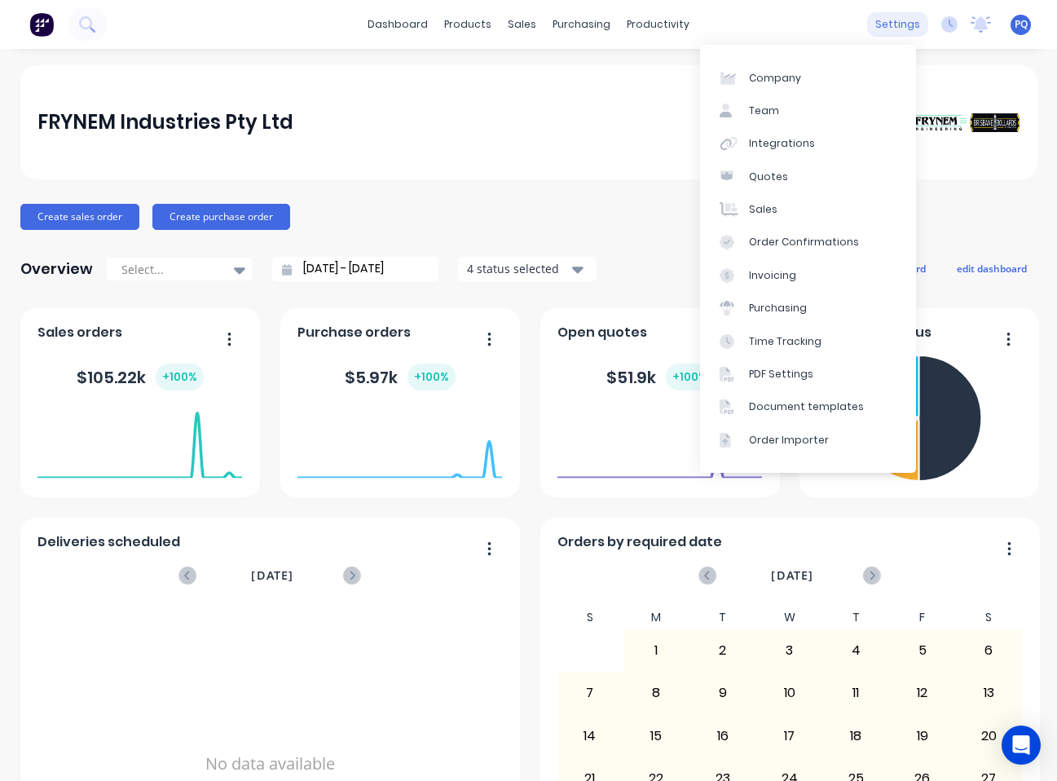
click at [780, 24] on div "settings" at bounding box center [897, 24] width 61 height 24
click at [780, 404] on div "Document templates" at bounding box center [806, 406] width 115 height 15
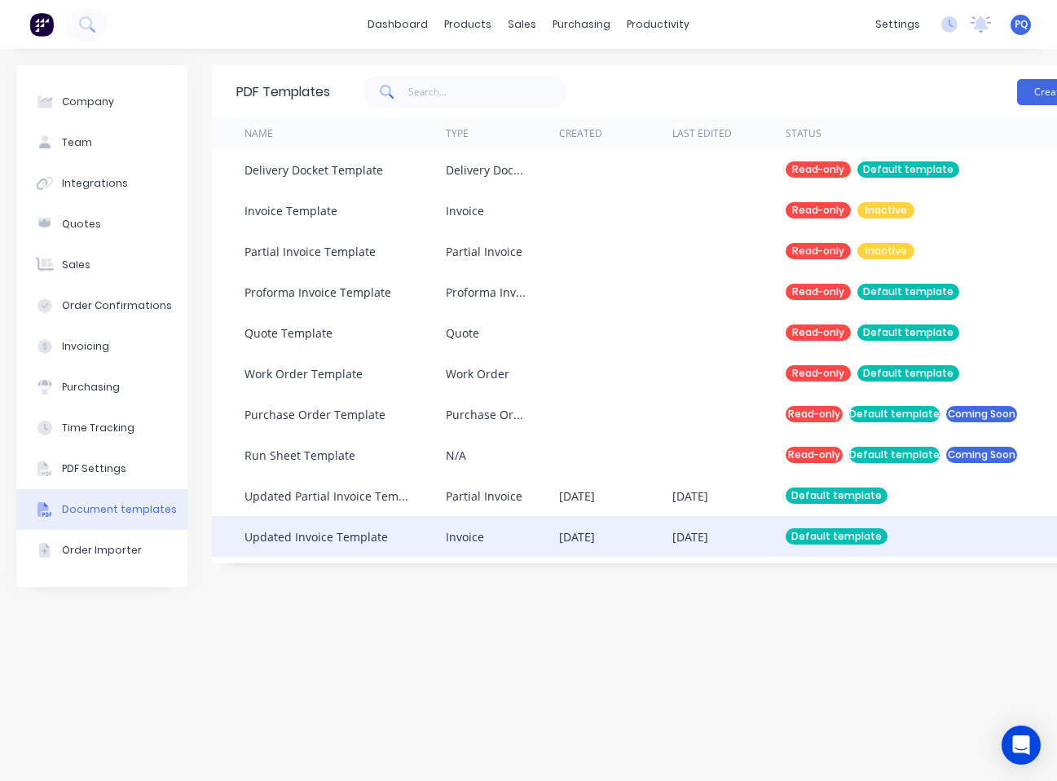
click at [411, 536] on div "Updated Invoice Template" at bounding box center [345, 536] width 201 height 41
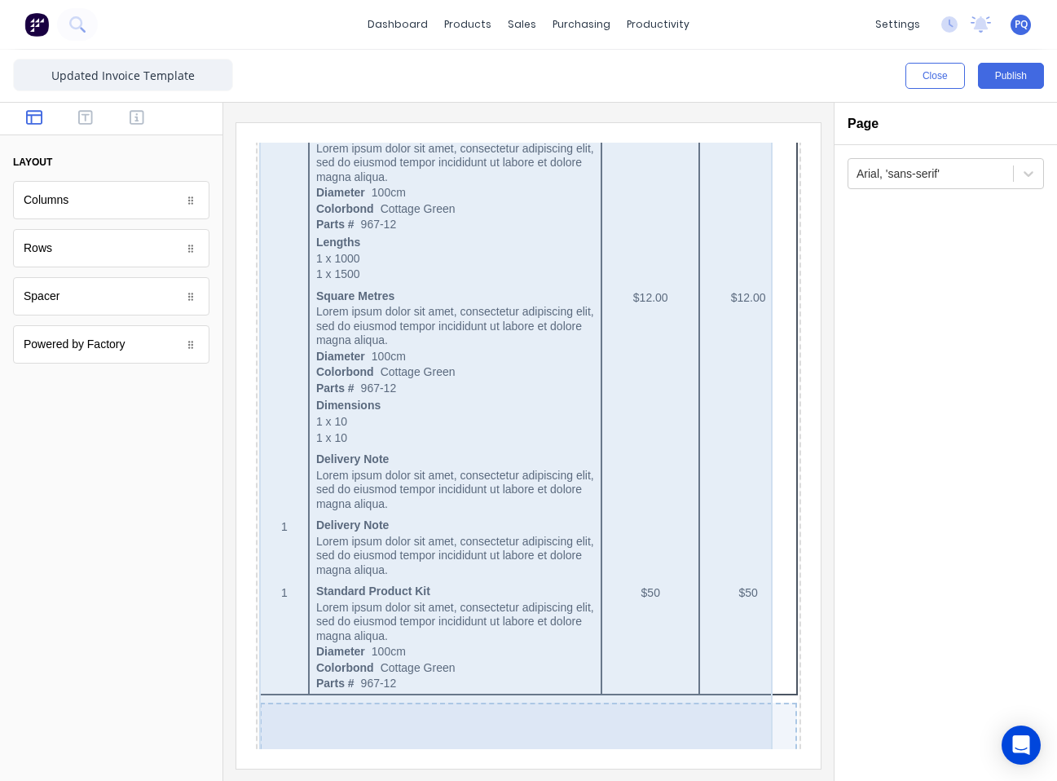
scroll to position [1413, 0]
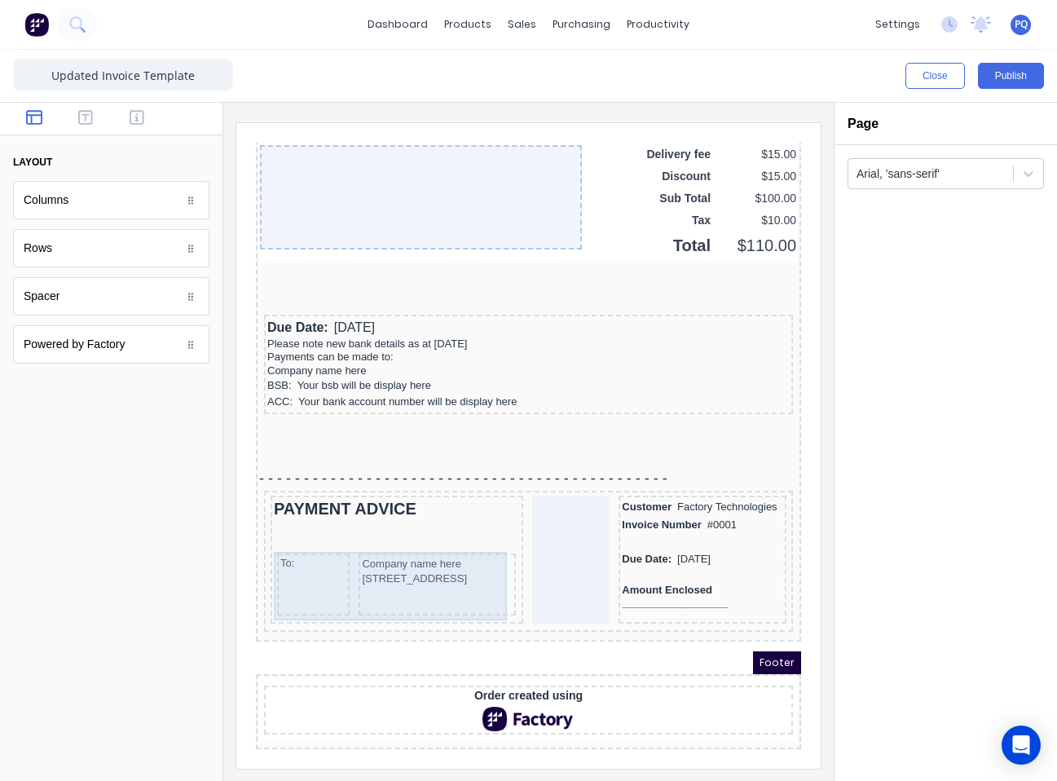
click at [434, 575] on div "Company name here [STREET_ADDRESS]" at bounding box center [417, 565] width 157 height 62
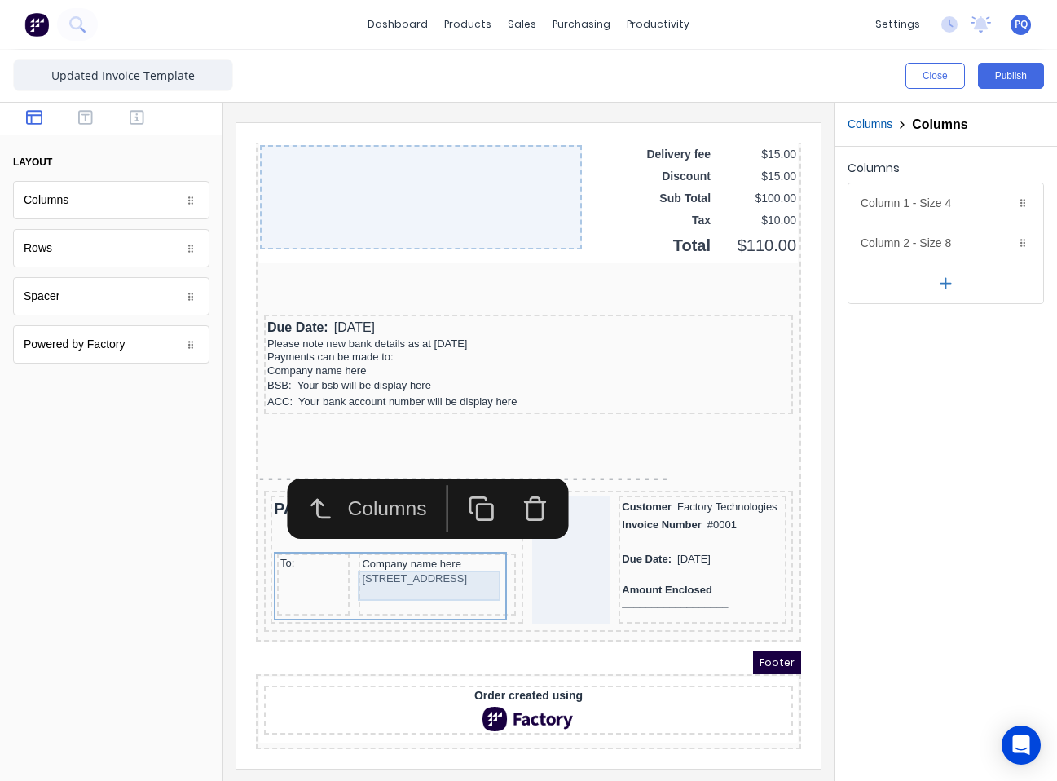
click at [422, 551] on div "[STREET_ADDRESS]" at bounding box center [417, 559] width 151 height 16
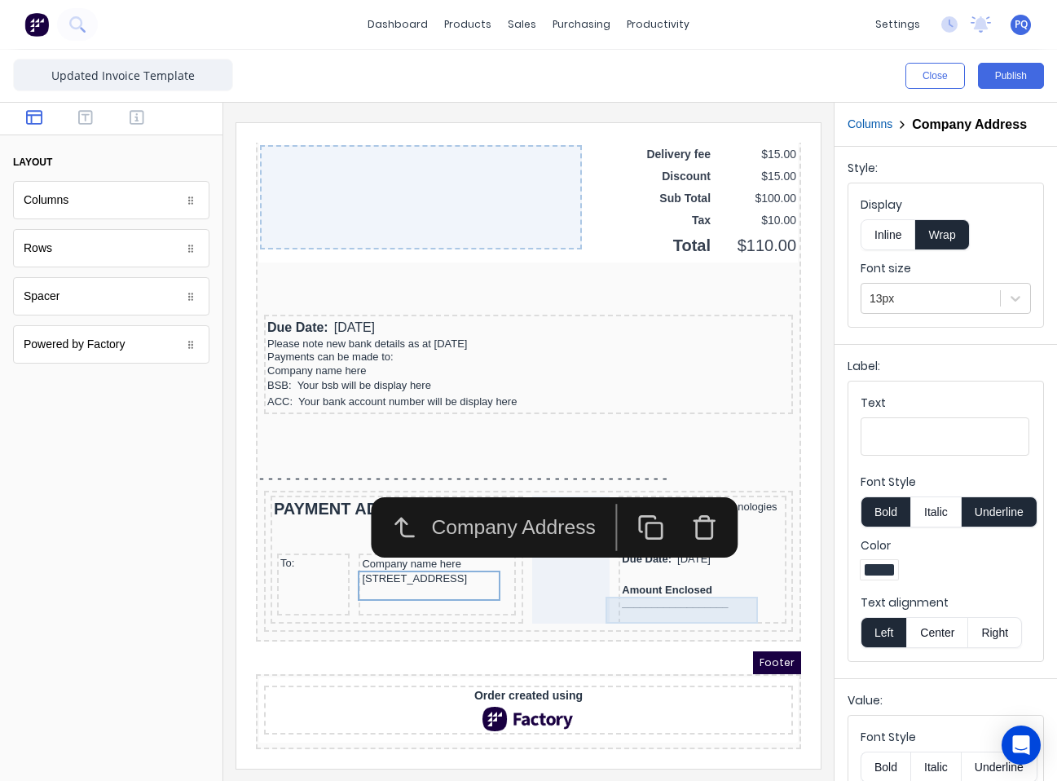
click at [672, 581] on div "Amount Enclosed __________________" at bounding box center [682, 577] width 161 height 27
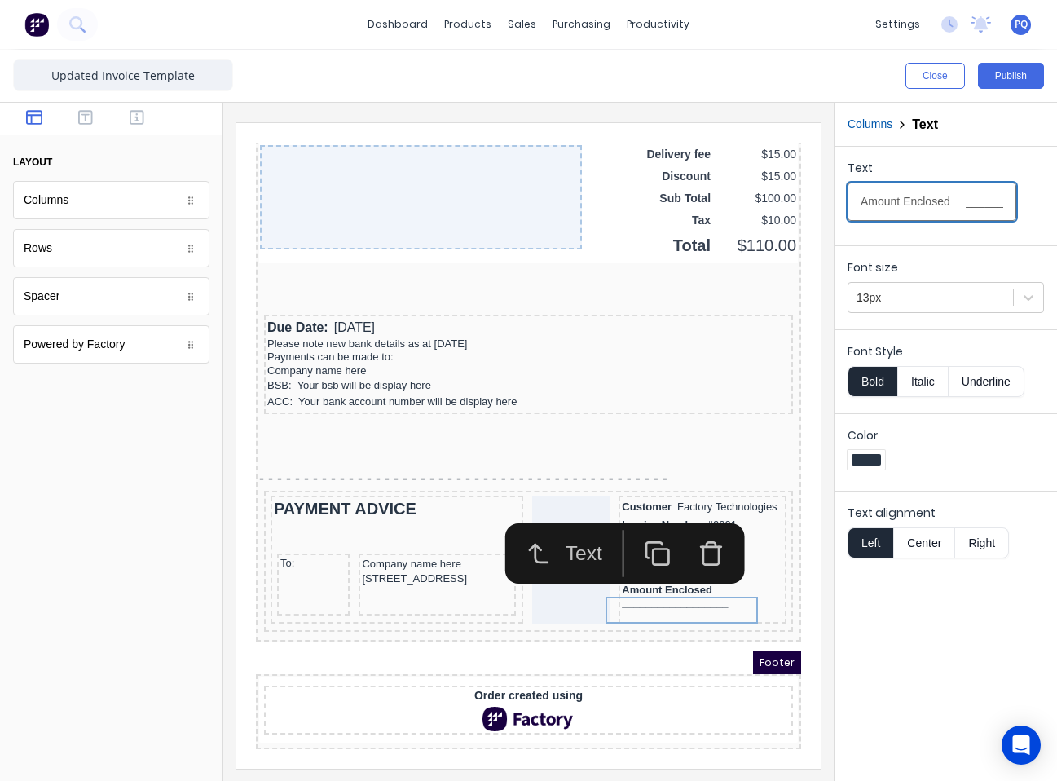
click at [937, 197] on input "Amount Enclosed __________________" at bounding box center [932, 202] width 169 height 38
click at [310, 480] on div "PAYMENT ADVICE" at bounding box center [377, 489] width 246 height 20
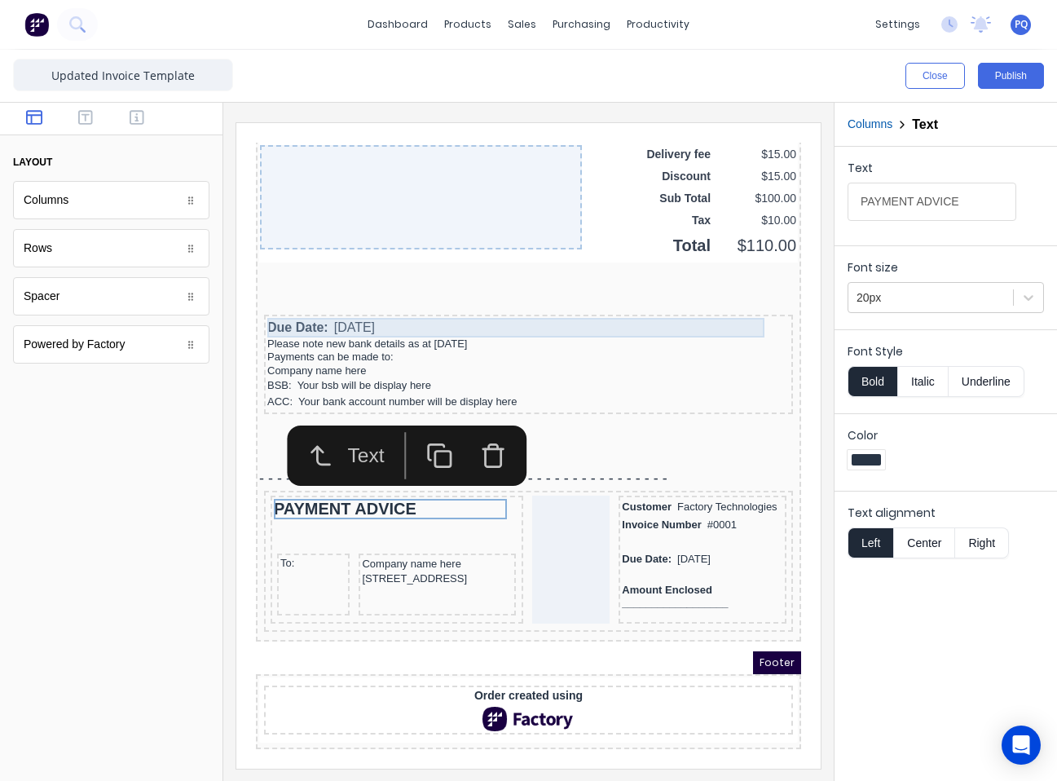
click at [293, 298] on div "Due Date: [DATE]" at bounding box center [509, 308] width 523 height 20
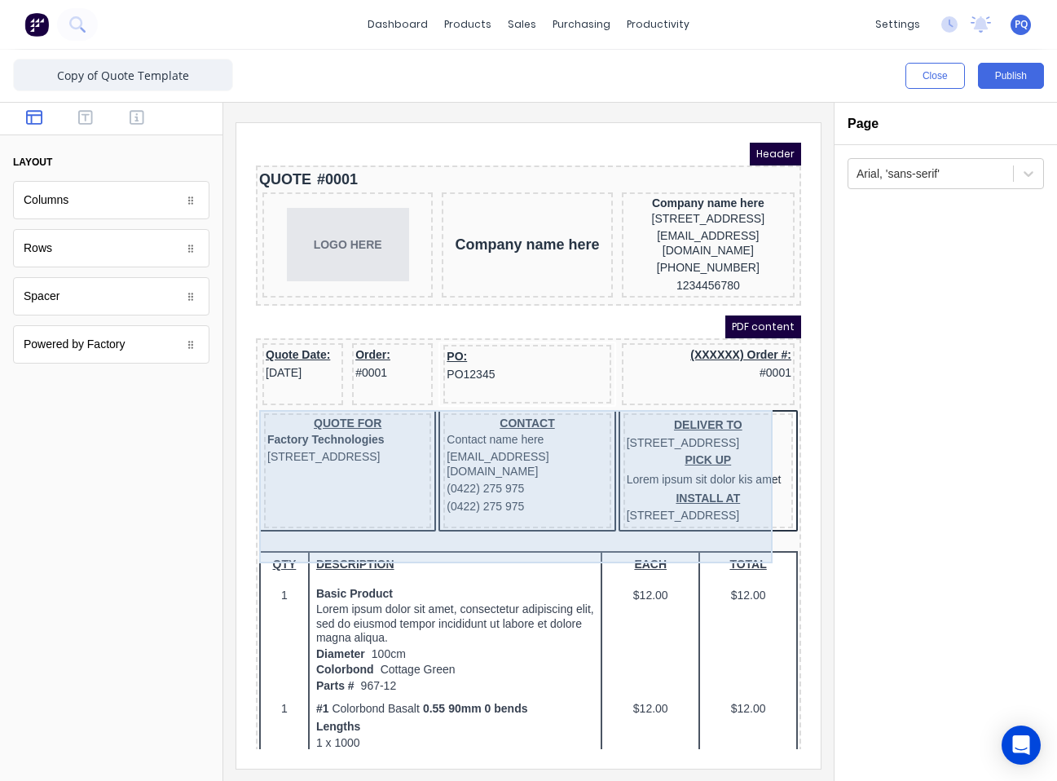
click at [454, 509] on div "CONTACT Contact name here [EMAIL_ADDRESS][DOMAIN_NAME] (0422) 275 975 (0422) 27…" at bounding box center [507, 451] width 167 height 115
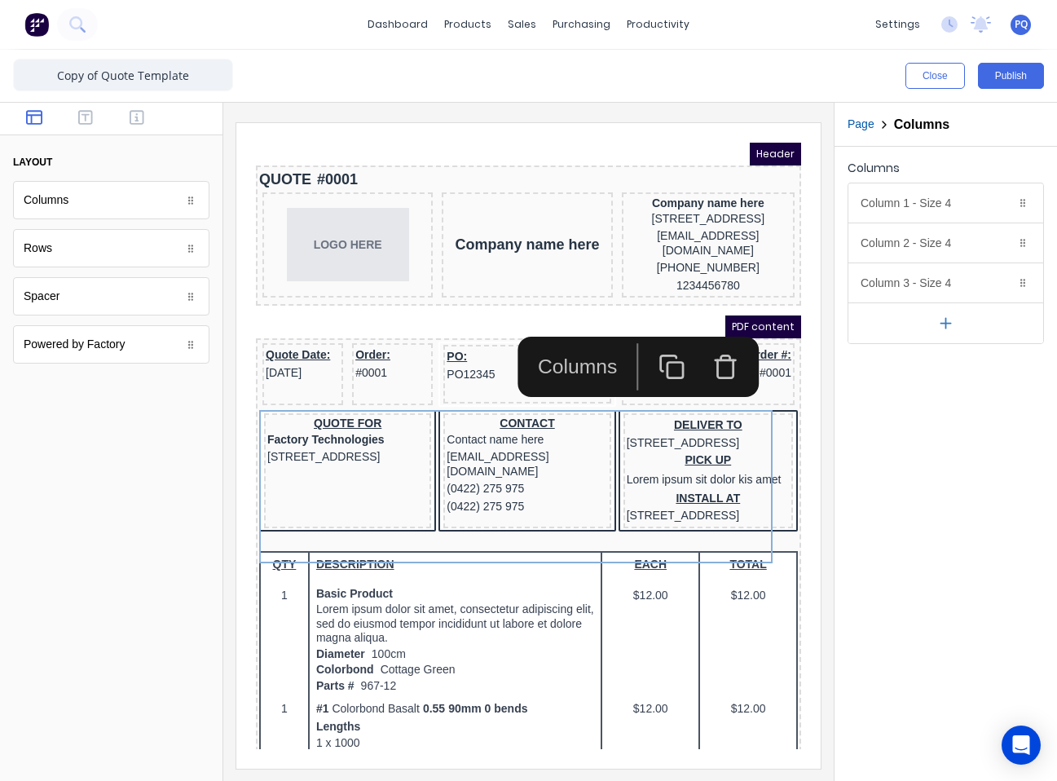
click at [707, 347] on icon "button" at bounding box center [706, 346] width 27 height 27
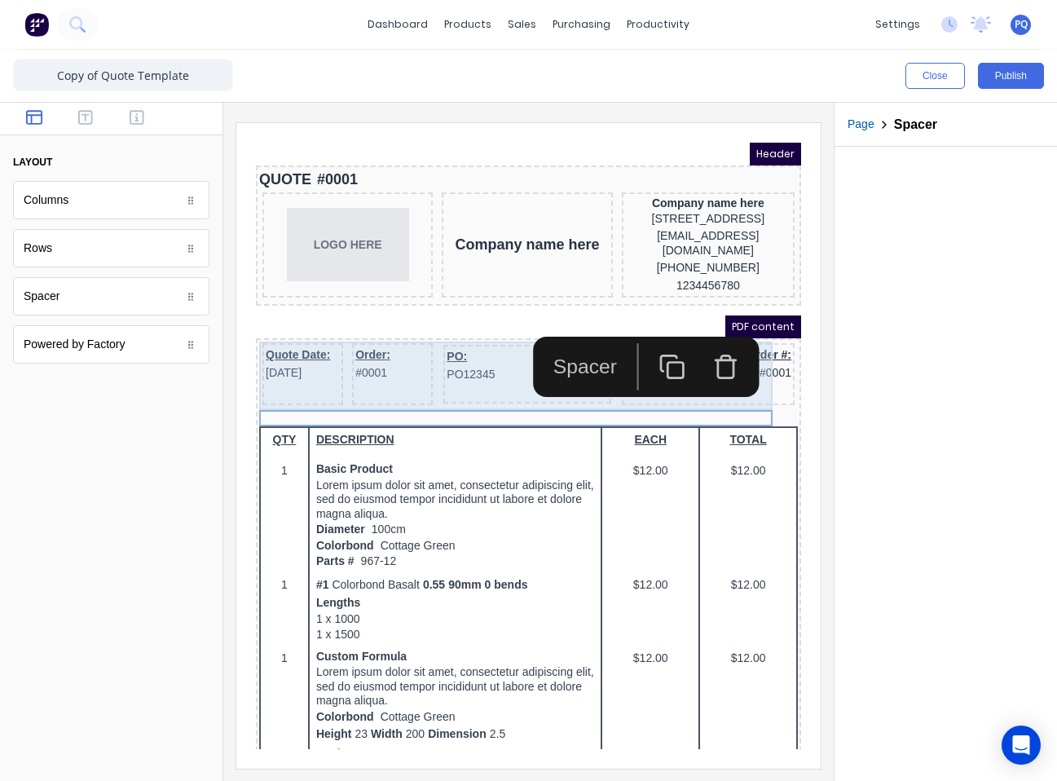
click at [448, 383] on div "PO: PO12345" at bounding box center [507, 354] width 167 height 59
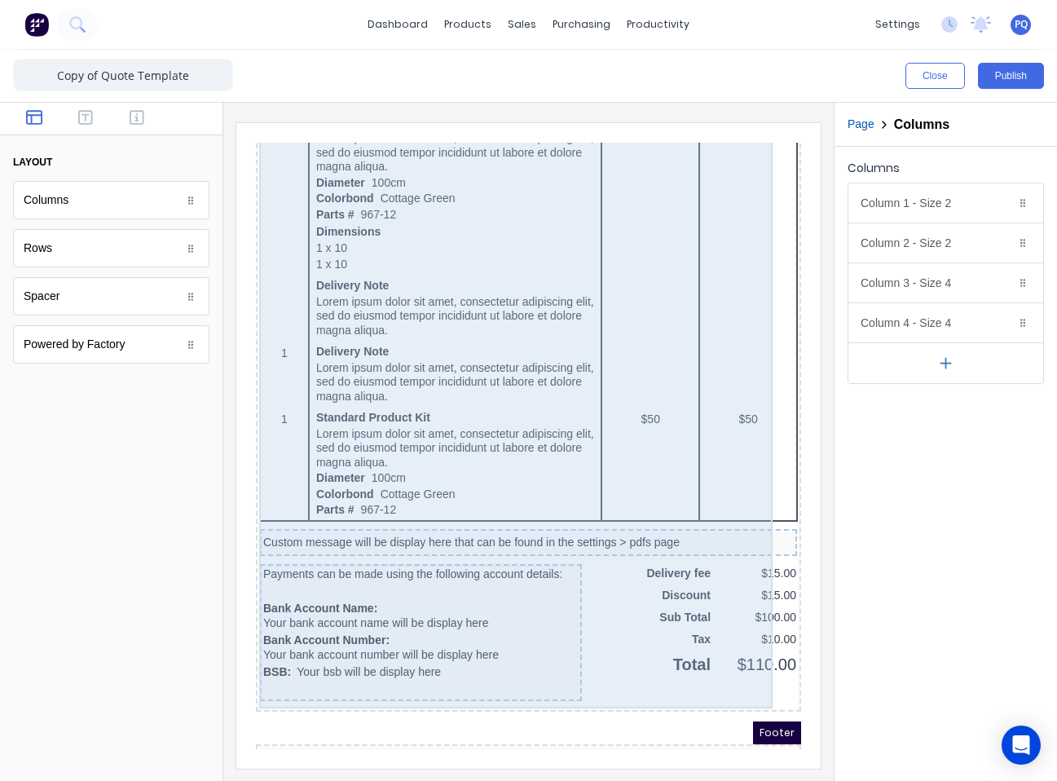
scroll to position [865, 0]
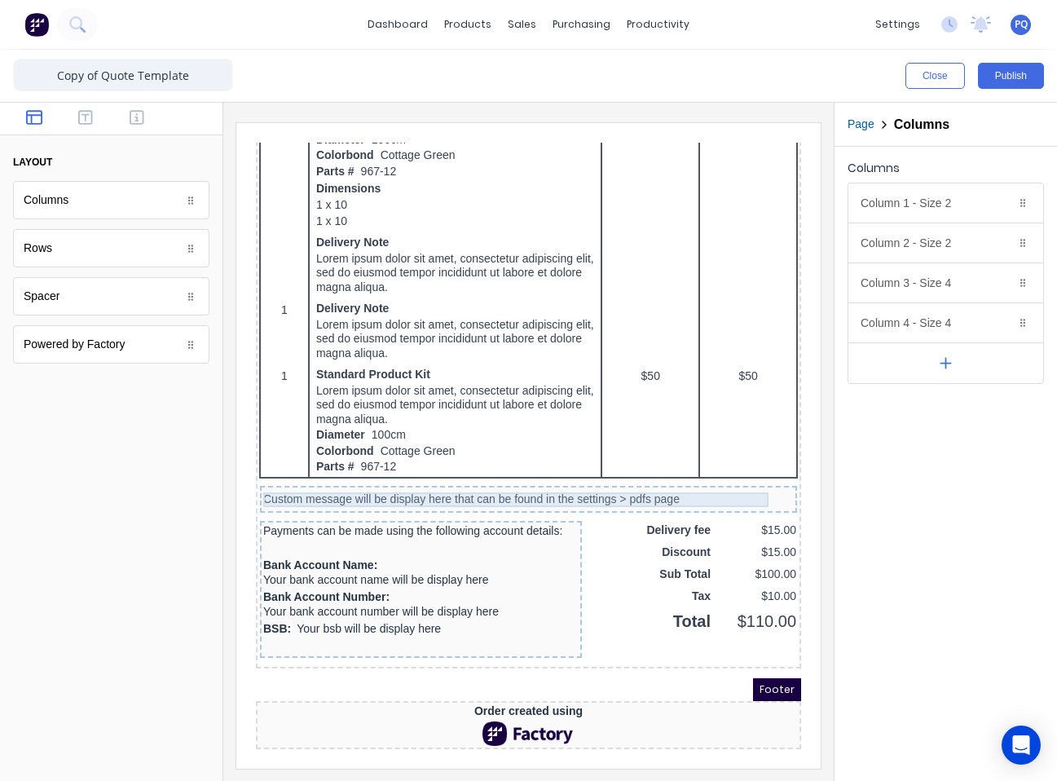
click at [511, 474] on div "Custom message will be display here that can be found in the settings > pdfs pa…" at bounding box center [509, 480] width 531 height 15
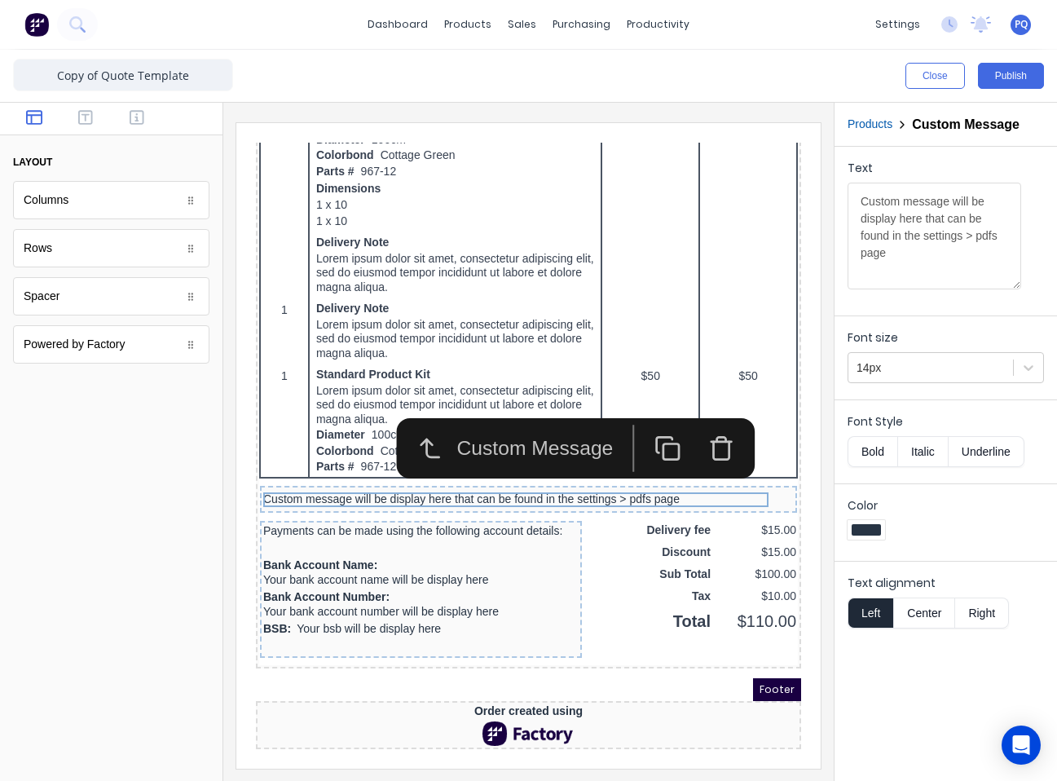
click at [700, 423] on icon "button" at bounding box center [702, 429] width 27 height 27
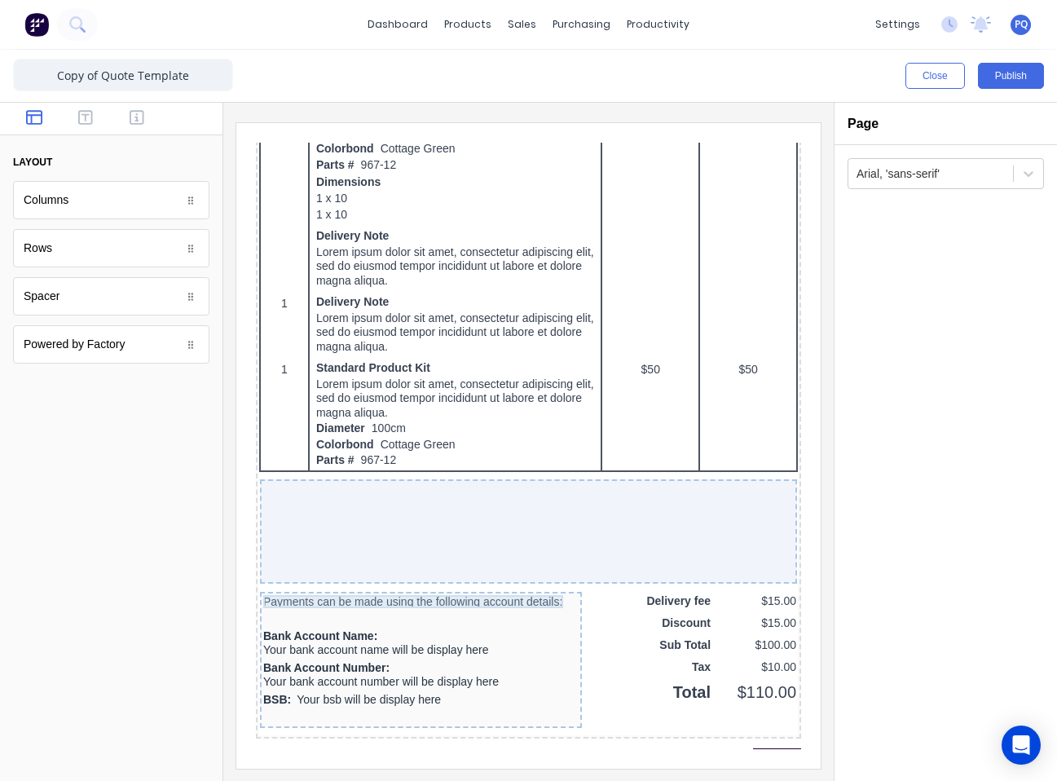
click at [452, 580] on div "Payments can be made using the following account details:" at bounding box center [401, 581] width 315 height 13
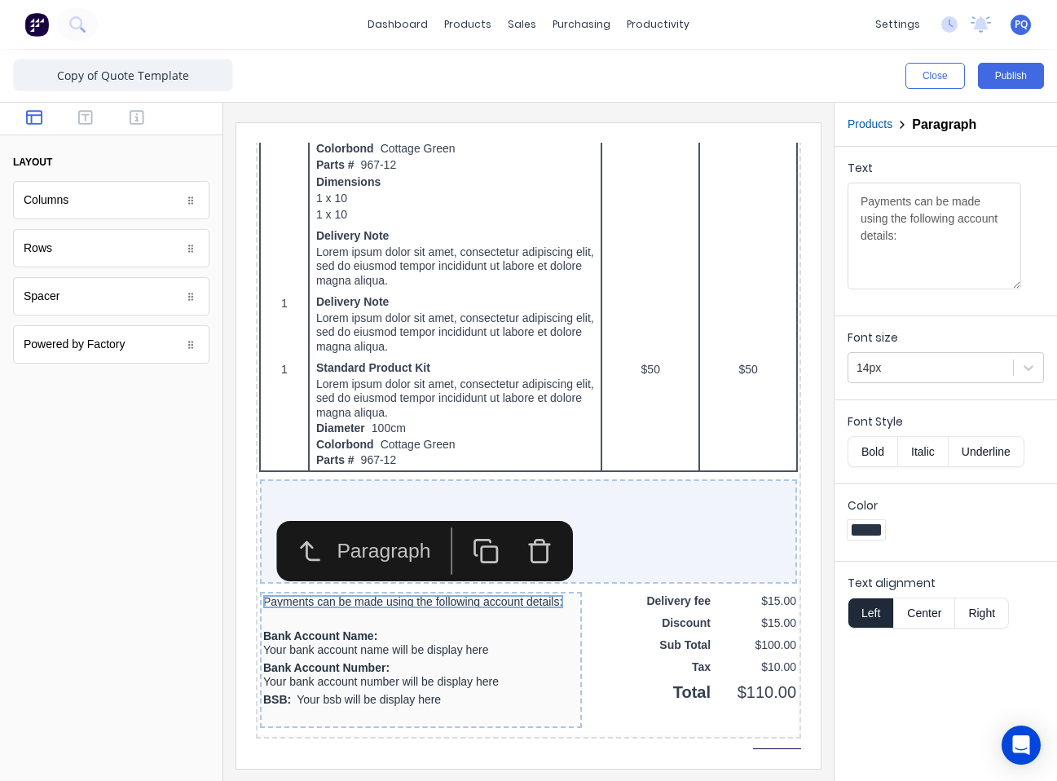
click at [522, 535] on icon "button" at bounding box center [520, 531] width 27 height 27
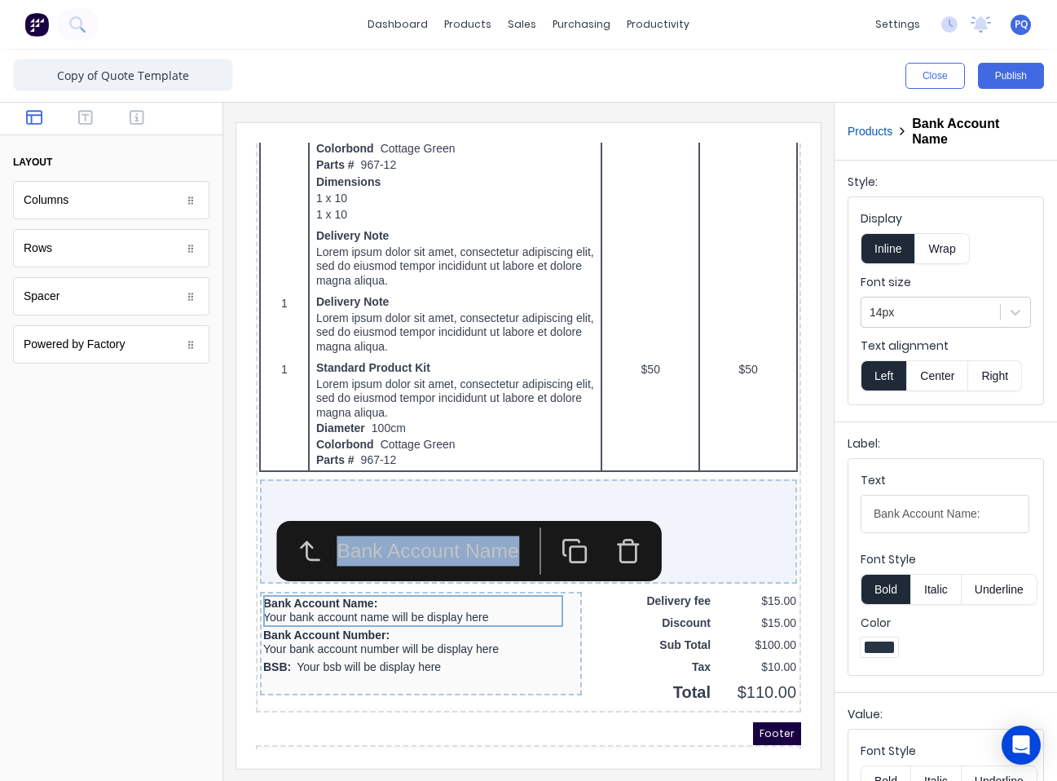
click at [519, 535] on div "Bank Account Name" at bounding box center [388, 531] width 262 height 47
click at [614, 534] on icon "button" at bounding box center [608, 531] width 27 height 27
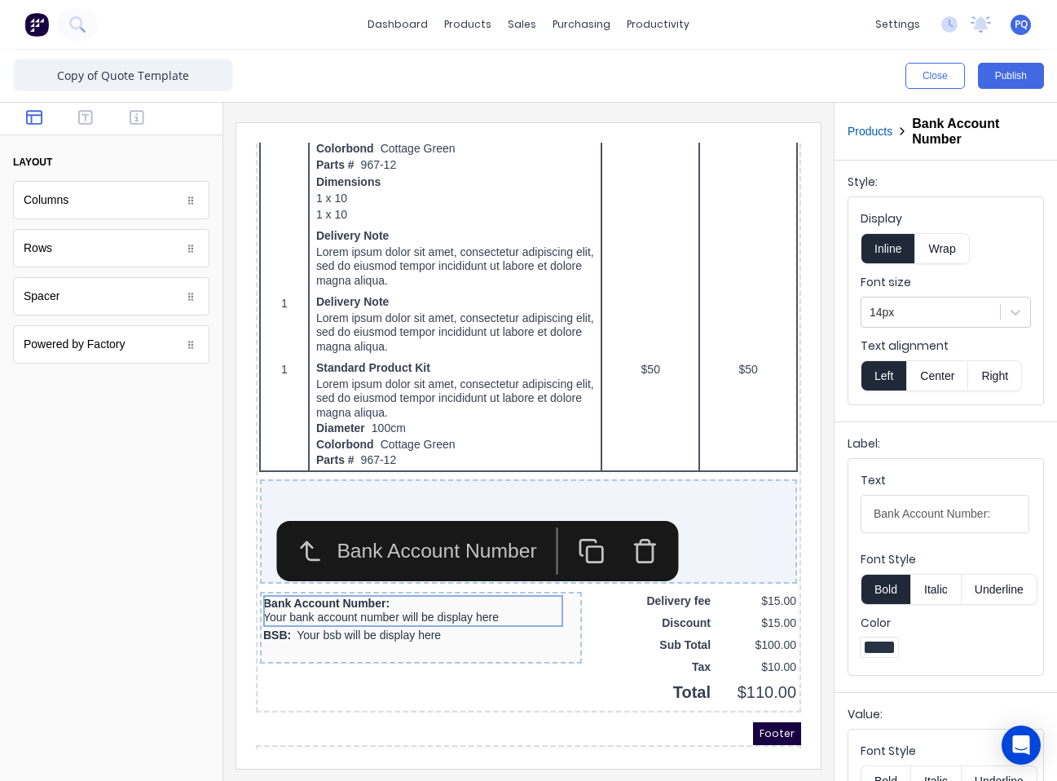
click at [614, 534] on button "button" at bounding box center [626, 531] width 54 height 47
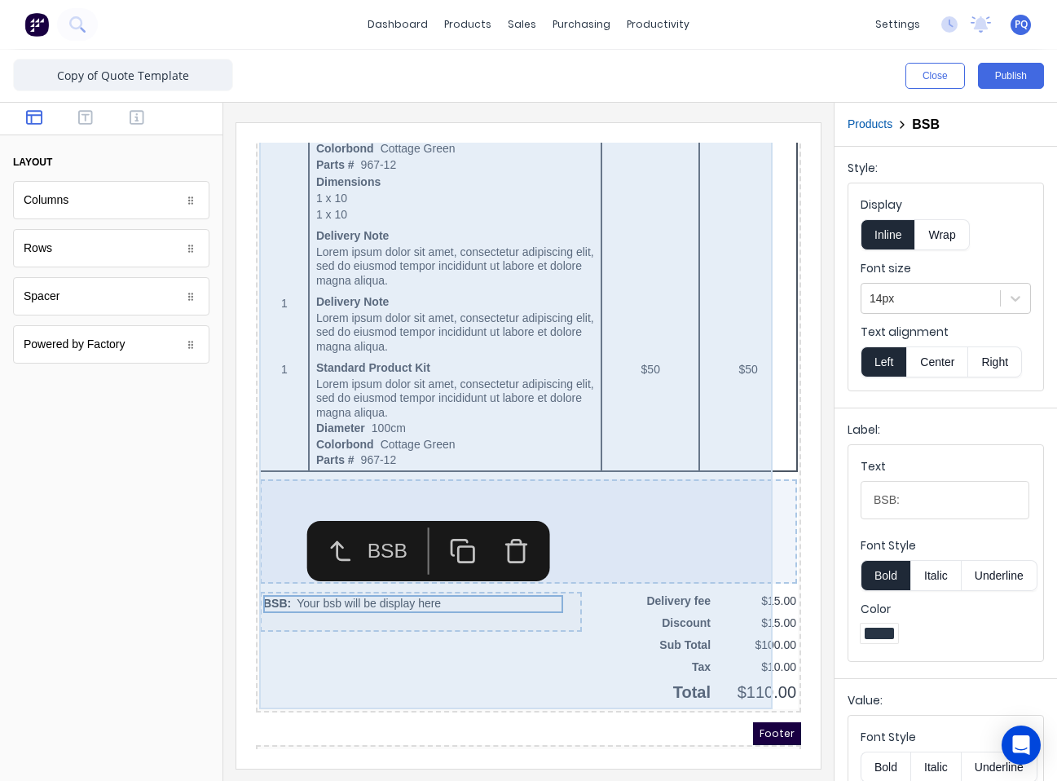
click at [614, 534] on div at bounding box center [508, 512] width 537 height 104
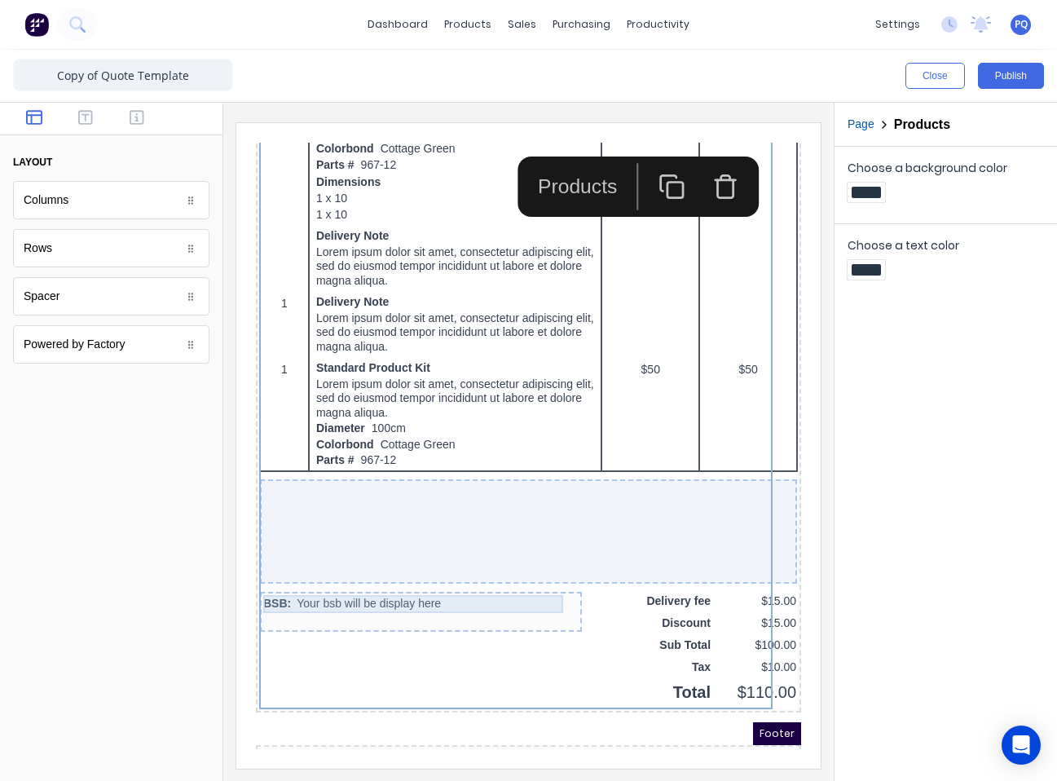
click at [495, 595] on div at bounding box center [401, 601] width 315 height 16
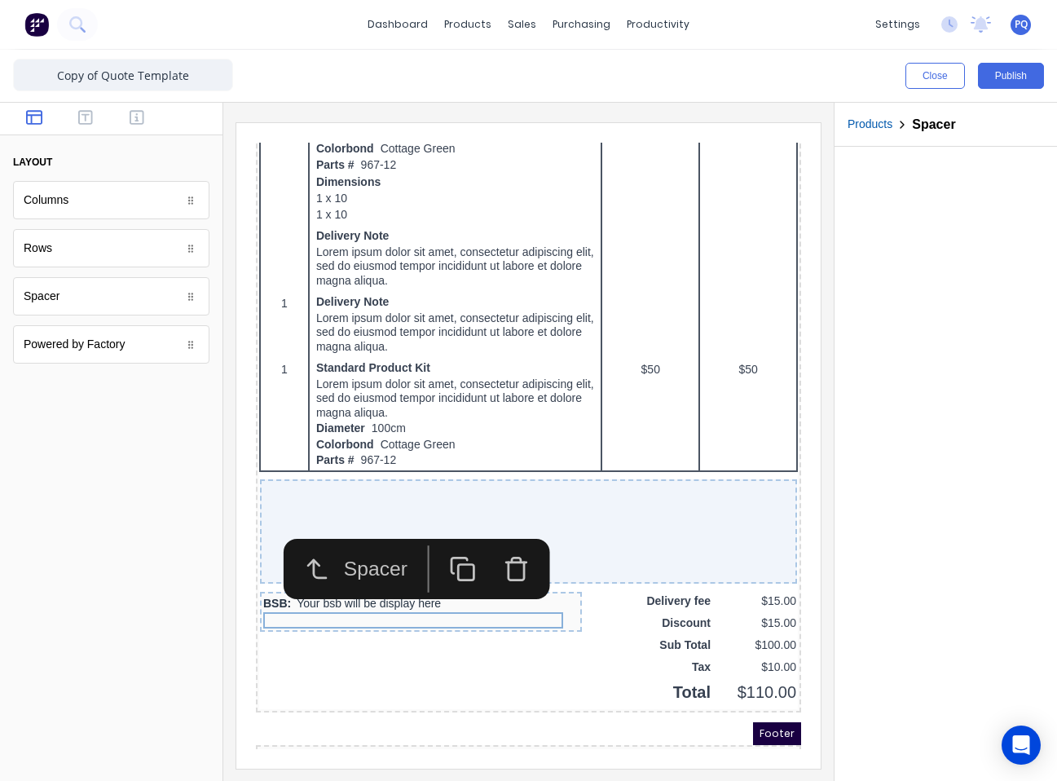
click at [497, 558] on icon "button" at bounding box center [496, 549] width 27 height 27
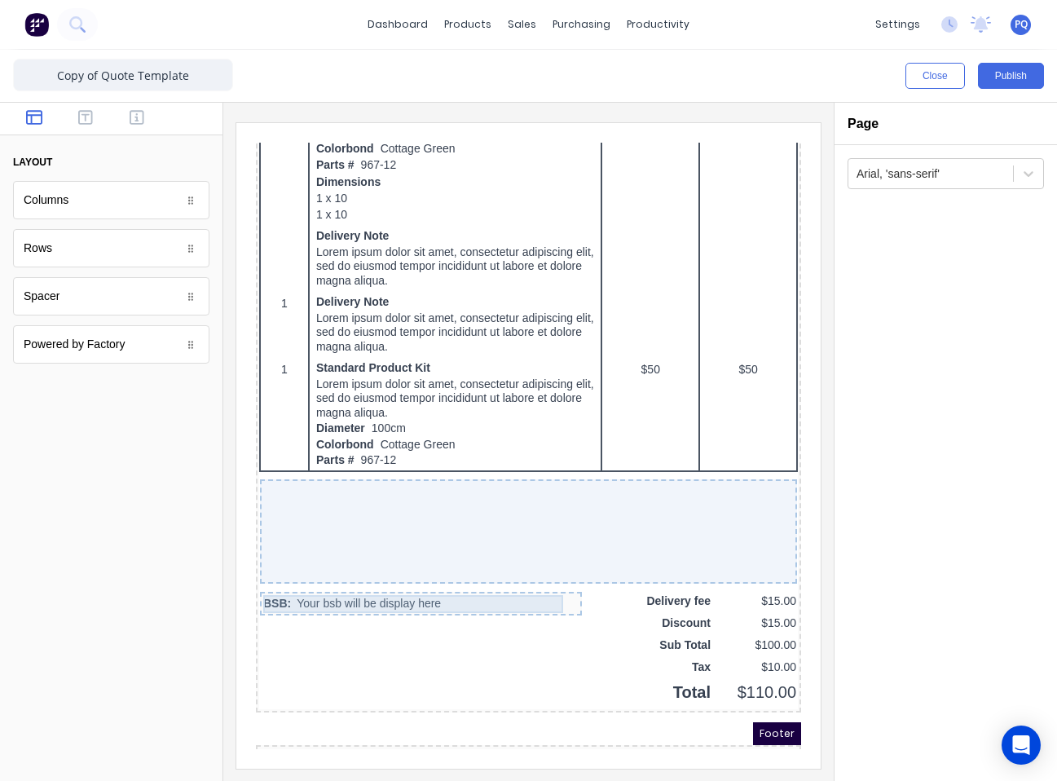
click at [479, 584] on div "BSB: Your bsb will be display here" at bounding box center [401, 584] width 315 height 18
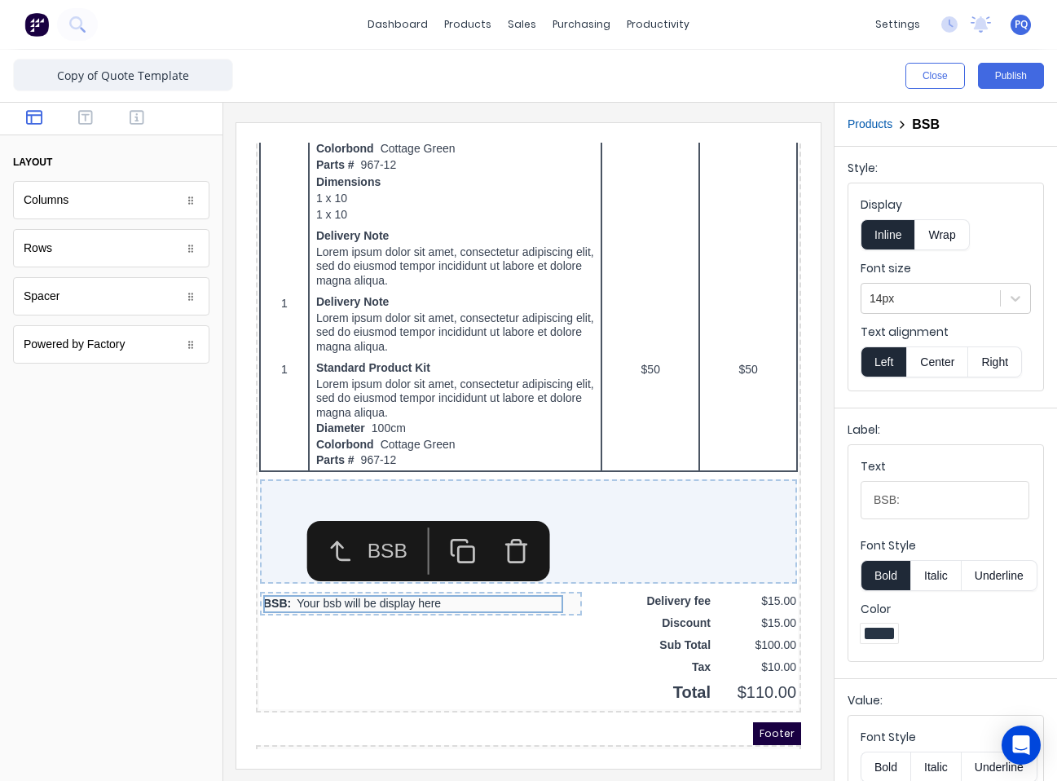
drag, startPoint x: 505, startPoint y: 535, endPoint x: 534, endPoint y: 532, distance: 28.6
click at [504, 535] on icon "button" at bounding box center [496, 534] width 15 height 18
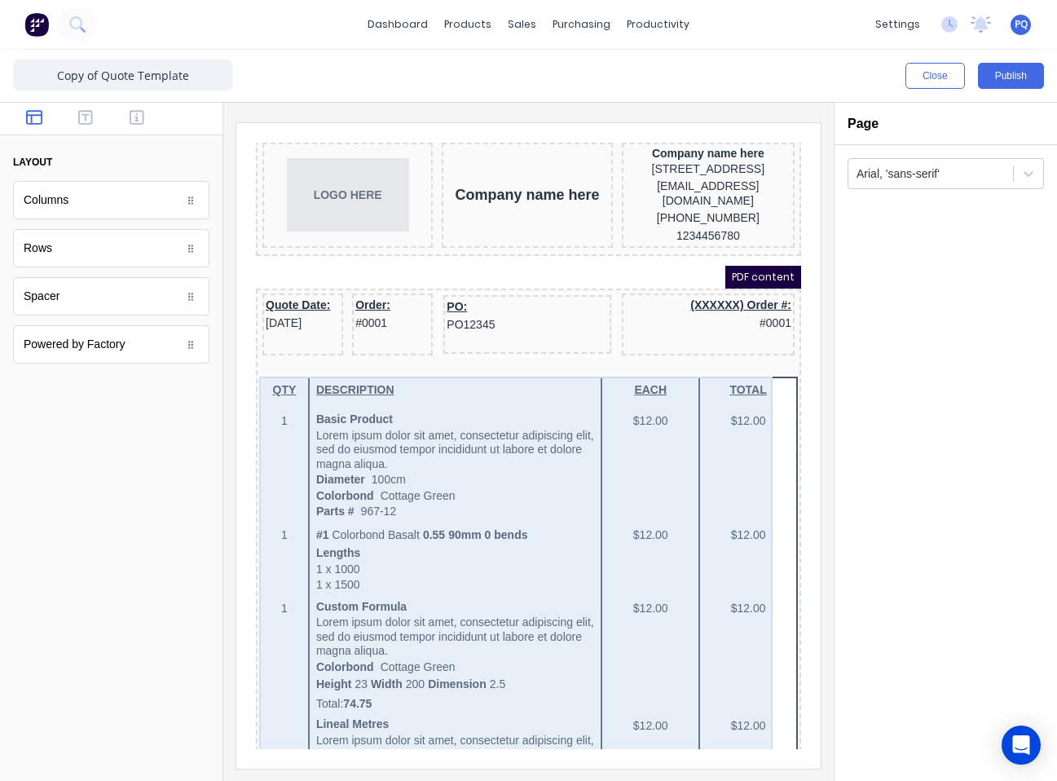
scroll to position [0, 0]
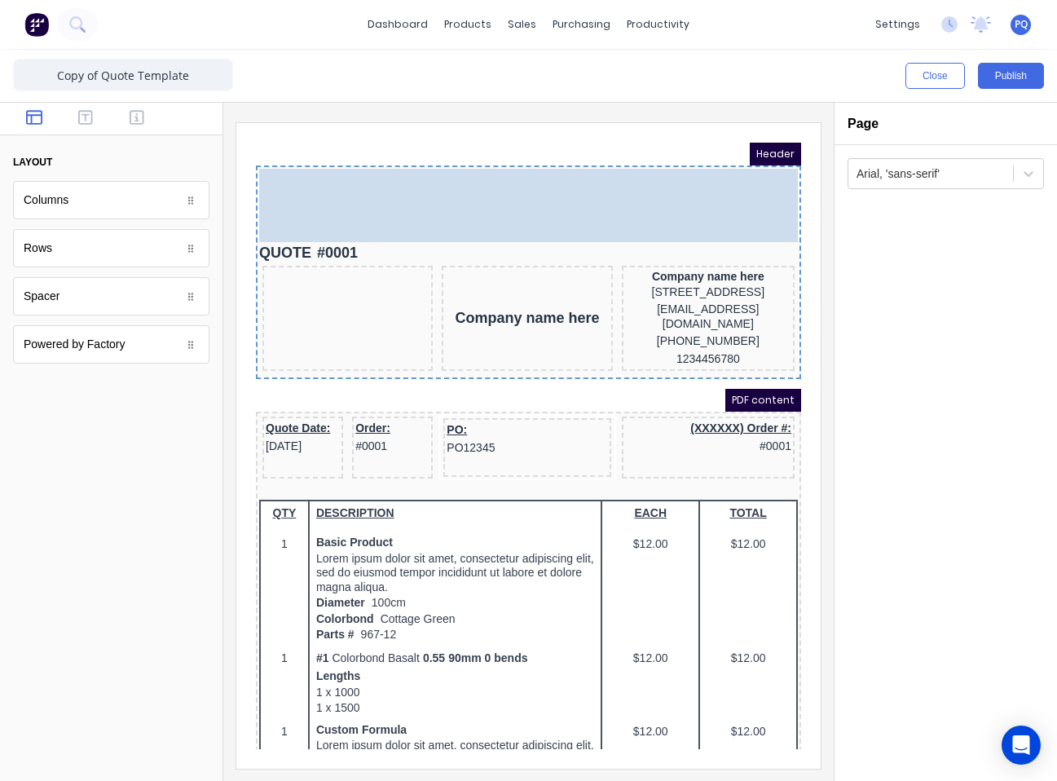
drag, startPoint x: 319, startPoint y: 245, endPoint x: 637, endPoint y: 160, distance: 329.2
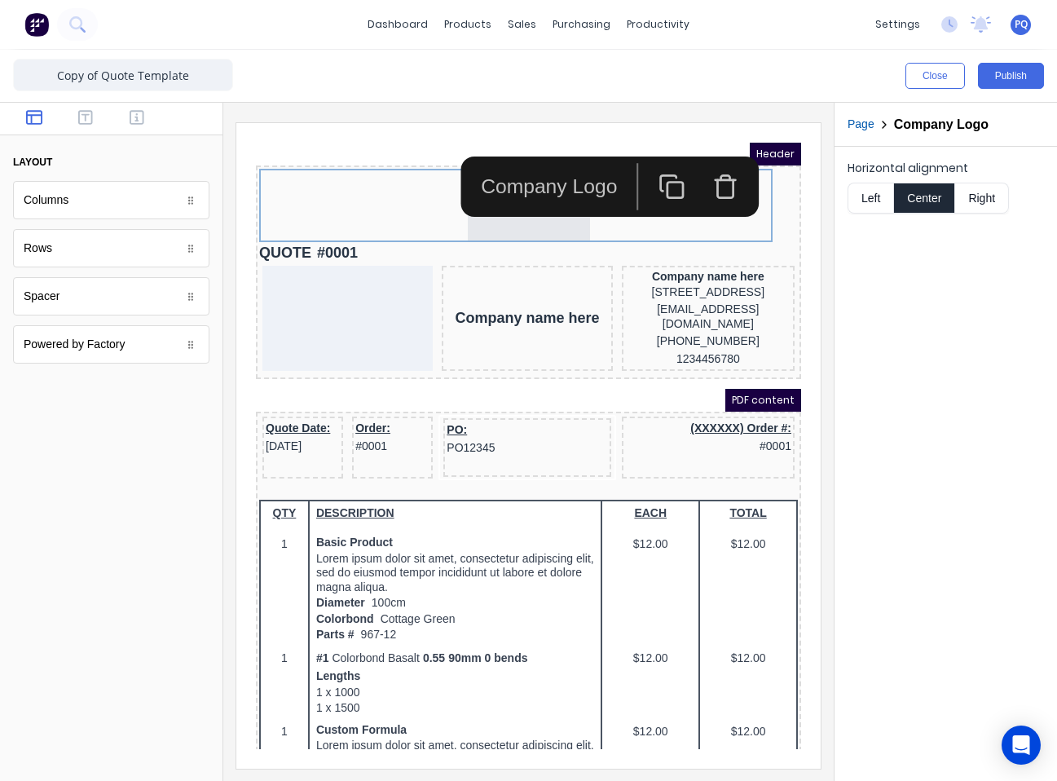
click at [974, 192] on button "Right" at bounding box center [982, 198] width 54 height 31
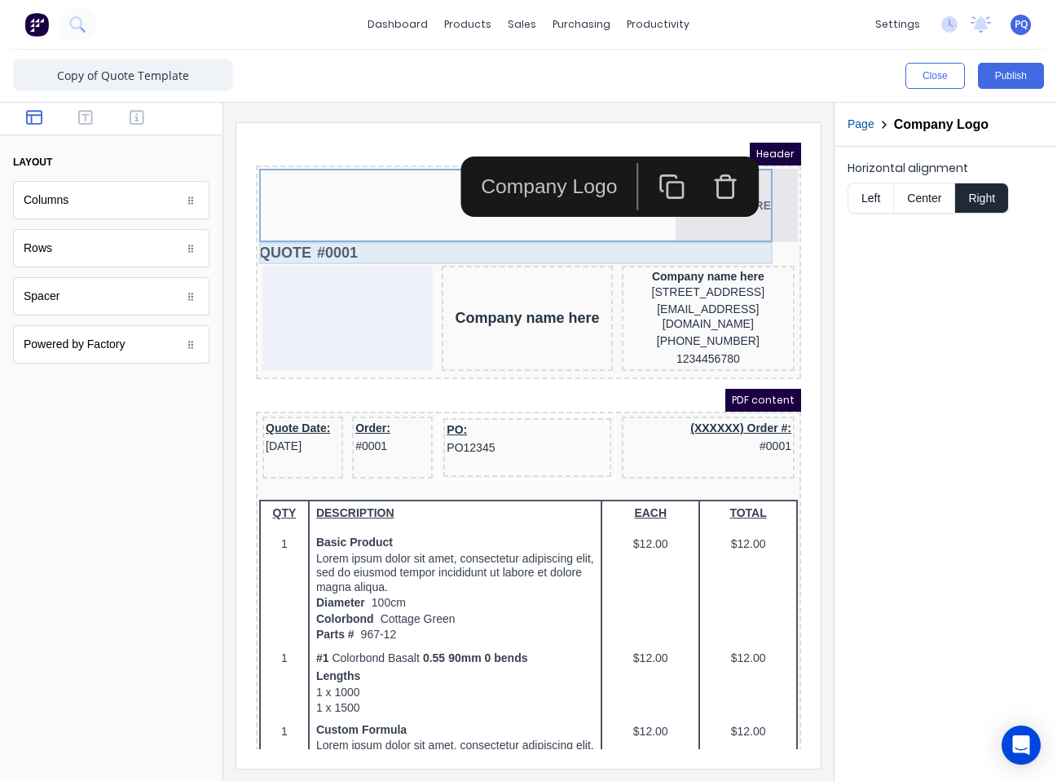
click at [302, 233] on div "QUOTE #0001" at bounding box center [509, 234] width 539 height 22
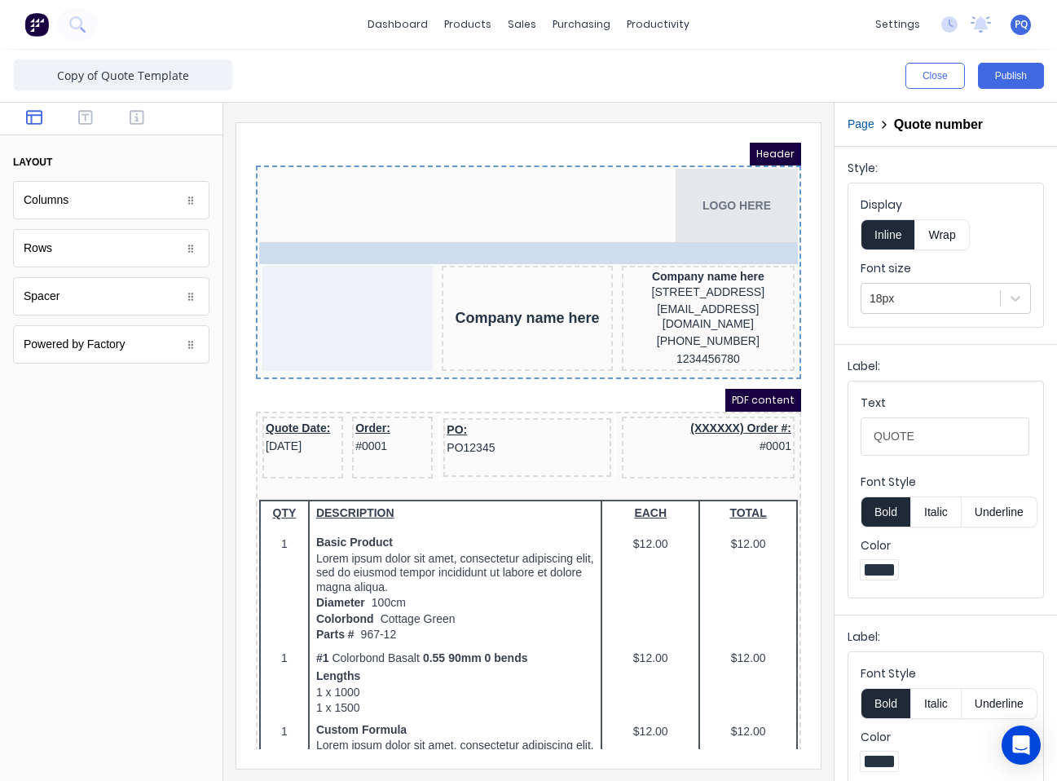
drag, startPoint x: 341, startPoint y: 231, endPoint x: 487, endPoint y: 273, distance: 152.5
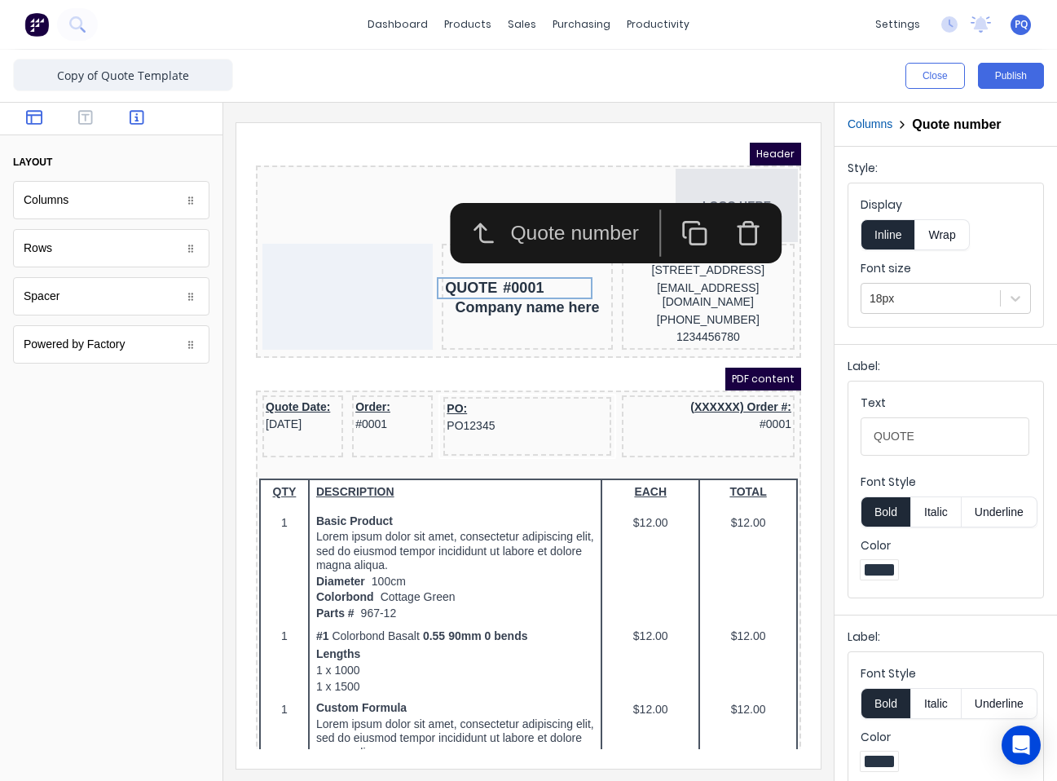
click at [139, 118] on icon "button" at bounding box center [137, 117] width 15 height 16
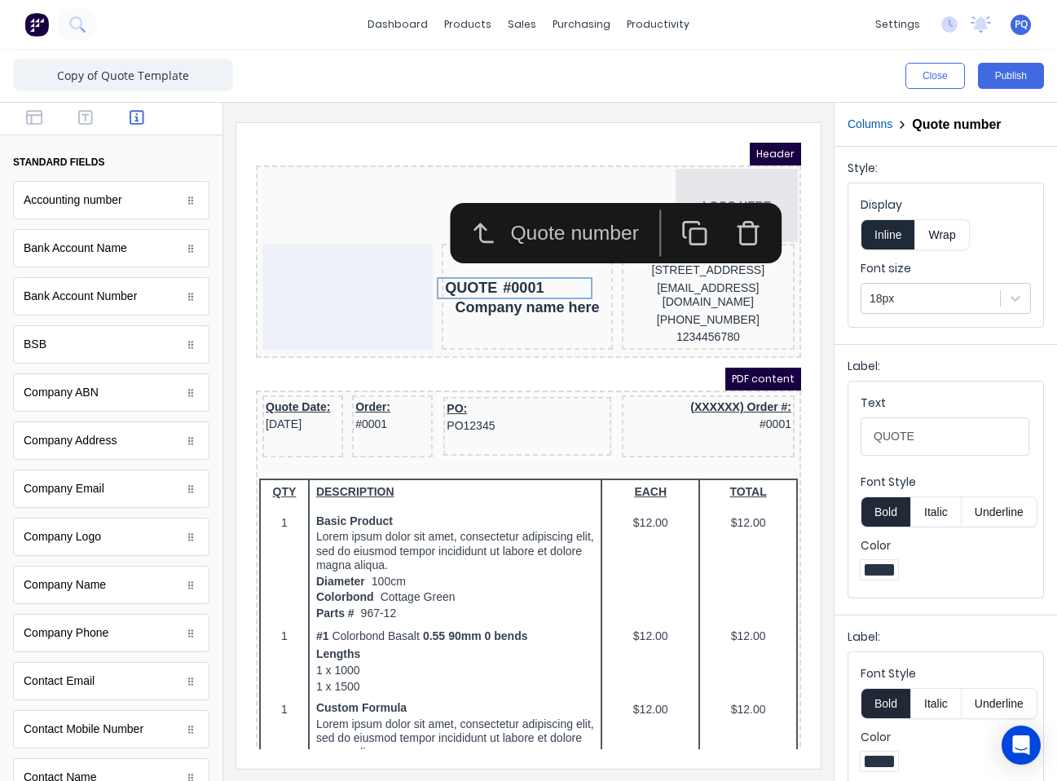
drag, startPoint x: 83, startPoint y: 117, endPoint x: 86, endPoint y: 141, distance: 24.6
click at [82, 117] on icon "button" at bounding box center [85, 117] width 15 height 16
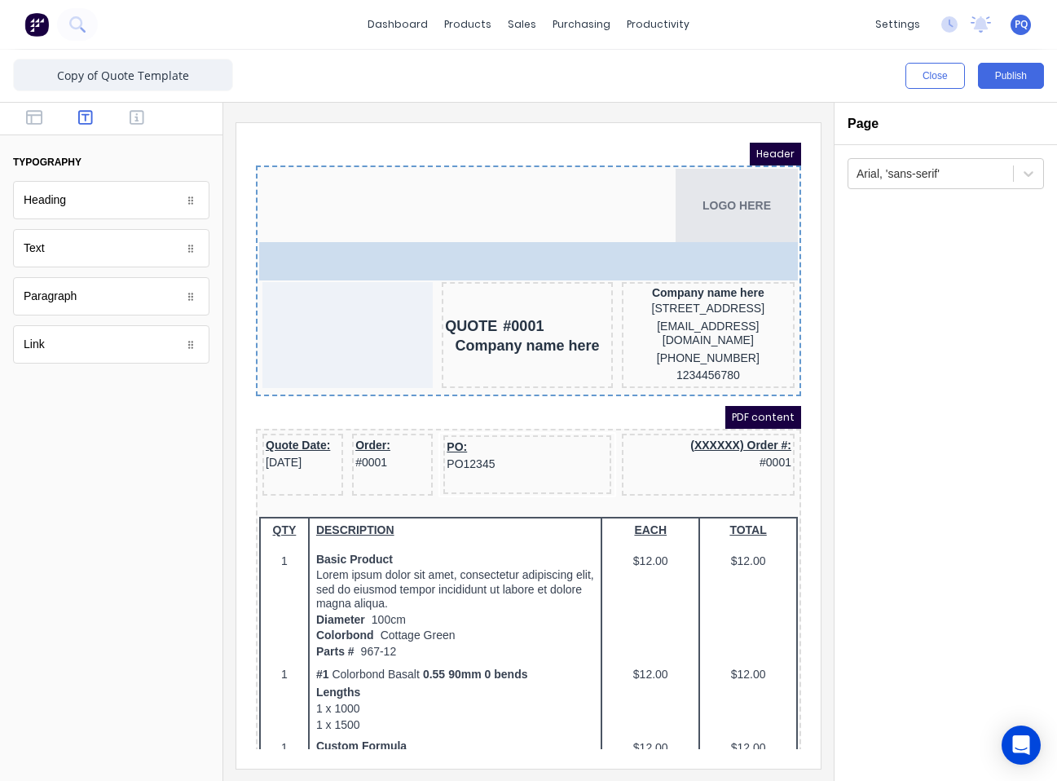
drag, startPoint x: 91, startPoint y: 202, endPoint x: 379, endPoint y: 215, distance: 288.0
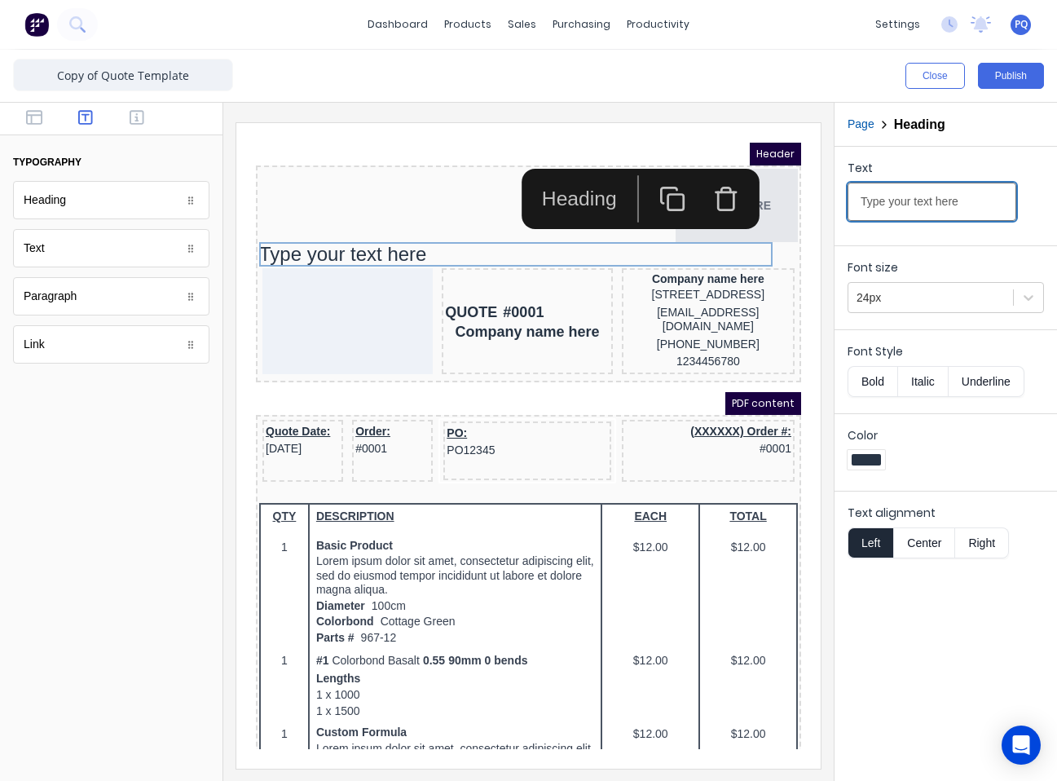
click at [902, 192] on input "Type your text here" at bounding box center [932, 202] width 169 height 38
paste input "QUOTE"
type input "QUOTE"
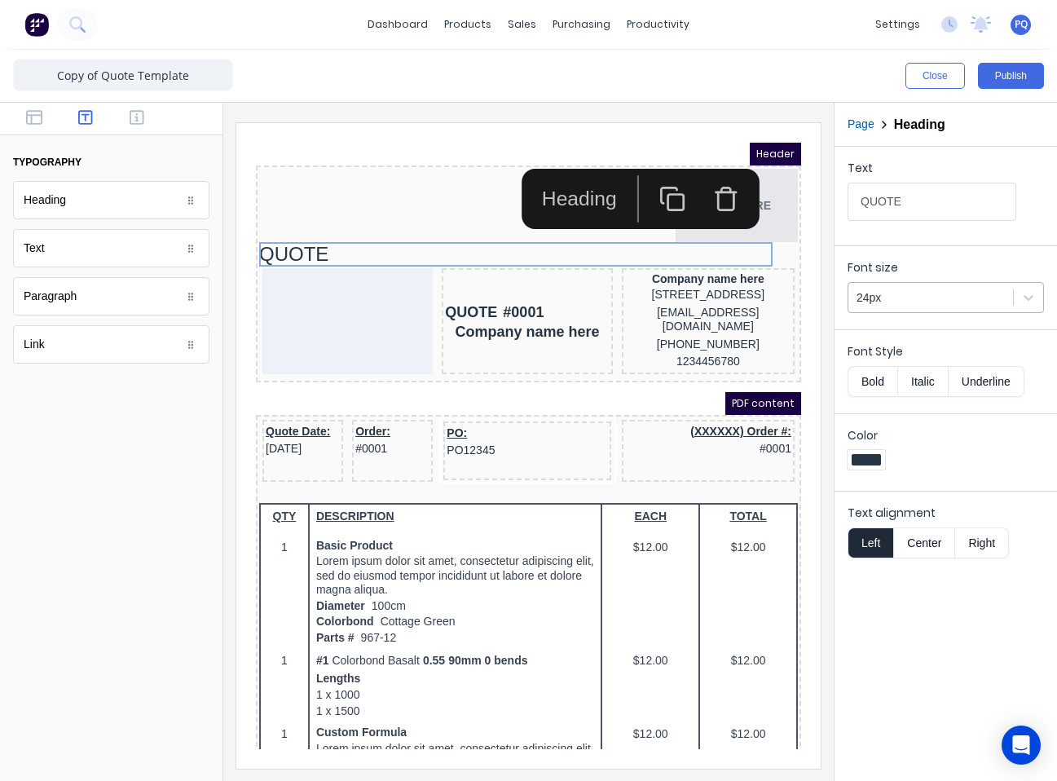
click at [869, 287] on div "24px" at bounding box center [931, 297] width 165 height 27
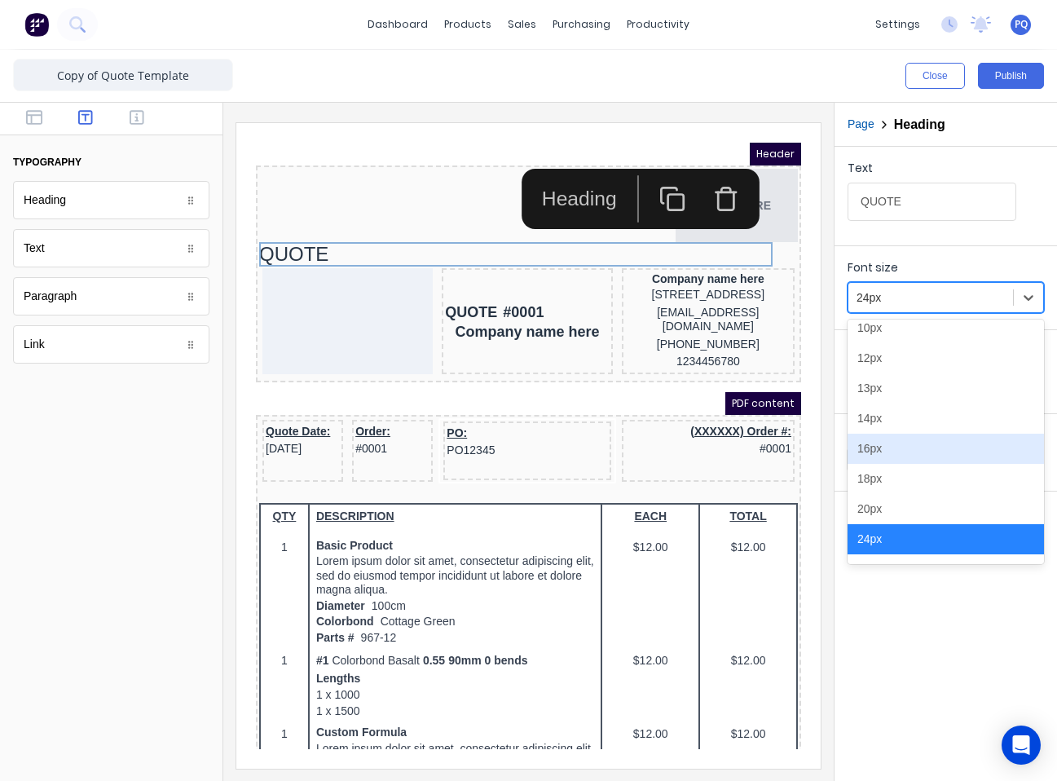
scroll to position [184, 0]
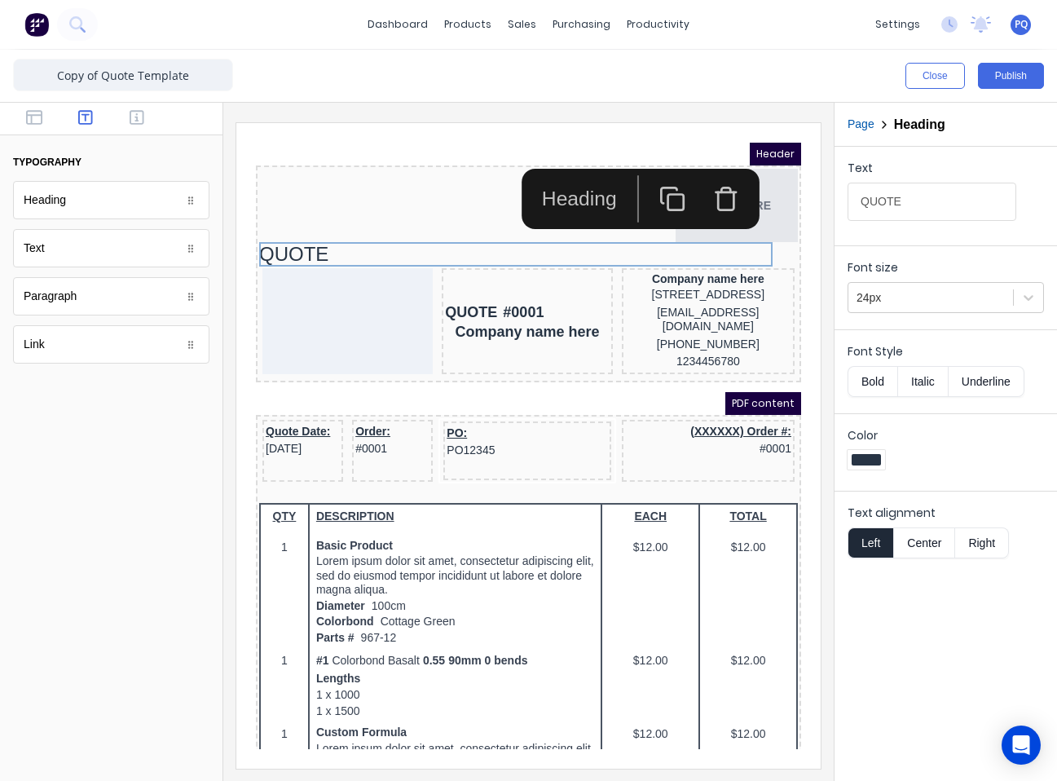
click at [918, 621] on div "Text QUOTE Font size 24px Font Style Bold Italic Underline Color Text alignment…" at bounding box center [946, 464] width 223 height 634
click at [872, 379] on button "Bold" at bounding box center [873, 381] width 50 height 31
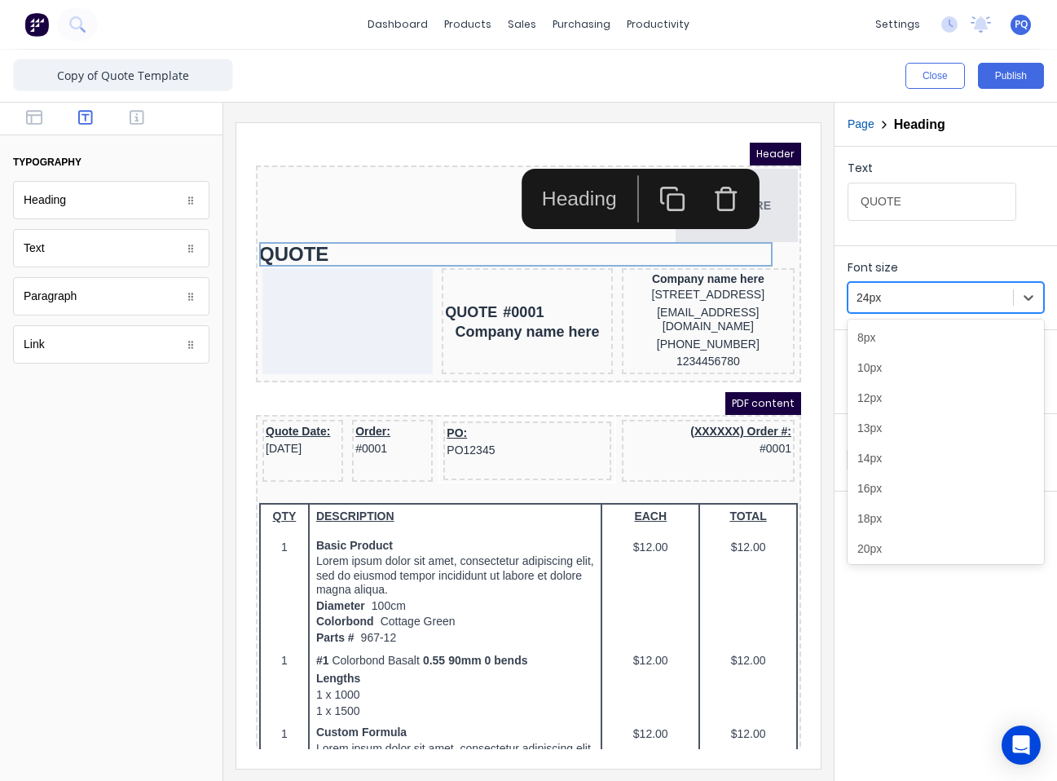
click at [917, 306] on div at bounding box center [931, 298] width 148 height 20
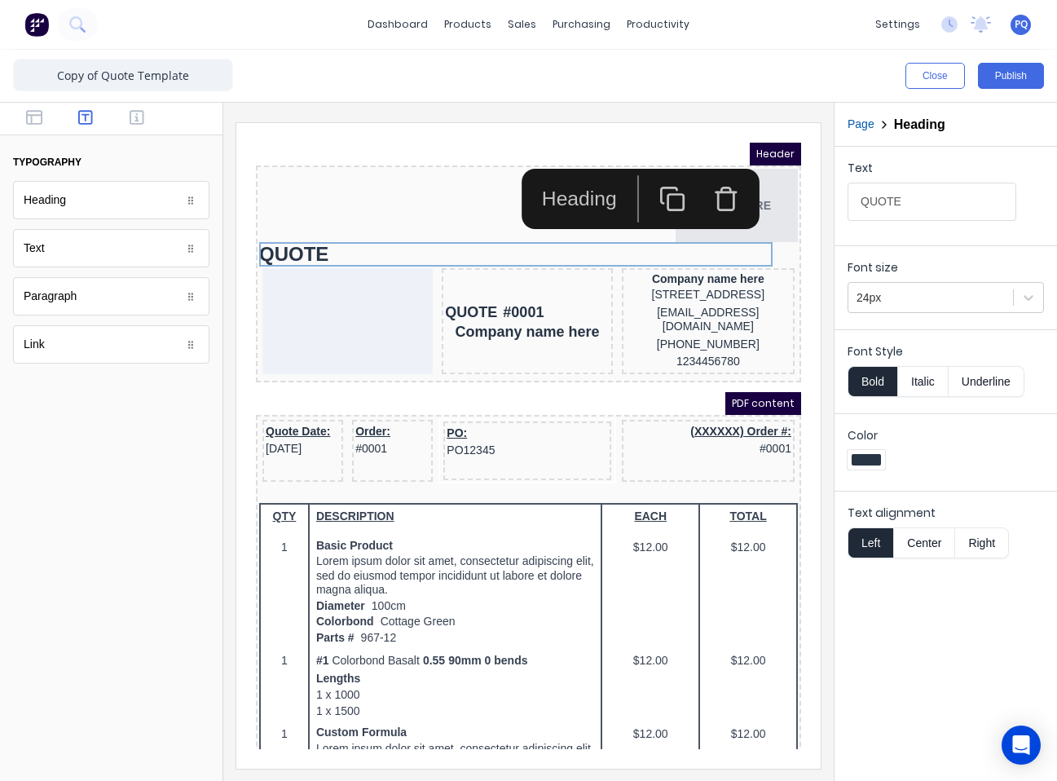
click at [890, 624] on div "Text QUOTE Font size 24px Font Style Bold Italic Underline Color Text alignment…" at bounding box center [946, 464] width 223 height 634
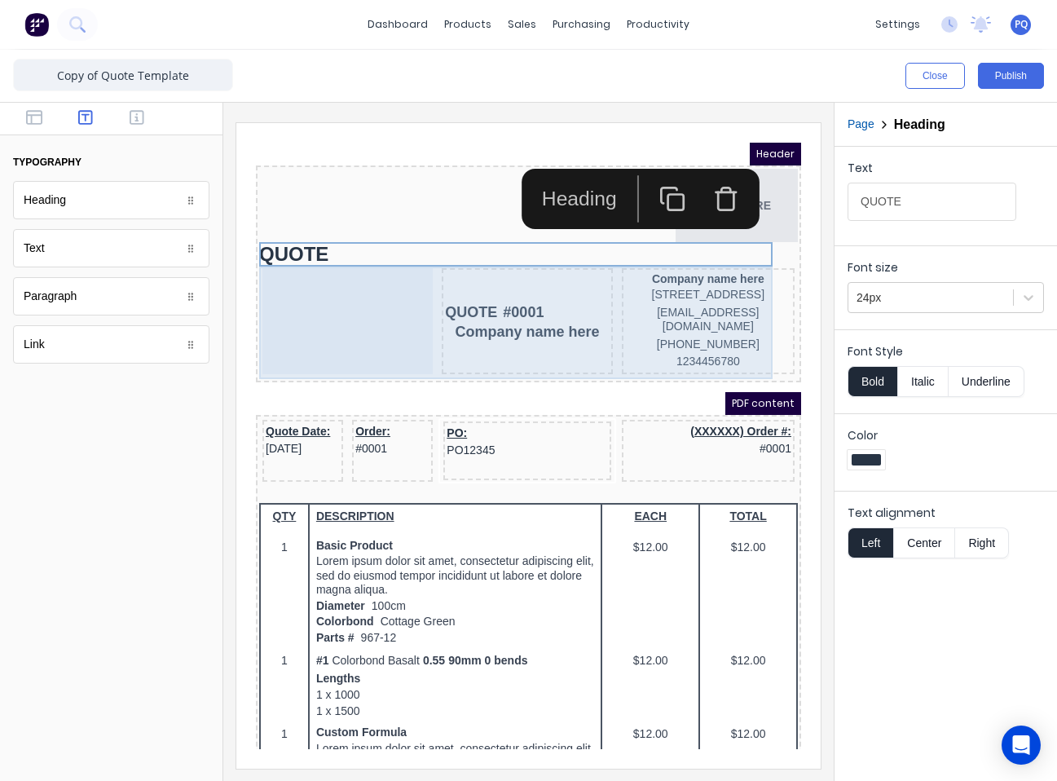
click at [349, 297] on div at bounding box center [328, 302] width 170 height 106
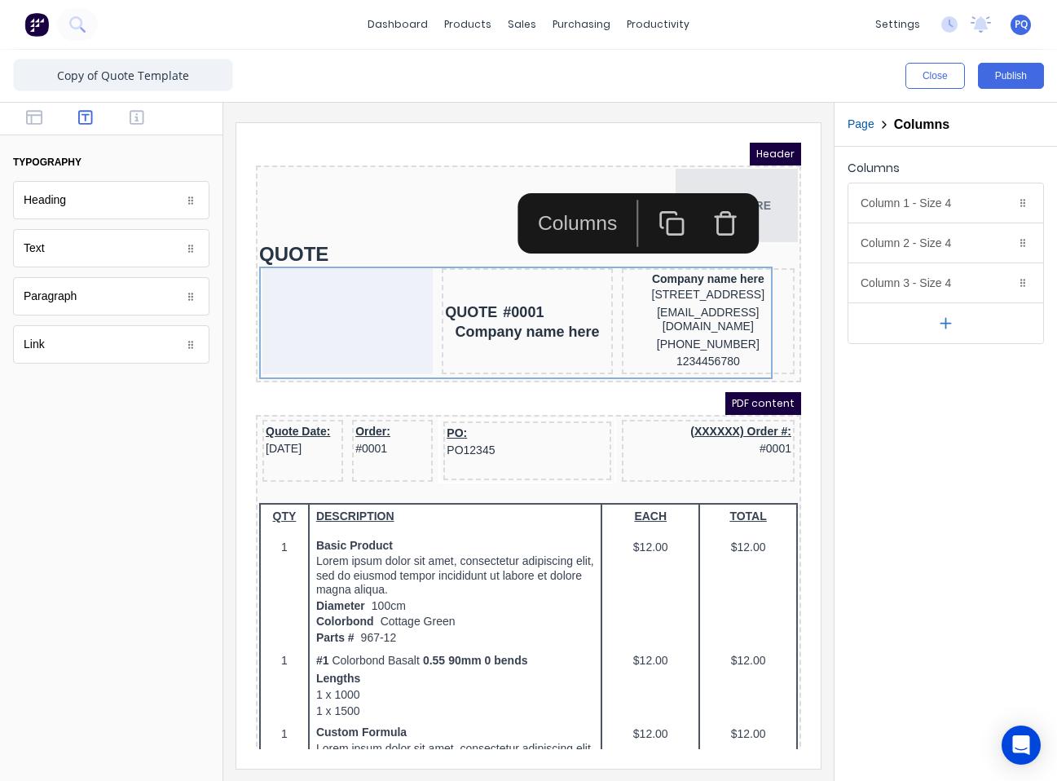
click at [953, 332] on button "button" at bounding box center [946, 322] width 195 height 41
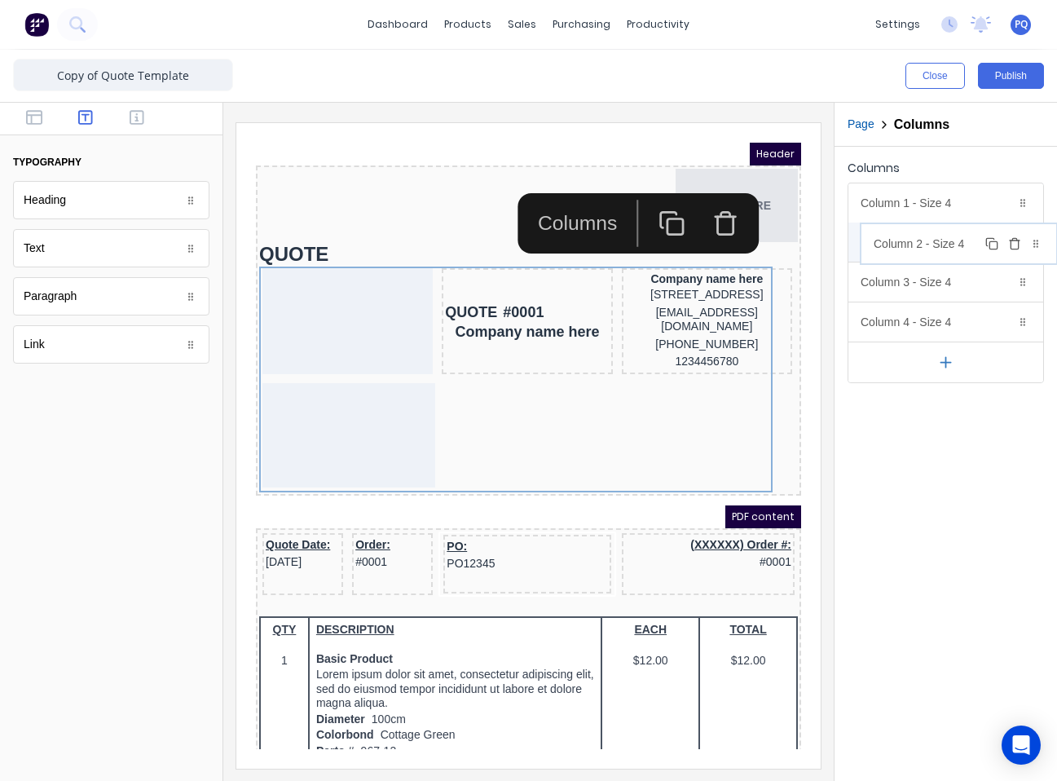
drag, startPoint x: 934, startPoint y: 316, endPoint x: 944, endPoint y: 233, distance: 83.7
click at [946, 239] on body "dashboard products sales purchasing productivity dashboard products Product Cat…" at bounding box center [528, 390] width 1057 height 781
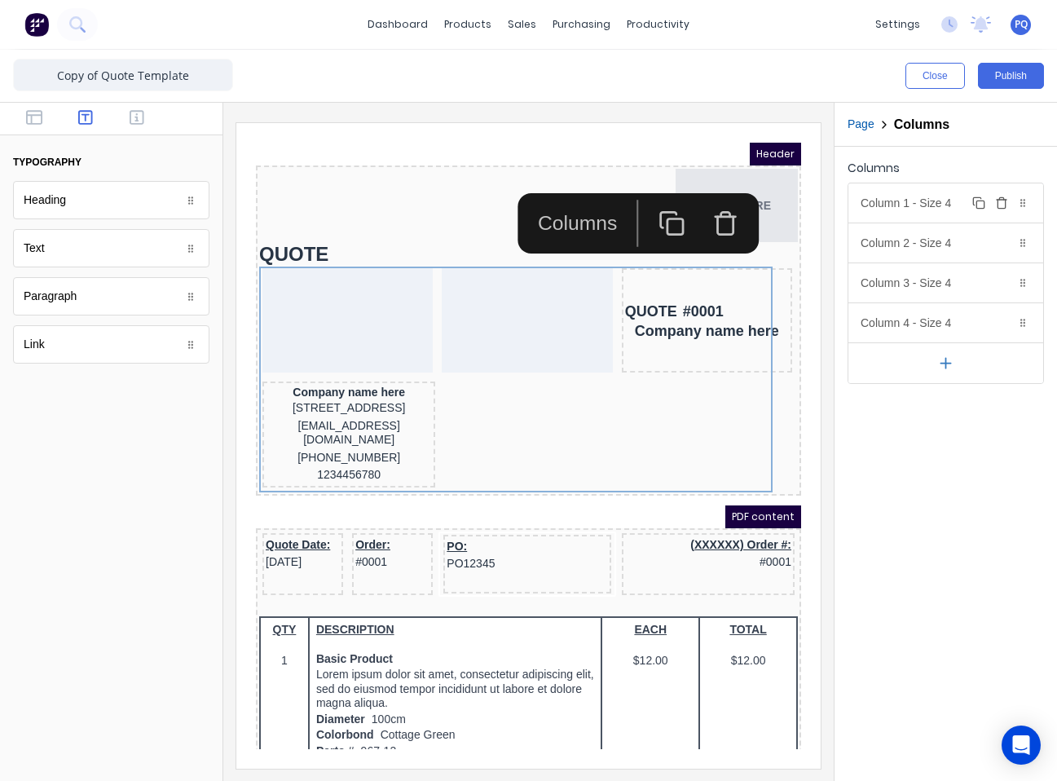
drag, startPoint x: 919, startPoint y: 215, endPoint x: 913, endPoint y: 260, distance: 45.2
click at [919, 215] on div "Column 1 - Size 4 Duplicate Delete" at bounding box center [946, 202] width 195 height 39
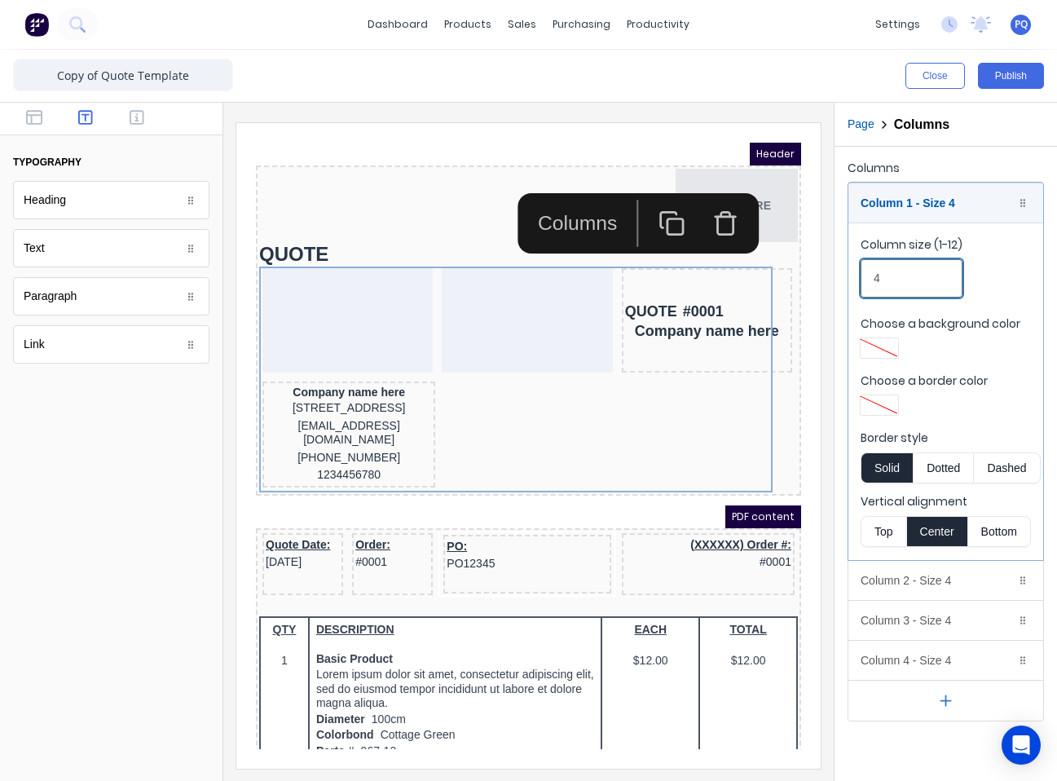
drag, startPoint x: 902, startPoint y: 285, endPoint x: 800, endPoint y: 287, distance: 101.9
click at [800, 287] on div "Close Publish Components typography Heading Heading Text Text Paragraph Paragra…" at bounding box center [528, 415] width 1057 height 731
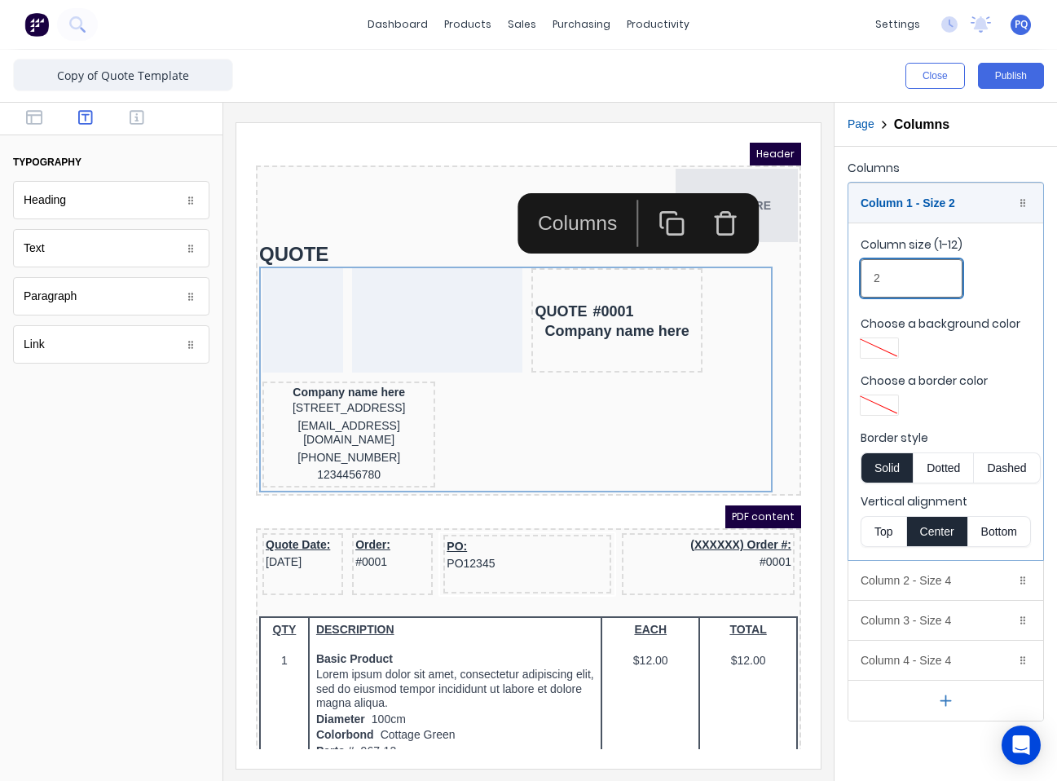
click at [845, 280] on div "Columns Column 1 - Size 2 Duplicate Delete Column size (1-12) 2 Choose a backgr…" at bounding box center [946, 439] width 223 height 584
type input "1"
click at [946, 578] on div "Column 2 - Size 4 Duplicate Delete" at bounding box center [946, 580] width 195 height 39
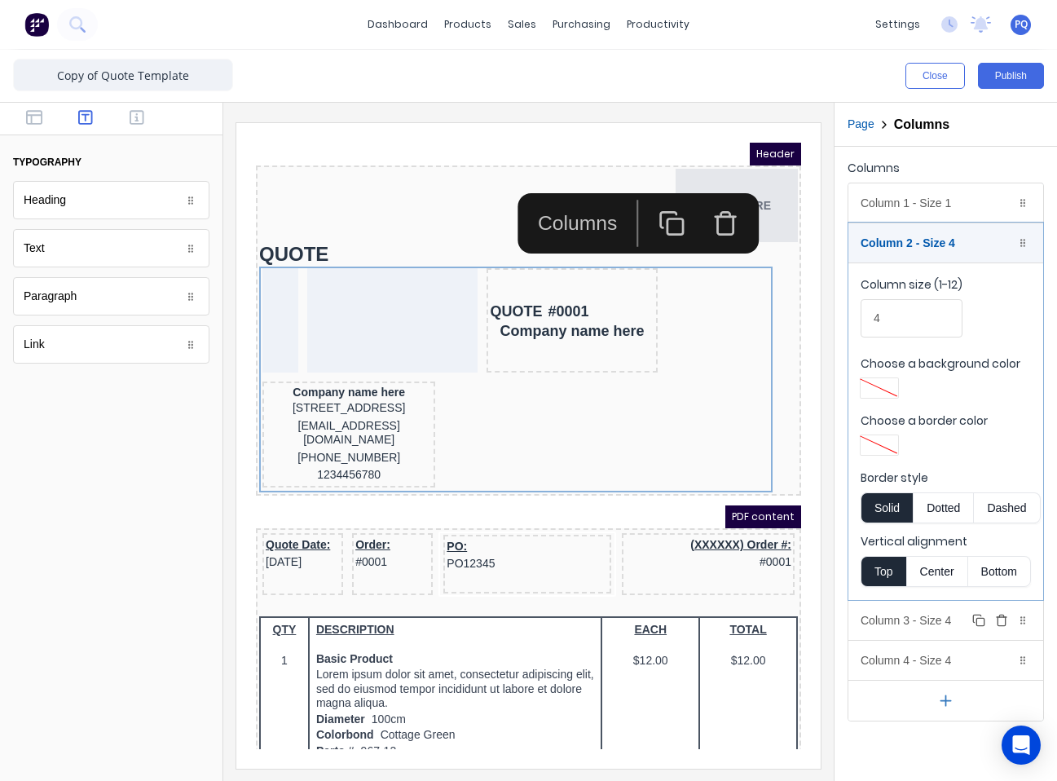
click at [929, 621] on div "Column 3 - Size 4 Duplicate Delete" at bounding box center [946, 620] width 195 height 39
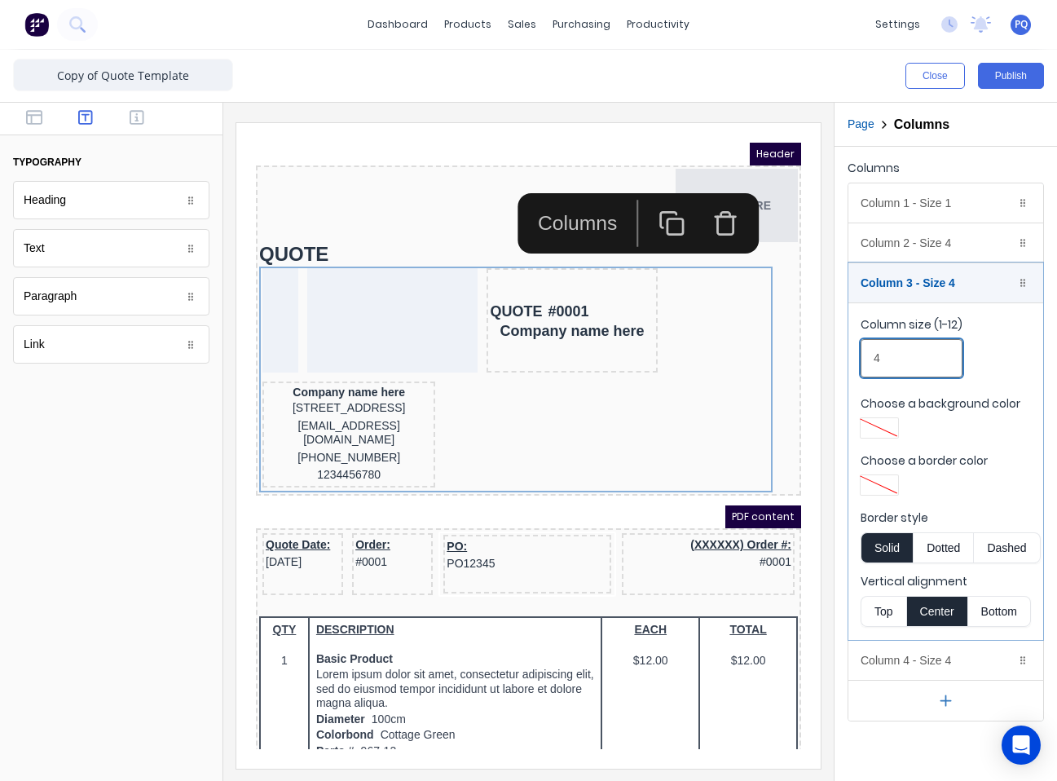
drag, startPoint x: 1134, startPoint y: 487, endPoint x: 736, endPoint y: 333, distance: 426.9
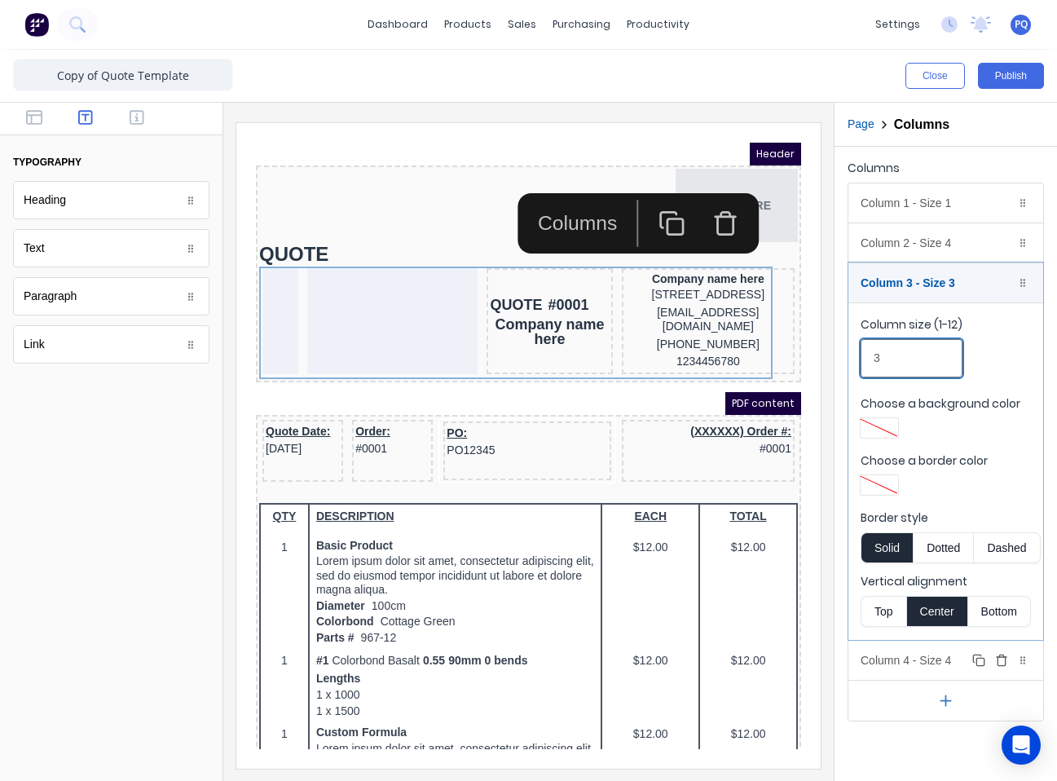
type input "3"
drag, startPoint x: 903, startPoint y: 660, endPoint x: 897, endPoint y: 501, distance: 159.1
click at [902, 660] on div "Column 4 - Size 4 Duplicate Delete" at bounding box center [946, 660] width 195 height 39
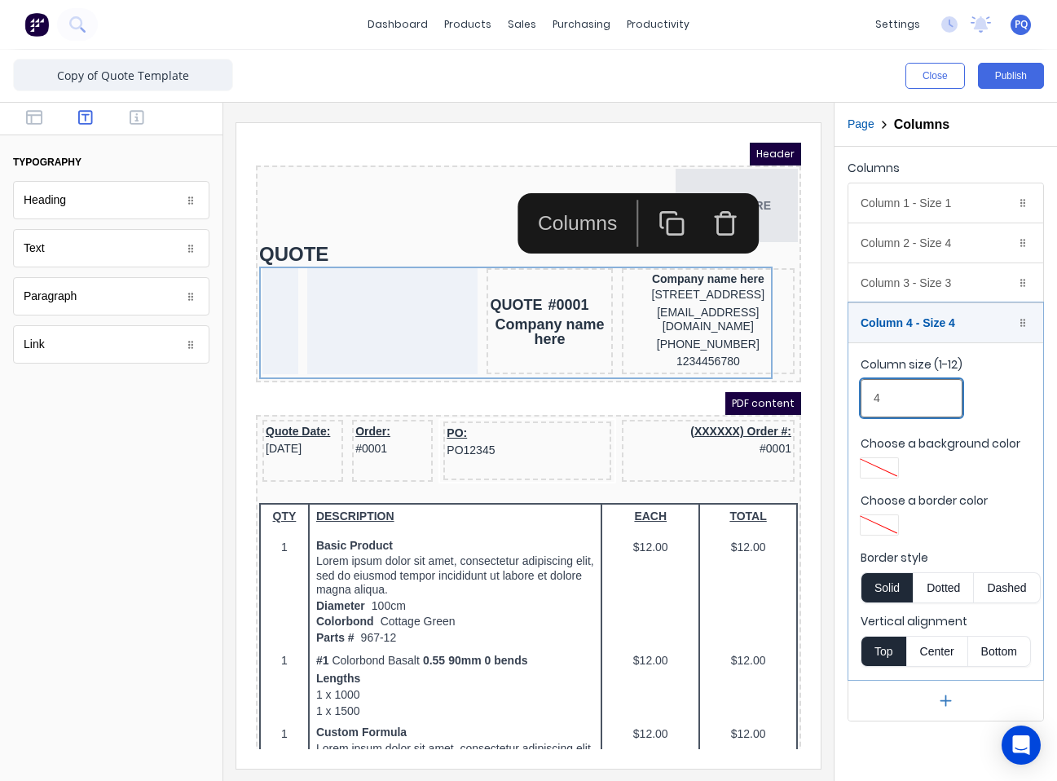
drag, startPoint x: 1131, startPoint y: 516, endPoint x: 540, endPoint y: 301, distance: 628.2
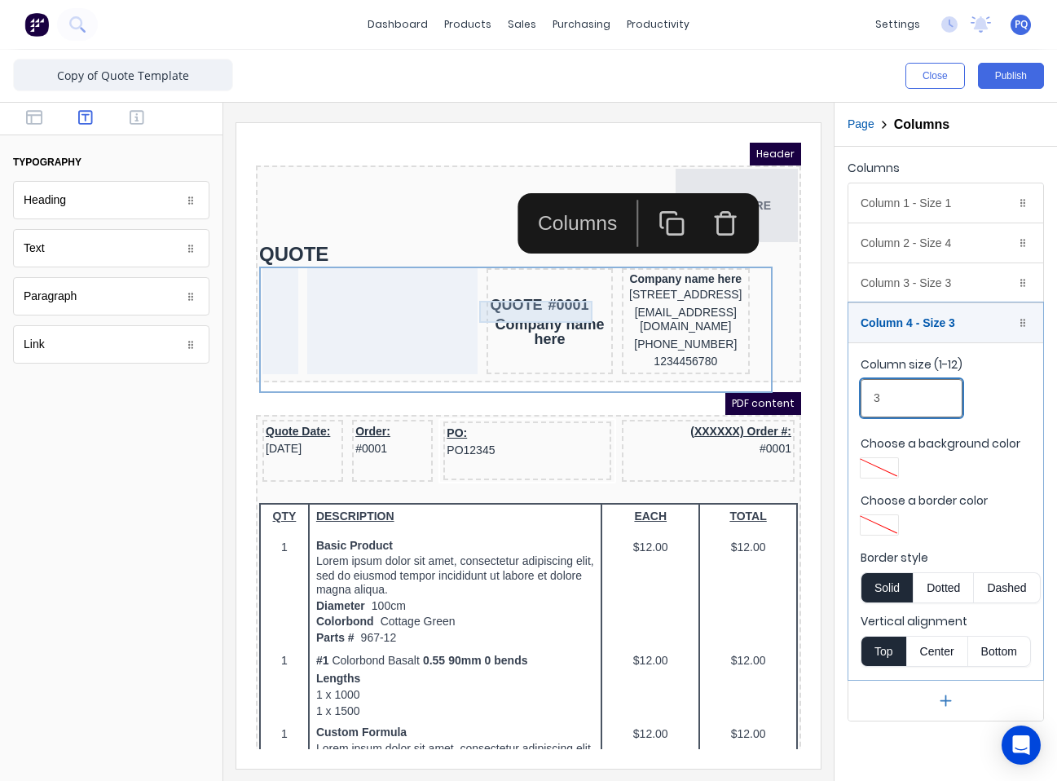
type input "3"
click at [549, 294] on div "QUOTE #0001" at bounding box center [529, 286] width 119 height 22
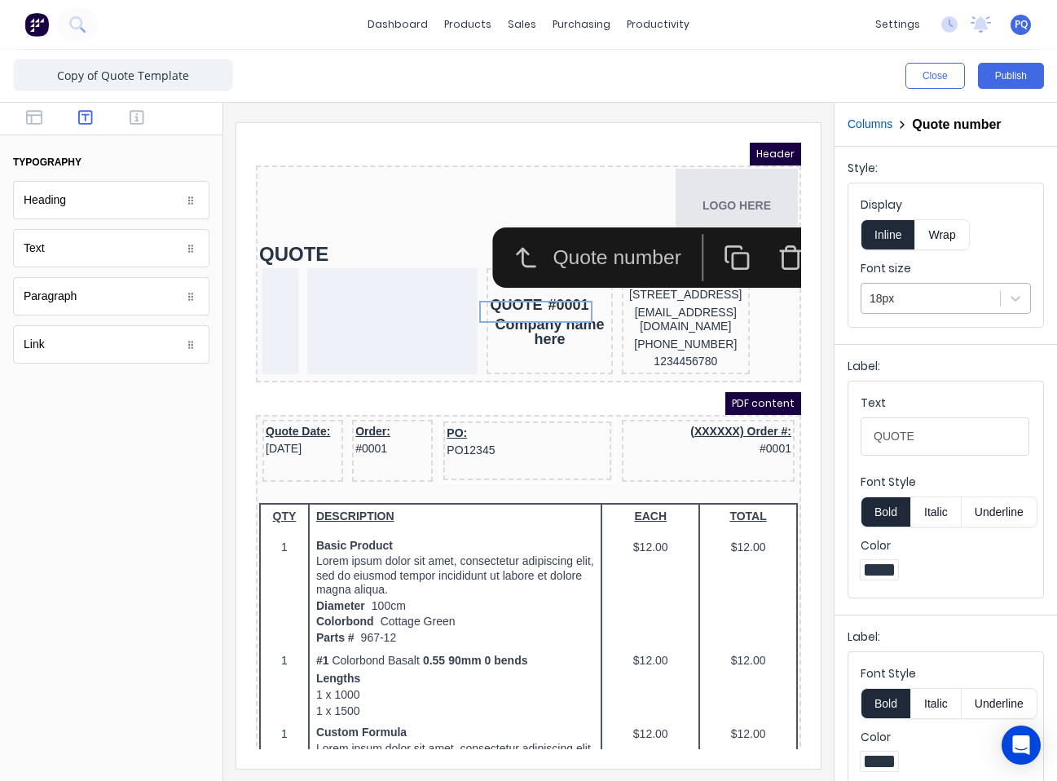
click at [890, 297] on div at bounding box center [931, 299] width 122 height 20
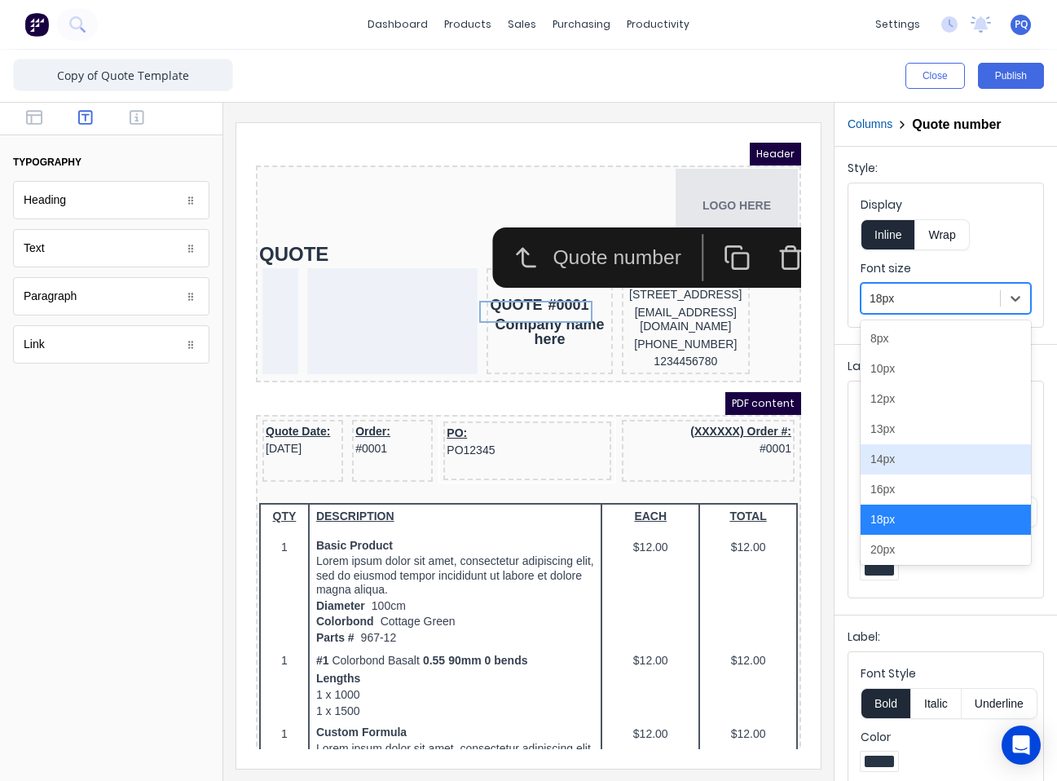
drag, startPoint x: 456, startPoint y: 250, endPoint x: 798, endPoint y: 423, distance: 382.8
click at [892, 457] on div "14px" at bounding box center [946, 459] width 170 height 30
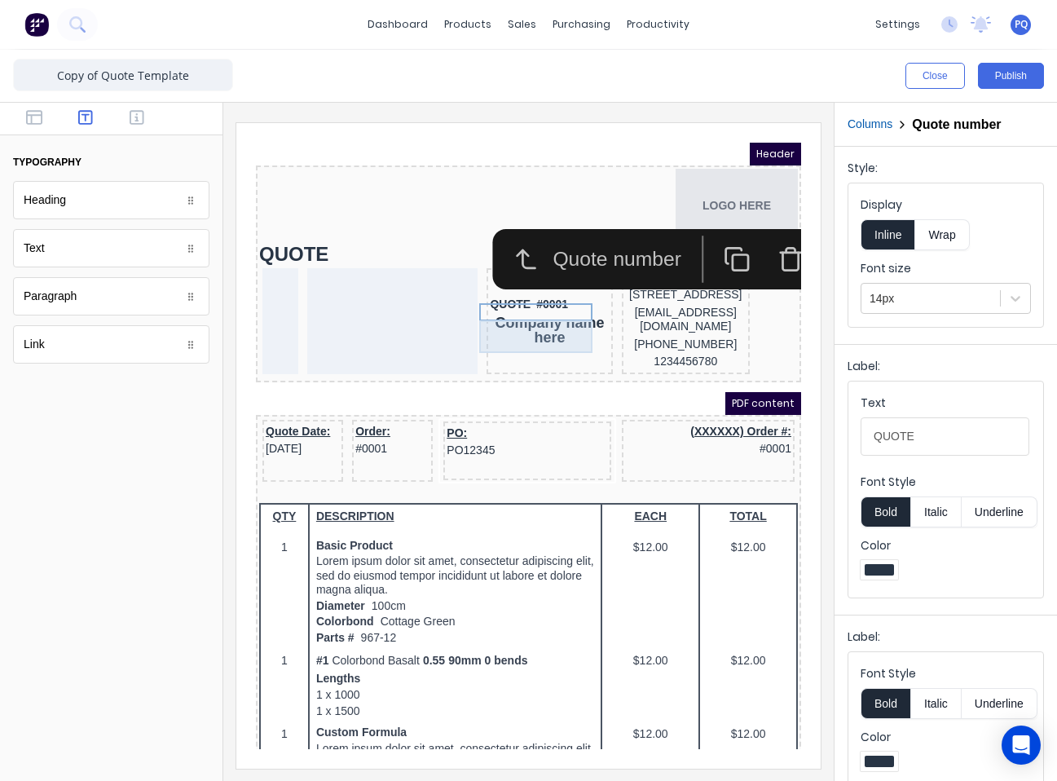
click at [518, 323] on div "Company name here" at bounding box center [529, 310] width 119 height 33
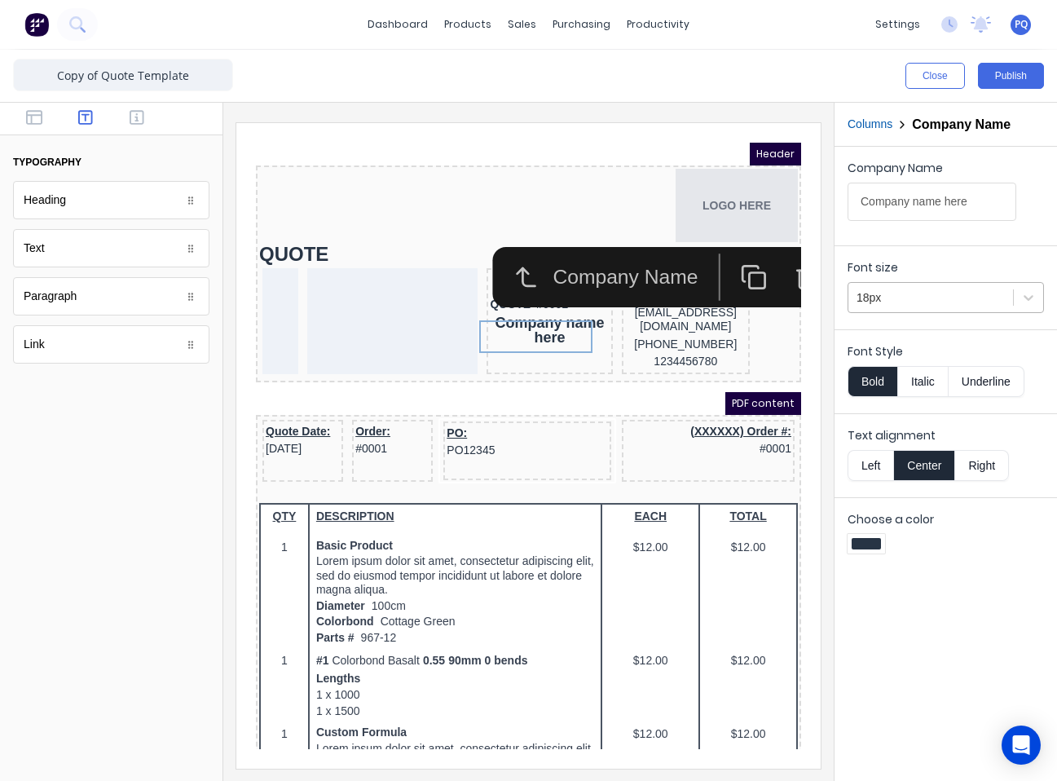
drag, startPoint x: 935, startPoint y: 289, endPoint x: 927, endPoint y: 315, distance: 27.3
click at [934, 289] on div at bounding box center [931, 298] width 148 height 20
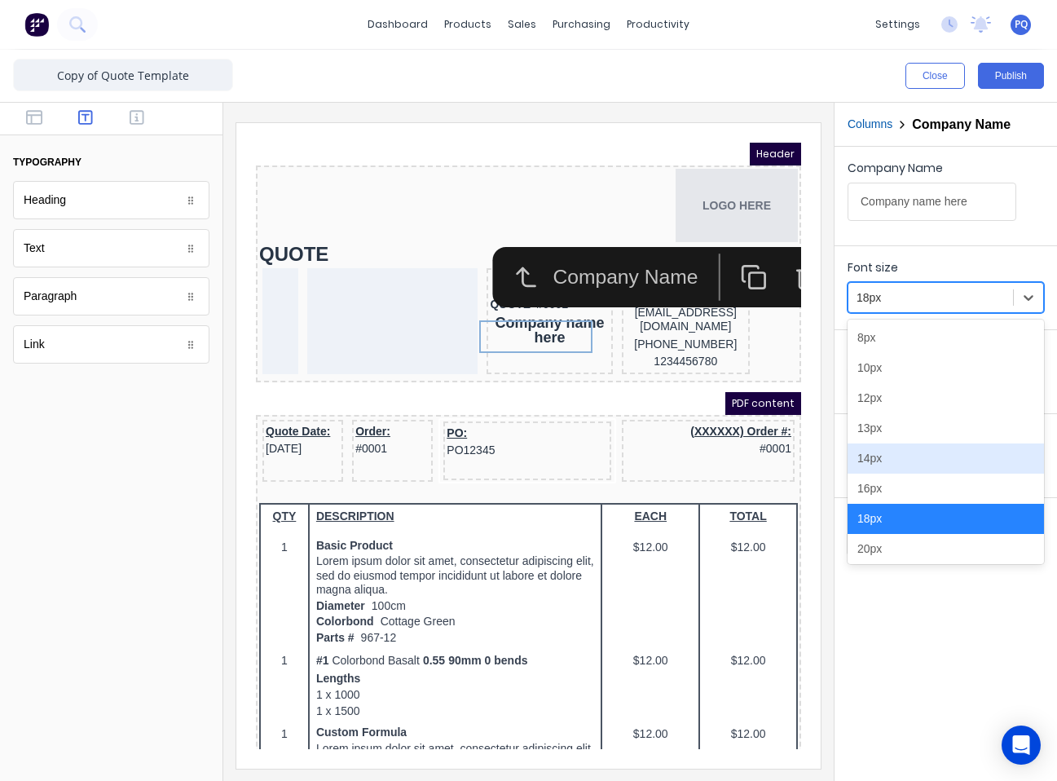
drag, startPoint x: 872, startPoint y: 451, endPoint x: 812, endPoint y: 435, distance: 62.3
click at [871, 451] on div "14px" at bounding box center [946, 458] width 196 height 30
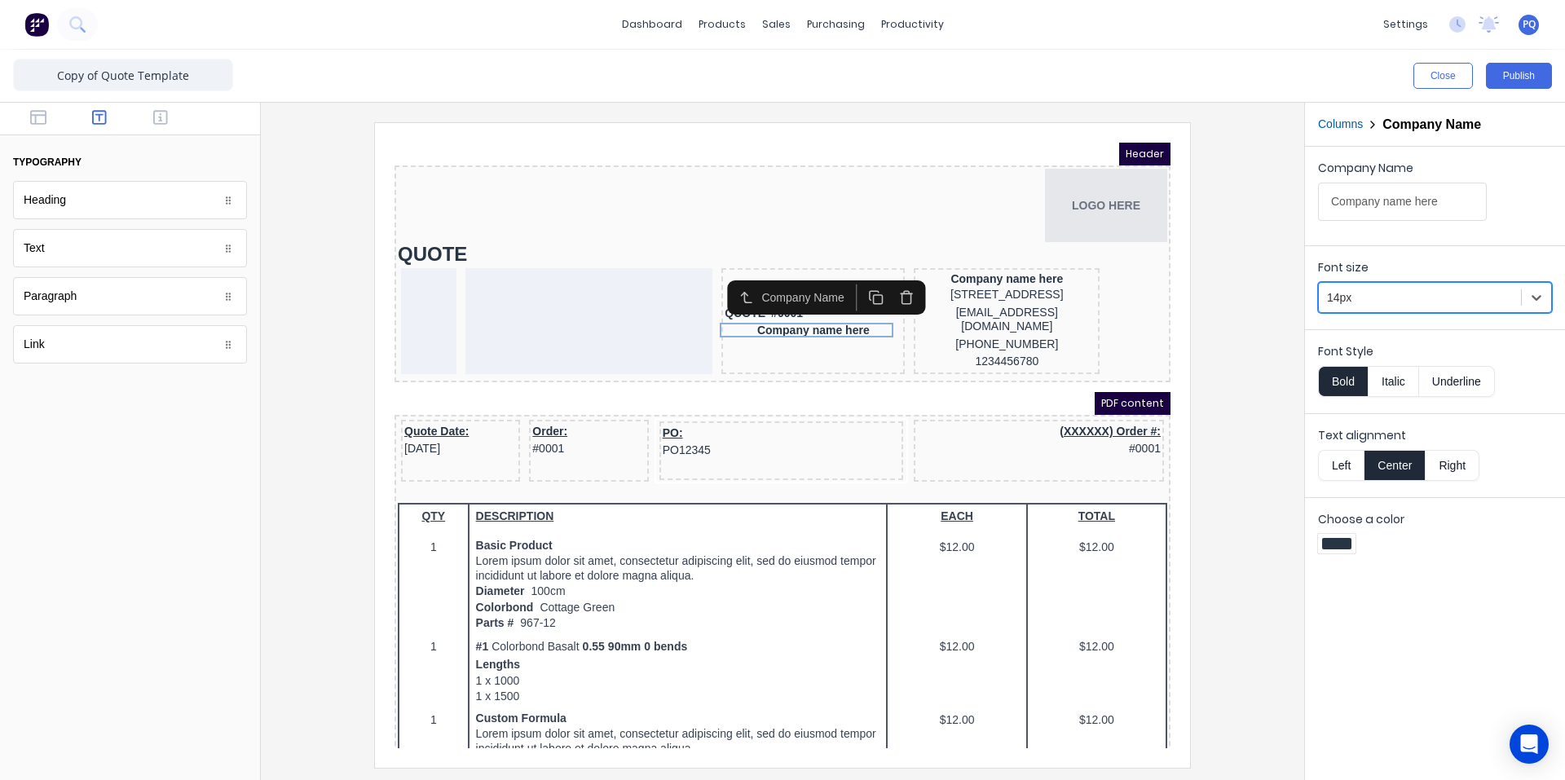
click at [893, 281] on icon "button" at bounding box center [886, 278] width 15 height 15
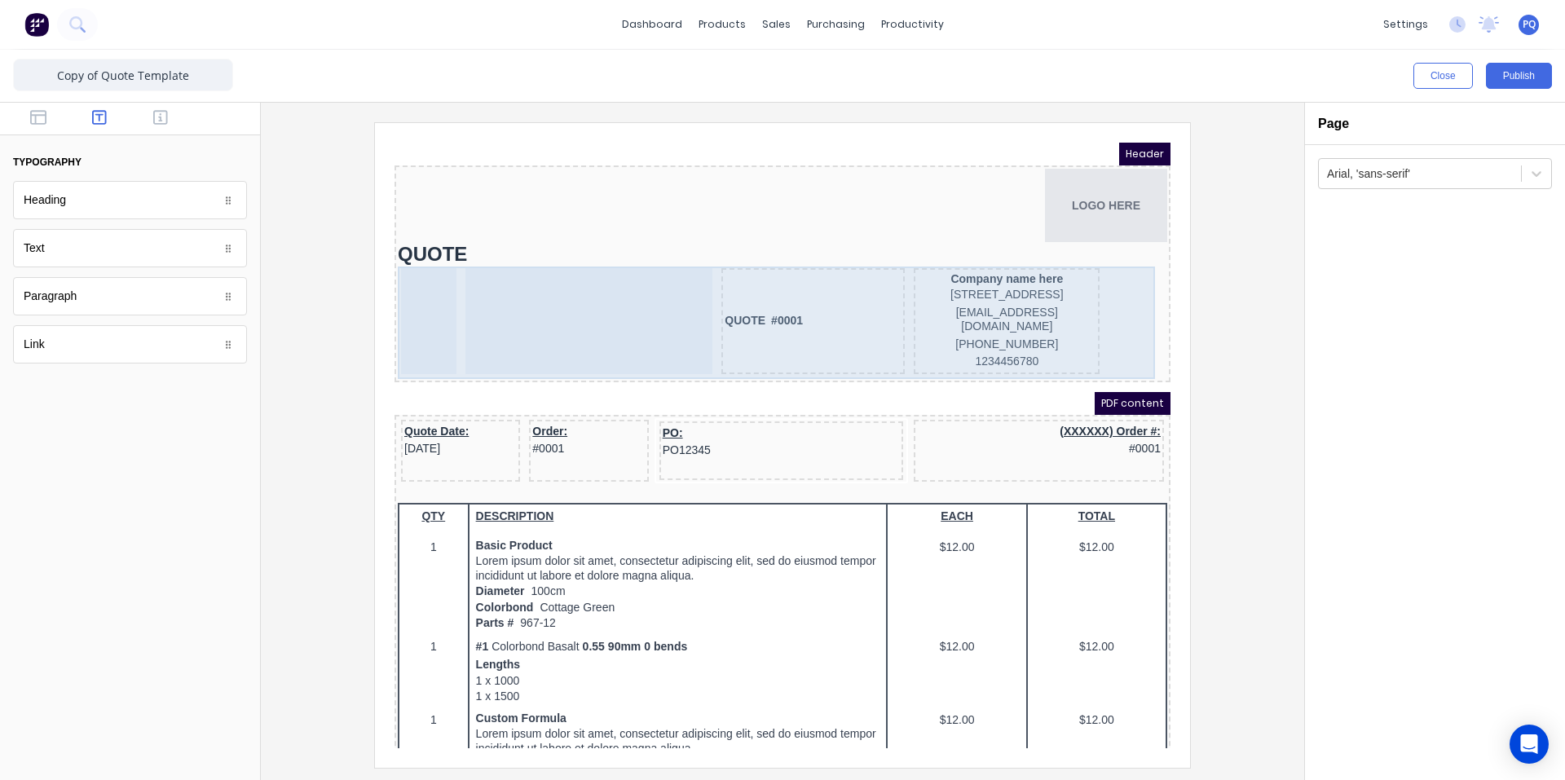
click at [1094, 336] on div "QUOTE #0001 Company name here 234 Beach Road Gold Coast, Queensland, Australia,…" at bounding box center [762, 303] width 769 height 112
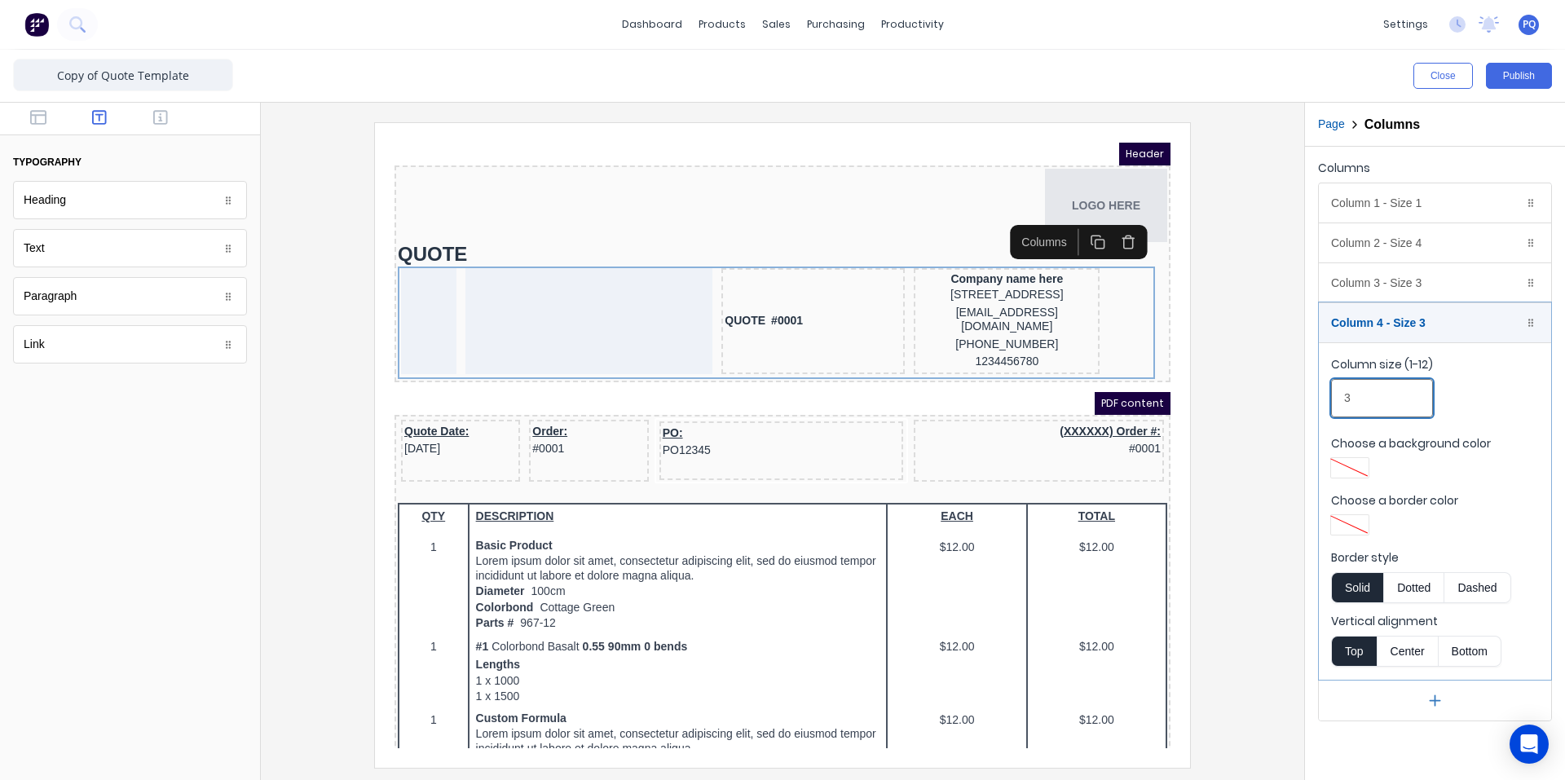
drag, startPoint x: 1348, startPoint y: 395, endPoint x: 1292, endPoint y: 403, distance: 56.8
click at [1301, 403] on div "Close Publish Components typography Heading Heading Text Text Paragraph Paragra…" at bounding box center [782, 415] width 1565 height 730
type input "4"
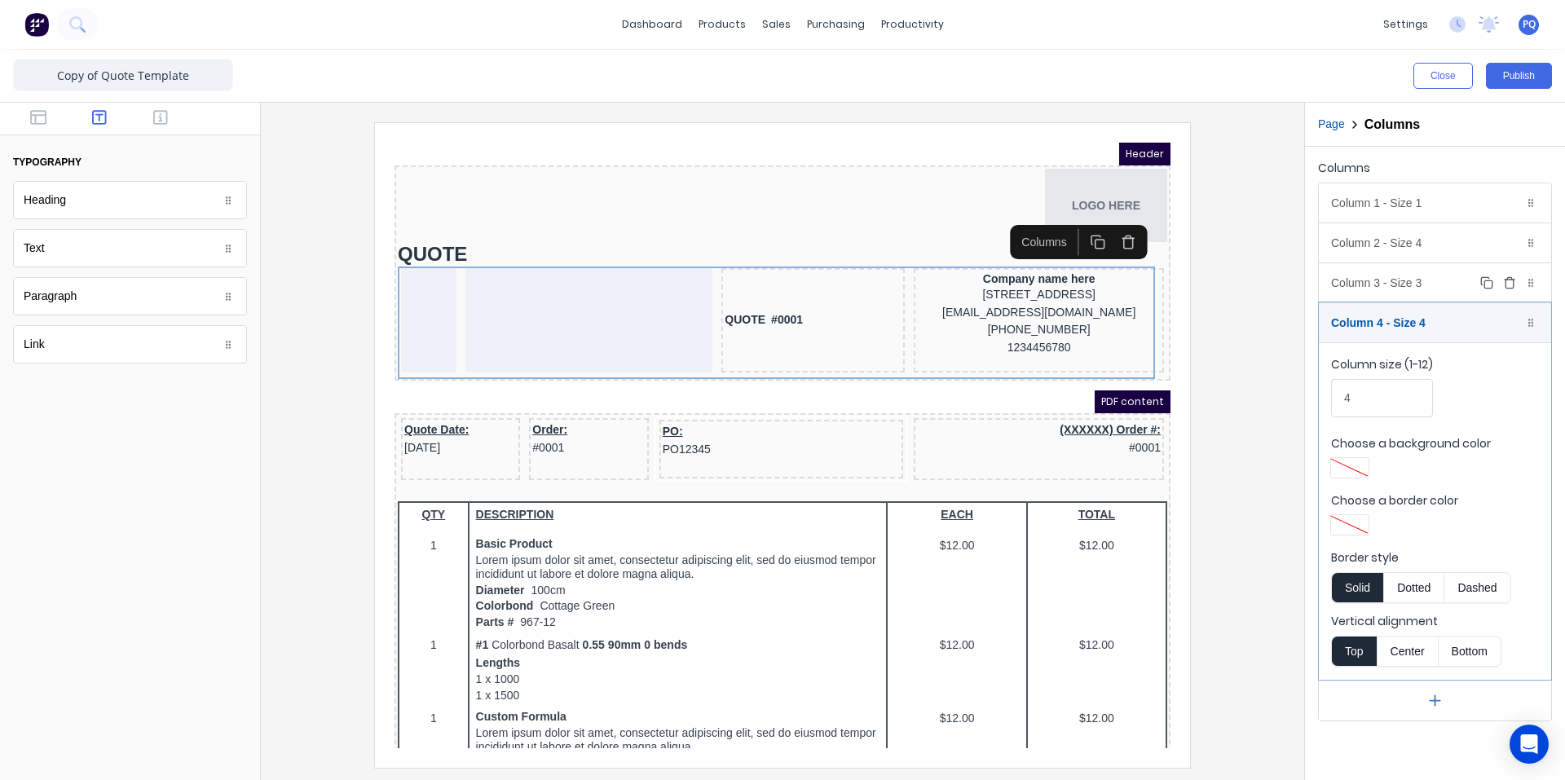
click at [1393, 276] on div "Column 3 - Size 3 Duplicate Delete" at bounding box center [1435, 282] width 232 height 39
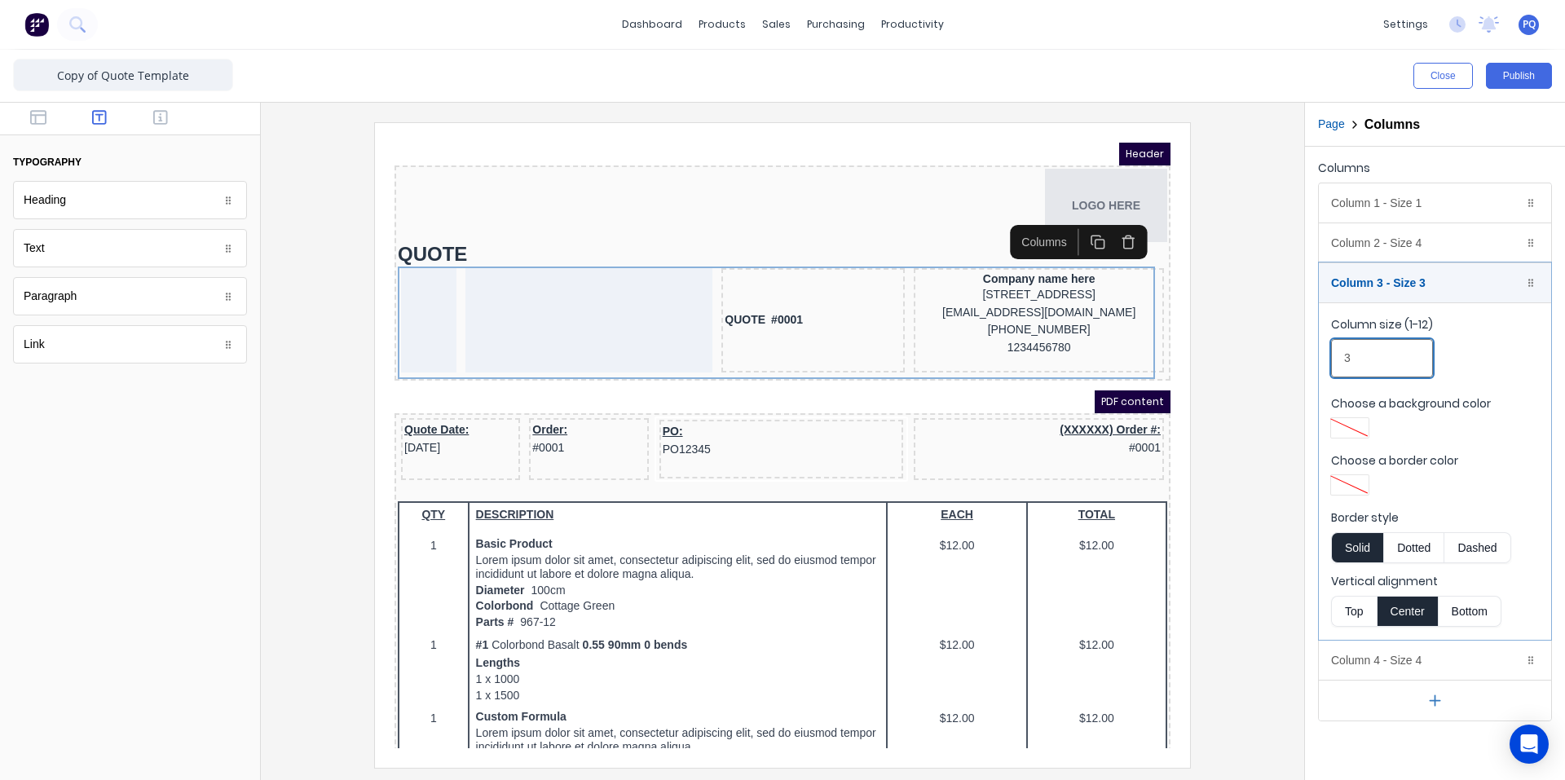
drag, startPoint x: 1390, startPoint y: 362, endPoint x: 1209, endPoint y: 374, distance: 181.4
click at [1244, 366] on div "Close Publish Components typography Heading Heading Text Text Paragraph Paragra…" at bounding box center [782, 415] width 1565 height 730
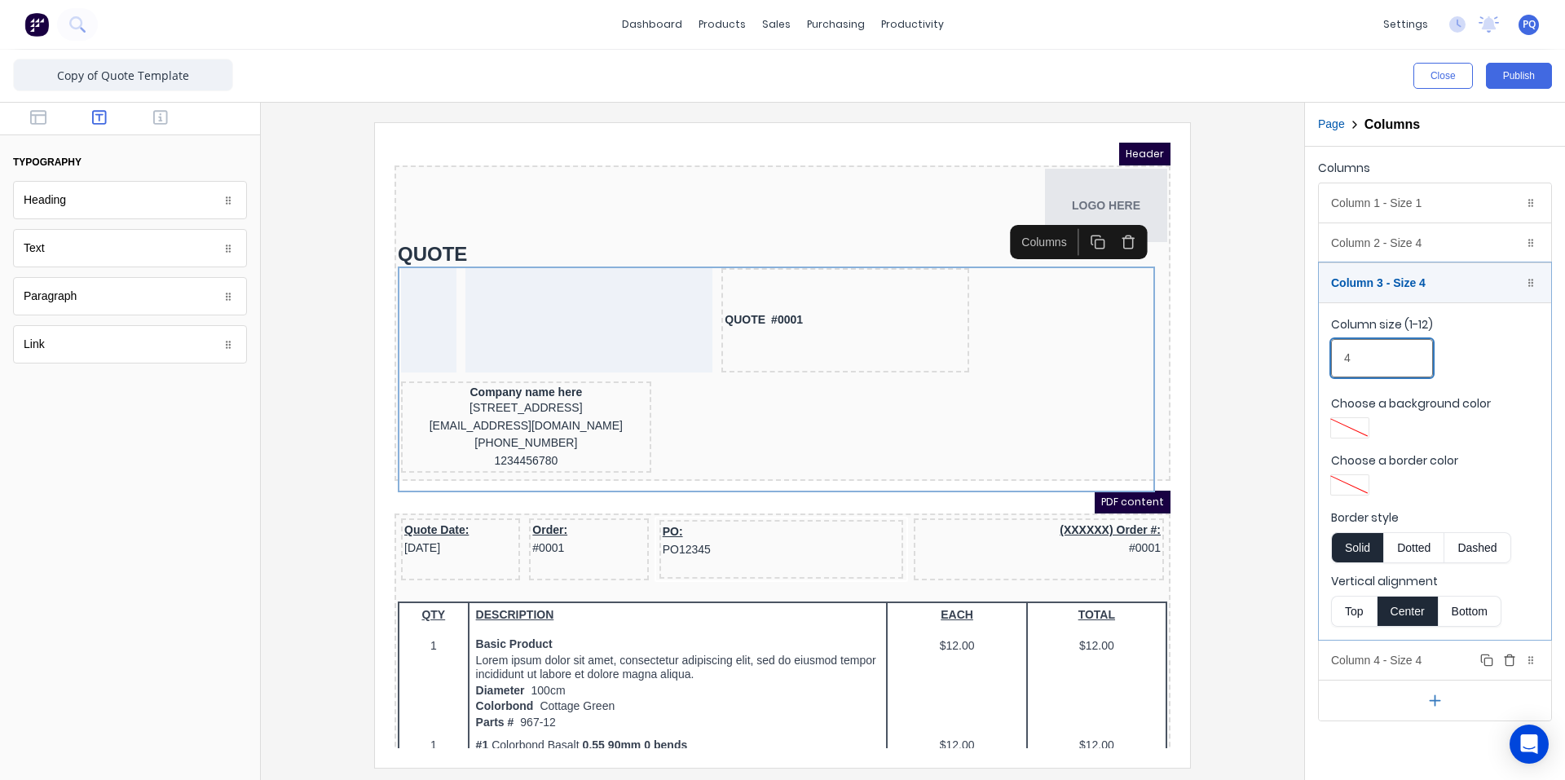
type input "4"
click at [1374, 664] on div "Column 4 - Size 4 Duplicate Delete" at bounding box center [1435, 660] width 232 height 39
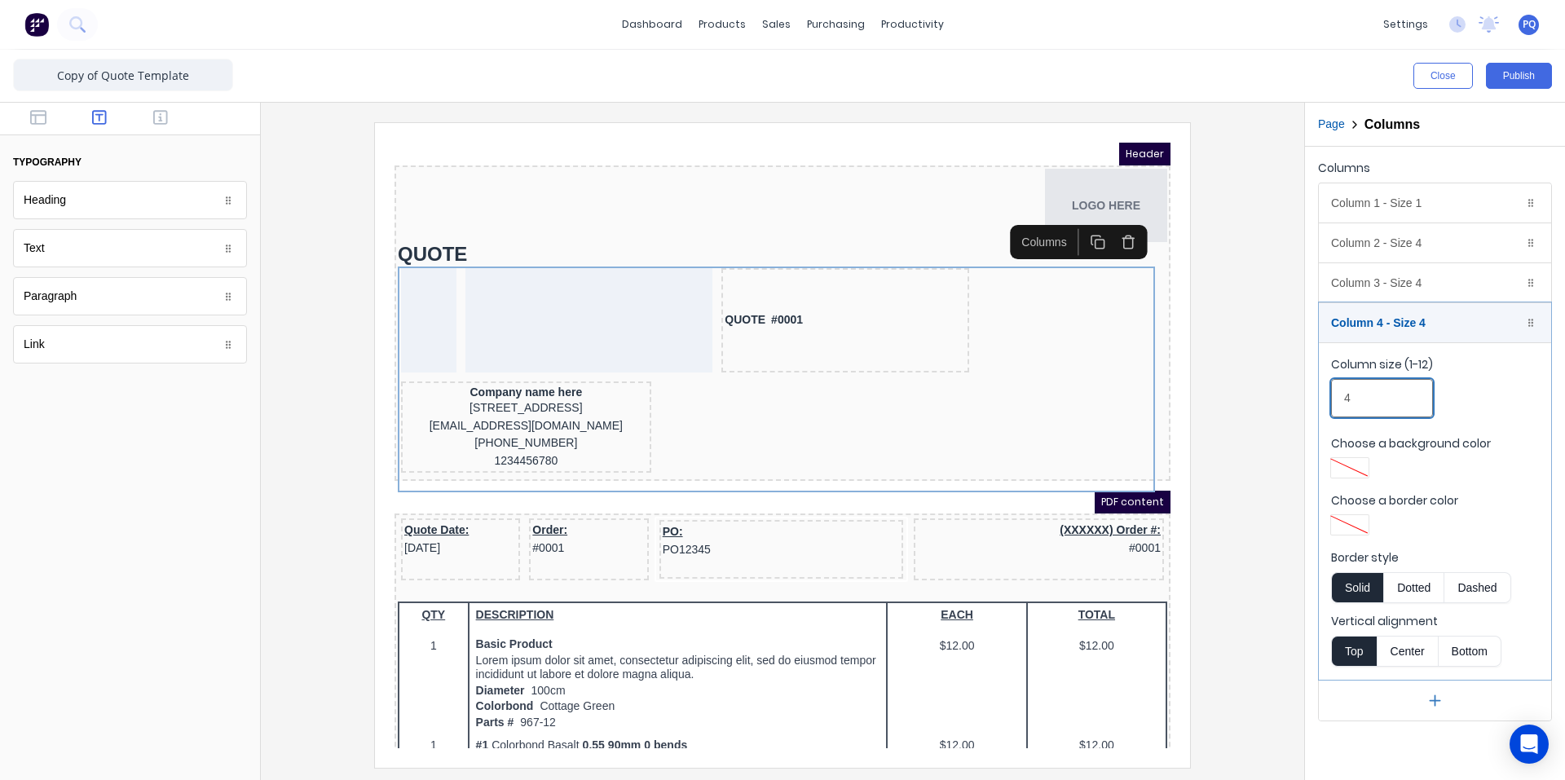
drag, startPoint x: 1342, startPoint y: 401, endPoint x: 1224, endPoint y: 390, distance: 118.7
click at [1267, 397] on div "Close Publish Components typography Heading Heading Text Text Paragraph Paragra…" at bounding box center [782, 415] width 1565 height 730
click at [1365, 249] on div "Column 2 - Size 4 Duplicate Delete" at bounding box center [1435, 242] width 232 height 39
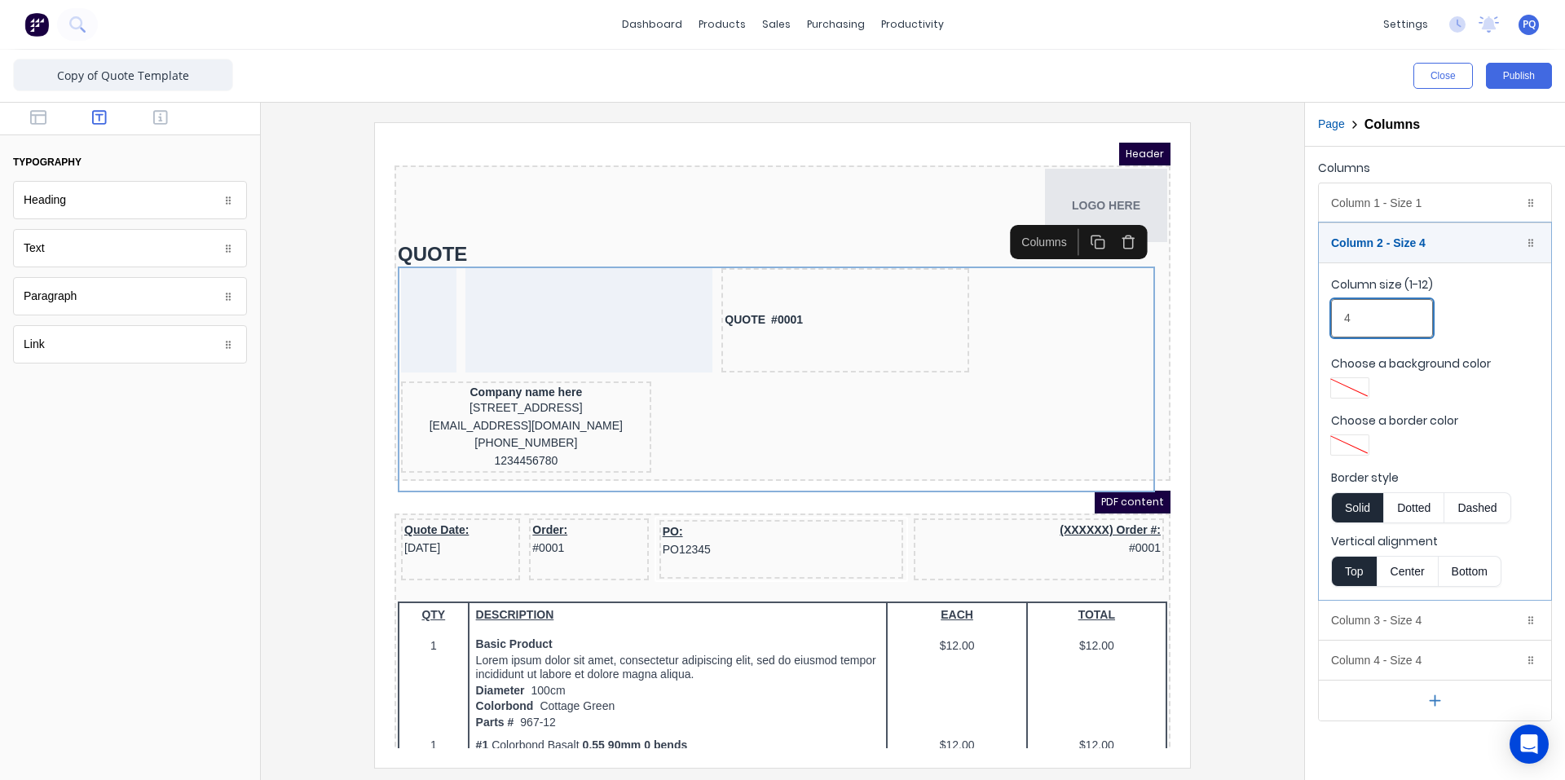
drag, startPoint x: 1371, startPoint y: 326, endPoint x: 1246, endPoint y: 333, distance: 125.7
click at [1281, 329] on div "Close Publish Components typography Heading Heading Text Text Paragraph Paragra…" at bounding box center [782, 415] width 1565 height 730
type input "6"
click at [1357, 614] on div "Column 3 - Size 4 Duplicate Delete" at bounding box center [1435, 620] width 232 height 39
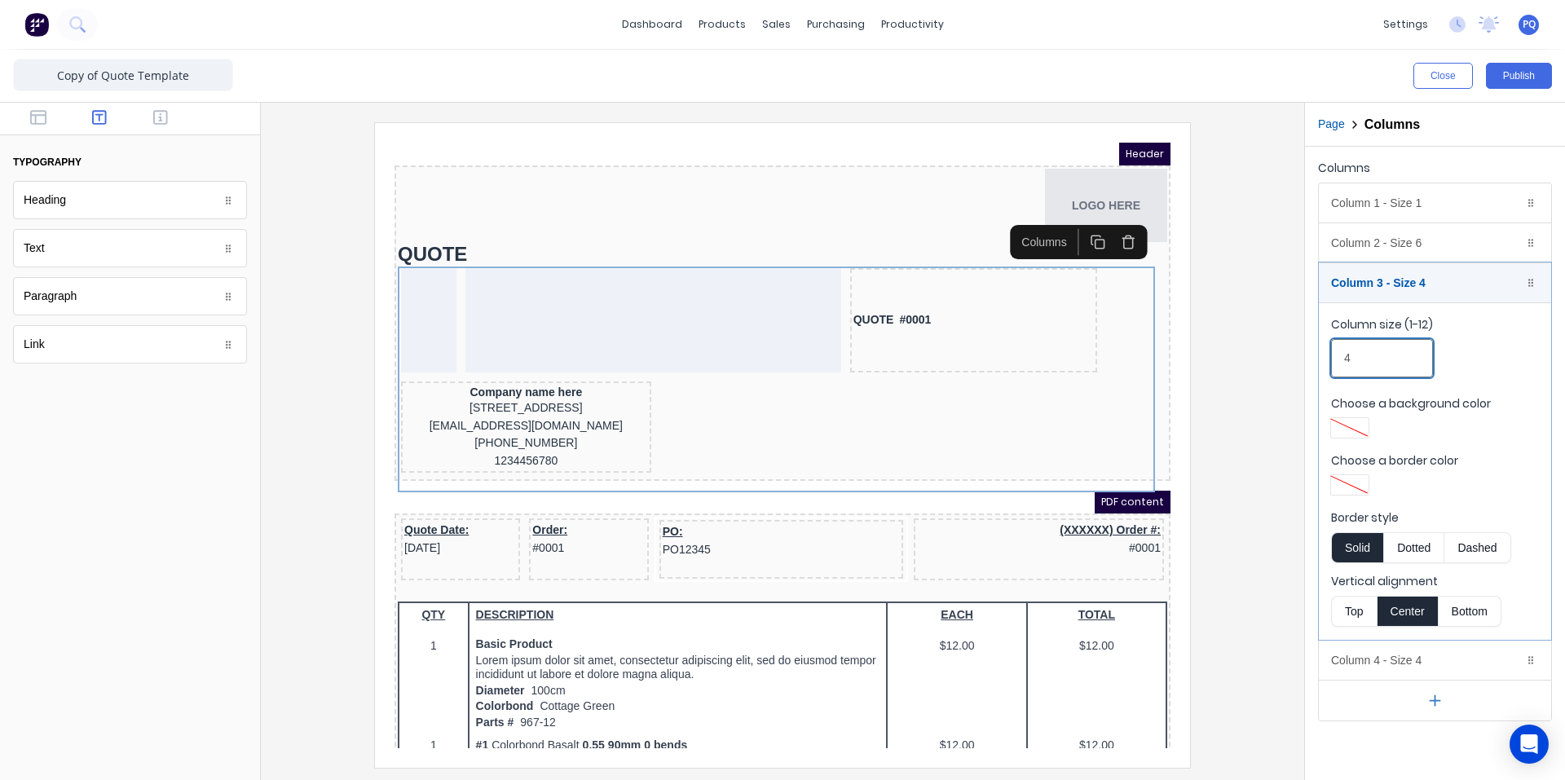
drag, startPoint x: 1340, startPoint y: 373, endPoint x: 1184, endPoint y: 372, distance: 156.5
click at [1294, 373] on div "Close Publish Components typography Heading Heading Text Text Paragraph Paragra…" at bounding box center [782, 415] width 1565 height 730
type input "3"
click at [1432, 661] on div "Column 4 - Size 4 Duplicate Delete" at bounding box center [1435, 660] width 232 height 39
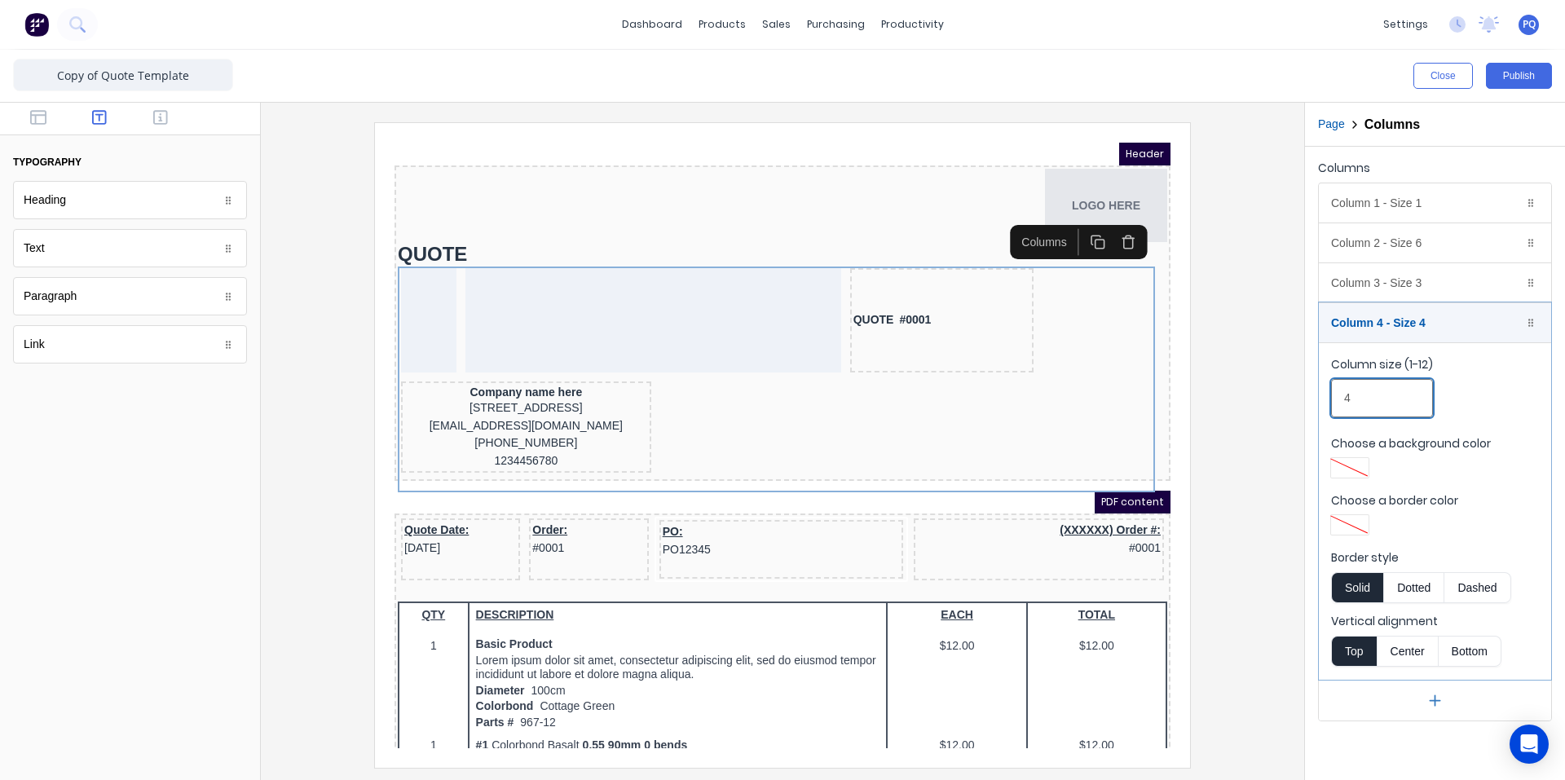
drag, startPoint x: 1374, startPoint y: 386, endPoint x: 1281, endPoint y: 396, distance: 92.7
click at [1285, 395] on div "Close Publish Components typography Heading Heading Text Text Paragraph Paragra…" at bounding box center [782, 415] width 1565 height 730
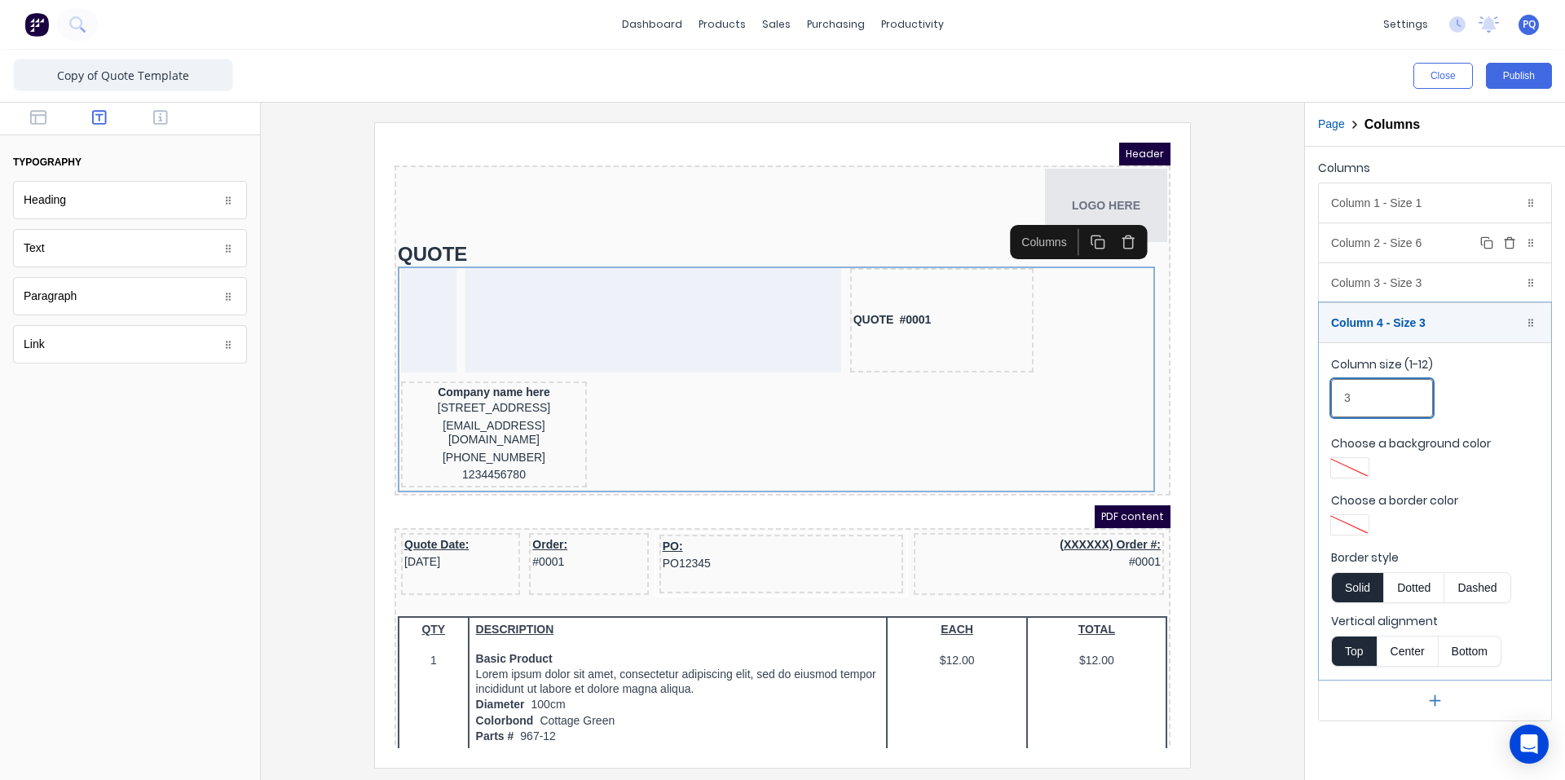
type input "3"
click at [1383, 224] on div "Column 2 - Size 6 Duplicate Delete" at bounding box center [1435, 242] width 232 height 39
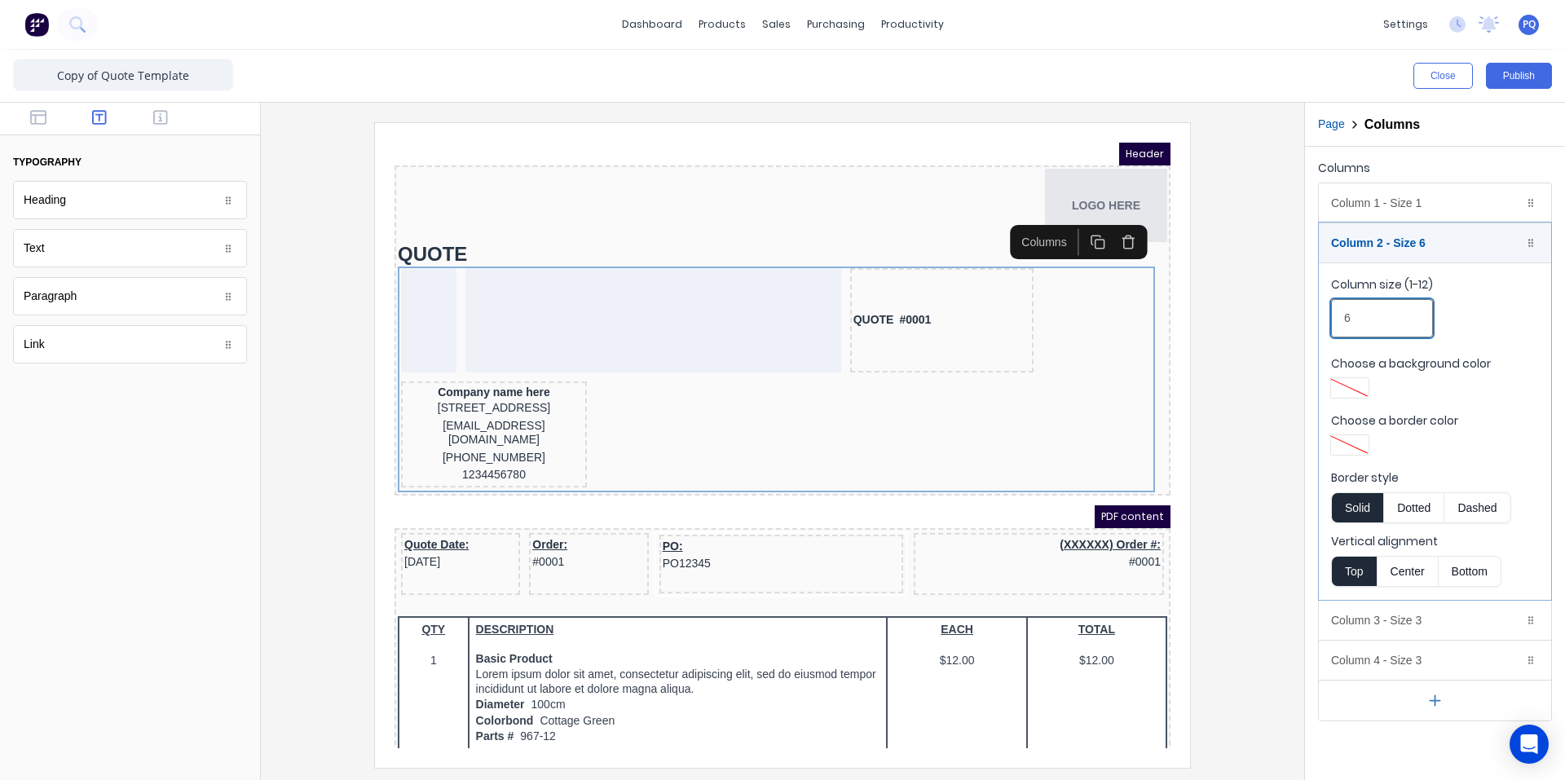
drag, startPoint x: 1333, startPoint y: 318, endPoint x: 1213, endPoint y: 340, distance: 121.8
click at [1245, 321] on div "Close Publish Components typography Heading Heading Text Text Paragraph Paragra…" at bounding box center [782, 415] width 1565 height 730
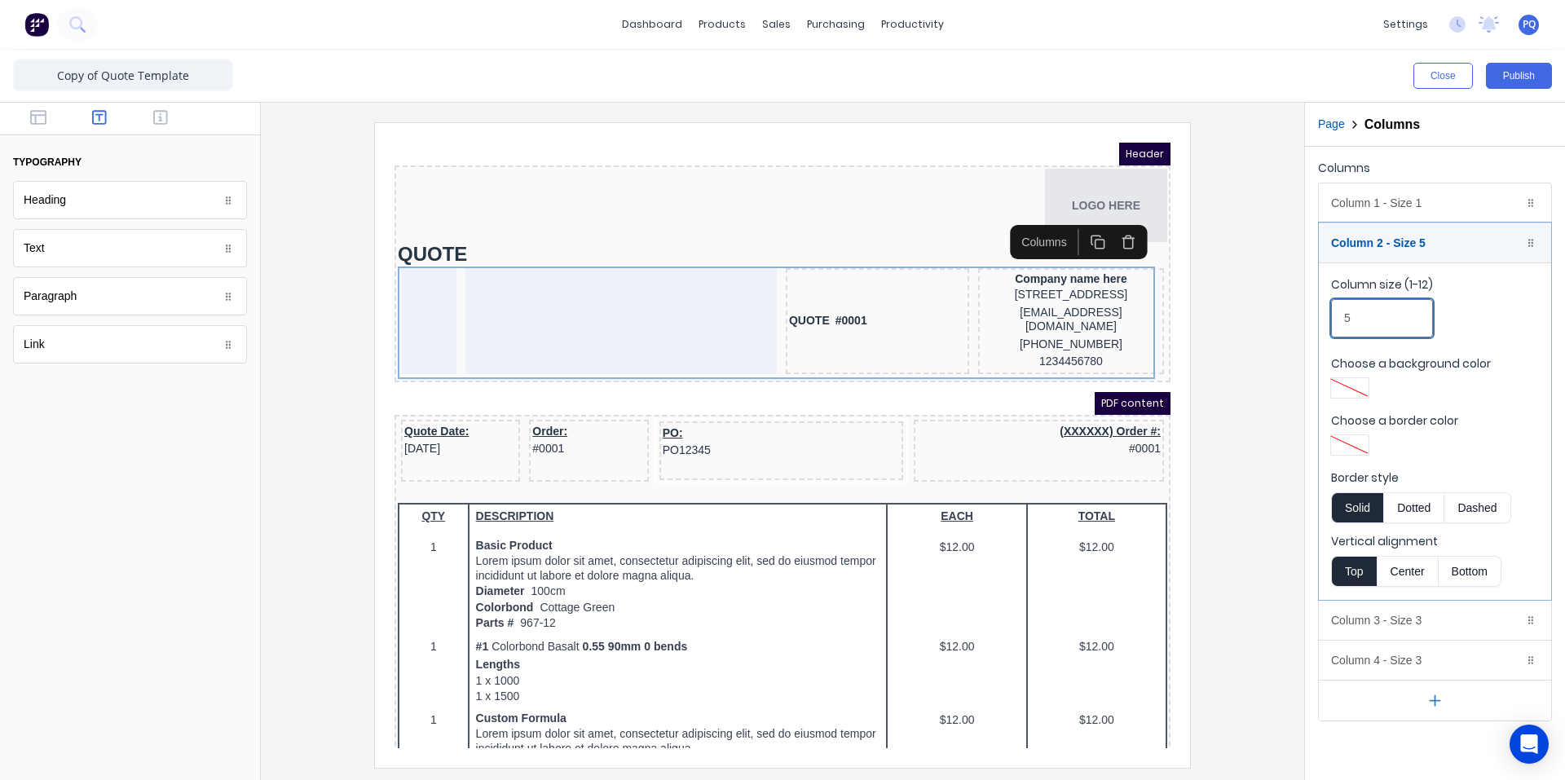
type input "5"
click at [1231, 373] on div at bounding box center [782, 444] width 1017 height 645
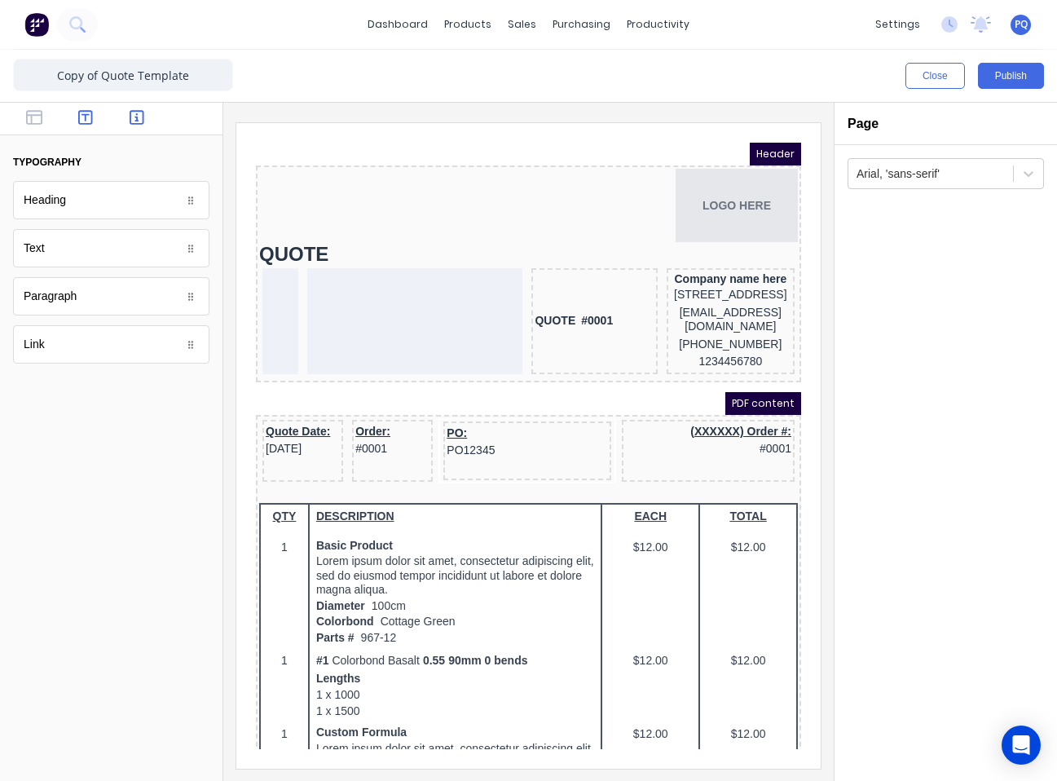
click at [135, 118] on icon "button" at bounding box center [137, 117] width 15 height 16
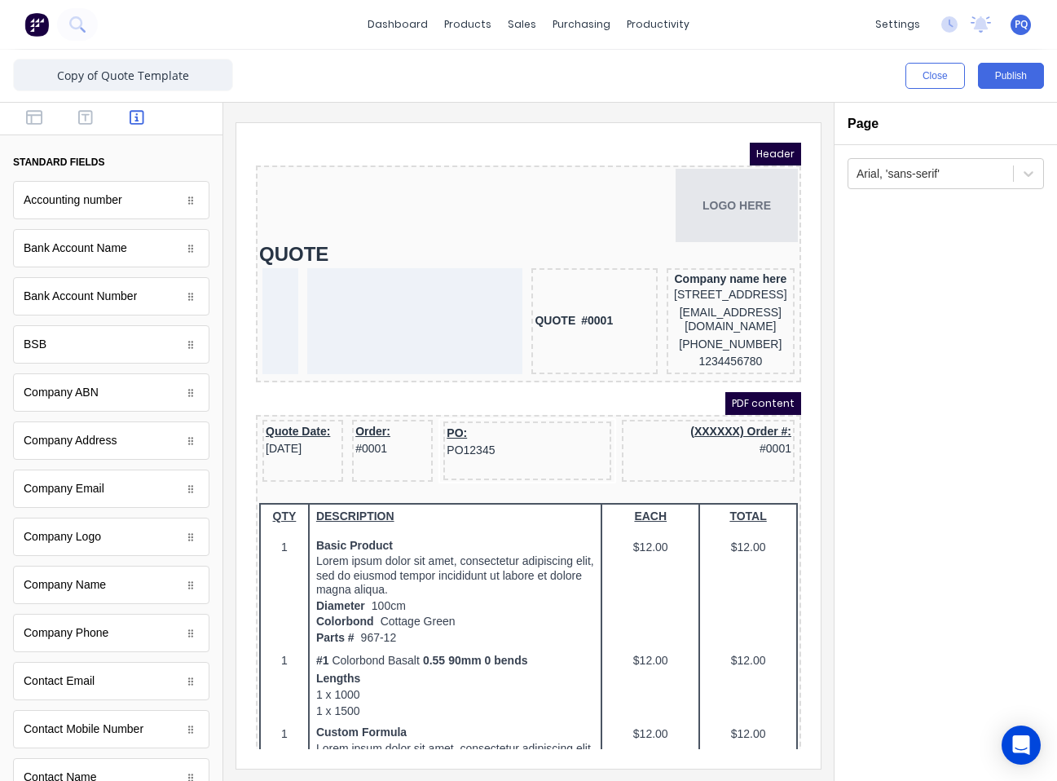
scroll to position [738, 0]
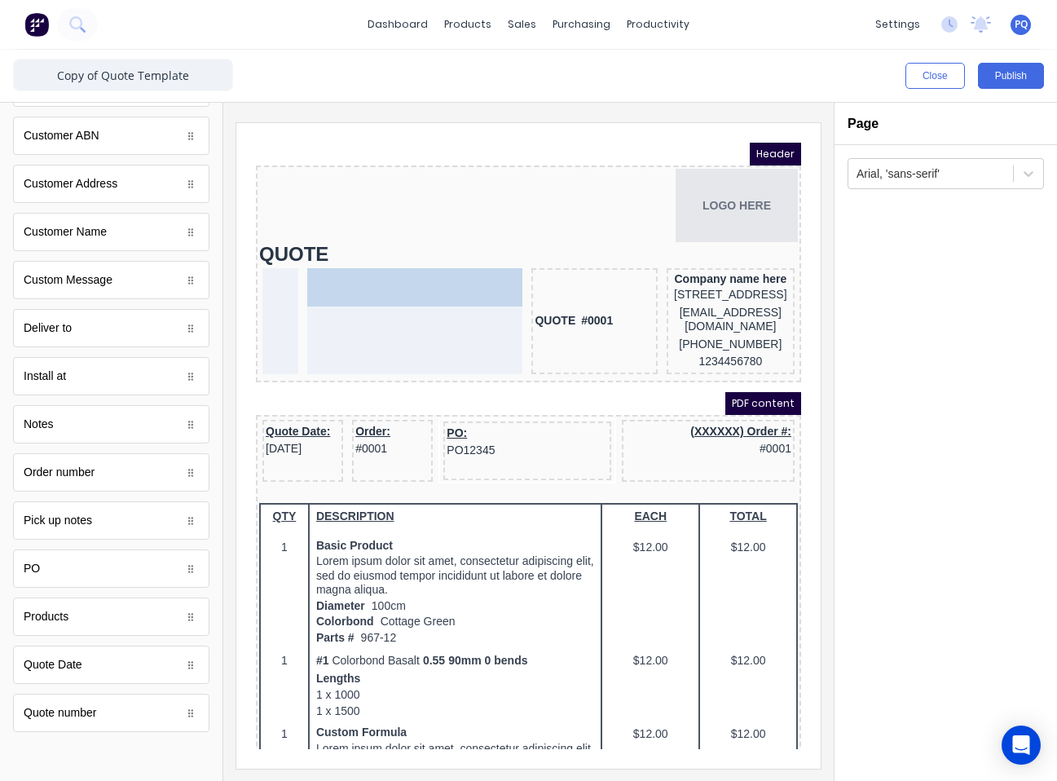
drag, startPoint x: 141, startPoint y: 254, endPoint x: 456, endPoint y: 293, distance: 317.2
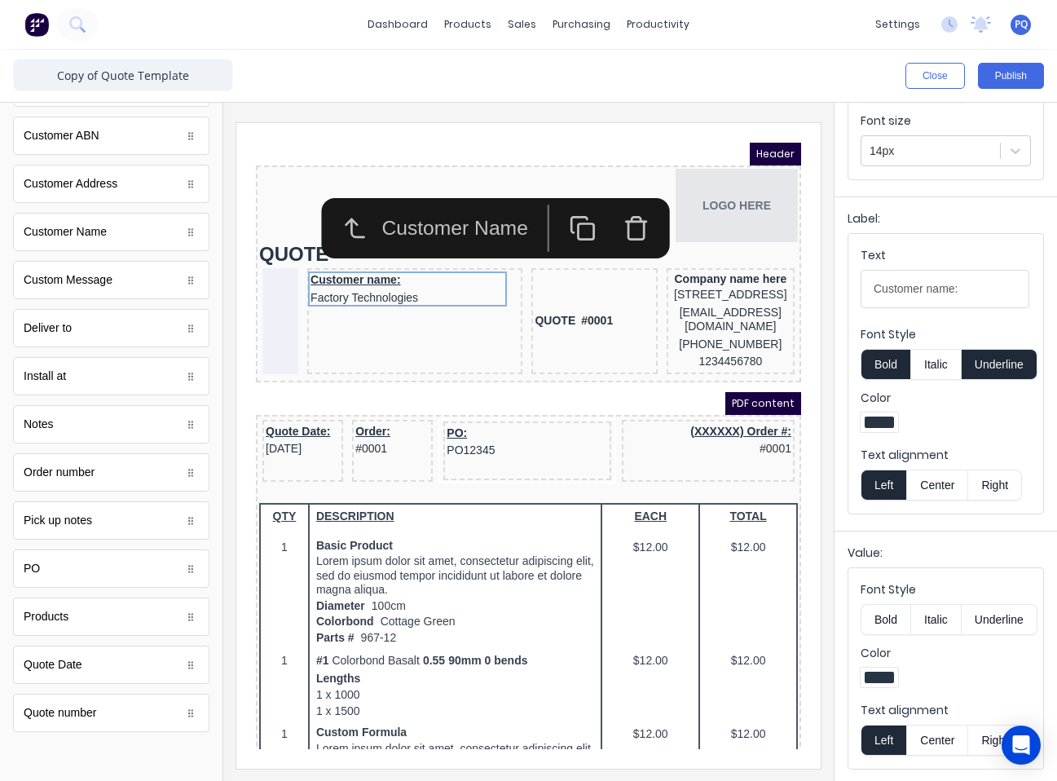
scroll to position [0, 0]
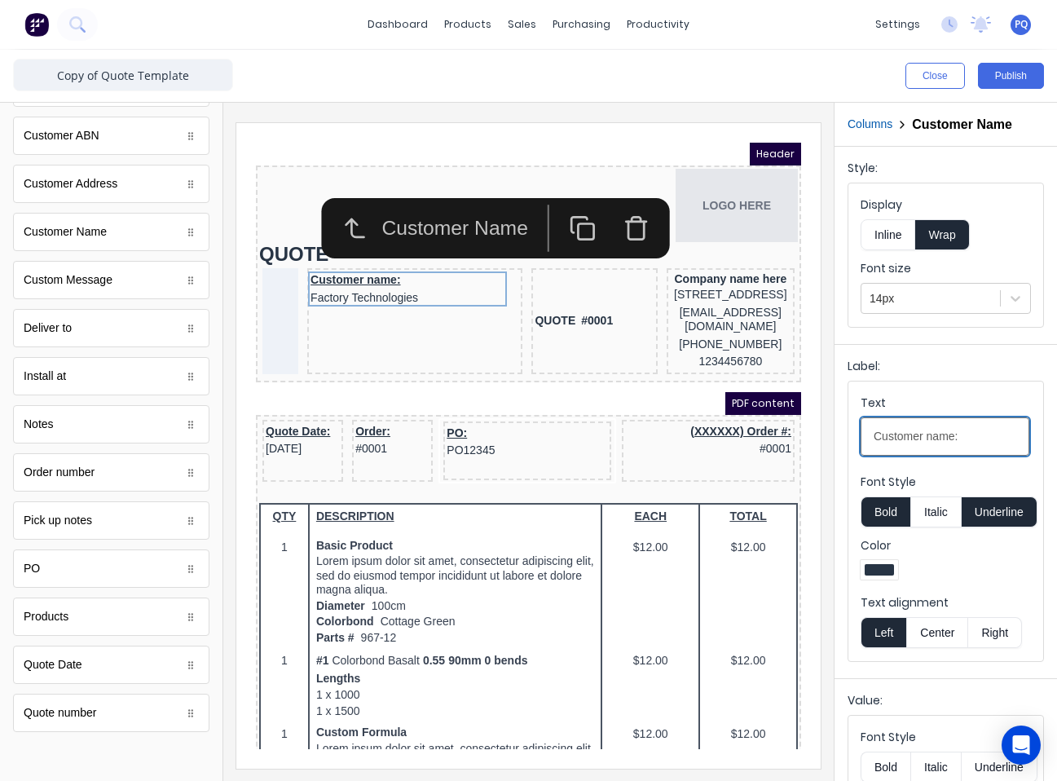
drag, startPoint x: 1205, startPoint y: 565, endPoint x: 768, endPoint y: 417, distance: 461.4
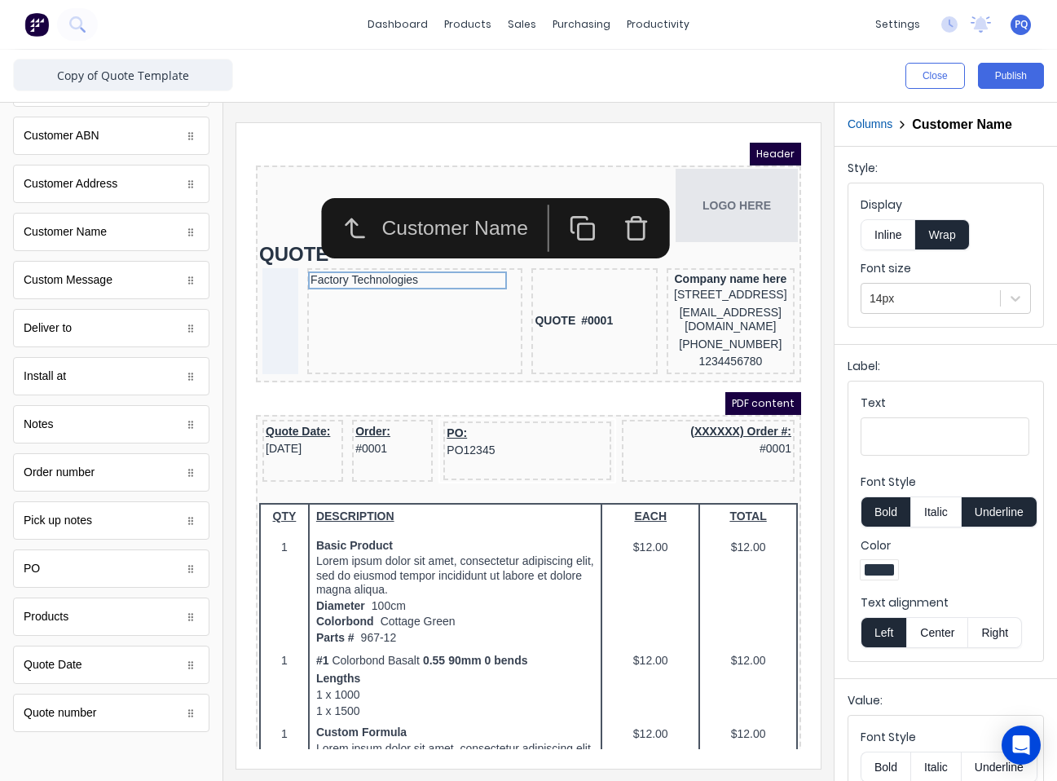
click at [999, 519] on button "Underline" at bounding box center [1000, 511] width 76 height 31
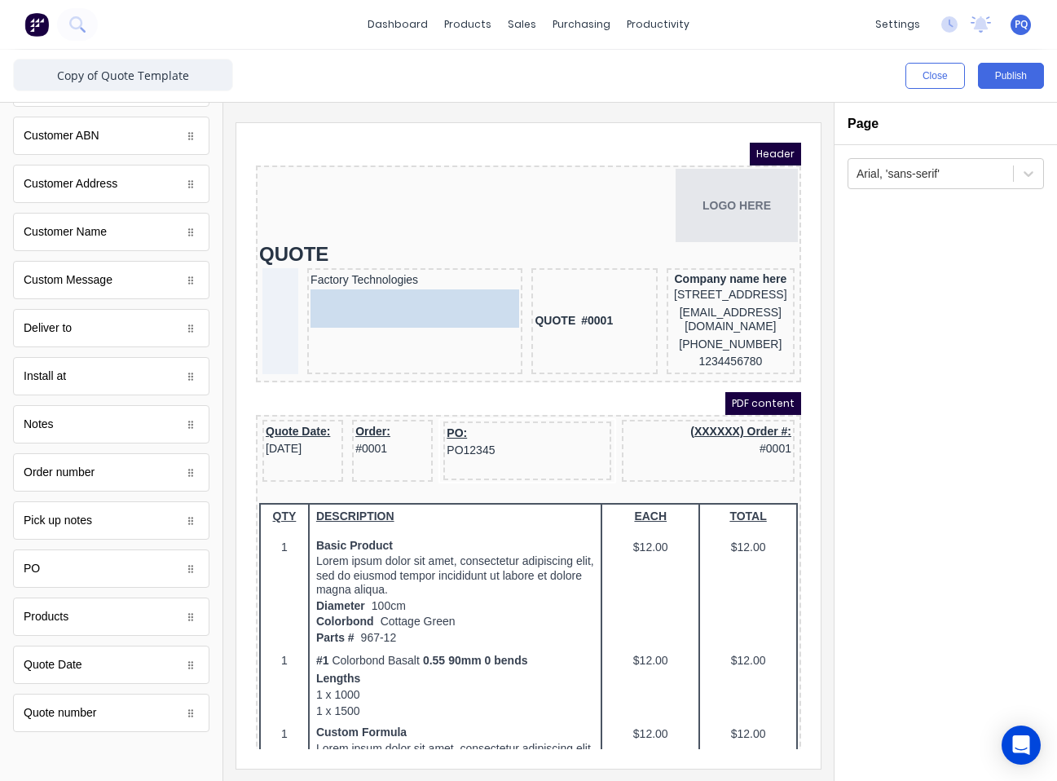
drag, startPoint x: 189, startPoint y: 231, endPoint x: 421, endPoint y: 292, distance: 240.0
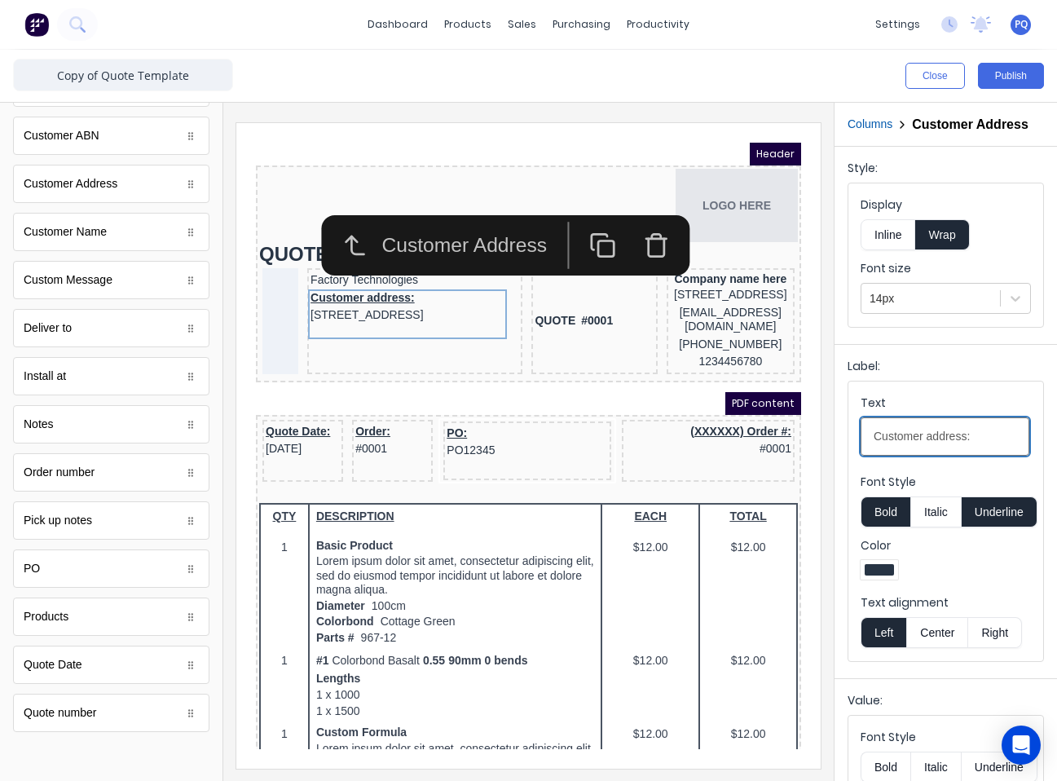
drag, startPoint x: 1034, startPoint y: 582, endPoint x: 763, endPoint y: 457, distance: 298.0
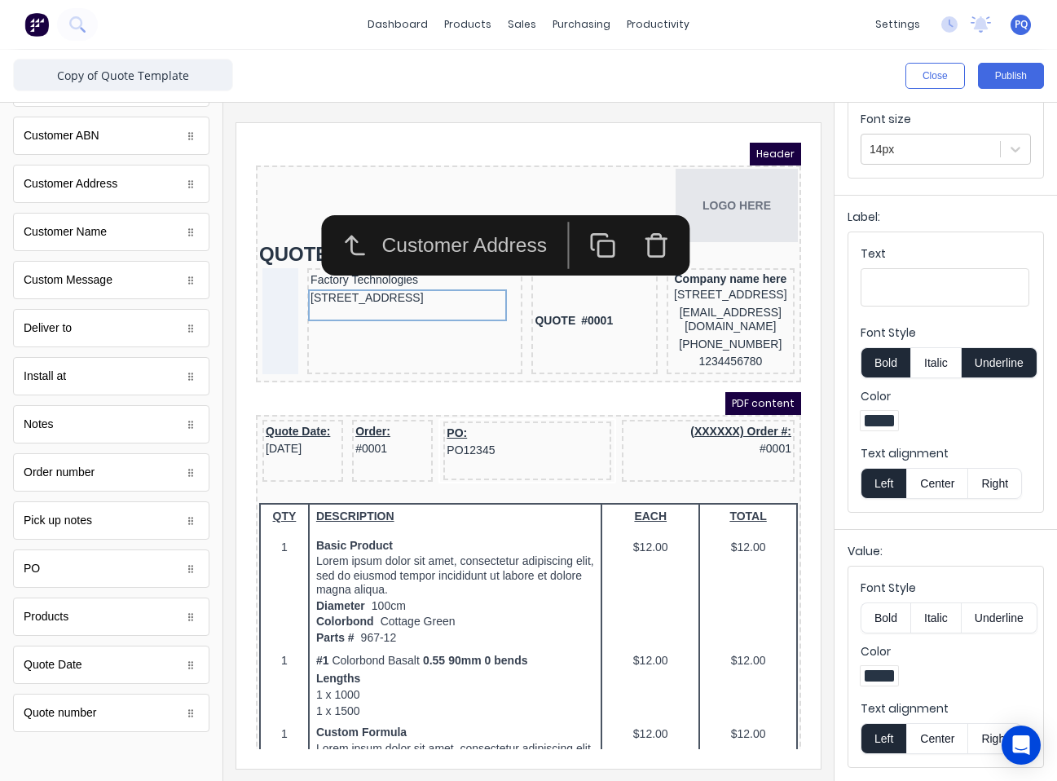
click at [1008, 364] on button "Underline" at bounding box center [1000, 362] width 76 height 31
click at [996, 435] on div at bounding box center [946, 423] width 170 height 24
click at [921, 378] on button "Italic" at bounding box center [936, 362] width 51 height 31
click at [935, 368] on button "Italic" at bounding box center [936, 362] width 51 height 31
click at [902, 368] on button "Bold" at bounding box center [886, 362] width 50 height 31
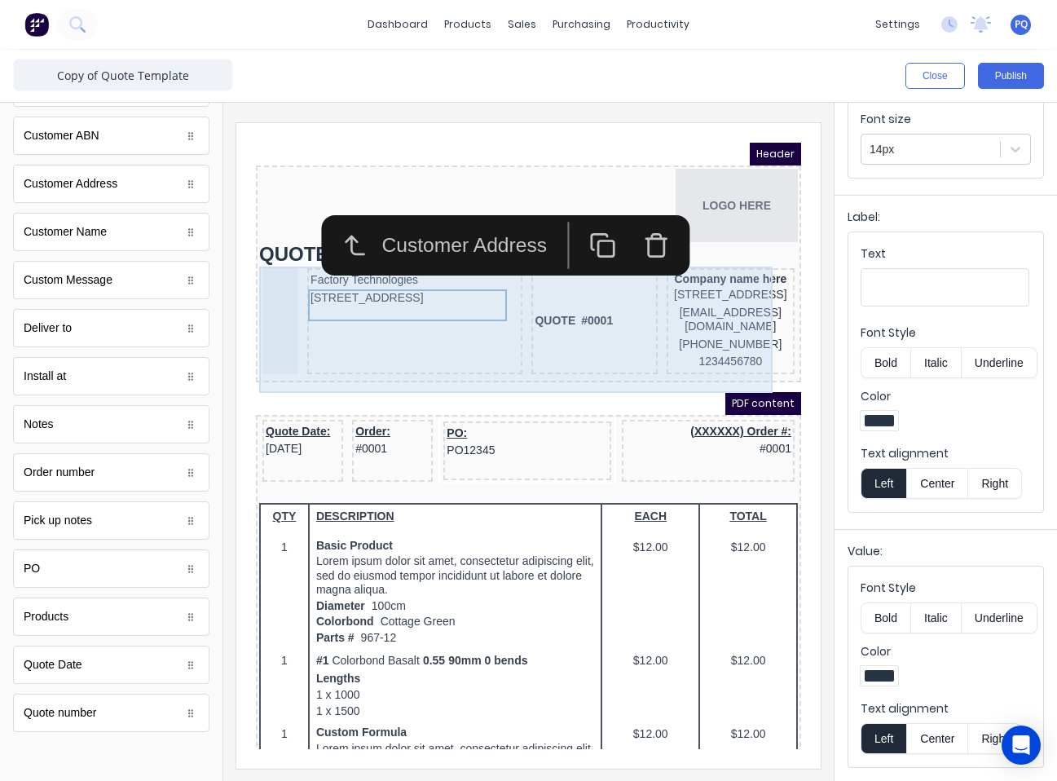
click at [565, 349] on div "QUOTE #0001" at bounding box center [575, 302] width 126 height 106
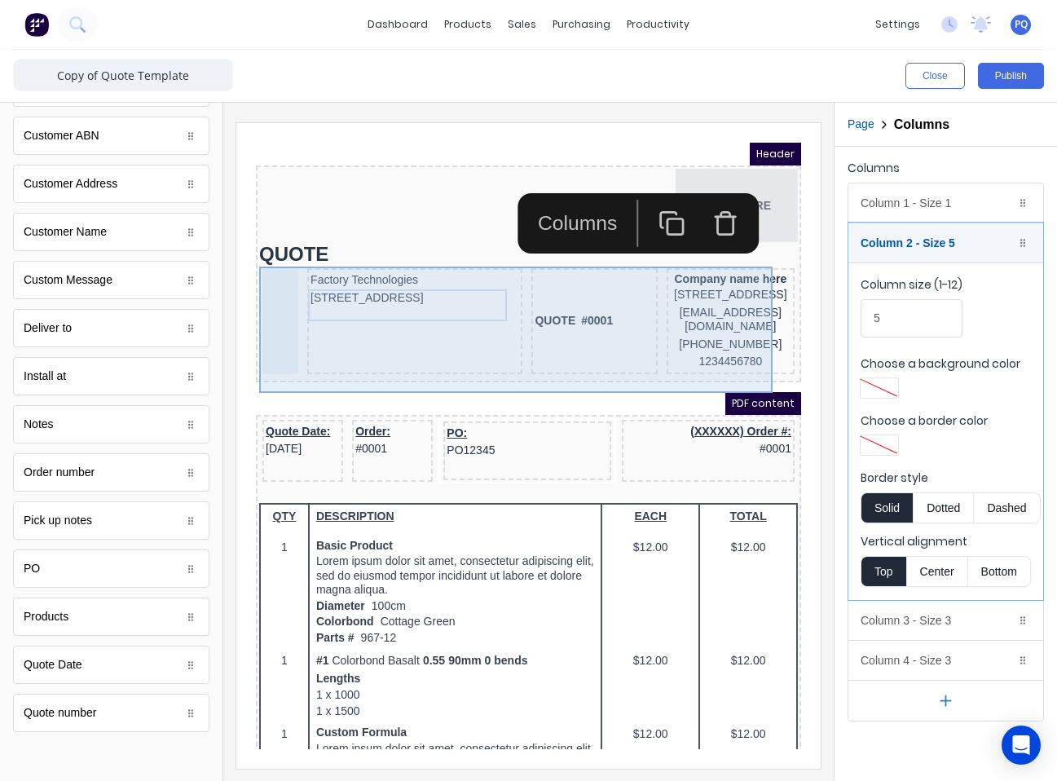
scroll to position [0, 0]
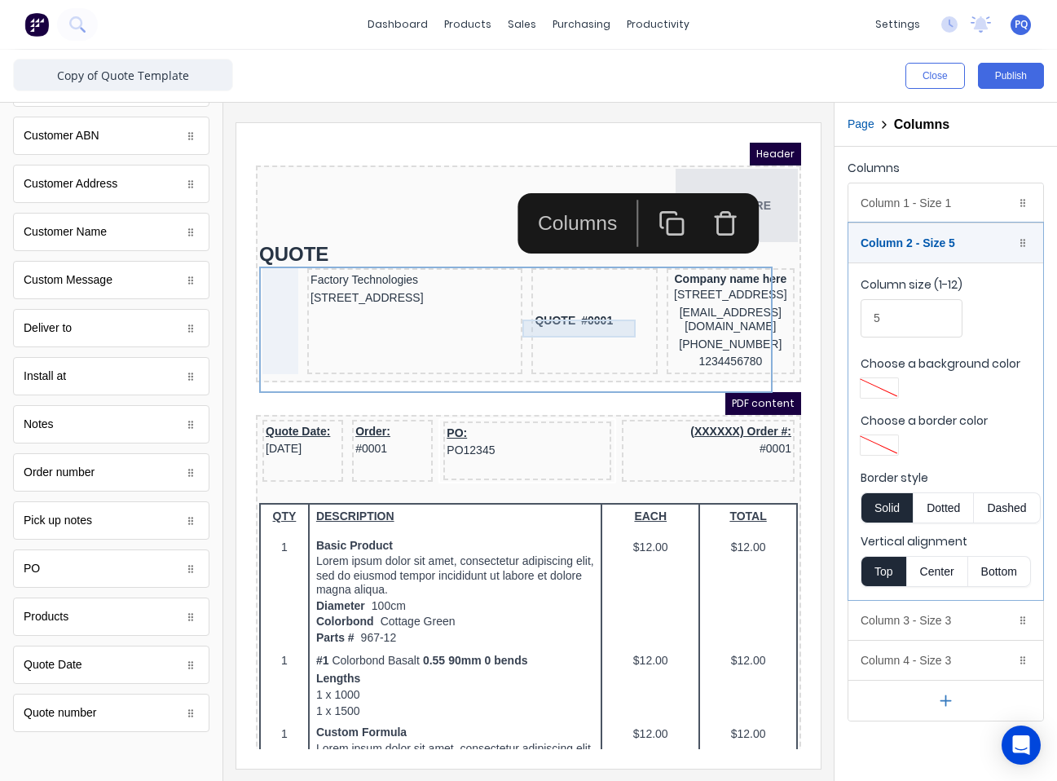
click at [566, 311] on div "QUOTE #0001" at bounding box center [574, 302] width 119 height 18
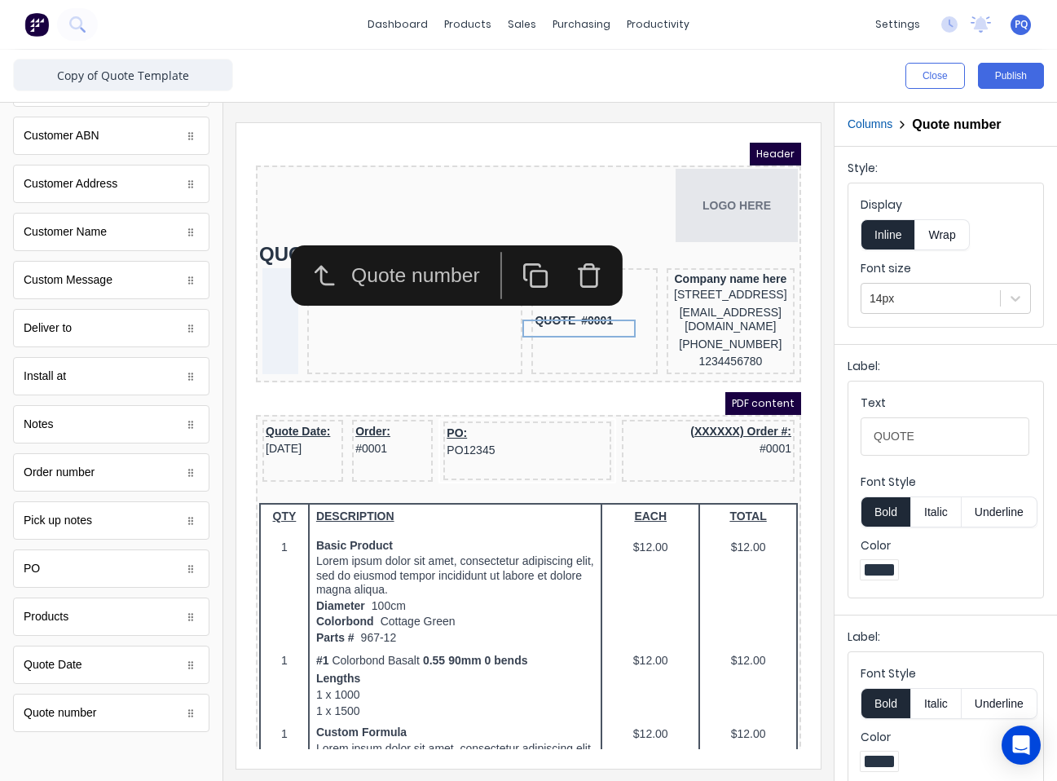
click at [566, 263] on icon "button" at bounding box center [569, 256] width 27 height 27
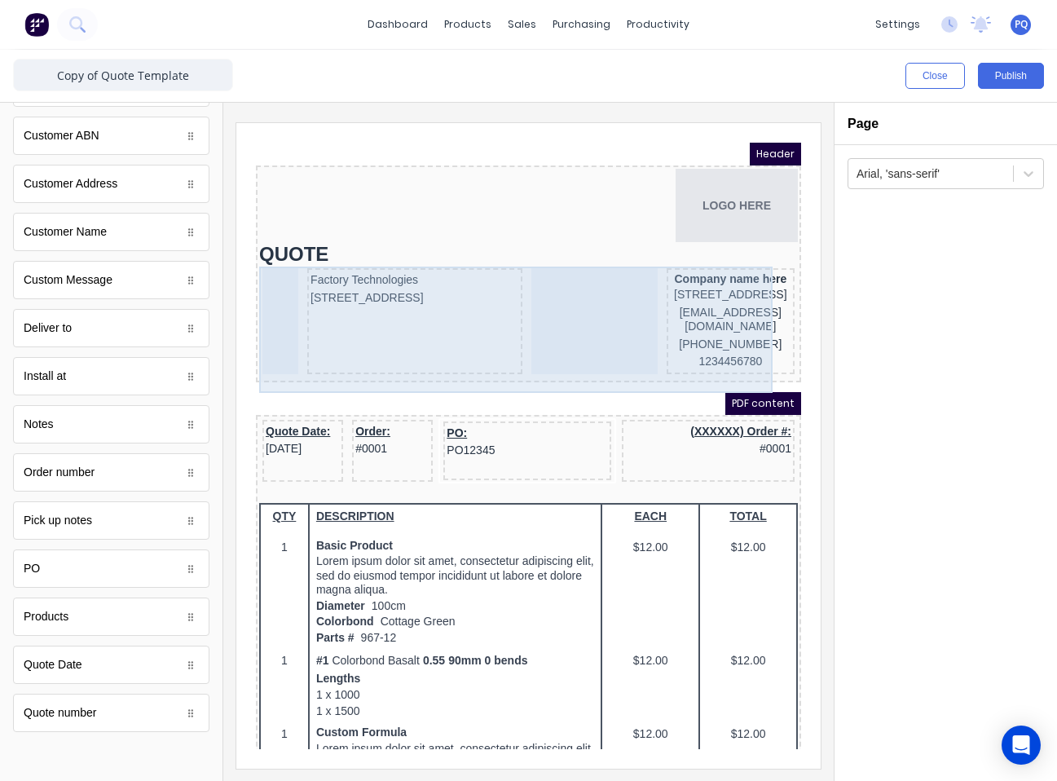
click at [574, 328] on div at bounding box center [575, 302] width 126 height 106
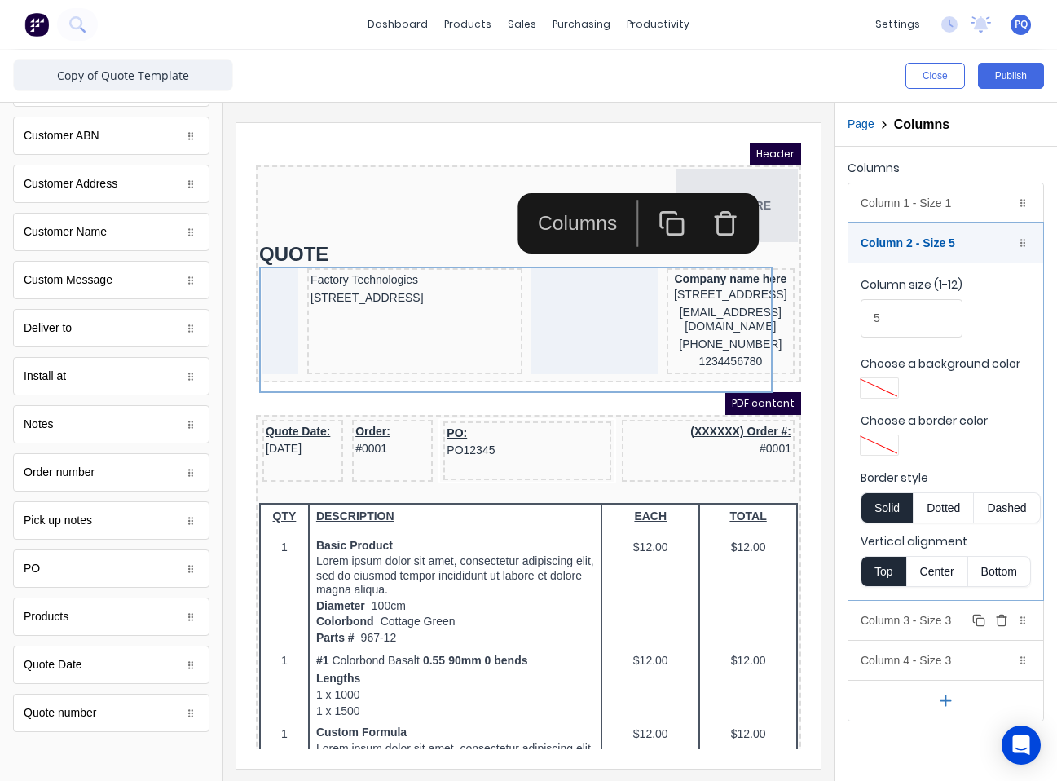
click at [922, 627] on div "Column 3 - Size 3 Duplicate Delete" at bounding box center [946, 620] width 195 height 39
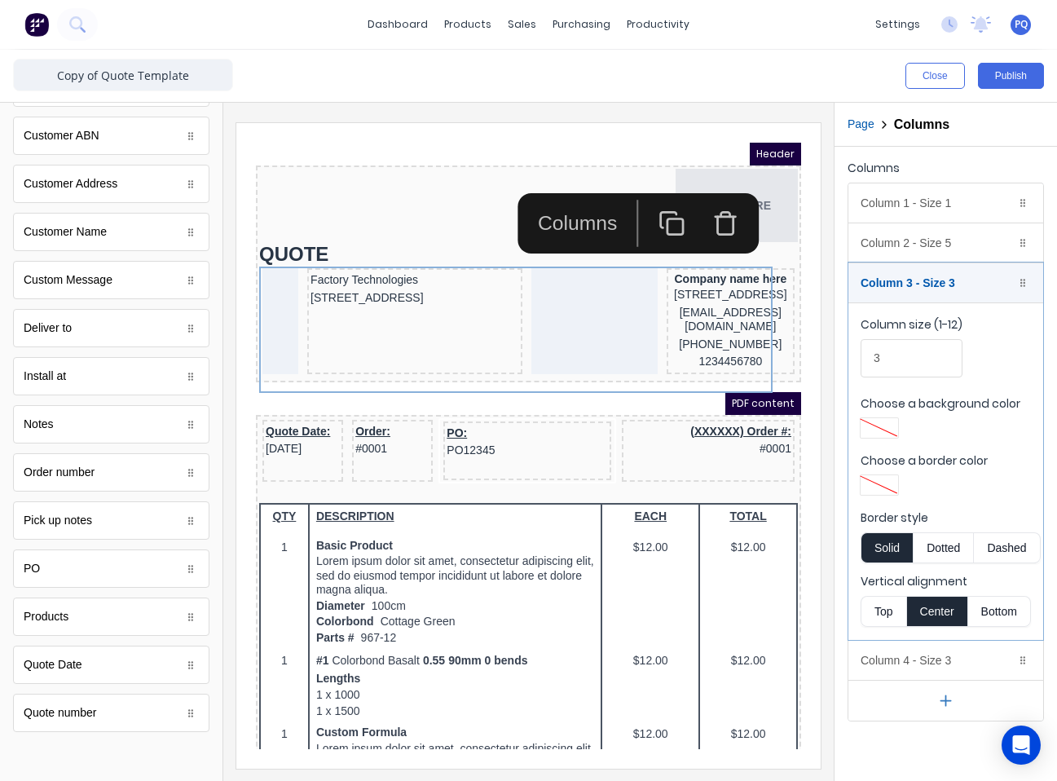
click at [875, 593] on div "Vertical alignment Top Center Bottom" at bounding box center [946, 600] width 170 height 54
click at [882, 608] on button "Top" at bounding box center [884, 611] width 46 height 31
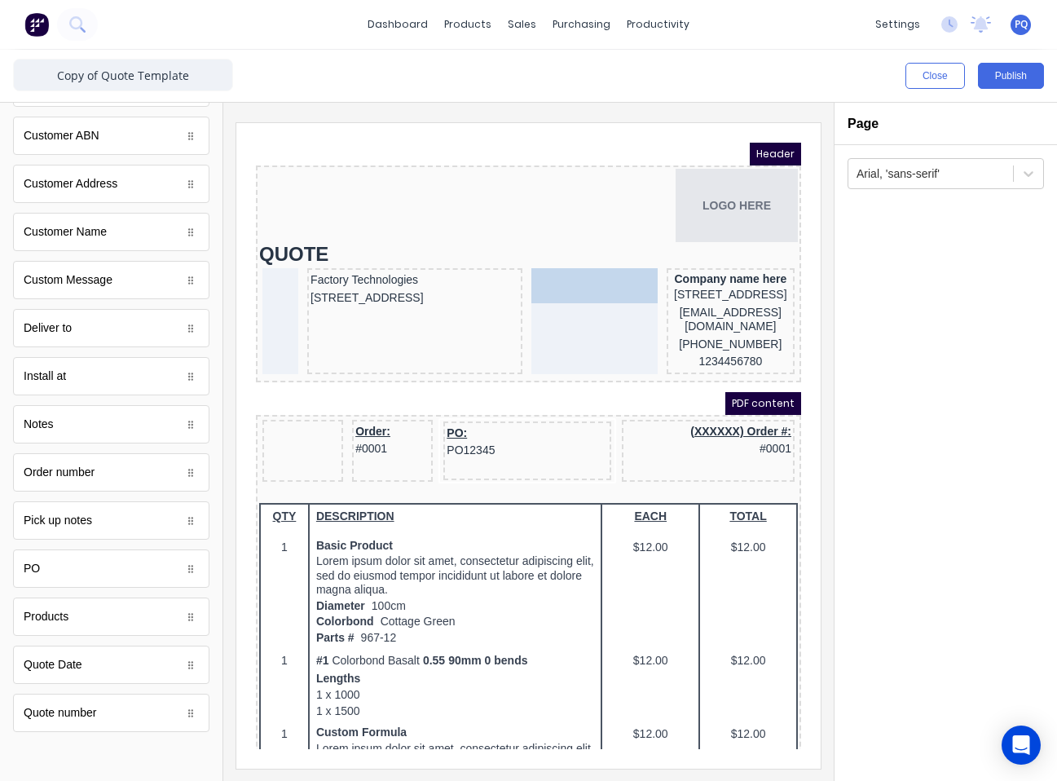
drag, startPoint x: 287, startPoint y: 429, endPoint x: 561, endPoint y: 277, distance: 313.0
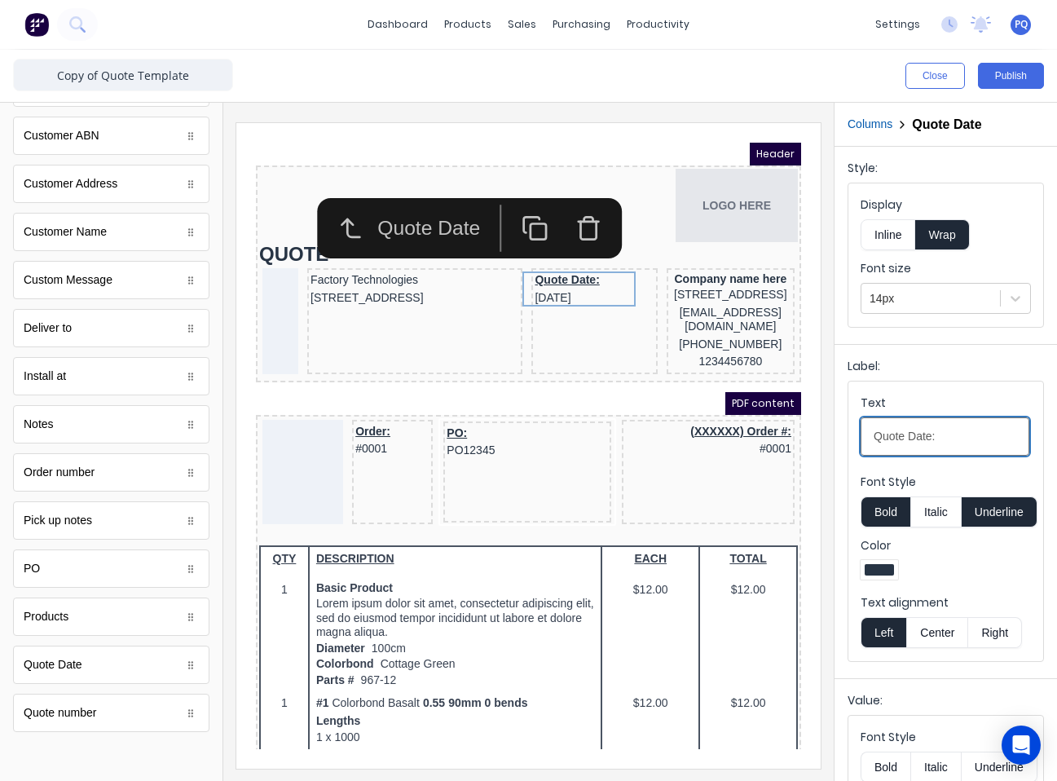
drag, startPoint x: 908, startPoint y: 439, endPoint x: 849, endPoint y: 445, distance: 59.9
click at [849, 445] on fieldset "Text Quote Date: Font Style Bold Italic Underline Color Text alignment Left Cen…" at bounding box center [946, 521] width 195 height 280
click at [933, 441] on input "Date:" at bounding box center [945, 436] width 169 height 38
type input "Date"
click at [995, 509] on button "Underline" at bounding box center [1000, 511] width 76 height 31
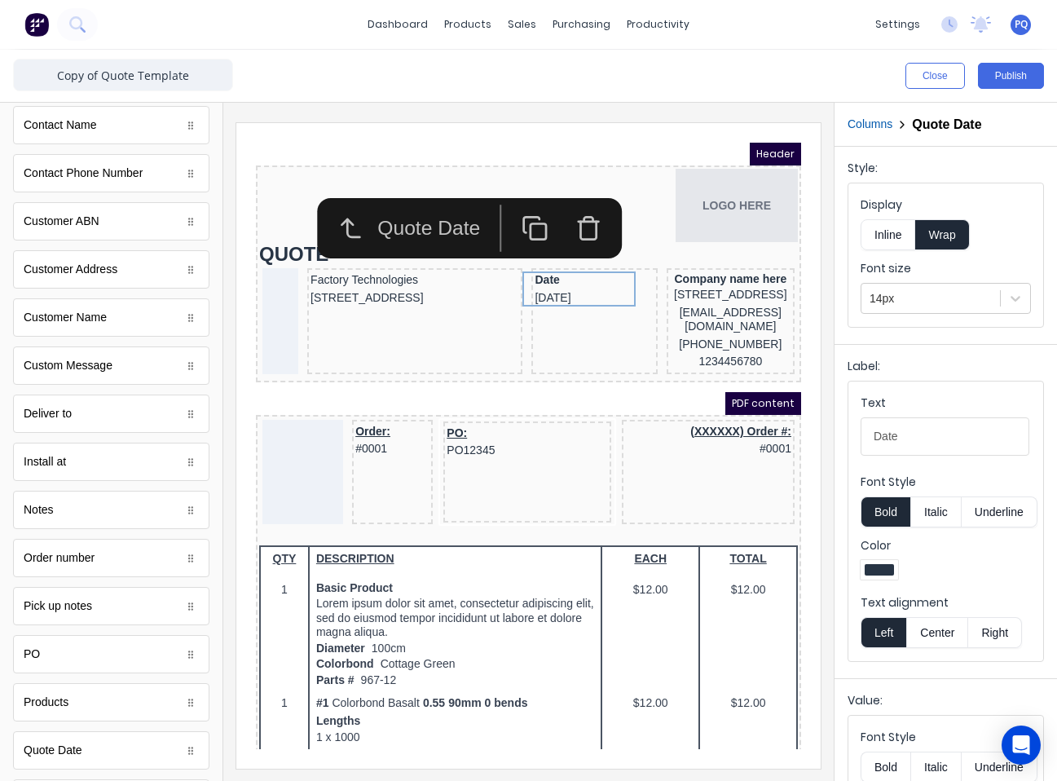
scroll to position [734, 0]
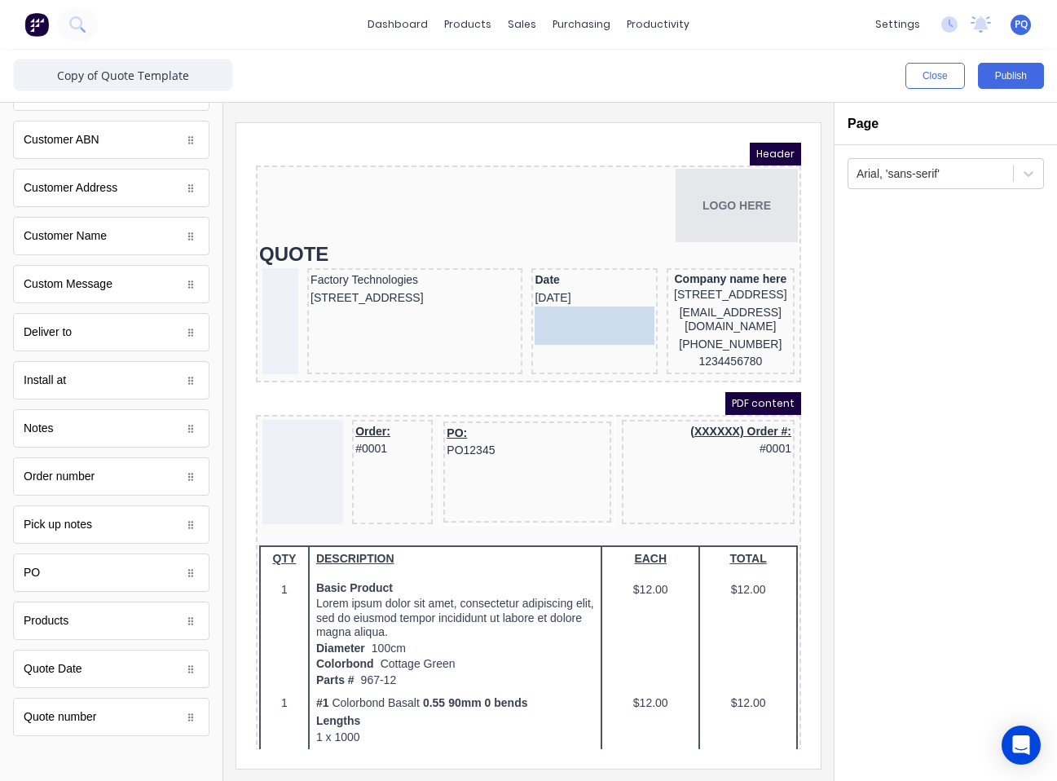
drag, startPoint x: 97, startPoint y: 718, endPoint x: 335, endPoint y: 170, distance: 597.2
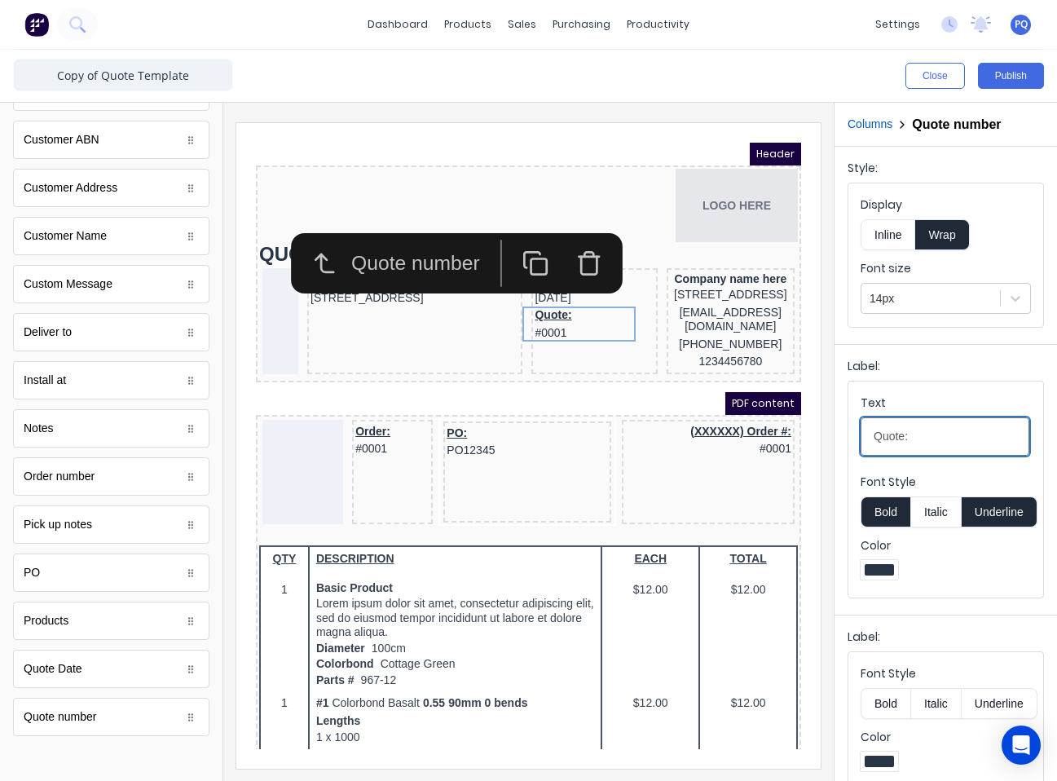
click at [893, 443] on input "Quote:" at bounding box center [945, 436] width 169 height 38
paste input "Number"
type input "Quote Number:"
click at [994, 509] on button "Underline" at bounding box center [1000, 511] width 76 height 31
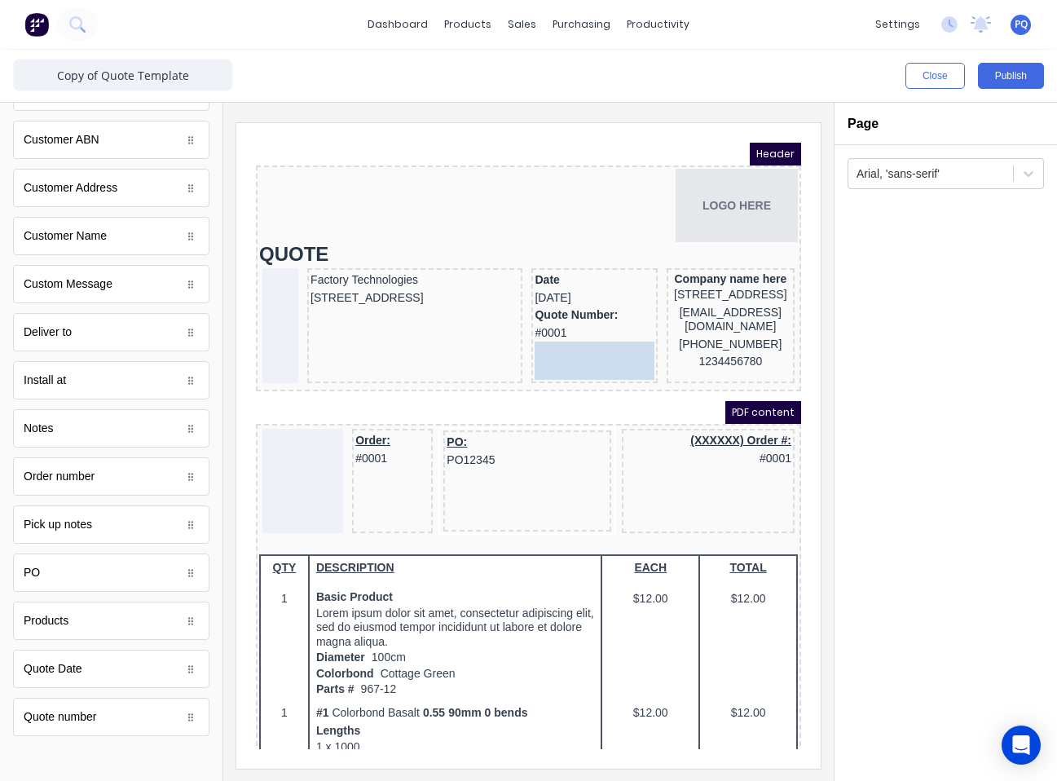
drag, startPoint x: 118, startPoint y: 579, endPoint x: 331, endPoint y: 205, distance: 429.7
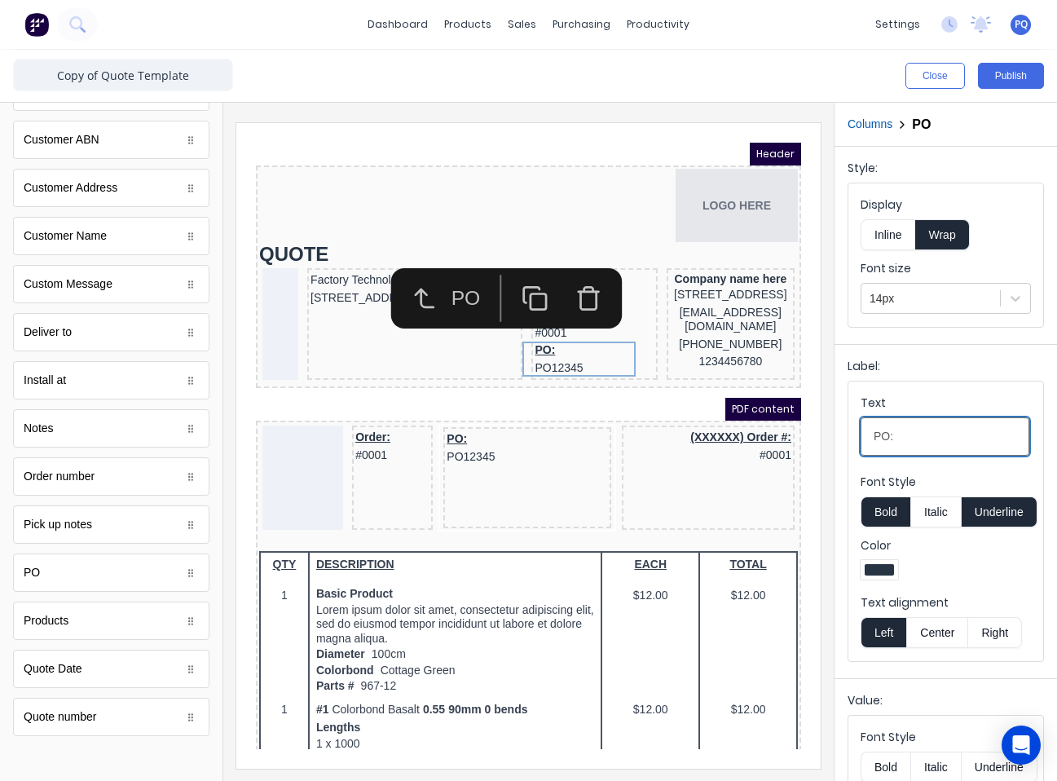
drag, startPoint x: 866, startPoint y: 430, endPoint x: 826, endPoint y: 430, distance: 39.9
click at [826, 430] on div "Close Publish Components standard fields Accounting number Accounting number Ba…" at bounding box center [528, 415] width 1057 height 731
paste input "Reference"
type input "Reference"
click at [577, 342] on div "Reference PO12345" at bounding box center [574, 339] width 119 height 35
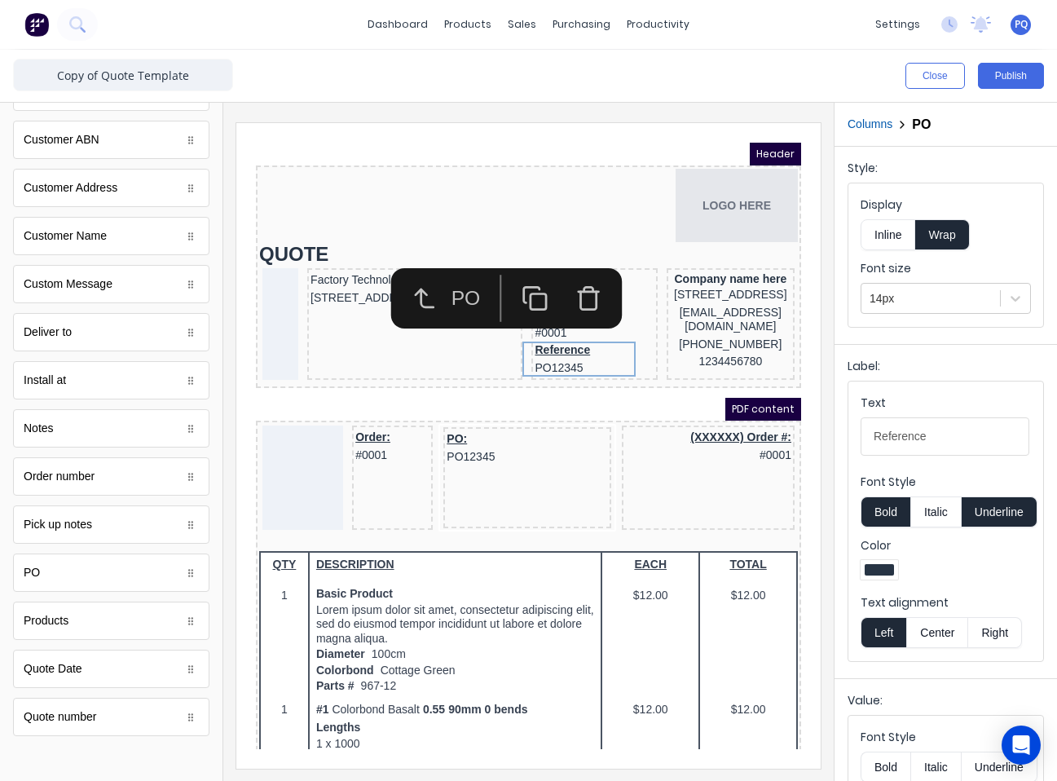
click at [1024, 514] on button "Underline" at bounding box center [1000, 511] width 76 height 31
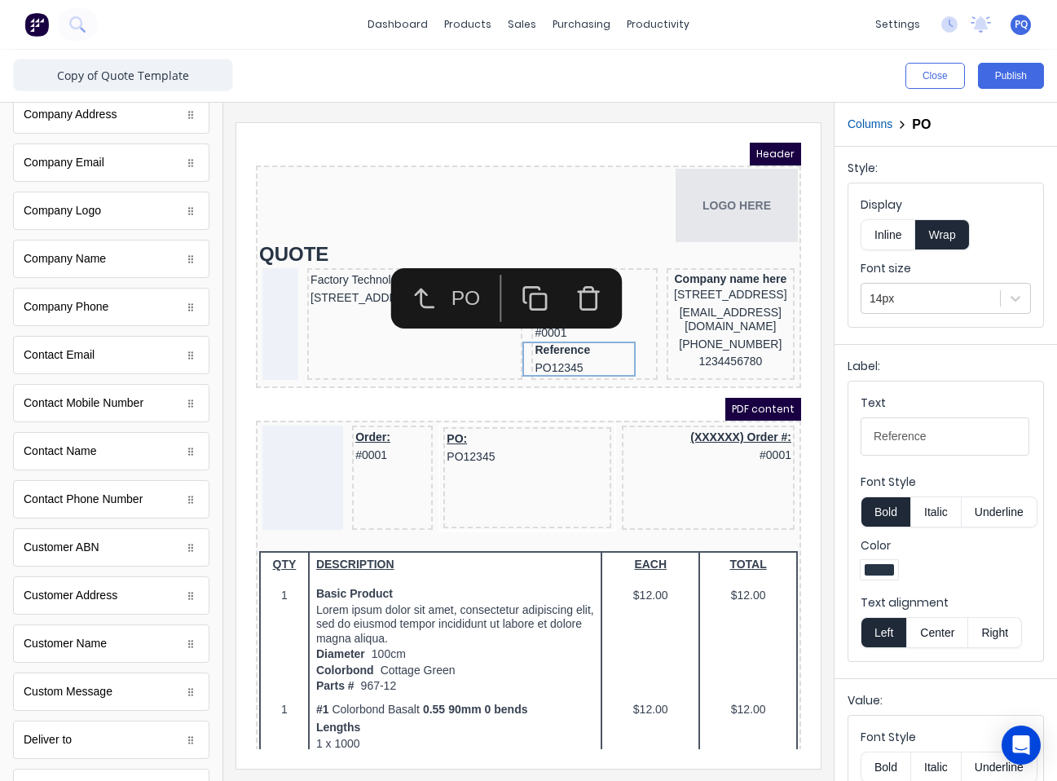
scroll to position [0, 0]
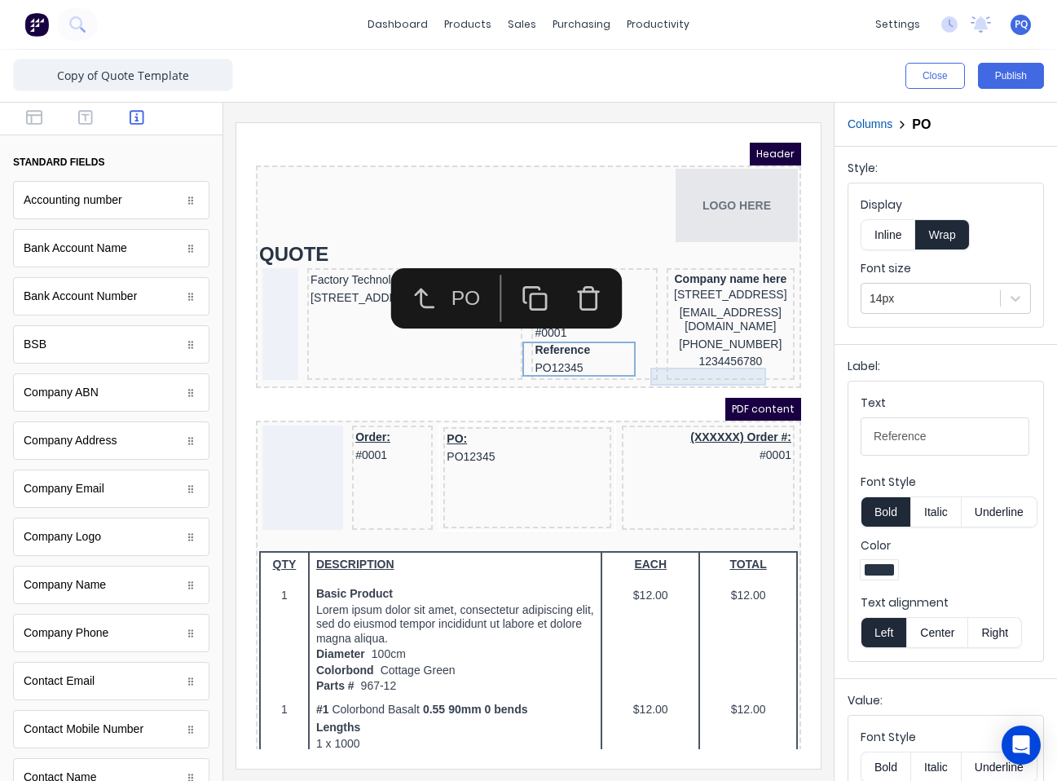
click at [707, 351] on div "1234456780" at bounding box center [710, 342] width 121 height 18
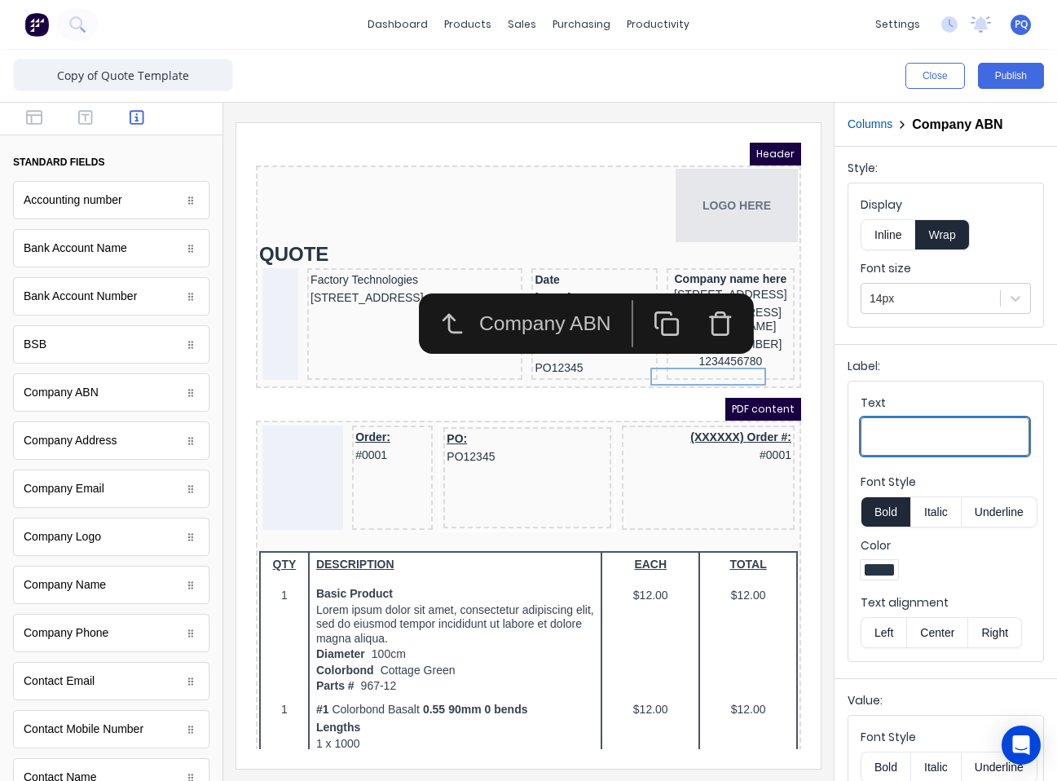
click at [936, 451] on input "Text" at bounding box center [945, 436] width 169 height 38
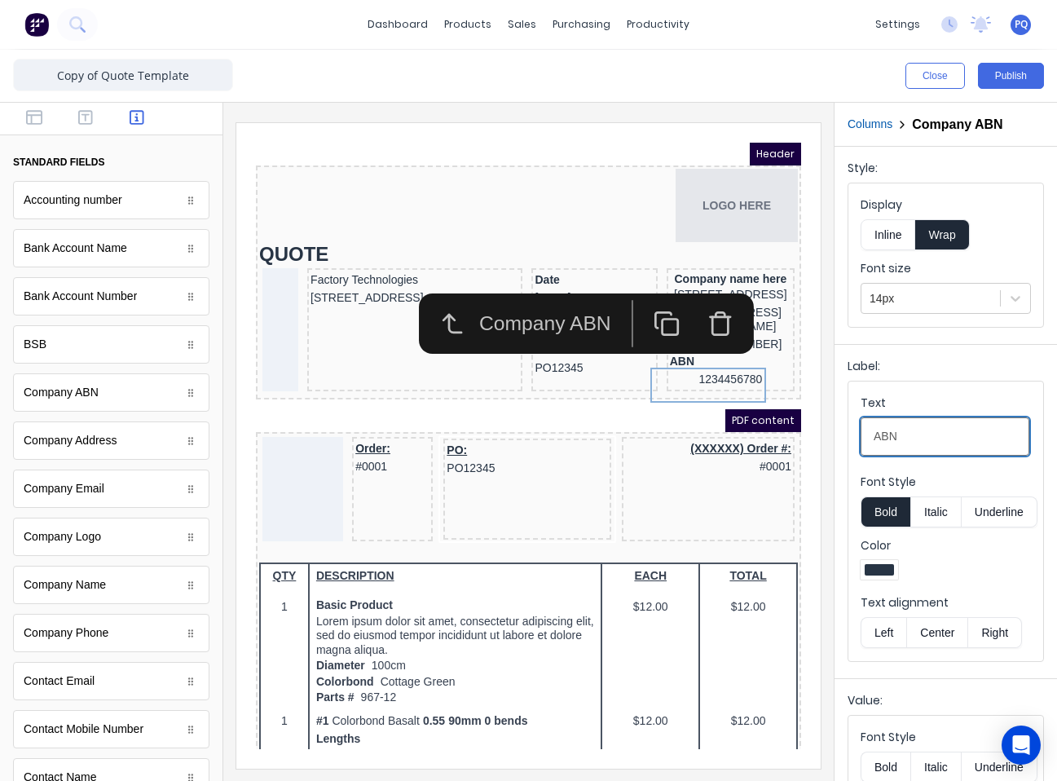
scroll to position [148, 0]
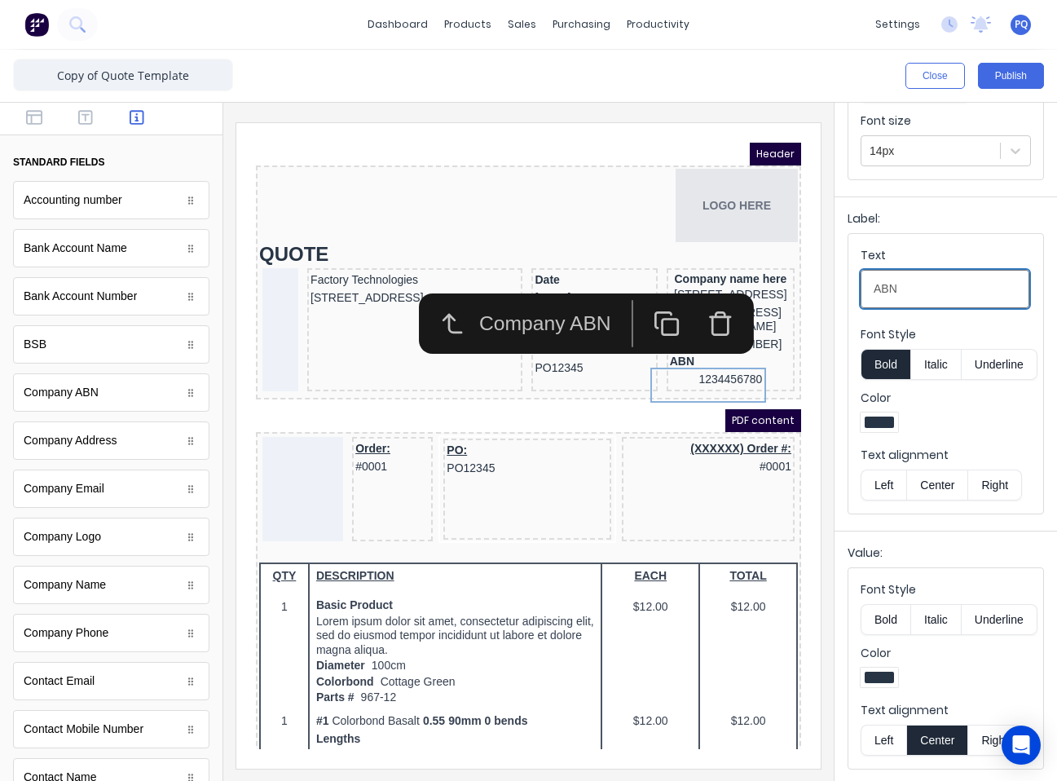
type input "ABN"
click at [893, 739] on button "Left" at bounding box center [884, 740] width 46 height 31
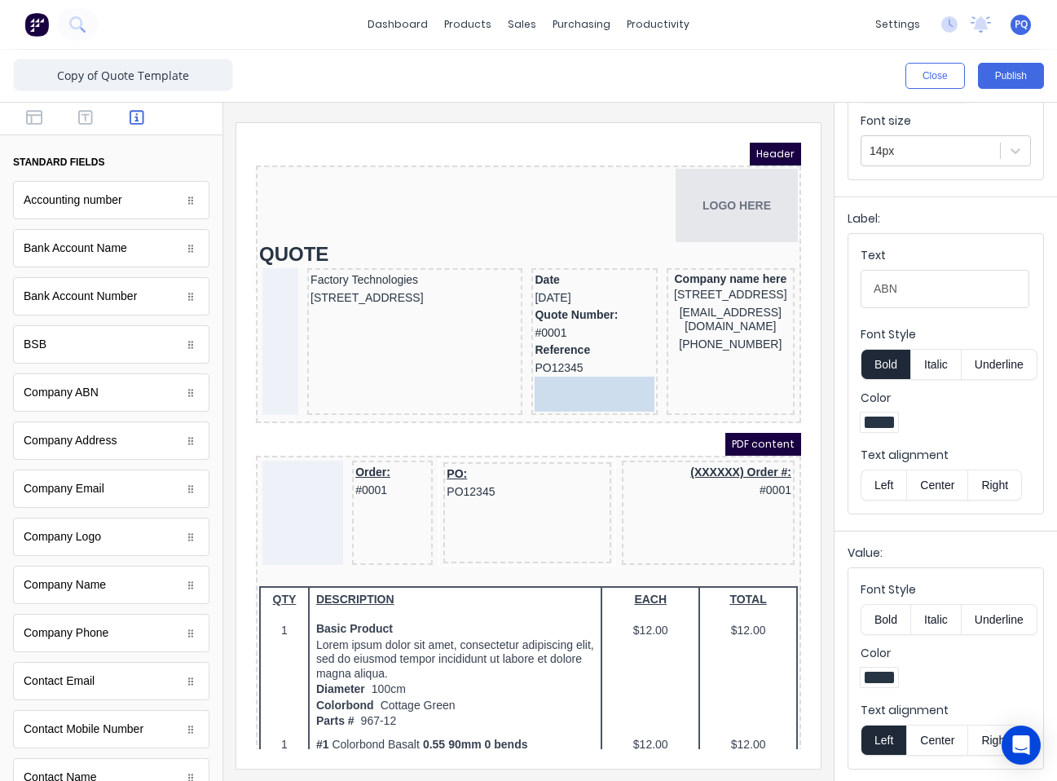
drag, startPoint x: 649, startPoint y: 358, endPoint x: 519, endPoint y: 364, distance: 129.7
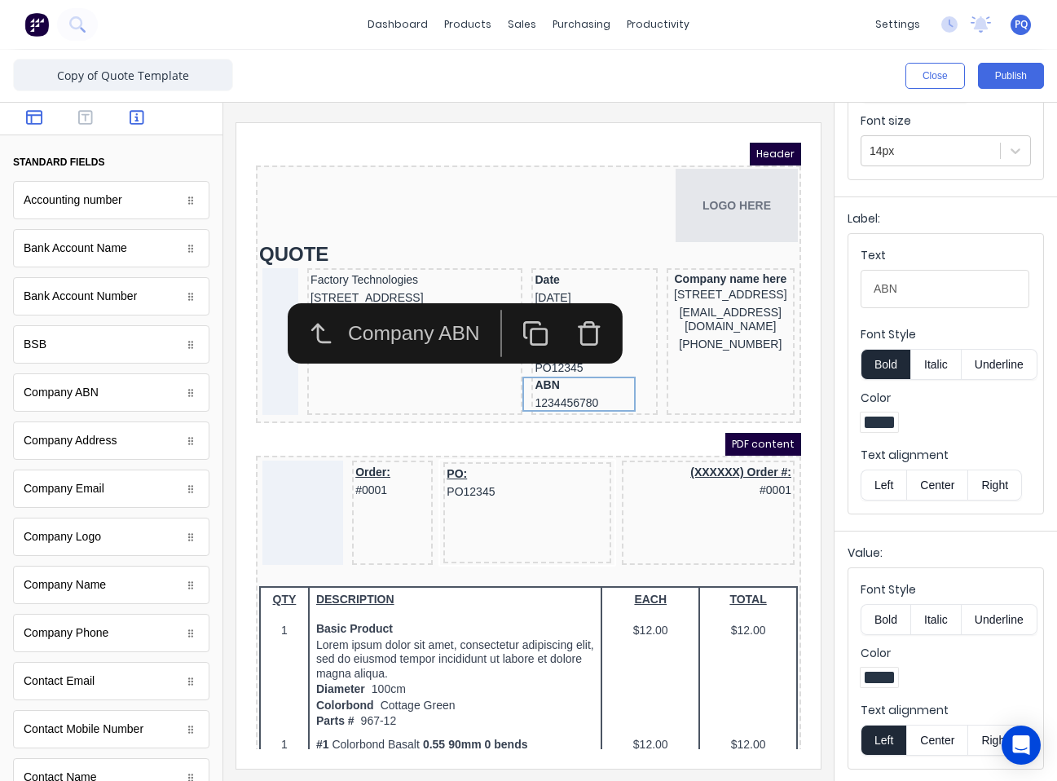
click at [20, 121] on button "button" at bounding box center [34, 119] width 42 height 20
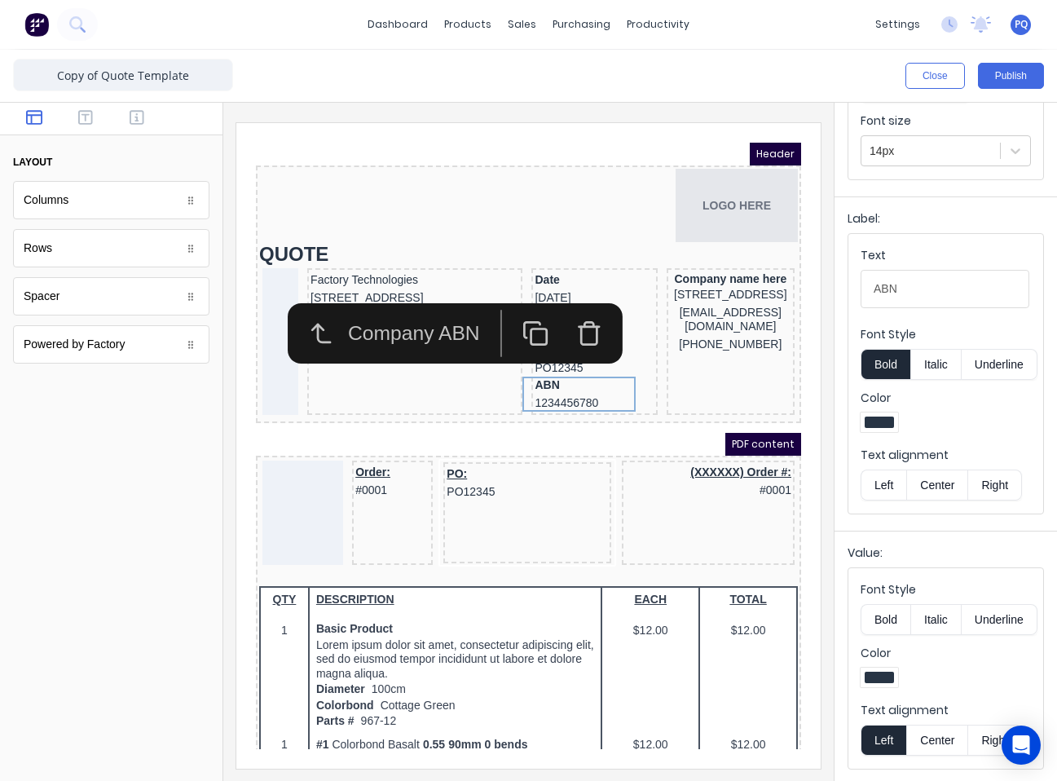
click at [75, 302] on div "Spacer" at bounding box center [111, 296] width 196 height 38
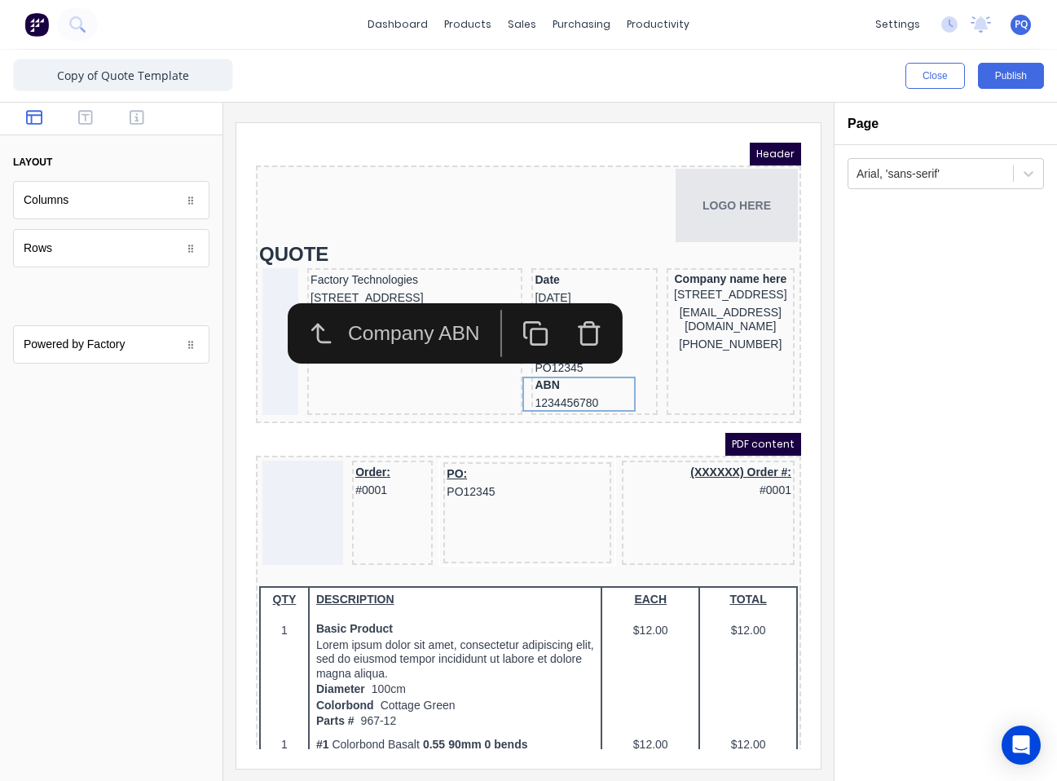
scroll to position [0, 0]
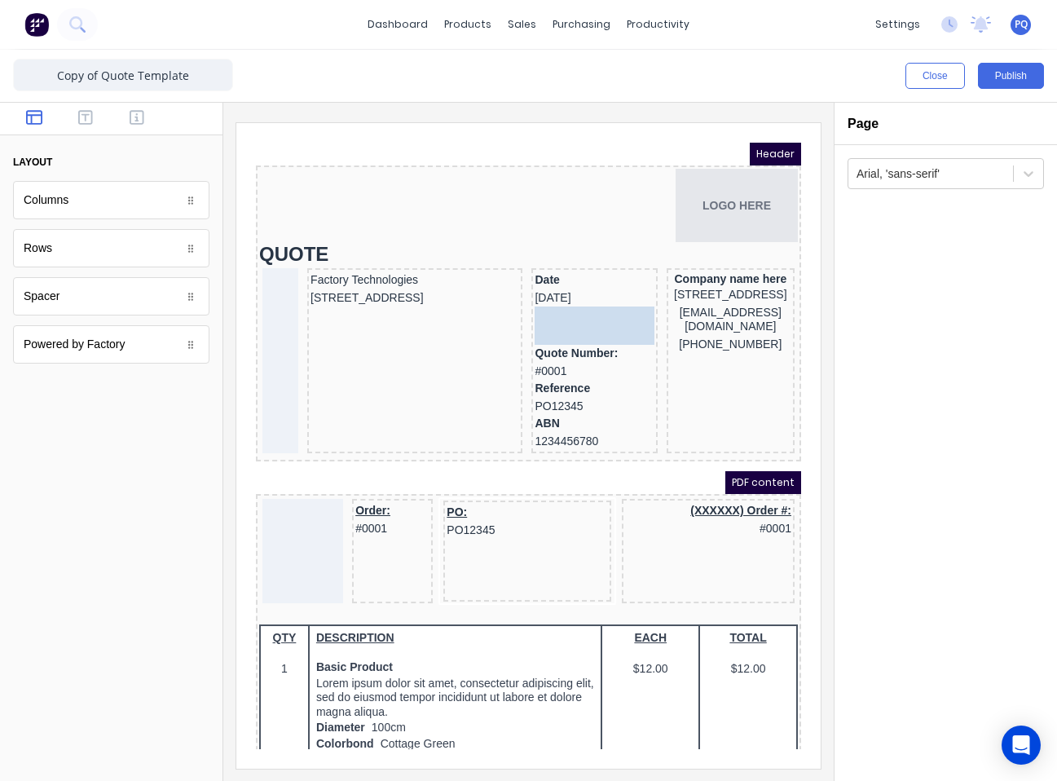
drag, startPoint x: 101, startPoint y: 301, endPoint x: 328, endPoint y: 173, distance: 260.2
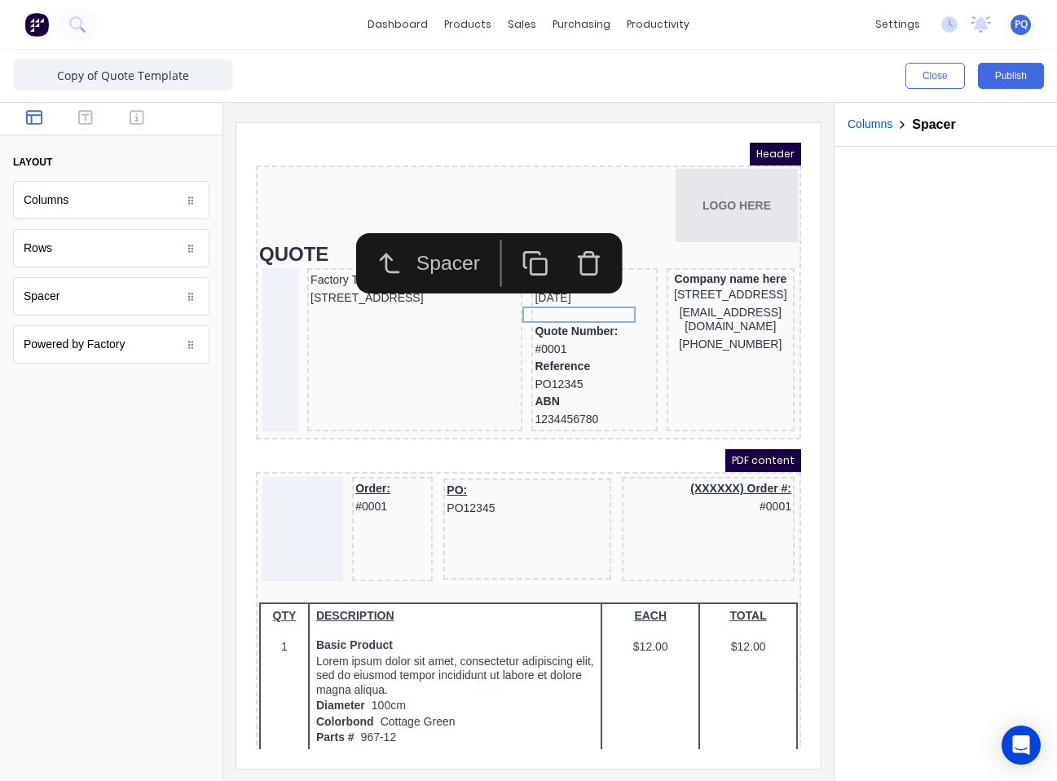
click at [522, 250] on icon "button" at bounding box center [515, 243] width 27 height 27
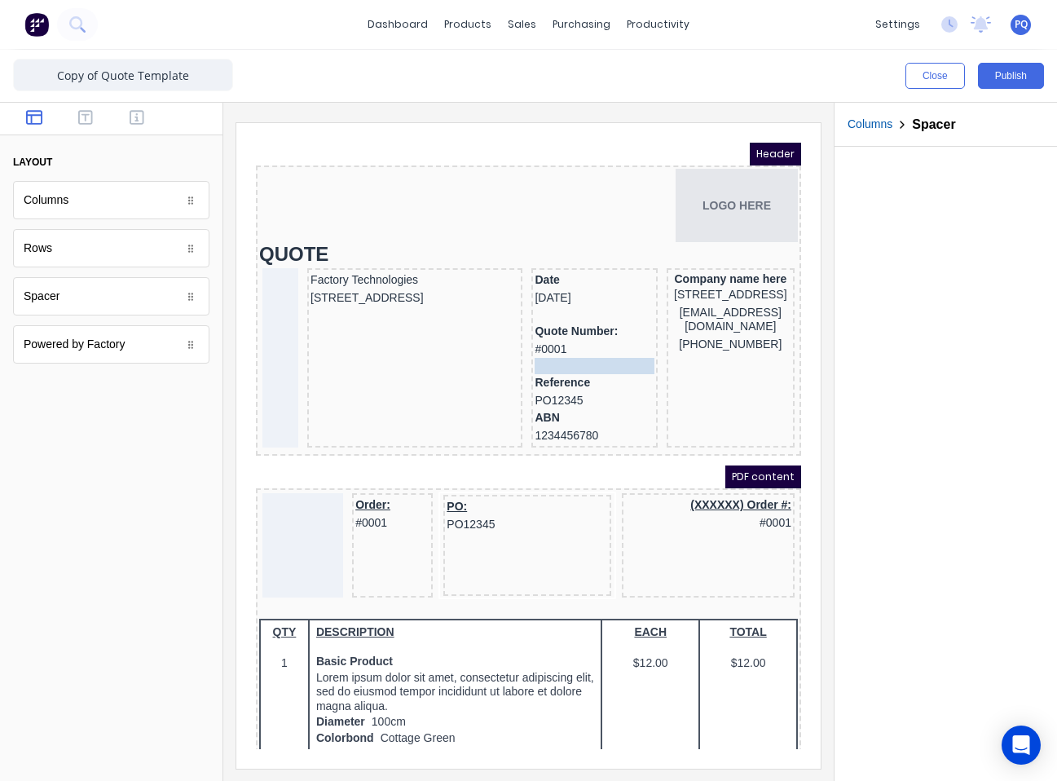
drag, startPoint x: 574, startPoint y: 310, endPoint x: 575, endPoint y: 342, distance: 31.8
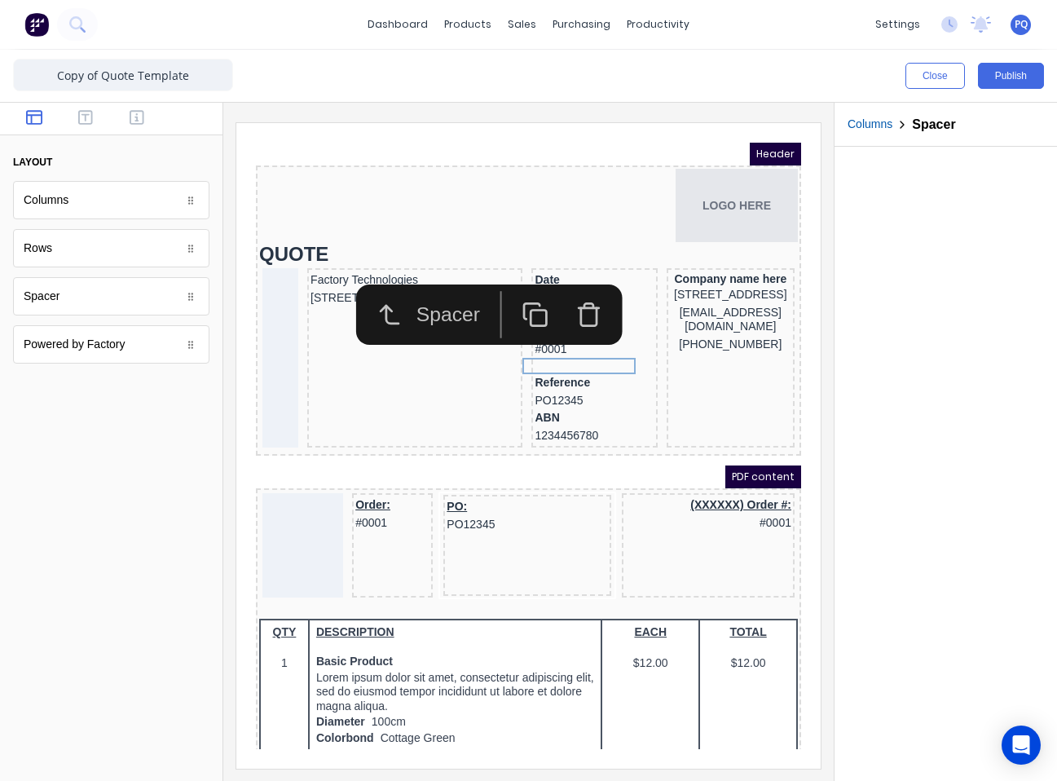
click at [524, 296] on icon "button" at bounding box center [515, 294] width 27 height 27
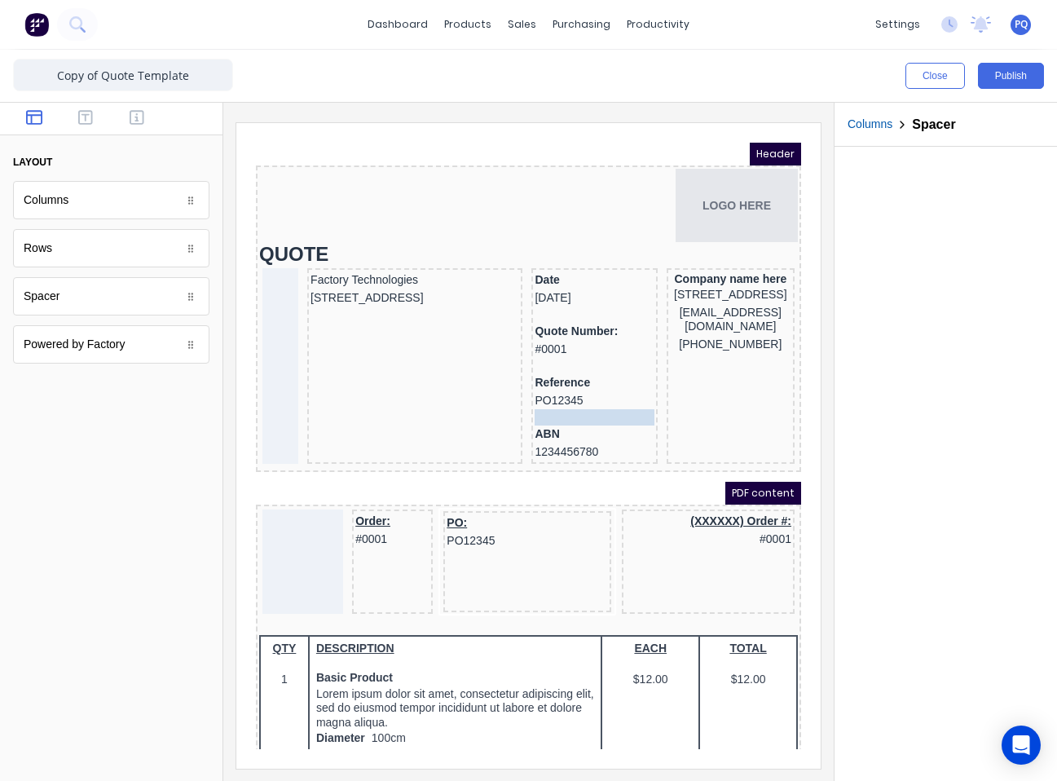
drag, startPoint x: 577, startPoint y: 363, endPoint x: 578, endPoint y: 404, distance: 41.6
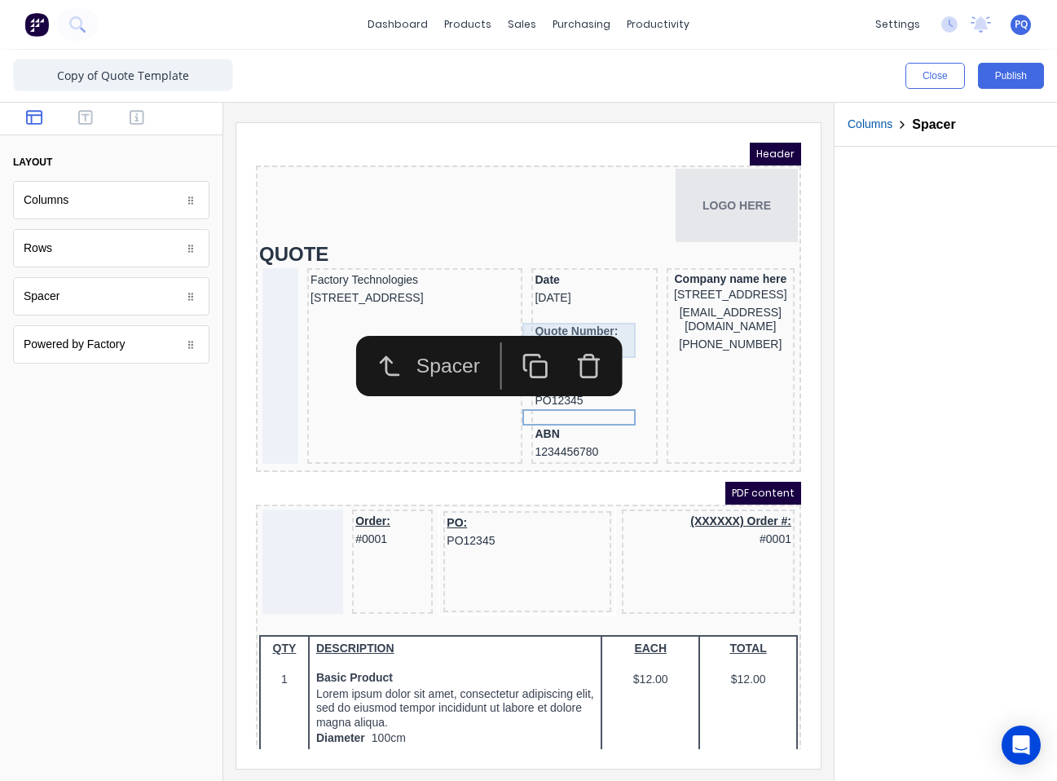
click at [584, 306] on div "Quote Number: #0001" at bounding box center [574, 320] width 119 height 35
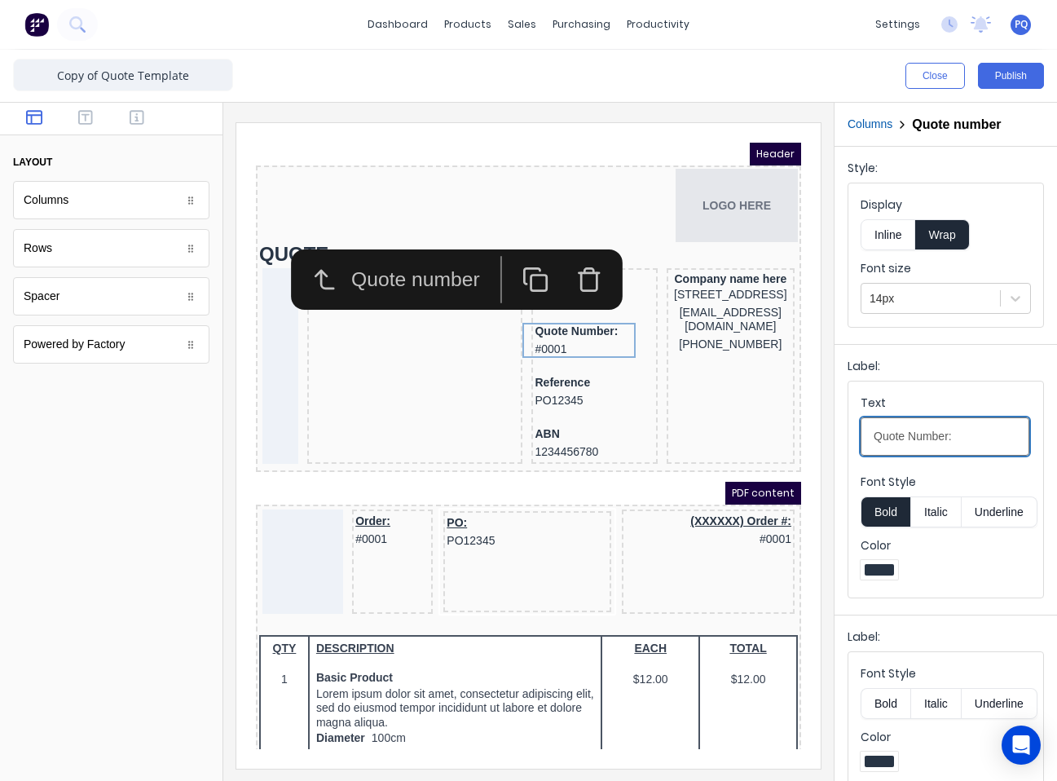
drag, startPoint x: 943, startPoint y: 434, endPoint x: 963, endPoint y: 434, distance: 19.6
click at [946, 434] on input "Quote Number:" at bounding box center [945, 436] width 169 height 38
click at [965, 434] on input "Quote Number:" at bounding box center [945, 436] width 169 height 38
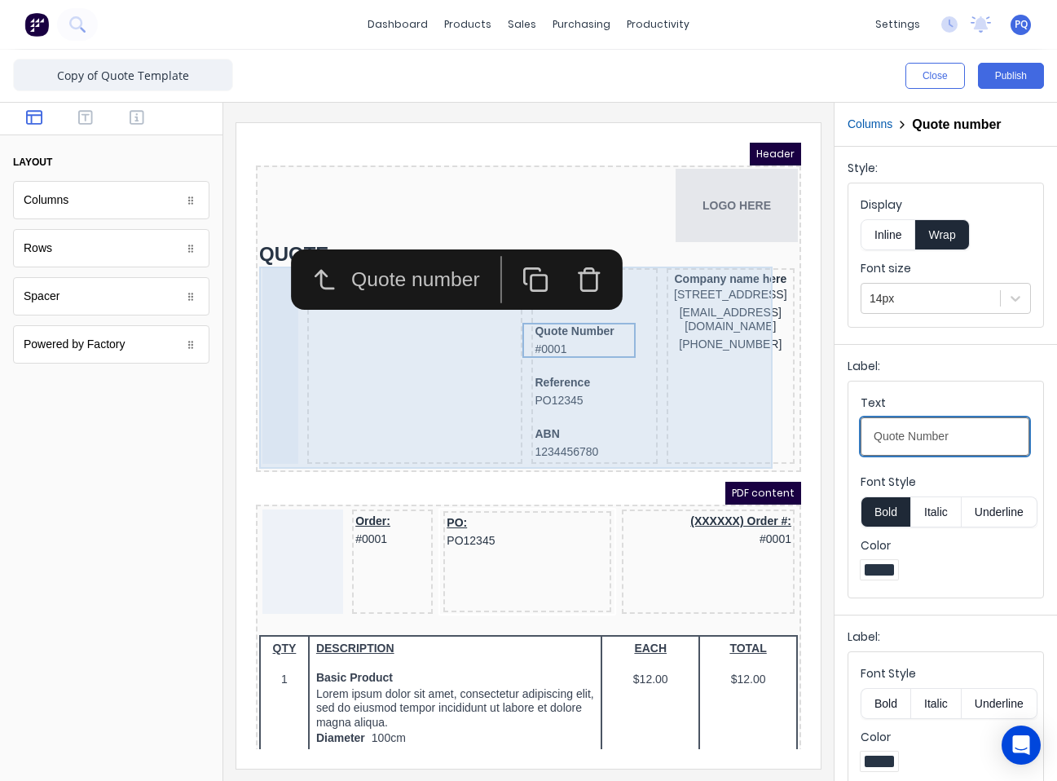
type input "Quote Number"
click at [660, 250] on div "Company name here 234 Beach Road Gold Coast, Queensland, Australia, 4217 xxxxxx…" at bounding box center [711, 347] width 128 height 196
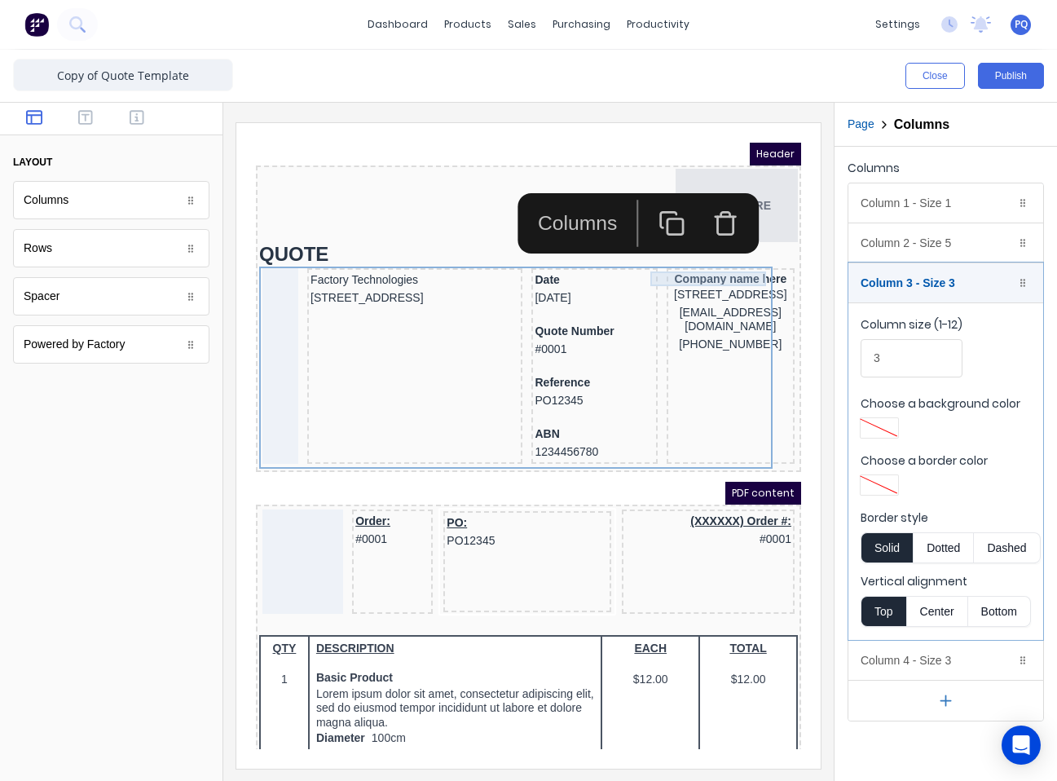
click at [660, 260] on div "Company name here" at bounding box center [710, 259] width 121 height 15
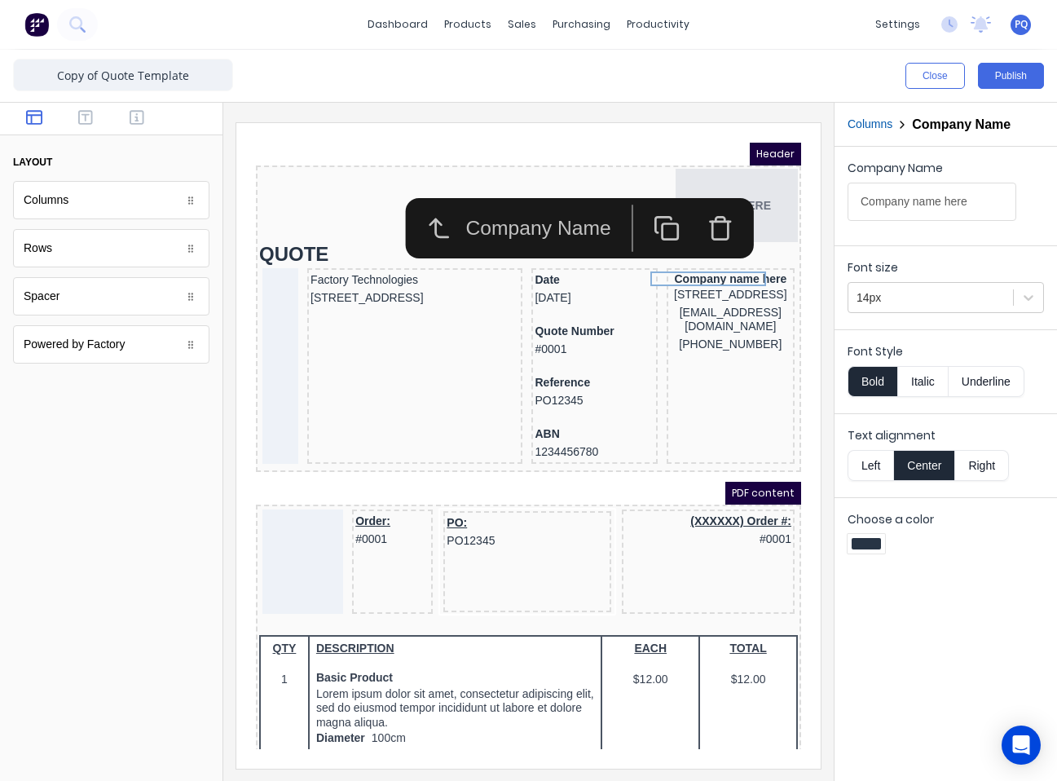
click at [855, 384] on button "Bold" at bounding box center [873, 381] width 50 height 31
click at [871, 470] on button "Left" at bounding box center [871, 465] width 46 height 31
drag, startPoint x: 861, startPoint y: 377, endPoint x: 949, endPoint y: 382, distance: 88.2
click at [862, 377] on button "Bold" at bounding box center [873, 381] width 50 height 31
click at [954, 382] on button "Underline" at bounding box center [987, 381] width 76 height 31
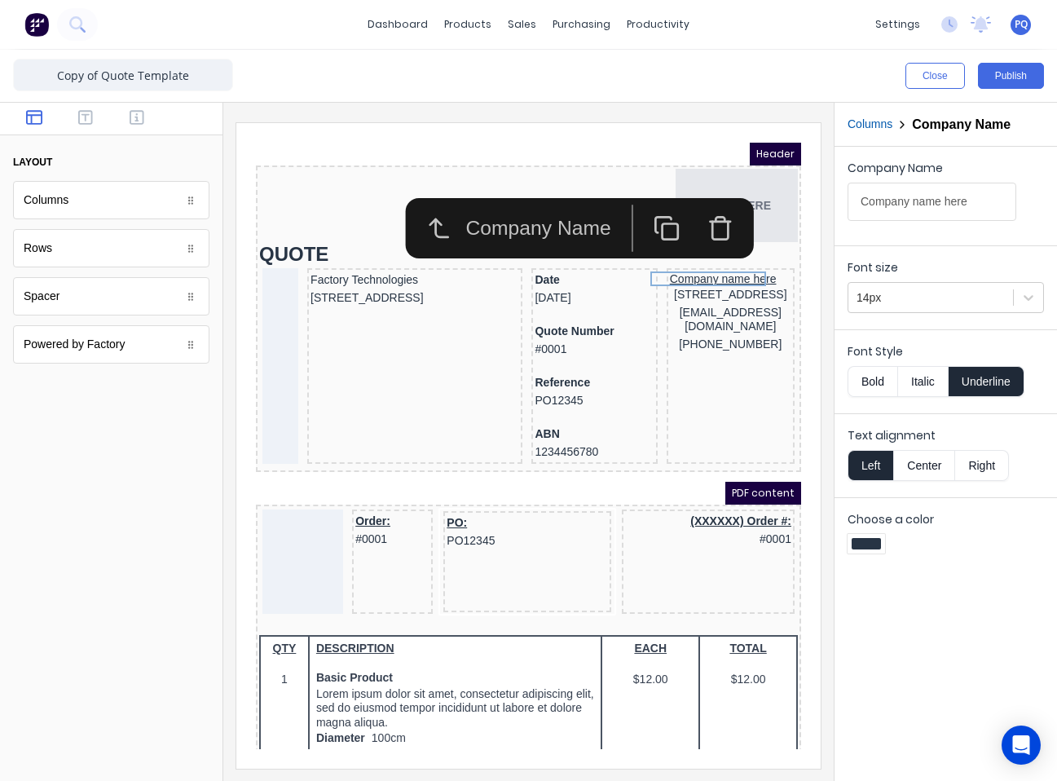
click at [973, 383] on button "Underline" at bounding box center [987, 381] width 76 height 31
click at [663, 284] on div "[STREET_ADDRESS]" at bounding box center [710, 276] width 121 height 18
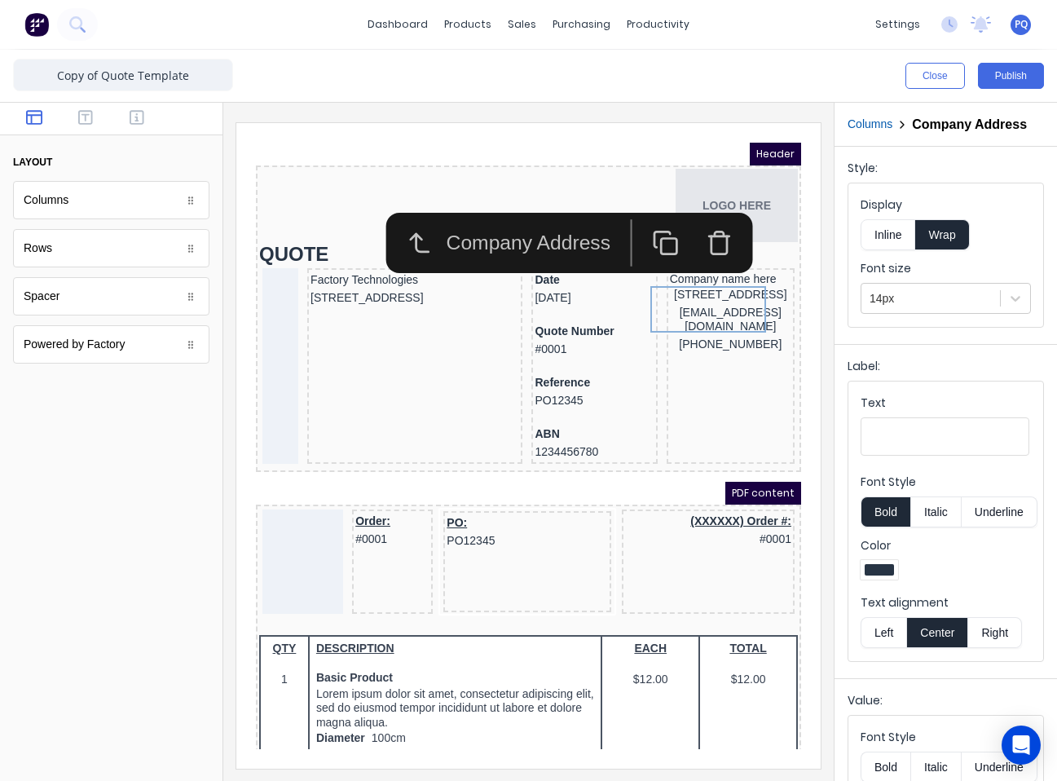
click at [884, 648] on button "Left" at bounding box center [884, 632] width 46 height 31
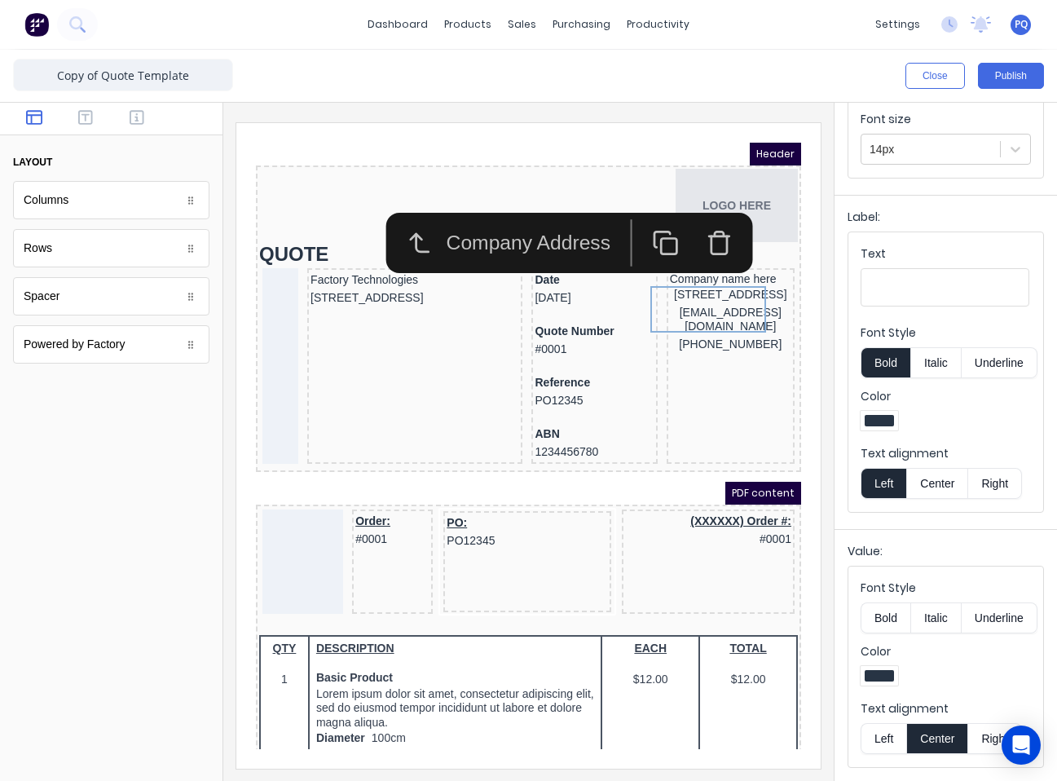
drag, startPoint x: 884, startPoint y: 738, endPoint x: 865, endPoint y: 706, distance: 36.9
click at [883, 737] on button "Left" at bounding box center [884, 738] width 46 height 31
click at [683, 316] on div "xxxxxxx@xxxxx.com" at bounding box center [710, 300] width 121 height 32
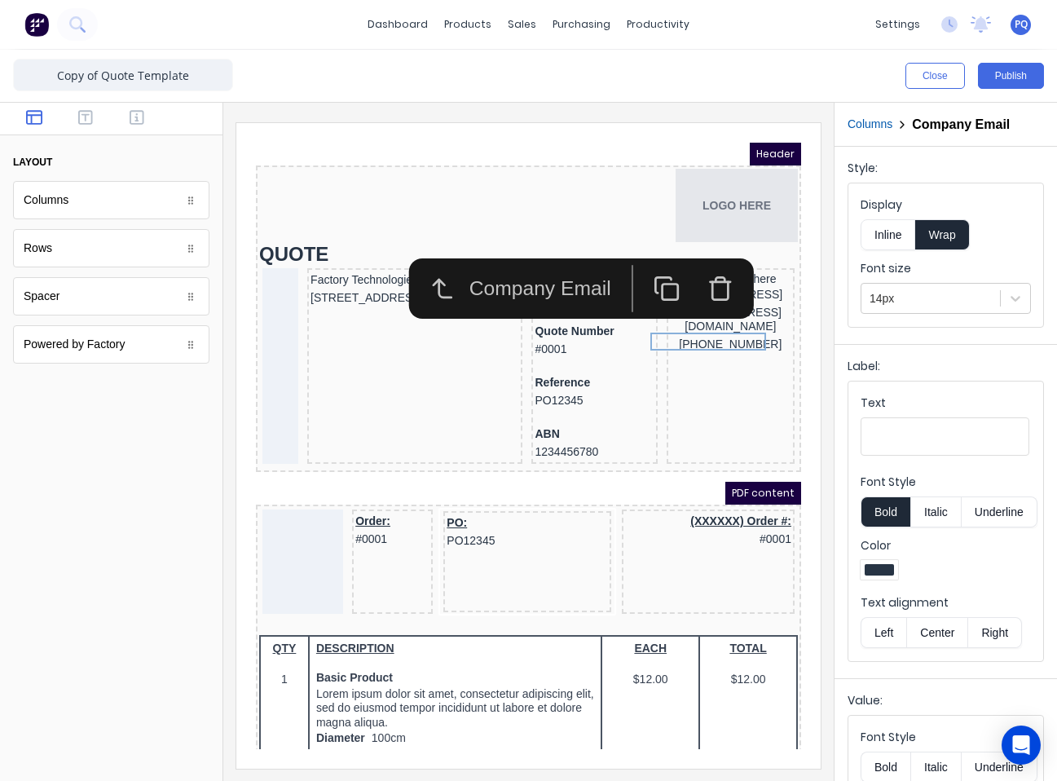
click at [710, 271] on icon "button" at bounding box center [700, 269] width 27 height 27
click at [699, 302] on div "(042) 2222 3333" at bounding box center [710, 293] width 121 height 18
click at [703, 270] on icon "button" at bounding box center [700, 269] width 27 height 27
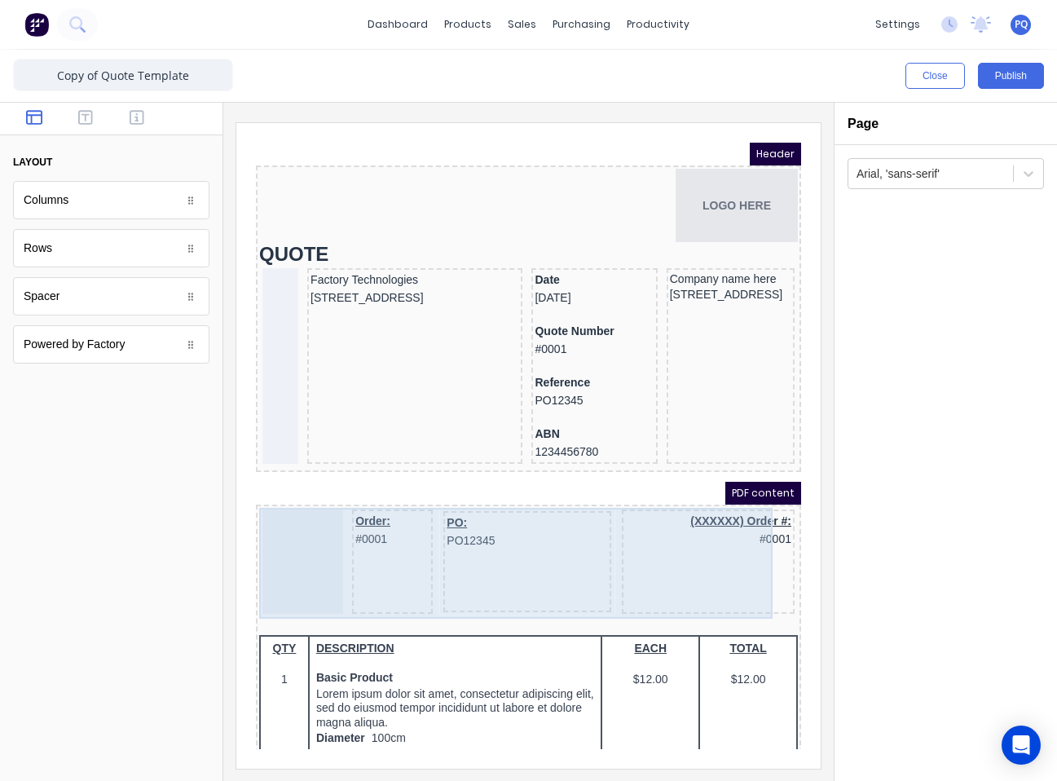
click at [602, 575] on div "(XXXXXX) Order #: #0001" at bounding box center [688, 542] width 173 height 104
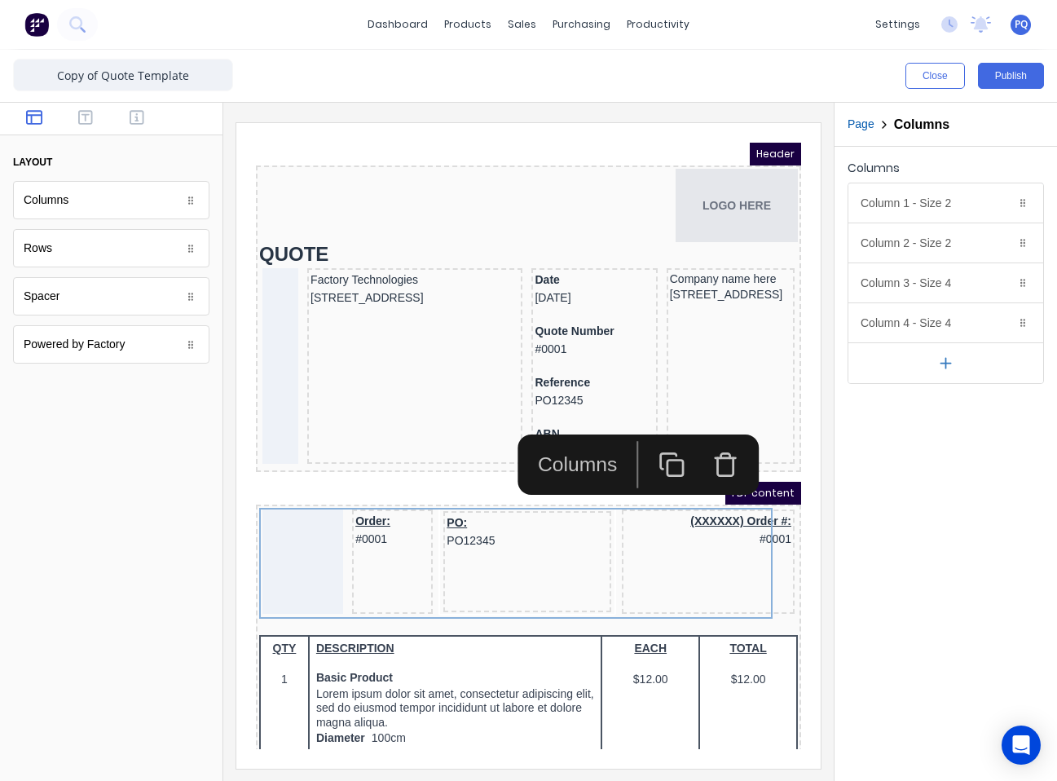
click at [703, 446] on icon "button" at bounding box center [706, 444] width 27 height 27
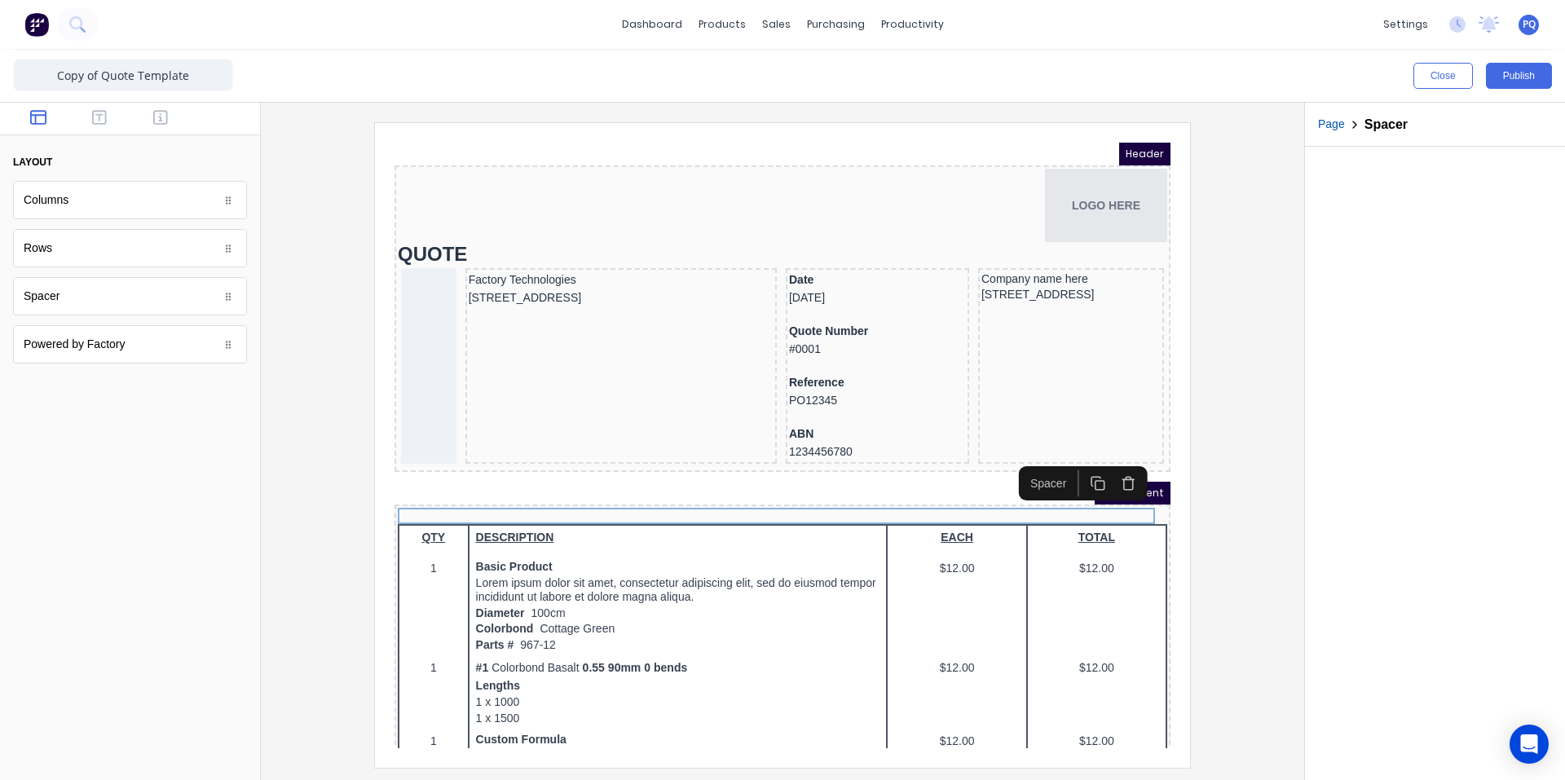
click at [1204, 419] on div at bounding box center [782, 444] width 1017 height 645
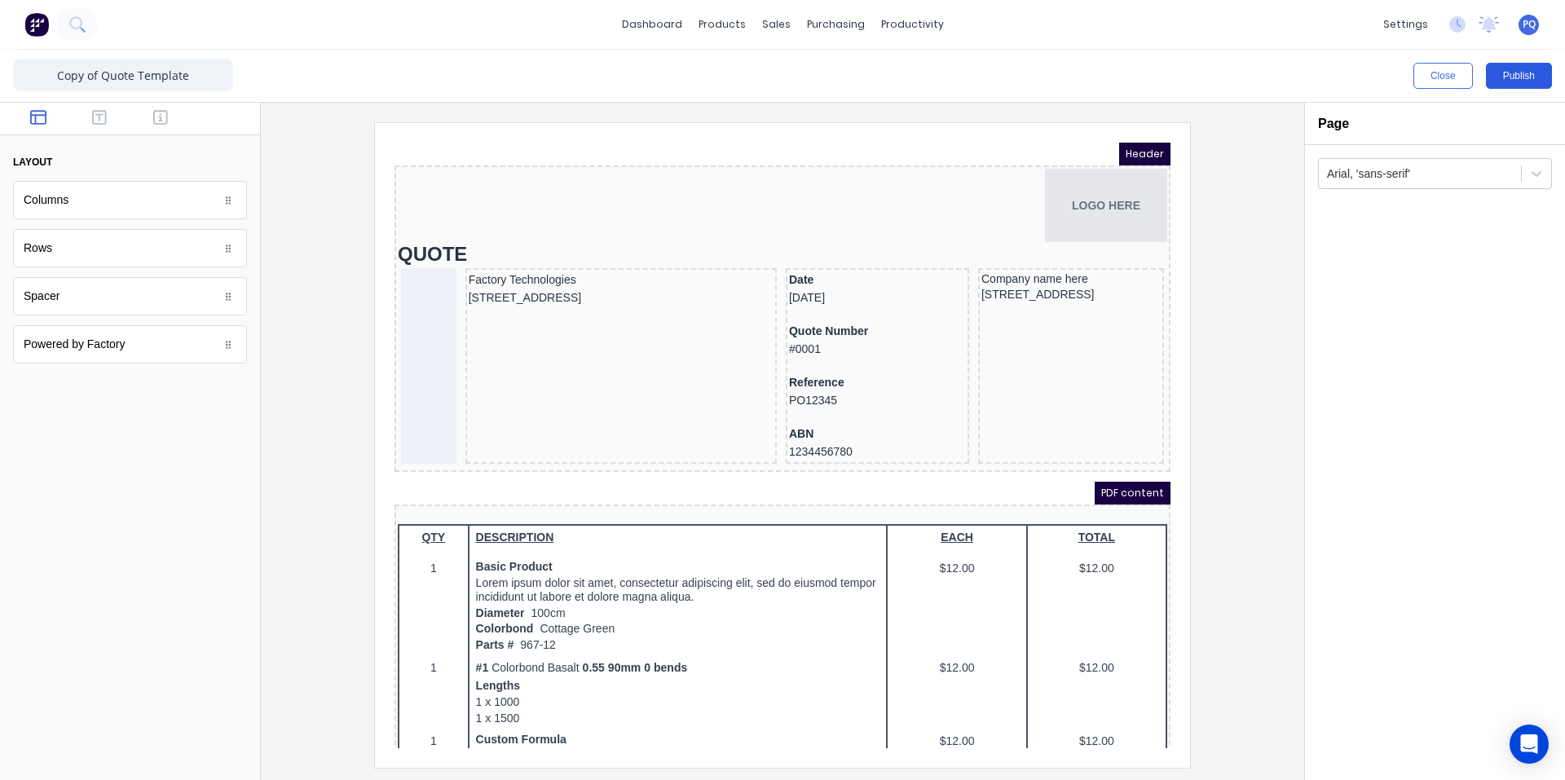
click at [1502, 70] on button "Publish" at bounding box center [1519, 76] width 66 height 26
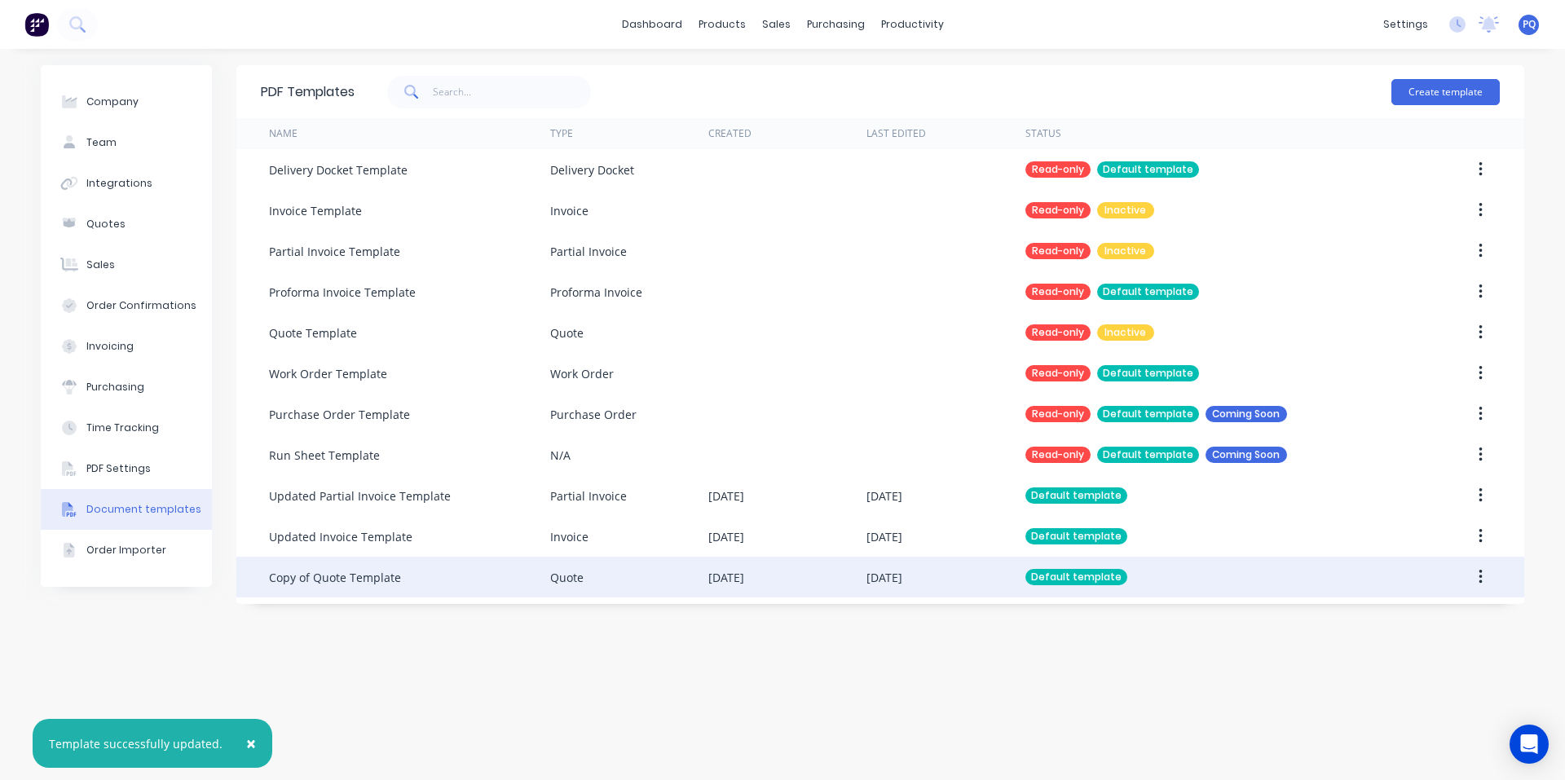
click at [454, 580] on div "Copy of Quote Template" at bounding box center [409, 577] width 281 height 41
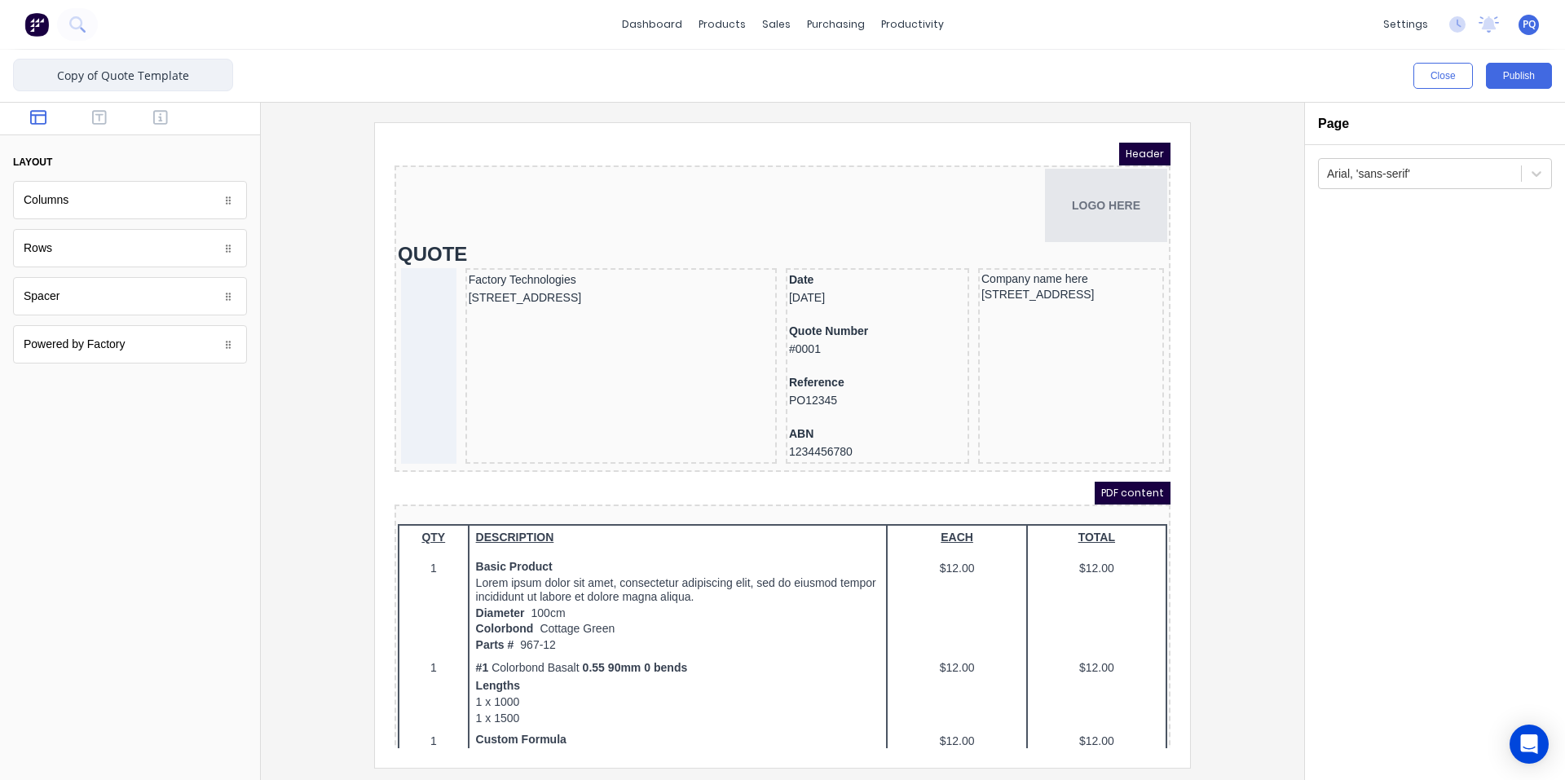
drag, startPoint x: 99, startPoint y: 76, endPoint x: 0, endPoint y: 50, distance: 102.0
click at [0, 51] on div "Copy of Quote Template Close Publish Components layout Columns Columns Rows Row…" at bounding box center [782, 415] width 1565 height 730
type input "Updated Quote Template"
click at [1537, 79] on button "Publish" at bounding box center [1519, 76] width 66 height 26
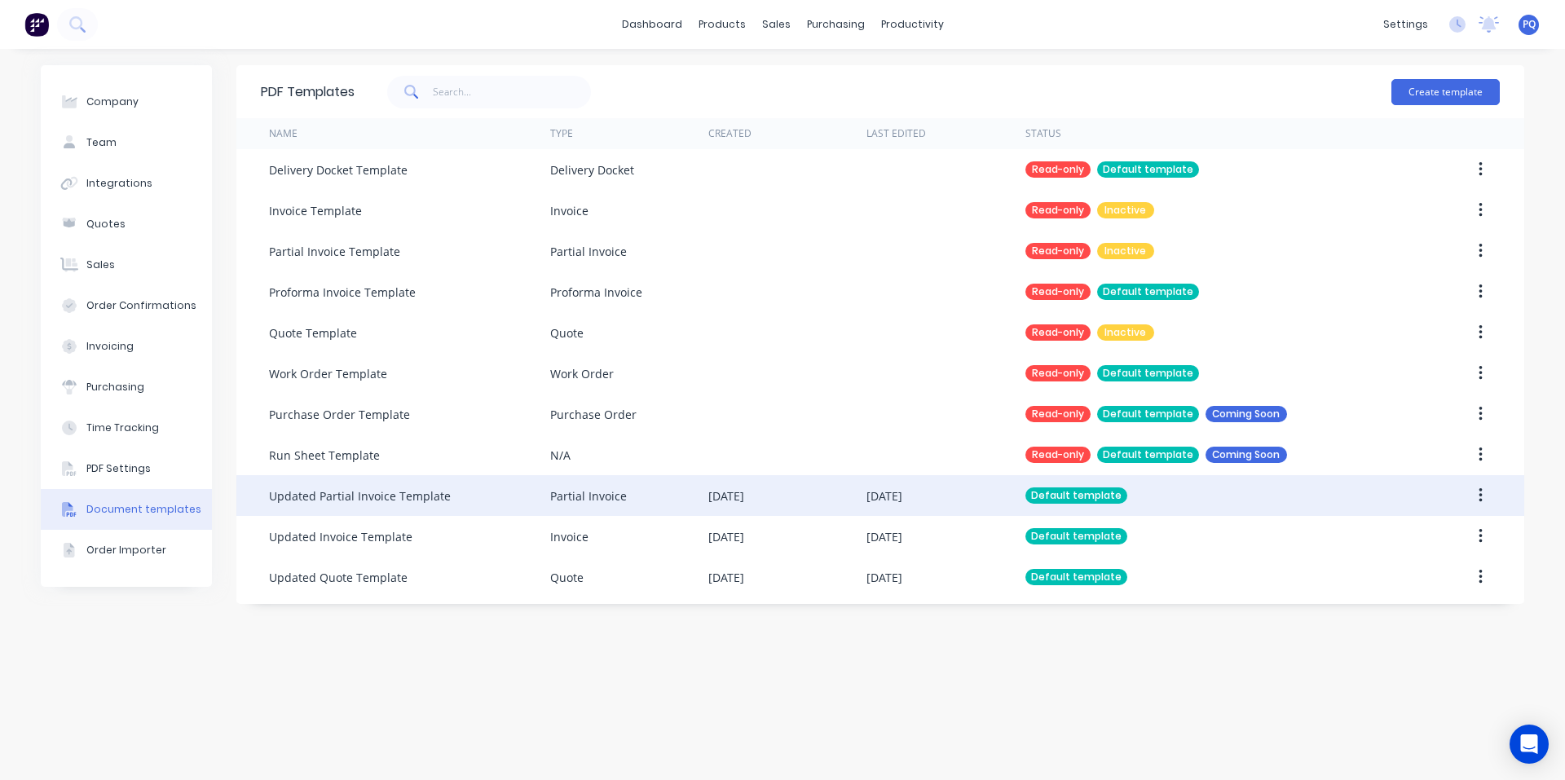
click at [529, 504] on div "Updated Partial Invoice Template" at bounding box center [409, 495] width 281 height 41
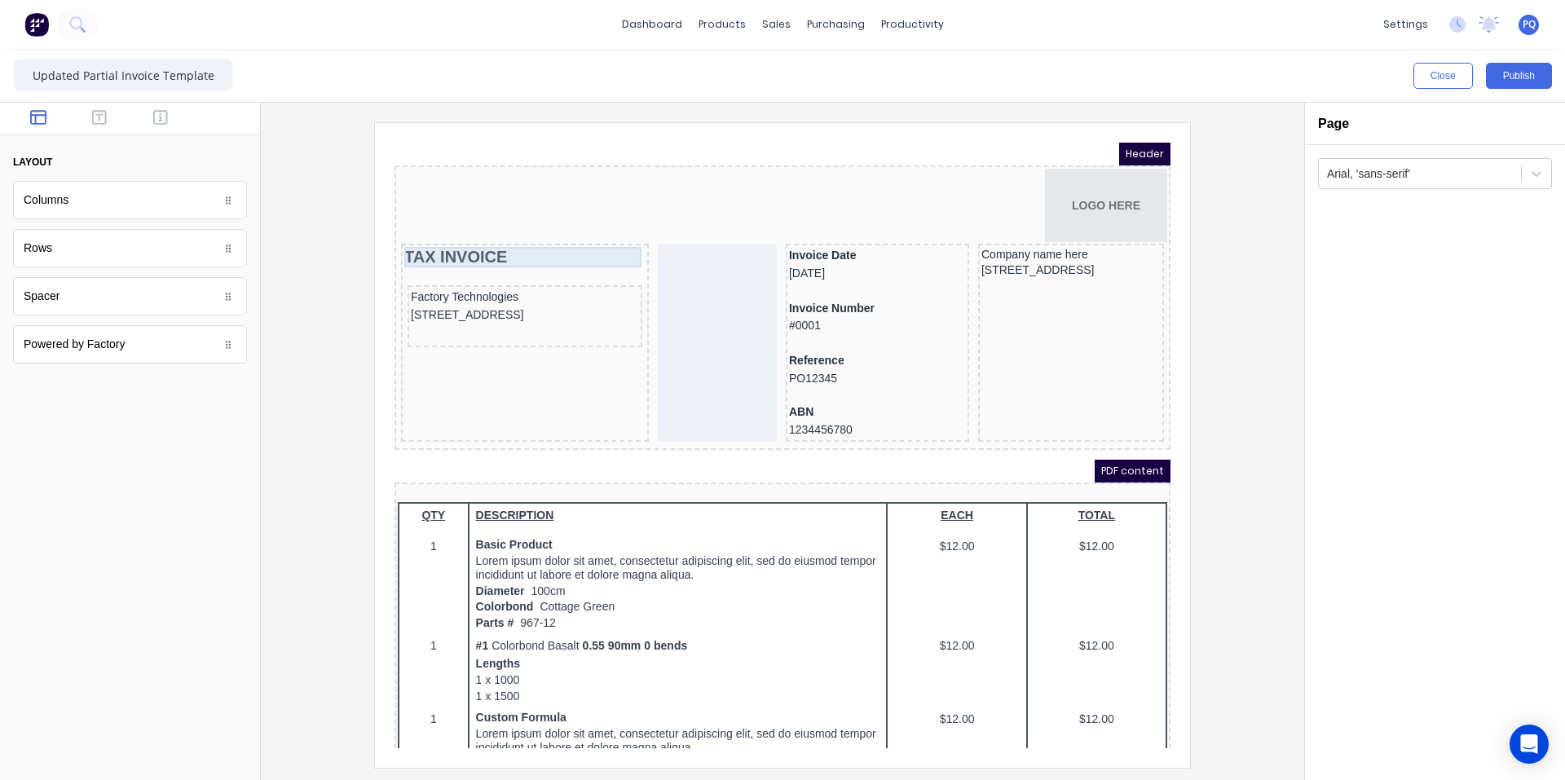
click at [452, 234] on div "TAX INVOICE" at bounding box center [505, 237] width 241 height 20
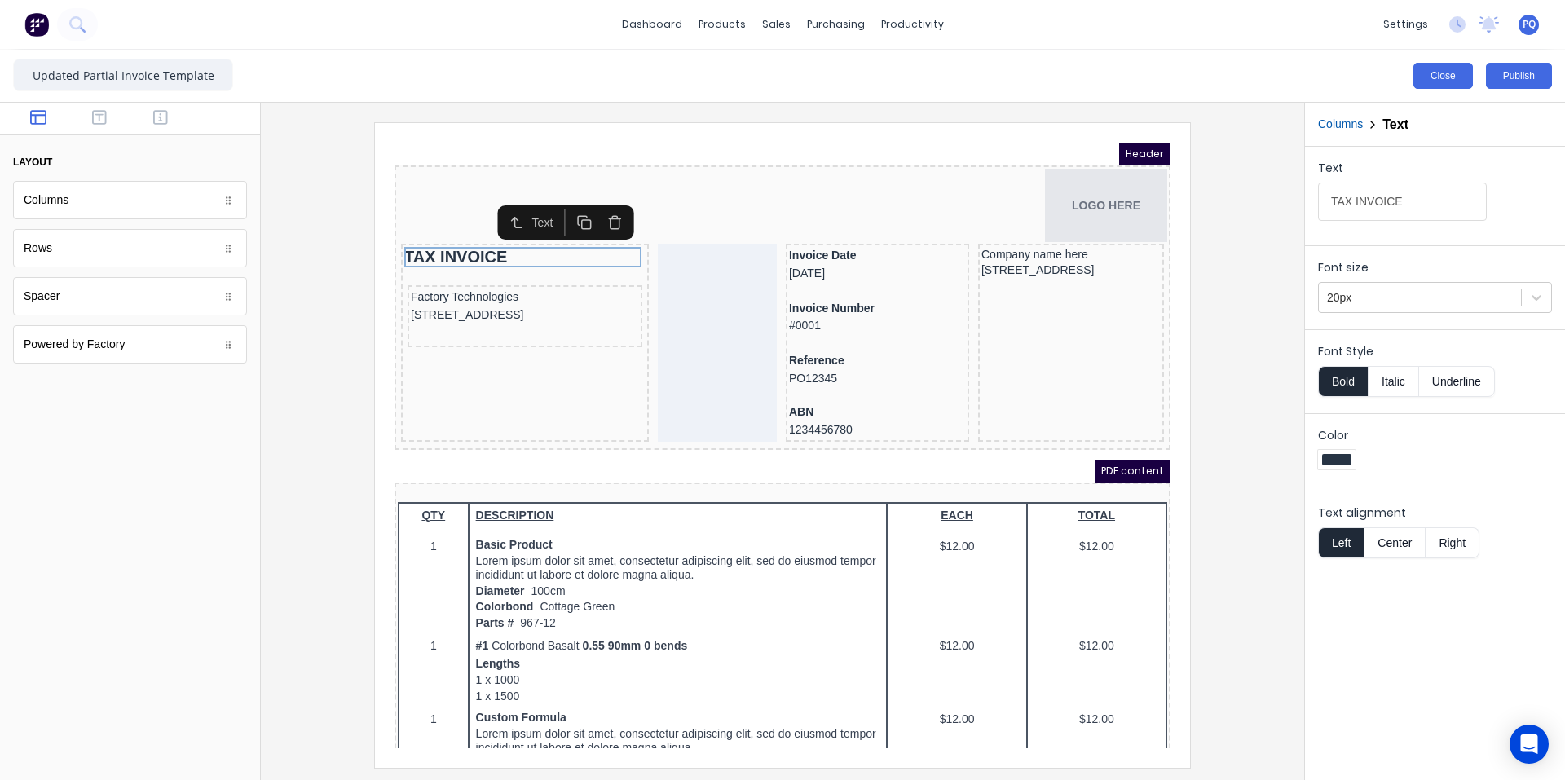
click at [1443, 76] on button "Close" at bounding box center [1443, 76] width 60 height 26
